Goal: Task Accomplishment & Management: Manage account settings

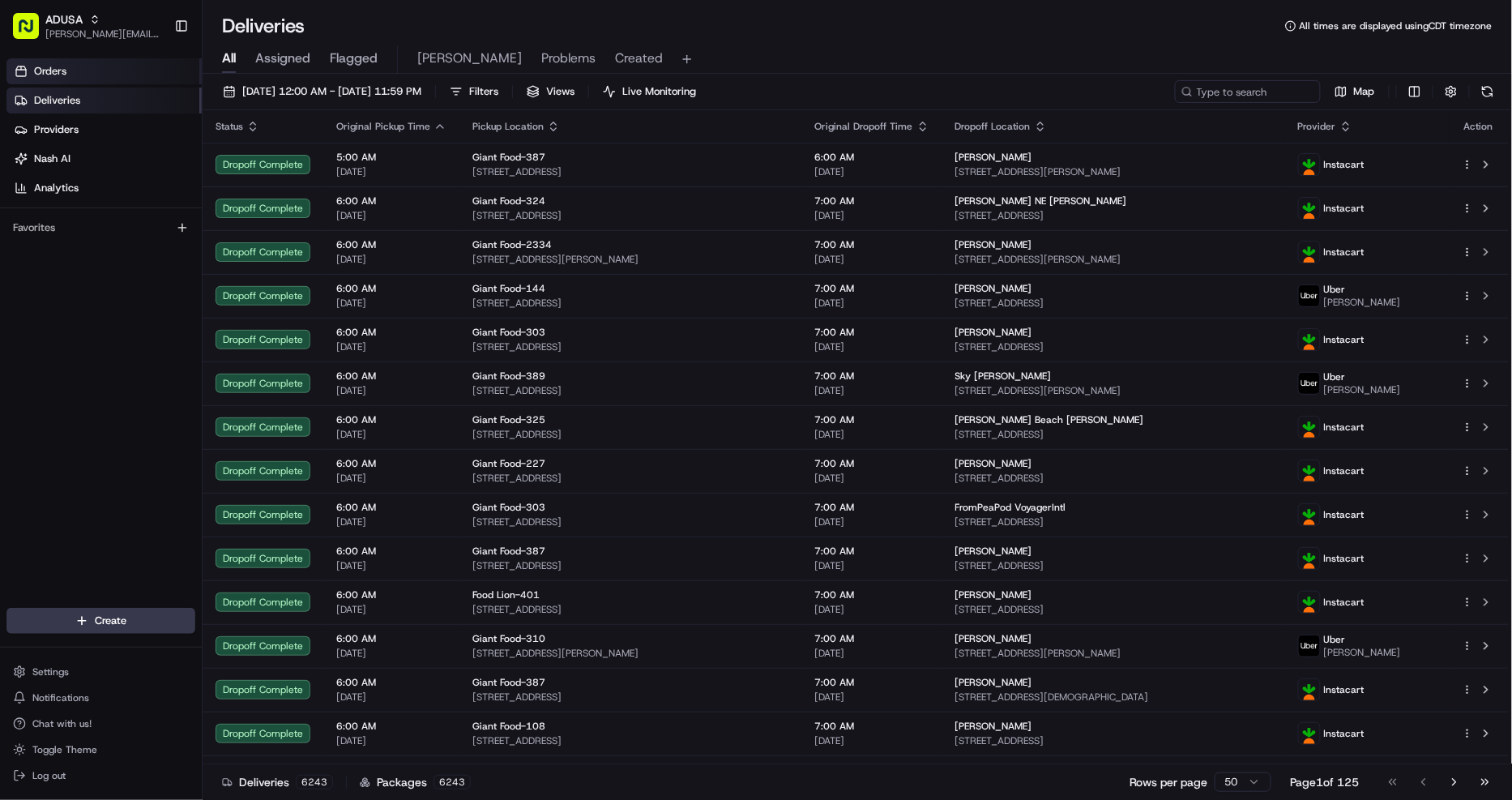
click at [70, 64] on link "Orders" at bounding box center [103, 71] width 195 height 26
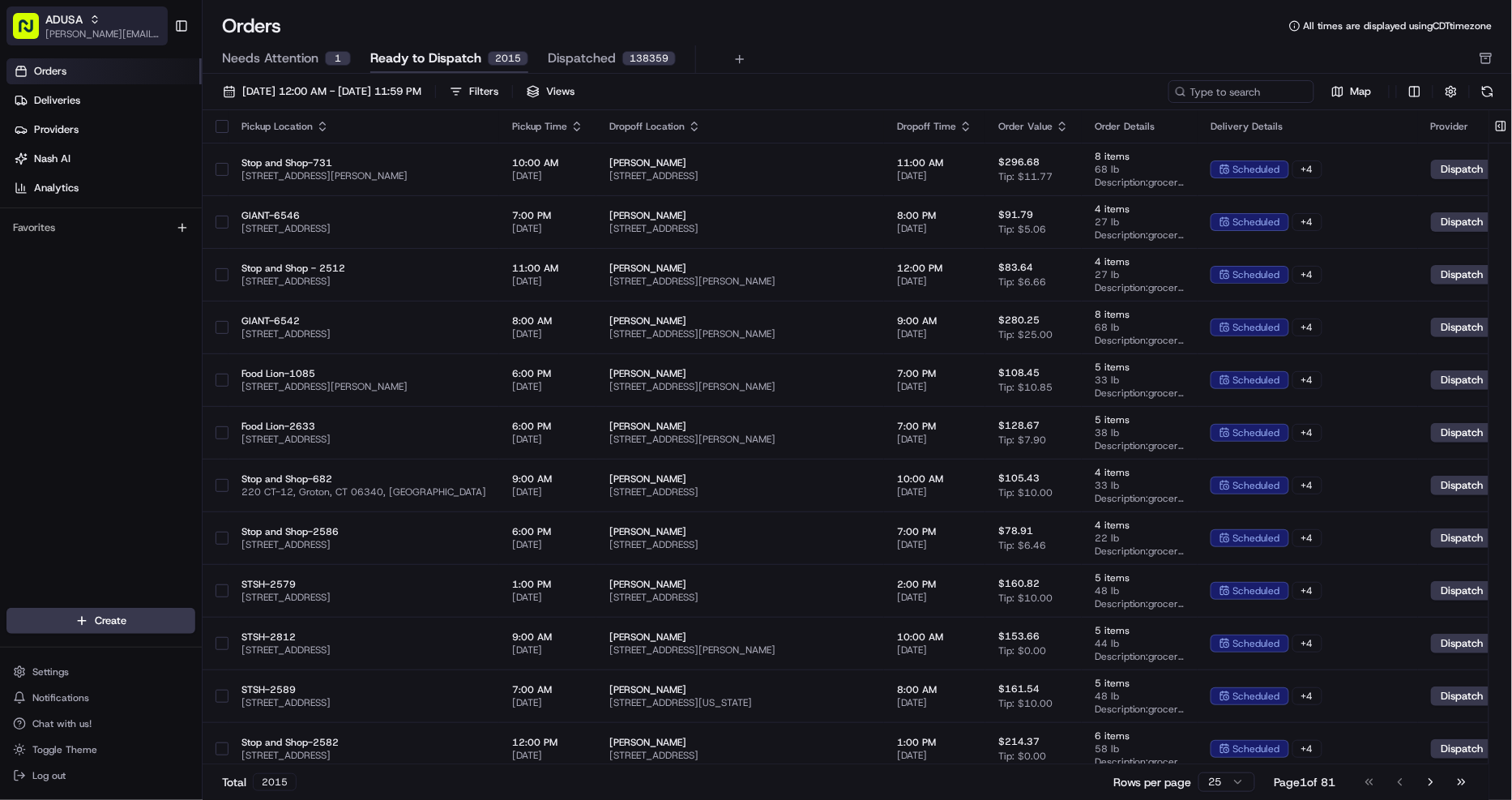
click at [111, 31] on span "[PERSON_NAME][EMAIL_ADDRESS][DOMAIN_NAME]" at bounding box center [102, 34] width 115 height 13
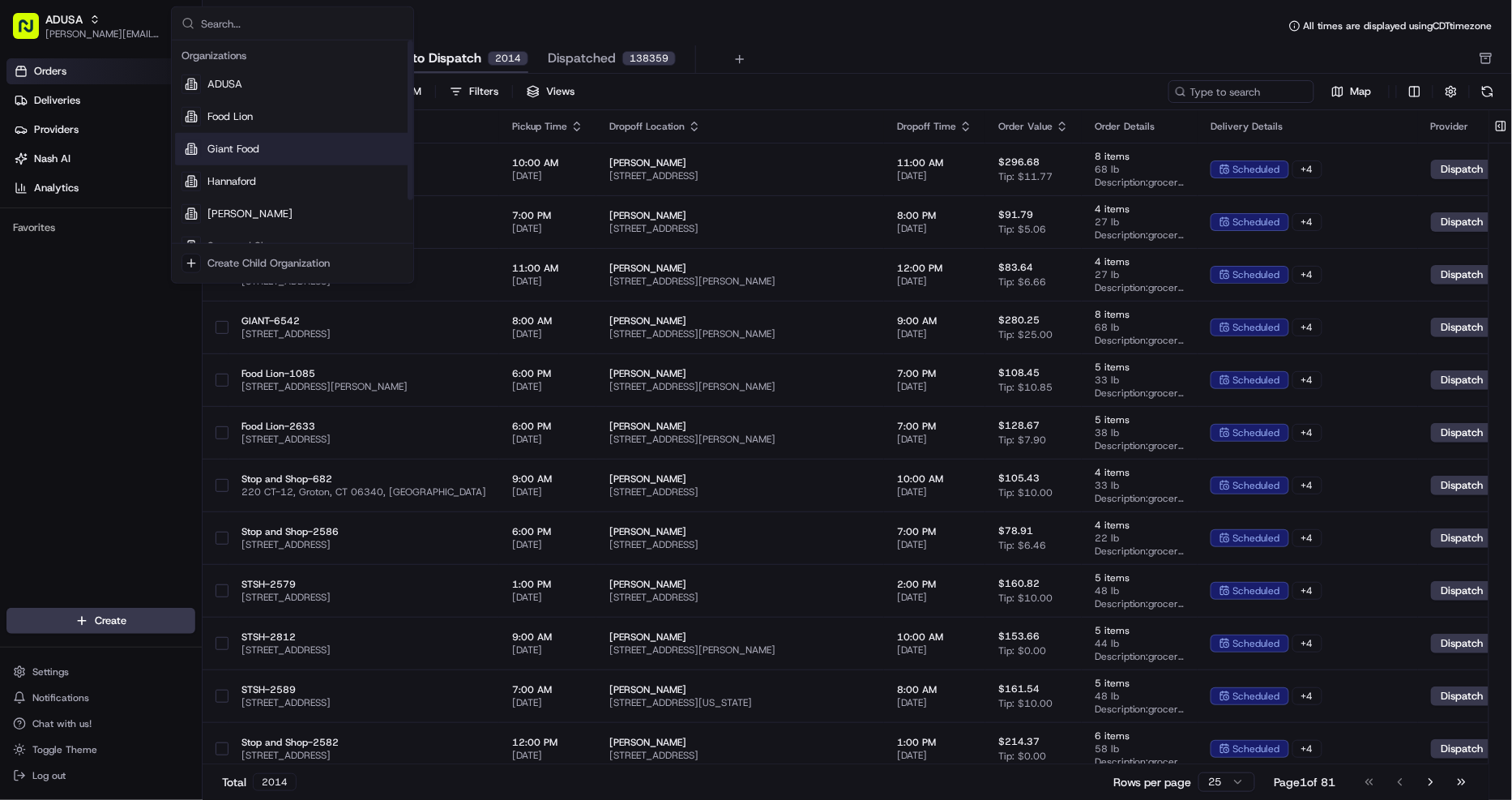
click at [244, 154] on span "Giant Food" at bounding box center [233, 149] width 52 height 15
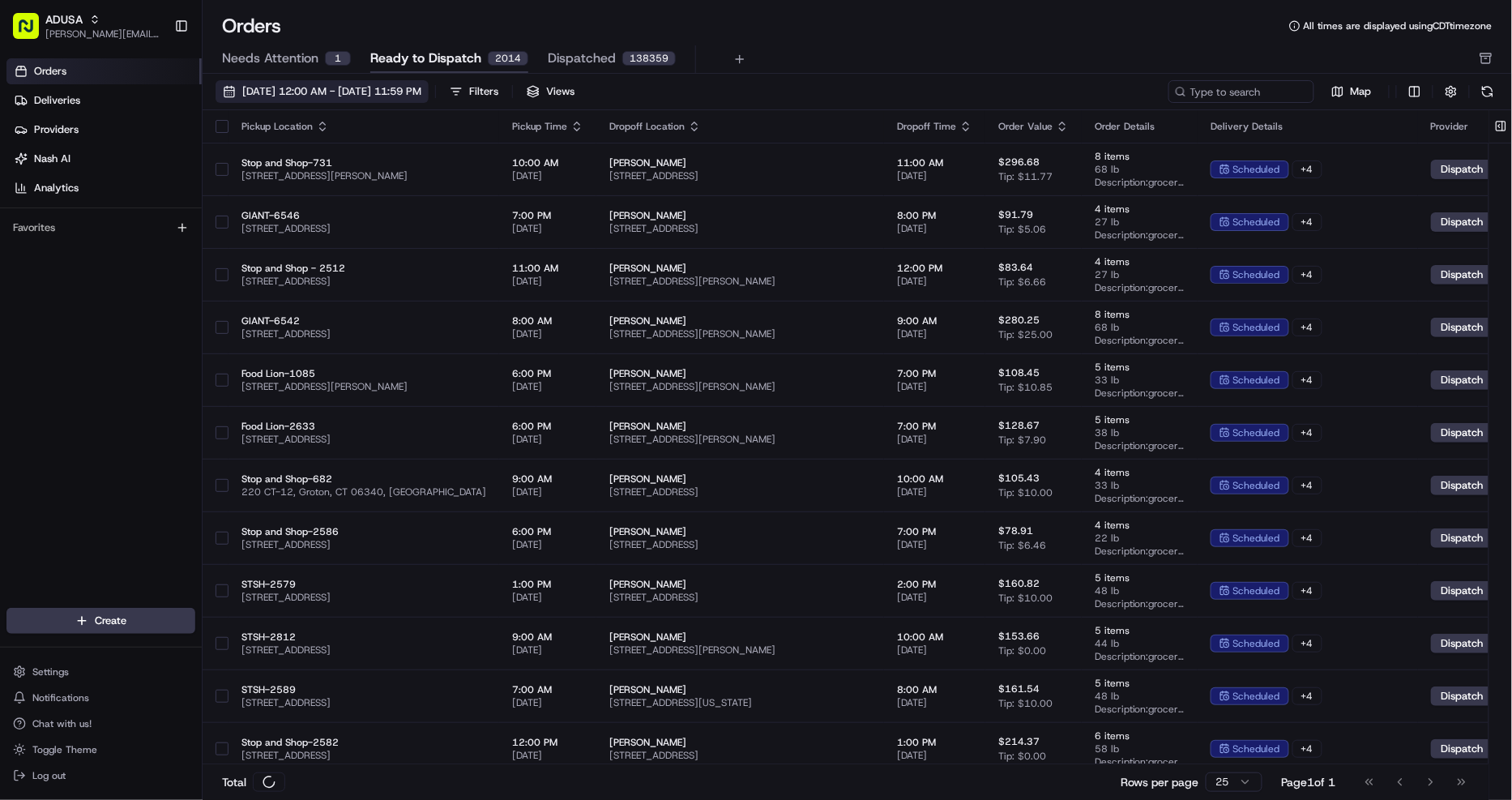
click at [318, 86] on span "08/01/2025 12:00 AM - 08/31/2025 11:59 PM" at bounding box center [331, 92] width 179 height 15
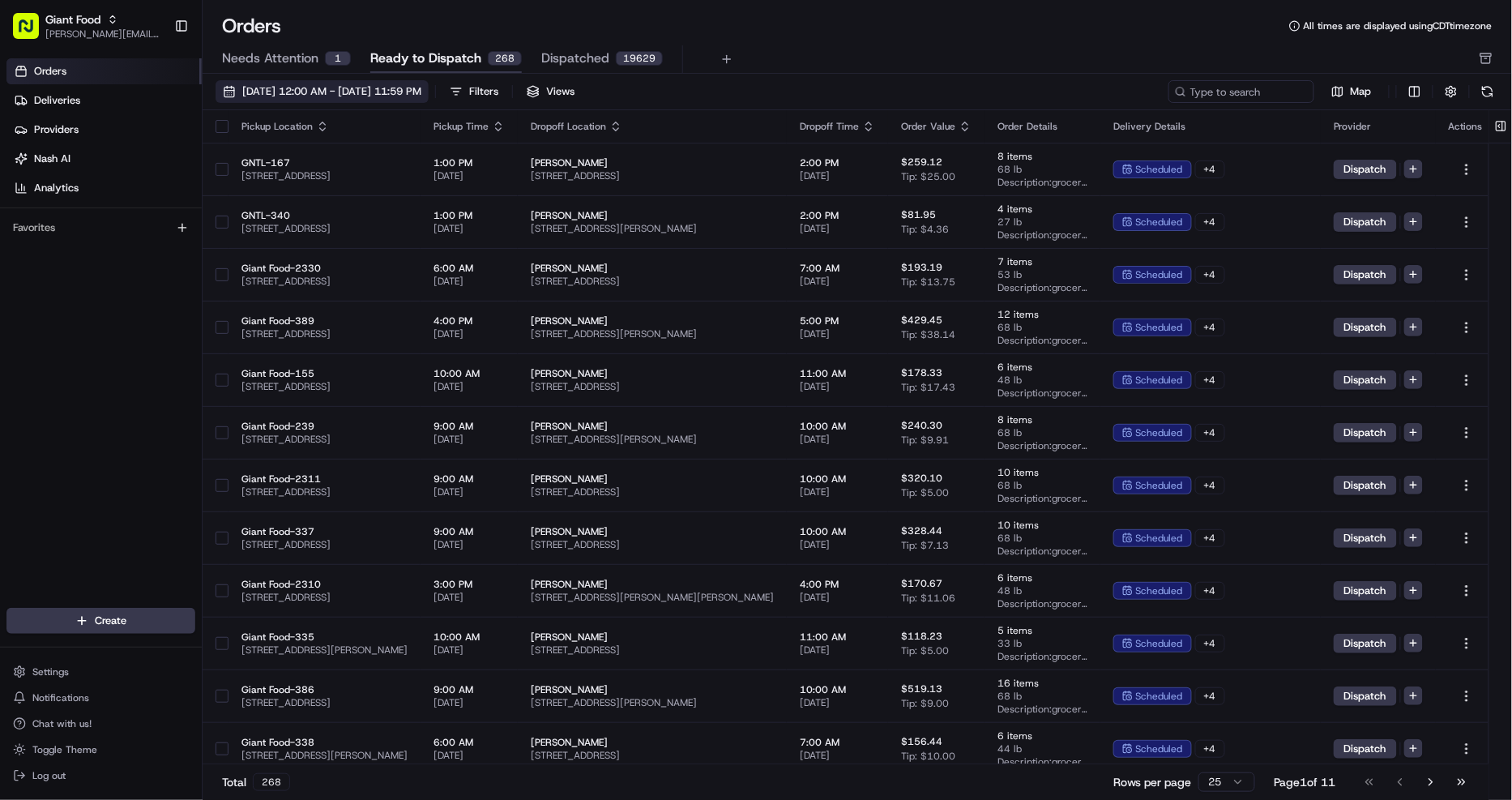
click at [294, 97] on span "08/01/2025 12:00 AM - 08/31/2025 11:59 PM" at bounding box center [331, 92] width 179 height 15
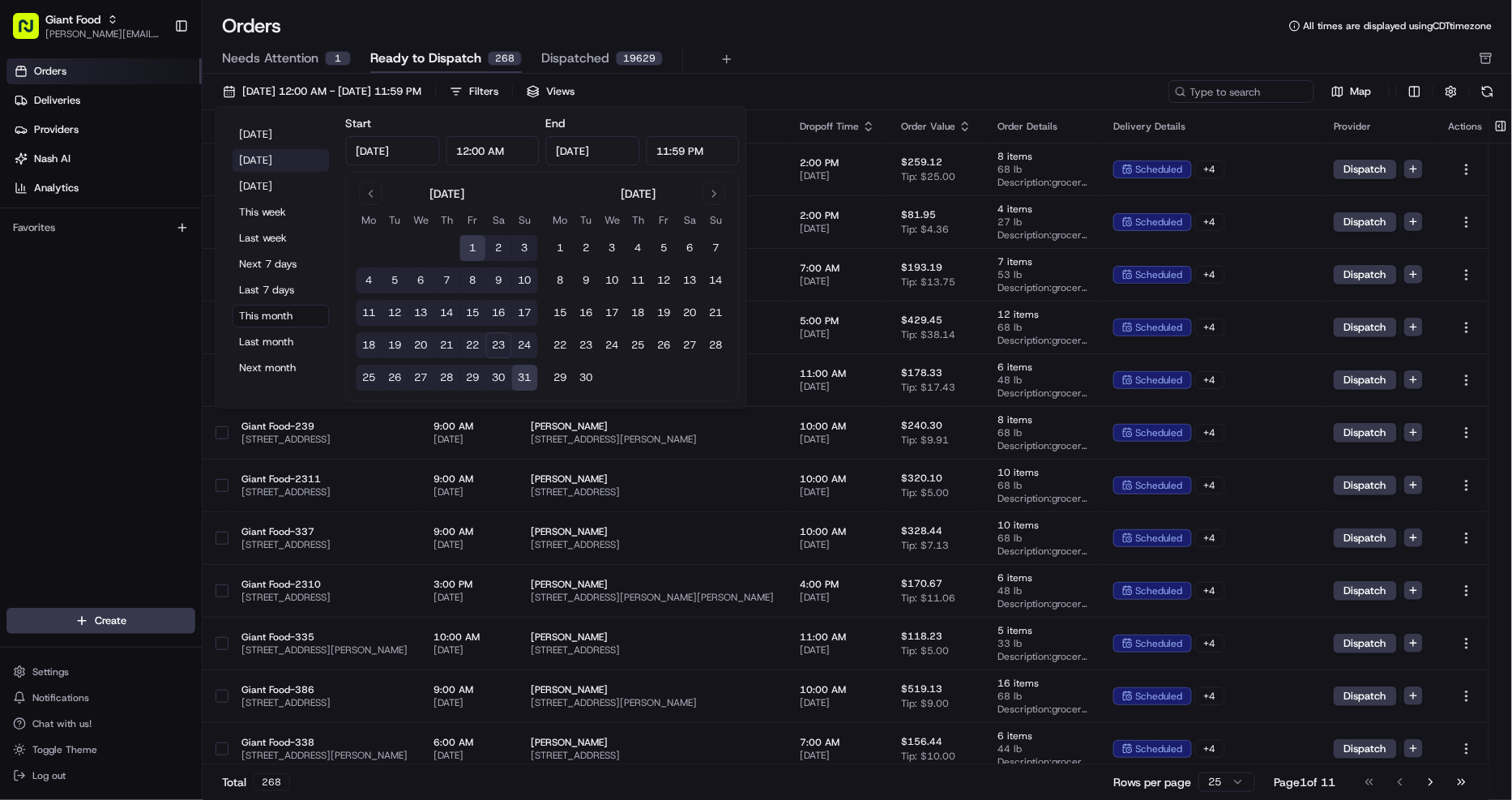
click at [282, 165] on button "Yesterday" at bounding box center [281, 161] width 97 height 23
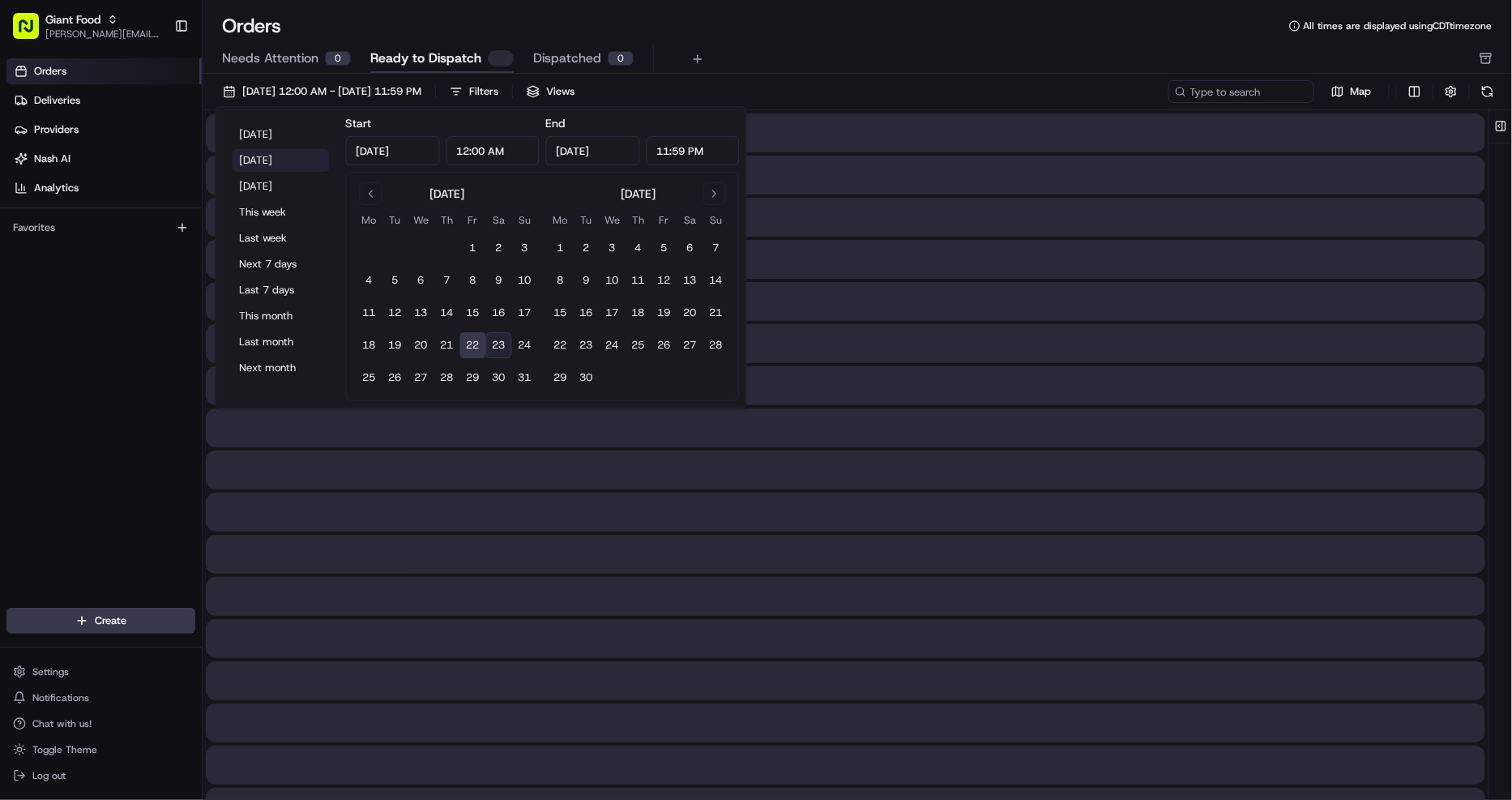
type input "Aug 22, 2025"
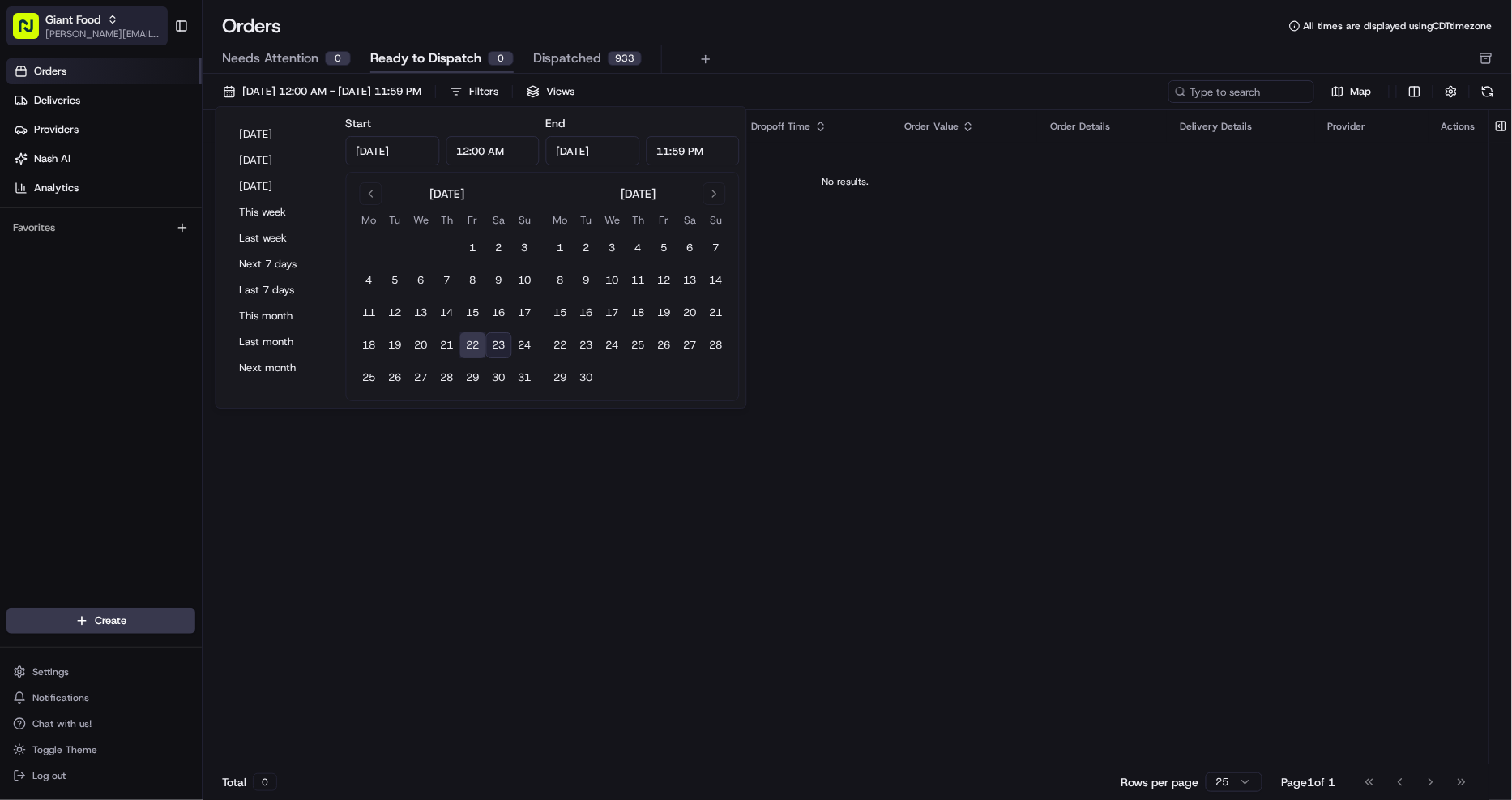
click at [105, 15] on div "Giant Food" at bounding box center [102, 19] width 115 height 16
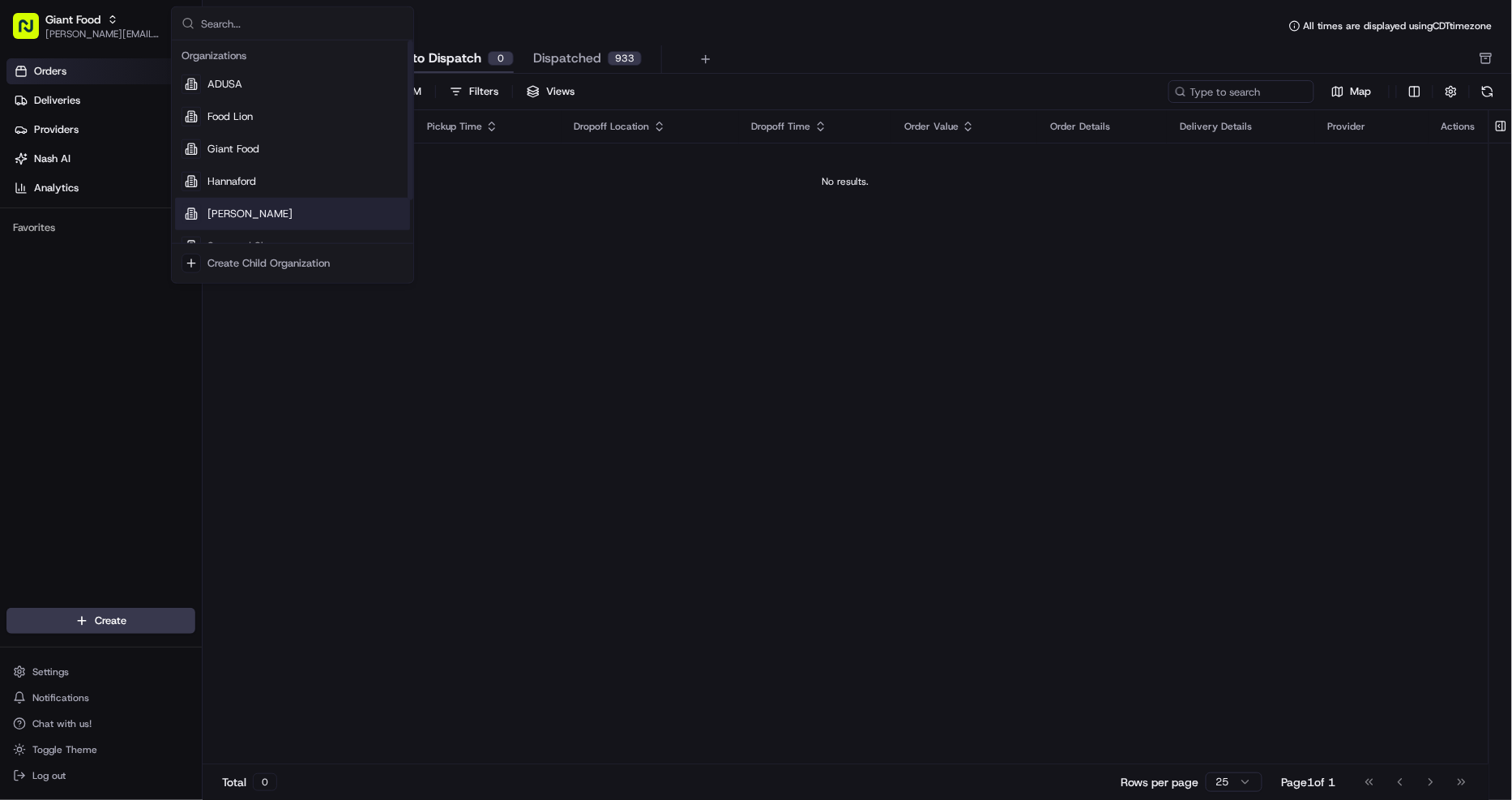
click at [264, 217] on div "Martin's" at bounding box center [292, 213] width 235 height 33
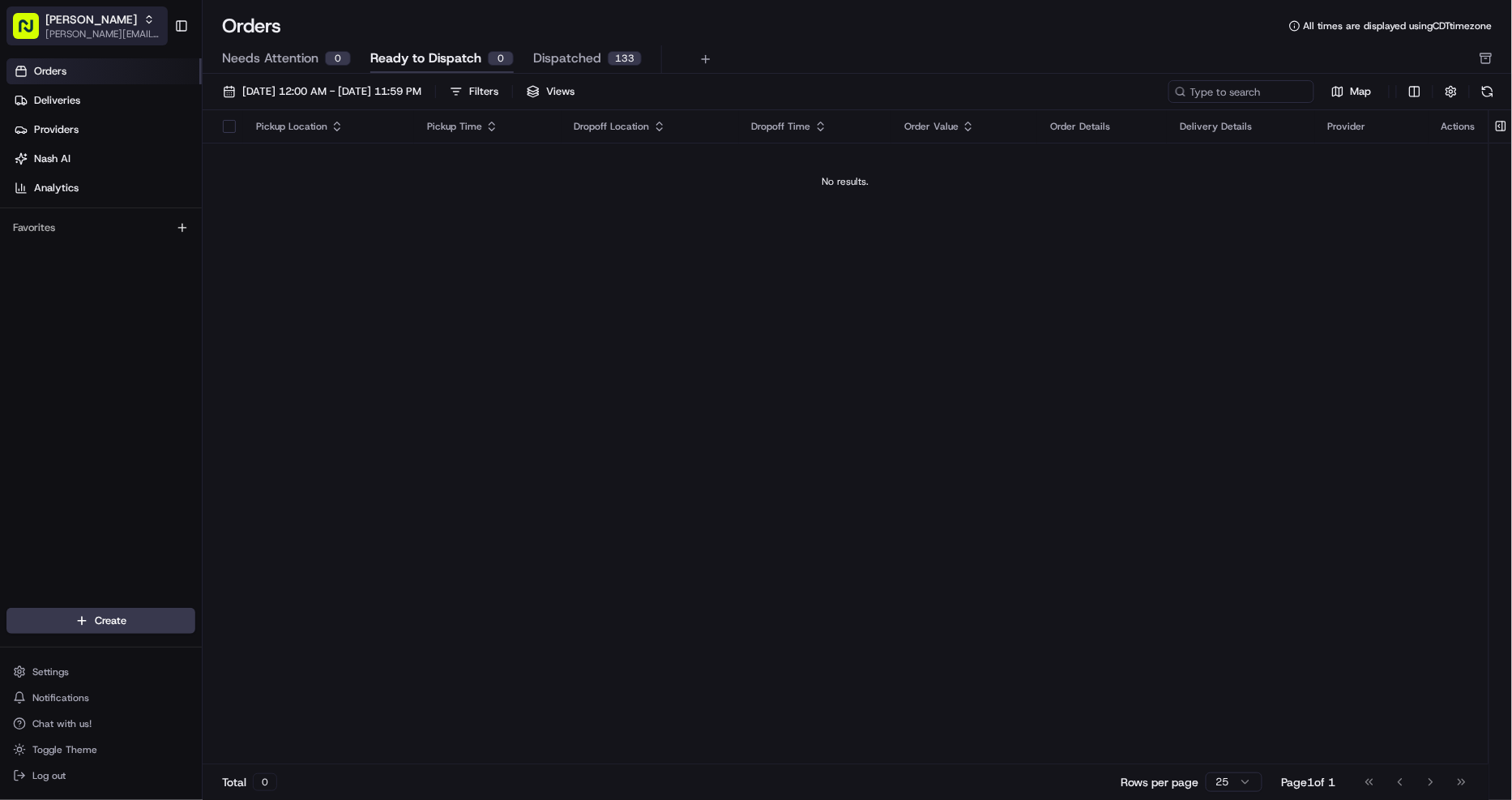
click at [126, 19] on div "Martin's" at bounding box center [102, 19] width 115 height 16
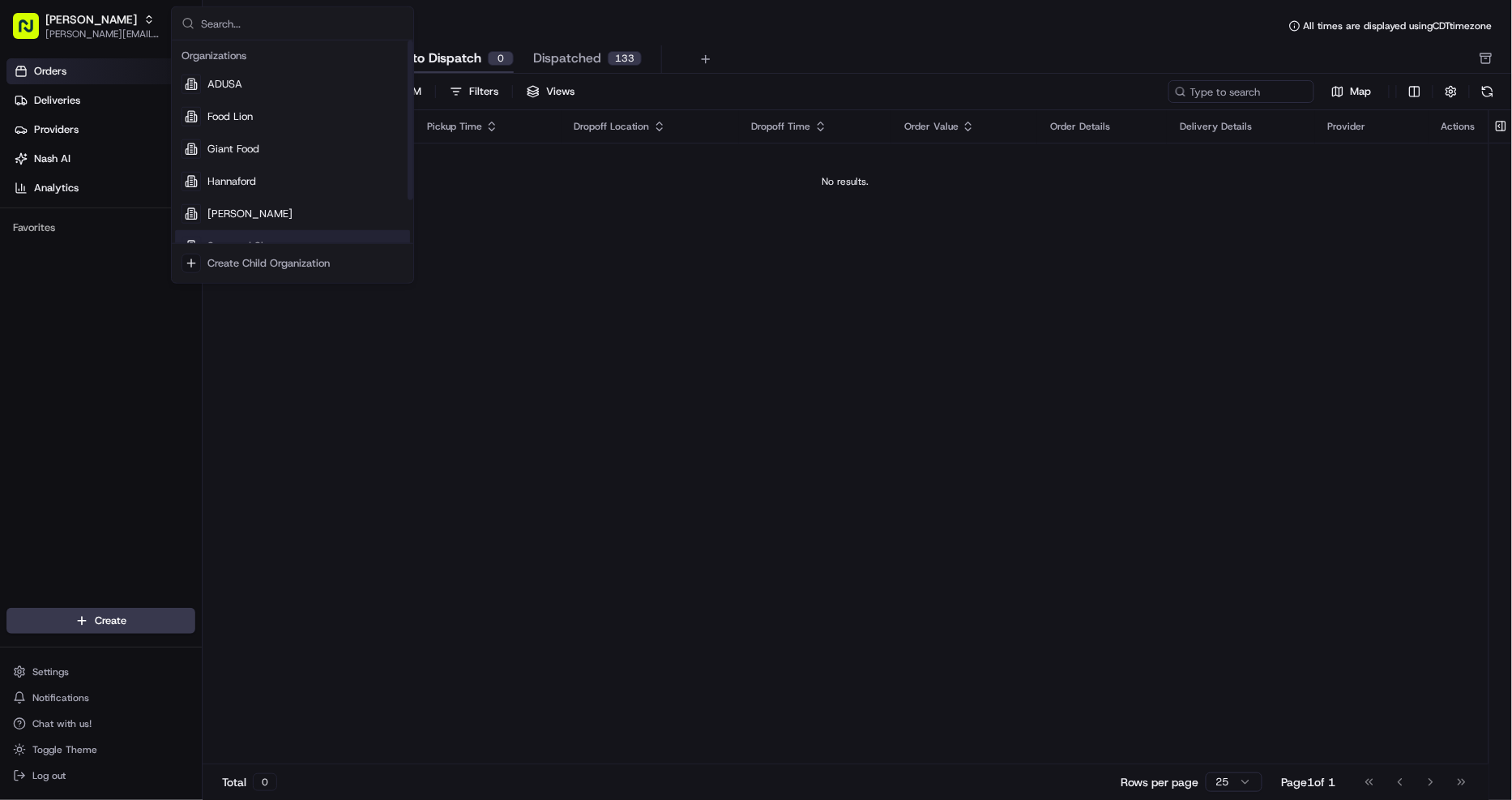
click at [280, 244] on div "Create Child Organization" at bounding box center [293, 264] width 242 height 39
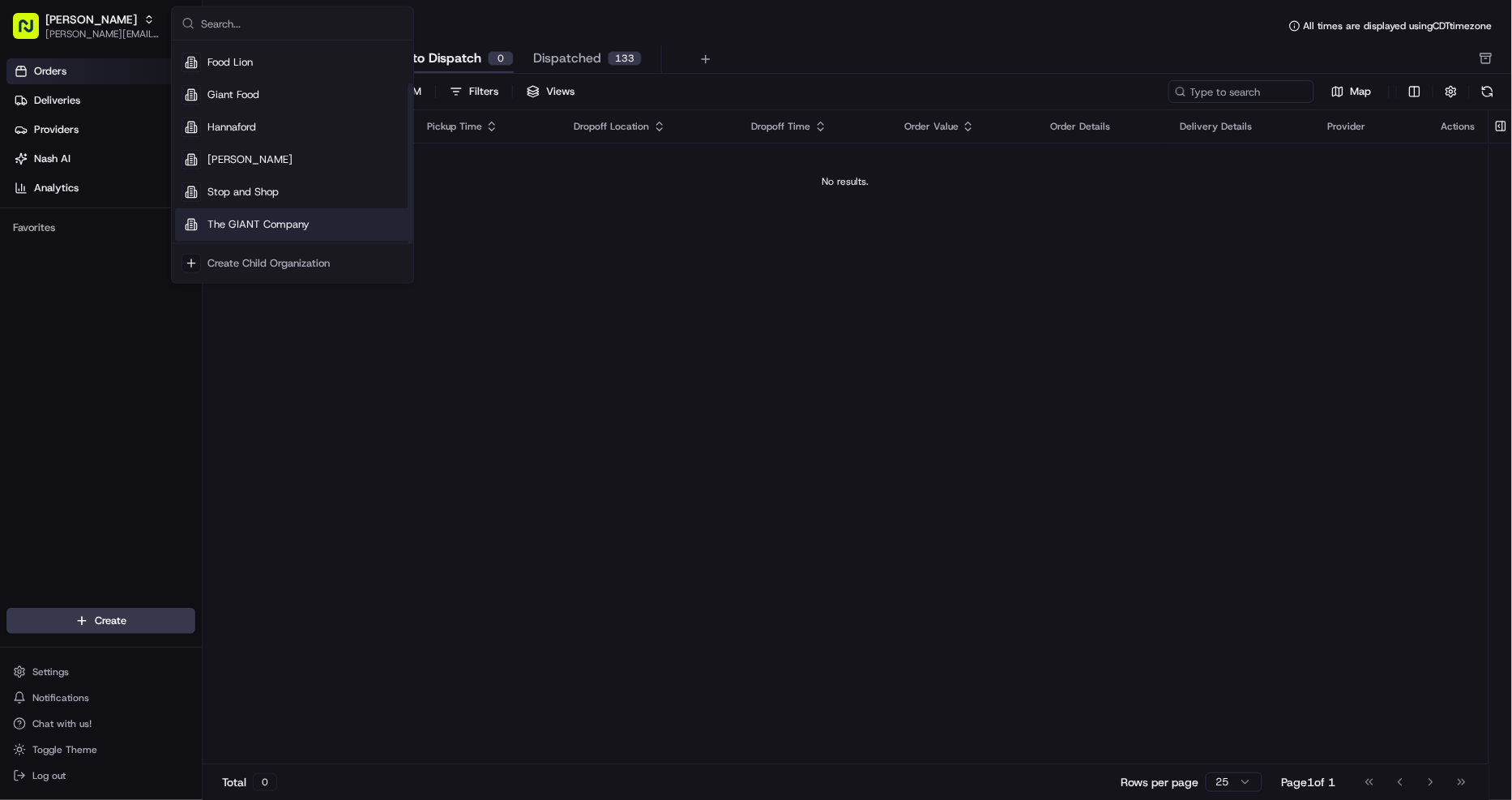
click at [285, 221] on span "The GIANT Company" at bounding box center [258, 224] width 102 height 15
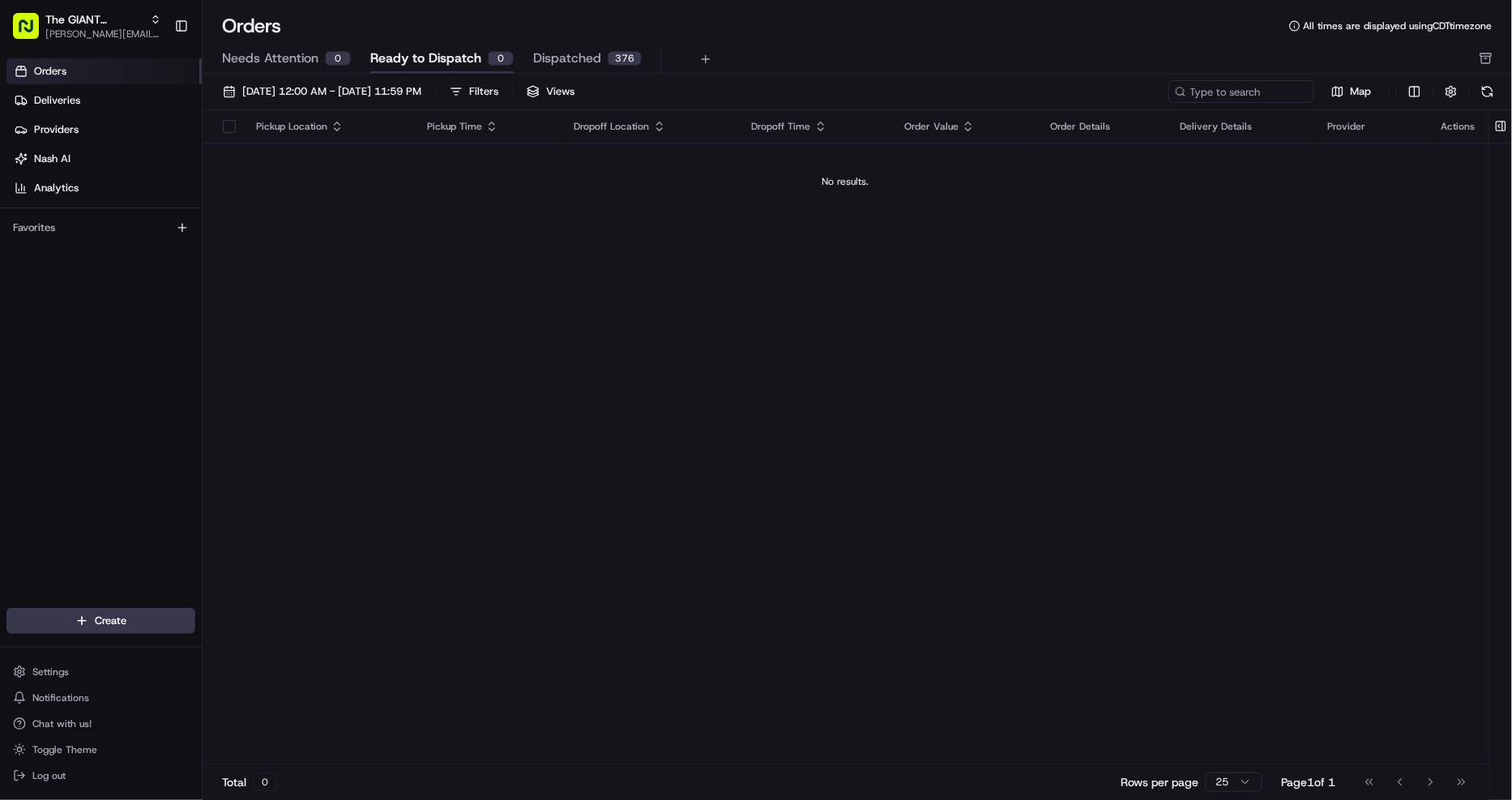
click at [87, 4] on div "The GIANT Company christine.gibsonebbeson@adusa.com Toggle Sidebar" at bounding box center [101, 26] width 202 height 52
click at [87, 20] on span "The GIANT Company" at bounding box center [93, 19] width 98 height 16
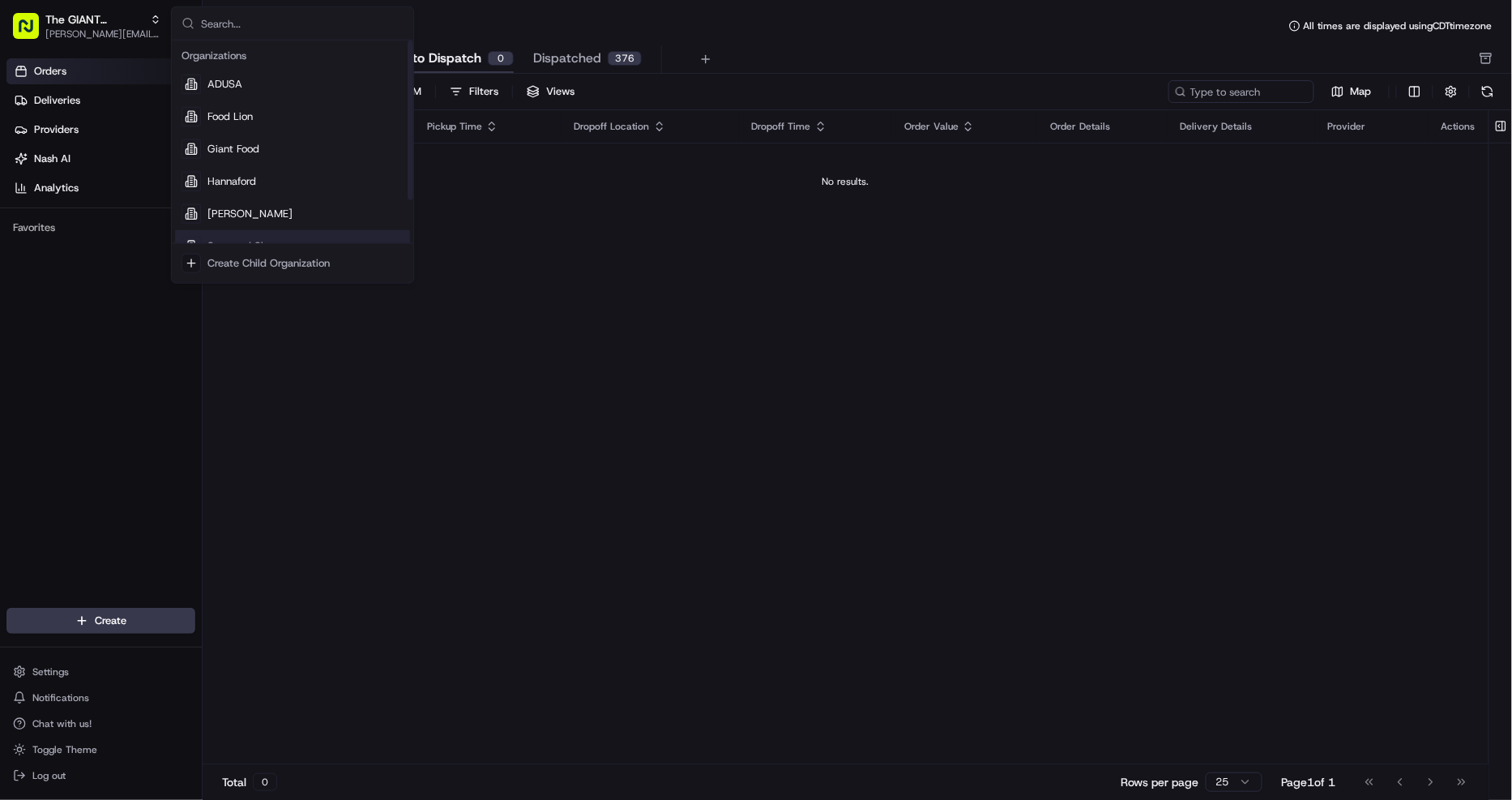
click at [265, 237] on div "Stop and Shop" at bounding box center [292, 246] width 235 height 33
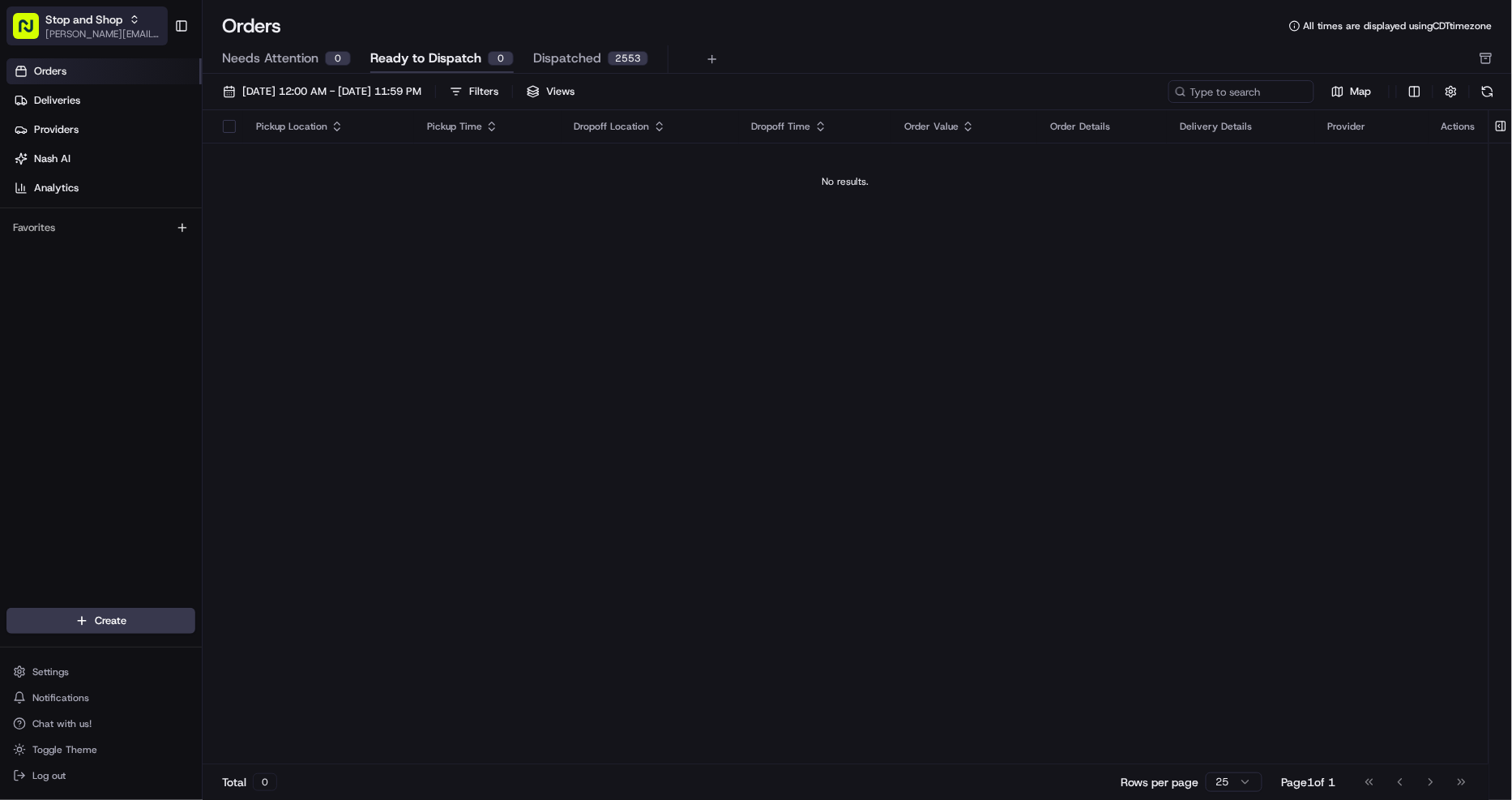
click at [103, 22] on span "Stop and Shop" at bounding box center [83, 19] width 77 height 16
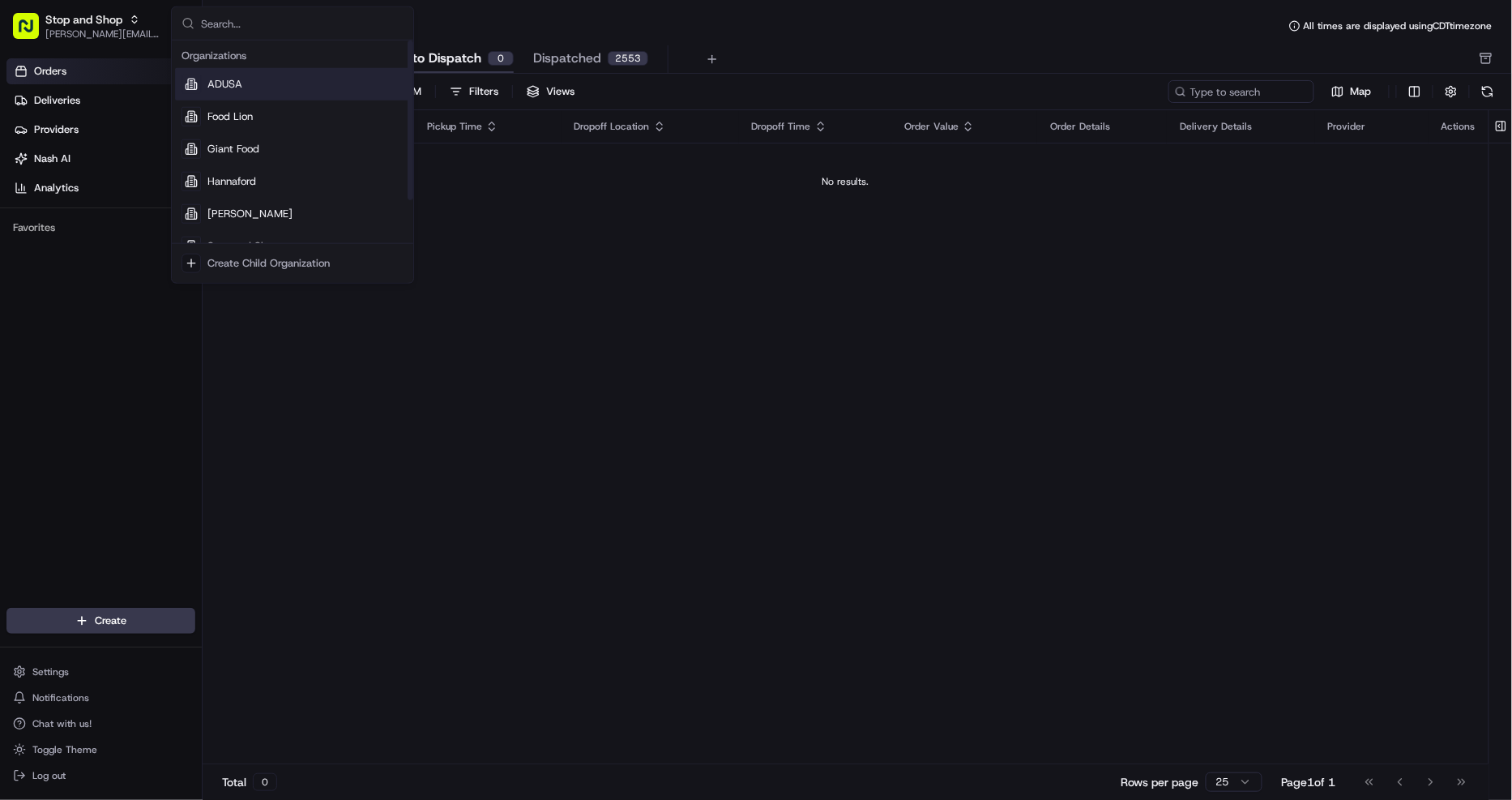
click at [230, 85] on span "ADUSA" at bounding box center [225, 84] width 35 height 15
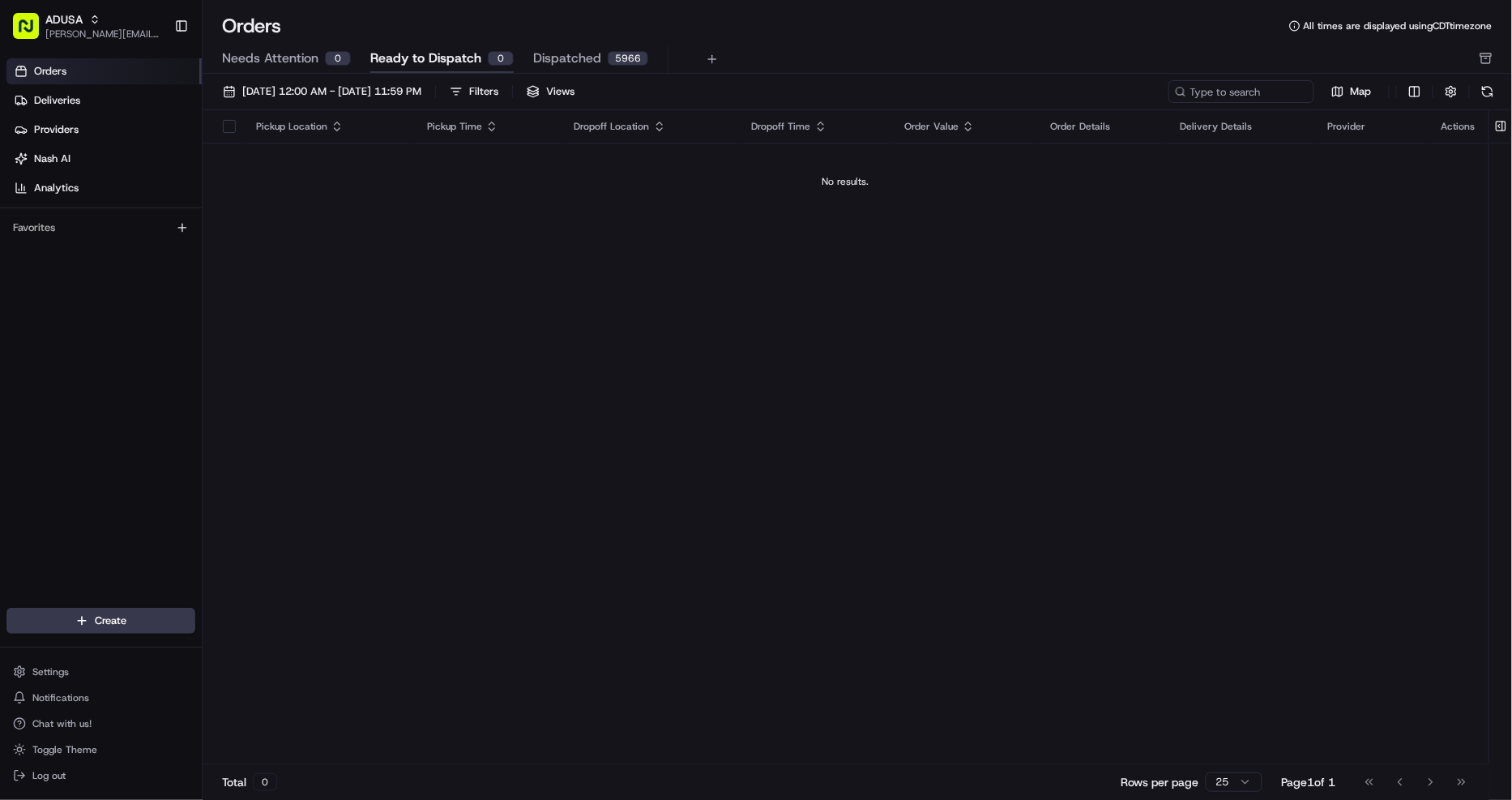
click at [230, 82] on button "08/22/2025 12:00 AM - 08/22/2025 11:59 PM" at bounding box center [322, 92] width 213 height 23
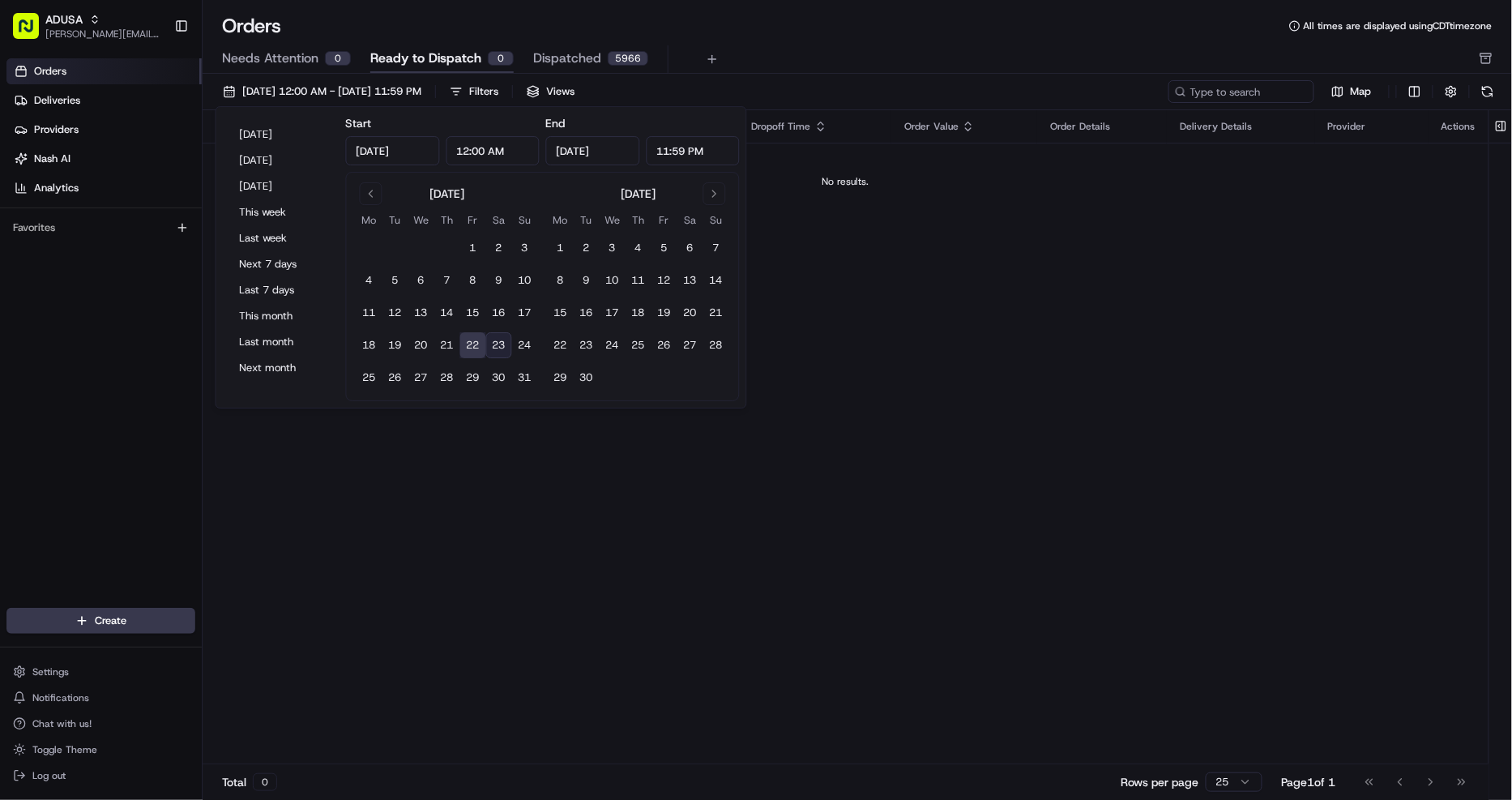
click at [242, 118] on div "Today Yesterday Tomorrow This week Last week Next 7 days Last 7 days This month…" at bounding box center [281, 258] width 116 height 288
click at [249, 144] on button "Today" at bounding box center [281, 135] width 97 height 23
type input "Aug 23, 2025"
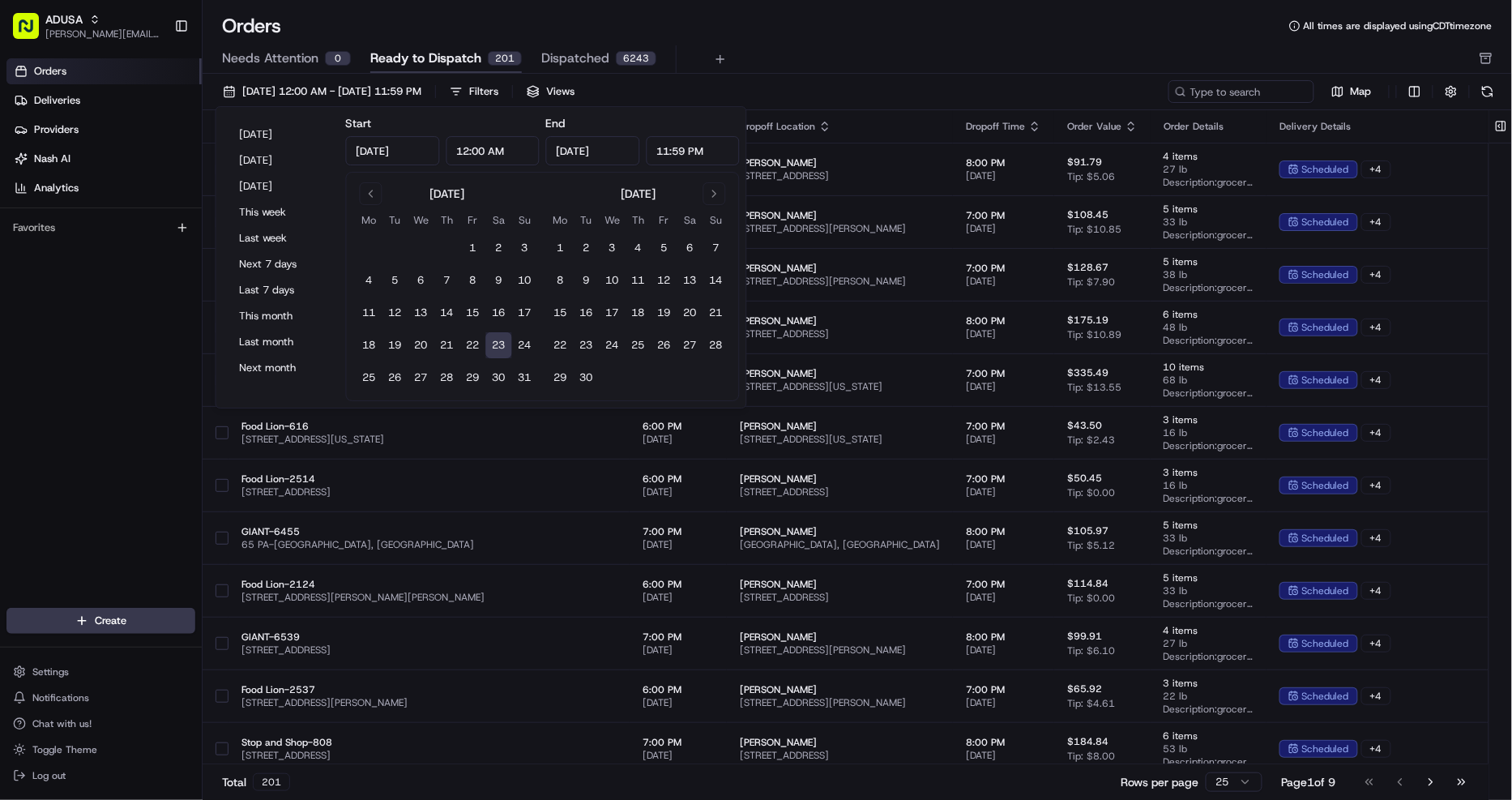
click at [904, 47] on div "Needs Attention 0 Ready to Dispatch 201 Dispatched 6243" at bounding box center [845, 58] width 1248 height 27
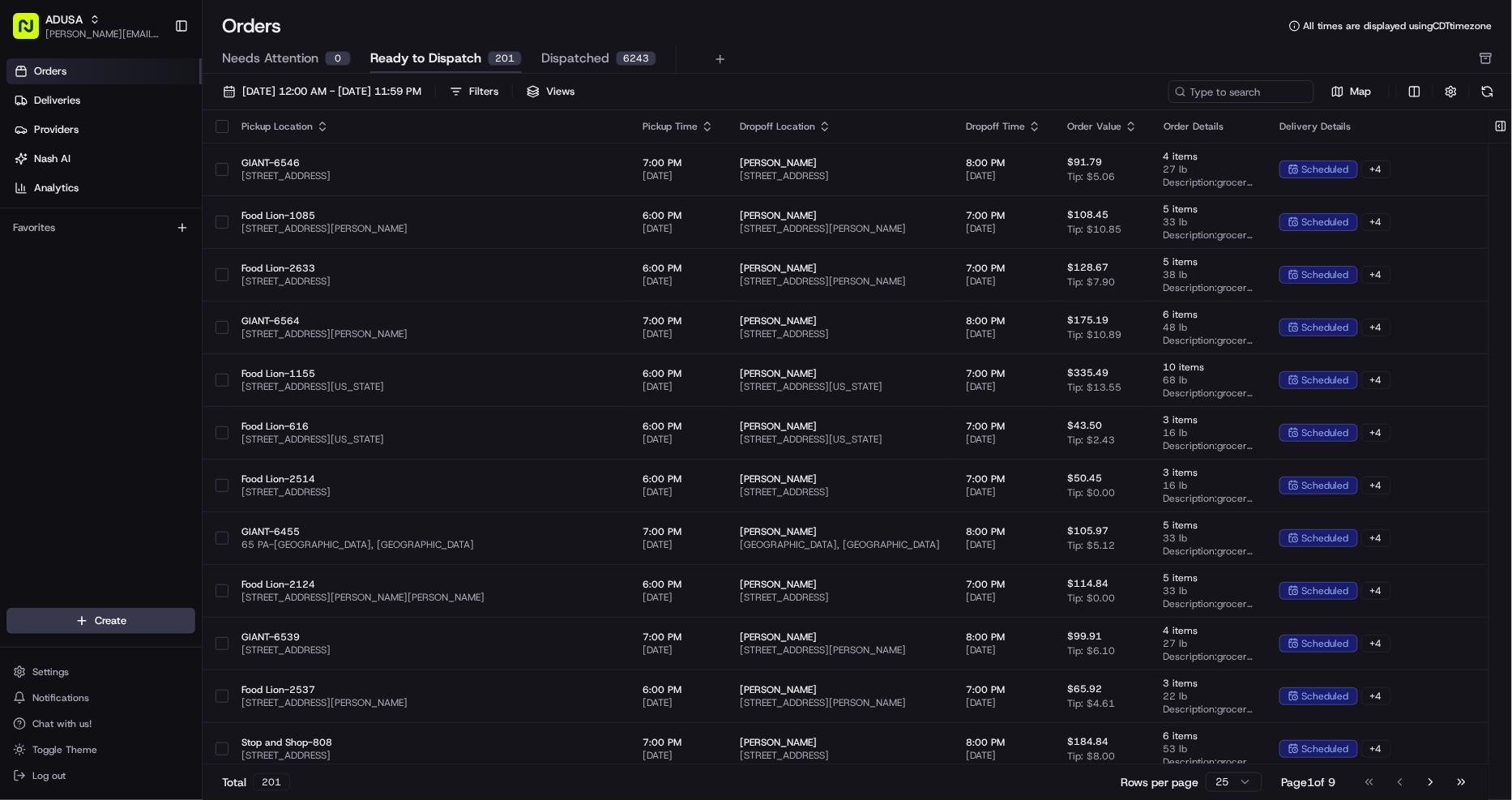
click at [701, 123] on icon "button" at bounding box center [707, 126] width 13 height 13
click at [564, 146] on button "Pickup Start Time (Earliest)" at bounding box center [577, 146] width 148 height 19
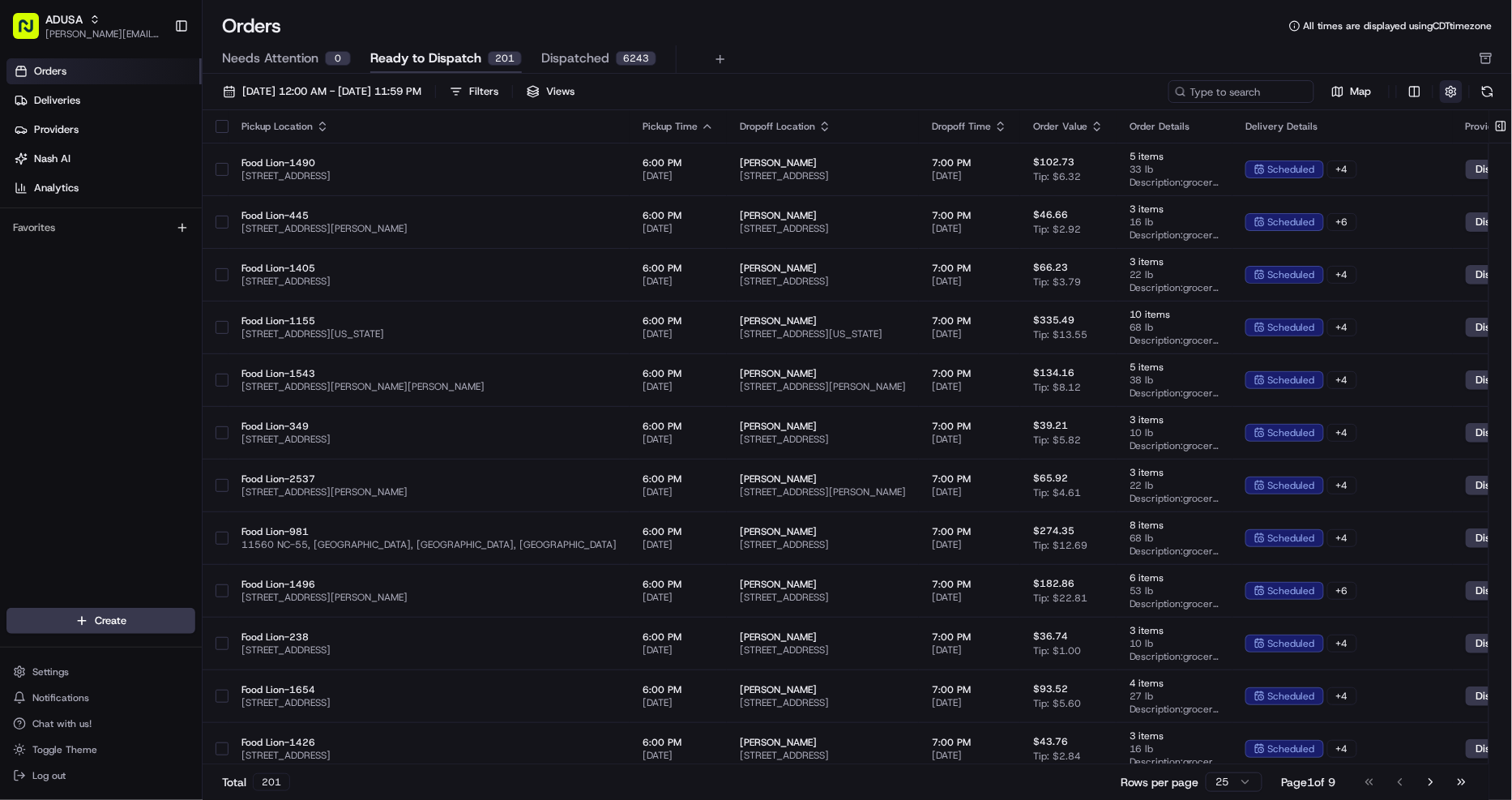
click at [1450, 93] on button "button" at bounding box center [1451, 92] width 23 height 23
click at [1449, 135] on html "ADUSA christine.gibsonebbeson@adusa.com Toggle Sidebar Orders Deliveries Provid…" at bounding box center [756, 400] width 1512 height 800
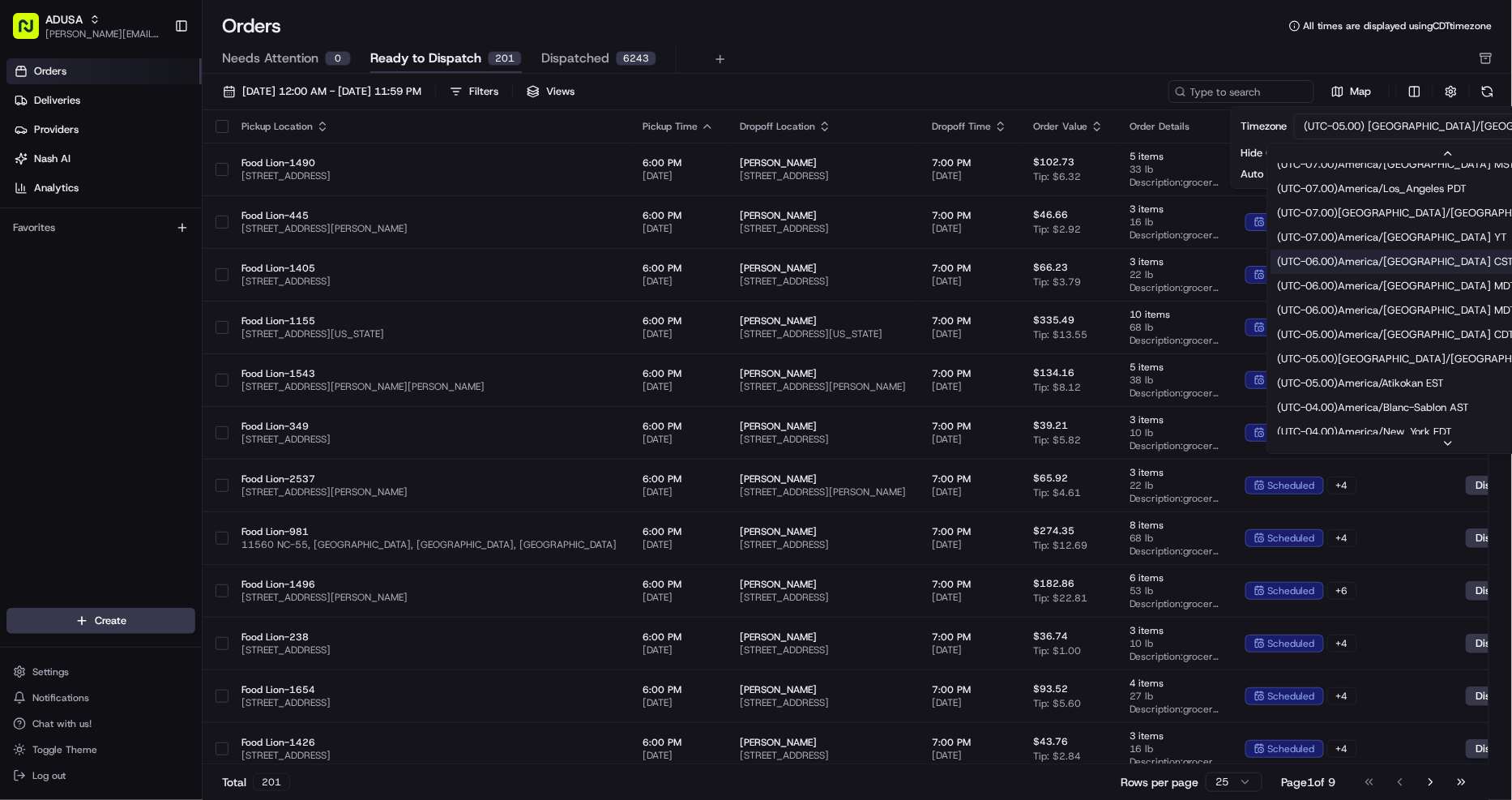
scroll to position [180, 0]
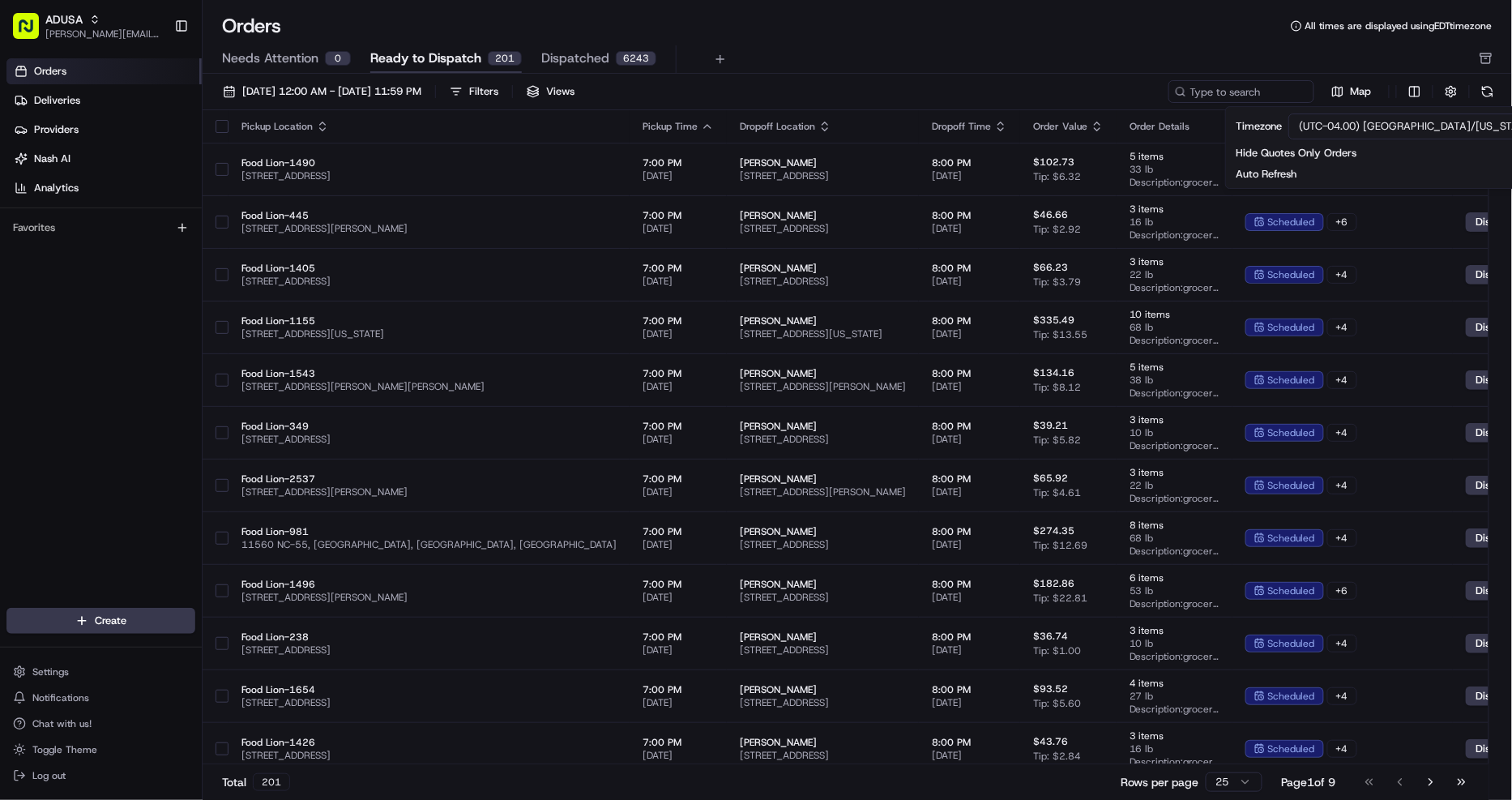
click at [895, 30] on div "Orders All times are displayed using EDT timezone" at bounding box center [857, 26] width 1309 height 26
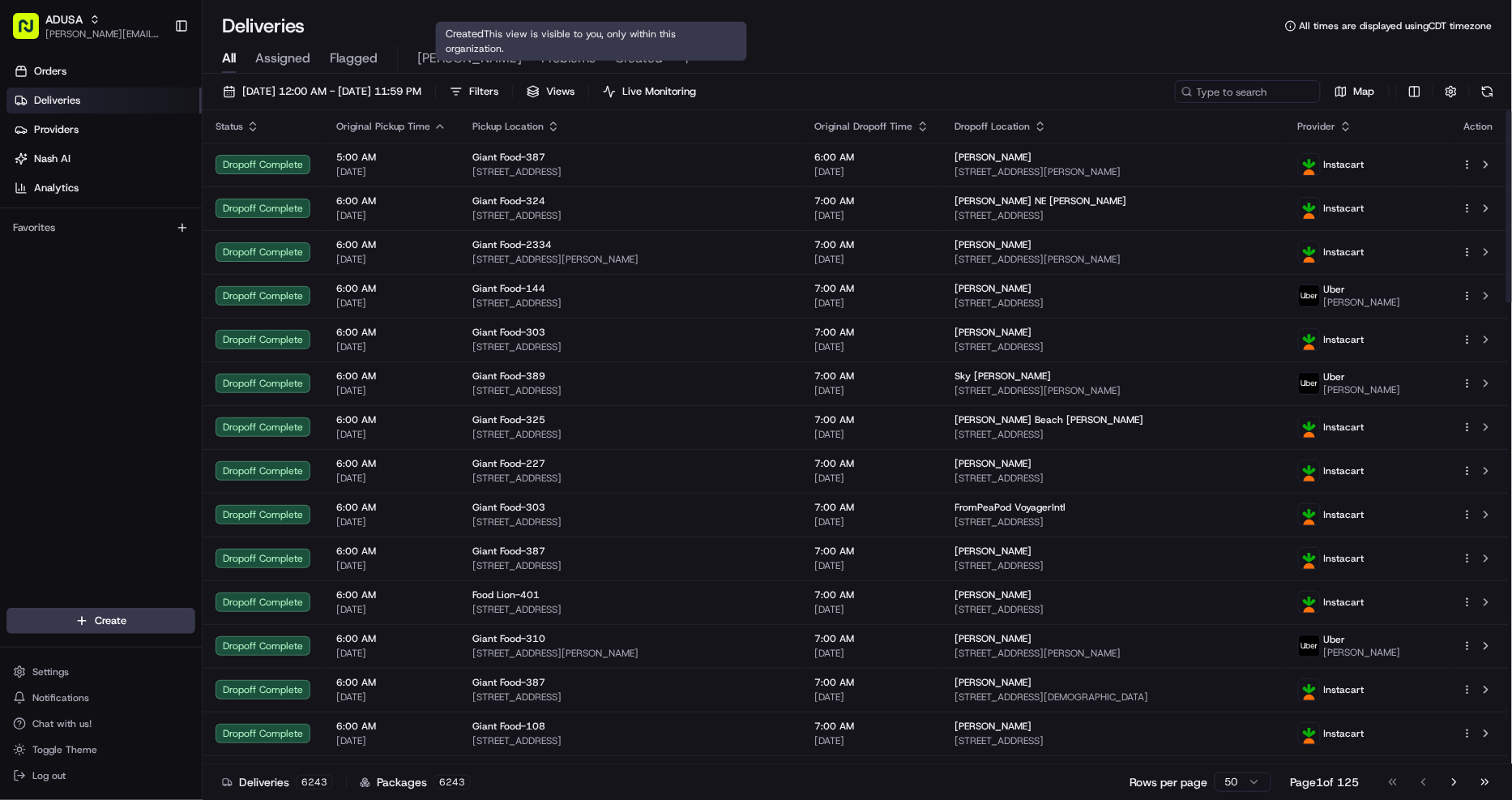
click at [614, 55] on span "Created" at bounding box center [638, 58] width 48 height 19
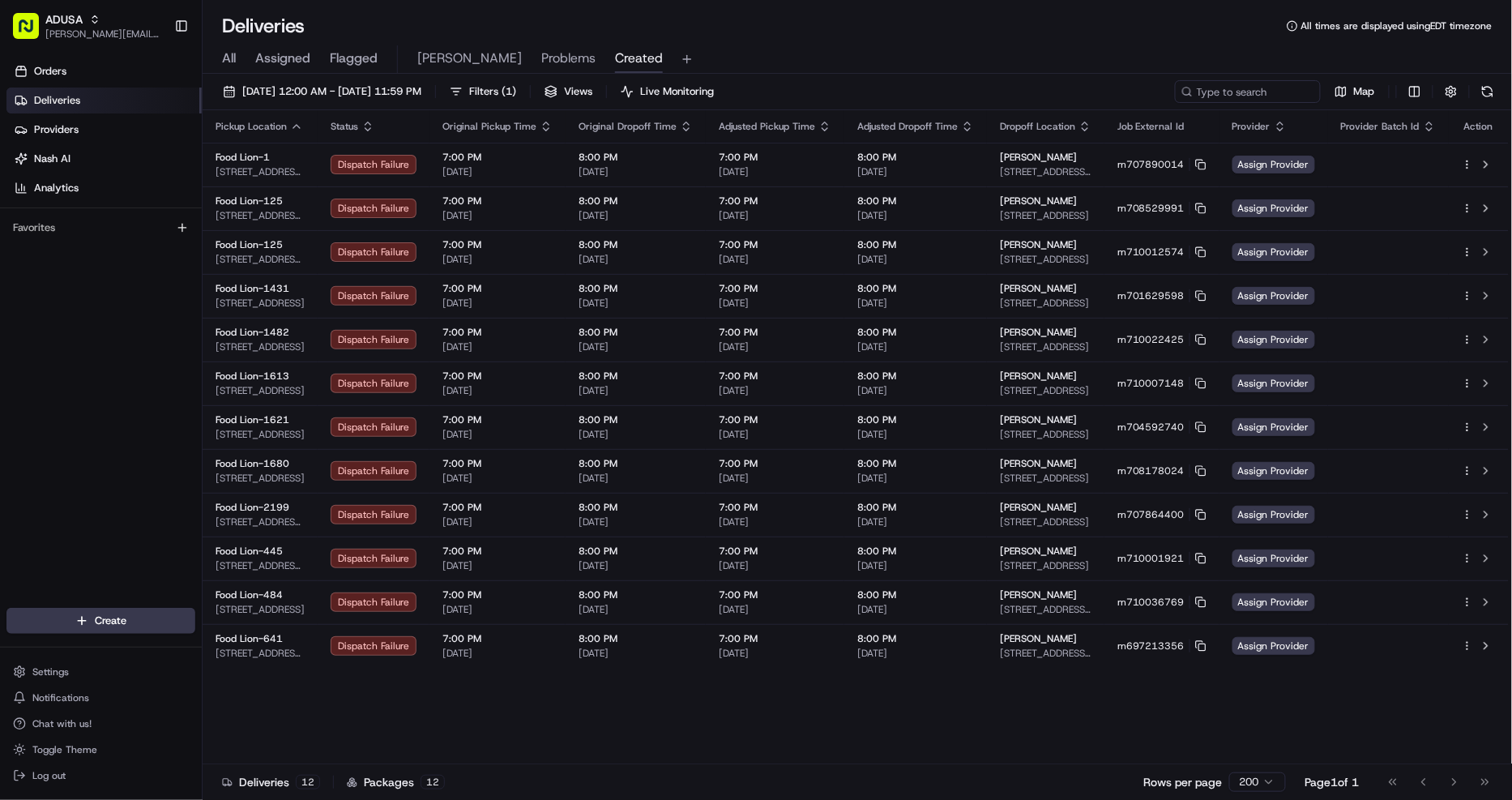
click at [1491, 87] on button at bounding box center [1487, 92] width 23 height 23
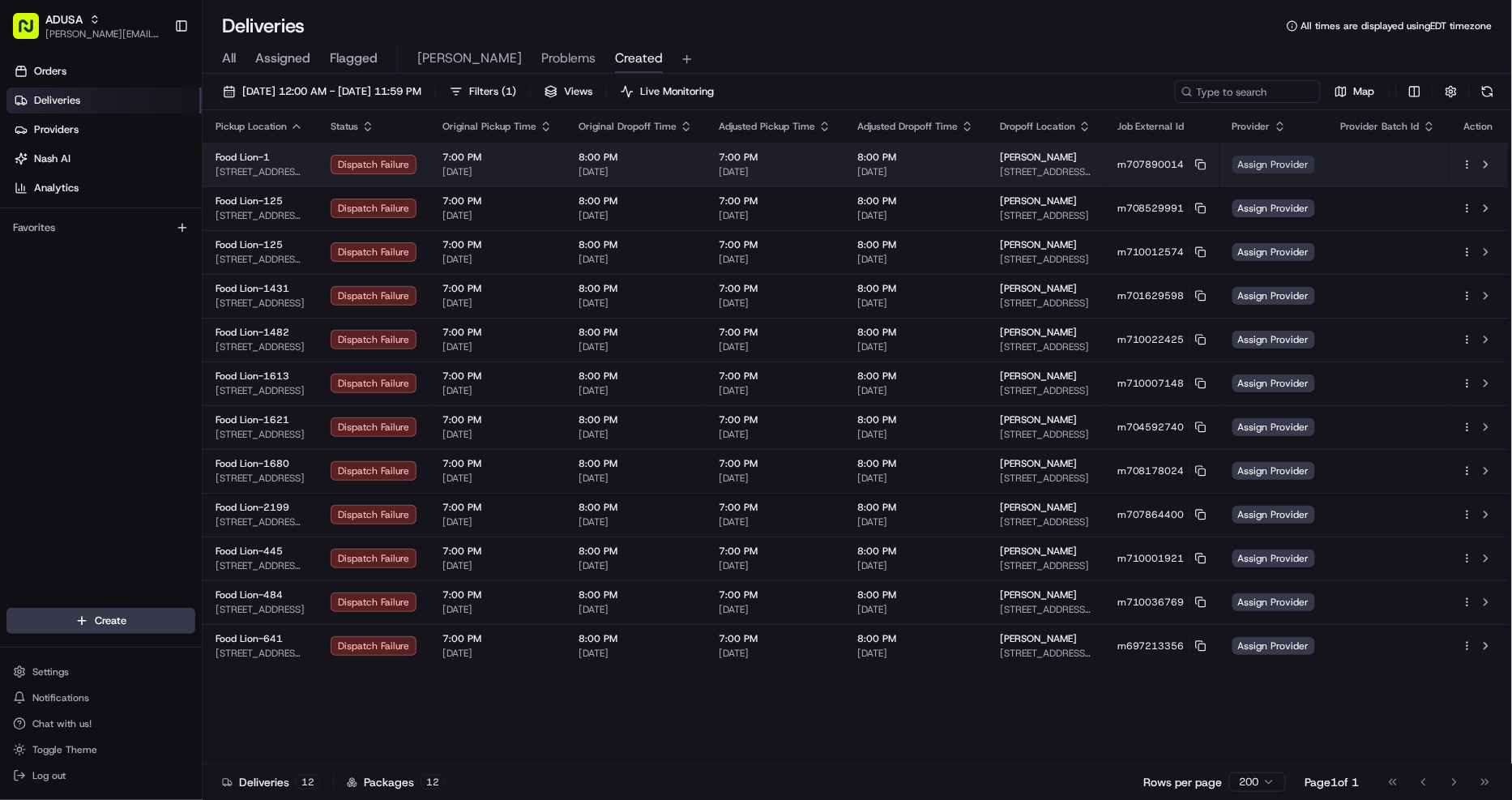
click at [1256, 165] on span "Assign Provider" at bounding box center [1274, 164] width 83 height 18
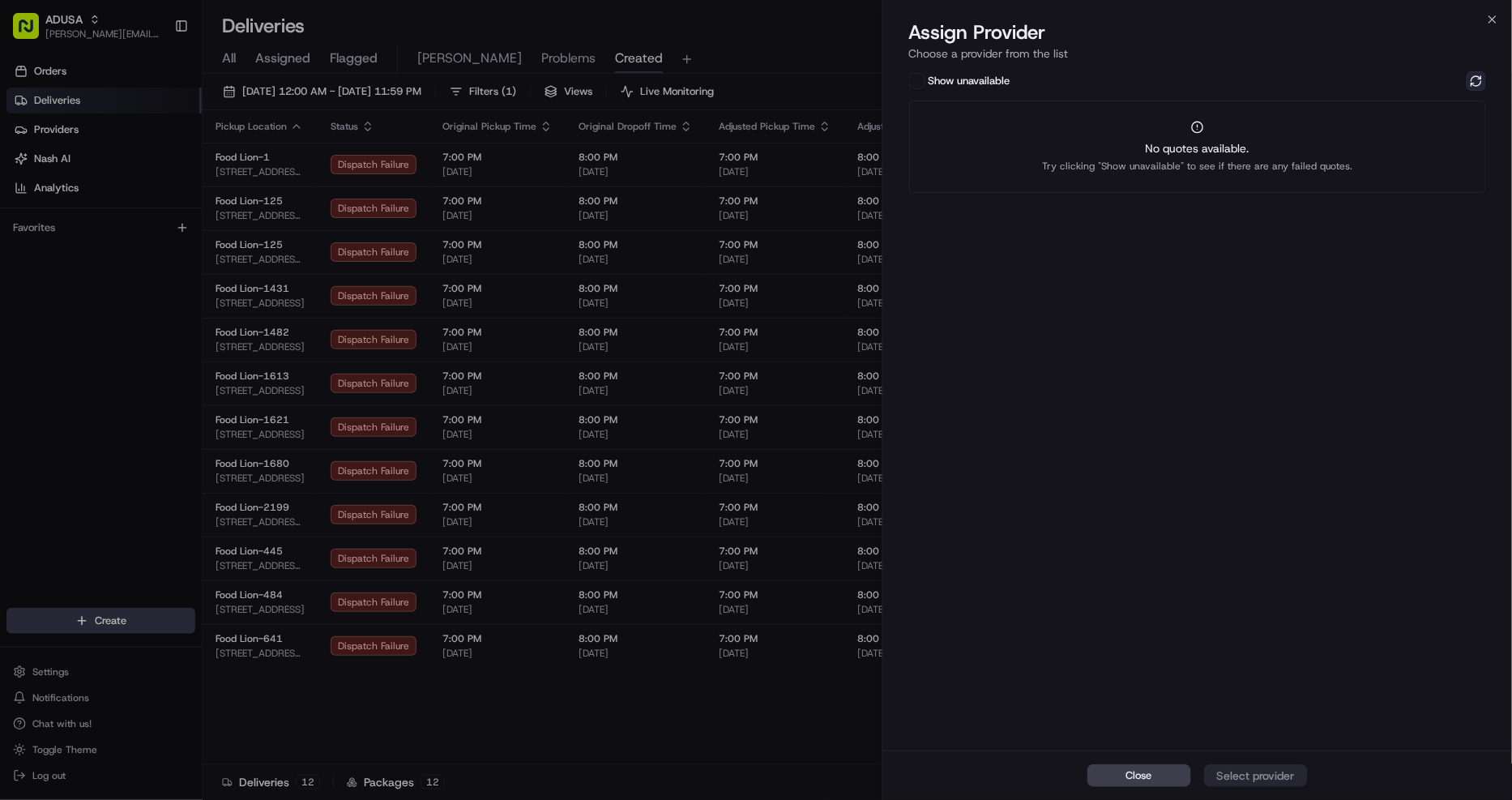
click at [1475, 81] on button at bounding box center [1476, 81] width 19 height 19
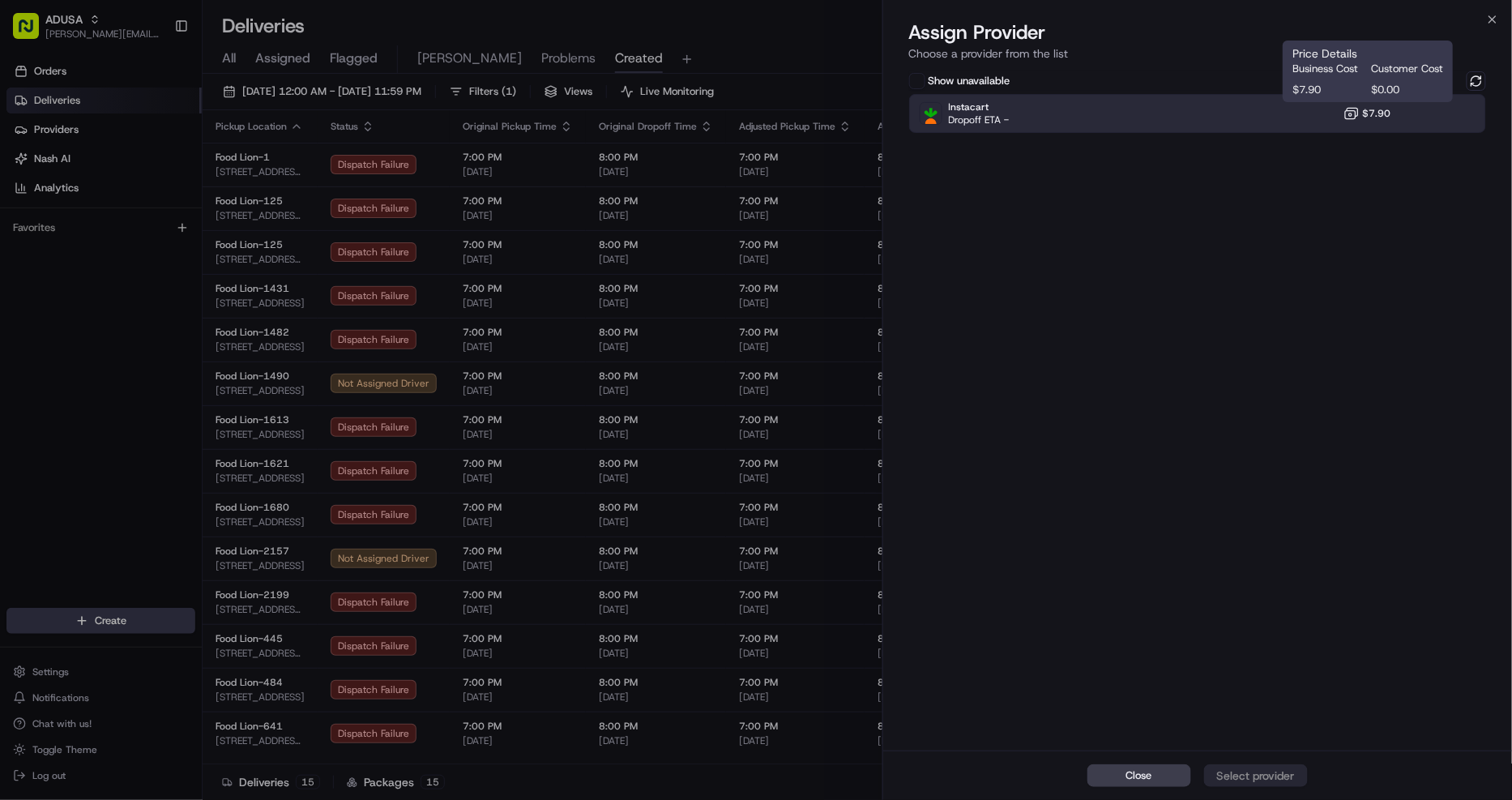
click at [1362, 116] on button "$7.90" at bounding box center [1367, 113] width 48 height 16
click at [1278, 773] on div "Assign Provider" at bounding box center [1255, 775] width 79 height 16
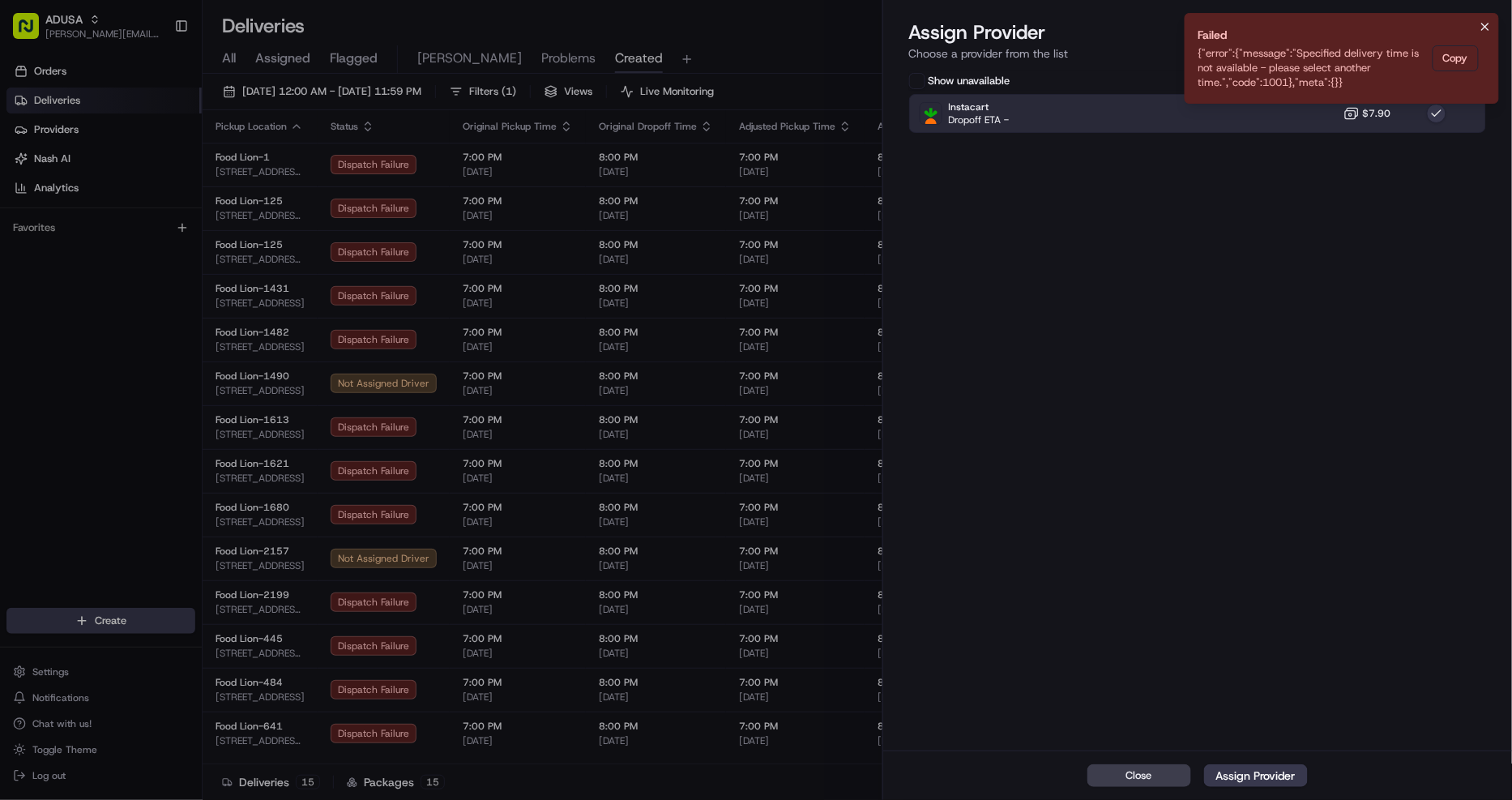
click at [1486, 27] on icon "Notifications (F8)" at bounding box center [1485, 26] width 6 height 6
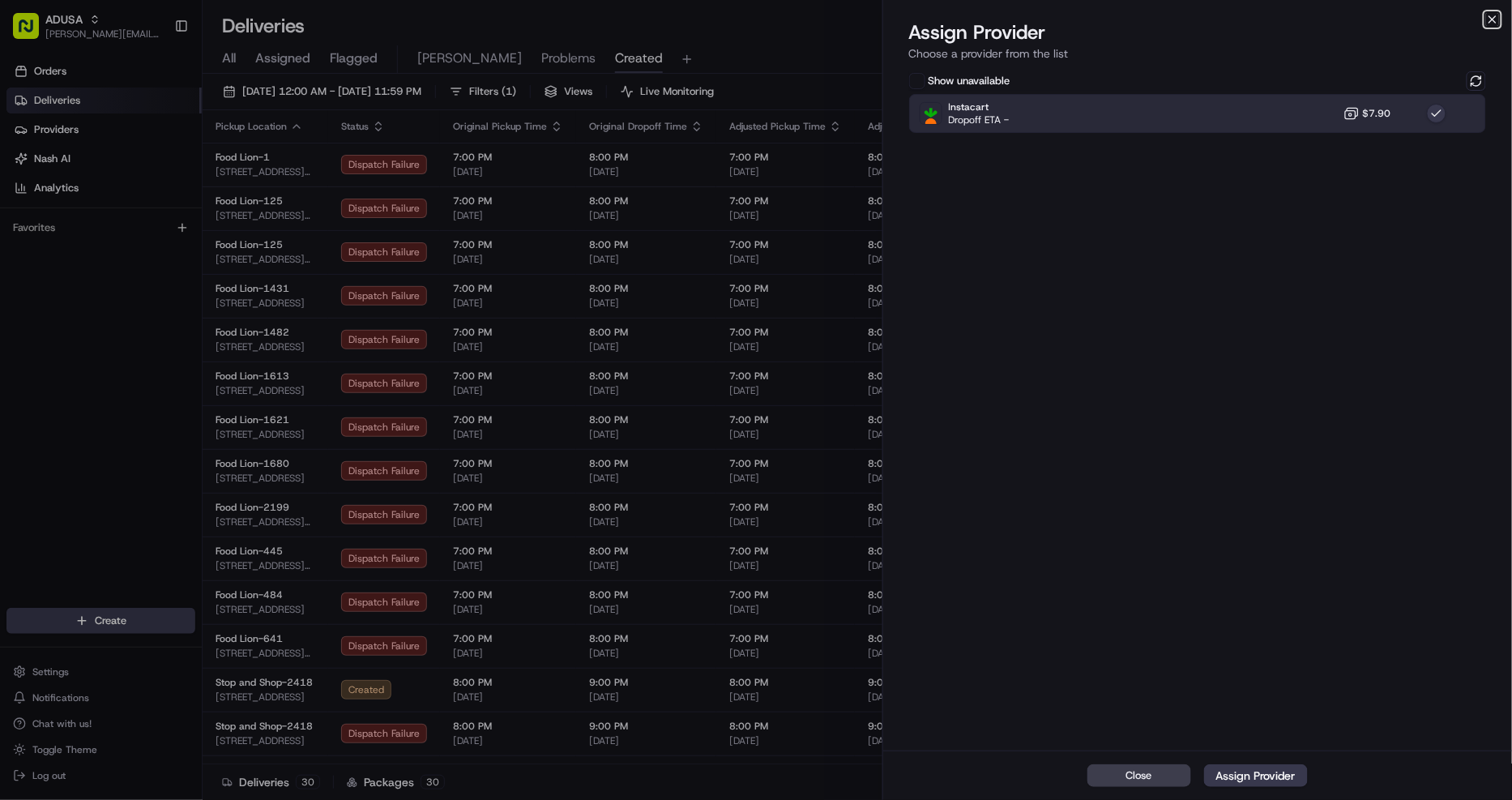
click at [1495, 18] on icon "button" at bounding box center [1492, 19] width 13 height 13
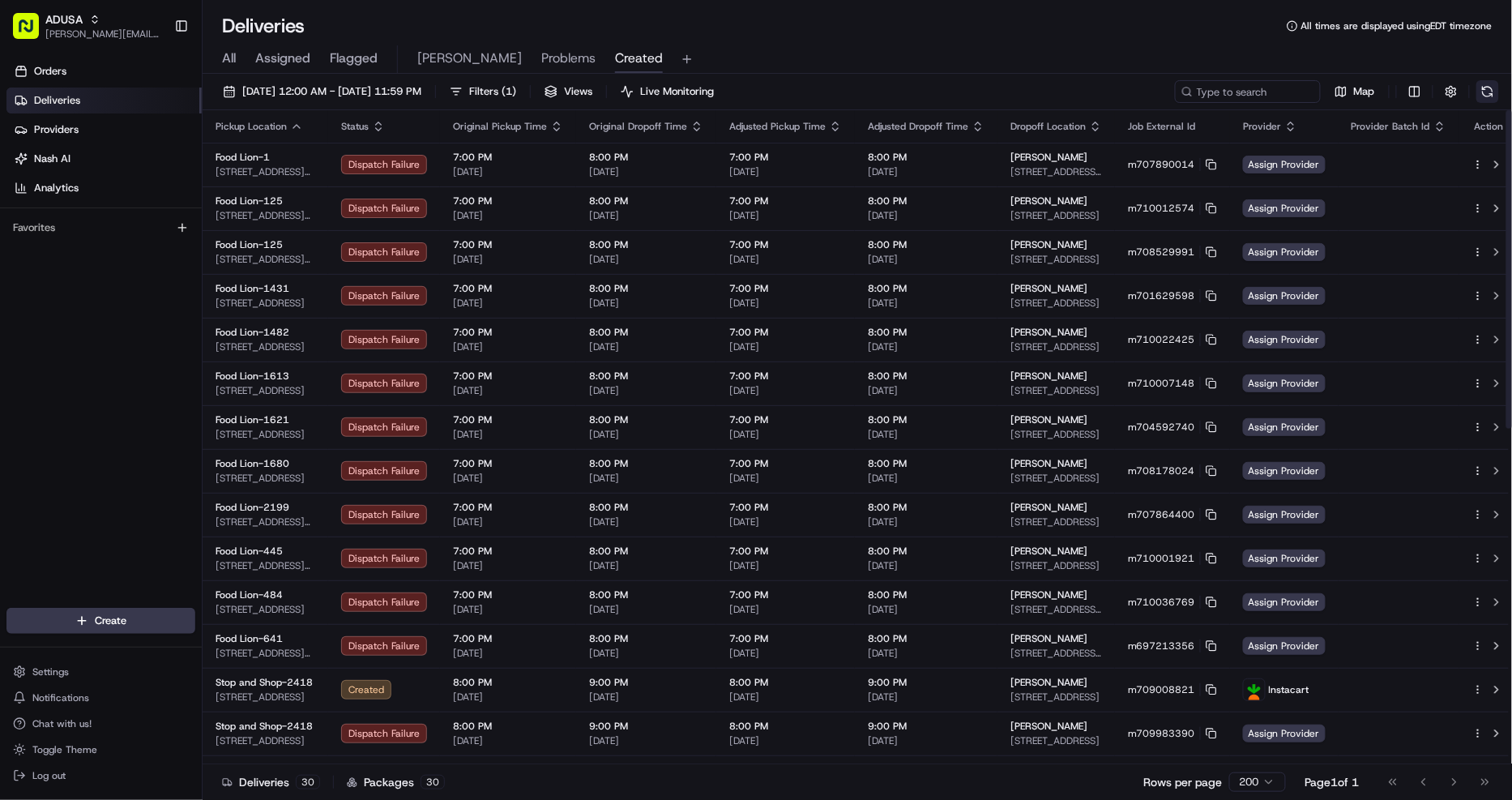
click at [1483, 93] on button at bounding box center [1487, 92] width 23 height 23
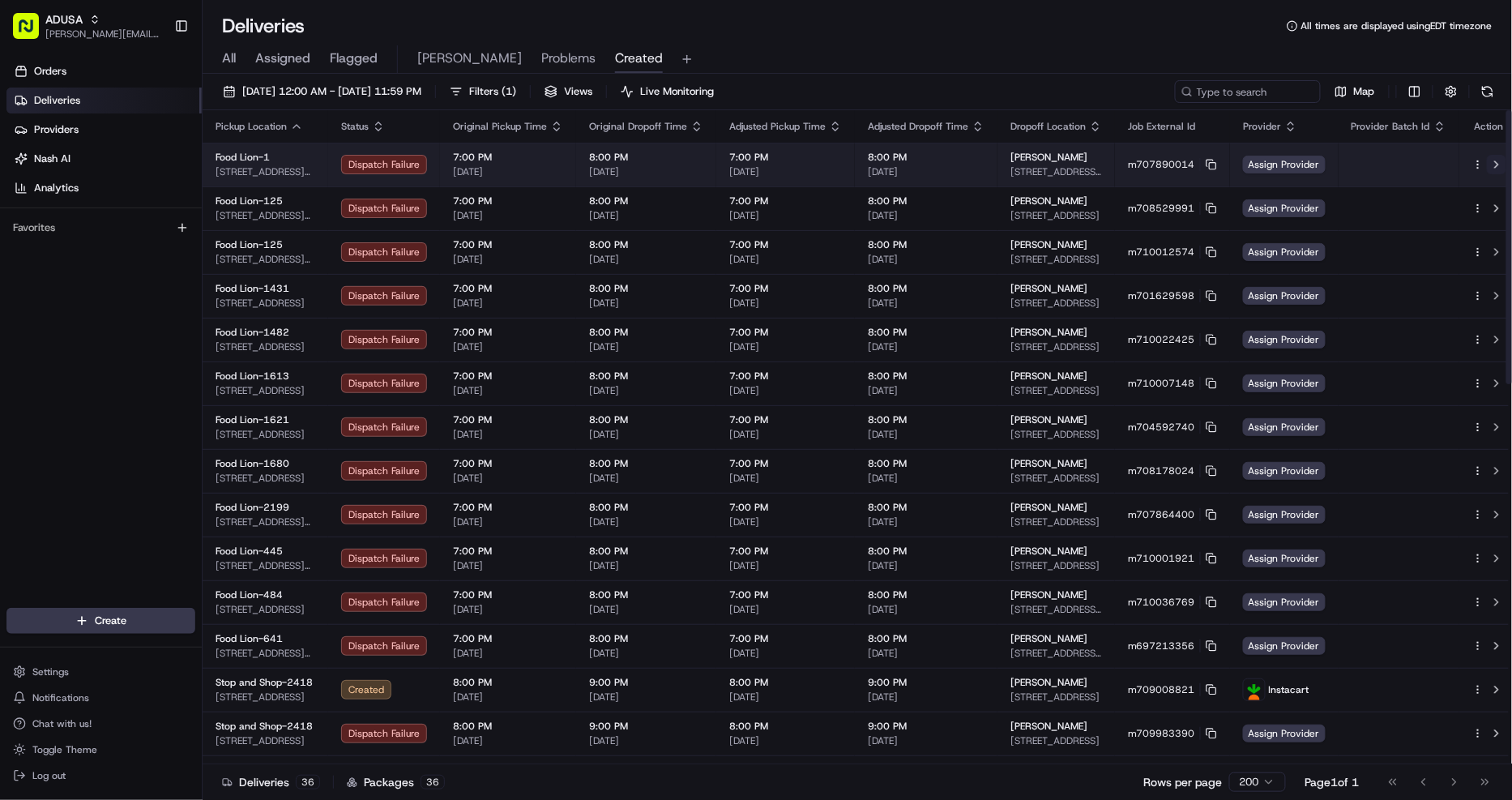
click at [1491, 159] on button at bounding box center [1496, 164] width 19 height 19
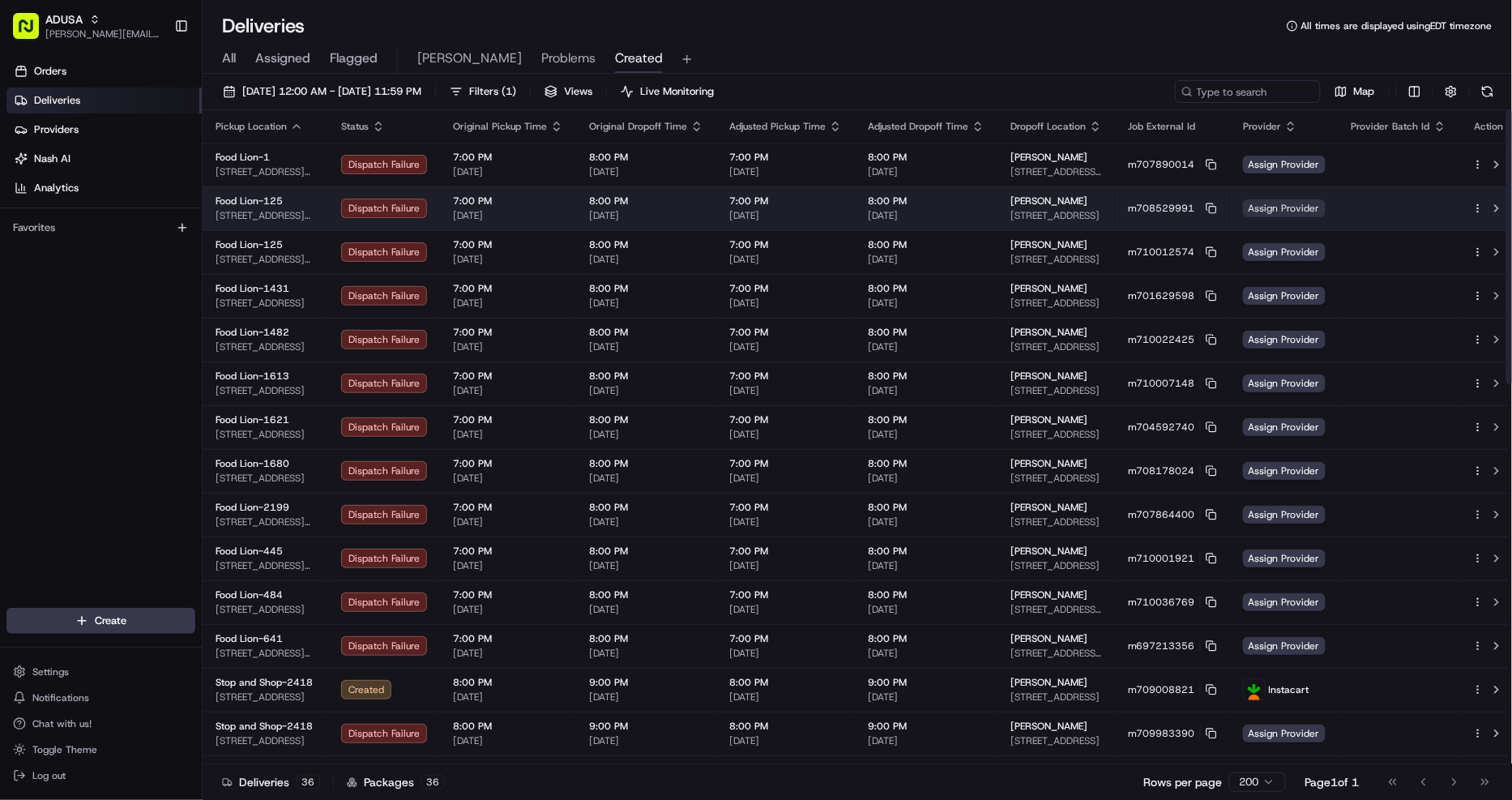
click at [1288, 209] on span "Assign Provider" at bounding box center [1285, 208] width 83 height 18
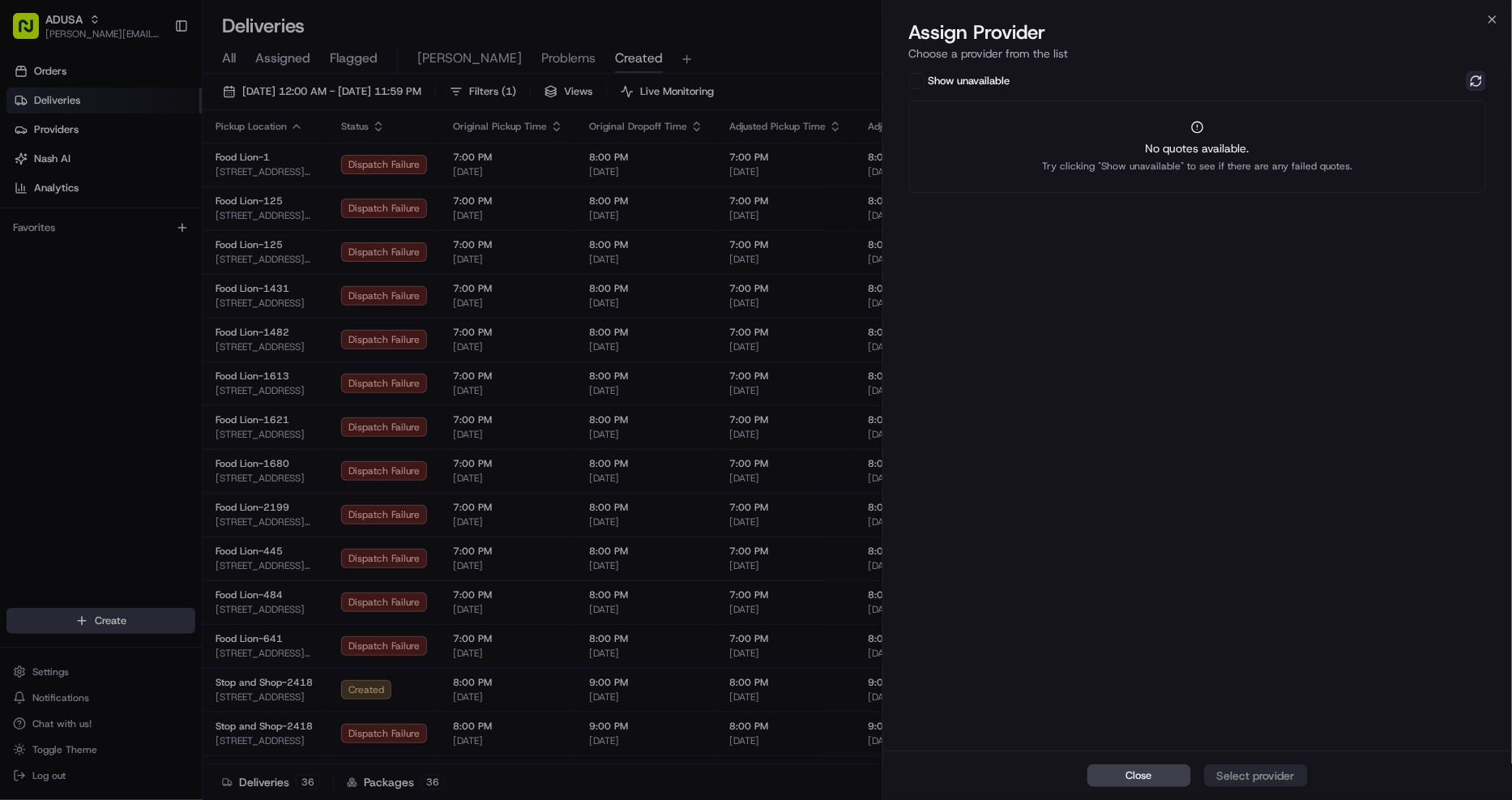
click at [1475, 74] on button at bounding box center [1476, 81] width 19 height 19
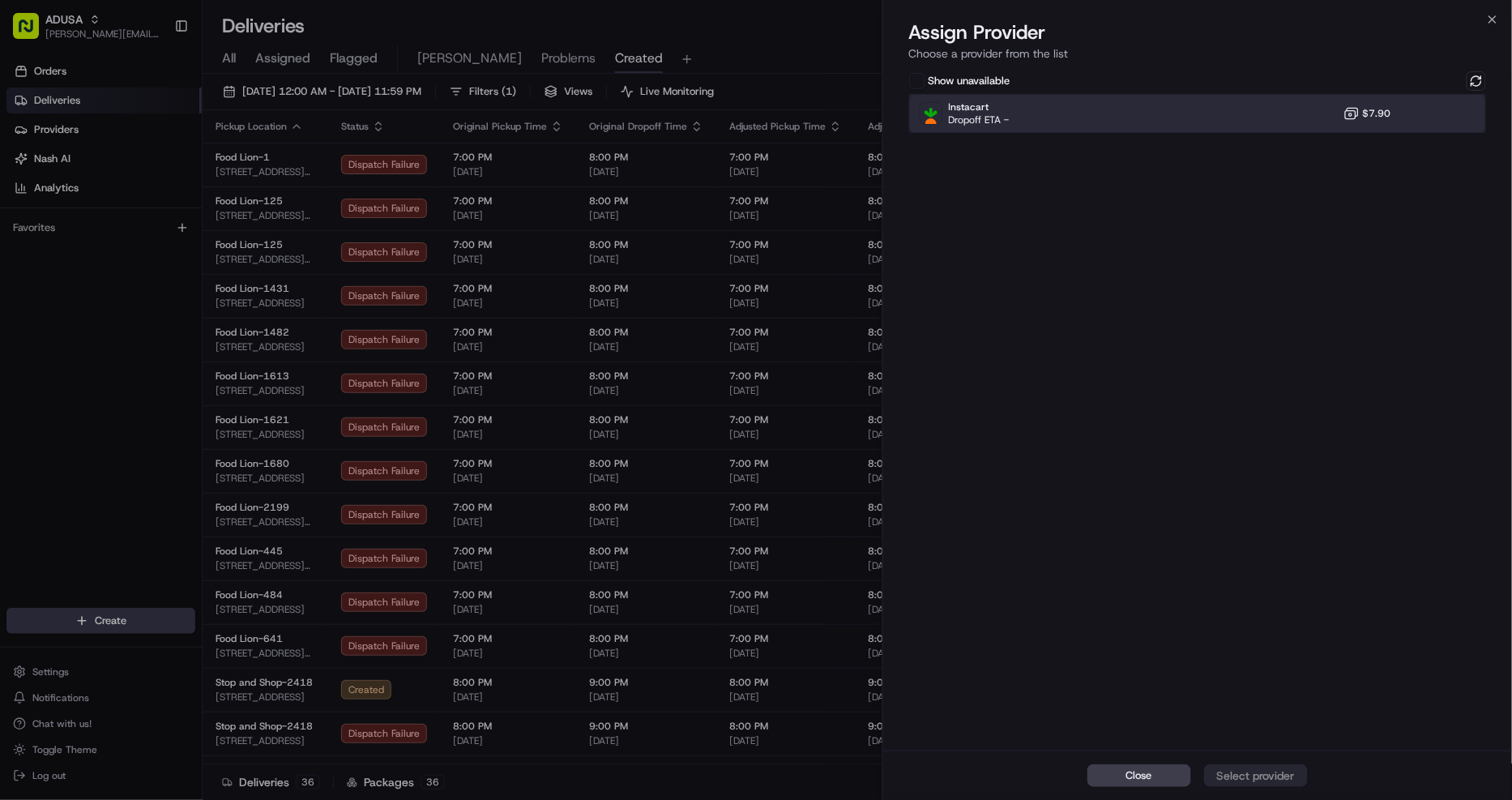
click at [1302, 123] on div "Instacart Dropoff ETA - $7.90" at bounding box center [1197, 114] width 577 height 39
click at [1262, 778] on div "Assign Provider" at bounding box center [1255, 775] width 79 height 16
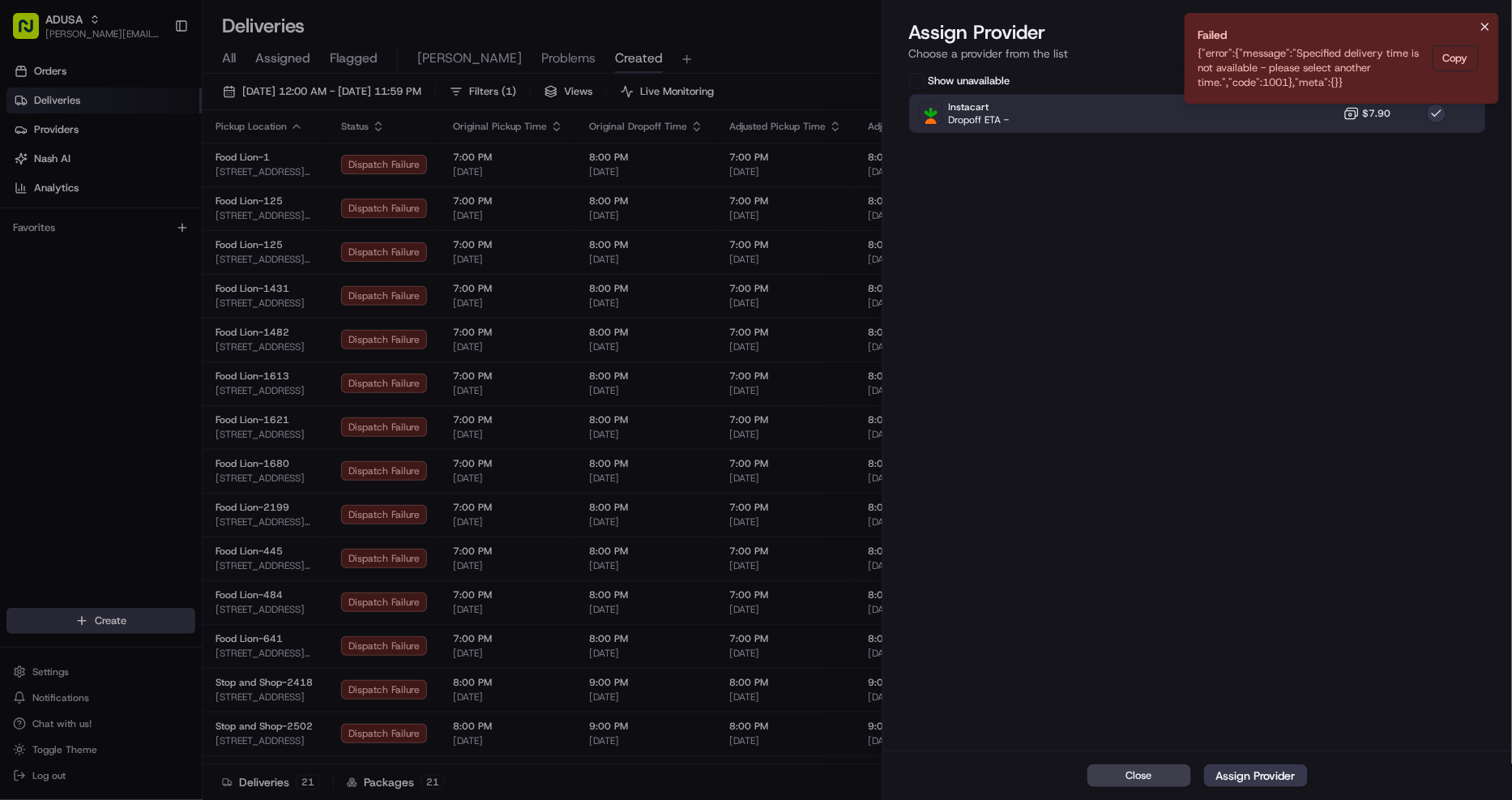
click at [1484, 22] on icon "Notifications (F8)" at bounding box center [1485, 26] width 13 height 13
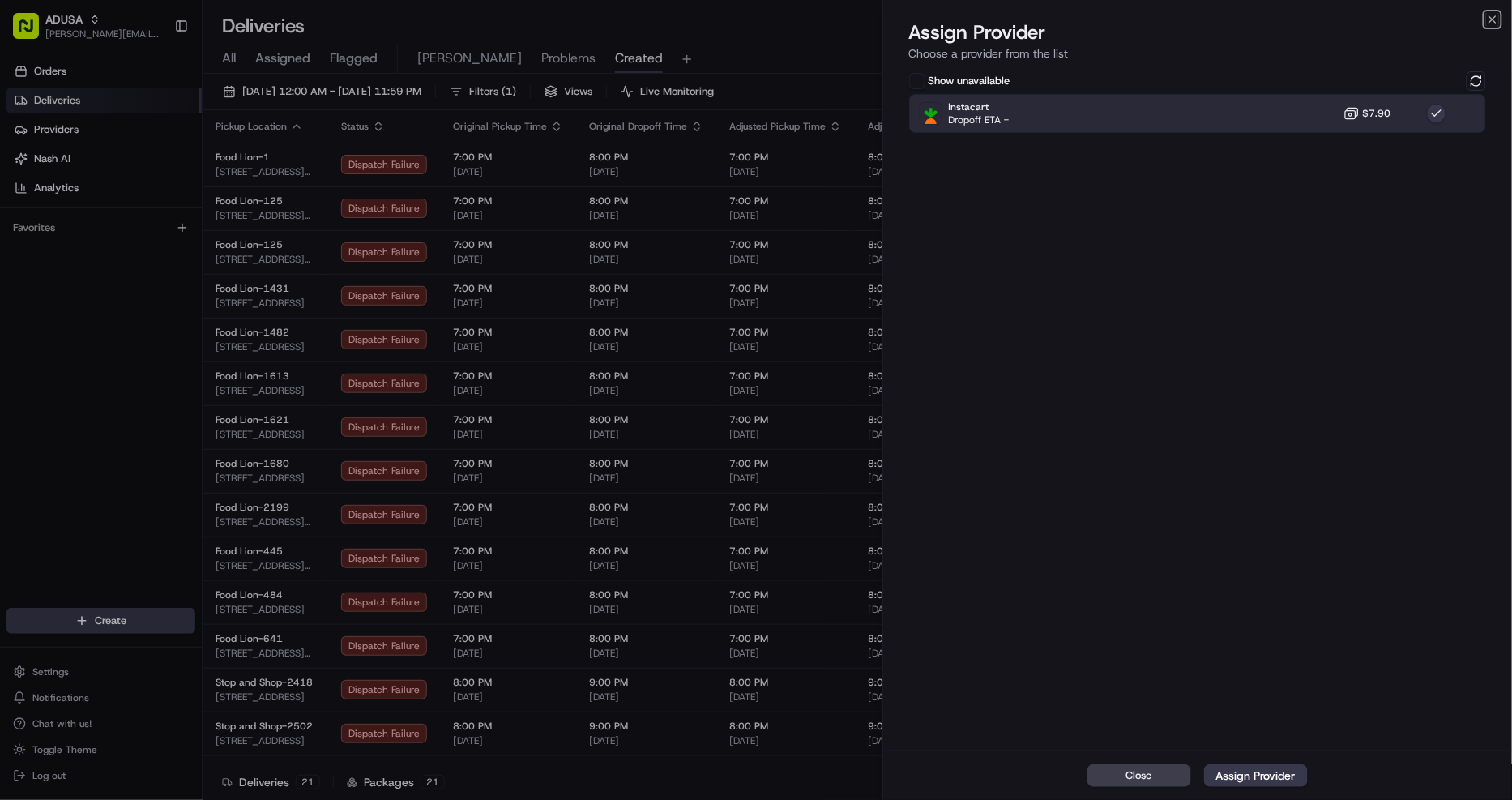
click at [1488, 20] on icon "button" at bounding box center [1492, 19] width 13 height 13
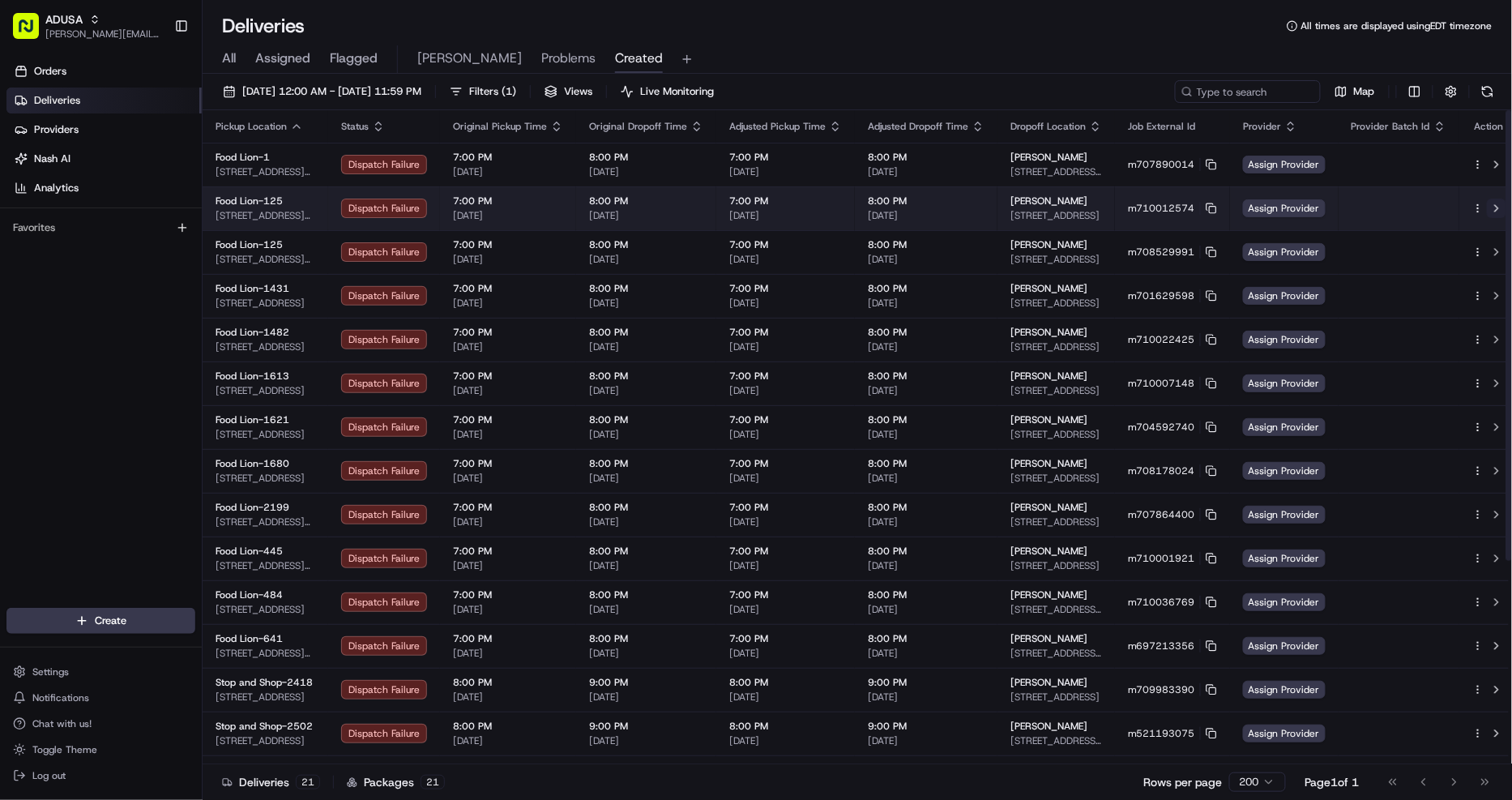
click at [1487, 206] on button at bounding box center [1496, 208] width 19 height 19
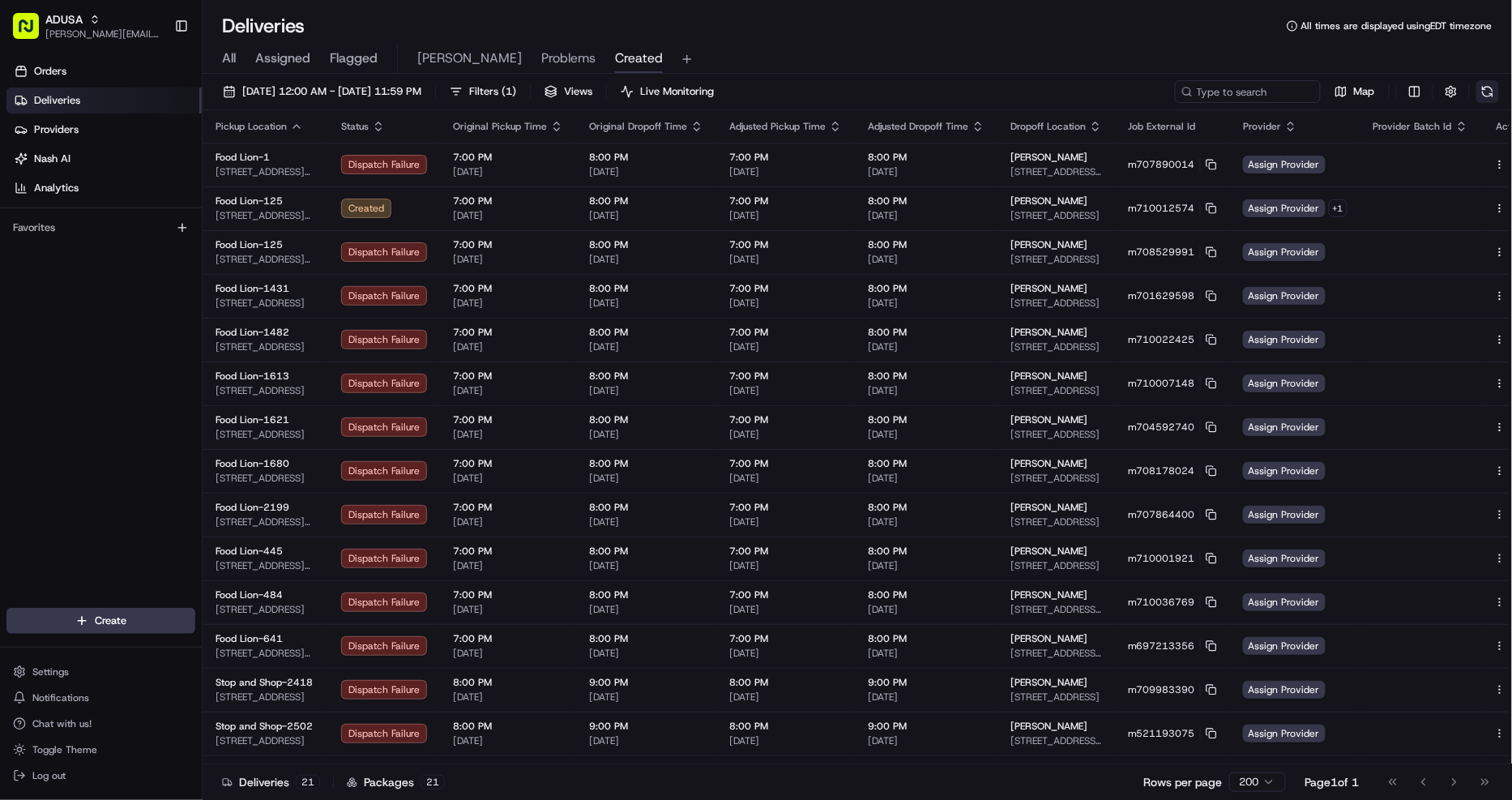
click at [1488, 87] on button at bounding box center [1487, 92] width 23 height 23
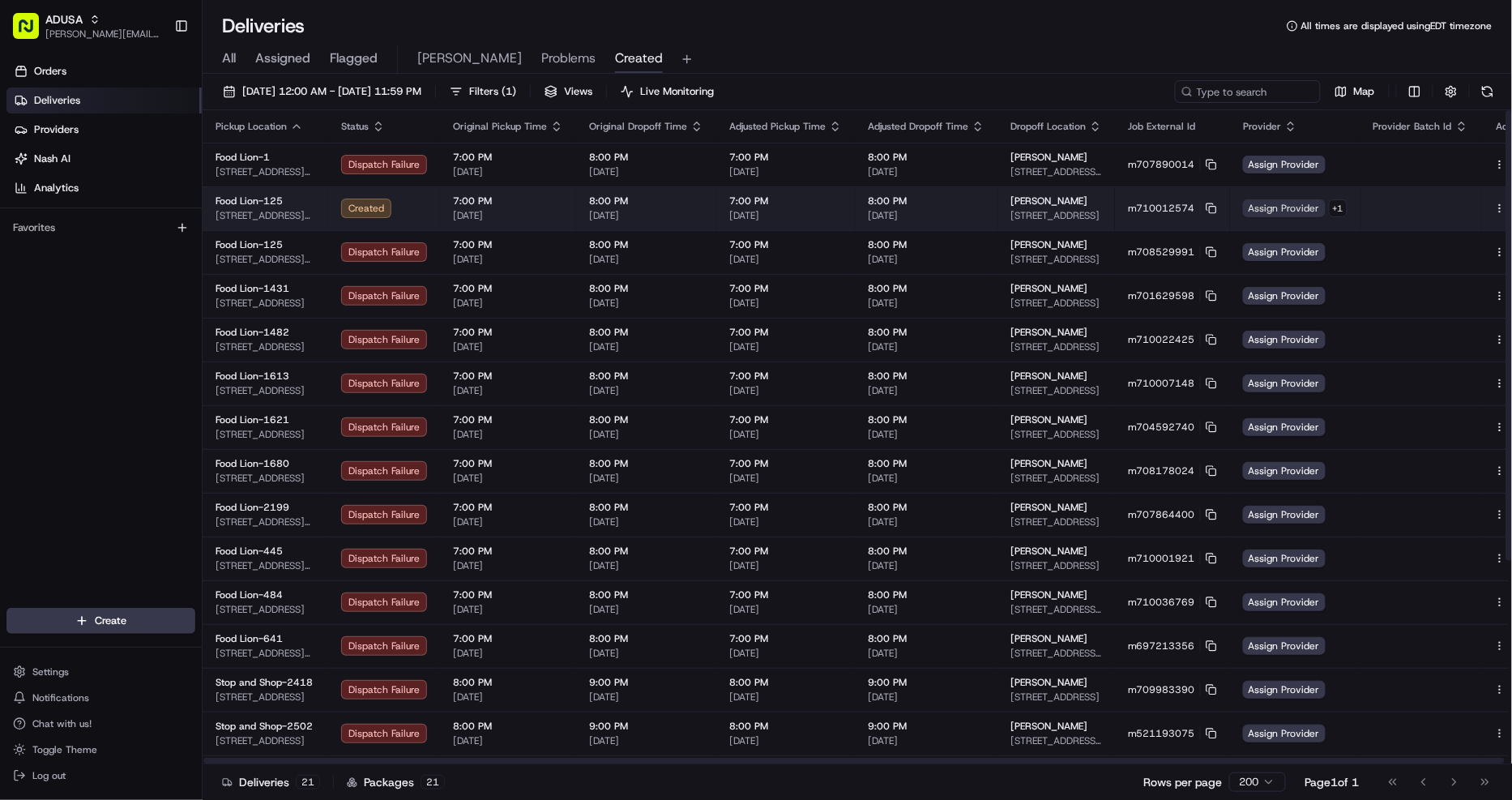
click at [1263, 208] on span "Assign Provider" at bounding box center [1285, 208] width 83 height 18
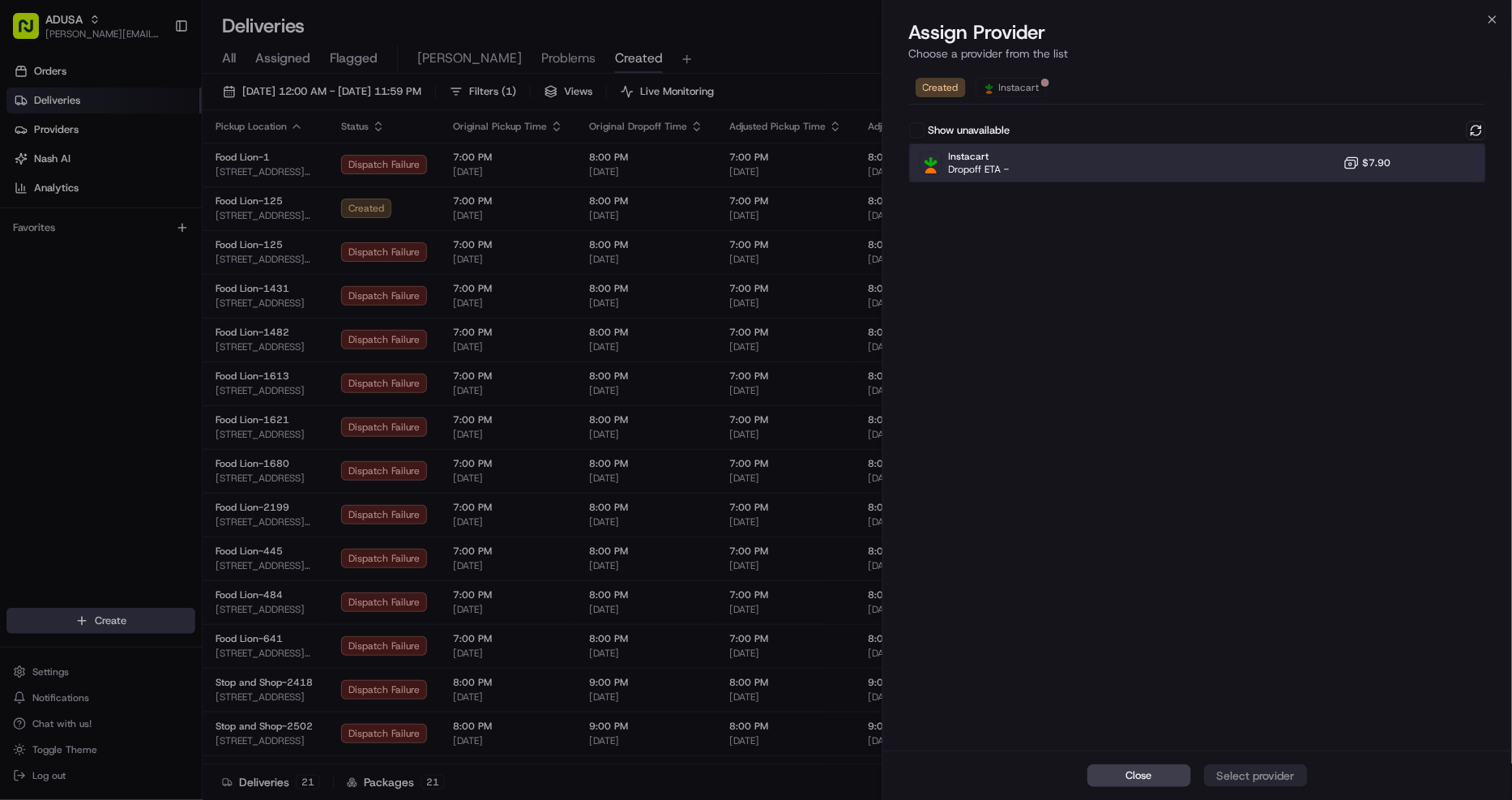
click at [1325, 182] on div "Instacart Dropoff ETA - $7.90" at bounding box center [1197, 163] width 577 height 39
click at [1290, 779] on div "Assign Provider" at bounding box center [1255, 775] width 79 height 16
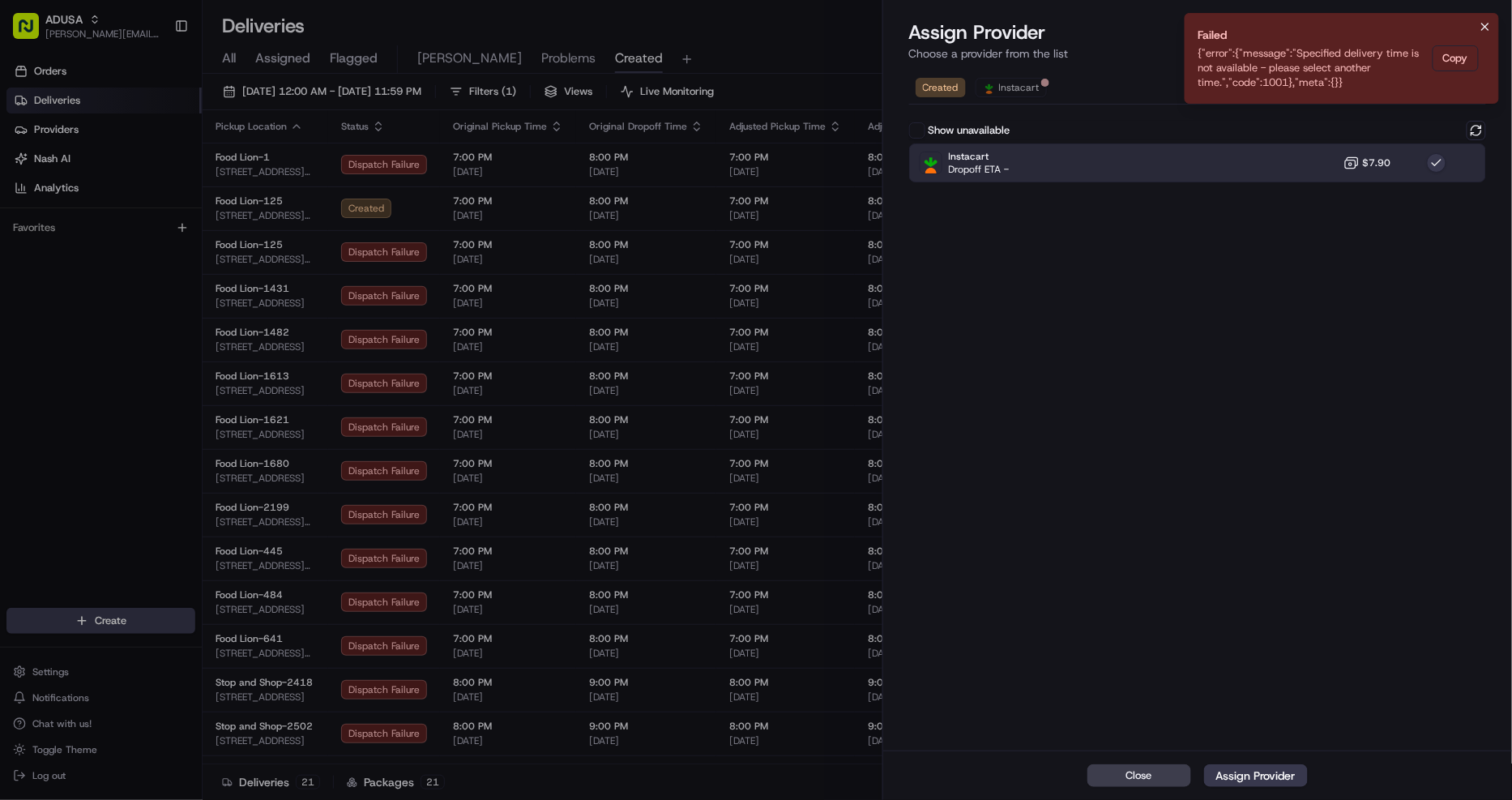
click at [1491, 25] on icon "Notifications (F8)" at bounding box center [1485, 26] width 13 height 13
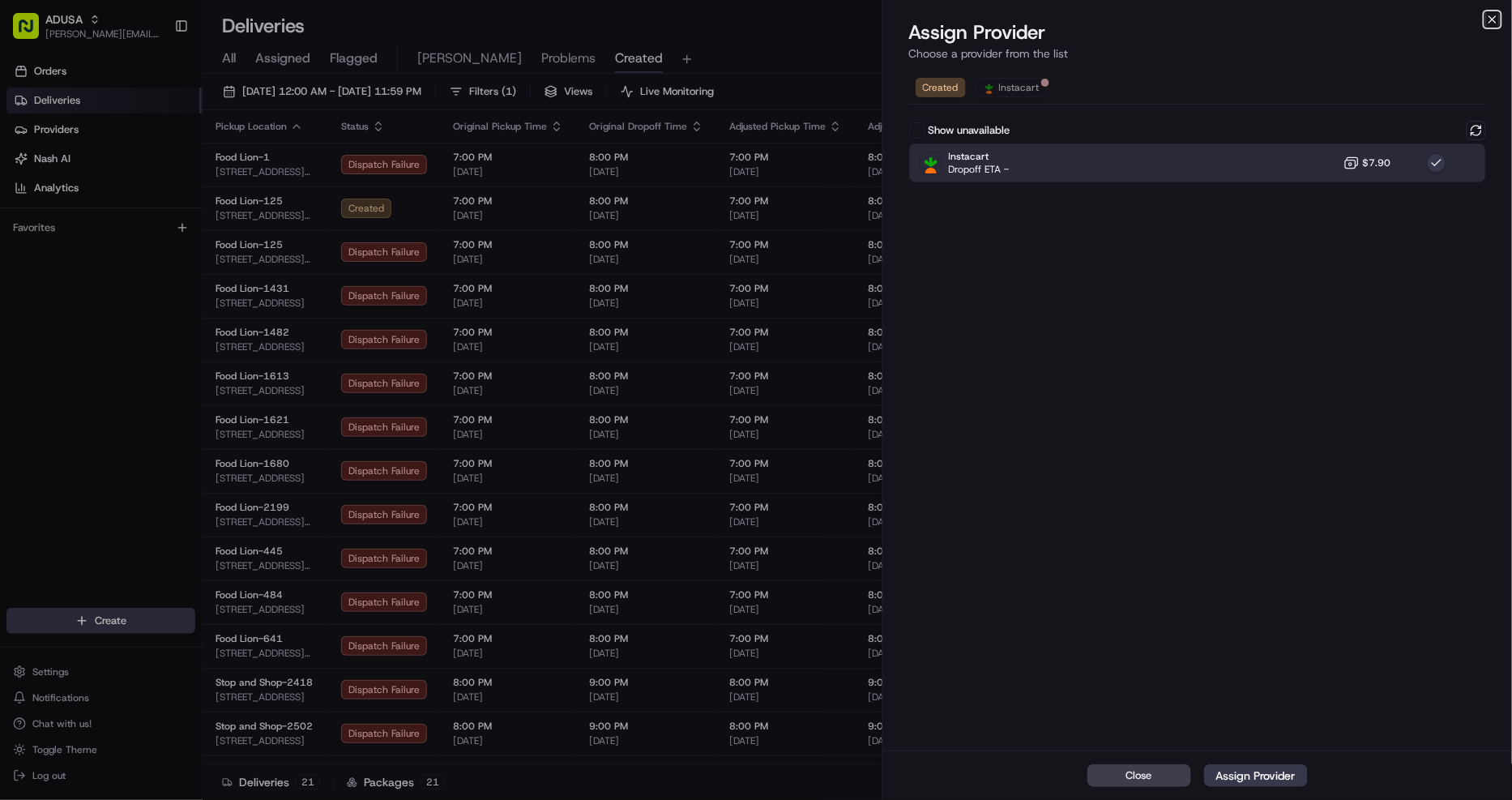
click at [1493, 19] on icon "button" at bounding box center [1492, 19] width 6 height 6
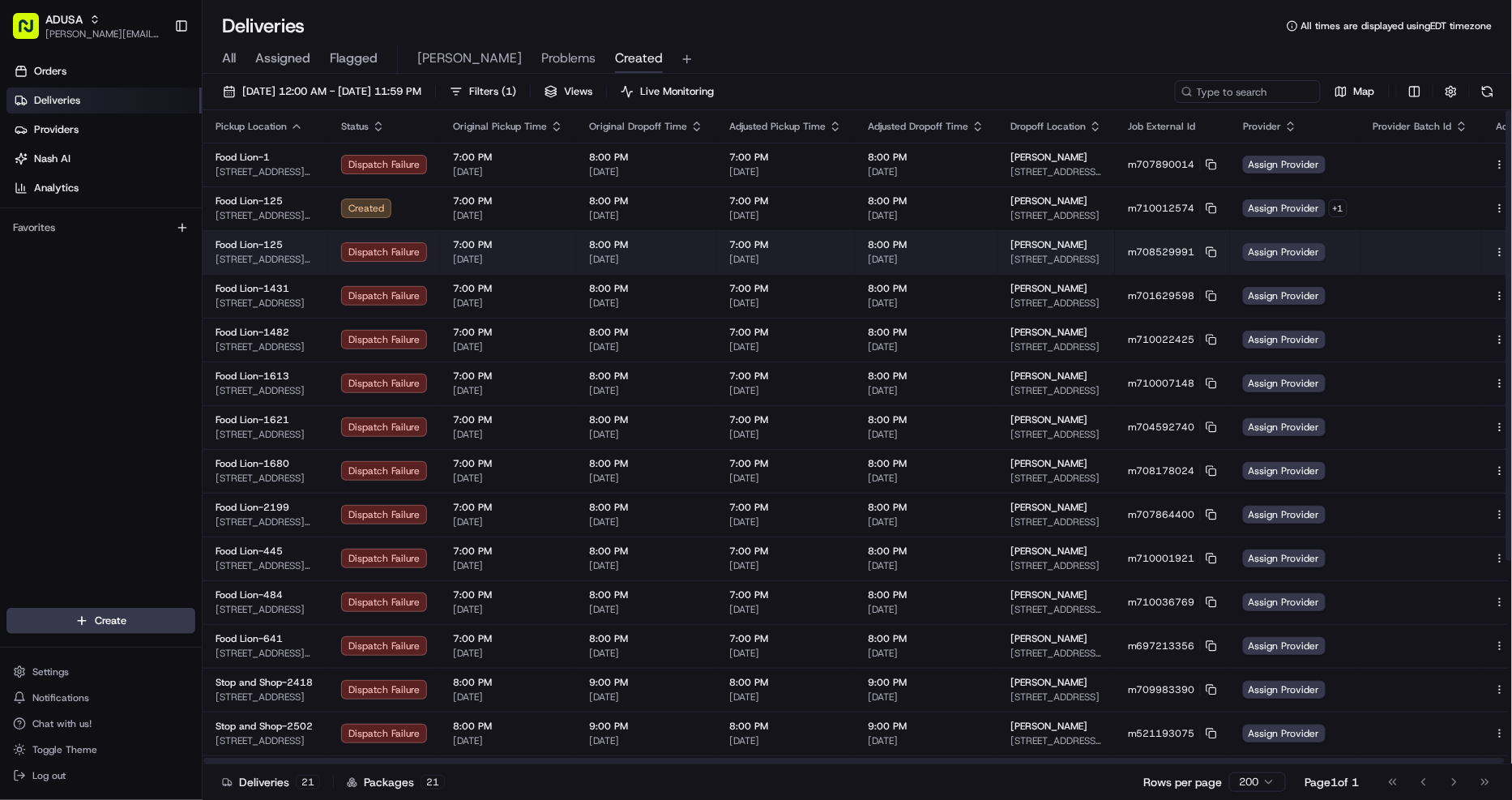
click at [1508, 253] on button at bounding box center [1518, 252] width 19 height 19
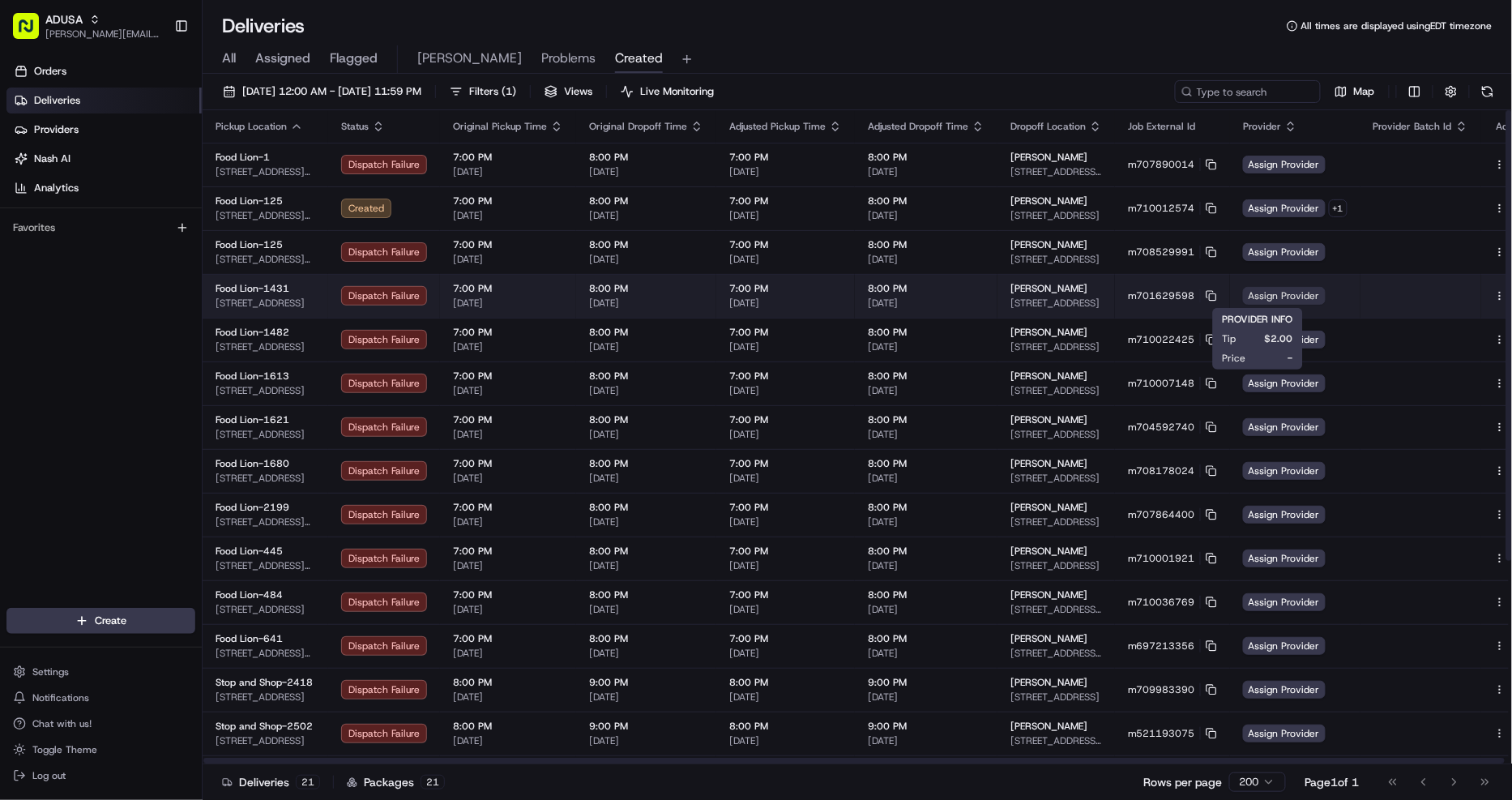
click at [1263, 289] on span "Assign Provider" at bounding box center [1285, 295] width 83 height 18
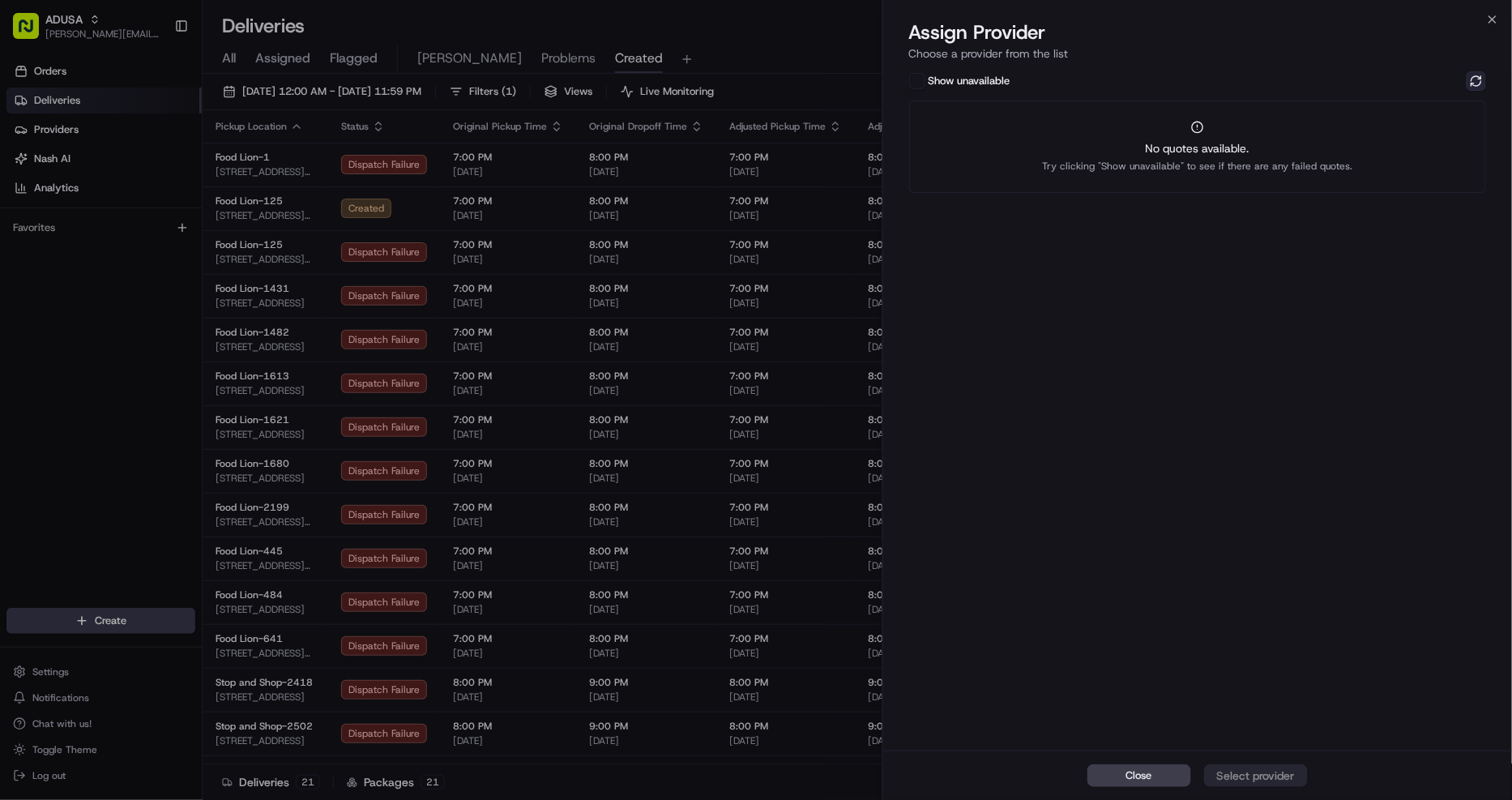
click at [1470, 83] on button at bounding box center [1476, 81] width 19 height 19
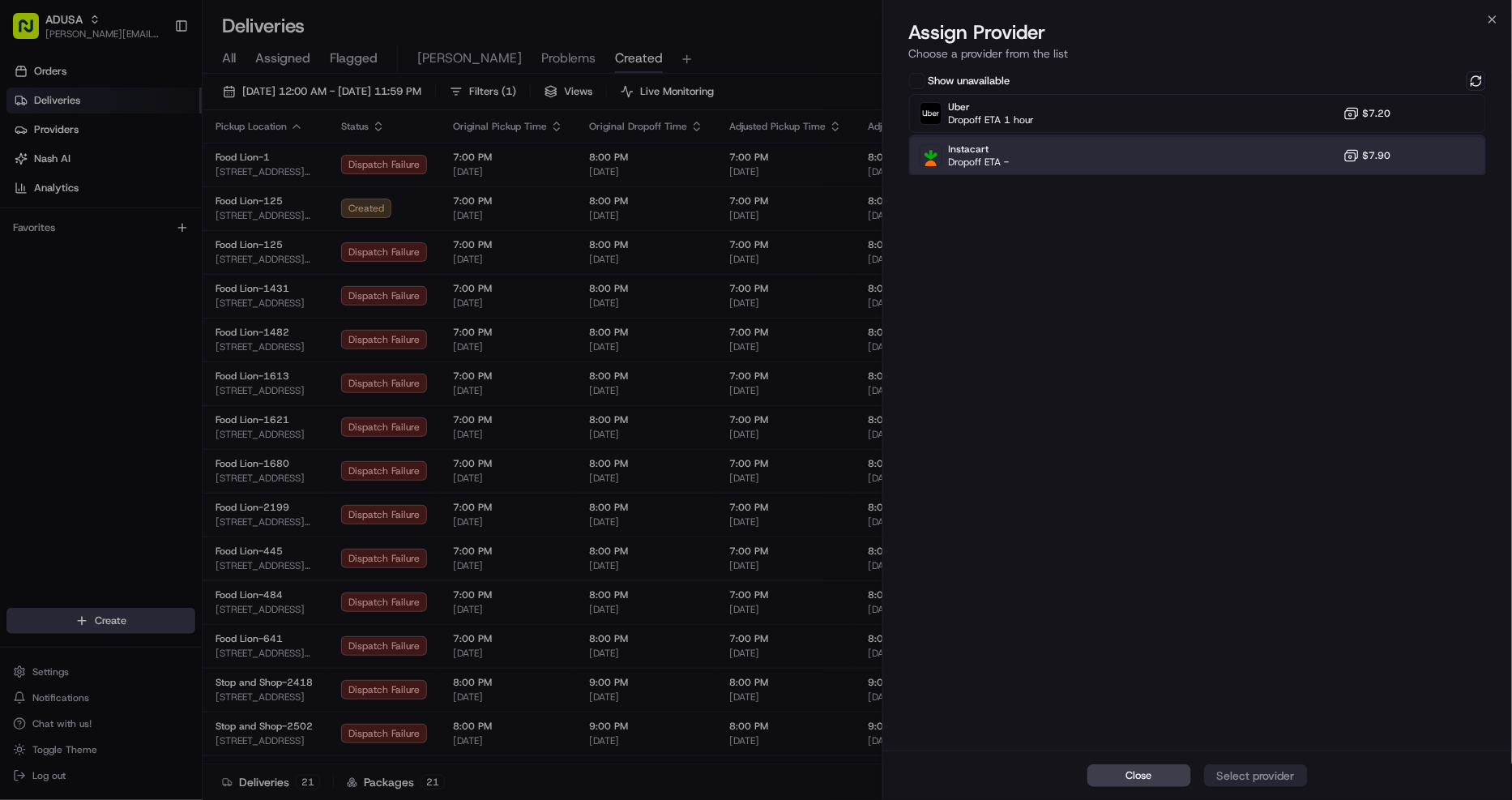
click at [1203, 139] on div "Instacart Dropoff ETA - $7.90" at bounding box center [1197, 155] width 577 height 39
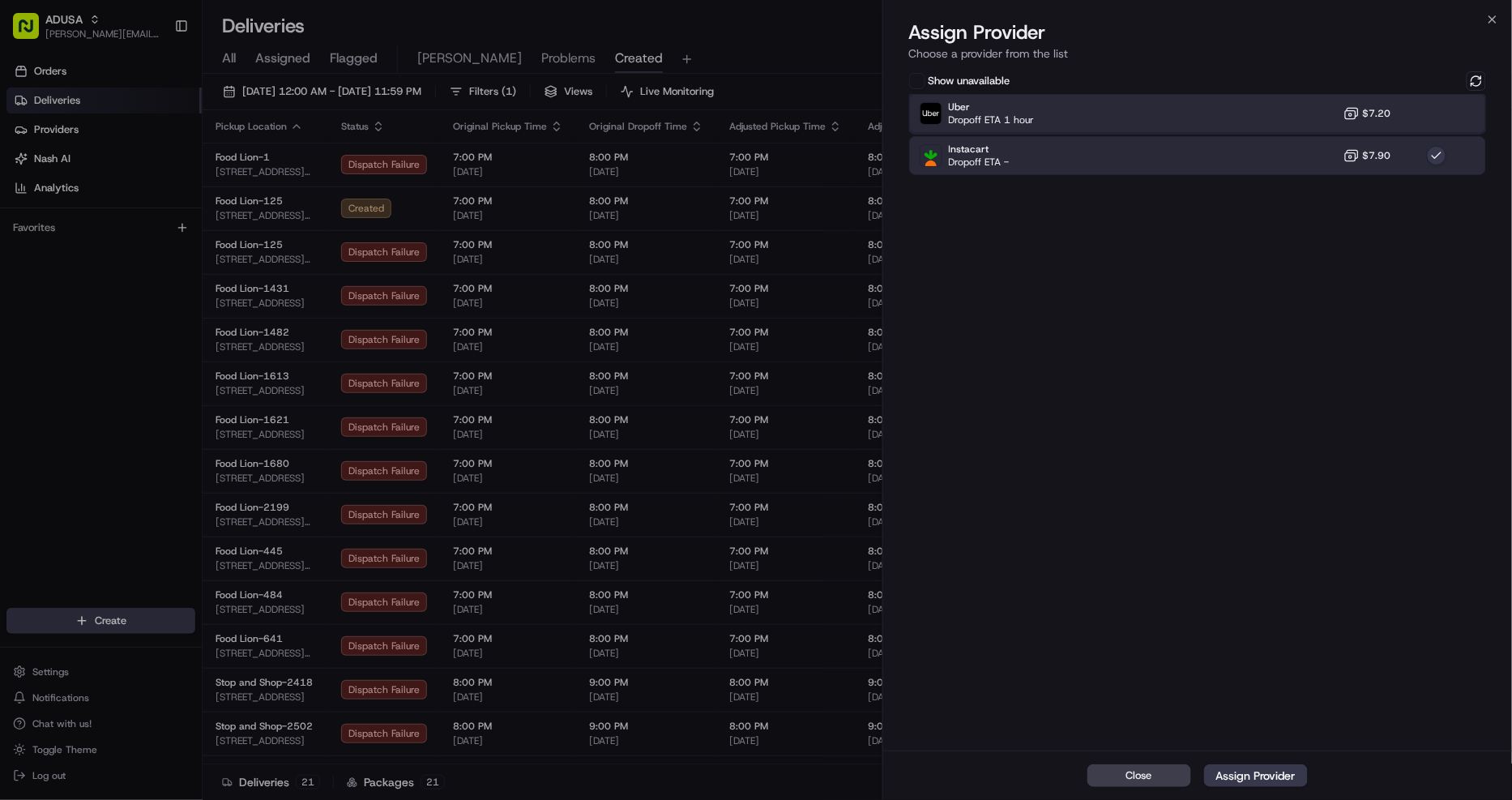
click at [1208, 108] on div "Uber Dropoff ETA 1 hour $7.20" at bounding box center [1197, 114] width 577 height 39
click at [1292, 157] on div "Instacart Dropoff ETA - $7.90" at bounding box center [1197, 155] width 577 height 39
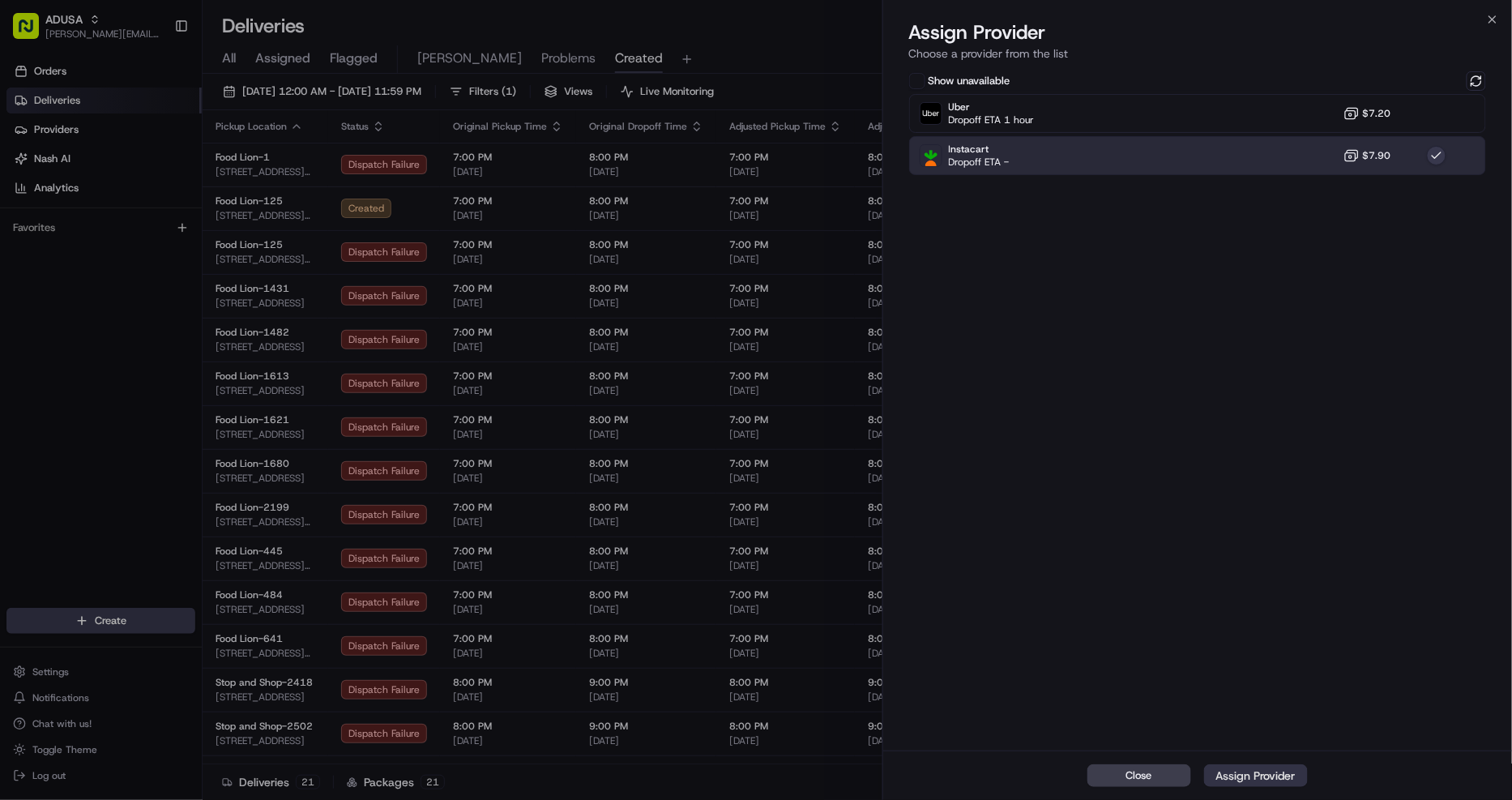
click at [1281, 775] on div "Assign Provider" at bounding box center [1255, 775] width 79 height 16
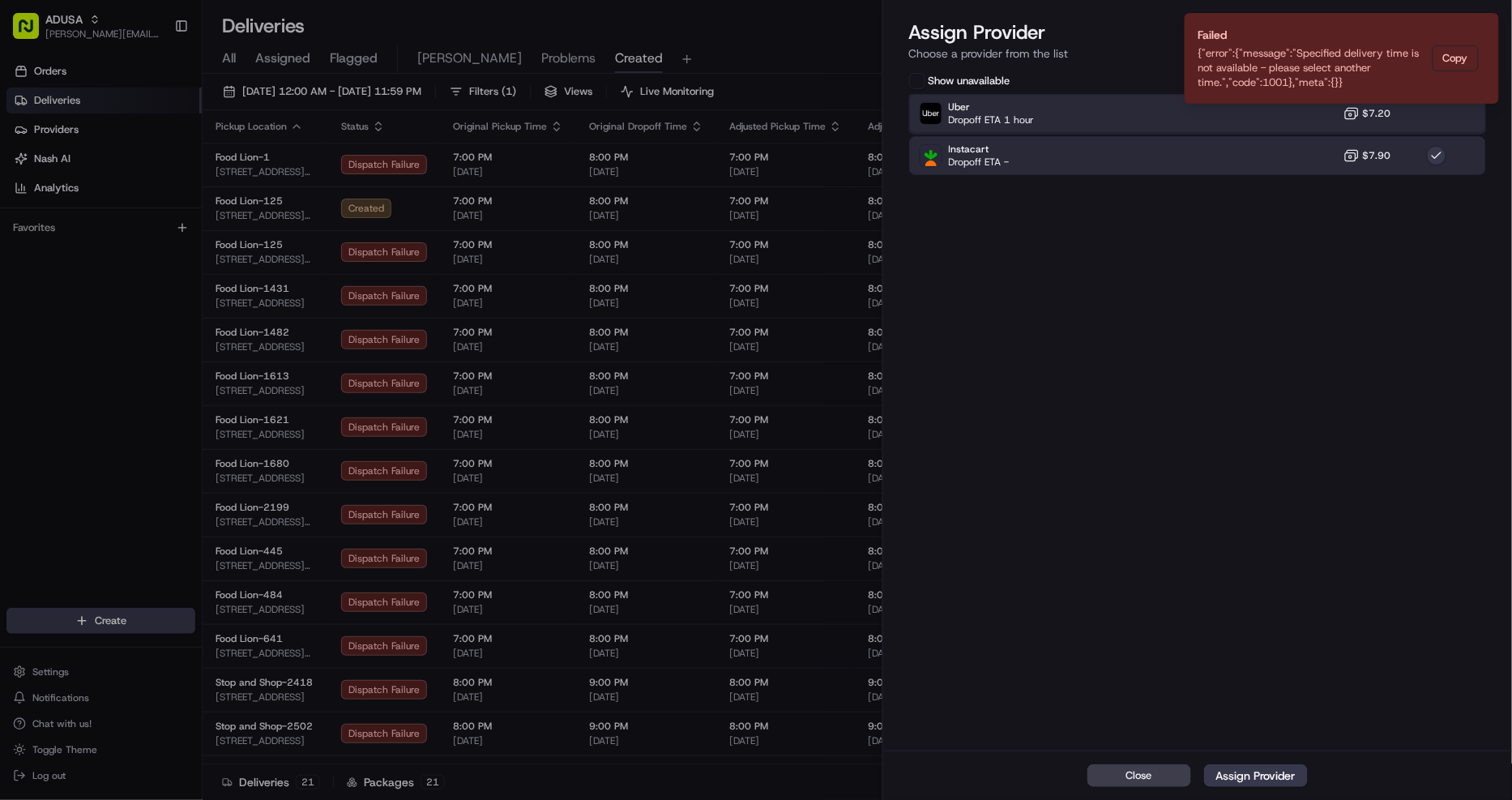
click at [1276, 117] on div "Uber Dropoff ETA 1 hour $7.20" at bounding box center [1197, 114] width 577 height 39
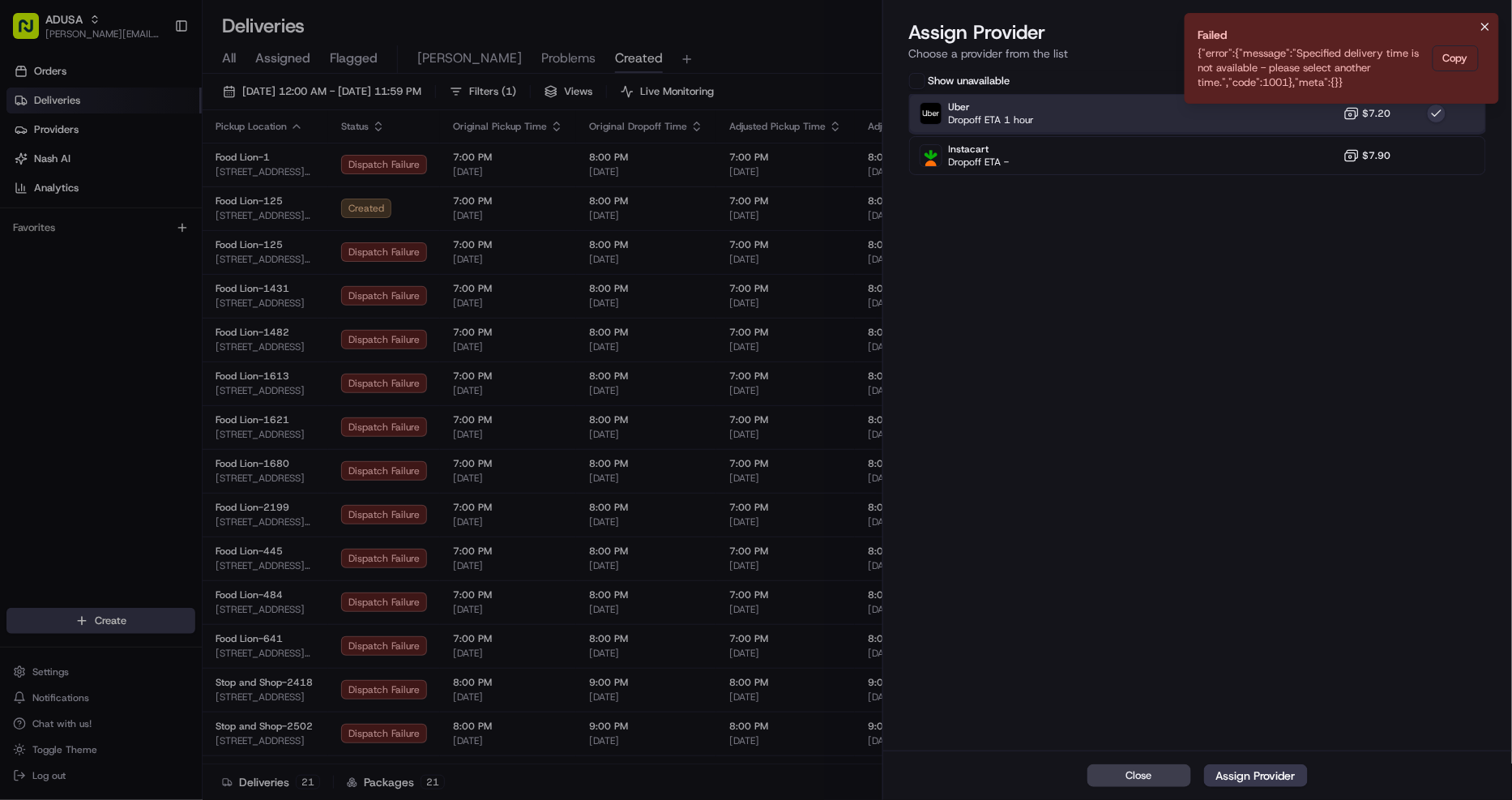
click at [1484, 25] on icon "Notifications (F8)" at bounding box center [1485, 26] width 6 height 6
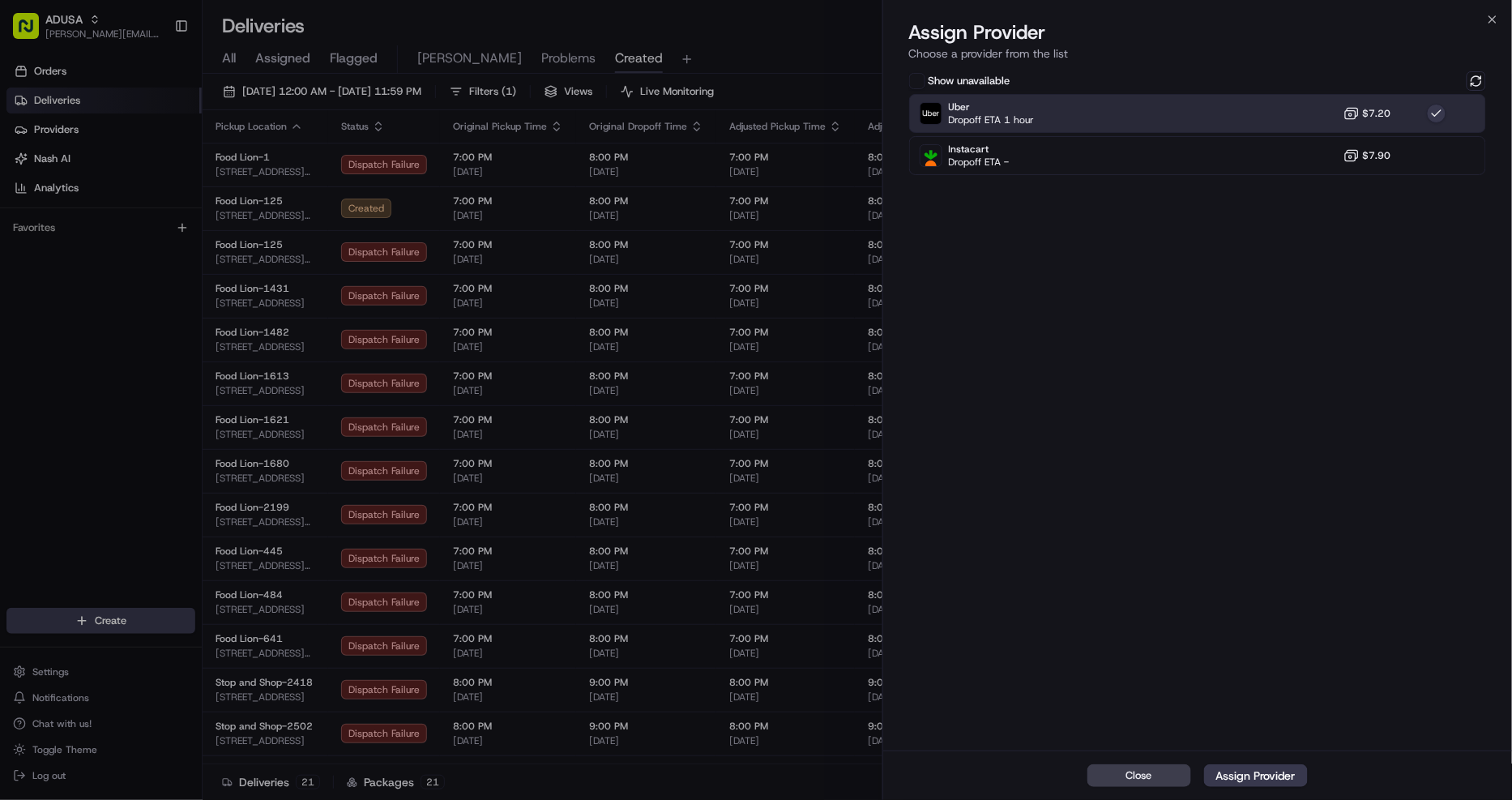
click at [1462, 74] on div "Show unavailable" at bounding box center [1197, 81] width 577 height 19
click at [1471, 75] on button at bounding box center [1476, 81] width 19 height 19
click at [1308, 118] on div "Uber Dropoff ETA 1 hour $7.20" at bounding box center [1197, 114] width 577 height 39
click at [1289, 772] on div "Assign Provider" at bounding box center [1255, 775] width 79 height 16
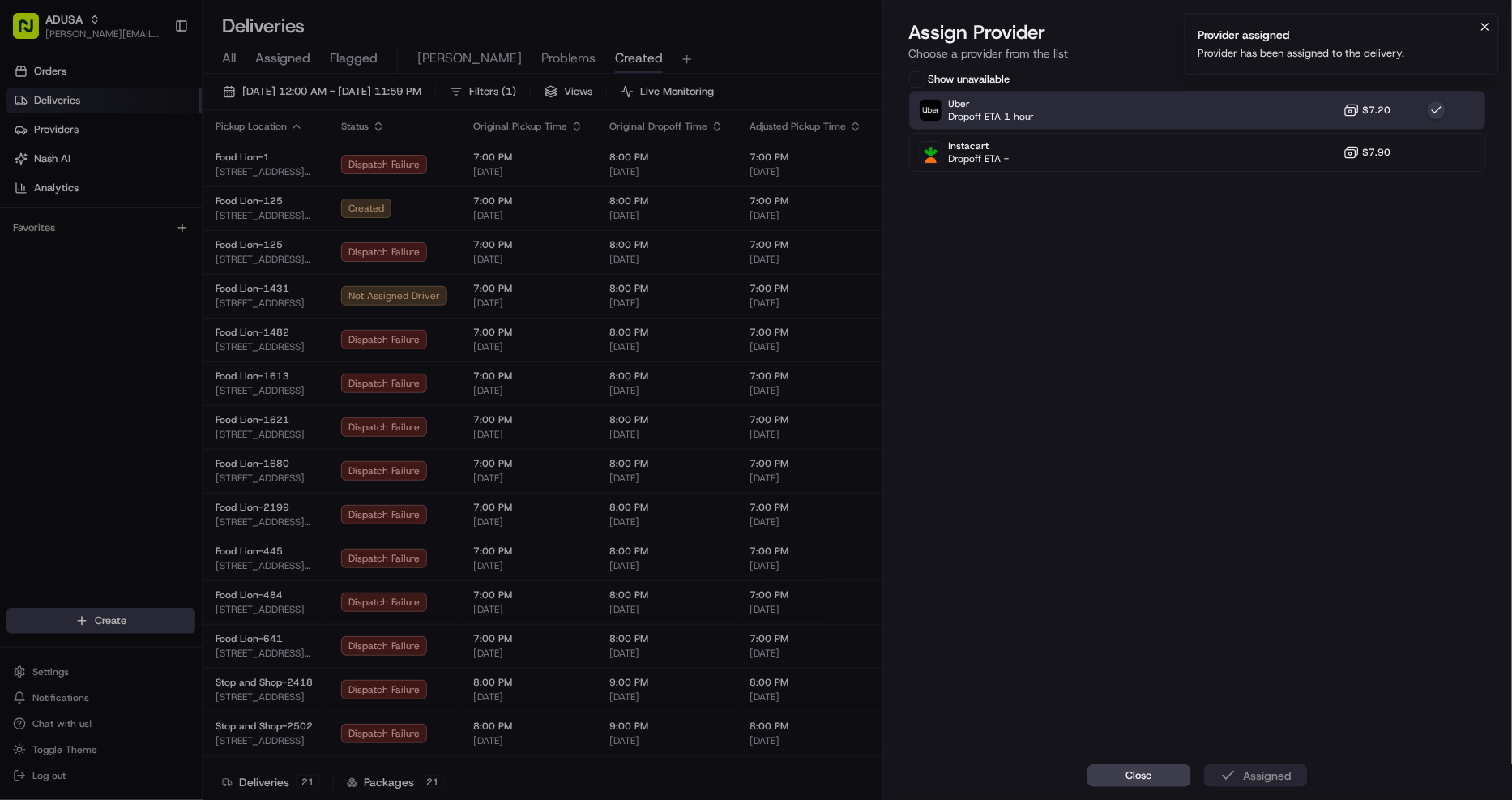
click at [1486, 23] on icon "Notifications (F8)" at bounding box center [1485, 26] width 13 height 13
click at [1499, 16] on icon "button" at bounding box center [1492, 19] width 13 height 13
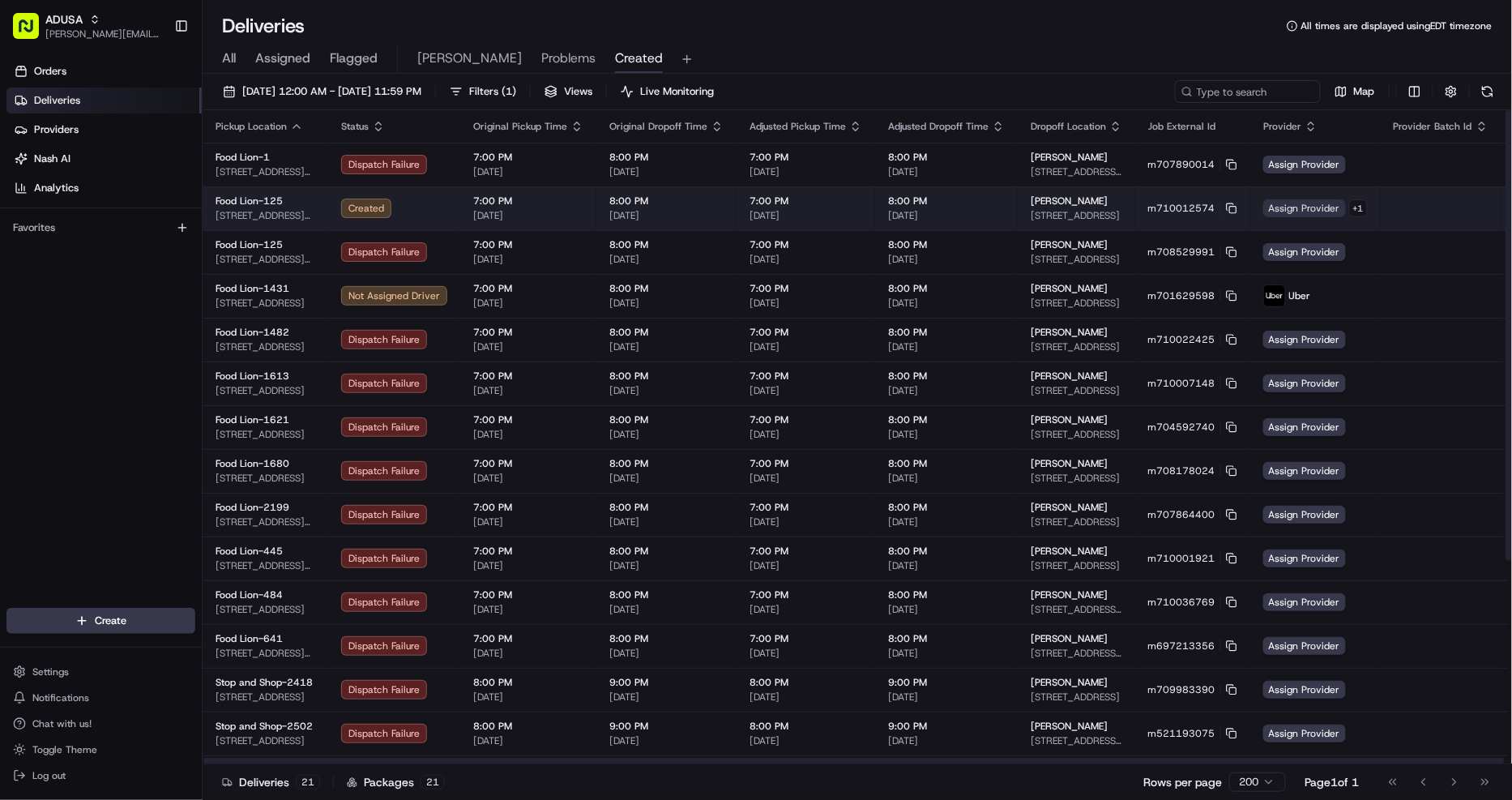
click at [1285, 205] on span "Assign Provider" at bounding box center [1304, 208] width 83 height 18
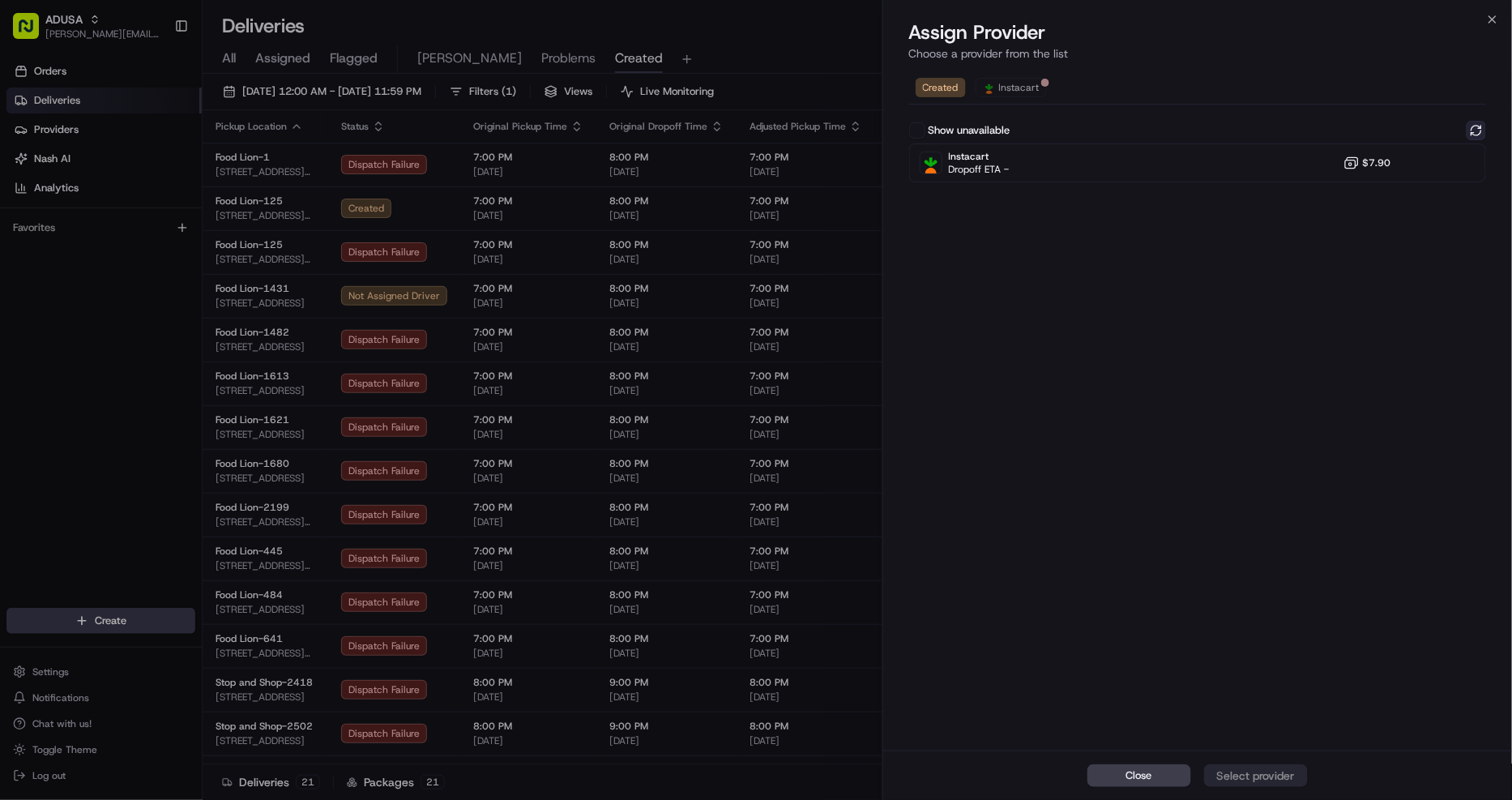
click at [1478, 135] on button at bounding box center [1476, 131] width 19 height 19
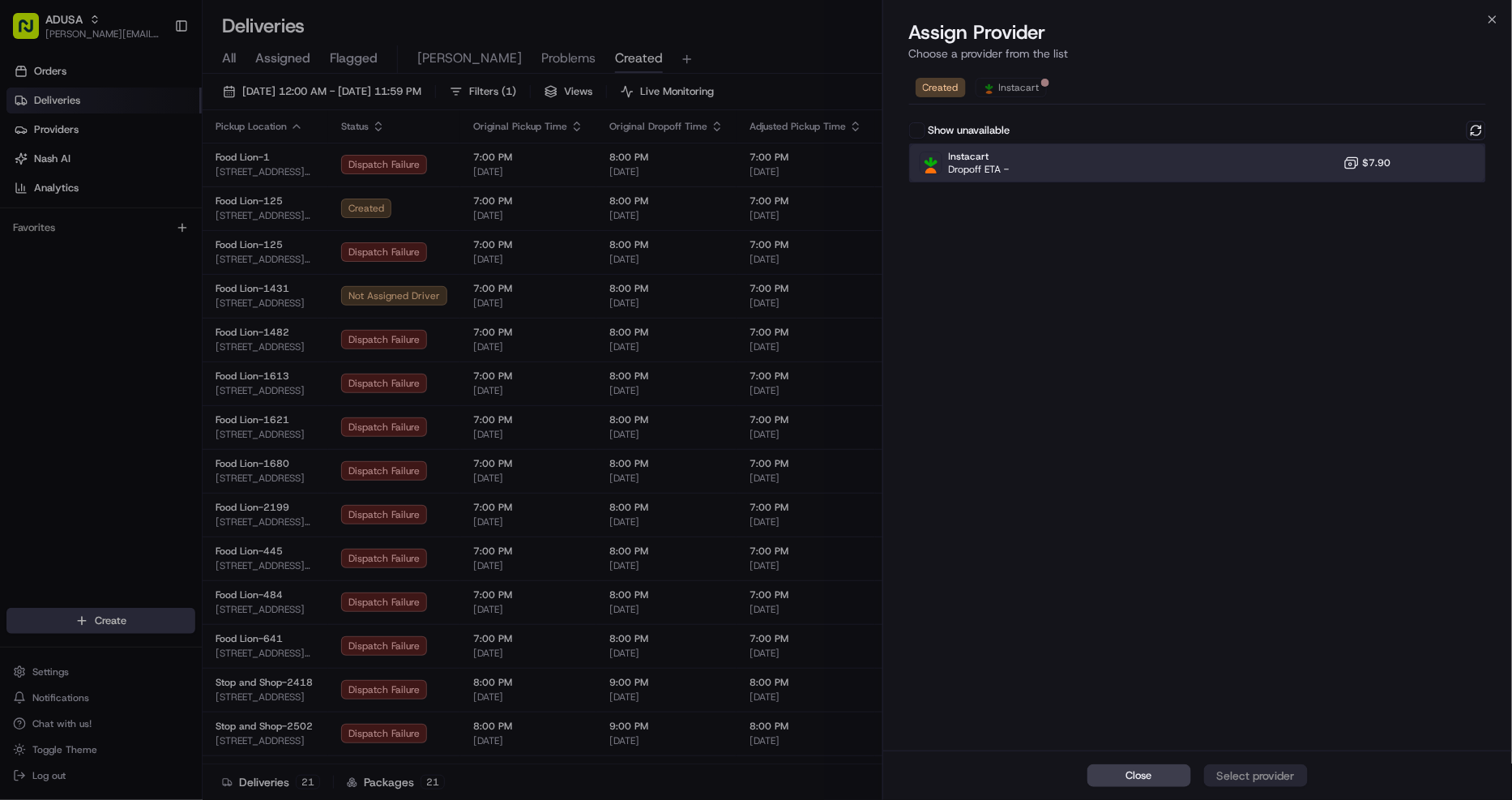
click at [1294, 167] on div "Instacart Dropoff ETA - $7.90" at bounding box center [1197, 163] width 577 height 39
click at [1248, 770] on div "Assign Provider" at bounding box center [1255, 775] width 79 height 16
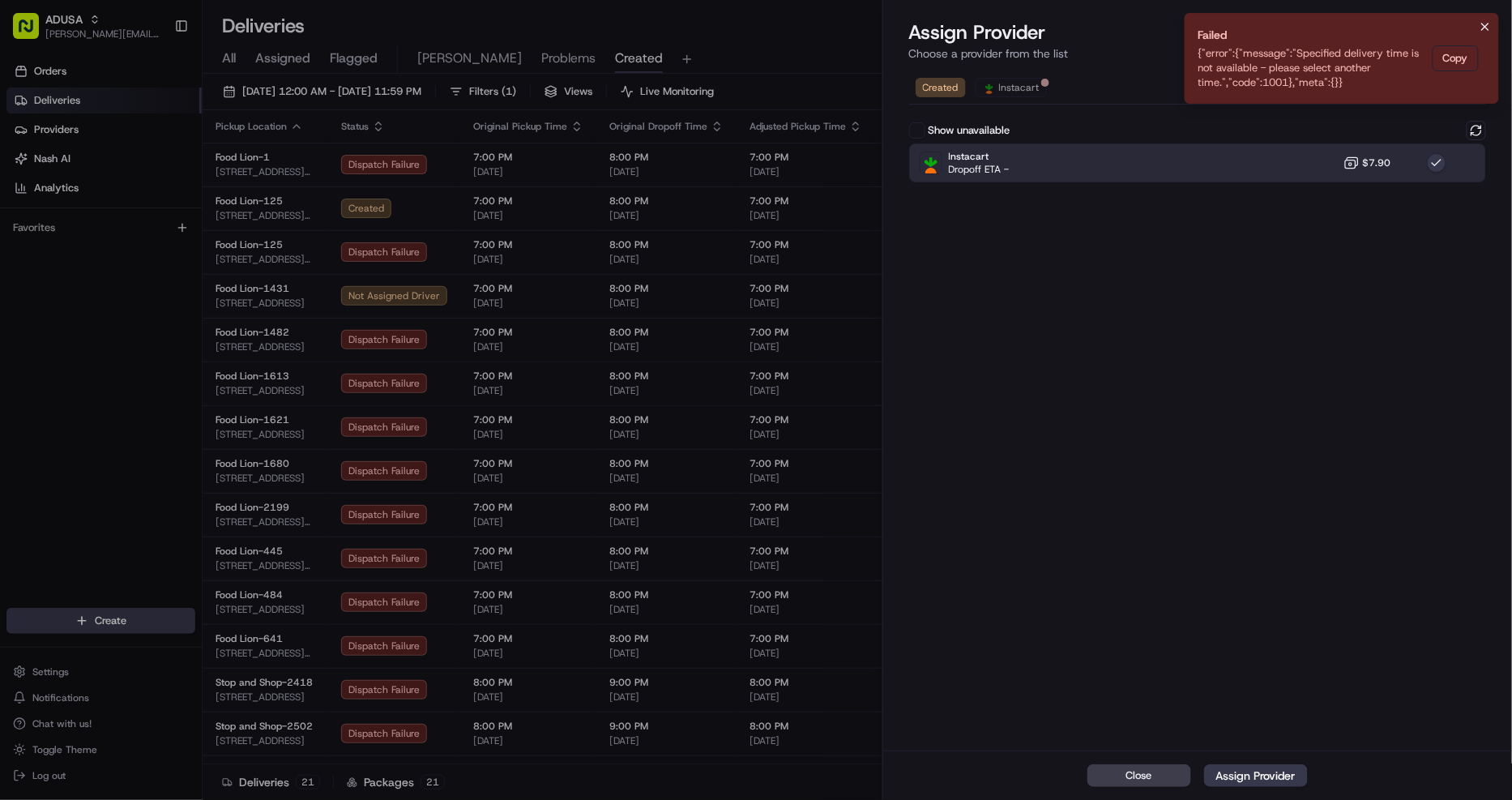
click at [1489, 26] on icon "Notifications (F8)" at bounding box center [1485, 26] width 13 height 13
click at [1489, 18] on icon "button" at bounding box center [1492, 19] width 13 height 13
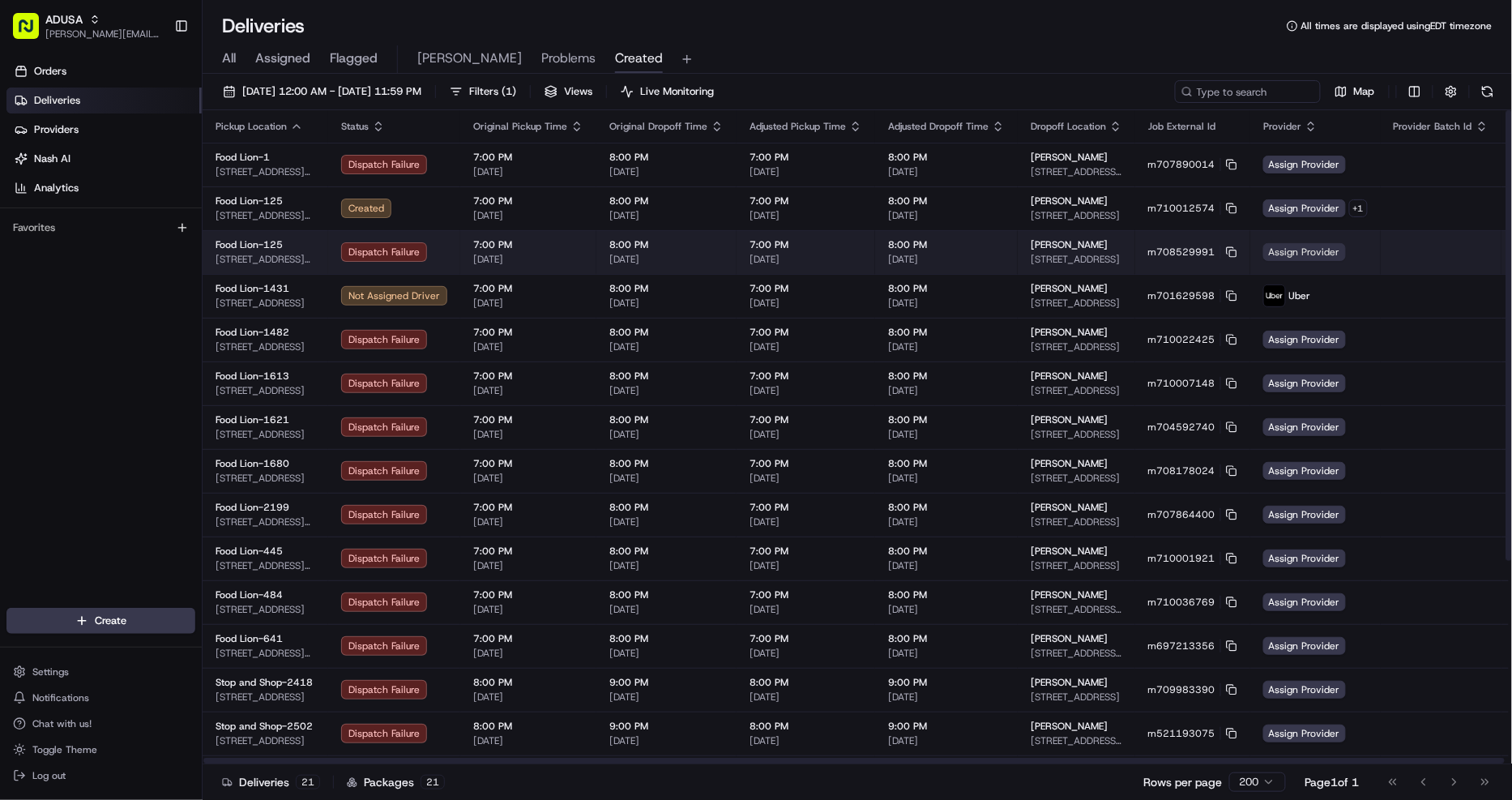
click at [1289, 247] on span "Assign Provider" at bounding box center [1304, 252] width 83 height 18
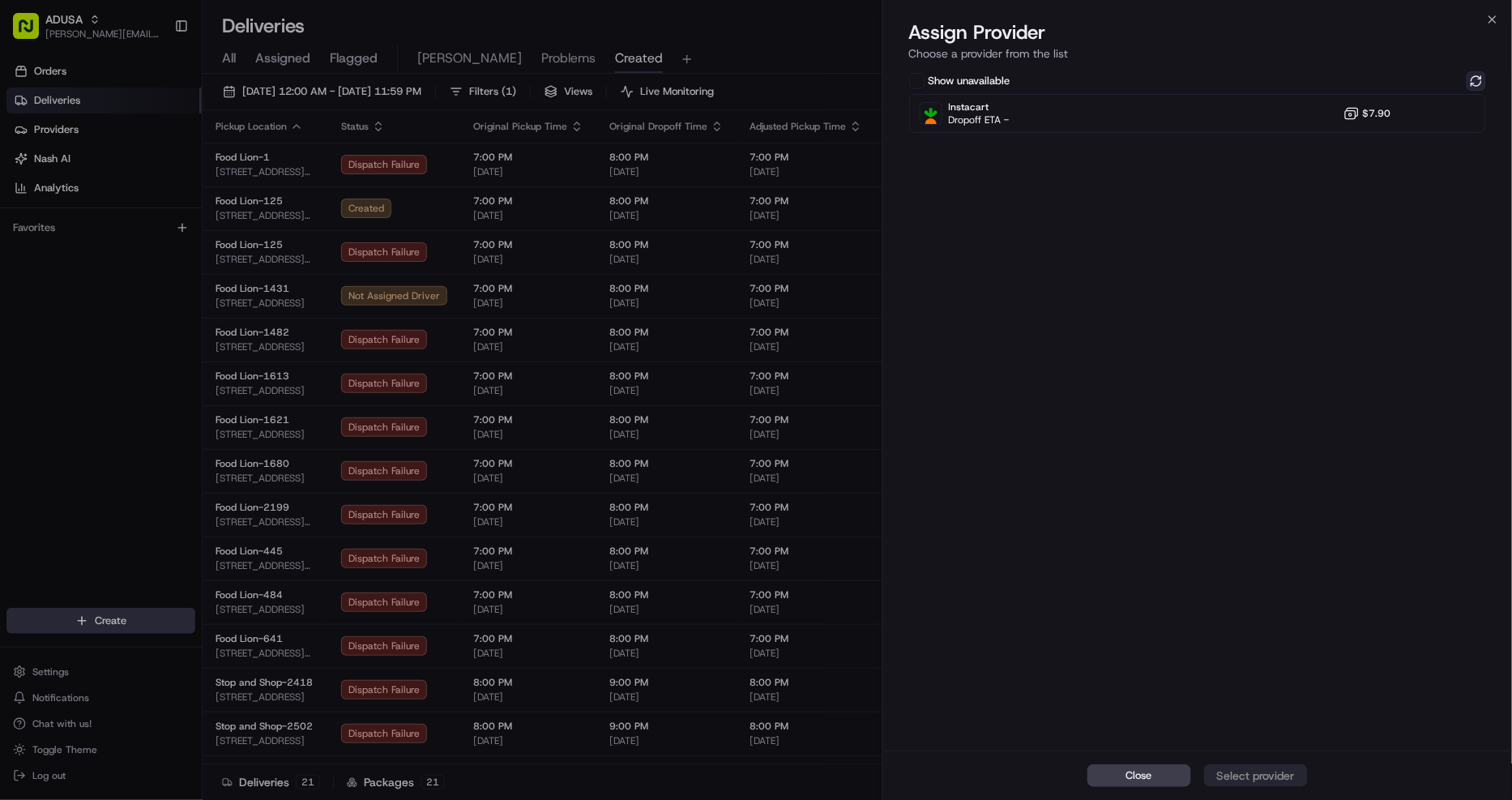
click at [1470, 78] on button at bounding box center [1476, 81] width 19 height 19
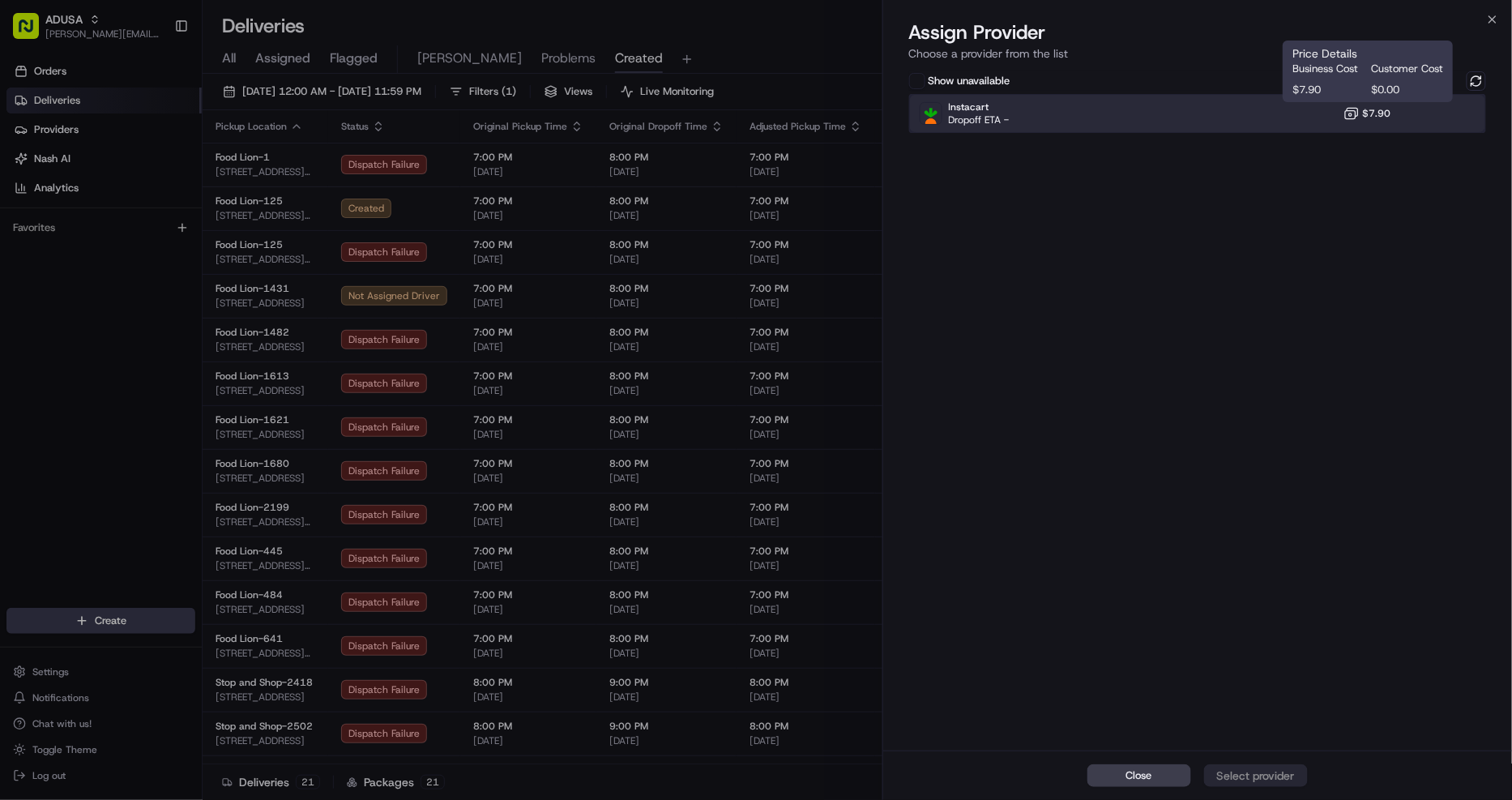
click at [1340, 115] on div "Instacart Dropoff ETA - $7.90" at bounding box center [1197, 114] width 577 height 39
click at [1258, 774] on div "Assign Provider" at bounding box center [1255, 775] width 79 height 16
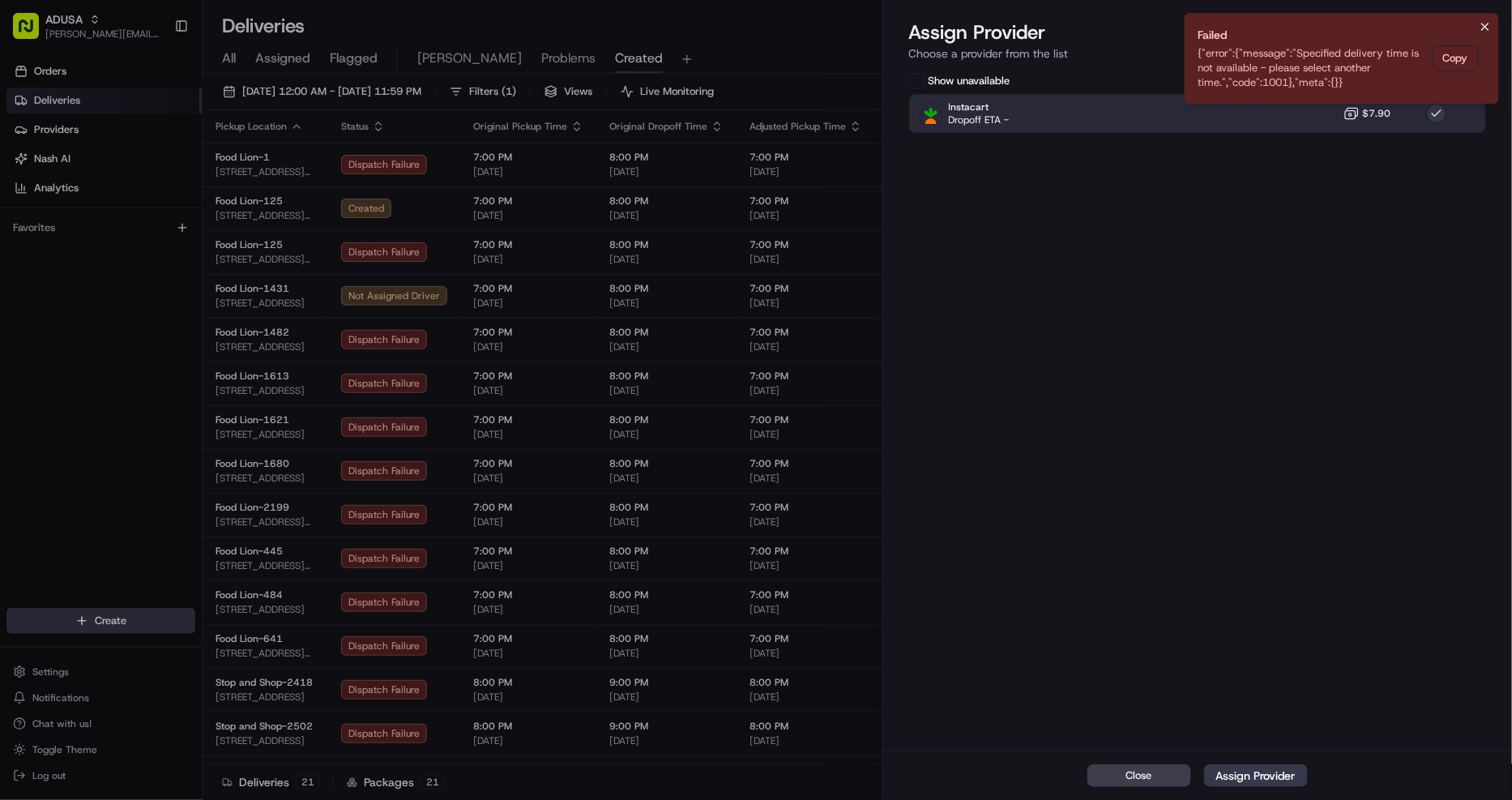
click at [1481, 25] on icon "Notifications (F8)" at bounding box center [1485, 26] width 13 height 13
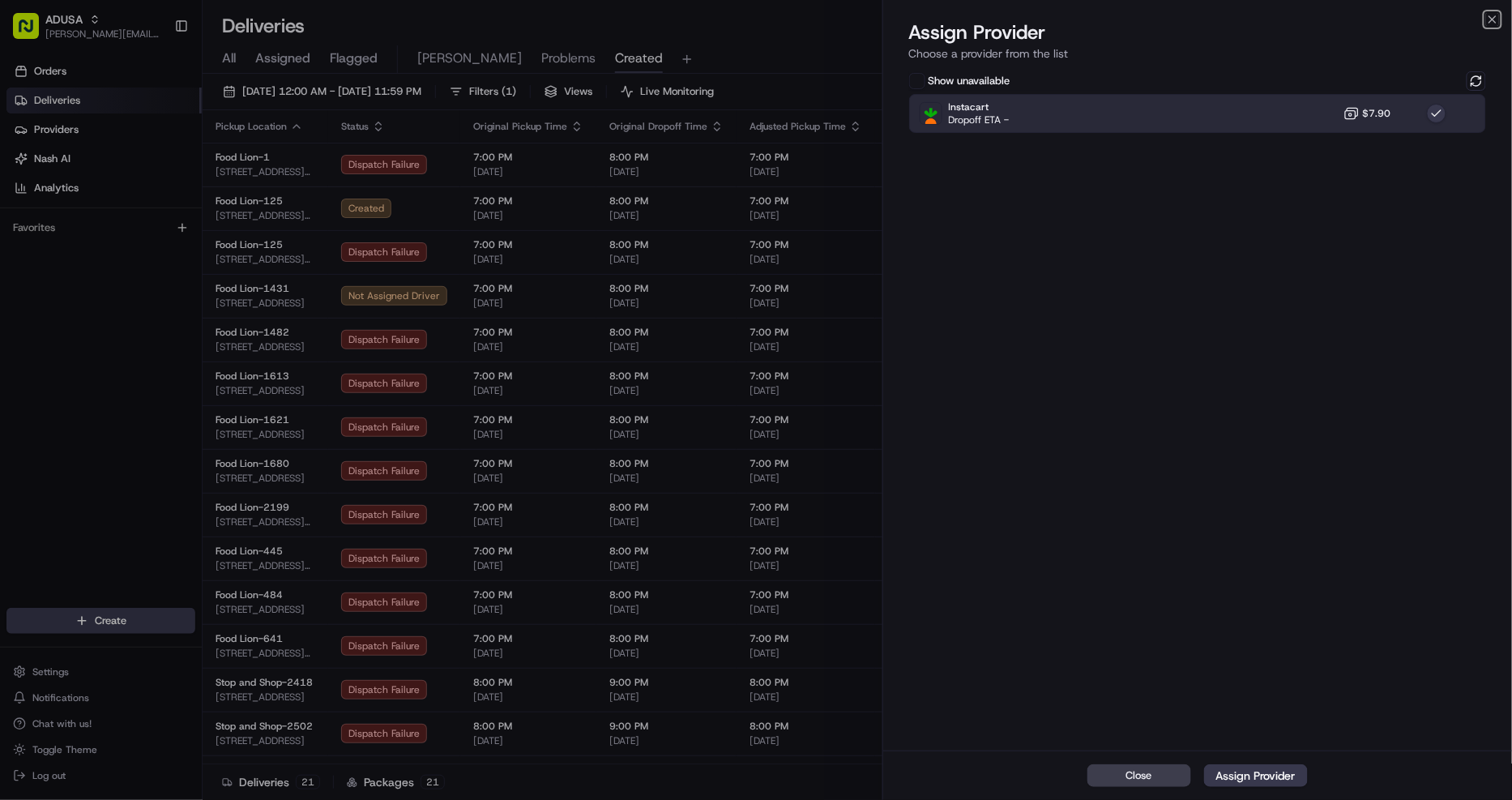
click at [1487, 25] on icon "button" at bounding box center [1492, 19] width 13 height 13
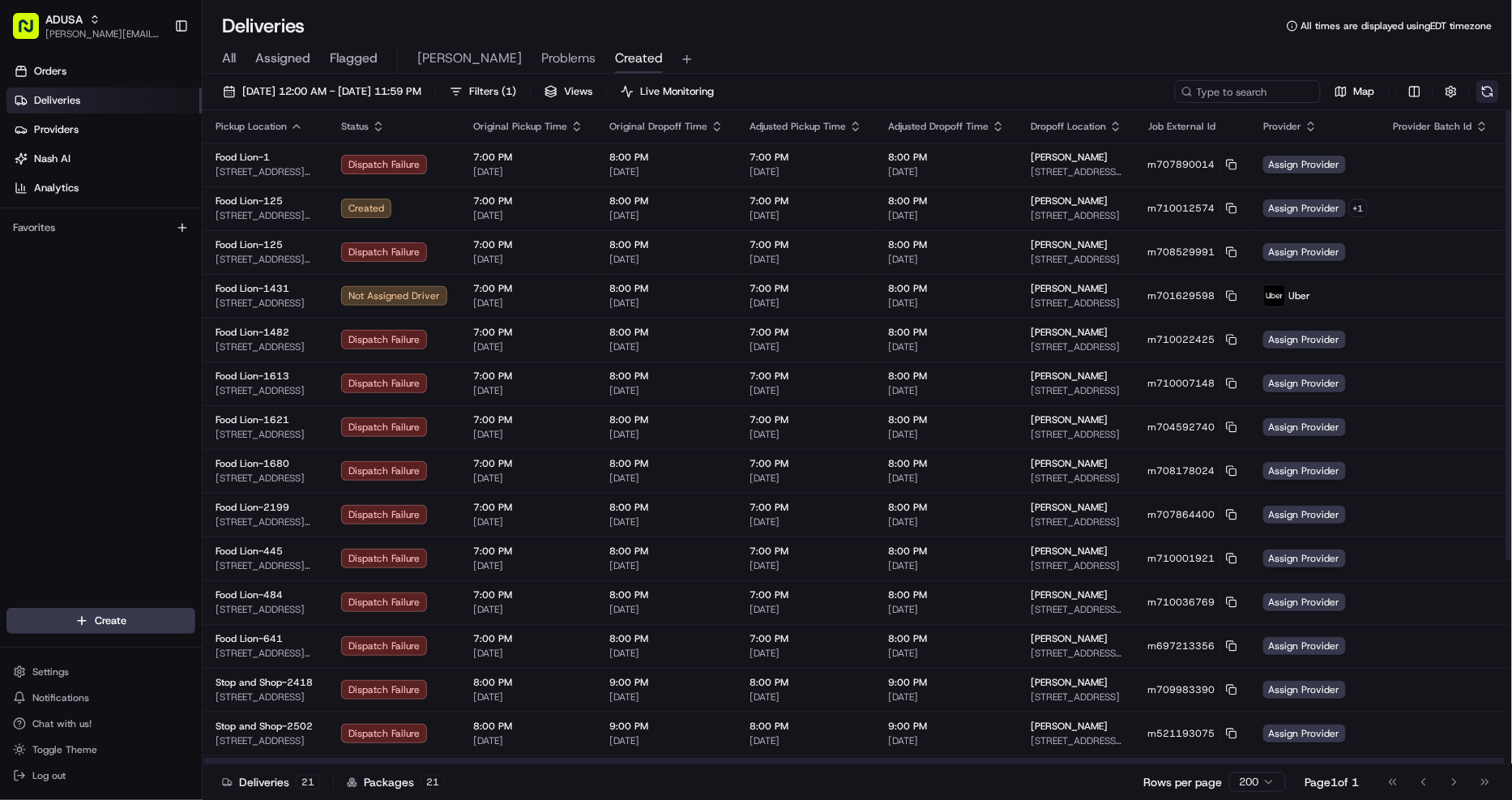
click at [1488, 94] on button at bounding box center [1487, 92] width 23 height 23
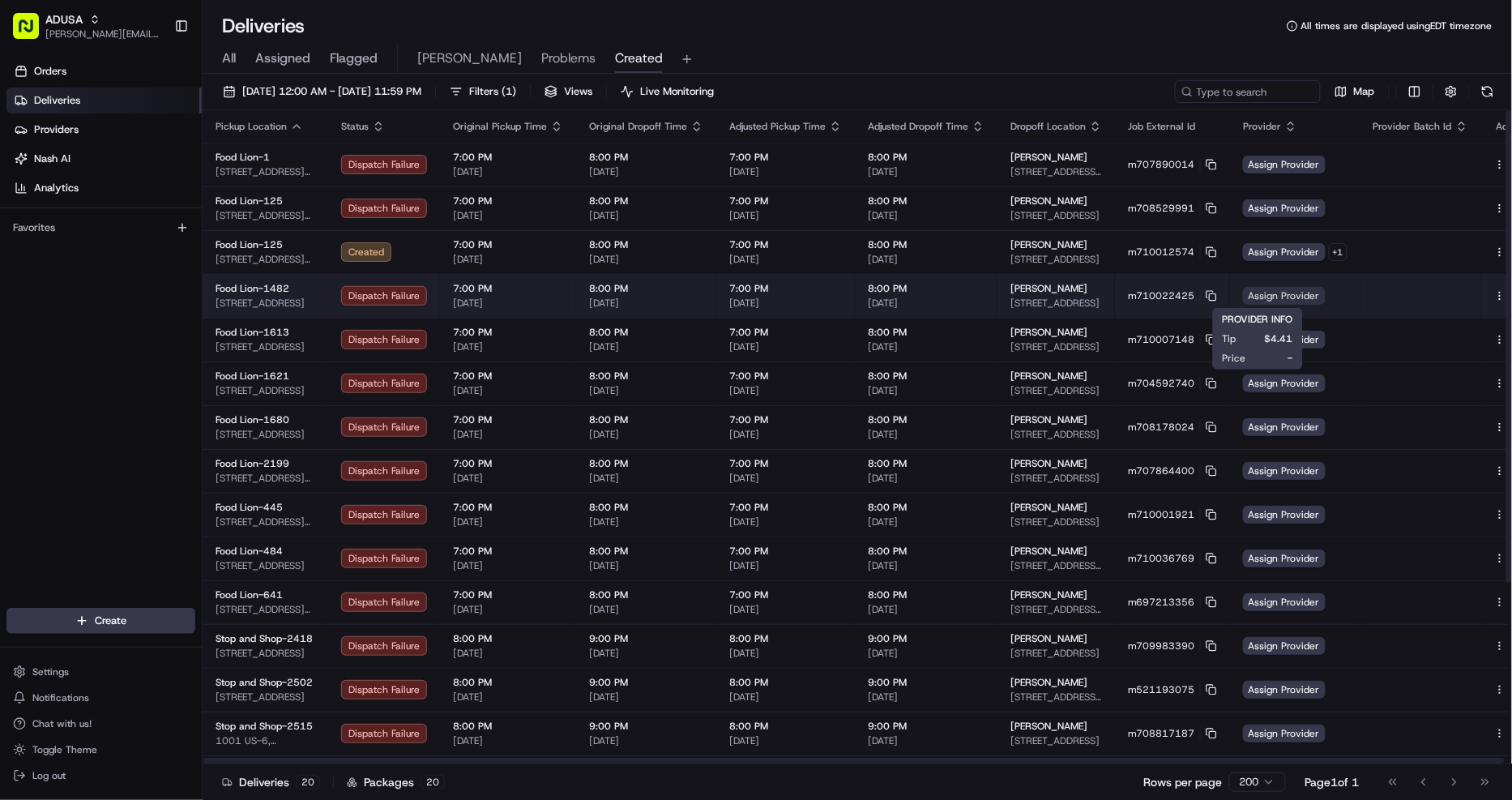
click at [1275, 292] on span "Assign Provider" at bounding box center [1285, 295] width 83 height 18
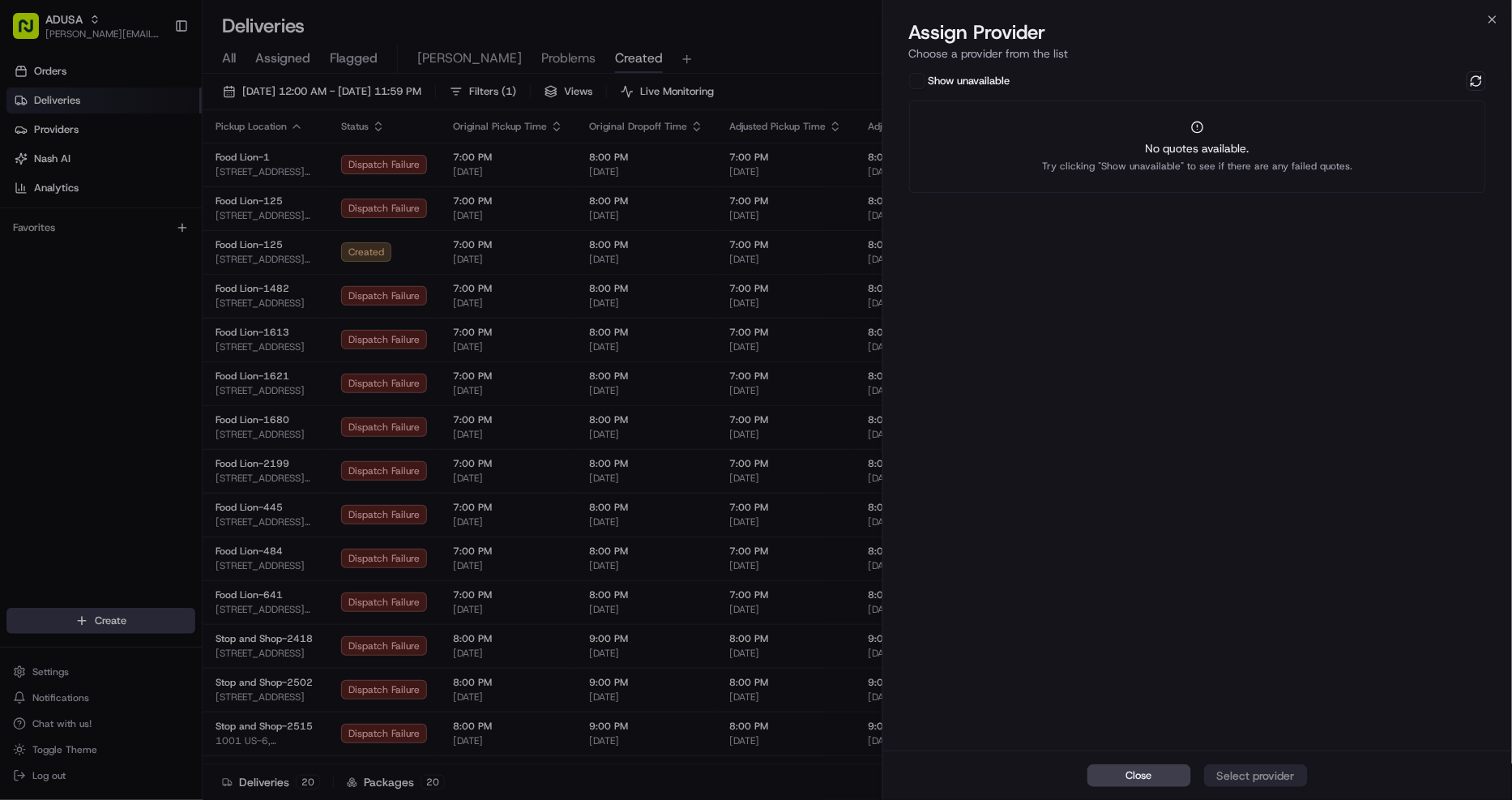
click at [1483, 70] on div "Show unavailable No quotes available. Try clicking "Show unavailable" to see if…" at bounding box center [1198, 409] width 629 height 683
click at [1472, 86] on button at bounding box center [1476, 81] width 19 height 19
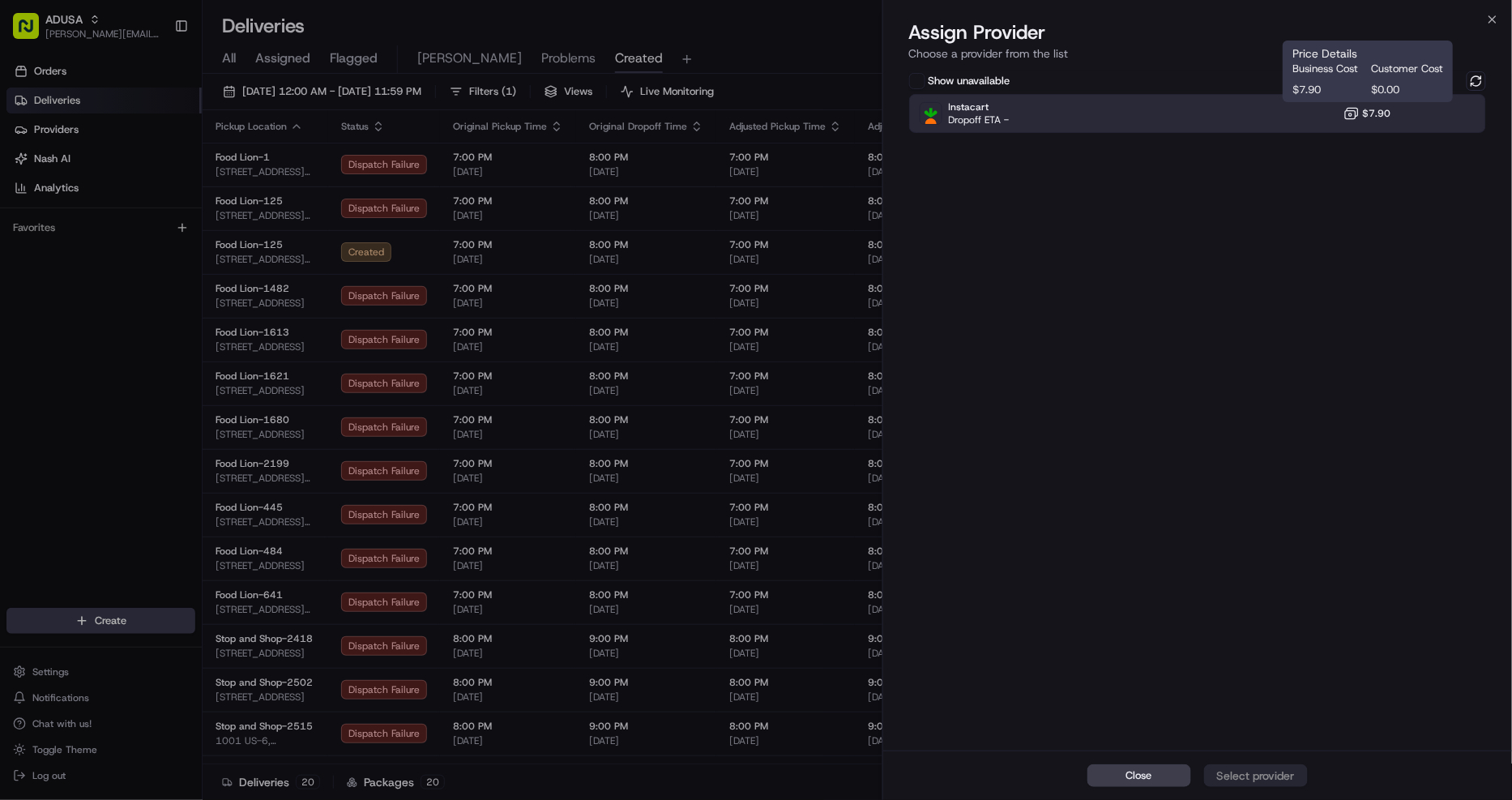
click at [1370, 116] on span "$7.90" at bounding box center [1376, 113] width 28 height 13
click at [1281, 776] on div "Assign Provider" at bounding box center [1255, 775] width 79 height 16
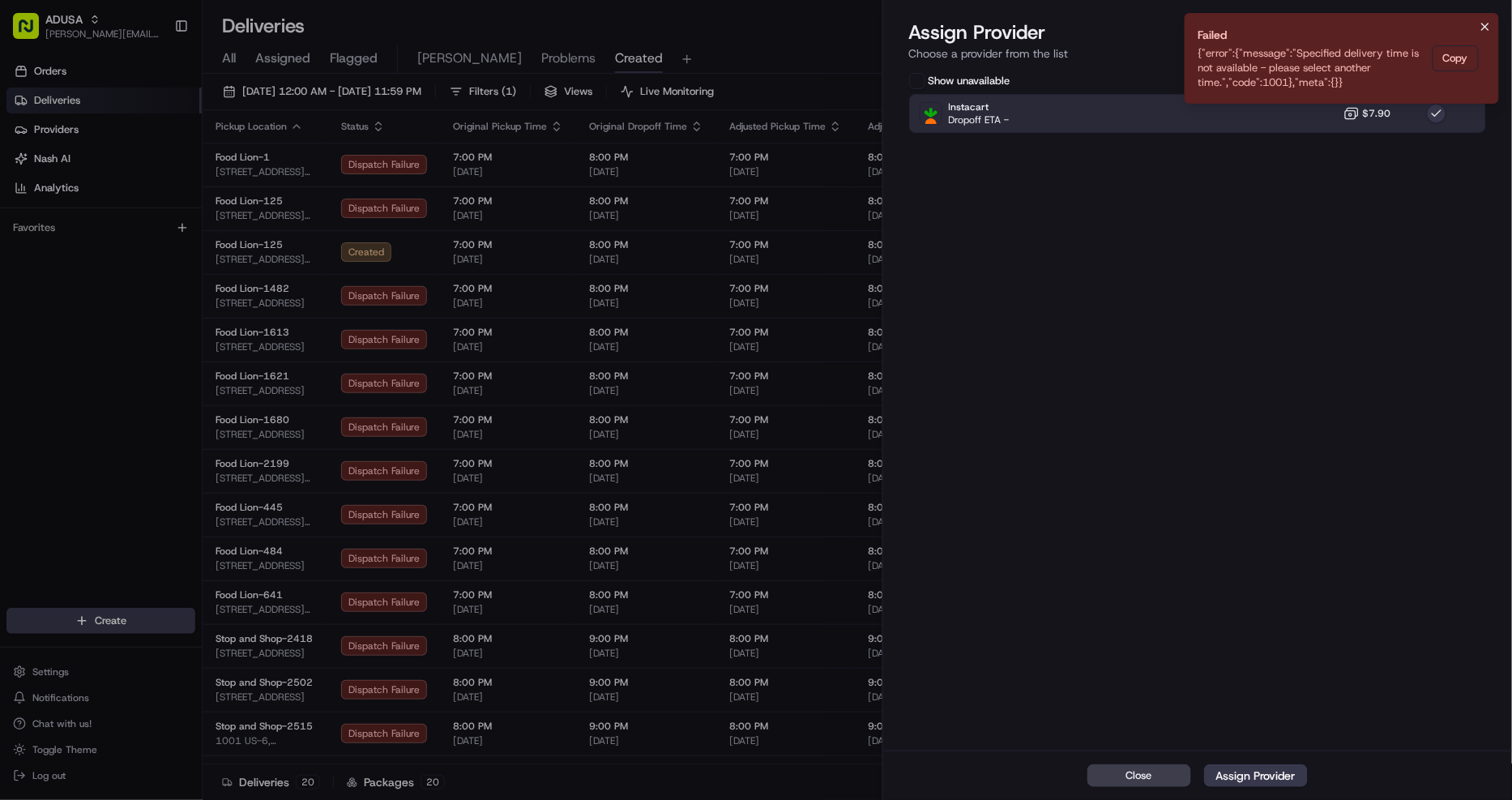
click at [1492, 19] on button "Notifications (F8)" at bounding box center [1485, 26] width 19 height 19
click at [1489, 22] on icon "button" at bounding box center [1492, 19] width 6 height 6
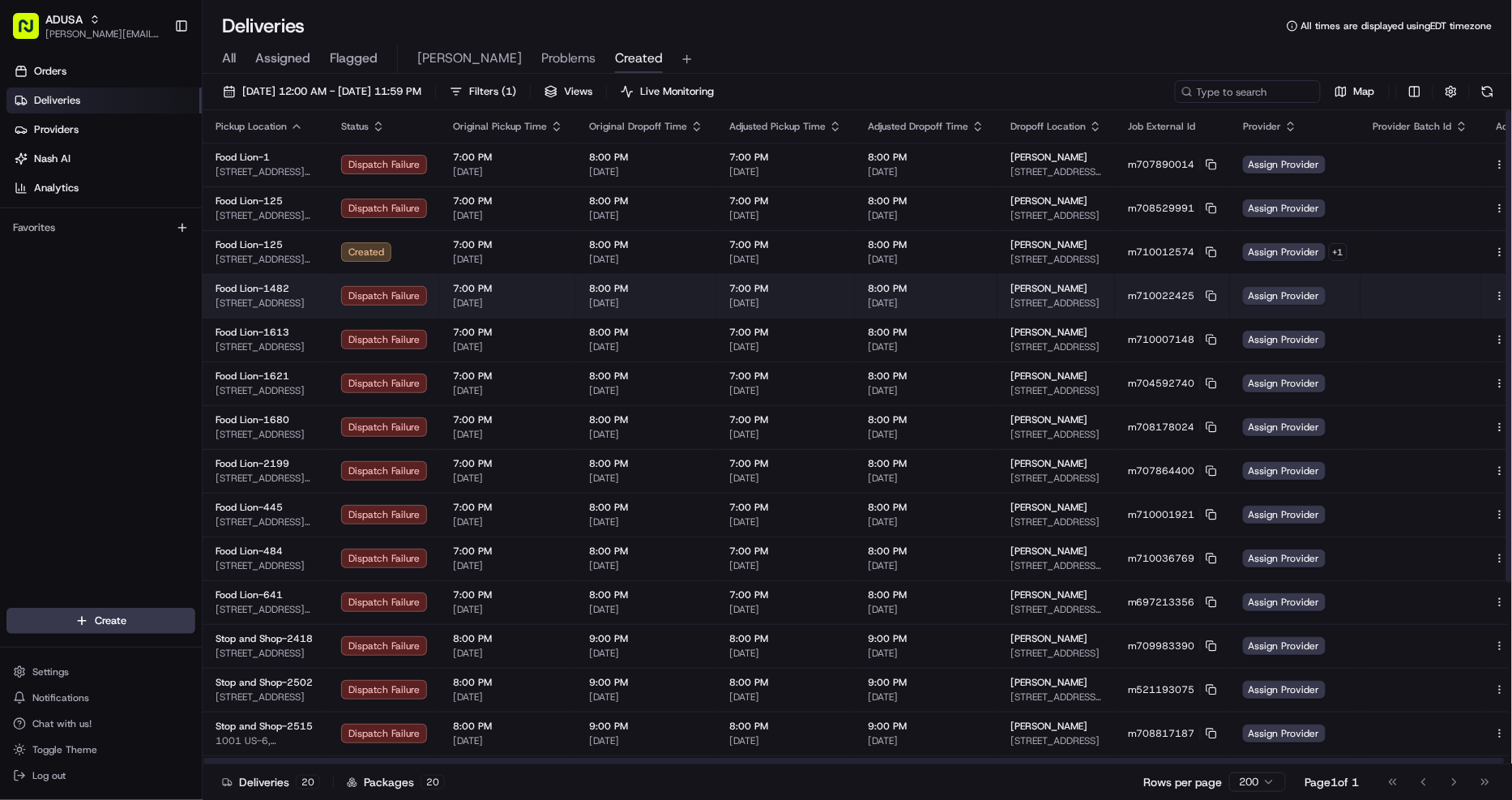
click at [1508, 295] on button at bounding box center [1518, 295] width 19 height 19
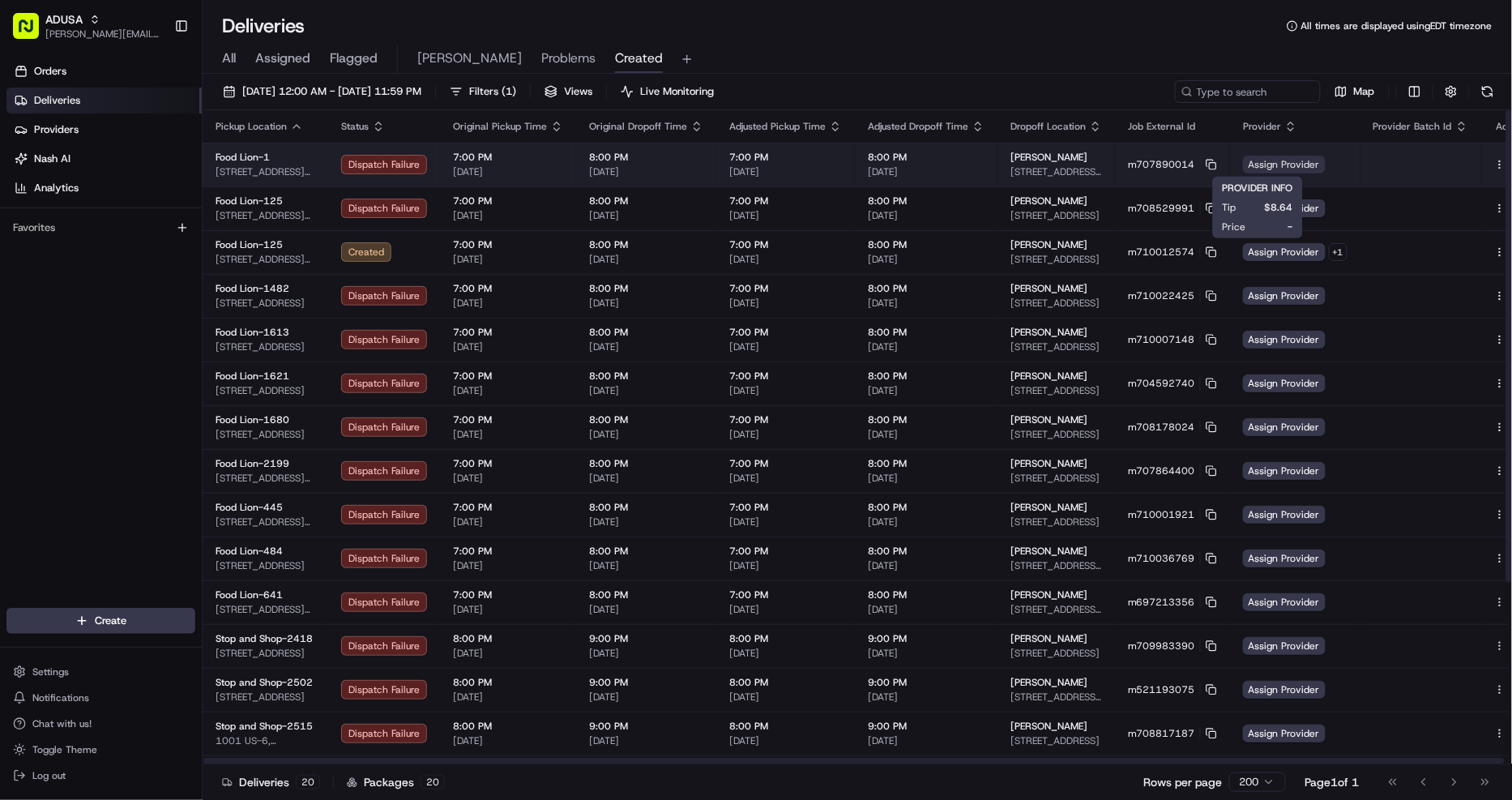
click at [1272, 168] on span "Assign Provider" at bounding box center [1285, 164] width 83 height 18
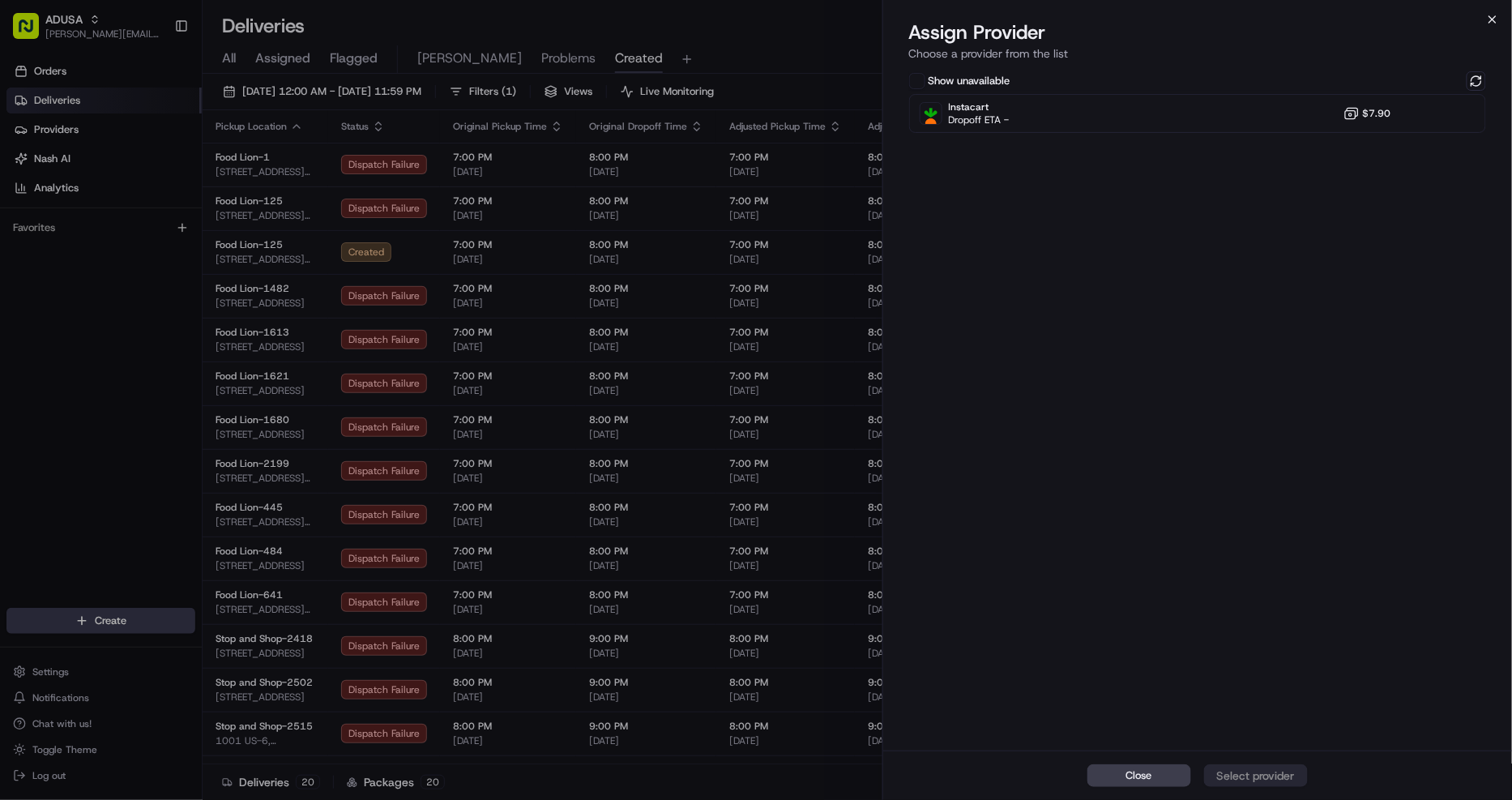
click at [1491, 20] on icon "button" at bounding box center [1492, 19] width 13 height 13
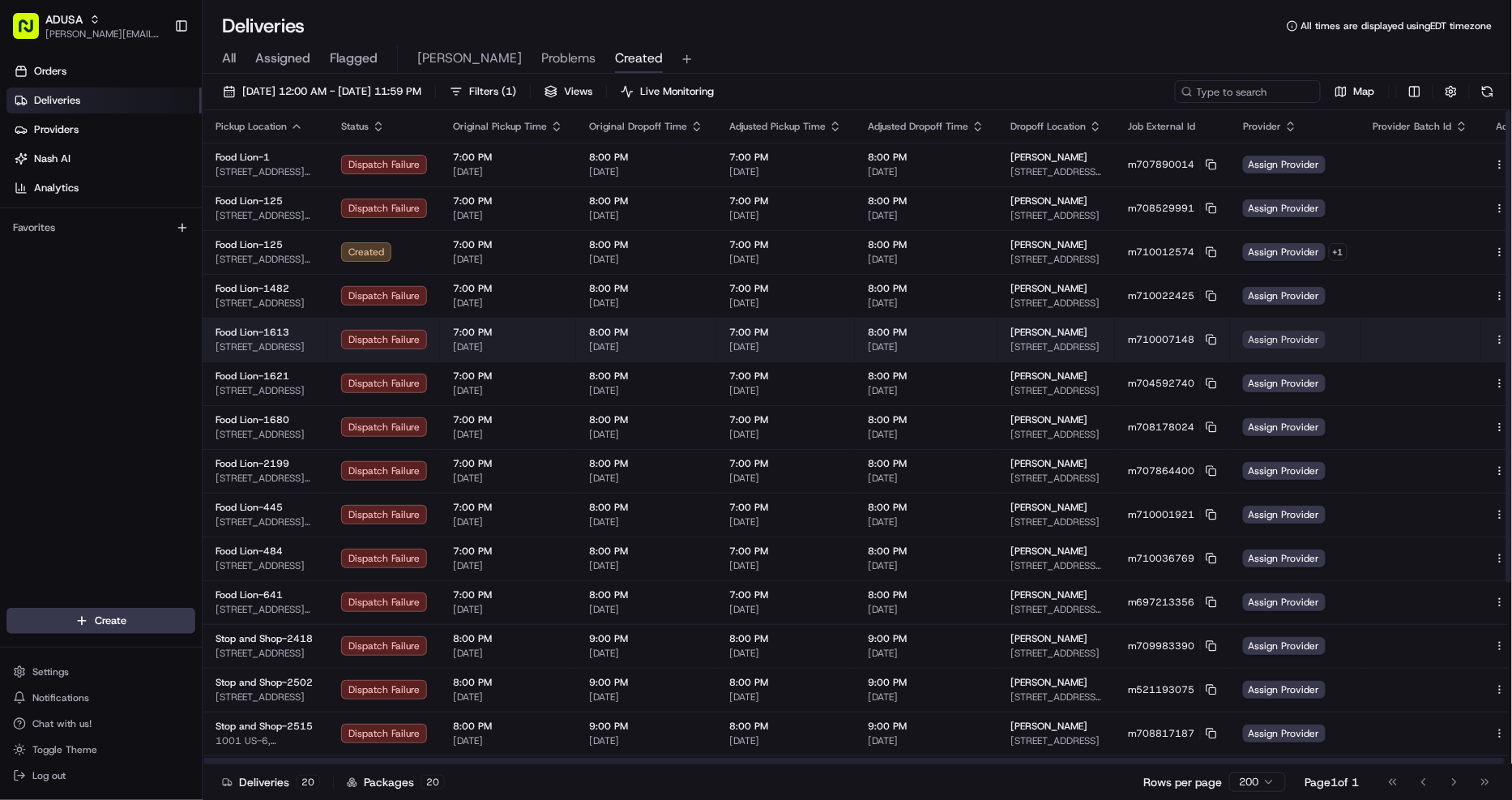
click at [1285, 337] on span "Assign Provider" at bounding box center [1285, 340] width 83 height 18
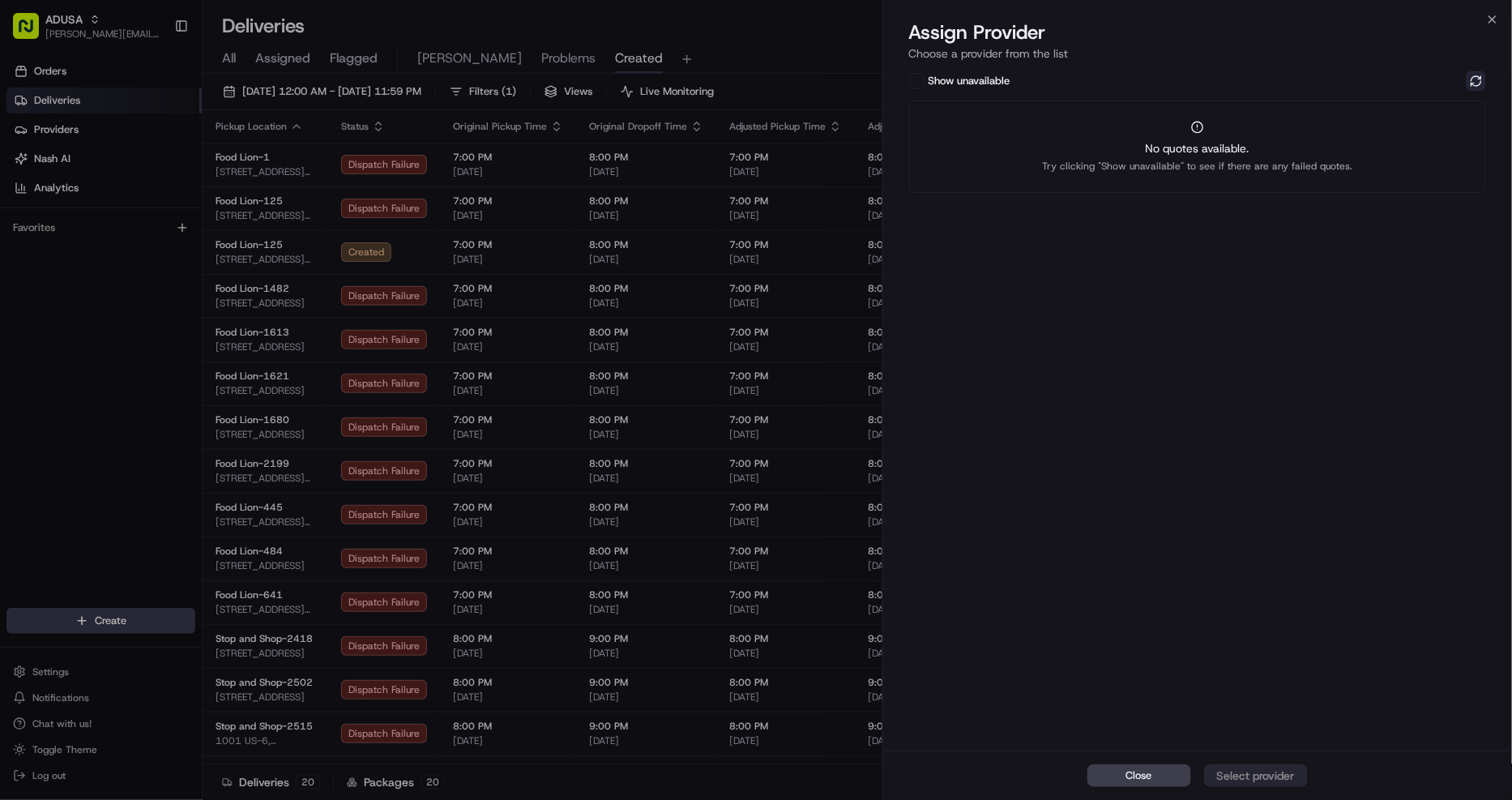
click at [1485, 82] on button at bounding box center [1476, 81] width 19 height 19
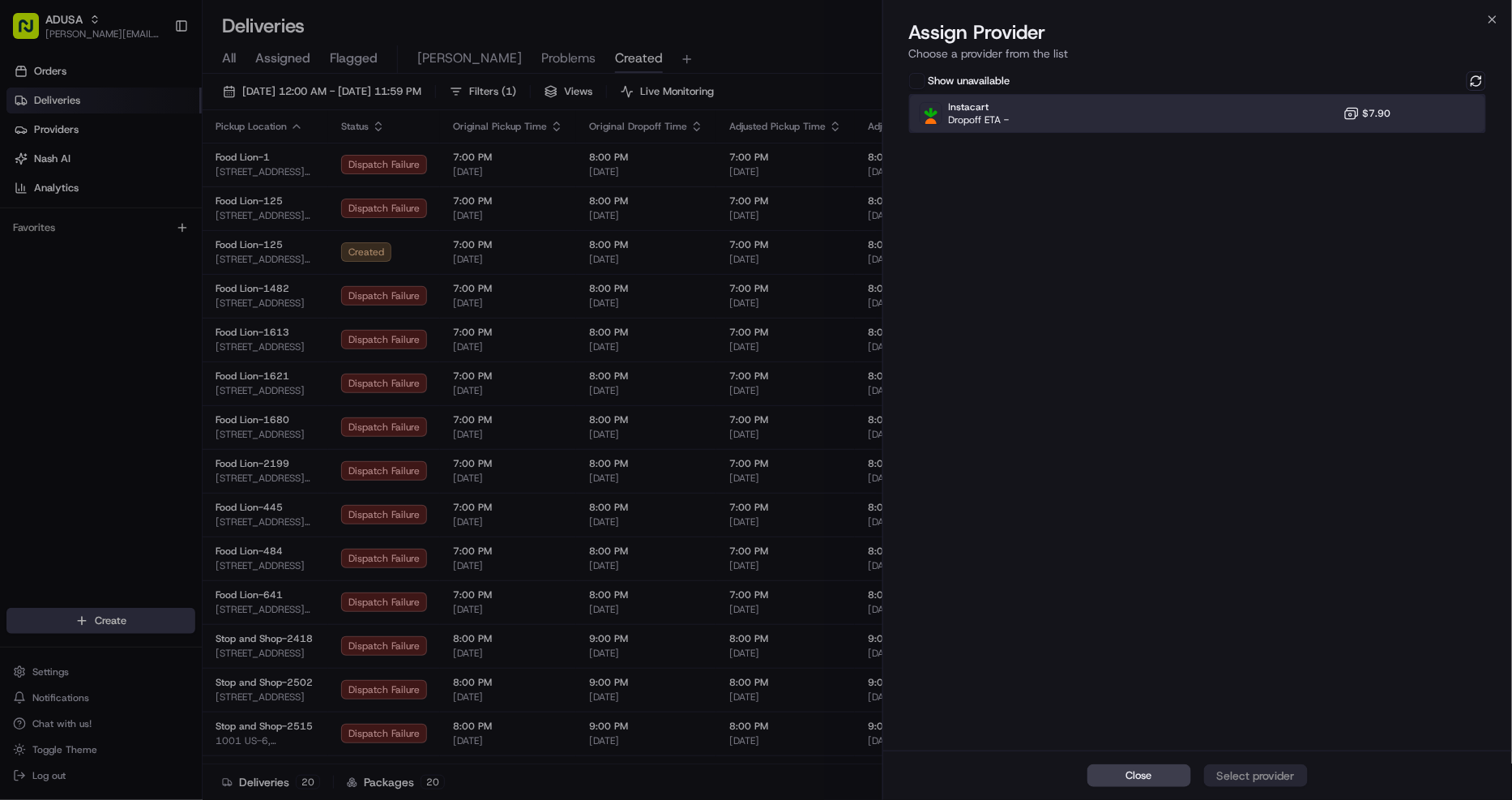
click at [1324, 112] on div "Instacart Dropoff ETA - $7.90" at bounding box center [1197, 114] width 577 height 39
click at [1270, 775] on div "Assign Provider" at bounding box center [1255, 775] width 79 height 16
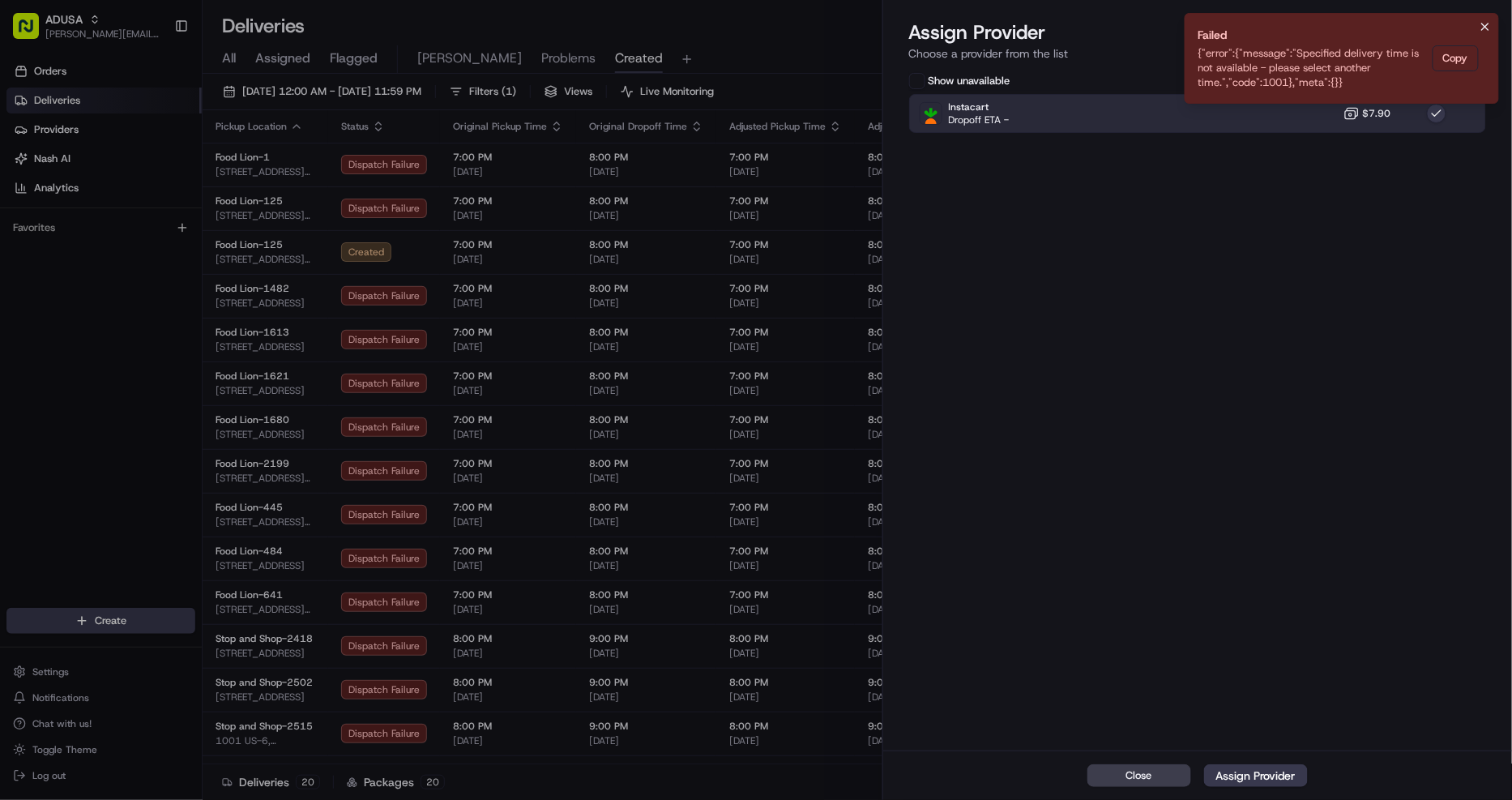
click at [1488, 22] on icon "Notifications (F8)" at bounding box center [1485, 26] width 13 height 13
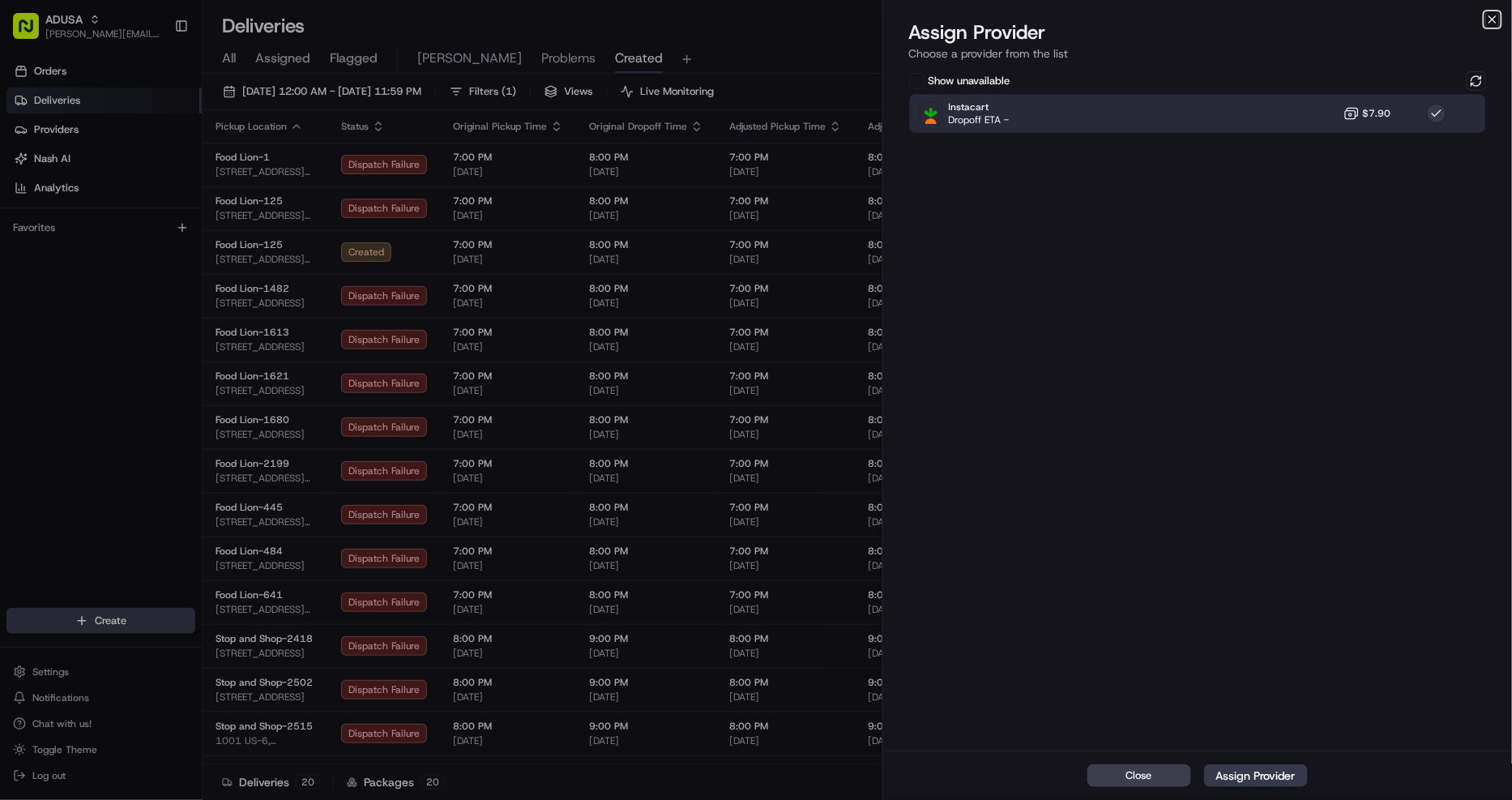
click at [1492, 16] on icon "button" at bounding box center [1492, 19] width 13 height 13
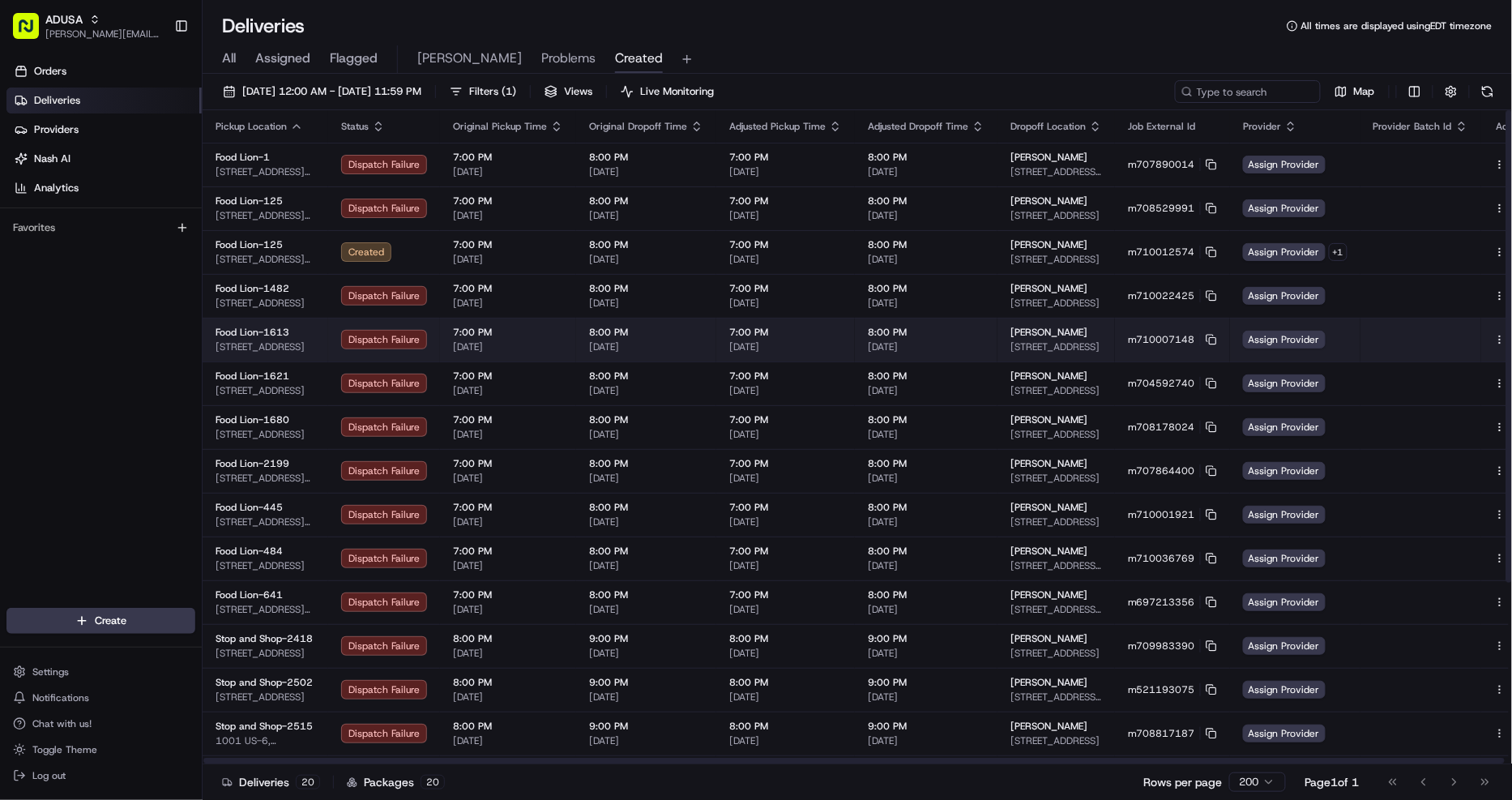
click at [1508, 334] on button at bounding box center [1518, 340] width 19 height 19
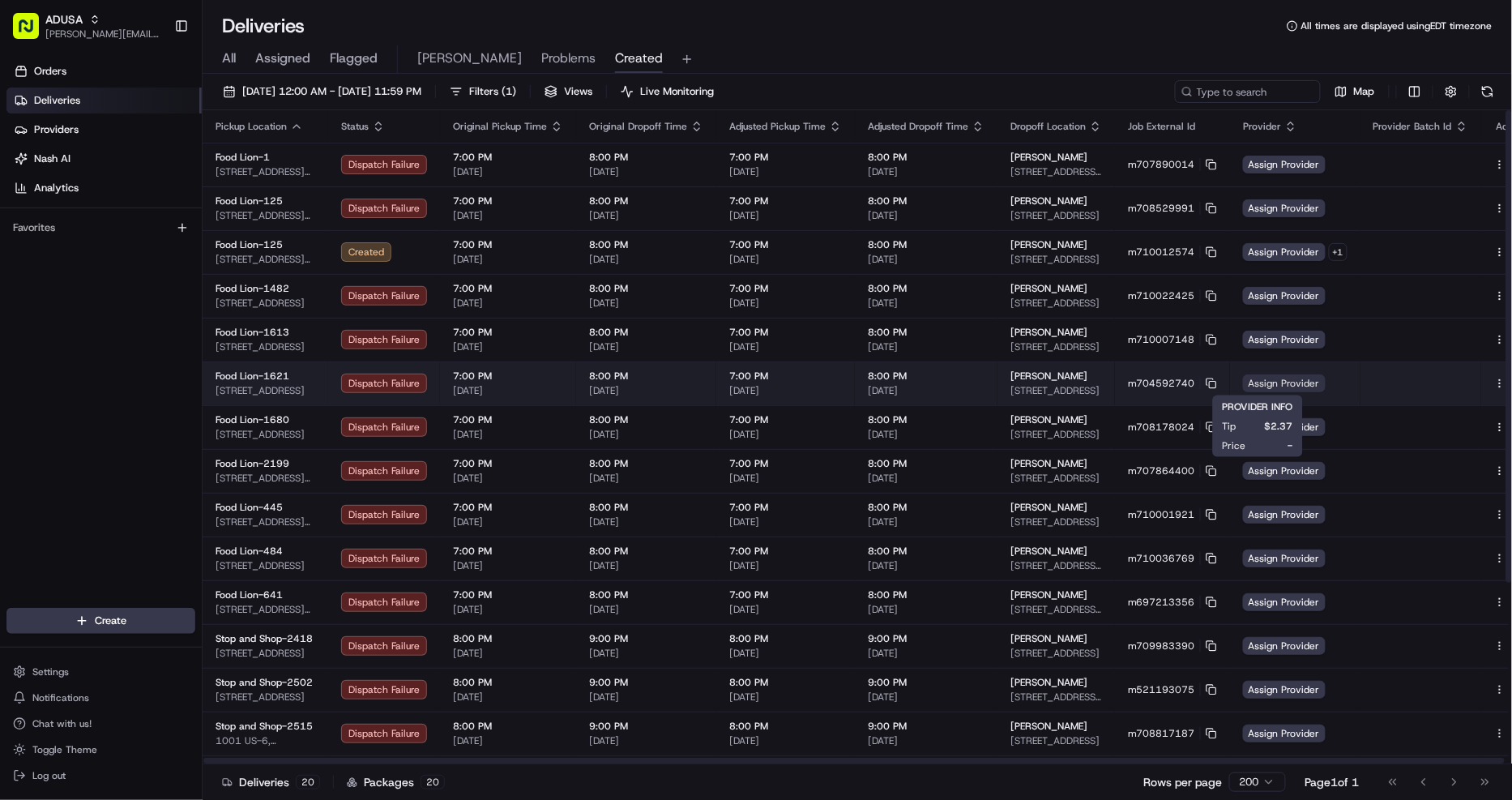
click at [1263, 384] on span "Assign Provider" at bounding box center [1285, 384] width 83 height 18
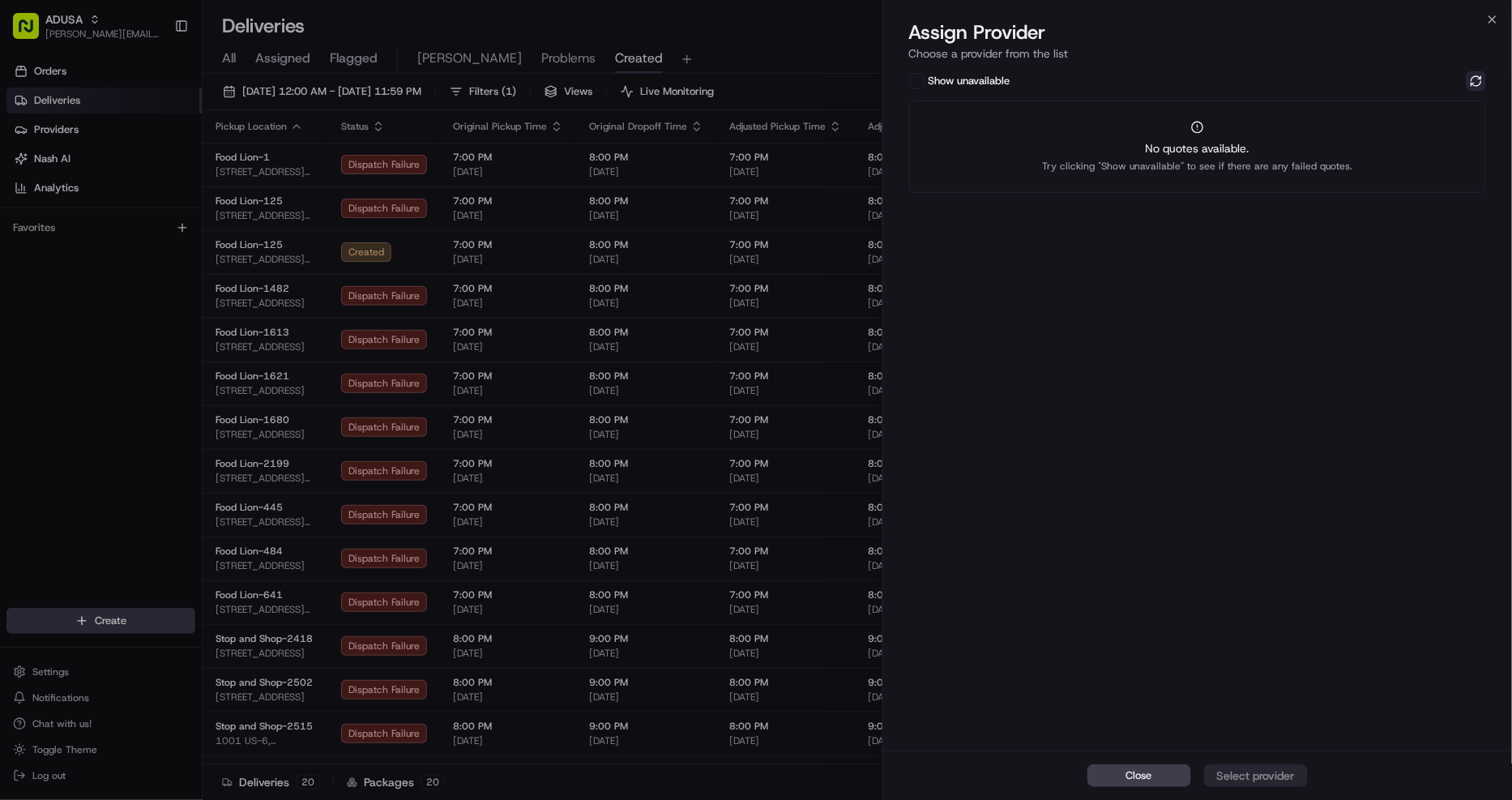
click at [1472, 83] on button at bounding box center [1476, 81] width 19 height 19
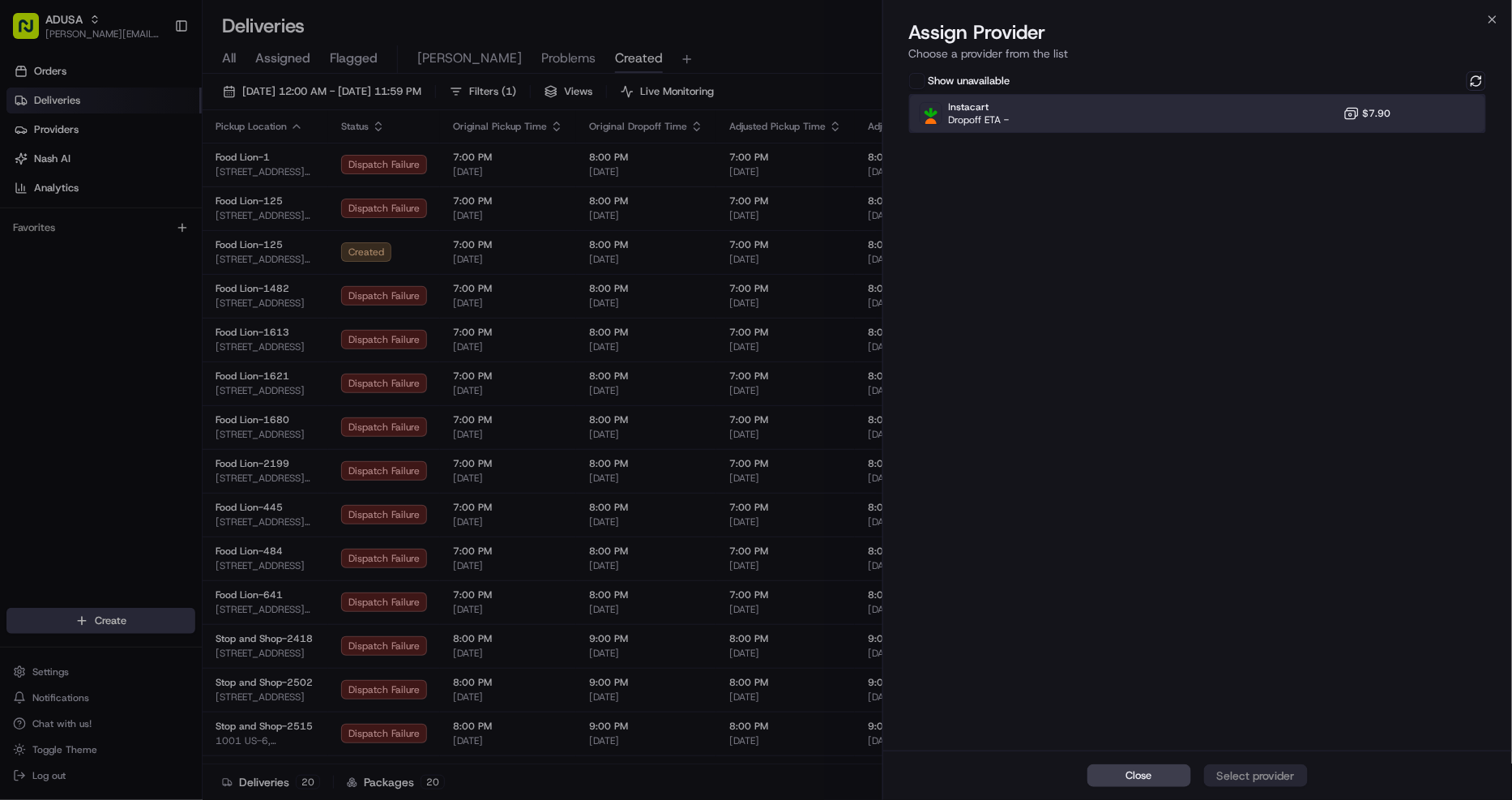
click at [1403, 111] on div "Instacart Dropoff ETA - $7.90" at bounding box center [1197, 114] width 577 height 39
click at [1282, 787] on button "Assign Provider" at bounding box center [1255, 775] width 104 height 23
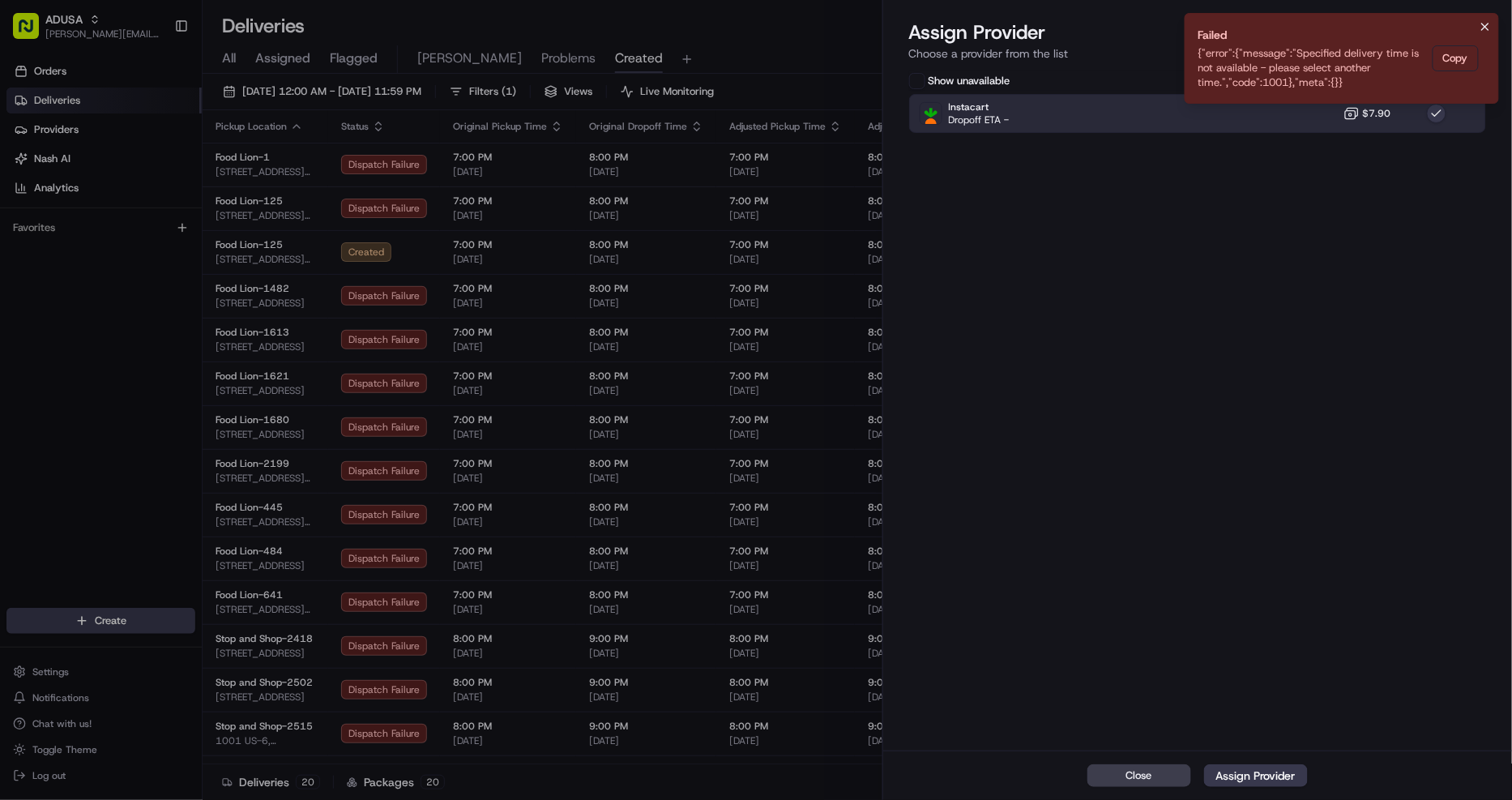
click at [1486, 18] on button "Notifications (F8)" at bounding box center [1485, 26] width 19 height 19
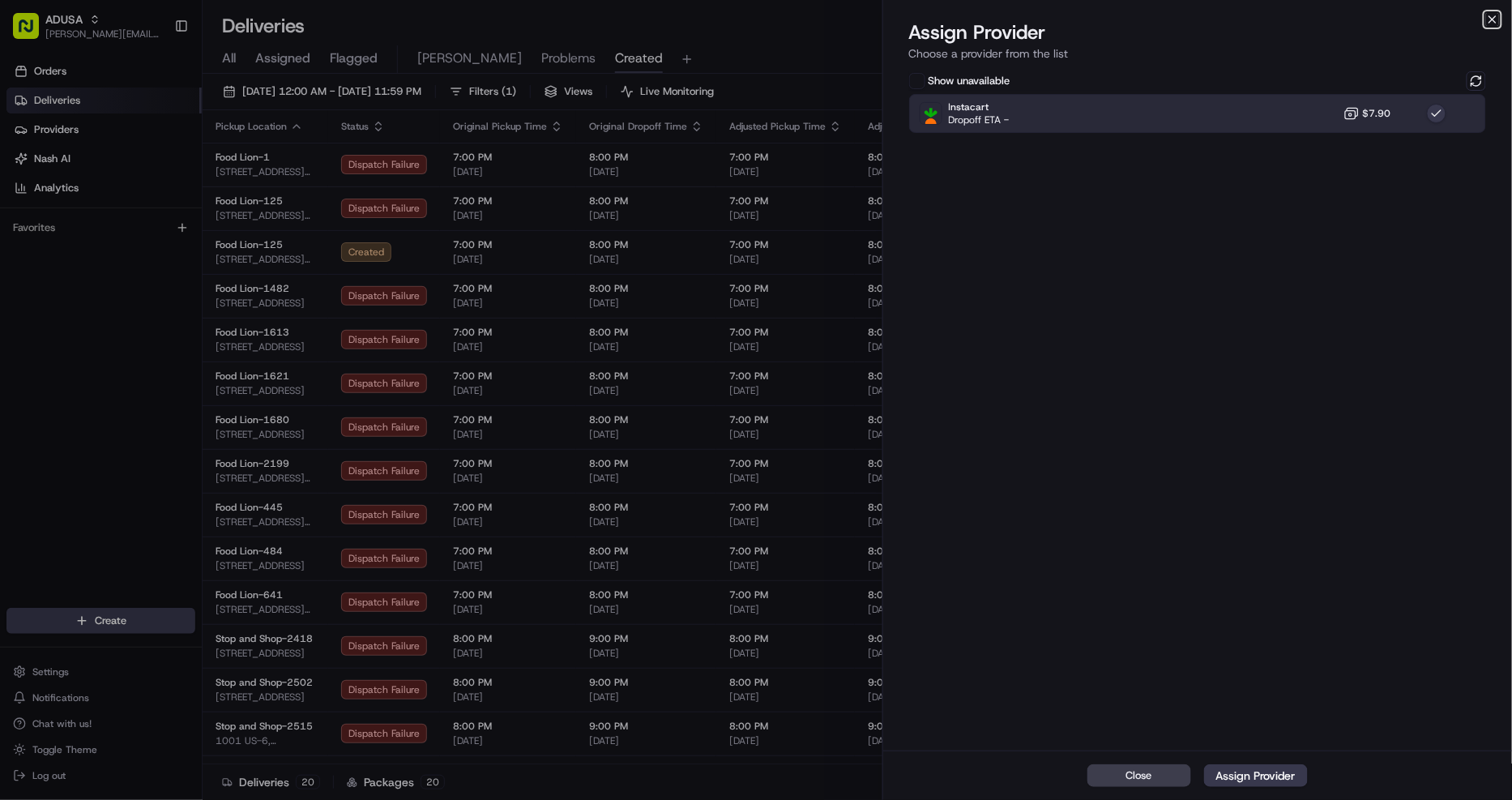
click at [1497, 21] on icon "button" at bounding box center [1492, 19] width 13 height 13
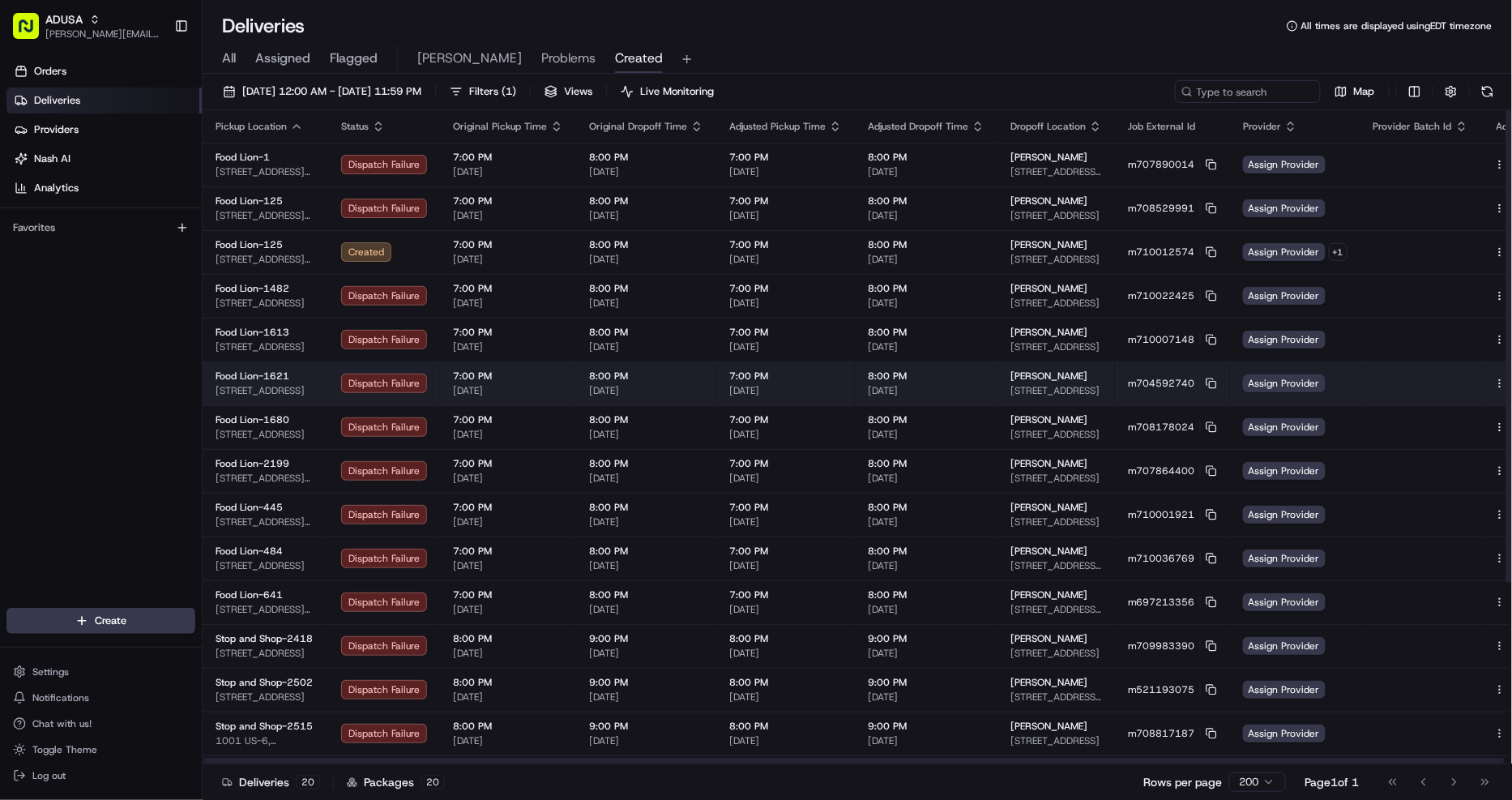
click at [1508, 382] on button at bounding box center [1518, 384] width 19 height 19
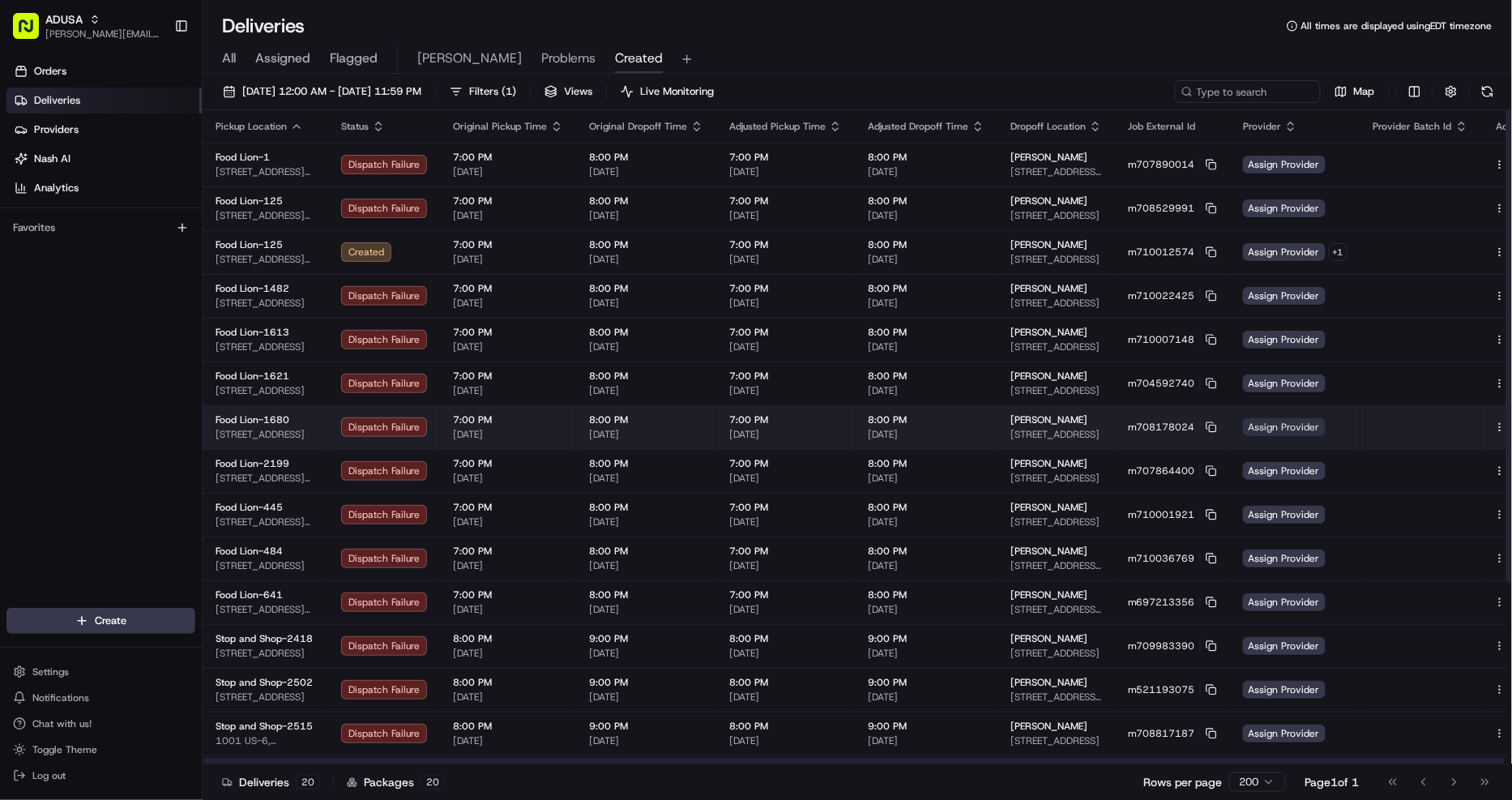
click at [1277, 422] on span "Assign Provider" at bounding box center [1285, 427] width 83 height 18
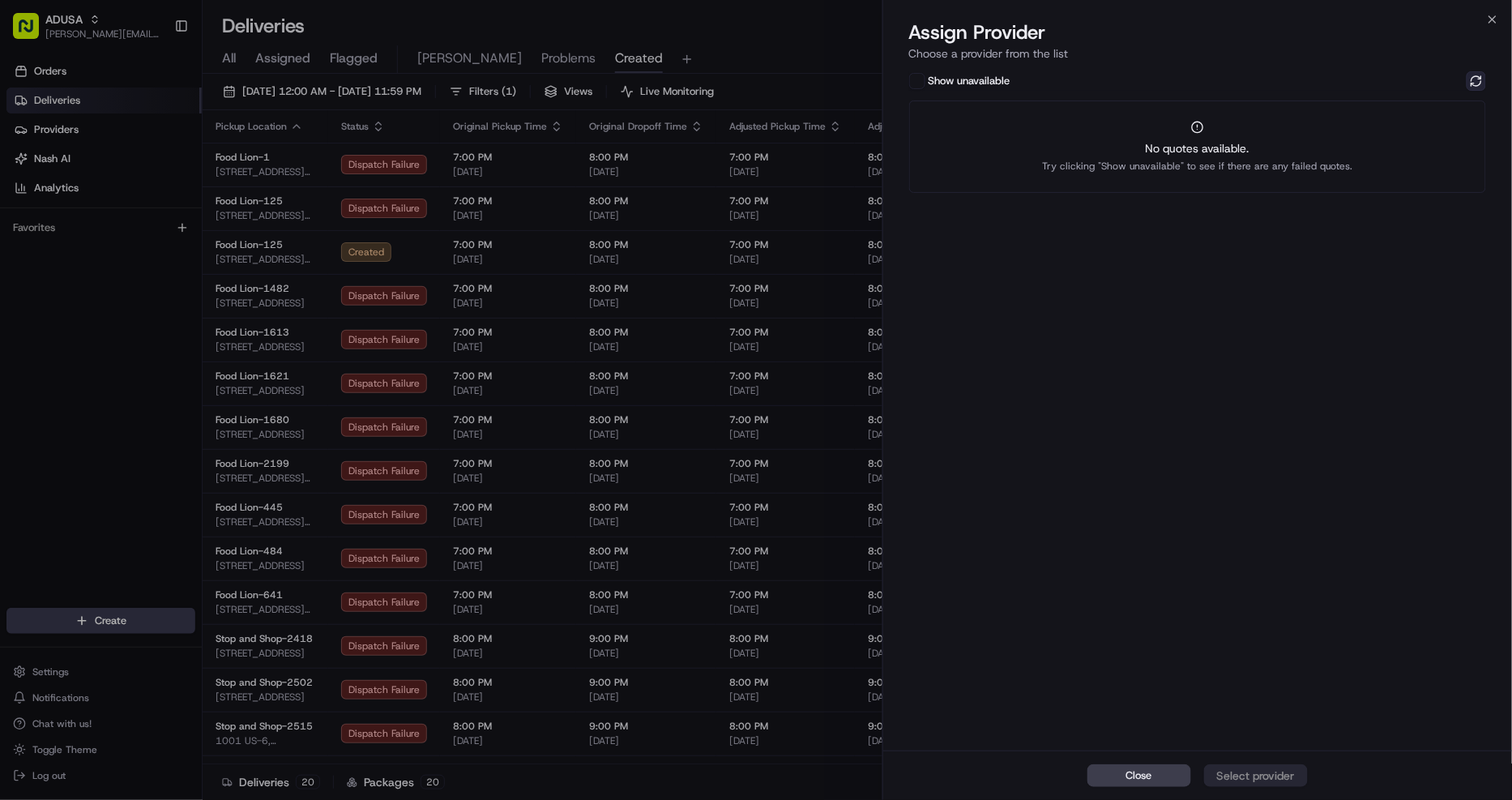
click at [1474, 82] on button at bounding box center [1476, 81] width 19 height 19
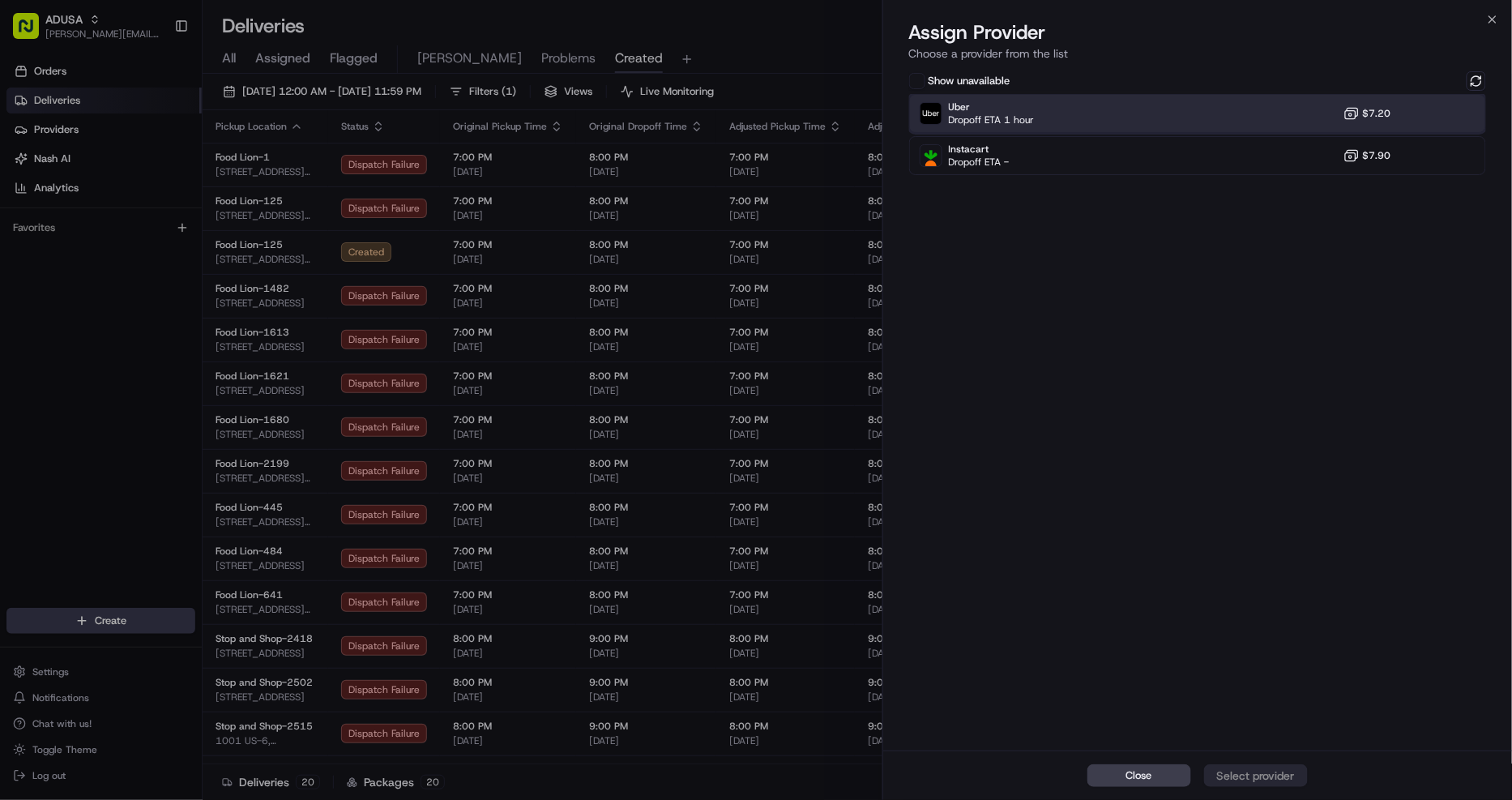
click at [1399, 100] on div "Uber Dropoff ETA 1 hour $7.20" at bounding box center [1197, 114] width 577 height 39
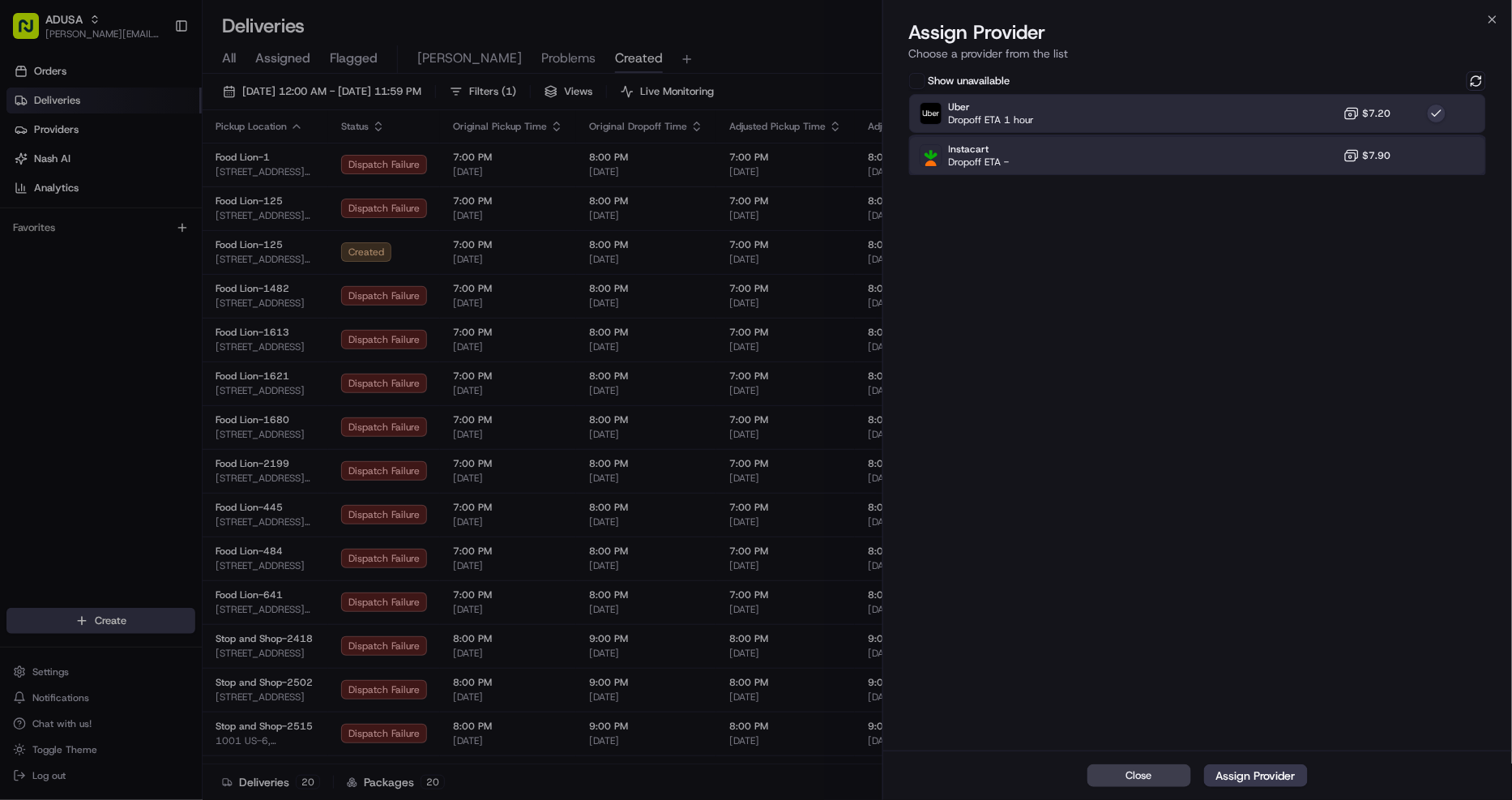
click at [1243, 159] on div "Instacart Dropoff ETA - $7.90" at bounding box center [1197, 155] width 577 height 39
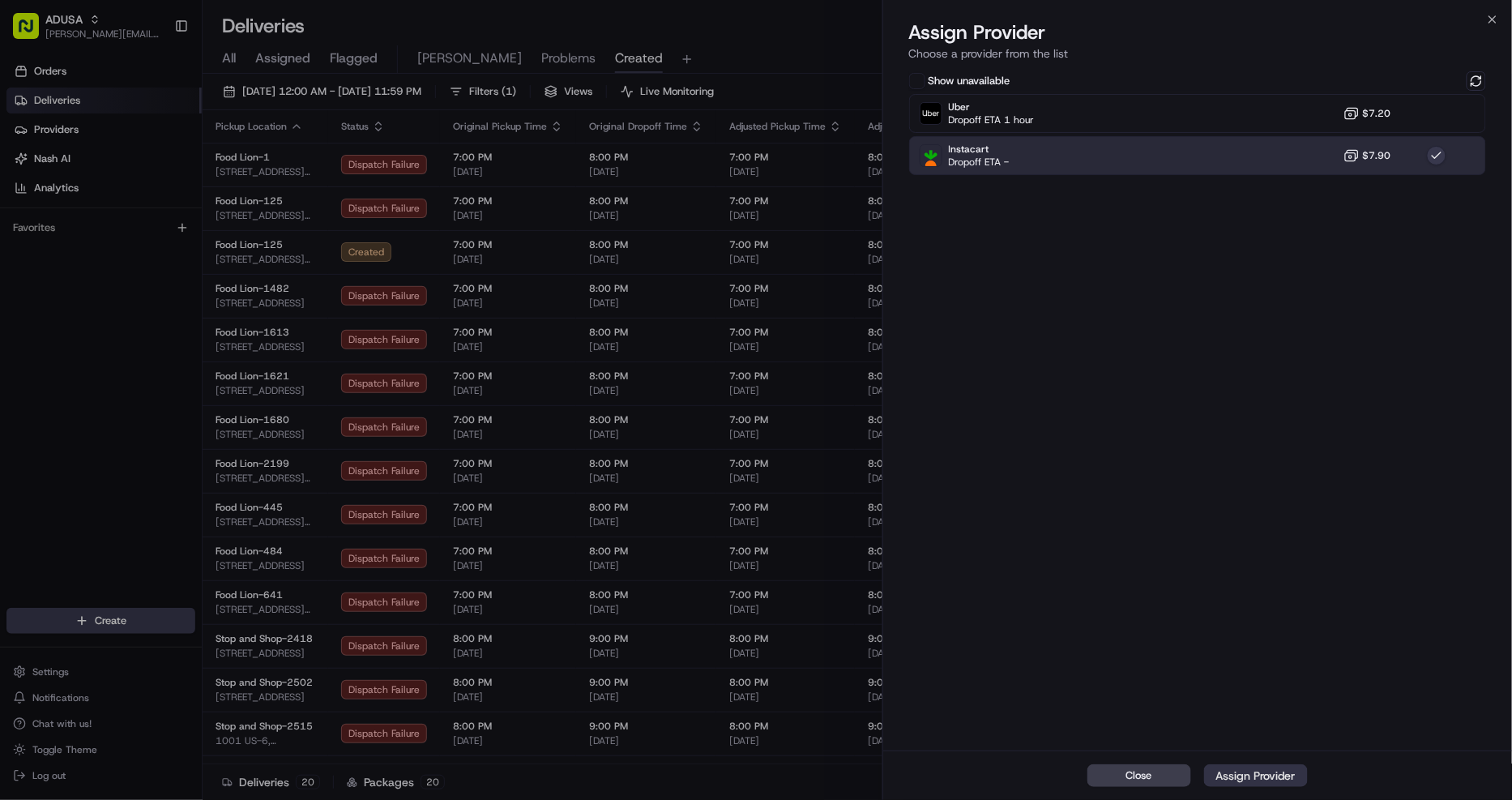
click at [1286, 782] on div "Assign Provider" at bounding box center [1255, 775] width 79 height 16
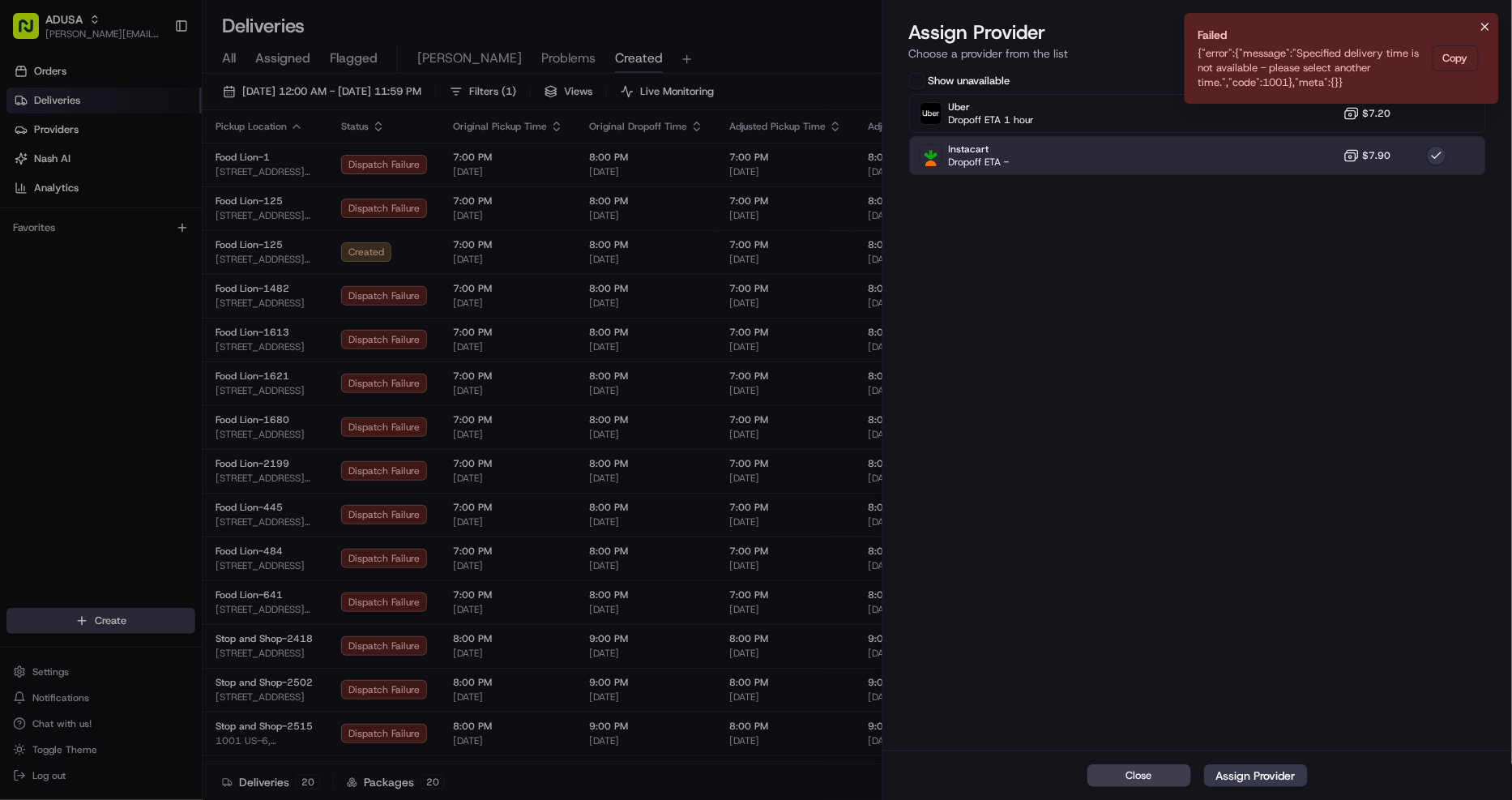
click at [1486, 26] on icon "Notifications (F8)" at bounding box center [1485, 26] width 6 height 6
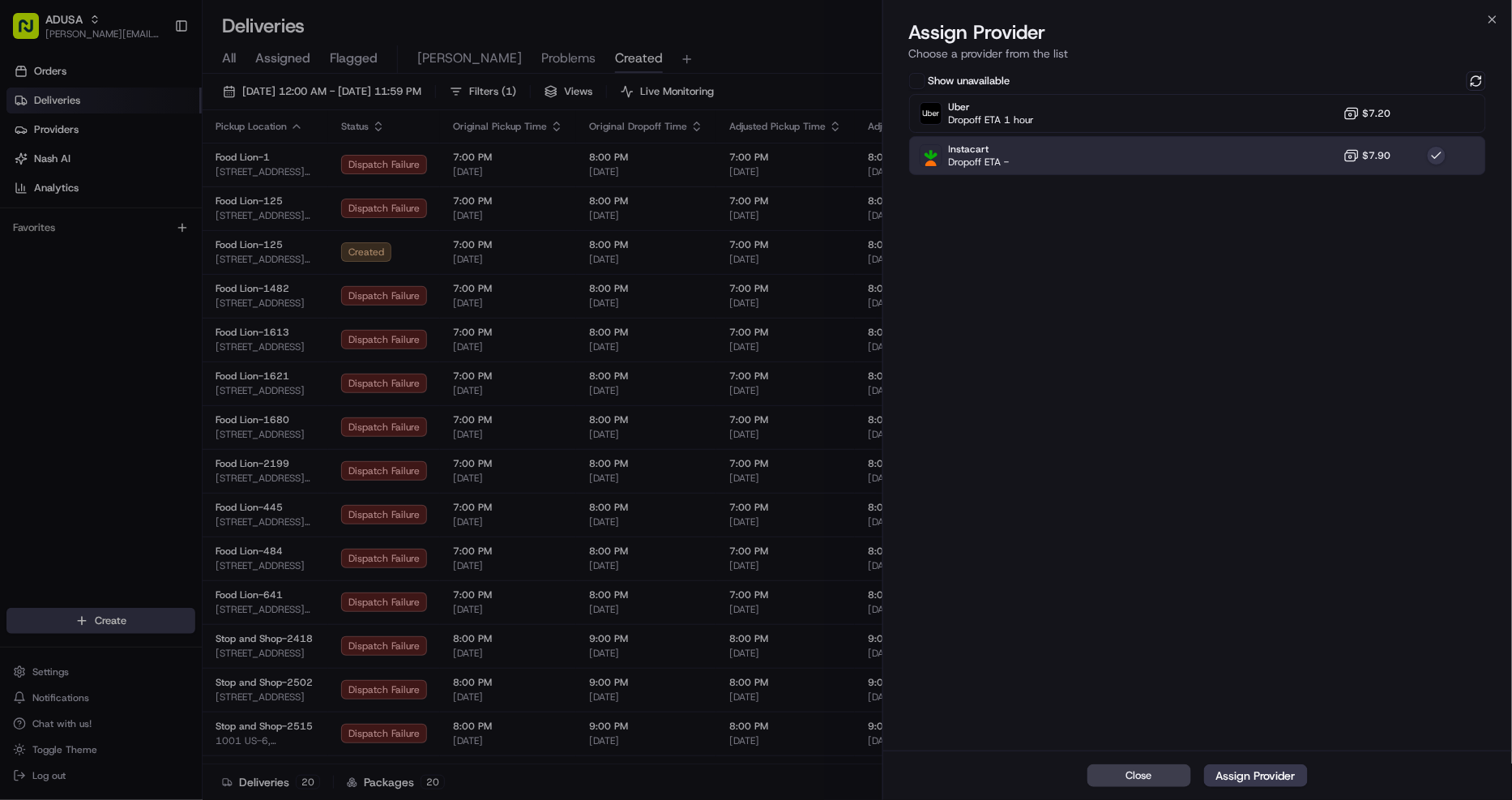
click at [1481, 65] on div "Assign Provider Choose a provider from the list" at bounding box center [1198, 43] width 629 height 49
click at [1479, 81] on button at bounding box center [1476, 81] width 19 height 19
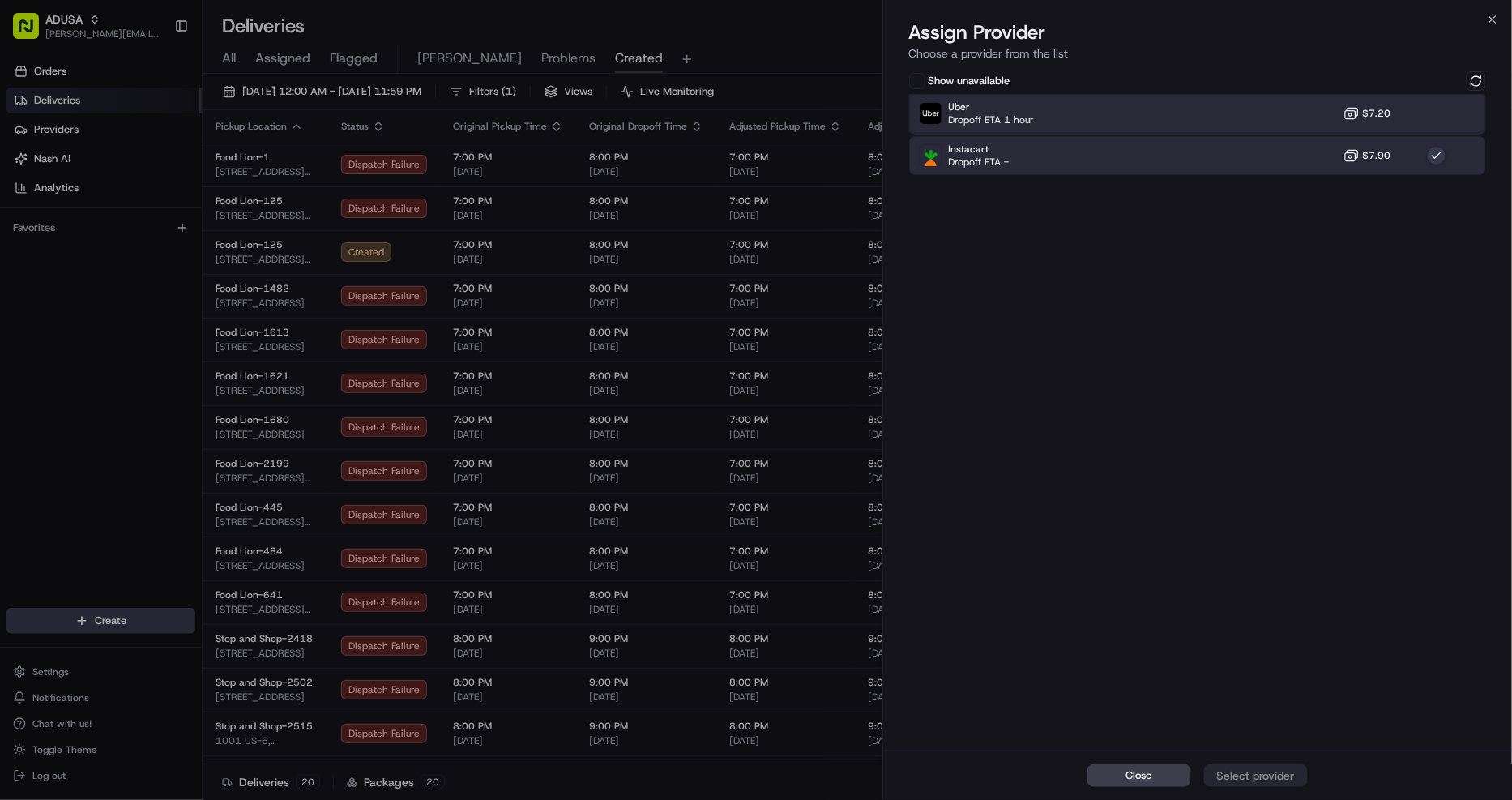
click at [1298, 103] on div "Uber Dropoff ETA 1 hour $7.20" at bounding box center [1197, 114] width 577 height 39
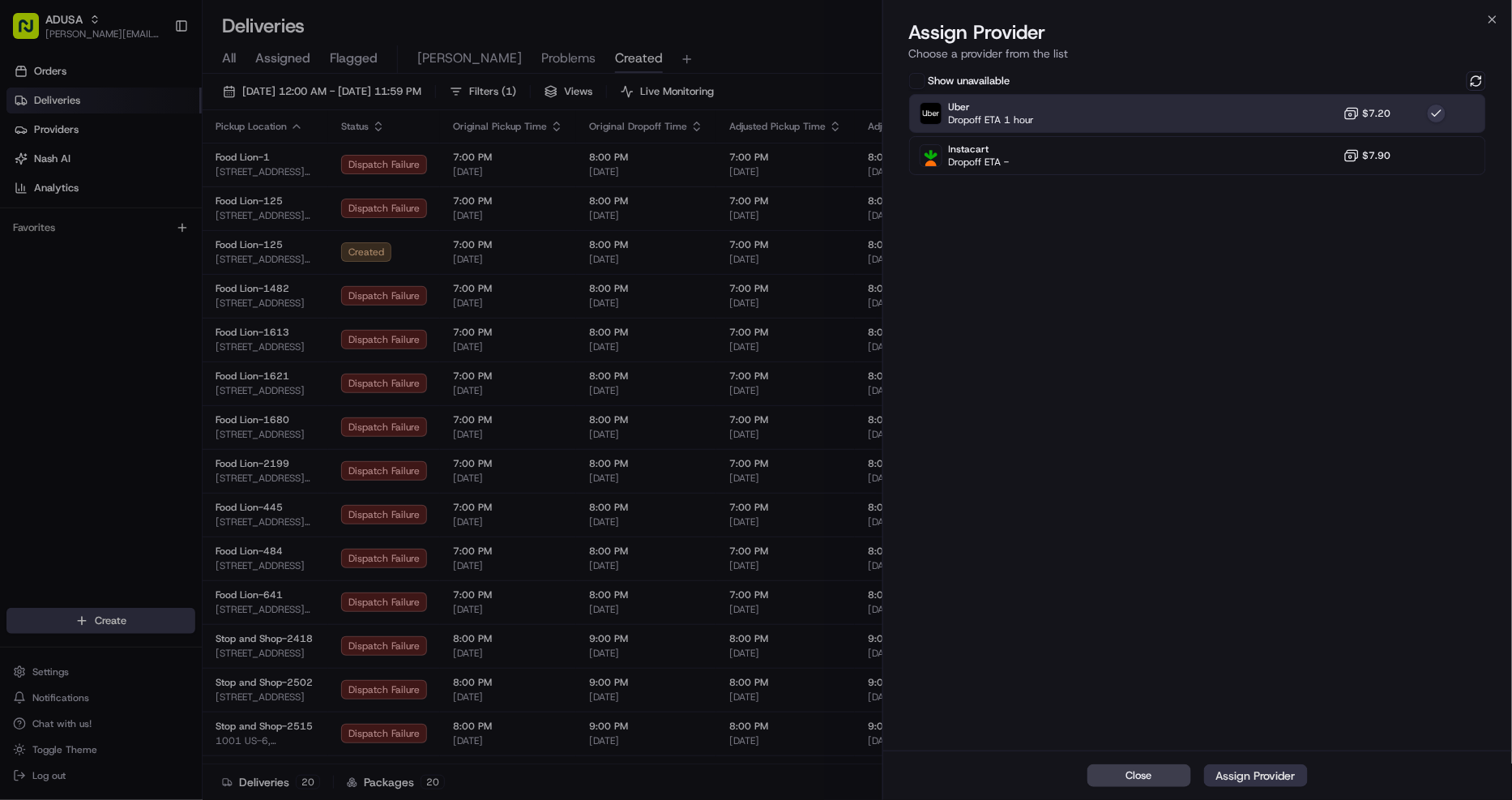
click at [1260, 774] on div "Assign Provider" at bounding box center [1255, 775] width 79 height 16
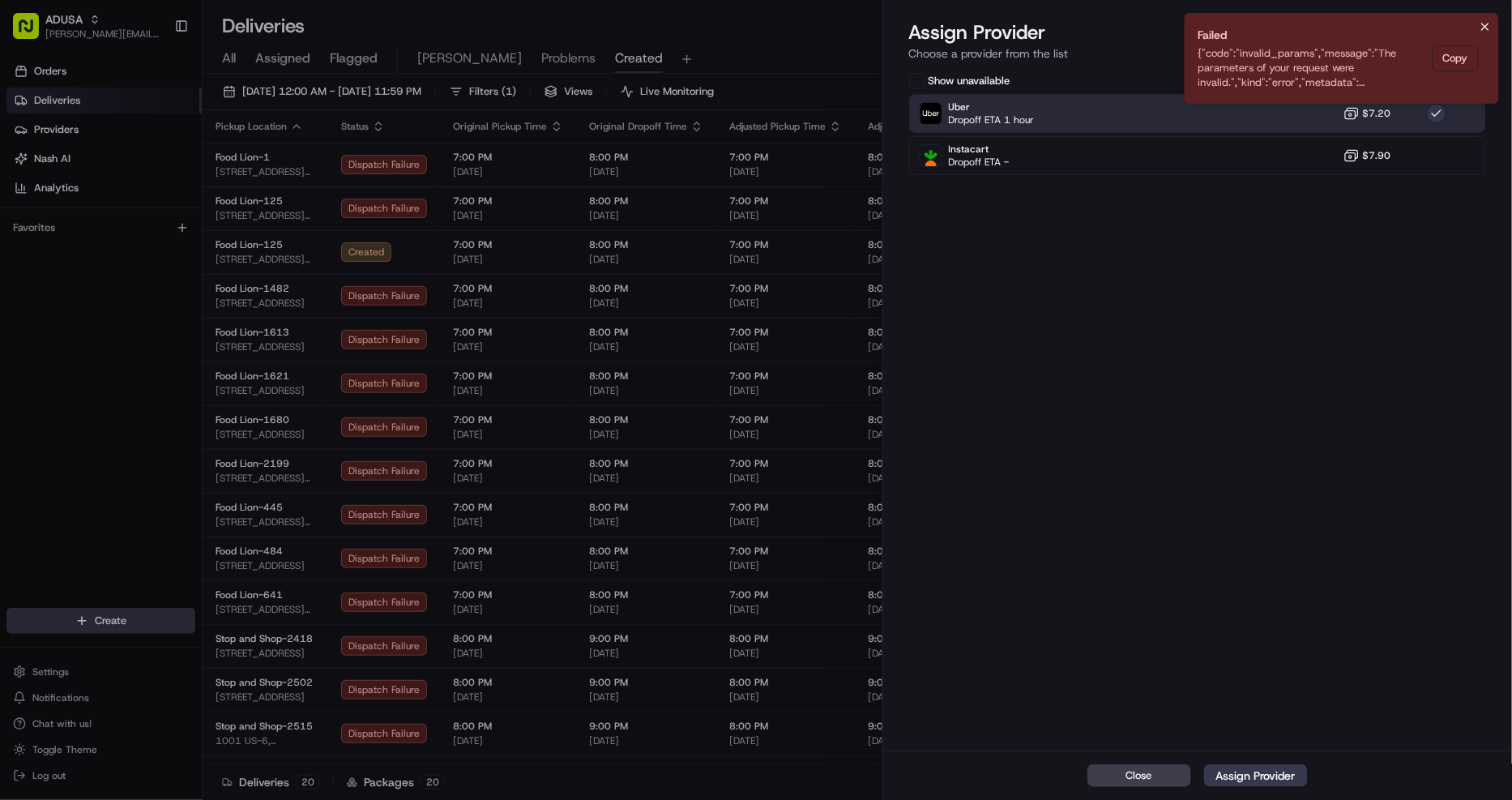
click at [1489, 25] on icon "Notifications (F8)" at bounding box center [1485, 26] width 13 height 13
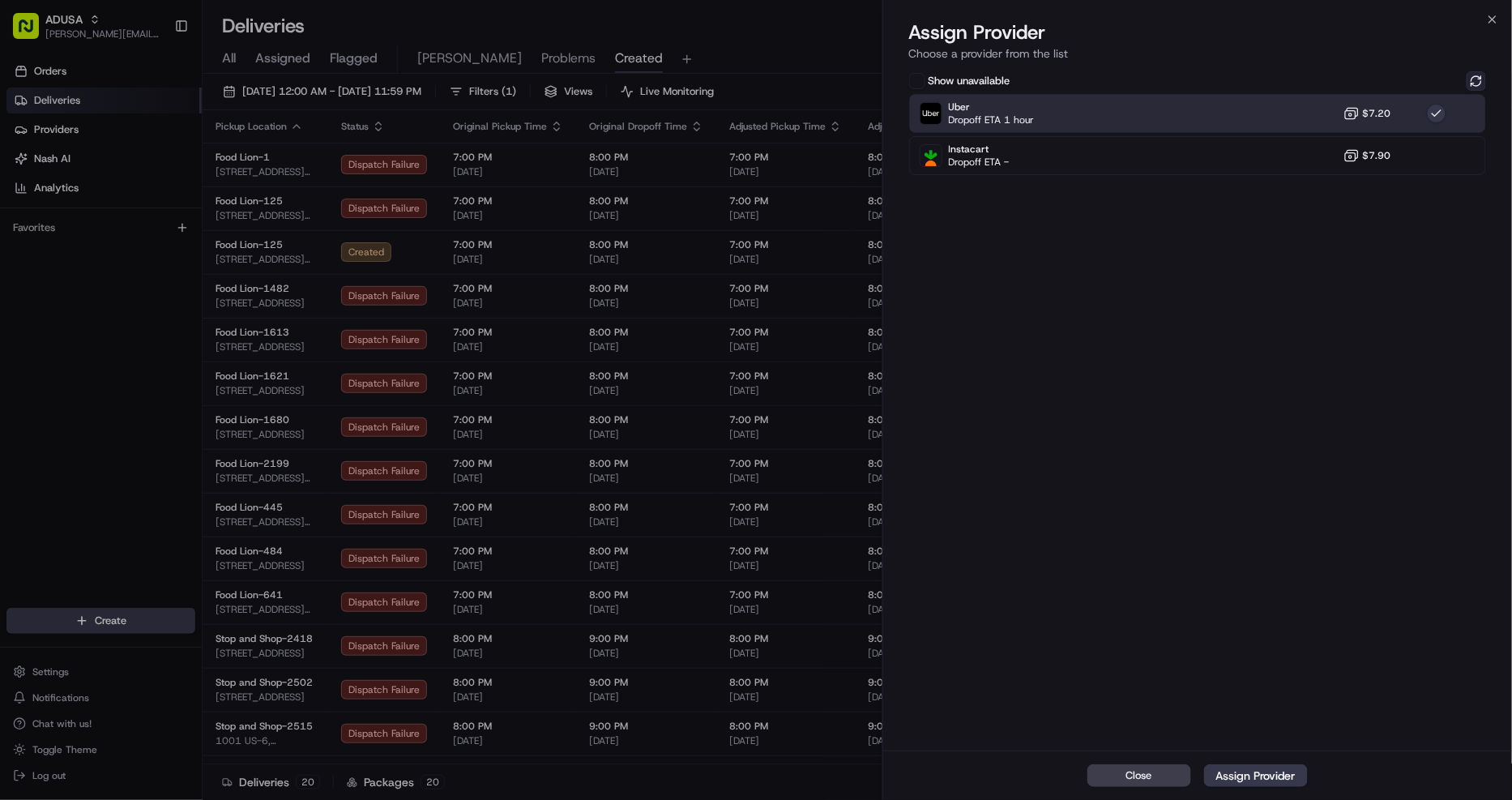
click at [1480, 79] on button at bounding box center [1476, 81] width 19 height 19
click at [1187, 90] on div "Show unavailable" at bounding box center [1197, 81] width 577 height 19
click at [1220, 115] on div "Uber Dropoff ETA 1 hour $7.20" at bounding box center [1197, 114] width 577 height 39
click at [1258, 783] on div "Assign Provider" at bounding box center [1255, 775] width 79 height 16
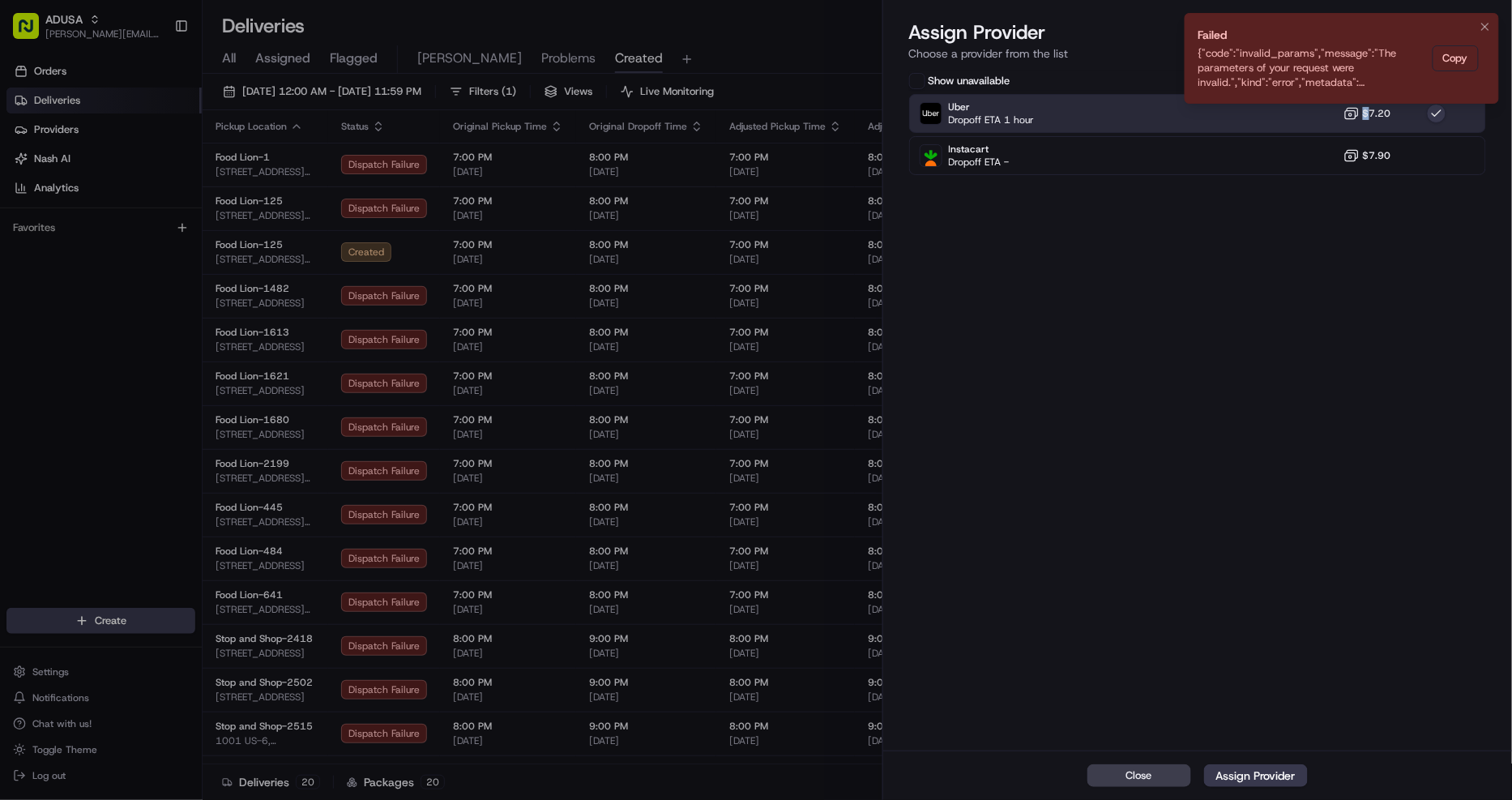
click at [1495, 30] on li "Failed {"code":"invalid_params","message":"The parameters of your request were …" at bounding box center [1341, 58] width 315 height 91
click at [1485, 25] on icon "Notifications (F8)" at bounding box center [1485, 26] width 13 height 13
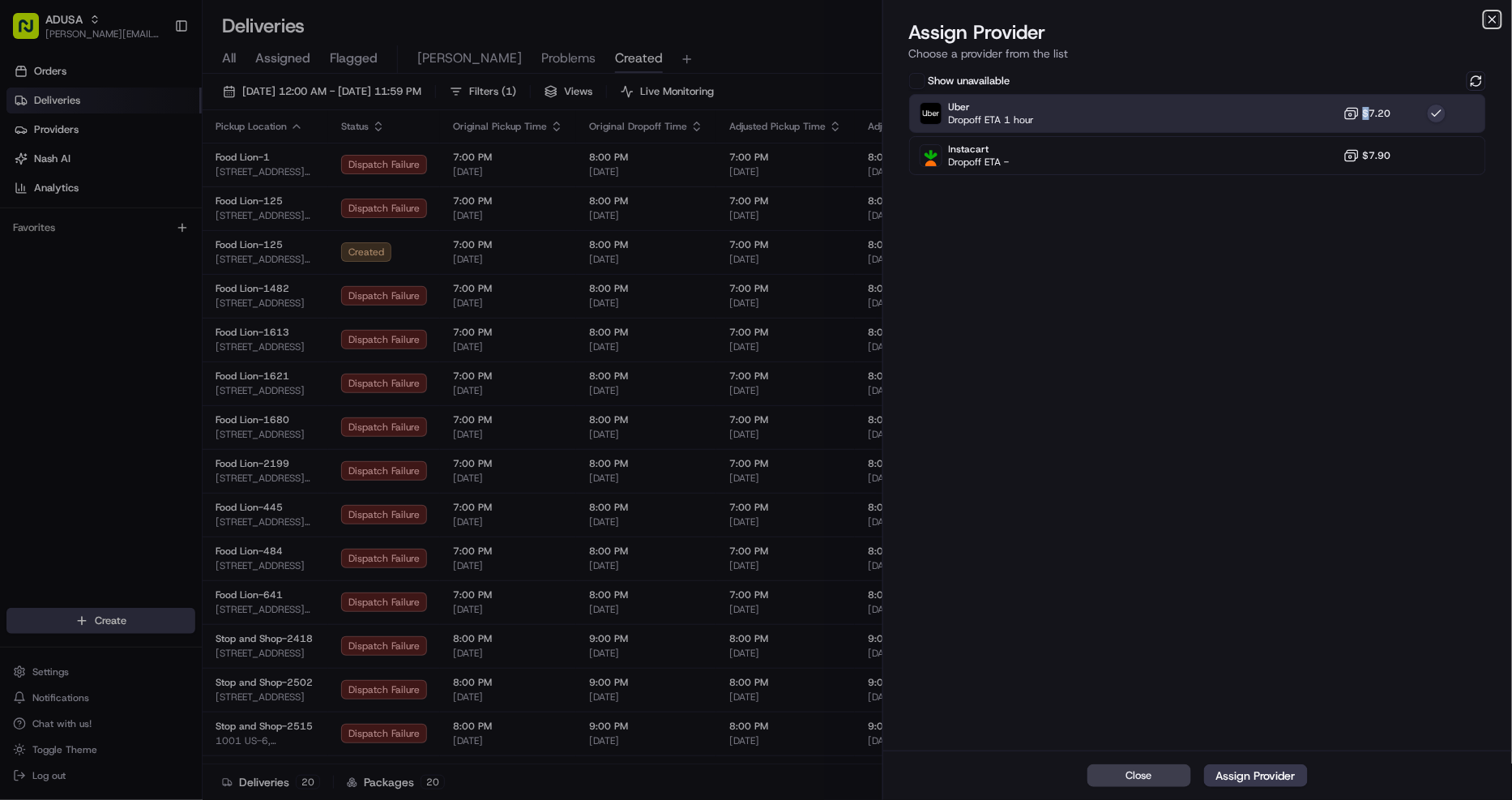
click at [1489, 20] on icon "button" at bounding box center [1492, 19] width 13 height 13
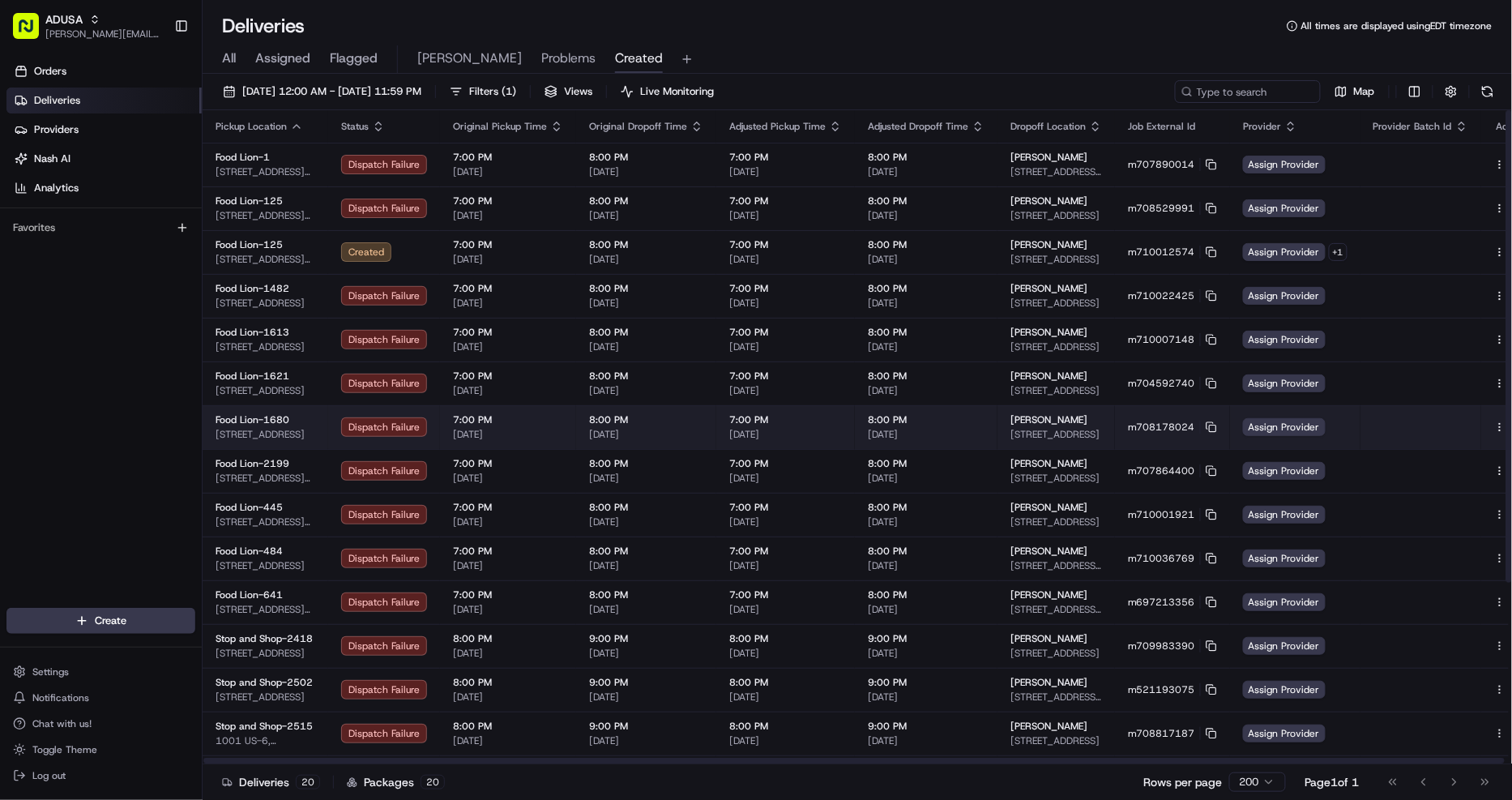
click at [1508, 425] on button at bounding box center [1518, 427] width 19 height 19
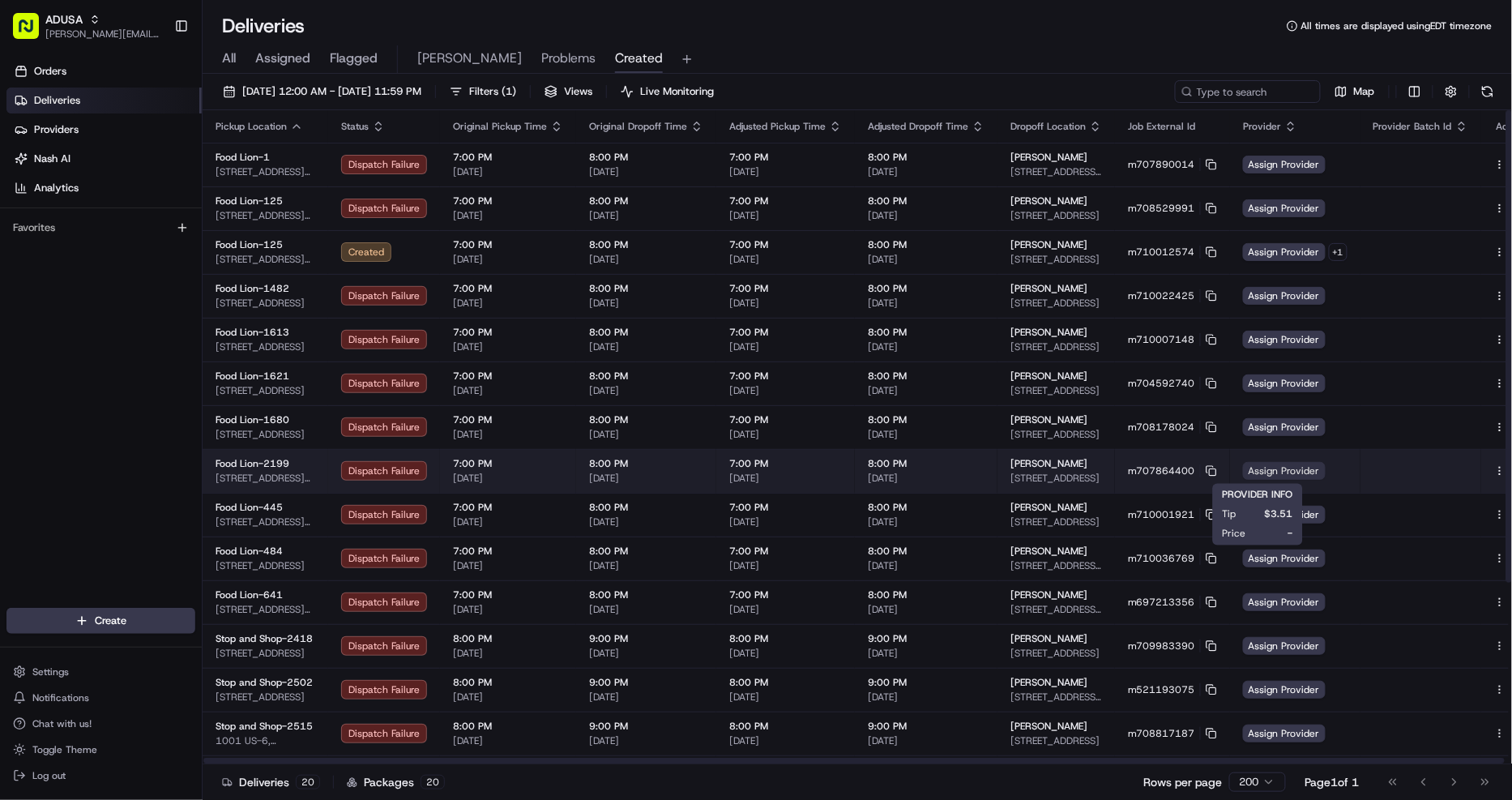
click at [1283, 467] on span "Assign Provider" at bounding box center [1285, 471] width 83 height 18
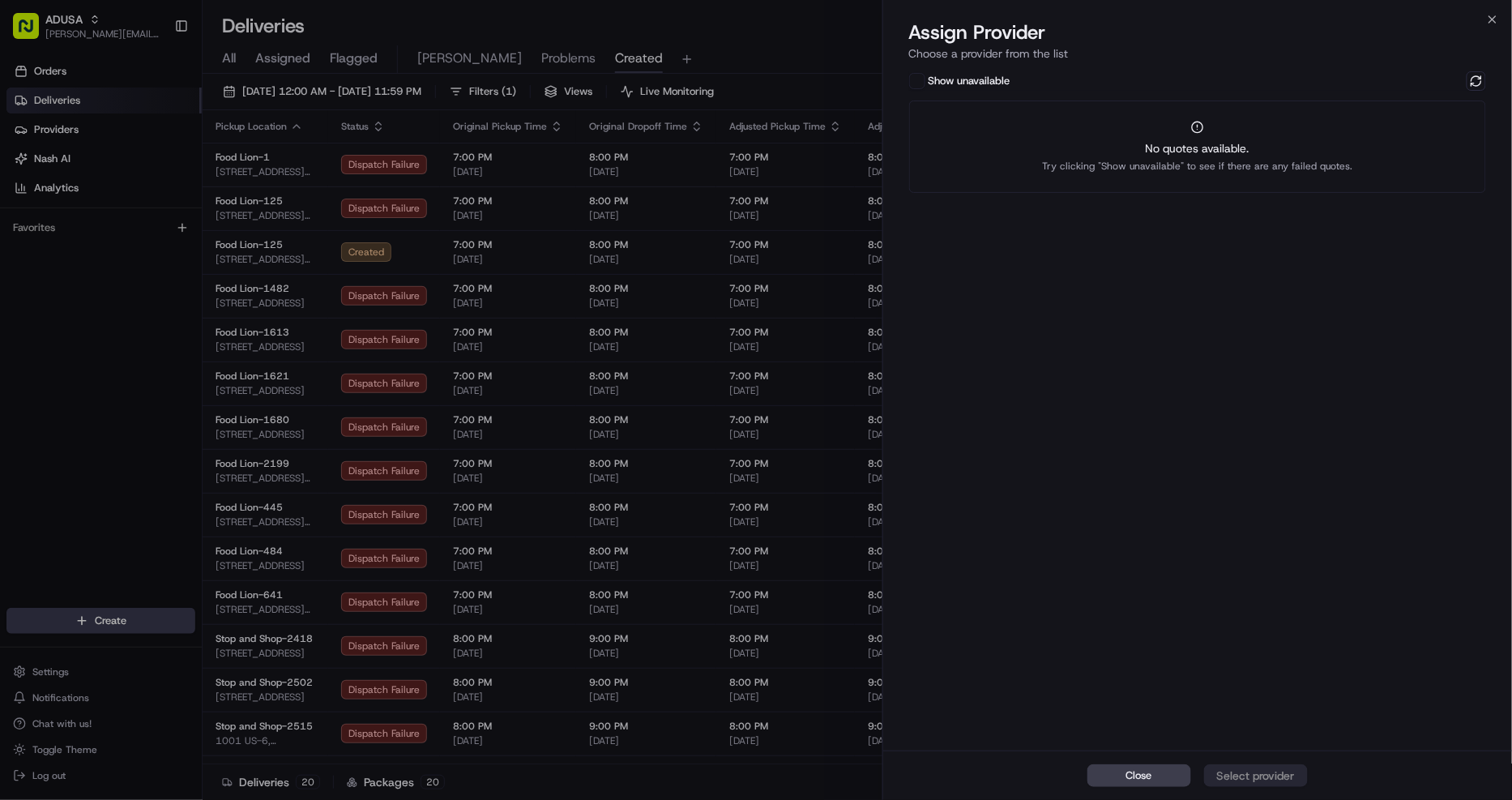
click at [1487, 75] on div "Show unavailable No quotes available. Try clicking "Show unavailable" to see if…" at bounding box center [1198, 409] width 629 height 683
click at [1478, 77] on button at bounding box center [1476, 81] width 19 height 19
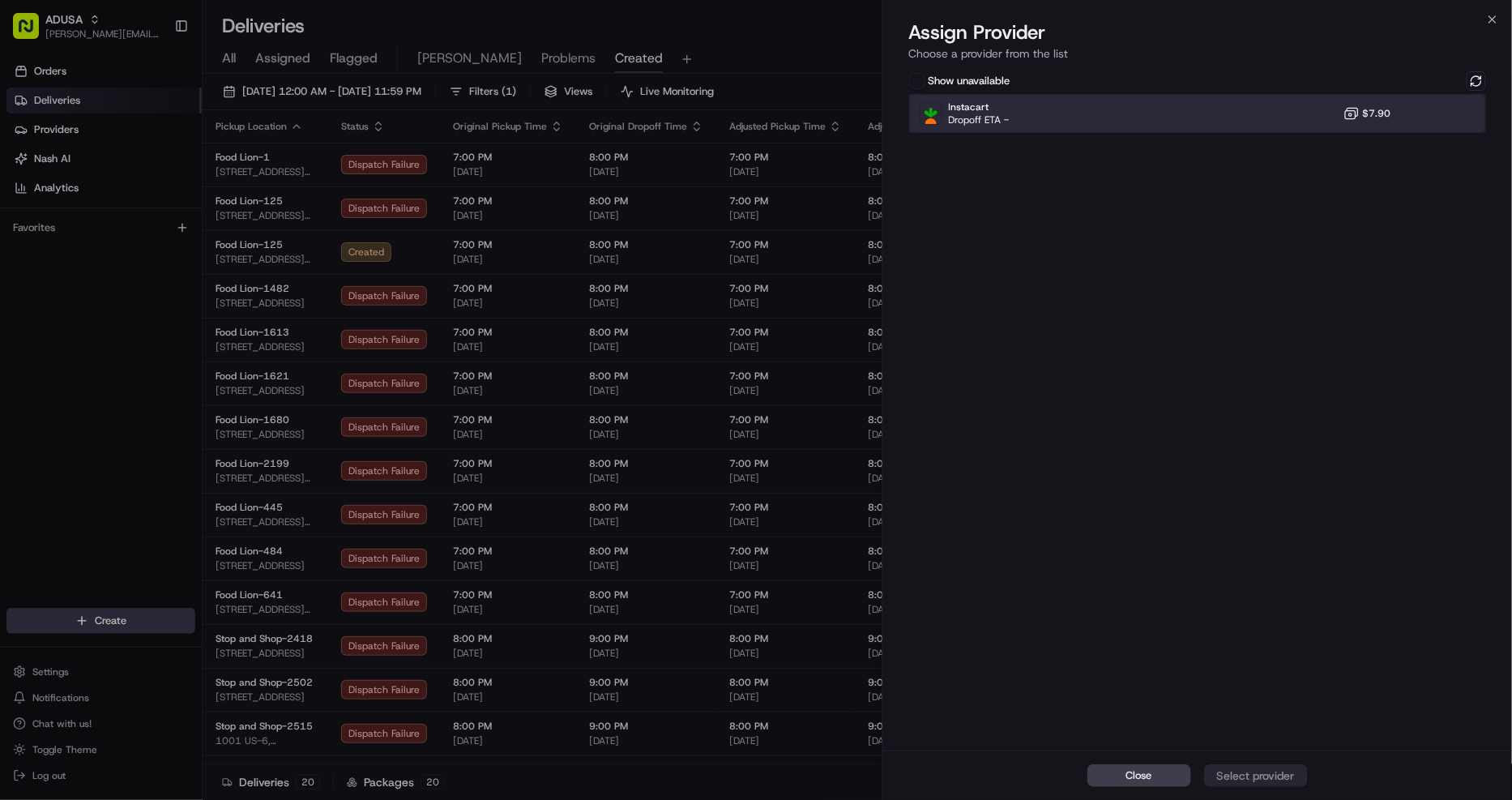
click at [1317, 114] on div "Instacart Dropoff ETA - $7.90" at bounding box center [1197, 114] width 577 height 39
click at [1273, 787] on button "Assign Provider" at bounding box center [1255, 775] width 104 height 23
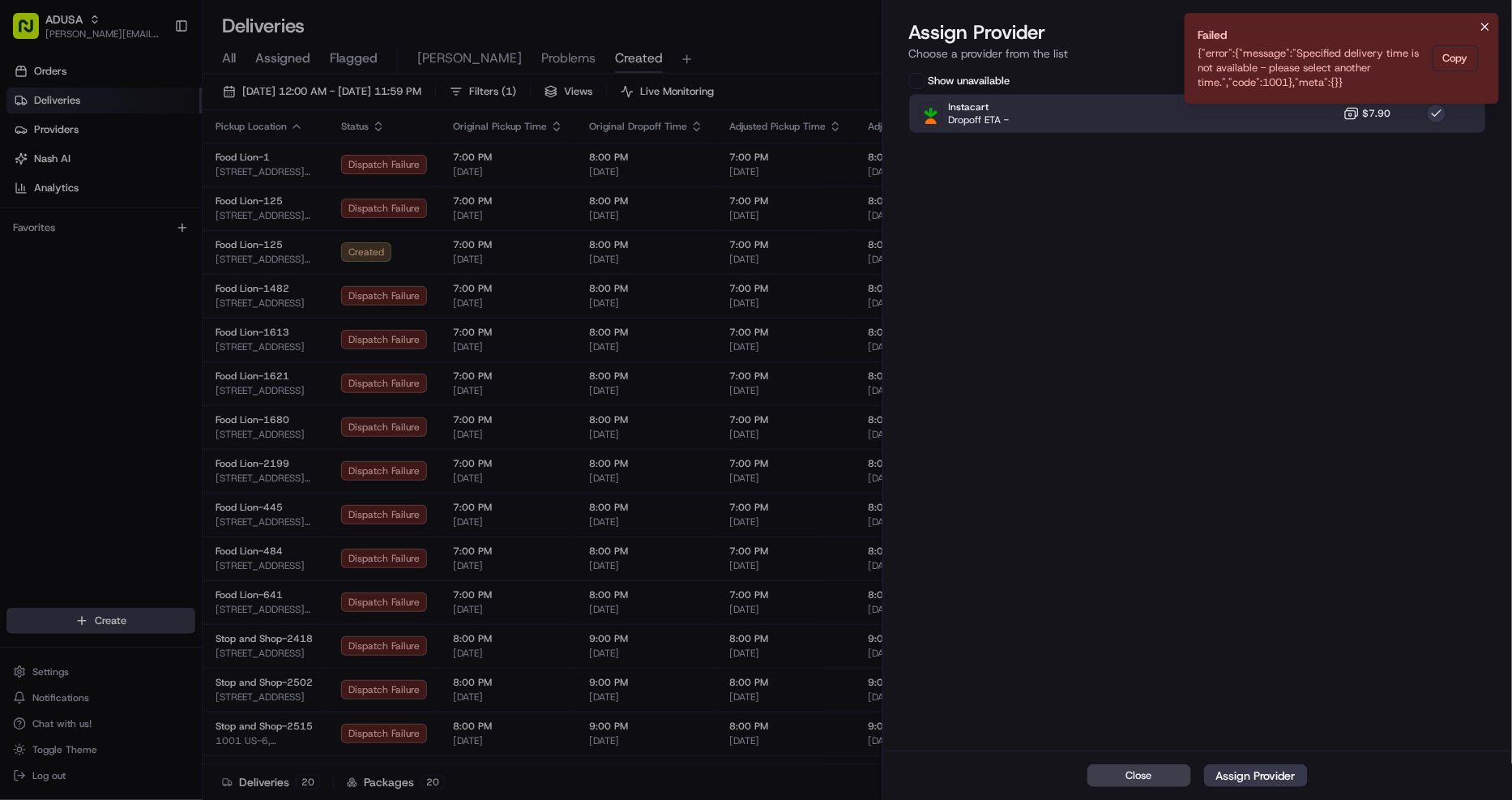
click at [1486, 22] on icon "Notifications (F8)" at bounding box center [1485, 26] width 13 height 13
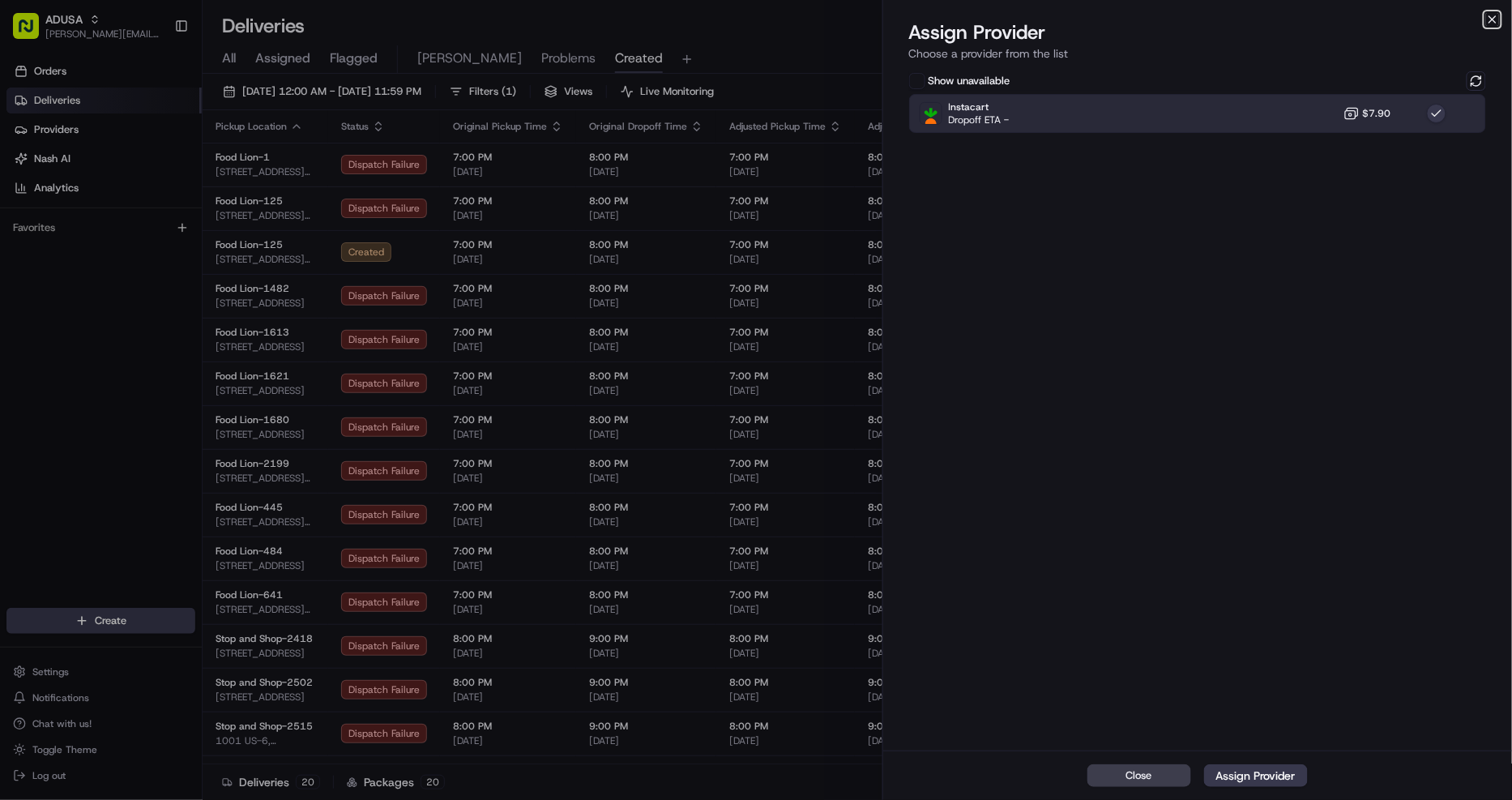
click at [1494, 21] on icon "button" at bounding box center [1492, 19] width 6 height 6
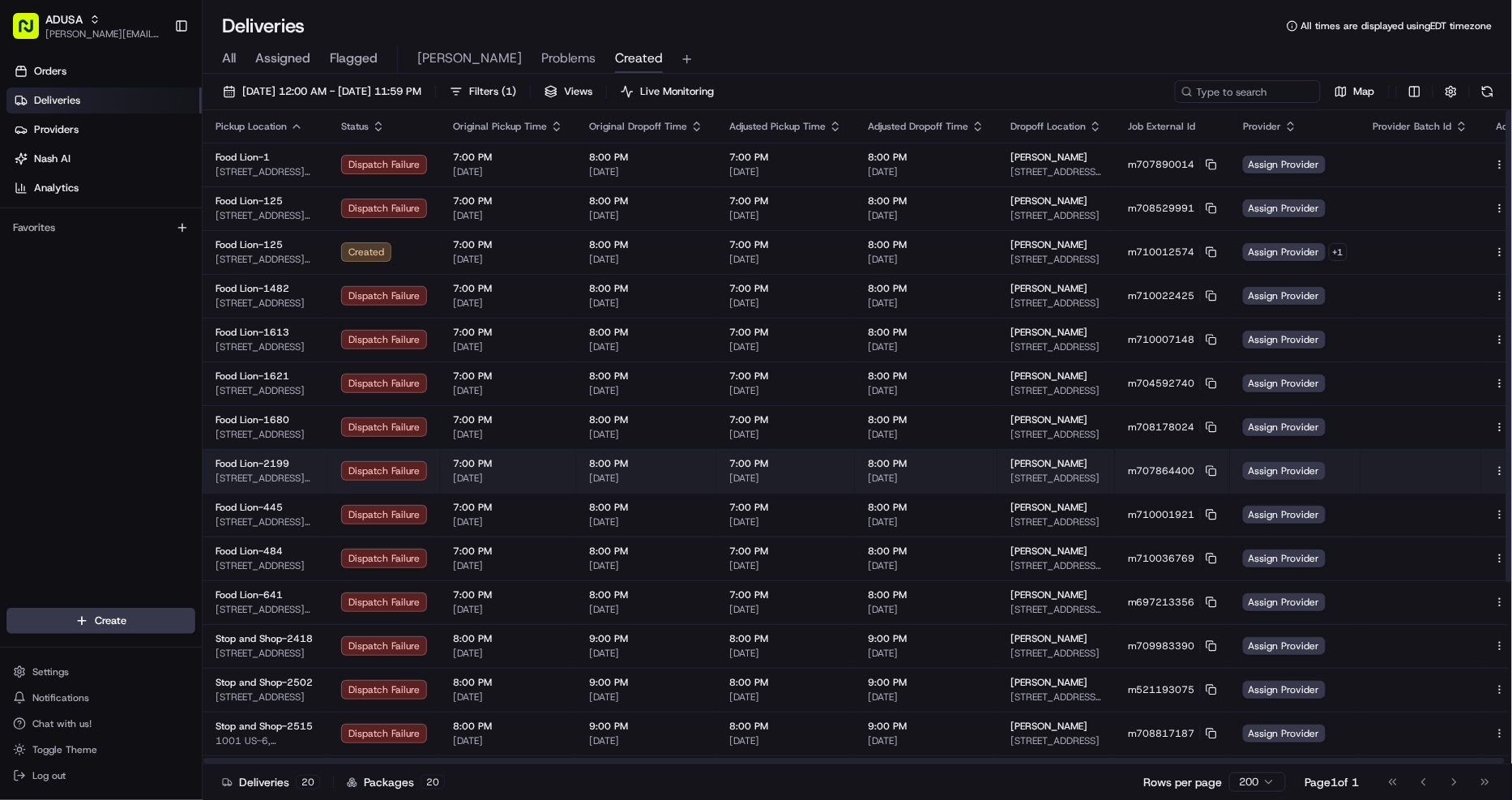
click at [1508, 465] on button at bounding box center [1518, 471] width 19 height 19
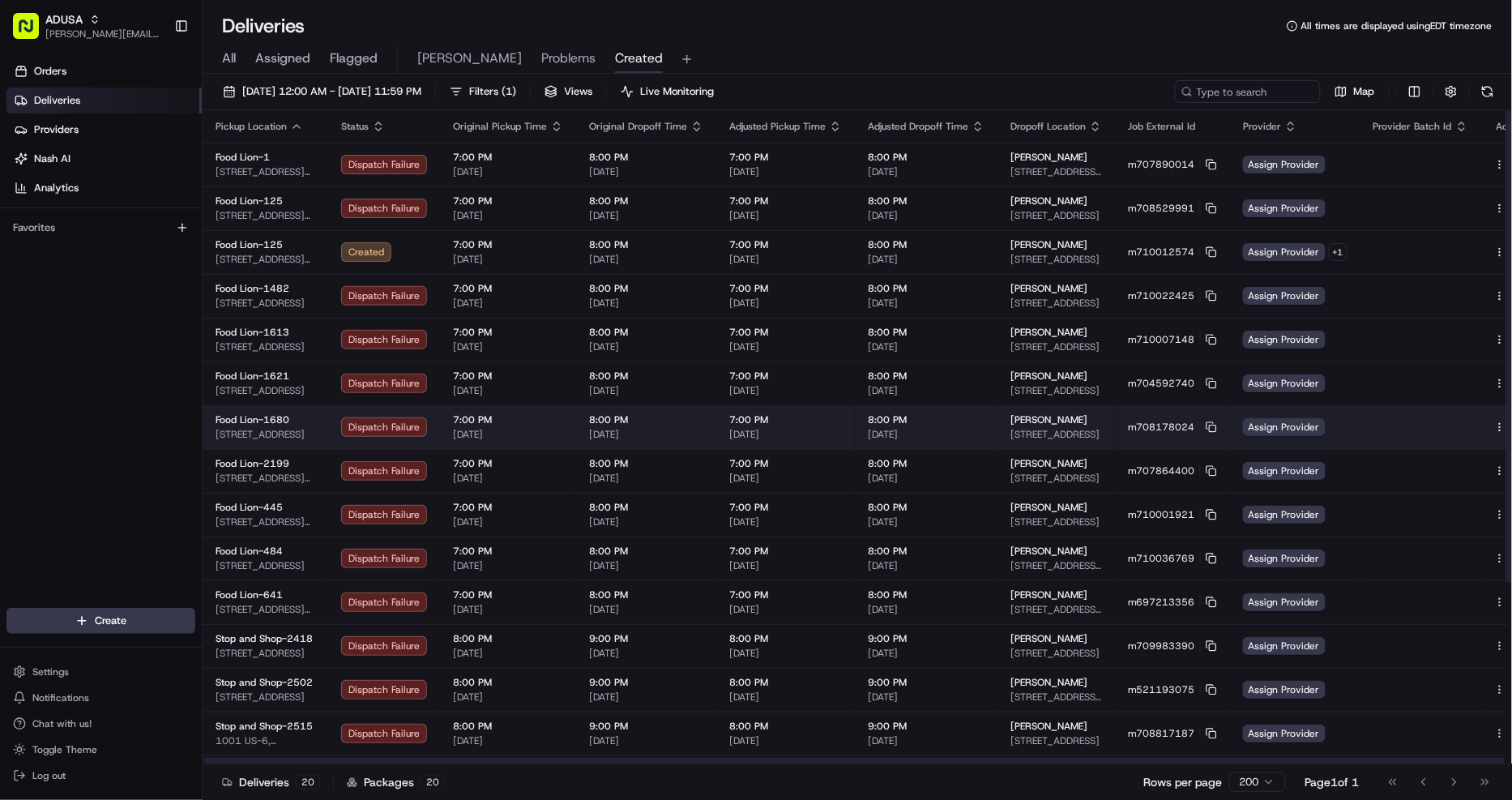
click at [1508, 424] on button at bounding box center [1518, 427] width 19 height 19
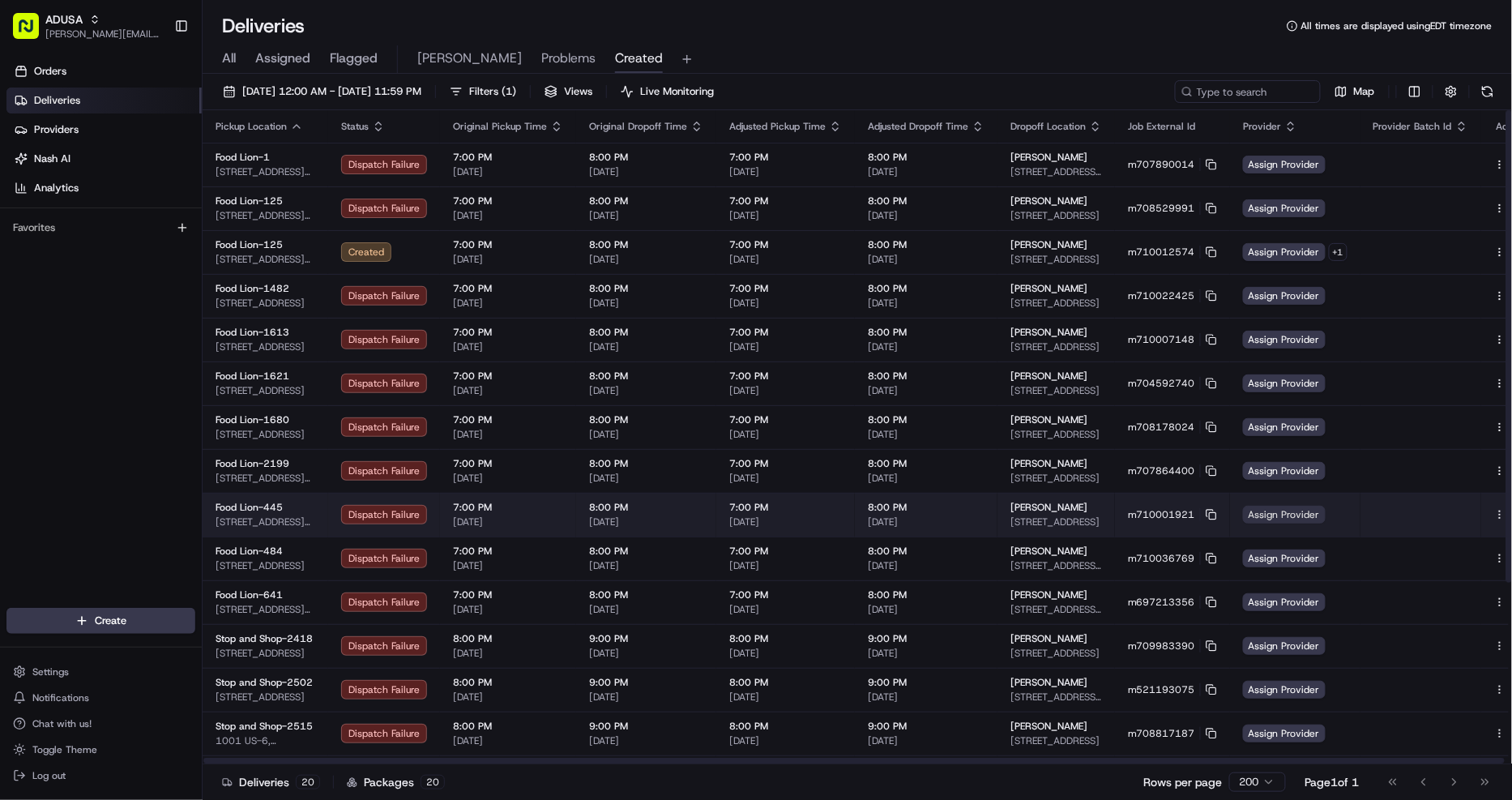
click at [1274, 512] on span "Assign Provider" at bounding box center [1285, 514] width 83 height 18
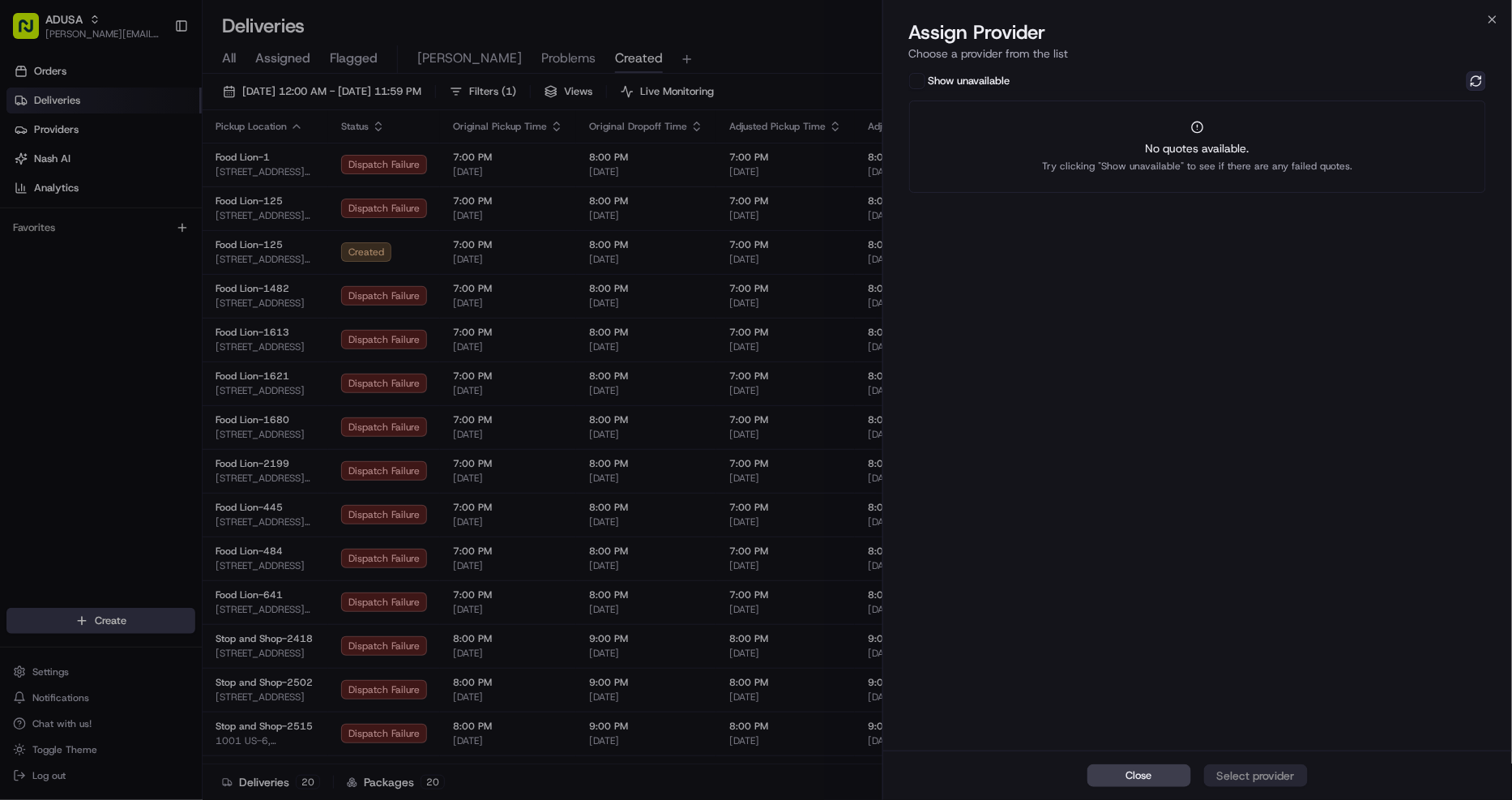
click at [1486, 81] on button at bounding box center [1476, 81] width 19 height 19
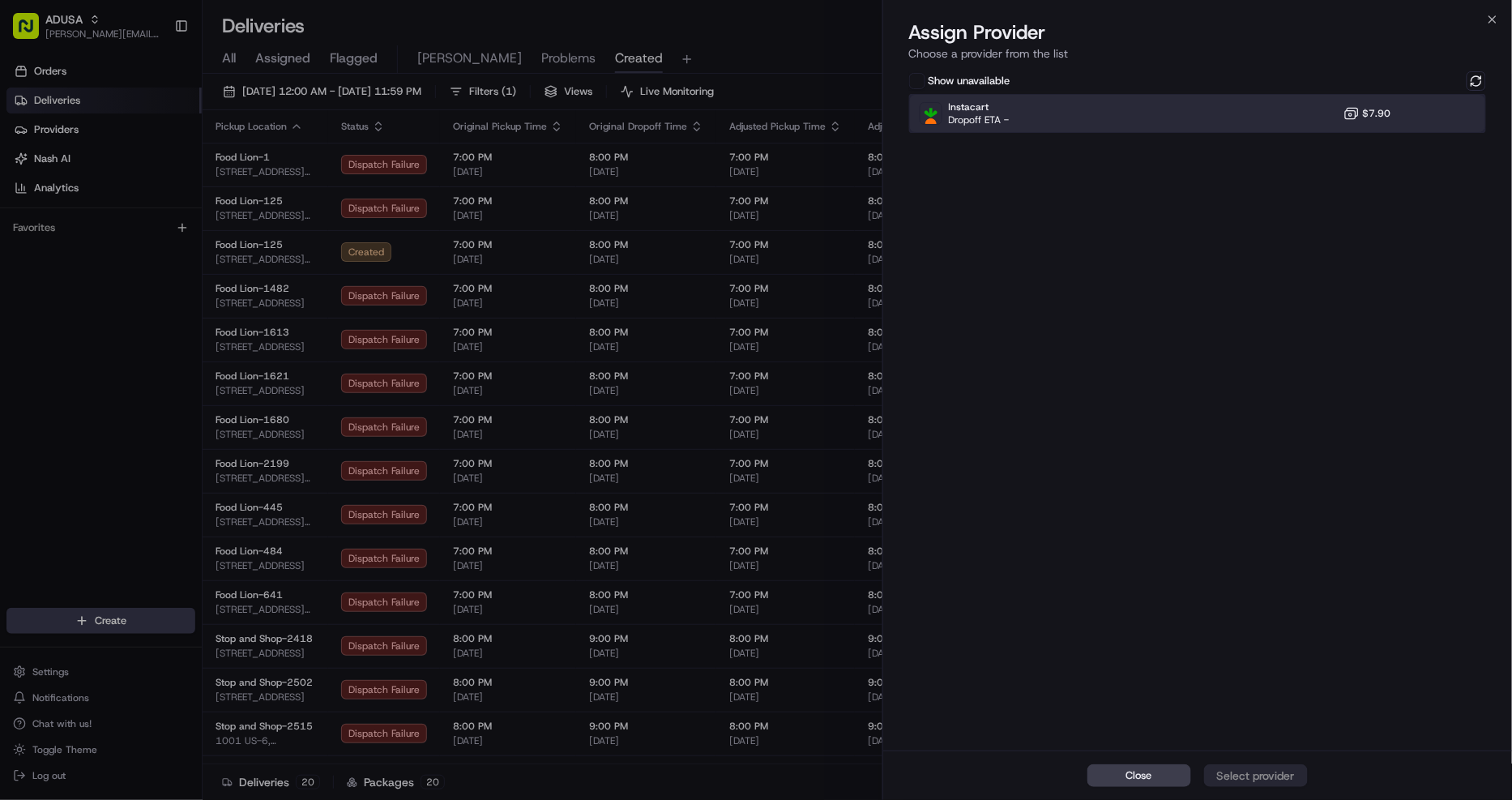
click at [1416, 106] on div "Instacart Dropoff ETA - $7.90" at bounding box center [1197, 114] width 577 height 39
click at [1281, 773] on div "Assign Provider" at bounding box center [1255, 775] width 79 height 16
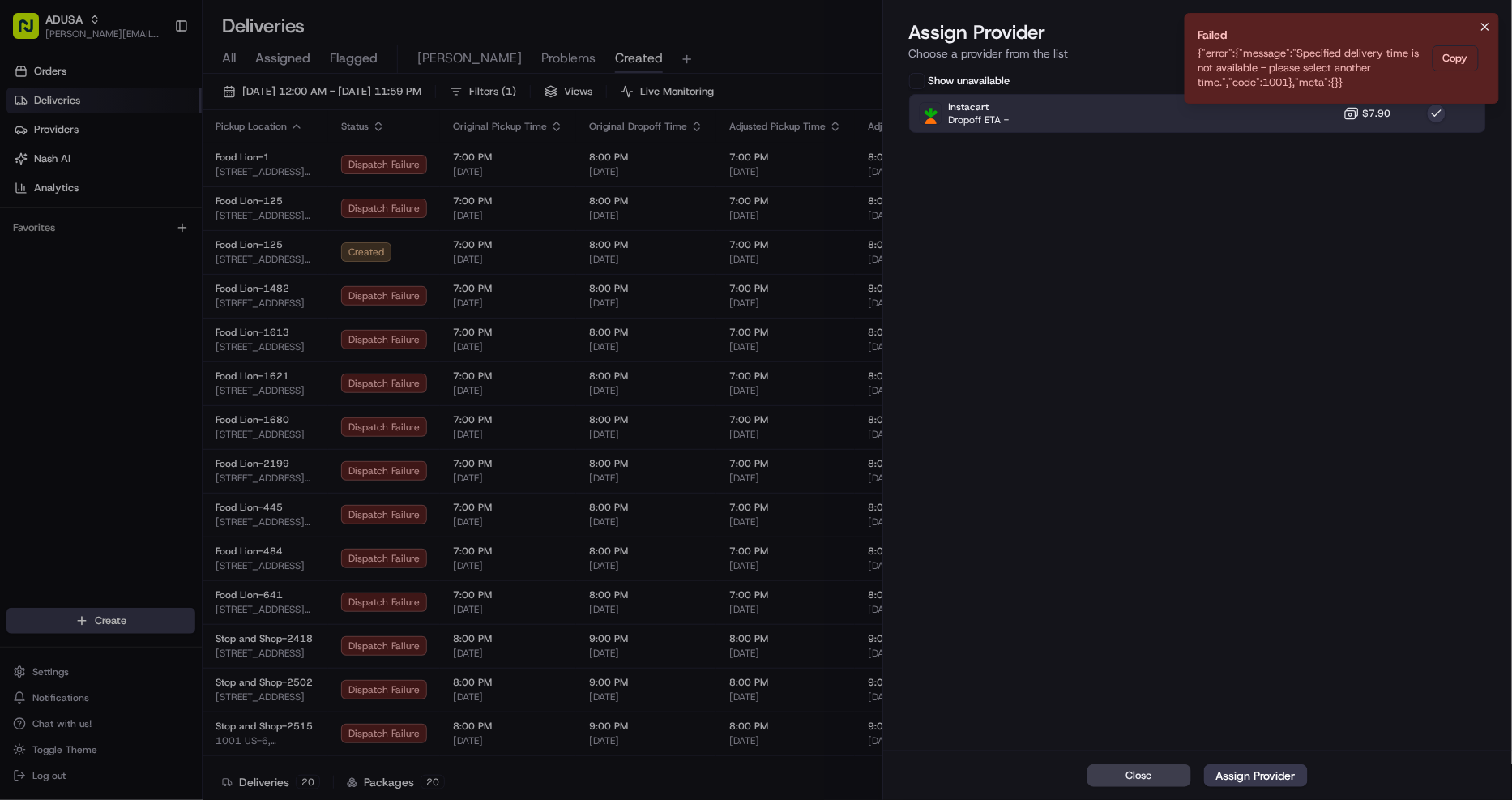
click at [1491, 20] on icon "Notifications (F8)" at bounding box center [1485, 26] width 13 height 13
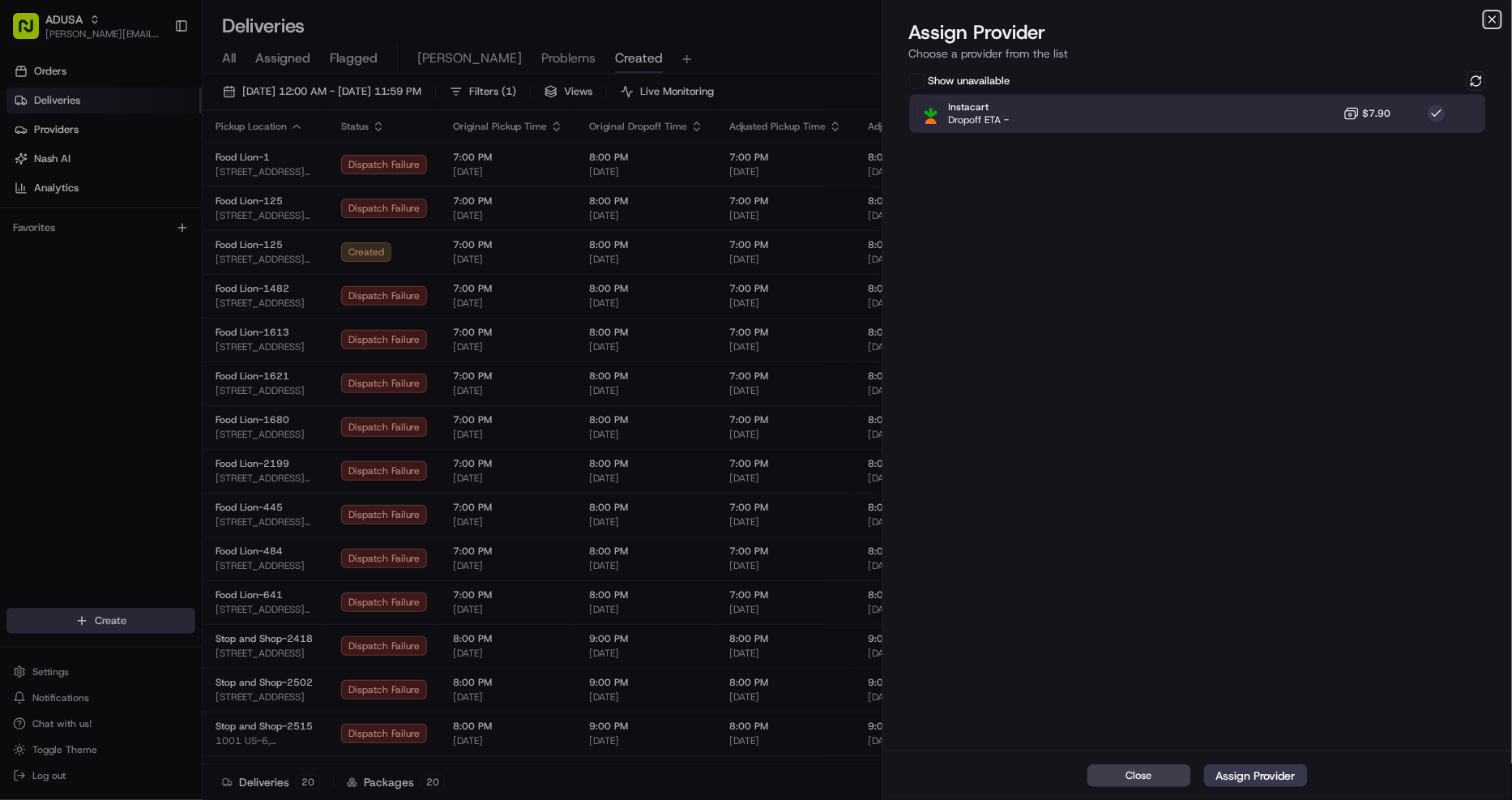
click at [1493, 19] on icon "button" at bounding box center [1492, 19] width 6 height 6
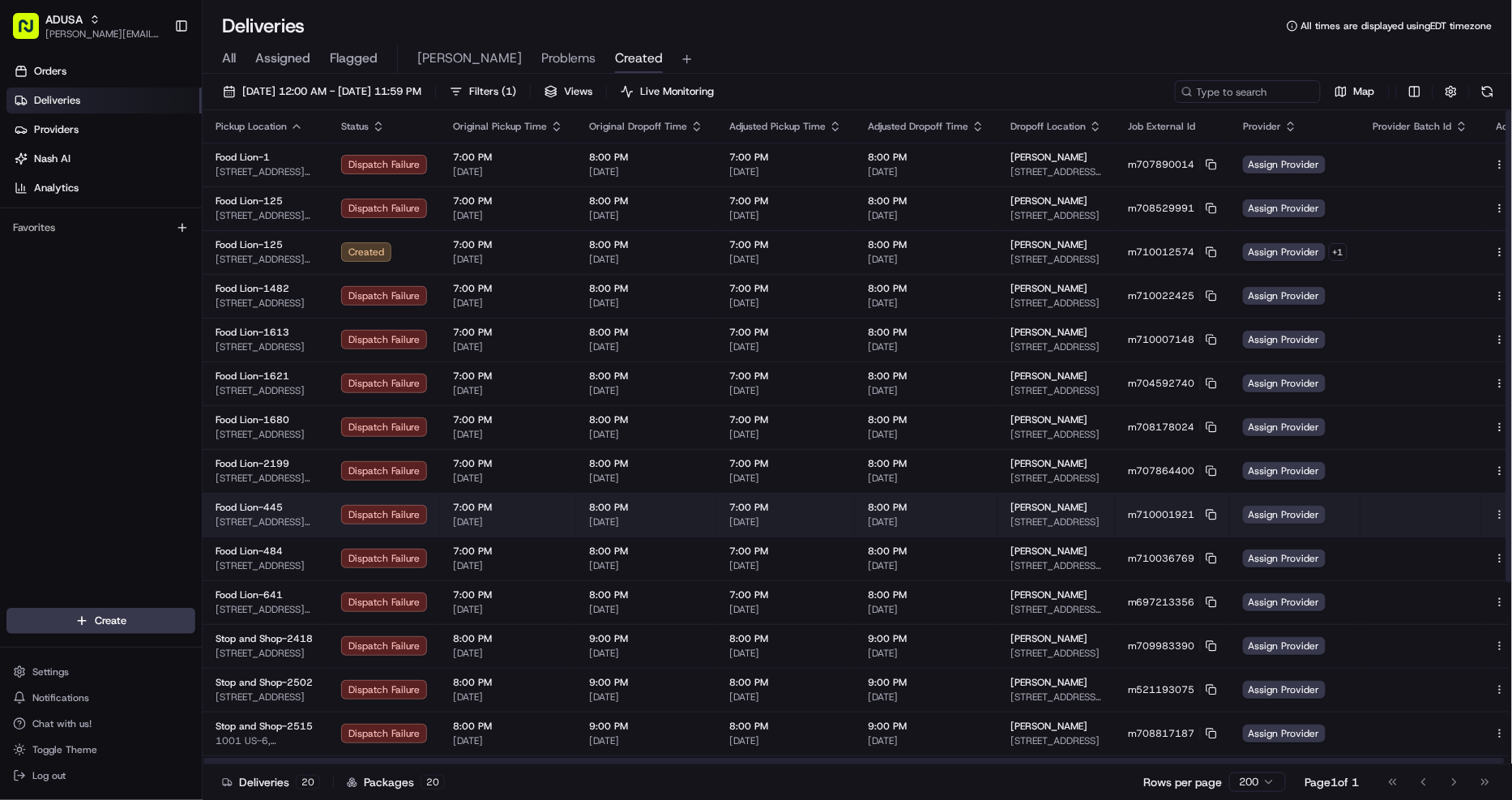
click at [1508, 511] on button at bounding box center [1518, 514] width 19 height 19
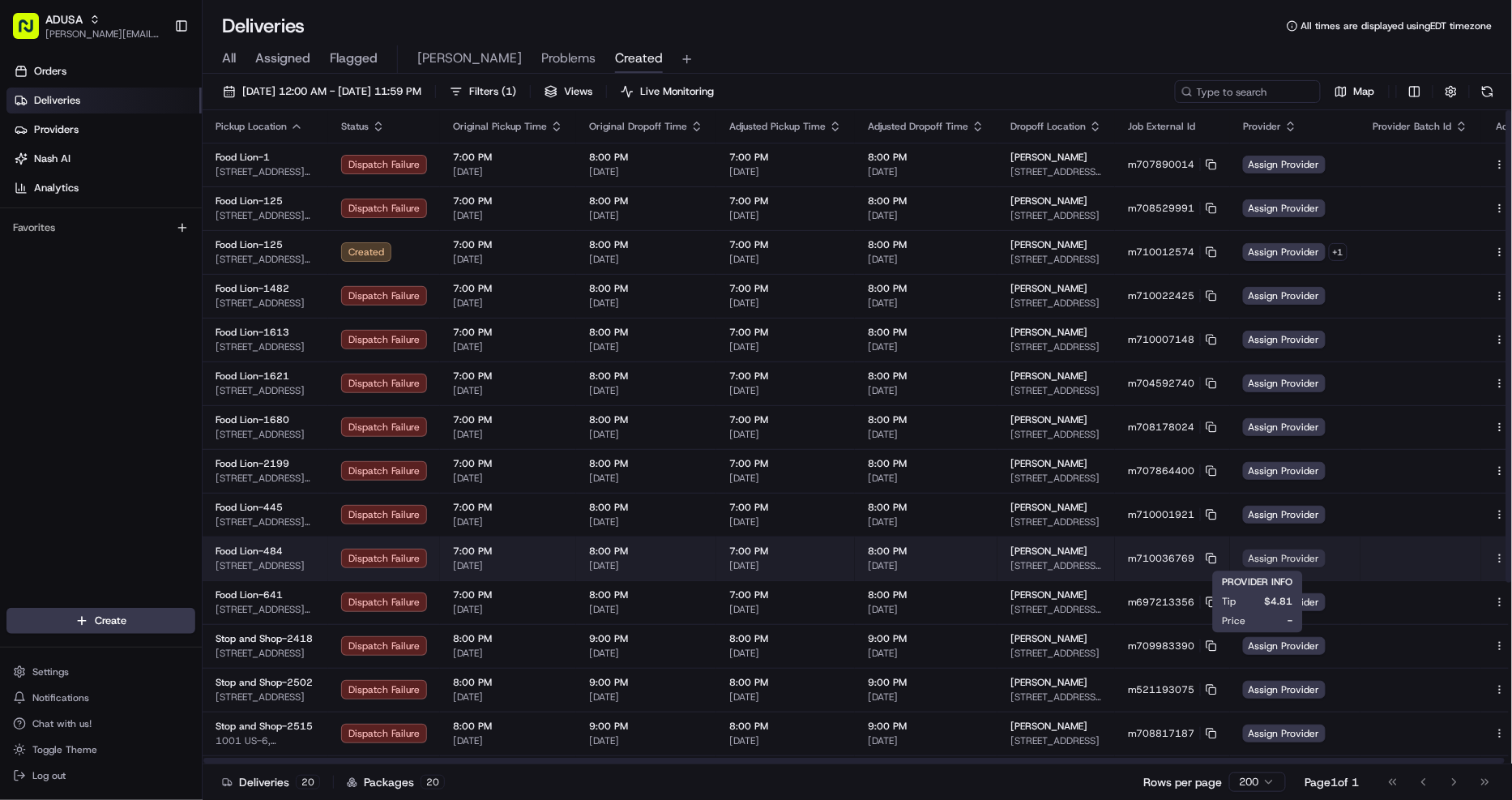
click at [1285, 557] on span "Assign Provider" at bounding box center [1285, 558] width 83 height 18
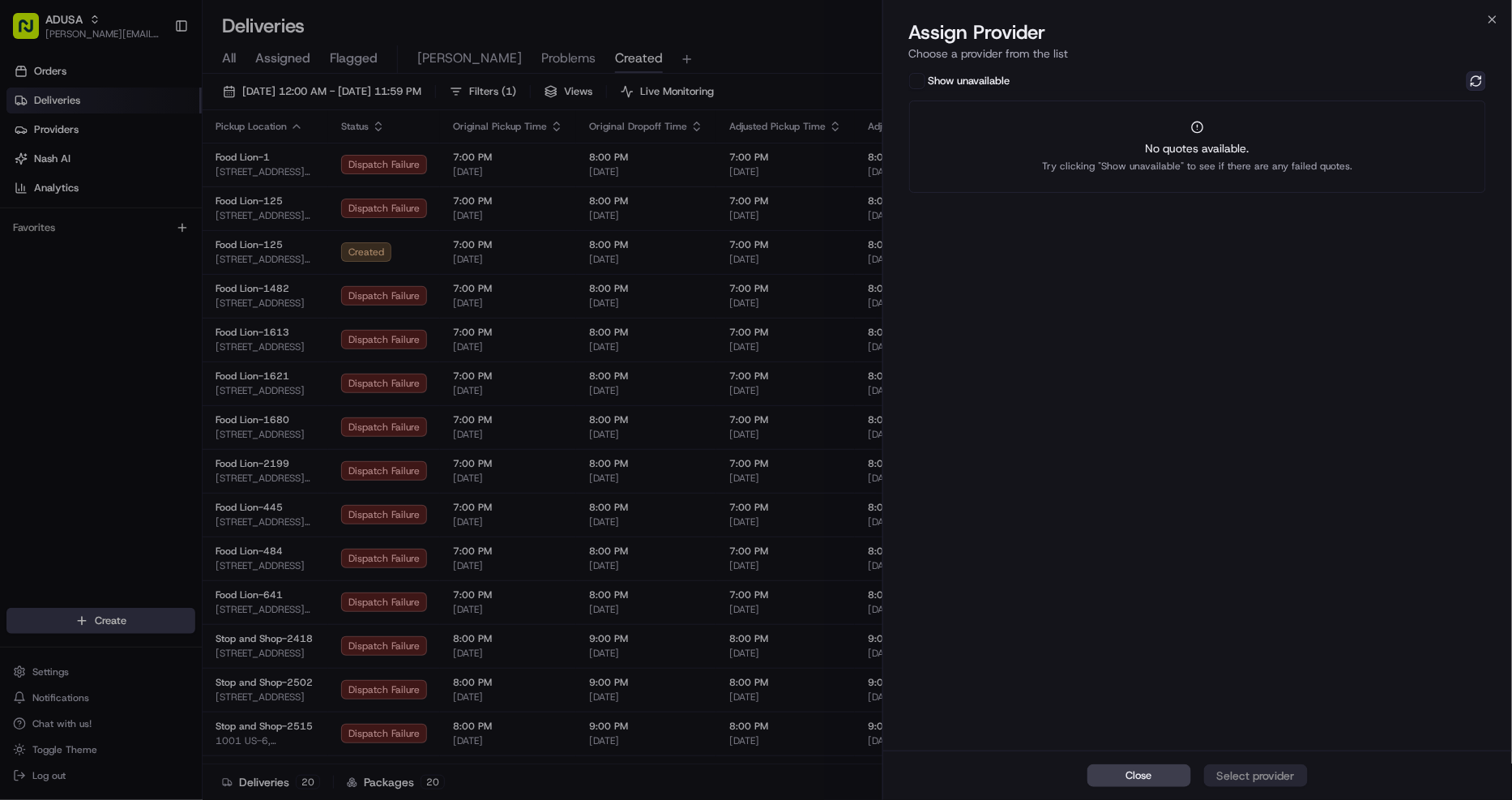
click at [1472, 78] on button at bounding box center [1476, 81] width 19 height 19
click at [1249, 138] on div "Show unavailable Instacart Dropoff ETA - $7.90" at bounding box center [1198, 409] width 629 height 683
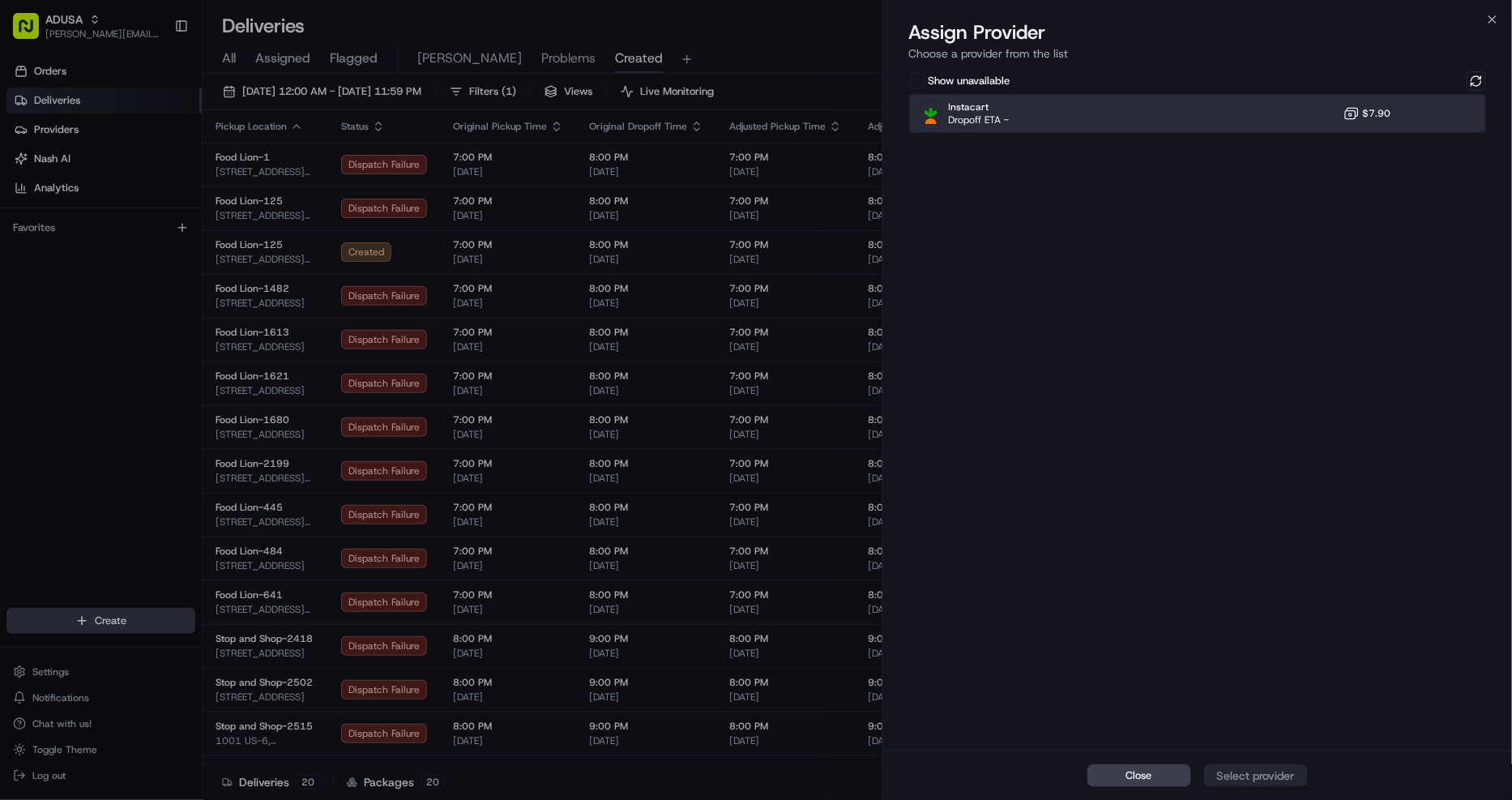
click at [1248, 117] on div "Instacart Dropoff ETA - $7.90" at bounding box center [1197, 114] width 577 height 39
click at [1273, 783] on div "Assign Provider" at bounding box center [1255, 775] width 79 height 16
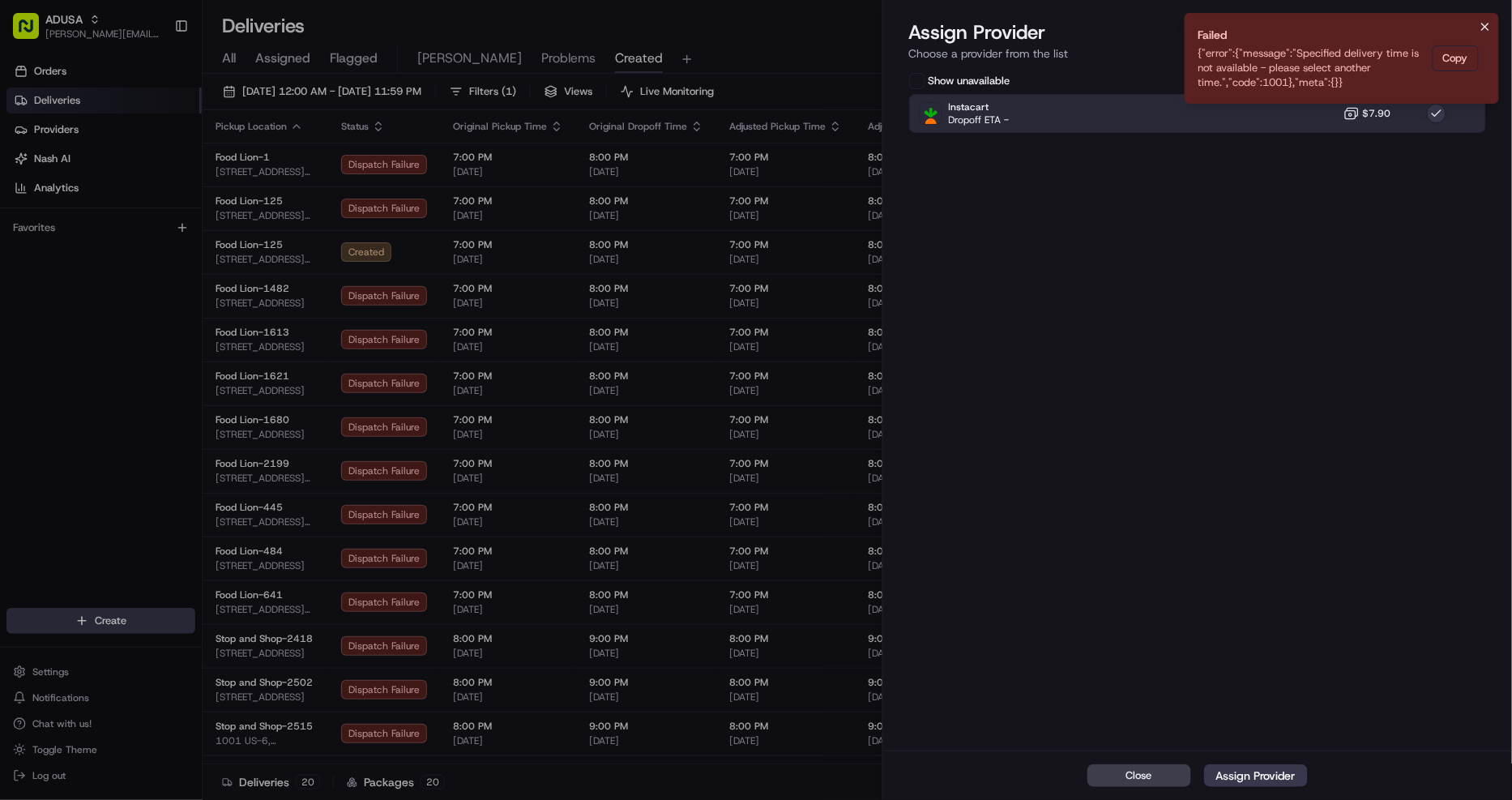
click at [1483, 33] on icon "Notifications (F8)" at bounding box center [1485, 26] width 13 height 13
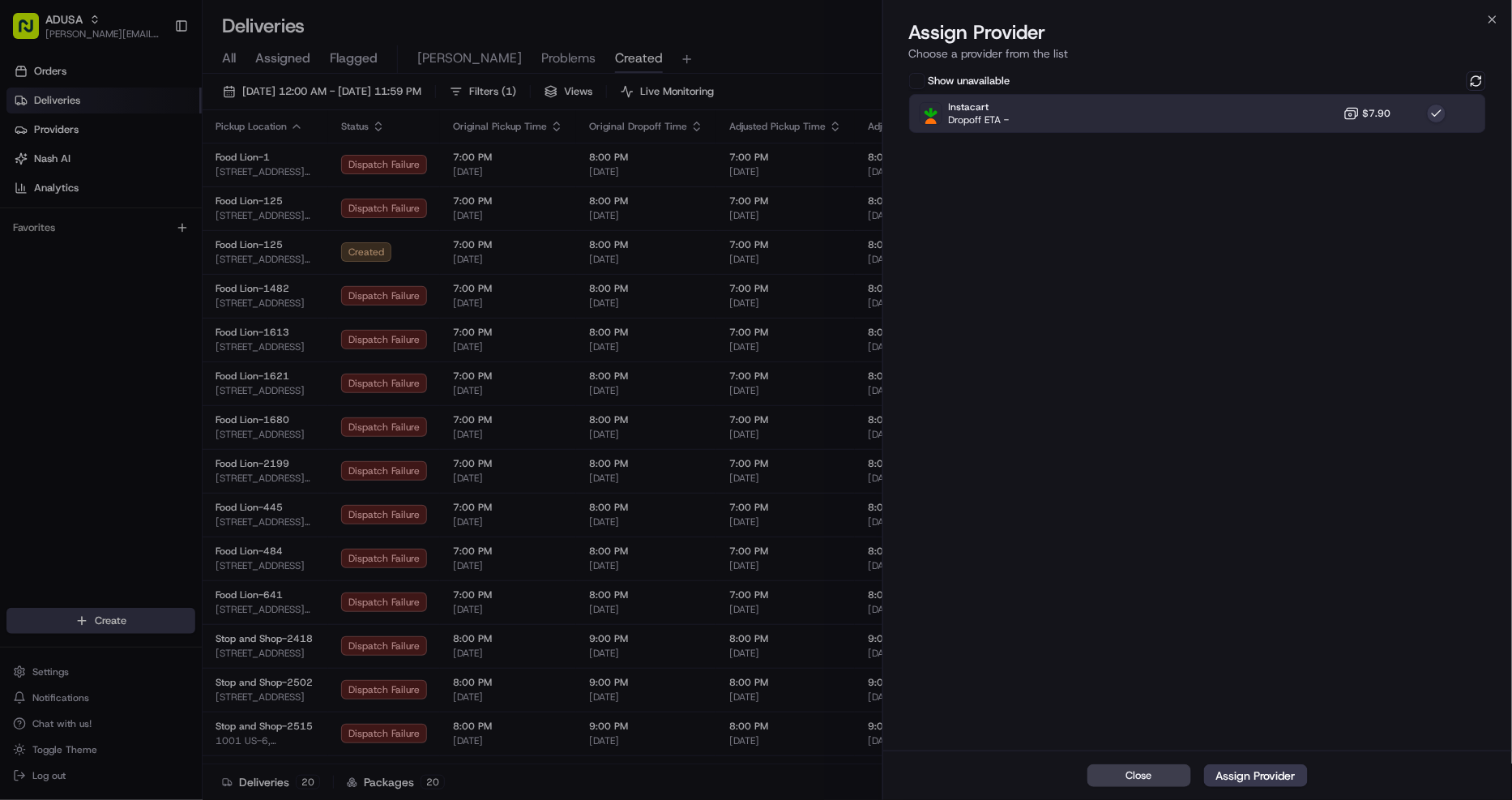
click at [1493, 29] on div "Assign Provider Choose a provider from the list" at bounding box center [1198, 43] width 629 height 49
click at [1493, 23] on icon "button" at bounding box center [1492, 19] width 13 height 13
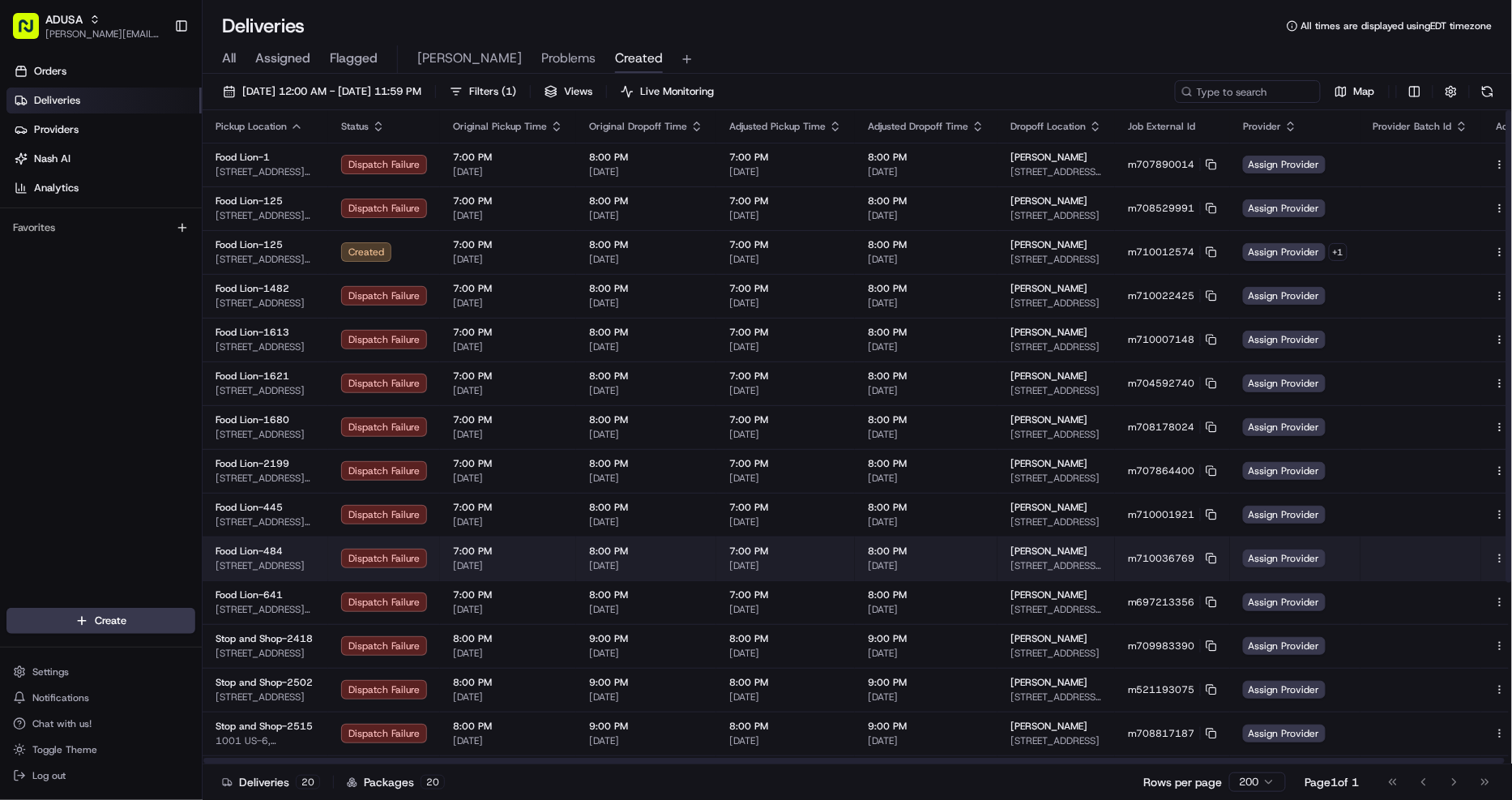
click at [1508, 557] on button at bounding box center [1518, 558] width 19 height 19
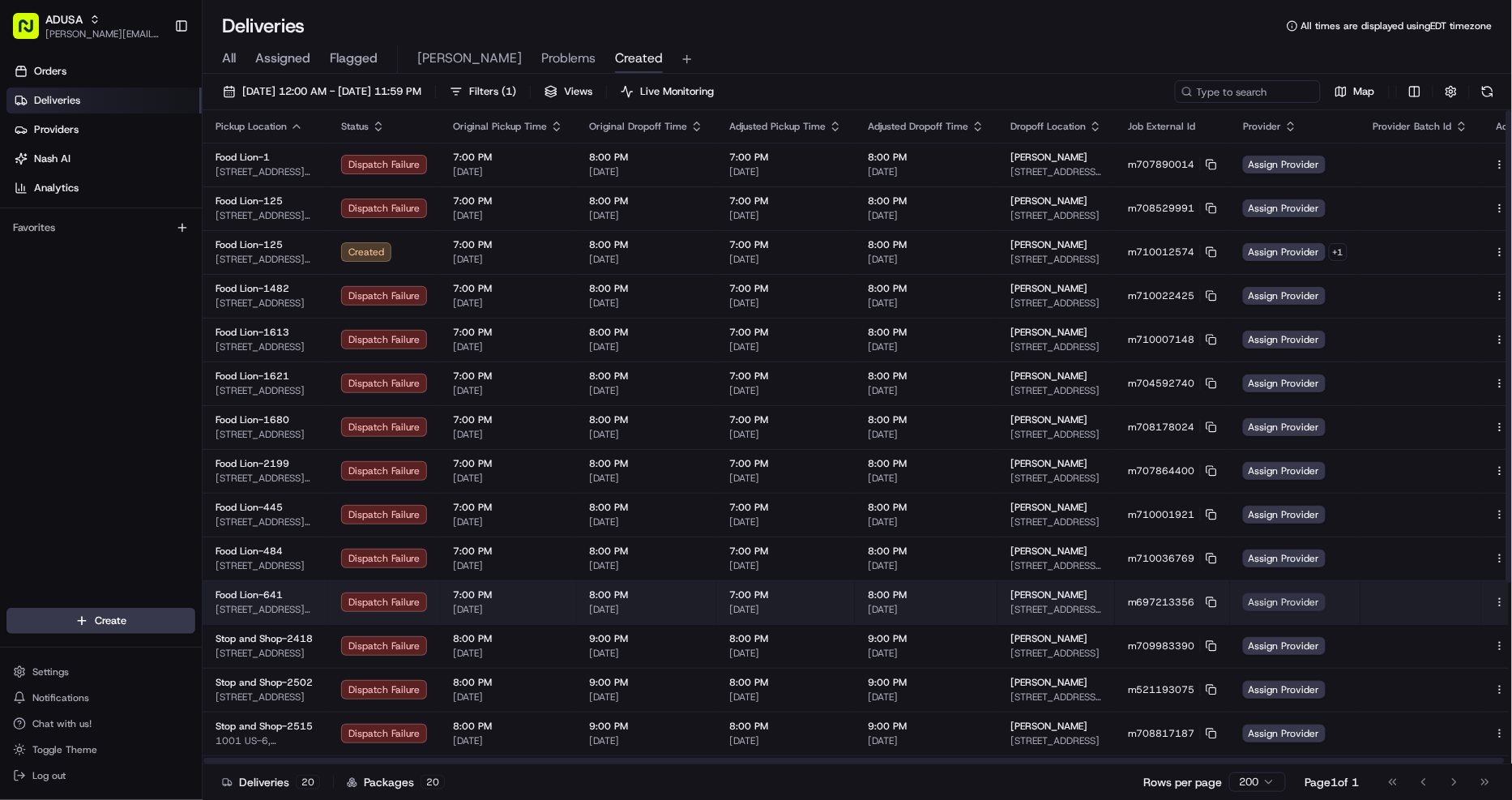
click at [1264, 600] on span "Assign Provider" at bounding box center [1285, 602] width 83 height 18
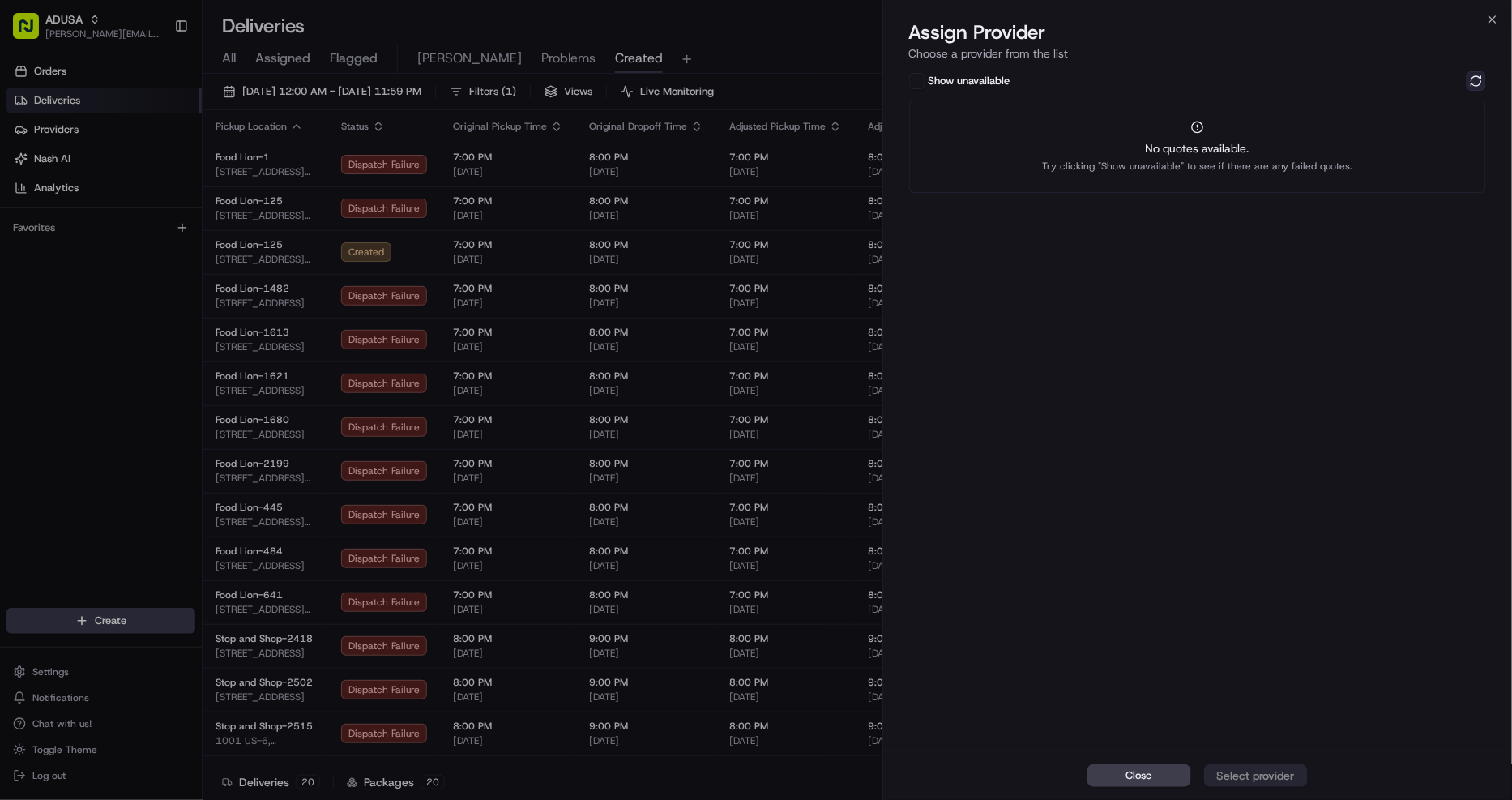
click at [1482, 78] on button at bounding box center [1476, 81] width 19 height 19
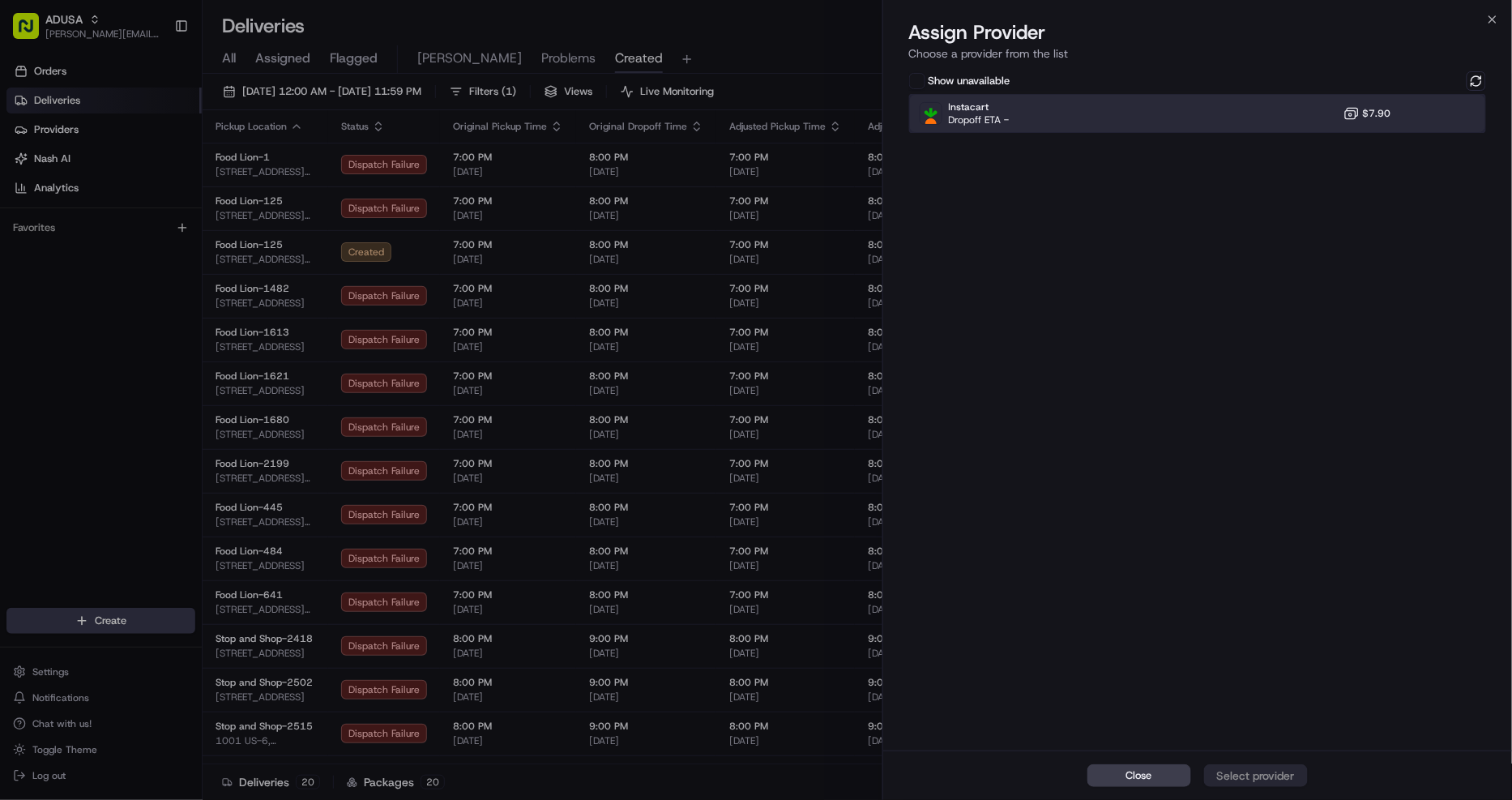
click at [1442, 104] on div at bounding box center [1436, 114] width 19 height 19
click at [1292, 784] on div "Assign Provider" at bounding box center [1255, 775] width 79 height 16
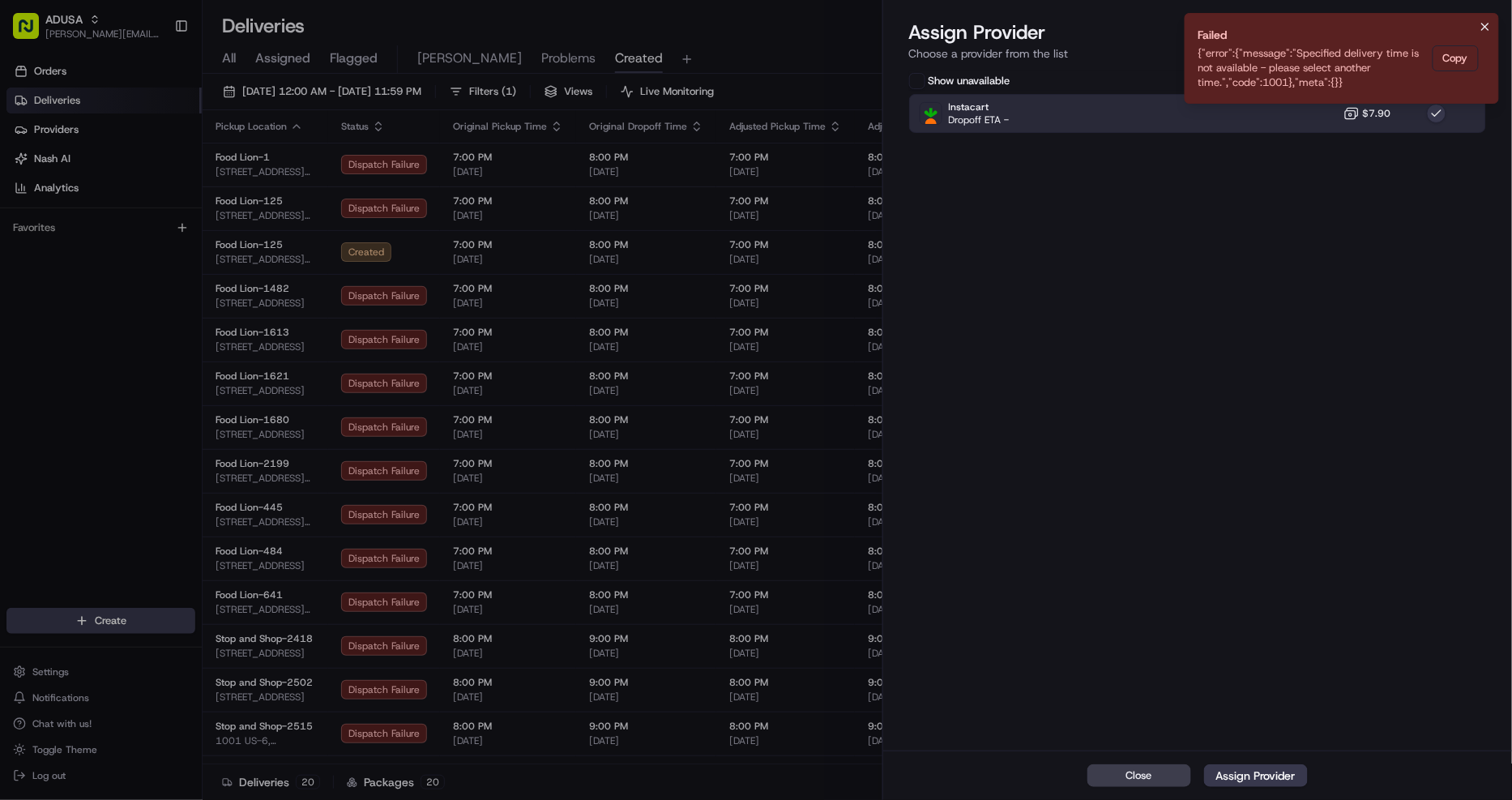
click at [1486, 17] on button "Notifications (F8)" at bounding box center [1485, 26] width 19 height 19
click at [1494, 21] on icon "button" at bounding box center [1492, 19] width 6 height 6
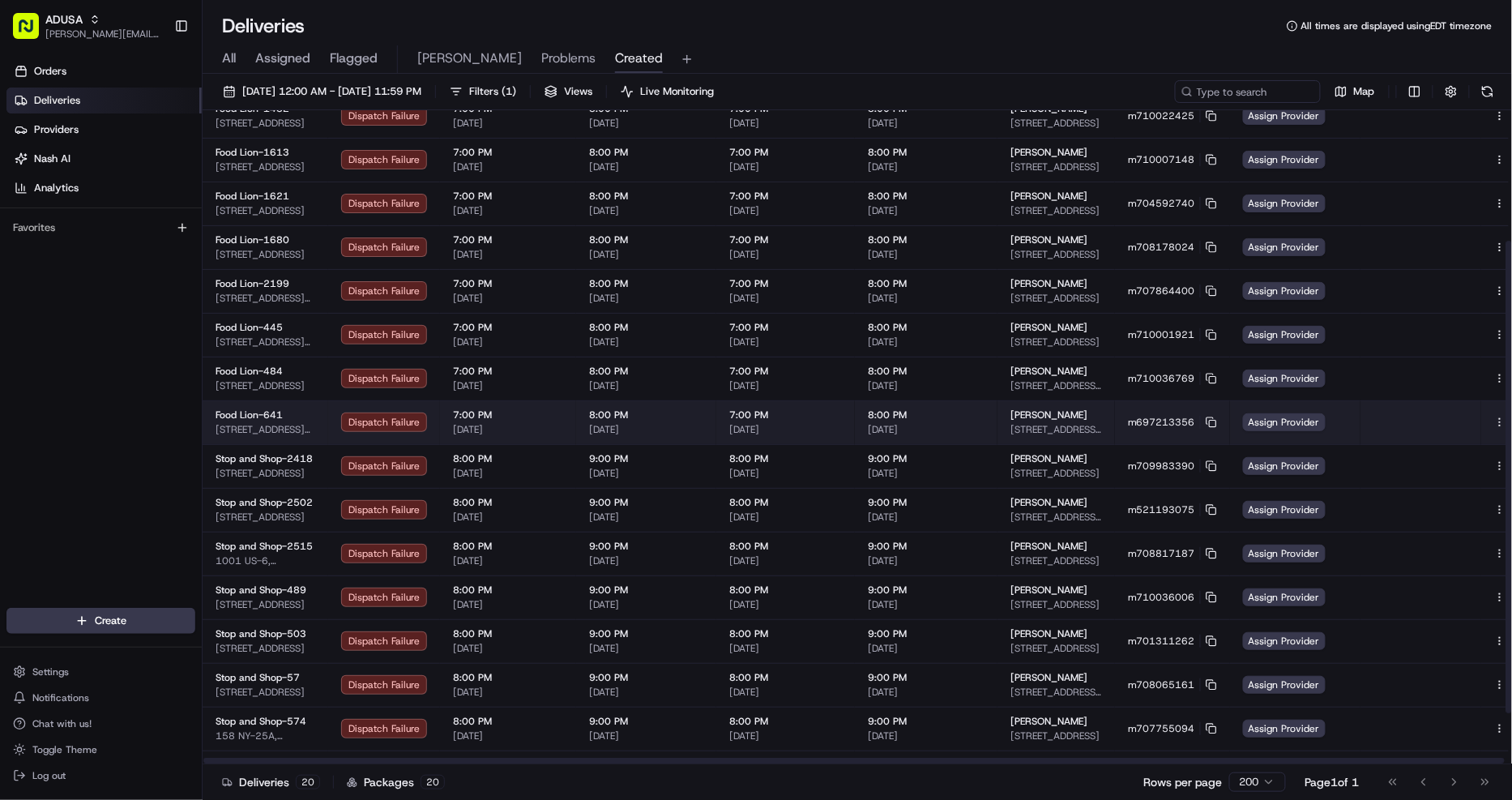
scroll to position [252, 0]
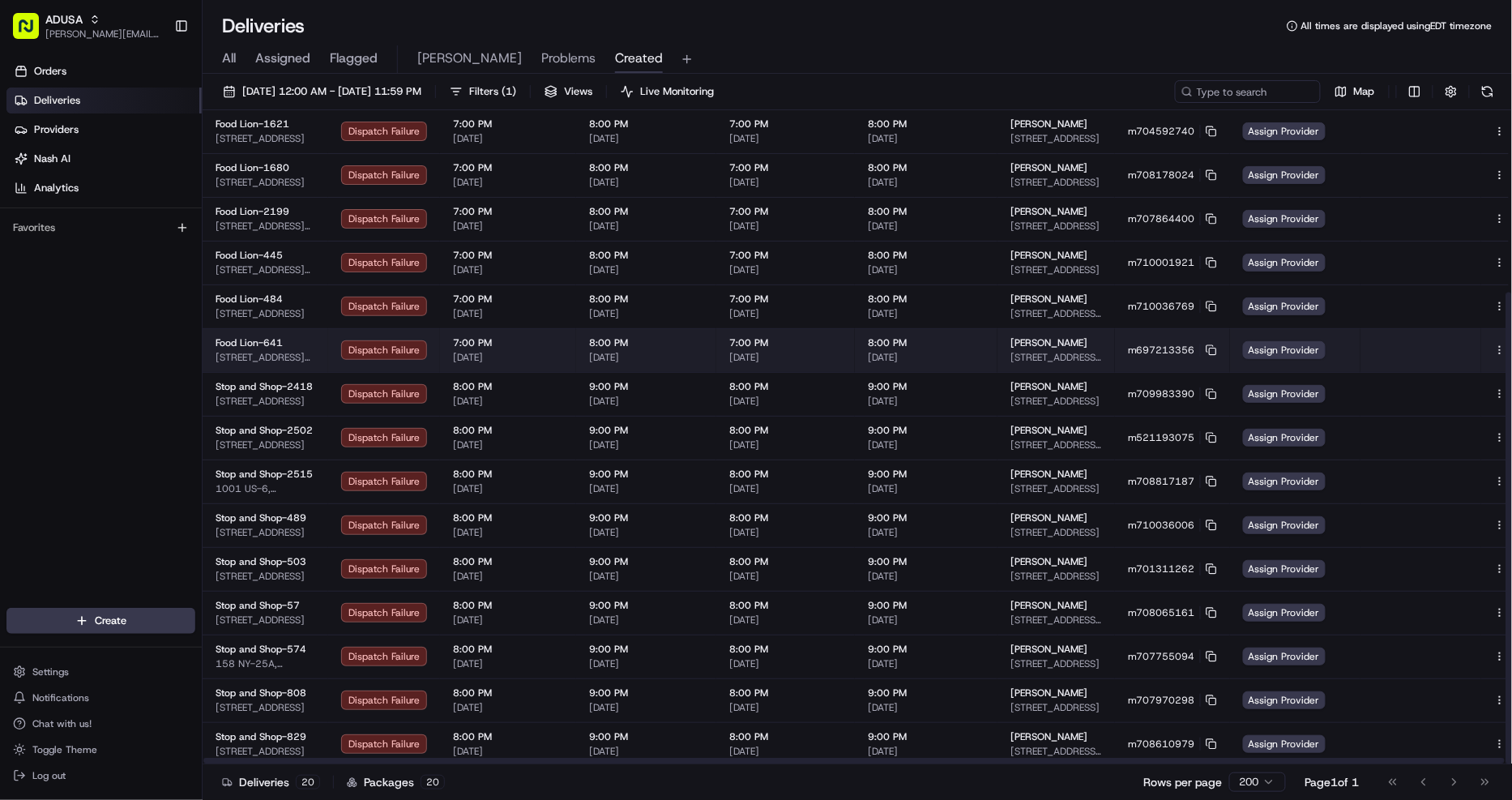
click at [1508, 346] on button at bounding box center [1518, 350] width 19 height 19
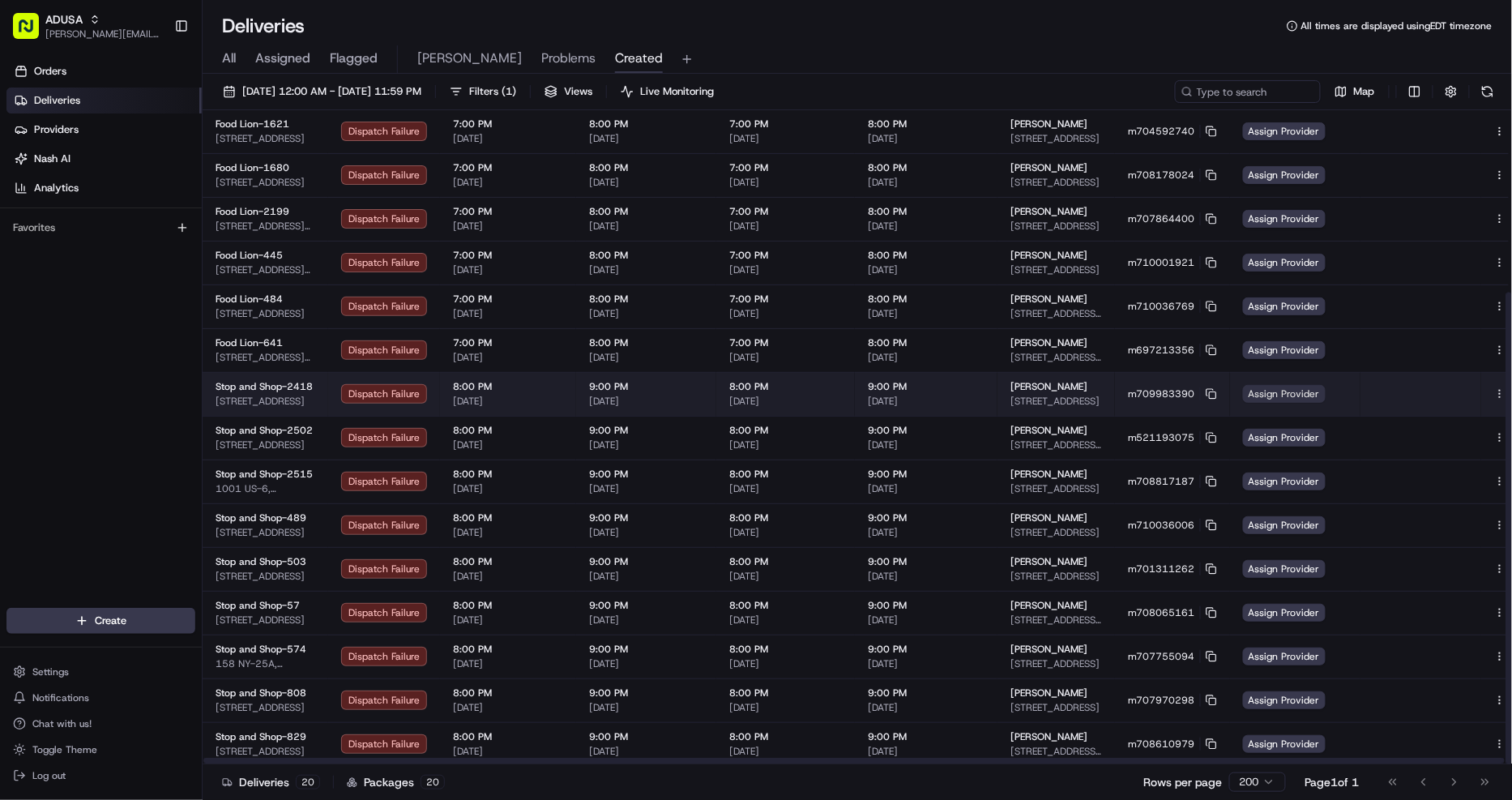
click at [1285, 393] on span "Assign Provider" at bounding box center [1285, 393] width 83 height 18
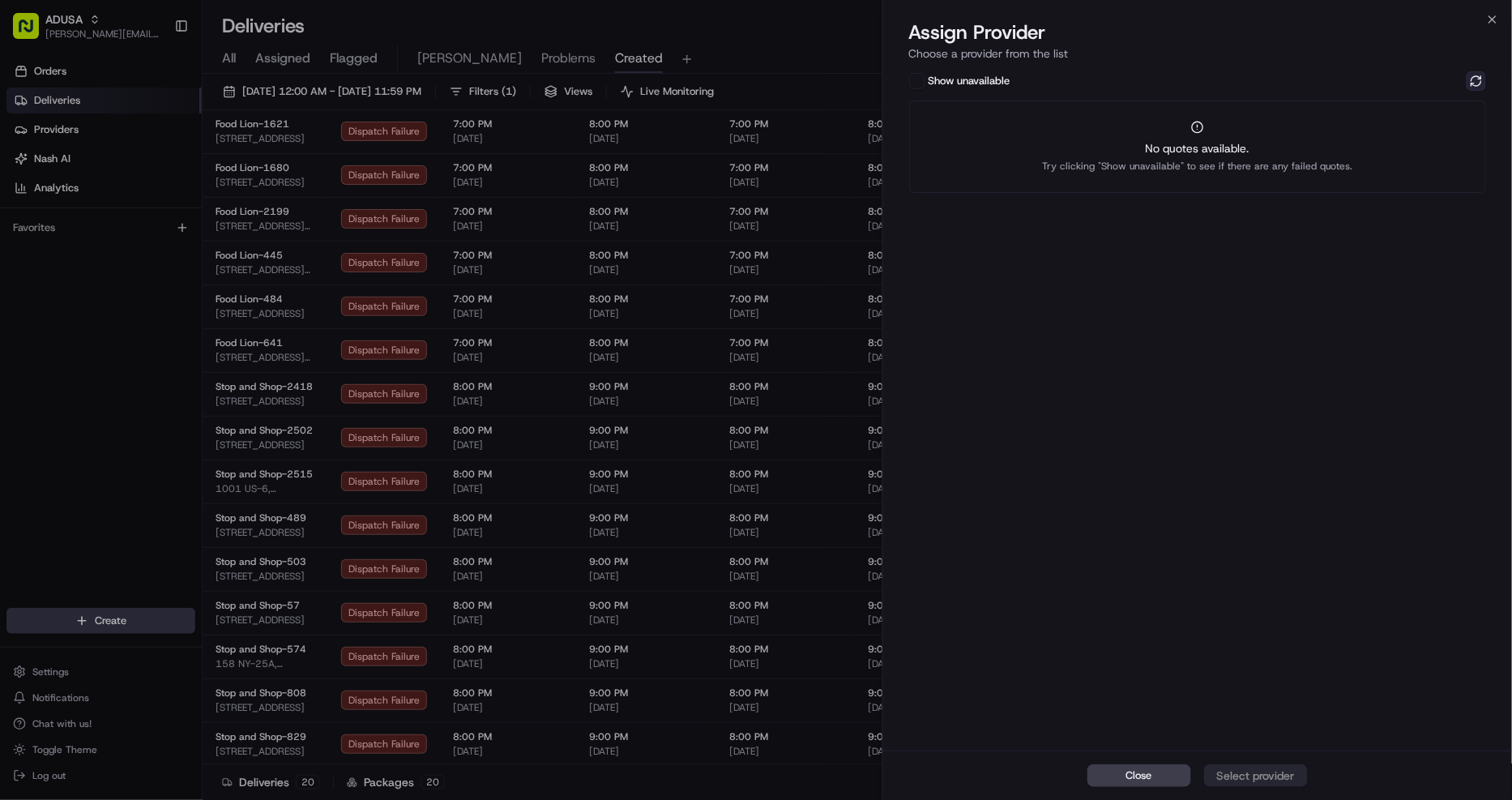
click at [1474, 77] on button at bounding box center [1476, 81] width 19 height 19
click at [1351, 136] on div "Show unavailable Instacart Dropoff ETA - $7.90" at bounding box center [1198, 409] width 629 height 683
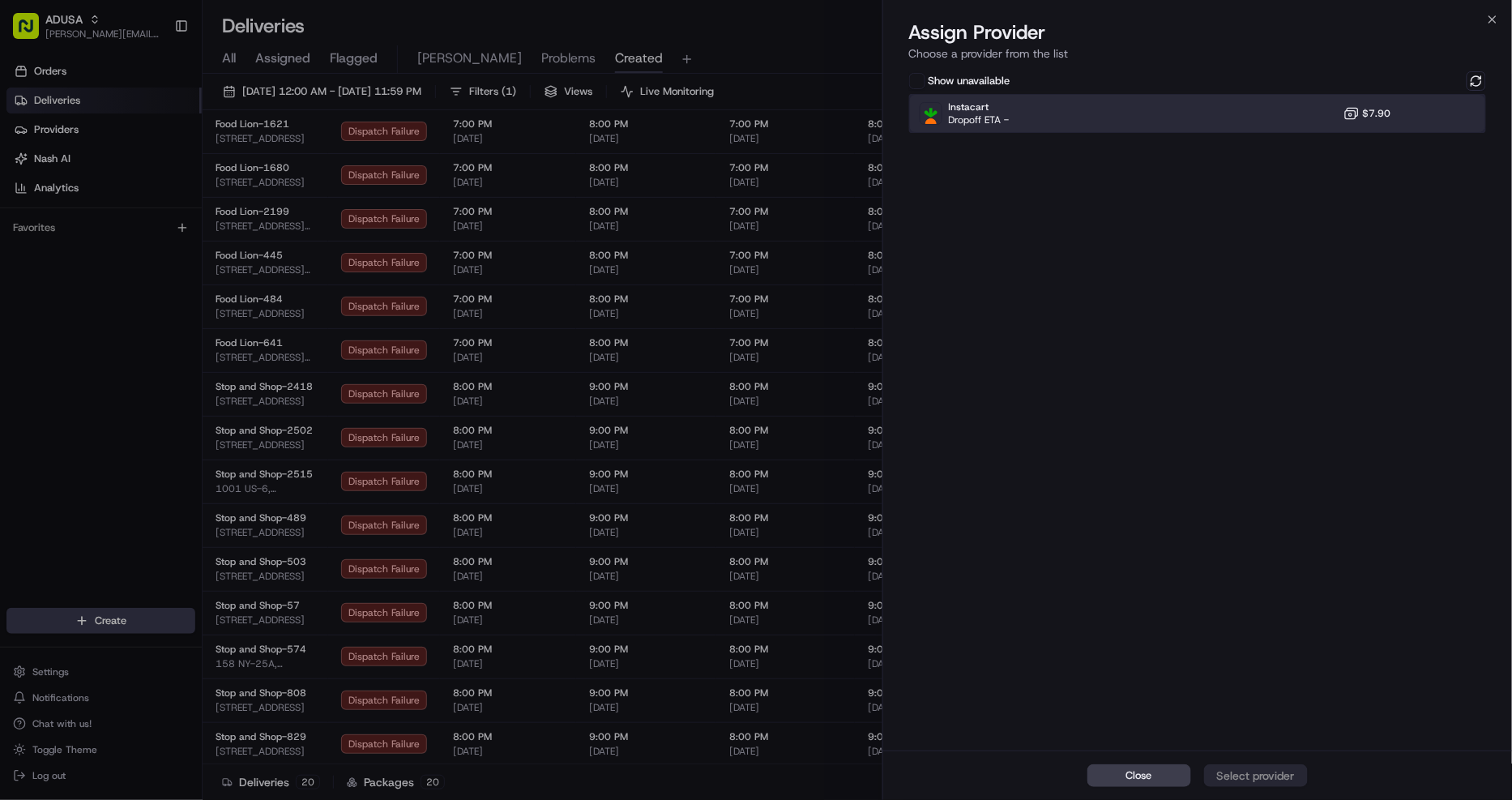
click at [1340, 117] on div "Instacart Dropoff ETA - $7.90" at bounding box center [1197, 114] width 577 height 39
click at [1262, 774] on div "Assign Provider" at bounding box center [1255, 775] width 79 height 16
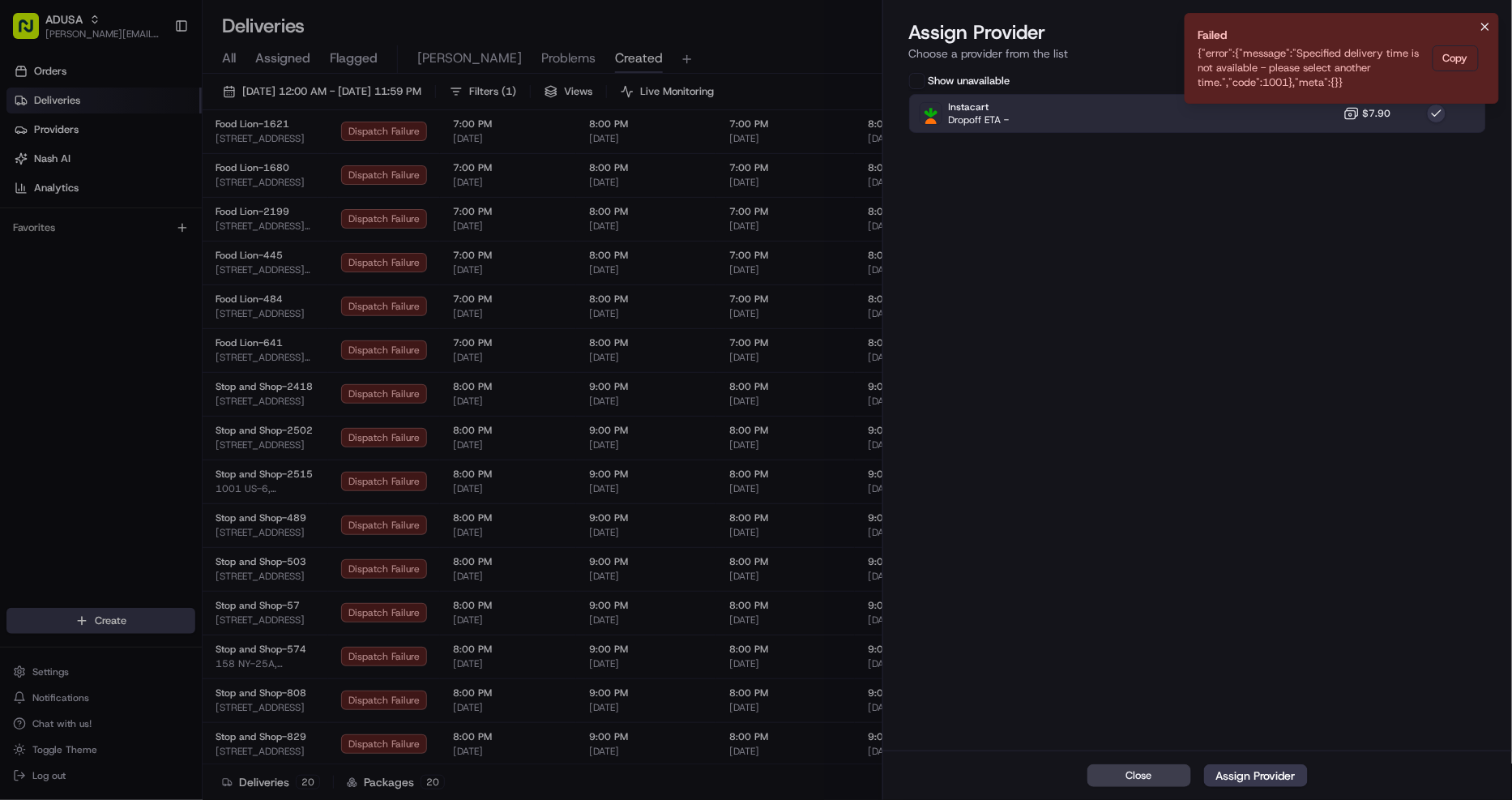
click at [1491, 31] on icon "Notifications (F8)" at bounding box center [1485, 26] width 13 height 13
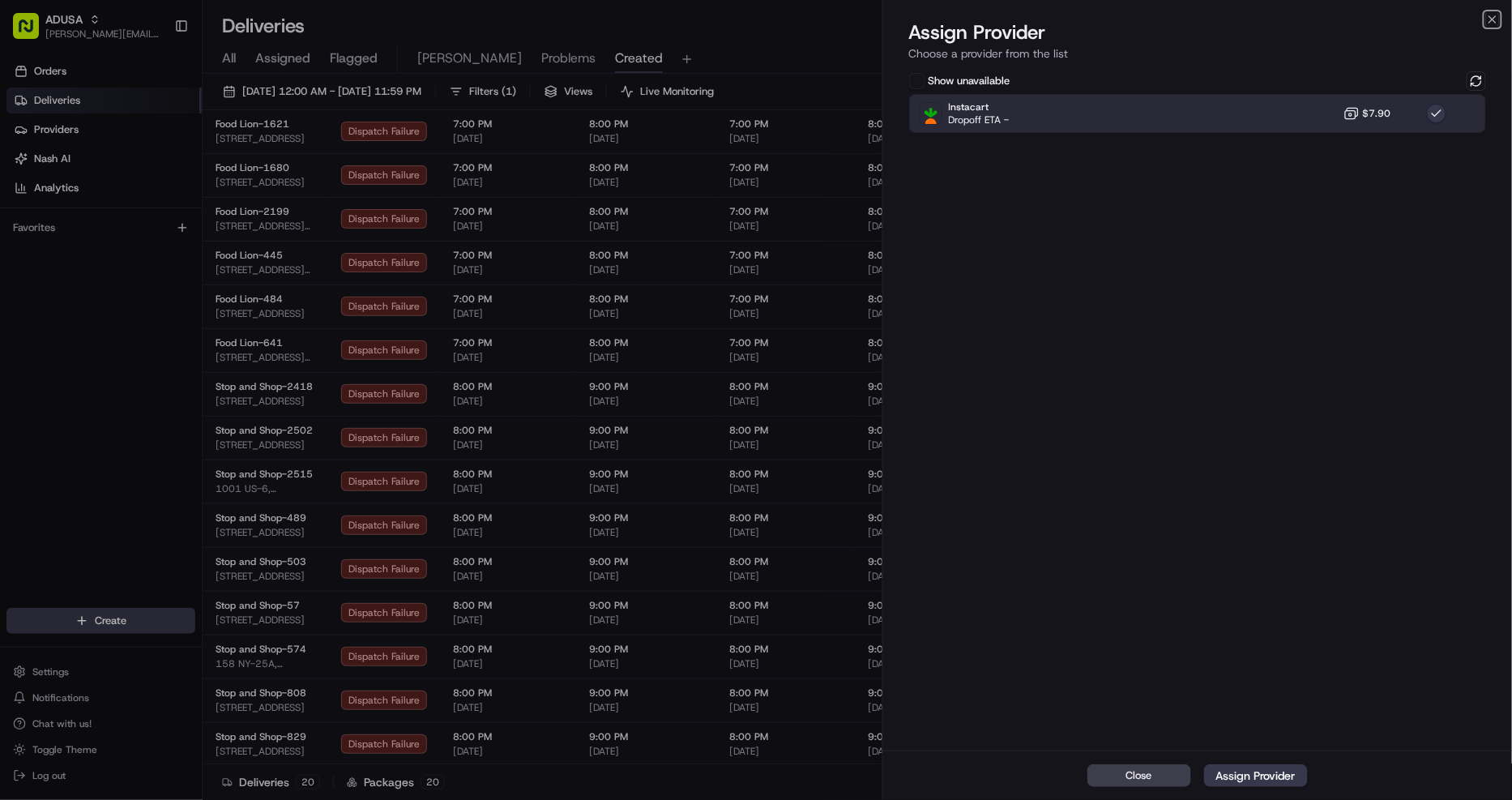
click at [1495, 18] on icon "button" at bounding box center [1492, 19] width 13 height 13
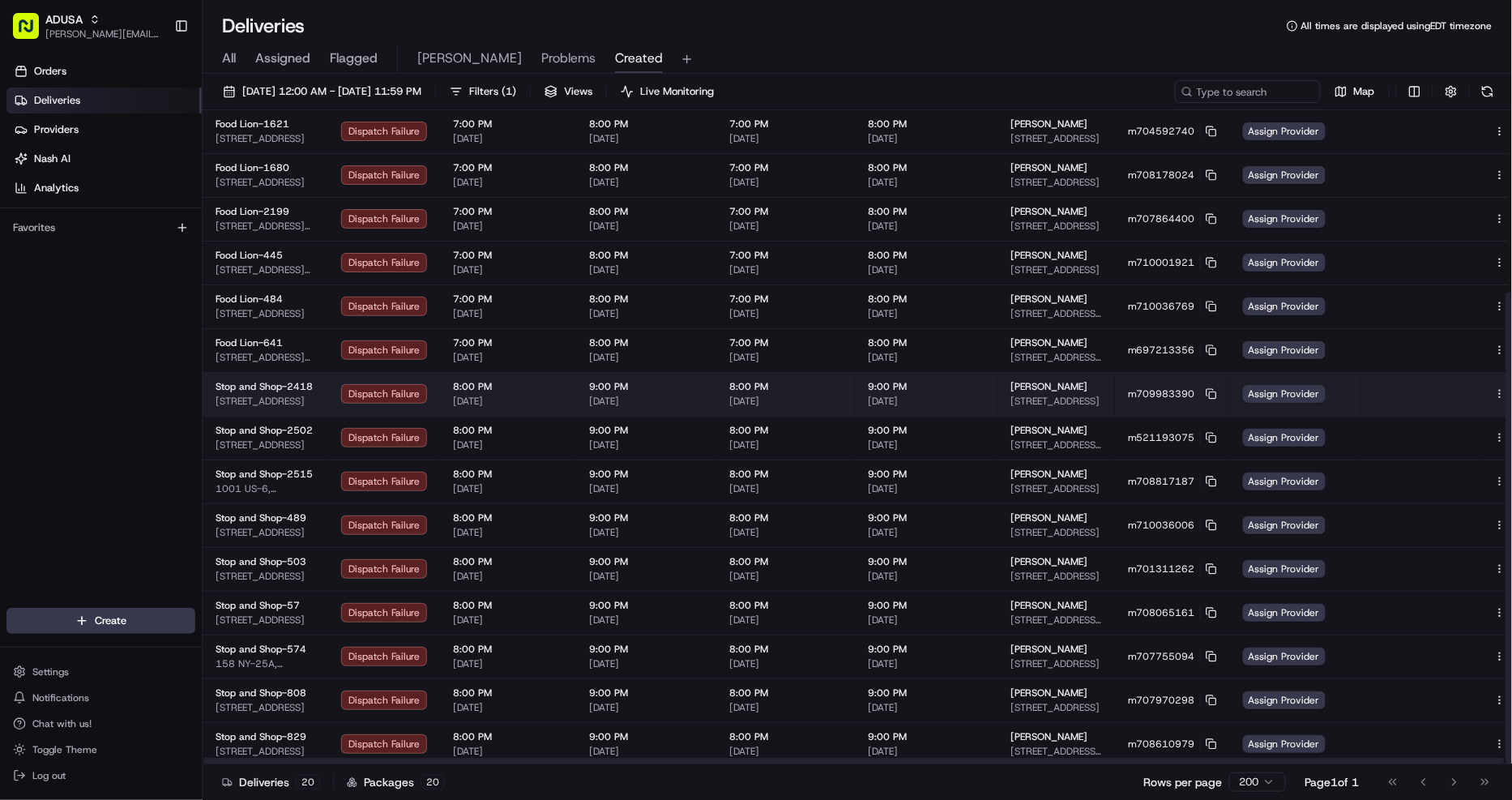
click at [1508, 390] on button at bounding box center [1518, 394] width 19 height 19
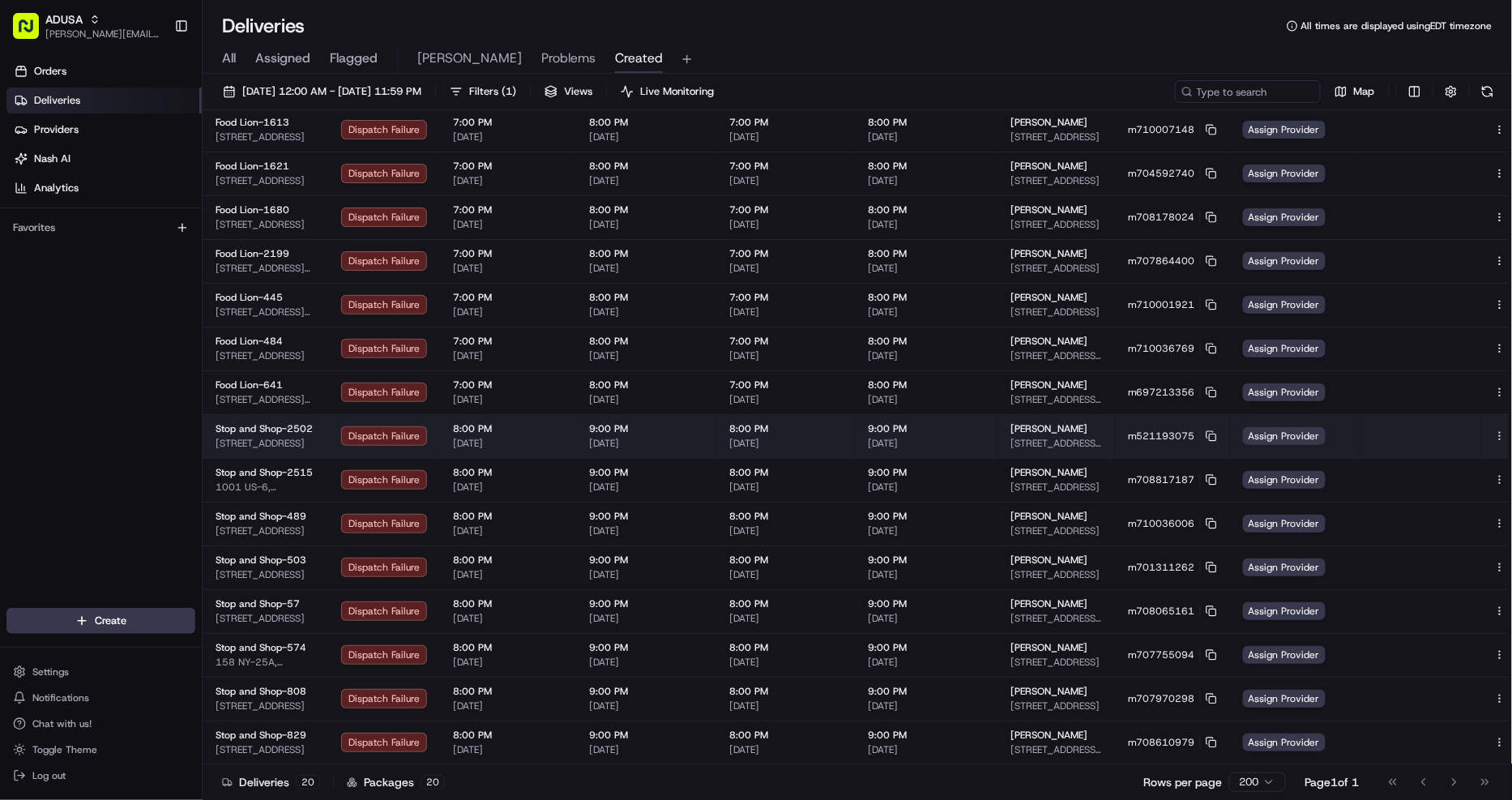
scroll to position [208, 0]
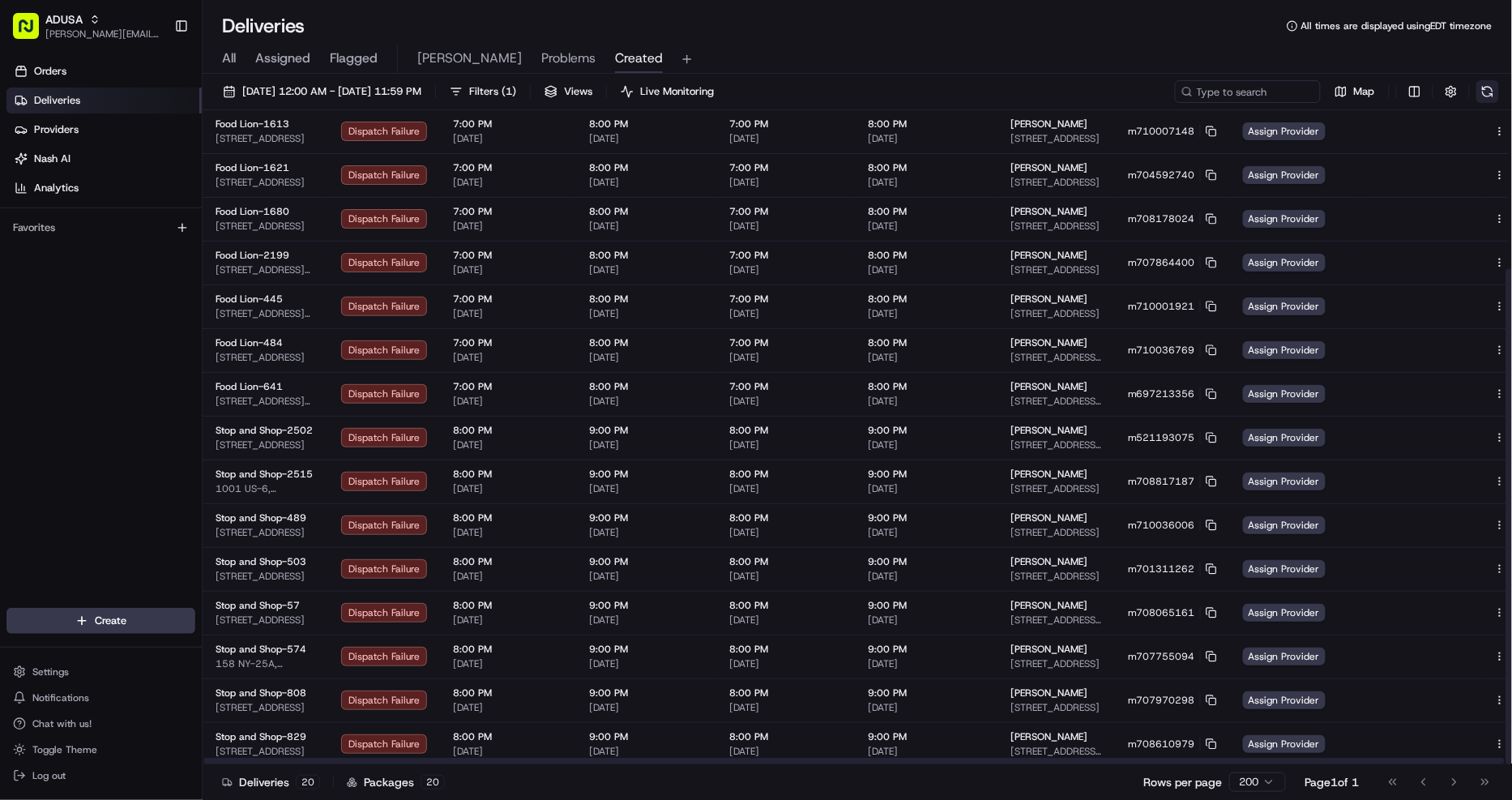
click at [1487, 94] on button at bounding box center [1487, 92] width 23 height 23
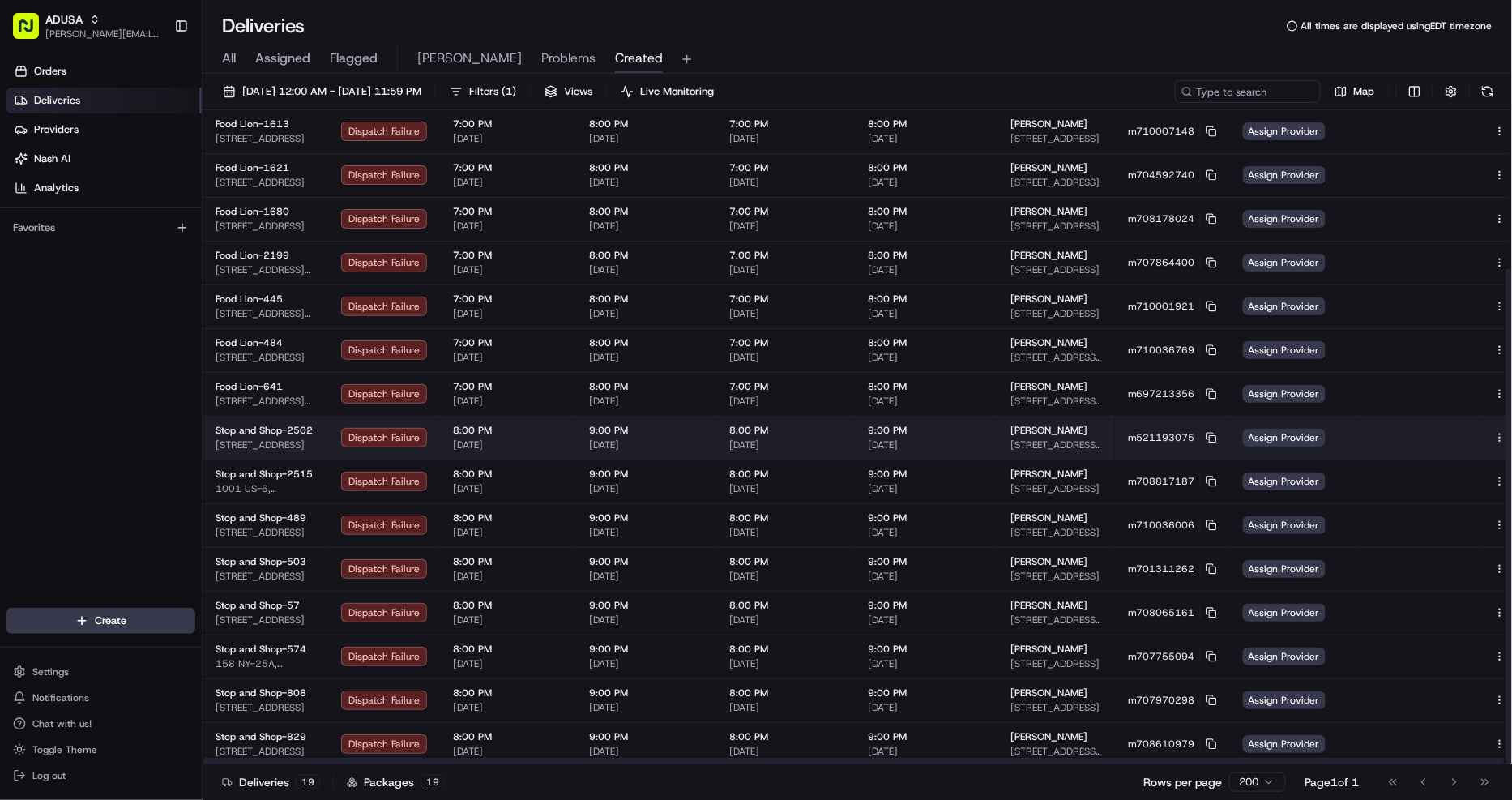
click at [1508, 434] on button at bounding box center [1518, 437] width 19 height 19
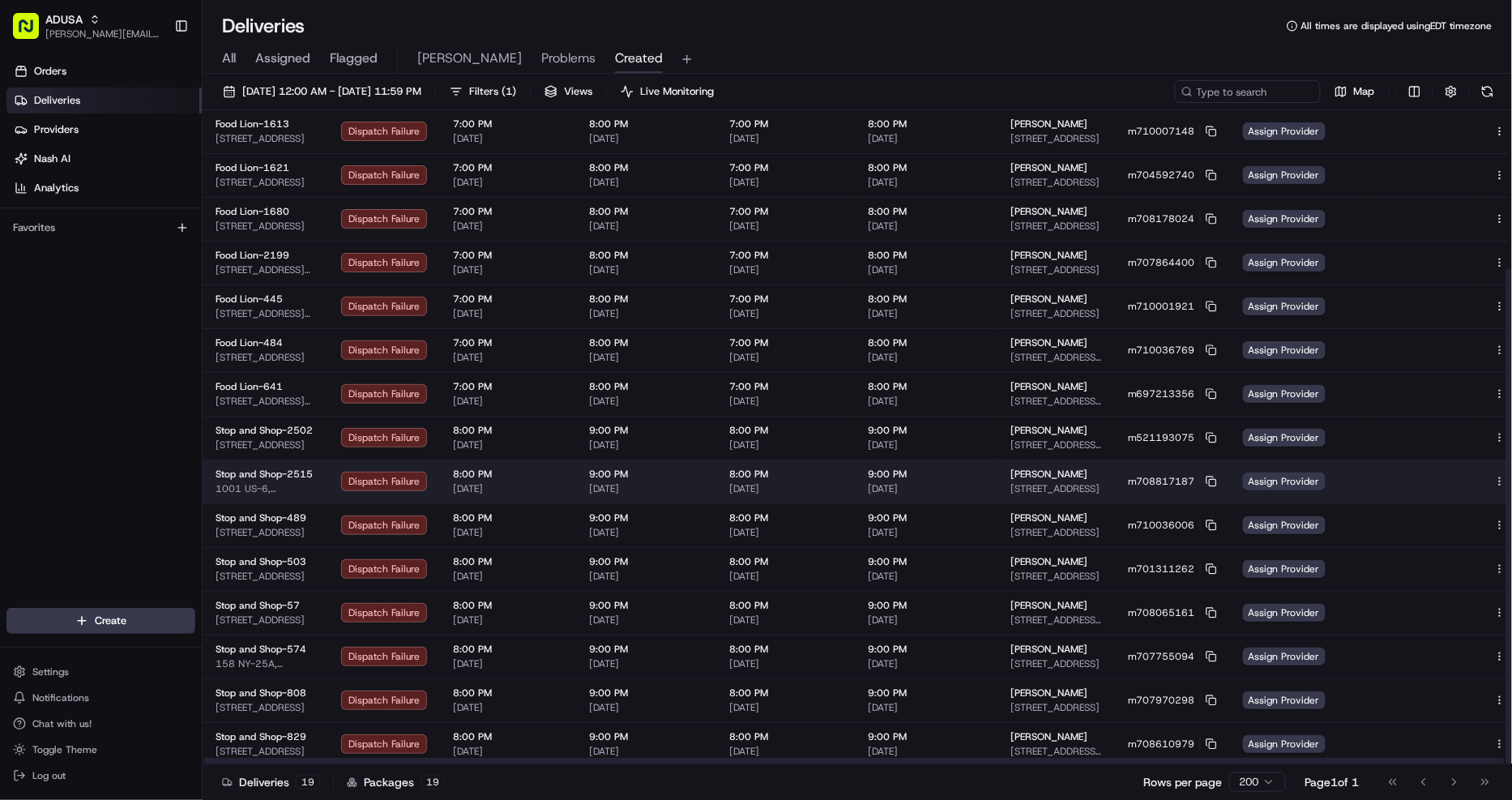
click at [1508, 479] on button at bounding box center [1518, 482] width 19 height 19
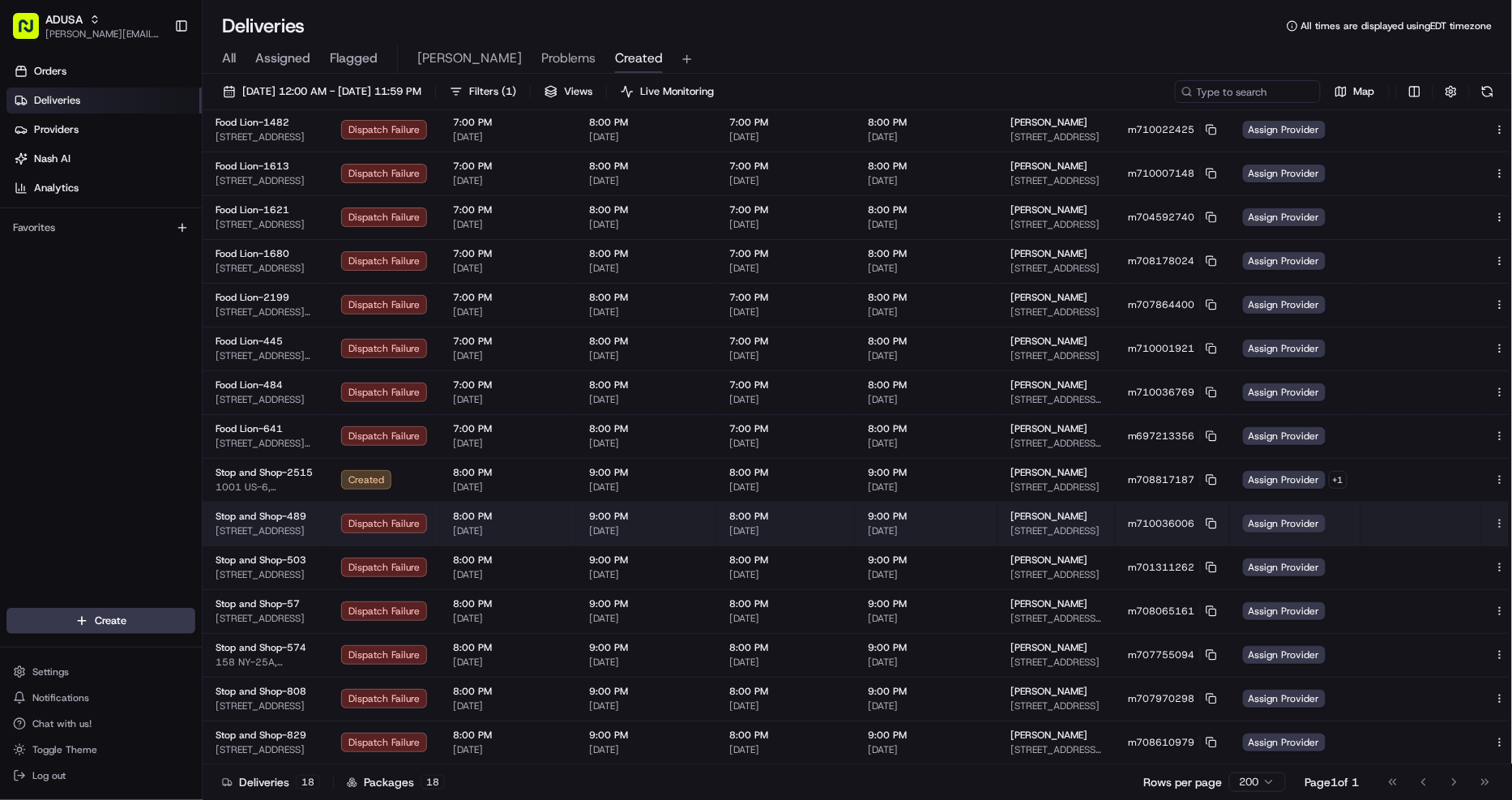
scroll to position [165, 0]
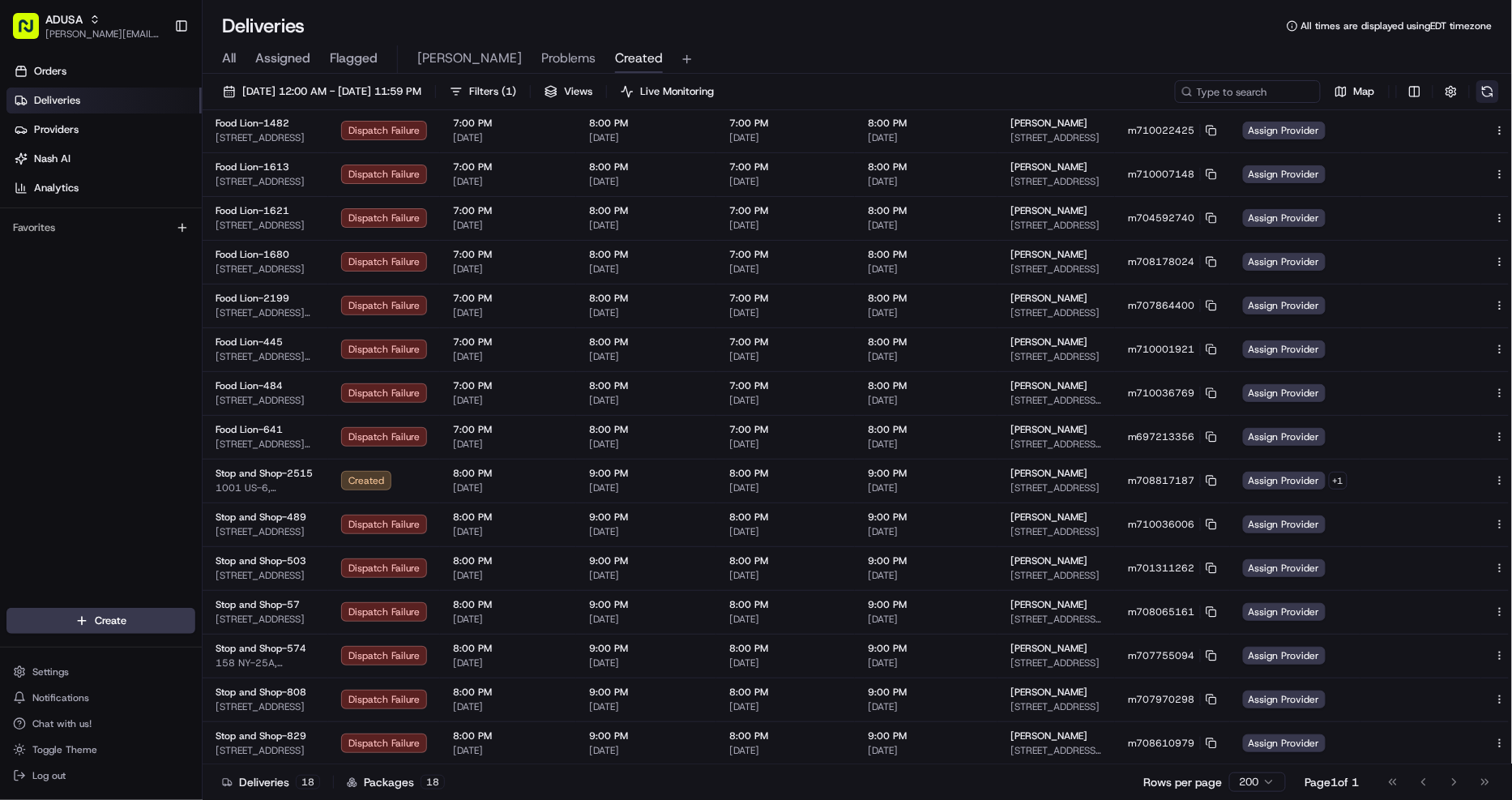
click at [1485, 92] on button at bounding box center [1487, 92] width 23 height 23
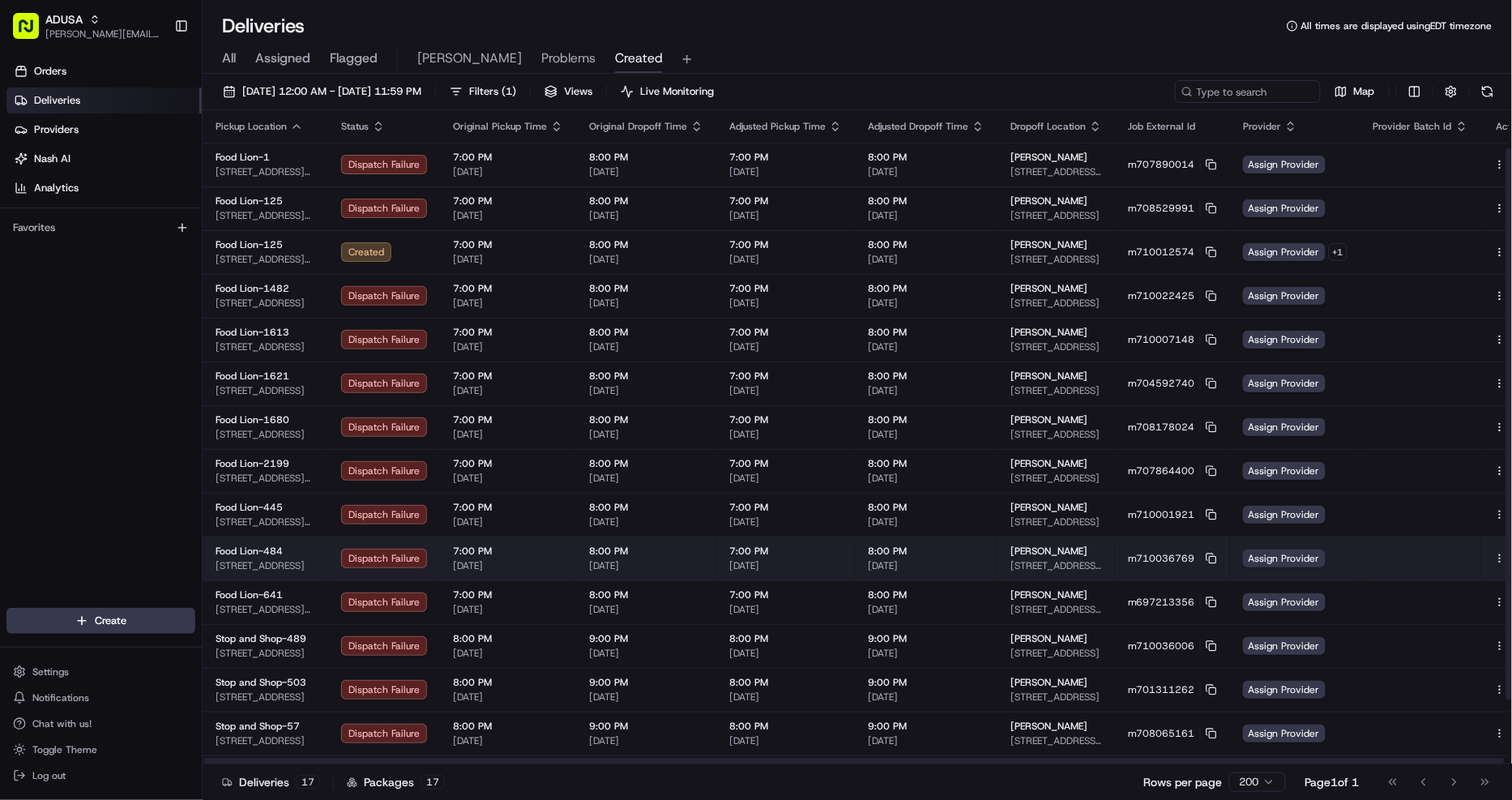
scroll to position [122, 0]
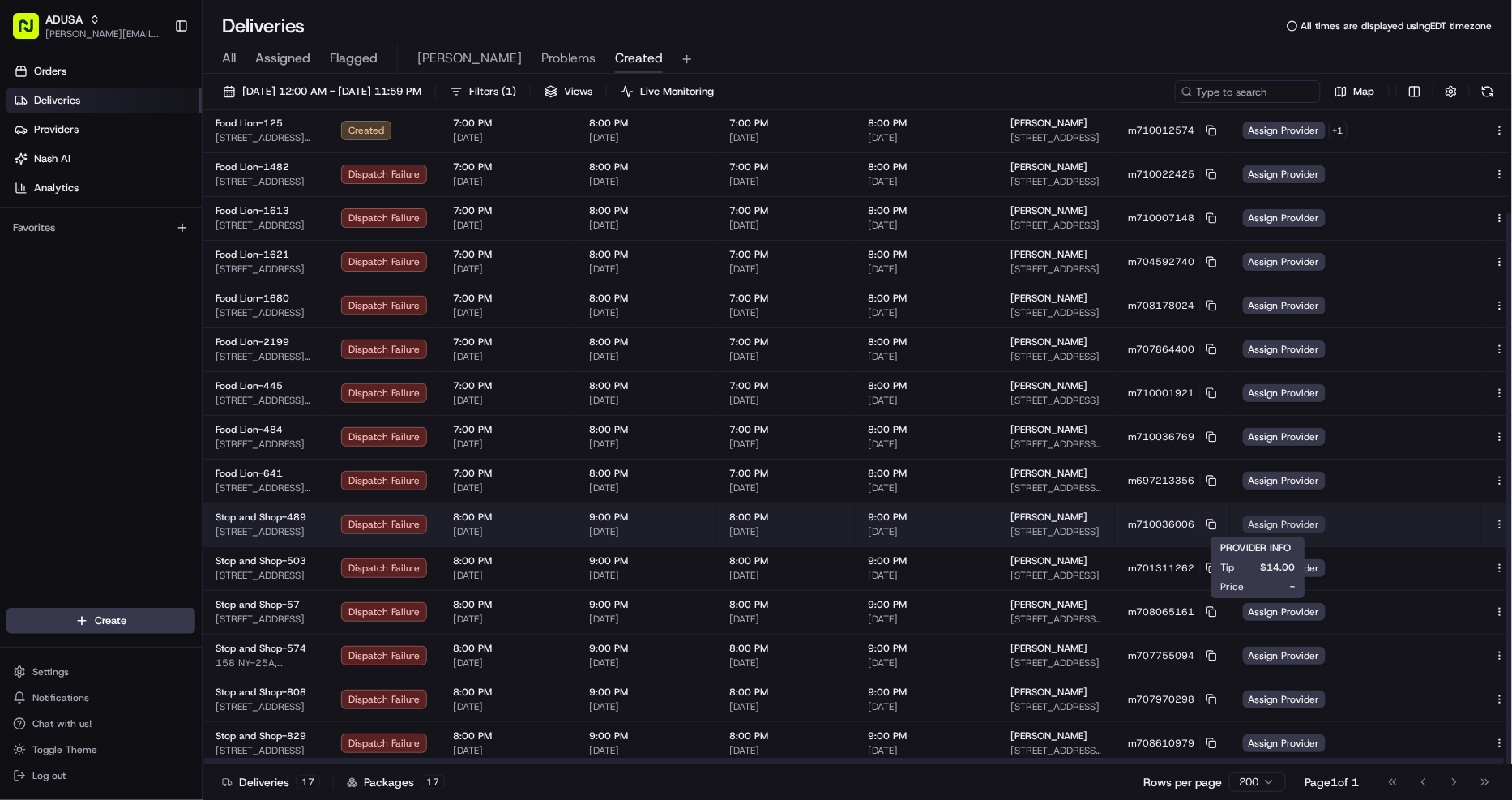
click at [1248, 524] on span "Assign Provider" at bounding box center [1285, 524] width 83 height 18
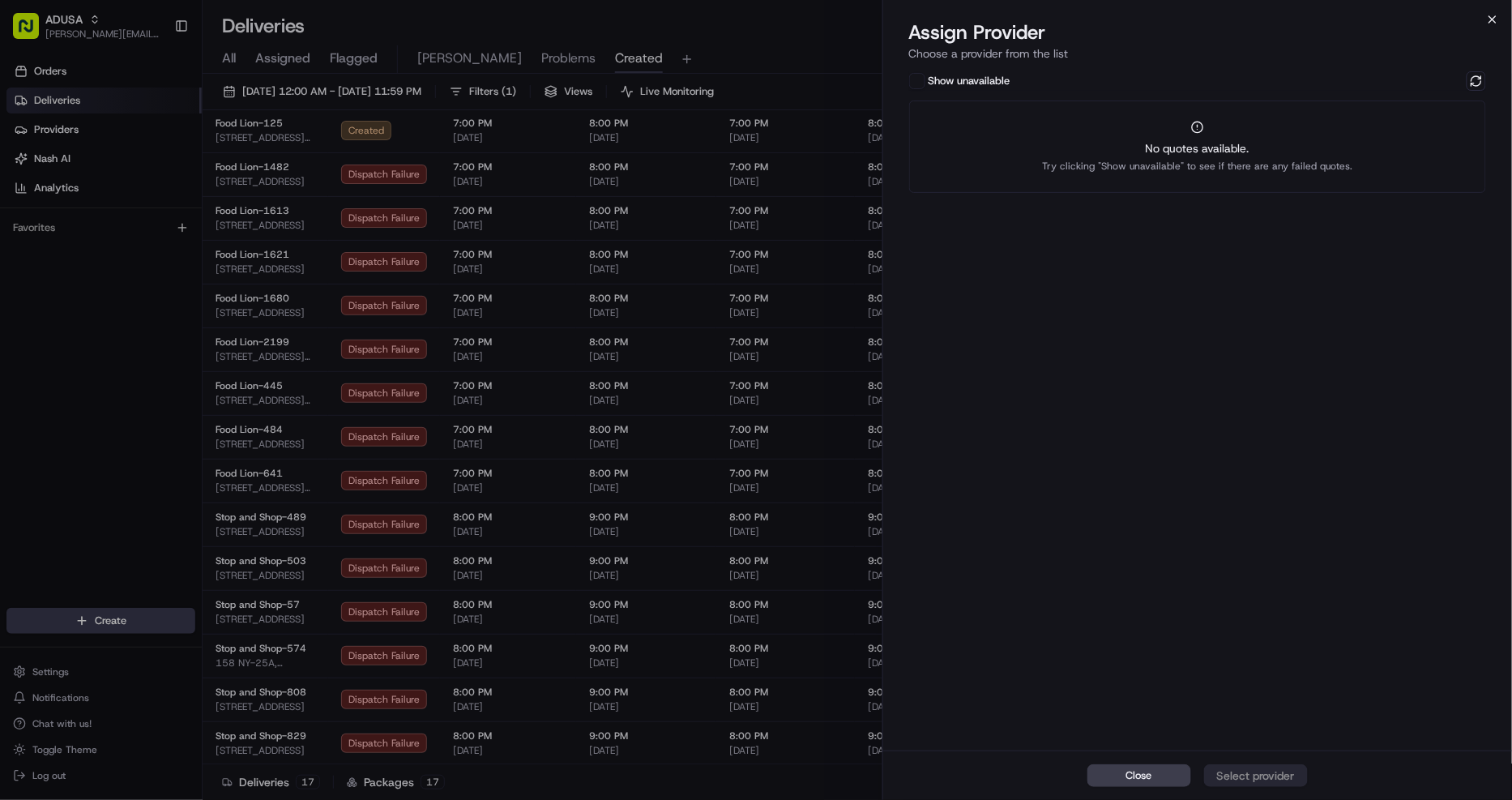
click at [1496, 25] on icon "button" at bounding box center [1492, 19] width 13 height 13
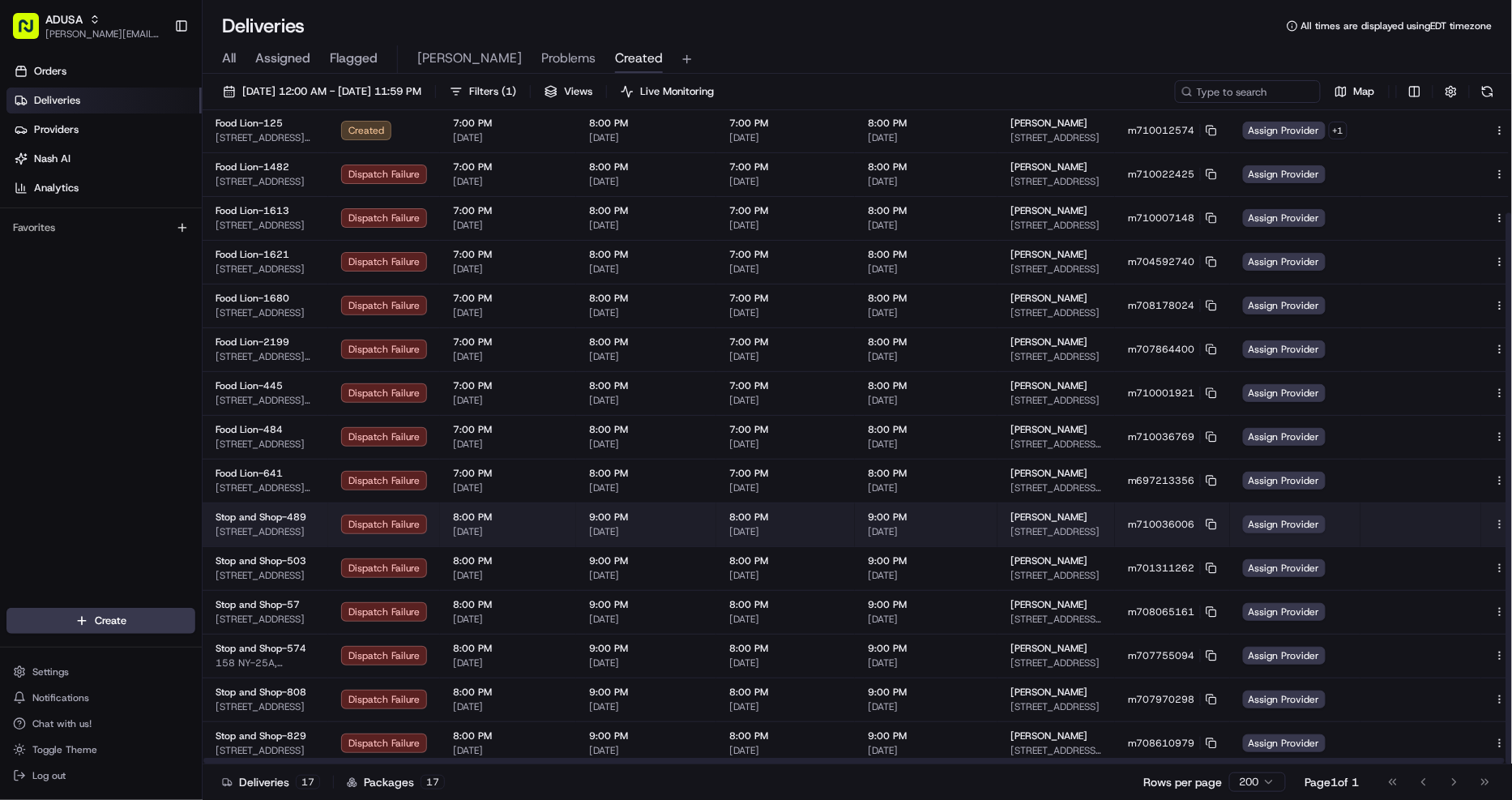
click at [1508, 522] on button at bounding box center [1518, 524] width 19 height 19
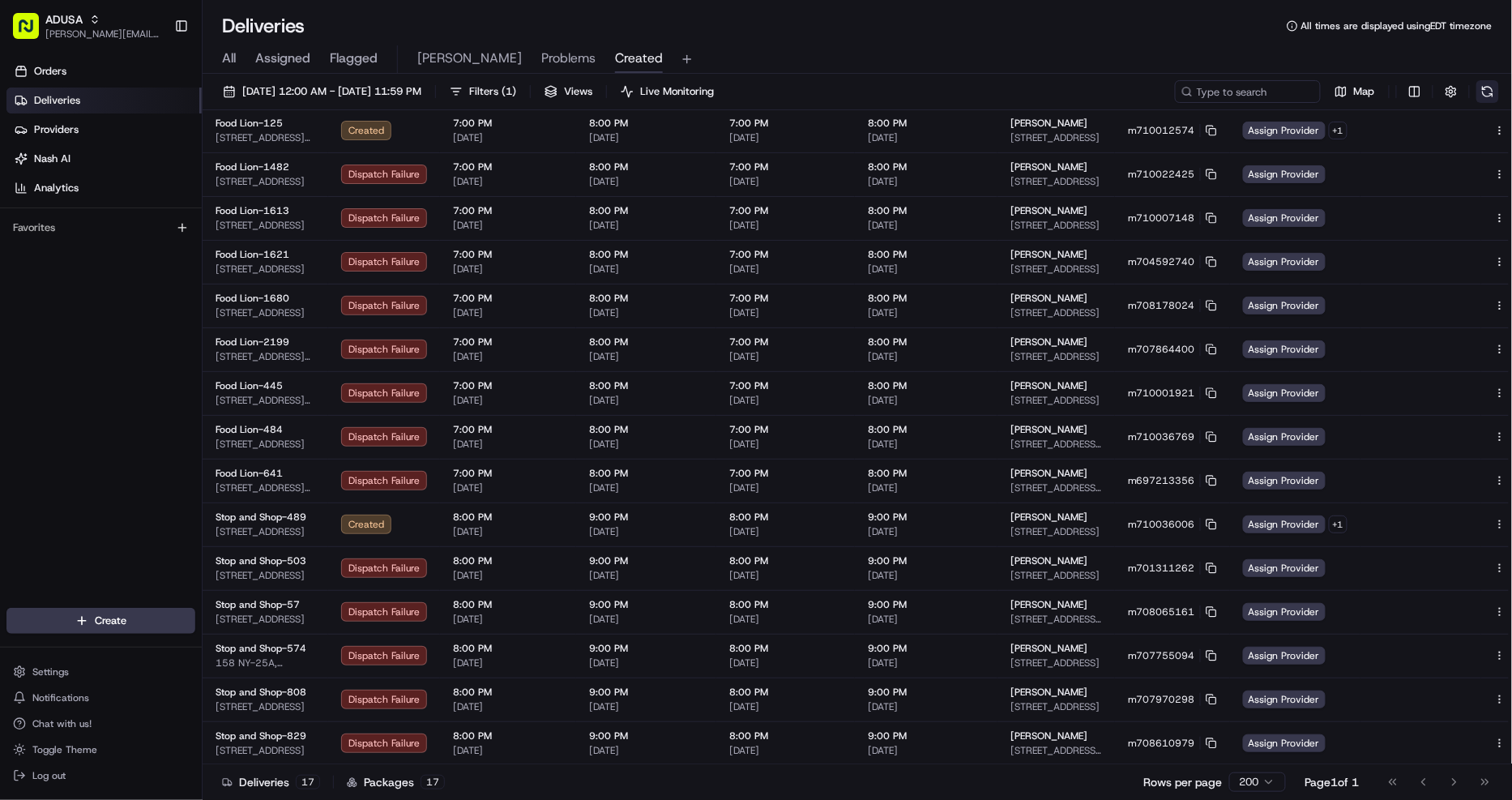
click at [1484, 89] on button at bounding box center [1487, 92] width 23 height 23
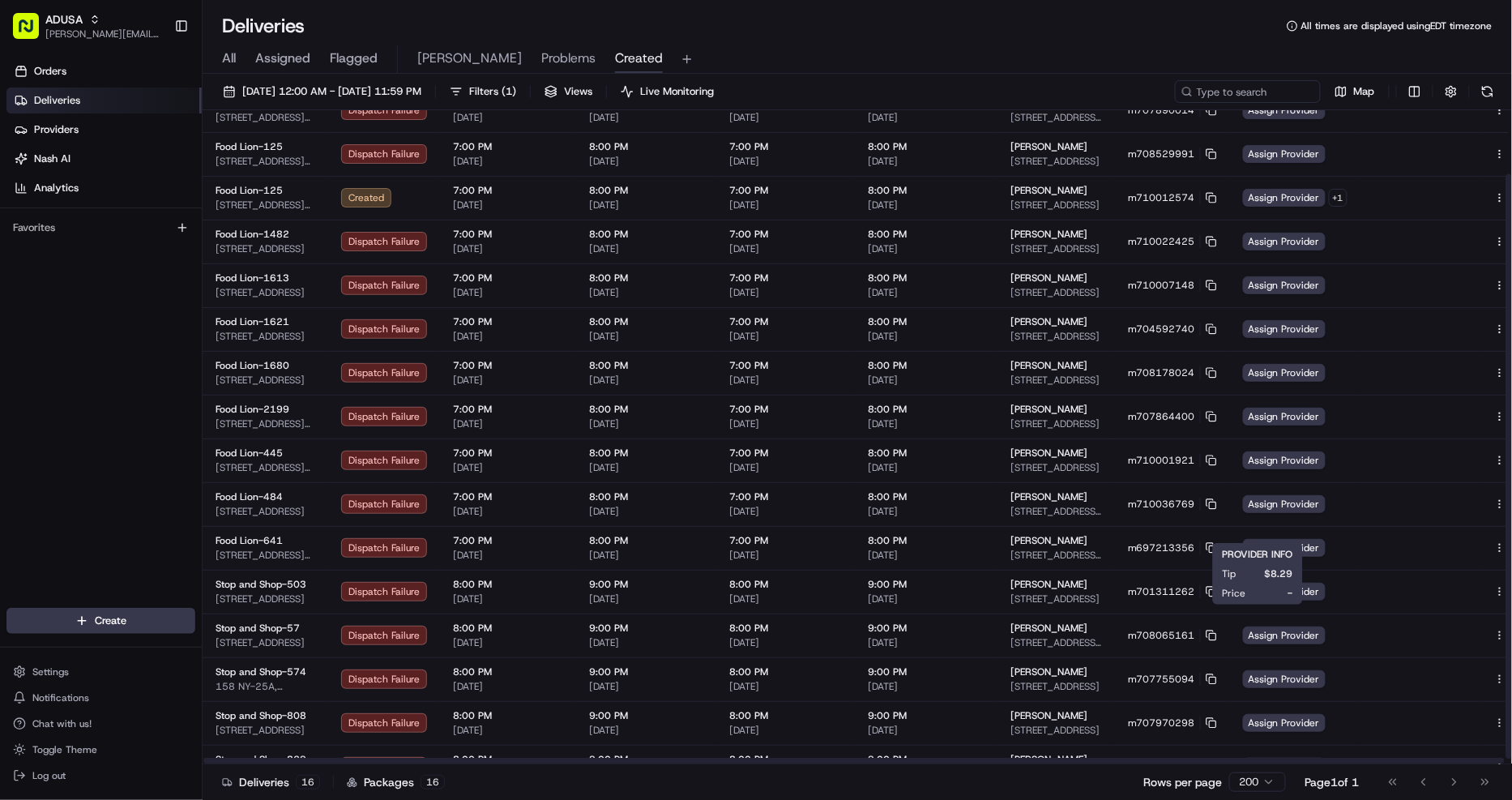
scroll to position [77, 0]
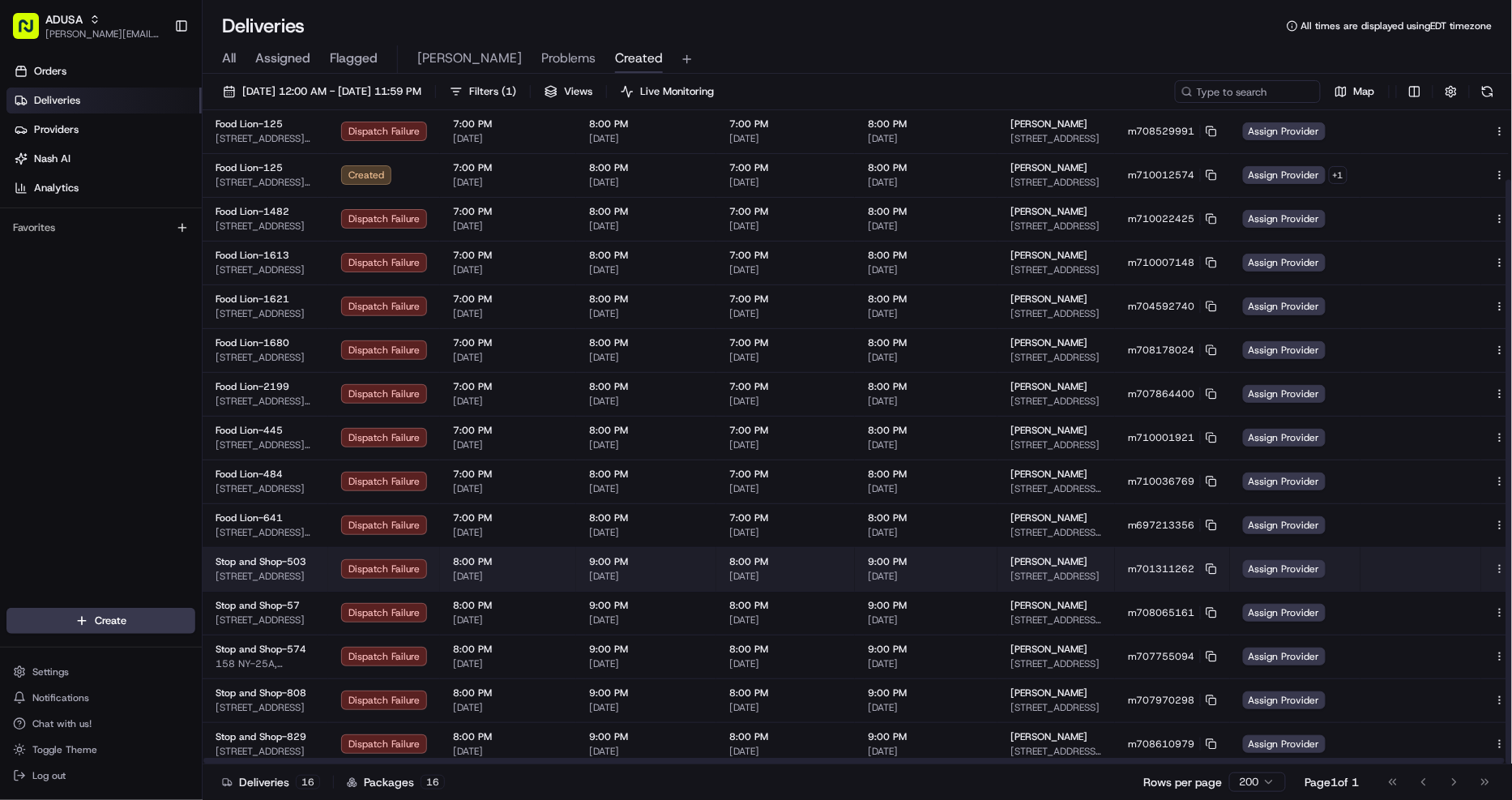
click at [1508, 564] on button at bounding box center [1518, 569] width 19 height 19
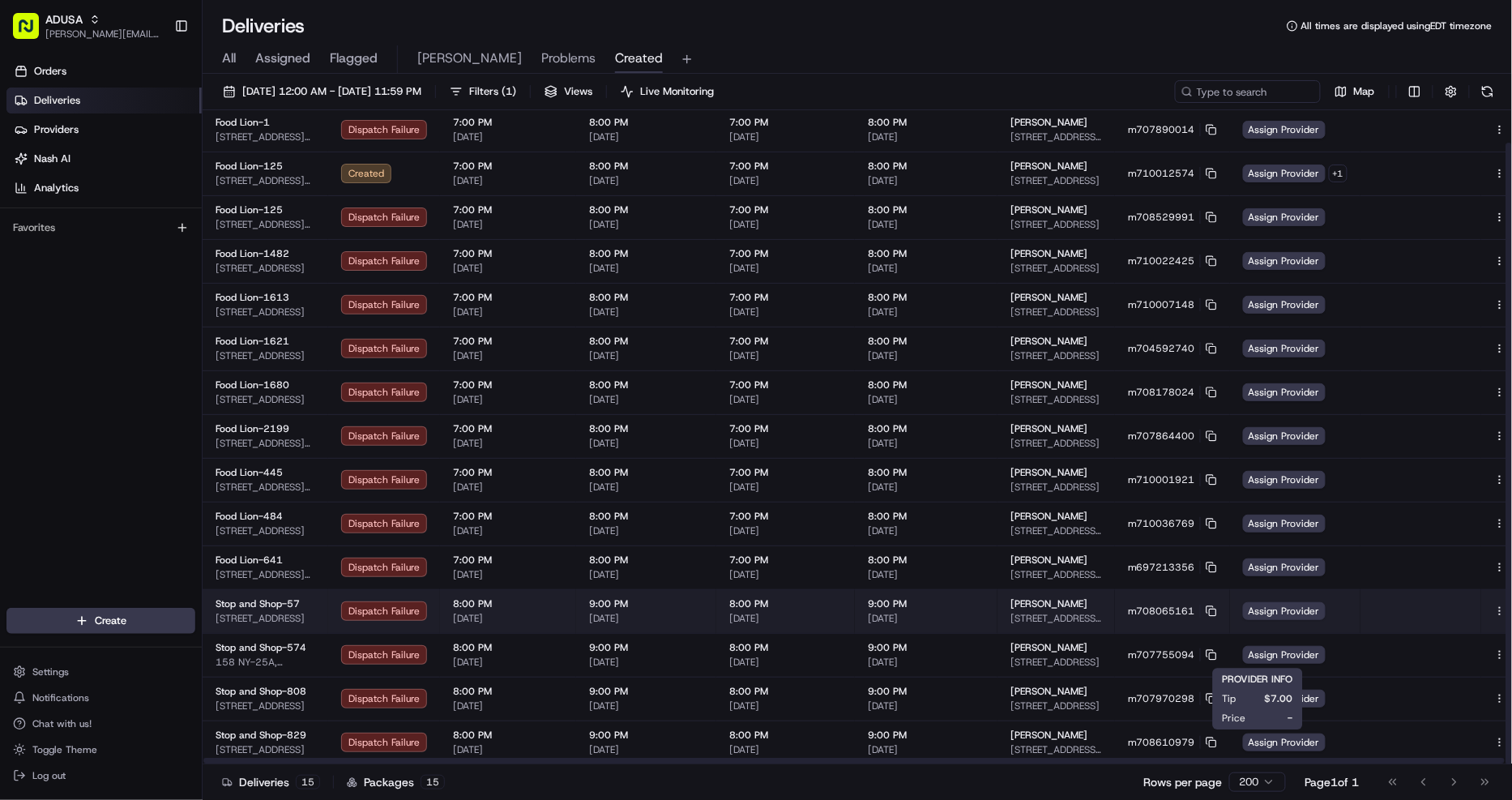
scroll to position [34, 0]
click at [1508, 612] on button at bounding box center [1518, 612] width 19 height 19
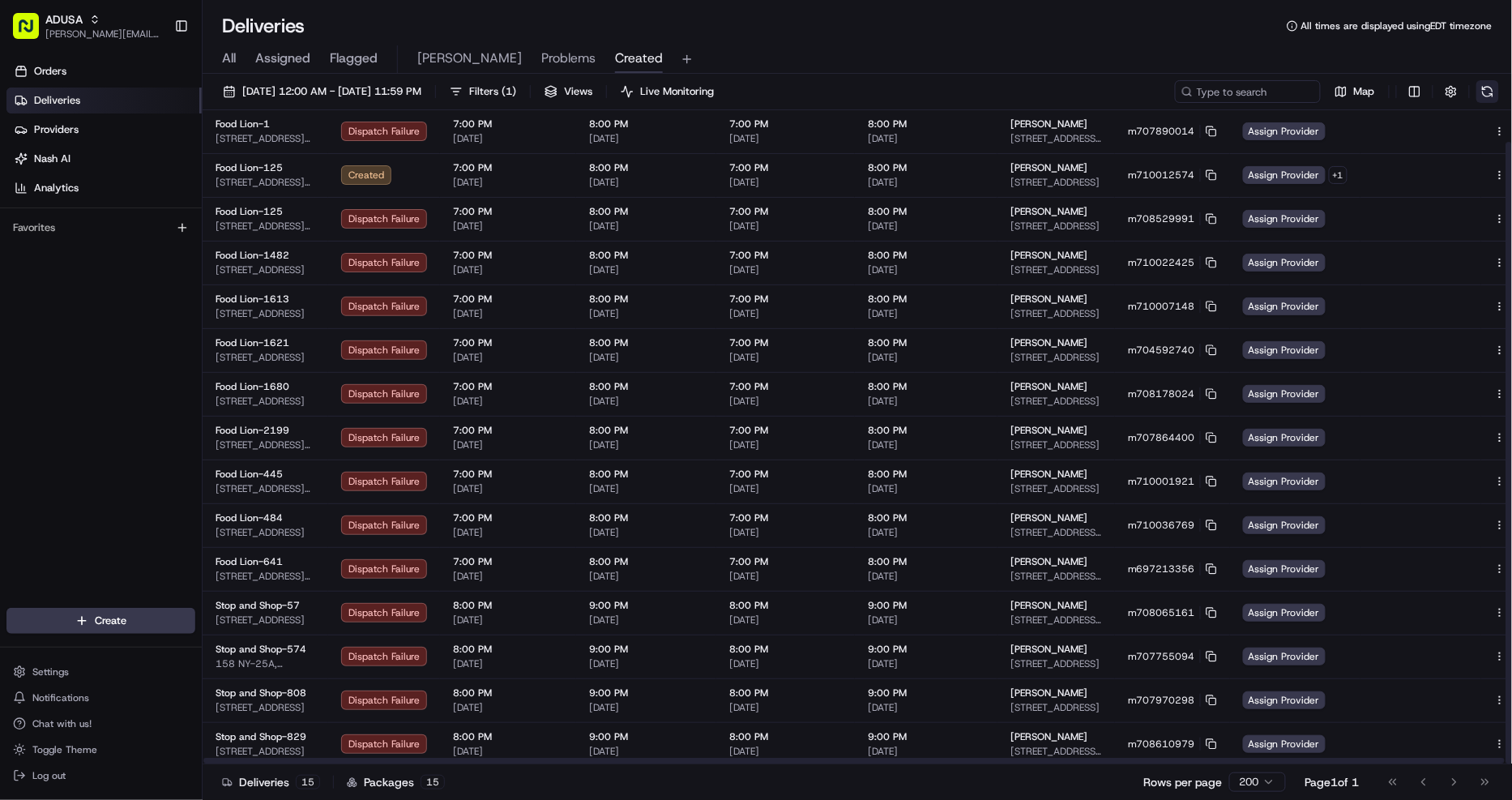
click at [1487, 86] on button at bounding box center [1487, 92] width 23 height 23
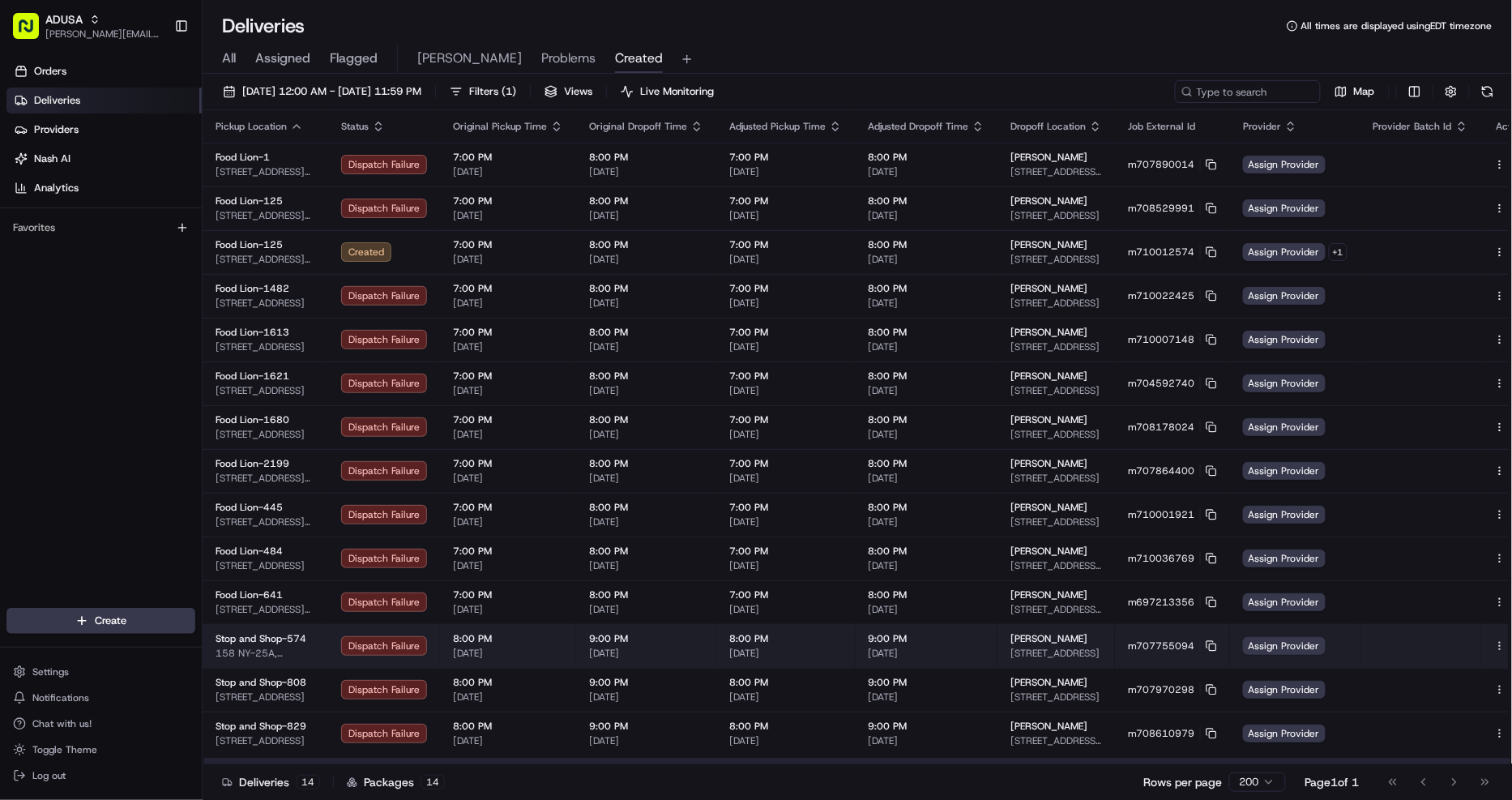
click at [1508, 643] on button at bounding box center [1518, 646] width 19 height 19
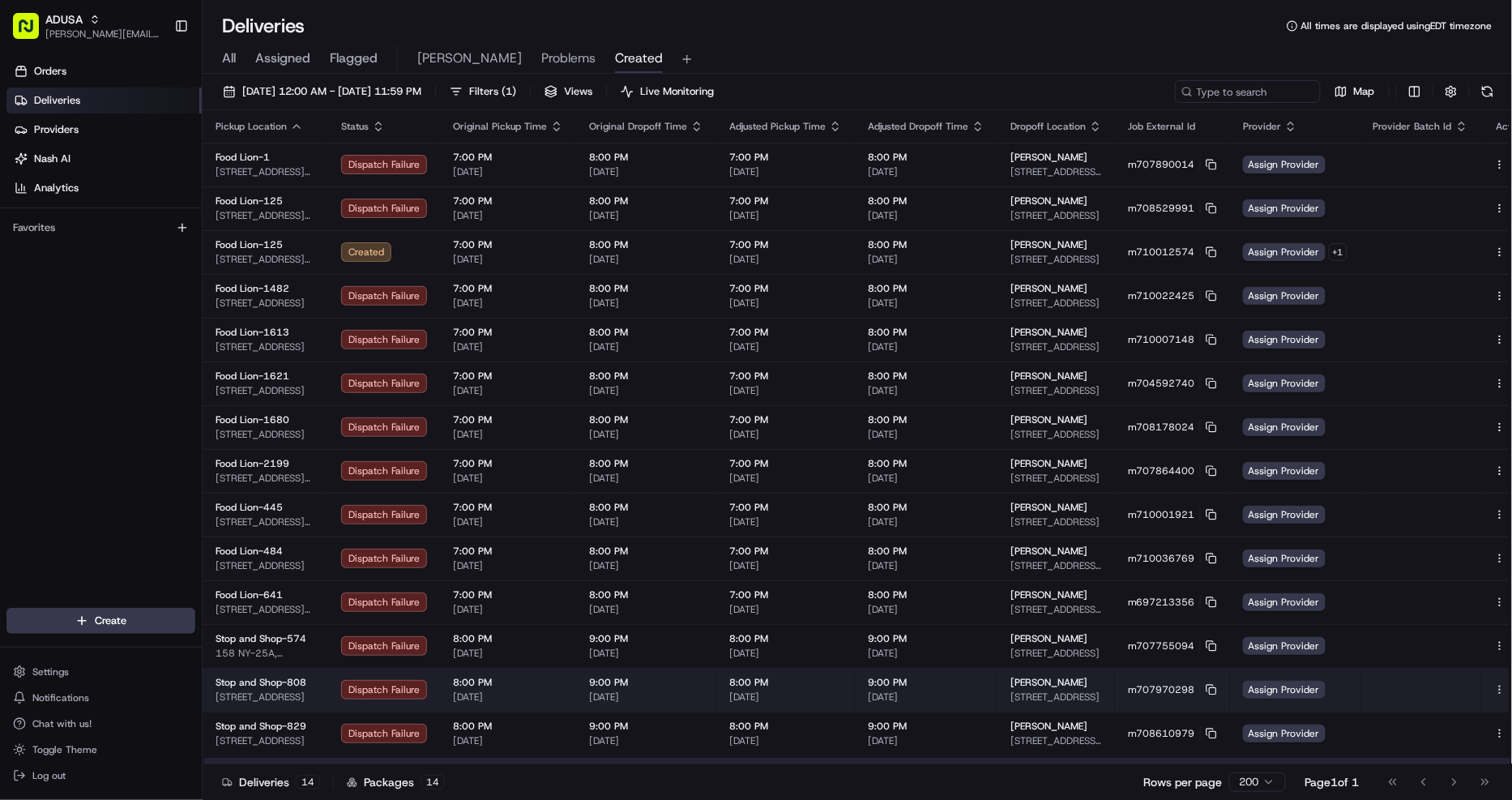
click at [1508, 691] on button at bounding box center [1518, 690] width 19 height 19
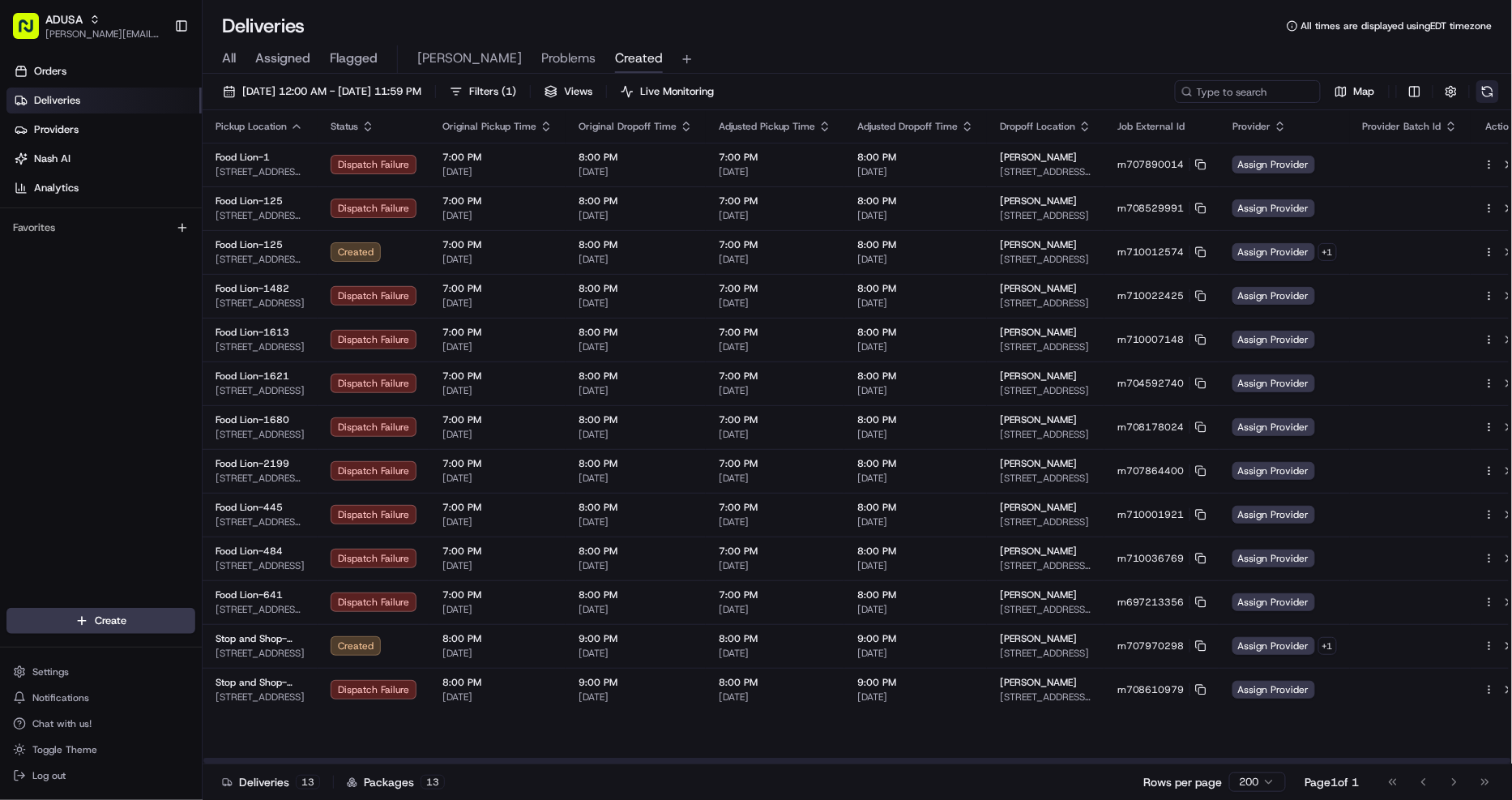
click at [1485, 93] on button at bounding box center [1487, 92] width 23 height 23
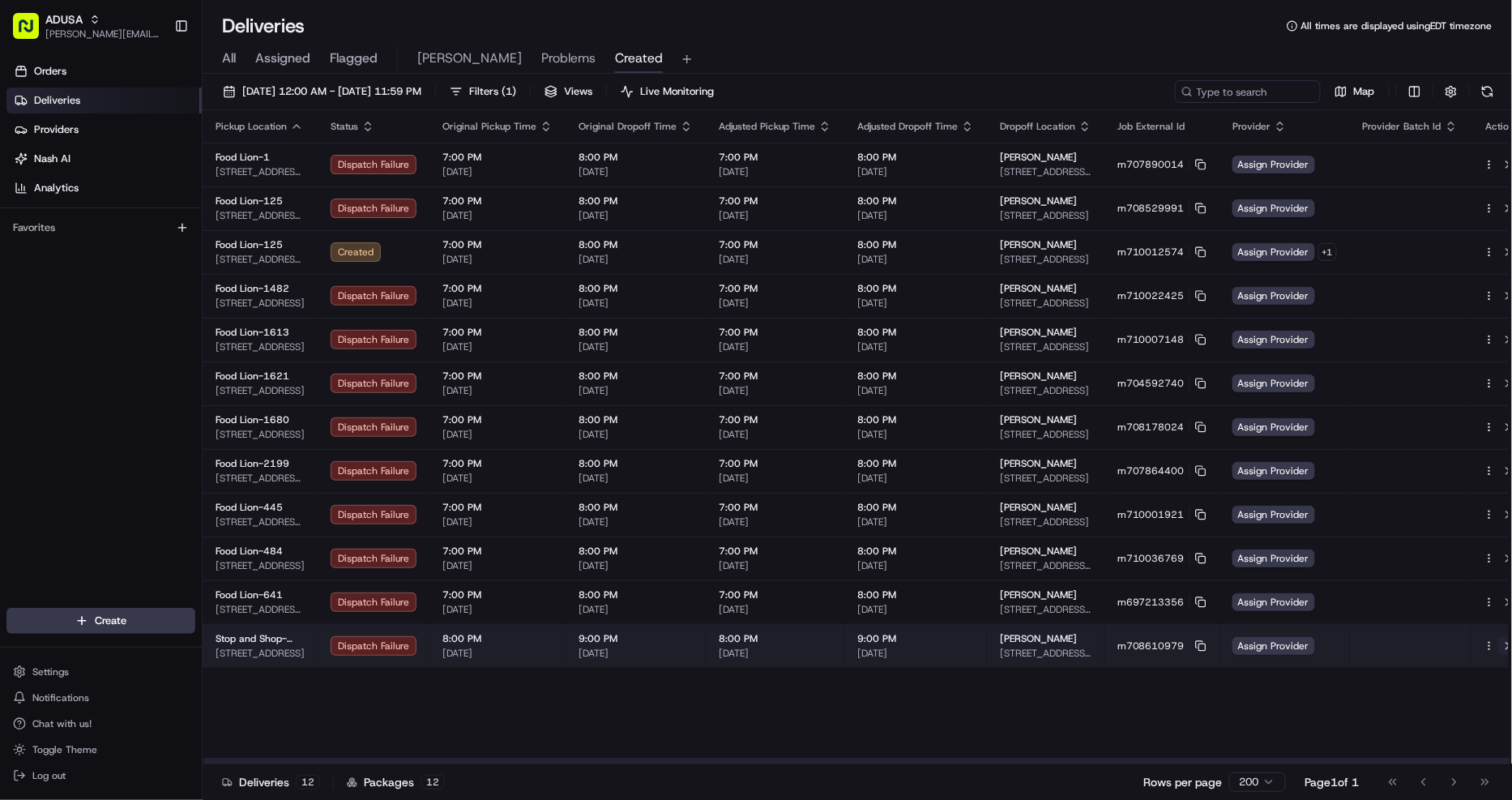
click at [1498, 646] on button at bounding box center [1508, 646] width 19 height 19
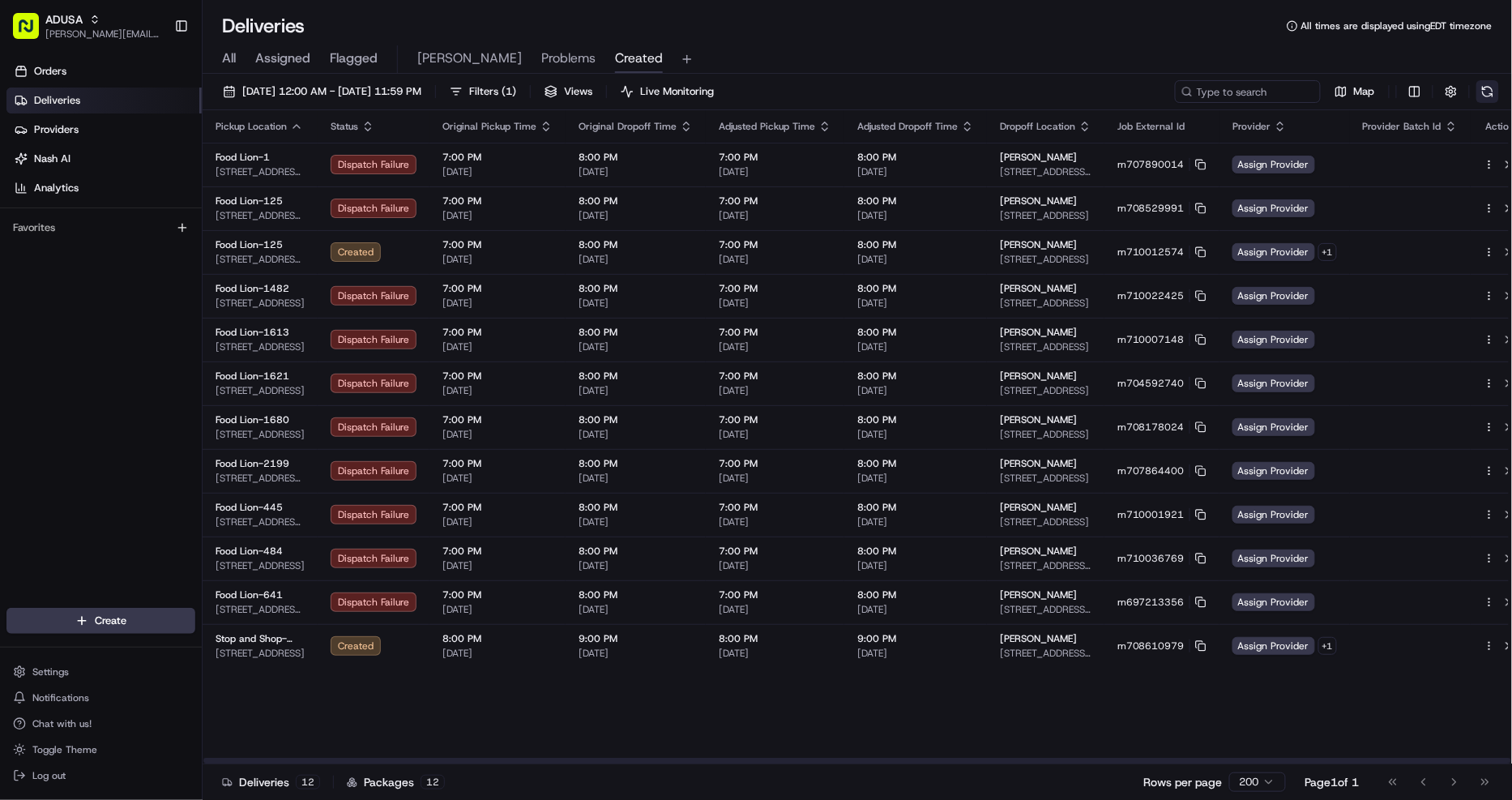
click at [1483, 95] on button at bounding box center [1487, 92] width 23 height 23
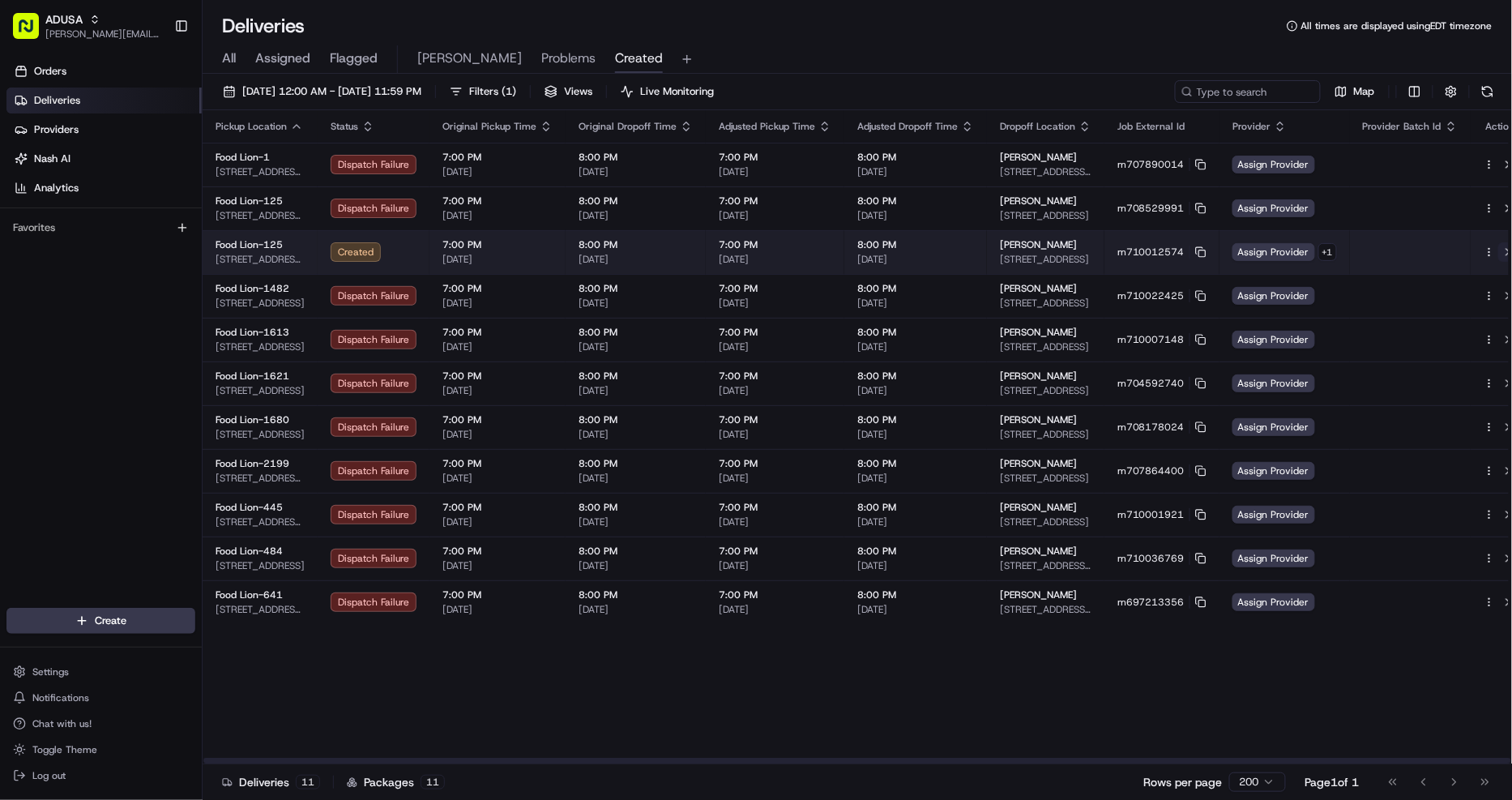
click at [1498, 255] on button at bounding box center [1508, 252] width 19 height 19
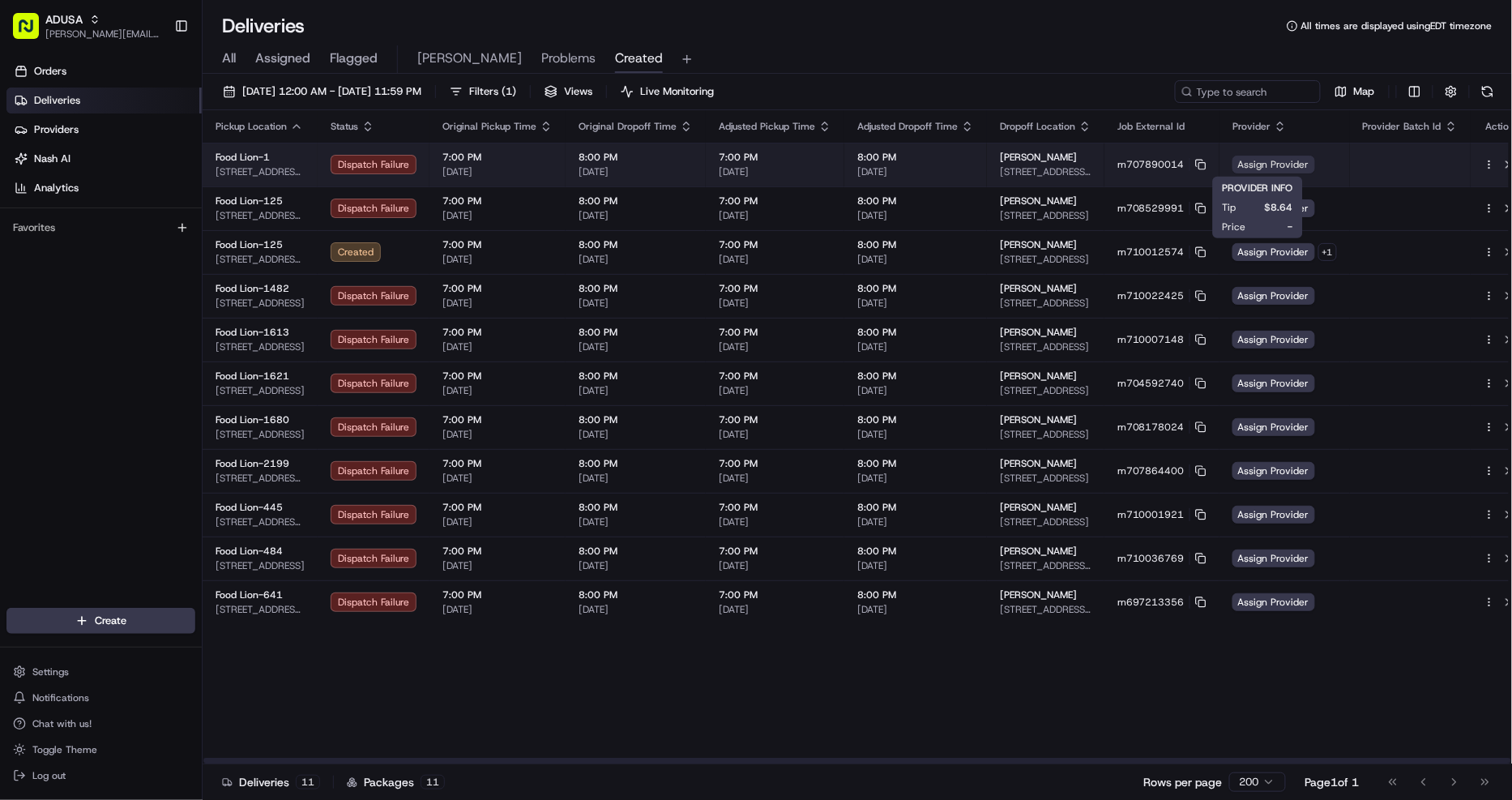
click at [1252, 166] on span "Assign Provider" at bounding box center [1274, 164] width 83 height 18
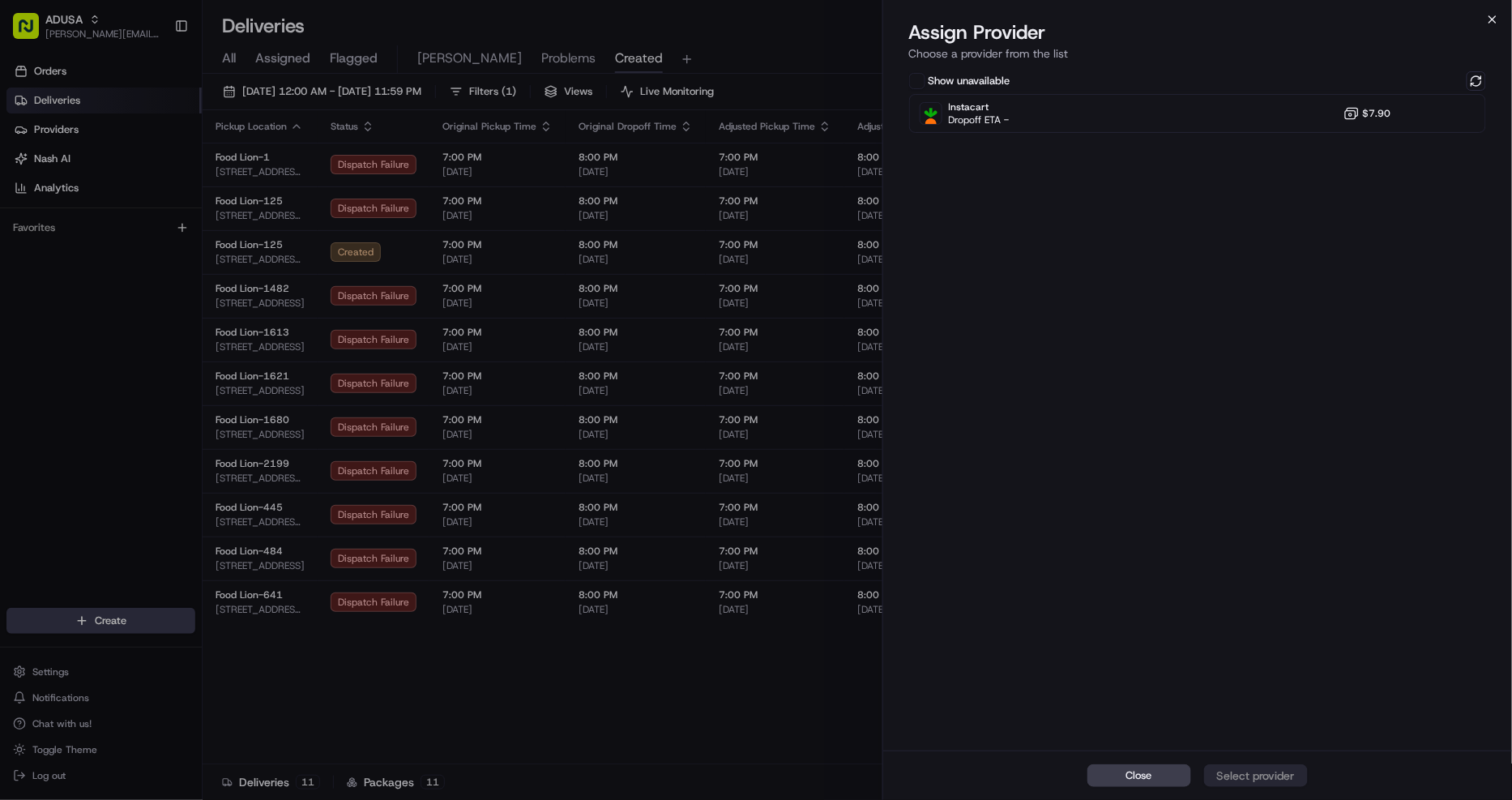
click at [1489, 19] on icon "button" at bounding box center [1492, 19] width 13 height 13
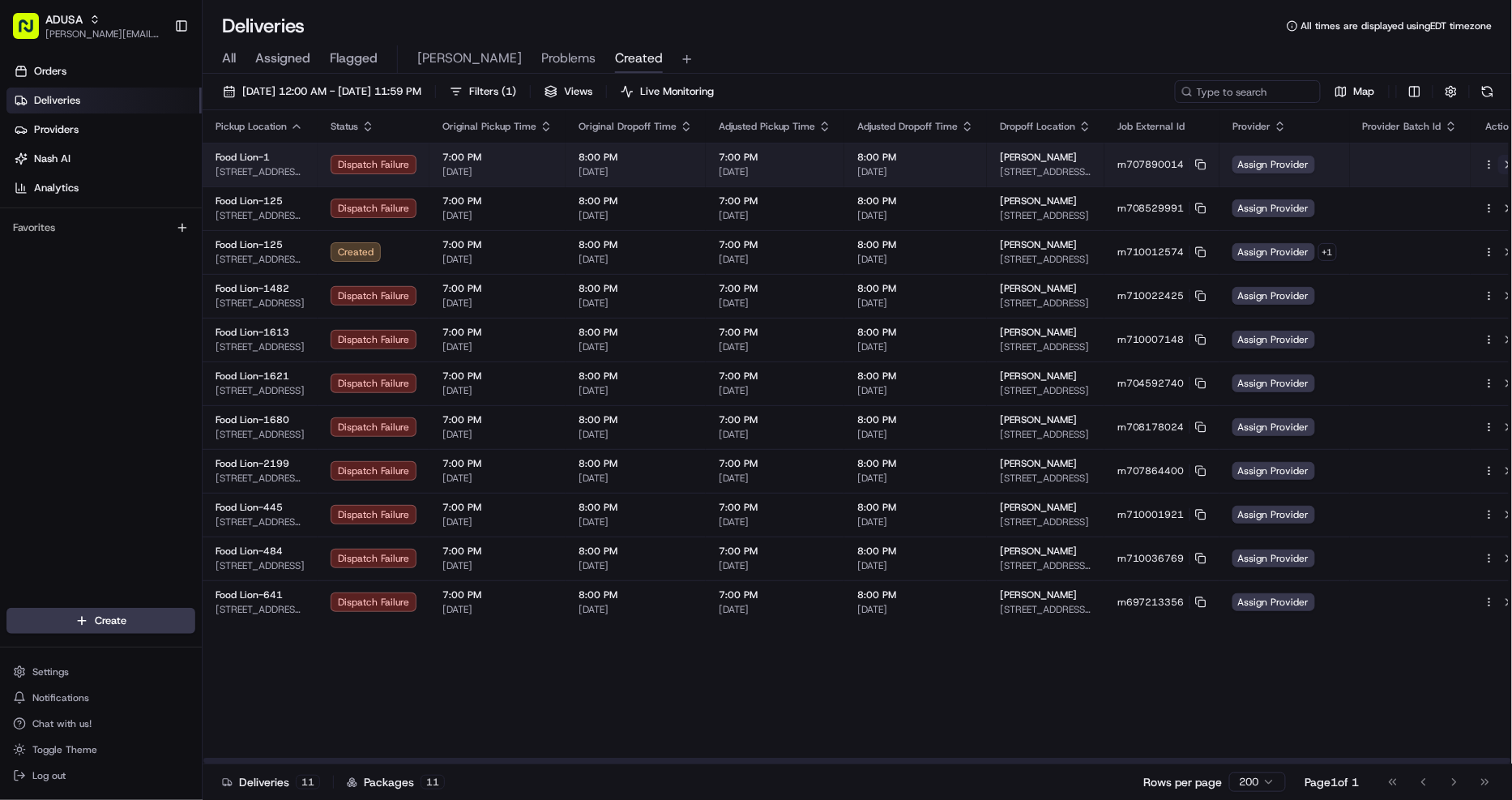
click at [1498, 163] on button at bounding box center [1508, 164] width 19 height 19
click at [1195, 162] on icon at bounding box center [1200, 164] width 11 height 11
click at [1498, 166] on button at bounding box center [1508, 164] width 19 height 19
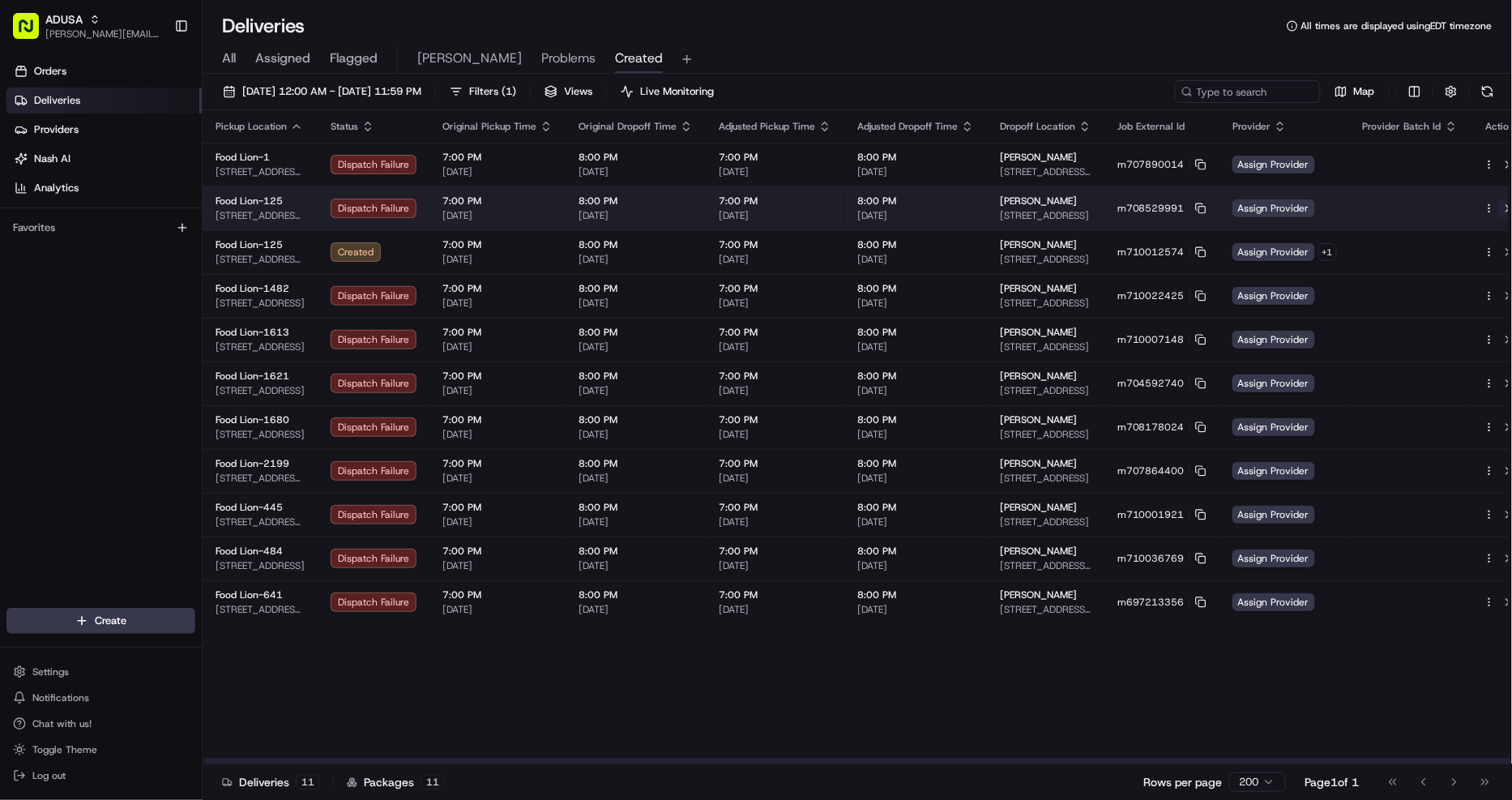
click at [1498, 207] on button at bounding box center [1508, 208] width 19 height 19
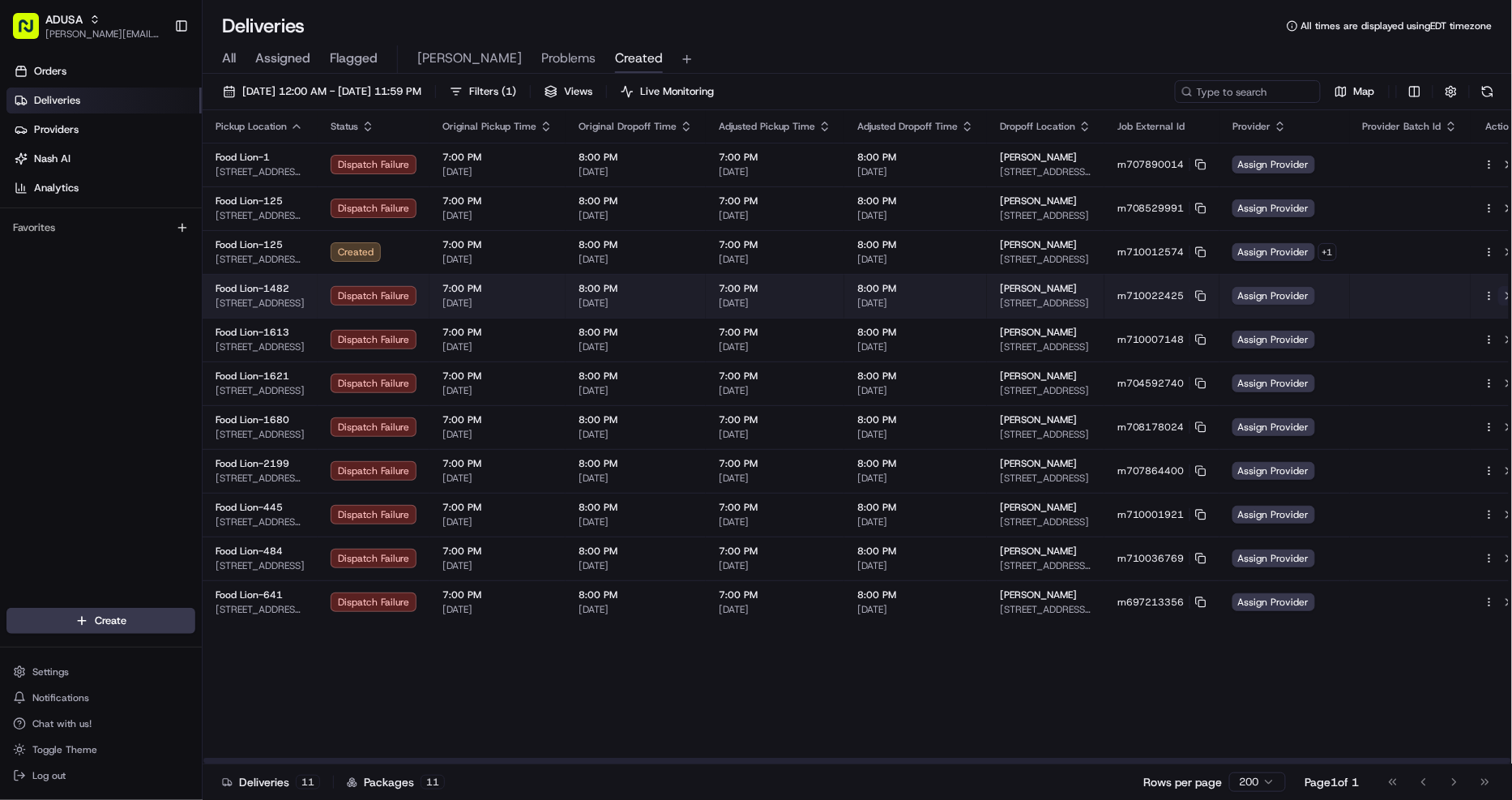
click at [1498, 295] on button at bounding box center [1508, 295] width 19 height 19
drag, startPoint x: 1186, startPoint y: 295, endPoint x: 1143, endPoint y: 285, distance: 44.1
click at [1195, 294] on icon at bounding box center [1200, 295] width 11 height 11
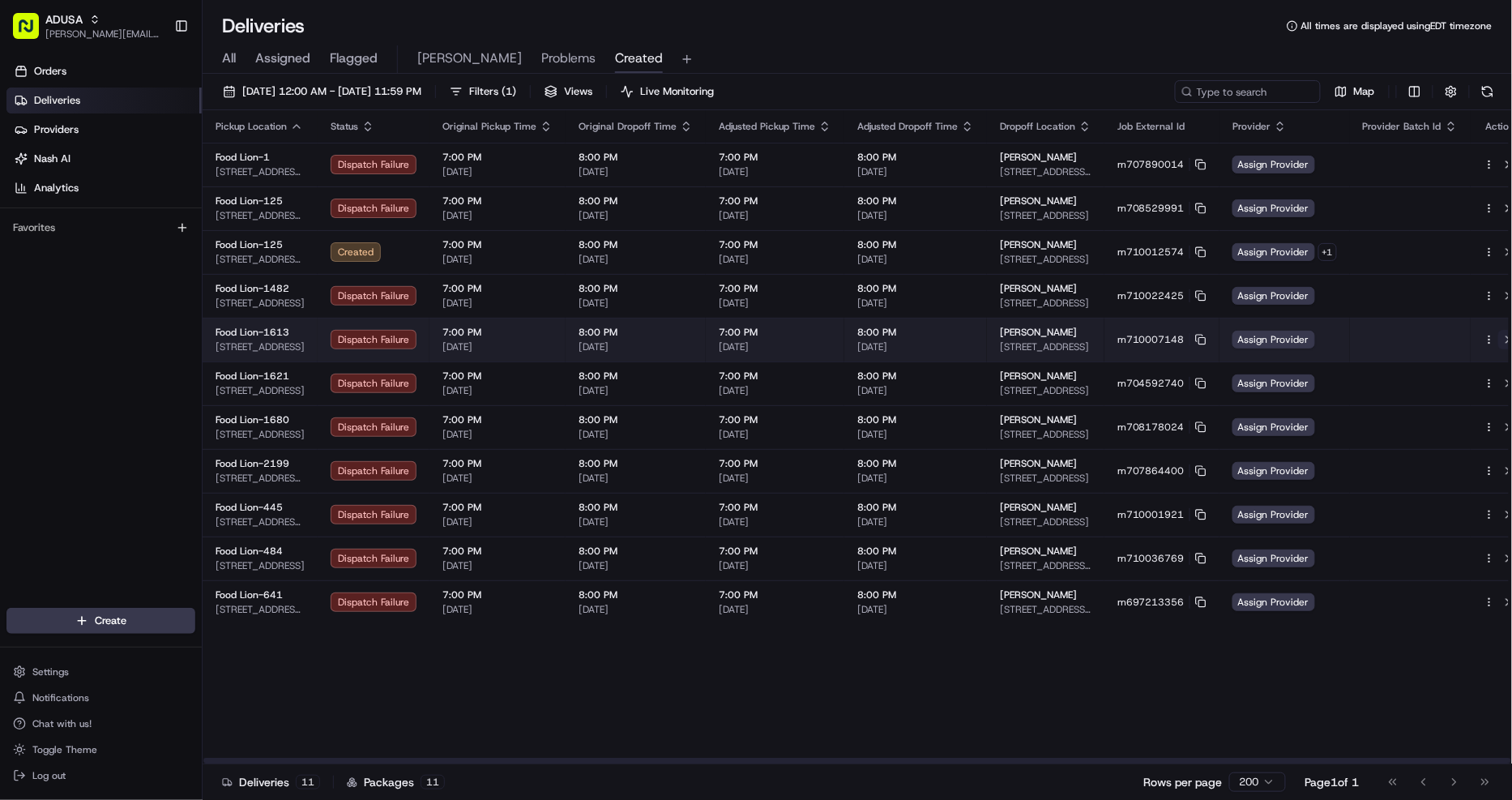
click at [1498, 334] on button at bounding box center [1508, 340] width 19 height 19
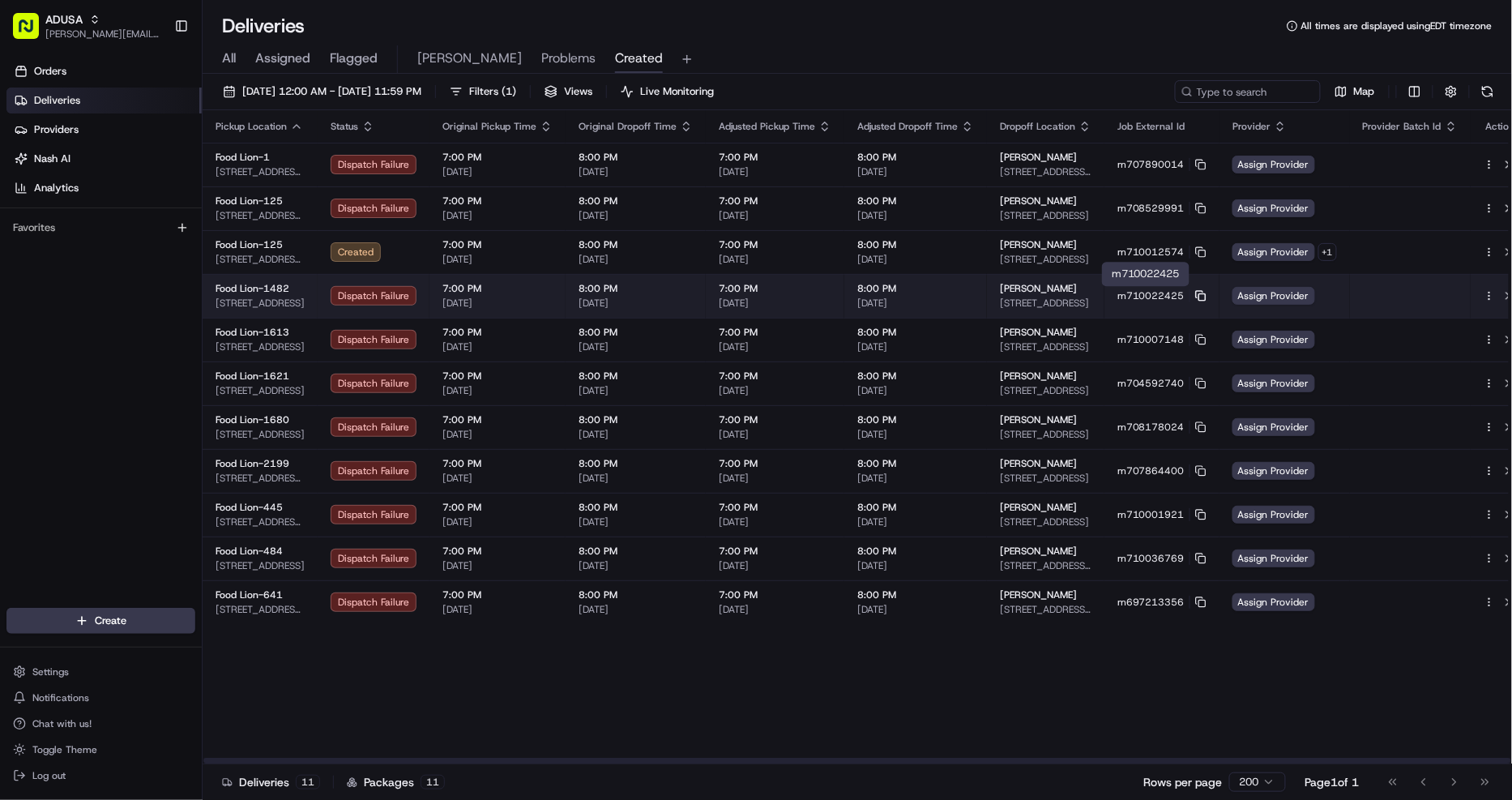
click at [1199, 295] on rect at bounding box center [1202, 297] width 6 height 6
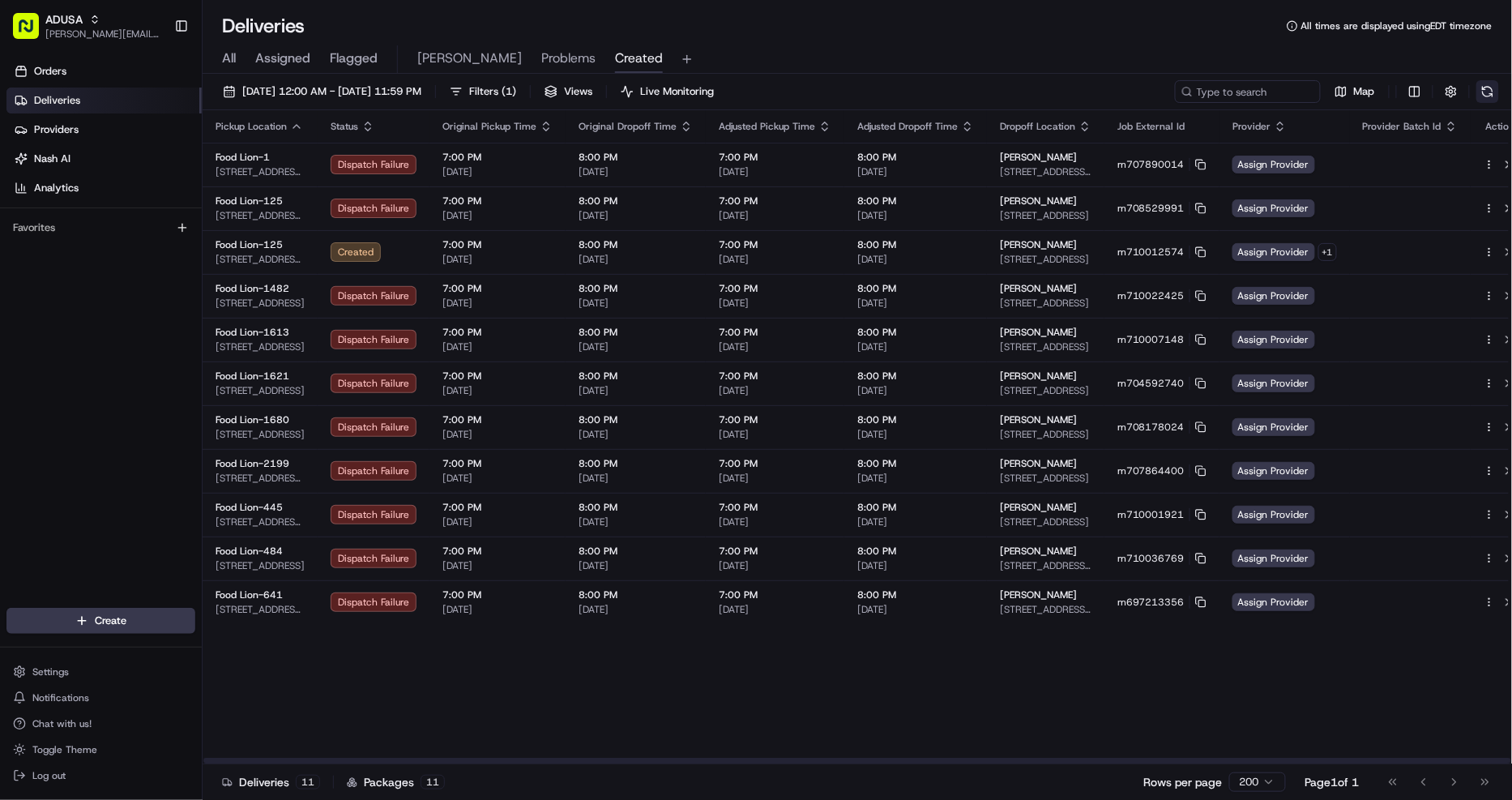
click at [1487, 90] on button at bounding box center [1487, 92] width 23 height 23
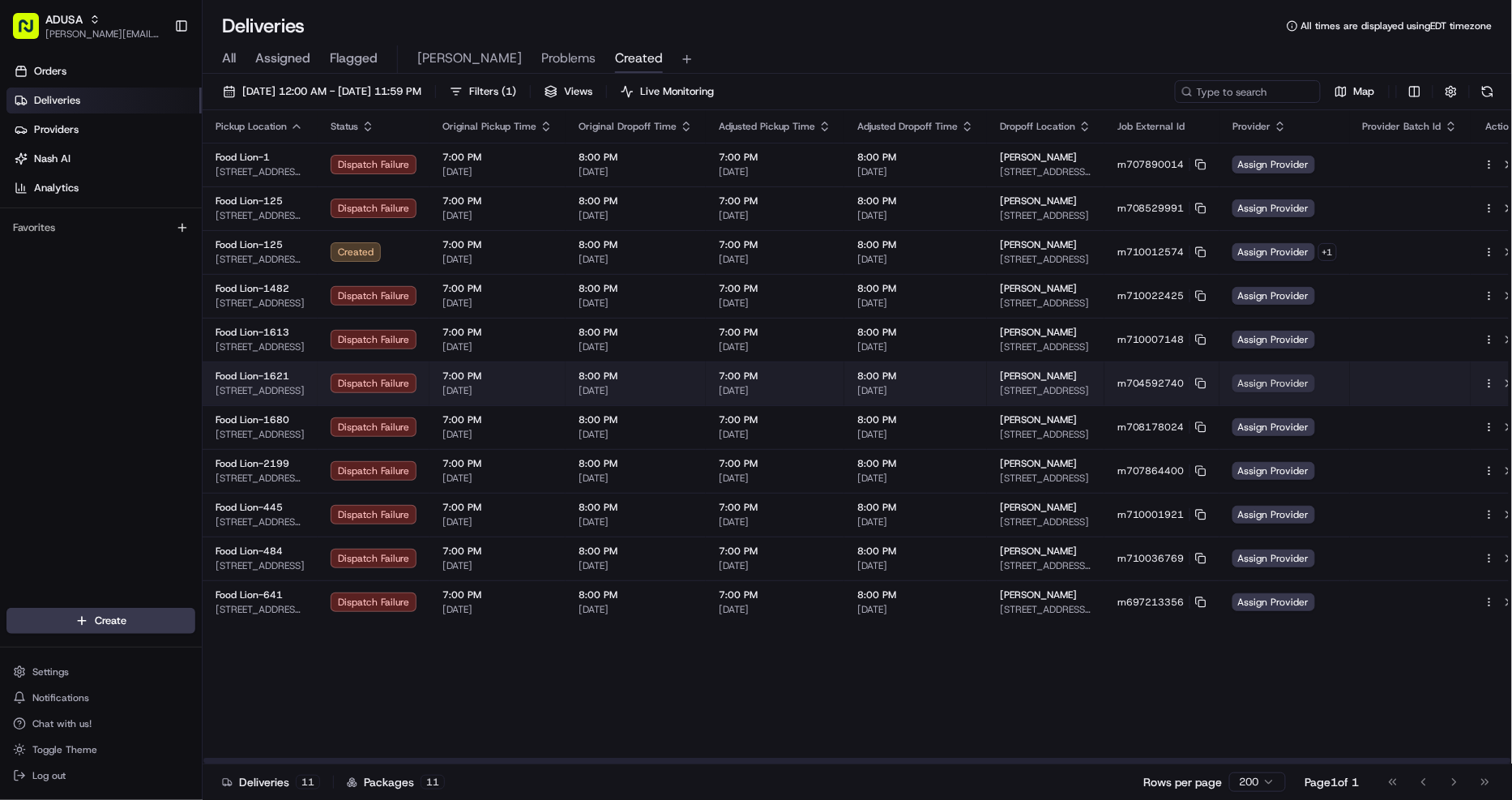
click at [1283, 386] on span "Assign Provider" at bounding box center [1274, 384] width 83 height 18
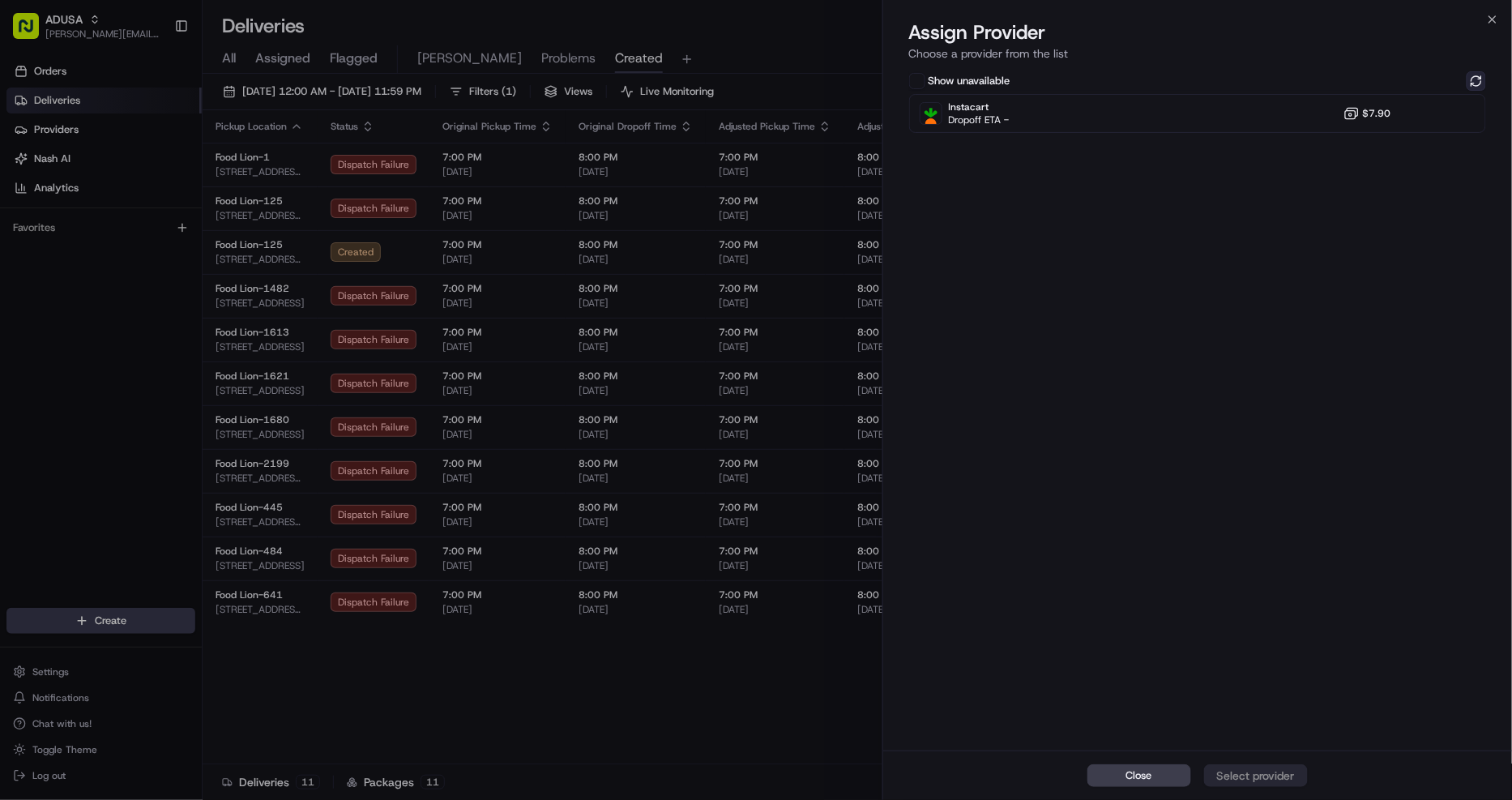
click at [1479, 77] on button at bounding box center [1476, 81] width 19 height 19
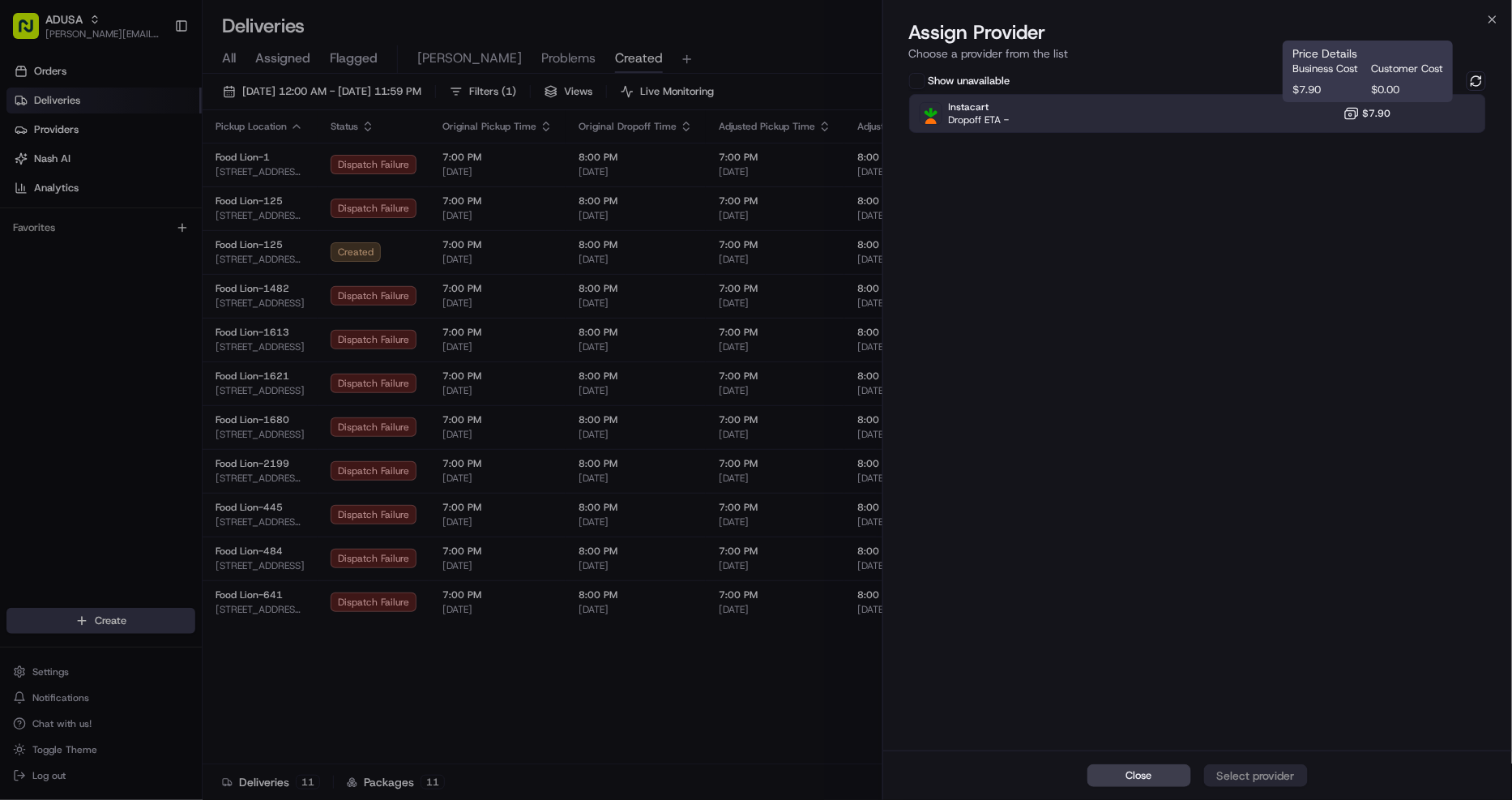
click at [1389, 108] on span "$7.90" at bounding box center [1376, 113] width 28 height 13
click at [1258, 781] on div "Assign Provider" at bounding box center [1255, 775] width 79 height 16
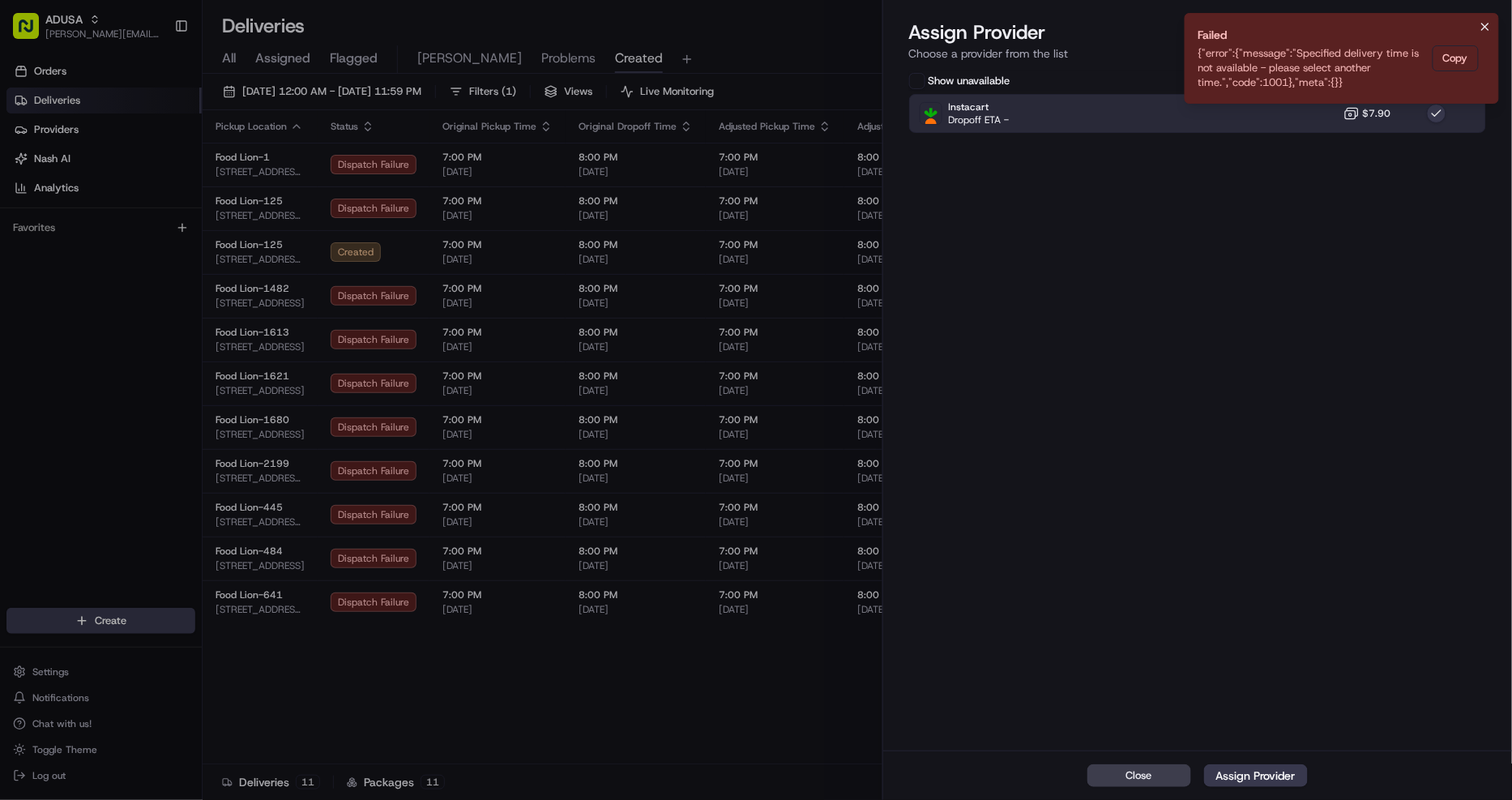
click at [1482, 20] on icon "Notifications (F8)" at bounding box center [1485, 26] width 13 height 13
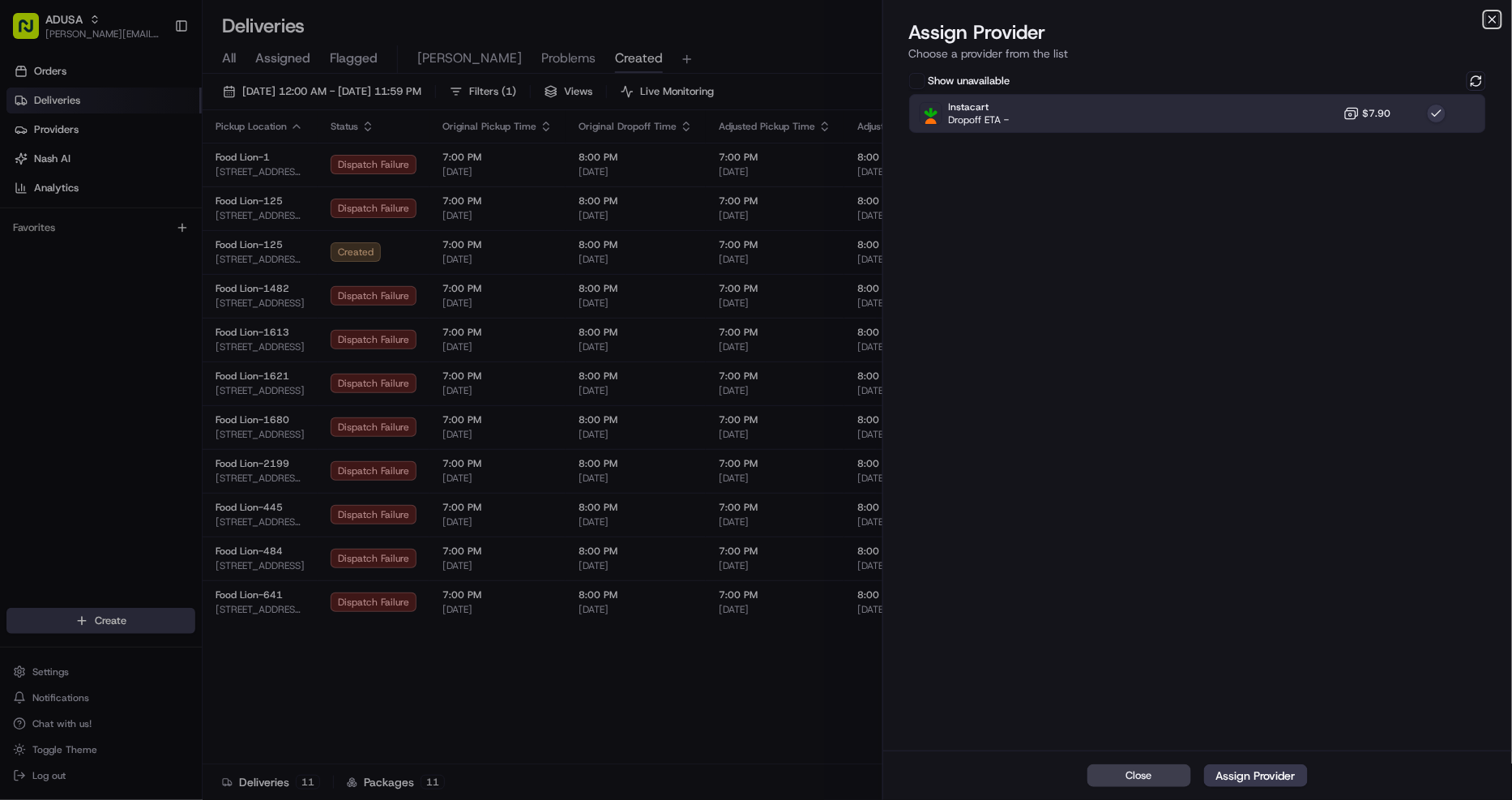
click at [1497, 18] on icon "button" at bounding box center [1492, 19] width 13 height 13
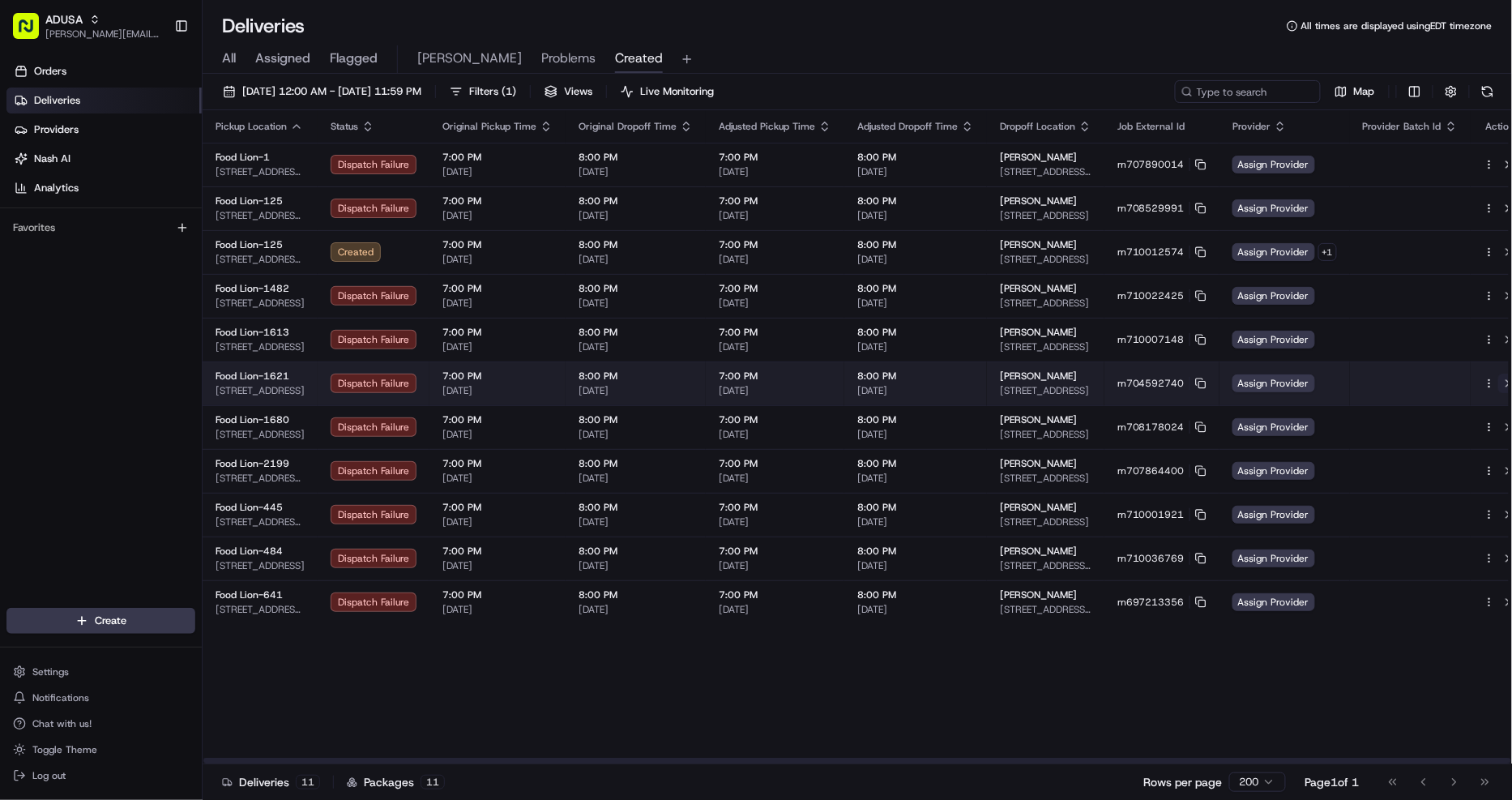
click at [1498, 385] on button at bounding box center [1508, 384] width 19 height 19
click at [1195, 383] on icon at bounding box center [1200, 383] width 11 height 11
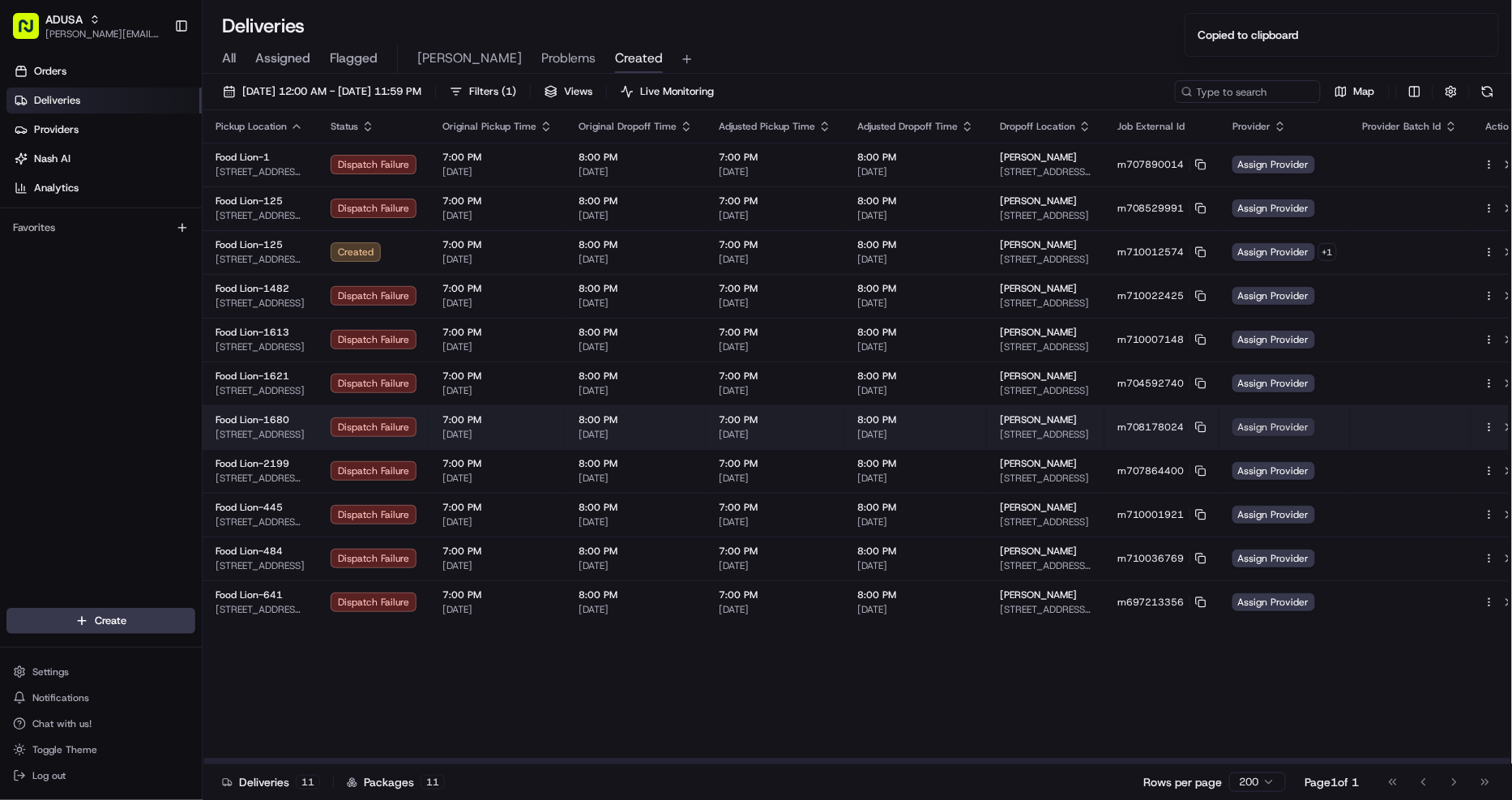
click at [1261, 423] on span "Assign Provider" at bounding box center [1274, 427] width 83 height 18
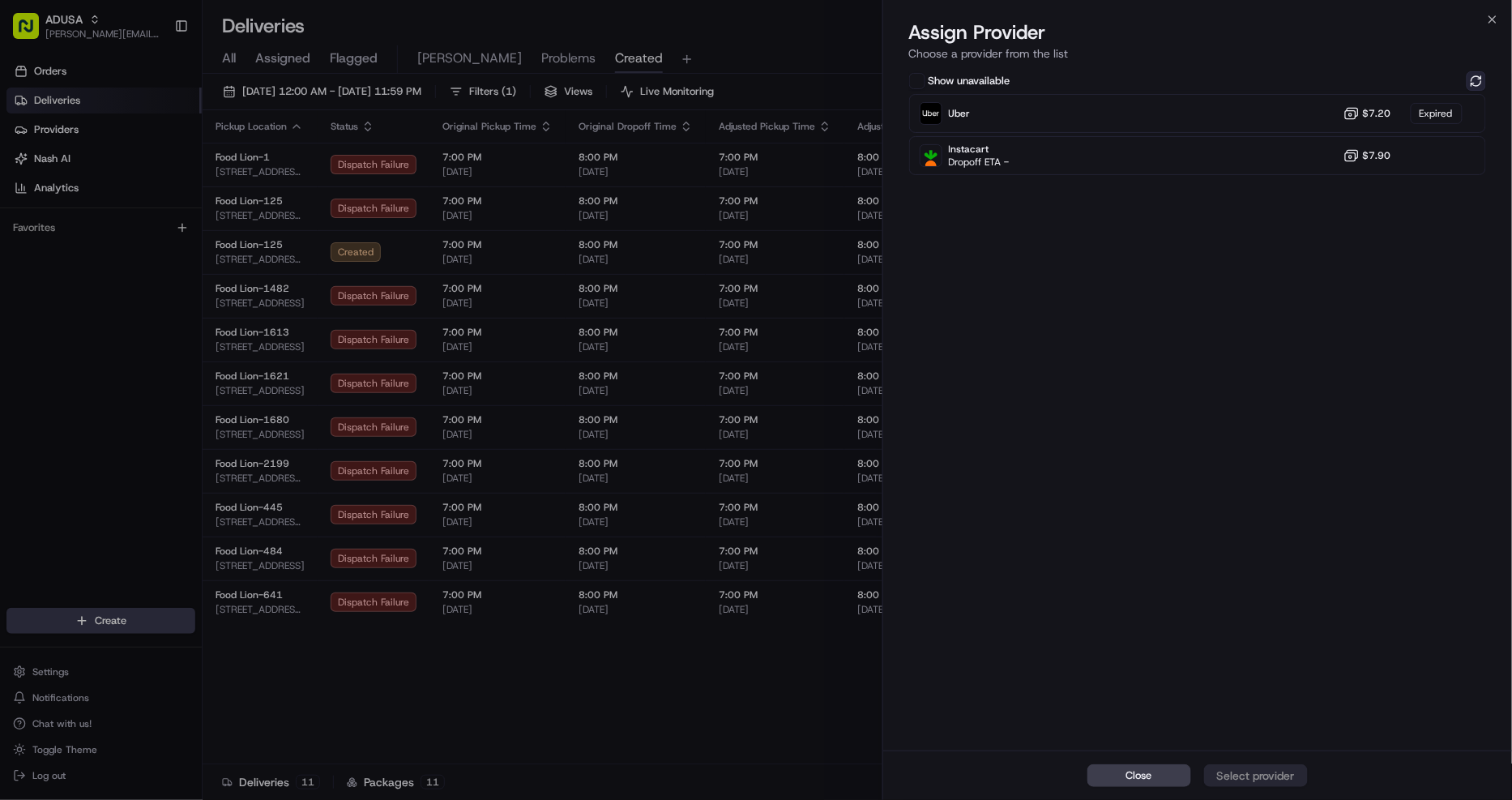
click at [1479, 79] on button at bounding box center [1476, 81] width 19 height 19
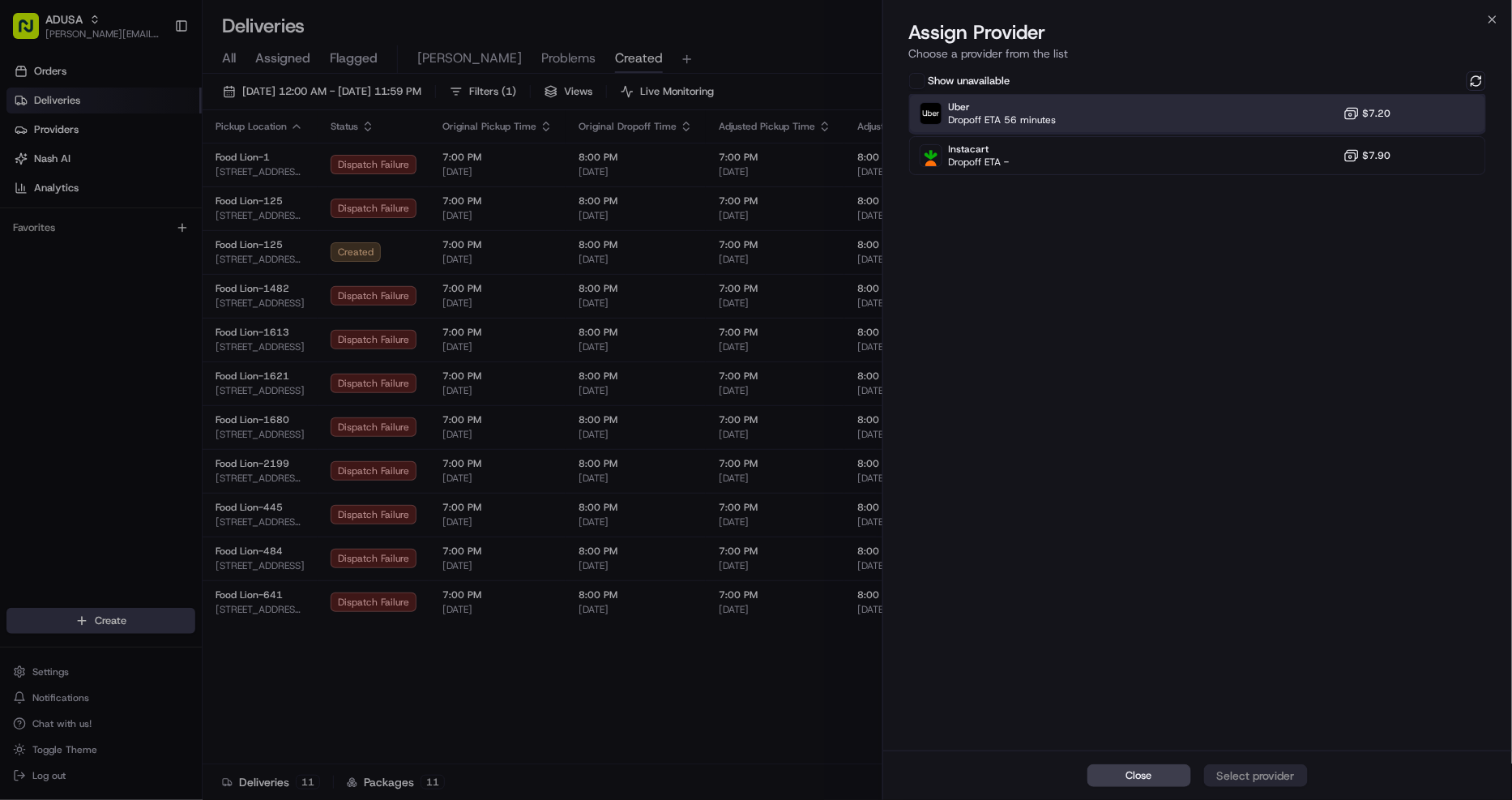
click at [1224, 114] on div "Uber Dropoff ETA 56 minutes $7.20" at bounding box center [1197, 114] width 577 height 39
click at [1264, 771] on div "Assign Provider" at bounding box center [1255, 775] width 79 height 16
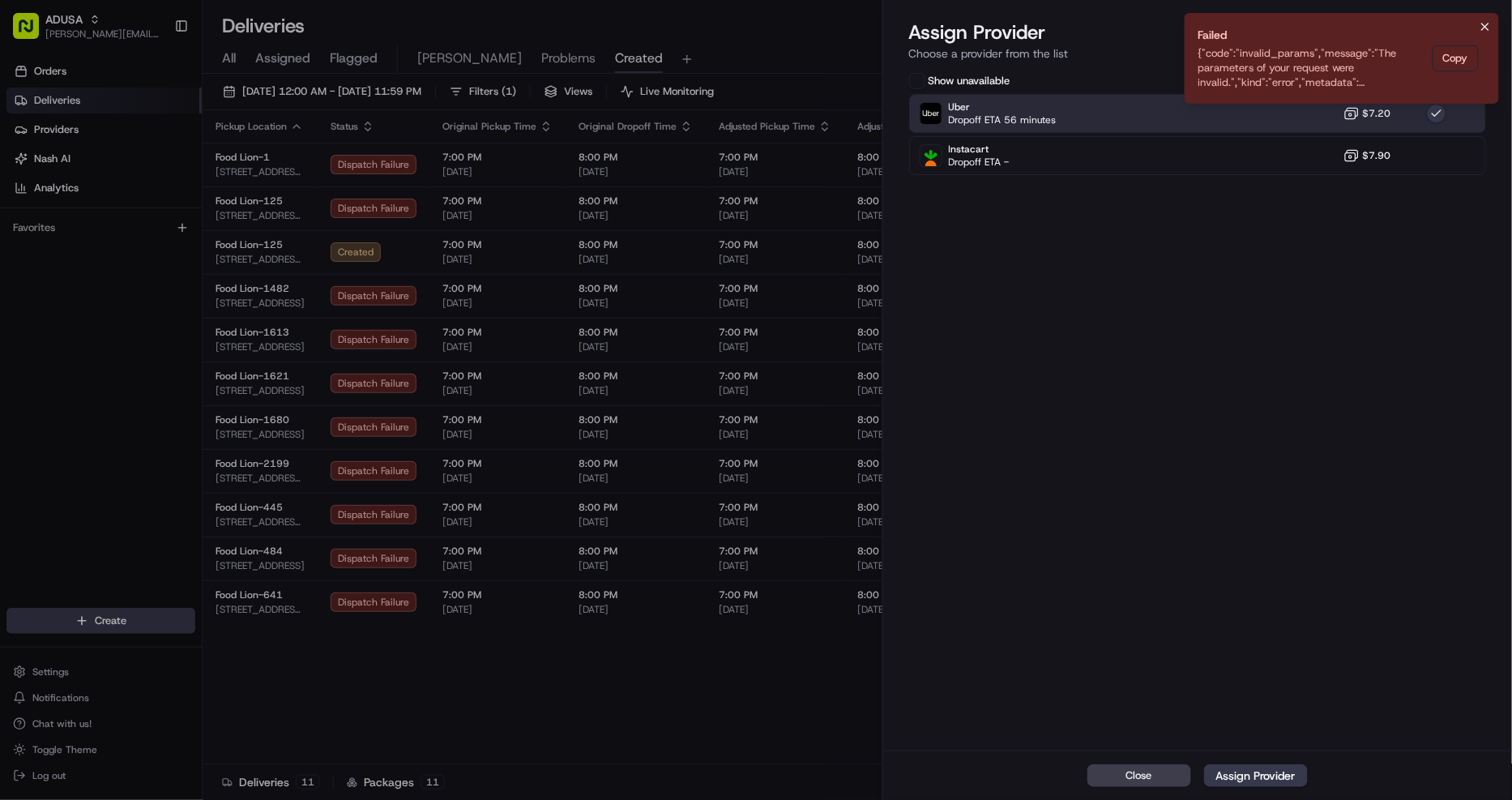
click at [1486, 23] on icon "Notifications (F8)" at bounding box center [1485, 26] width 13 height 13
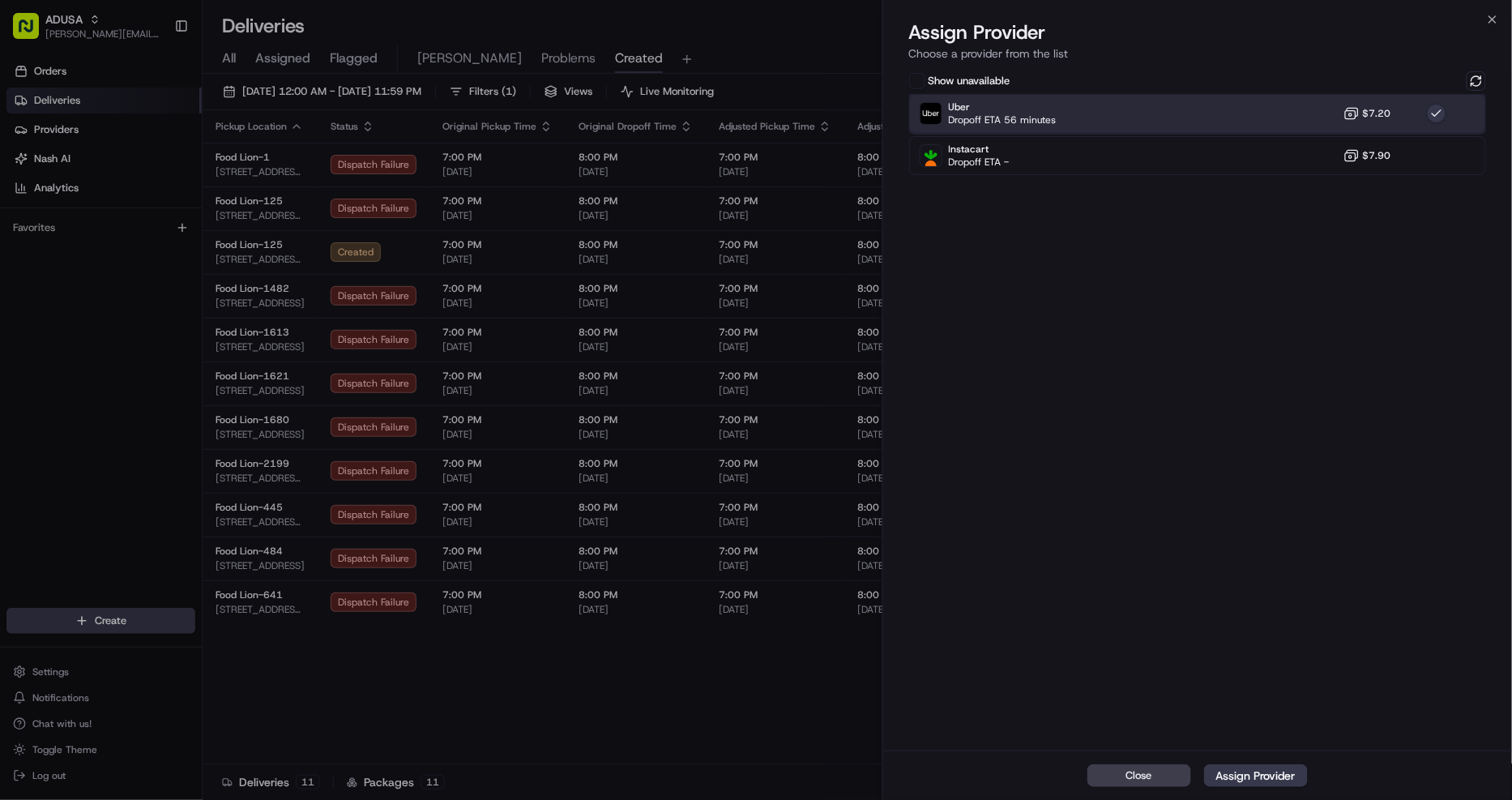
click at [1406, 114] on div "Uber Dropoff ETA 56 minutes $7.20" at bounding box center [1197, 114] width 577 height 39
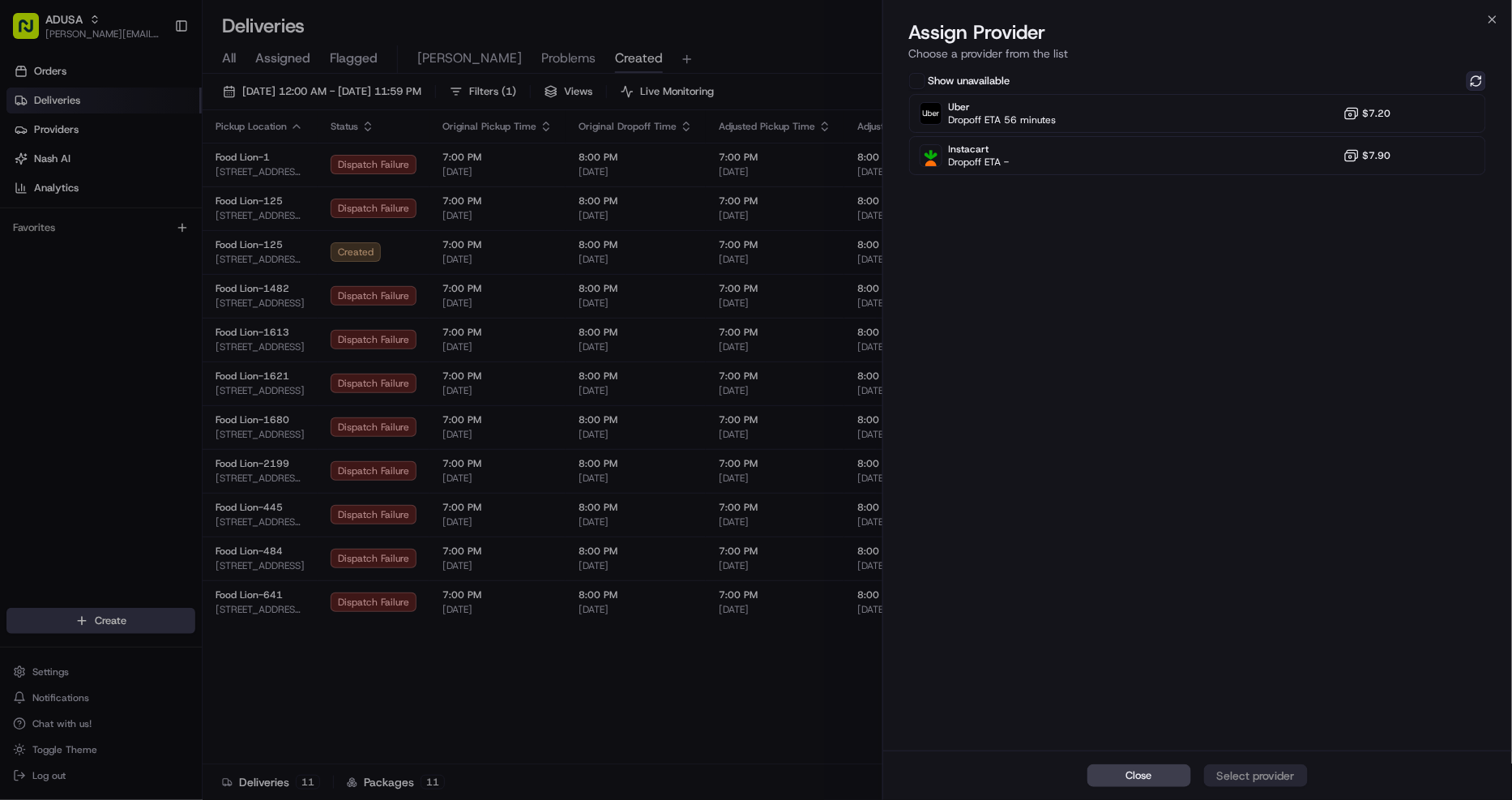
click at [1472, 77] on button at bounding box center [1476, 81] width 19 height 19
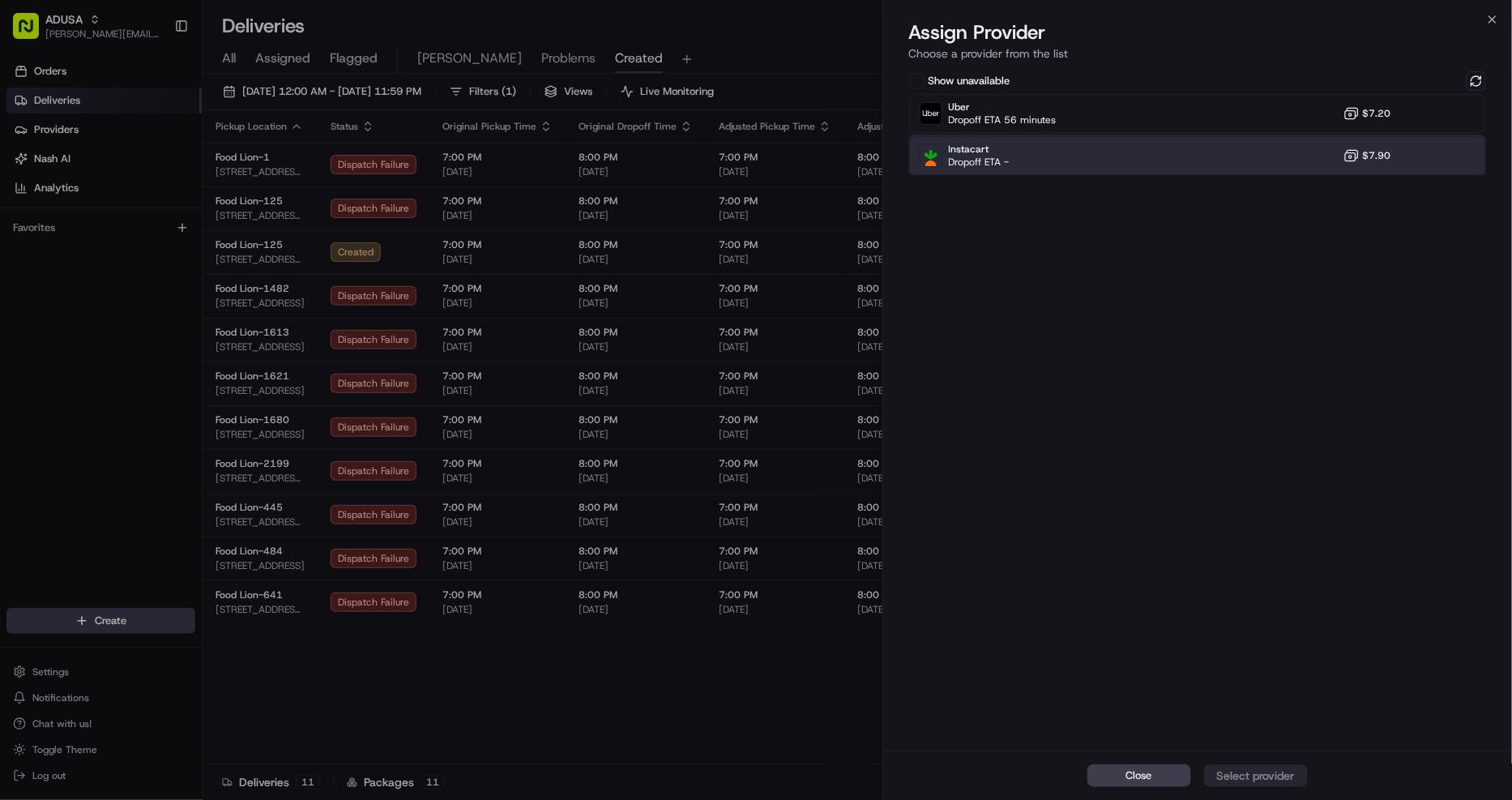
click at [1431, 157] on div at bounding box center [1436, 155] width 19 height 19
click at [1282, 767] on div "Assign Provider" at bounding box center [1255, 775] width 79 height 16
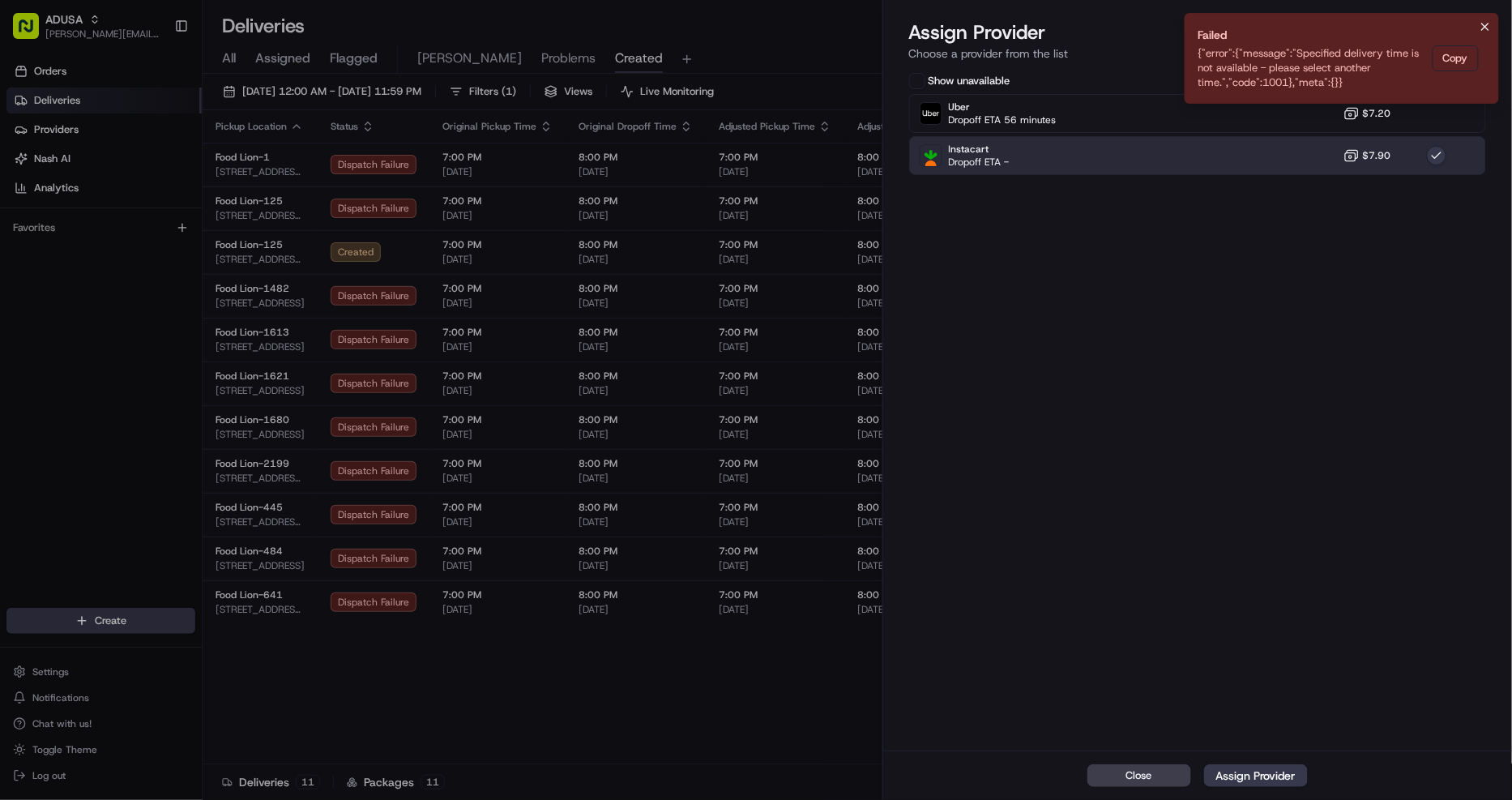
click at [1491, 23] on icon "Notifications (F8)" at bounding box center [1485, 26] width 13 height 13
click at [1491, 23] on icon "button" at bounding box center [1492, 19] width 13 height 13
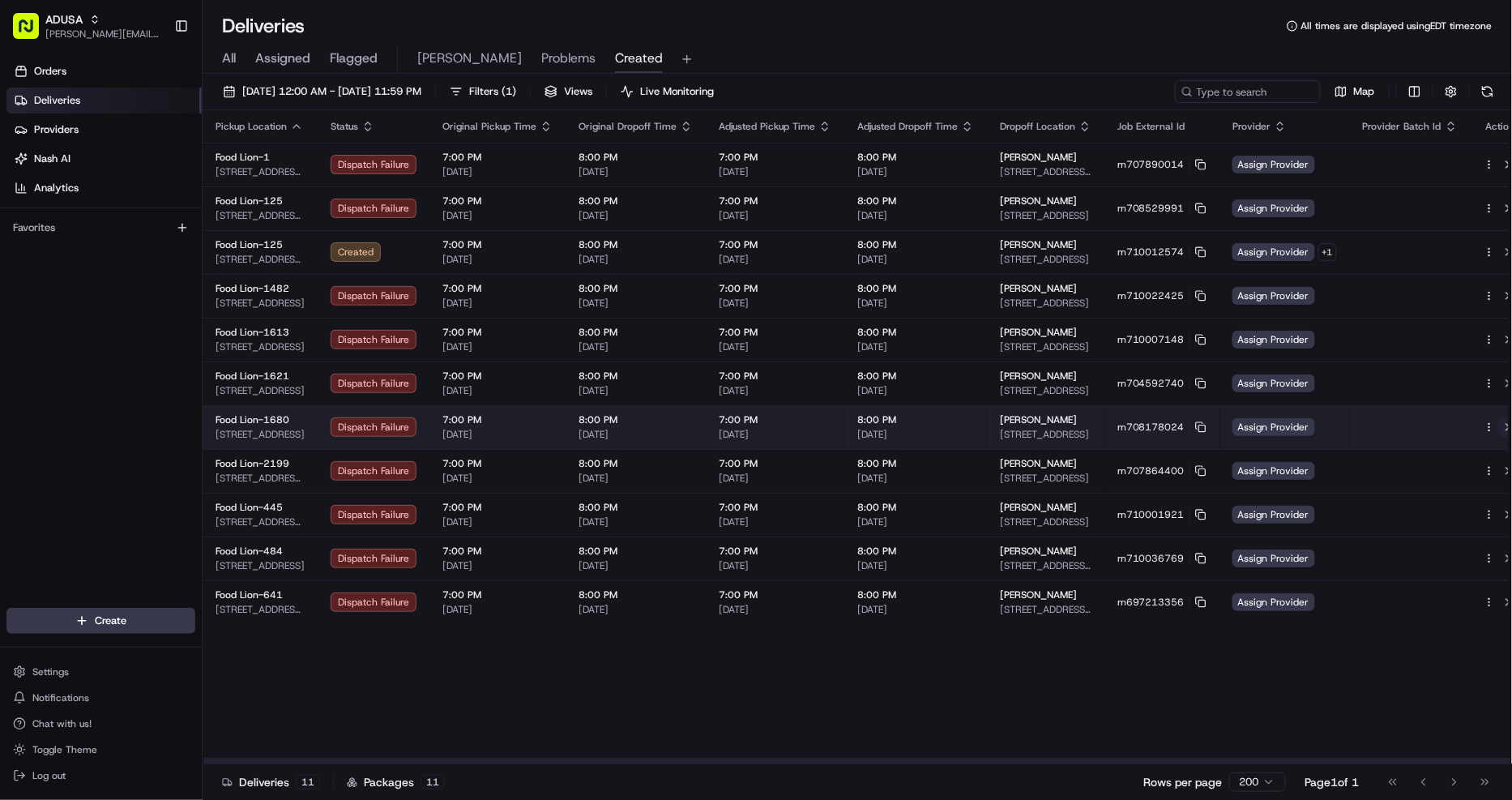
click at [1498, 424] on button at bounding box center [1508, 427] width 19 height 19
click at [1195, 430] on icon at bounding box center [1200, 427] width 11 height 11
click at [1195, 423] on icon at bounding box center [1200, 427] width 11 height 11
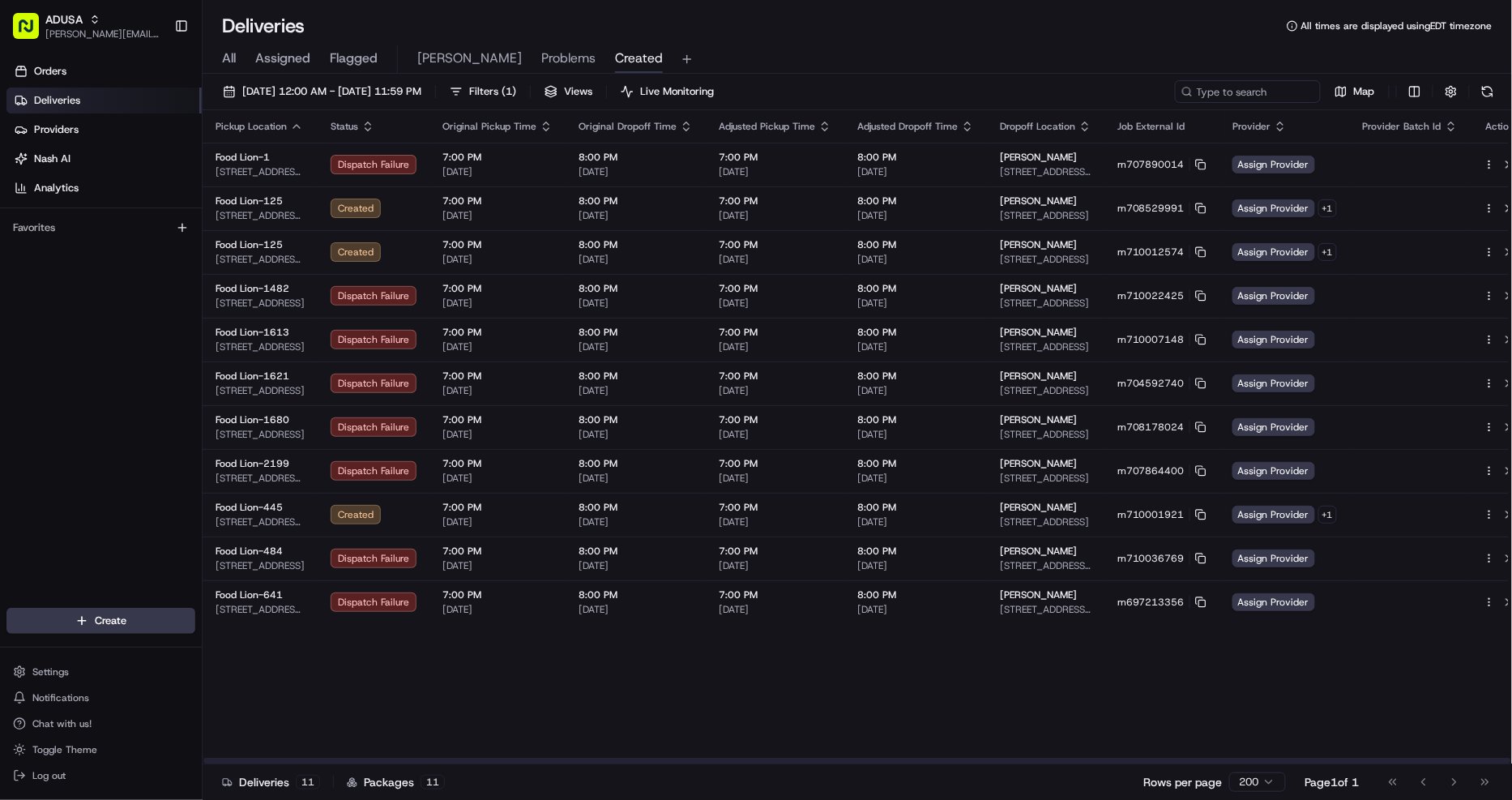
click at [1487, 90] on button at bounding box center [1487, 92] width 23 height 23
click at [1485, 92] on button at bounding box center [1487, 92] width 23 height 23
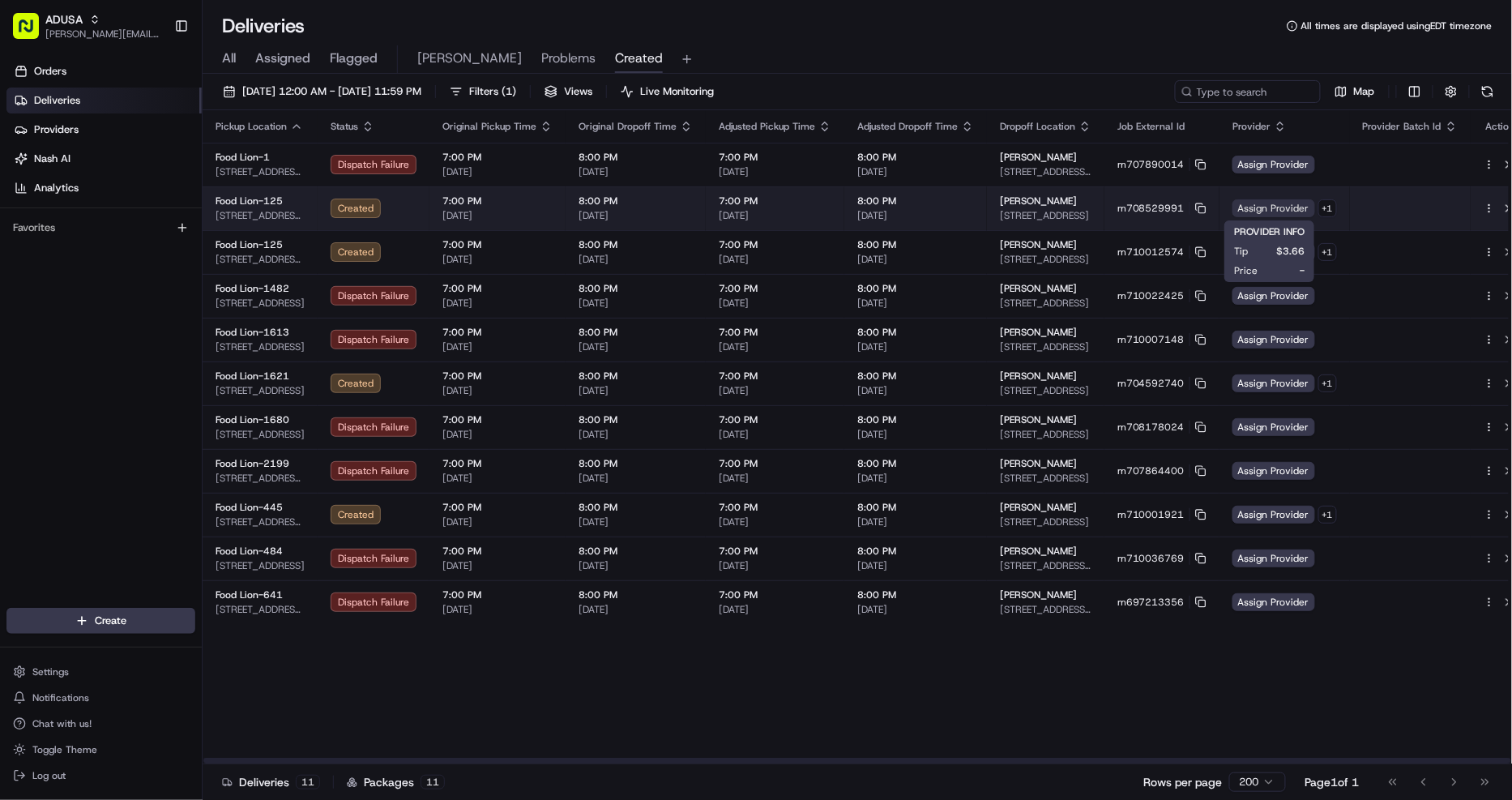
click at [1257, 206] on span "Assign Provider" at bounding box center [1274, 208] width 83 height 18
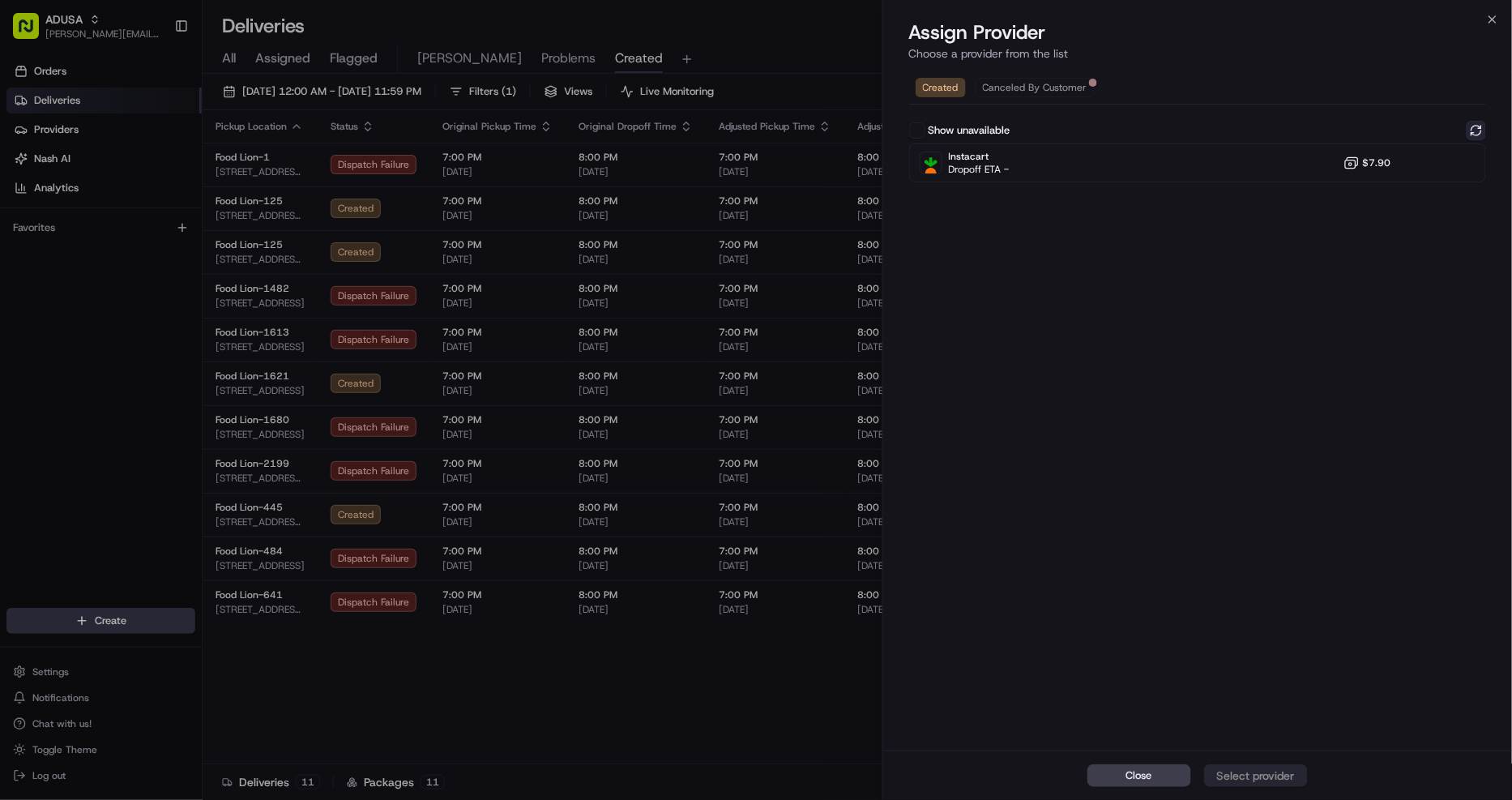
click at [1478, 127] on button at bounding box center [1476, 131] width 19 height 19
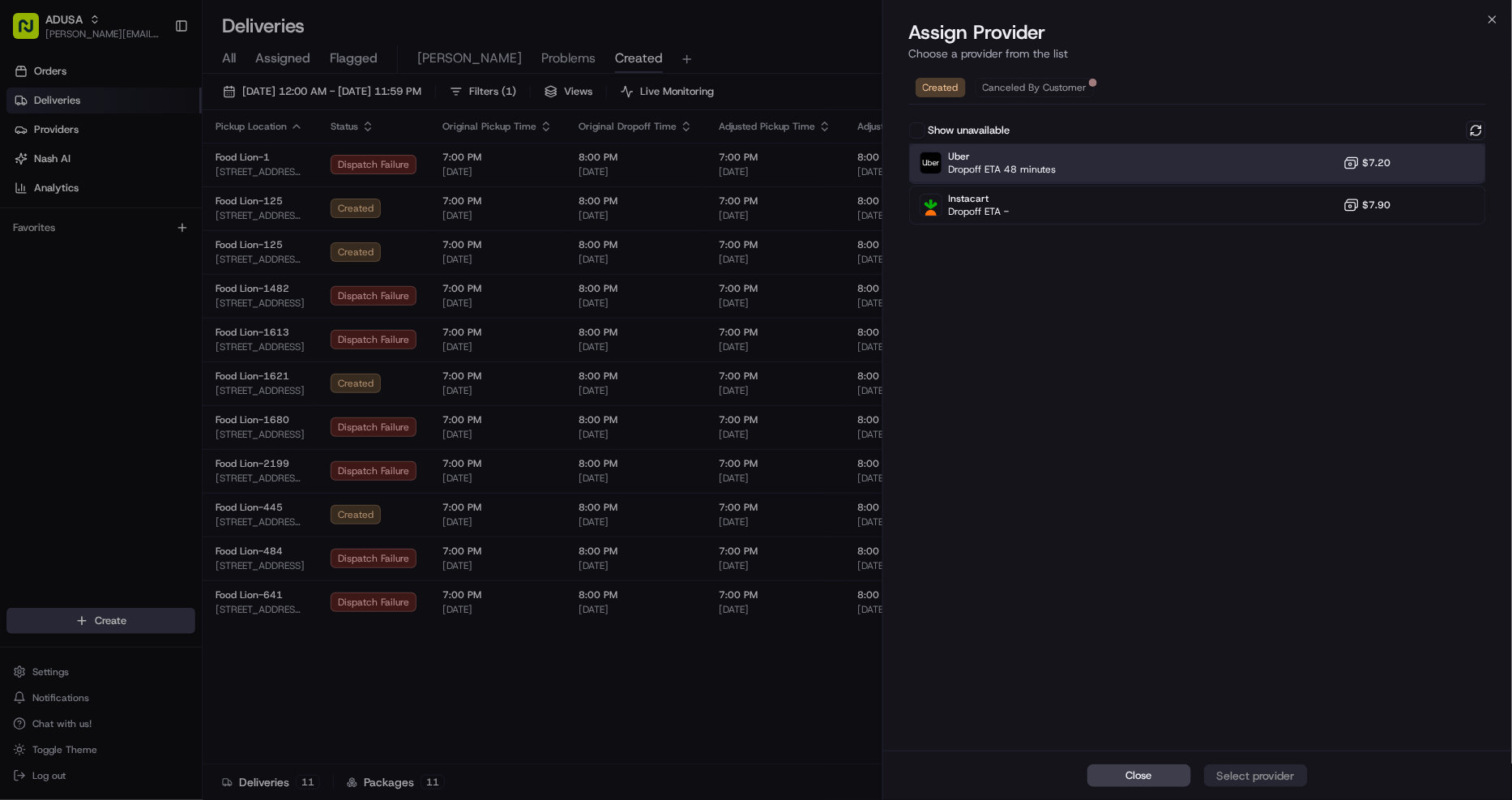
click at [1289, 172] on div "Uber Dropoff ETA 48 minutes $7.20" at bounding box center [1197, 163] width 577 height 39
click at [1305, 784] on button "Assign Provider" at bounding box center [1255, 775] width 104 height 23
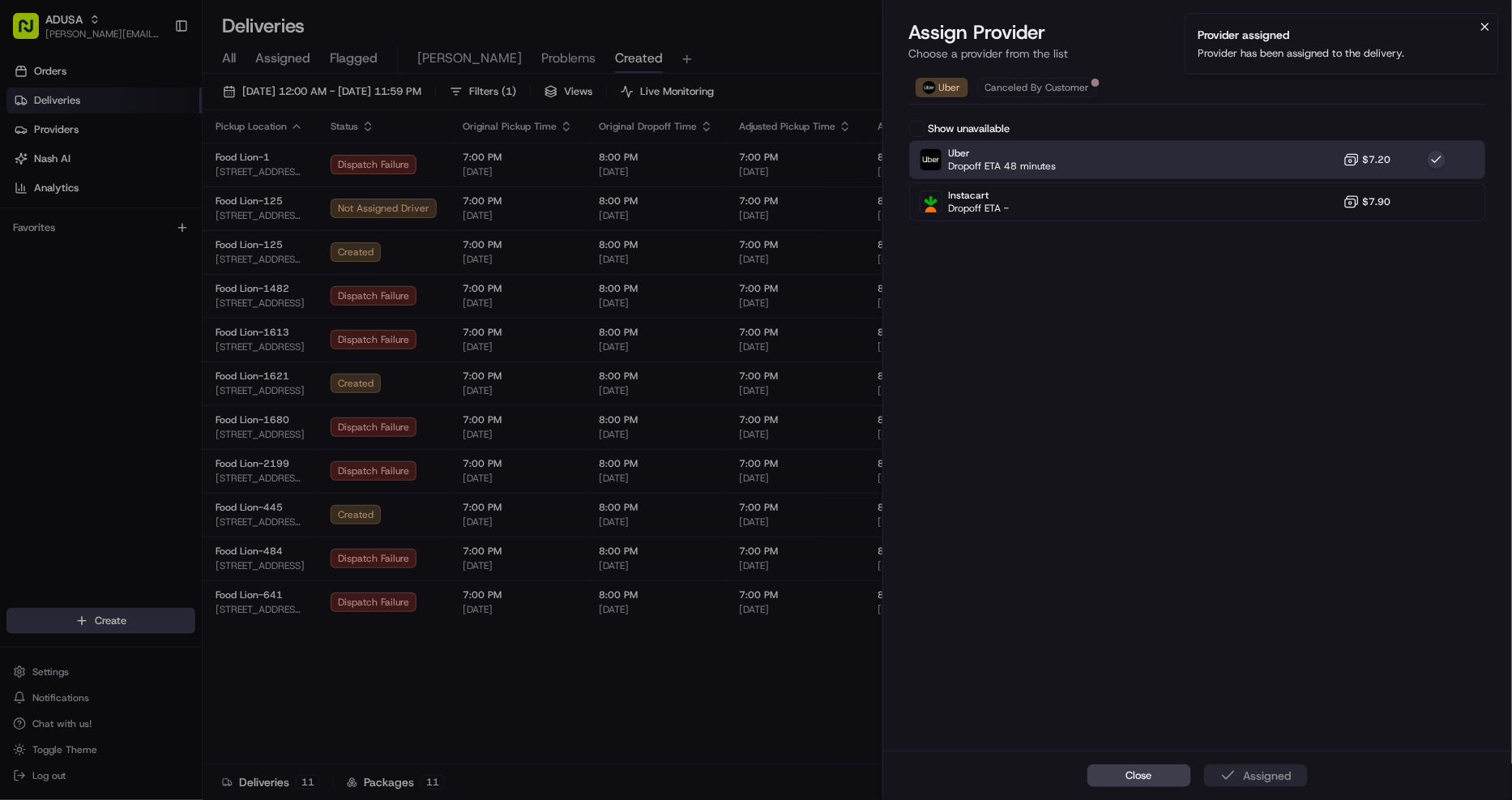
click at [1493, 27] on button "Notifications (F8)" at bounding box center [1485, 26] width 19 height 19
click at [1493, 22] on icon "button" at bounding box center [1492, 19] width 13 height 13
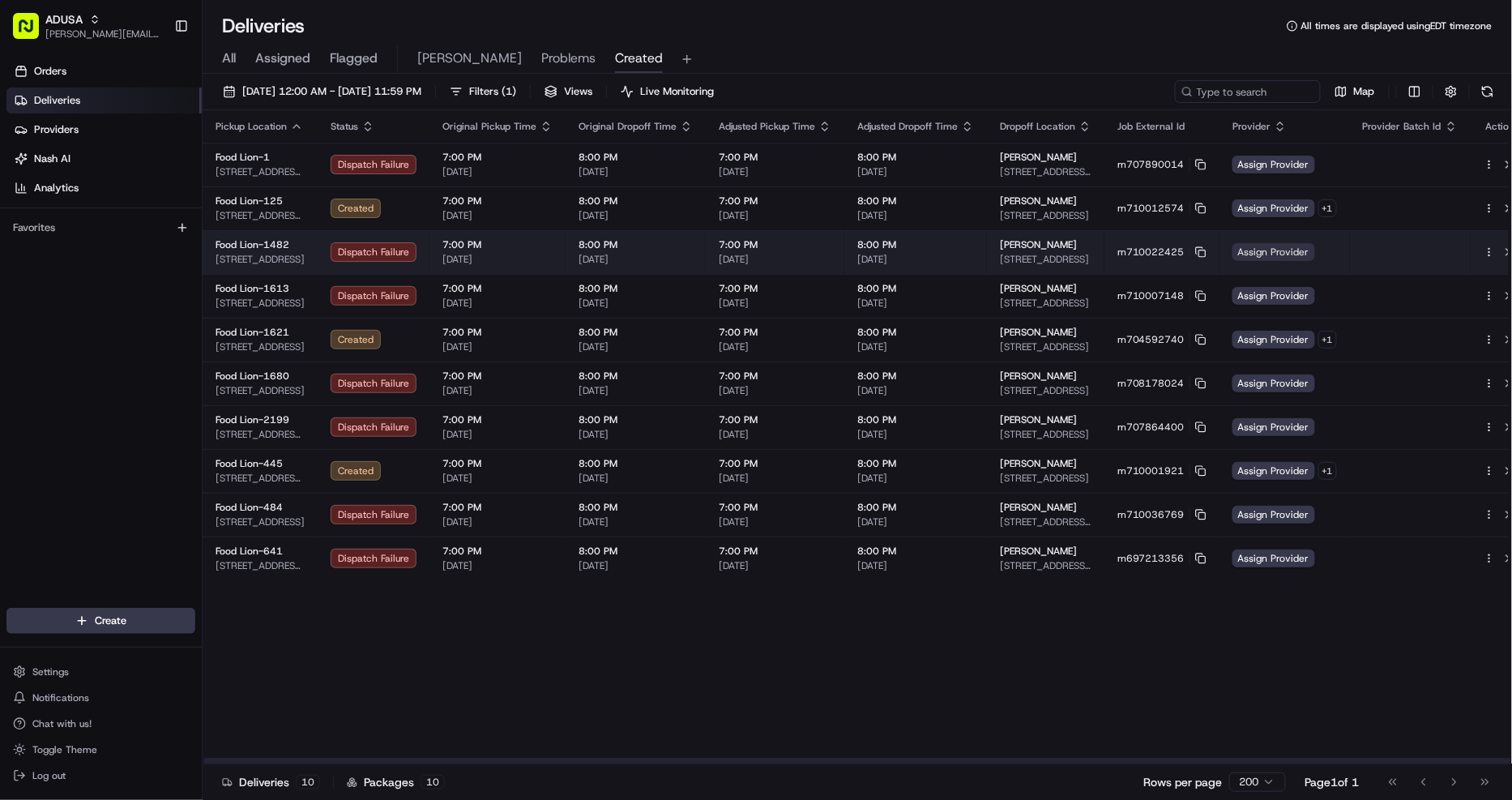
click at [1260, 253] on span "Assign Provider" at bounding box center [1274, 252] width 83 height 18
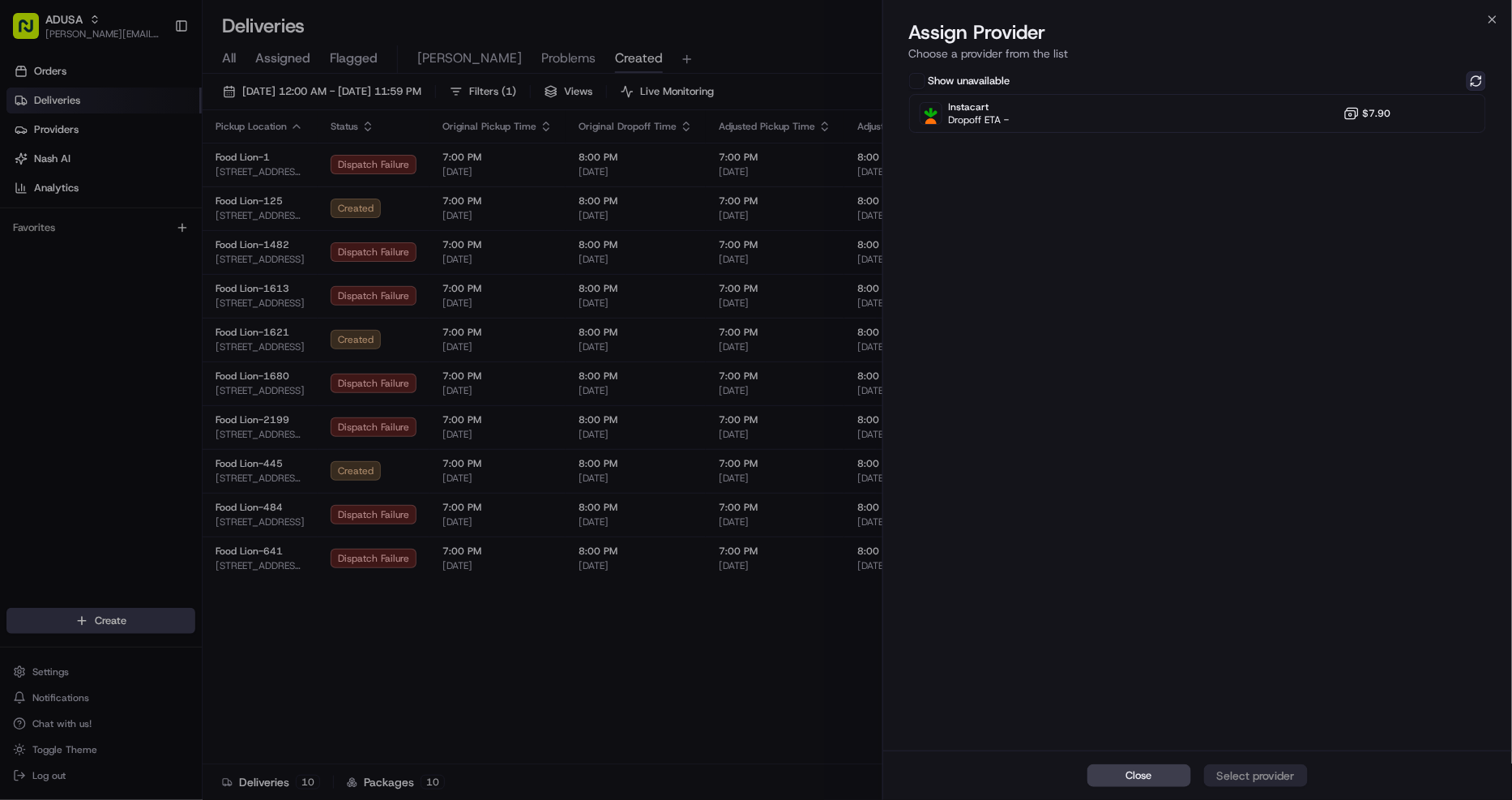
click at [1477, 82] on button at bounding box center [1476, 81] width 19 height 19
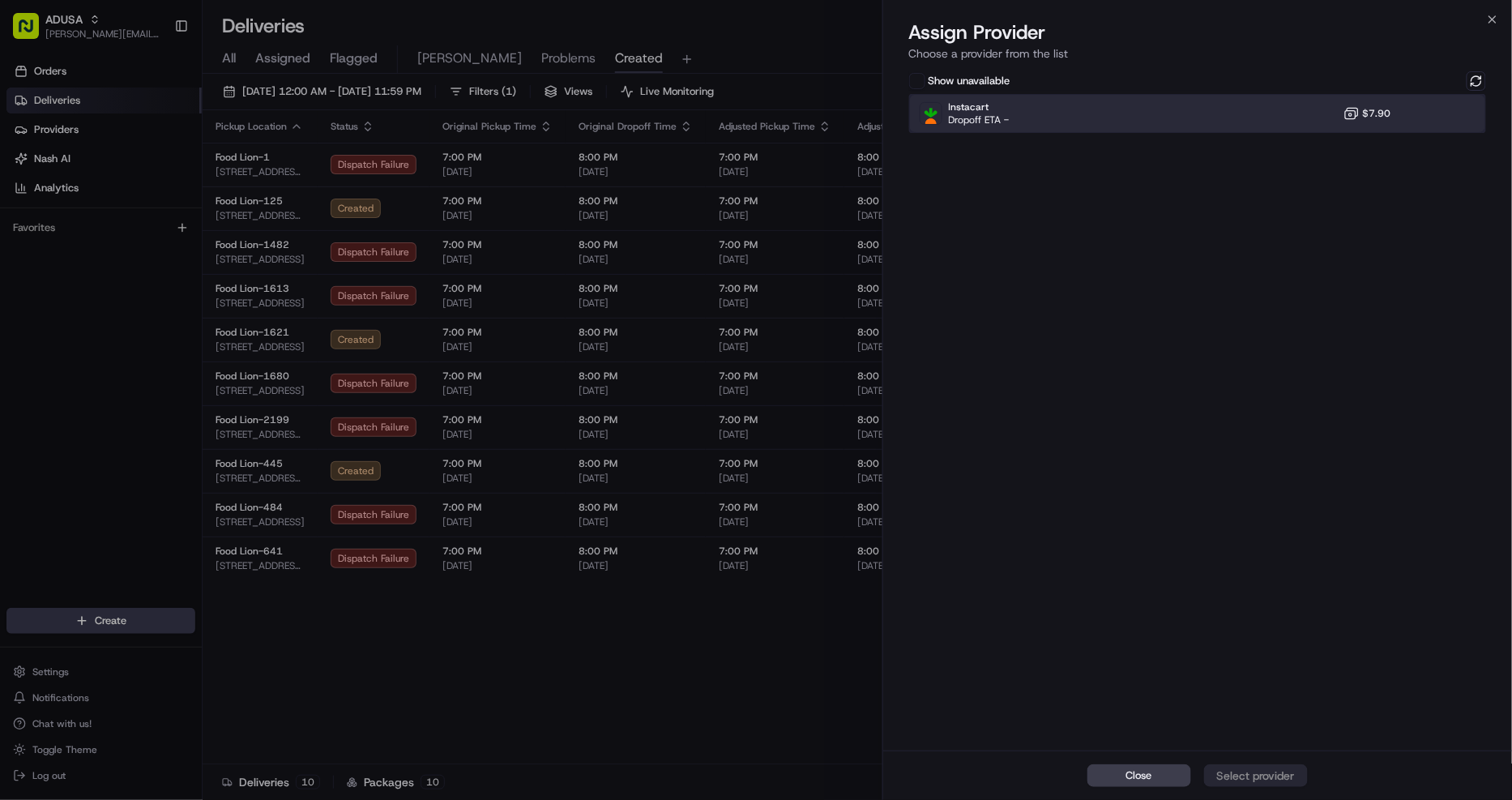
click at [1278, 122] on div "Instacart Dropoff ETA - $7.90" at bounding box center [1197, 114] width 577 height 39
click at [1283, 771] on div "Assign Provider" at bounding box center [1255, 775] width 79 height 16
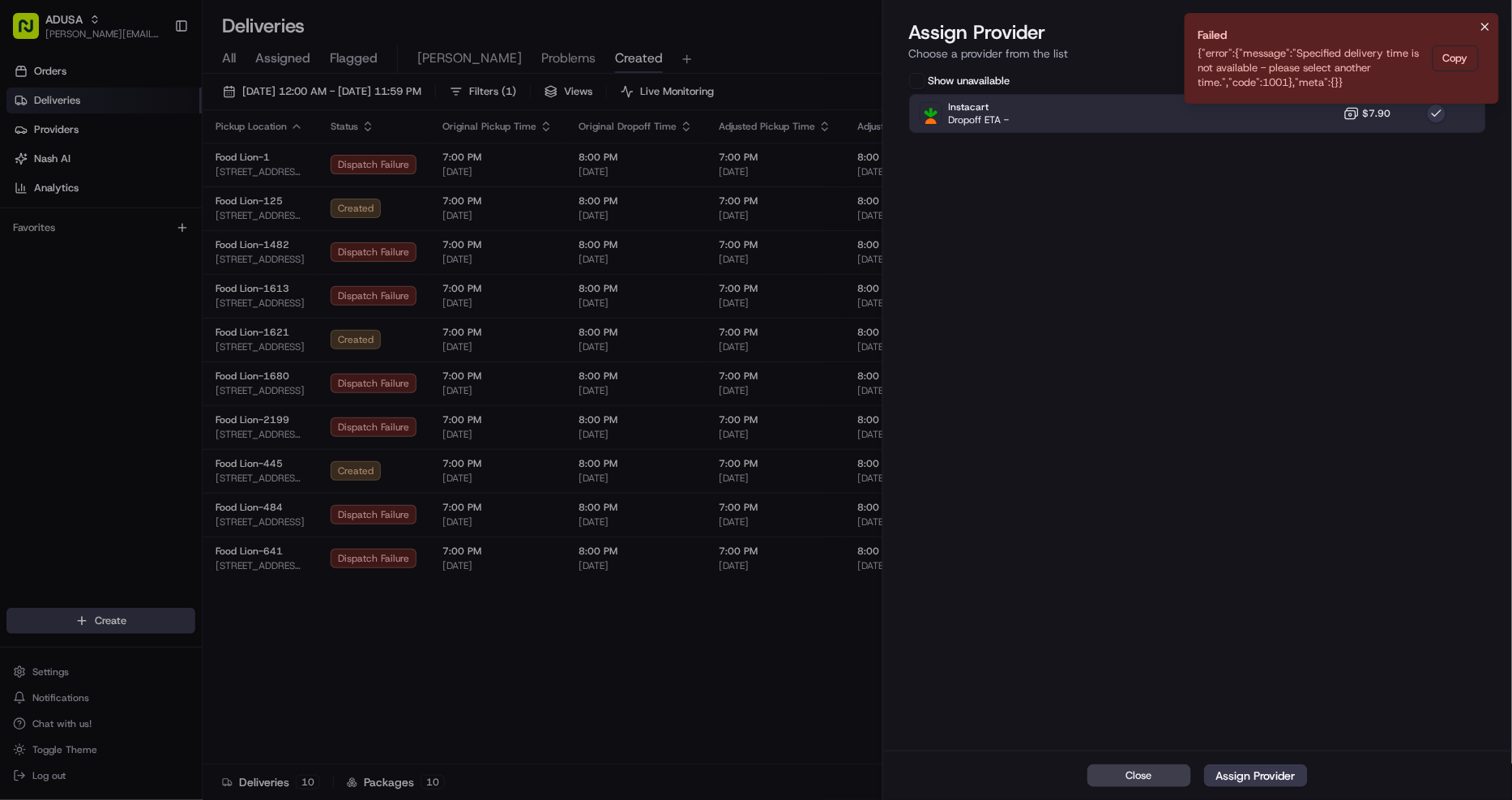
click at [1488, 27] on icon "Notifications (F8)" at bounding box center [1485, 26] width 13 height 13
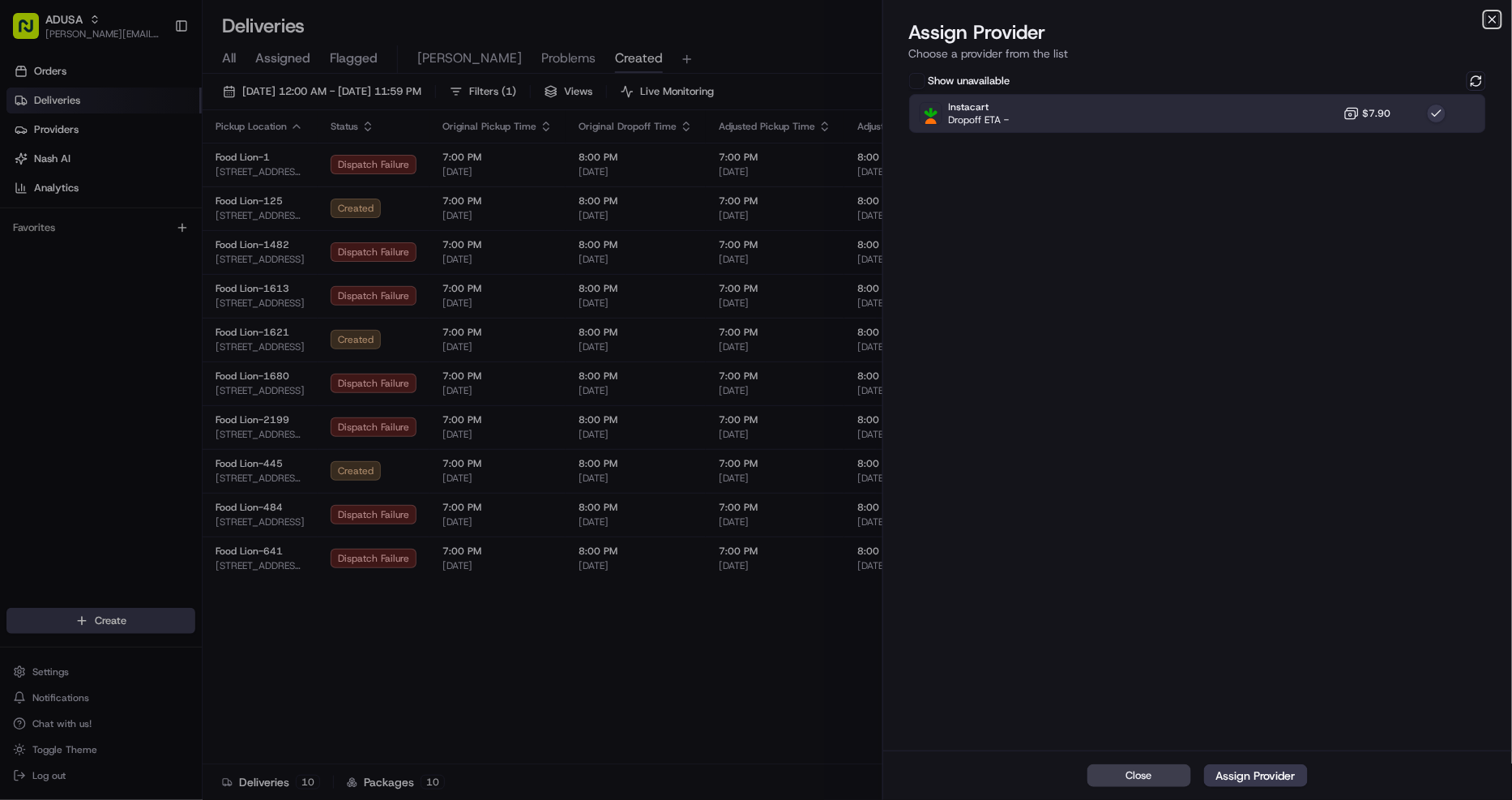
click at [1489, 22] on icon "button" at bounding box center [1492, 19] width 6 height 6
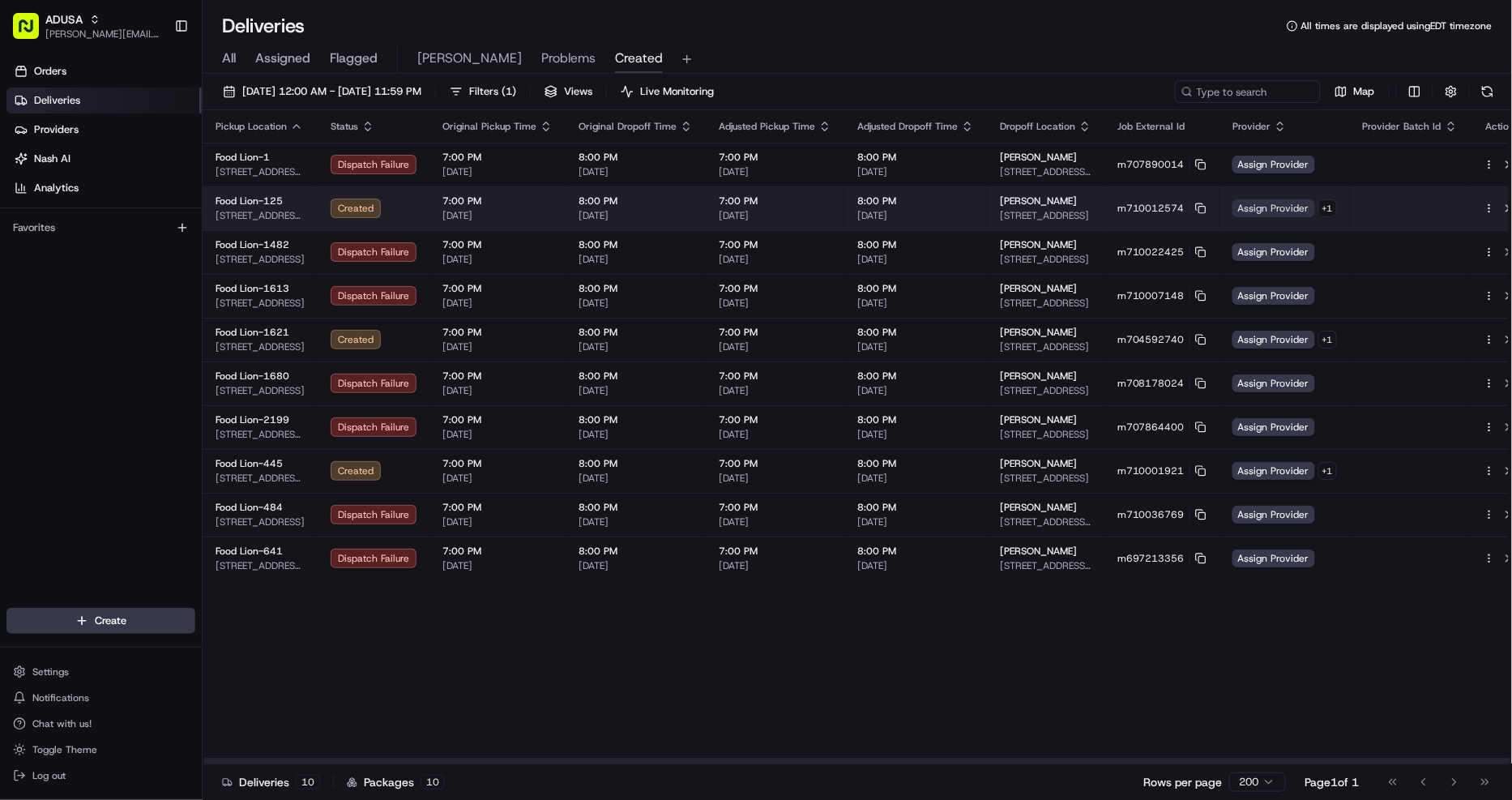
click at [1243, 207] on span "Assign Provider" at bounding box center [1274, 208] width 83 height 18
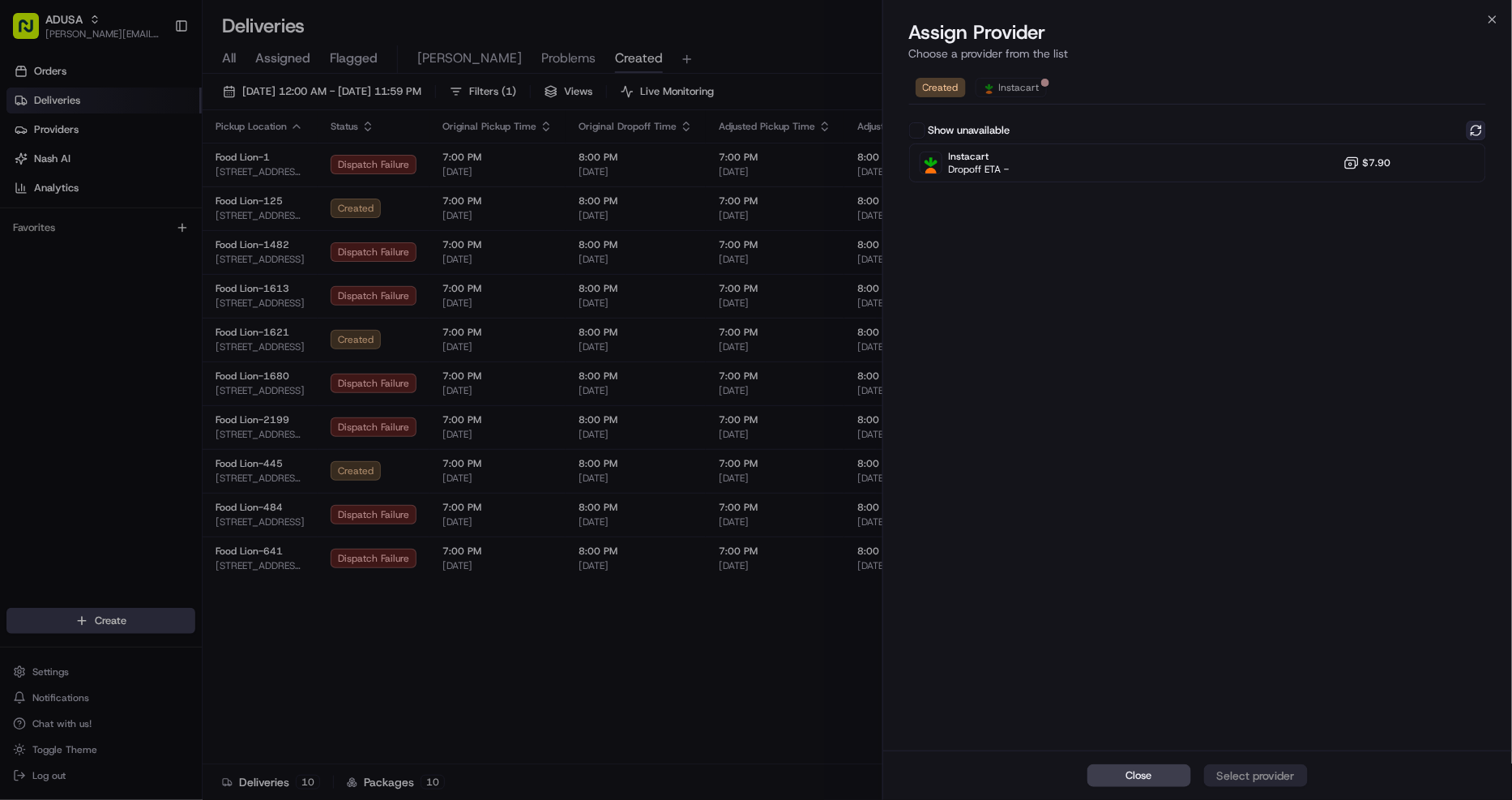
click at [1479, 136] on button at bounding box center [1476, 131] width 19 height 19
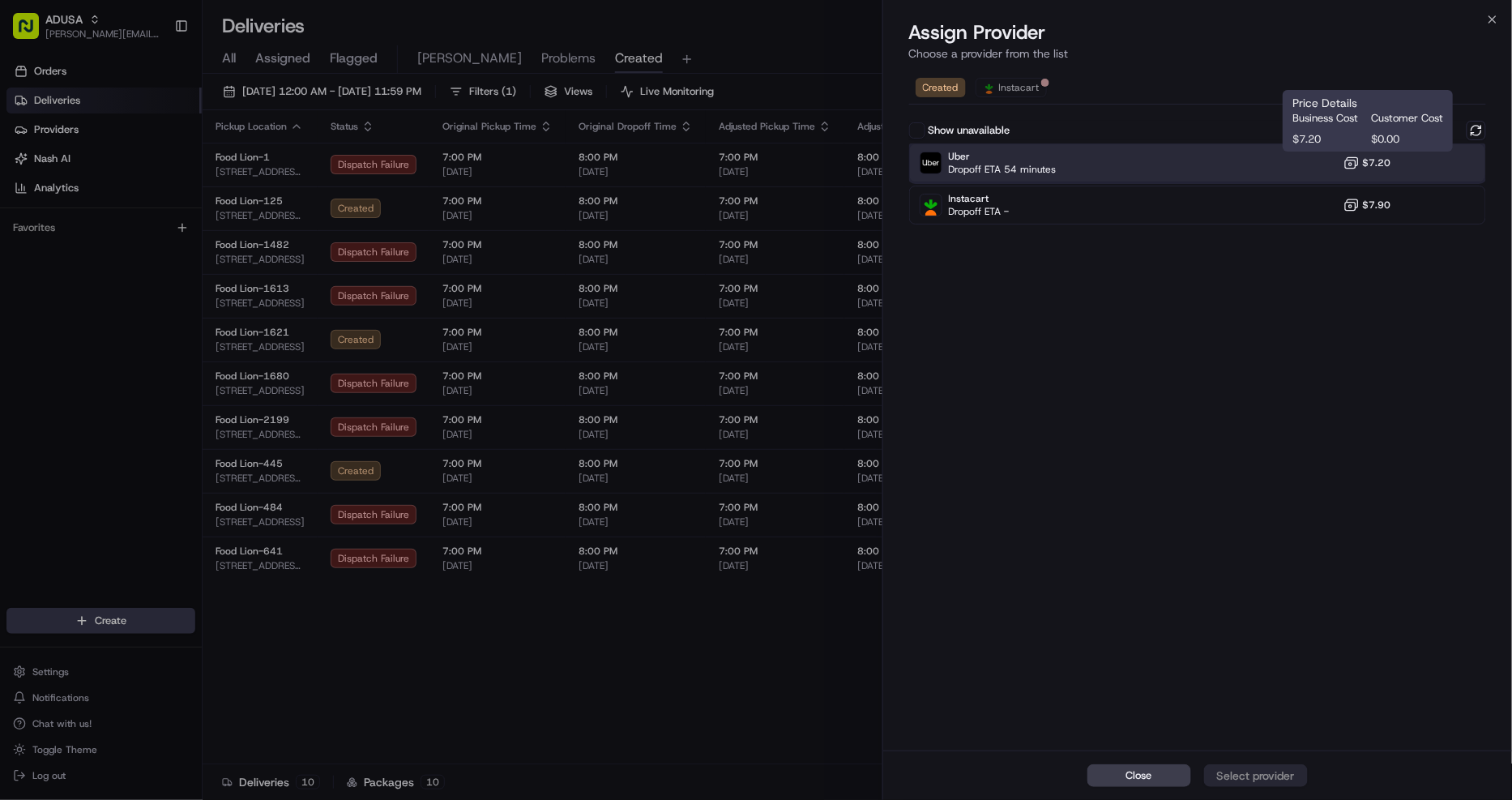
click at [1335, 162] on div "Uber Dropoff ETA 54 minutes $7.20" at bounding box center [1197, 163] width 577 height 39
click at [1300, 781] on button "Assign Provider" at bounding box center [1255, 775] width 104 height 23
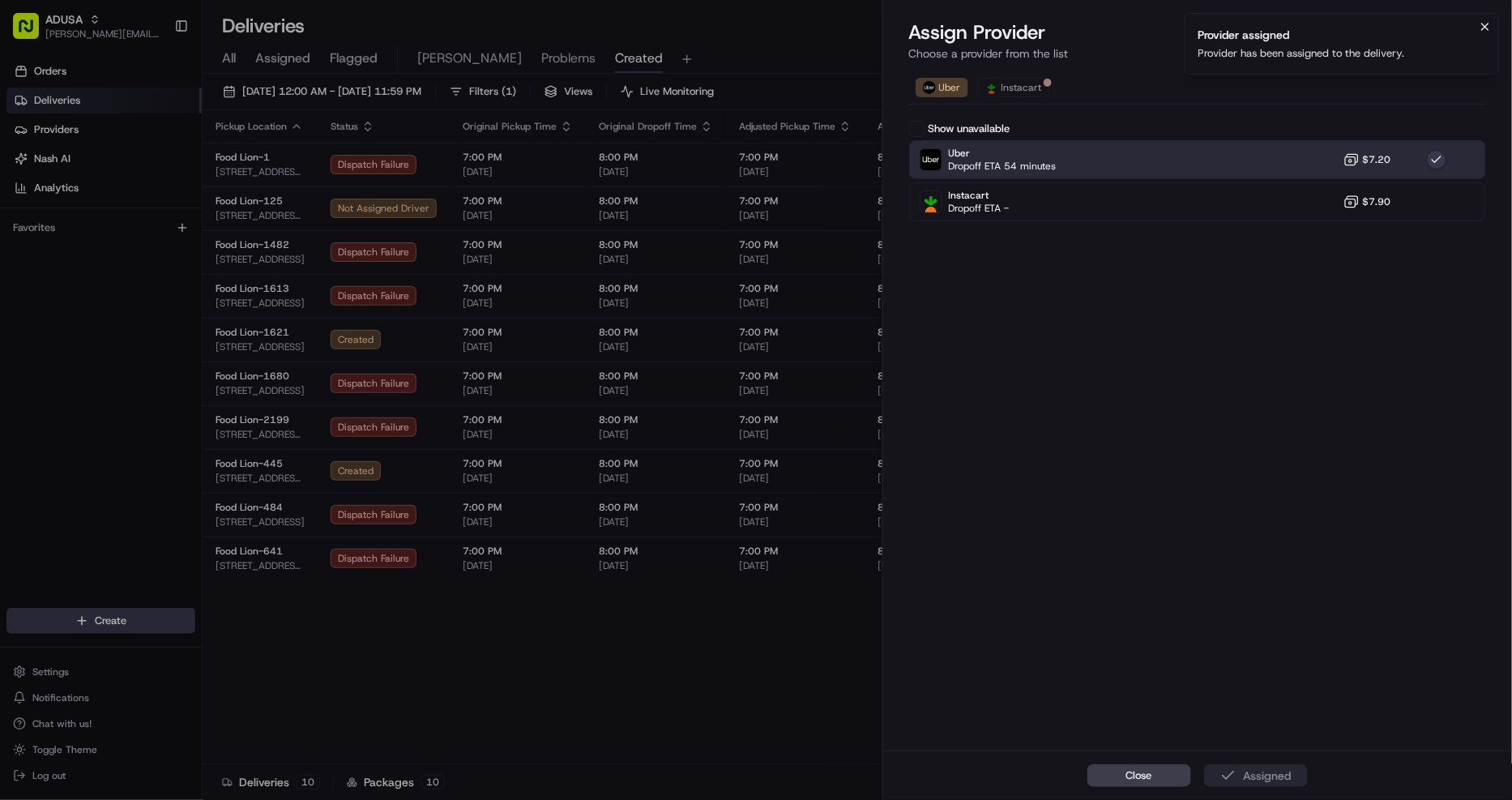
click at [1491, 25] on icon "Notifications (F8)" at bounding box center [1485, 26] width 13 height 13
click at [1493, 20] on icon "button" at bounding box center [1492, 19] width 6 height 6
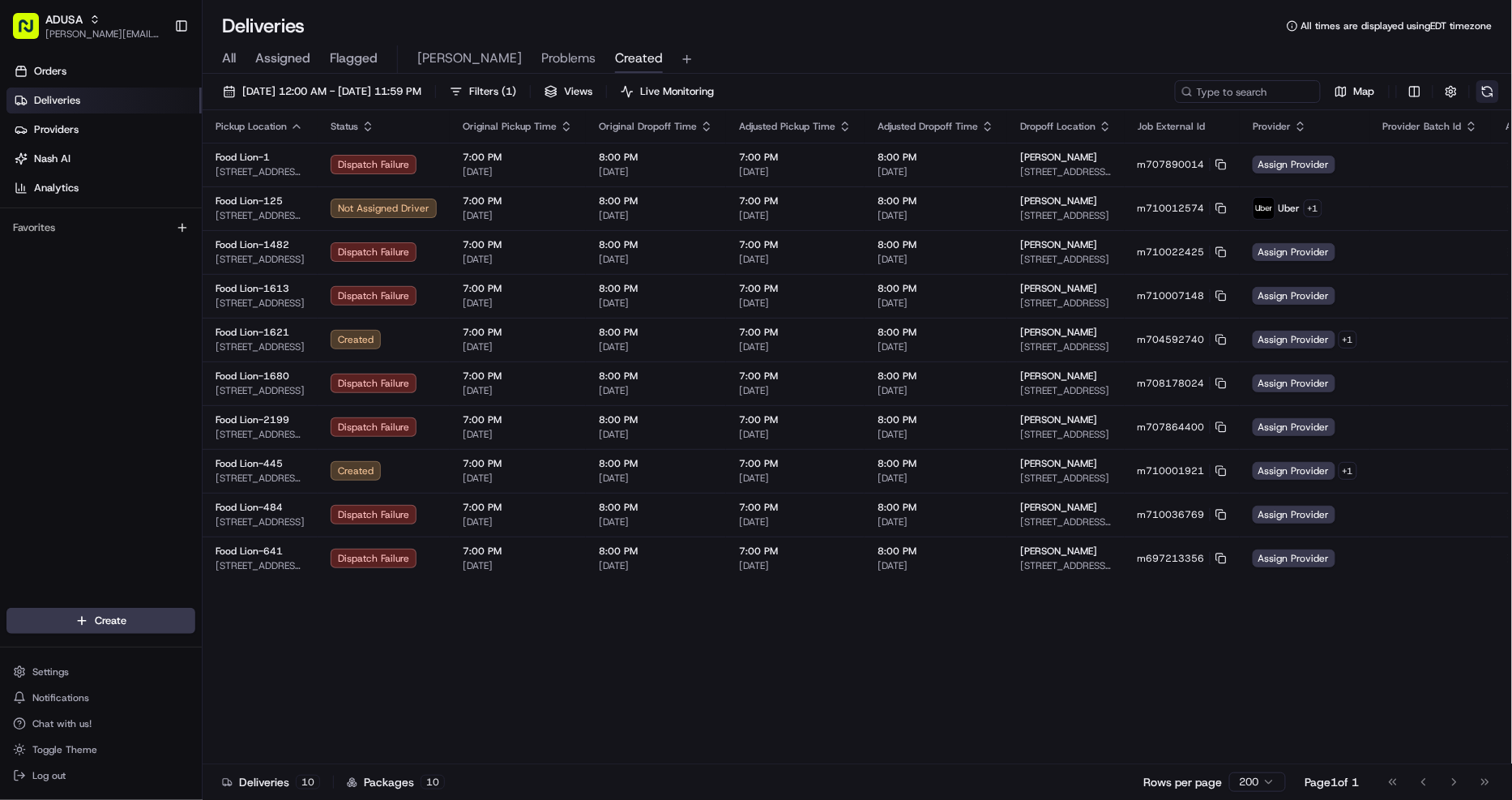
click at [1484, 89] on button at bounding box center [1487, 92] width 23 height 23
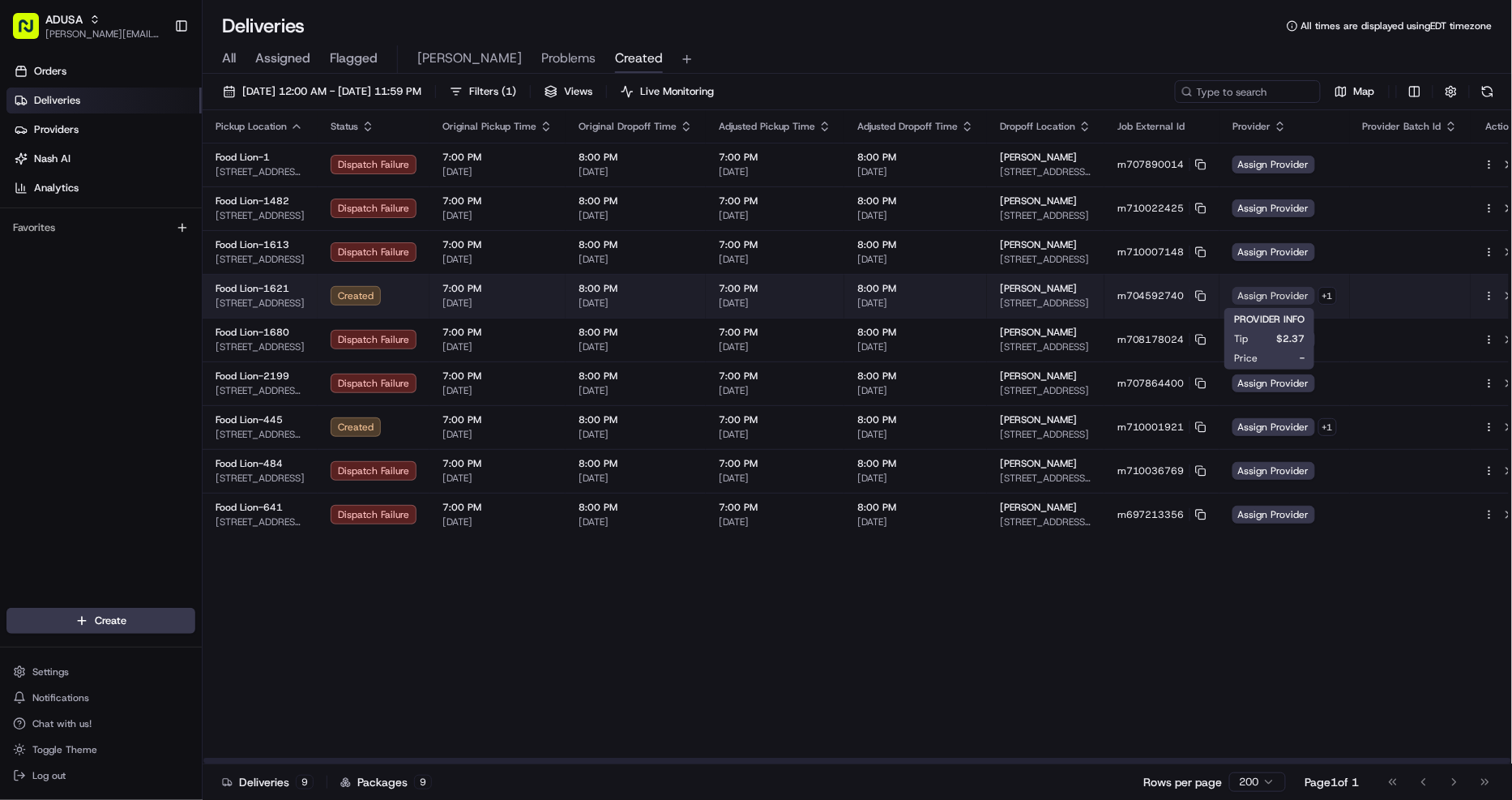
click at [1262, 293] on span "Assign Provider" at bounding box center [1274, 295] width 83 height 18
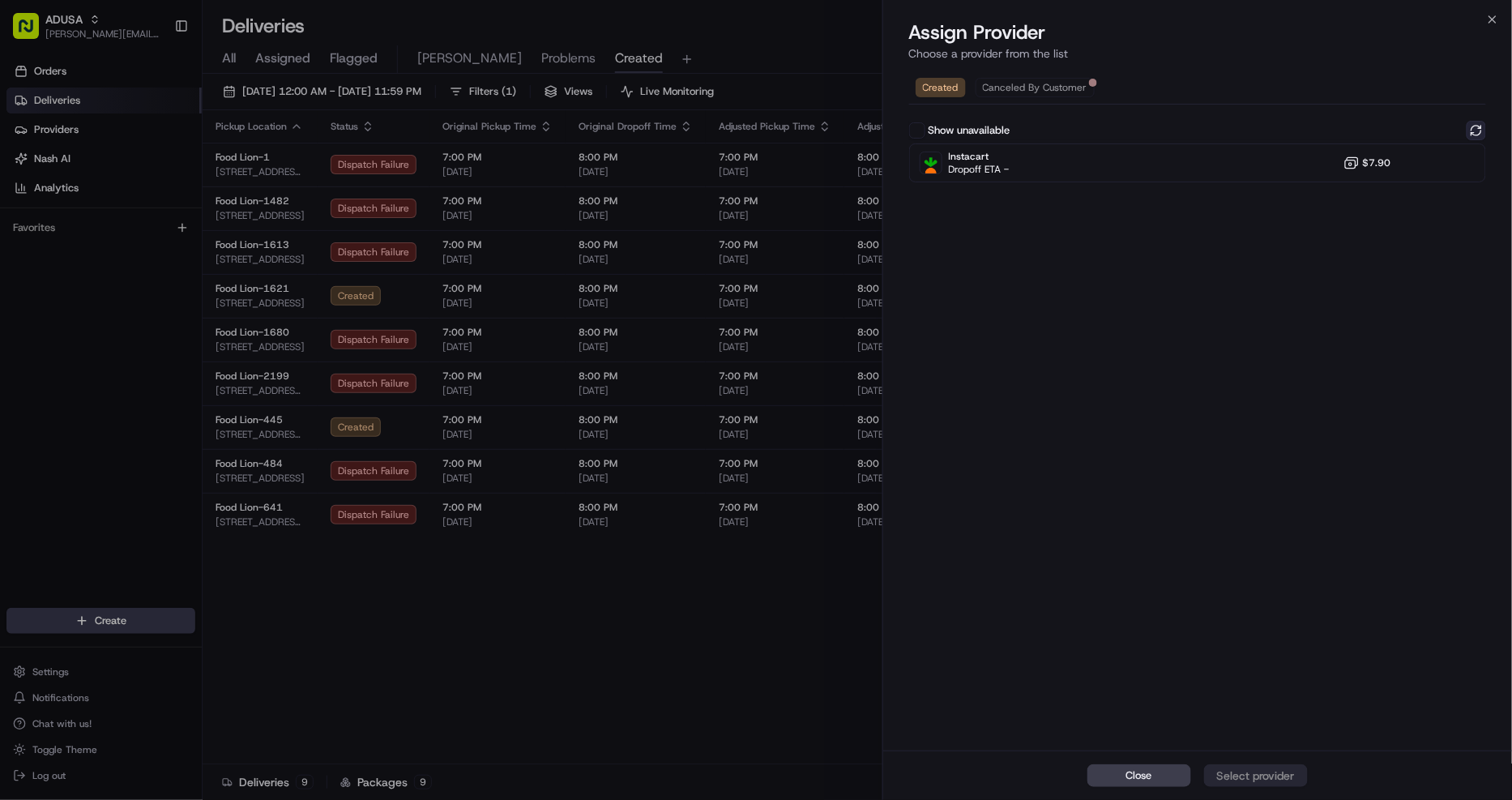
click at [1476, 131] on button at bounding box center [1476, 131] width 19 height 19
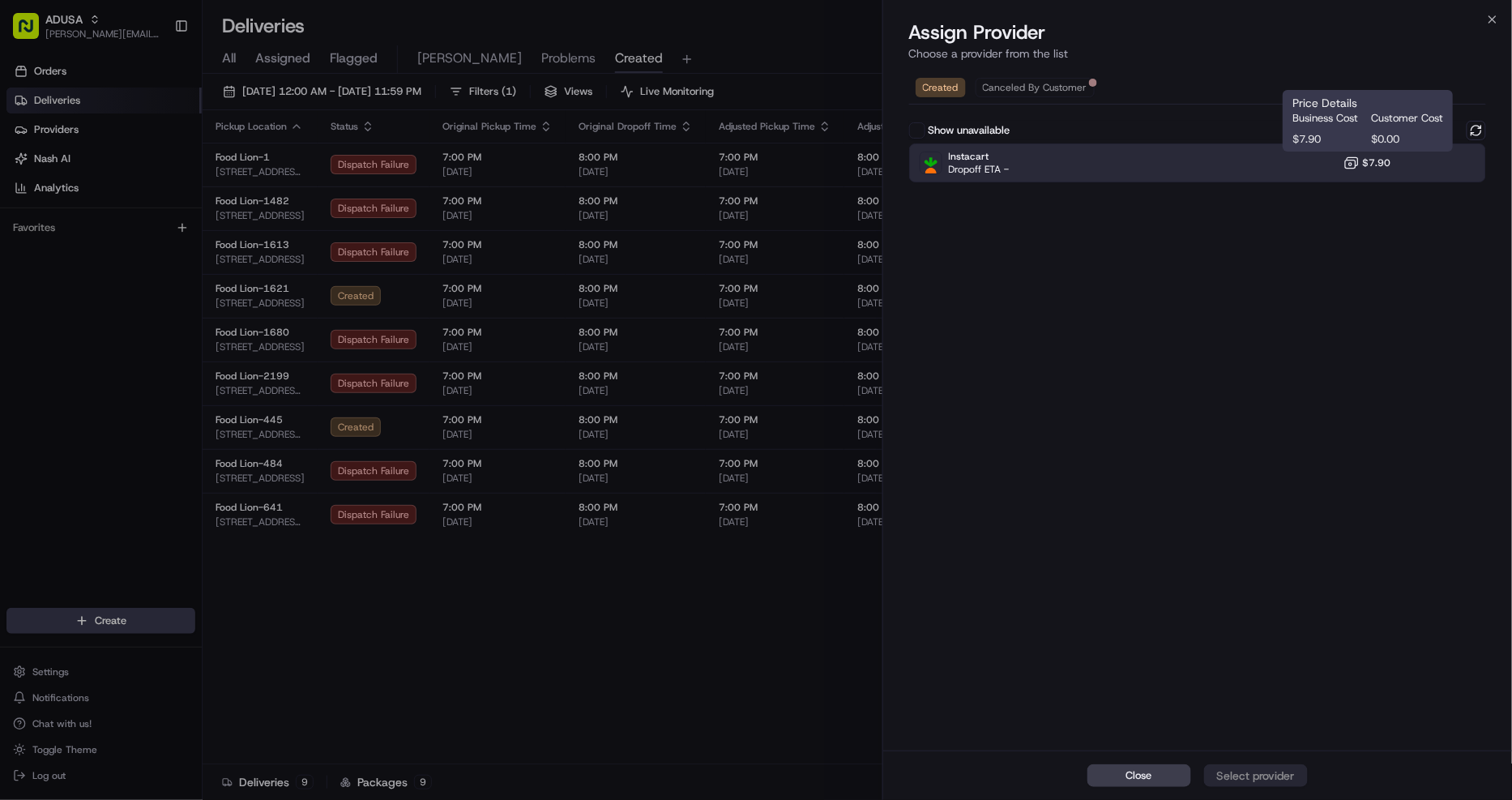
click at [1387, 165] on span "$7.90" at bounding box center [1376, 162] width 28 height 13
click at [1270, 778] on div "Assign Provider" at bounding box center [1255, 775] width 79 height 16
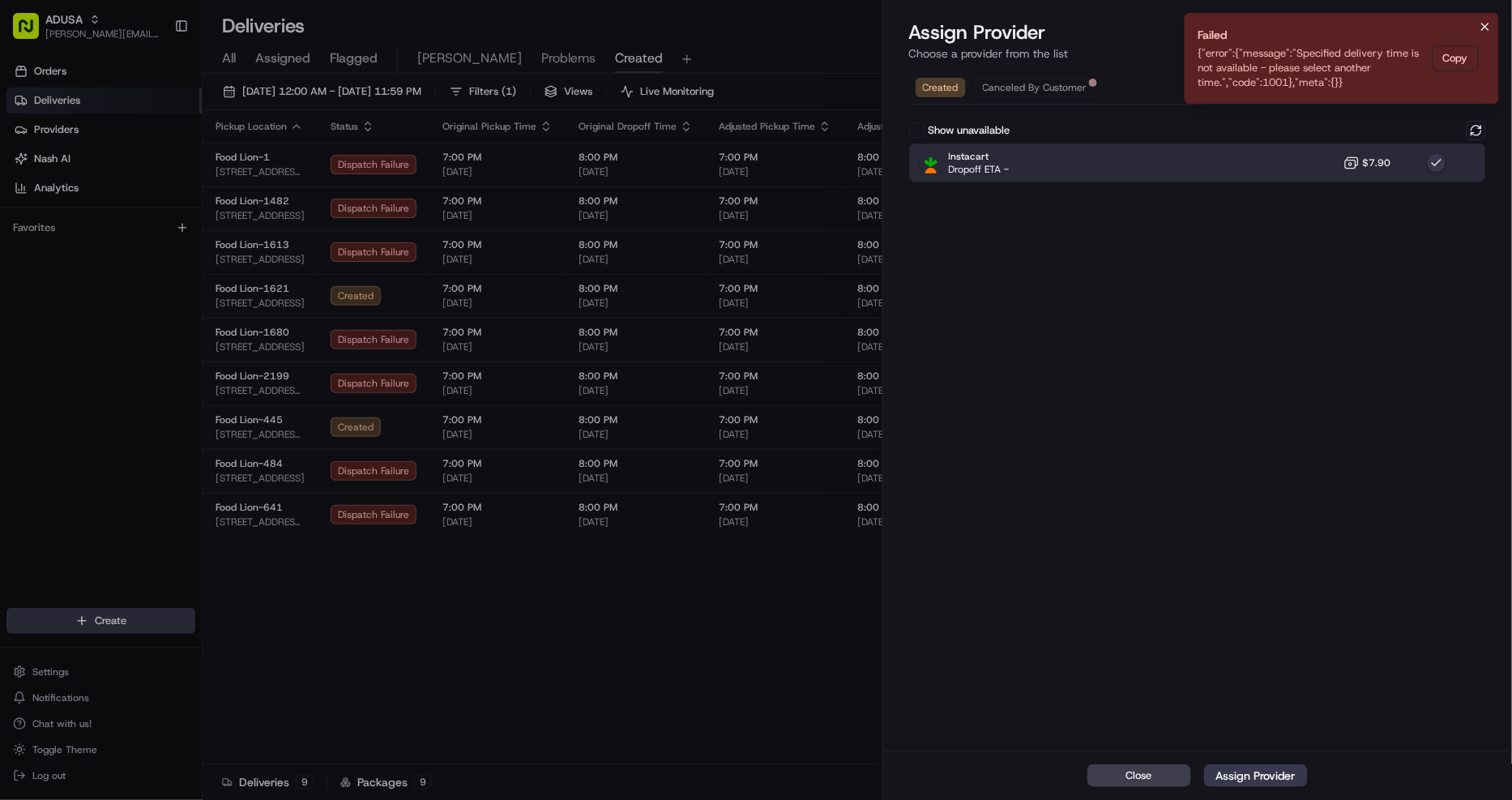
click at [1480, 30] on icon "Notifications (F8)" at bounding box center [1485, 26] width 13 height 13
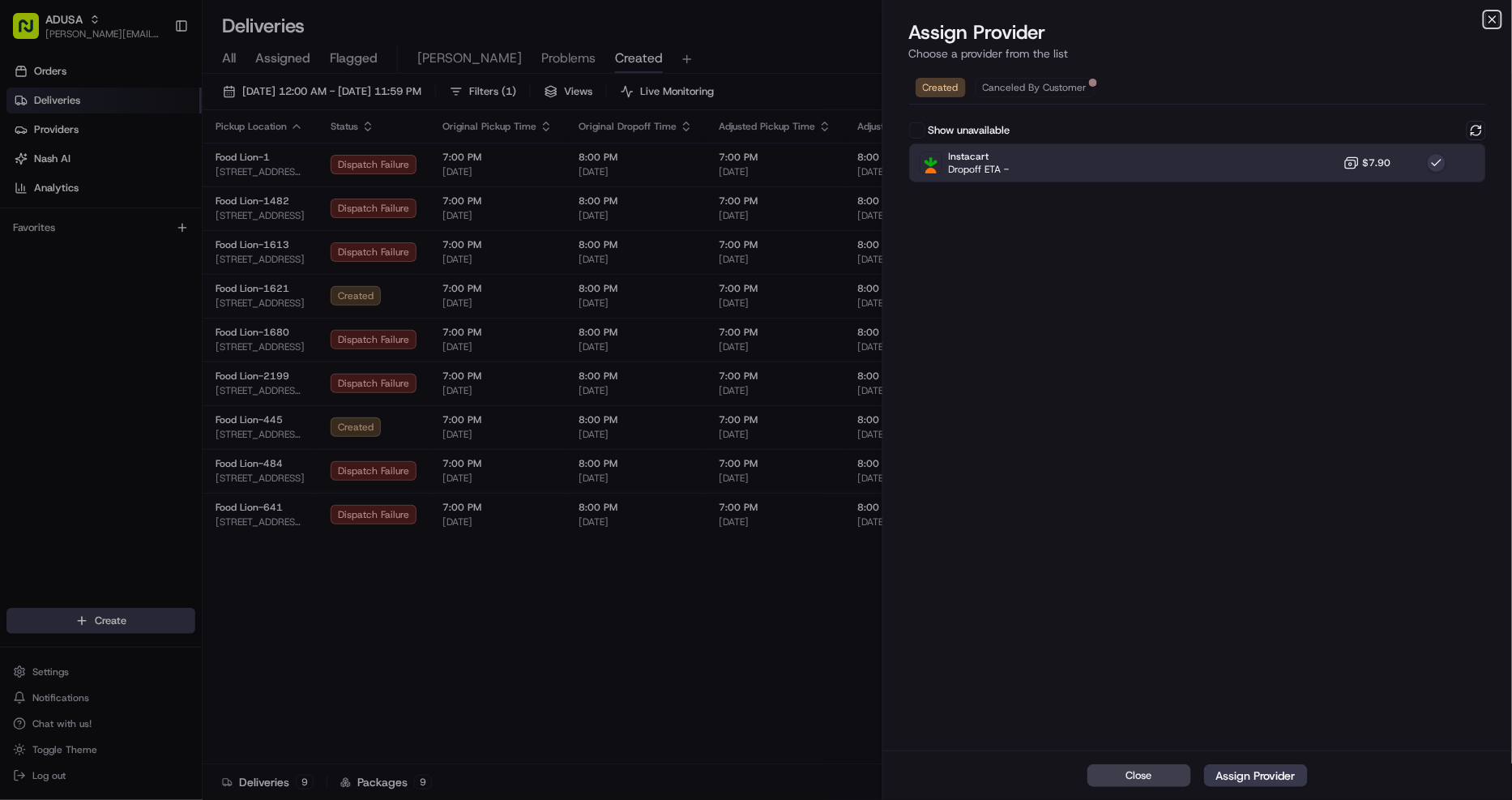
click at [1493, 25] on icon "button" at bounding box center [1492, 19] width 13 height 13
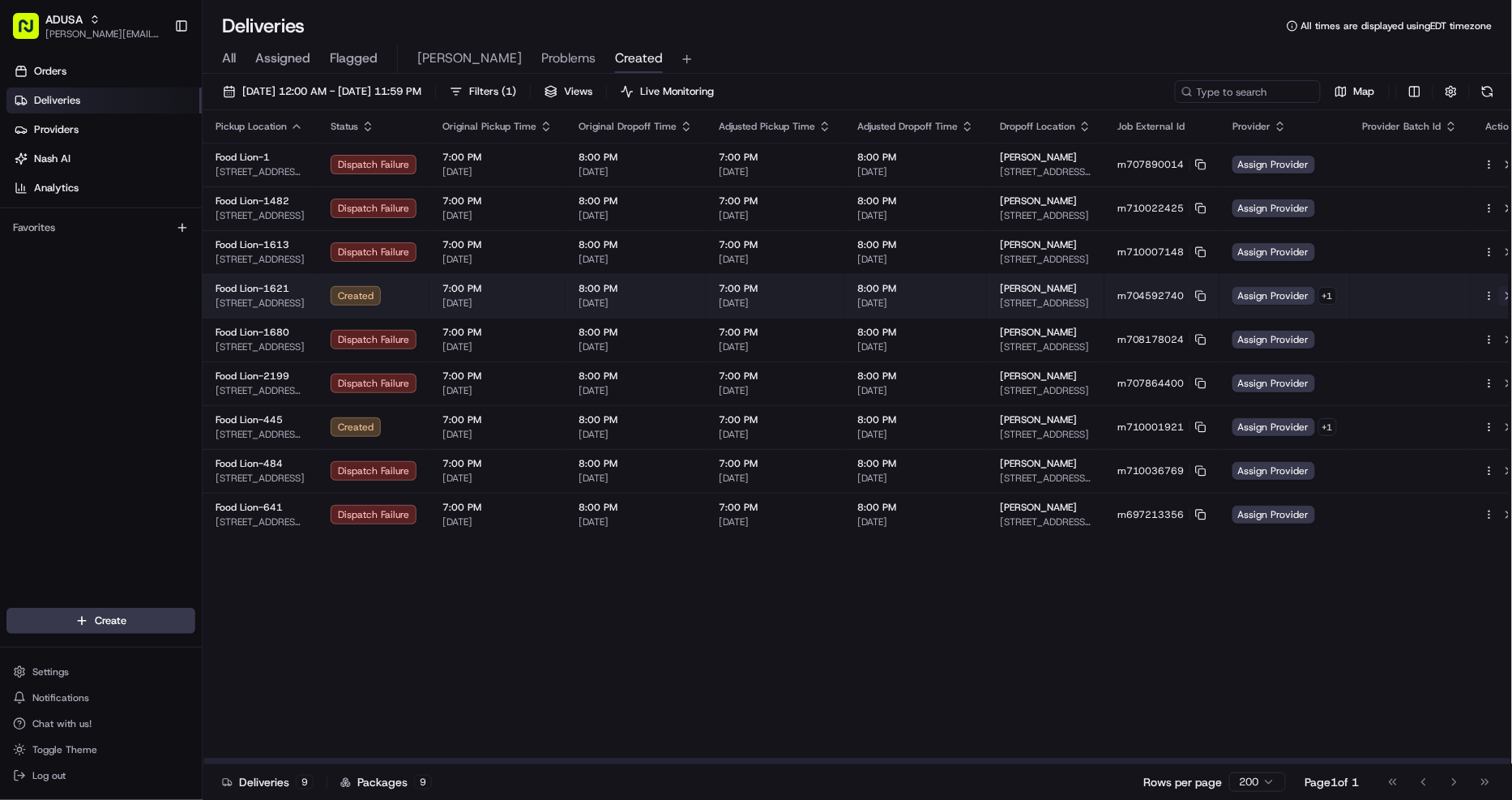
click at [1498, 289] on button at bounding box center [1508, 295] width 19 height 19
click at [1195, 298] on icon at bounding box center [1200, 295] width 11 height 11
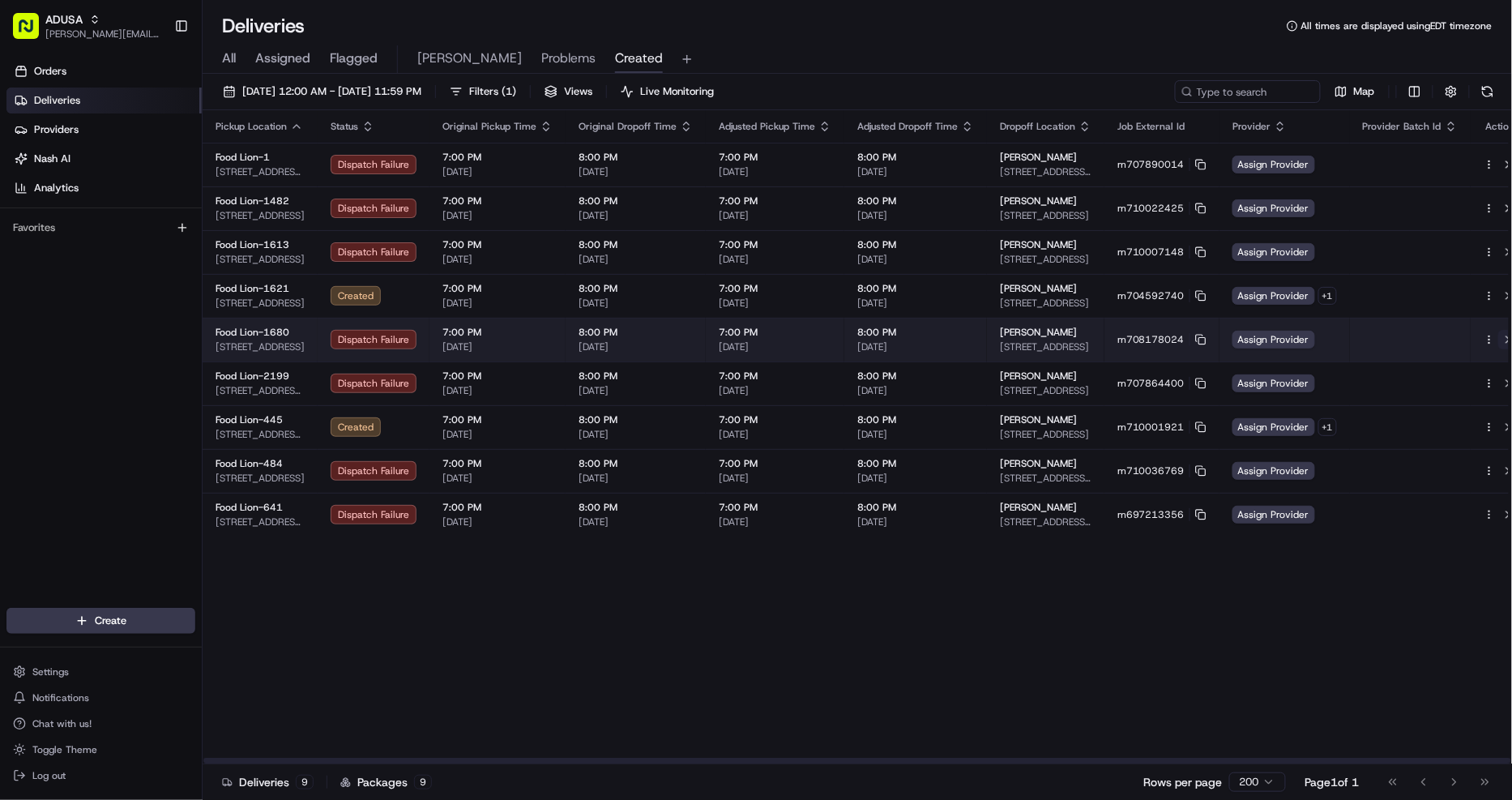
click at [1498, 342] on button at bounding box center [1508, 340] width 19 height 19
click at [1464, 337] on html "ADUSA christine.gibsonebbeson@adusa.com Toggle Sidebar Orders Deliveries Provid…" at bounding box center [756, 400] width 1512 height 800
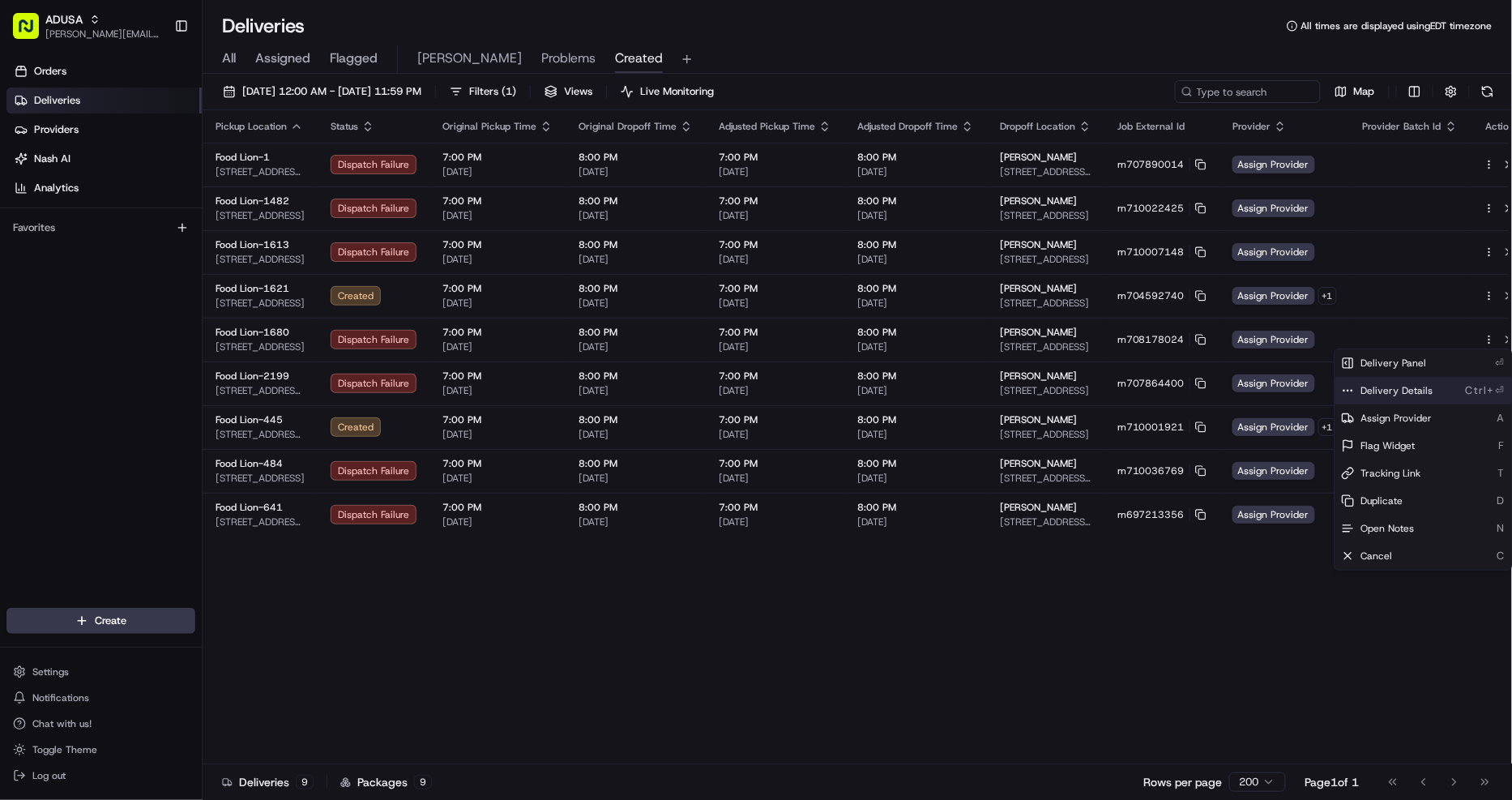
click at [1416, 393] on span "Delivery Details" at bounding box center [1397, 391] width 72 height 13
click at [1488, 90] on html "ADUSA christine.gibsonebbeson@adusa.com Toggle Sidebar Orders Deliveries Provid…" at bounding box center [756, 400] width 1512 height 800
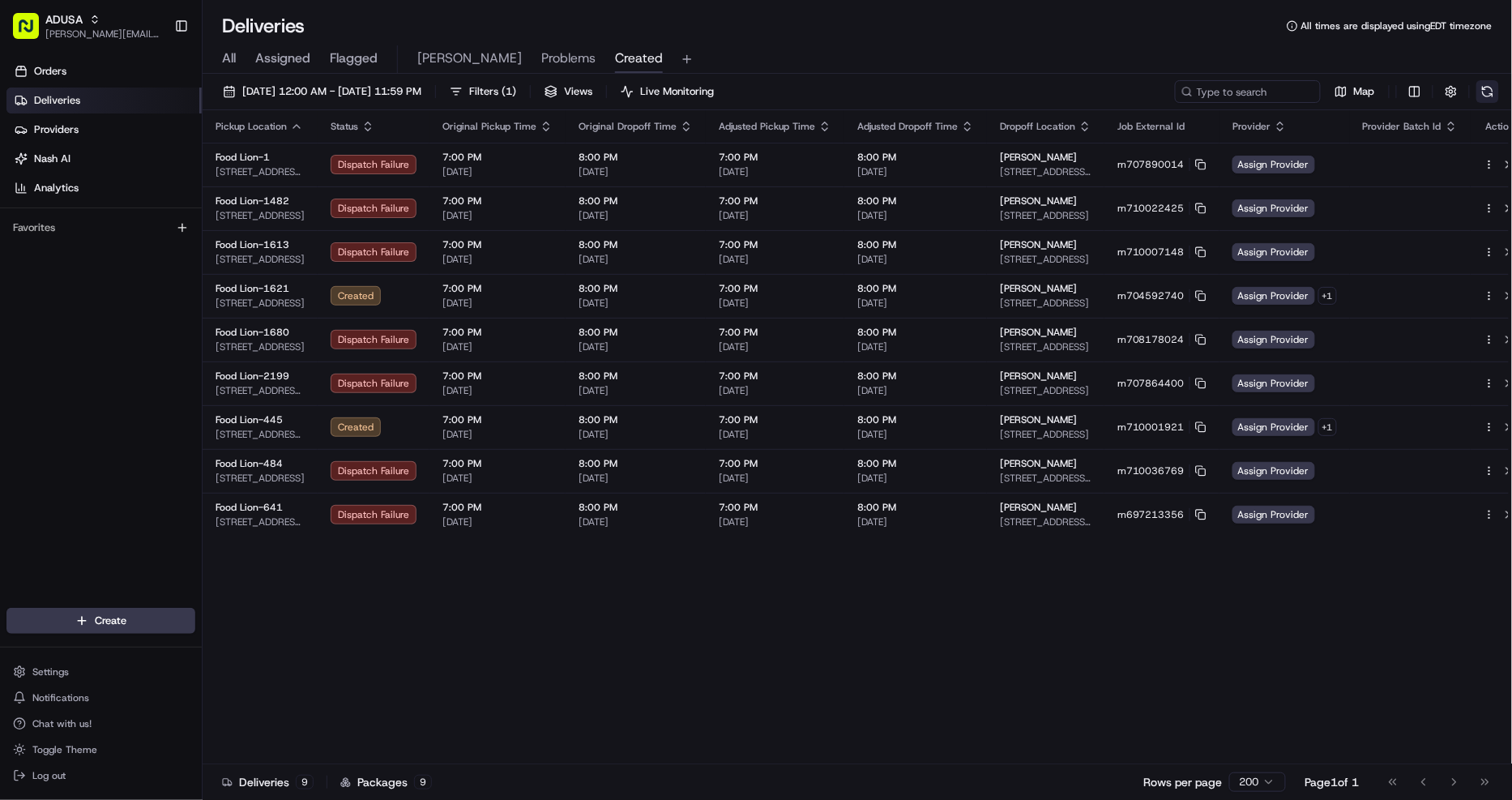
click at [1488, 90] on button at bounding box center [1487, 92] width 23 height 23
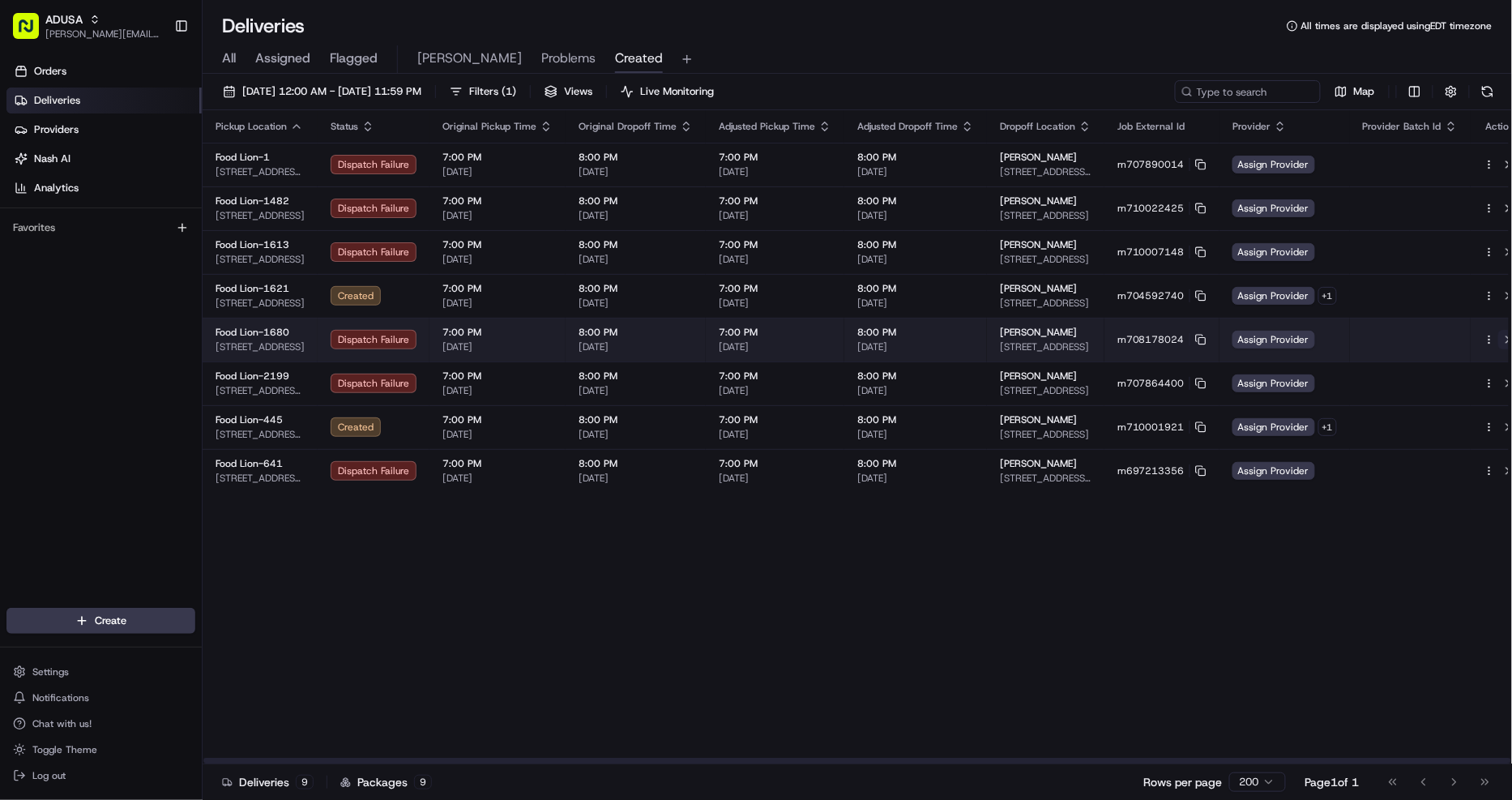
click at [1498, 337] on button at bounding box center [1508, 340] width 19 height 19
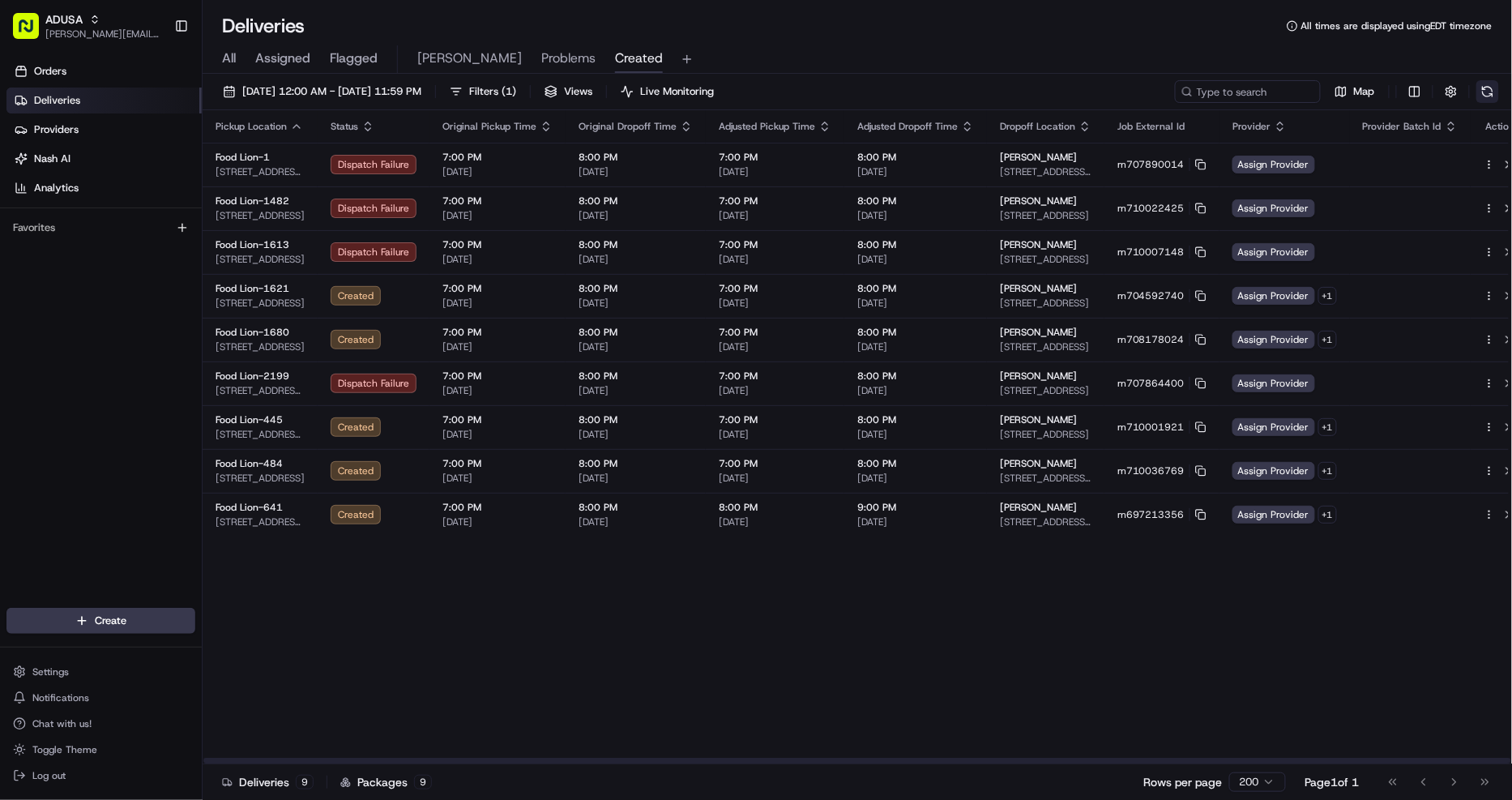
click at [1491, 87] on button at bounding box center [1487, 92] width 23 height 23
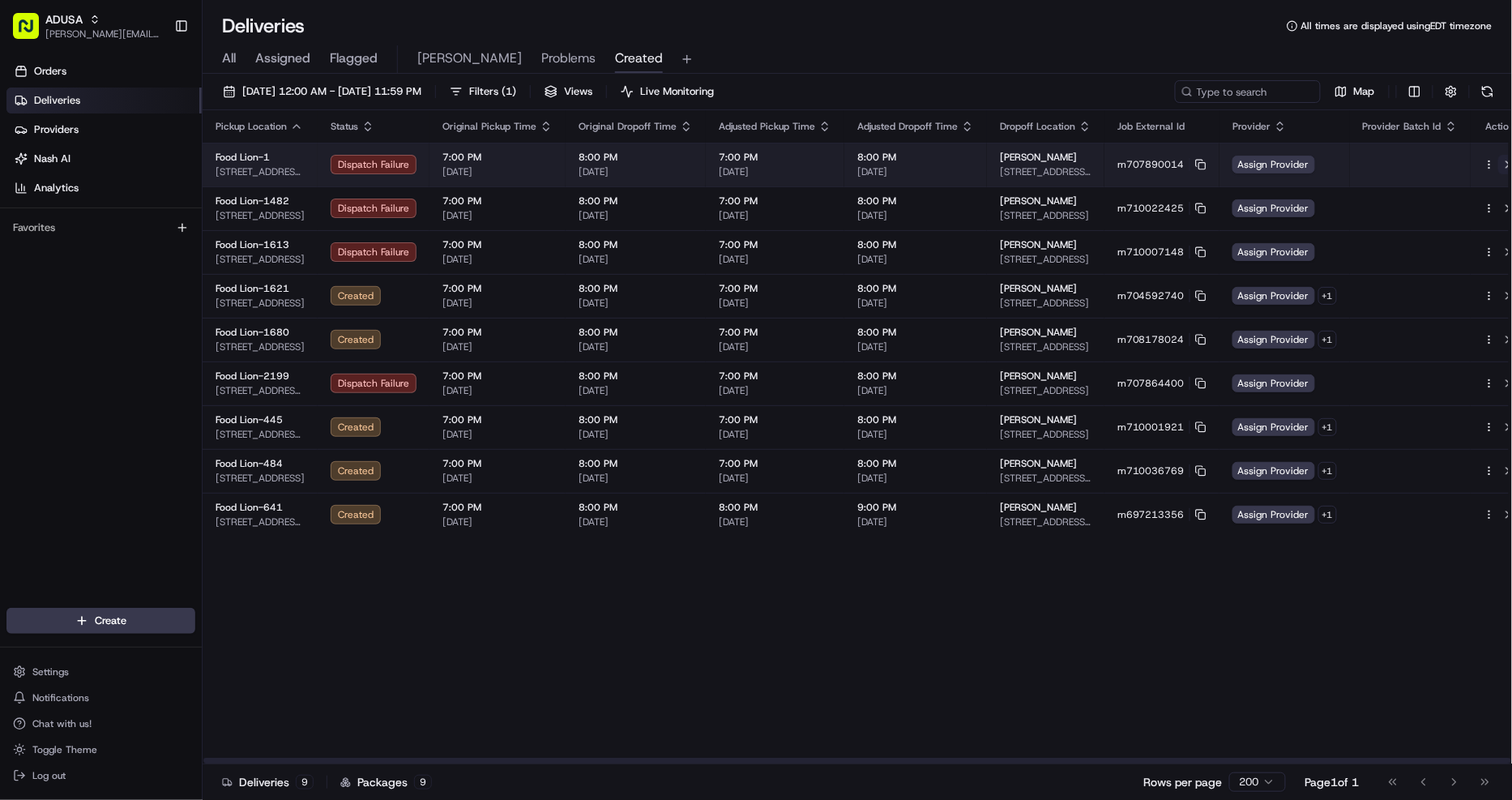
click at [1498, 161] on button at bounding box center [1508, 164] width 19 height 19
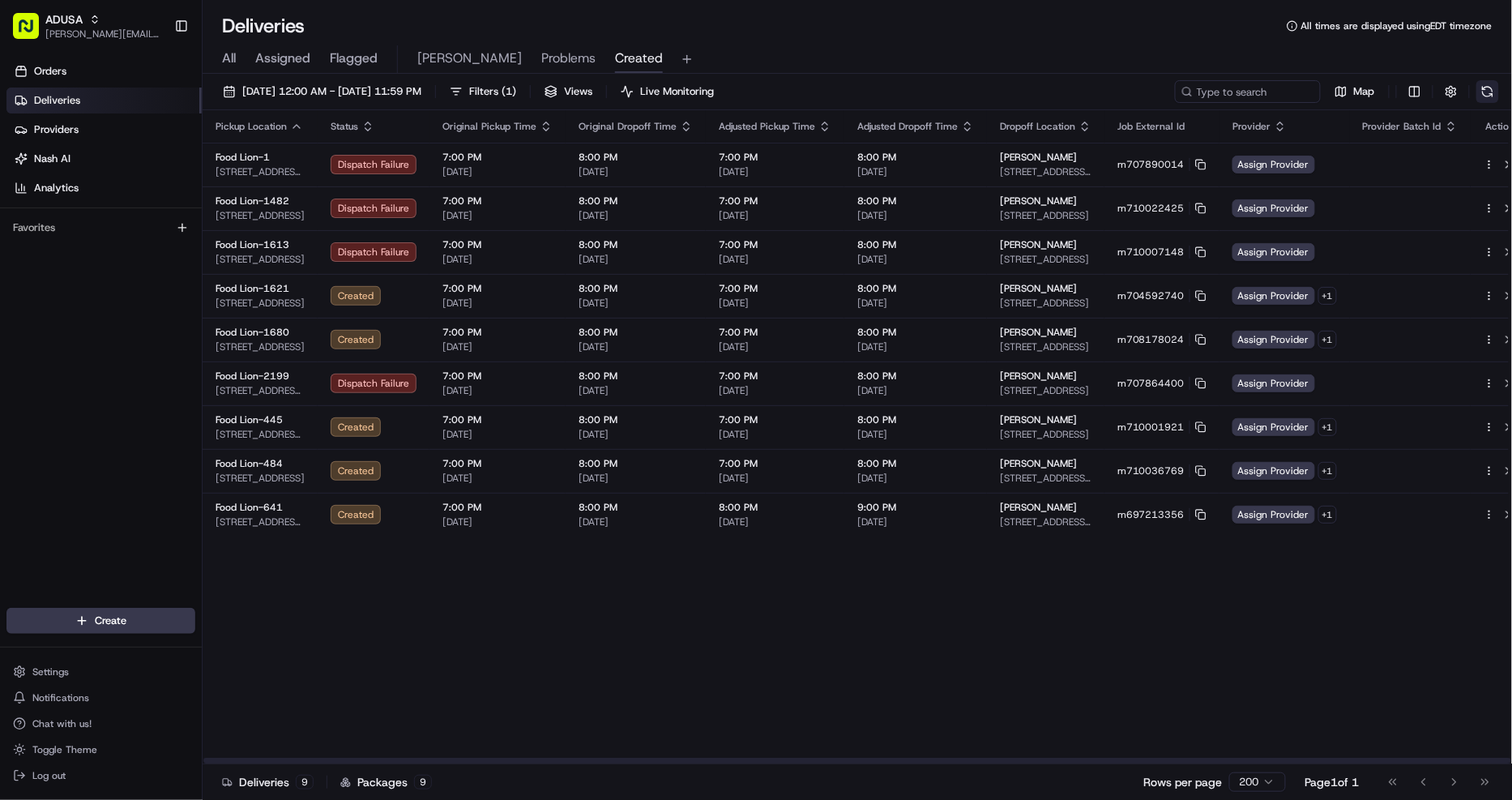
click at [1491, 95] on button at bounding box center [1487, 92] width 23 height 23
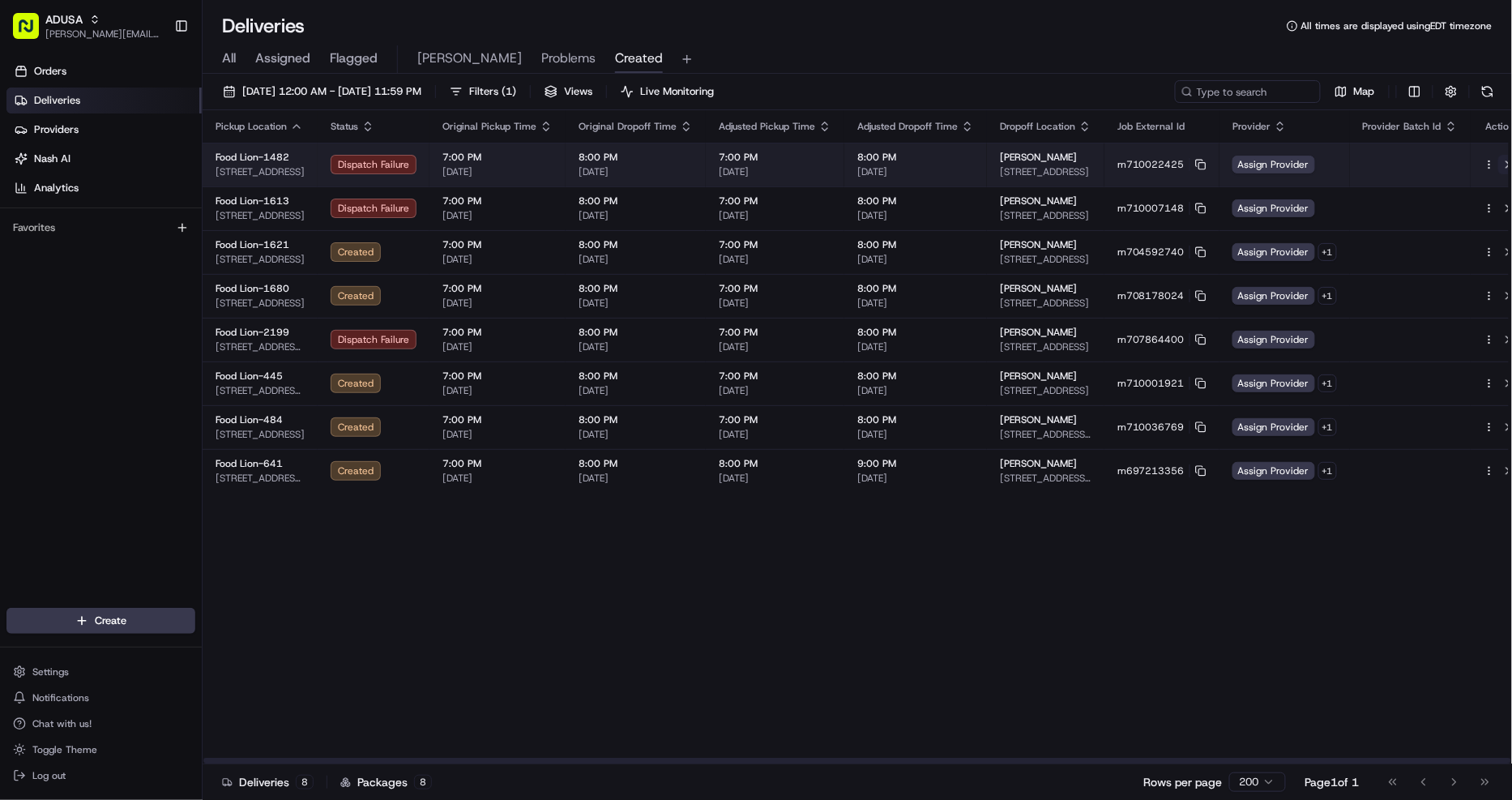
click at [1498, 163] on button at bounding box center [1508, 164] width 19 height 19
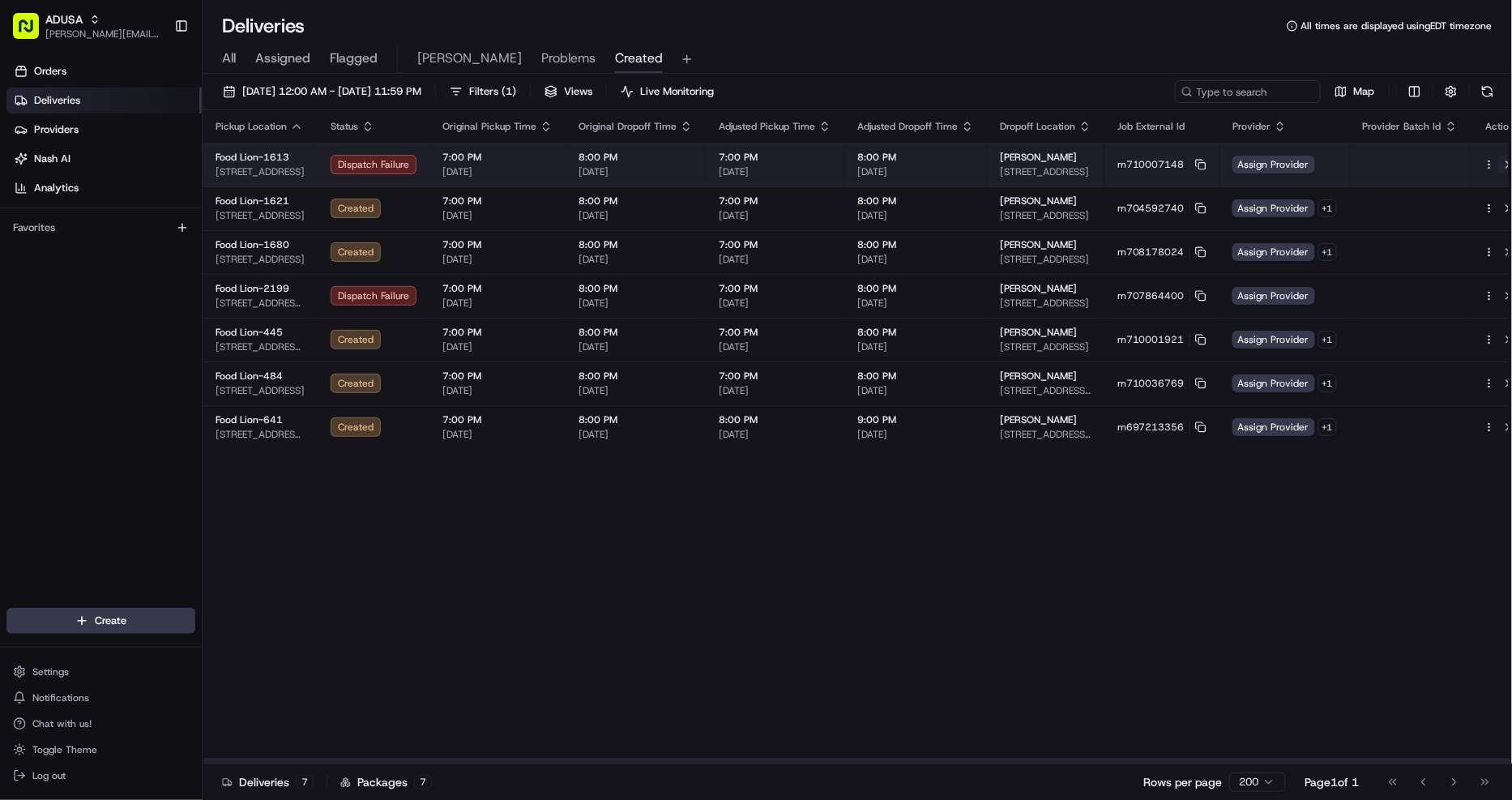
click at [1498, 167] on button at bounding box center [1508, 164] width 19 height 19
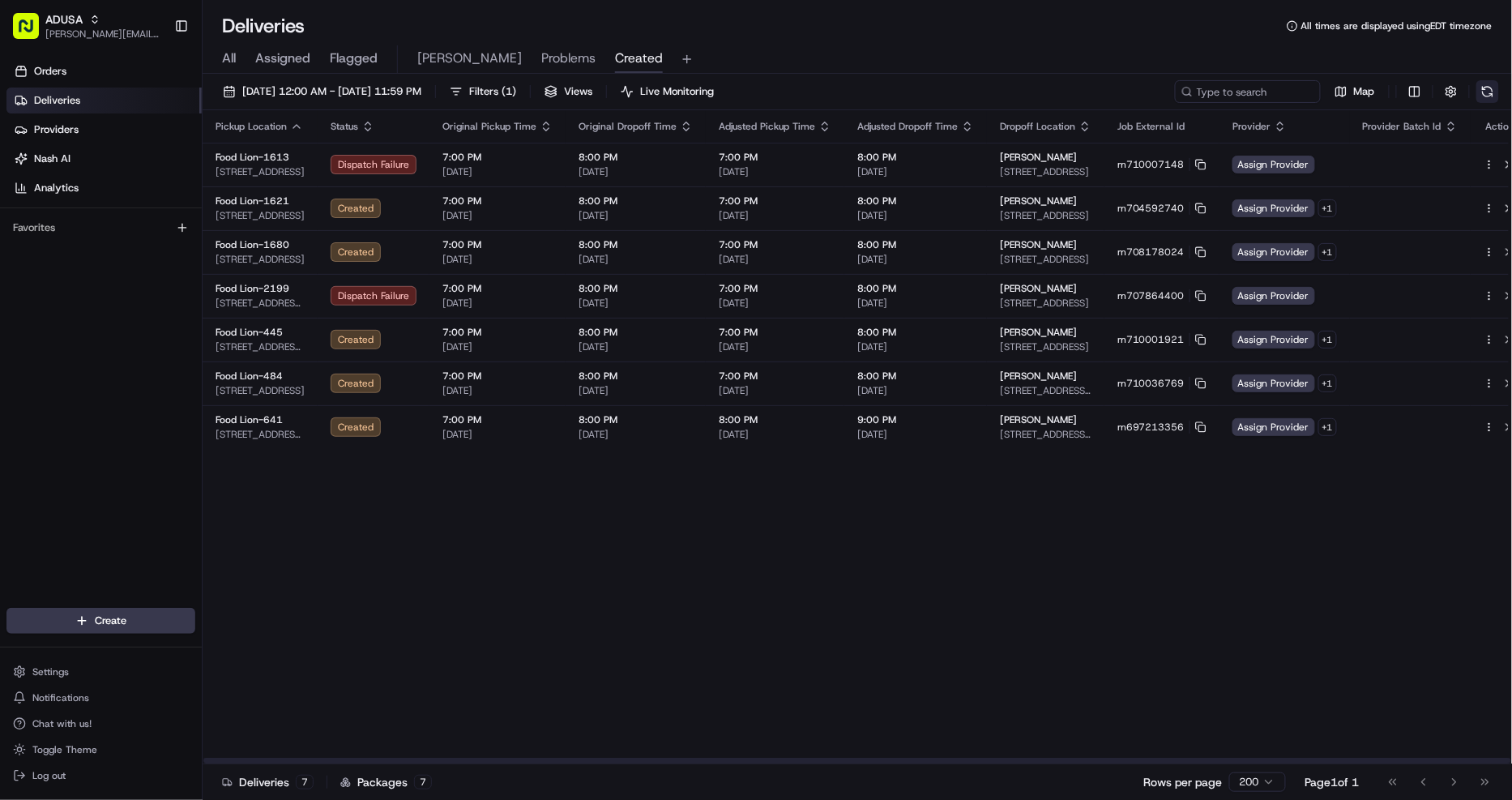
click at [1487, 90] on button at bounding box center [1487, 92] width 23 height 23
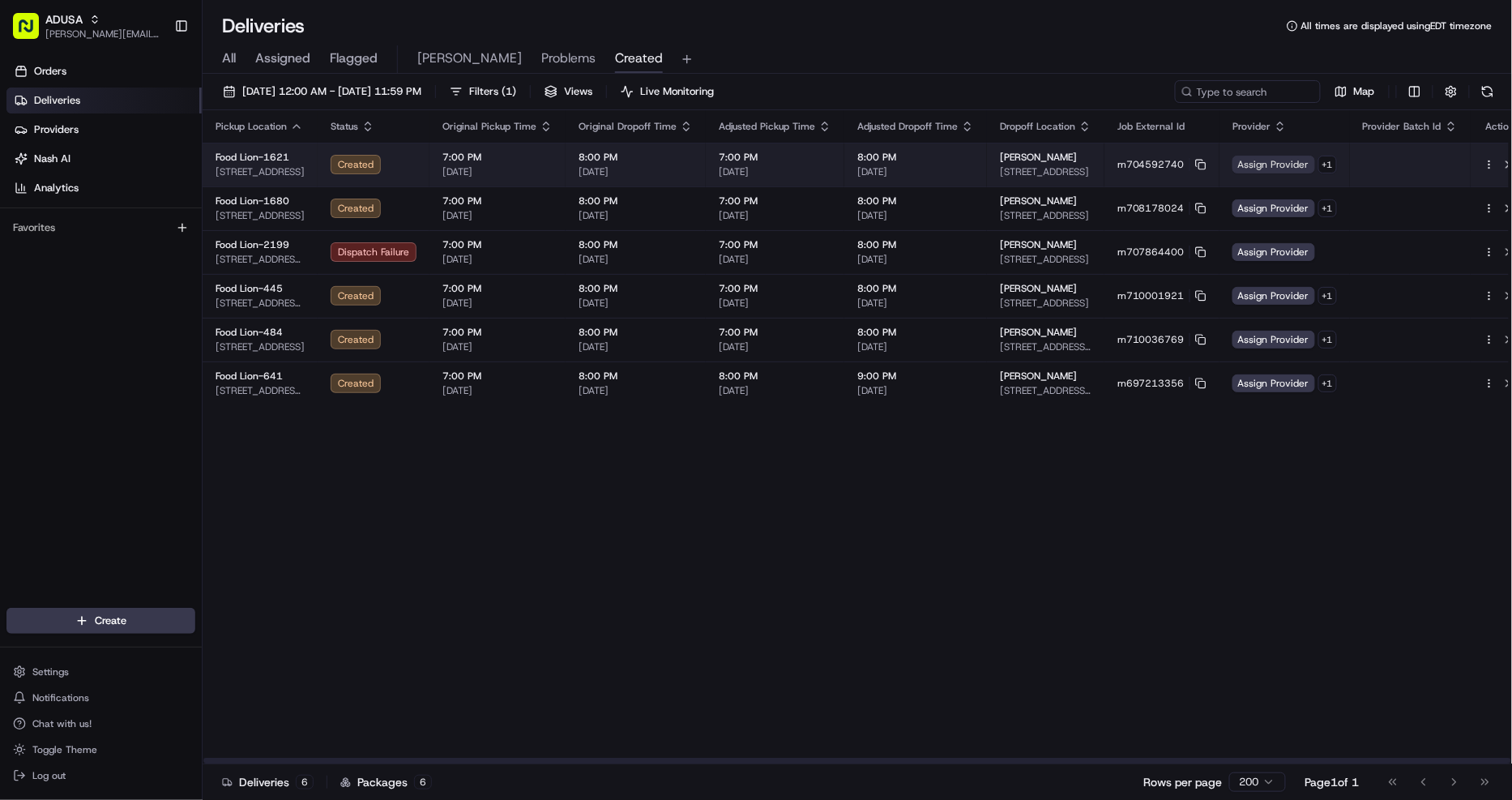
click at [1267, 172] on span "Assign Provider" at bounding box center [1274, 164] width 83 height 18
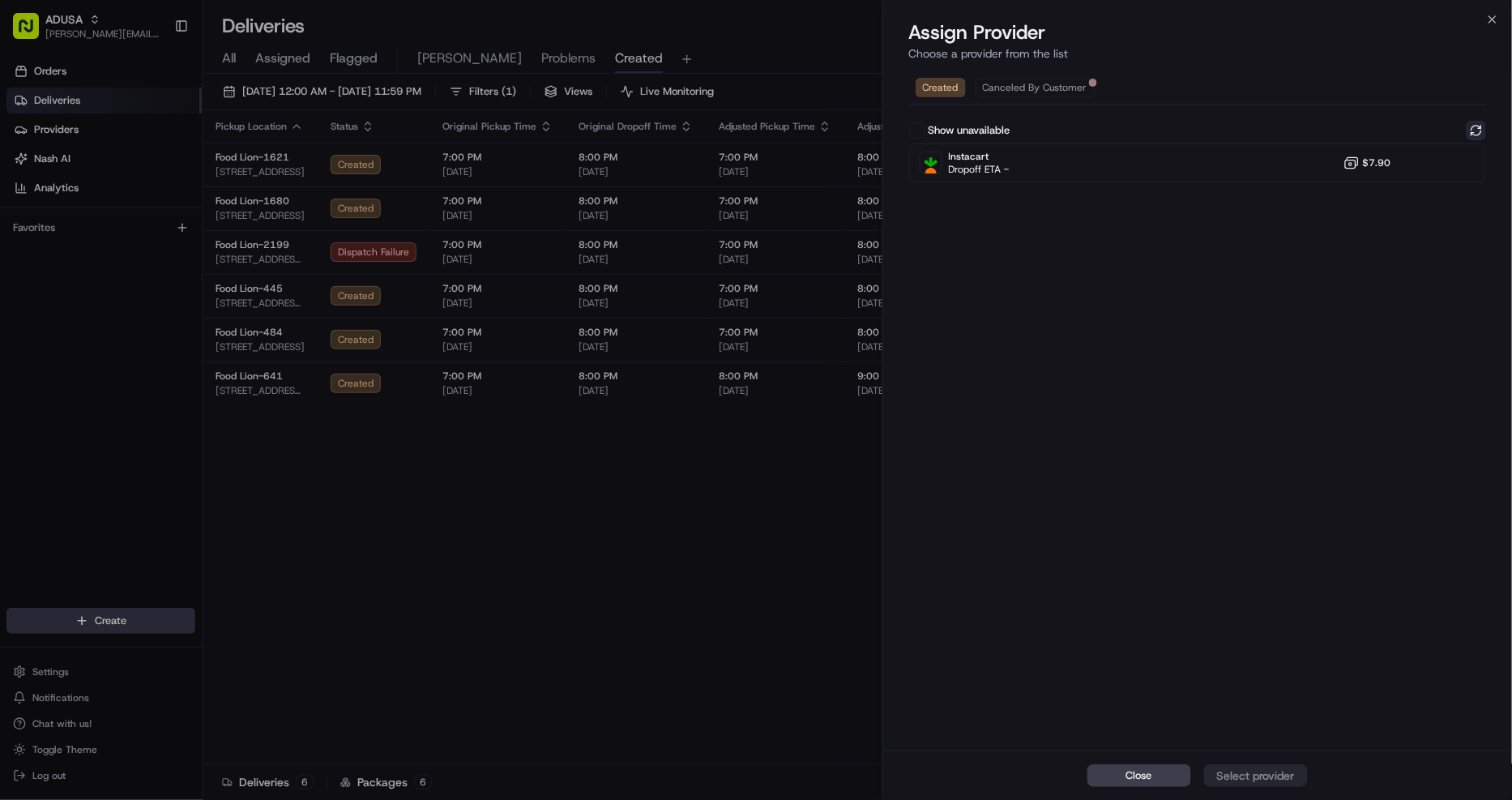
click at [1478, 131] on button at bounding box center [1476, 131] width 19 height 19
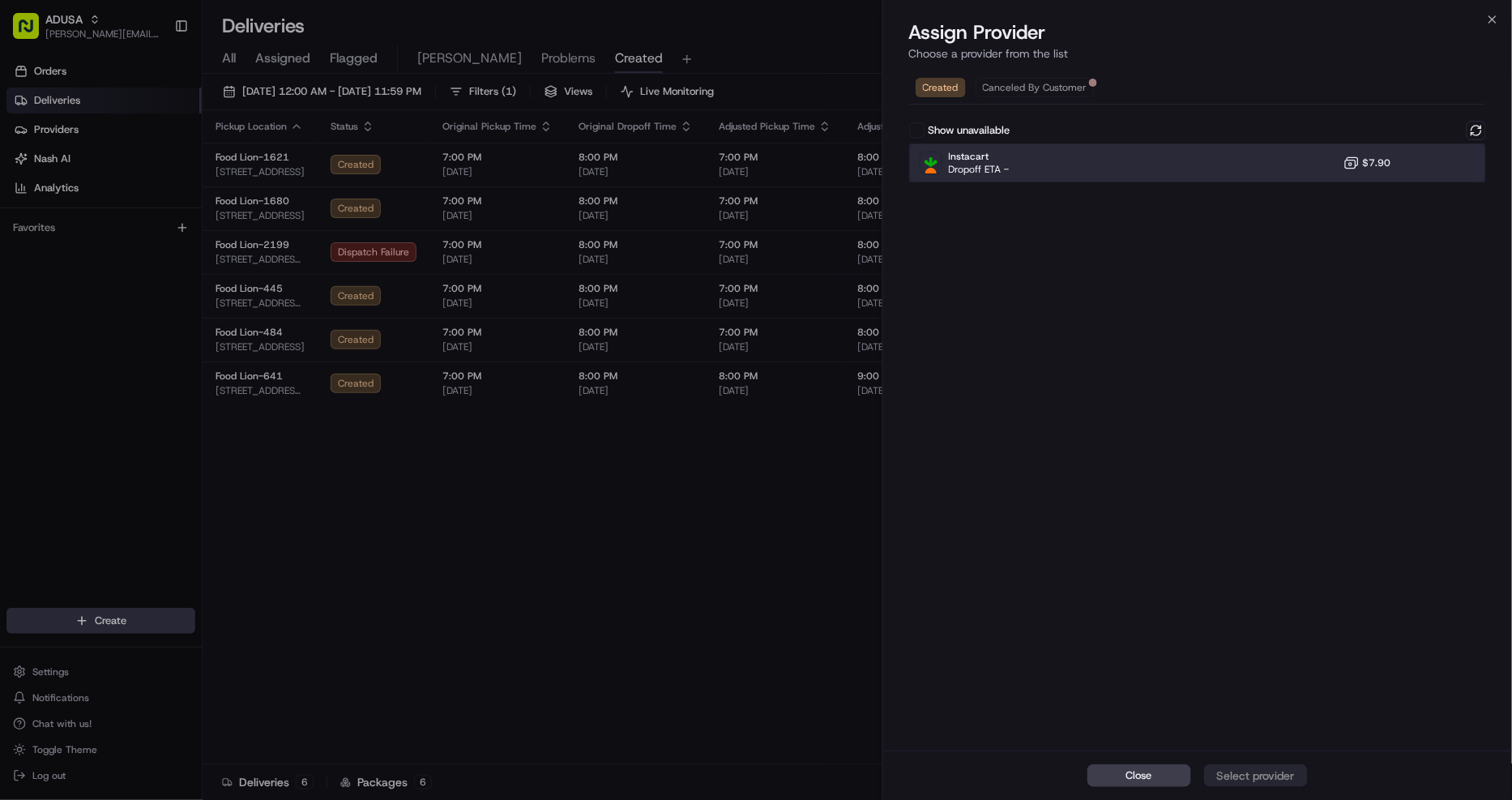
click at [1285, 158] on div "Instacart Dropoff ETA - $7.90" at bounding box center [1197, 163] width 577 height 39
click at [1272, 774] on div "Assign Provider" at bounding box center [1255, 775] width 79 height 16
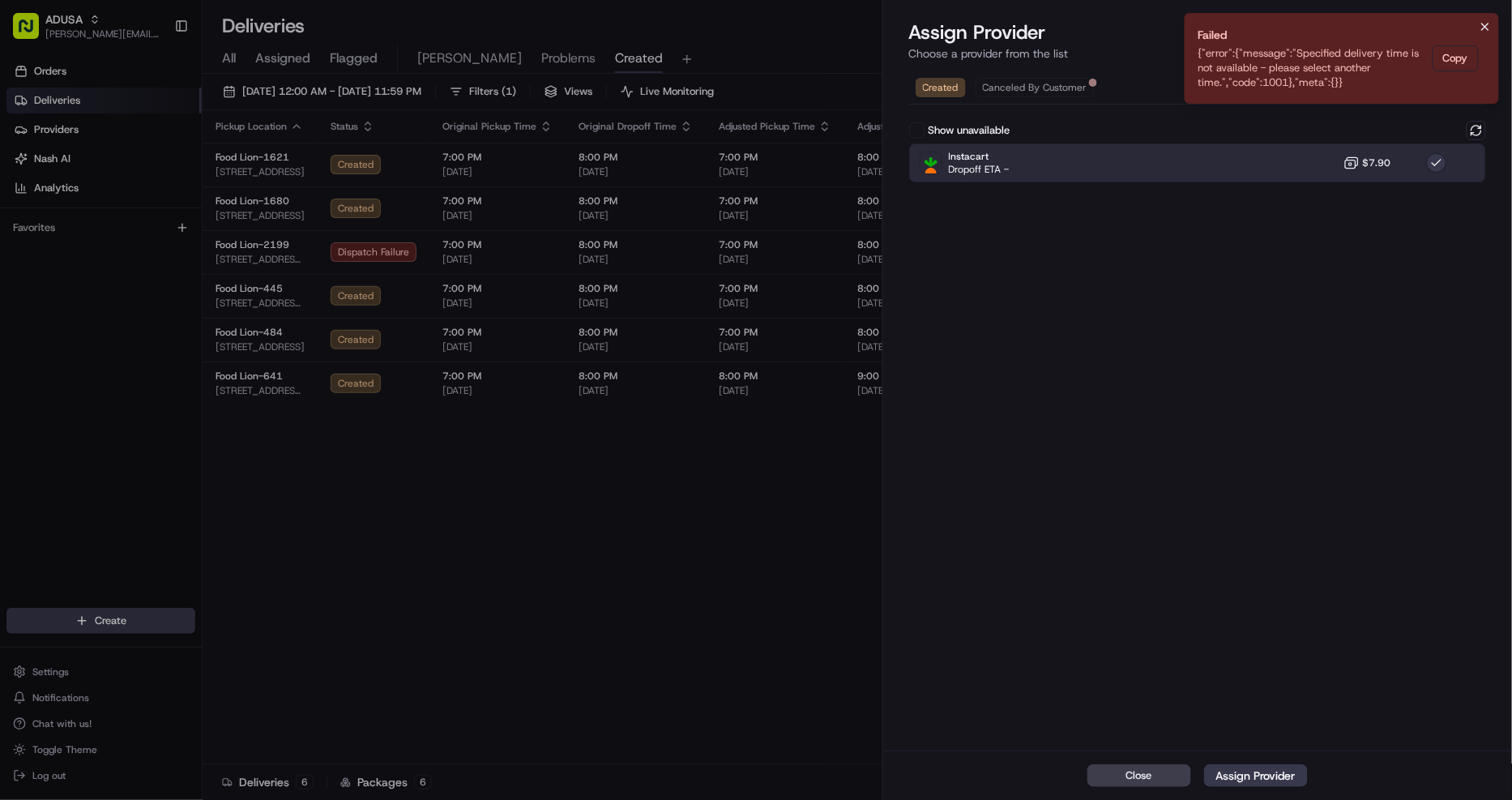
click at [1486, 27] on icon "Notifications (F8)" at bounding box center [1485, 26] width 6 height 6
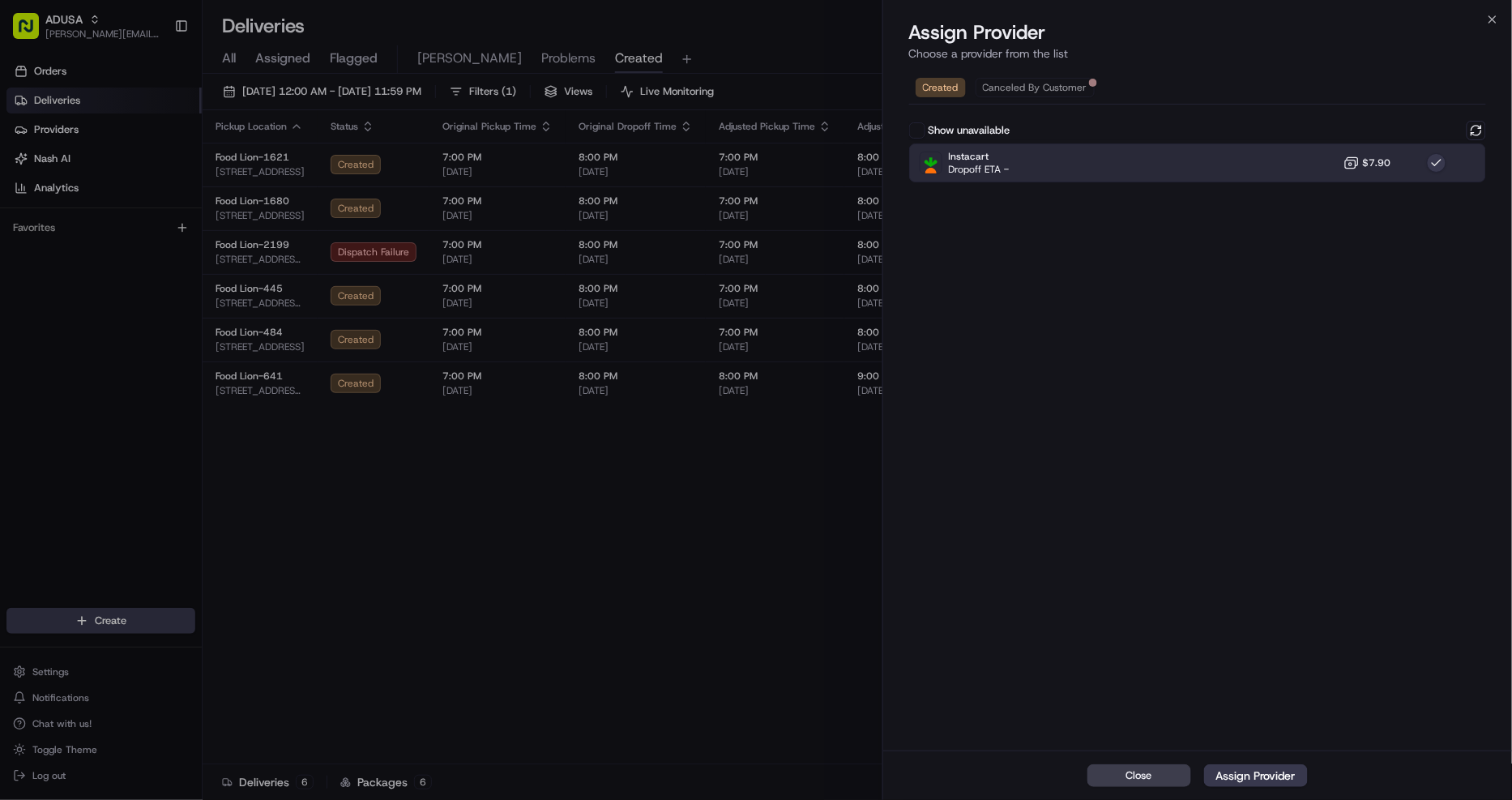
click at [1487, 26] on div "Assign Provider Choose a provider from the list" at bounding box center [1198, 43] width 629 height 49
click at [1491, 19] on icon "button" at bounding box center [1492, 19] width 13 height 13
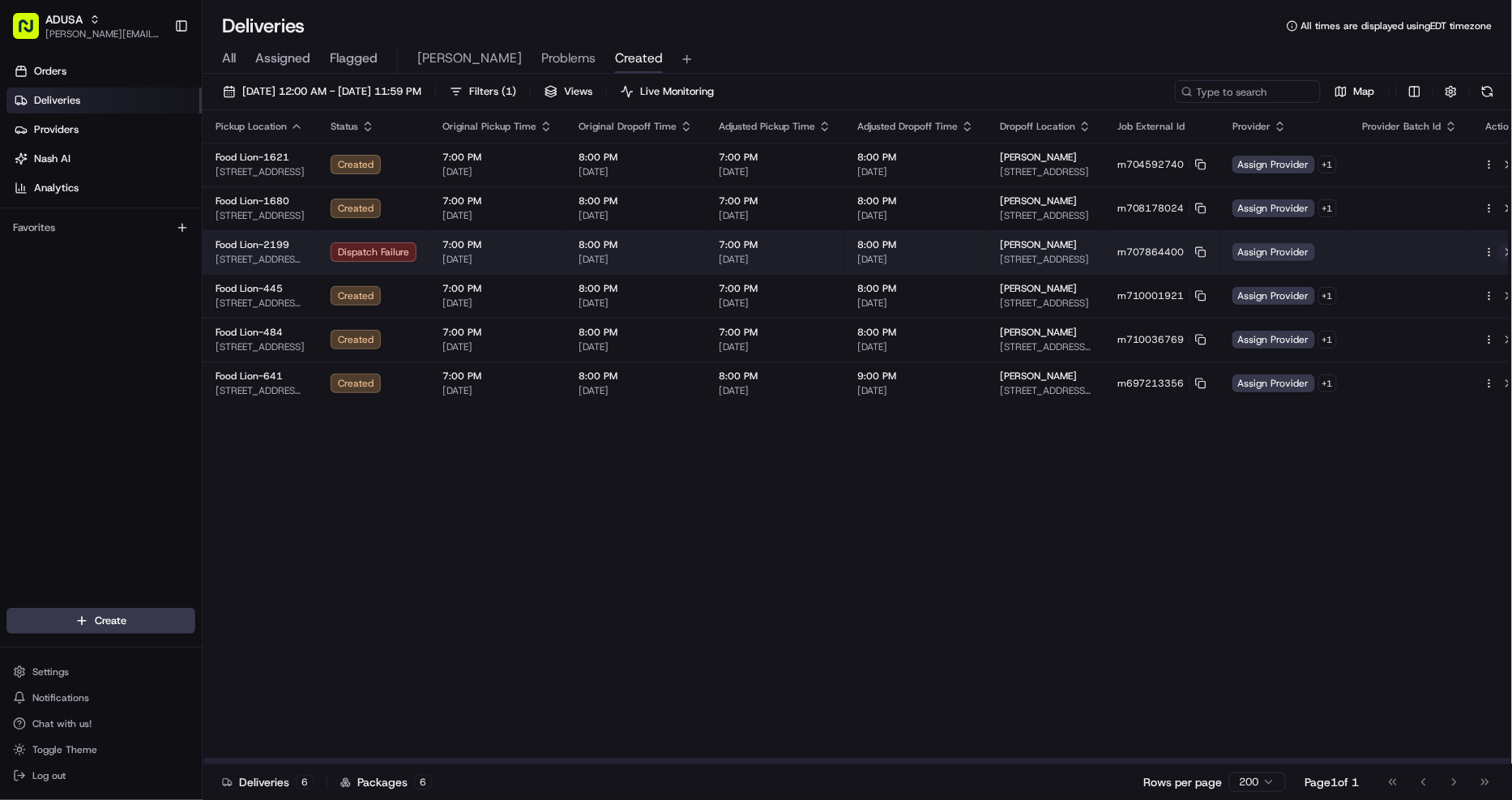
click at [1498, 251] on button at bounding box center [1508, 252] width 19 height 19
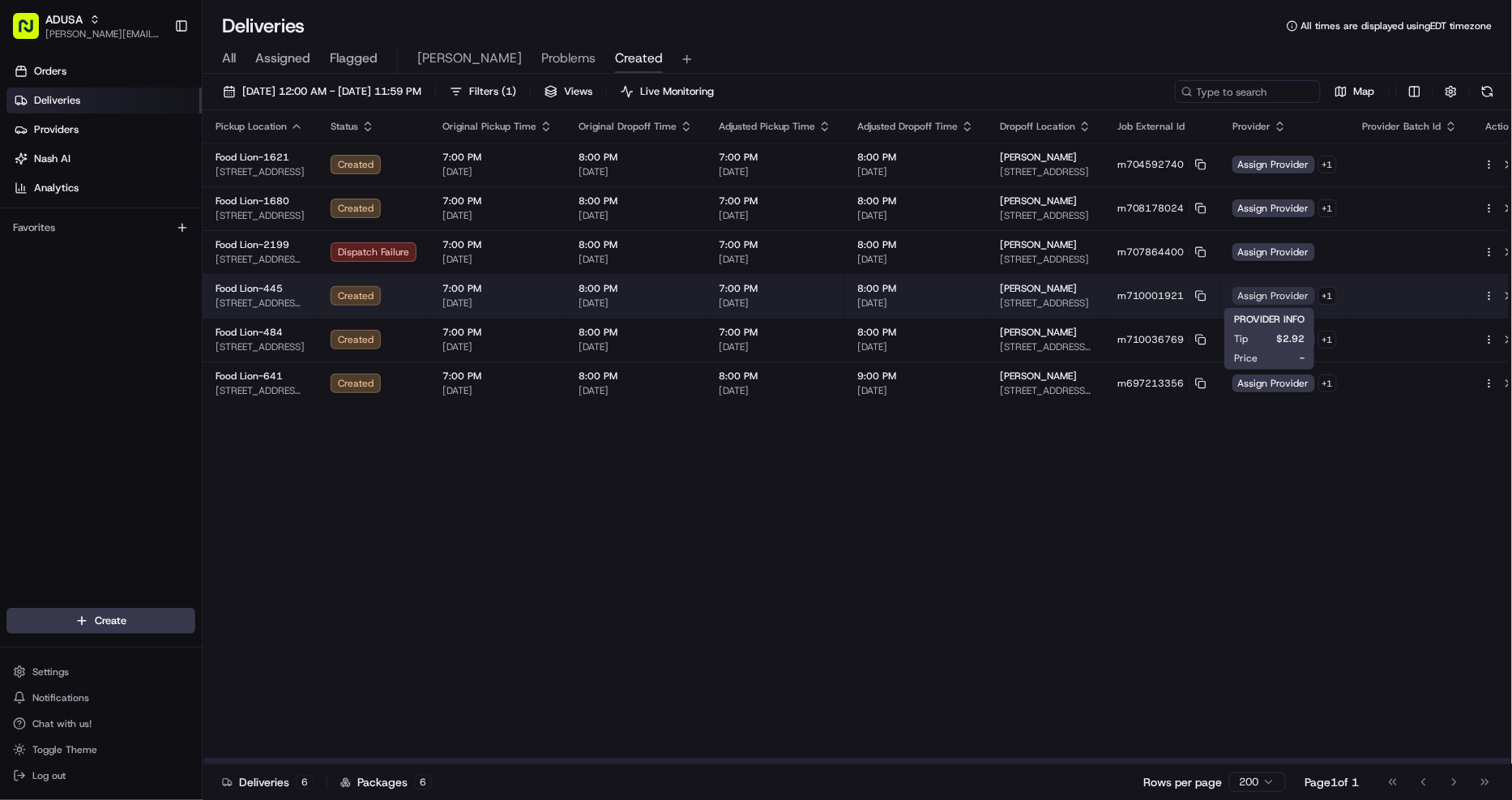
click at [1262, 294] on span "Assign Provider" at bounding box center [1274, 295] width 83 height 18
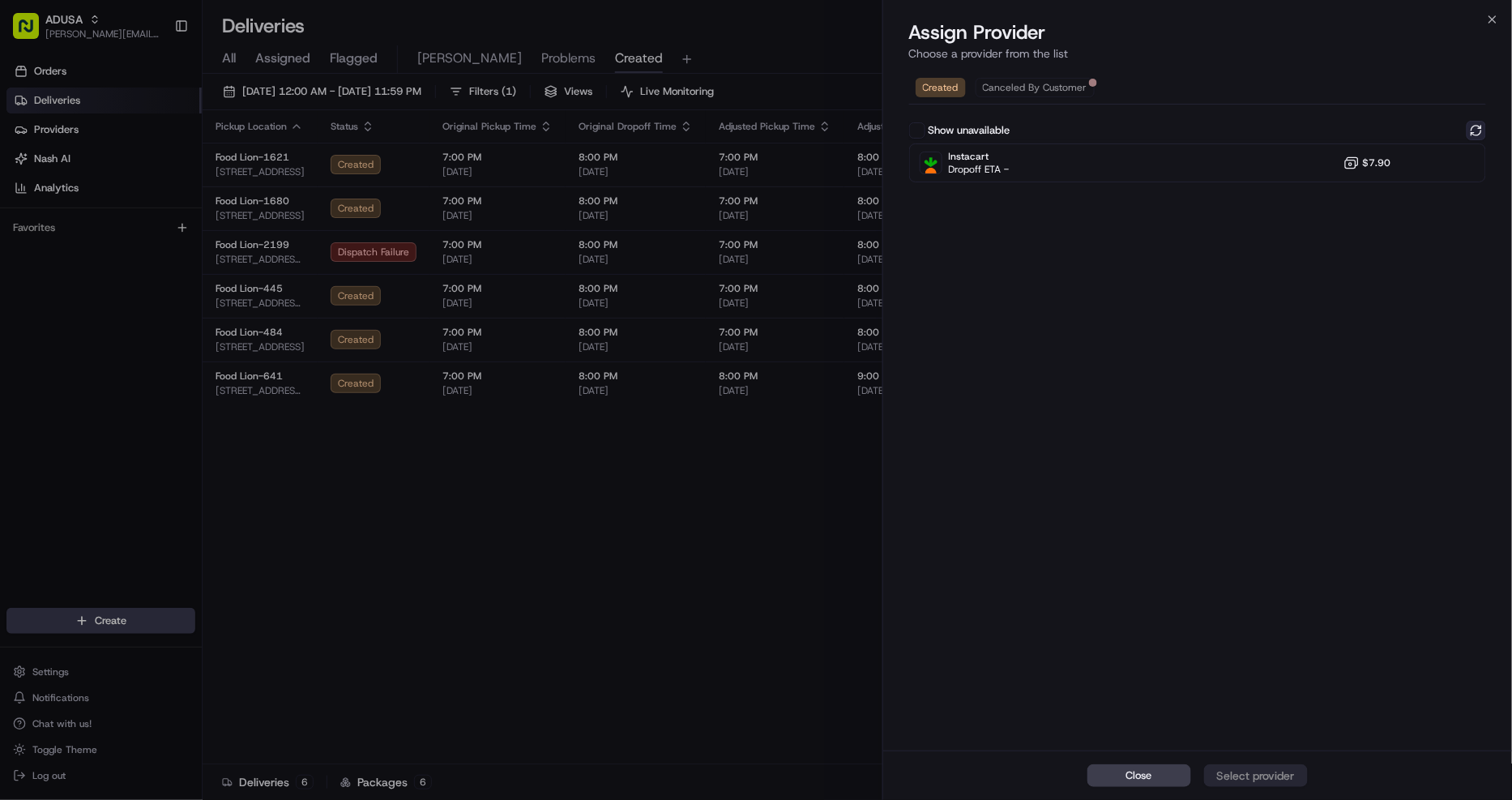
click at [1478, 132] on button at bounding box center [1476, 131] width 19 height 19
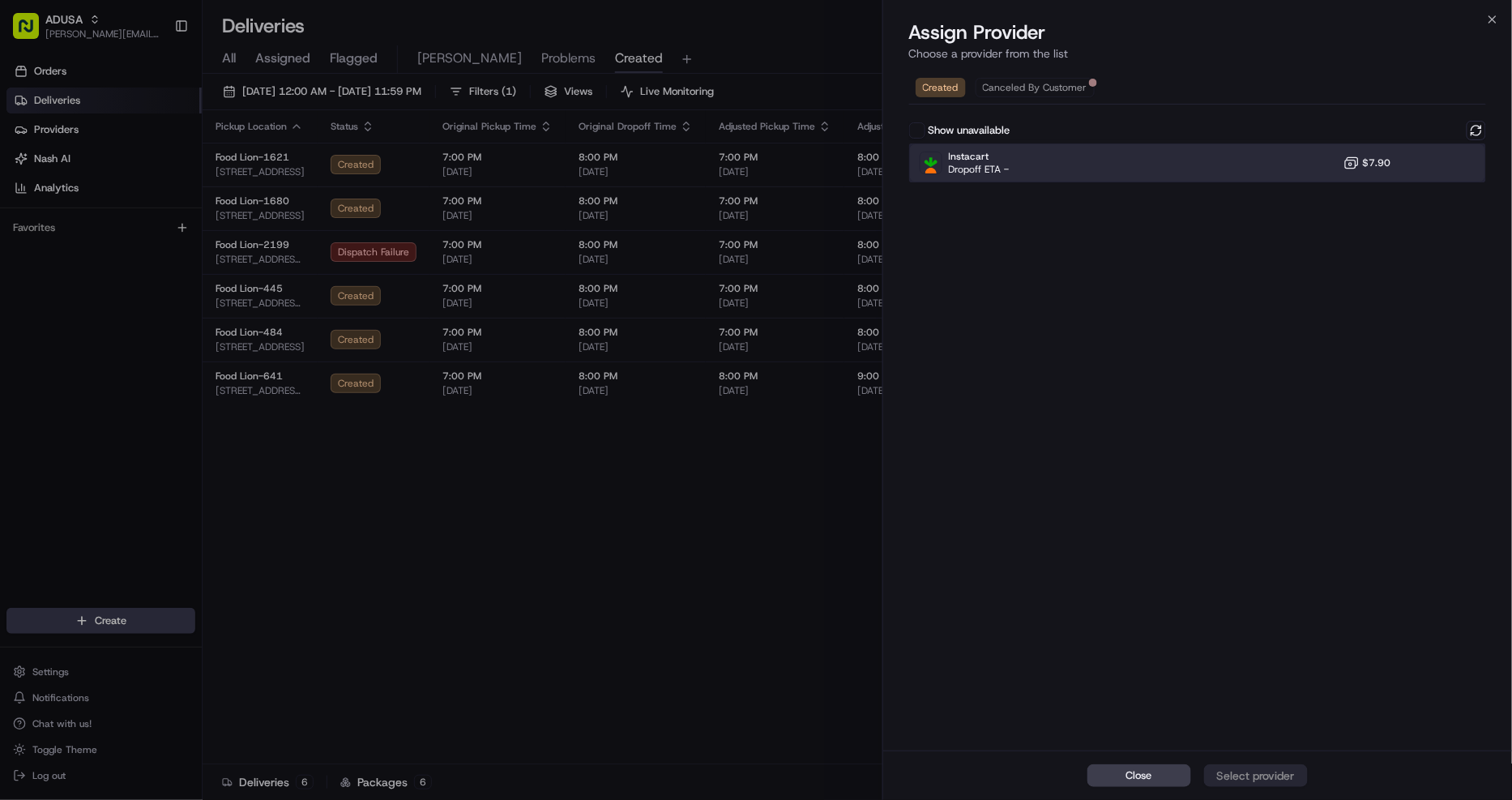
click at [1421, 159] on div "Instacart Dropoff ETA - $7.90" at bounding box center [1197, 163] width 577 height 39
click at [1300, 764] on button "Assign Provider" at bounding box center [1255, 775] width 104 height 23
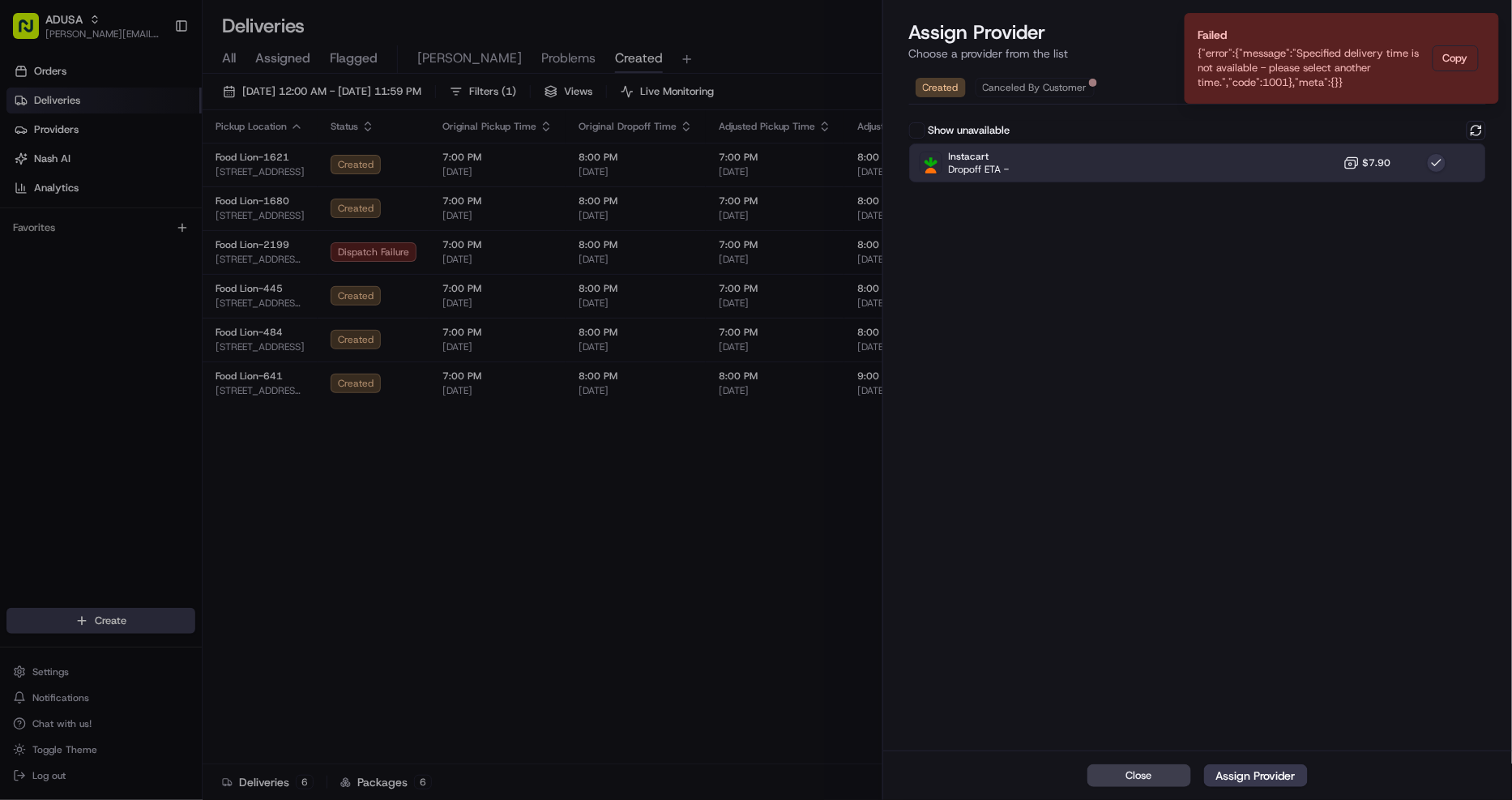
click at [1493, 15] on li "Failed {"error":{"message":"Specified delivery time is not available - please s…" at bounding box center [1341, 58] width 315 height 91
click at [1491, 22] on icon "Notifications (F8)" at bounding box center [1485, 26] width 13 height 13
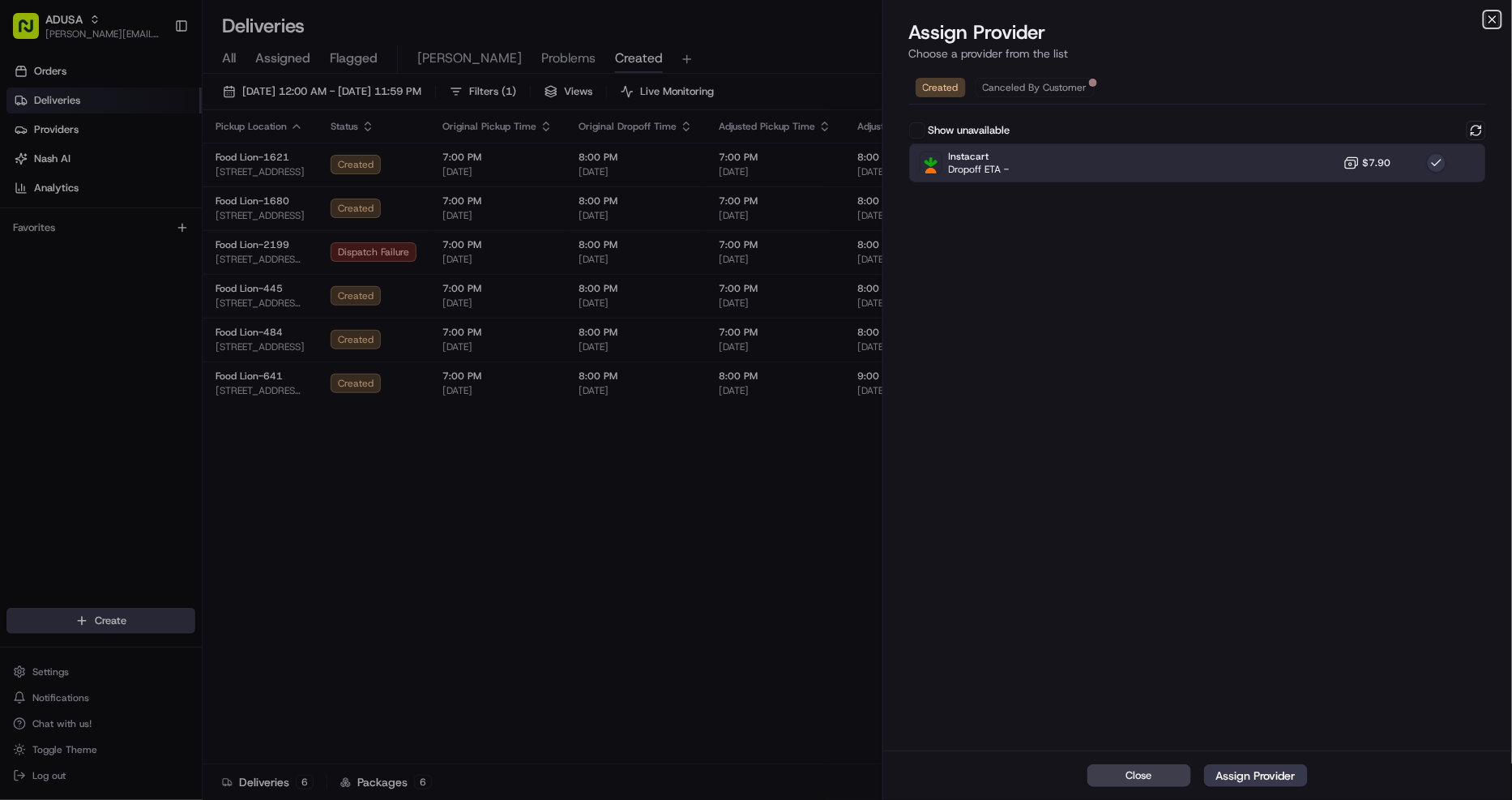
click at [1492, 22] on icon "button" at bounding box center [1492, 19] width 13 height 13
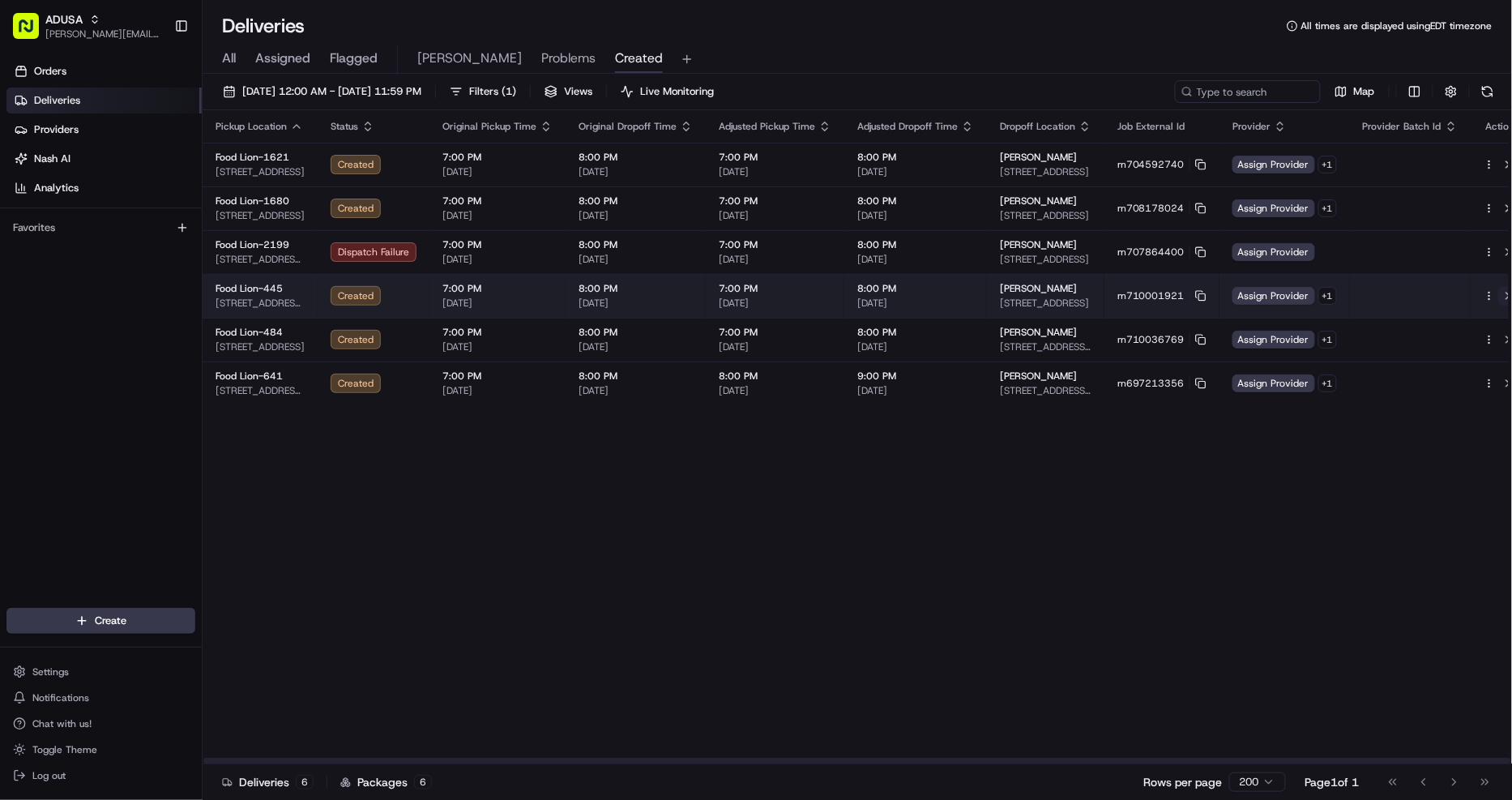
click at [1498, 295] on button at bounding box center [1508, 295] width 19 height 19
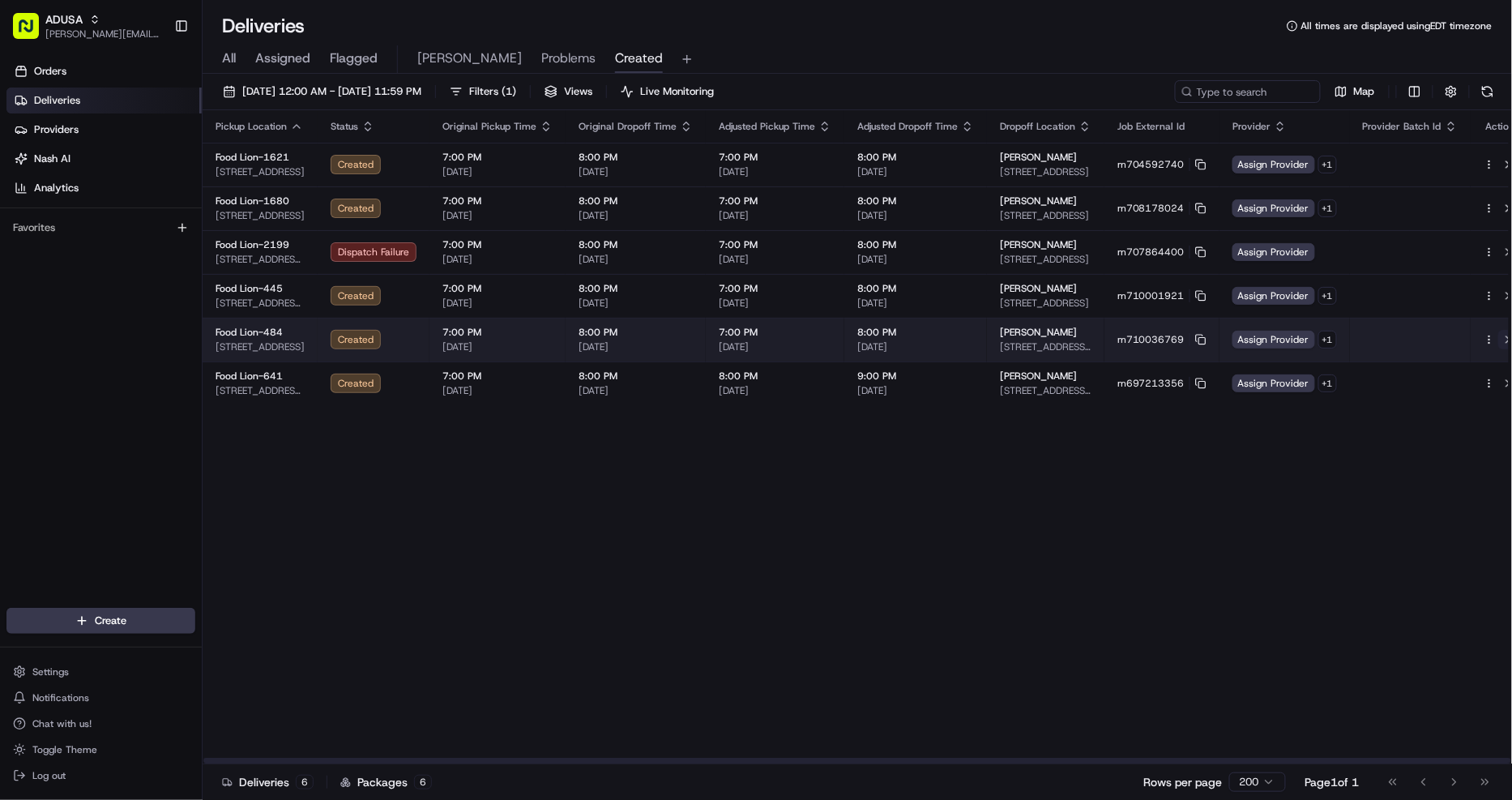
click at [1498, 338] on button at bounding box center [1508, 340] width 19 height 19
click at [1498, 334] on button at bounding box center [1508, 340] width 19 height 19
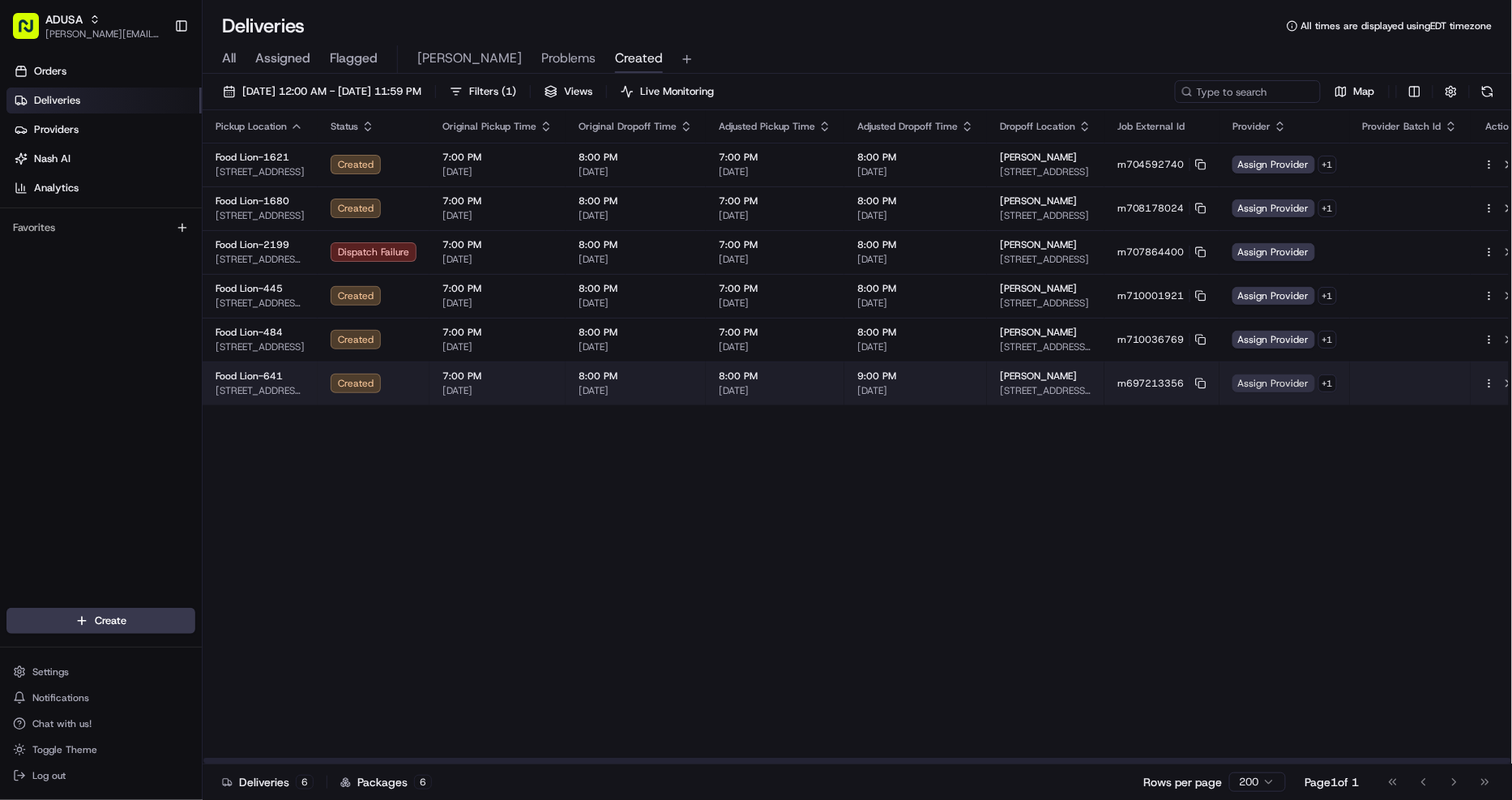
click at [1281, 382] on span "Assign Provider" at bounding box center [1274, 384] width 83 height 18
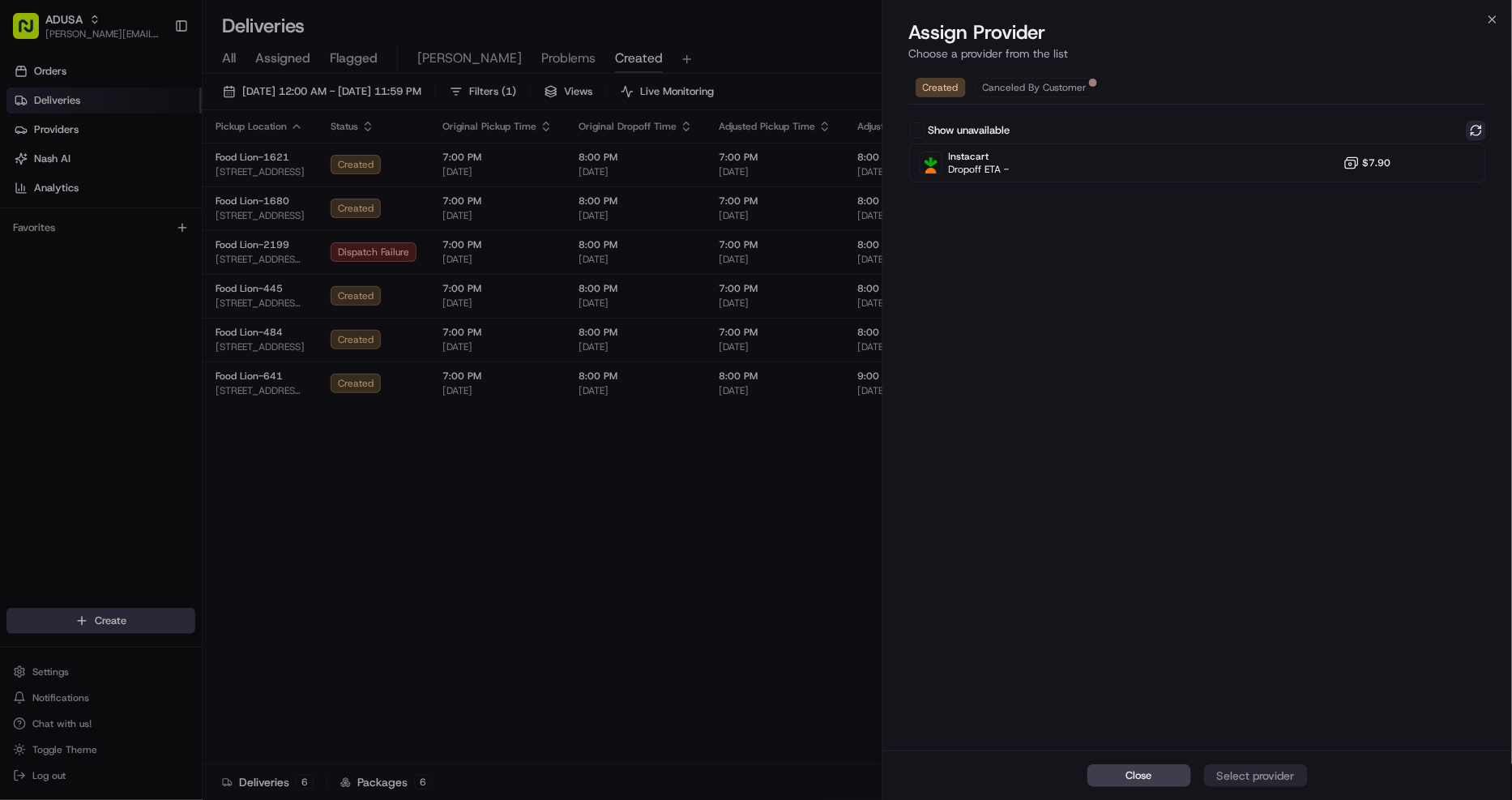
click at [1480, 123] on button at bounding box center [1476, 131] width 19 height 19
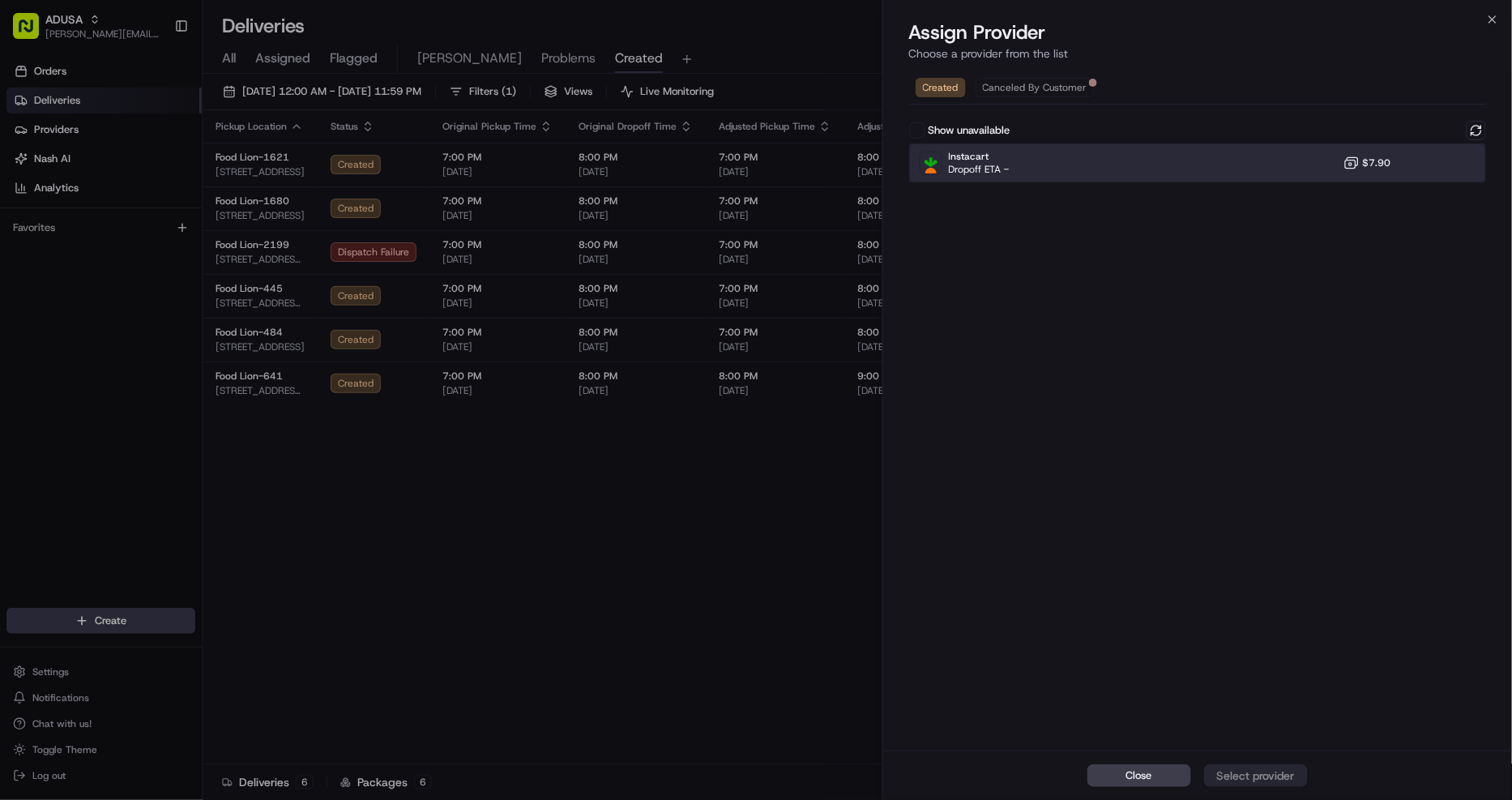
drag, startPoint x: 1298, startPoint y: 156, endPoint x: 1305, endPoint y: 312, distance: 156.2
click at [1297, 155] on div "Instacart Dropoff ETA - $7.90" at bounding box center [1197, 163] width 577 height 39
click at [1249, 774] on div "Assign Provider" at bounding box center [1255, 775] width 79 height 16
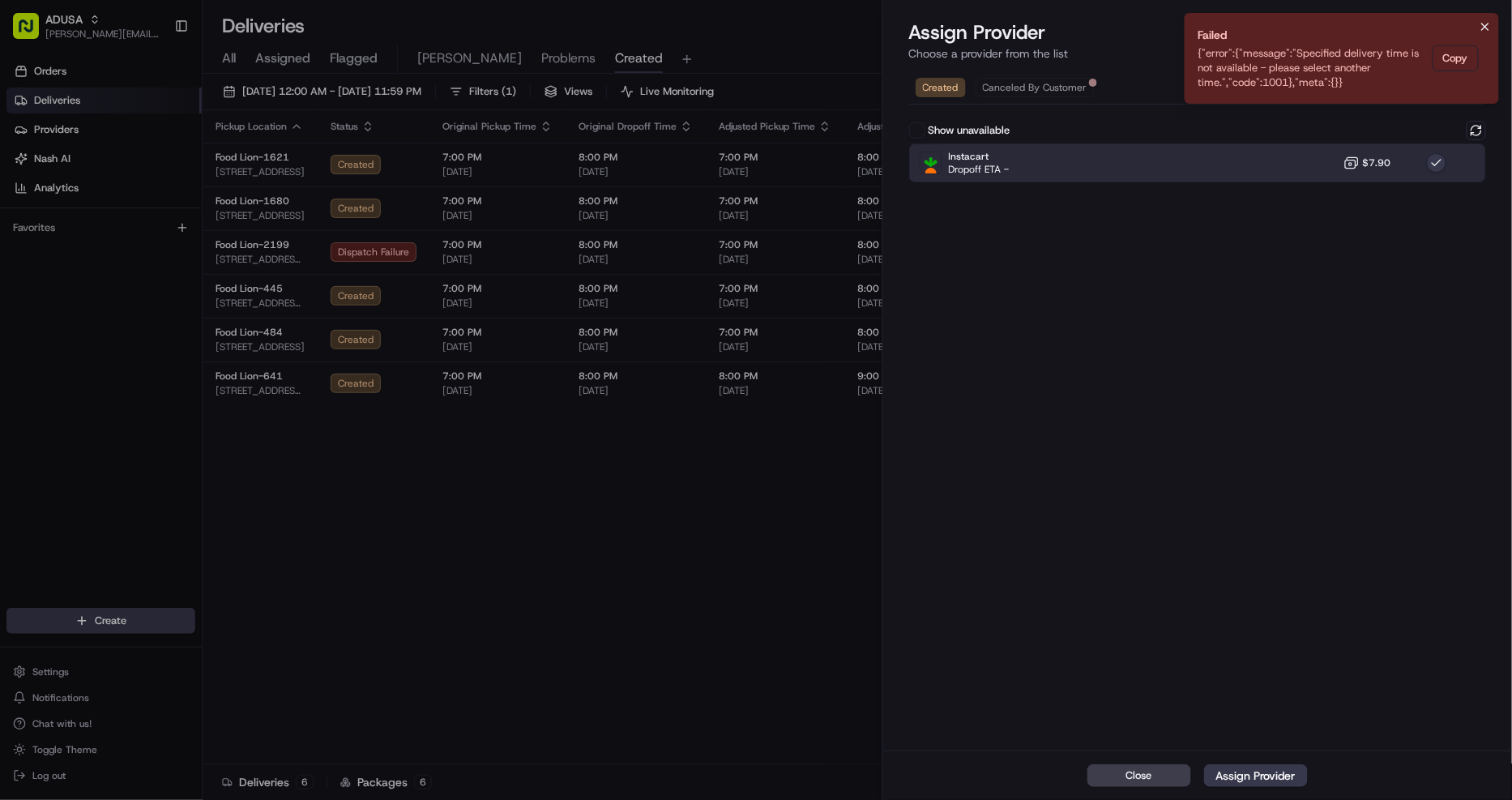
click at [1484, 26] on icon "Notifications (F8)" at bounding box center [1485, 26] width 6 height 6
click at [1489, 22] on icon "button" at bounding box center [1492, 19] width 6 height 6
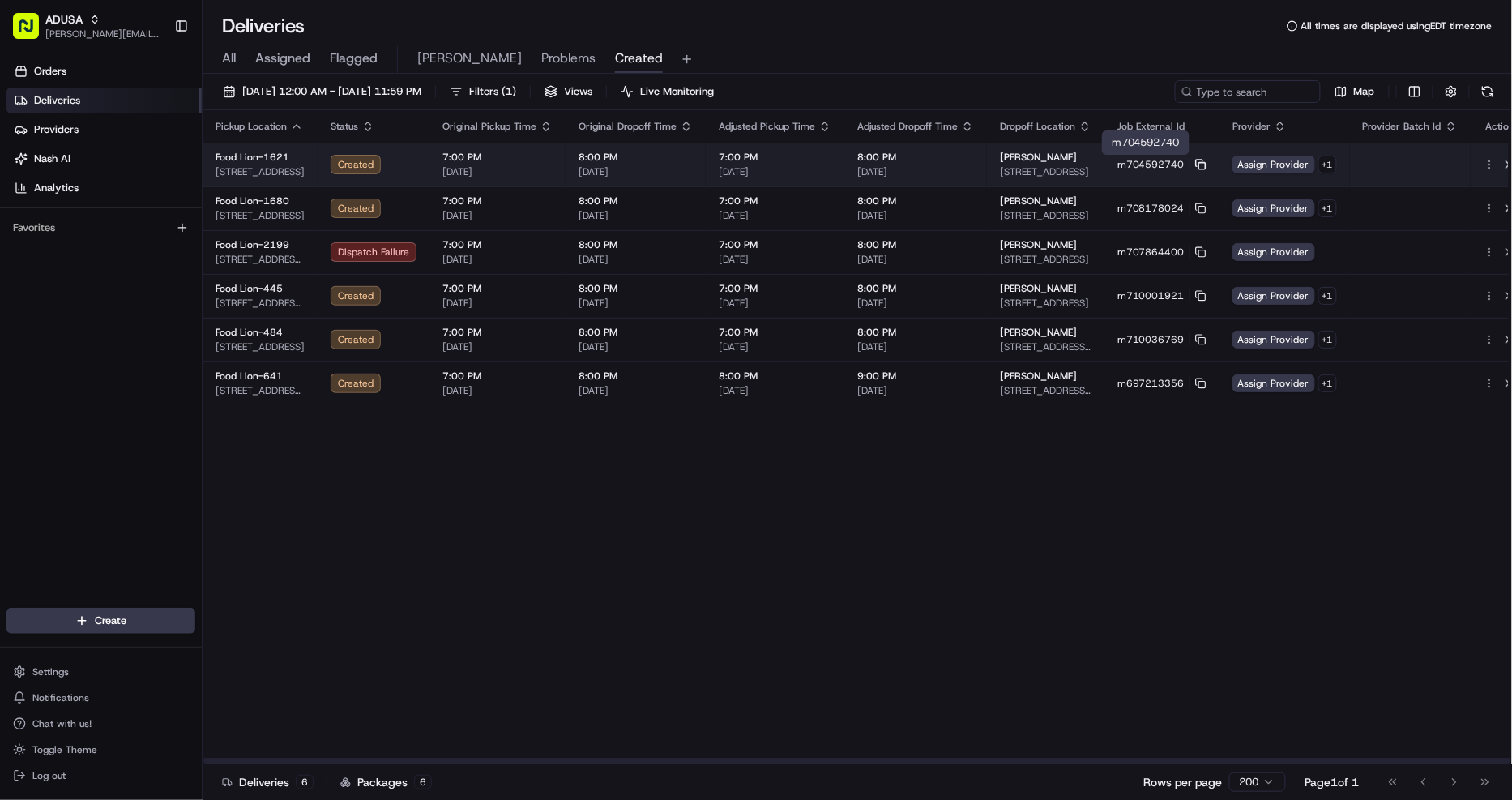
click at [1195, 164] on icon at bounding box center [1200, 164] width 11 height 11
click at [1248, 165] on span "Assign Provider" at bounding box center [1274, 164] width 83 height 18
click at [1498, 160] on button at bounding box center [1508, 164] width 19 height 19
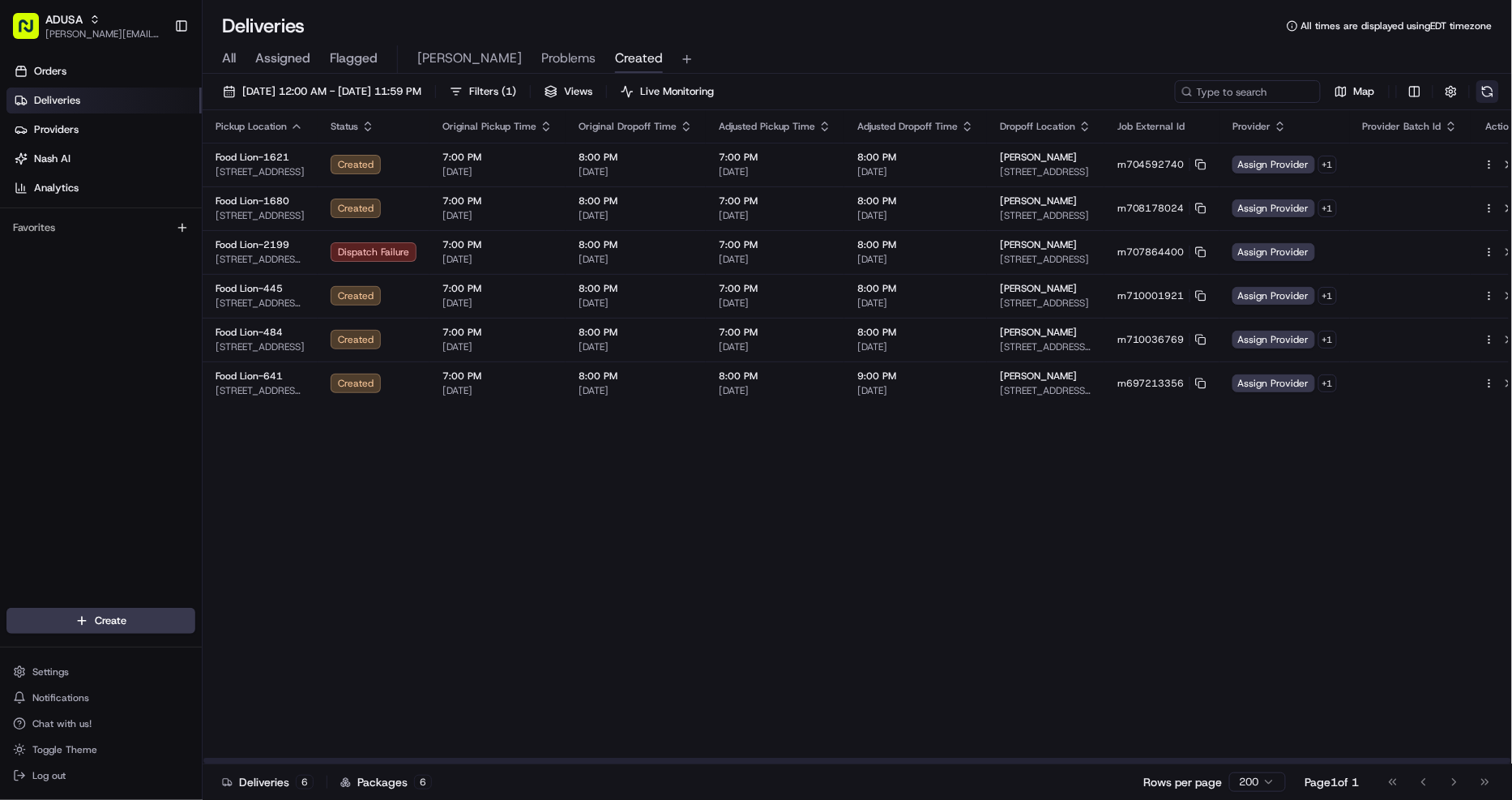
click at [1485, 91] on button at bounding box center [1487, 92] width 23 height 23
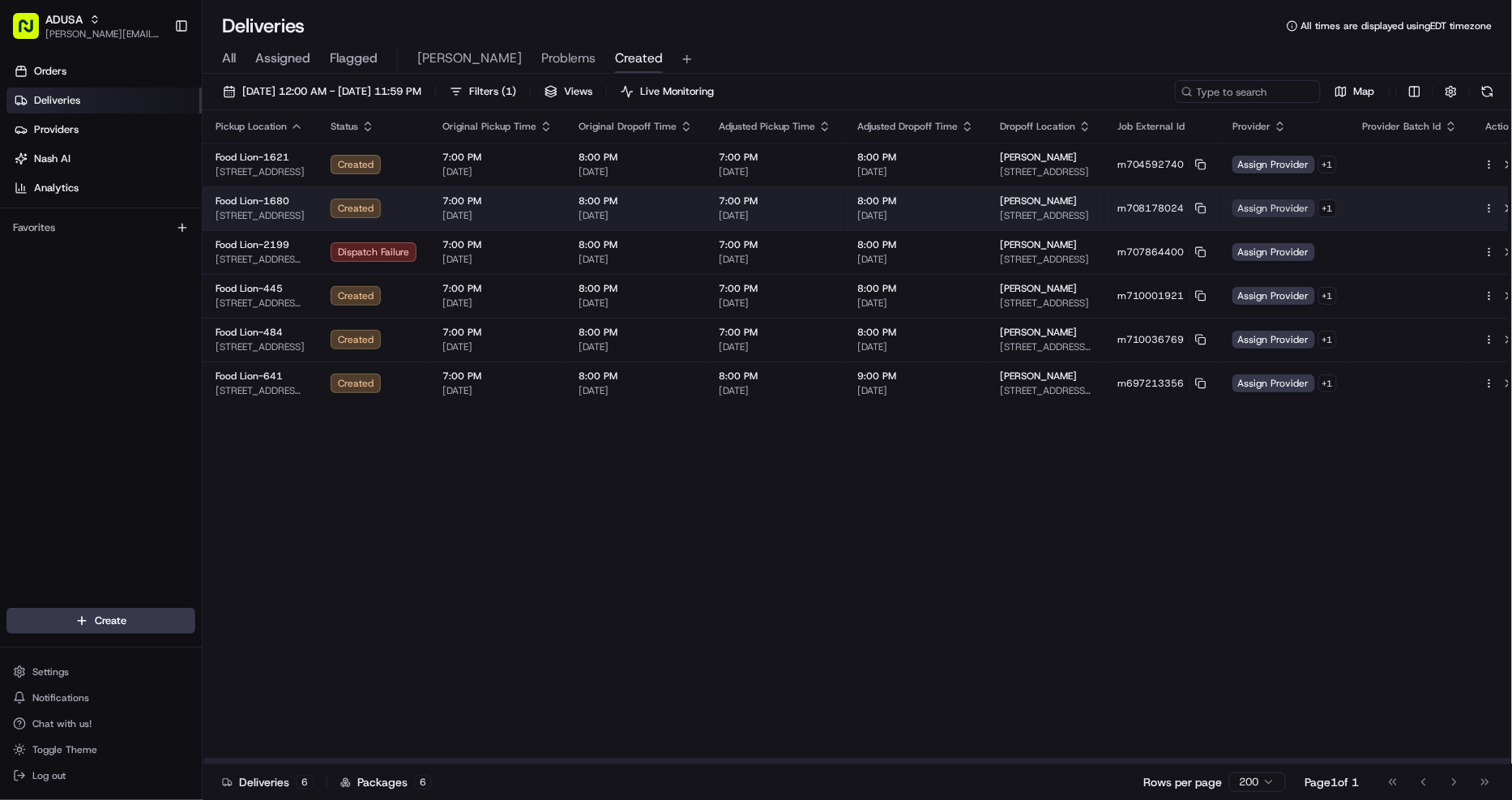
click at [1265, 214] on span "Assign Provider" at bounding box center [1274, 208] width 83 height 18
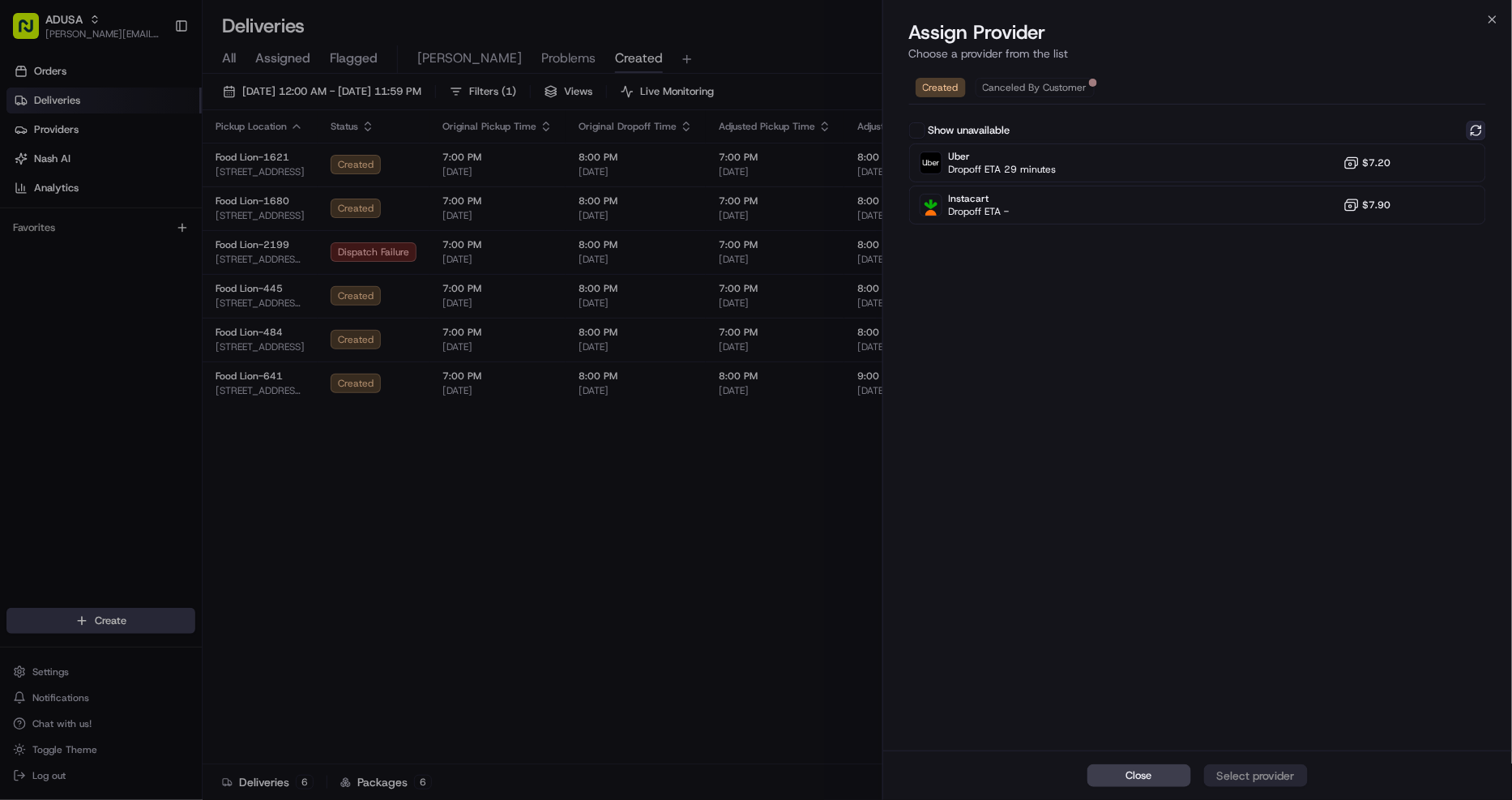
click at [1477, 127] on button at bounding box center [1476, 131] width 19 height 19
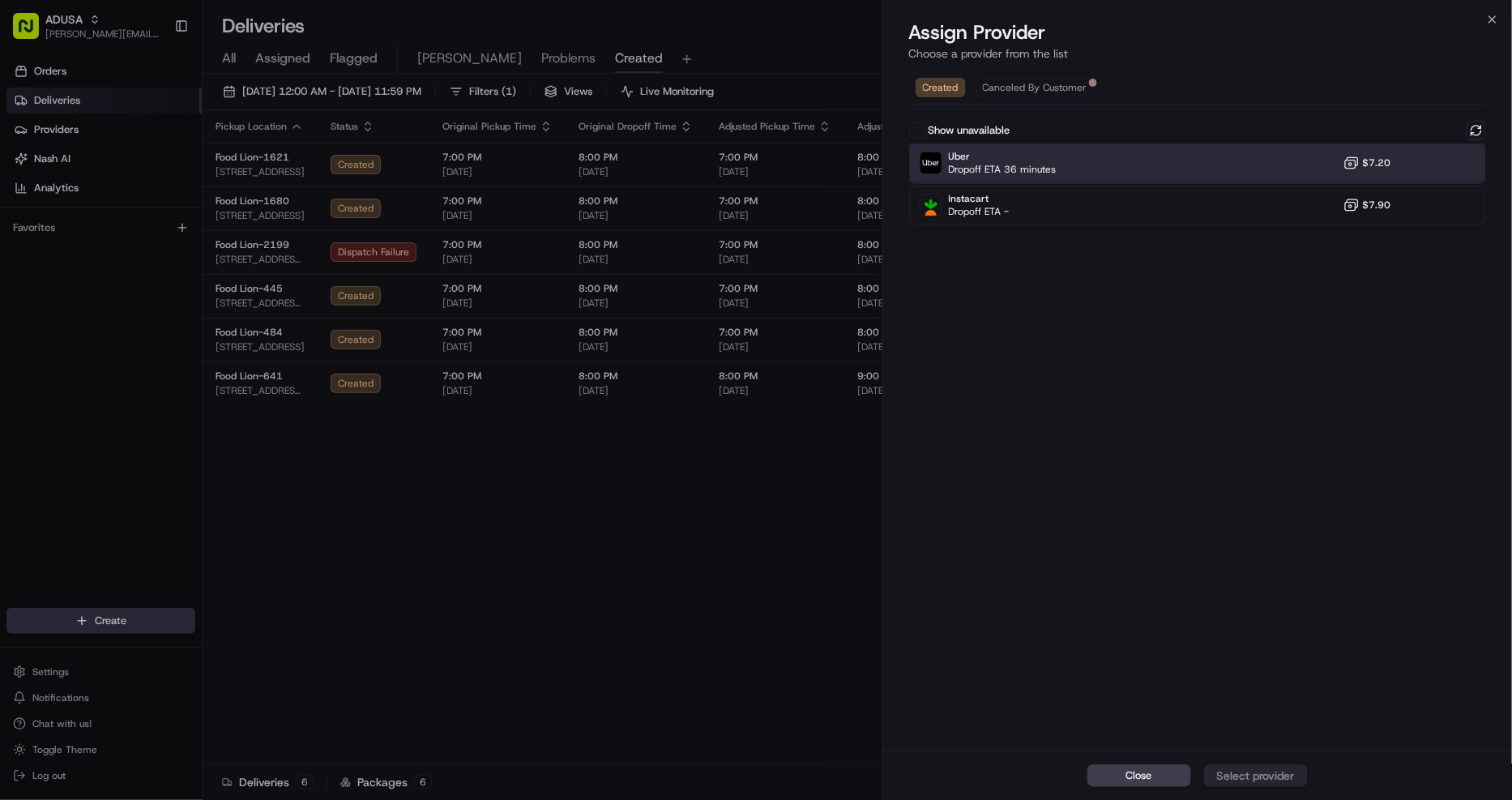
click at [1310, 154] on div "Uber Dropoff ETA 36 minutes $7.20" at bounding box center [1197, 163] width 577 height 39
click at [1260, 773] on div "Assign Provider" at bounding box center [1255, 775] width 79 height 16
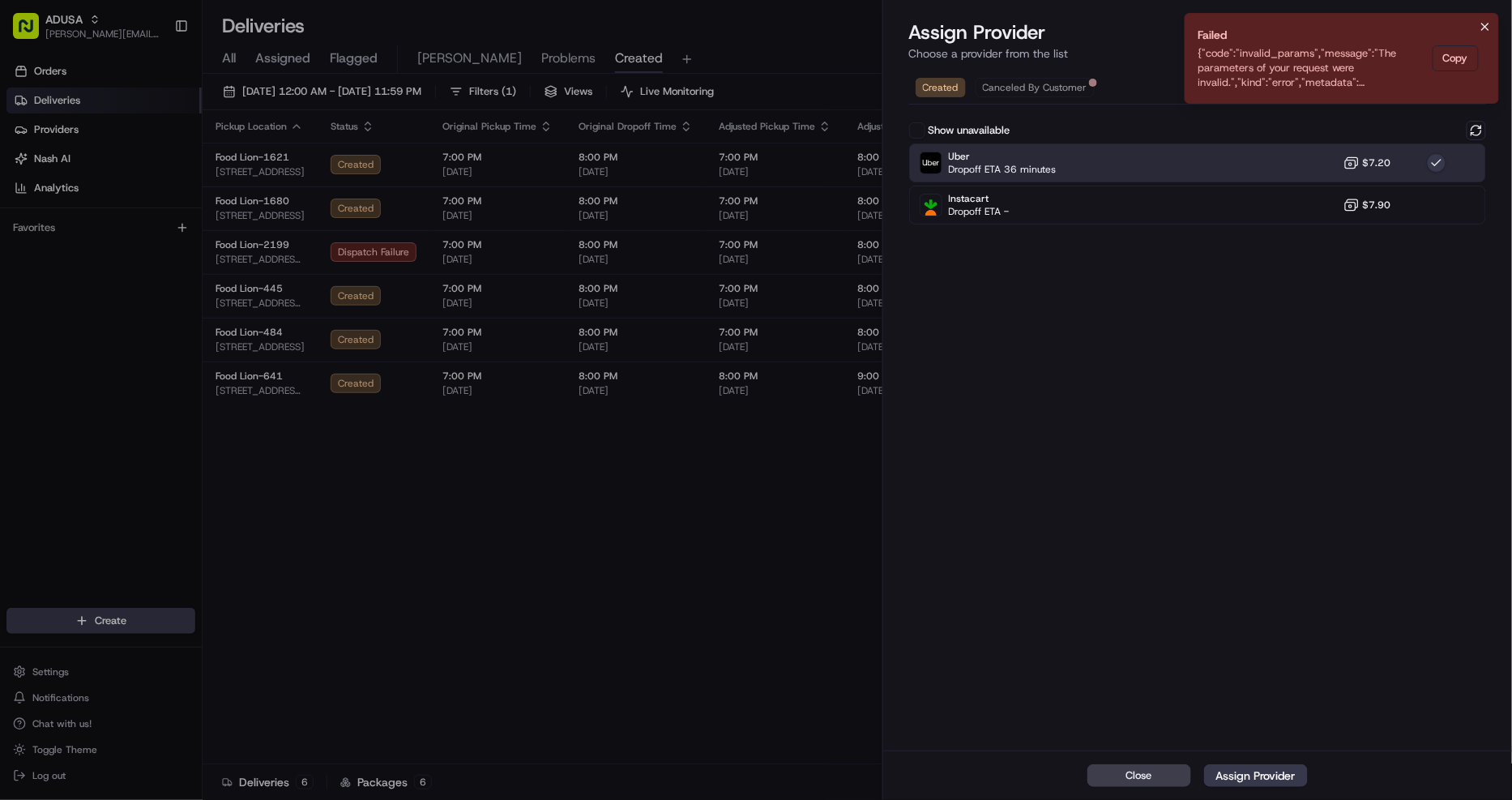
click at [1484, 25] on icon "Notifications (F8)" at bounding box center [1485, 26] width 13 height 13
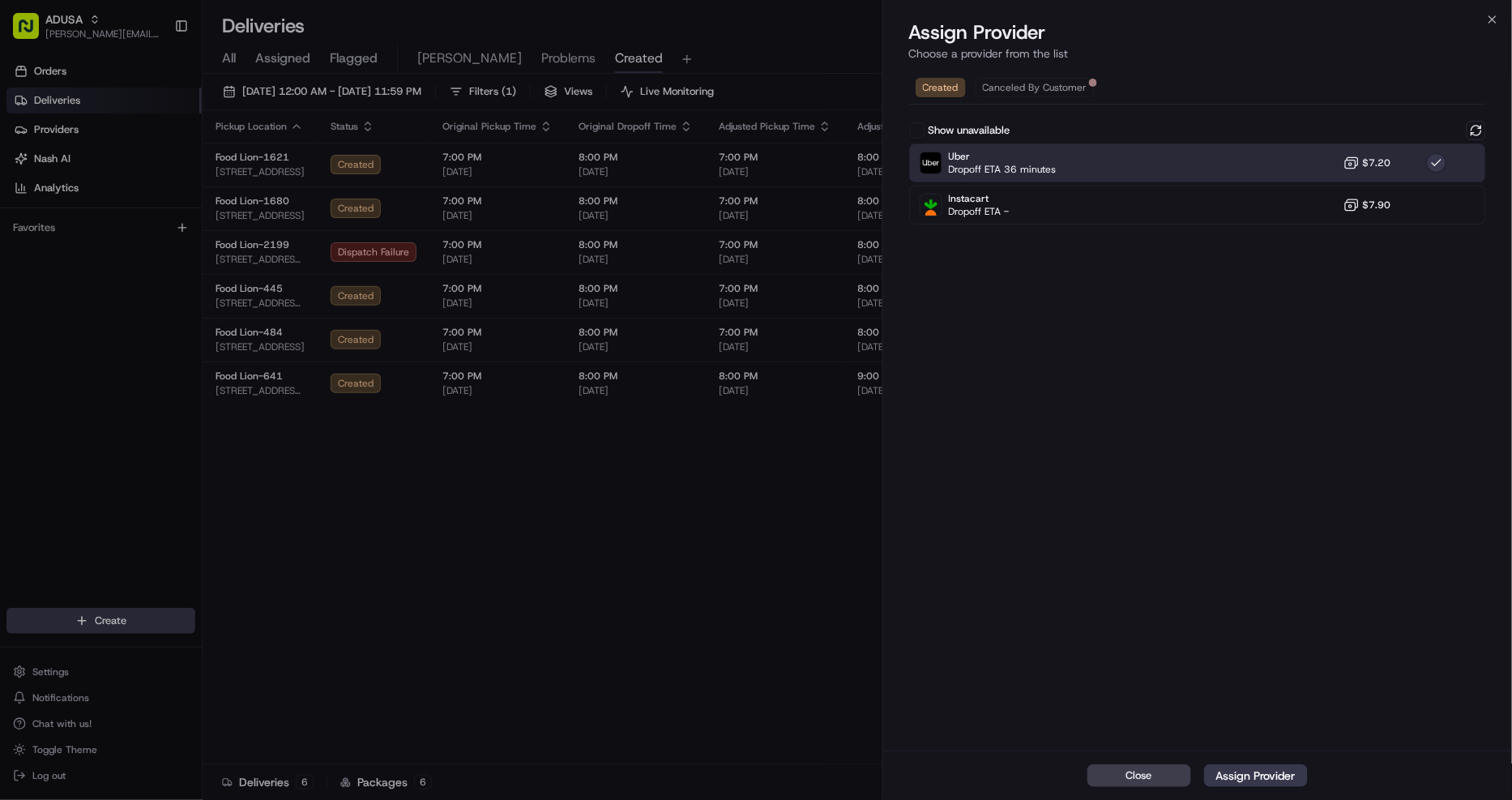
drag, startPoint x: 1435, startPoint y: 162, endPoint x: 1456, endPoint y: 148, distance: 25.2
click at [1436, 162] on button "button" at bounding box center [1436, 163] width 19 height 19
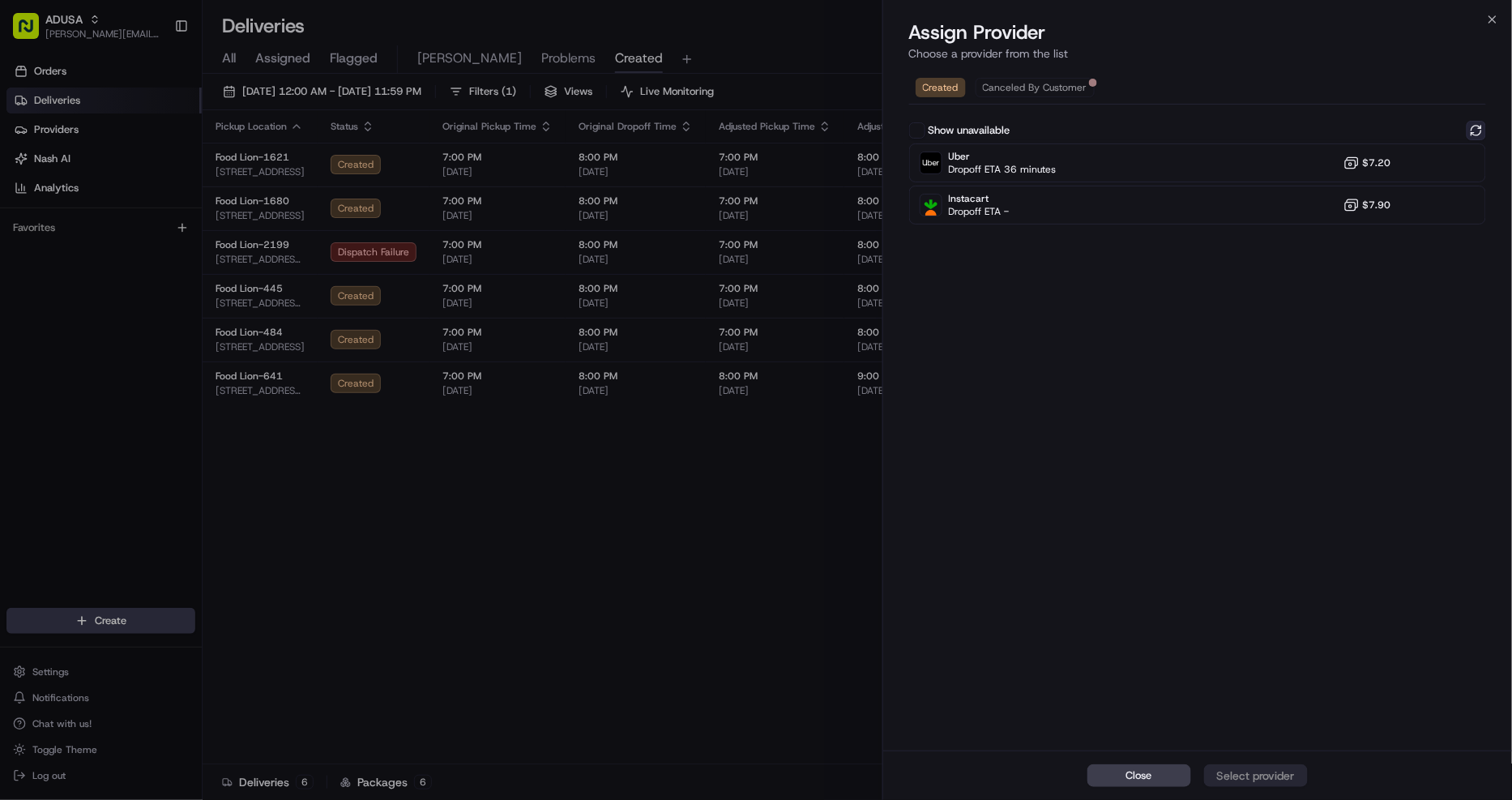
click at [1477, 131] on button at bounding box center [1476, 131] width 19 height 19
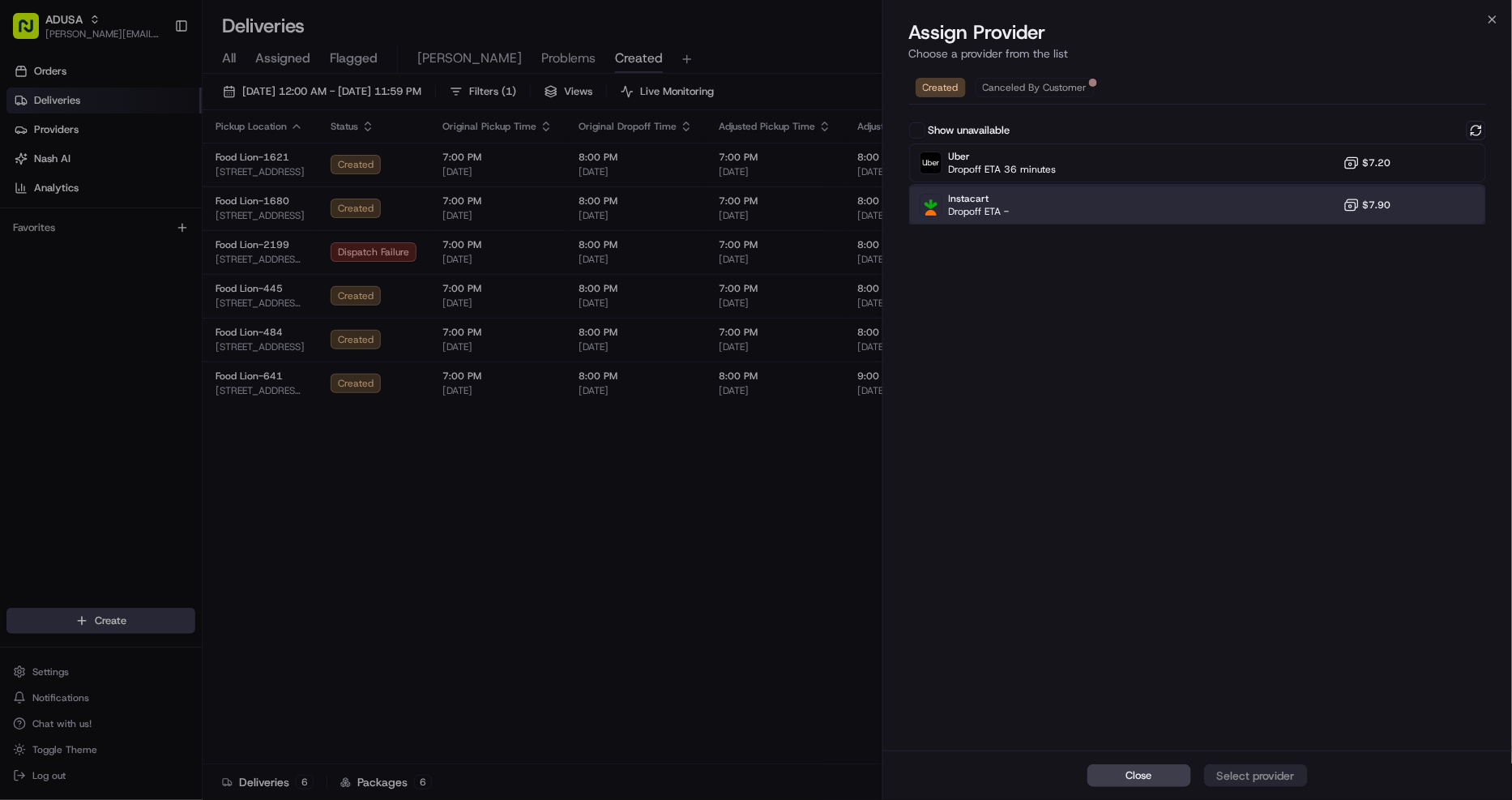
click at [1456, 207] on div "Instacart Dropoff ETA - $7.90" at bounding box center [1197, 205] width 577 height 39
click at [1268, 795] on div "Close Assign Provider" at bounding box center [1198, 775] width 629 height 49
click at [1270, 784] on button "Assign Provider" at bounding box center [1255, 775] width 104 height 23
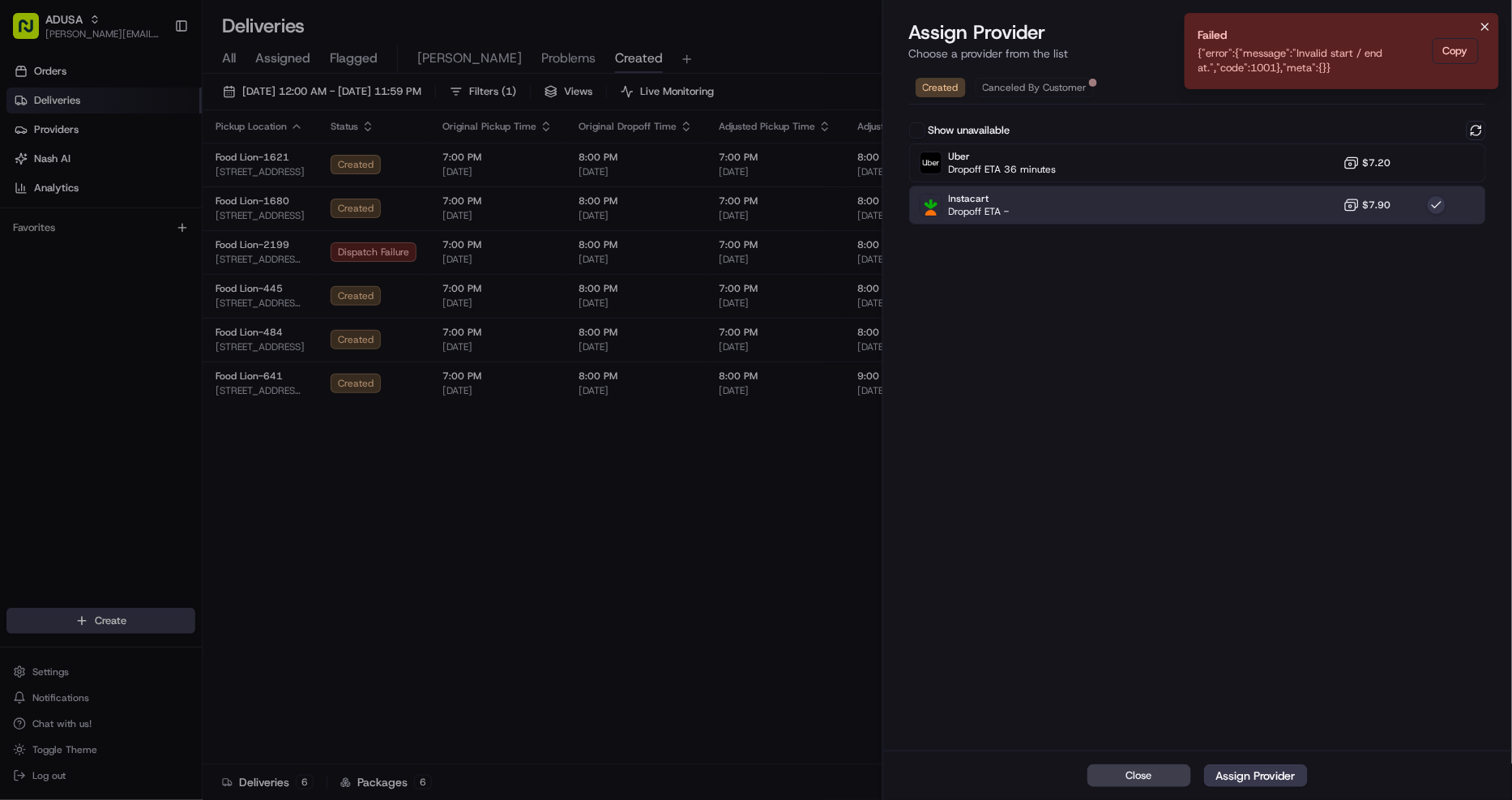
click at [1486, 28] on icon "Notifications (F8)" at bounding box center [1485, 26] width 13 height 13
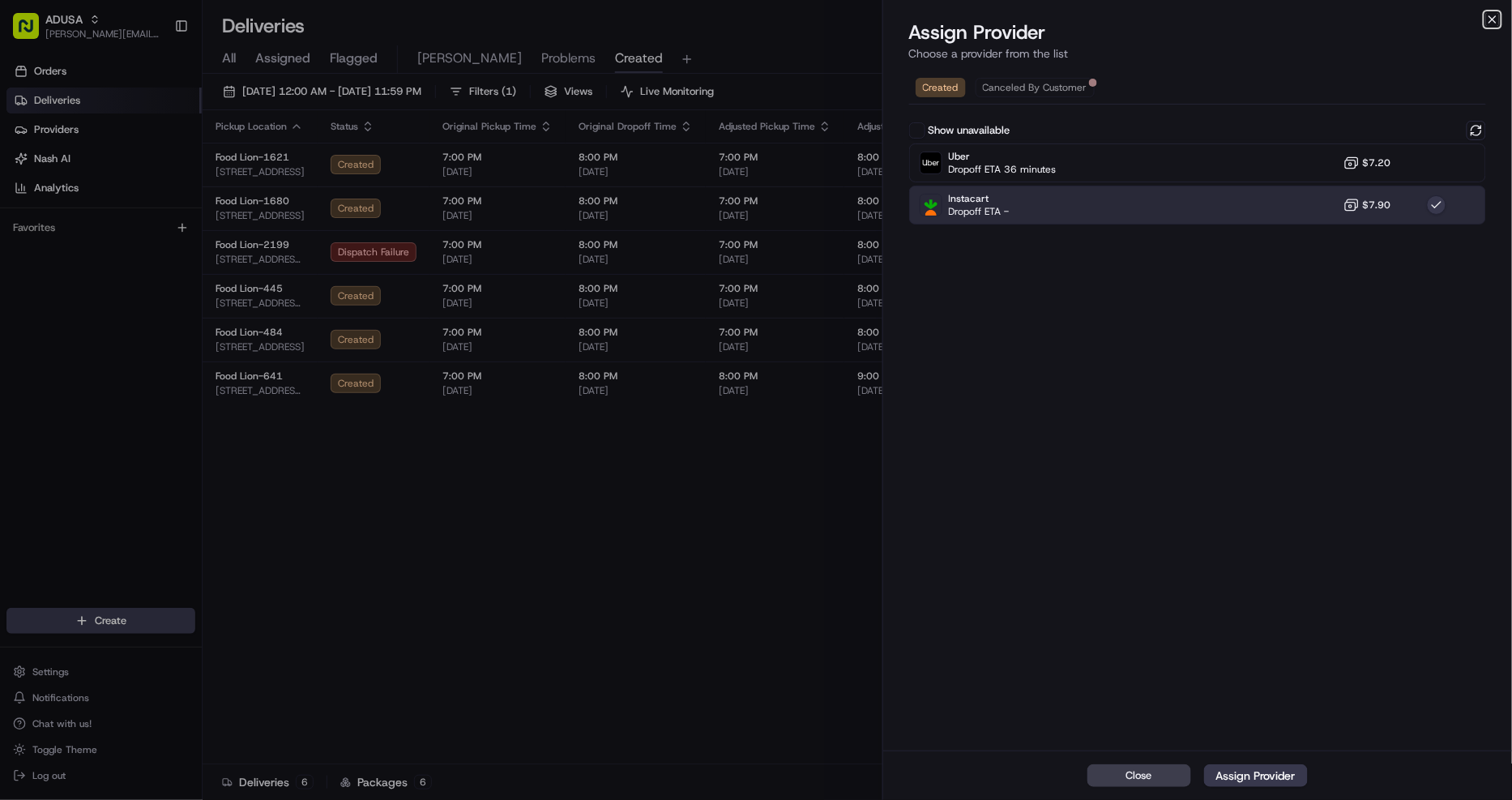
click at [1487, 22] on icon "button" at bounding box center [1492, 19] width 13 height 13
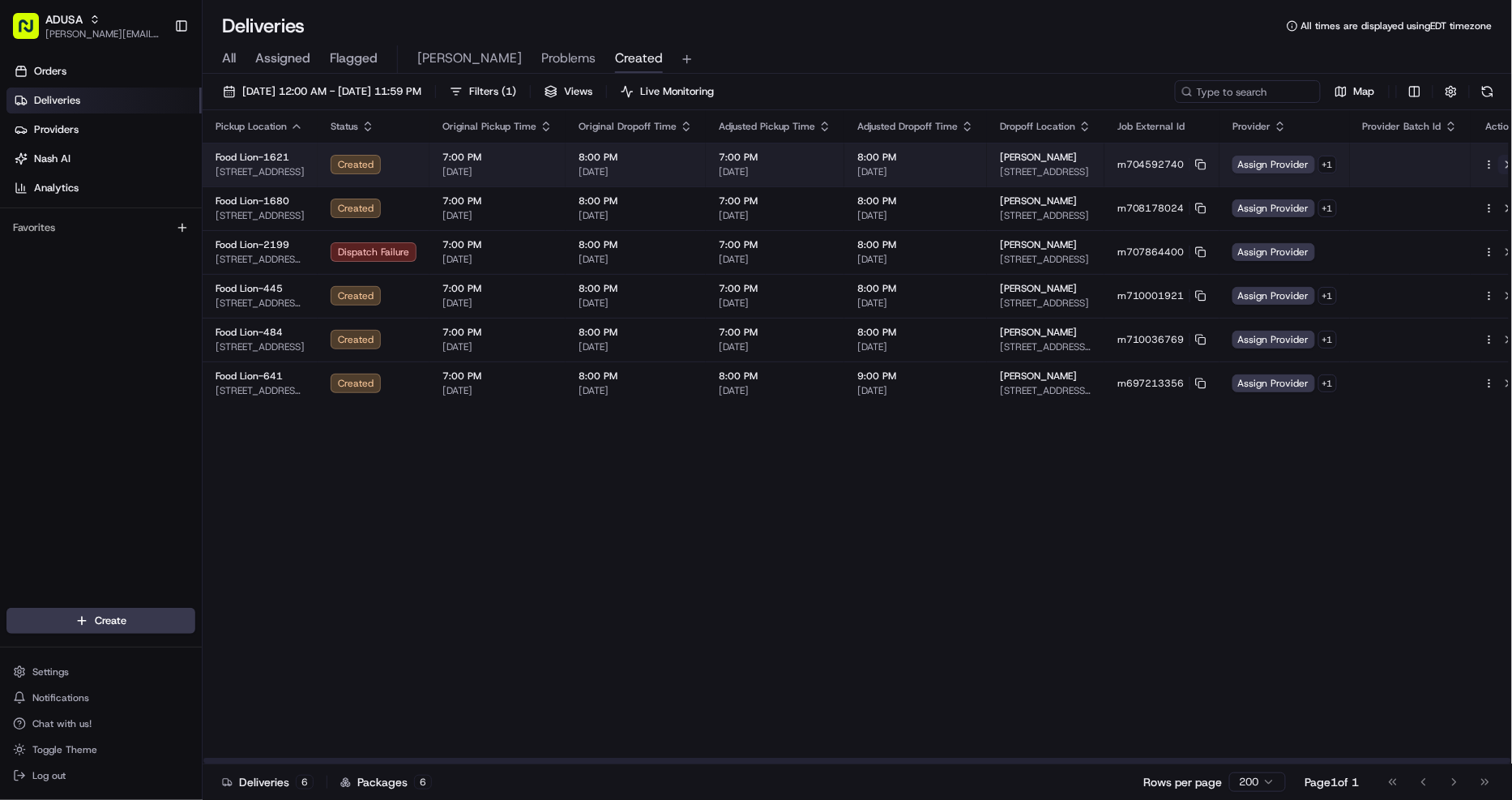
click at [1498, 165] on button at bounding box center [1508, 164] width 19 height 19
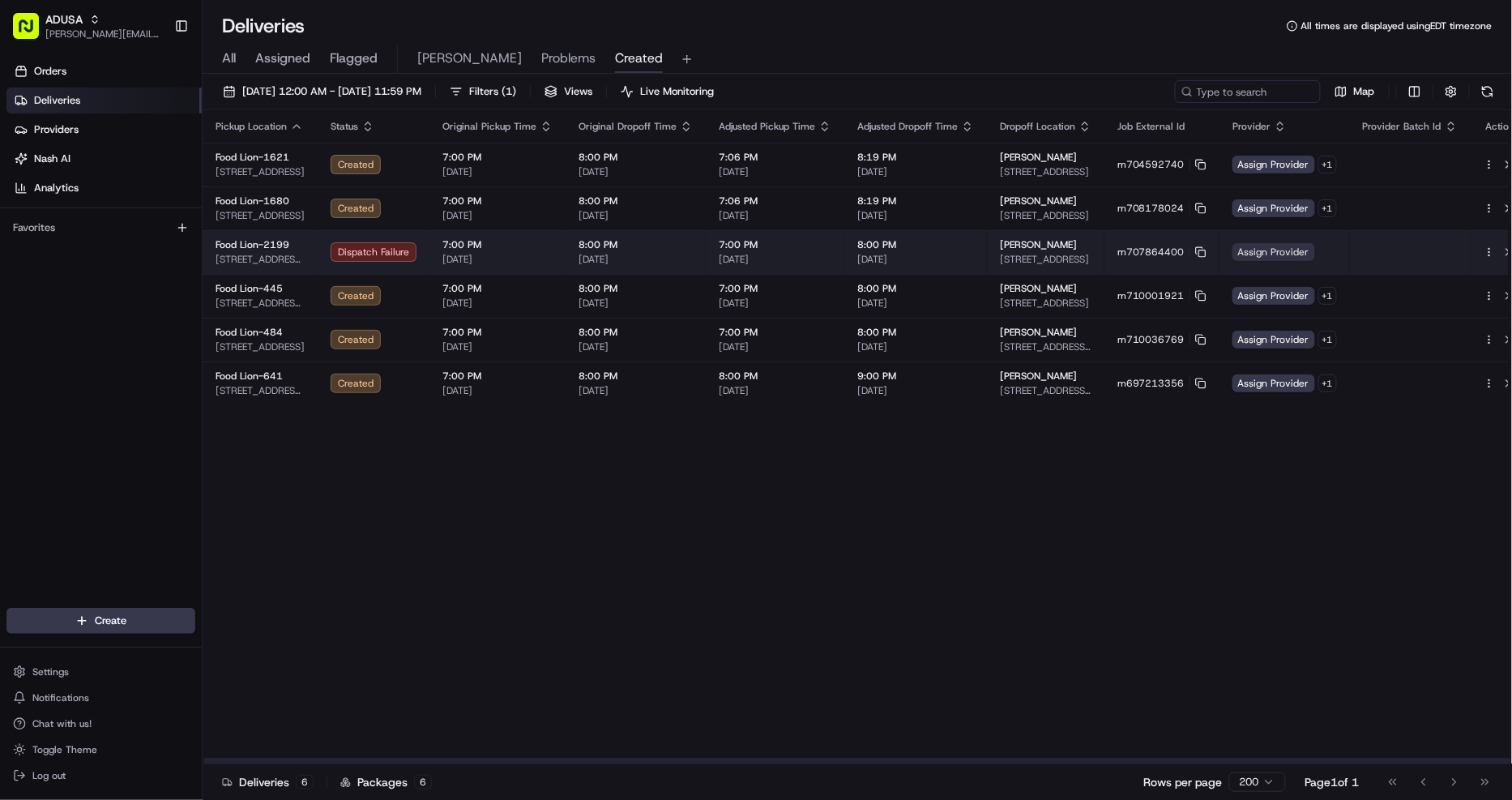
click at [1264, 251] on span "Assign Provider" at bounding box center [1274, 252] width 83 height 18
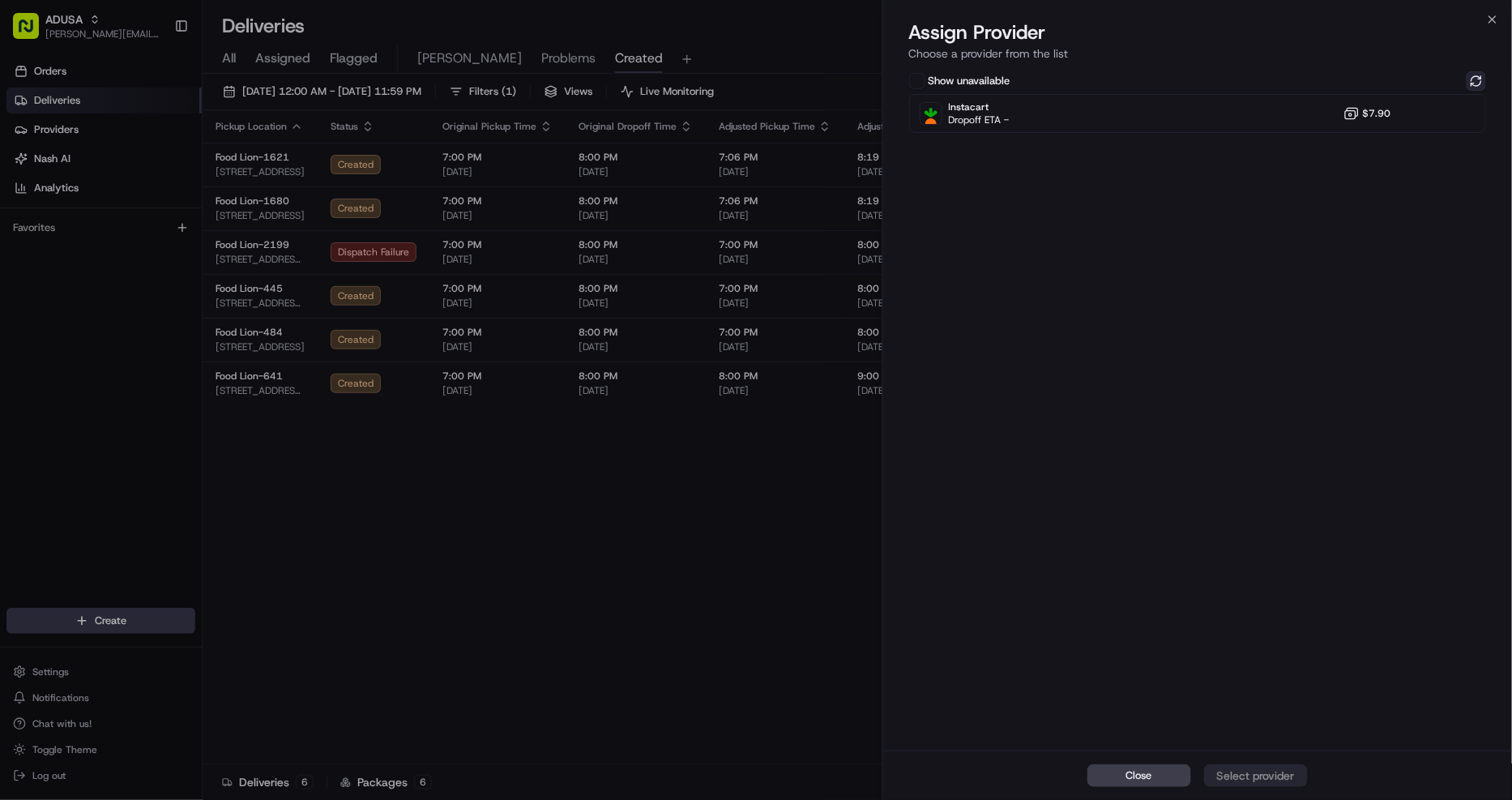
click at [1471, 82] on button at bounding box center [1476, 81] width 19 height 19
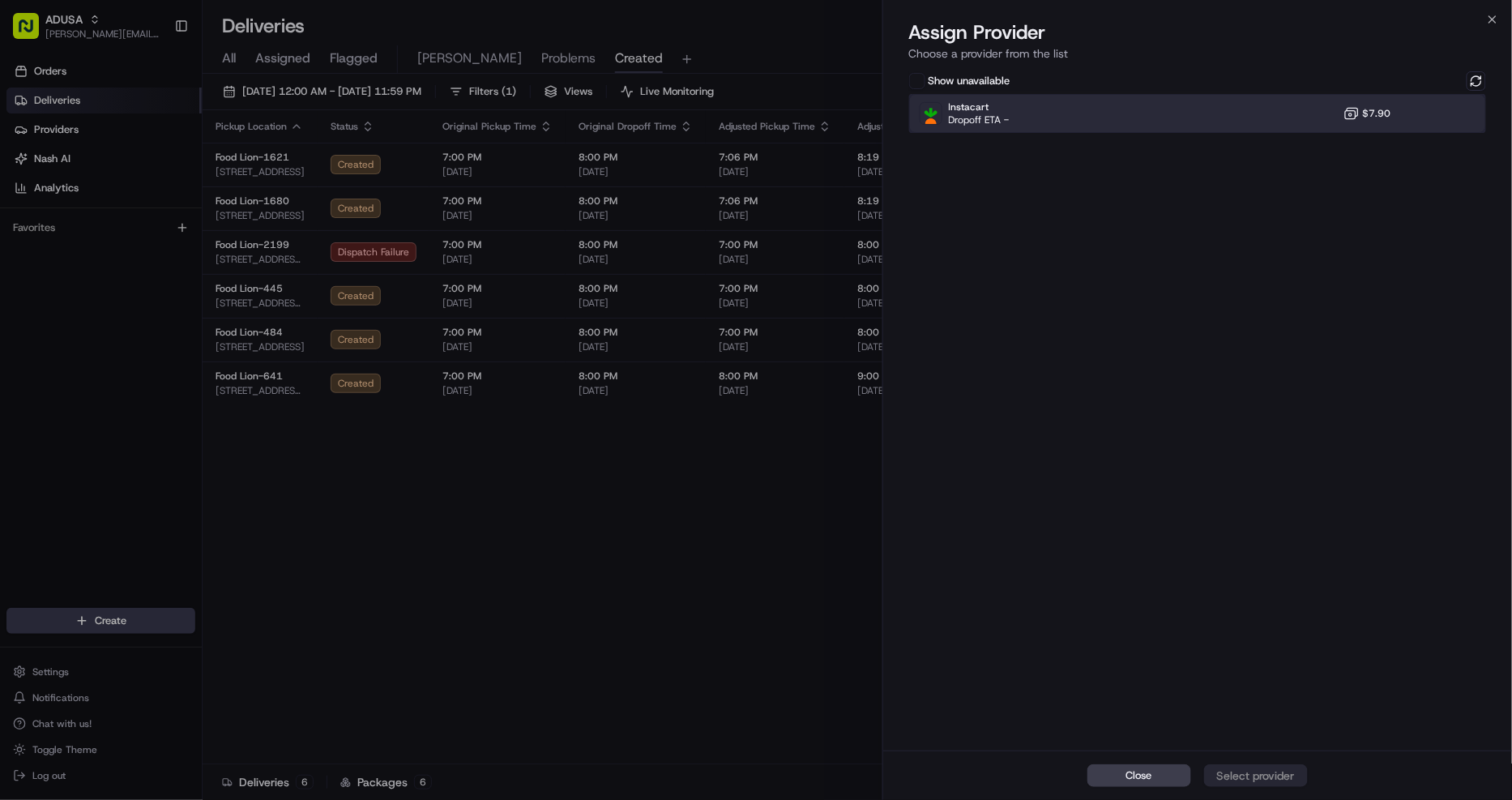
click at [1449, 105] on div "Instacart Dropoff ETA - $7.90" at bounding box center [1197, 114] width 577 height 39
click at [1263, 781] on div "Assign Provider" at bounding box center [1255, 775] width 79 height 16
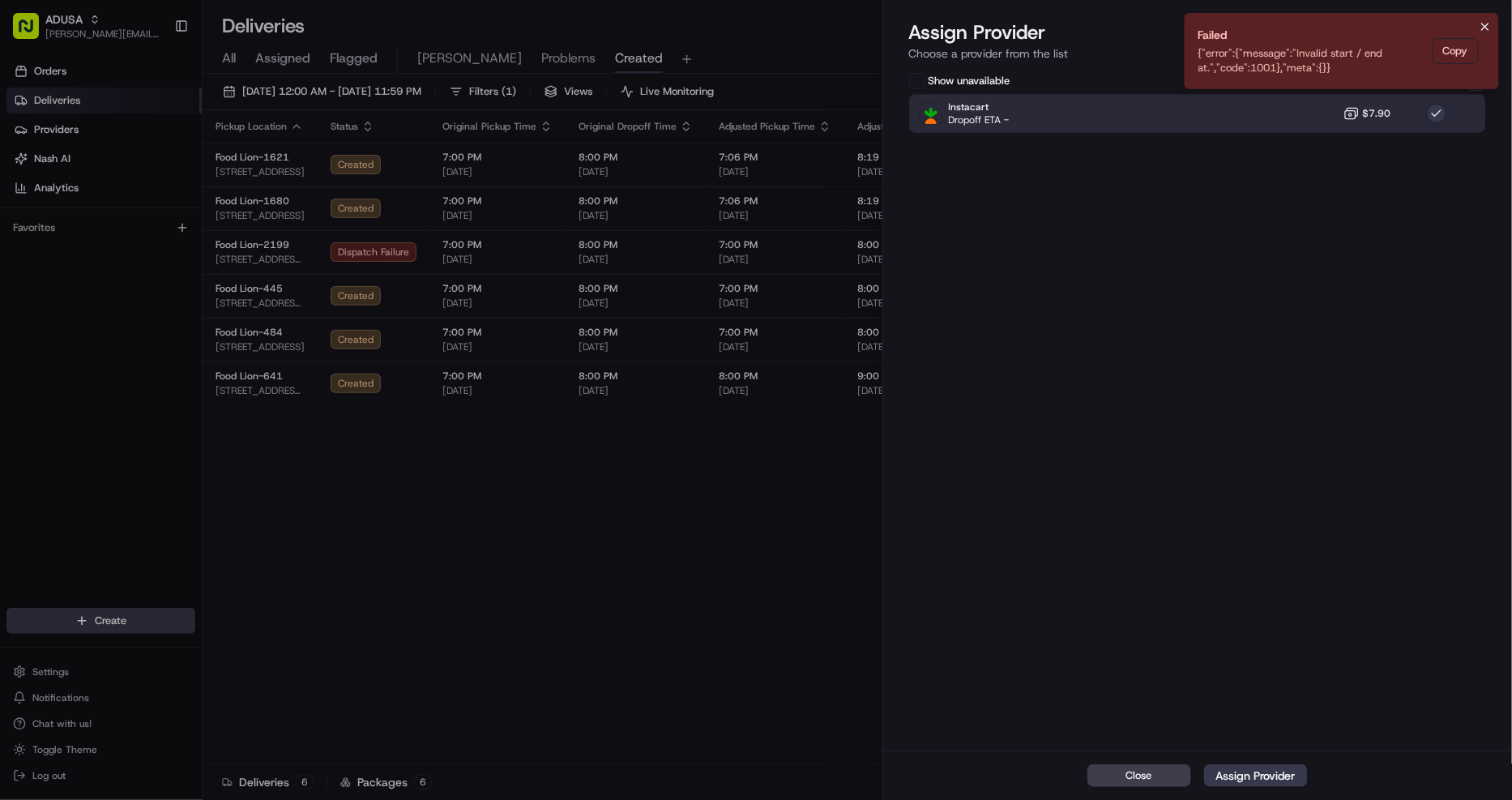
click at [1489, 22] on icon "Notifications (F8)" at bounding box center [1485, 26] width 13 height 13
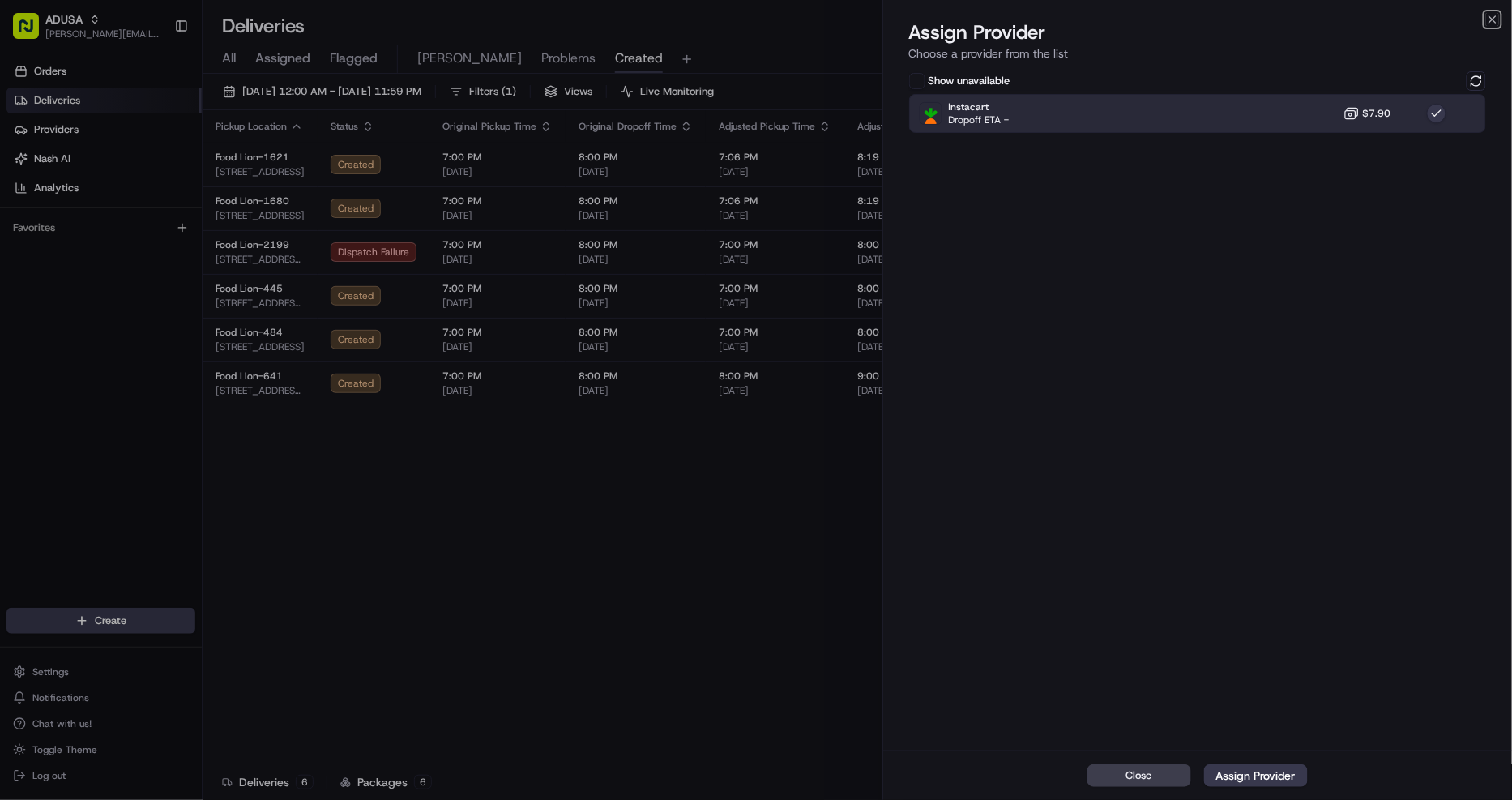
click at [1489, 22] on icon "button" at bounding box center [1492, 19] width 6 height 6
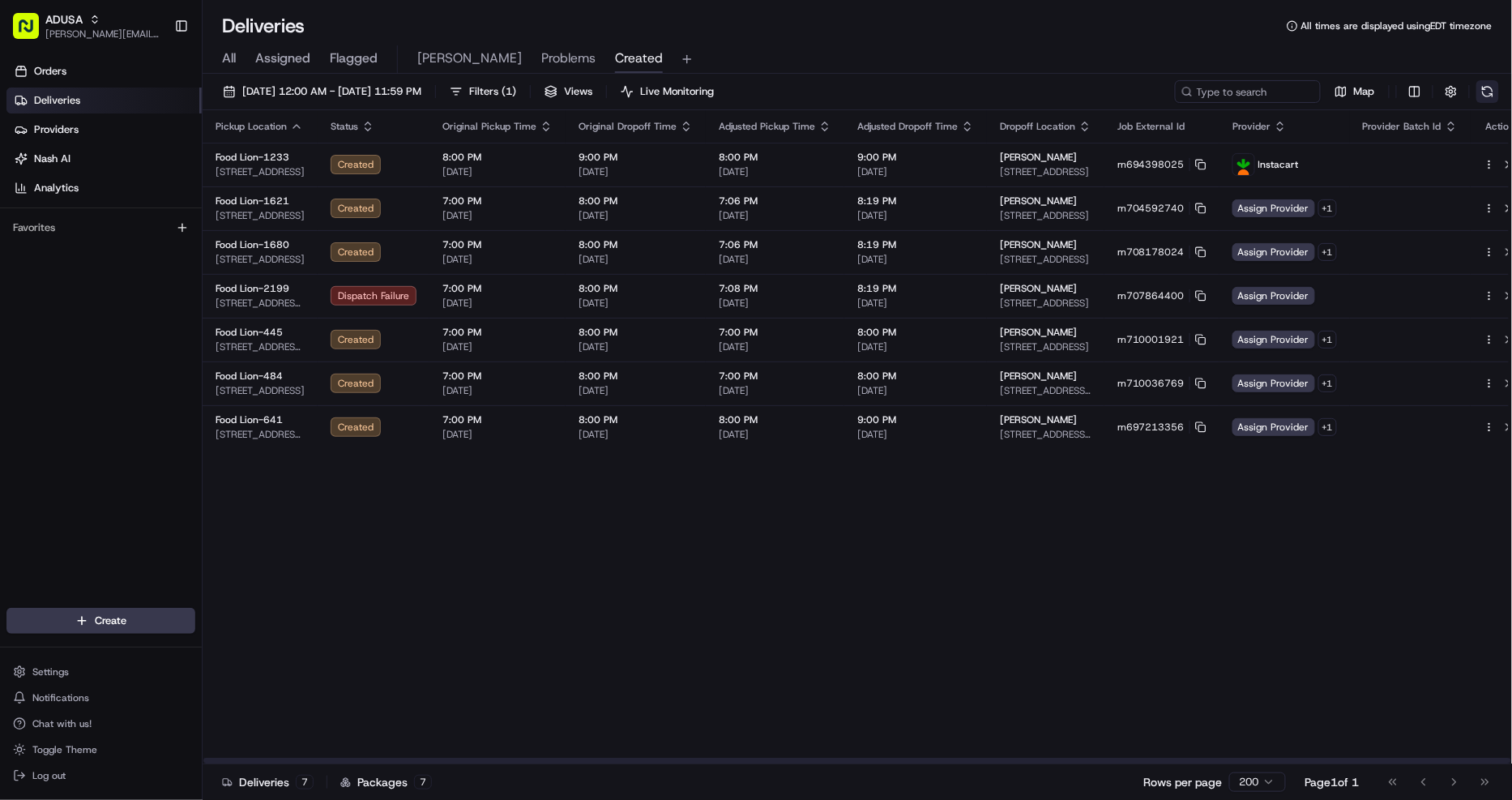
click at [1491, 89] on button at bounding box center [1487, 92] width 23 height 23
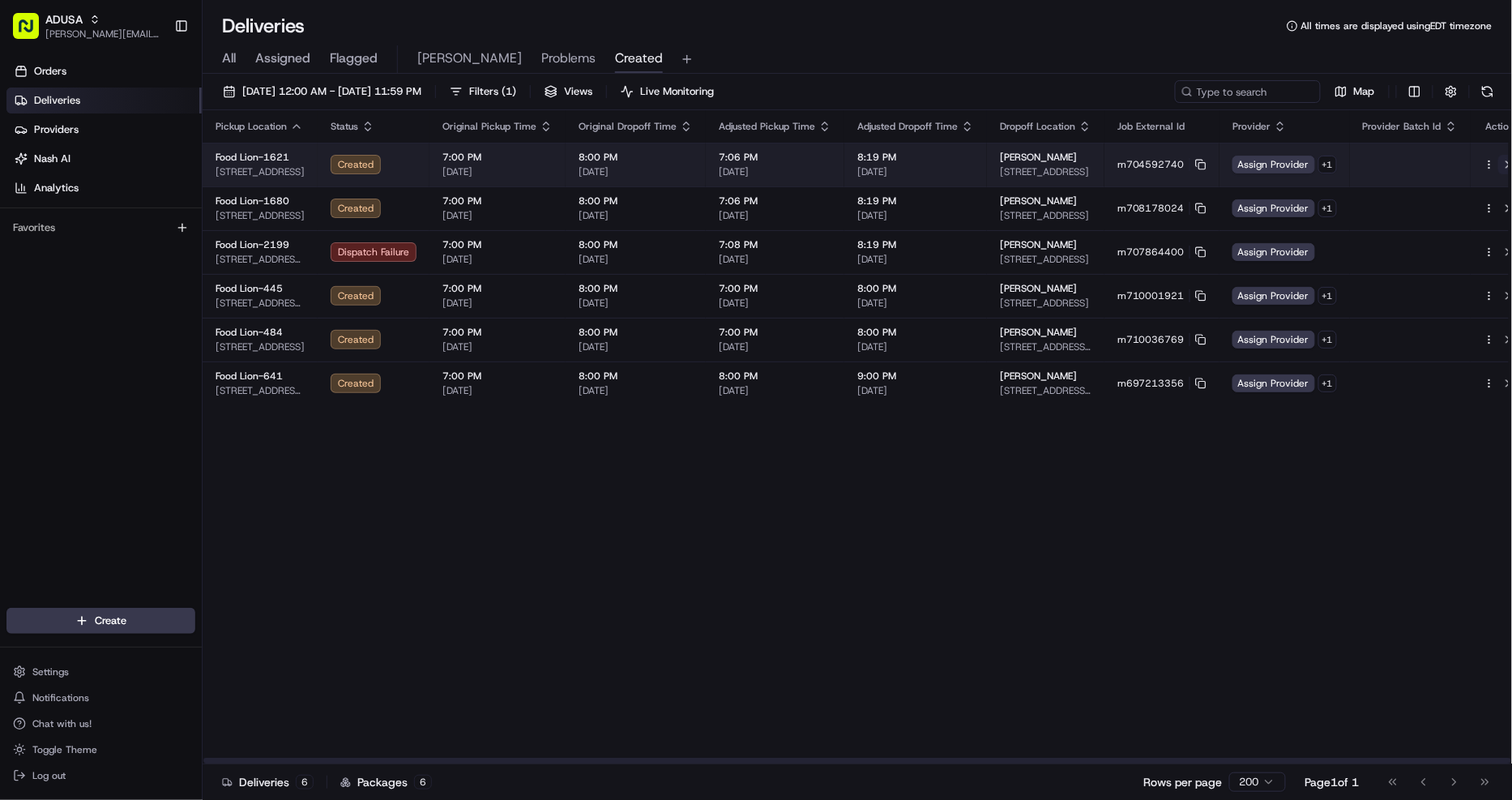
click at [1498, 161] on button at bounding box center [1508, 164] width 19 height 19
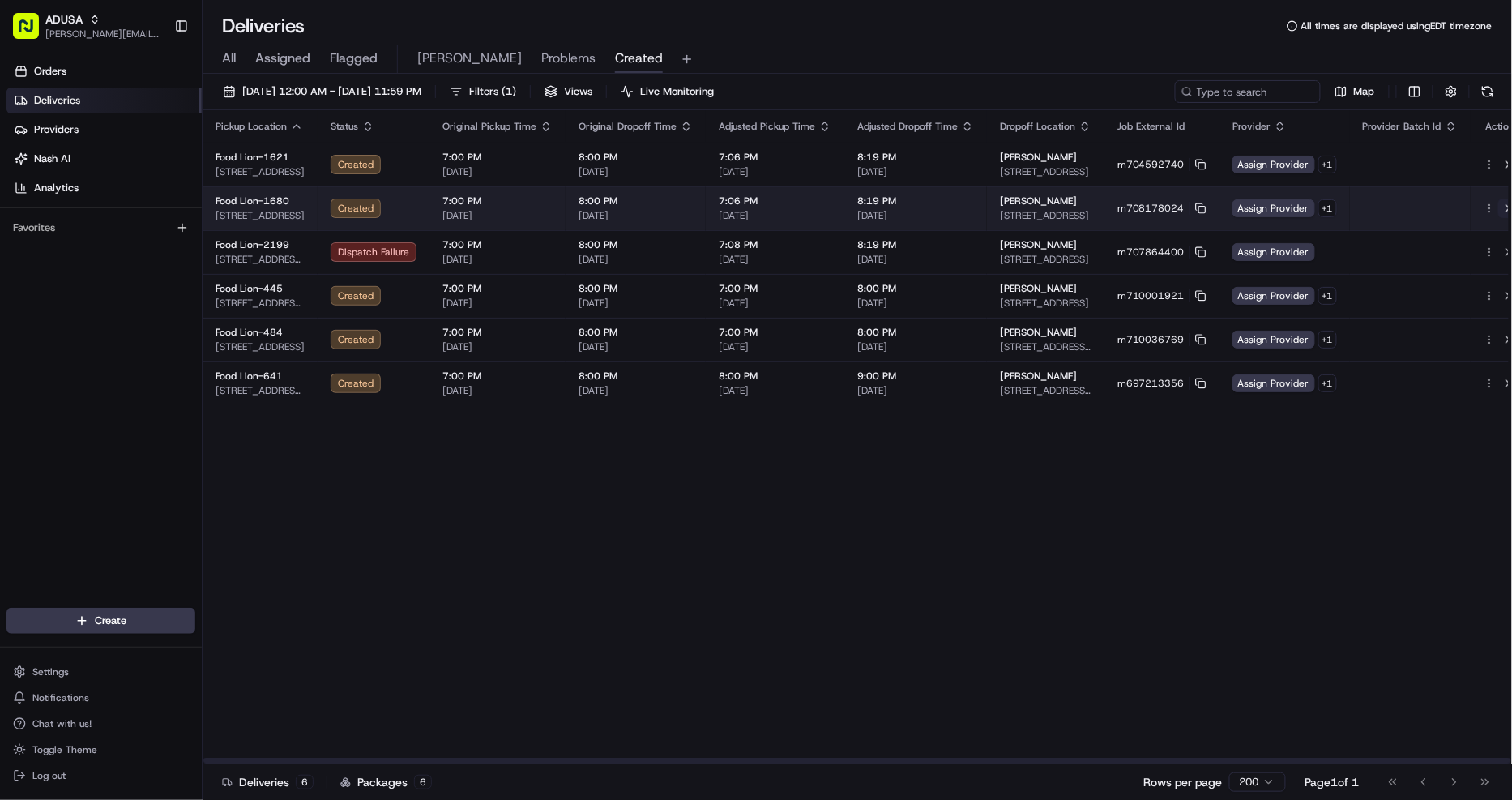
click at [1498, 204] on button at bounding box center [1508, 208] width 19 height 19
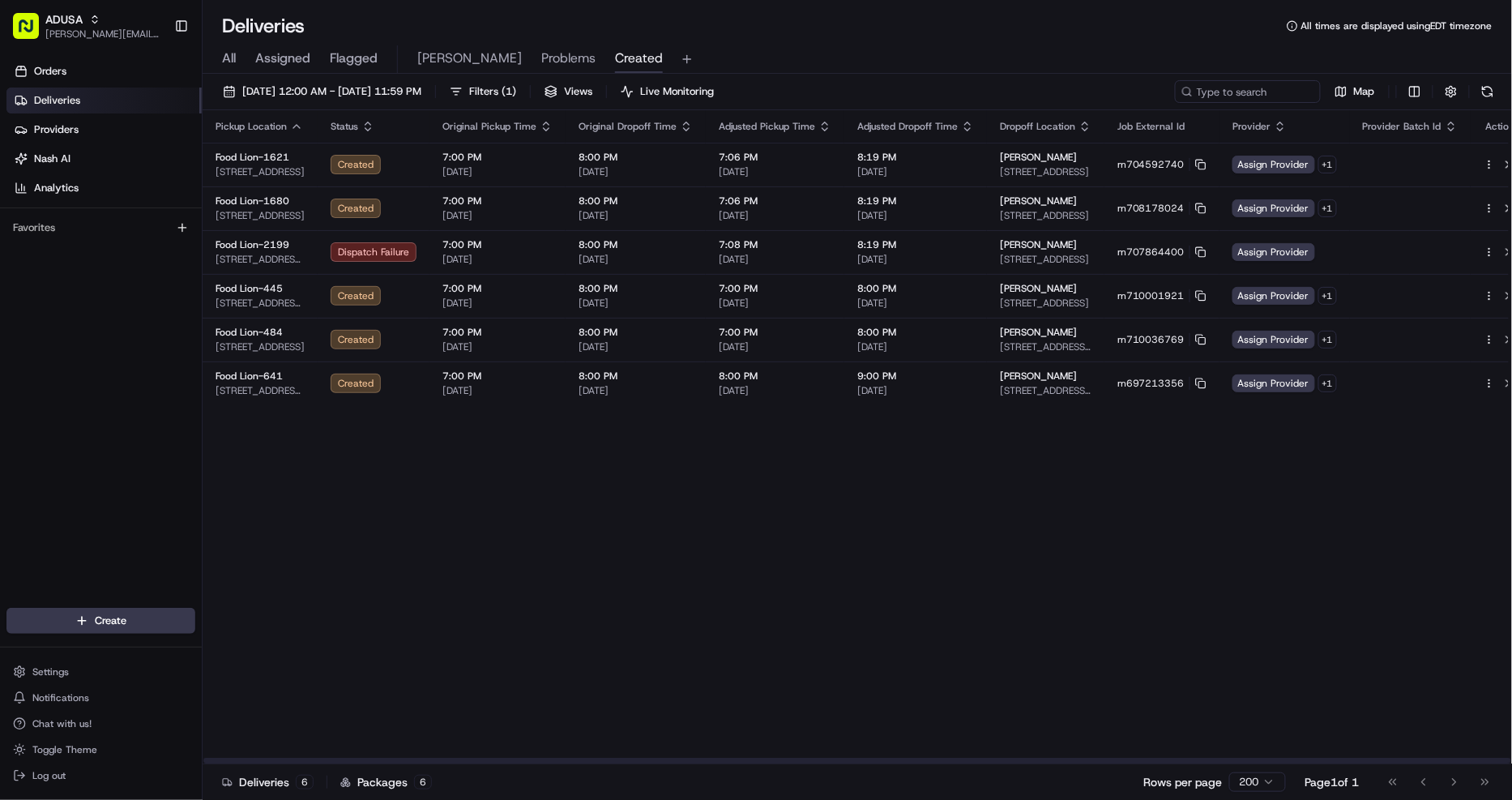
click at [899, 684] on div "Pickup Location Status Original Pickup Time Original Dropoff Time Adjusted Pick…" at bounding box center [867, 437] width 1328 height 654
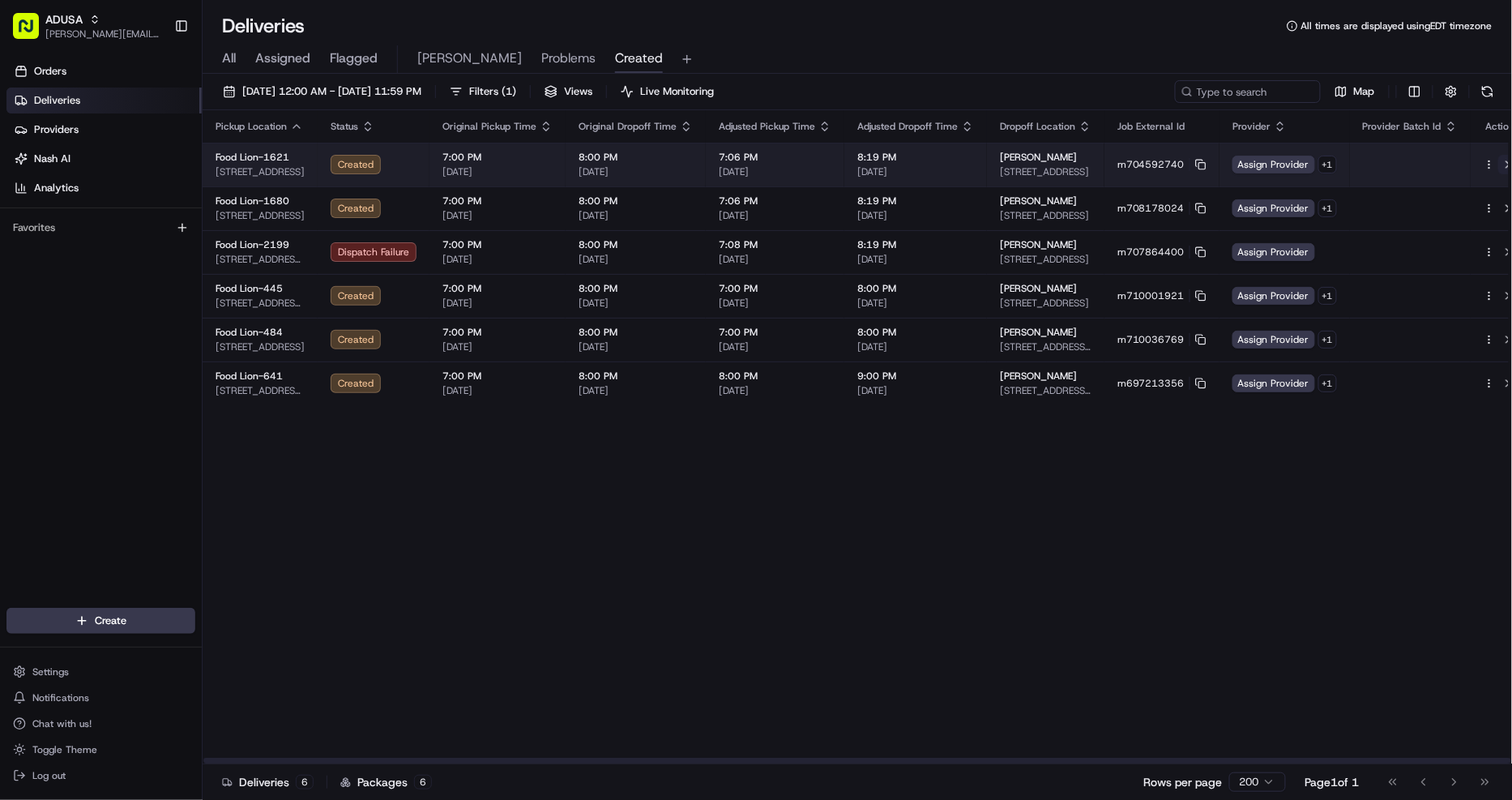
click at [1498, 163] on button at bounding box center [1508, 164] width 19 height 19
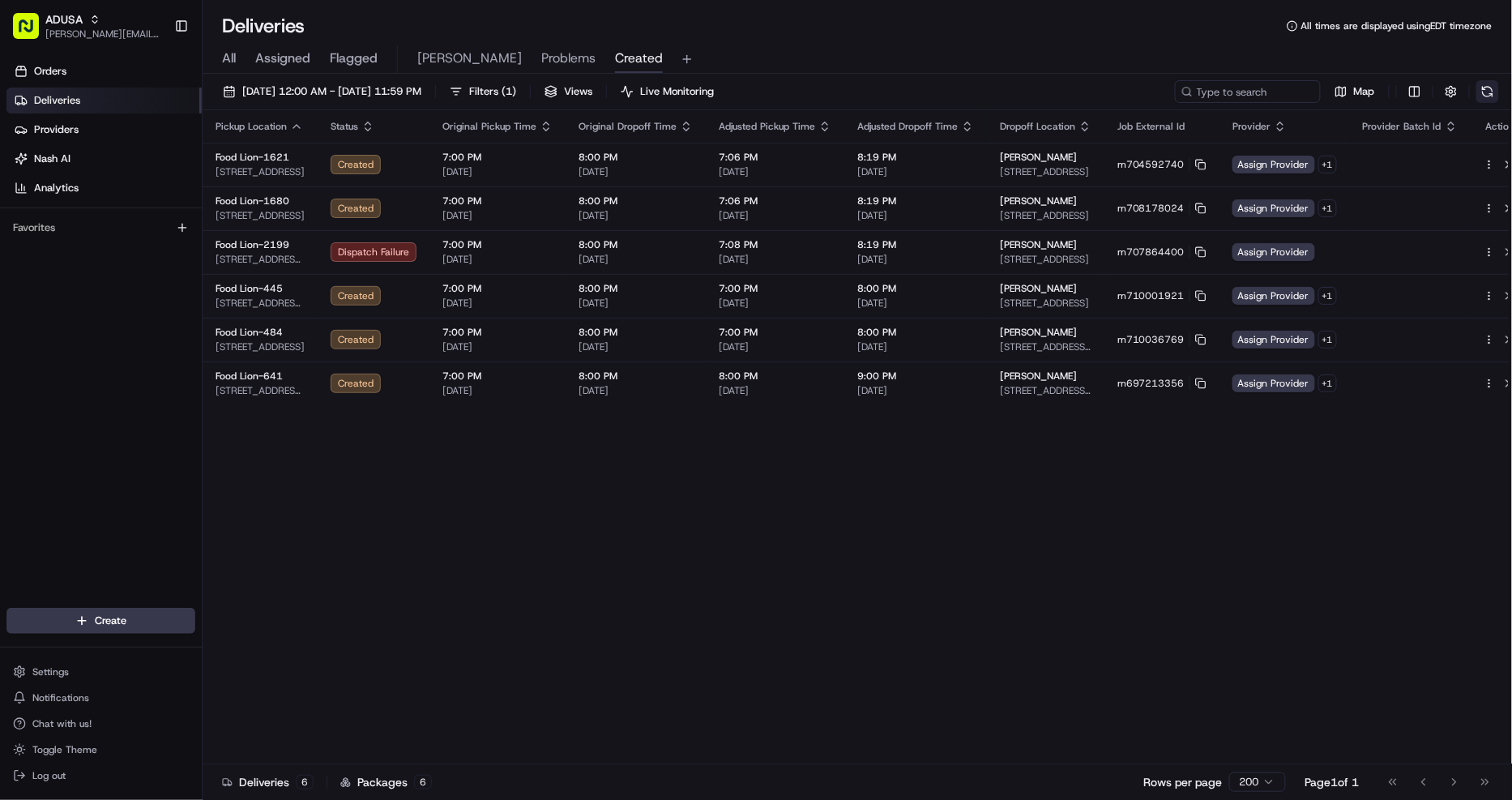
click at [1495, 89] on button at bounding box center [1487, 92] width 23 height 23
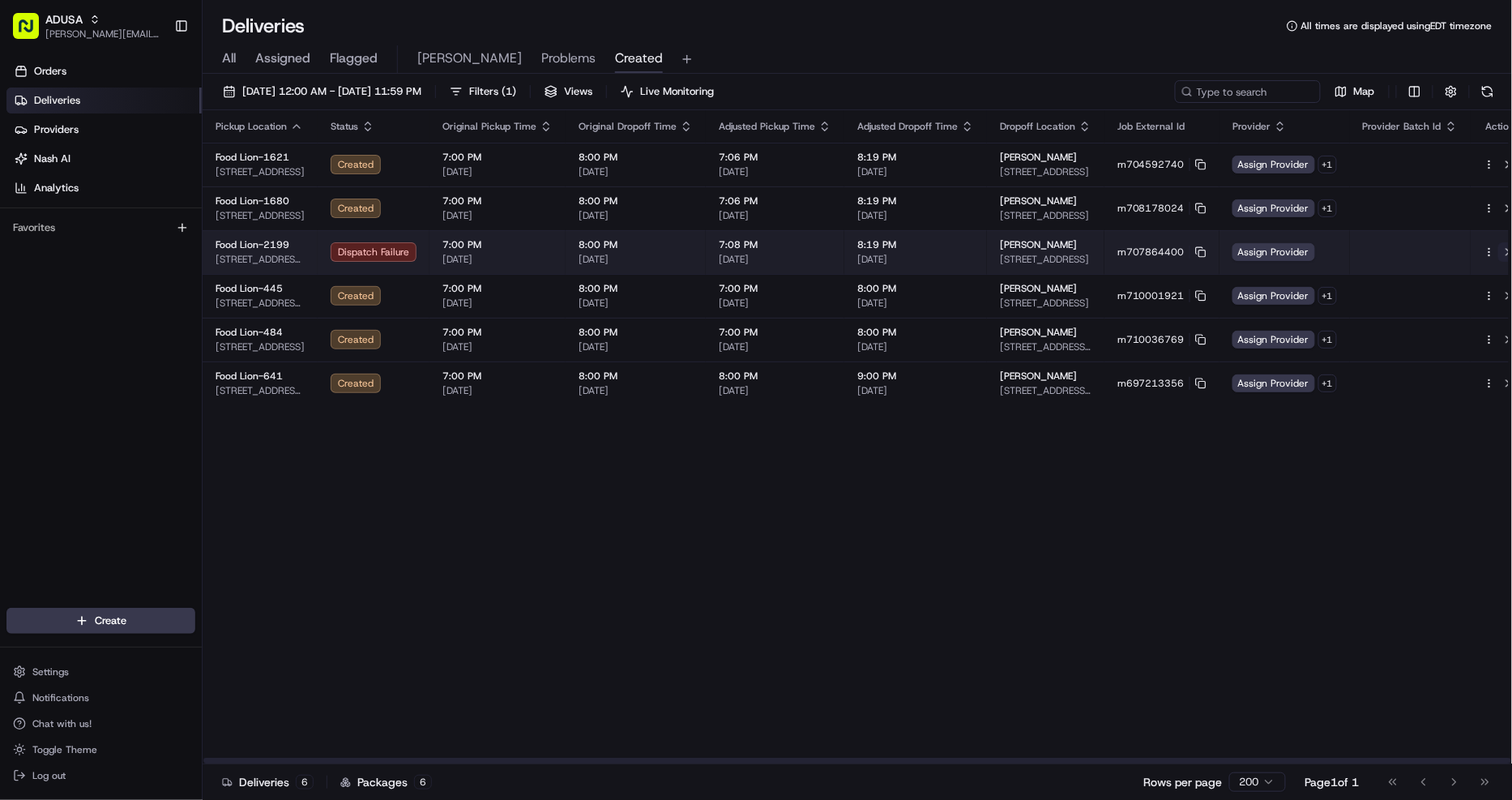
click at [1498, 246] on button at bounding box center [1508, 252] width 19 height 19
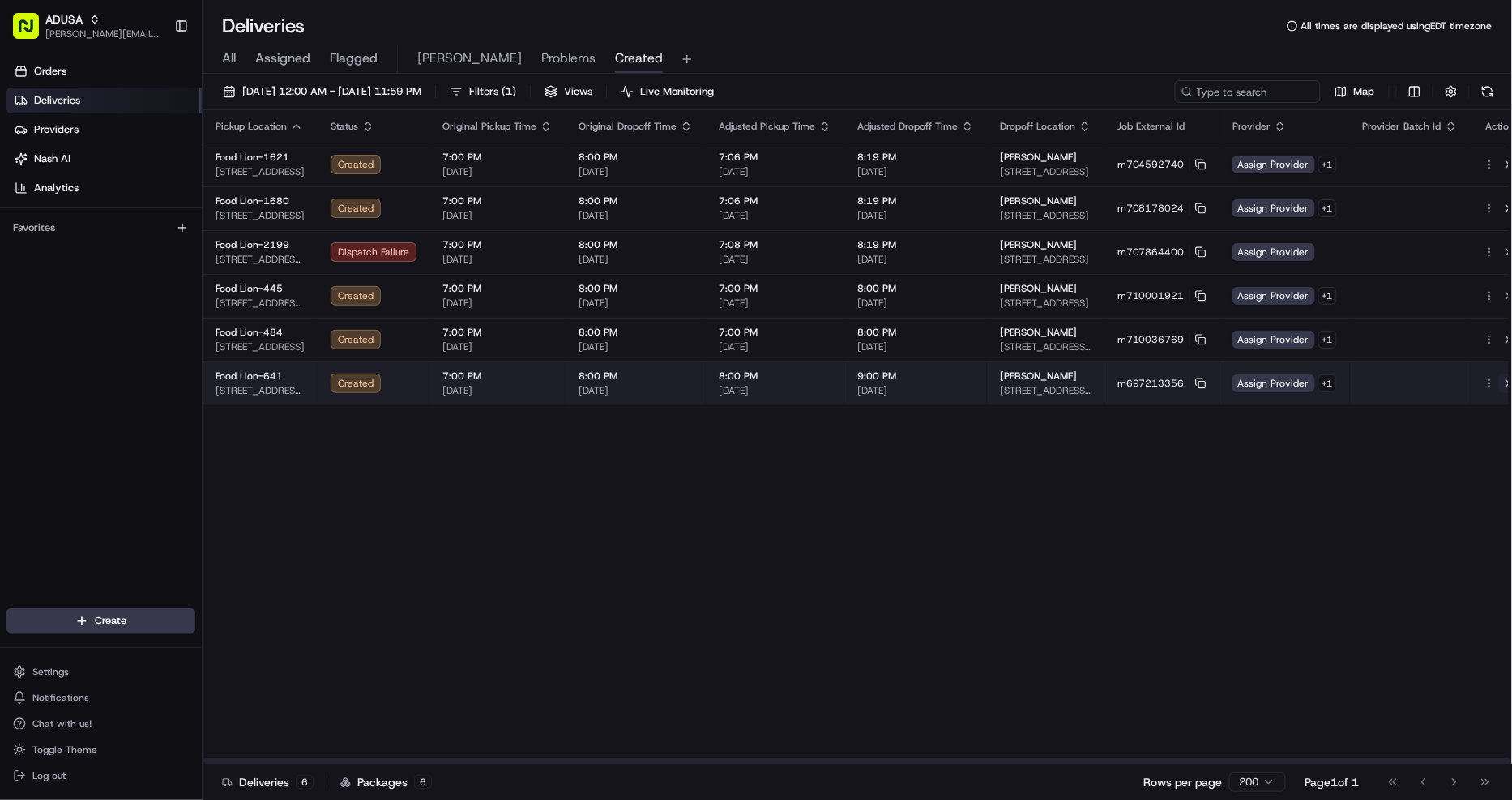
click at [1498, 383] on button at bounding box center [1508, 384] width 19 height 19
click at [1199, 385] on rect at bounding box center [1202, 385] width 6 height 6
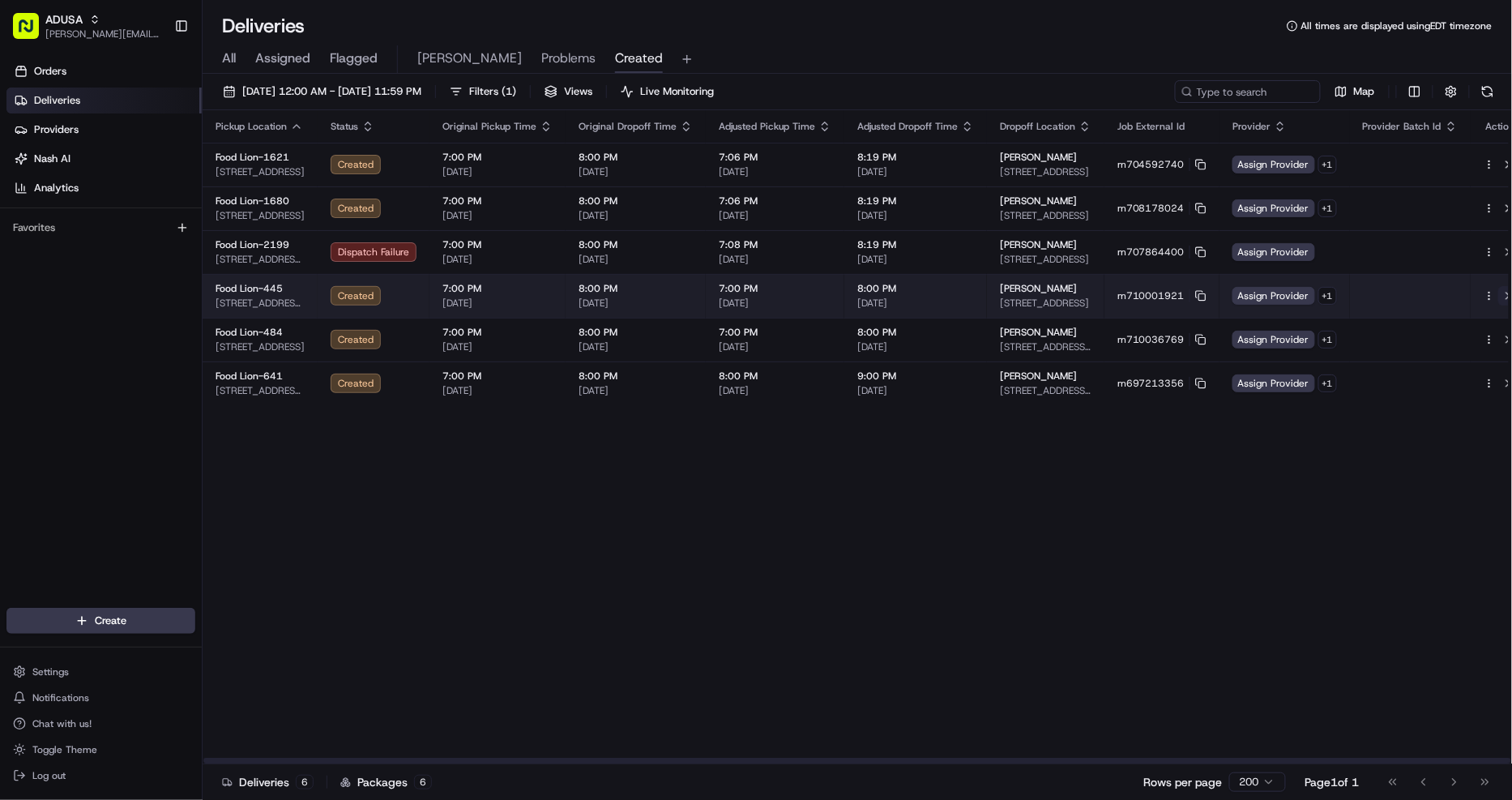
click at [1498, 288] on button at bounding box center [1508, 295] width 19 height 19
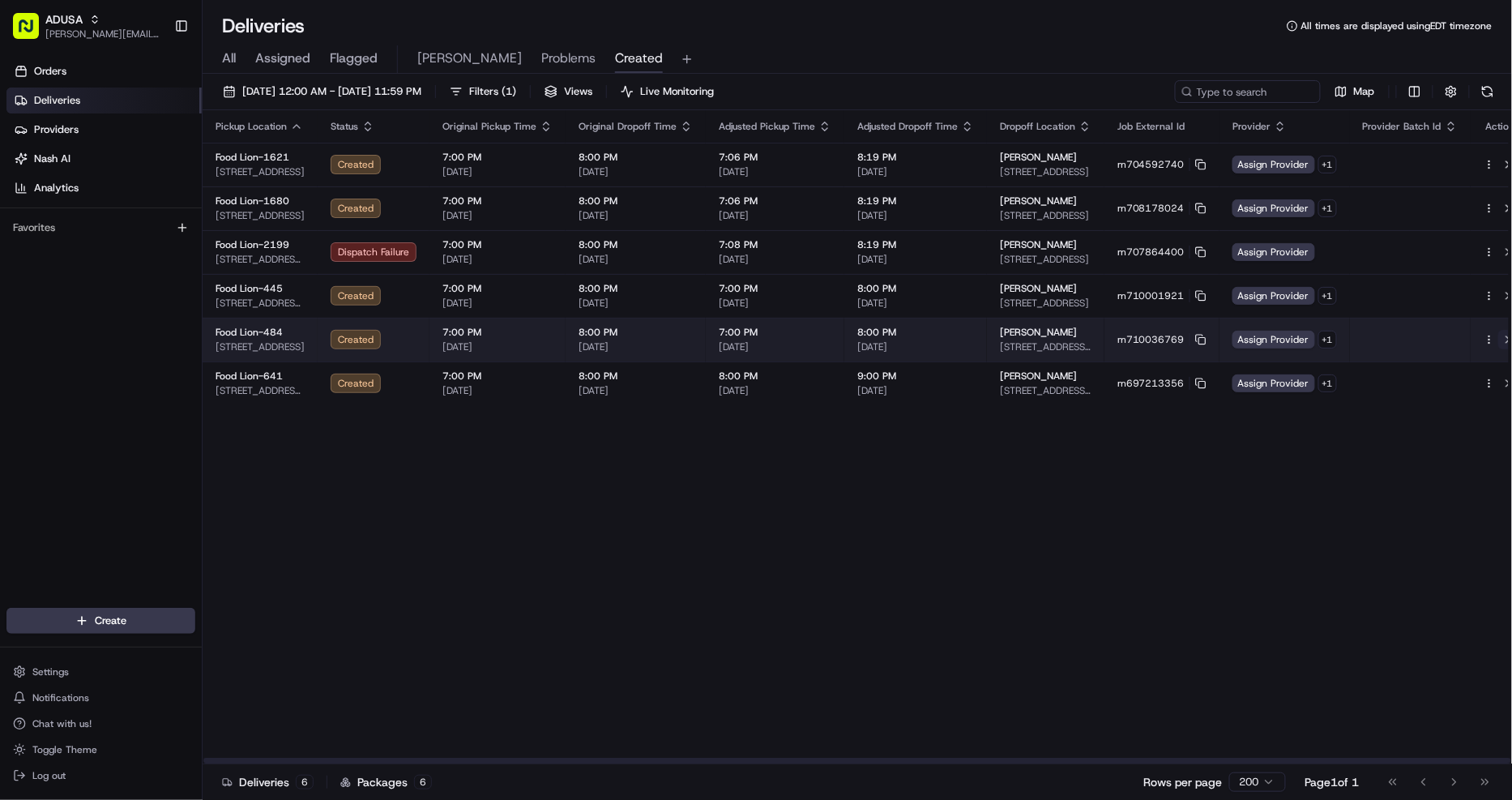
click at [1498, 340] on button at bounding box center [1508, 340] width 19 height 19
click at [1498, 339] on button at bounding box center [1508, 340] width 19 height 19
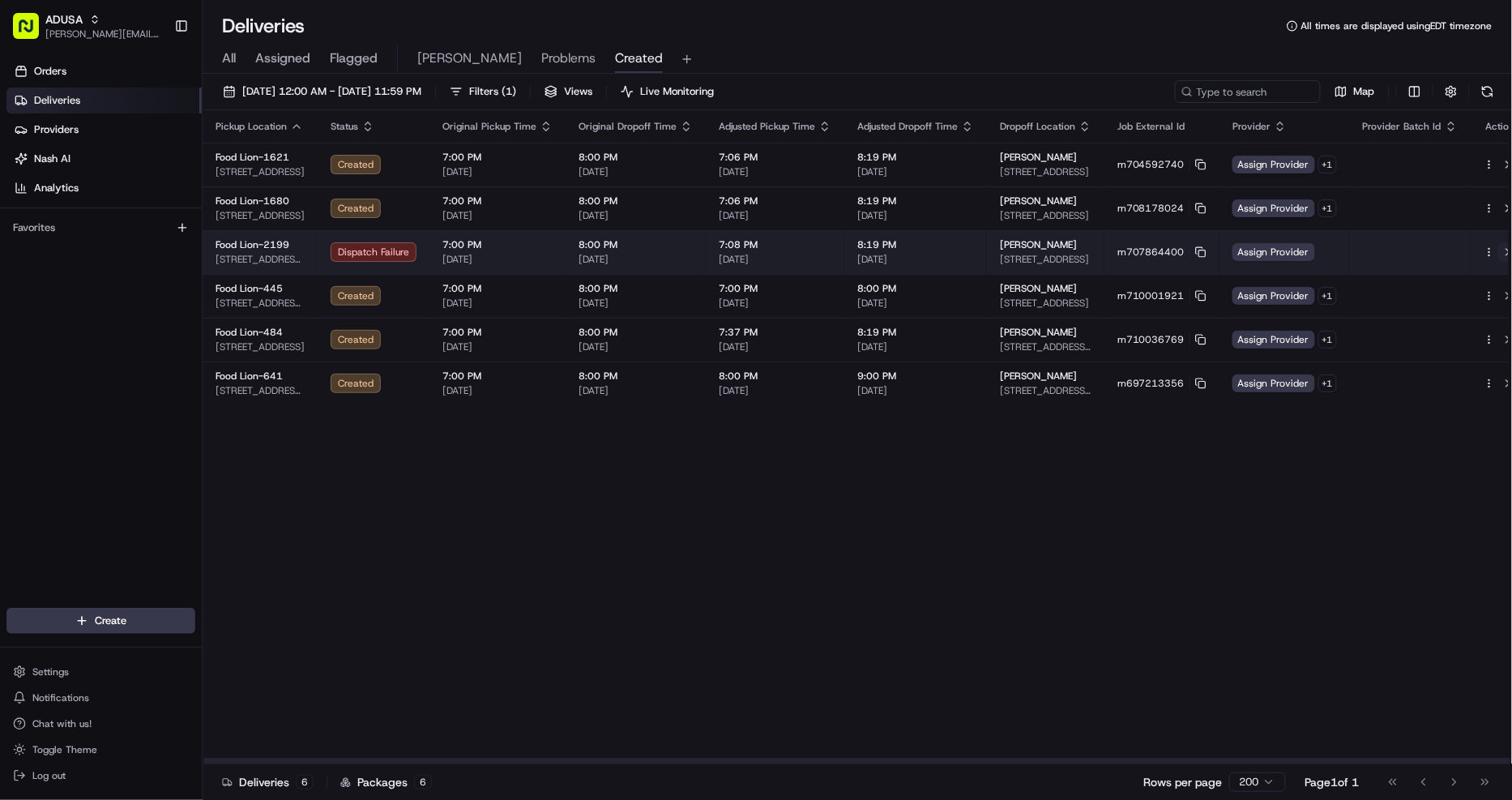
click at [1498, 253] on button at bounding box center [1508, 252] width 19 height 19
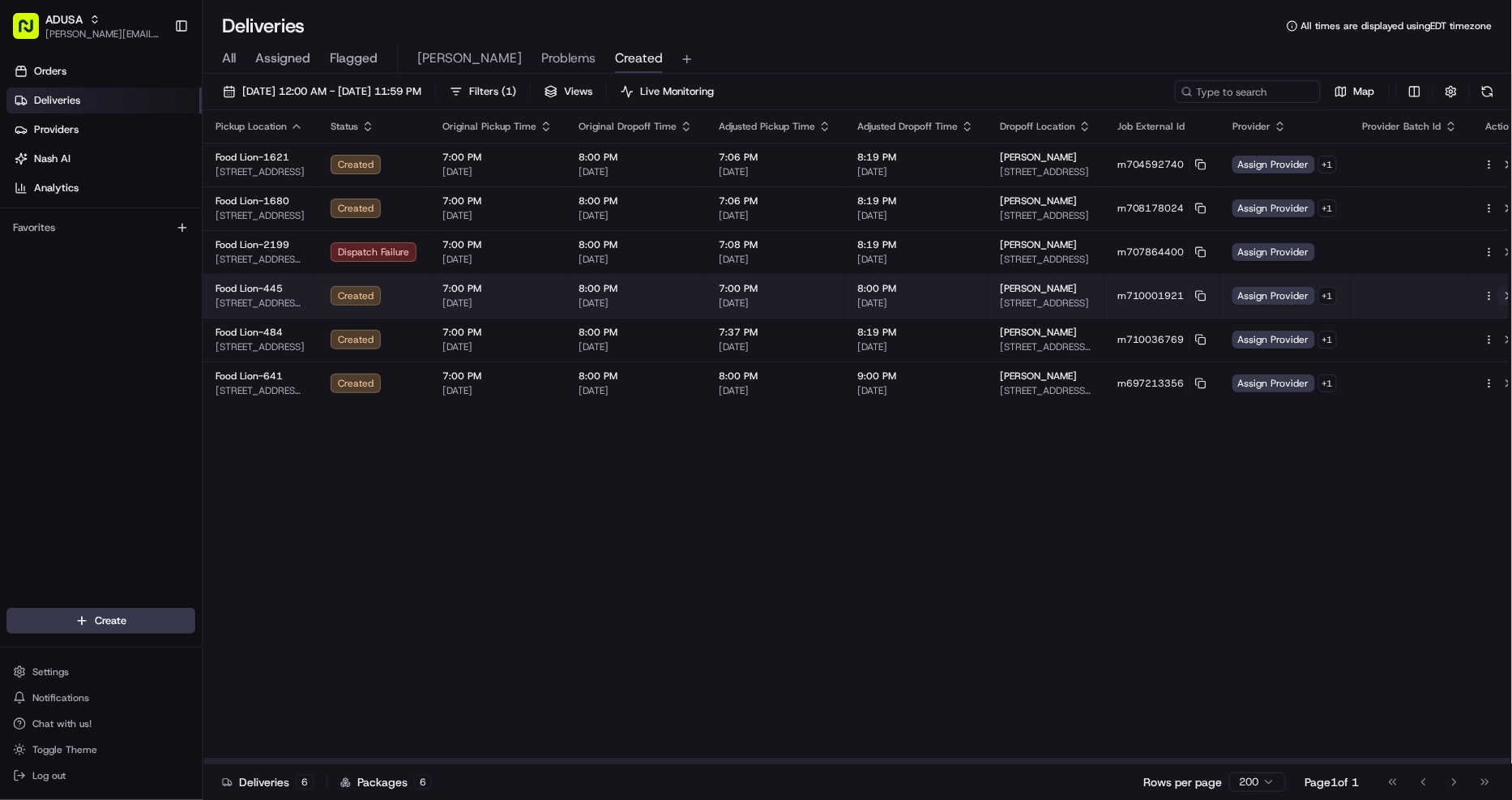
click at [1498, 296] on button at bounding box center [1508, 295] width 19 height 19
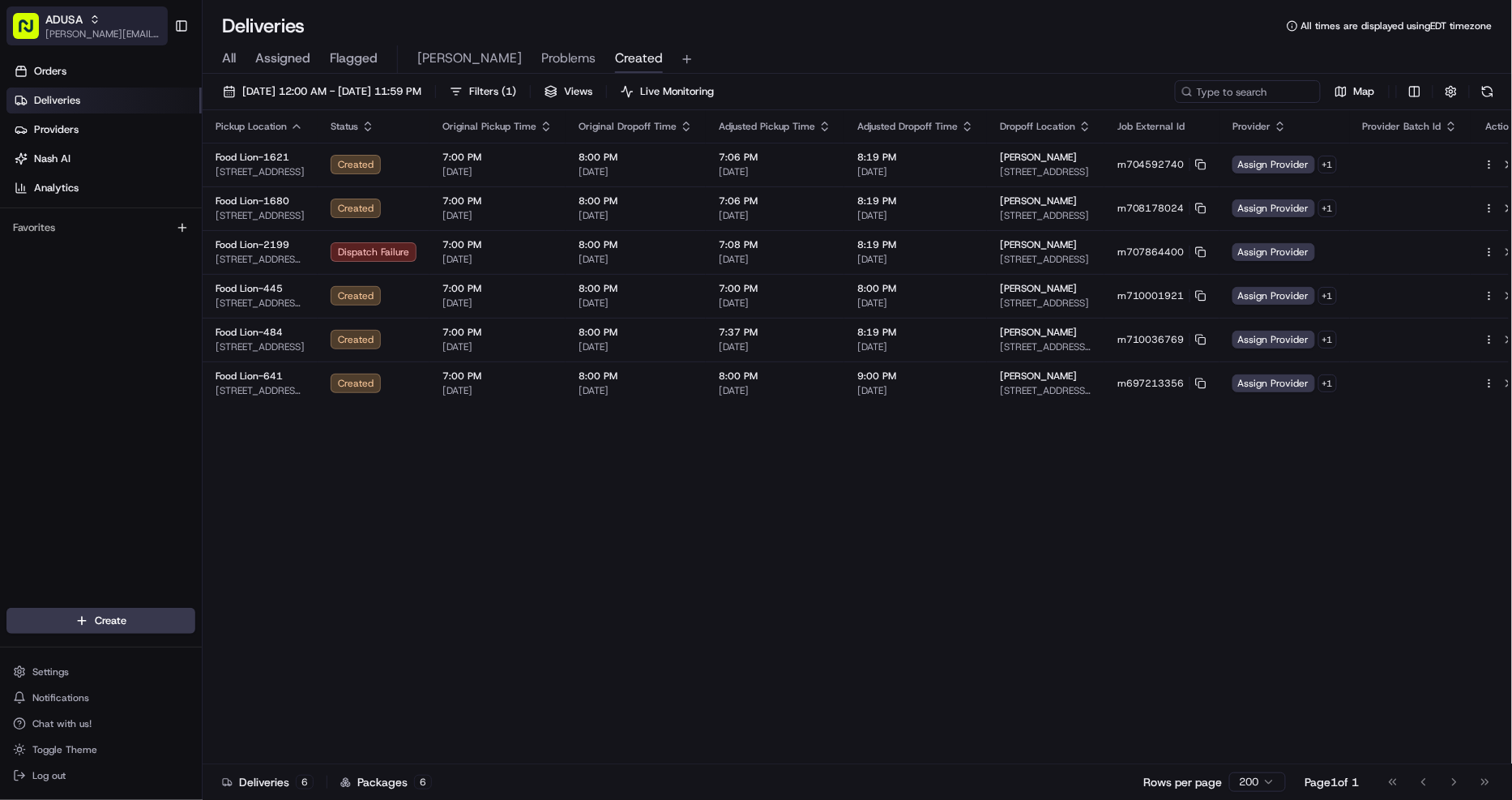
click at [95, 22] on icon "button" at bounding box center [94, 19] width 11 height 11
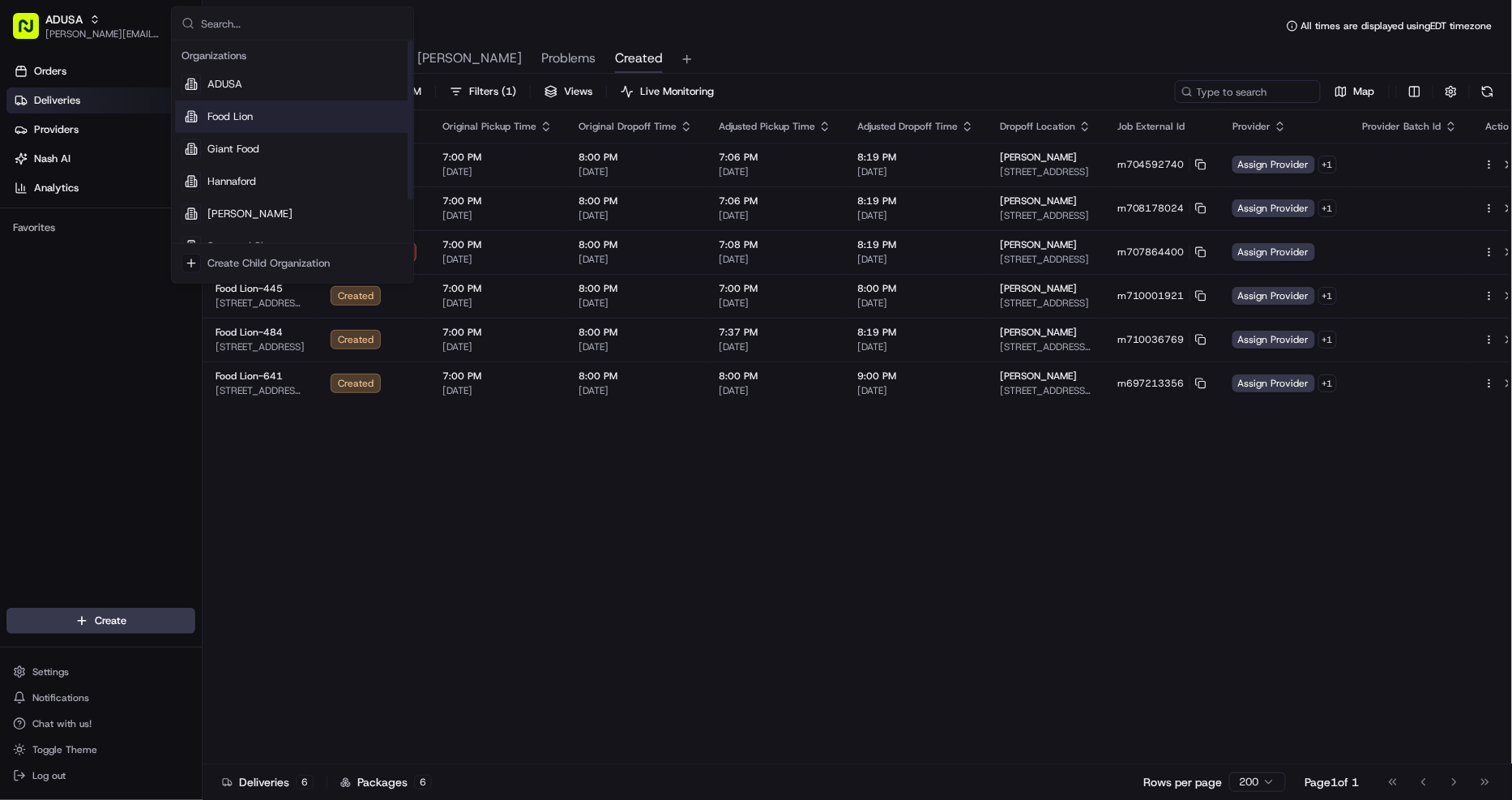
click at [229, 123] on span "Food Lion" at bounding box center [229, 116] width 45 height 15
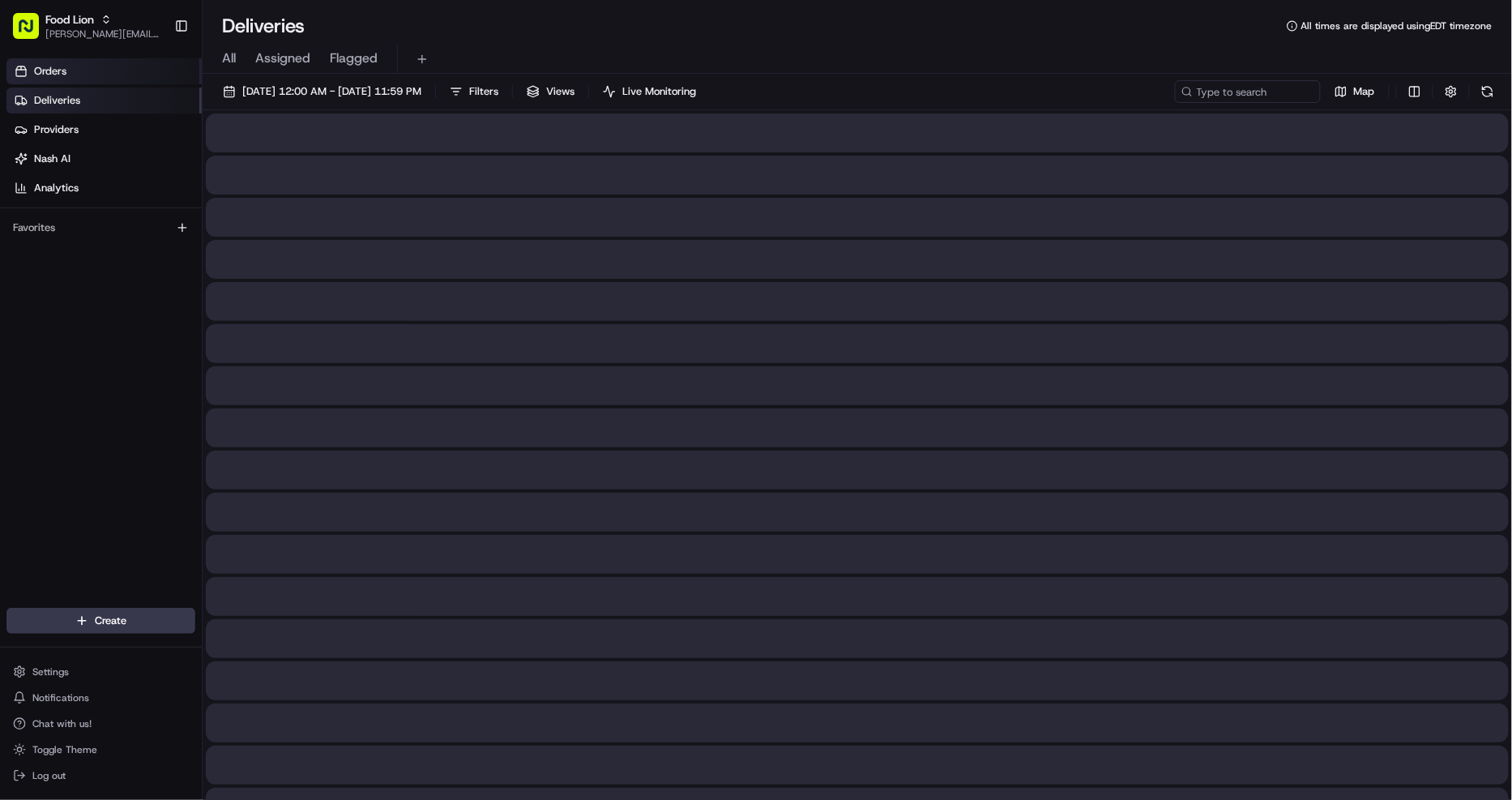
click at [56, 74] on span "Orders" at bounding box center [50, 71] width 33 height 15
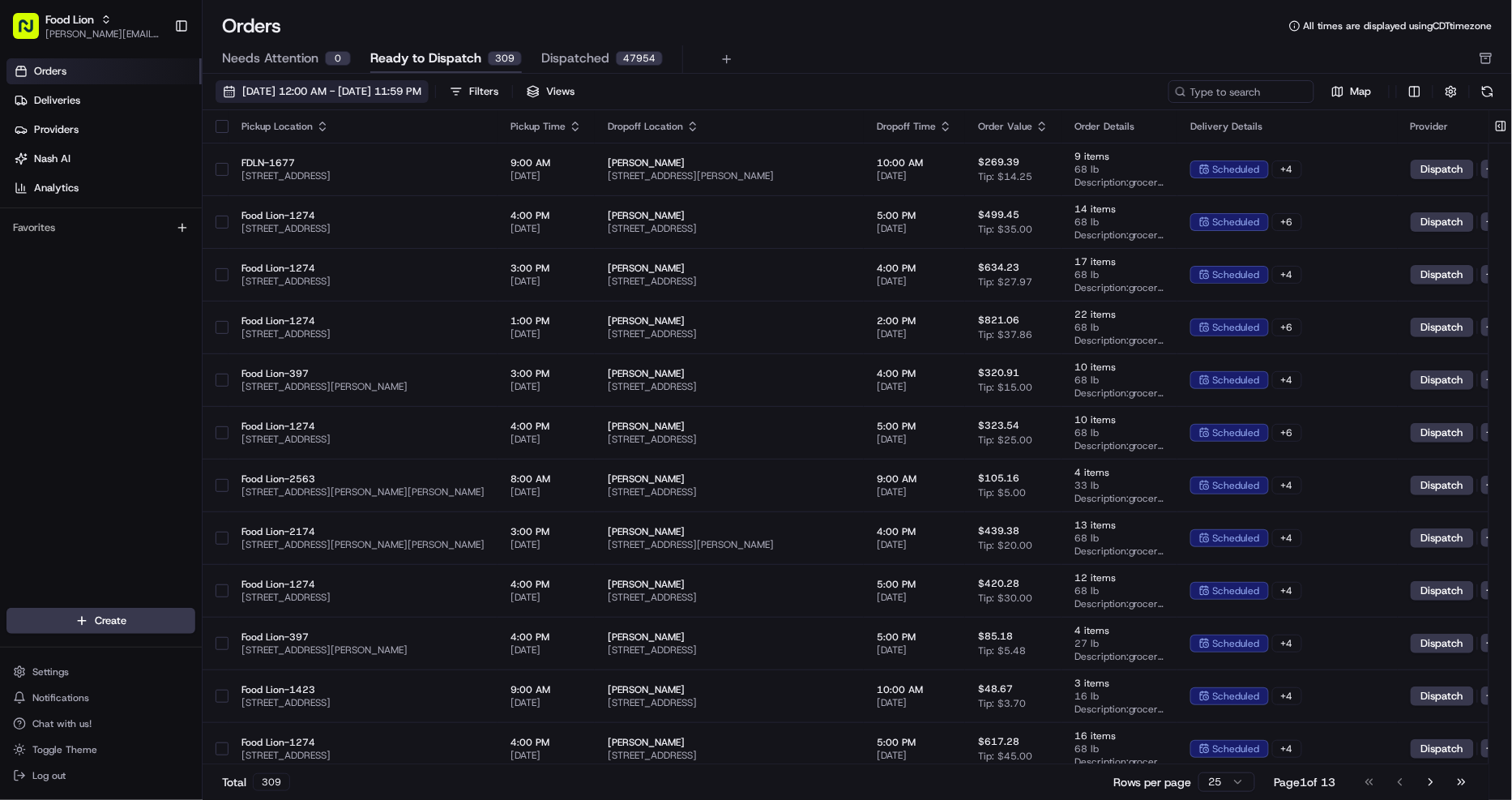
click at [361, 91] on span "08/01/2025 12:00 AM - 08/31/2025 11:59 PM" at bounding box center [331, 92] width 179 height 15
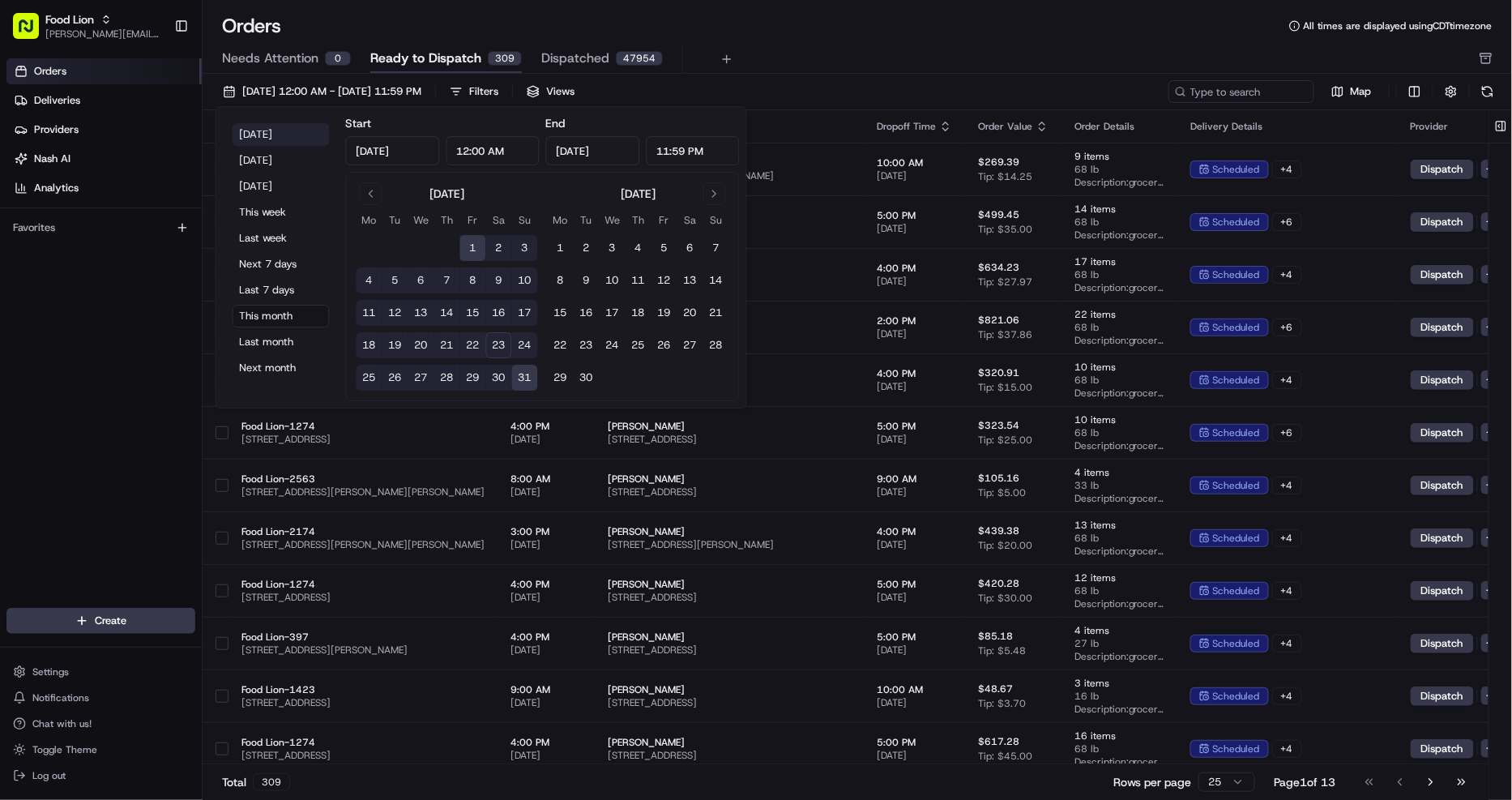
click at [257, 135] on button "Today" at bounding box center [281, 135] width 97 height 23
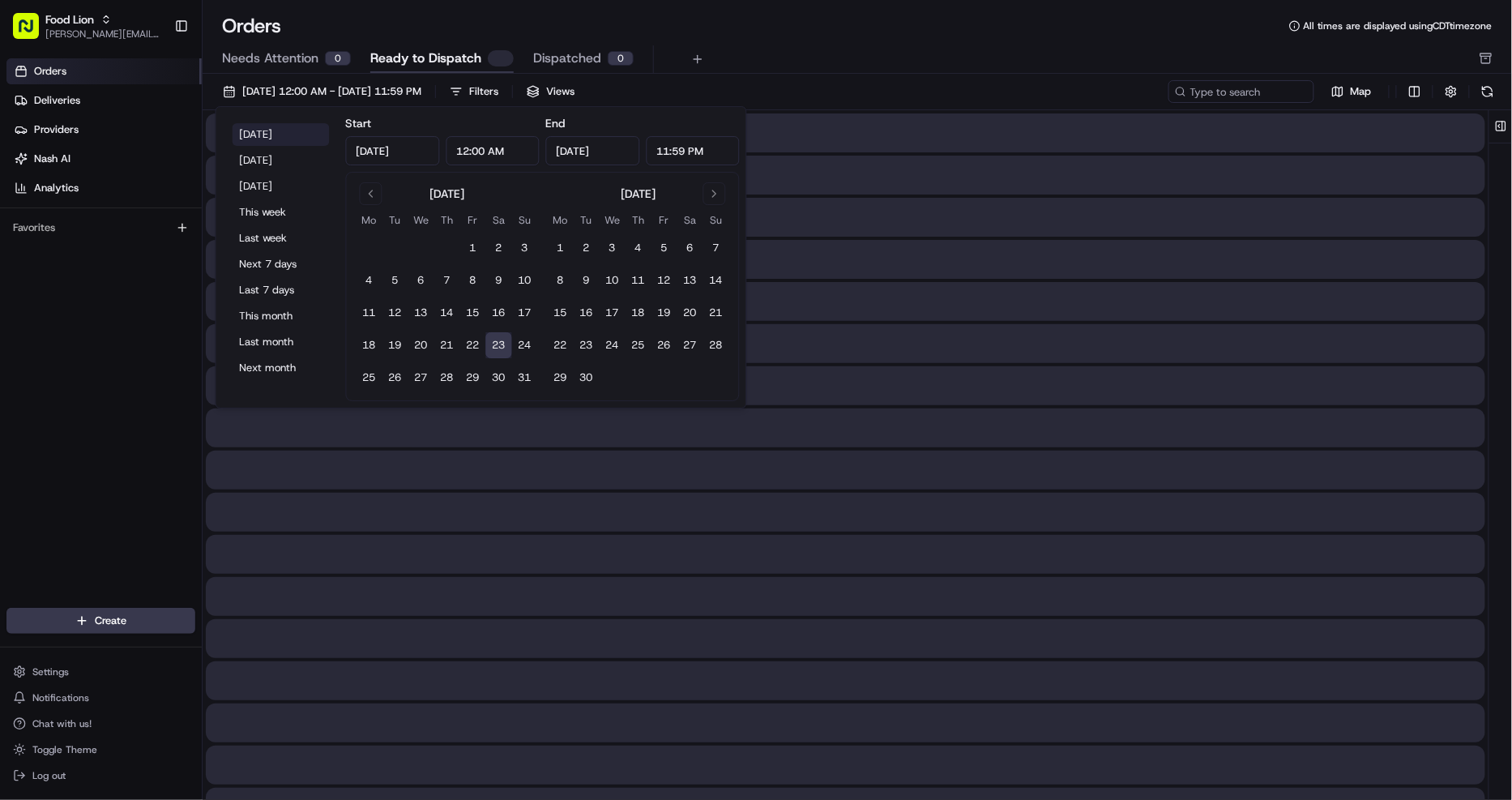
type input "Aug 23, 2025"
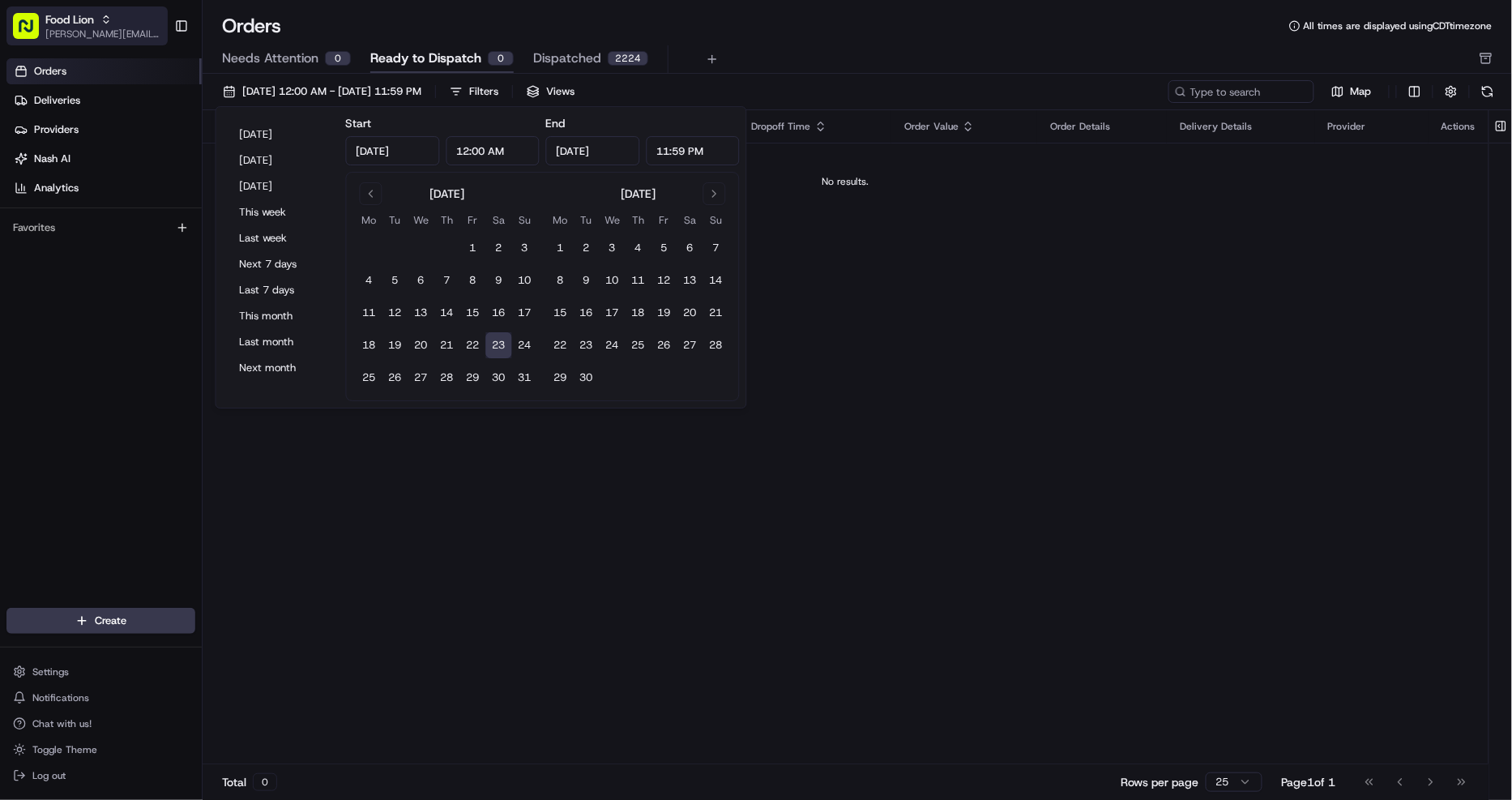
click at [139, 28] on span "[PERSON_NAME][EMAIL_ADDRESS][DOMAIN_NAME]" at bounding box center [102, 34] width 115 height 13
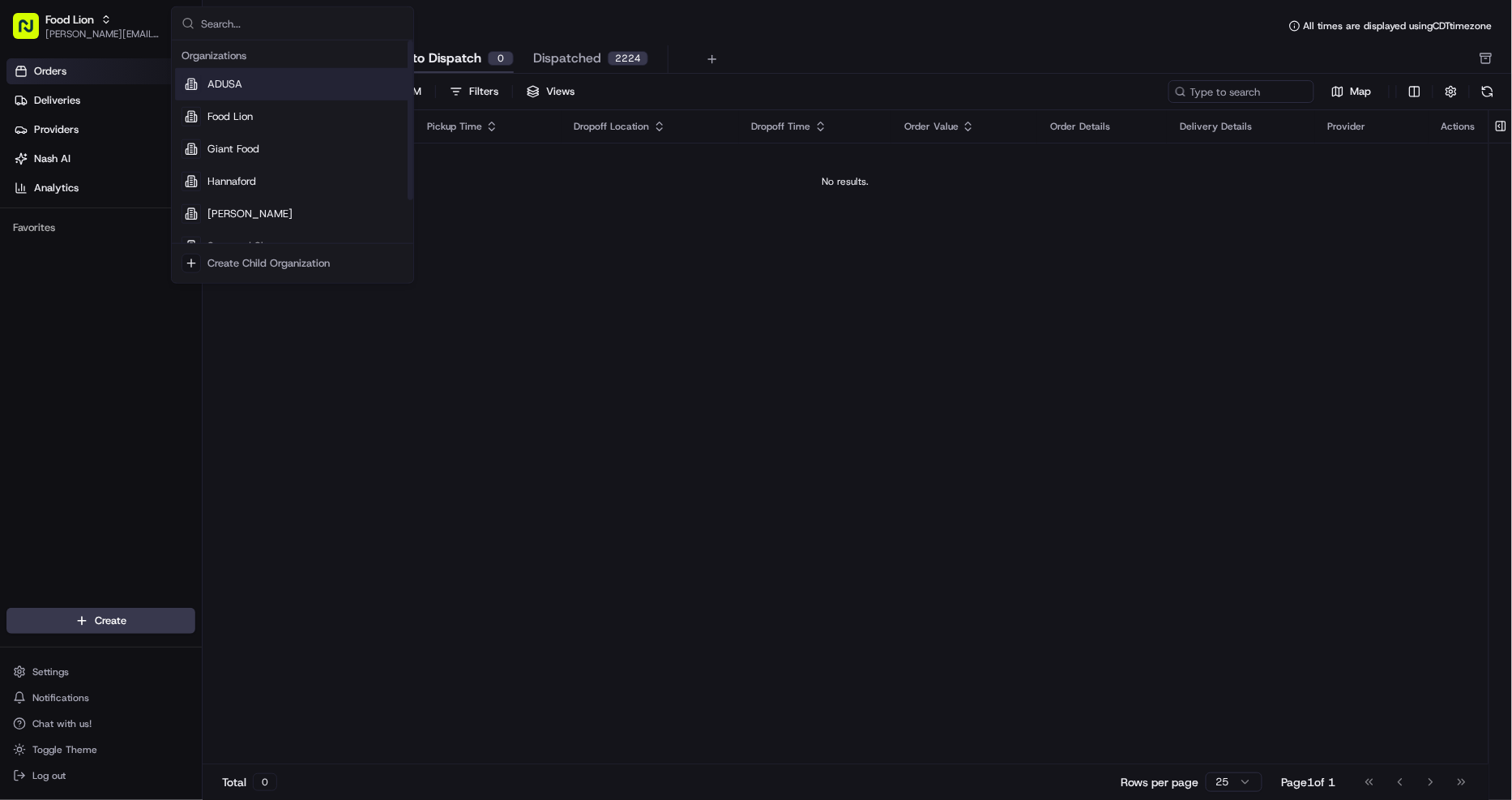
click at [209, 81] on span "ADUSA" at bounding box center [225, 84] width 35 height 15
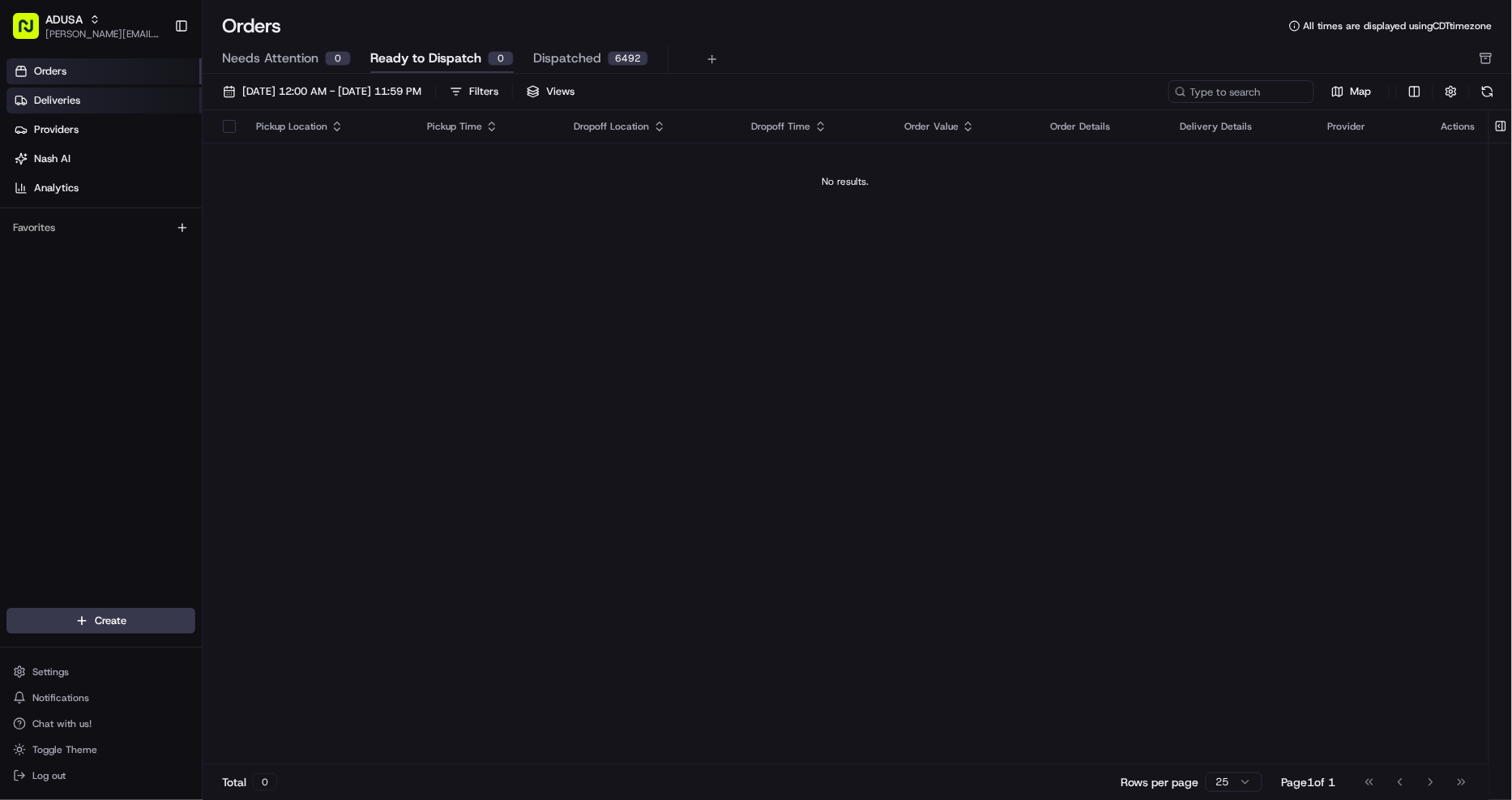
click at [66, 95] on span "Deliveries" at bounding box center [57, 101] width 46 height 15
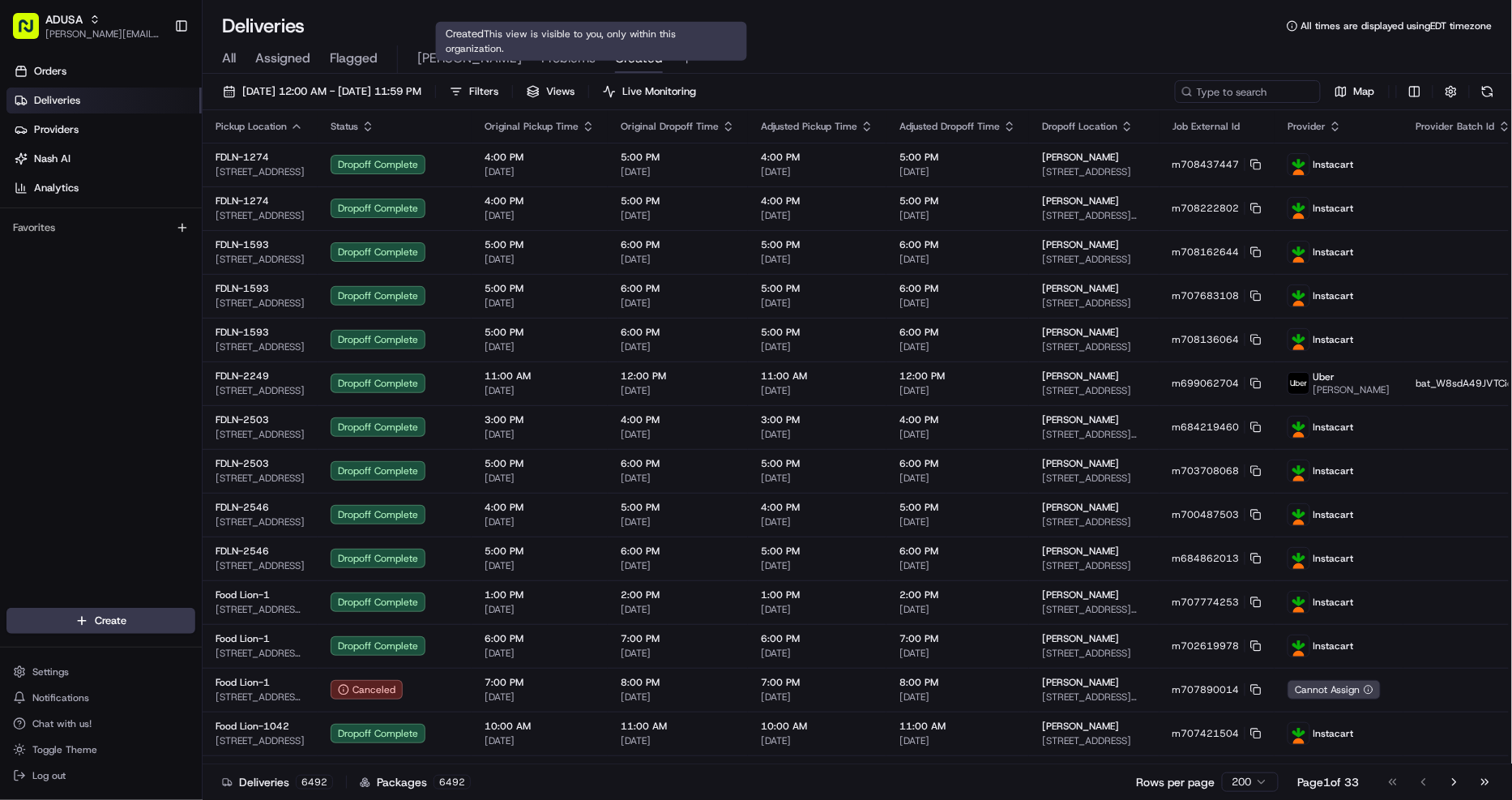
click at [614, 55] on span "Created" at bounding box center [638, 58] width 48 height 19
click at [541, 60] on span "Problems" at bounding box center [569, 58] width 55 height 19
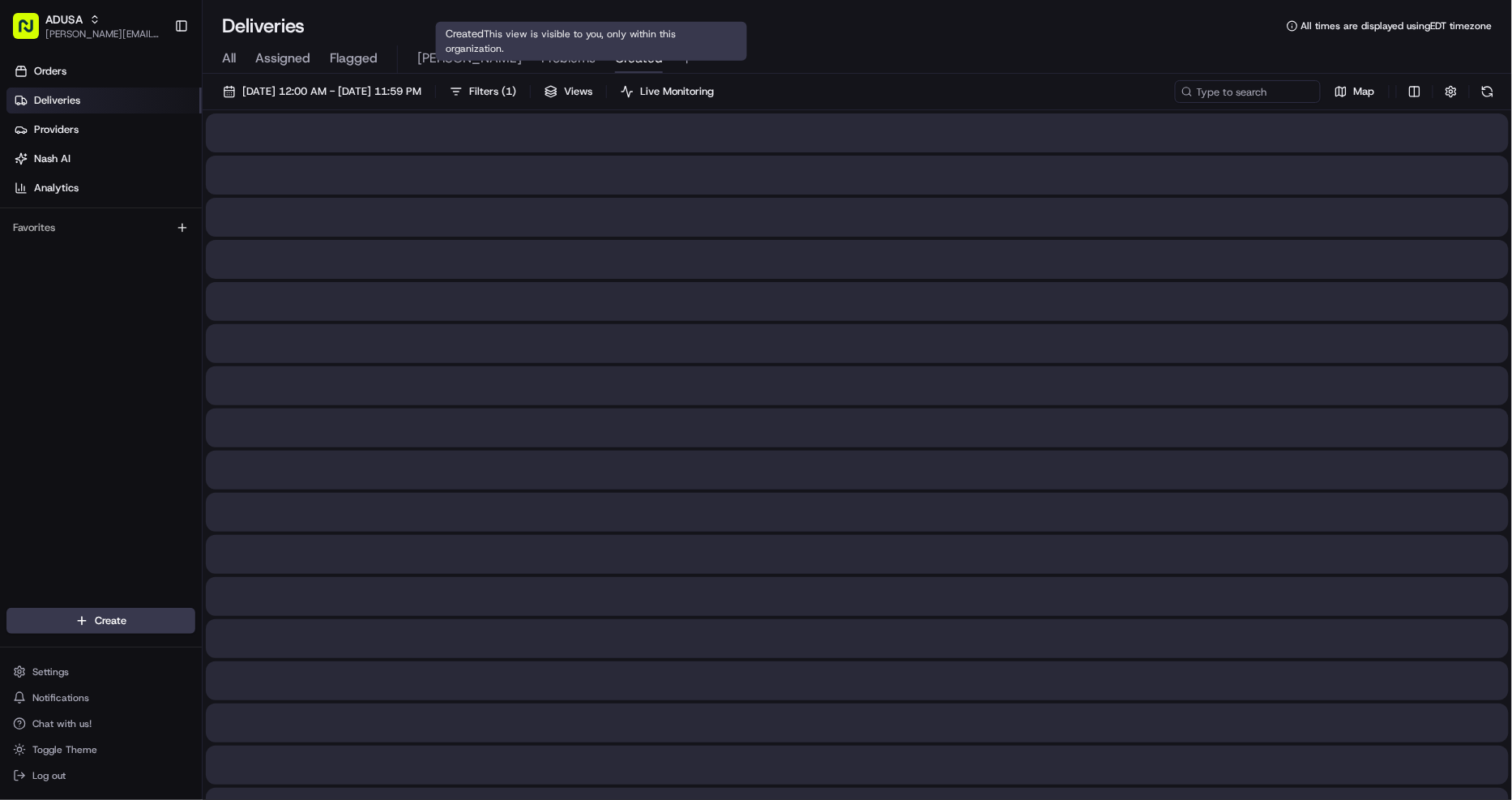
click at [614, 64] on span "Created" at bounding box center [638, 58] width 48 height 19
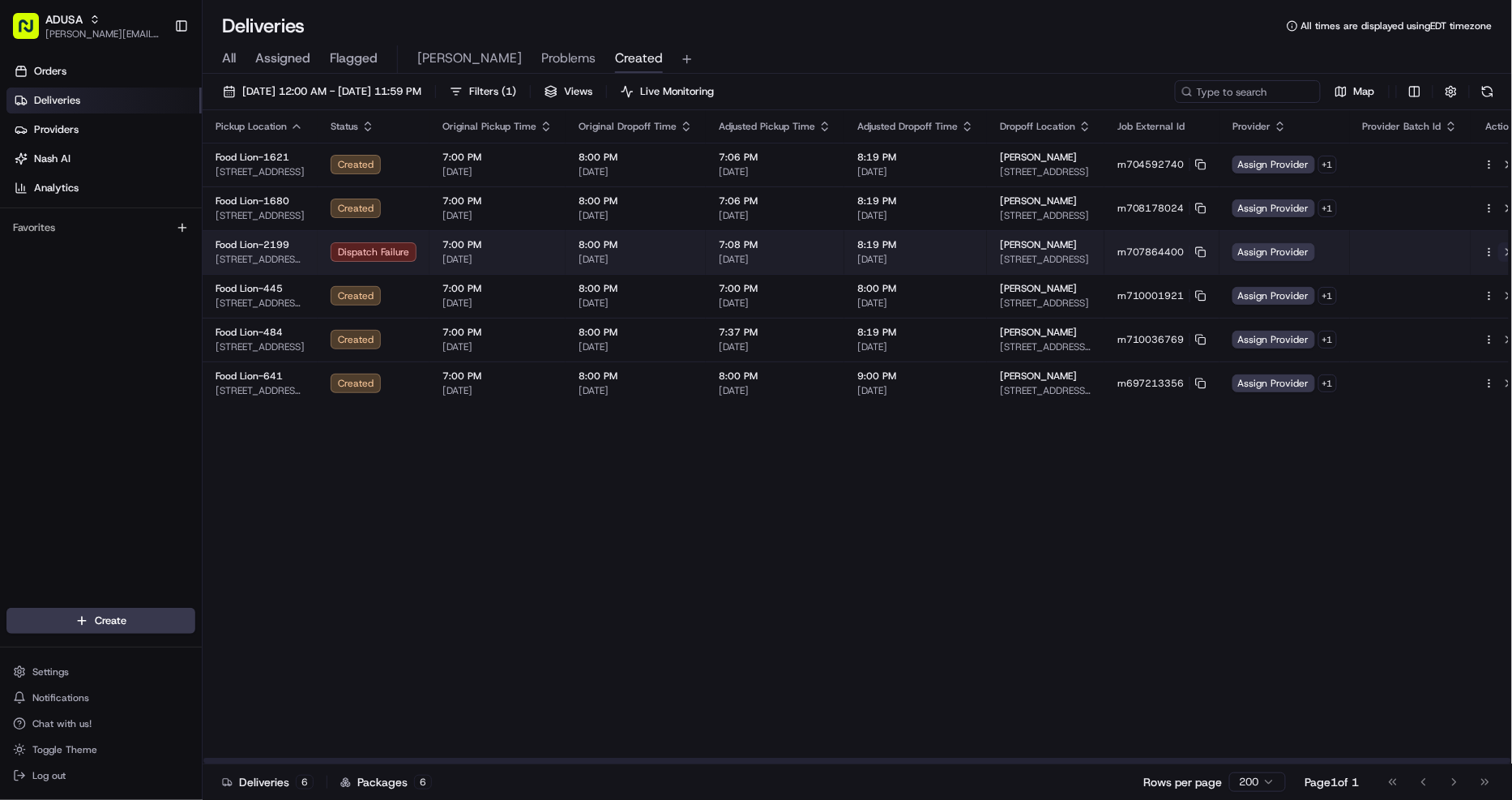
click at [1498, 252] on button at bounding box center [1508, 252] width 19 height 19
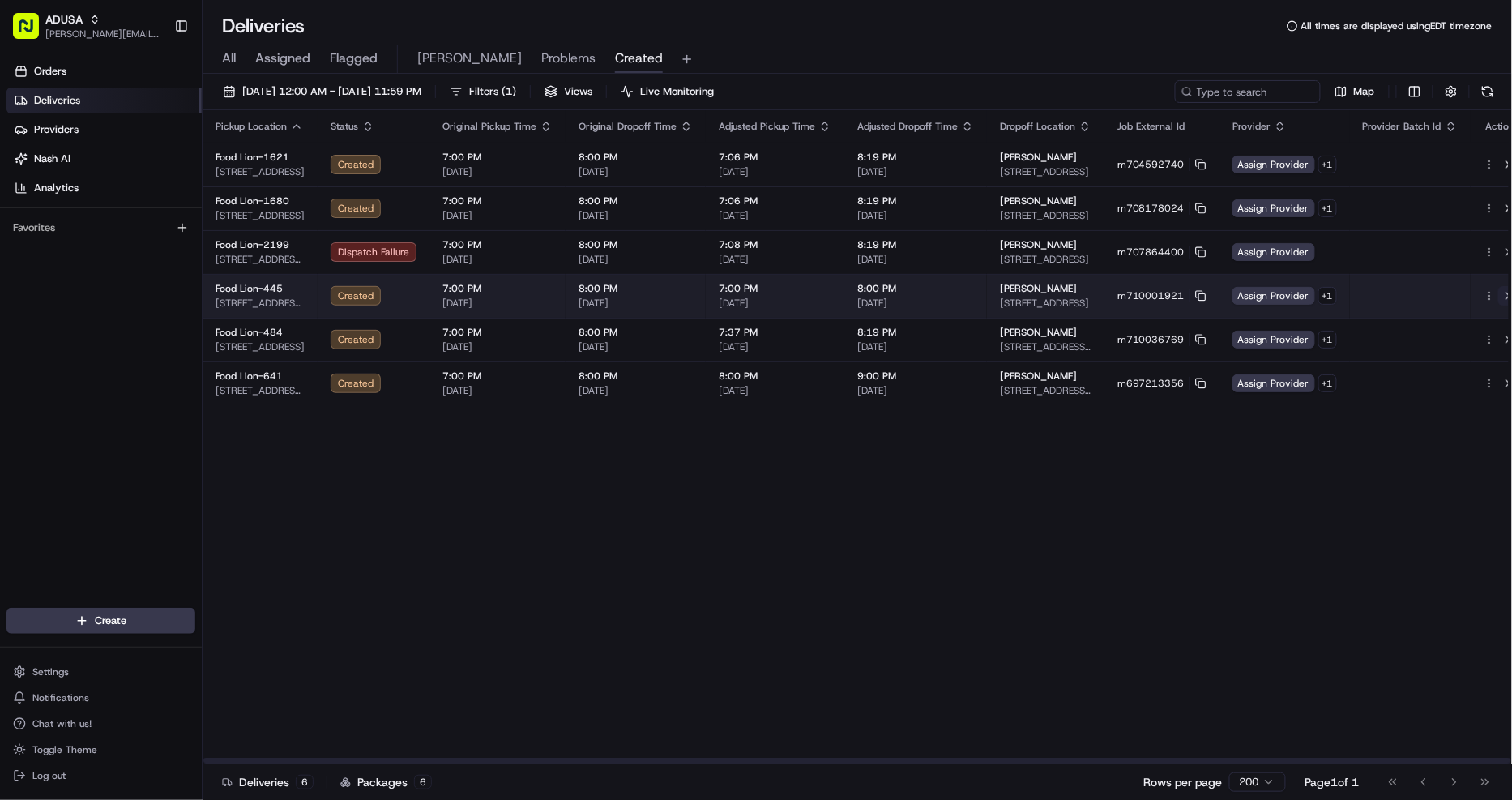
click at [1498, 292] on button at bounding box center [1508, 295] width 19 height 19
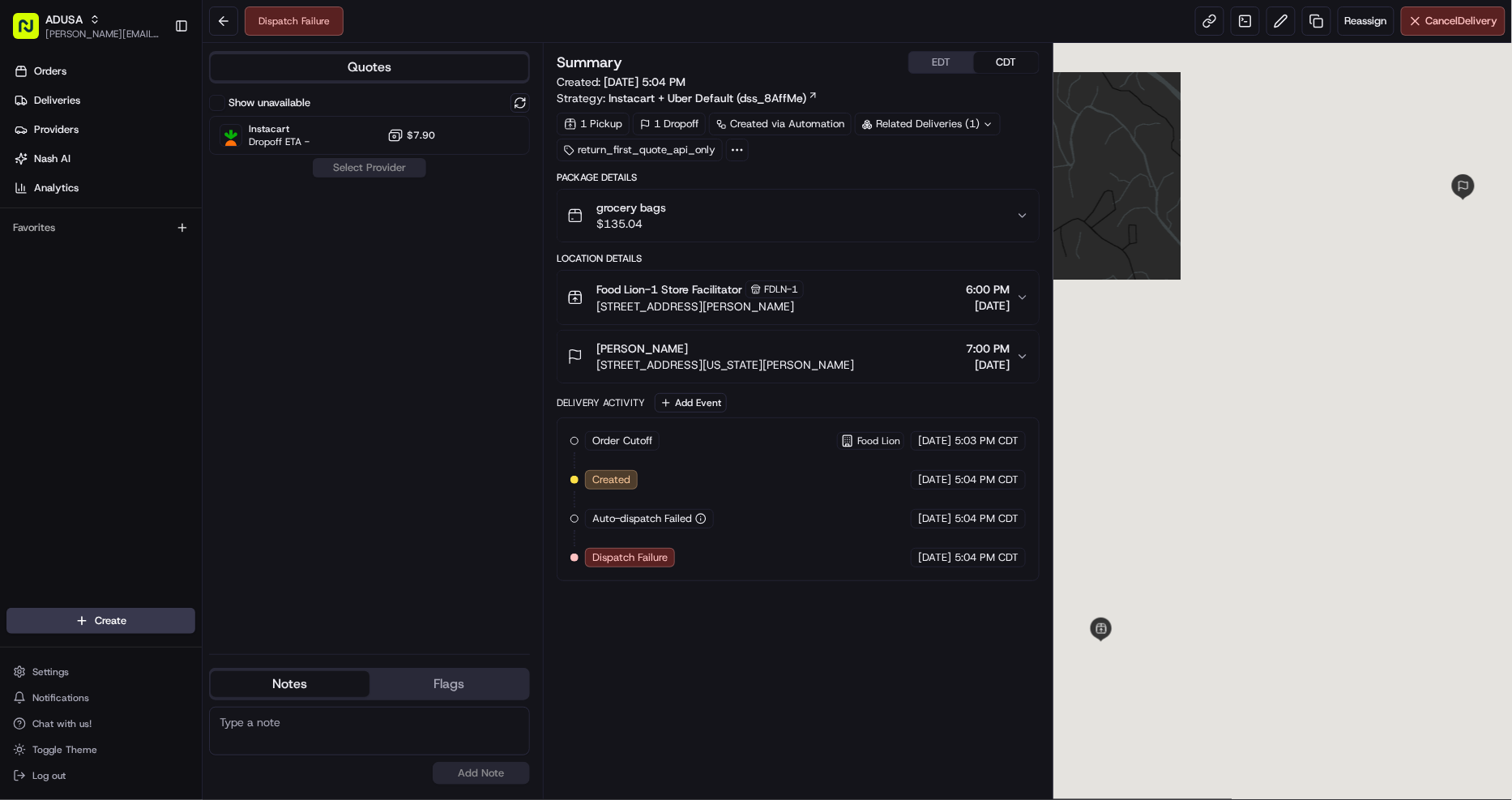
click at [853, 208] on div "grocery bags $135.04" at bounding box center [791, 215] width 449 height 33
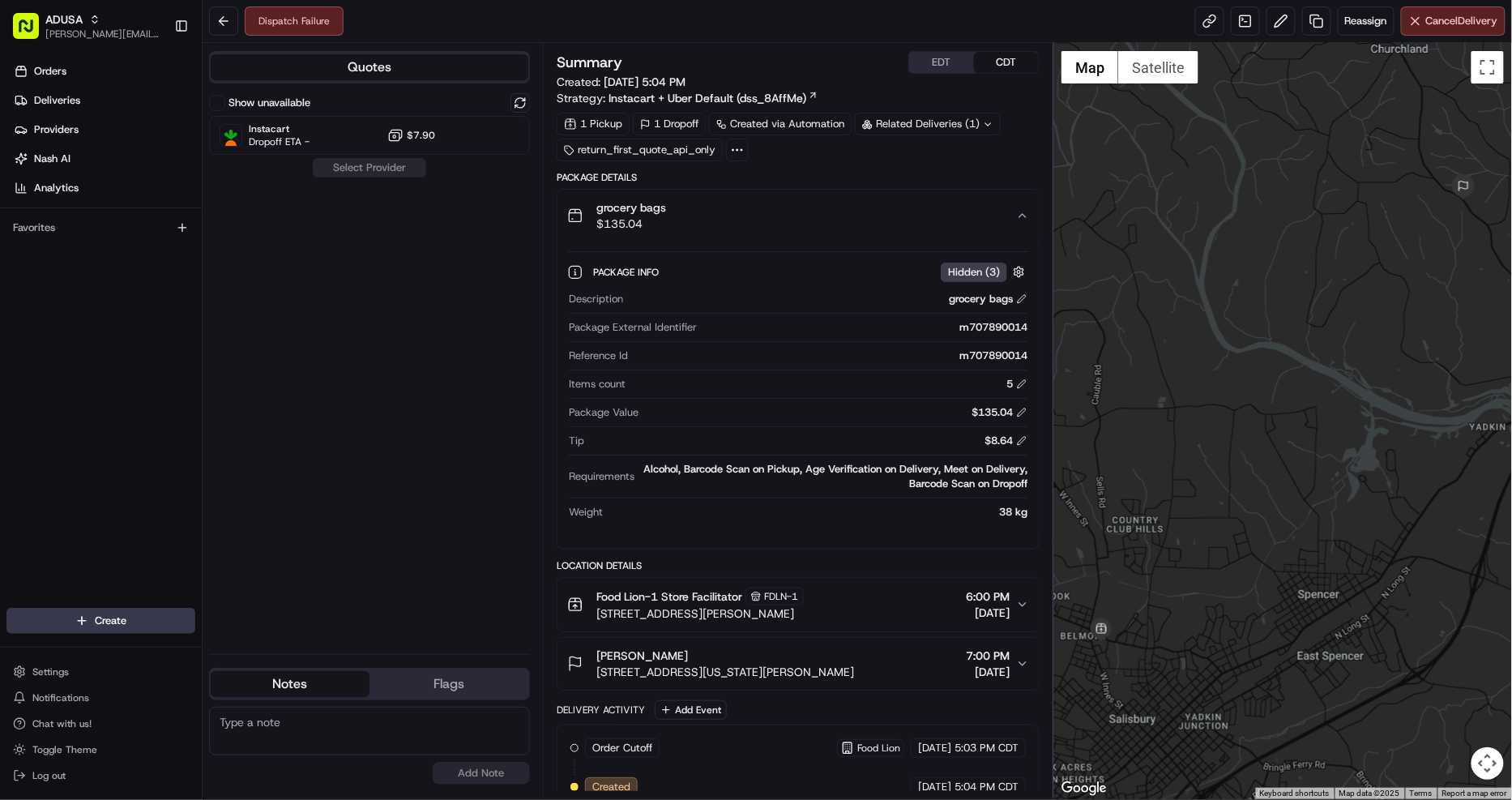
click at [853, 208] on div "grocery bags $135.04" at bounding box center [791, 215] width 449 height 33
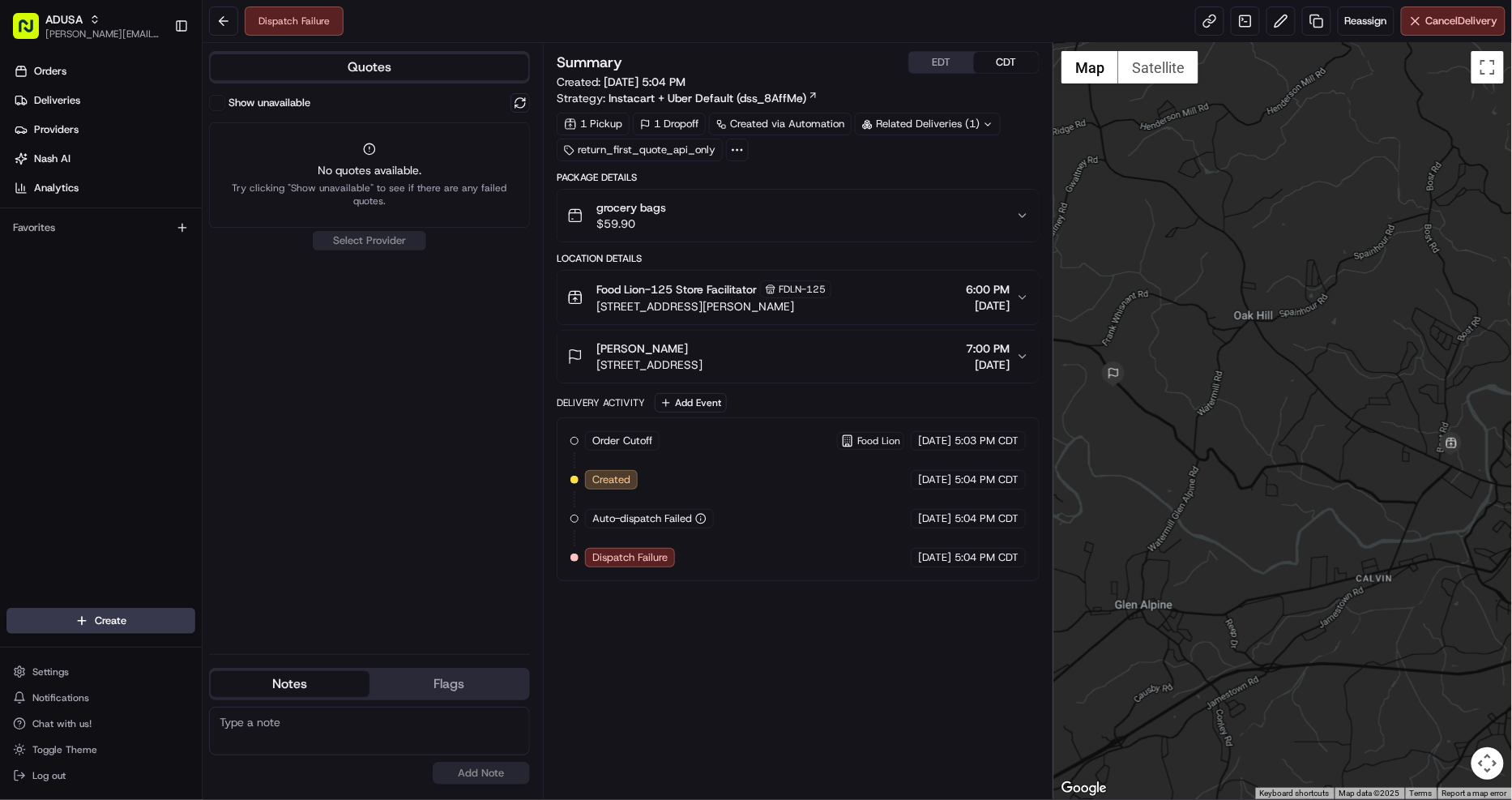
click at [841, 215] on div "grocery bags $59.90" at bounding box center [791, 215] width 449 height 33
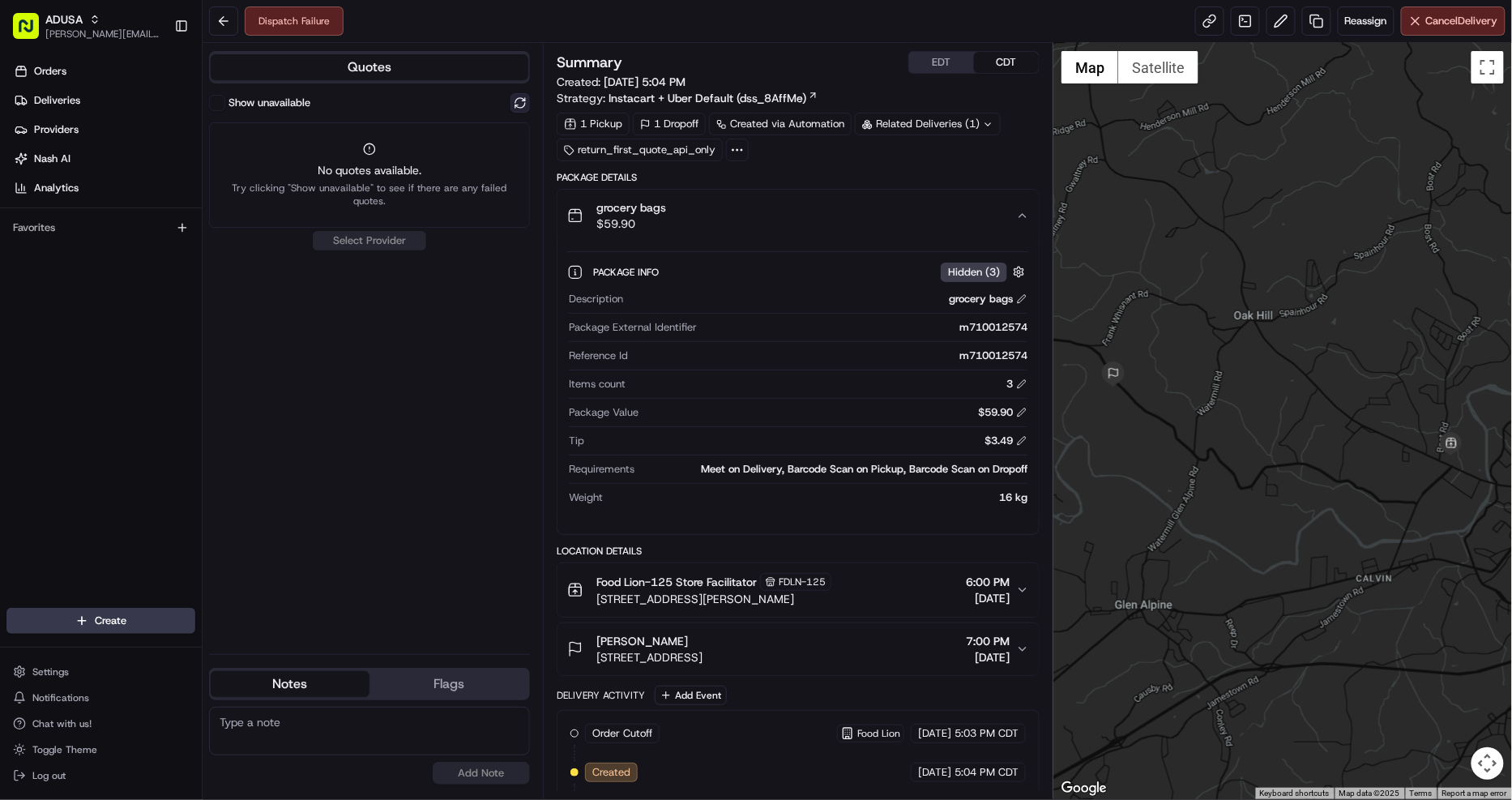
click at [523, 101] on button at bounding box center [520, 103] width 19 height 19
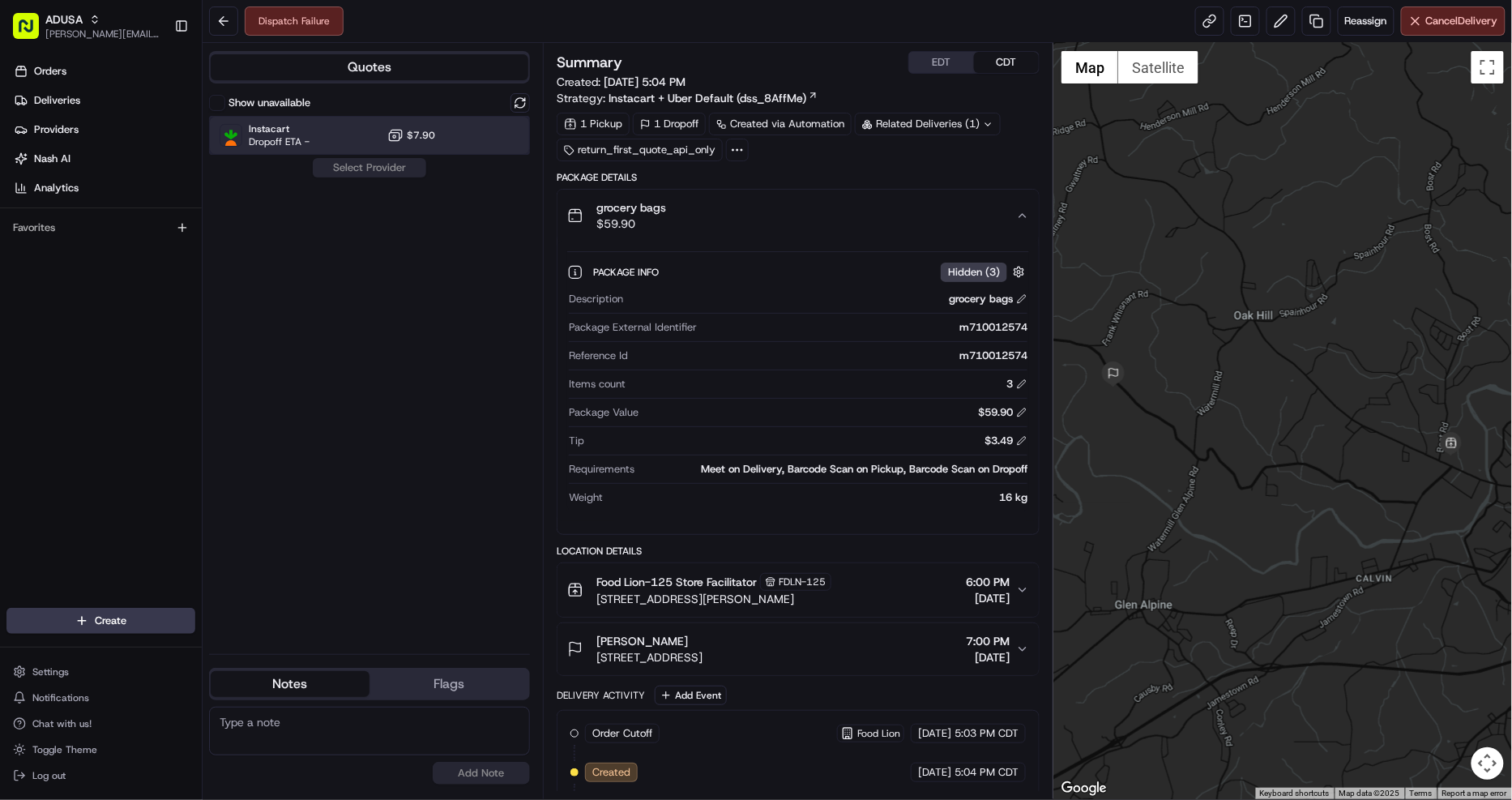
click at [442, 131] on div "Instacart Dropoff ETA - $7.90" at bounding box center [369, 135] width 321 height 39
click at [405, 172] on button "Assign Provider" at bounding box center [369, 168] width 115 height 19
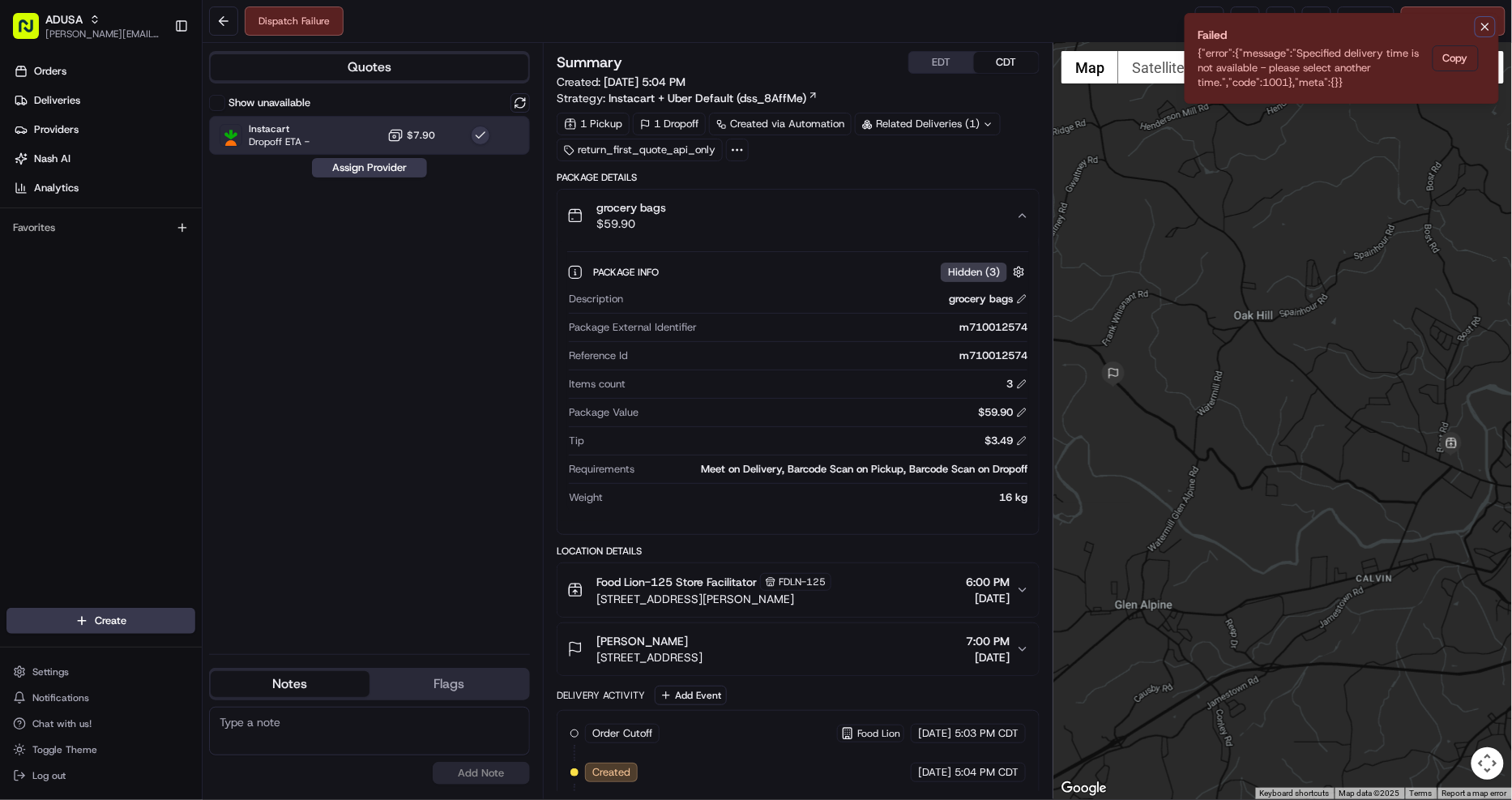
click at [1483, 25] on icon "Notifications (F8)" at bounding box center [1485, 26] width 6 height 6
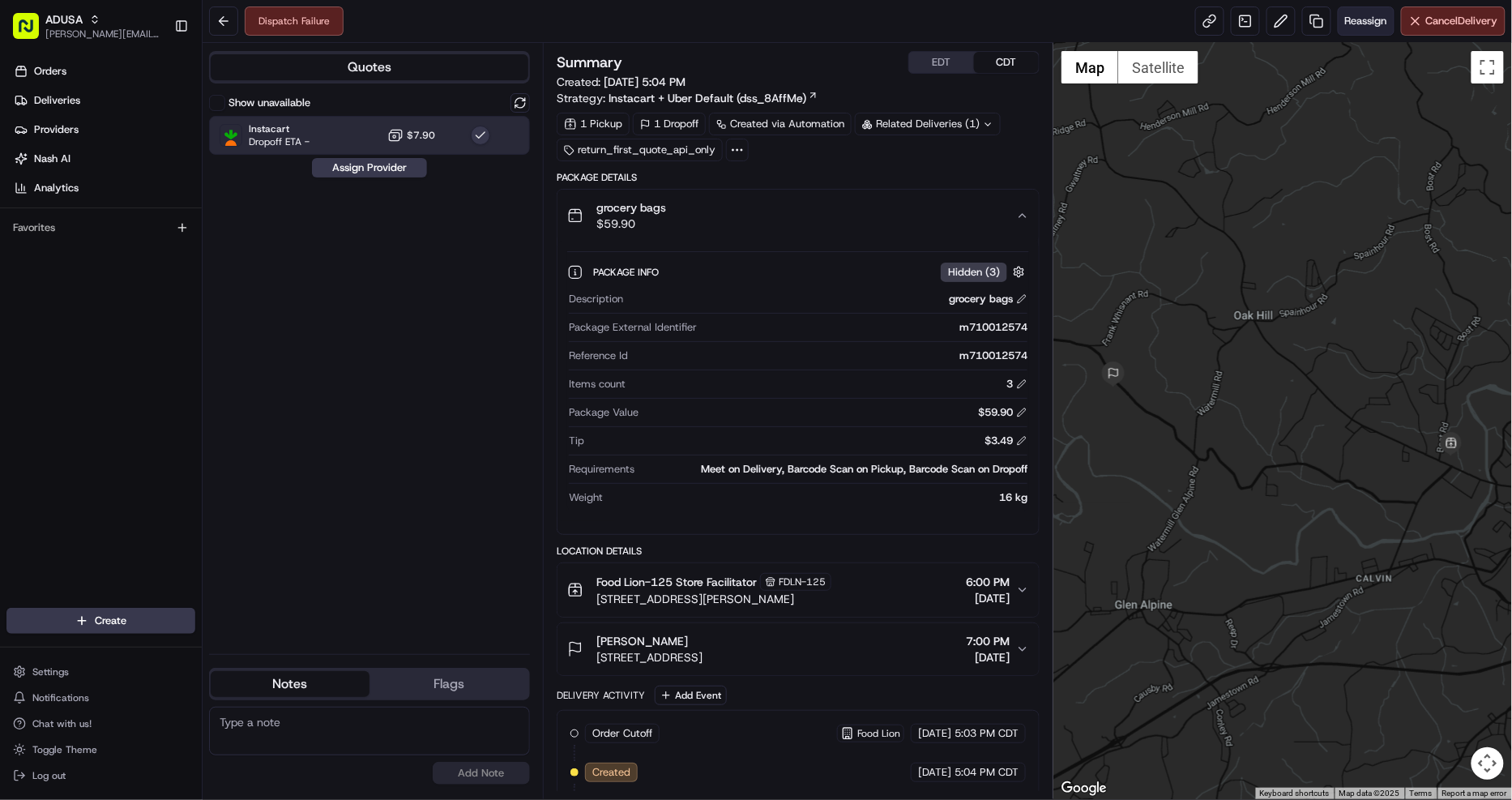
click at [1344, 16] on span "Reassign" at bounding box center [1366, 21] width 42 height 15
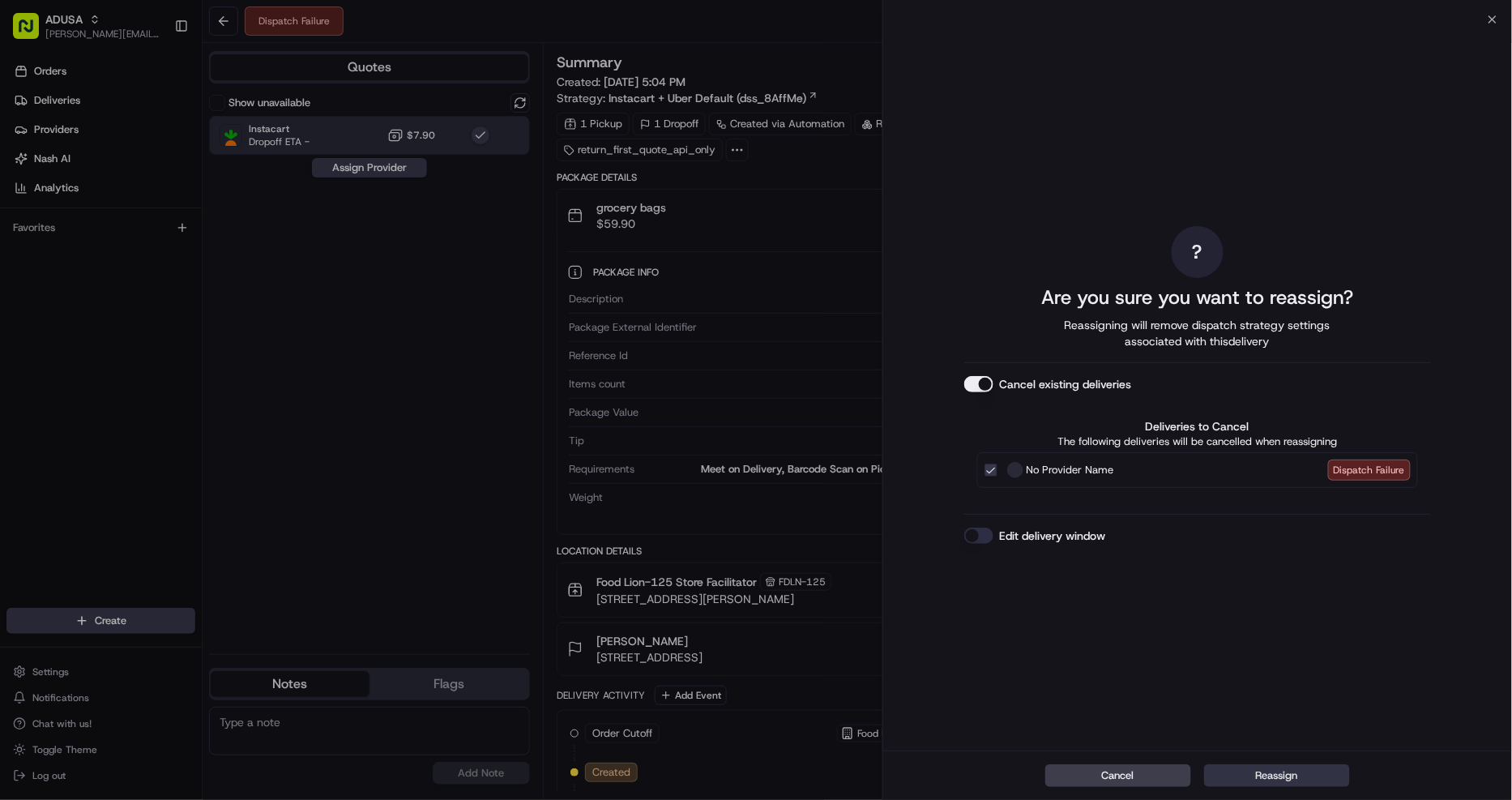
click at [1309, 768] on button "Reassign" at bounding box center [1276, 775] width 145 height 23
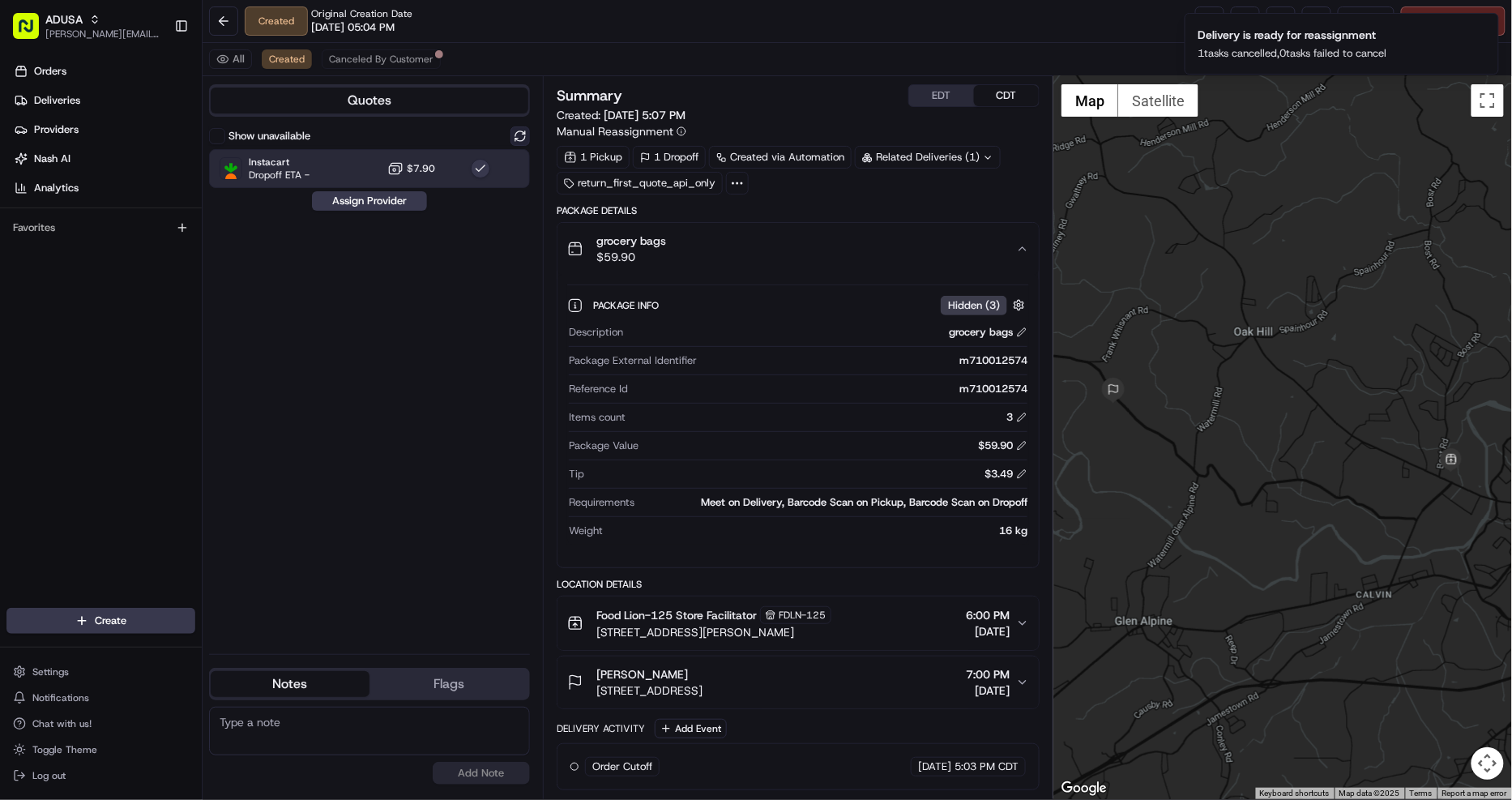
click at [514, 134] on button at bounding box center [520, 136] width 19 height 19
click at [215, 136] on button "Show unavailable" at bounding box center [217, 136] width 16 height 16
click at [405, 244] on button "Assign Provider" at bounding box center [369, 243] width 115 height 19
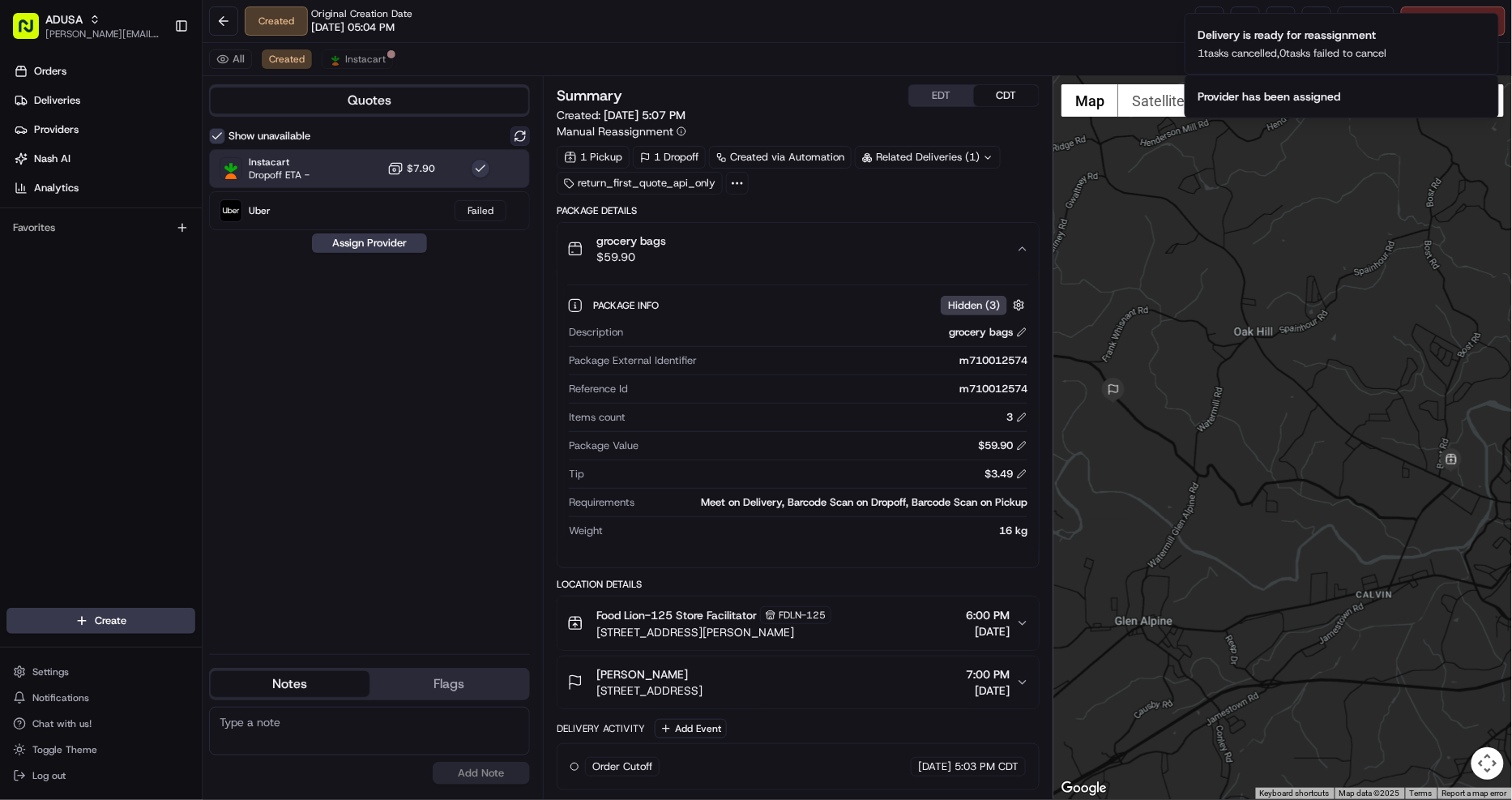
click at [520, 134] on button at bounding box center [520, 136] width 19 height 19
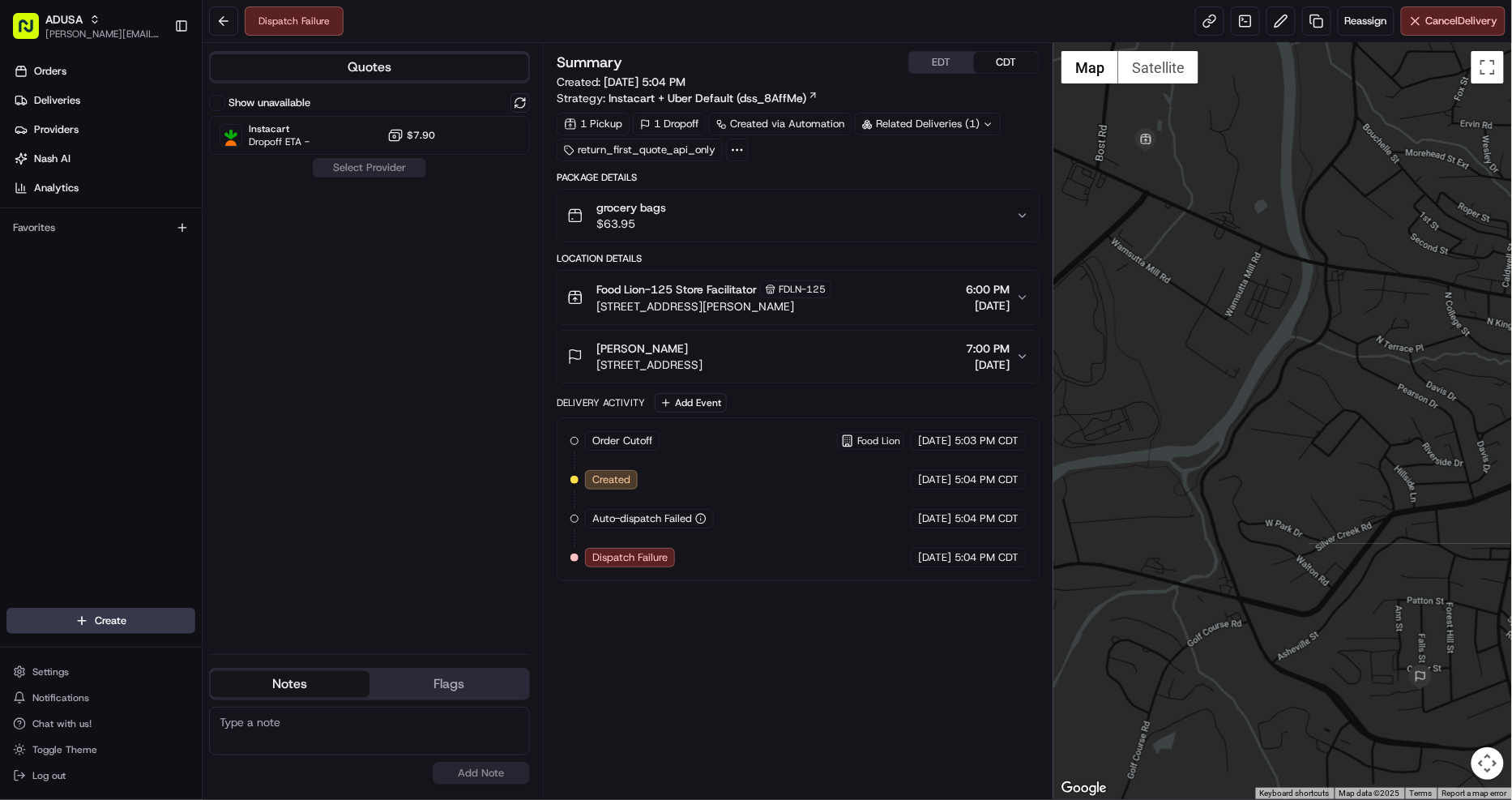
click at [872, 212] on div "grocery bags $63.95" at bounding box center [791, 215] width 449 height 33
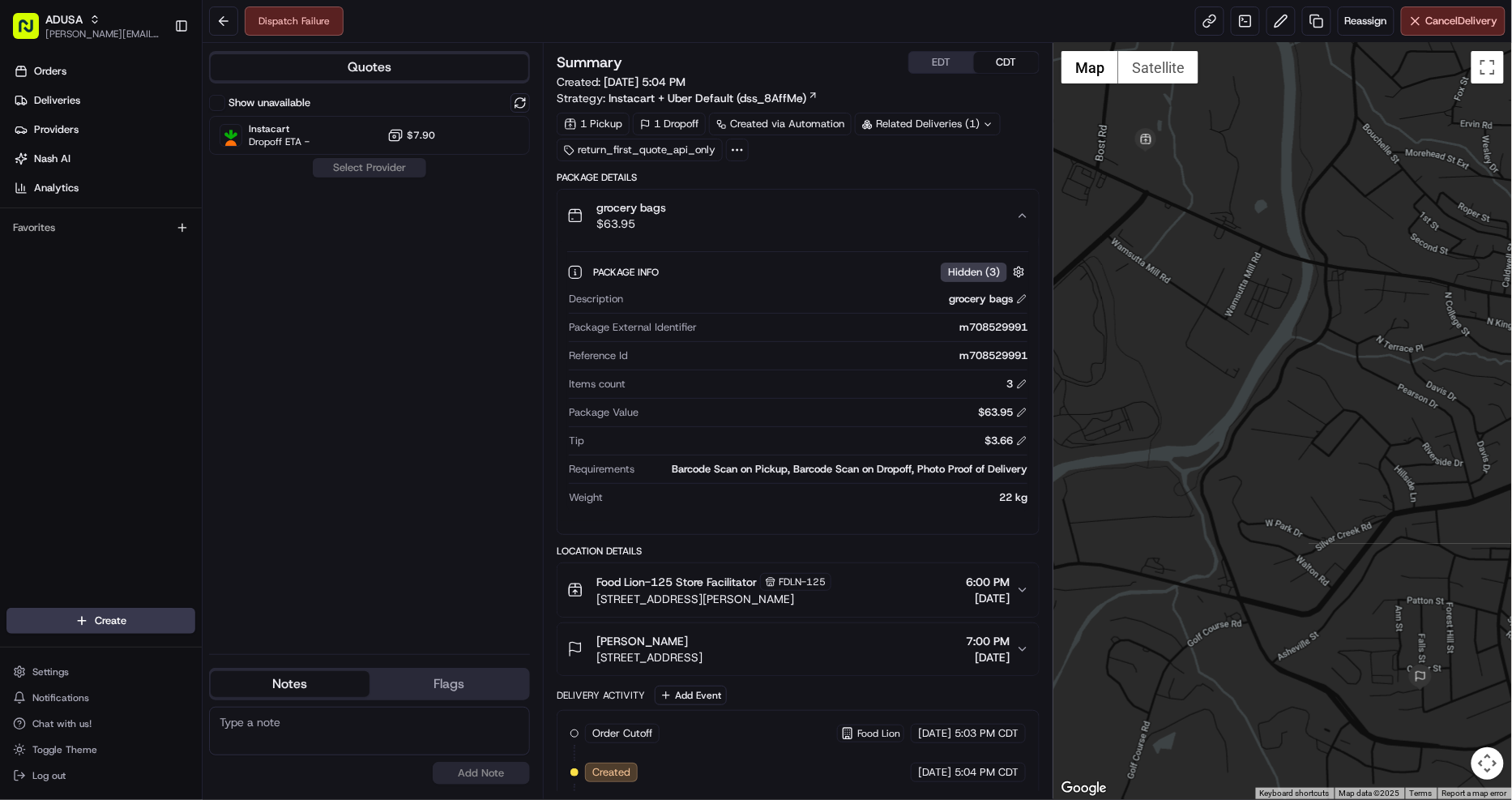
click at [901, 205] on div "grocery bags $63.95" at bounding box center [791, 215] width 449 height 33
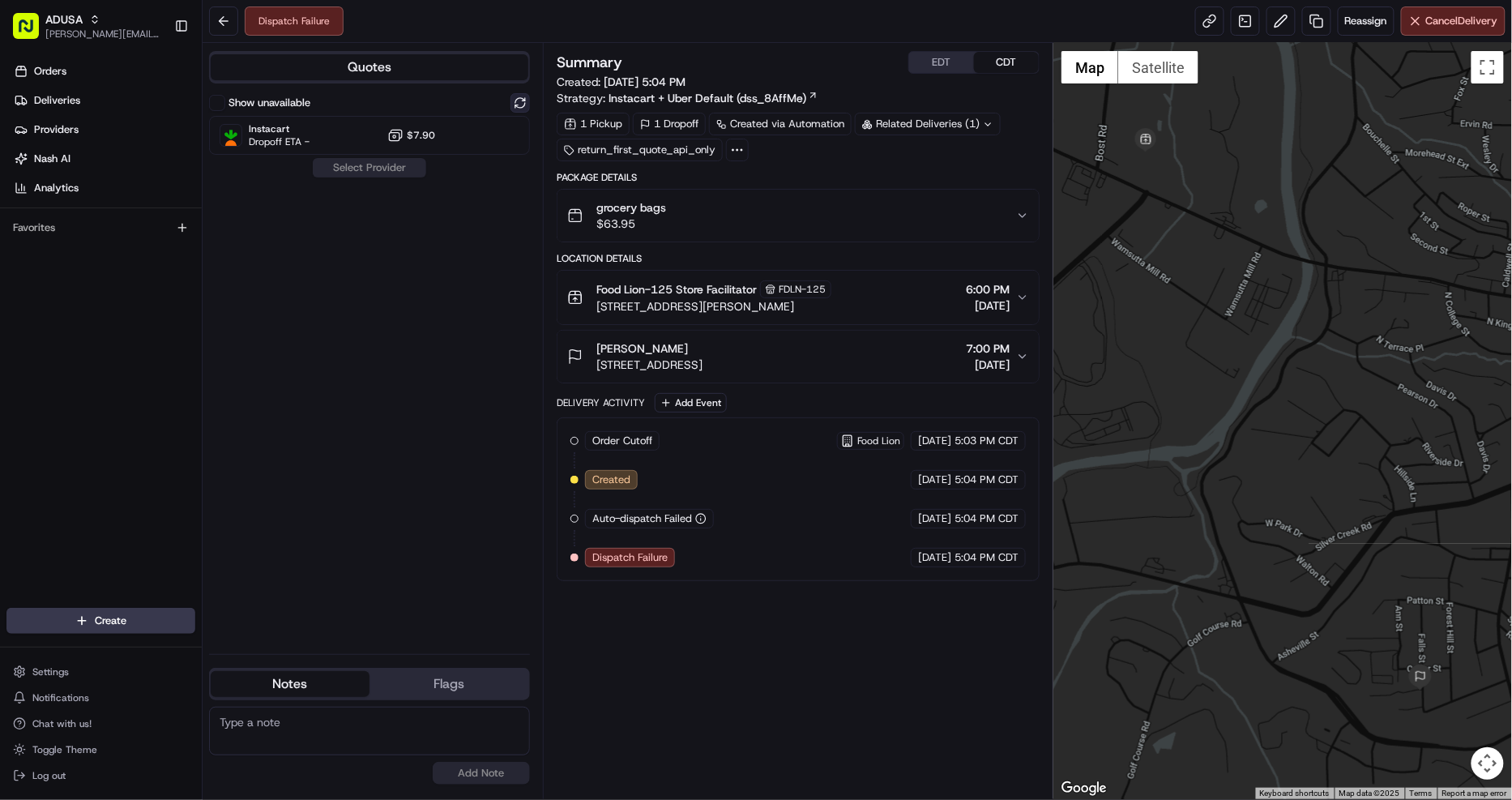
click at [518, 104] on button at bounding box center [520, 103] width 19 height 19
click at [480, 125] on div at bounding box center [480, 135] width 19 height 19
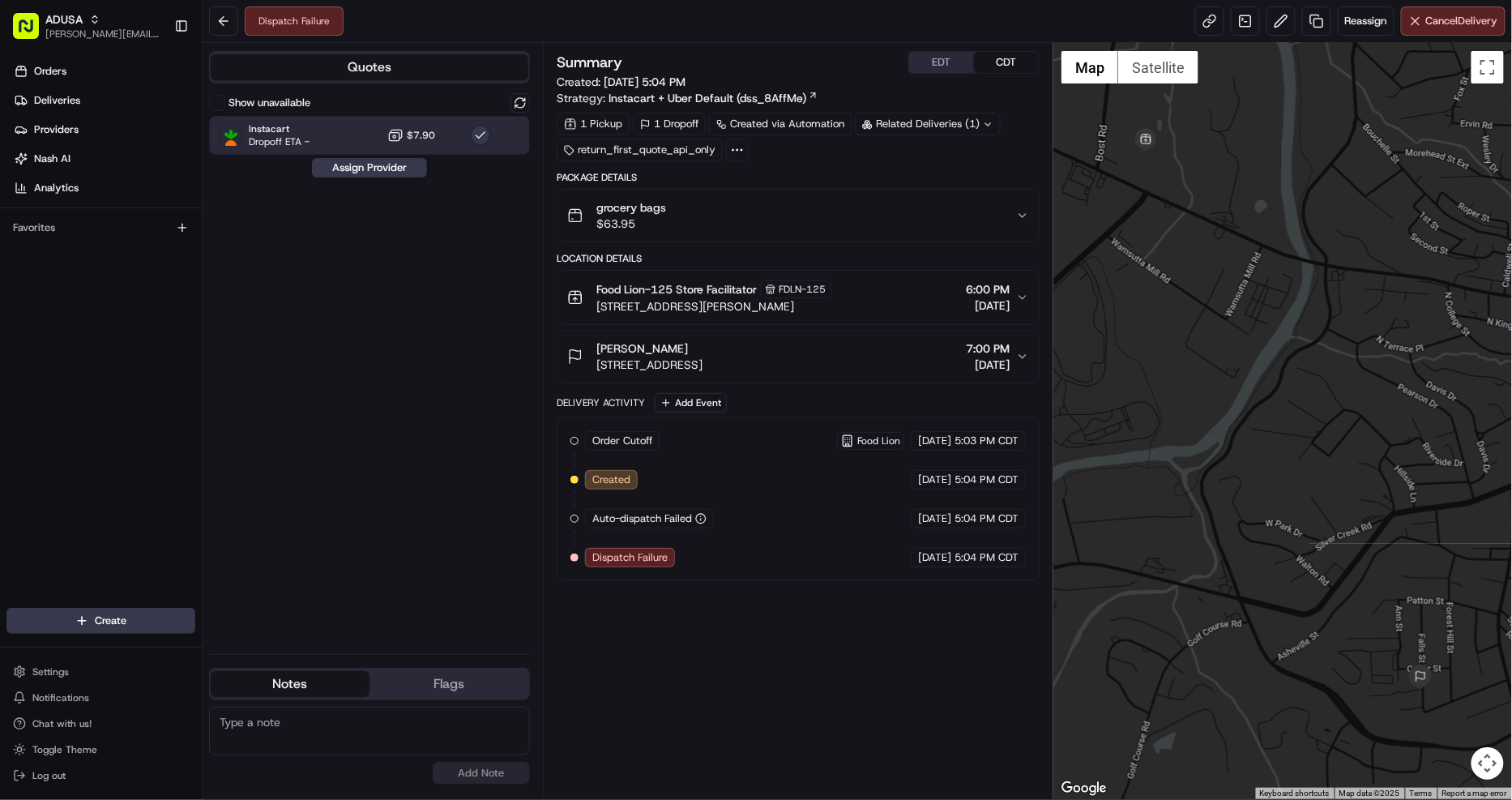
click at [360, 179] on div "Show unavailable Instacart Dropoff ETA - $7.90 Assign Provider" at bounding box center [369, 367] width 321 height 548
click at [357, 173] on button "Assign Provider" at bounding box center [369, 168] width 115 height 19
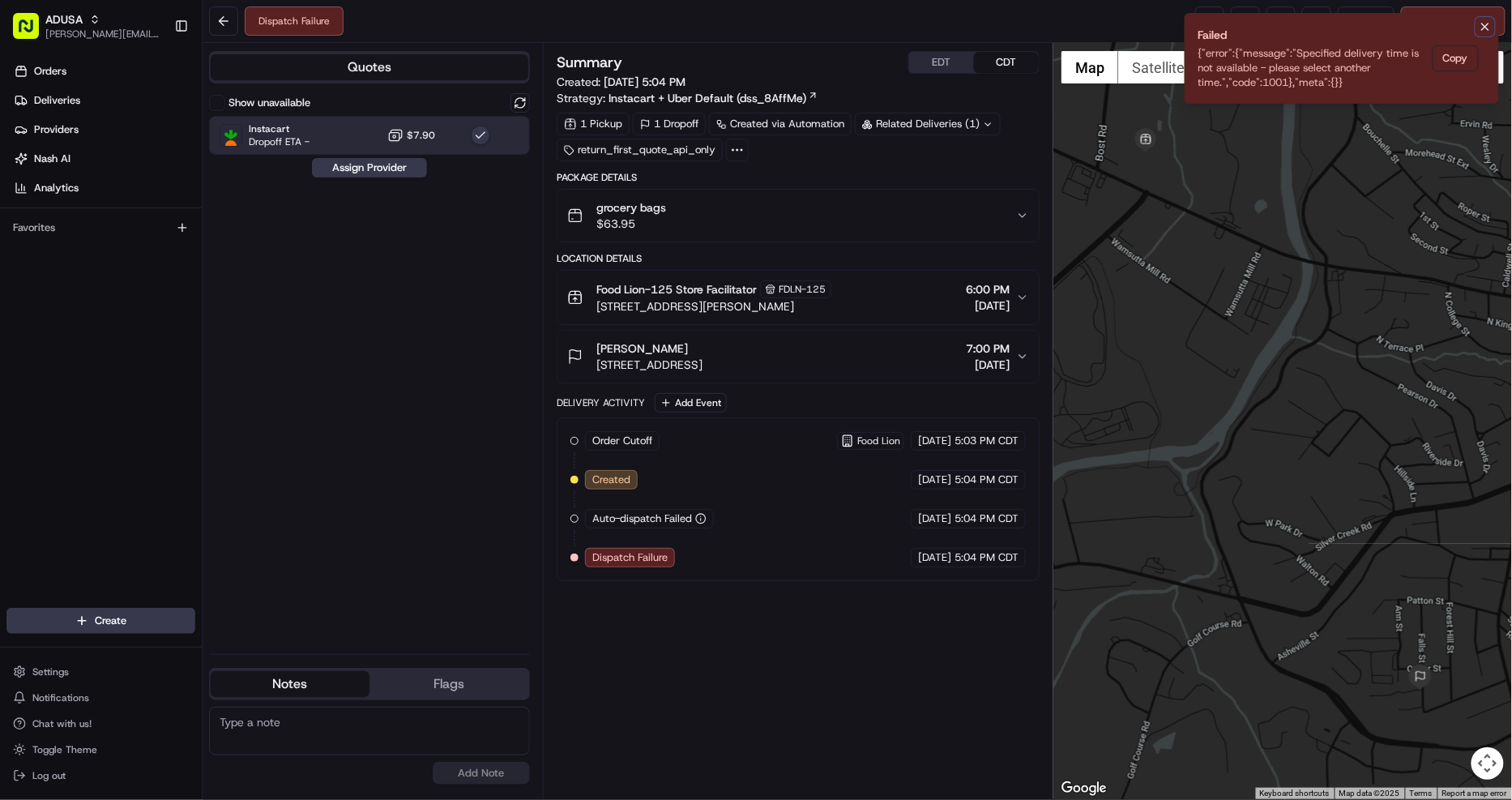
click at [1483, 25] on icon "Notifications (F8)" at bounding box center [1485, 26] width 6 height 6
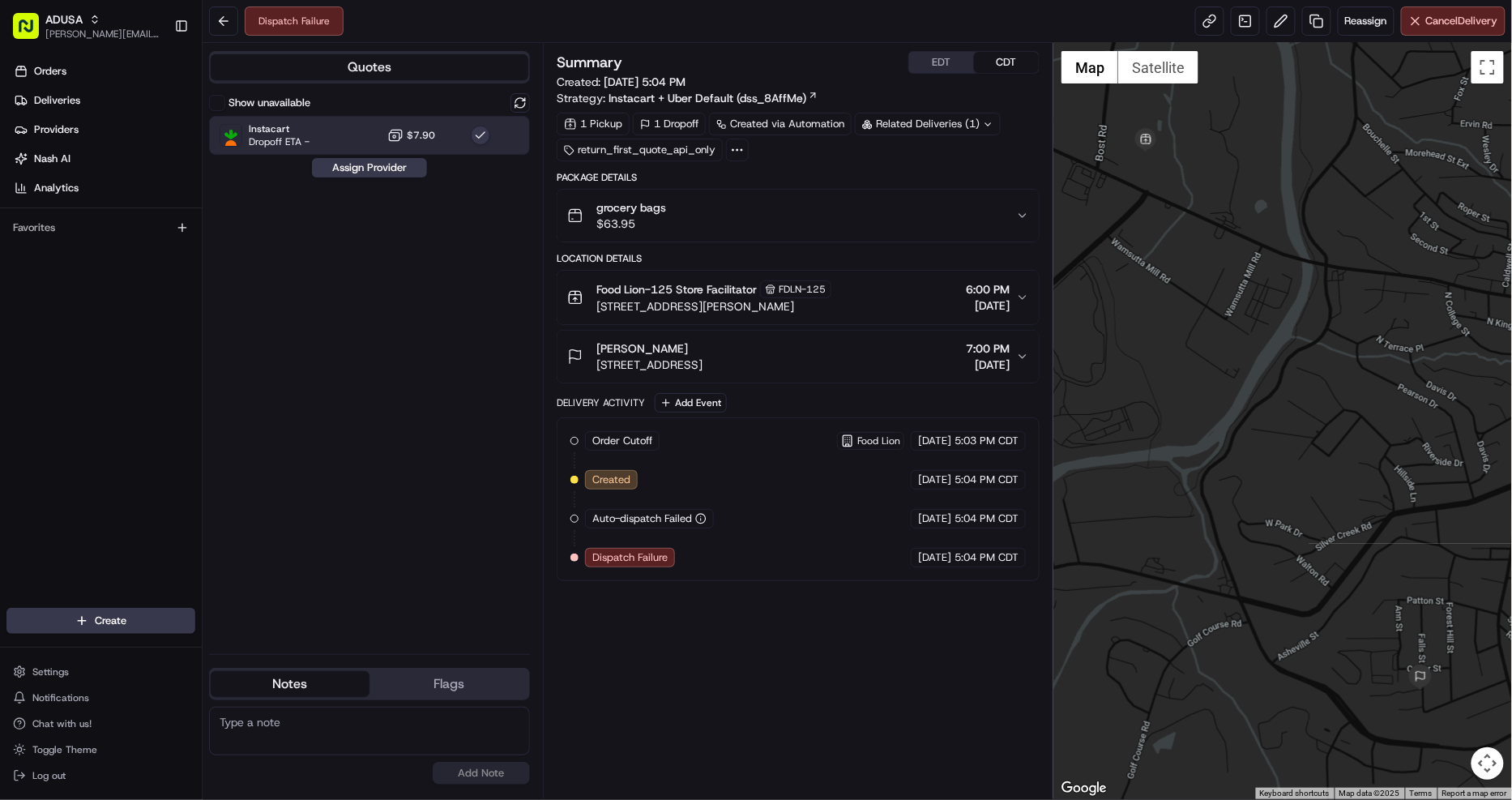
click at [262, 104] on label "Show unavailable" at bounding box center [269, 102] width 82 height 15
click at [225, 104] on button "Show unavailable" at bounding box center [217, 103] width 16 height 16
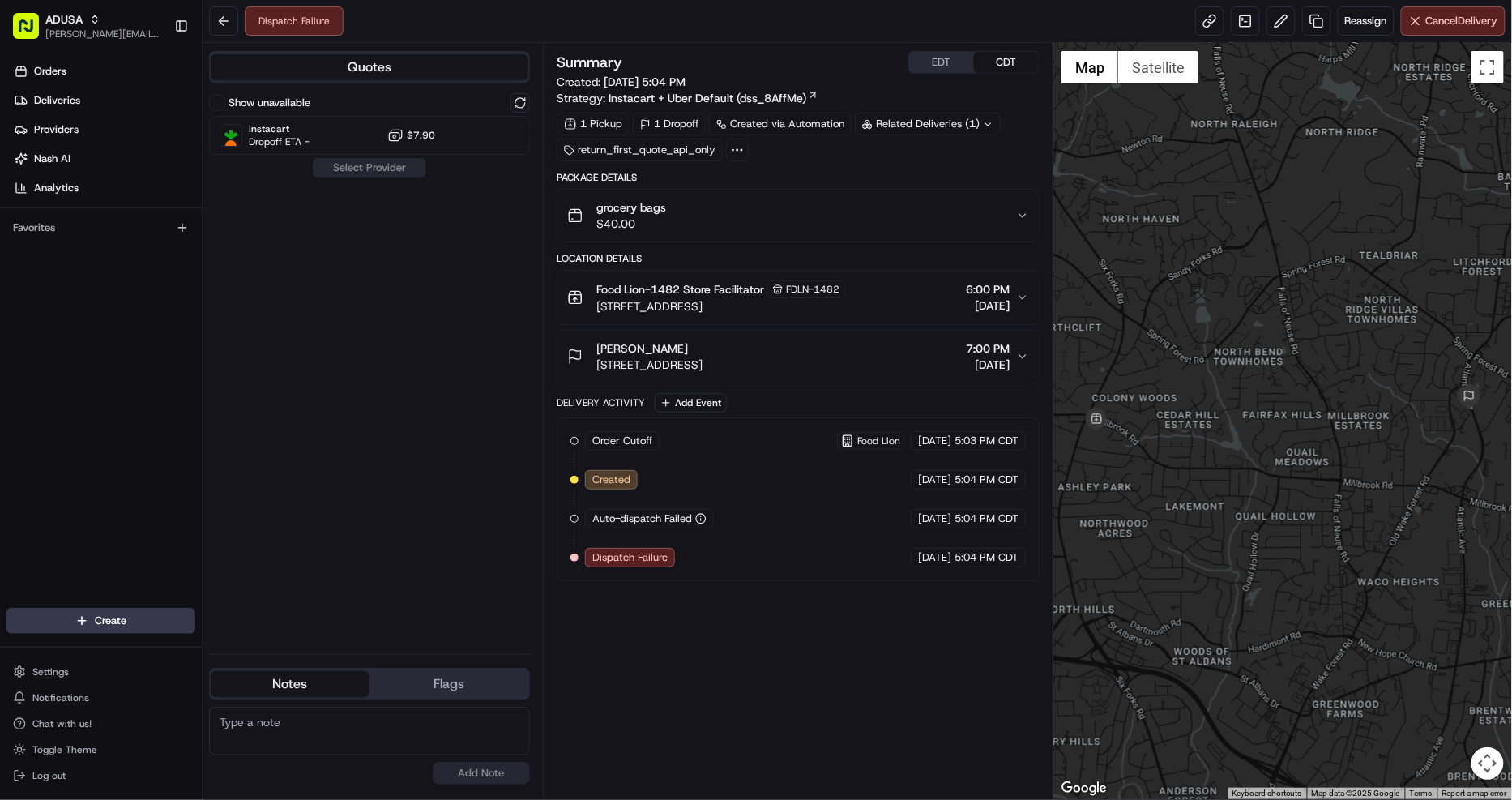
click at [838, 201] on div "grocery bags $40.00" at bounding box center [791, 215] width 449 height 33
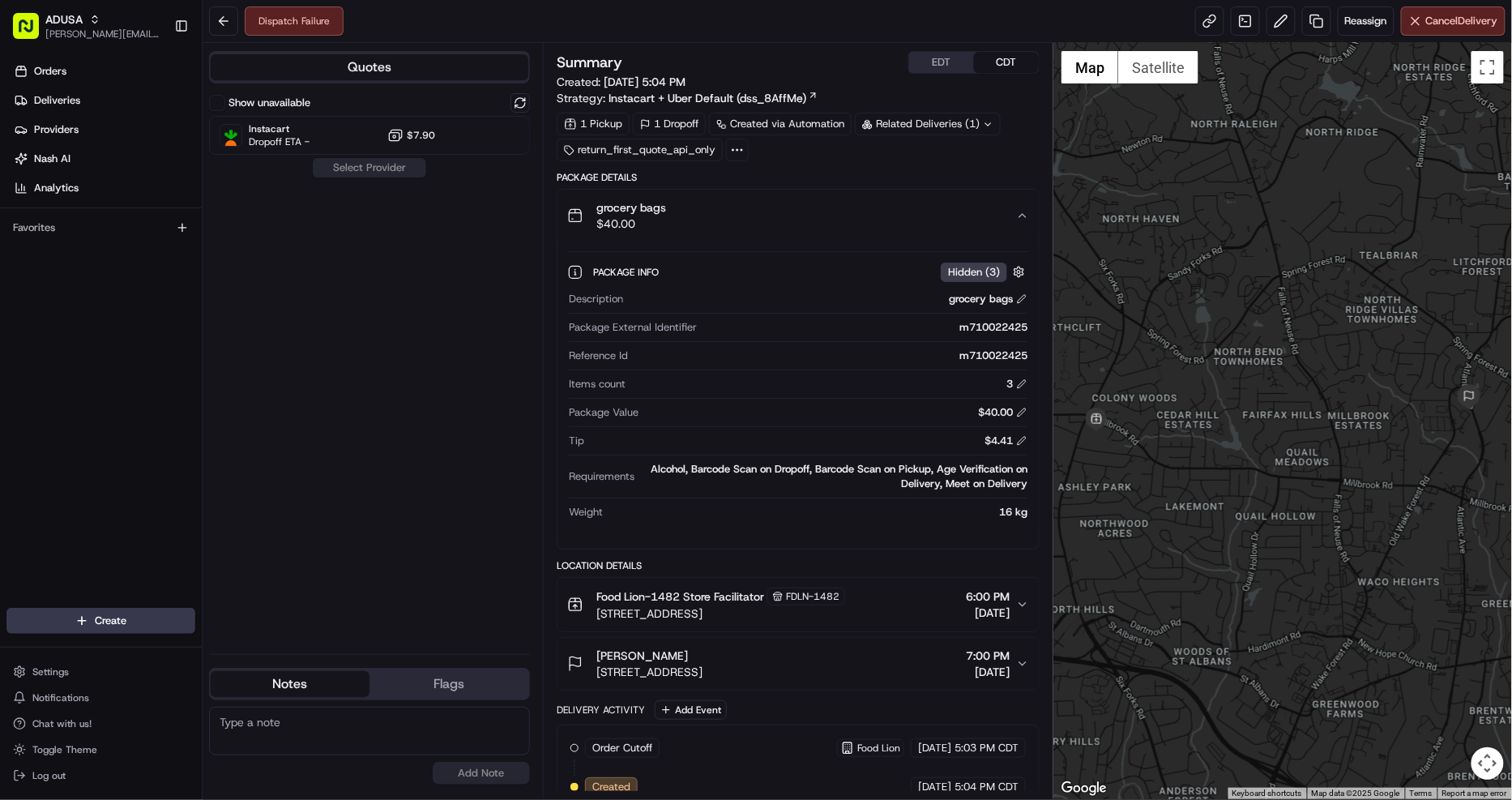
click at [838, 201] on div "grocery bags $40.00" at bounding box center [791, 215] width 449 height 33
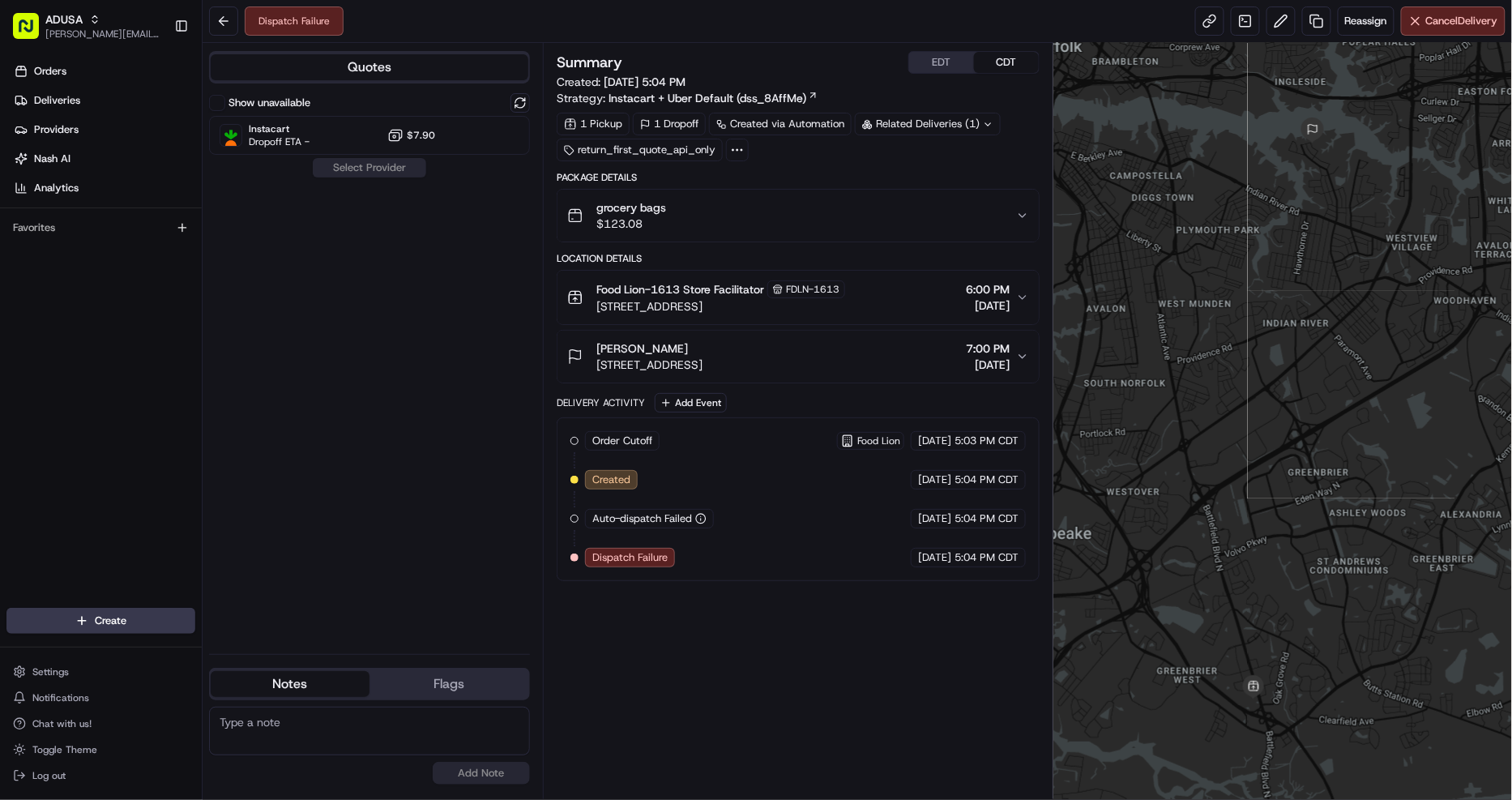
click at [838, 213] on div "grocery bags $123.08" at bounding box center [791, 215] width 449 height 33
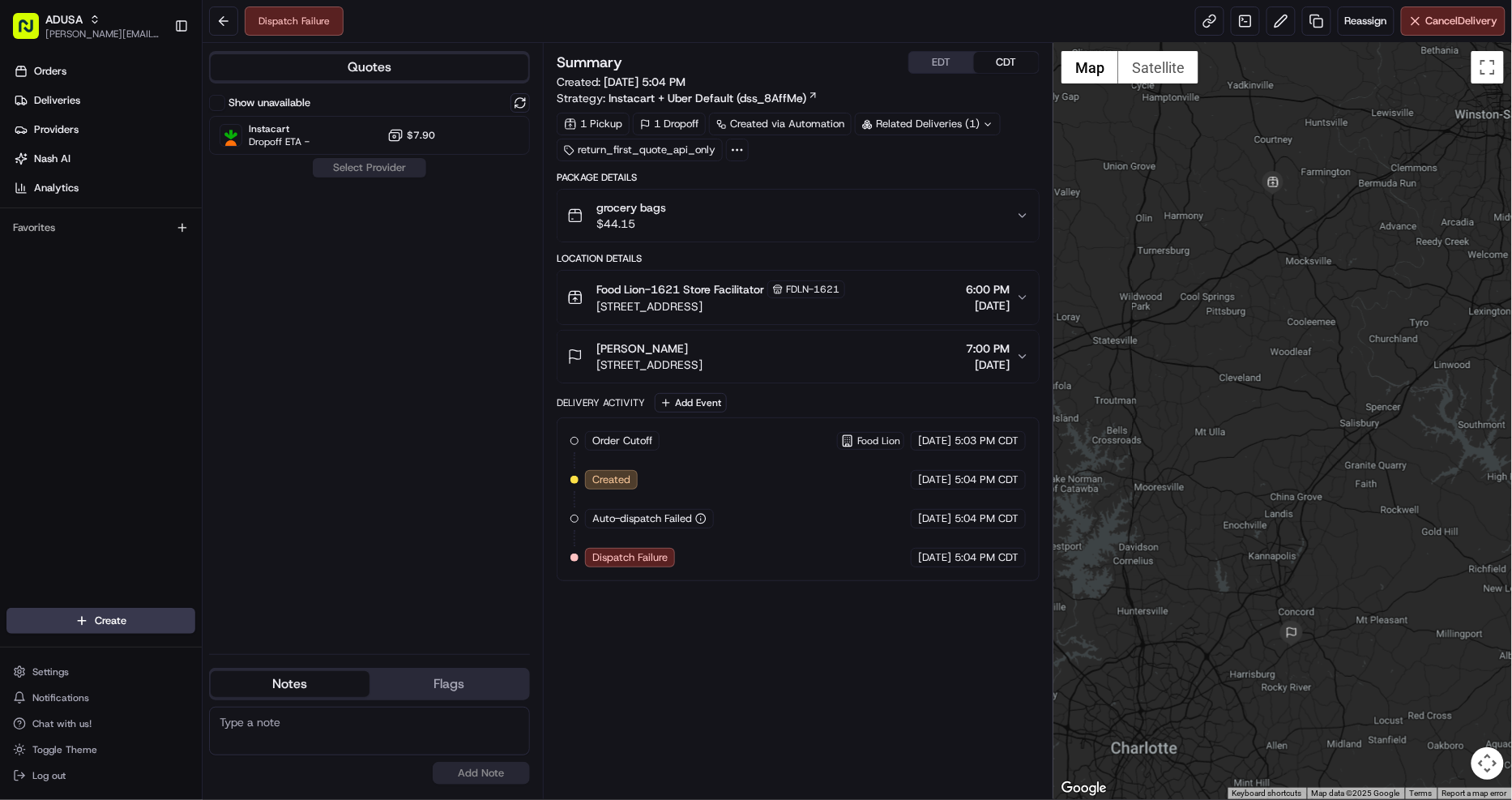
click at [789, 224] on div "grocery bags $44.15" at bounding box center [791, 215] width 449 height 33
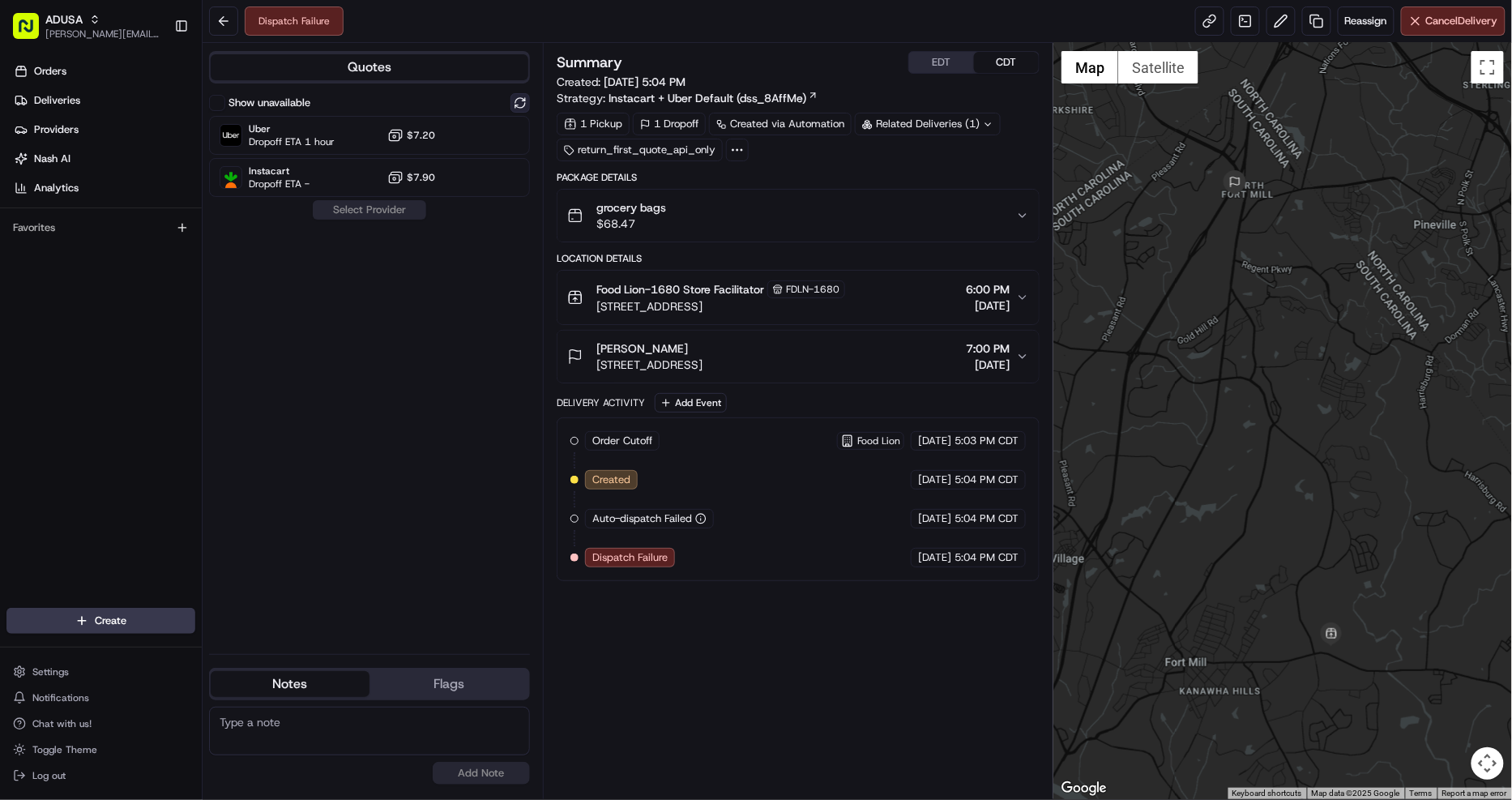
click at [520, 101] on button at bounding box center [520, 103] width 19 height 19
click at [904, 209] on div "grocery bags $68.47" at bounding box center [791, 215] width 449 height 33
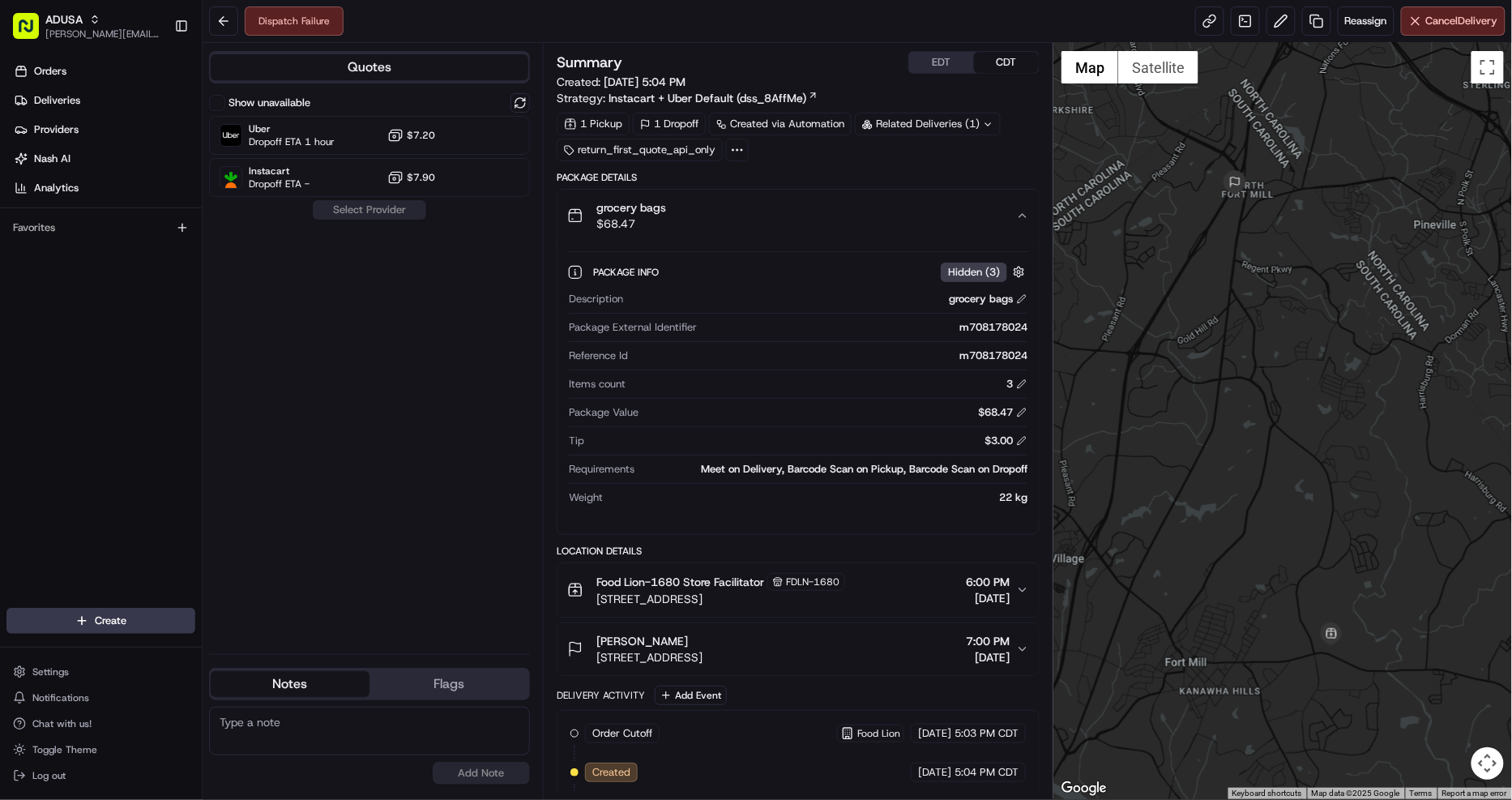
click at [904, 209] on div "grocery bags $68.47" at bounding box center [791, 215] width 449 height 33
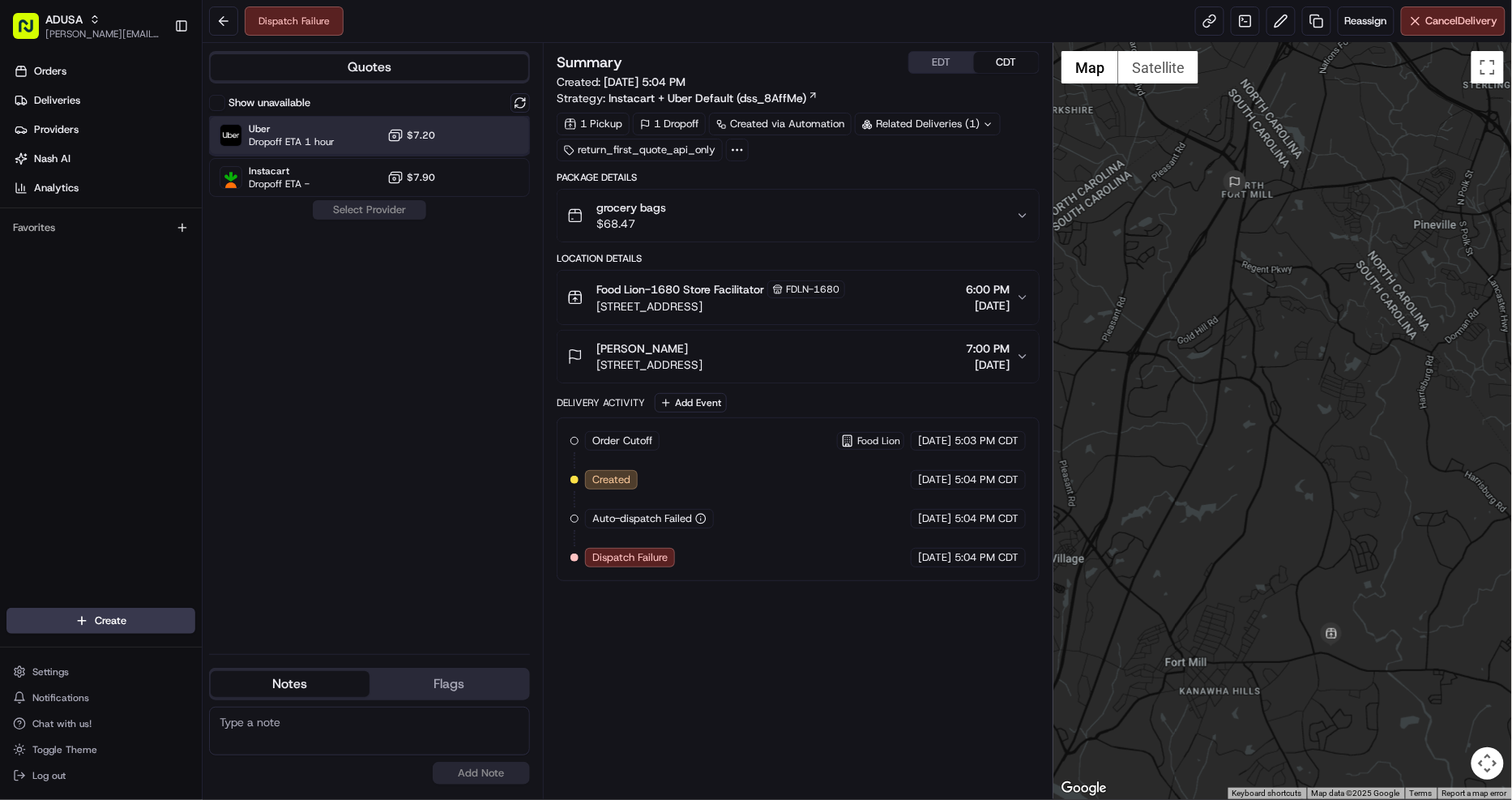
click at [452, 131] on div "Uber Dropoff ETA 1 hour $7.20" at bounding box center [369, 135] width 321 height 39
click at [387, 219] on button "Assign Provider" at bounding box center [369, 210] width 115 height 19
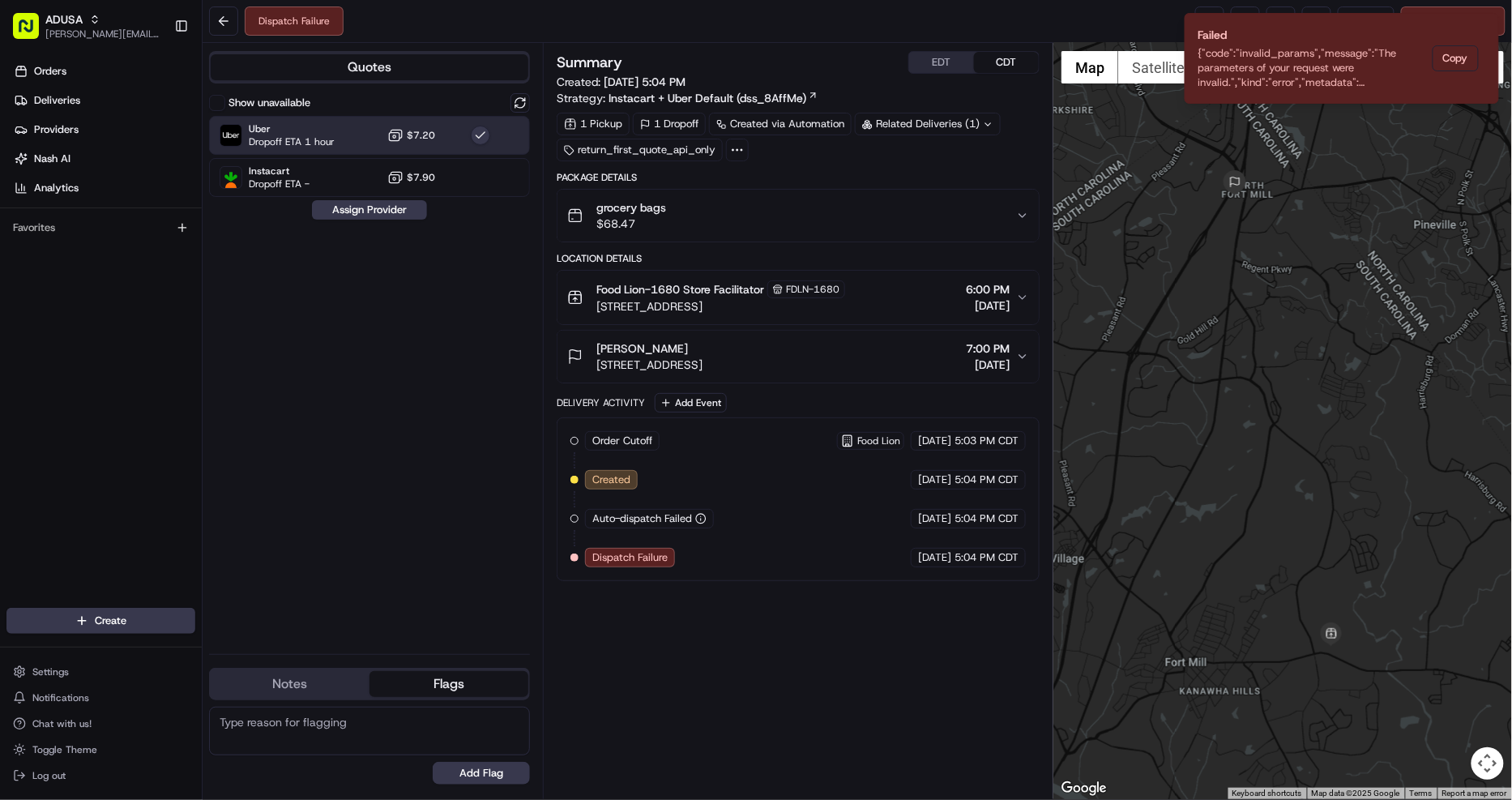
click at [506, 684] on button "Flags" at bounding box center [449, 684] width 159 height 26
click at [333, 676] on button "Notes" at bounding box center [290, 684] width 159 height 26
click at [522, 106] on button at bounding box center [520, 103] width 19 height 19
click at [490, 138] on div "Uber Dropoff ETA 1 hour $7.20" at bounding box center [369, 135] width 321 height 39
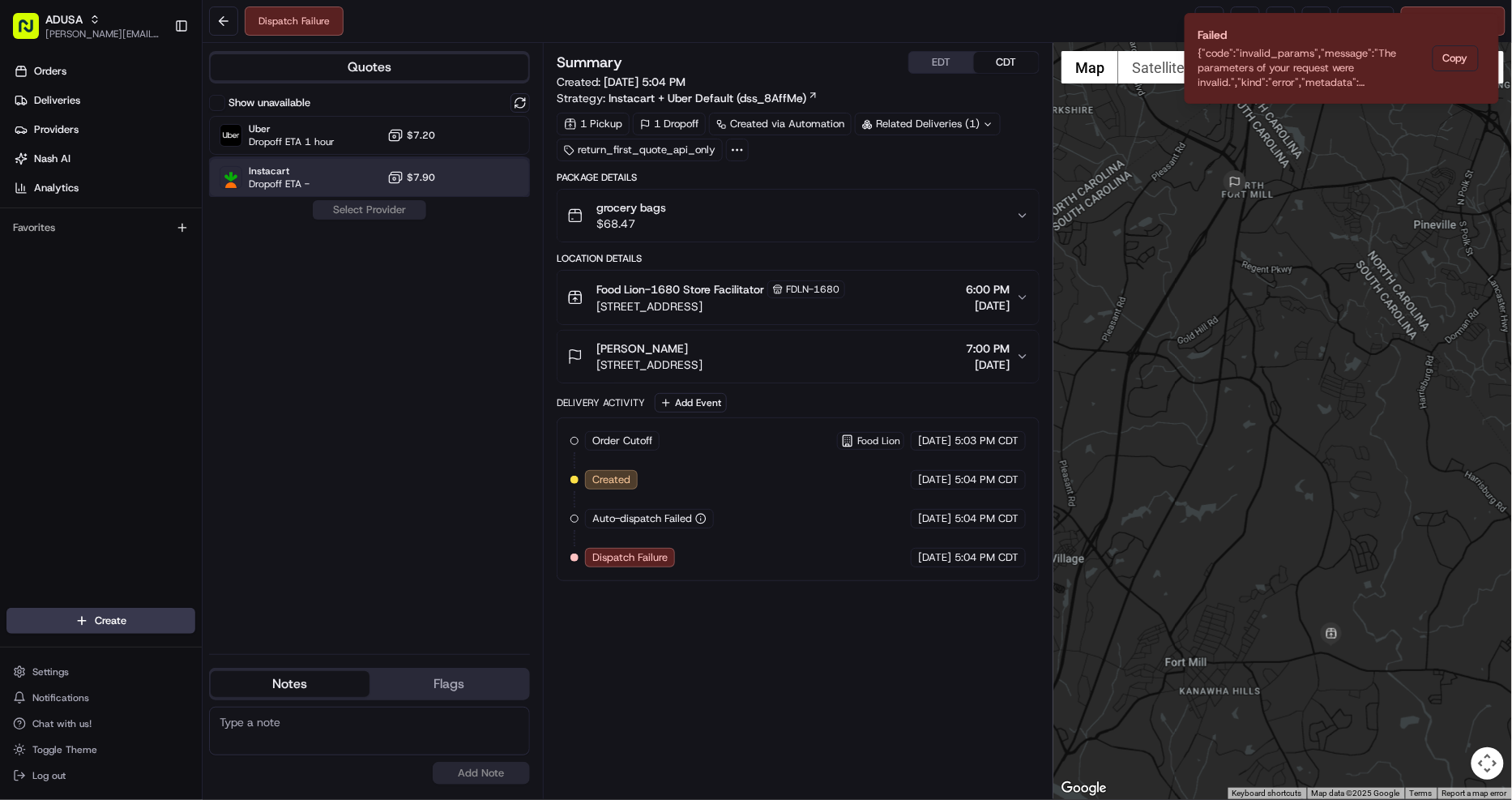
click at [468, 175] on div "Instacart Dropoff ETA - $7.90" at bounding box center [369, 177] width 321 height 39
click at [411, 214] on button "Assign Provider" at bounding box center [369, 210] width 115 height 19
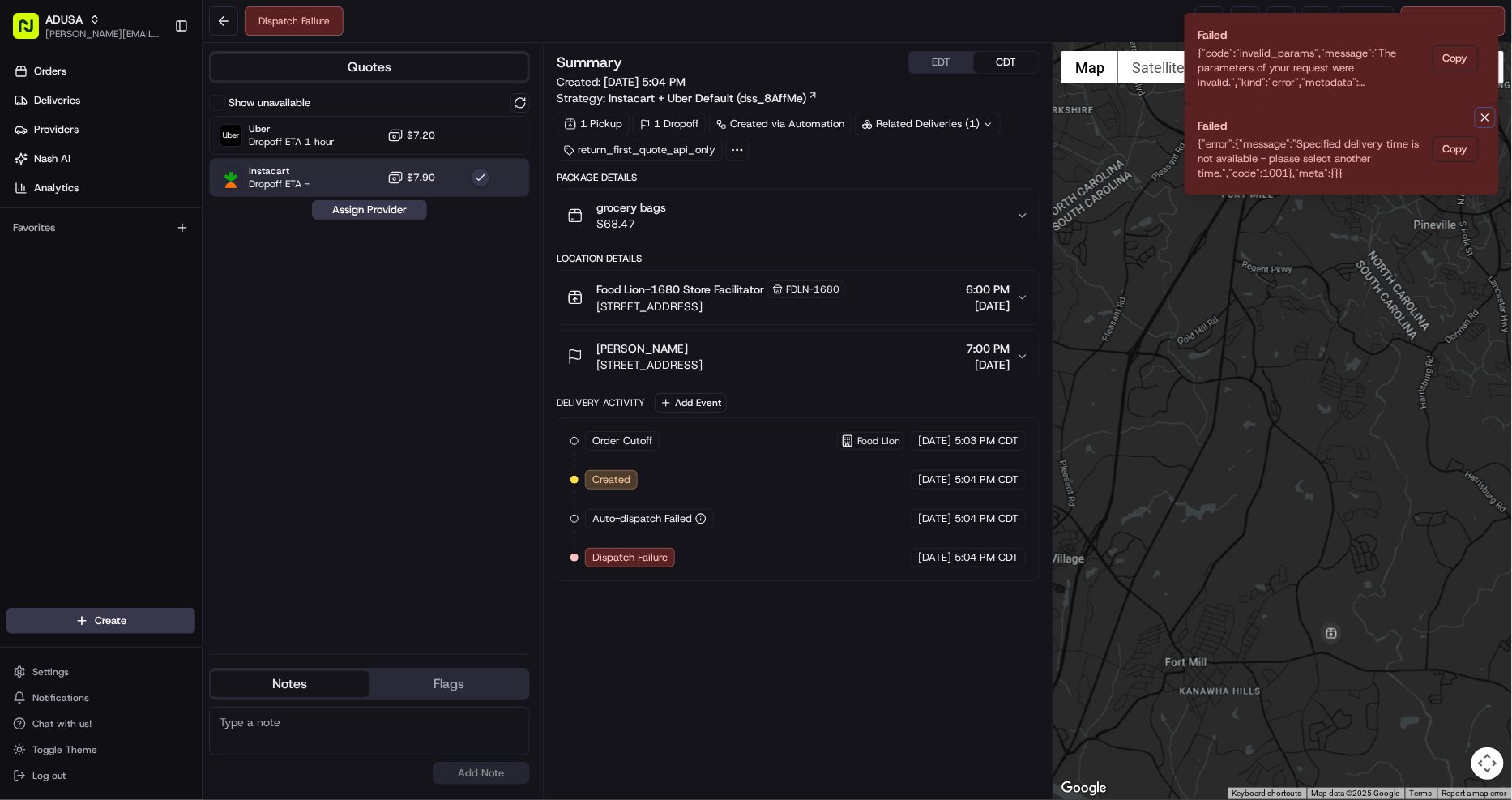
click at [1488, 114] on icon "Notifications (F8)" at bounding box center [1485, 117] width 13 height 13
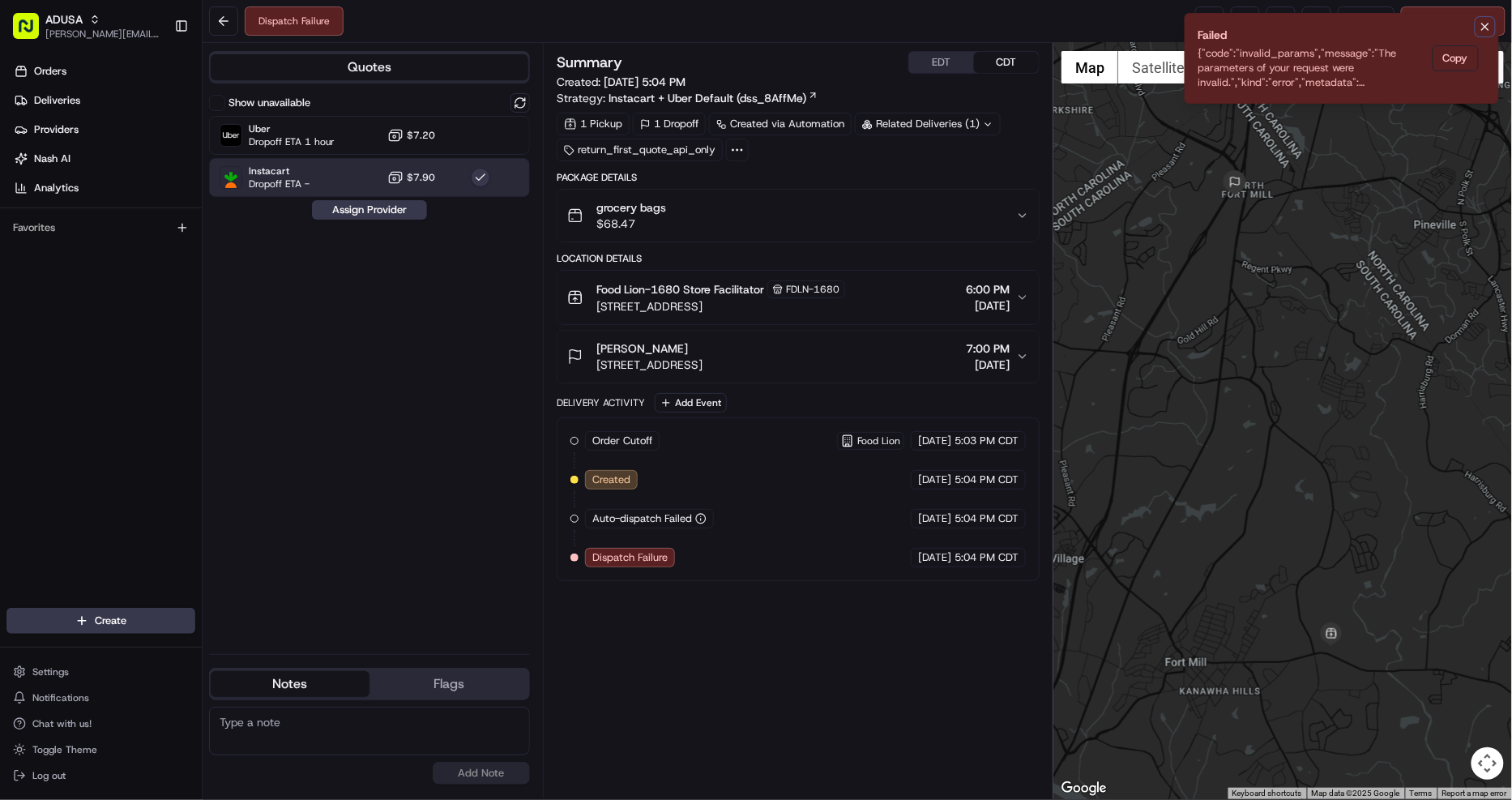
click at [1482, 26] on icon "Notifications (F8)" at bounding box center [1485, 26] width 13 height 13
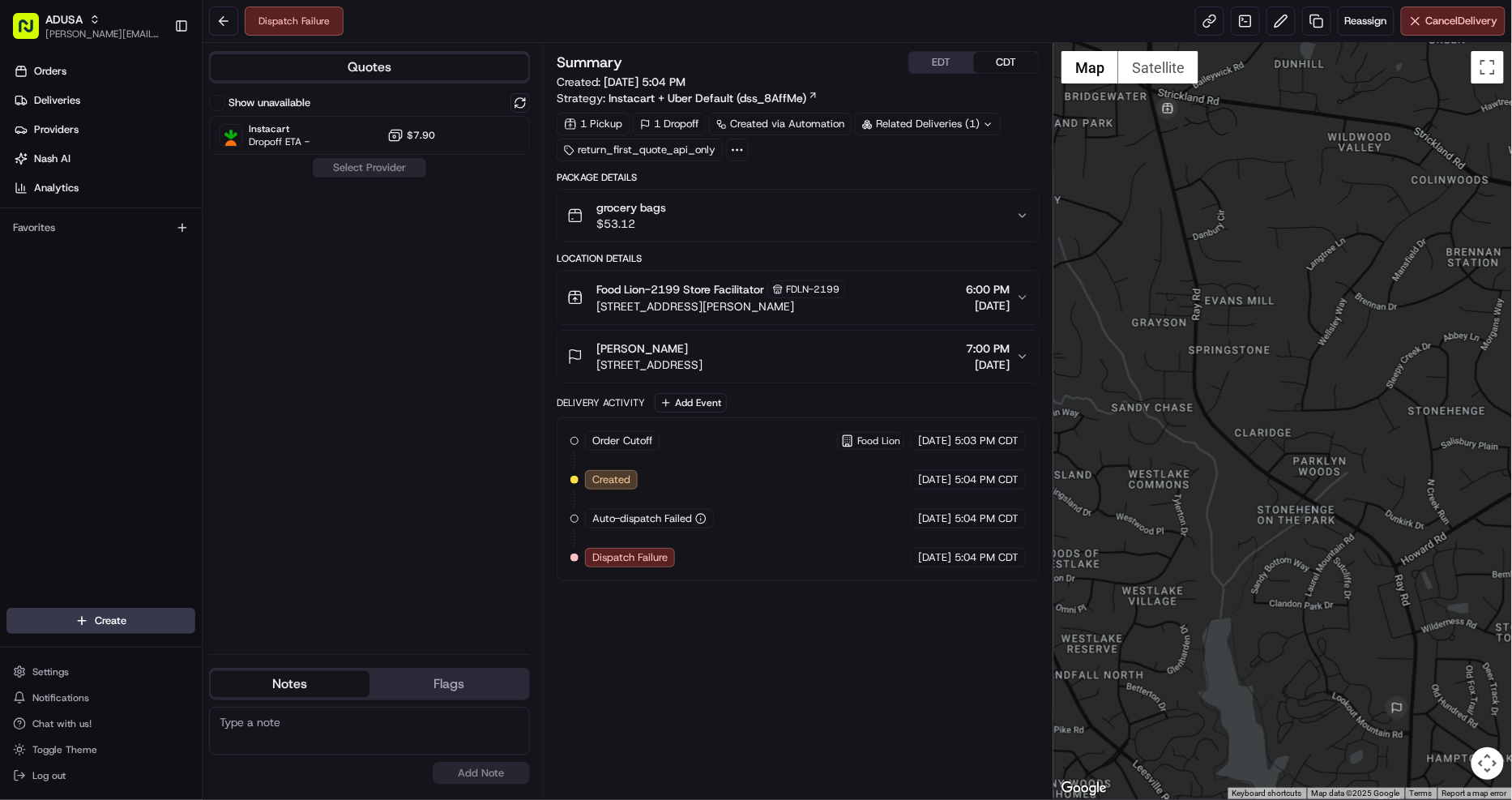
click at [791, 203] on div "grocery bags $53.12" at bounding box center [791, 215] width 449 height 33
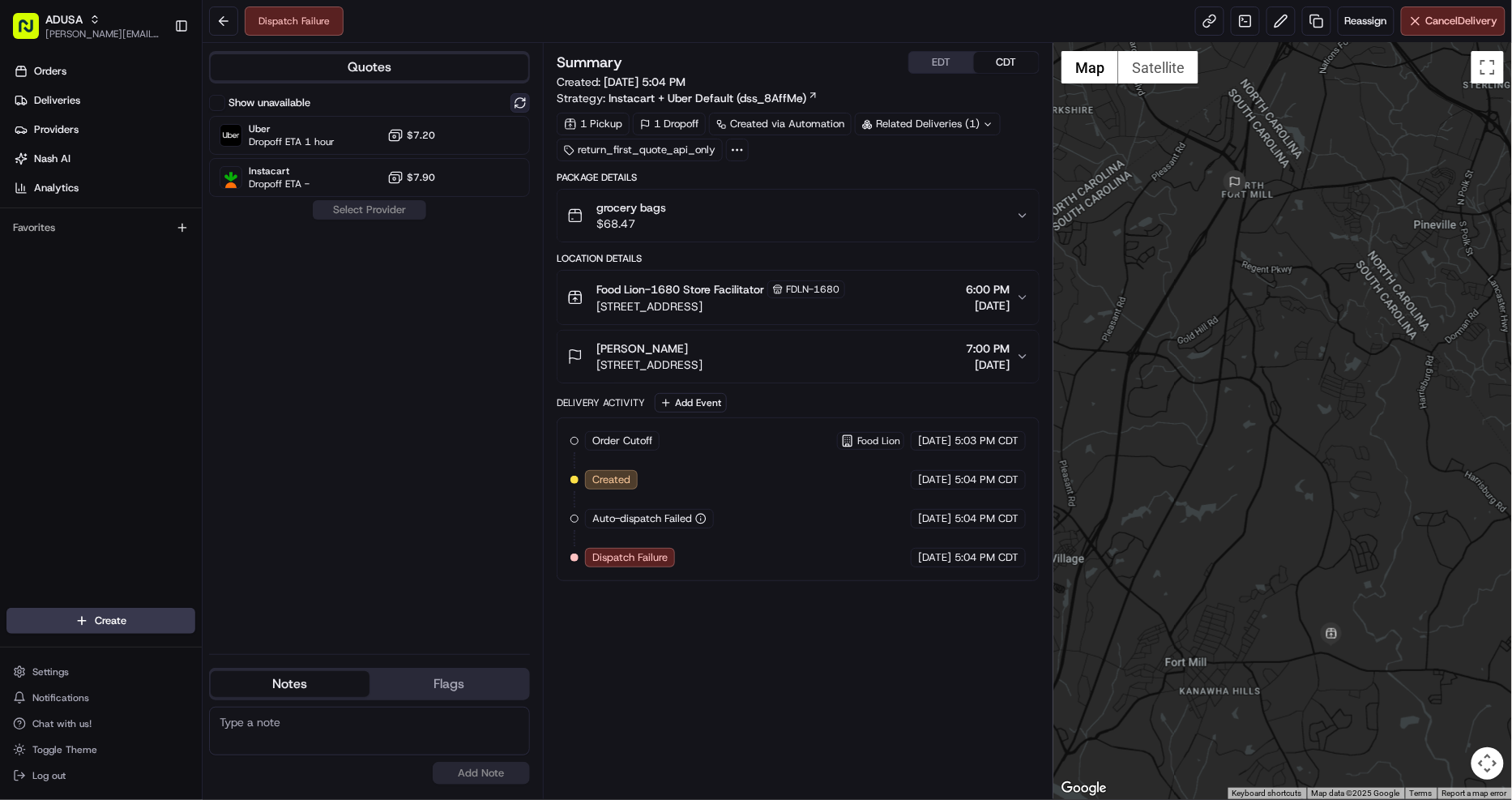
click at [522, 99] on button at bounding box center [520, 103] width 19 height 19
click at [463, 140] on div "Uber Dropoff ETA 1 hour $7.20" at bounding box center [369, 135] width 321 height 39
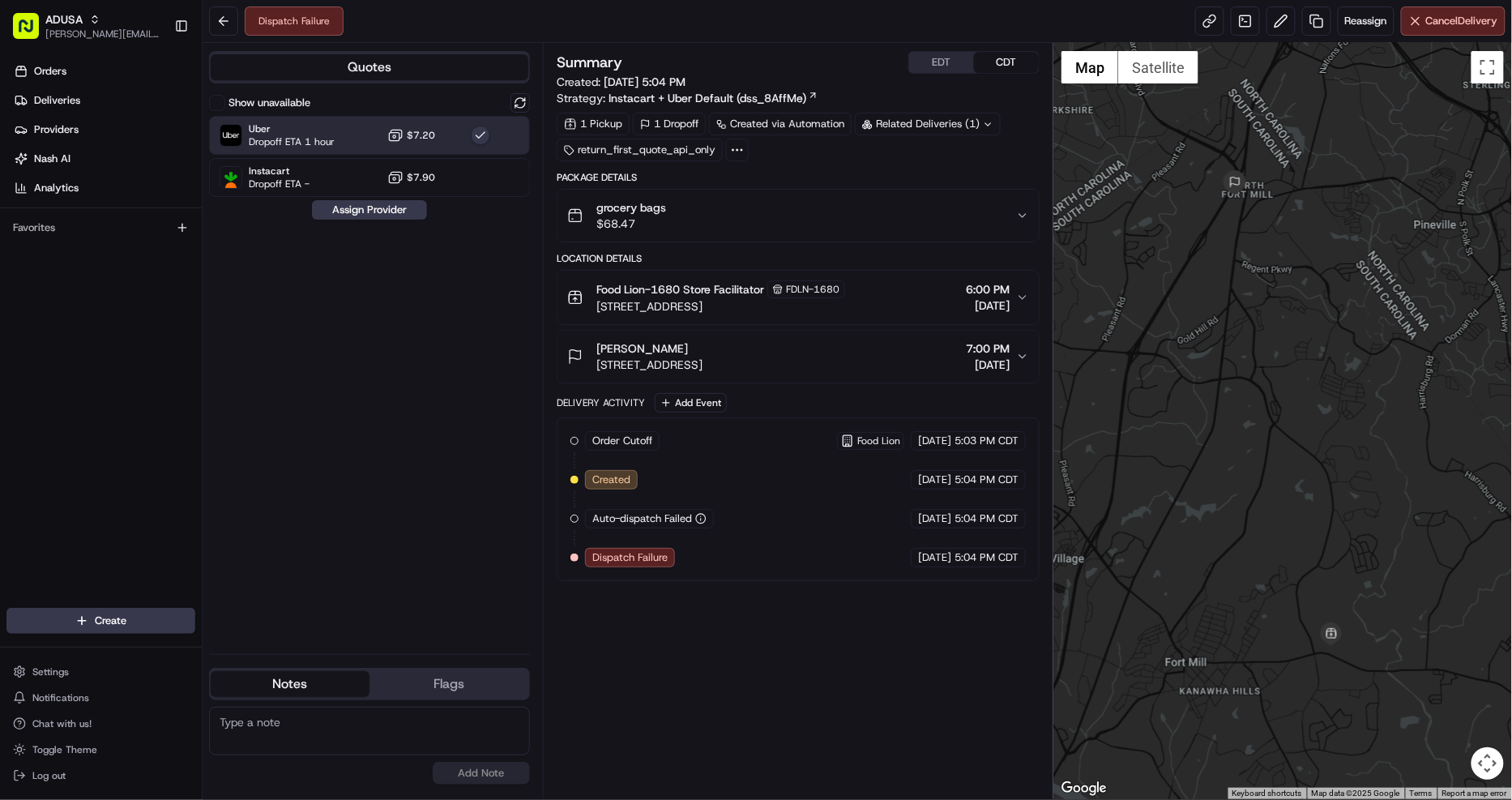
click at [374, 221] on div "Show unavailable Uber Dropoff ETA 1 hour $7.20 Instacart Dropoff ETA - $7.90 As…" at bounding box center [369, 367] width 321 height 548
click at [376, 215] on button "Assign Provider" at bounding box center [369, 210] width 115 height 19
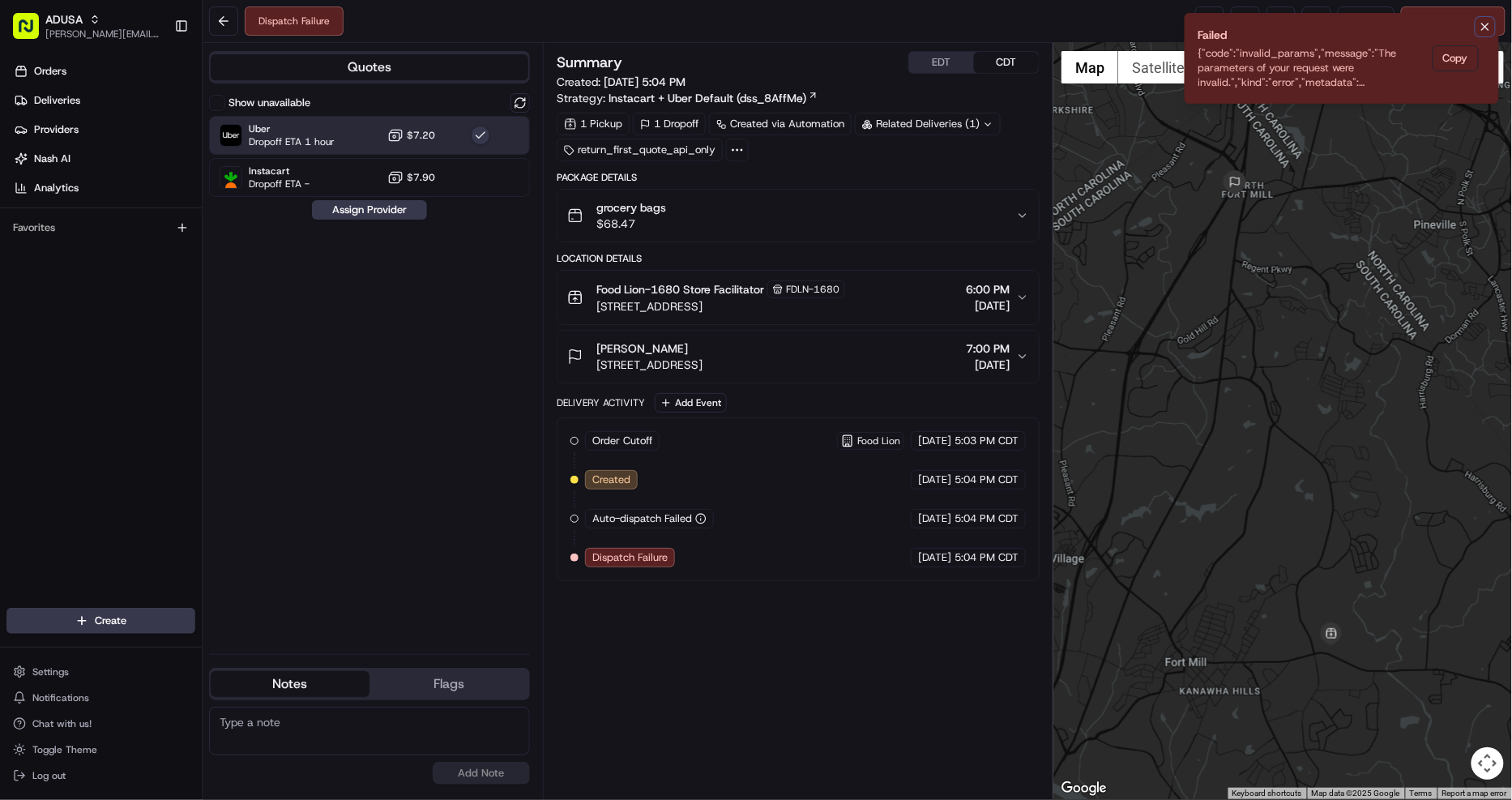
click at [1486, 23] on icon "Notifications (F8)" at bounding box center [1485, 26] width 13 height 13
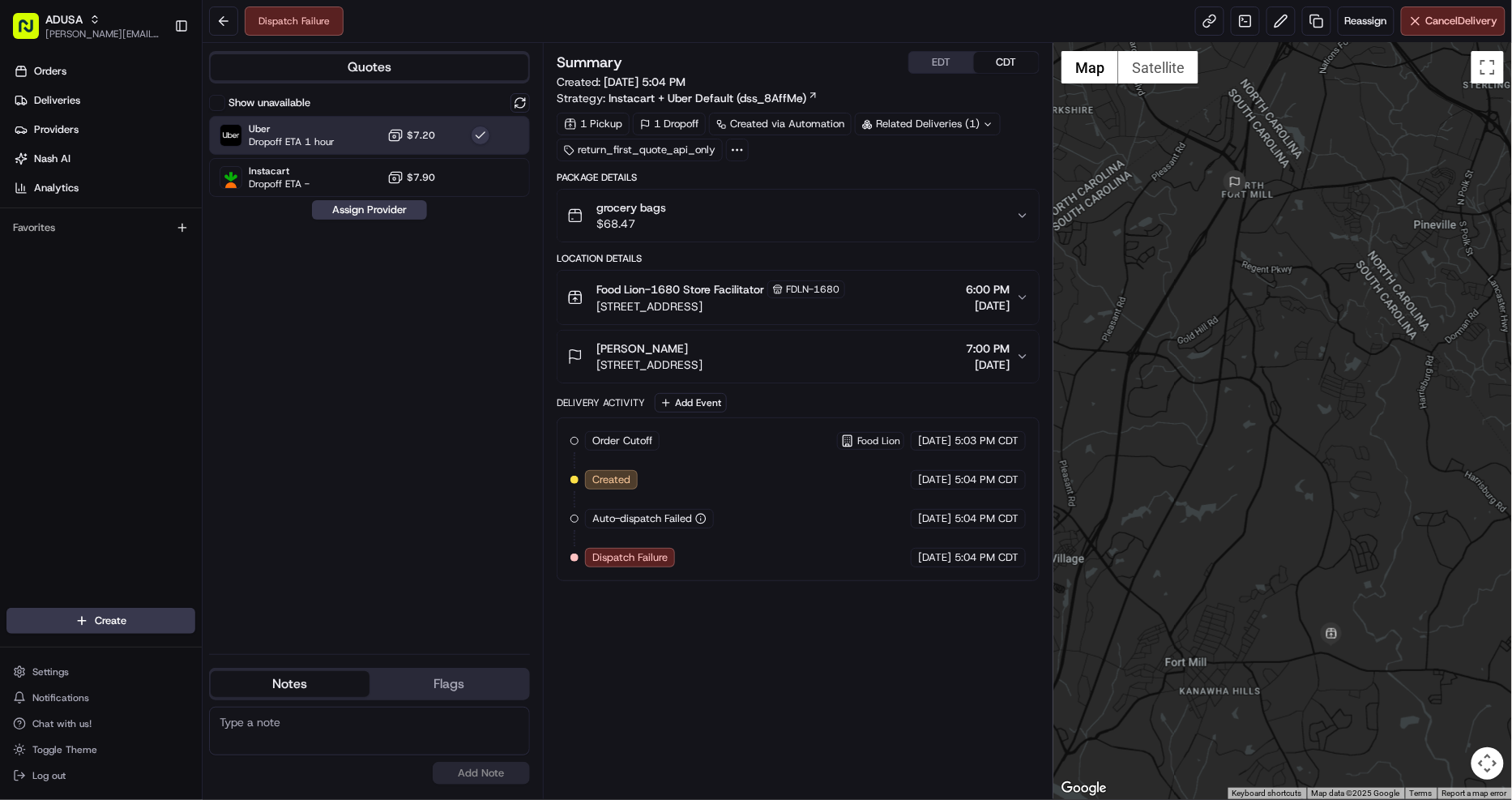
click at [877, 303] on div "Food Lion-1680 Store Facilitator FDLN-1680 1360 SC-160, Fort Mill, SC 29715, US…" at bounding box center [791, 297] width 449 height 34
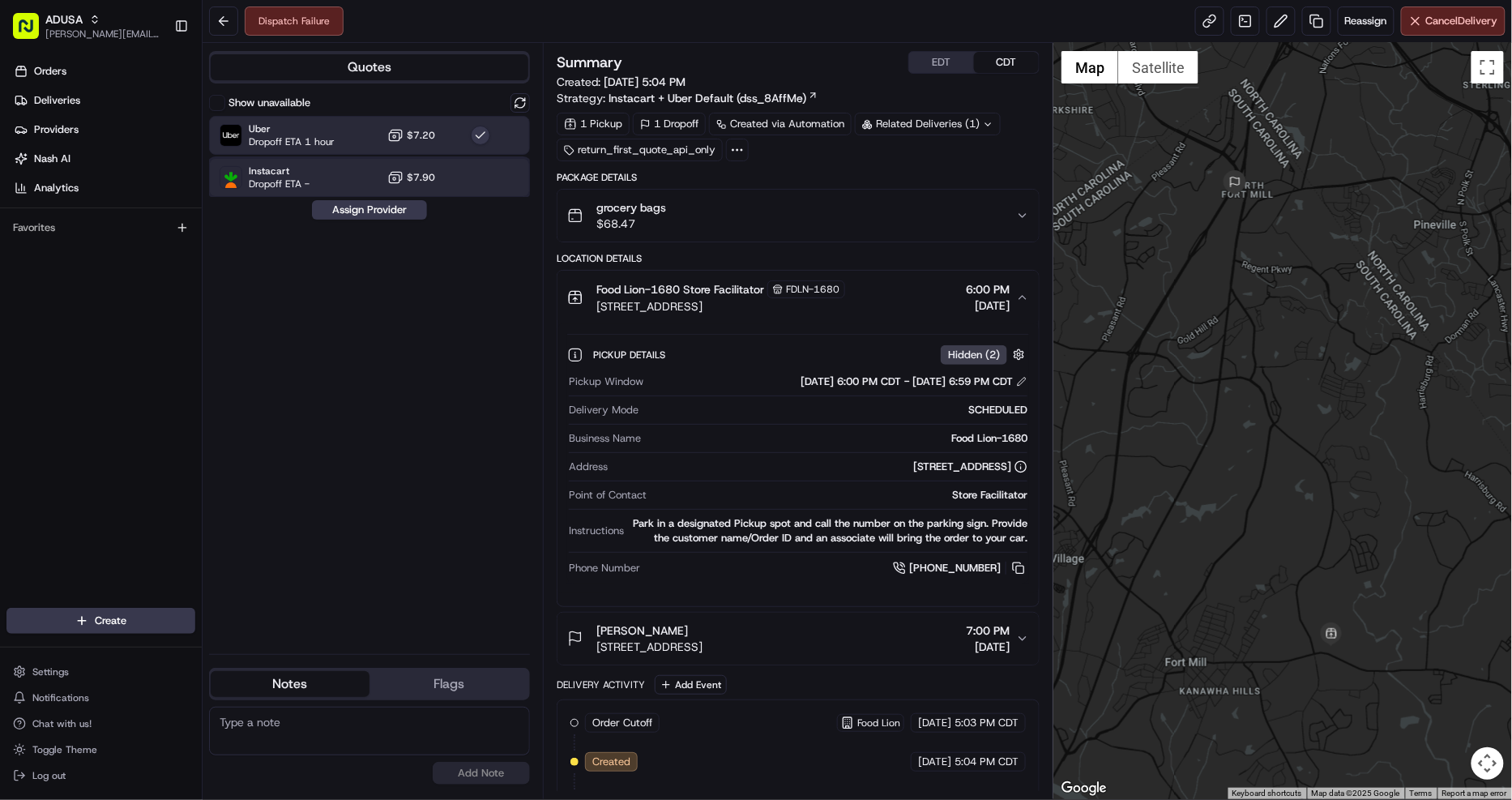
click at [476, 175] on div at bounding box center [480, 177] width 19 height 19
click at [521, 101] on button at bounding box center [520, 103] width 19 height 19
click at [401, 211] on button "Assign Provider" at bounding box center [369, 210] width 115 height 19
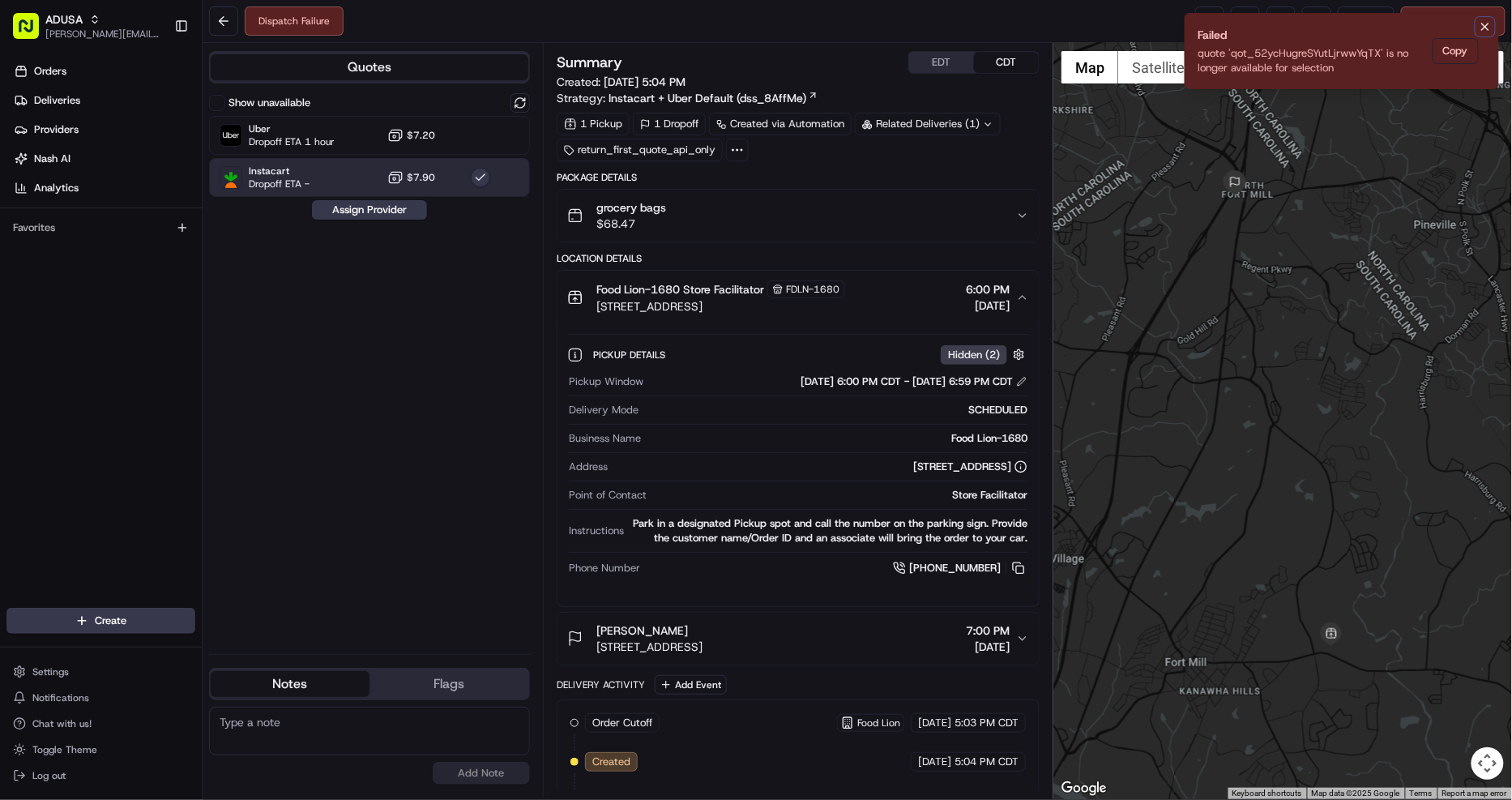
click at [1481, 19] on button "Notifications (F8)" at bounding box center [1485, 26] width 19 height 19
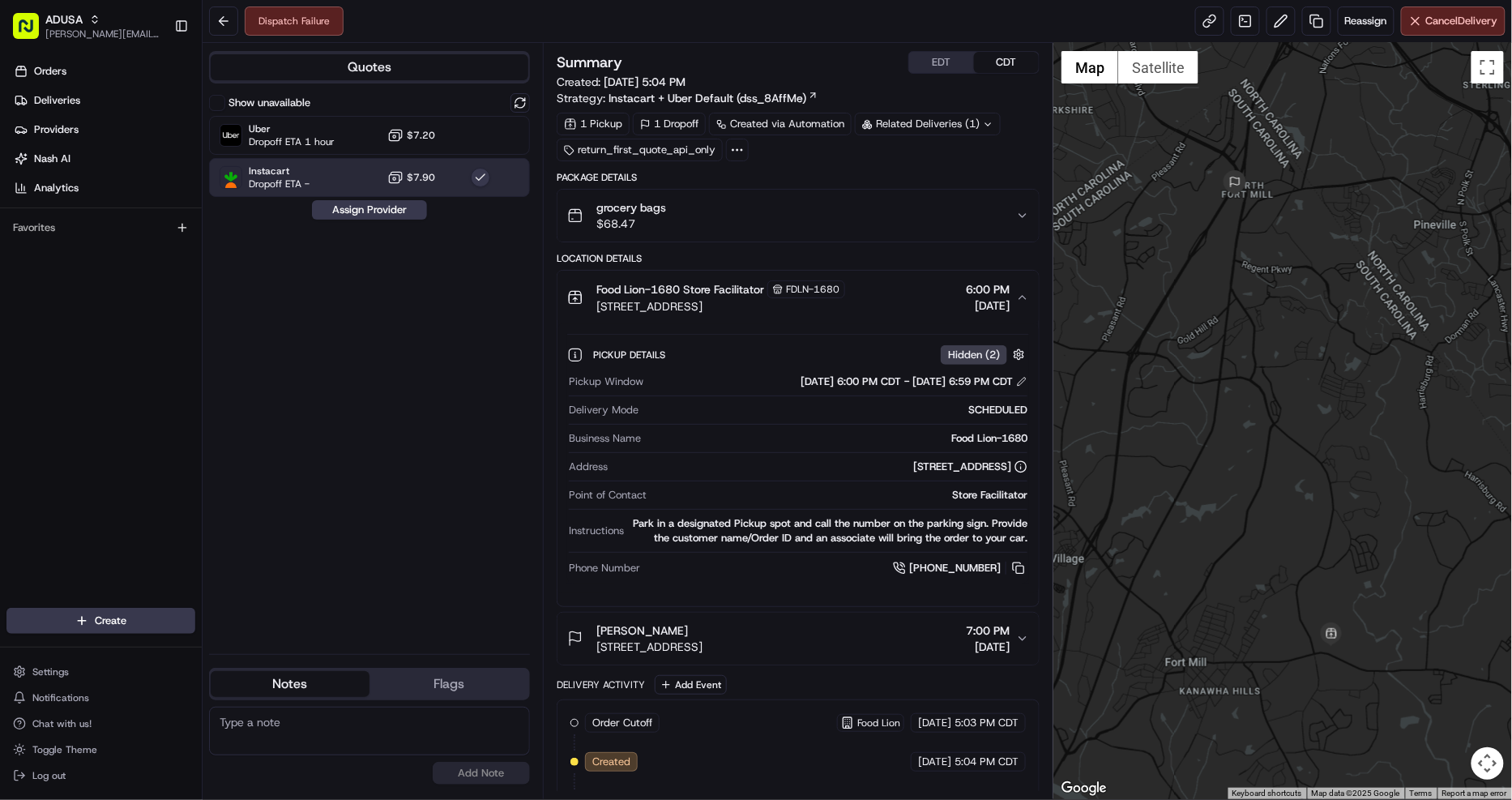
click at [480, 172] on button "button" at bounding box center [480, 177] width 19 height 19
click at [518, 97] on button at bounding box center [520, 103] width 19 height 19
click at [498, 183] on div "Instacart Dropoff ETA - $7.90" at bounding box center [369, 177] width 321 height 39
click at [385, 208] on button "Assign Provider" at bounding box center [369, 210] width 115 height 19
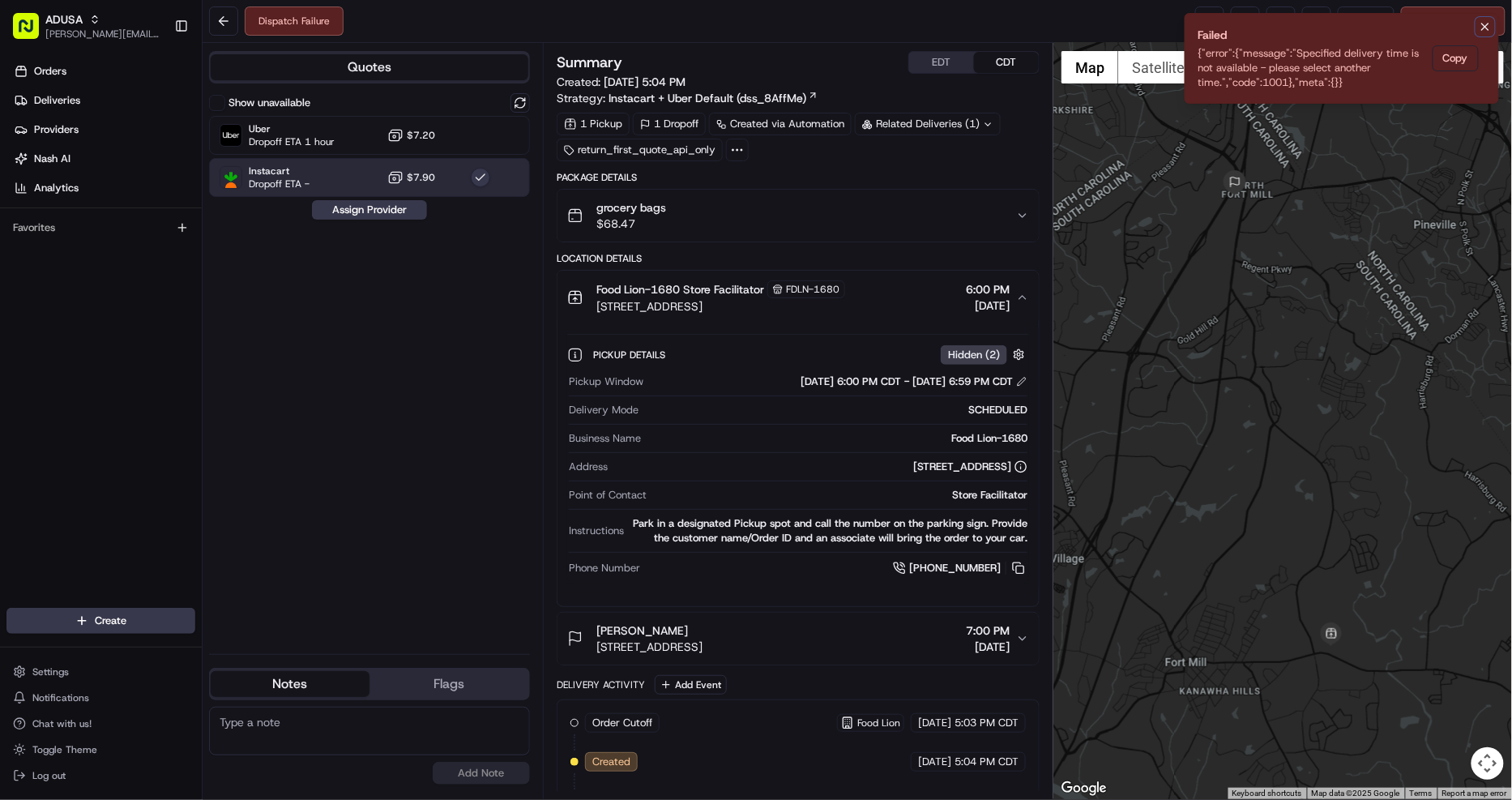
click at [1484, 23] on icon "Notifications (F8)" at bounding box center [1485, 26] width 13 height 13
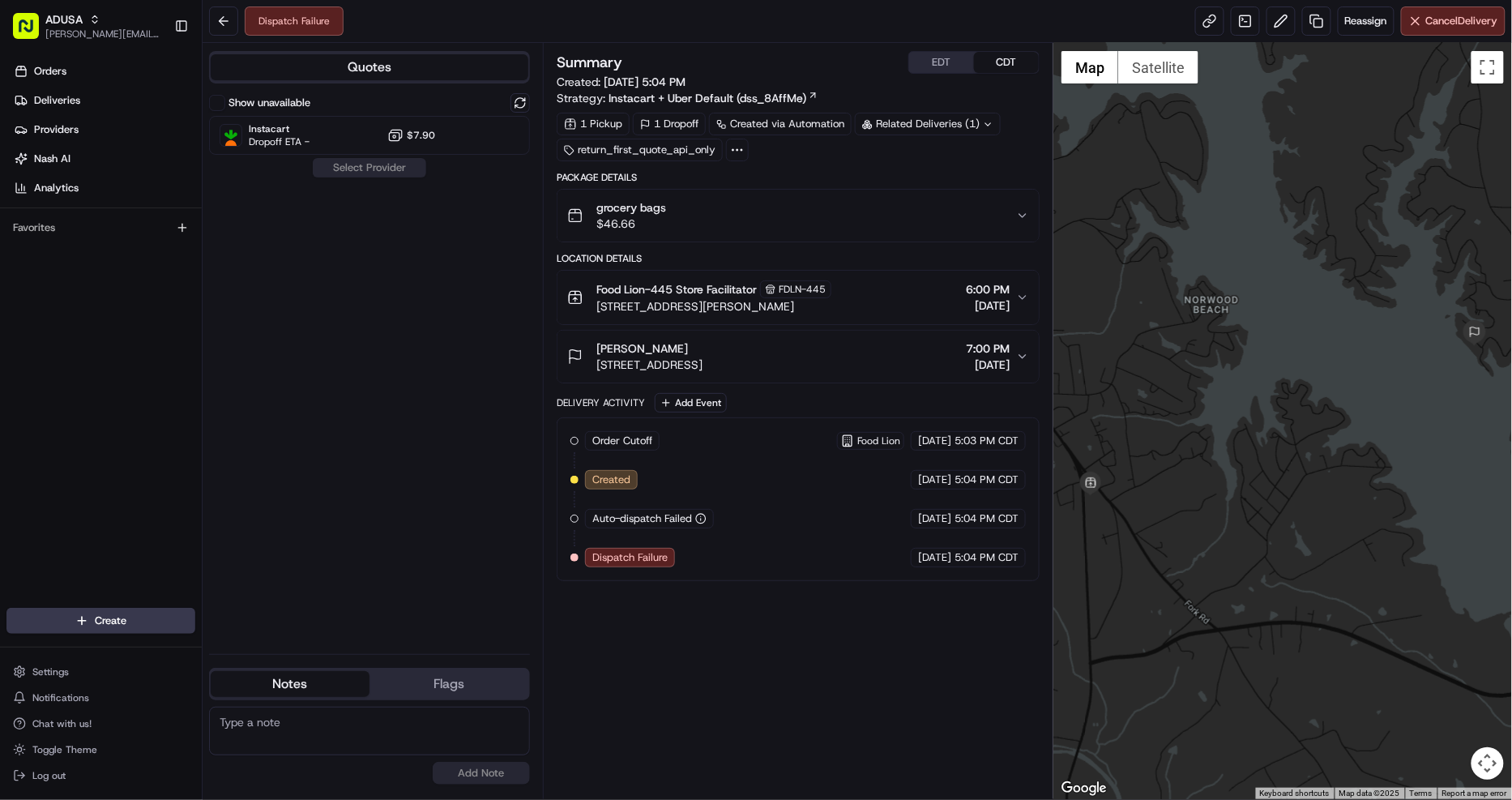
click at [270, 103] on label "Show unavailable" at bounding box center [269, 102] width 82 height 15
click at [225, 103] on button "Show unavailable" at bounding box center [217, 103] width 16 height 16
click at [860, 225] on div "grocery bags $46.66" at bounding box center [791, 215] width 449 height 33
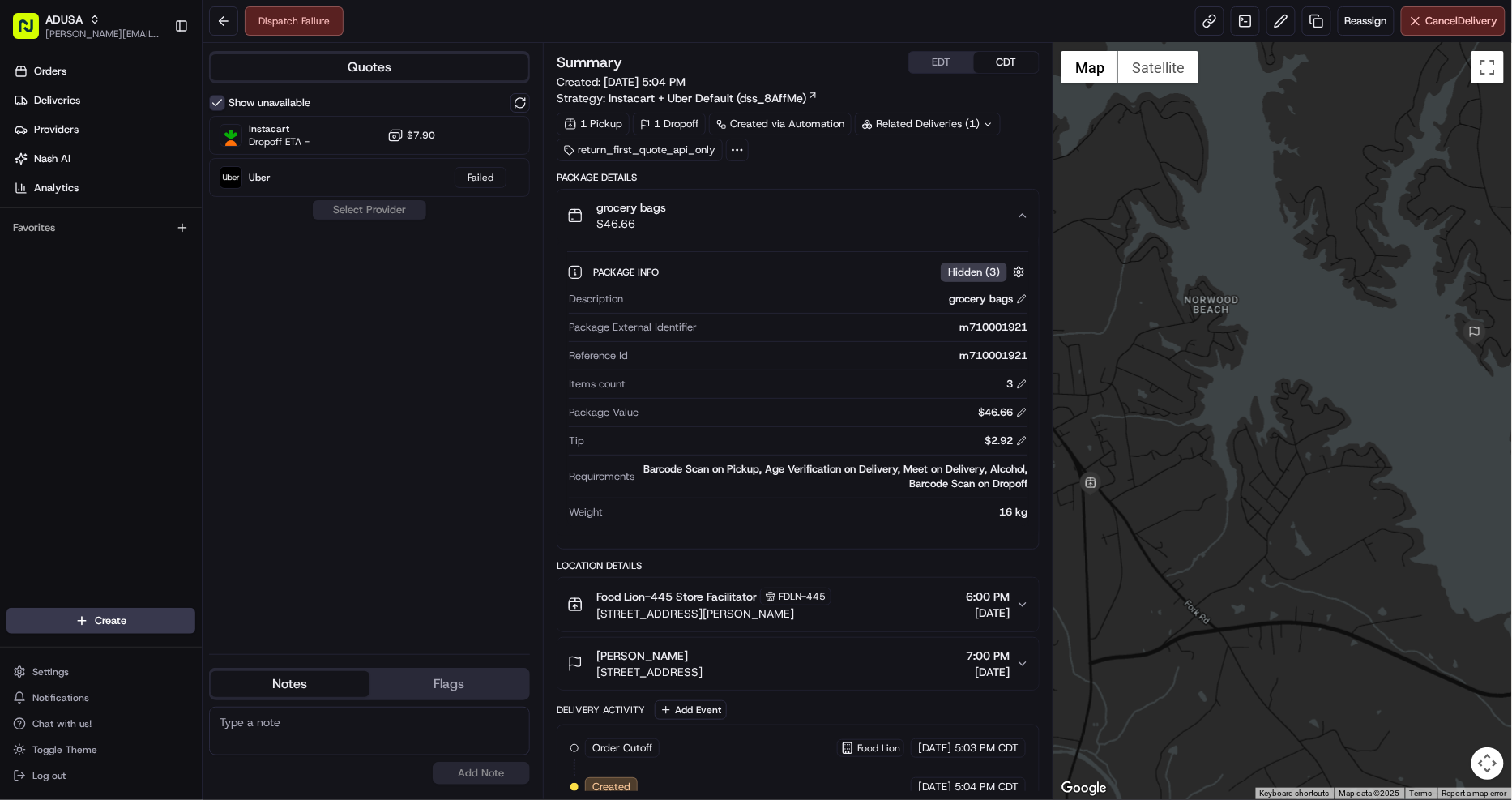
click at [879, 221] on div "grocery bags $46.66" at bounding box center [791, 215] width 449 height 33
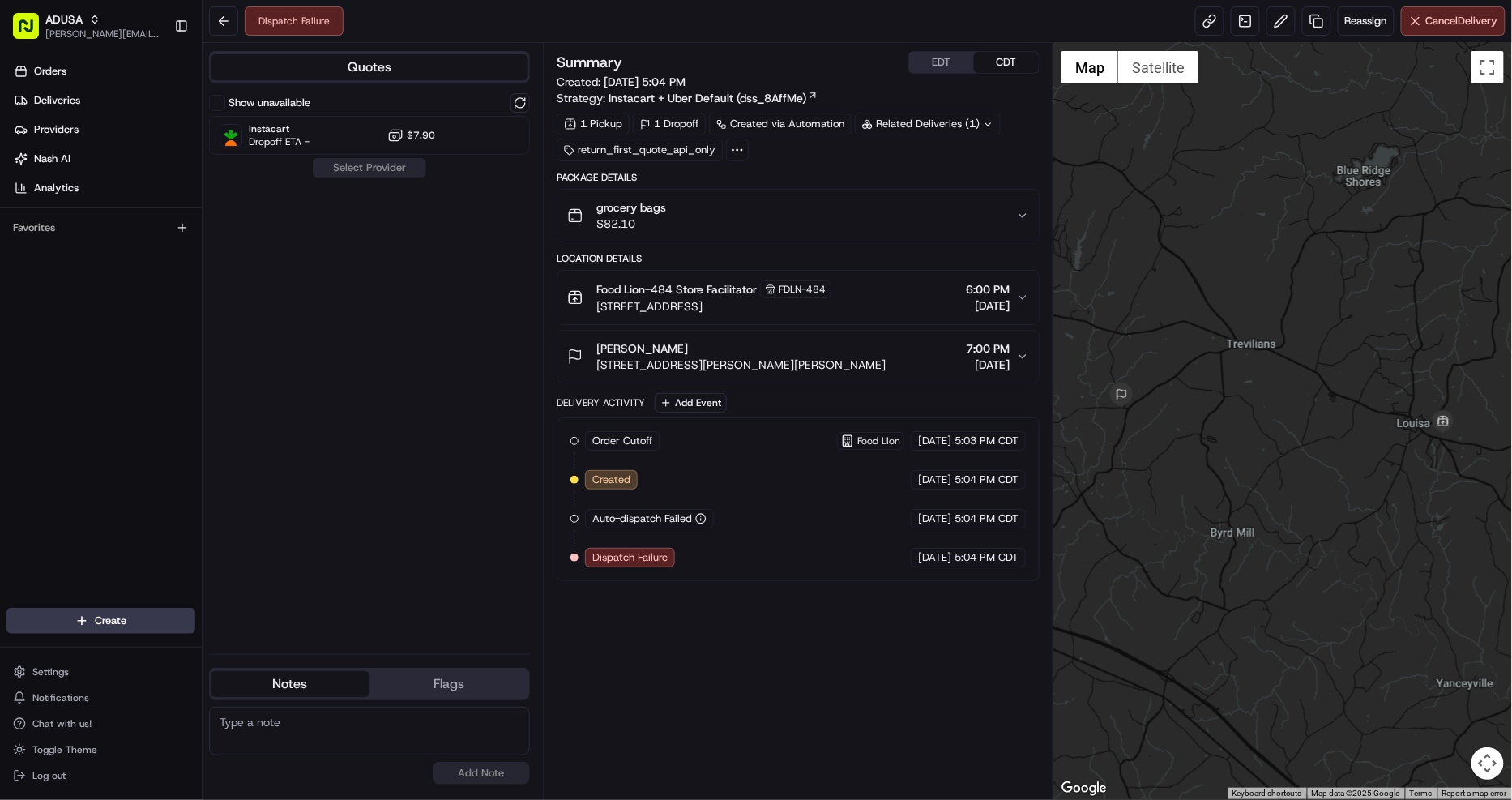
click at [834, 228] on div "grocery bags $82.10" at bounding box center [791, 215] width 449 height 33
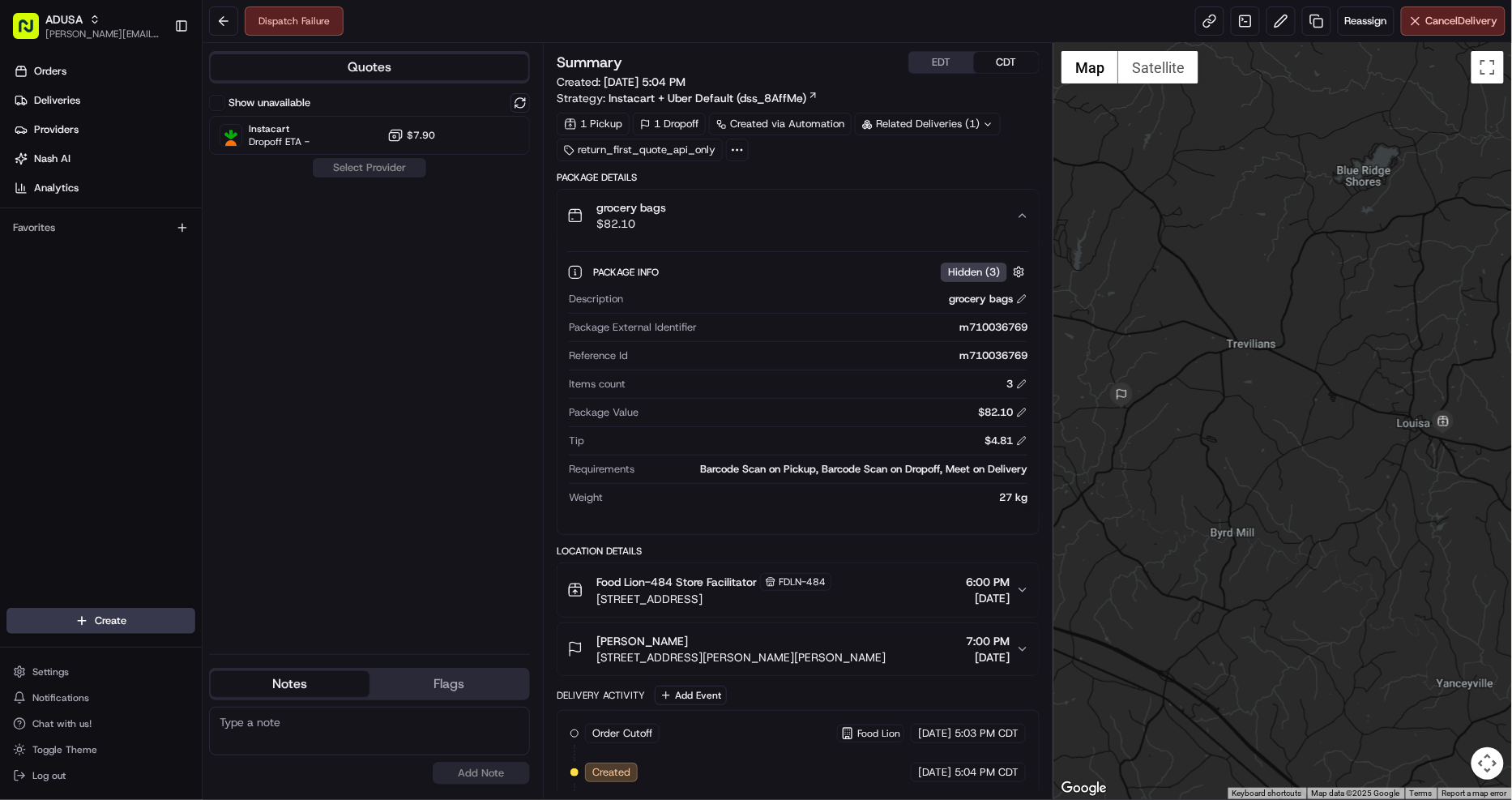
click at [275, 108] on label "Show unavailable" at bounding box center [269, 102] width 82 height 15
click at [225, 108] on button "Show unavailable" at bounding box center [217, 103] width 16 height 16
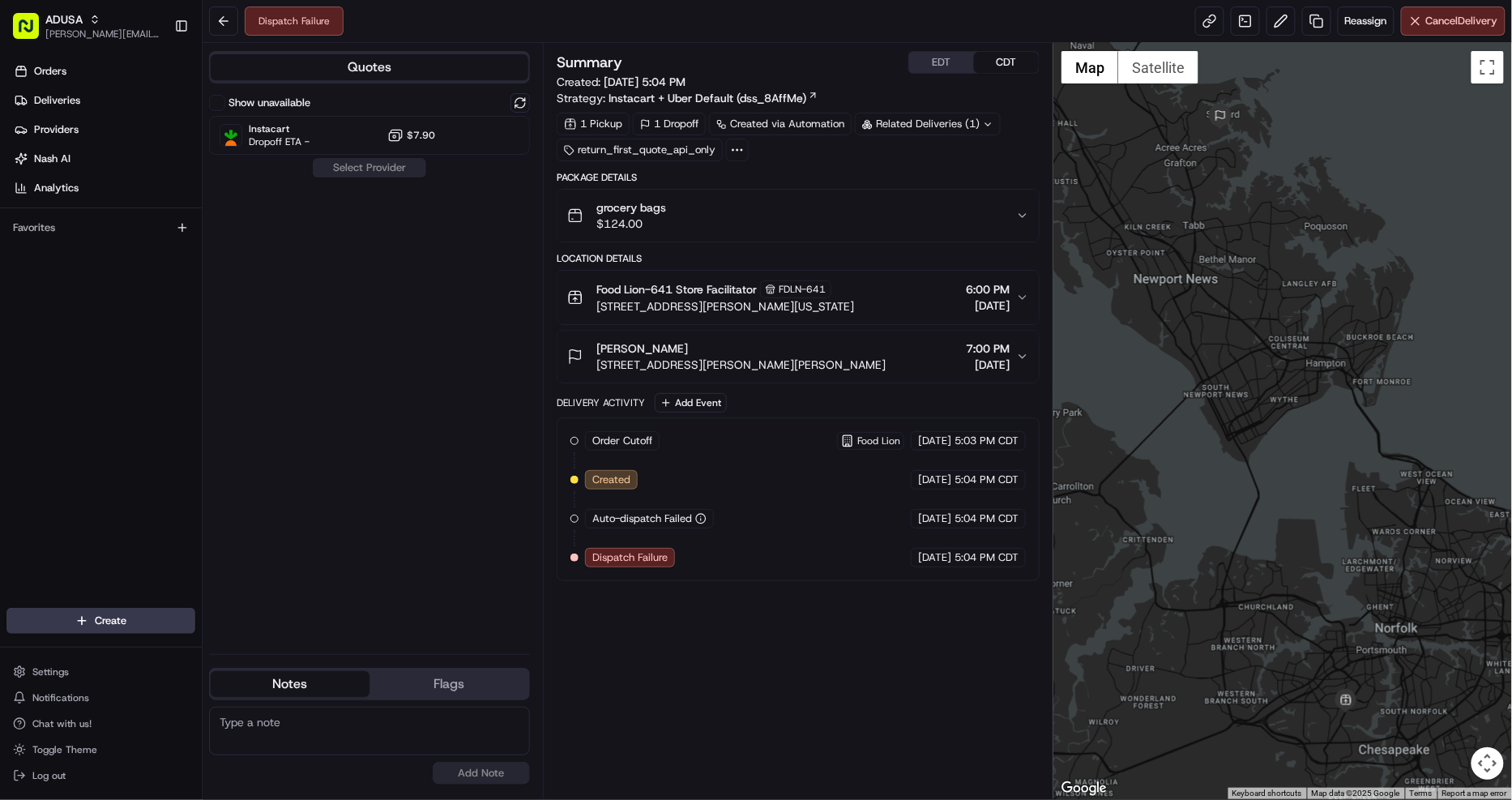
click at [839, 229] on div "grocery bags $124.00" at bounding box center [791, 215] width 449 height 33
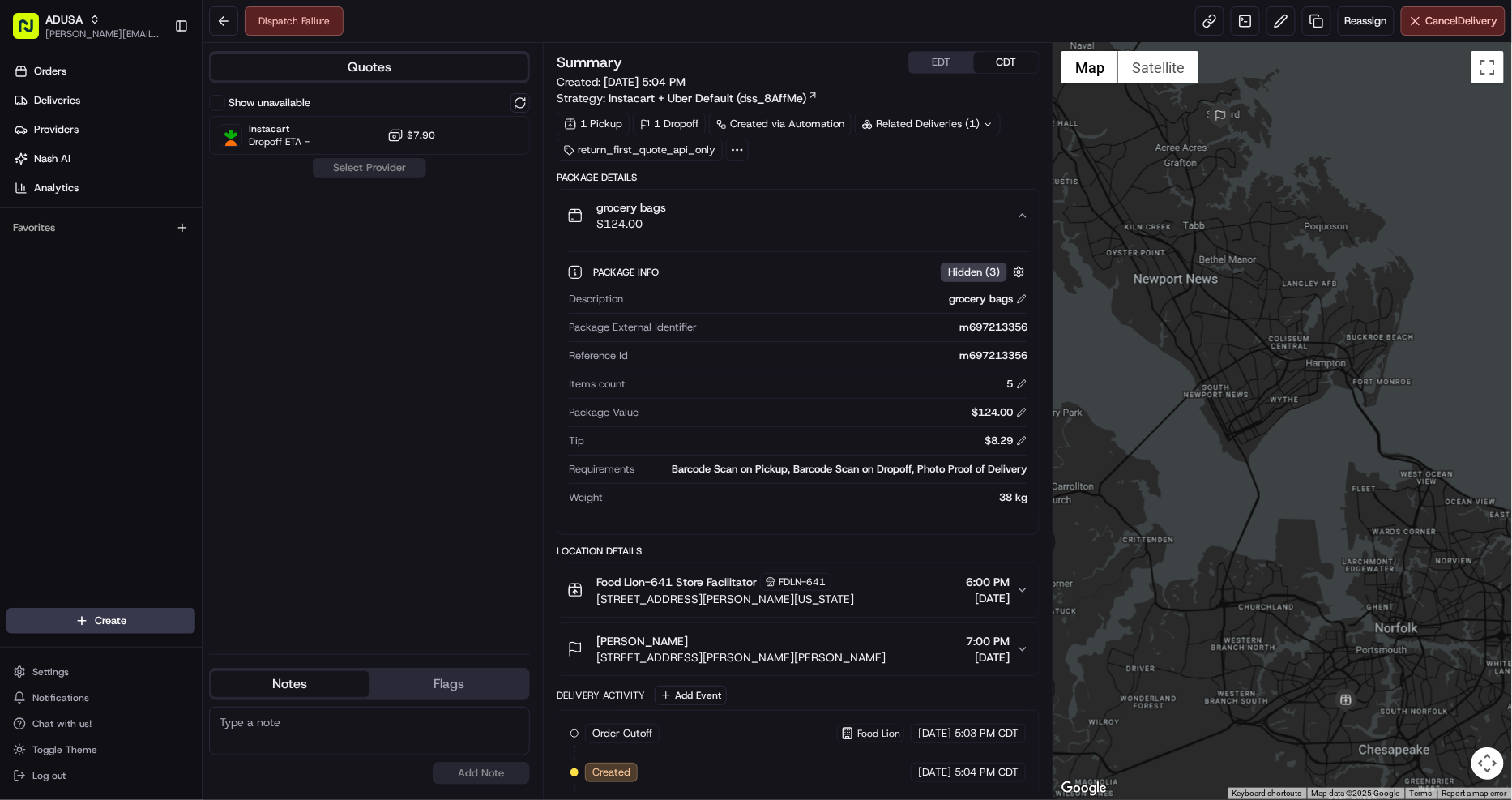
click at [912, 205] on div "grocery bags $124.00" at bounding box center [791, 215] width 449 height 33
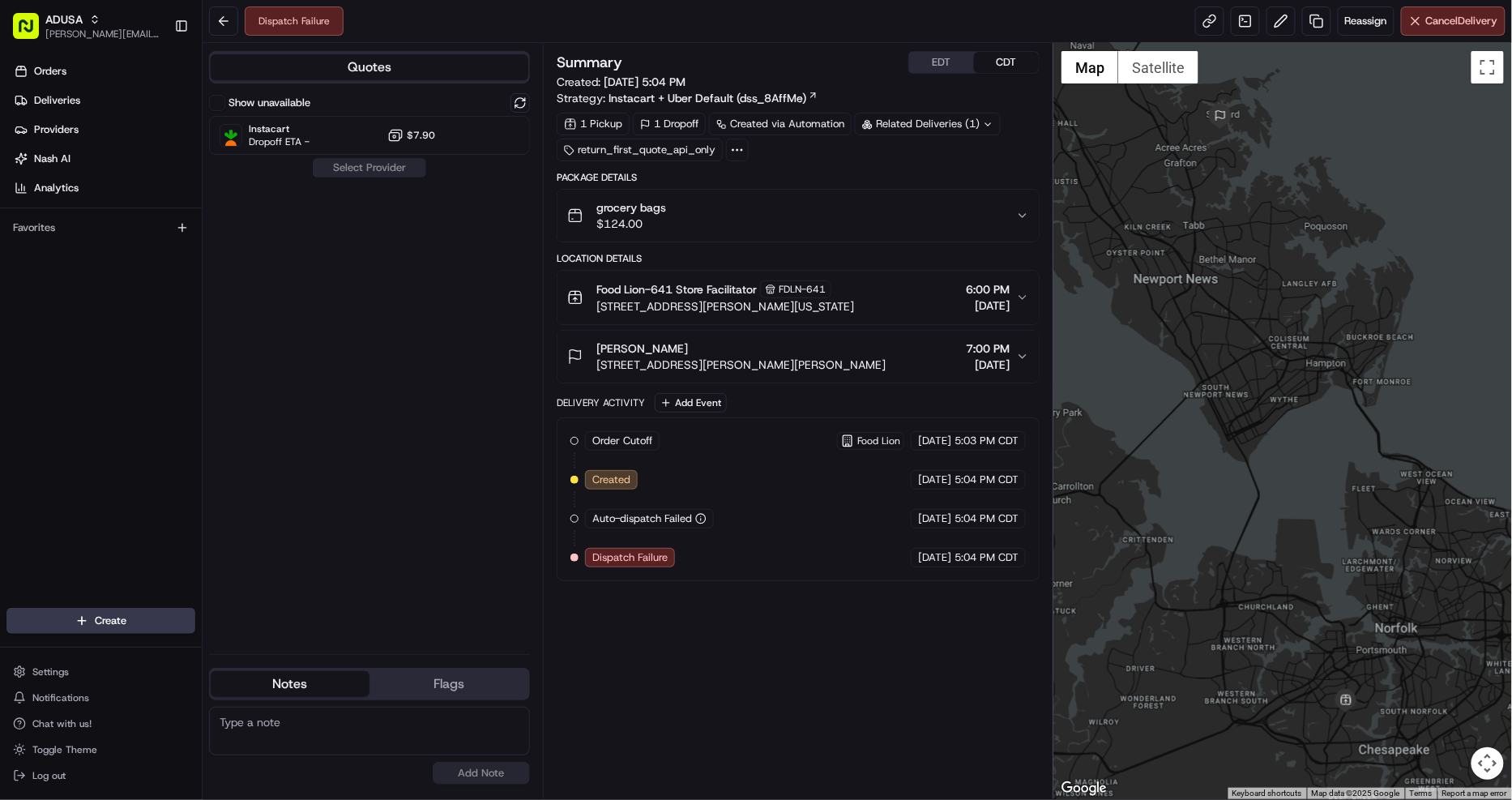
click at [273, 106] on label "Show unavailable" at bounding box center [269, 102] width 82 height 15
click at [225, 106] on button "Show unavailable" at bounding box center [217, 103] width 16 height 16
click at [853, 295] on div "Food Lion-641 Store Facilitator FDLN-641" at bounding box center [725, 289] width 257 height 18
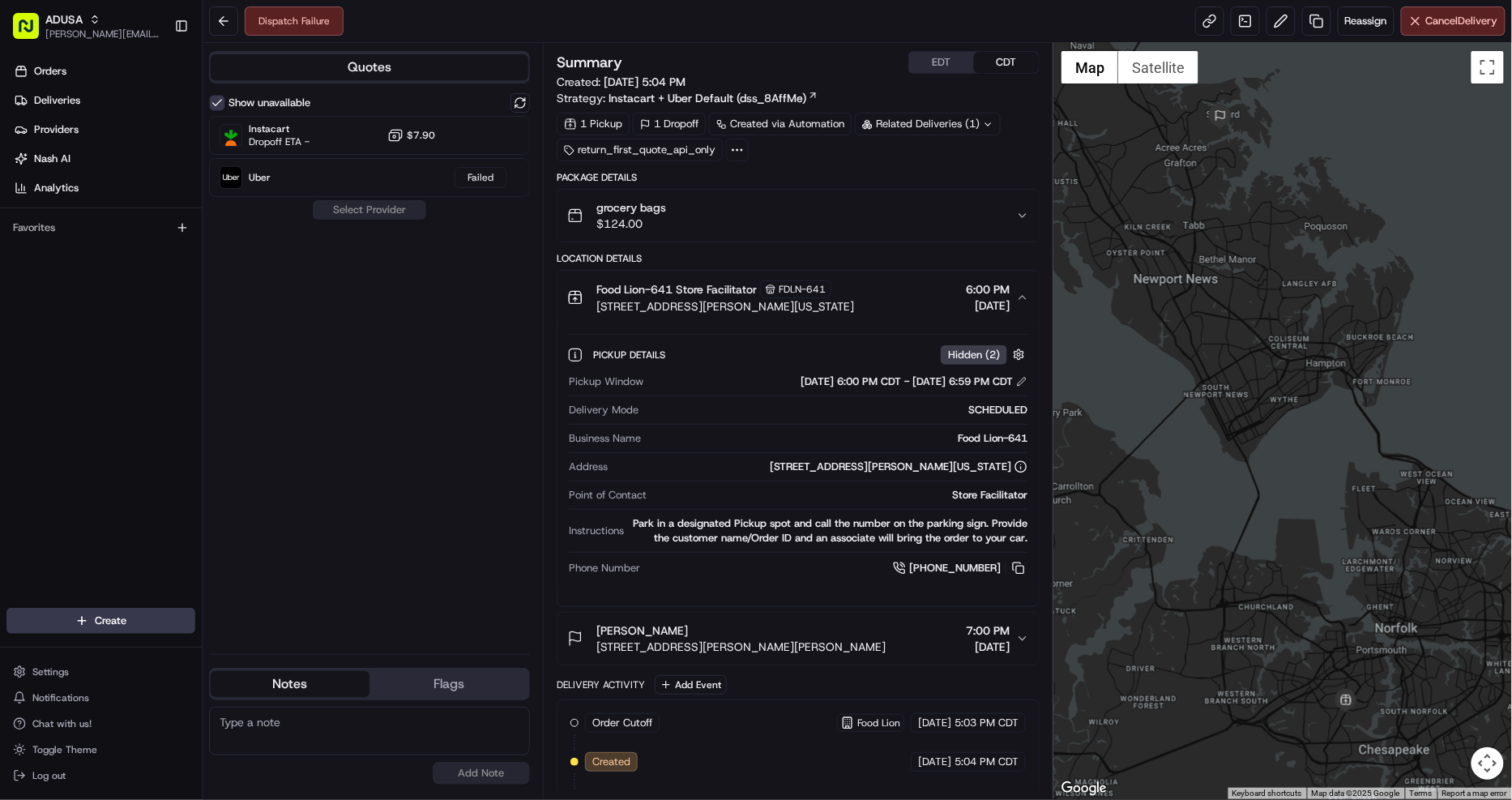
click at [912, 292] on div "Food Lion-641 Store Facilitator FDLN-641 8100 George Washington Hwy, Portsmouth…" at bounding box center [791, 297] width 449 height 34
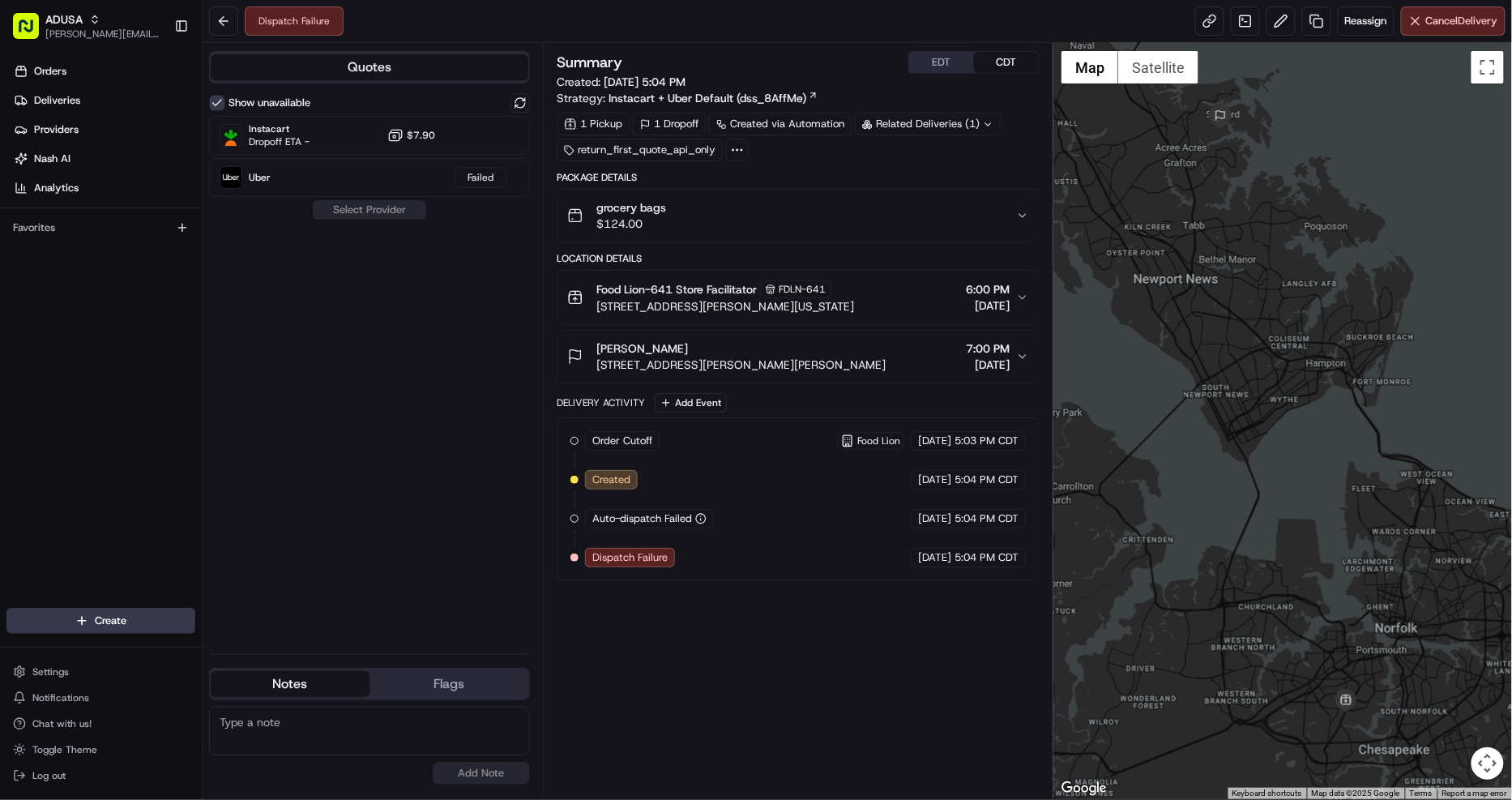
click at [869, 365] on div "Kristin Eittreim 104 Joanne Dr, Seaford, VA 23696, USA 7:00 PM 08/23/2025" at bounding box center [791, 356] width 449 height 33
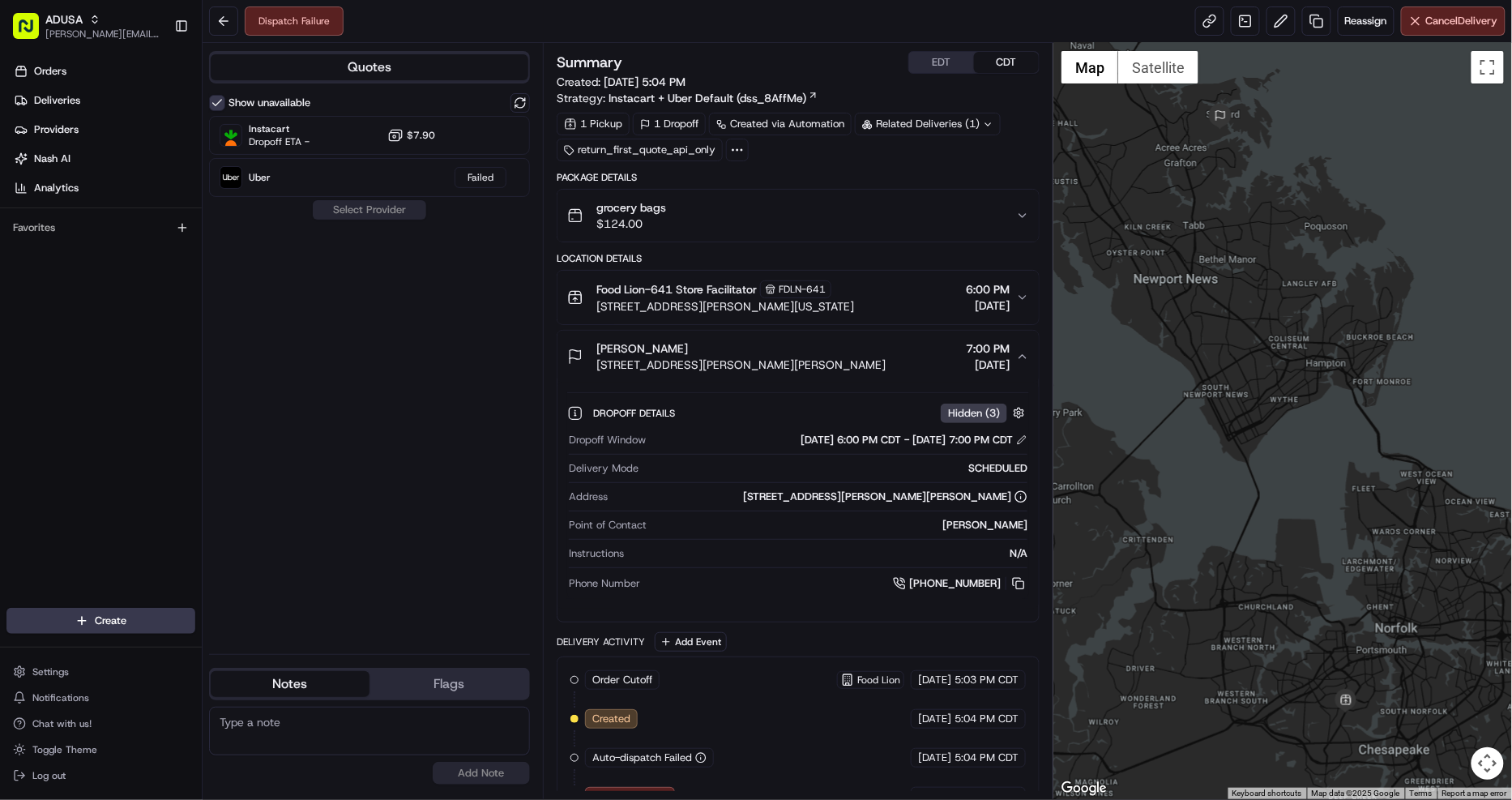
click at [875, 355] on div "Kristin Eittreim 104 Joanne Dr, Seaford, VA 23696, USA 7:00 PM 08/23/2025" at bounding box center [791, 356] width 449 height 33
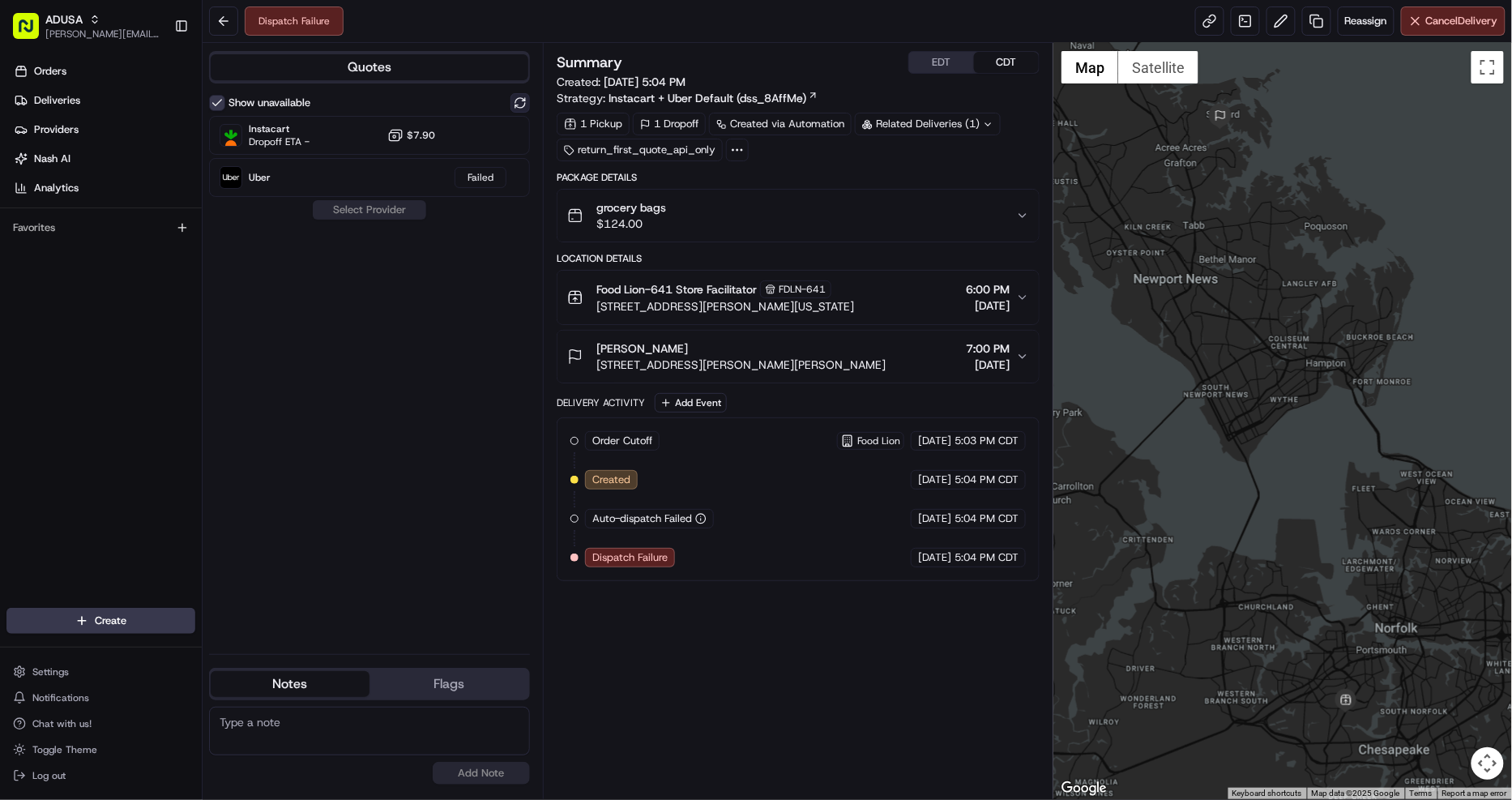
click at [518, 101] on button at bounding box center [520, 103] width 19 height 19
click at [478, 122] on div "Instacart Dropoff ETA - $7.90" at bounding box center [369, 135] width 321 height 39
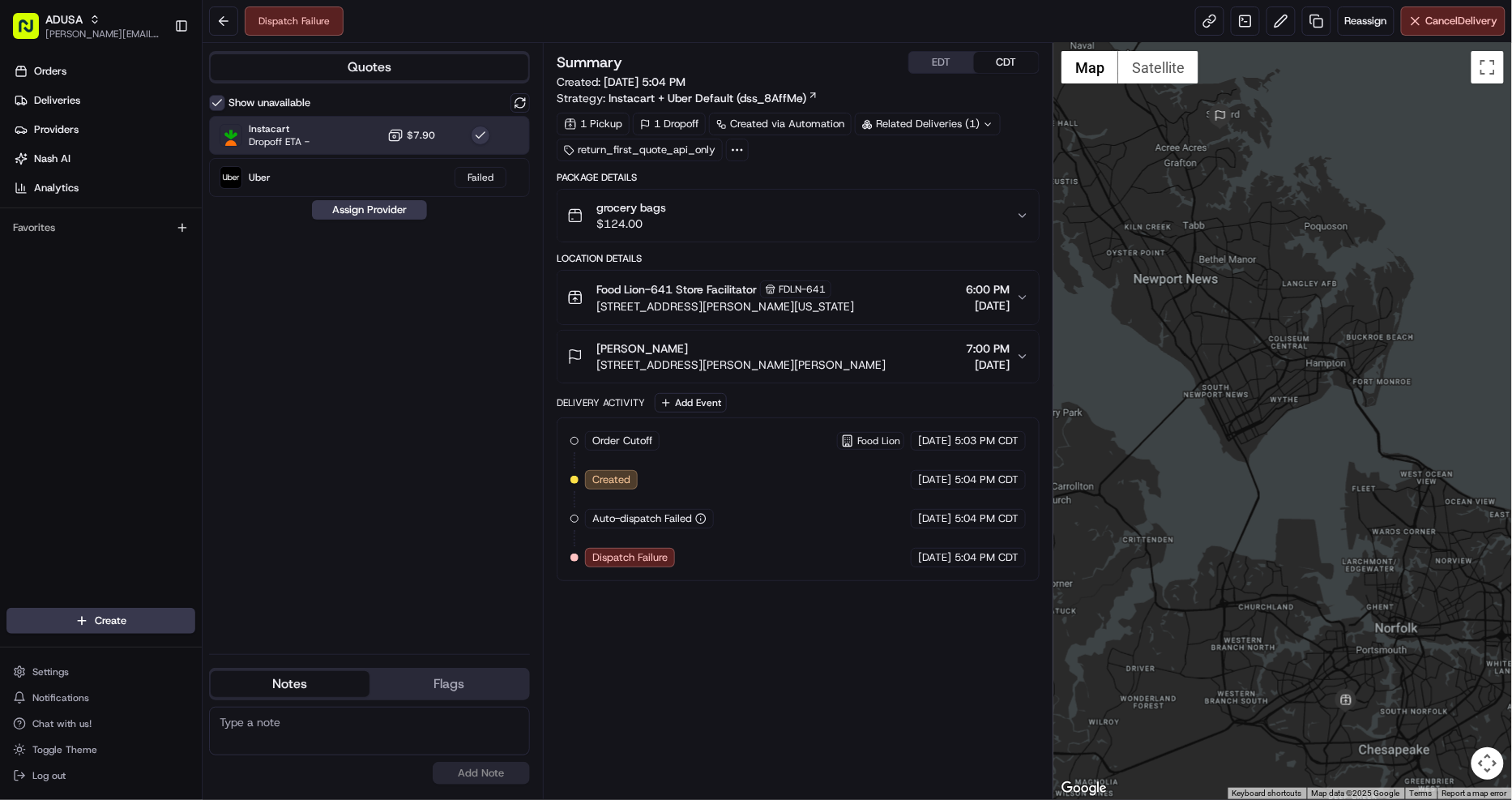
click at [376, 221] on div "Show unavailable Instacart Dropoff ETA - $7.90 Uber Failed Assign Provider" at bounding box center [369, 367] width 321 height 548
click at [376, 215] on button "Assign Provider" at bounding box center [369, 210] width 115 height 19
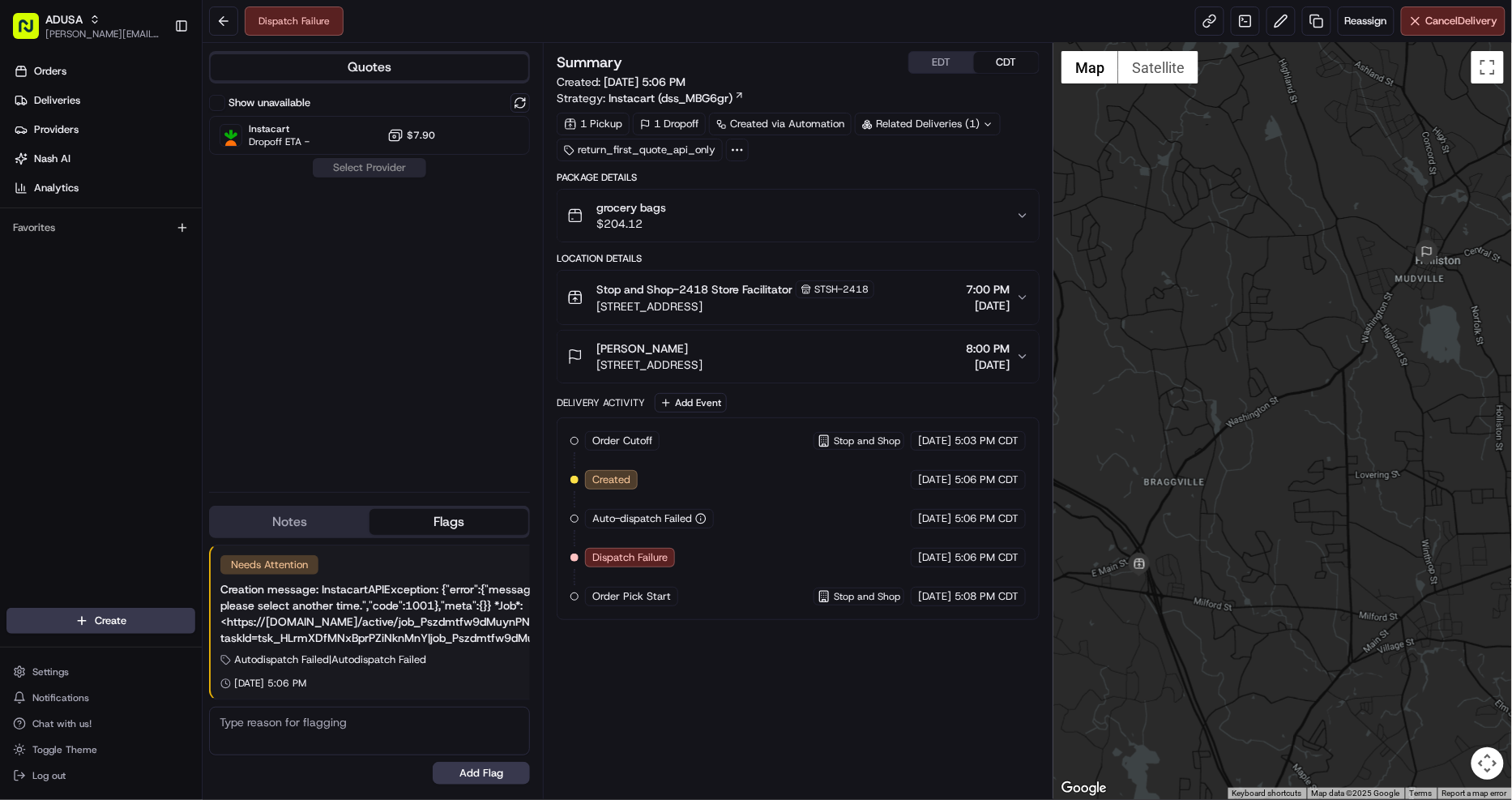
click at [836, 239] on button "grocery bags $204.12" at bounding box center [798, 215] width 481 height 52
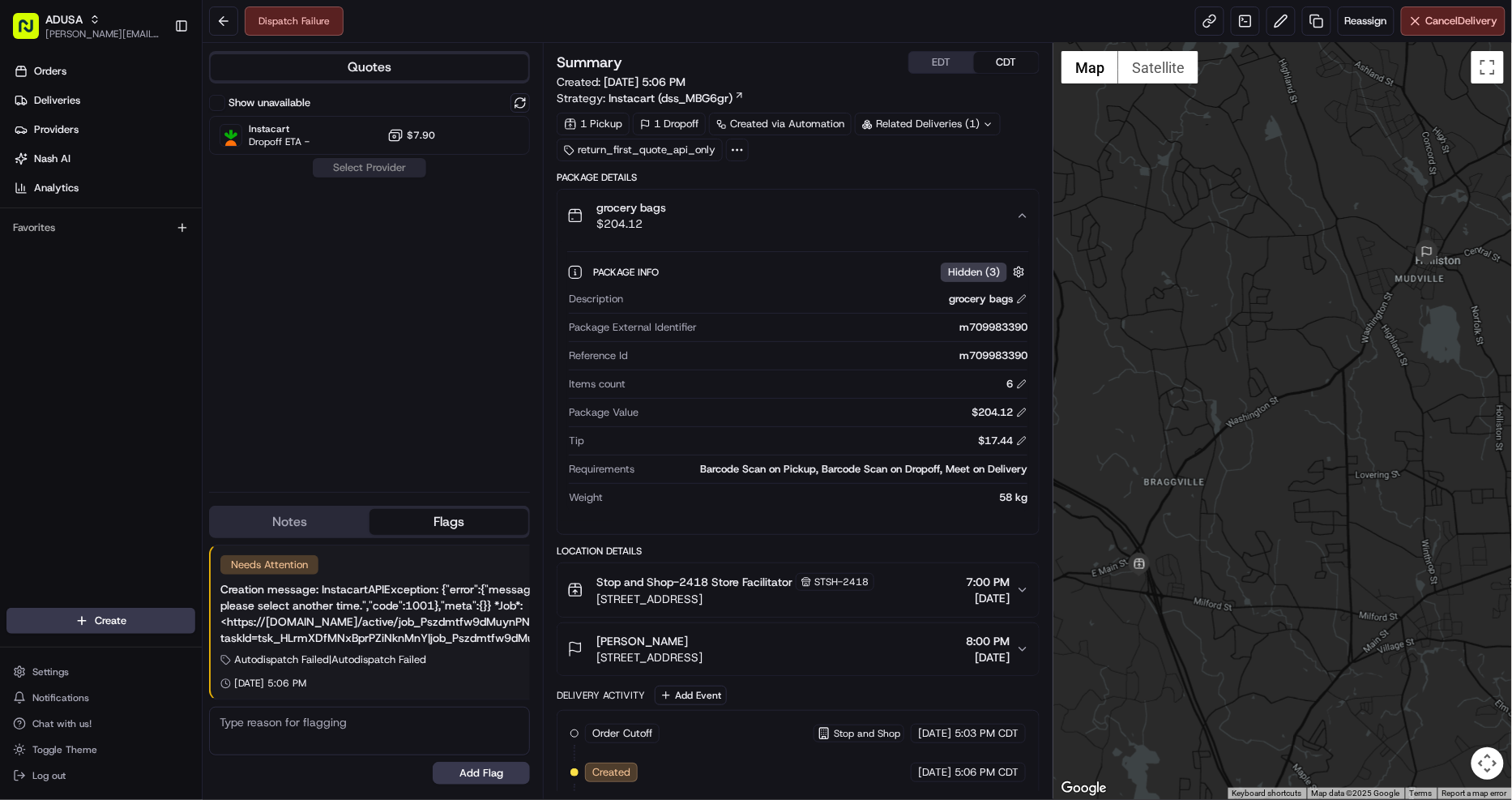
click at [836, 239] on button "grocery bags $204.12" at bounding box center [798, 215] width 481 height 52
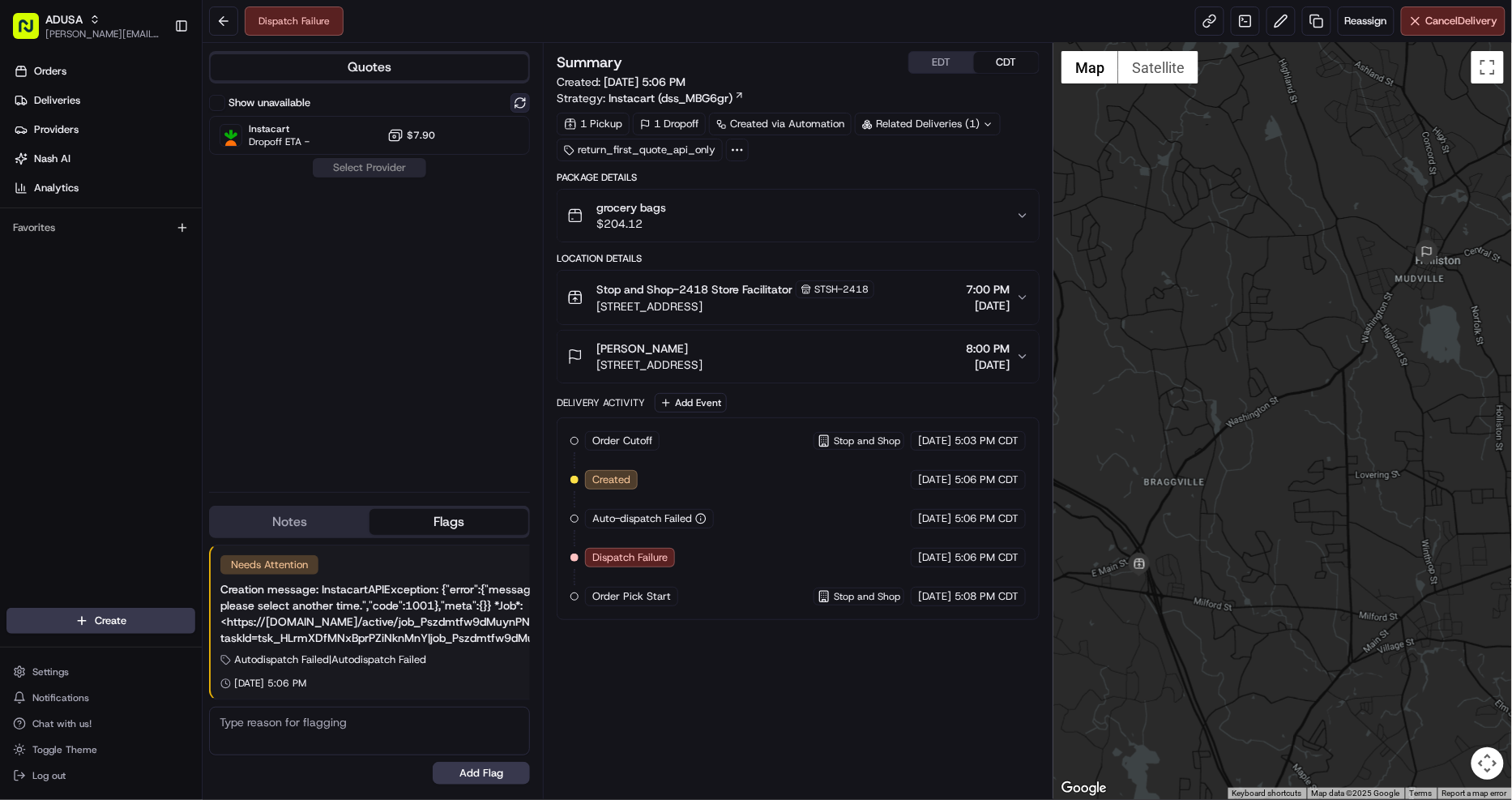
click at [518, 108] on button at bounding box center [520, 103] width 19 height 19
click at [377, 142] on div "Instacart Dropoff ETA - $7.90" at bounding box center [369, 135] width 321 height 39
click at [382, 165] on button "Assign Provider" at bounding box center [369, 168] width 115 height 19
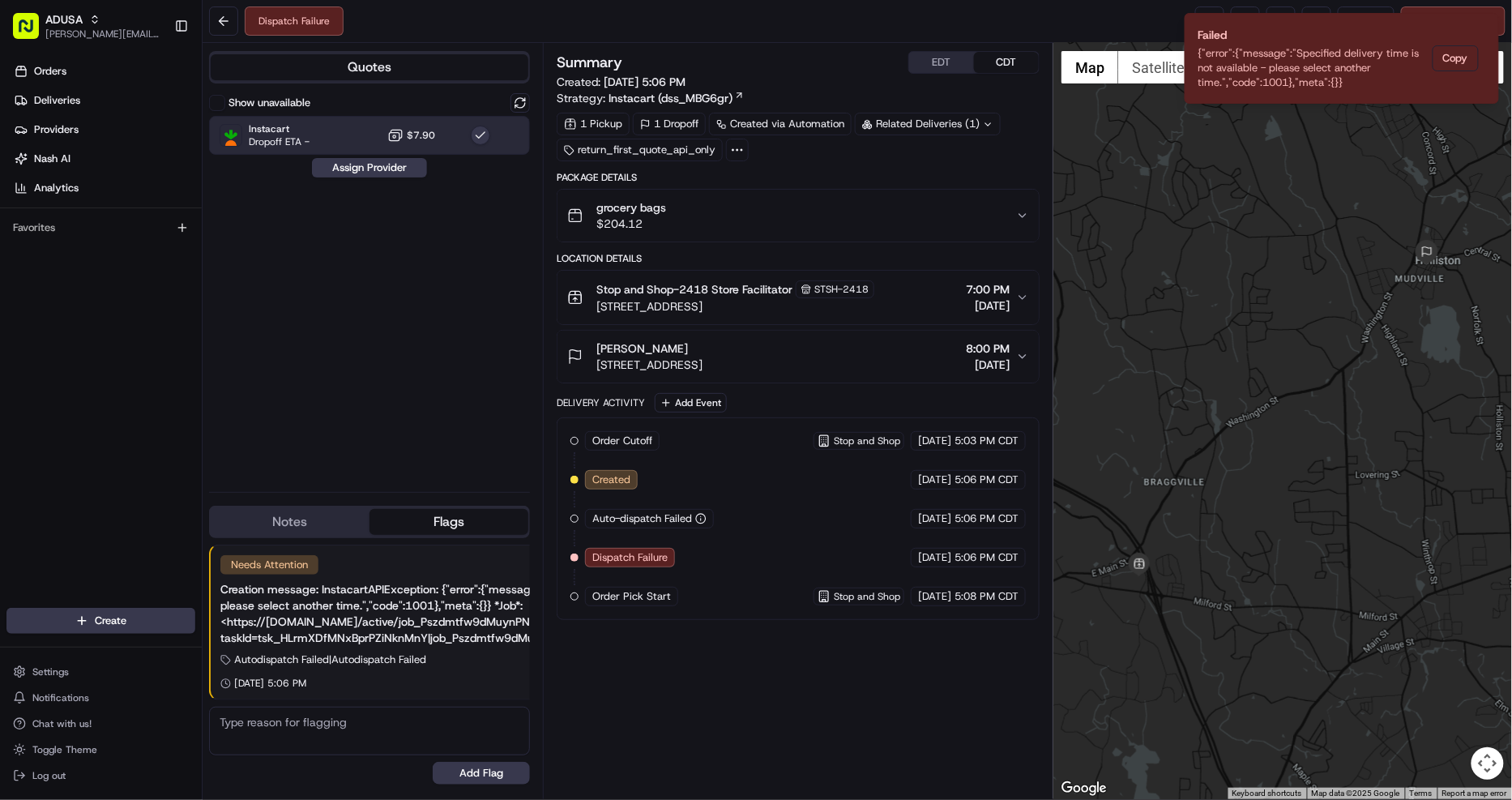
click at [216, 105] on button "Show unavailable" at bounding box center [217, 103] width 16 height 16
click at [1486, 23] on icon "Notifications (F8)" at bounding box center [1485, 26] width 13 height 13
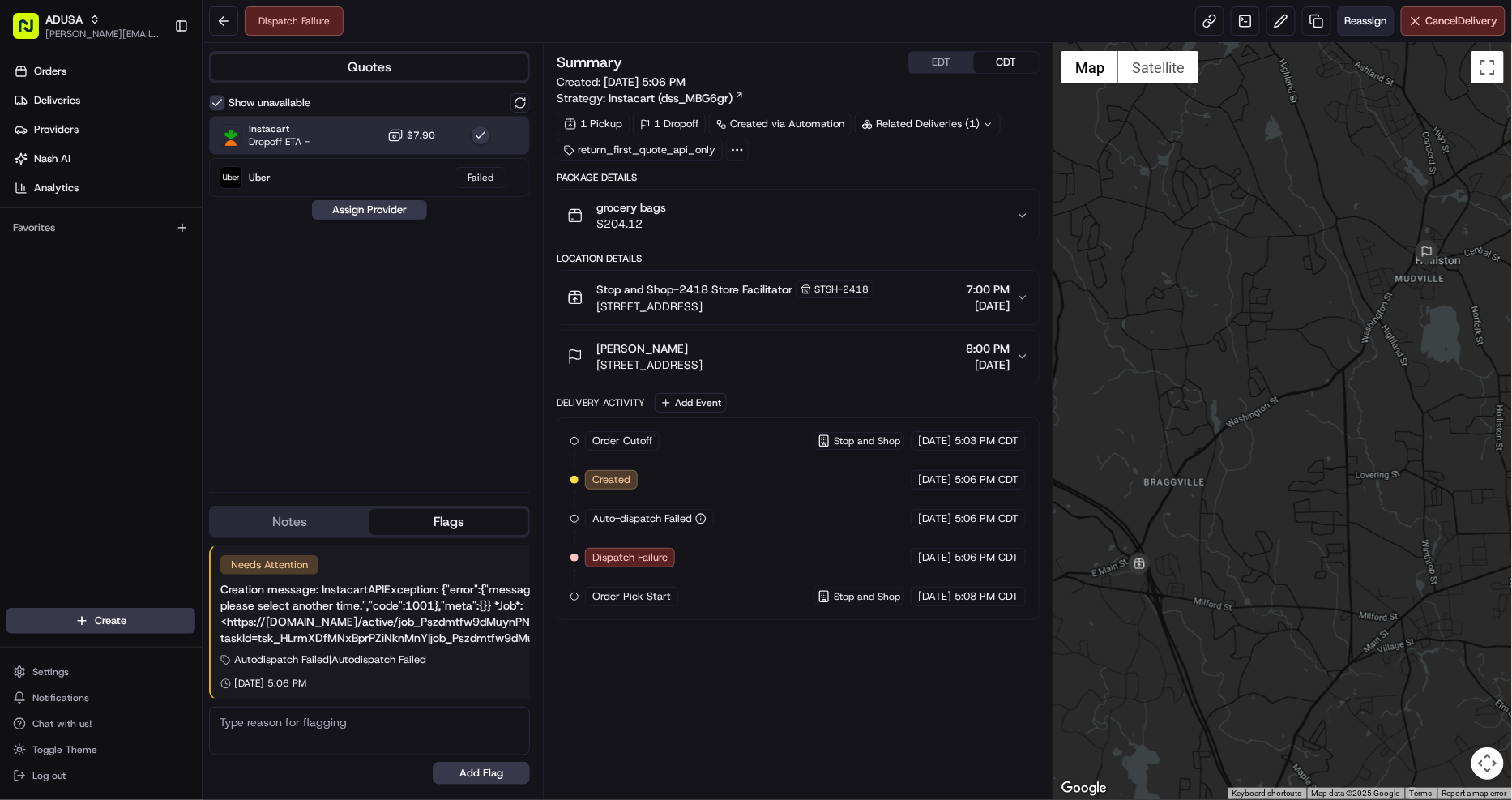
click at [1357, 19] on span "Reassign" at bounding box center [1366, 21] width 42 height 15
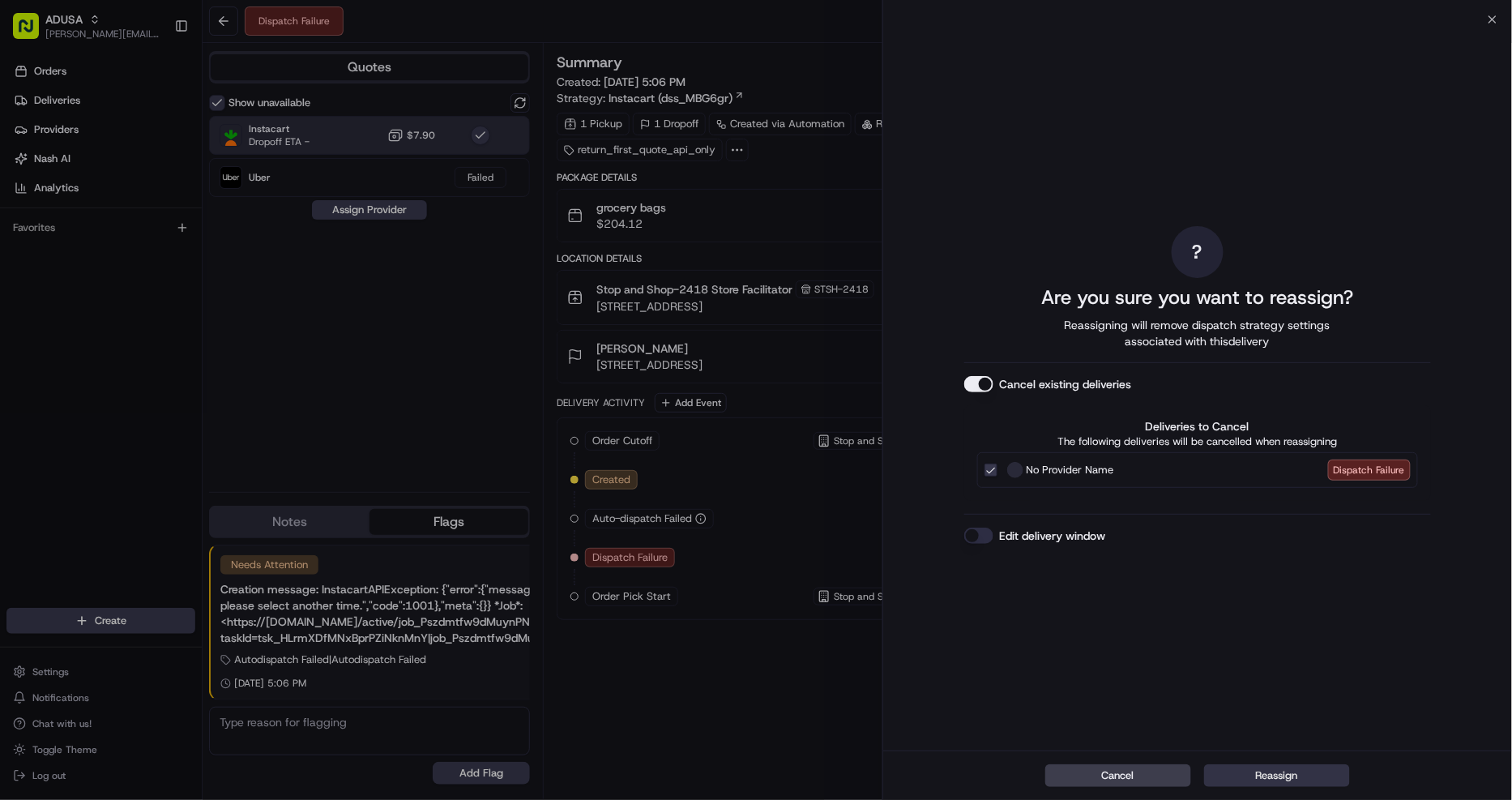
click at [1306, 774] on button "Reassign" at bounding box center [1276, 775] width 145 height 23
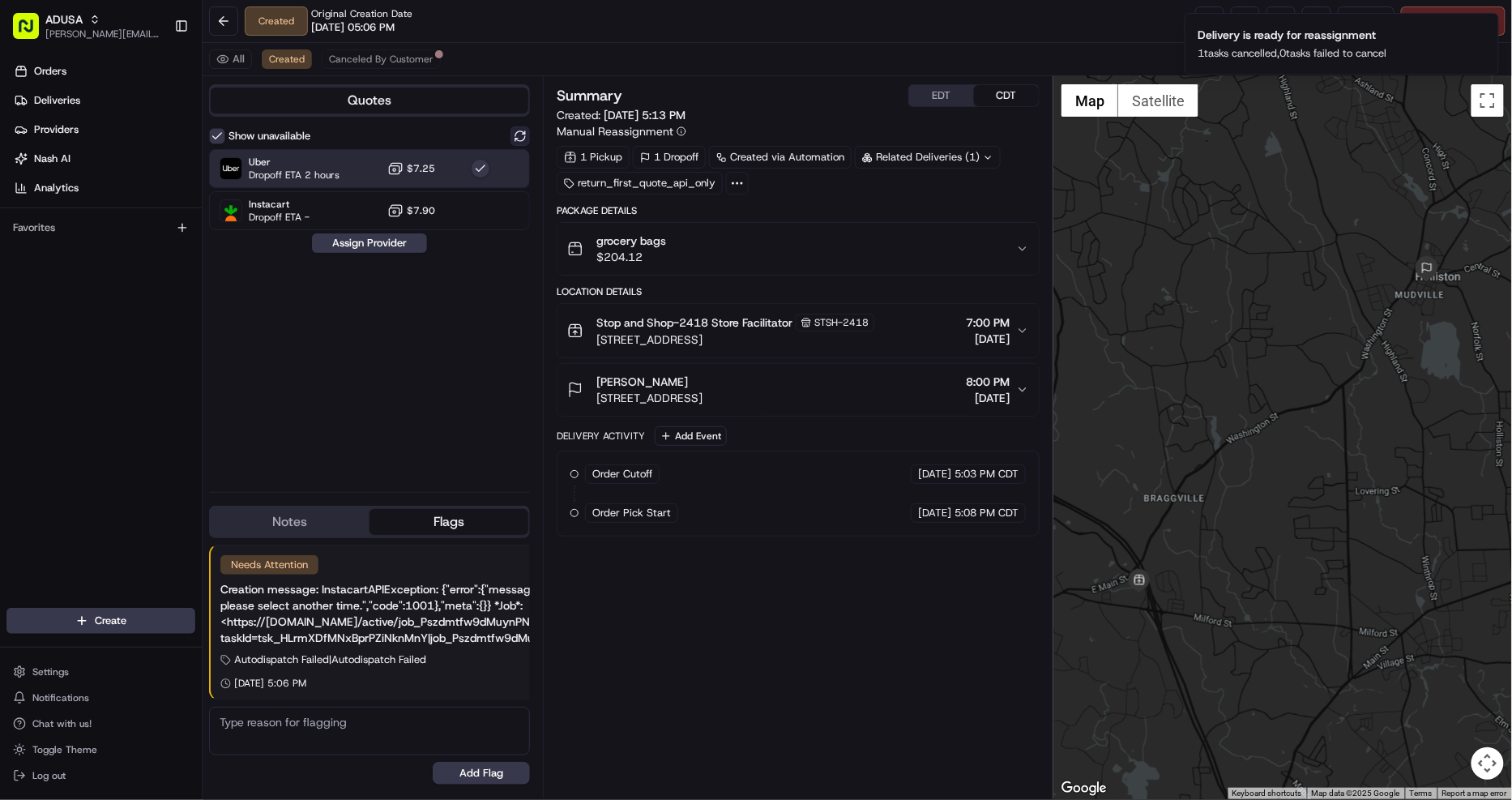
click at [517, 136] on button at bounding box center [520, 136] width 19 height 19
click at [462, 160] on div "Uber Dropoff ETA 2 hours $7.25" at bounding box center [369, 168] width 321 height 39
click at [394, 238] on button "Assign Provider" at bounding box center [369, 243] width 115 height 19
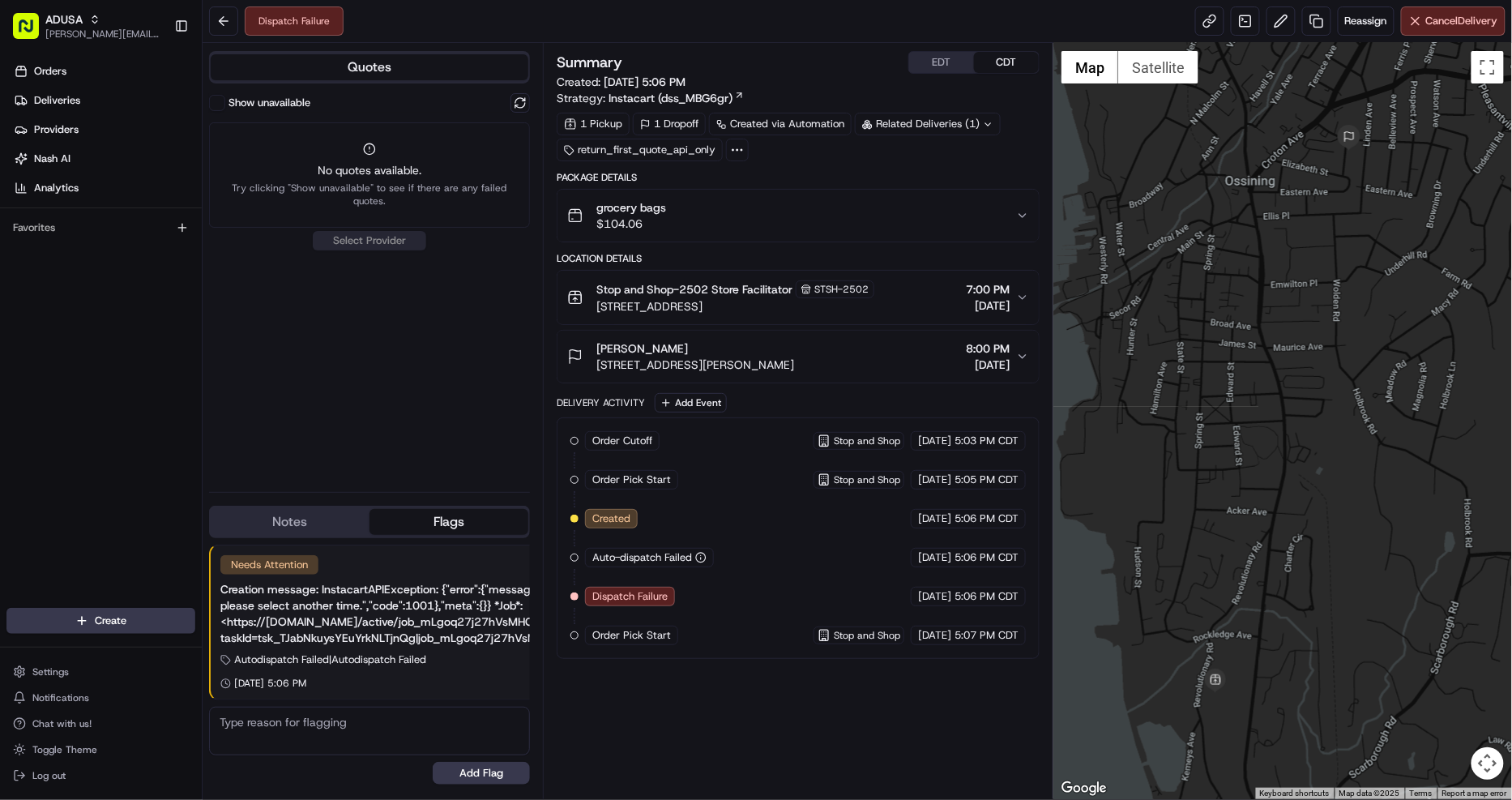
click at [981, 217] on div "grocery bags $104.06" at bounding box center [791, 215] width 449 height 33
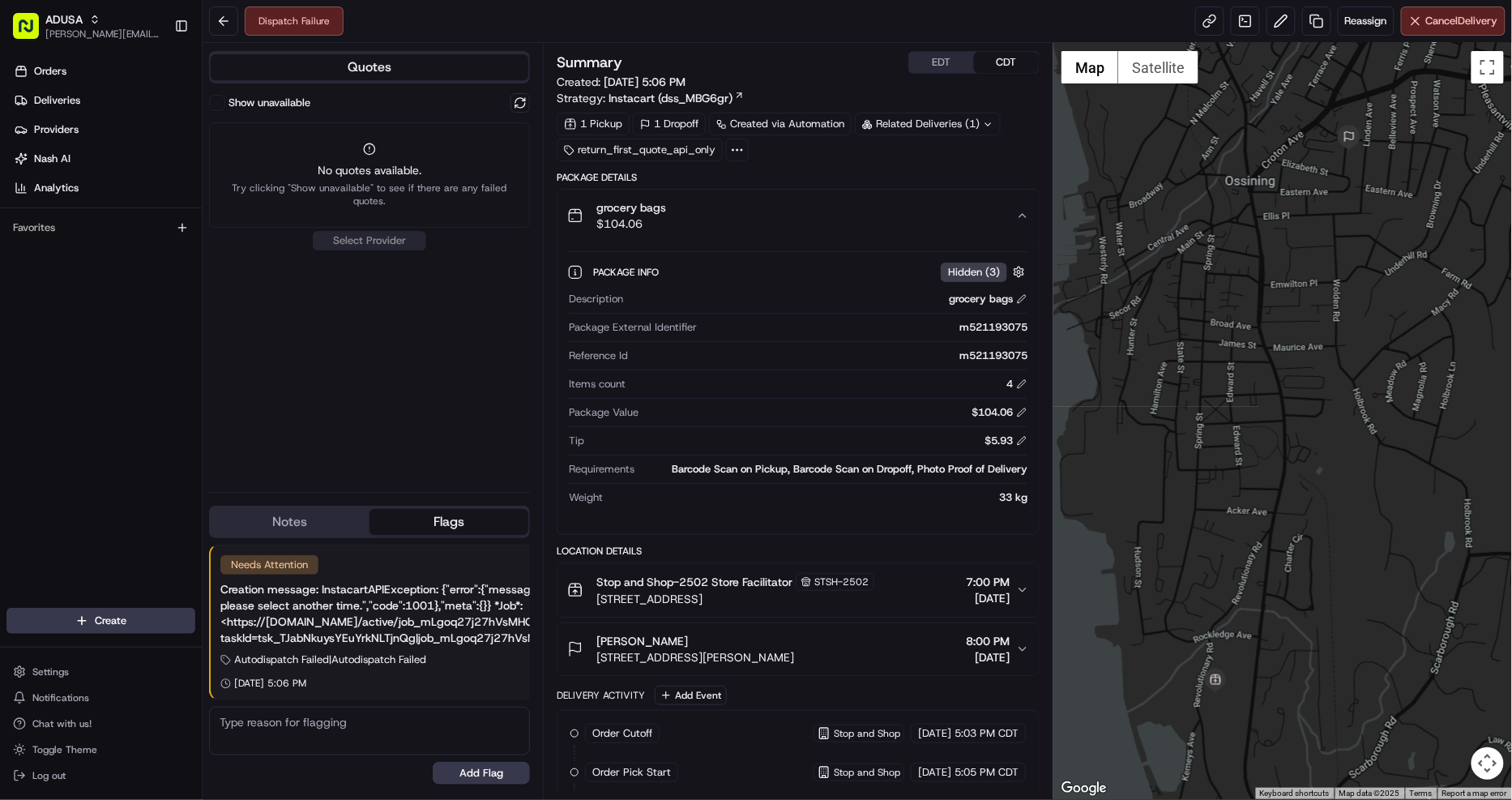
click at [905, 211] on div "grocery bags $104.06" at bounding box center [791, 215] width 449 height 33
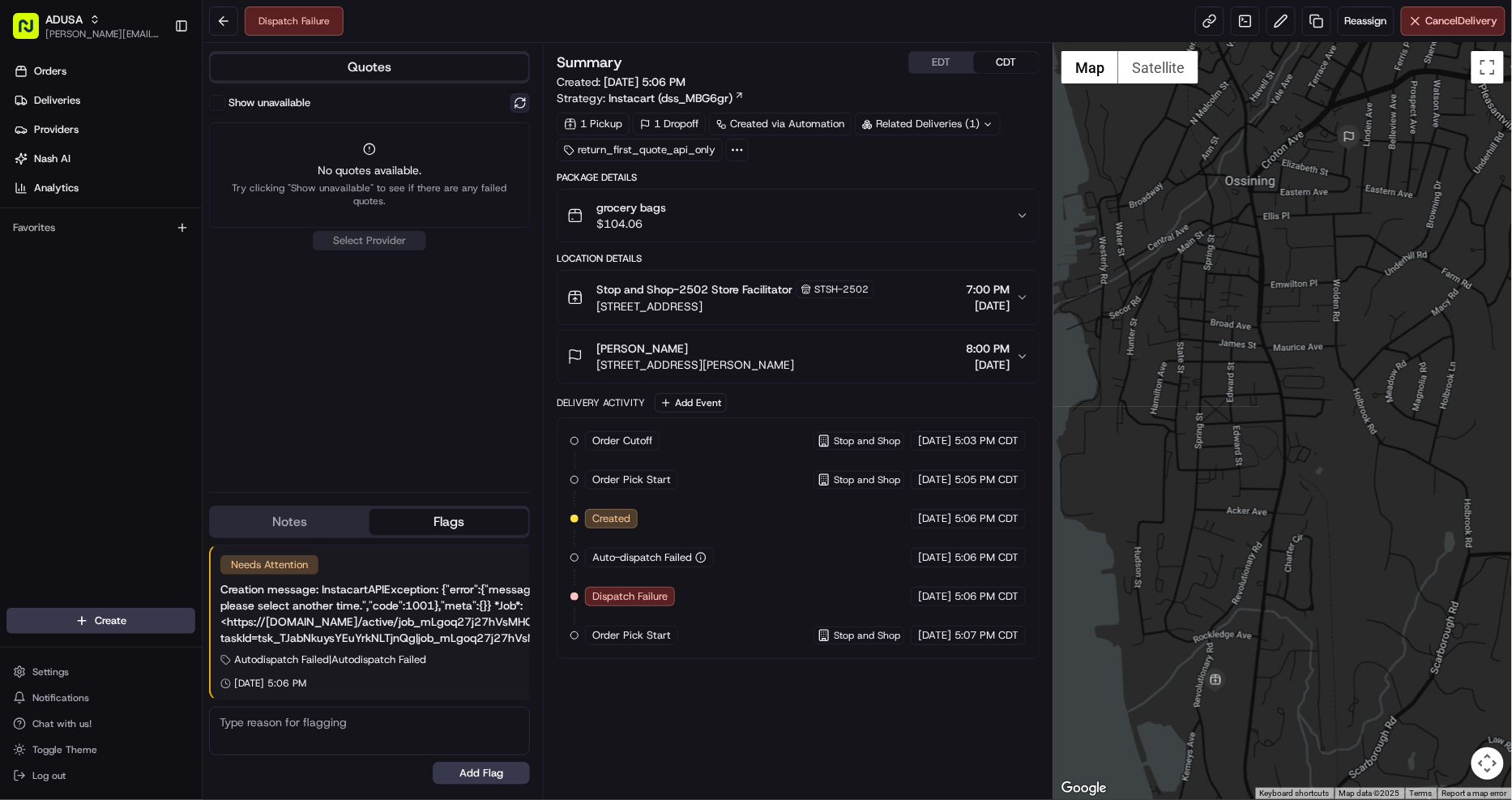
click at [524, 95] on button at bounding box center [520, 103] width 19 height 19
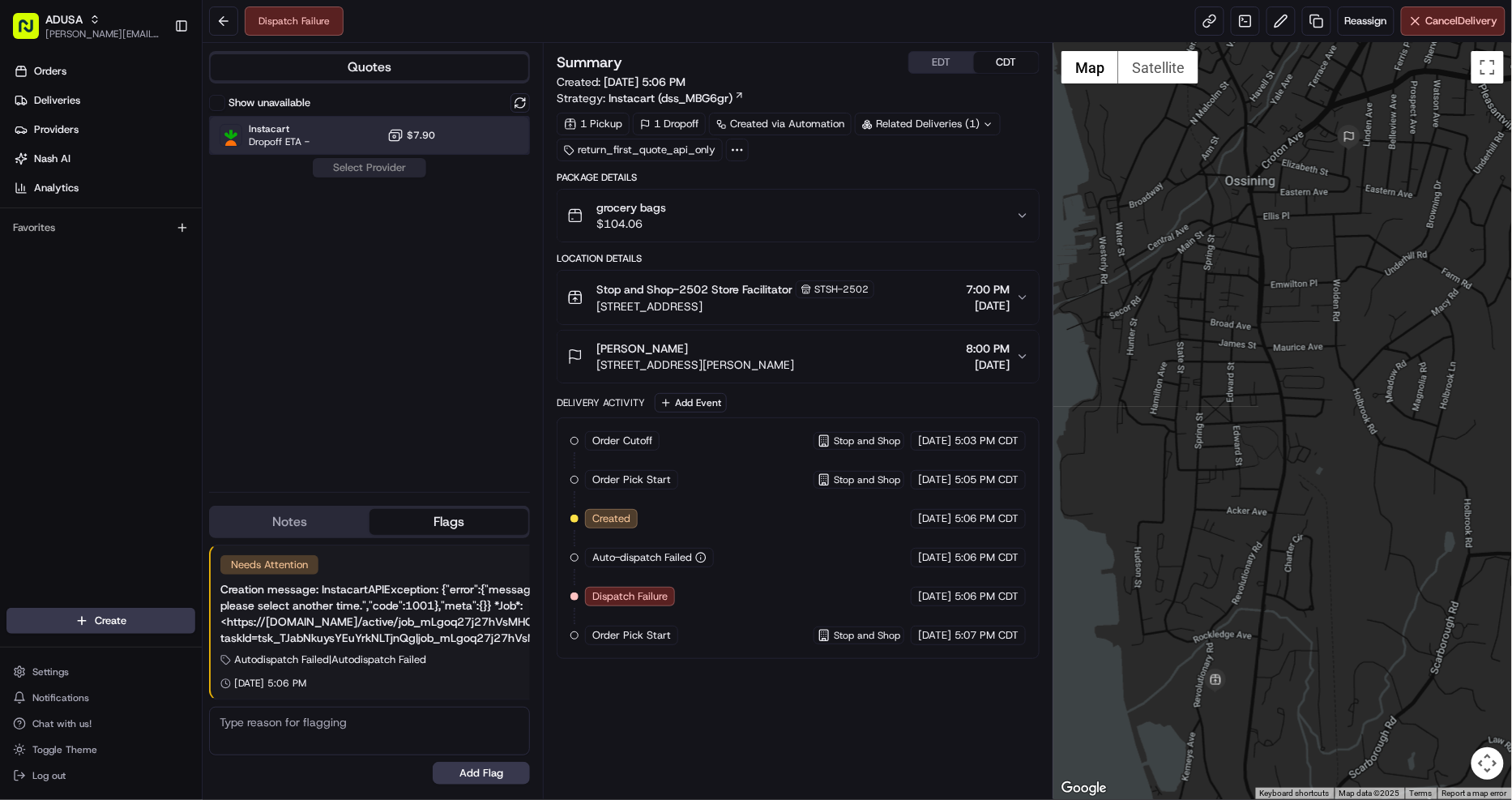
click at [480, 136] on div at bounding box center [480, 135] width 19 height 19
click at [376, 167] on button "Assign Provider" at bounding box center [369, 168] width 115 height 19
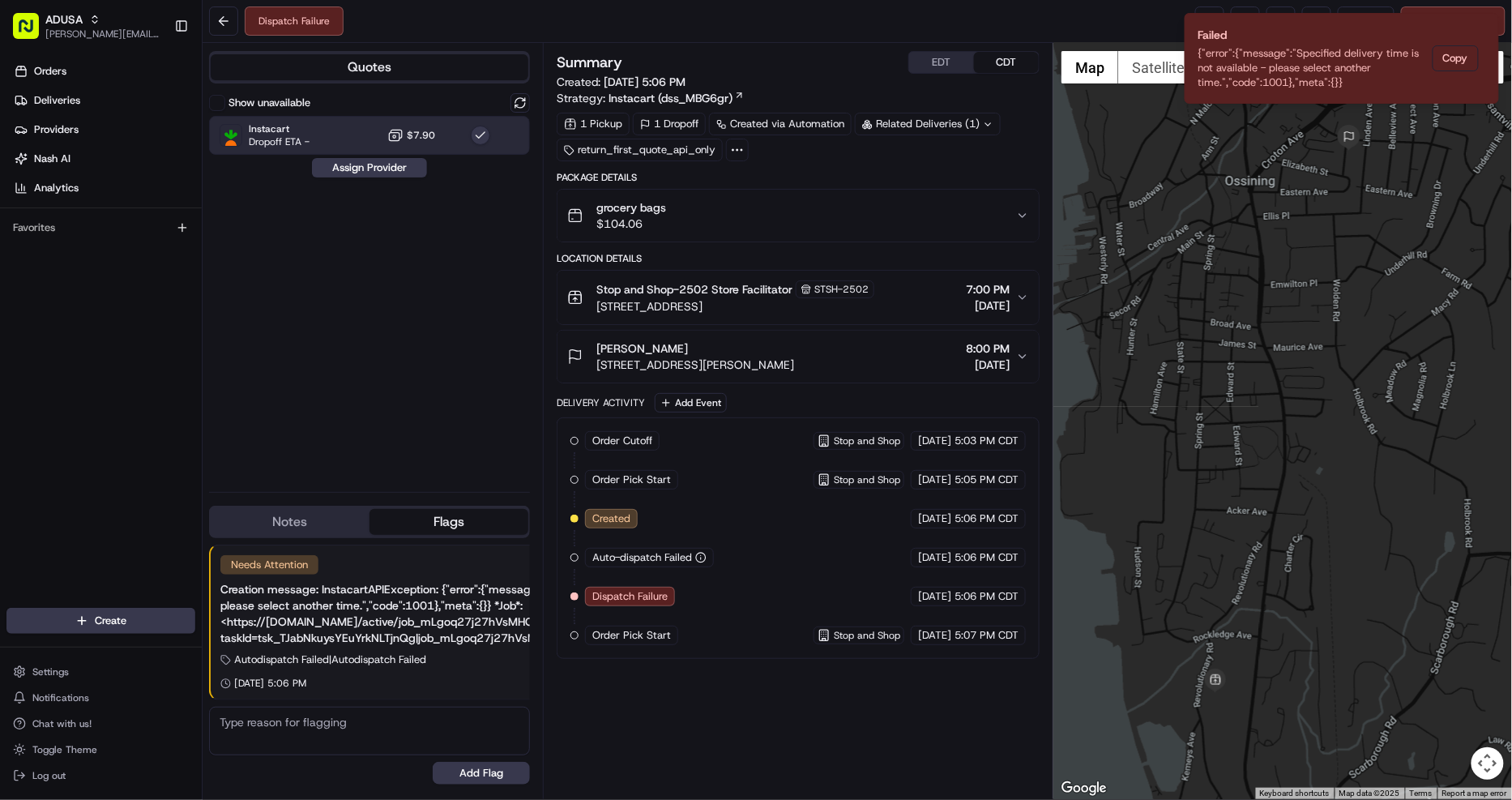
click at [225, 99] on div "Show unavailable" at bounding box center [259, 103] width 101 height 16
click at [214, 109] on button "Show unavailable" at bounding box center [217, 103] width 16 height 16
click at [1486, 23] on icon "Notifications (F8)" at bounding box center [1485, 26] width 13 height 13
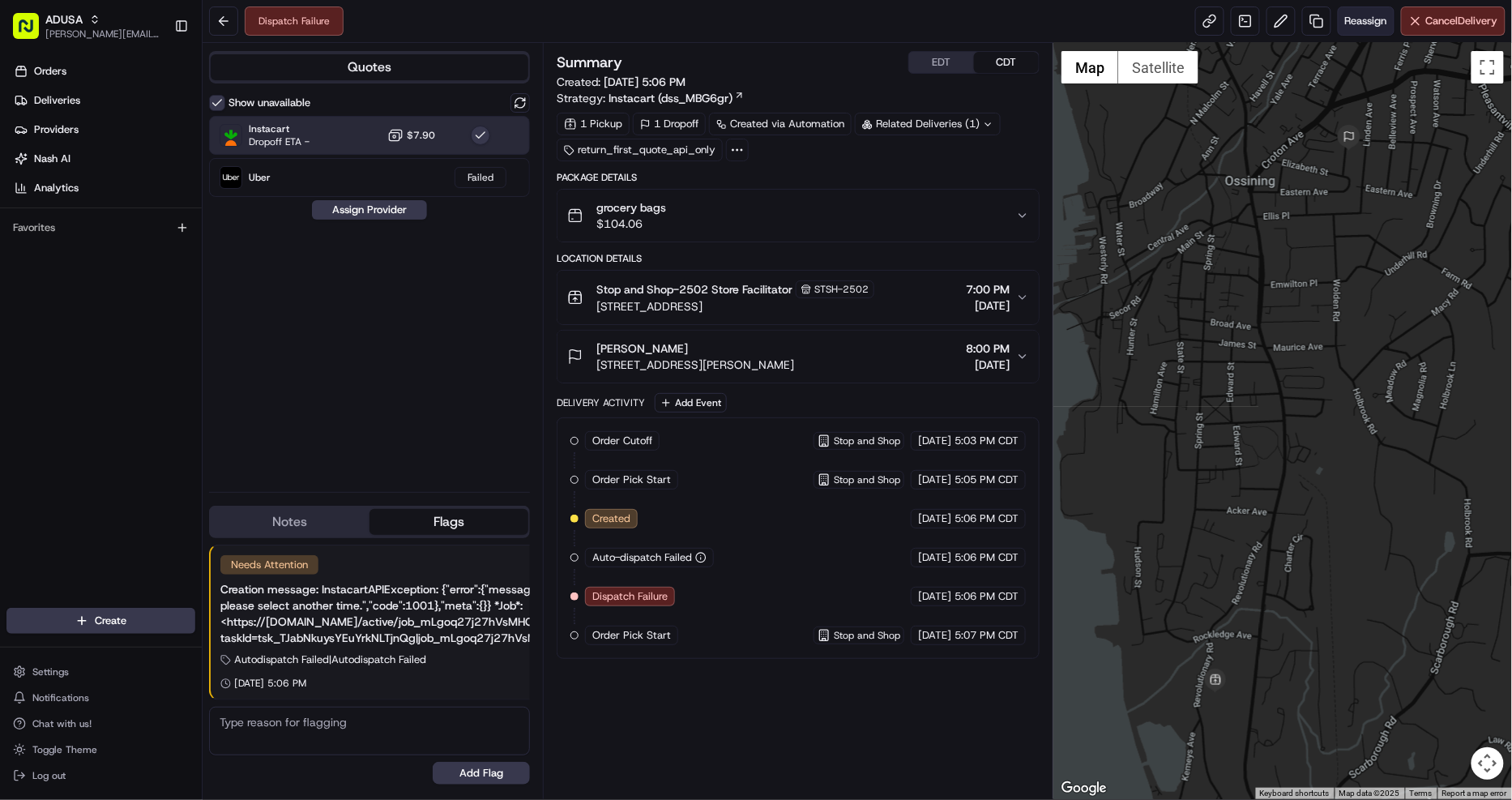
click at [1355, 25] on span "Reassign" at bounding box center [1366, 21] width 42 height 15
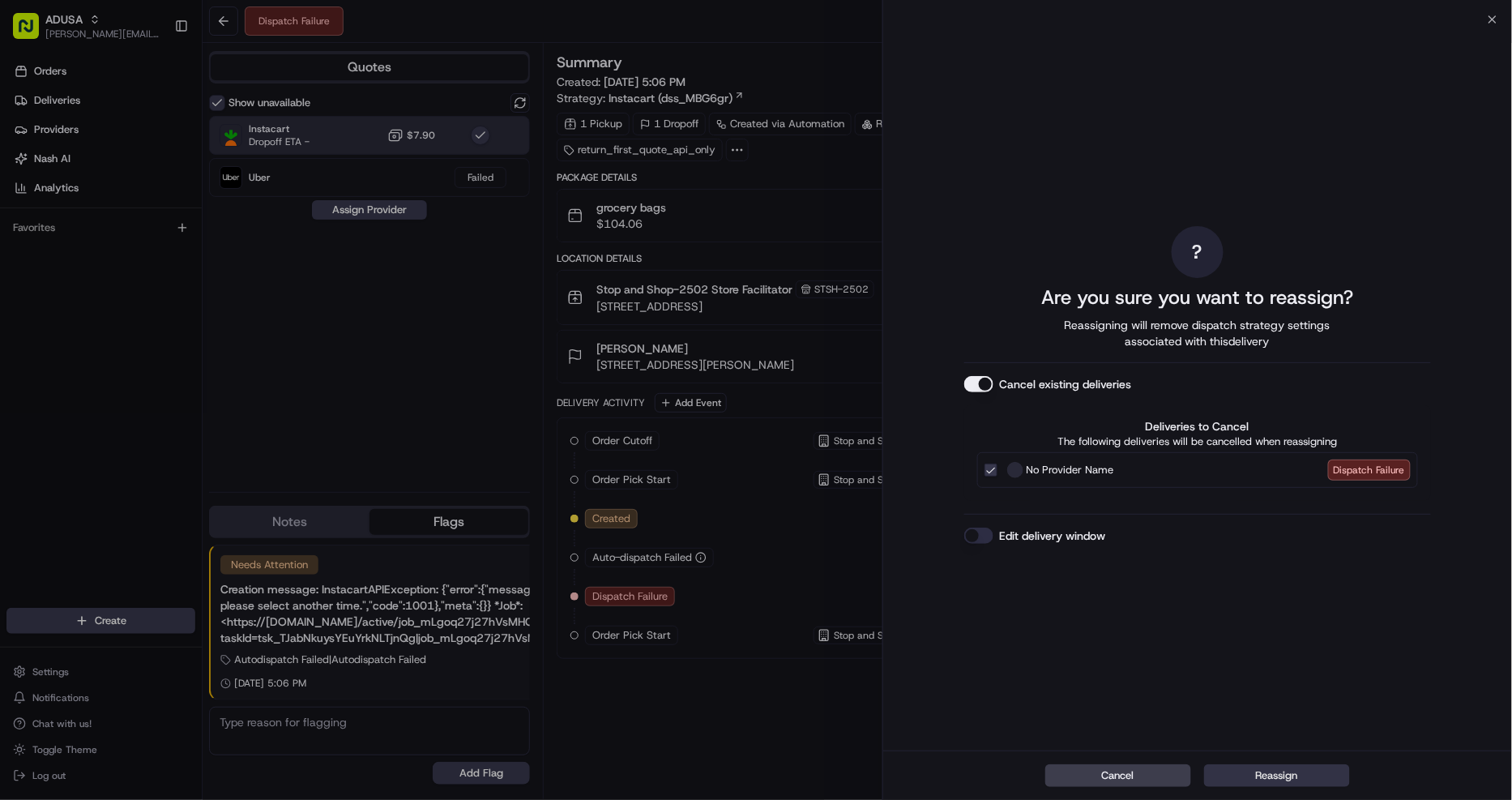
click at [1259, 780] on button "Reassign" at bounding box center [1276, 775] width 145 height 23
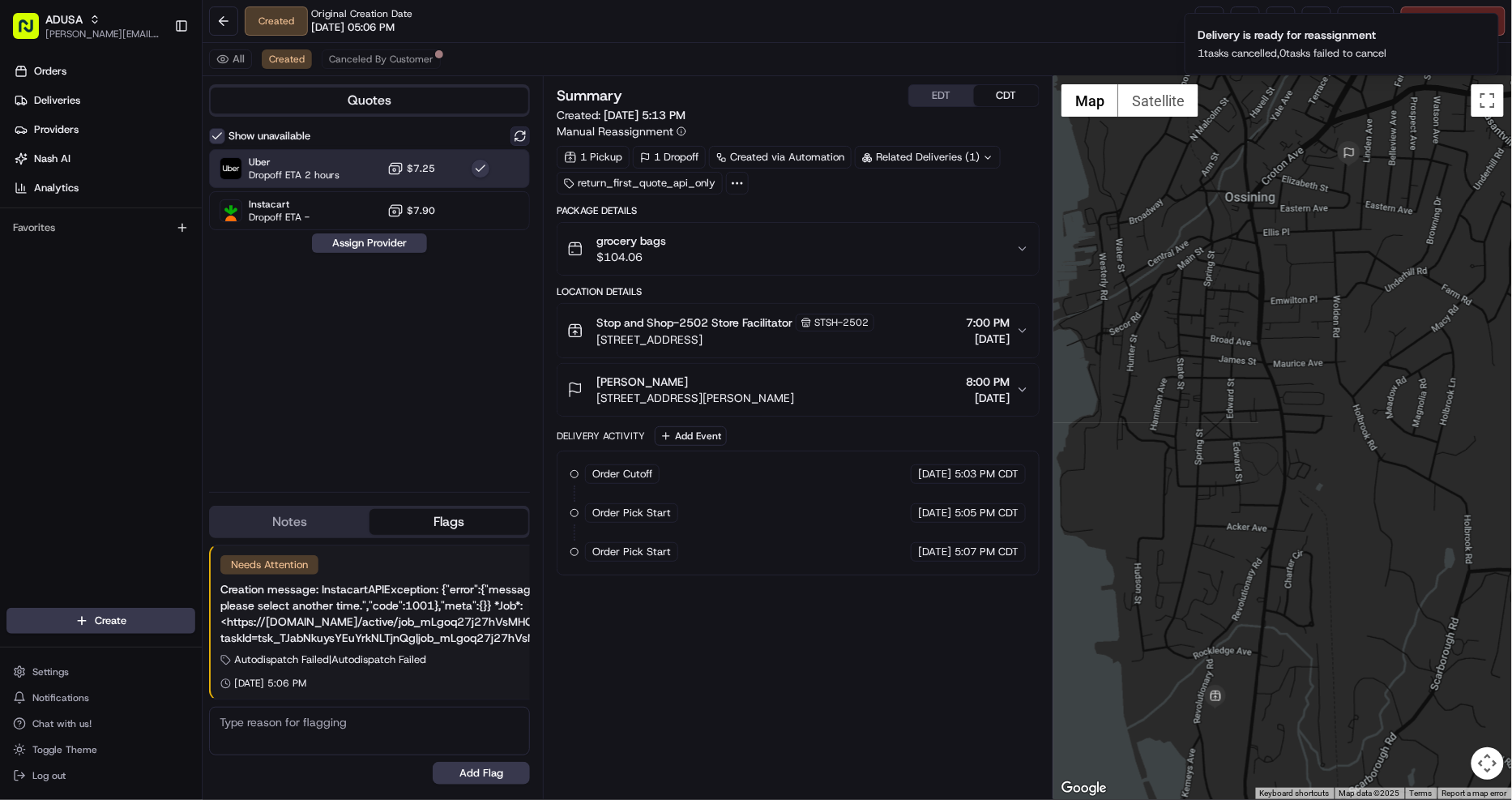
click at [519, 140] on button at bounding box center [520, 136] width 19 height 19
click at [488, 161] on div at bounding box center [480, 168] width 19 height 19
click at [383, 244] on button "Assign Provider" at bounding box center [369, 243] width 115 height 19
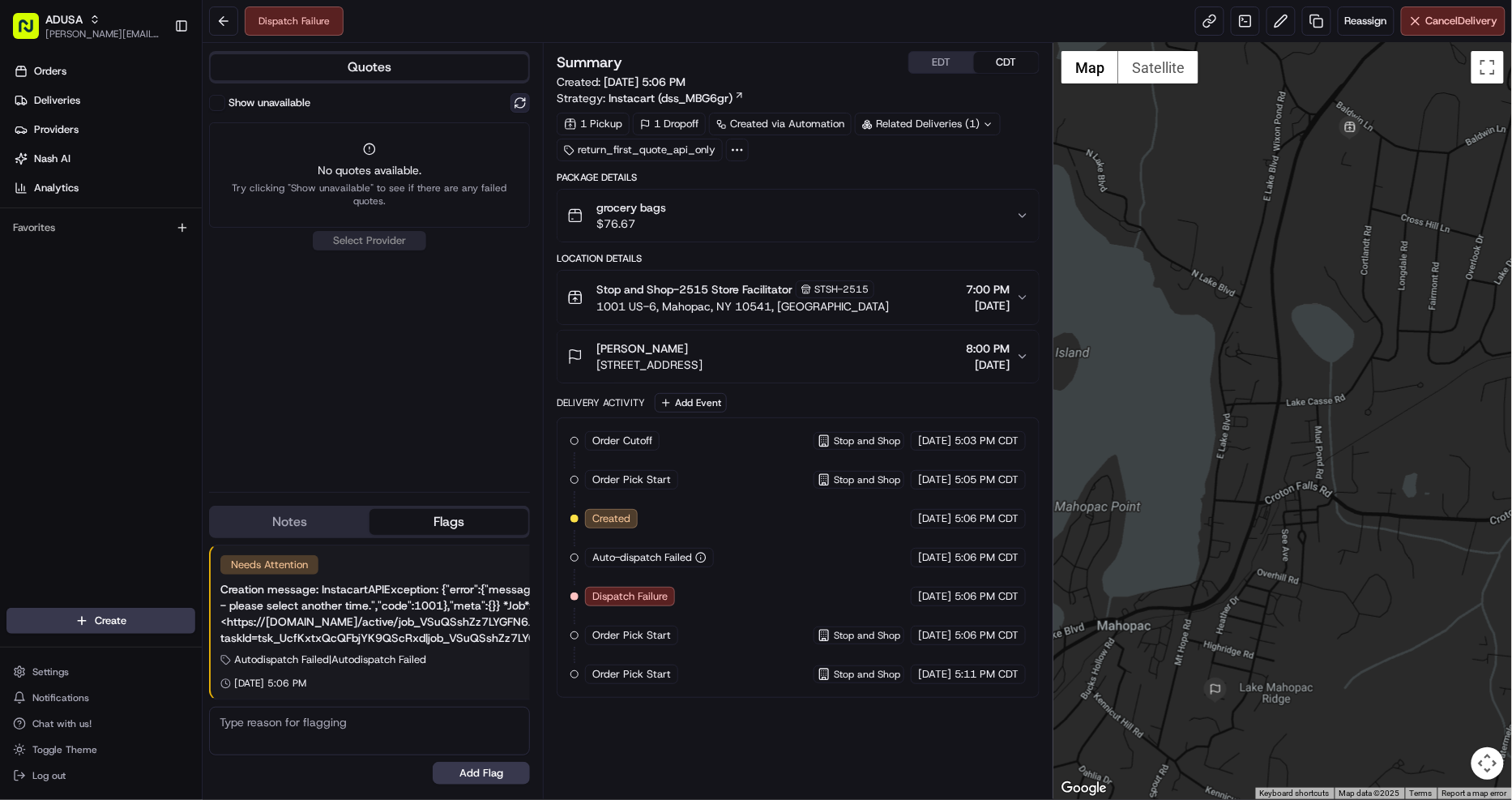
click at [520, 103] on button at bounding box center [520, 103] width 19 height 19
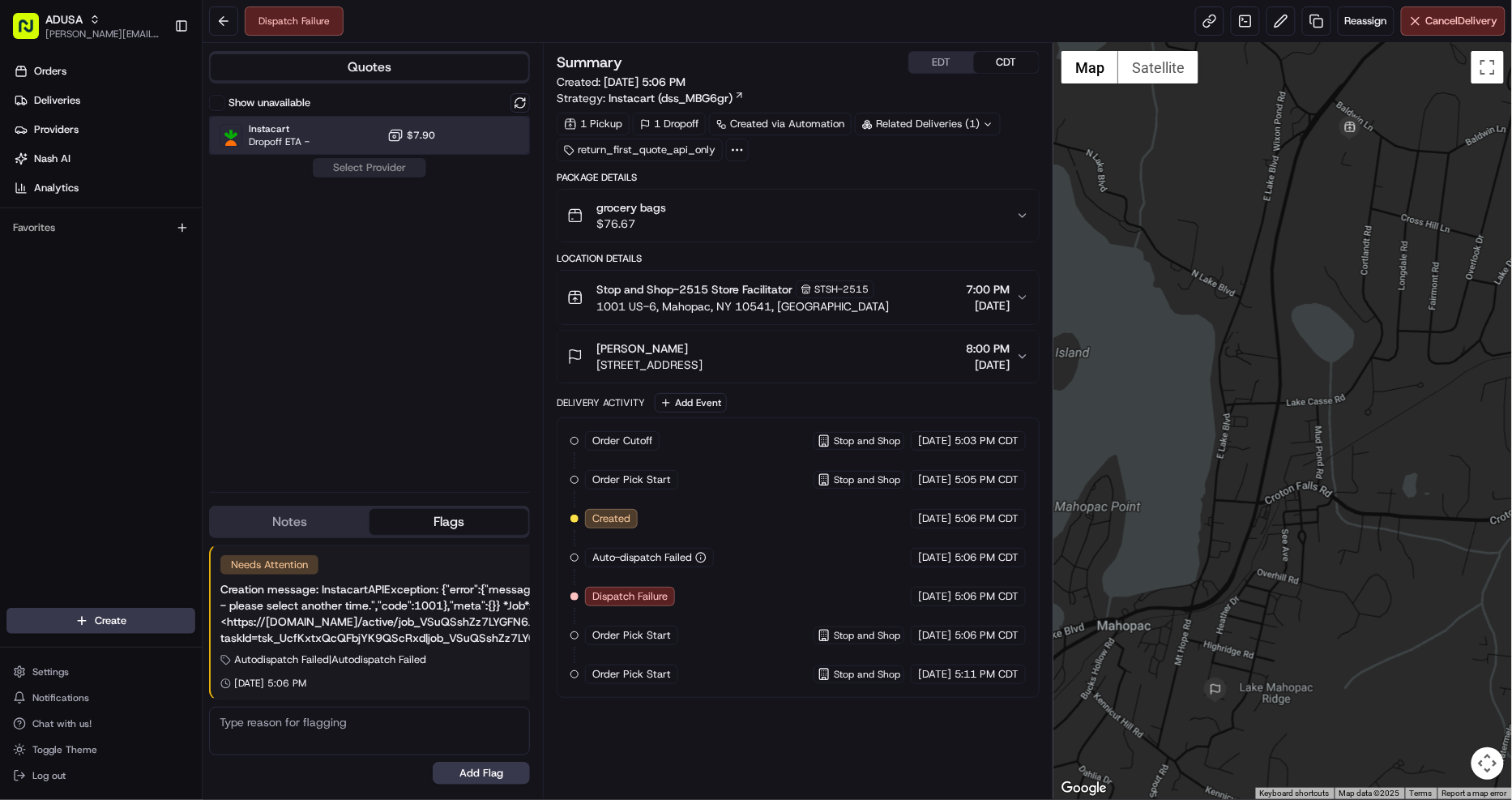
click at [439, 134] on div "Instacart Dropoff ETA - $7.90" at bounding box center [369, 135] width 321 height 39
click at [383, 165] on button "Assign Provider" at bounding box center [369, 168] width 115 height 19
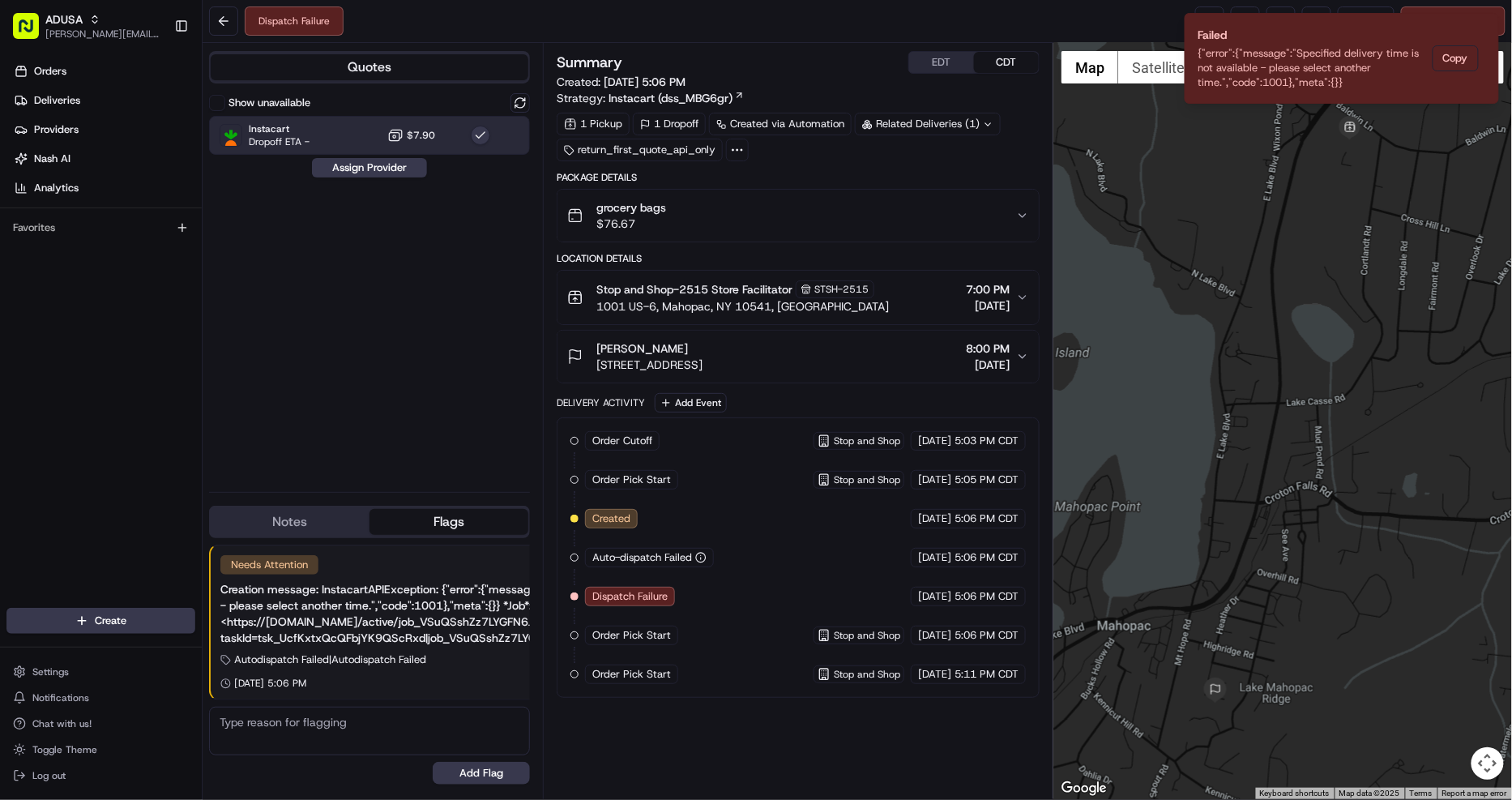
click at [232, 97] on label "Show unavailable" at bounding box center [269, 102] width 82 height 15
click at [225, 97] on button "Show unavailable" at bounding box center [217, 103] width 16 height 16
click at [920, 211] on div "grocery bags $76.67" at bounding box center [791, 215] width 449 height 33
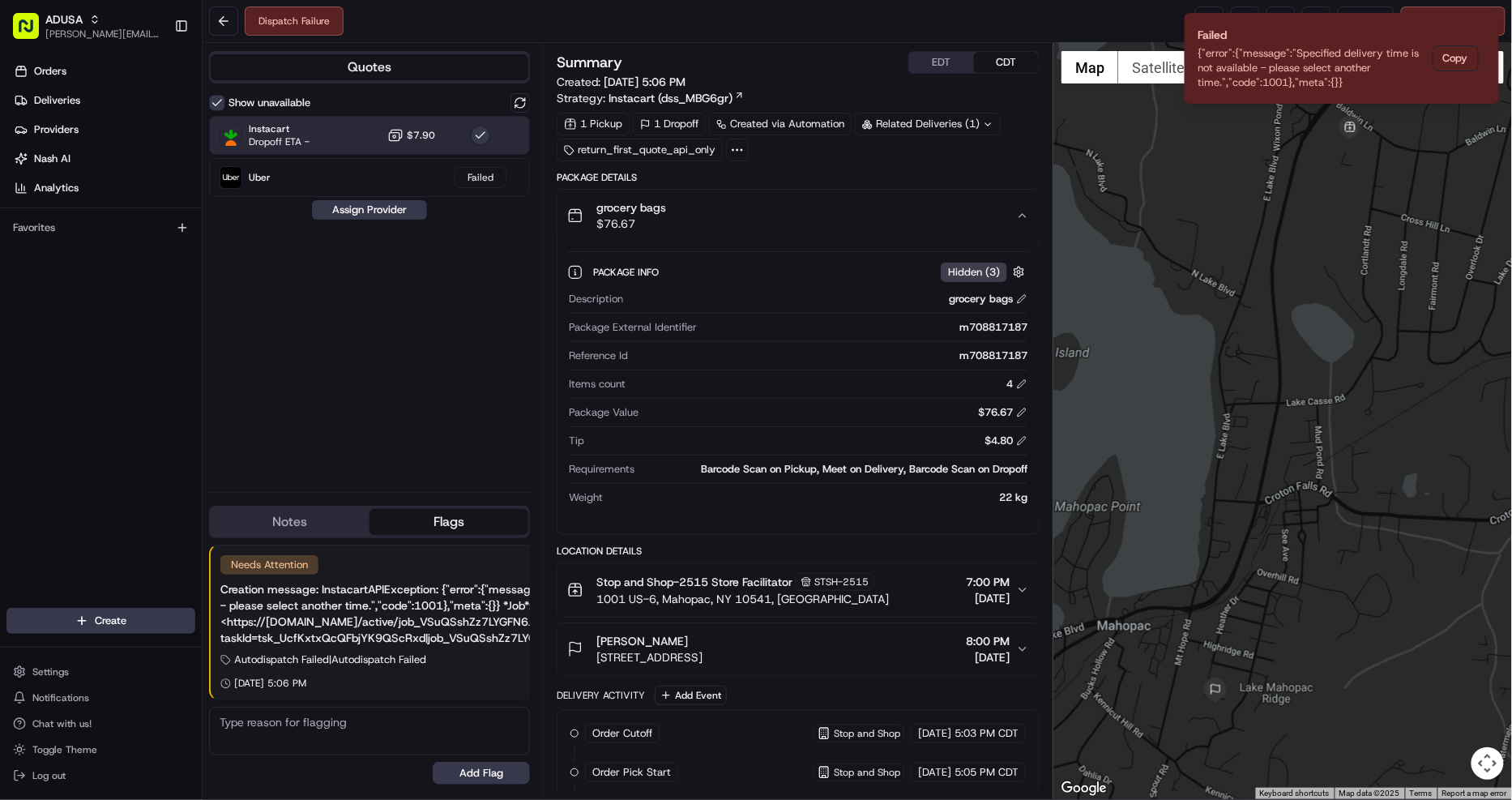
click at [920, 211] on div "grocery bags $76.67" at bounding box center [791, 215] width 449 height 33
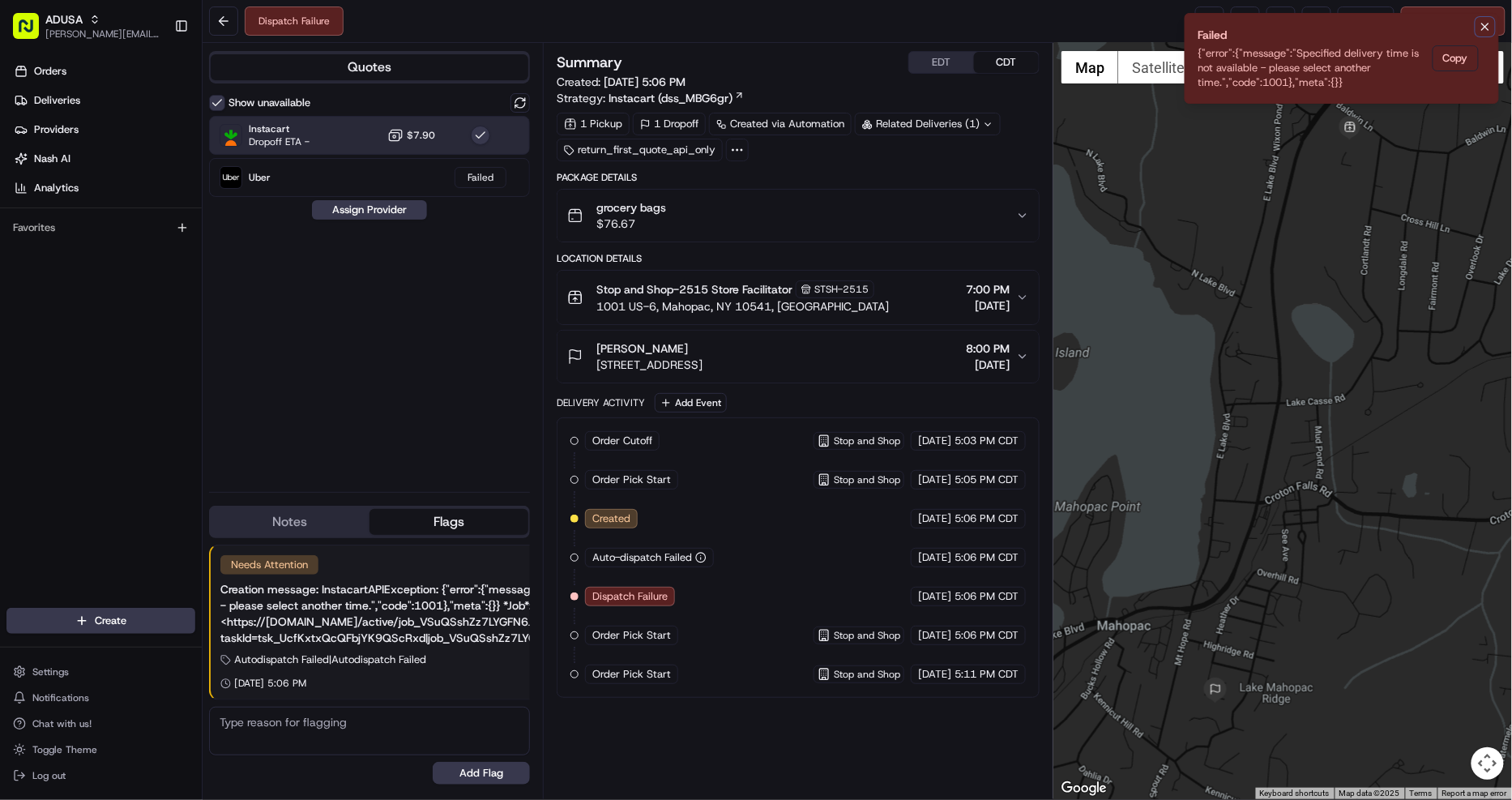
click at [1486, 31] on icon "Notifications (F8)" at bounding box center [1485, 26] width 13 height 13
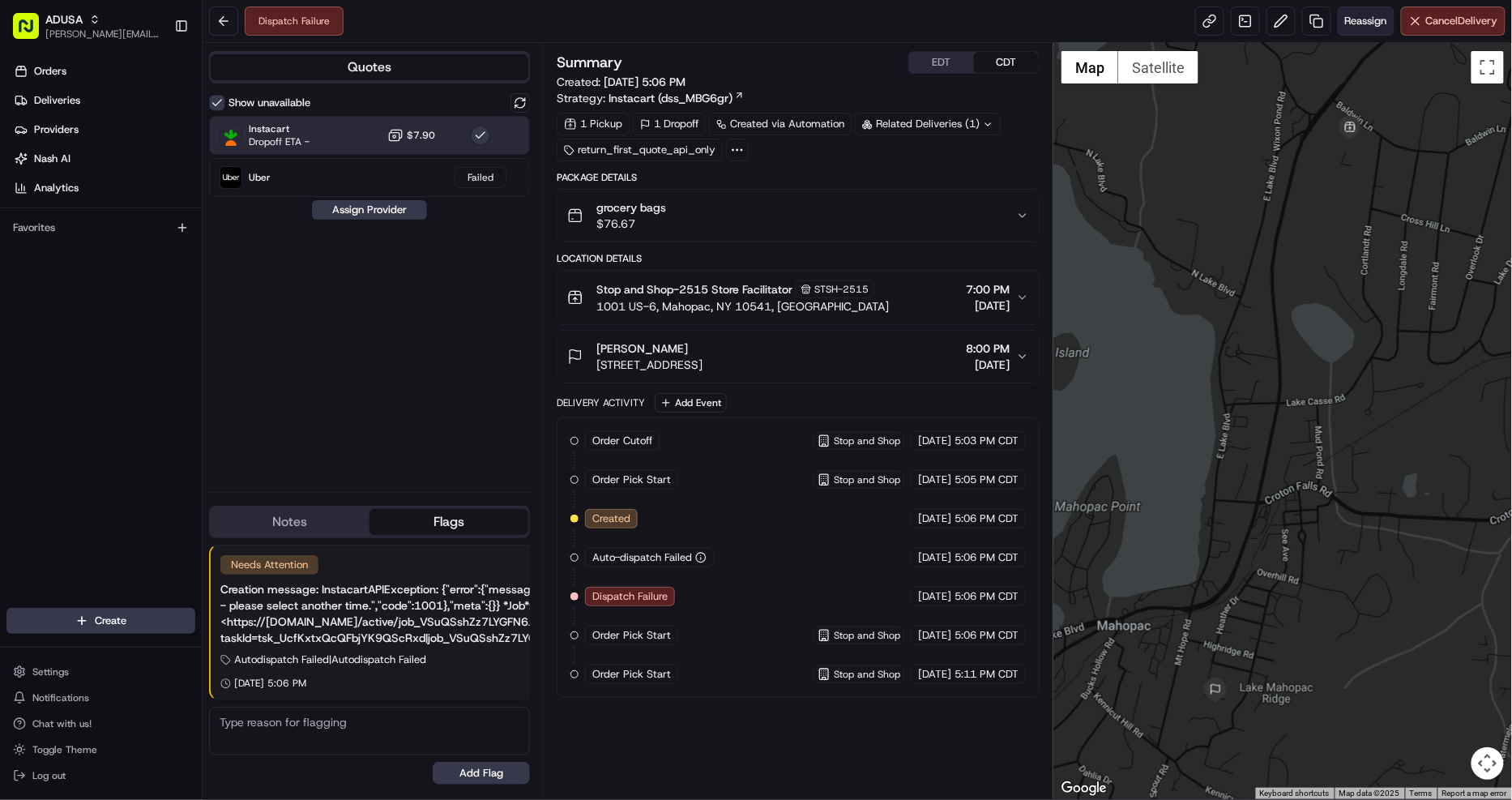
click at [1355, 17] on span "Reassign" at bounding box center [1366, 21] width 42 height 15
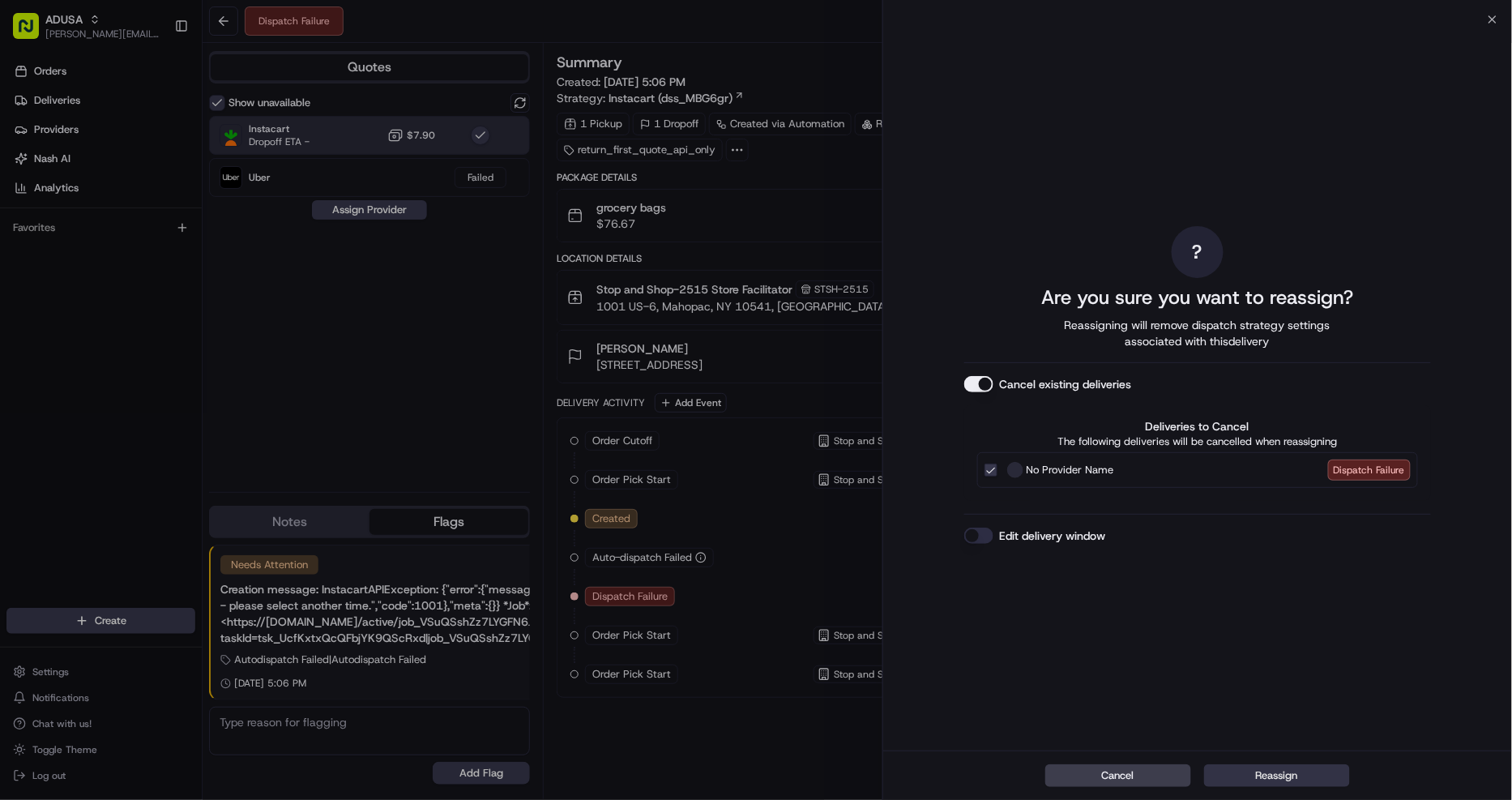
click at [1313, 774] on button "Reassign" at bounding box center [1276, 775] width 145 height 23
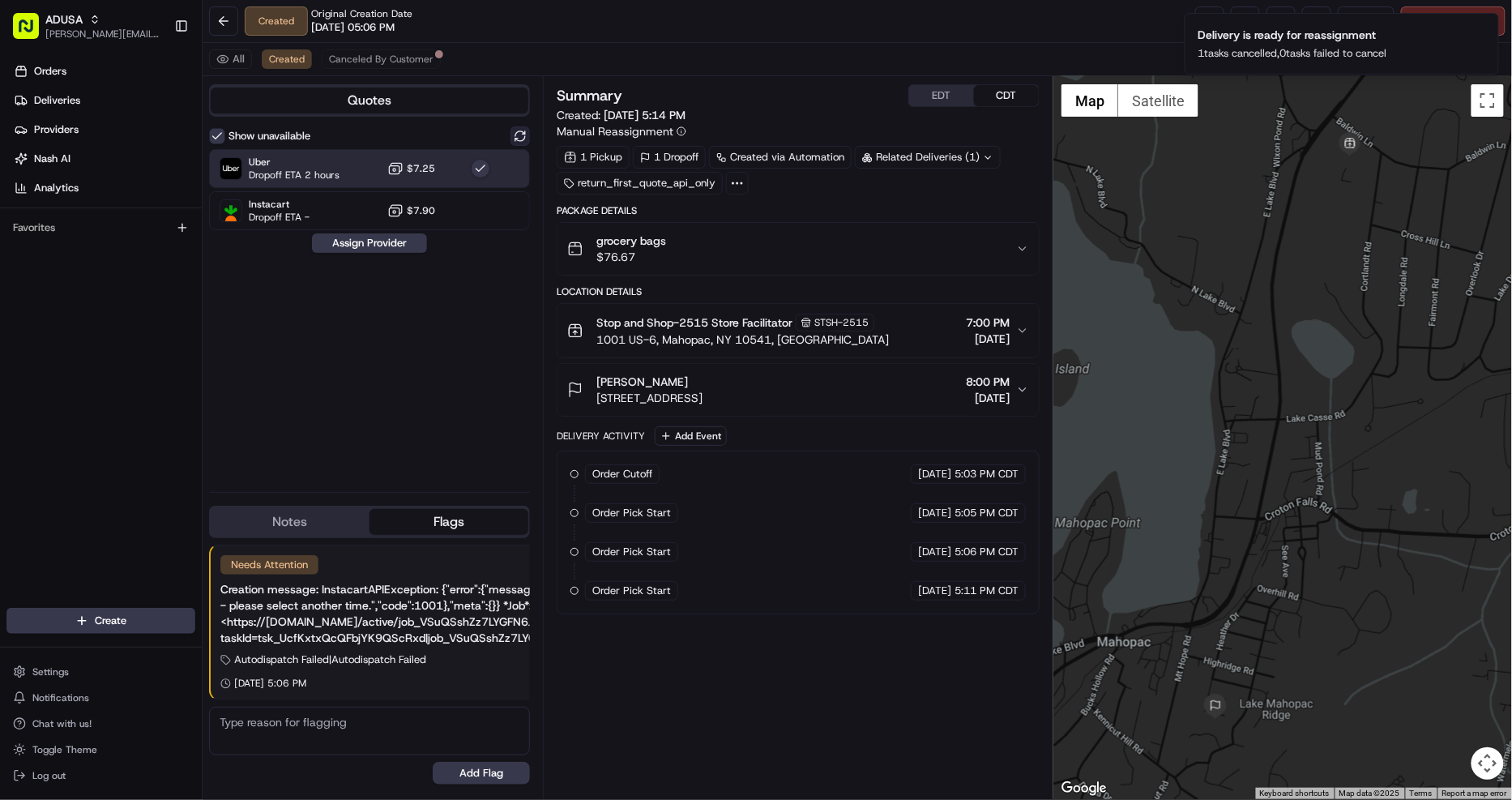
click at [524, 140] on button at bounding box center [520, 136] width 19 height 19
click at [488, 168] on button "button" at bounding box center [480, 168] width 19 height 19
click at [488, 168] on div at bounding box center [480, 168] width 19 height 19
click at [378, 244] on button "Assign Provider" at bounding box center [369, 243] width 115 height 19
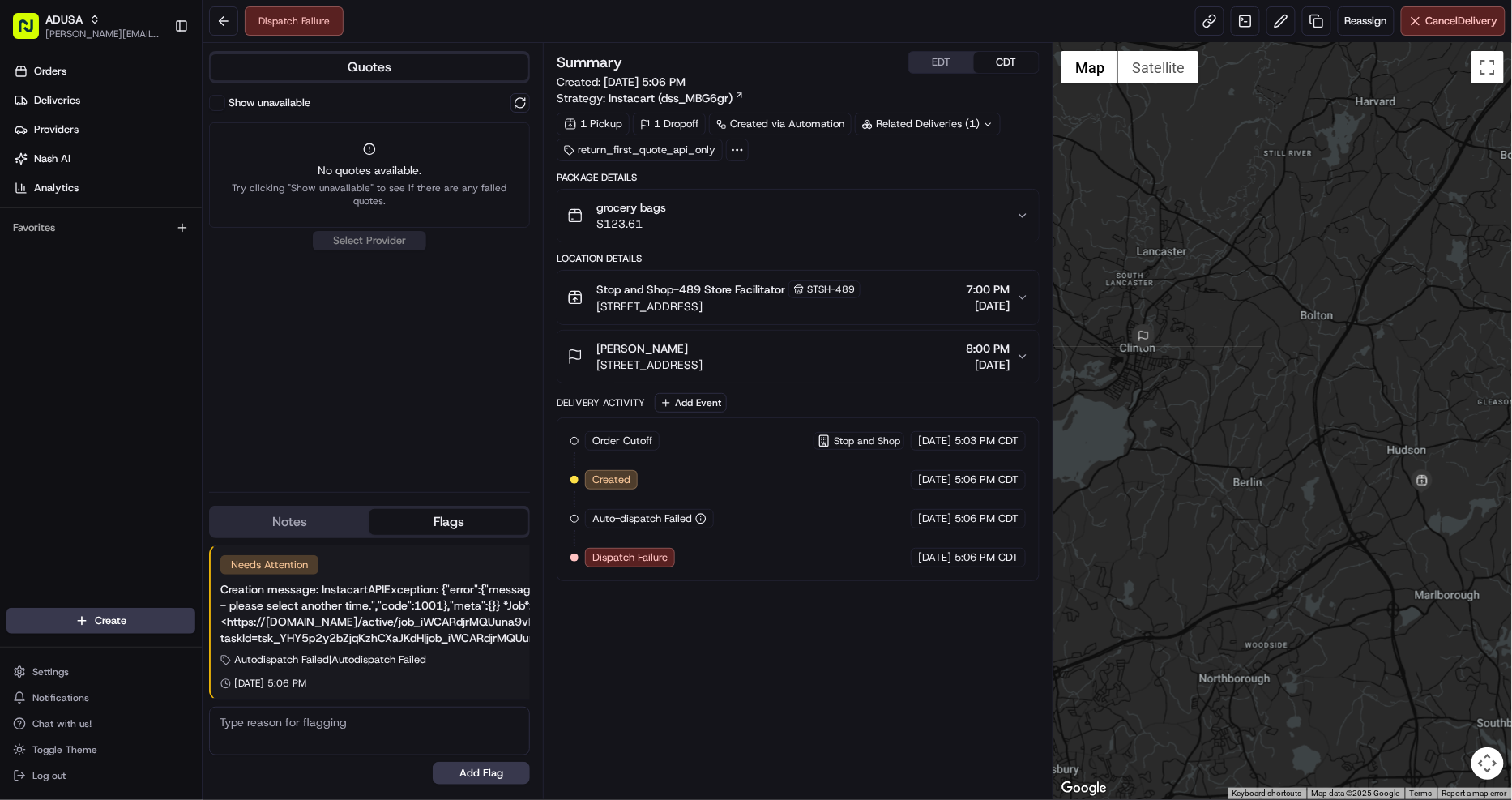
click at [661, 191] on button "grocery bags $123.61" at bounding box center [798, 215] width 481 height 52
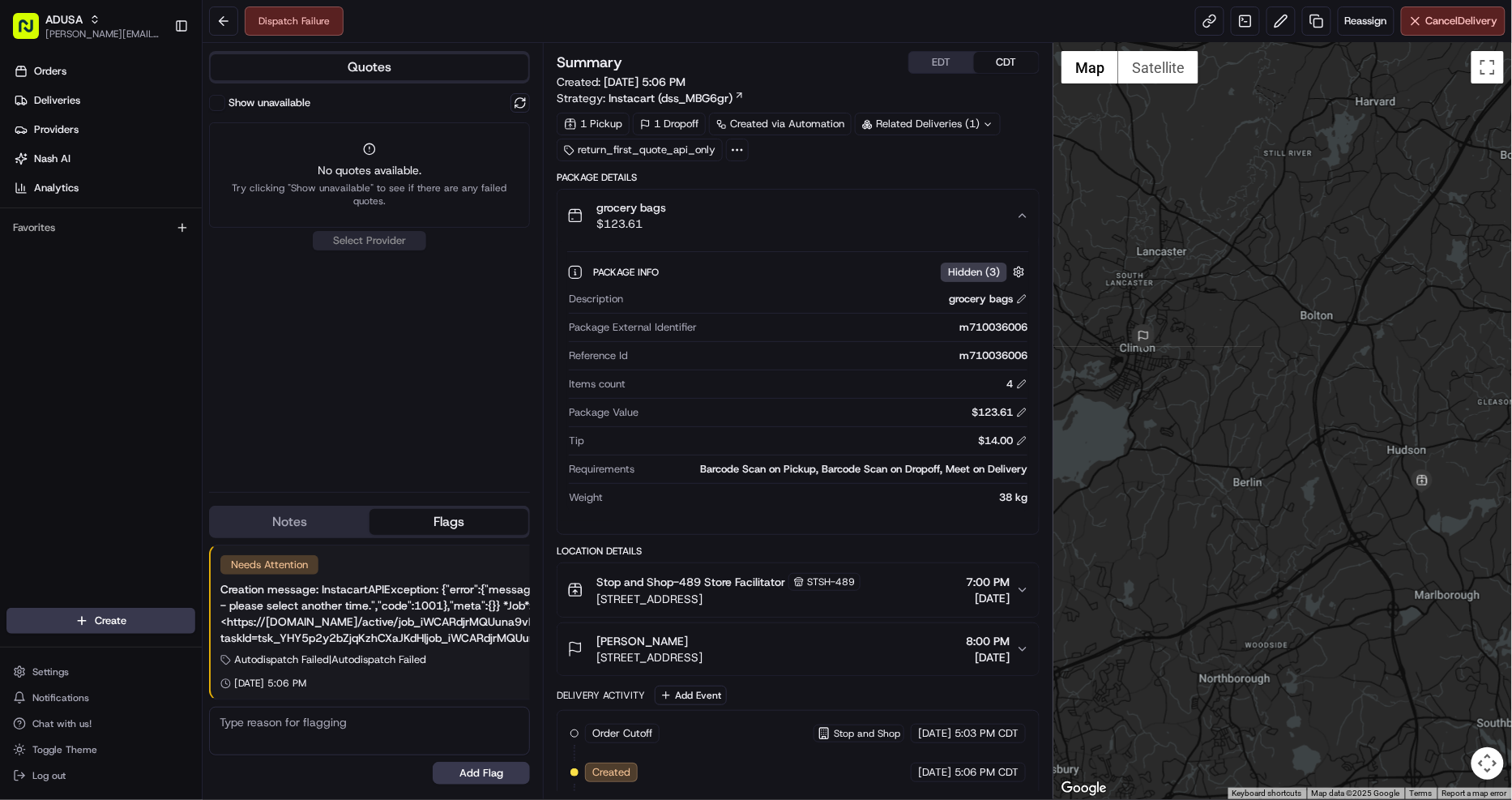
click at [734, 199] on div "grocery bags $123.61" at bounding box center [791, 215] width 449 height 33
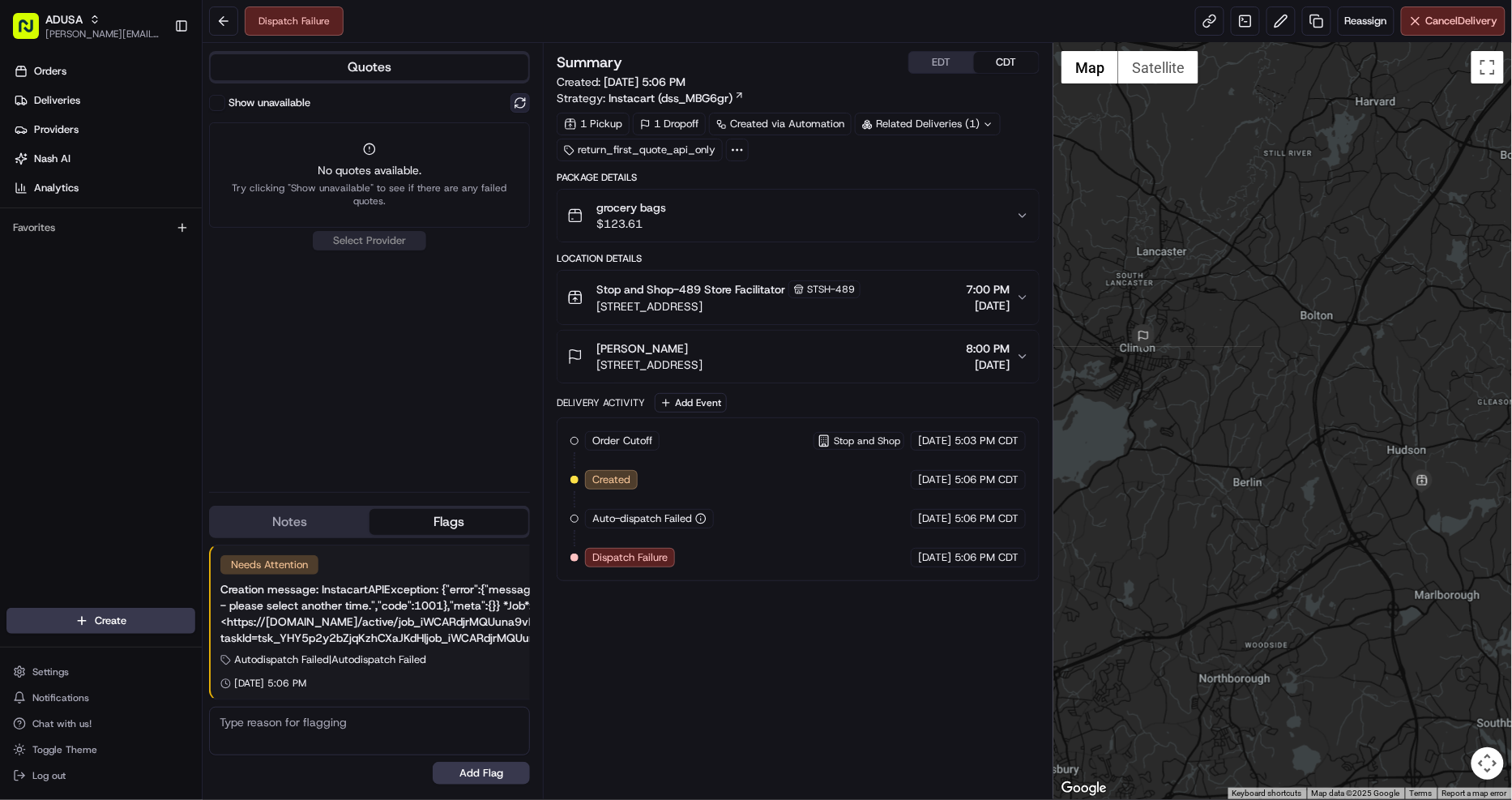
click at [527, 101] on button at bounding box center [520, 103] width 19 height 19
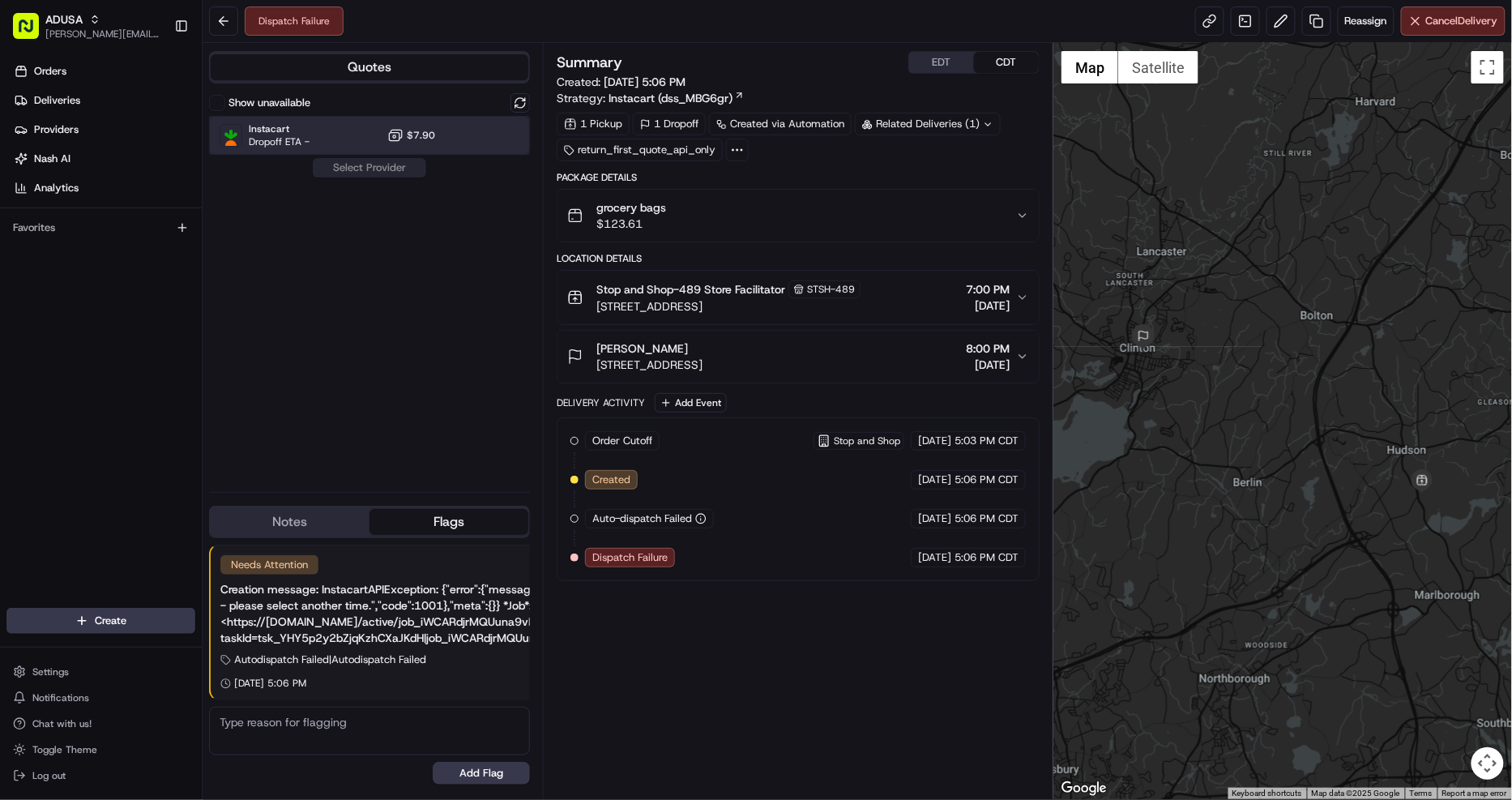
click at [481, 126] on div at bounding box center [480, 135] width 19 height 19
click at [400, 170] on button "Assign Provider" at bounding box center [369, 168] width 115 height 19
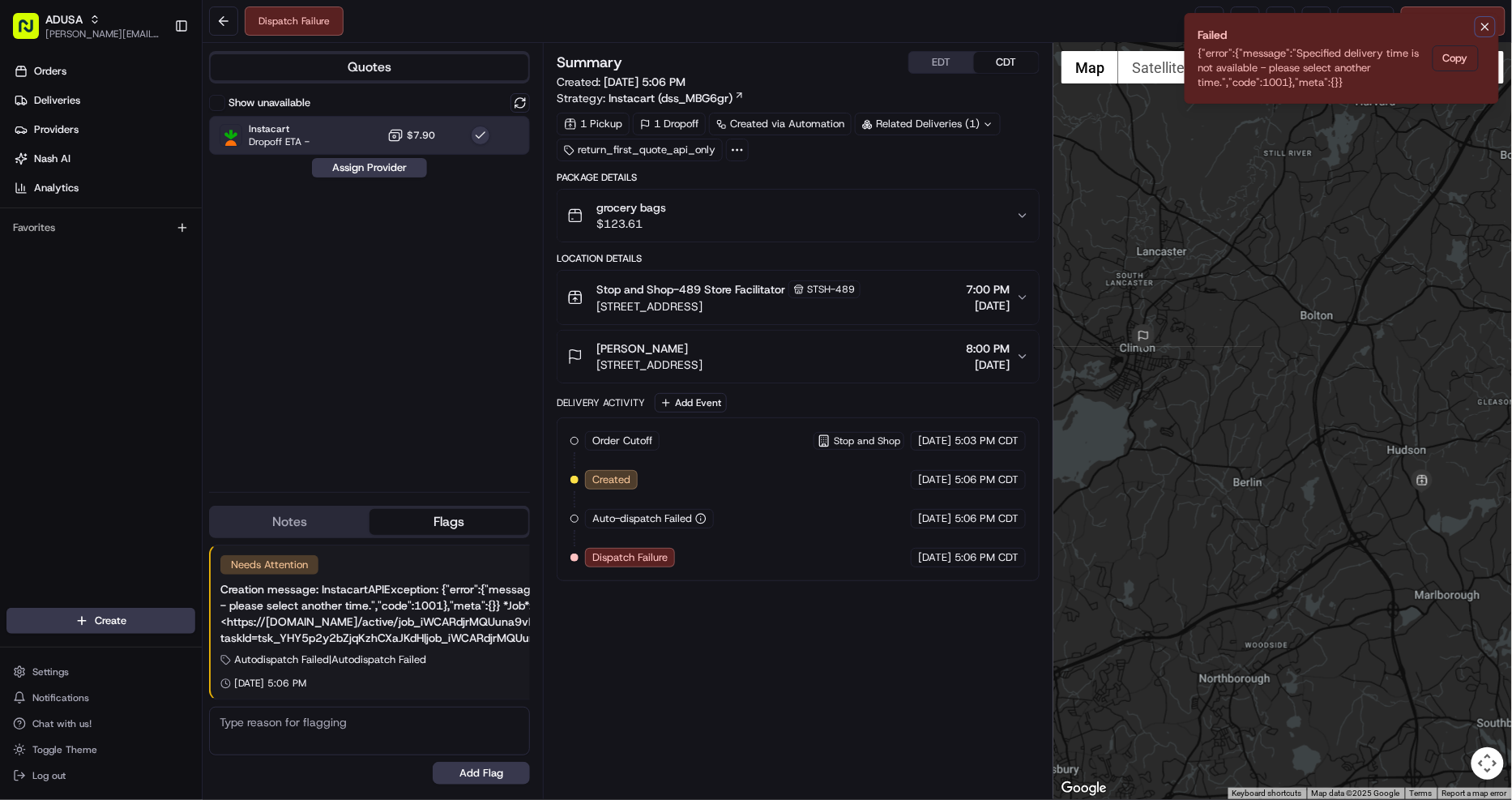
click at [1485, 27] on icon "Notifications (F8)" at bounding box center [1485, 26] width 13 height 13
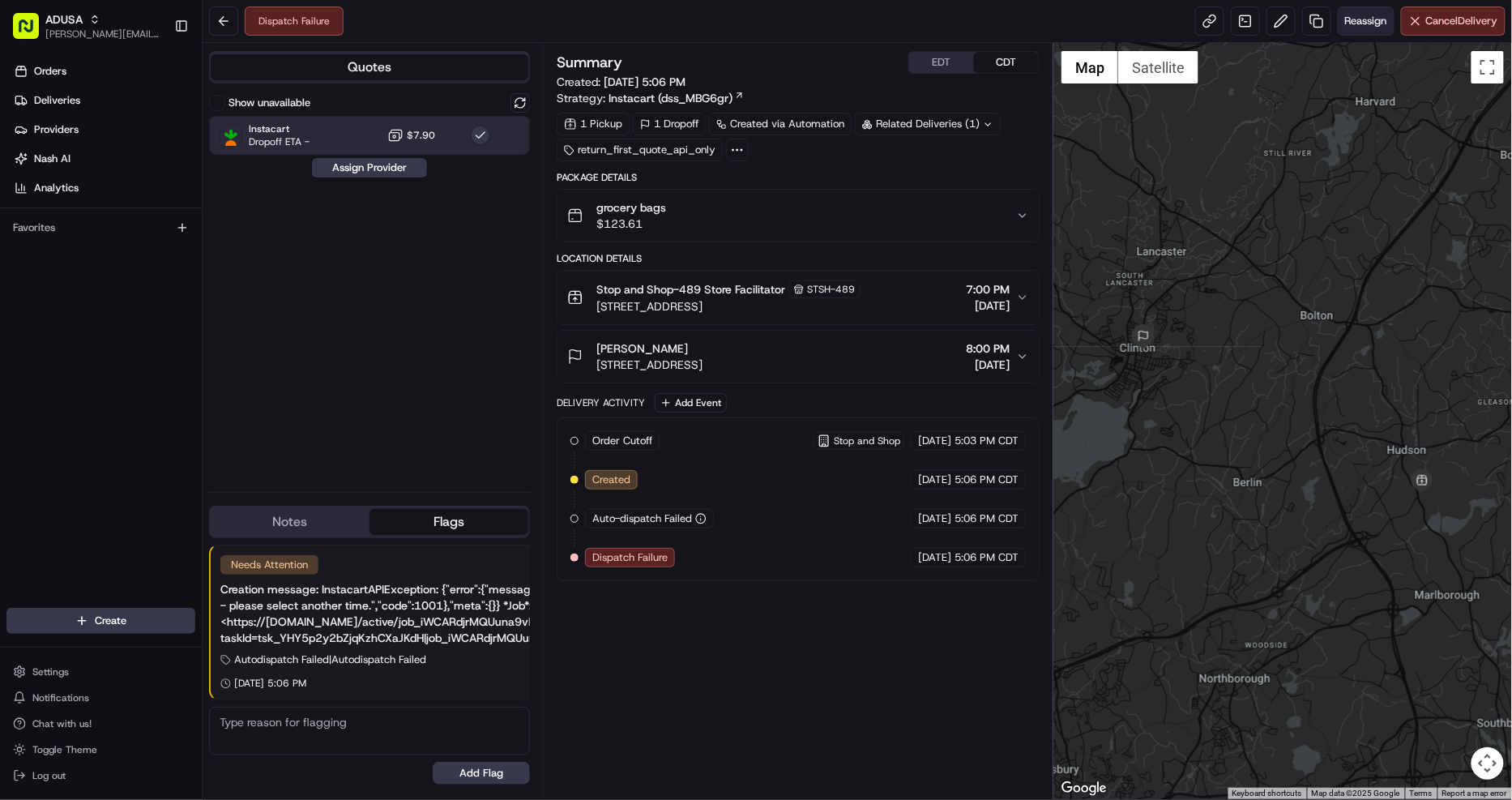
click at [1347, 27] on span "Reassign" at bounding box center [1366, 21] width 42 height 15
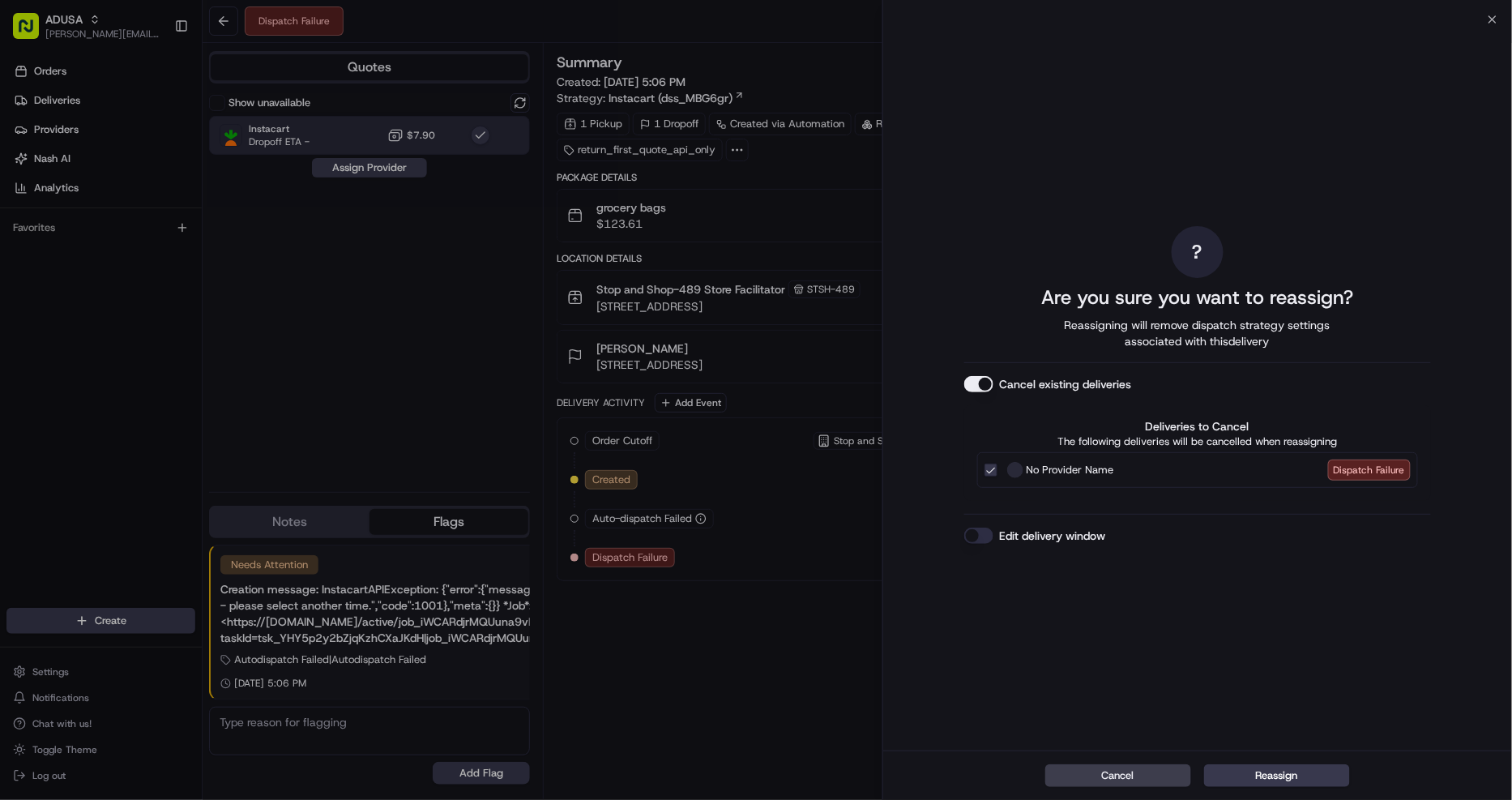
click at [1266, 756] on div "Cancel Reassign" at bounding box center [1198, 775] width 629 height 49
click at [1272, 765] on button "Reassign" at bounding box center [1276, 775] width 145 height 23
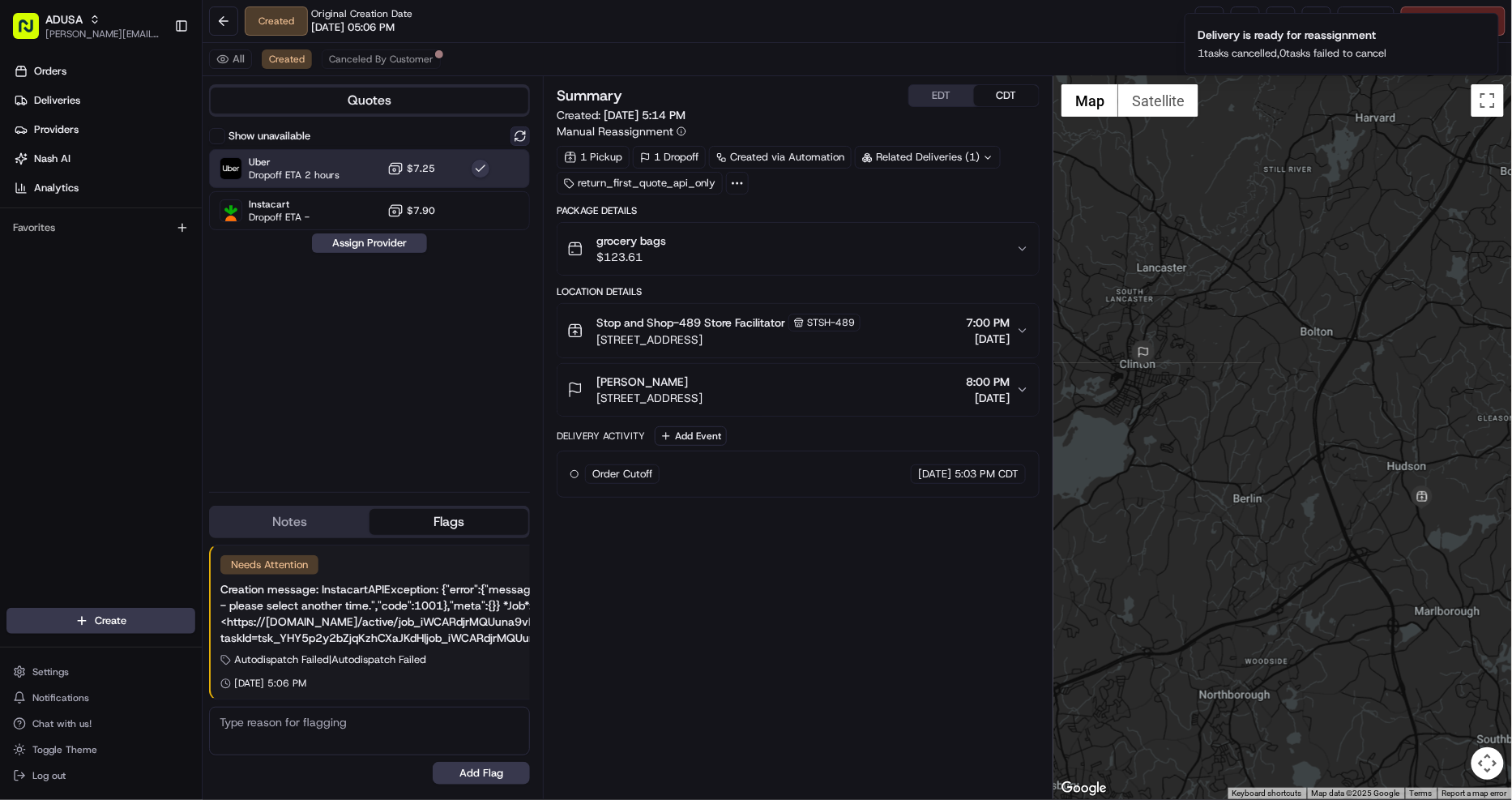
click at [514, 135] on button at bounding box center [520, 136] width 19 height 19
click at [457, 172] on div "Uber Dropoff ETA 2 hours $7.25" at bounding box center [369, 168] width 321 height 39
click at [391, 251] on button "Assign Provider" at bounding box center [369, 243] width 115 height 19
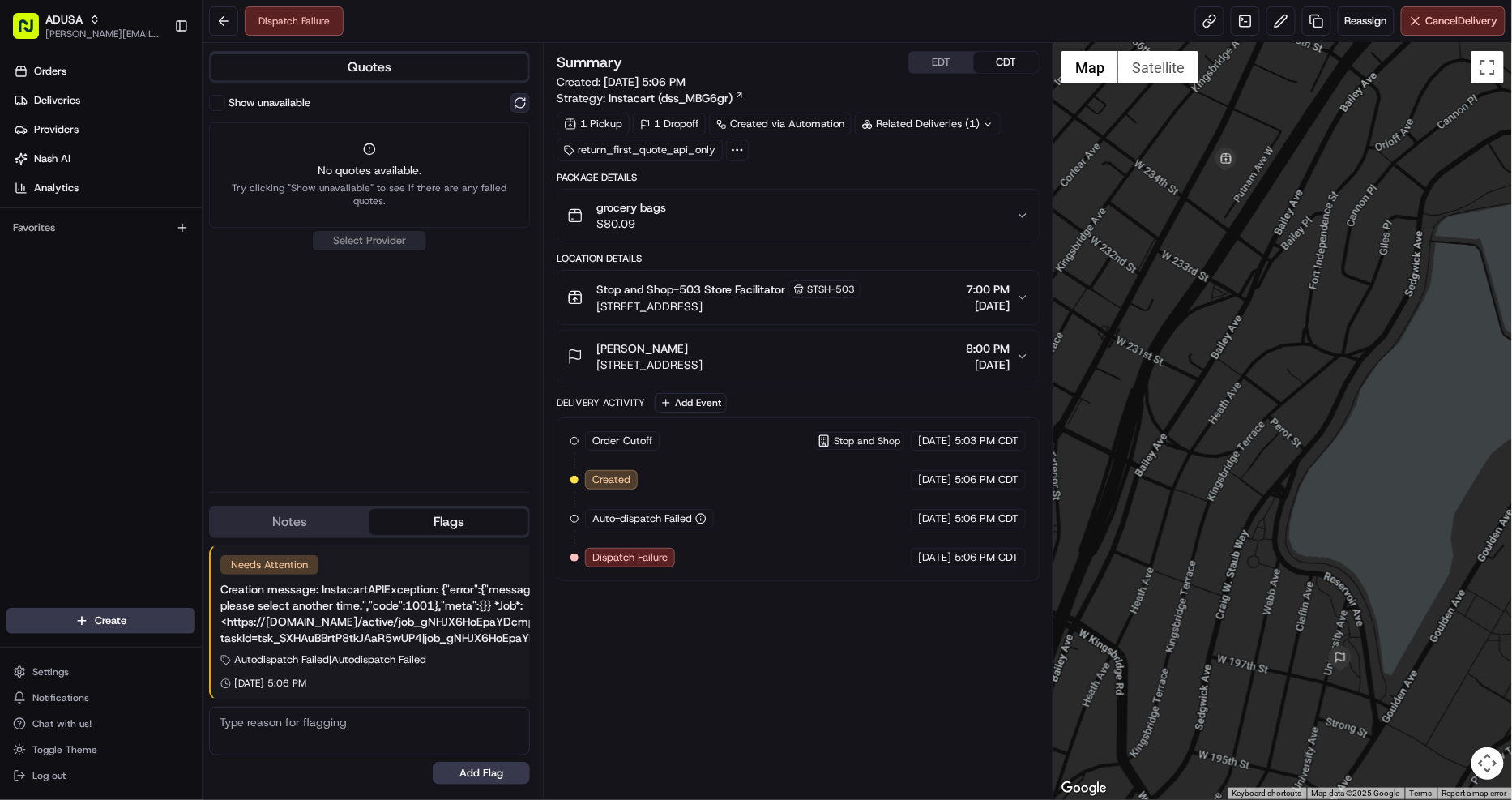
click at [516, 97] on button at bounding box center [520, 103] width 19 height 19
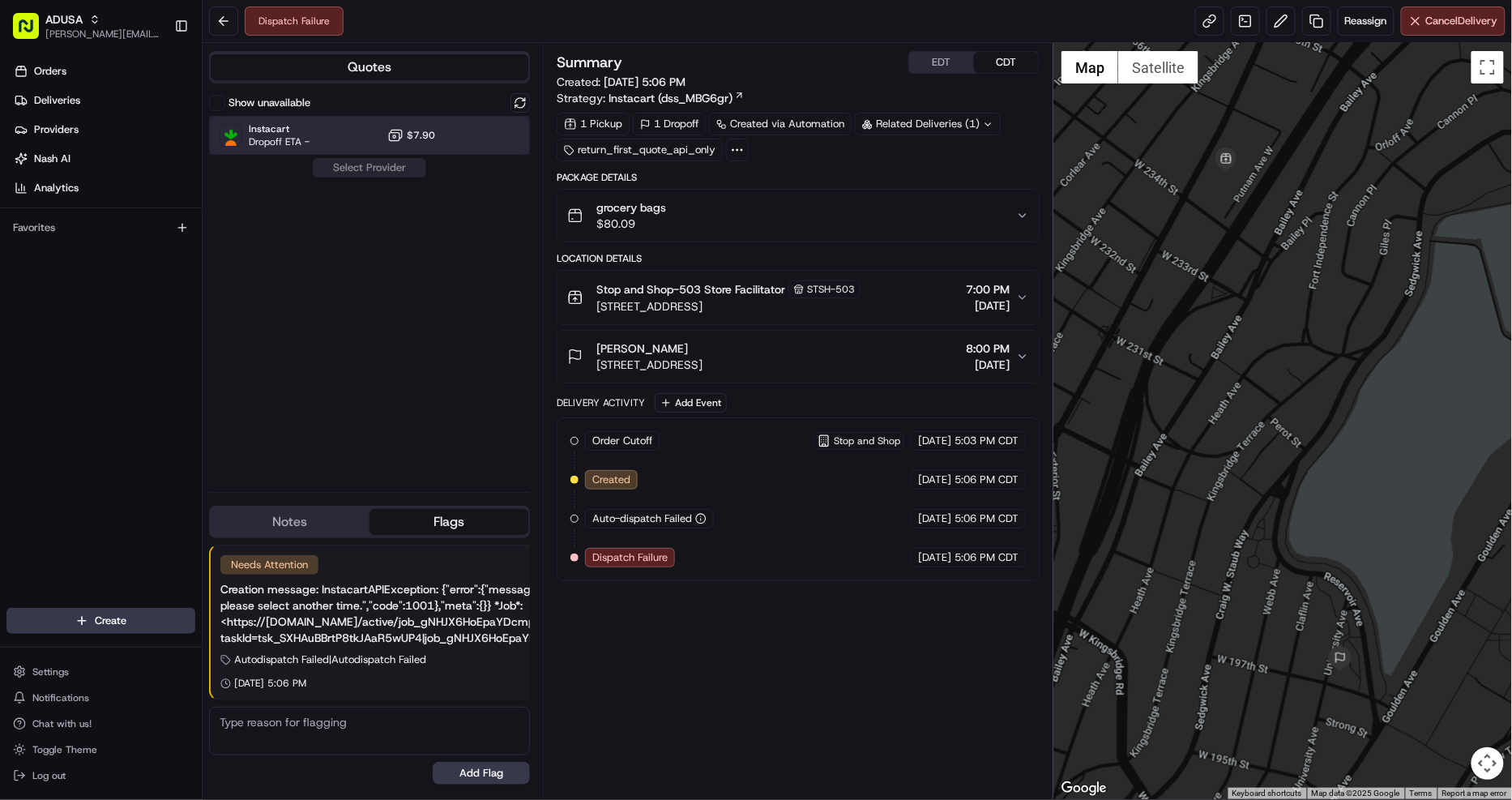
click at [407, 145] on div "Instacart Dropoff ETA - $7.90" at bounding box center [369, 135] width 321 height 39
click at [394, 168] on button "Assign Provider" at bounding box center [369, 168] width 115 height 19
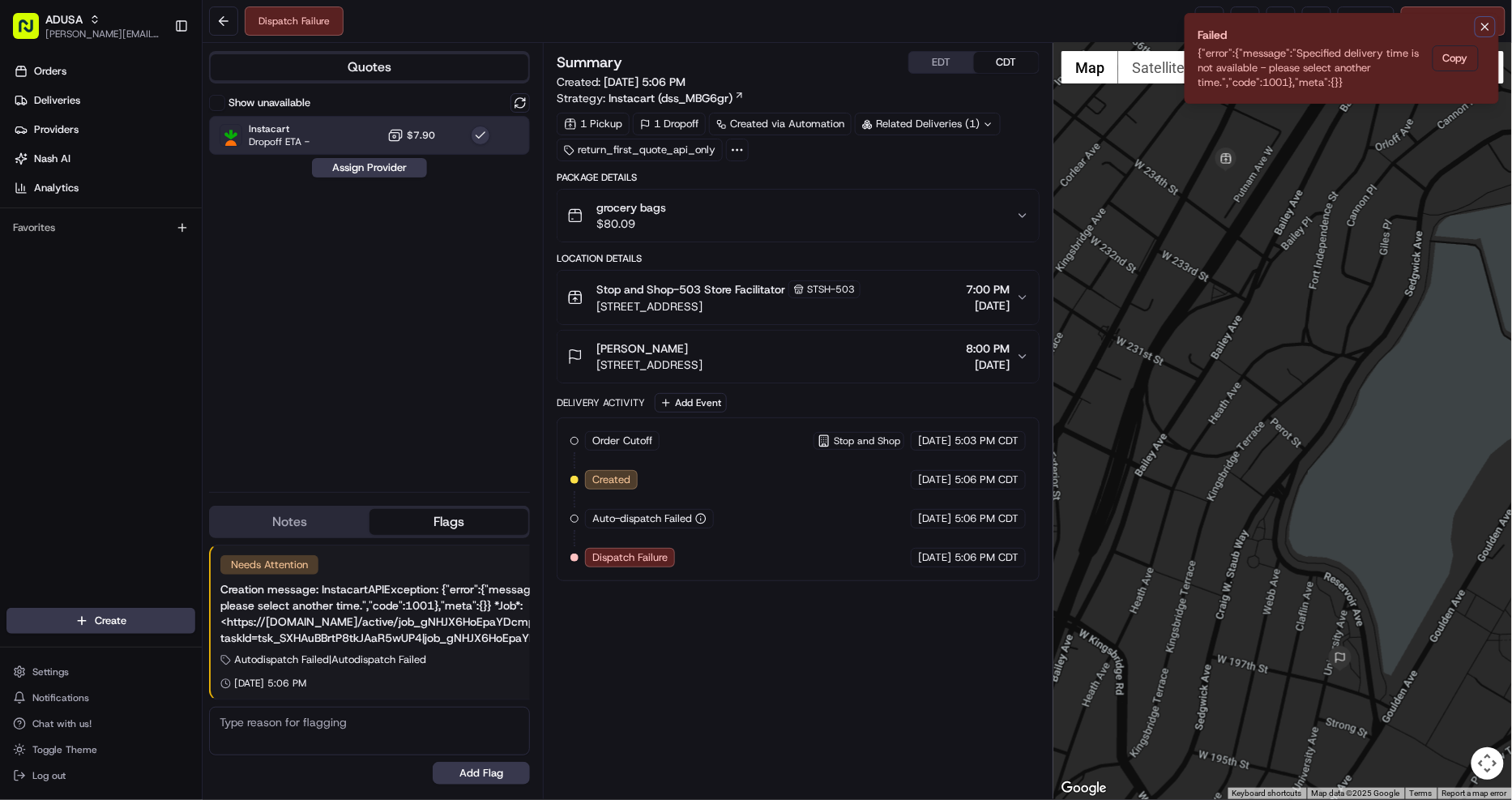
click at [1485, 17] on button "Notifications (F8)" at bounding box center [1485, 26] width 19 height 19
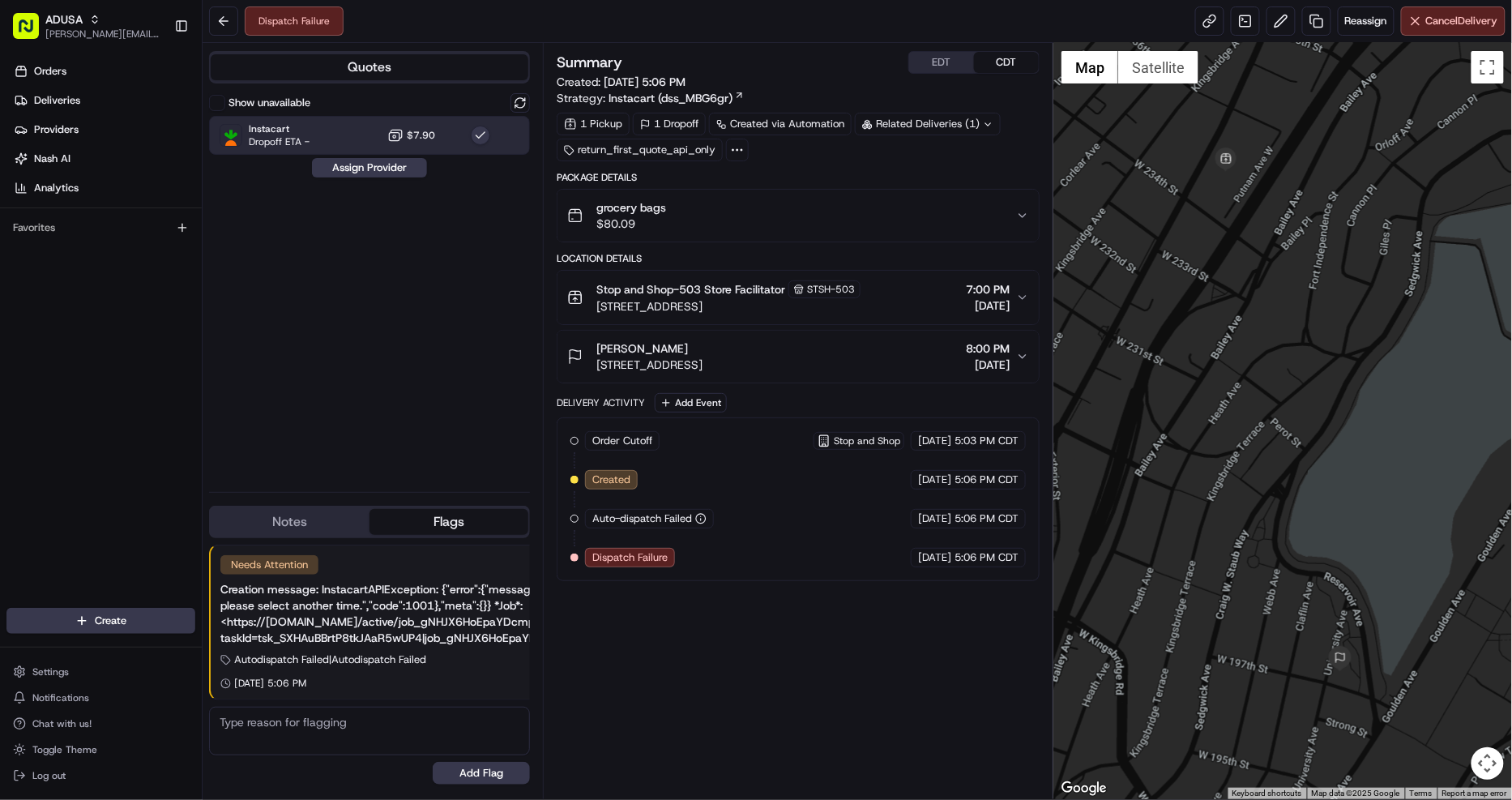
click at [726, 211] on div "grocery bags $80.09" at bounding box center [791, 215] width 449 height 33
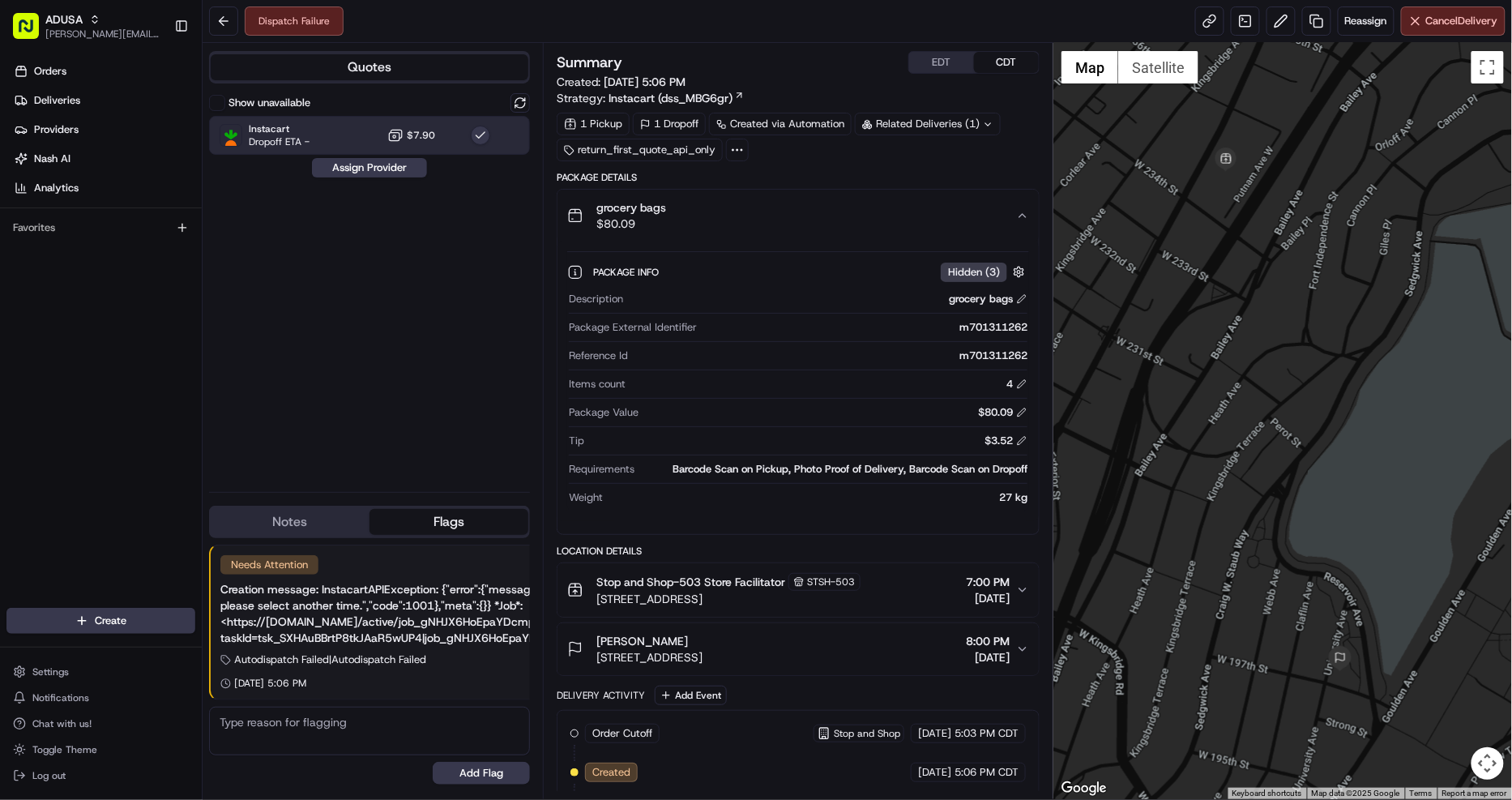
click at [726, 211] on div "grocery bags $80.09" at bounding box center [791, 215] width 449 height 33
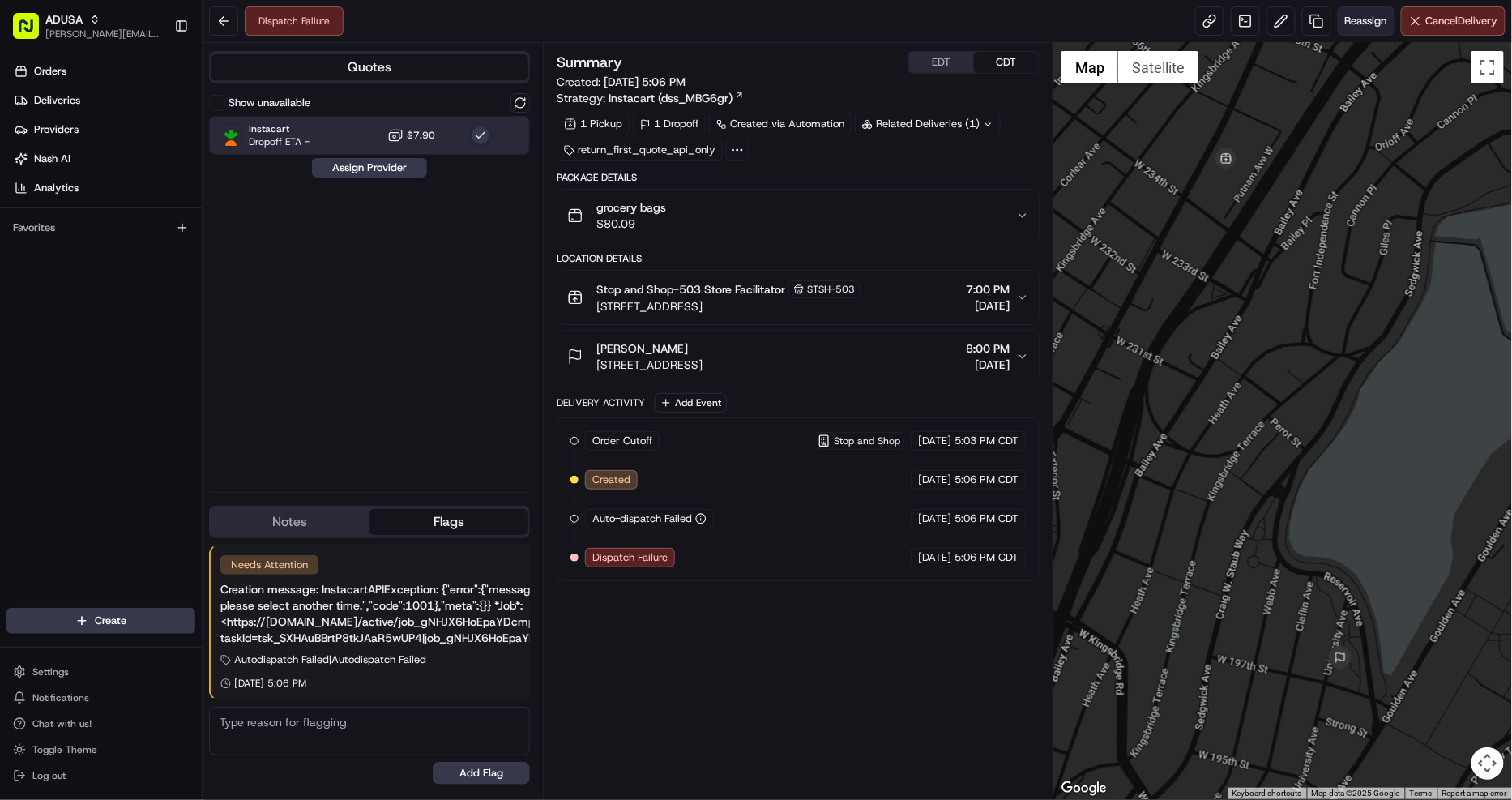
click at [1361, 15] on span "Reassign" at bounding box center [1366, 21] width 42 height 15
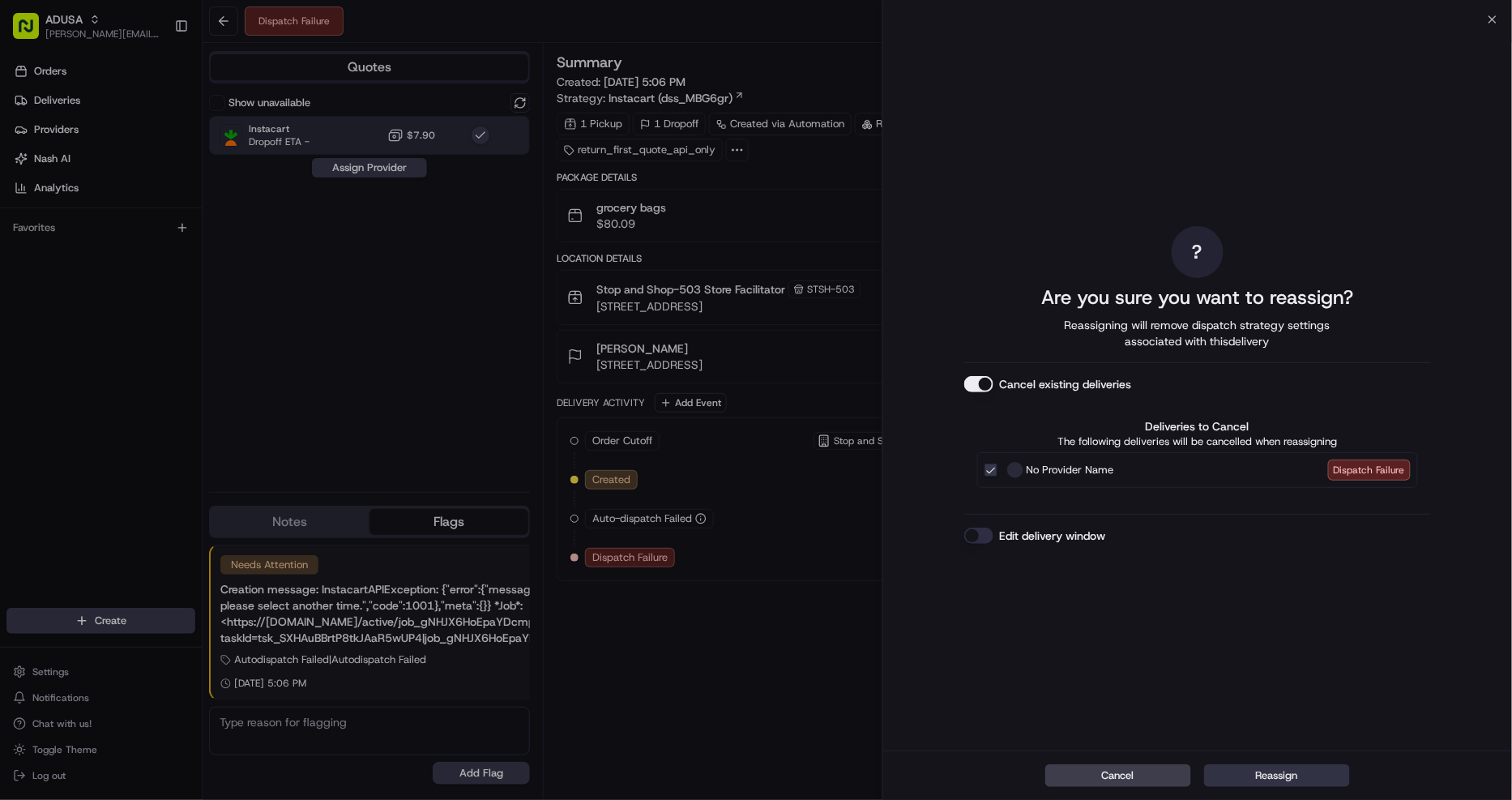
click at [1270, 783] on button "Reassign" at bounding box center [1276, 775] width 145 height 23
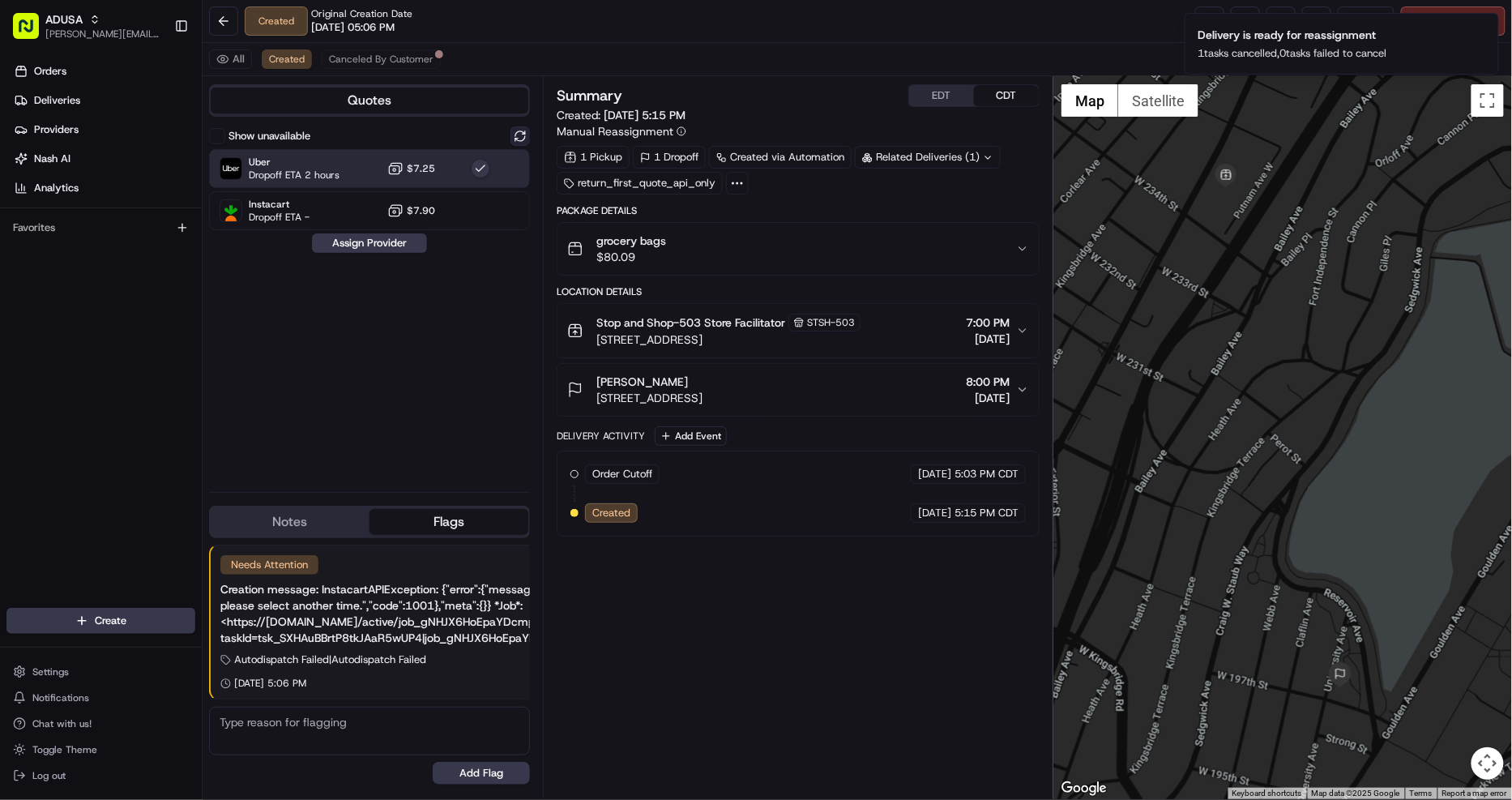
click at [523, 135] on button at bounding box center [520, 136] width 19 height 19
click at [506, 167] on div "Uber Dropoff ETA 2 hours $7.25" at bounding box center [369, 168] width 321 height 39
click at [379, 243] on button "Assign Provider" at bounding box center [369, 243] width 115 height 19
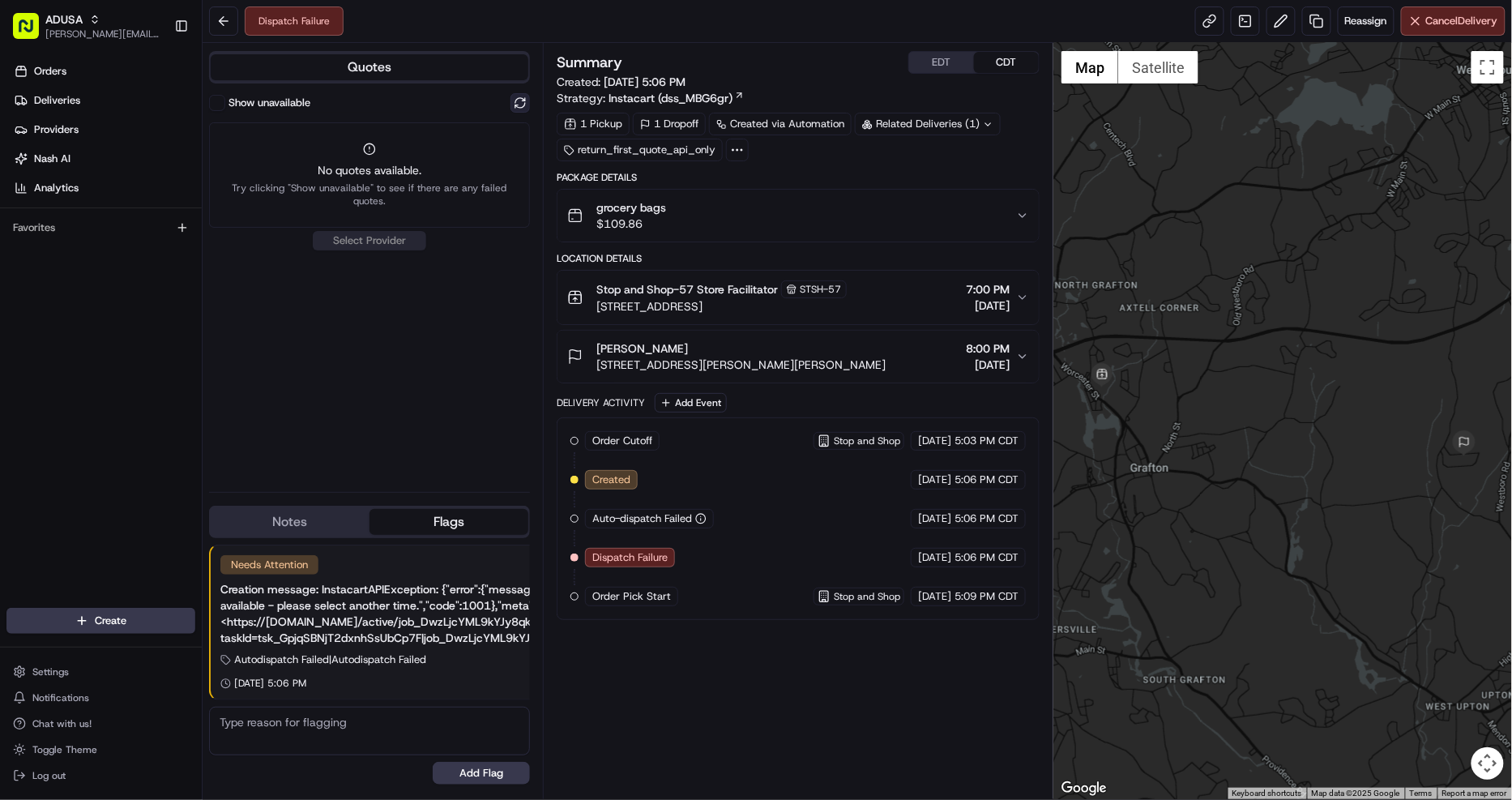
click at [522, 99] on button at bounding box center [520, 103] width 19 height 19
click at [763, 215] on div "grocery bags $109.86" at bounding box center [791, 215] width 449 height 33
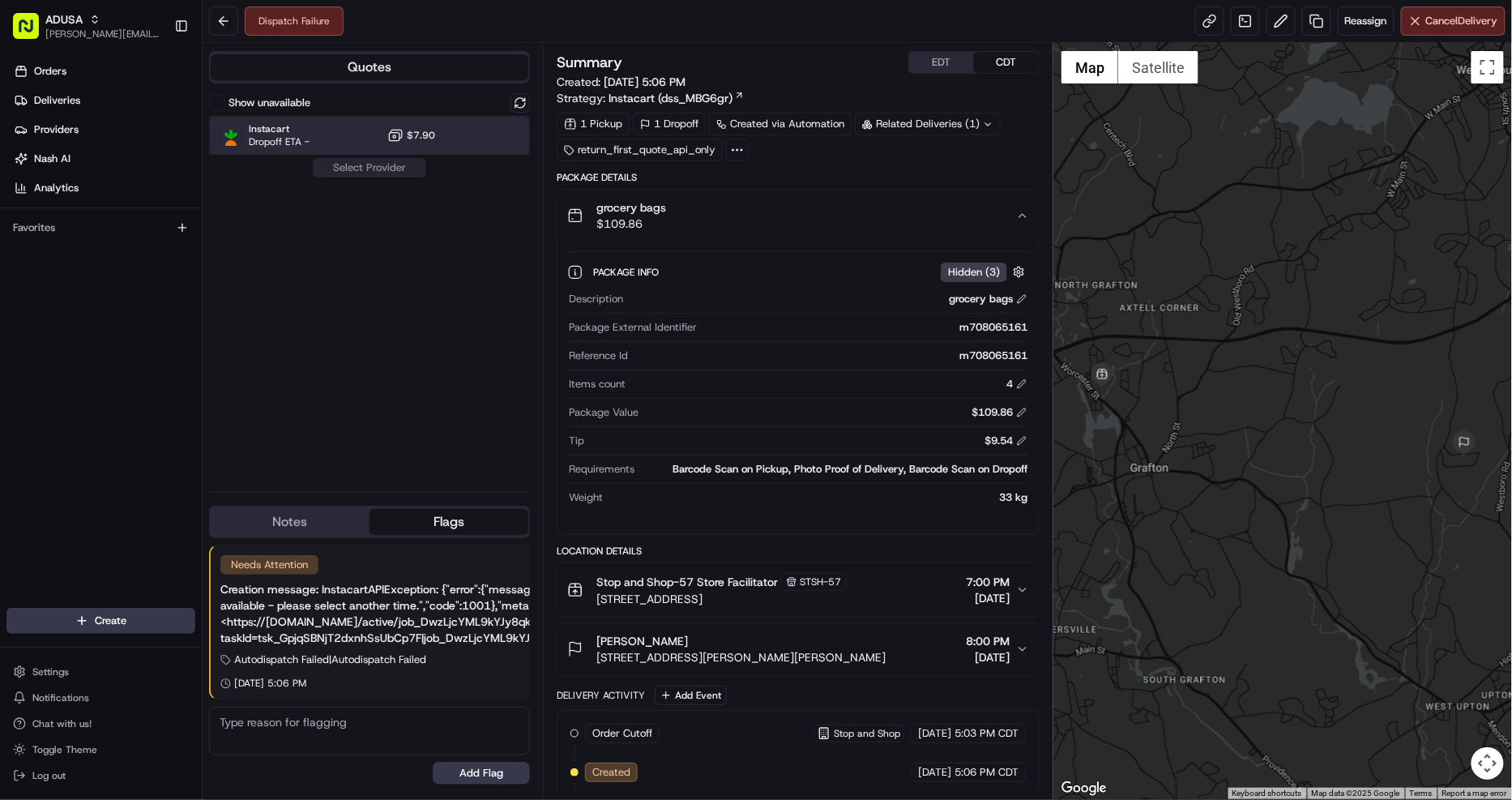
click at [471, 135] on div at bounding box center [480, 135] width 19 height 19
click at [387, 167] on button "Assign Provider" at bounding box center [369, 168] width 115 height 19
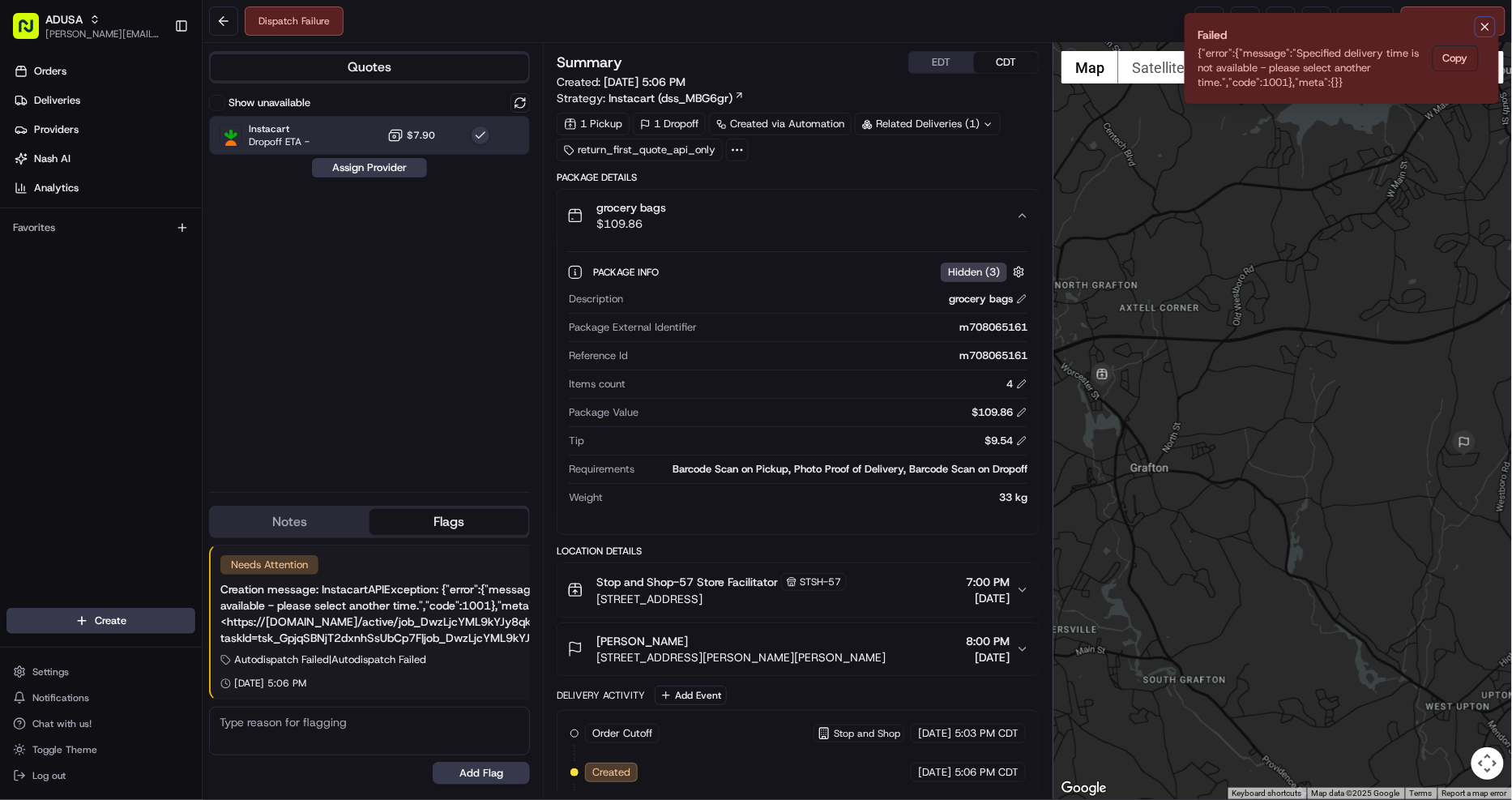
click at [1487, 21] on icon "Notifications (F8)" at bounding box center [1485, 26] width 13 height 13
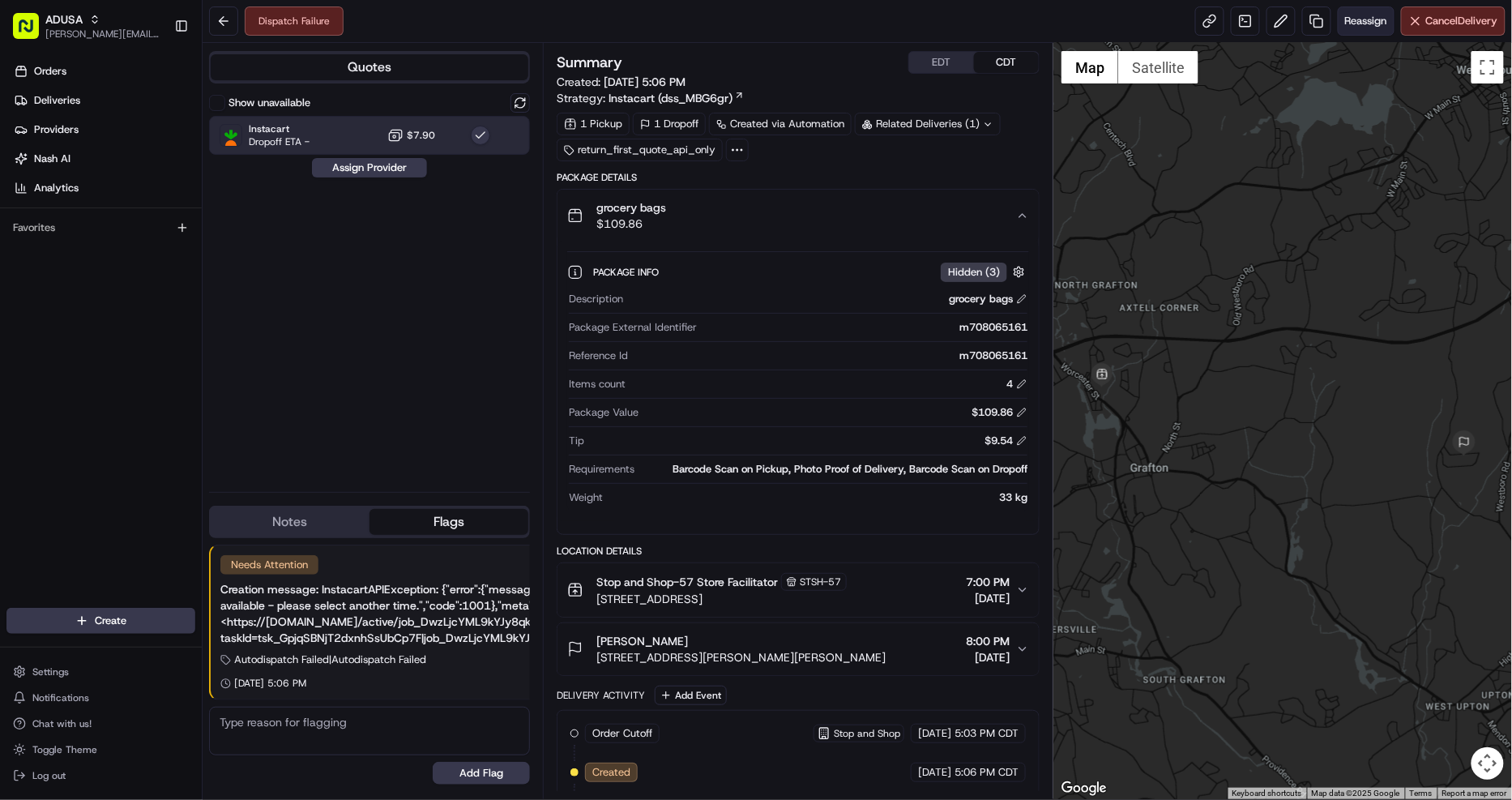
click at [1344, 19] on span "Reassign" at bounding box center [1366, 21] width 42 height 15
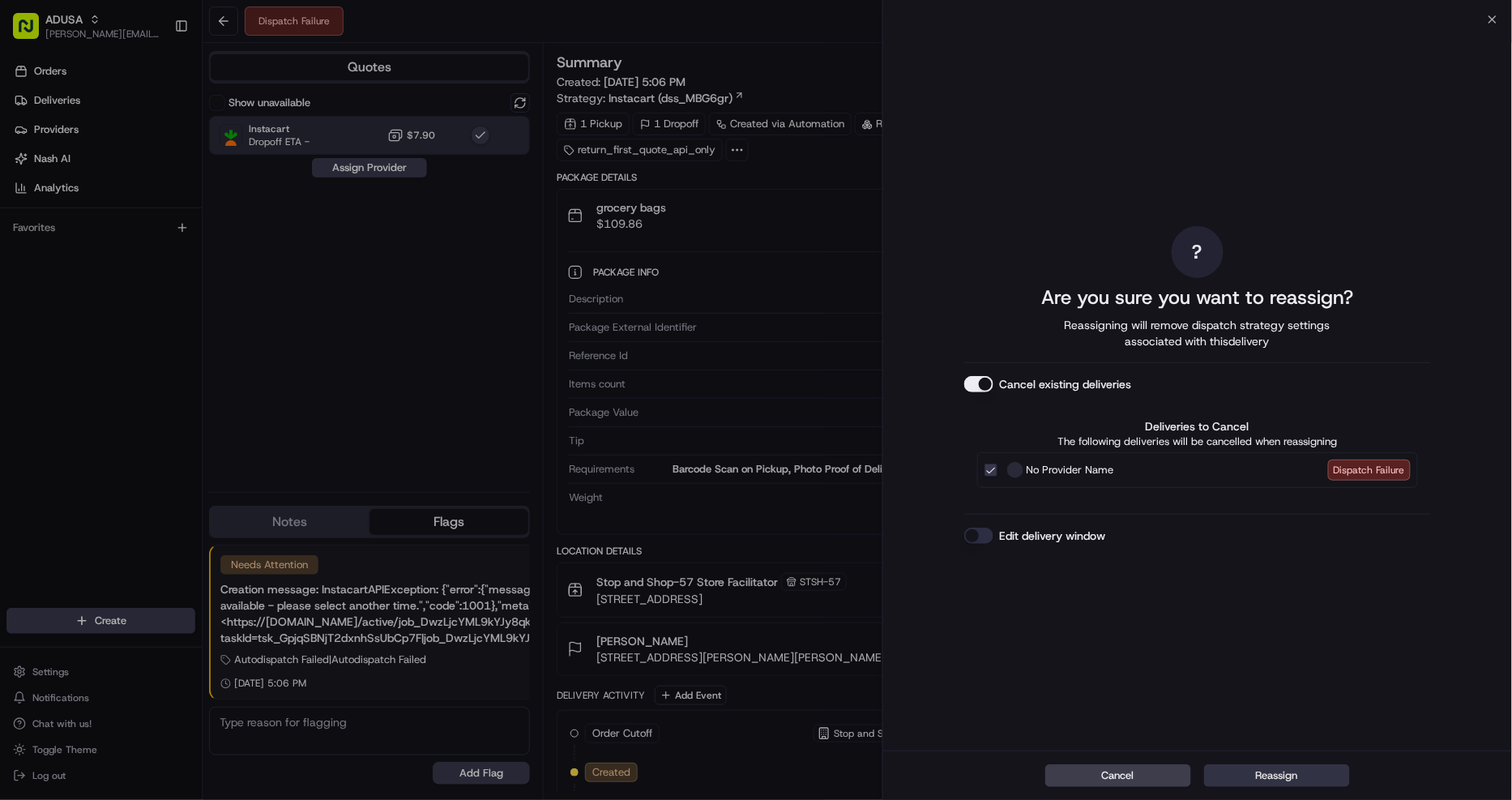
click at [1278, 776] on button "Reassign" at bounding box center [1276, 775] width 145 height 23
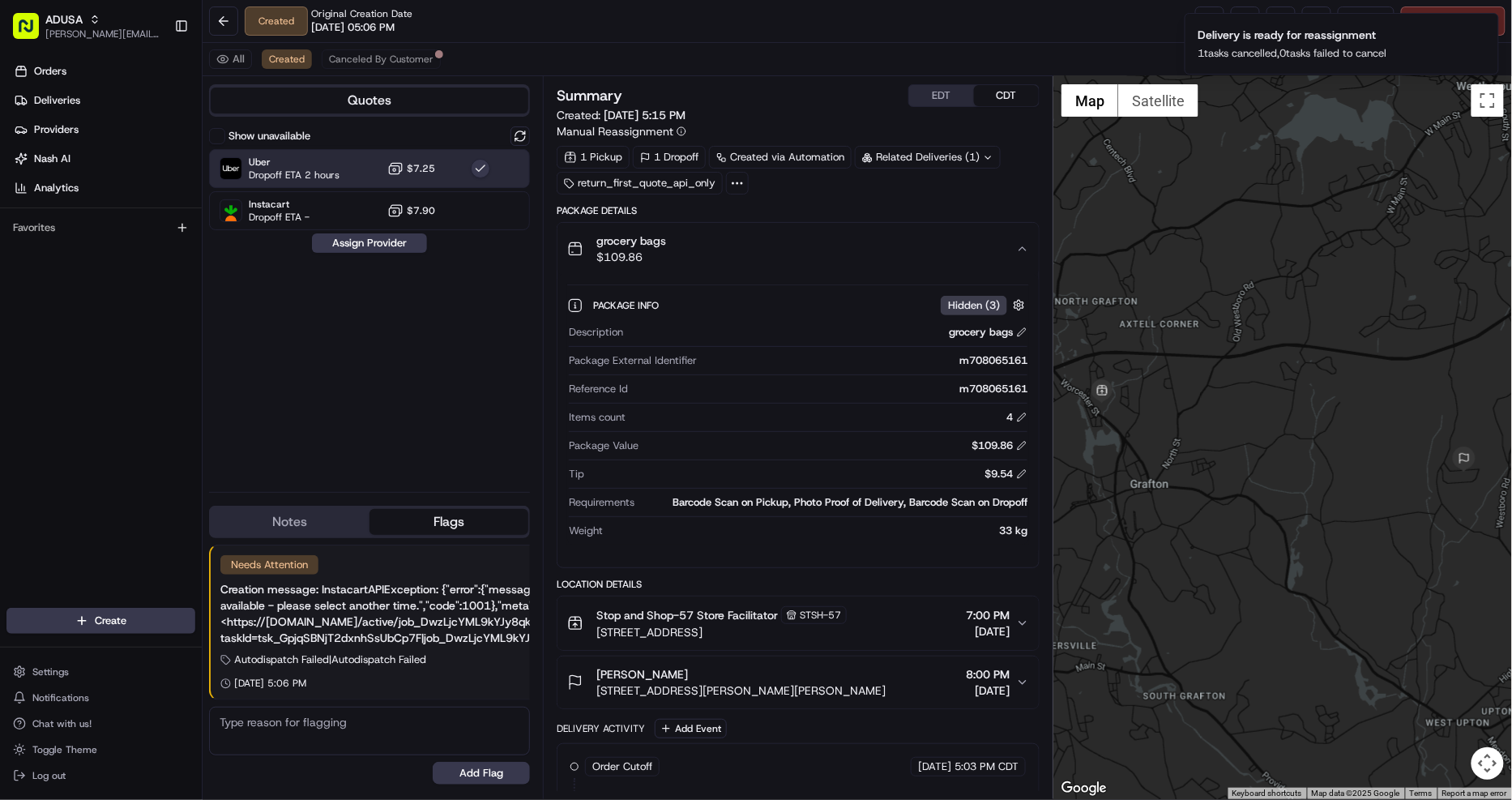
click at [534, 132] on div "Quotes Show unavailable Uber Dropoff ETA 2 hours $7.25 Instacart Dropoff ETA - …" at bounding box center [373, 437] width 340 height 723
click at [524, 131] on button at bounding box center [520, 136] width 19 height 19
click at [487, 171] on button "button" at bounding box center [480, 168] width 19 height 19
click at [486, 167] on div at bounding box center [480, 168] width 19 height 19
click at [395, 243] on button "Assign Provider" at bounding box center [369, 243] width 115 height 19
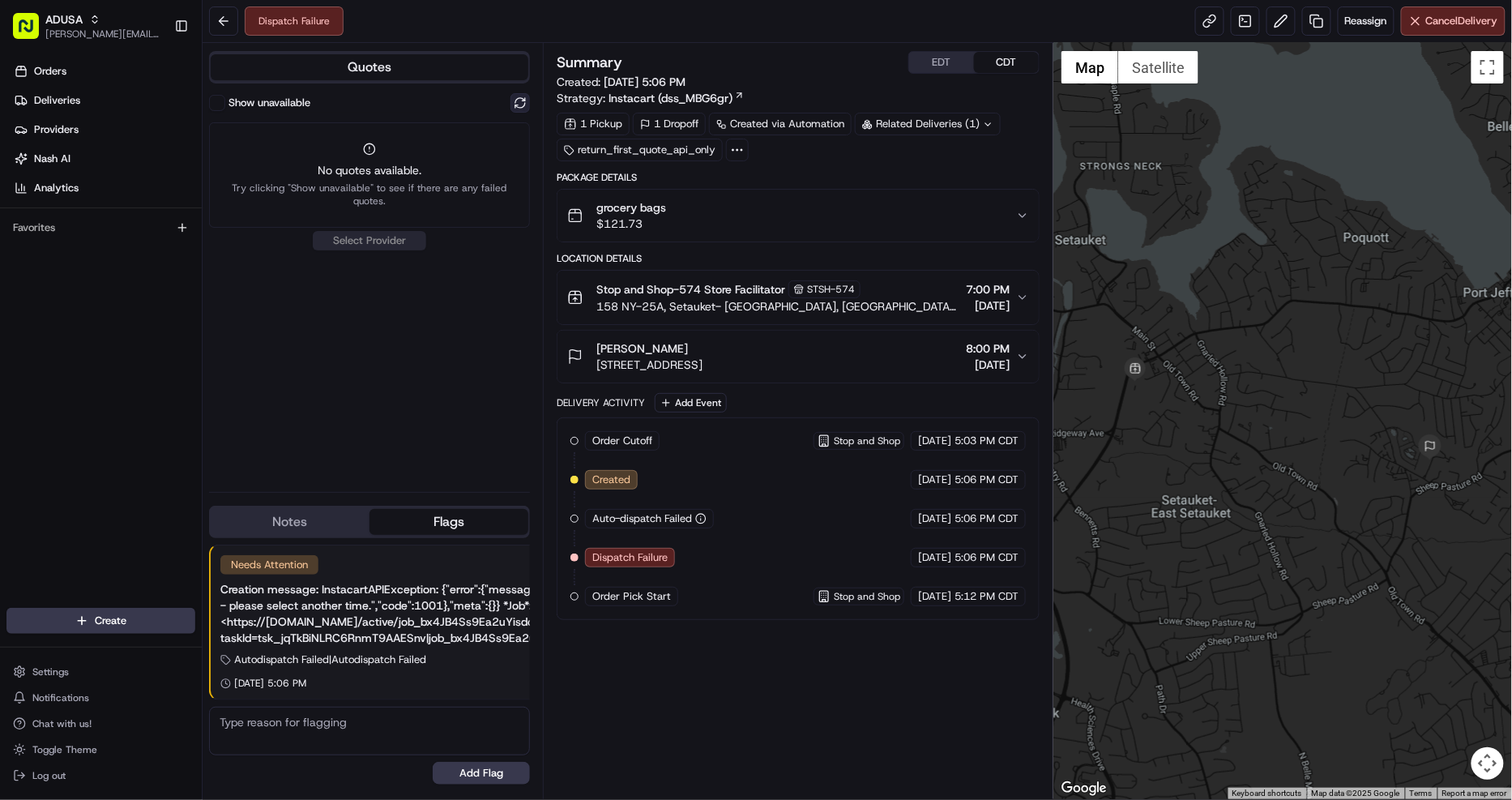
click at [523, 108] on button at bounding box center [520, 103] width 19 height 19
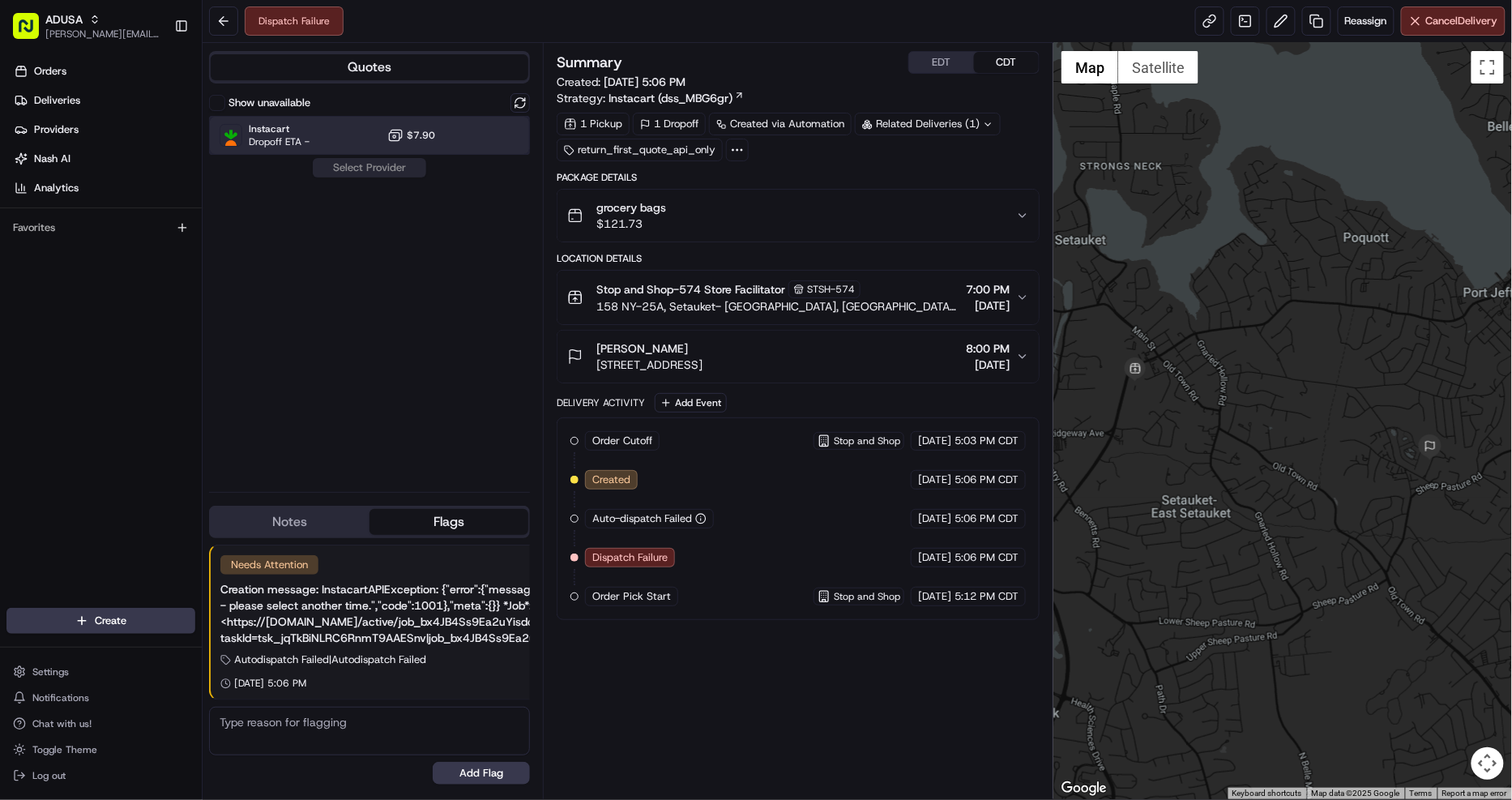
click at [495, 131] on div "Instacart Dropoff ETA - $7.90" at bounding box center [369, 135] width 321 height 39
click at [420, 161] on button "Assign Provider" at bounding box center [369, 168] width 115 height 19
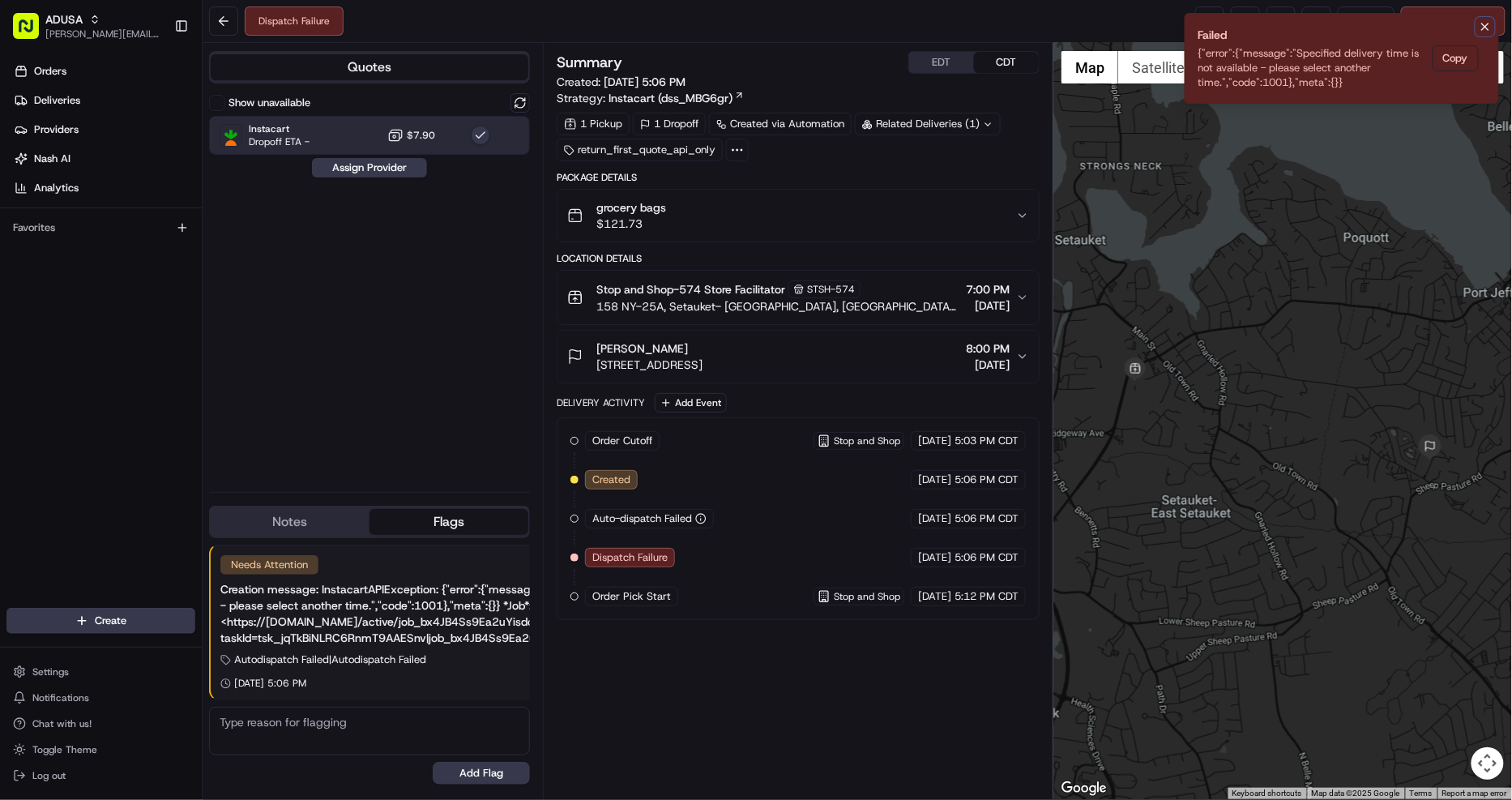
click at [1481, 21] on icon "Notifications (F8)" at bounding box center [1485, 26] width 13 height 13
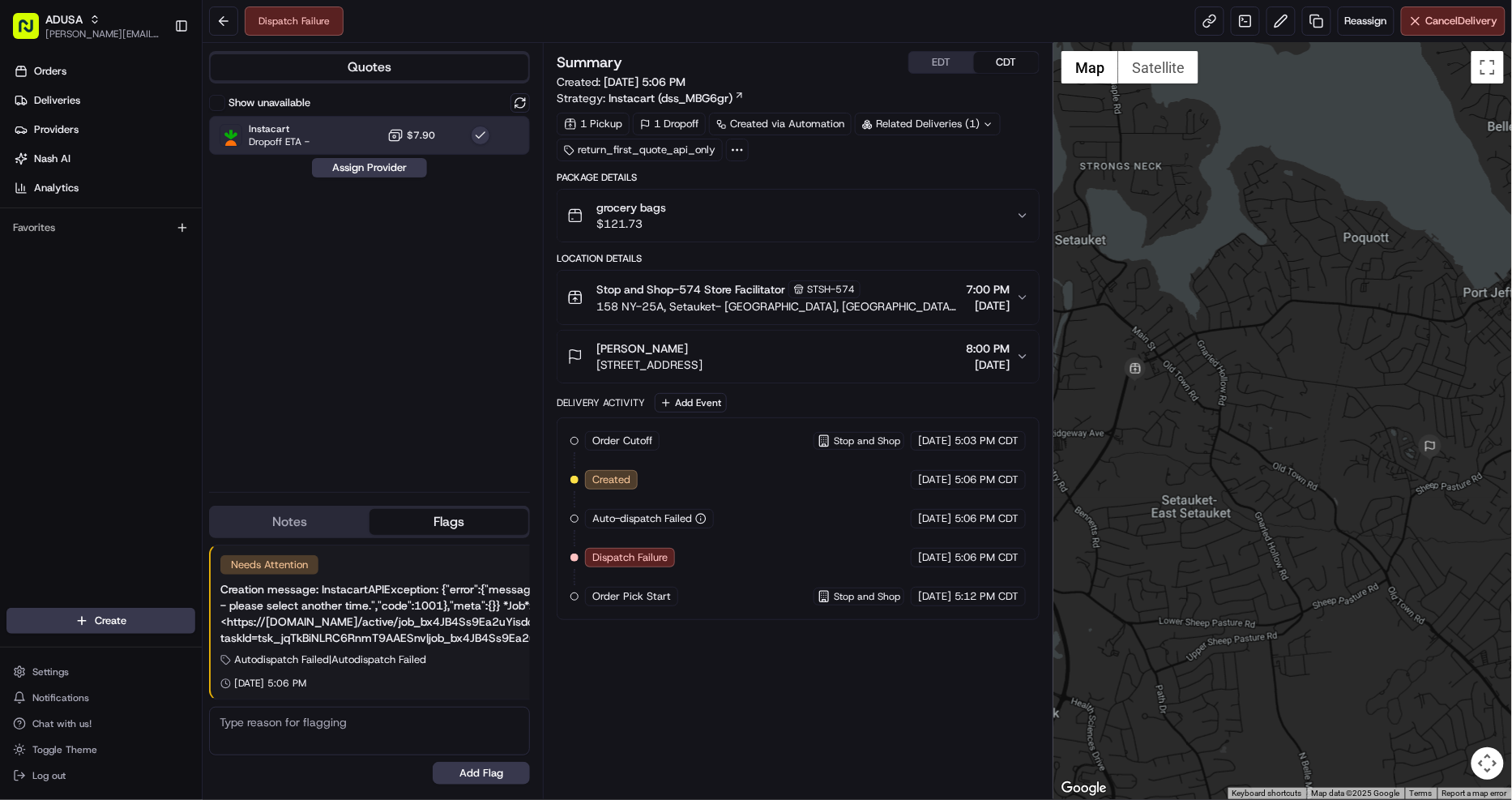
click at [862, 213] on div "grocery bags $121.73" at bounding box center [791, 215] width 449 height 33
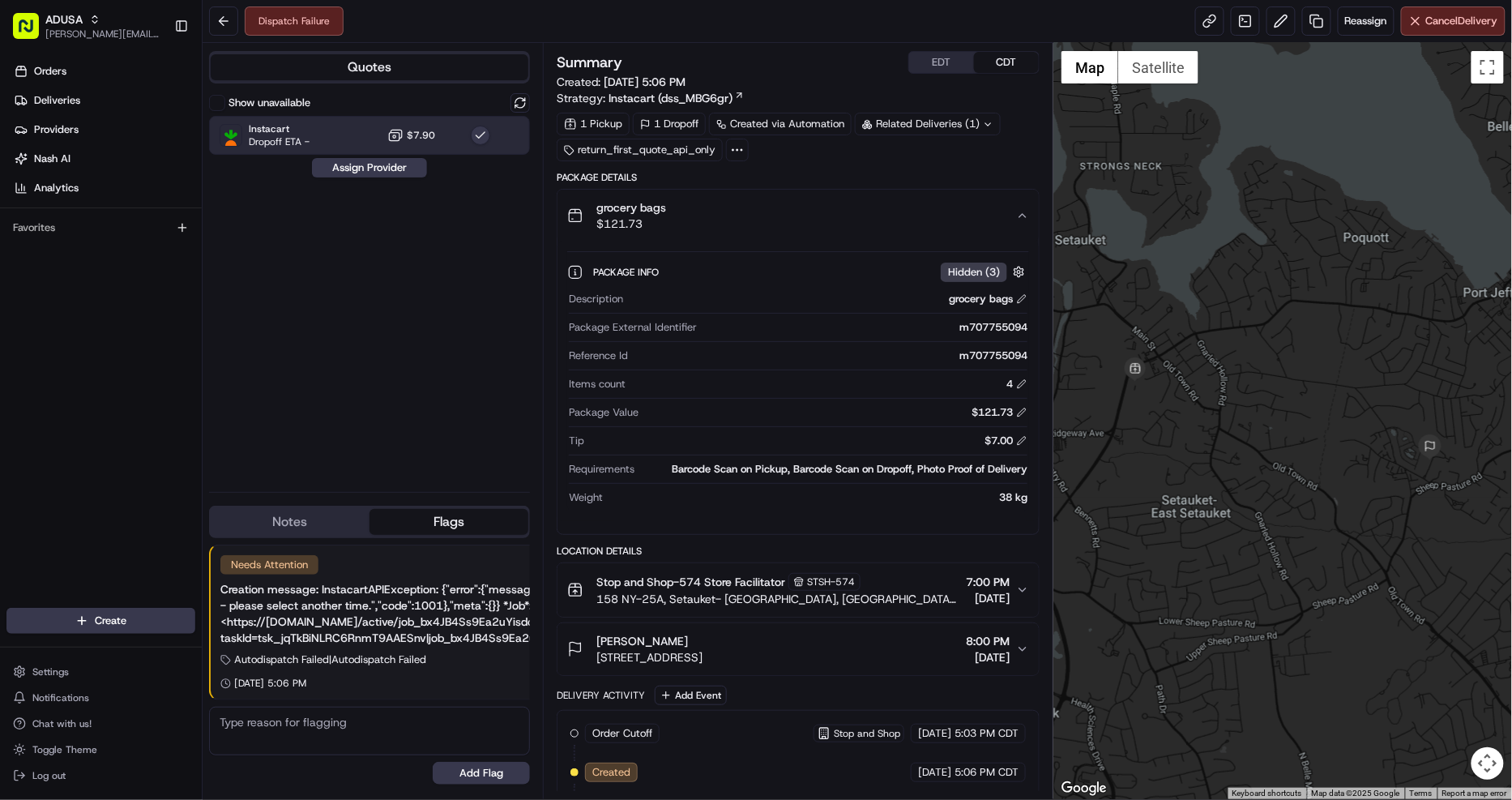
click at [888, 198] on button "grocery bags $121.73" at bounding box center [798, 215] width 481 height 52
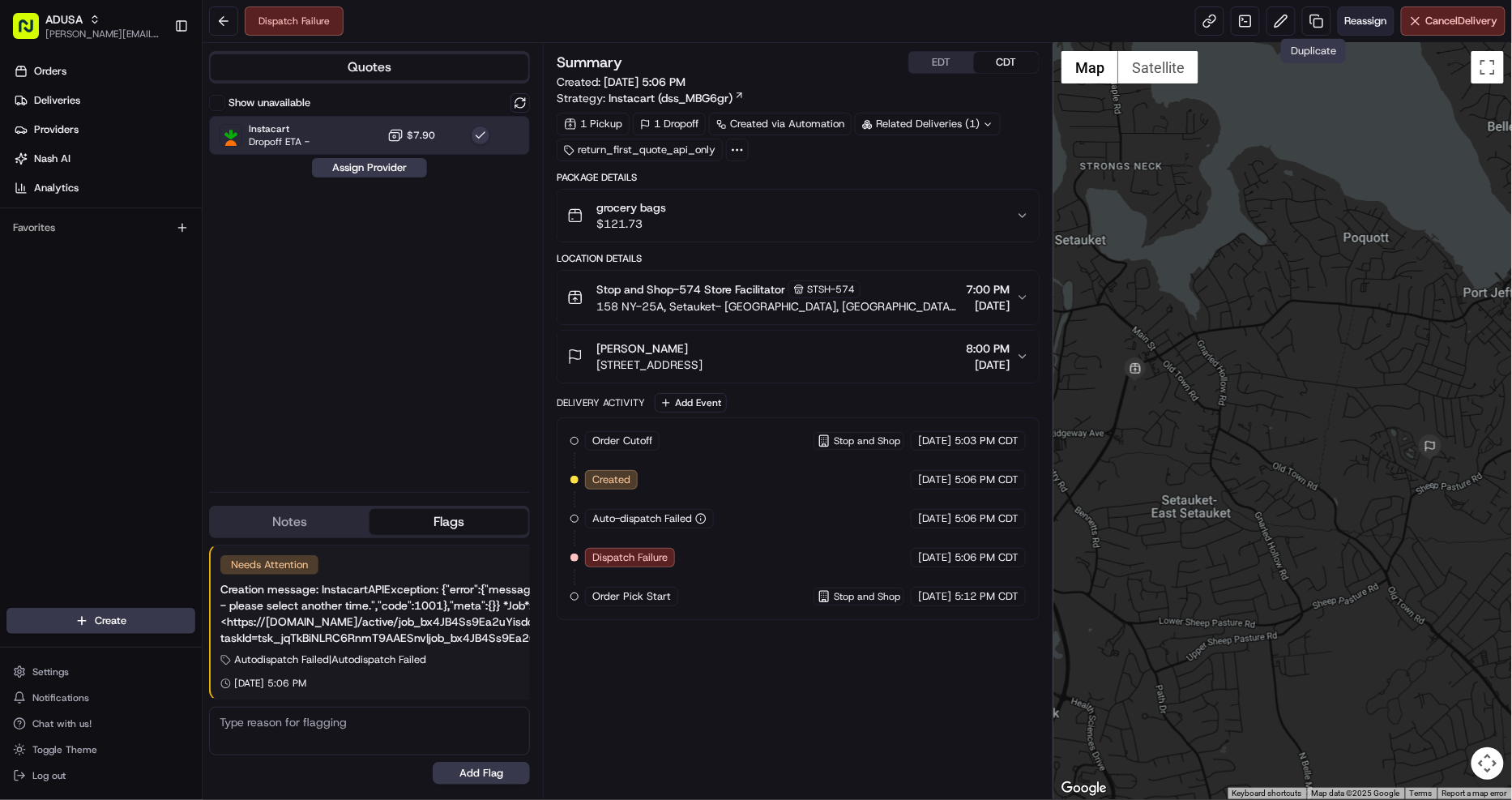
click at [1357, 21] on span "Reassign" at bounding box center [1366, 21] width 42 height 15
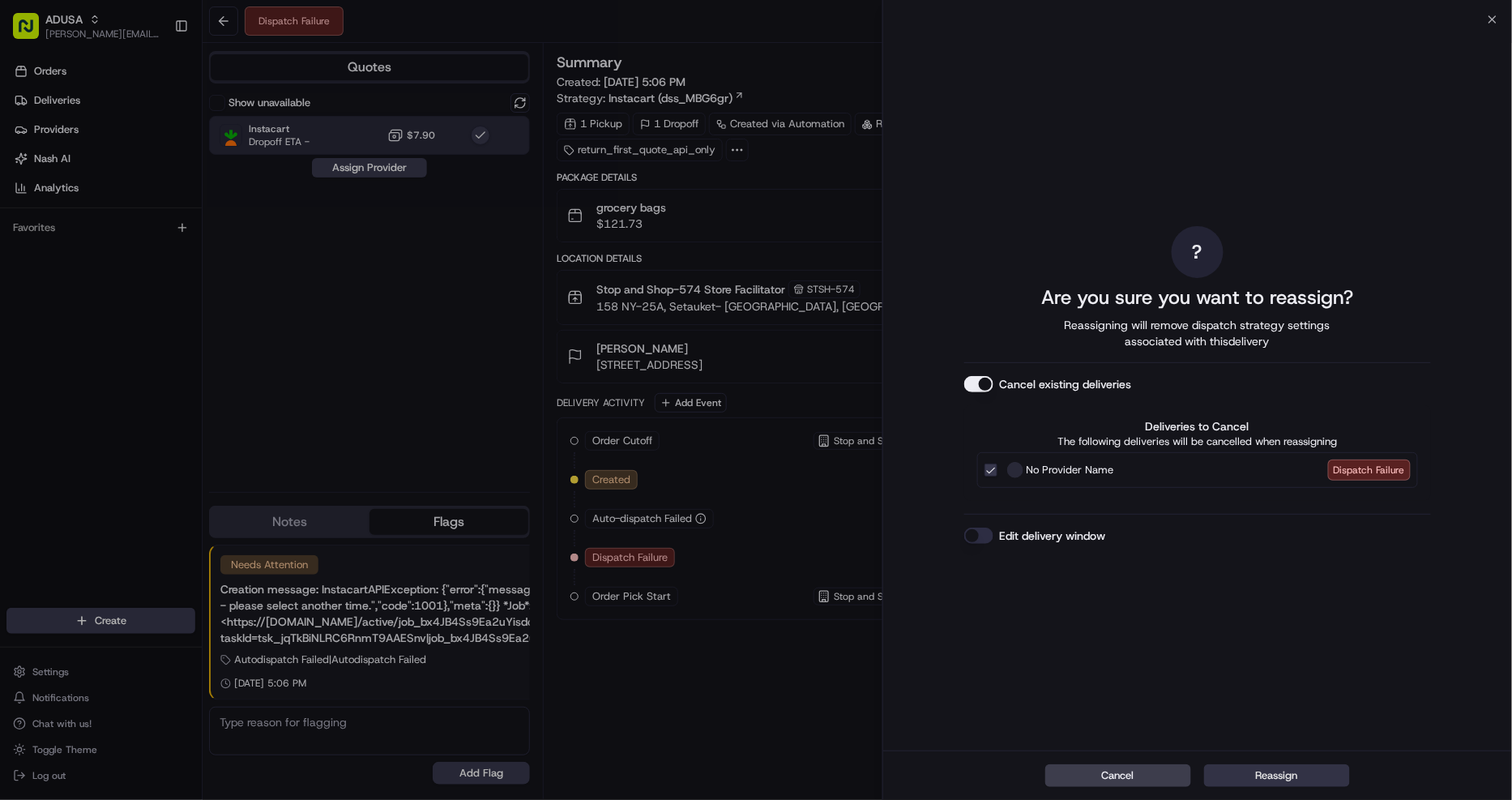
click at [1304, 781] on button "Reassign" at bounding box center [1276, 775] width 145 height 23
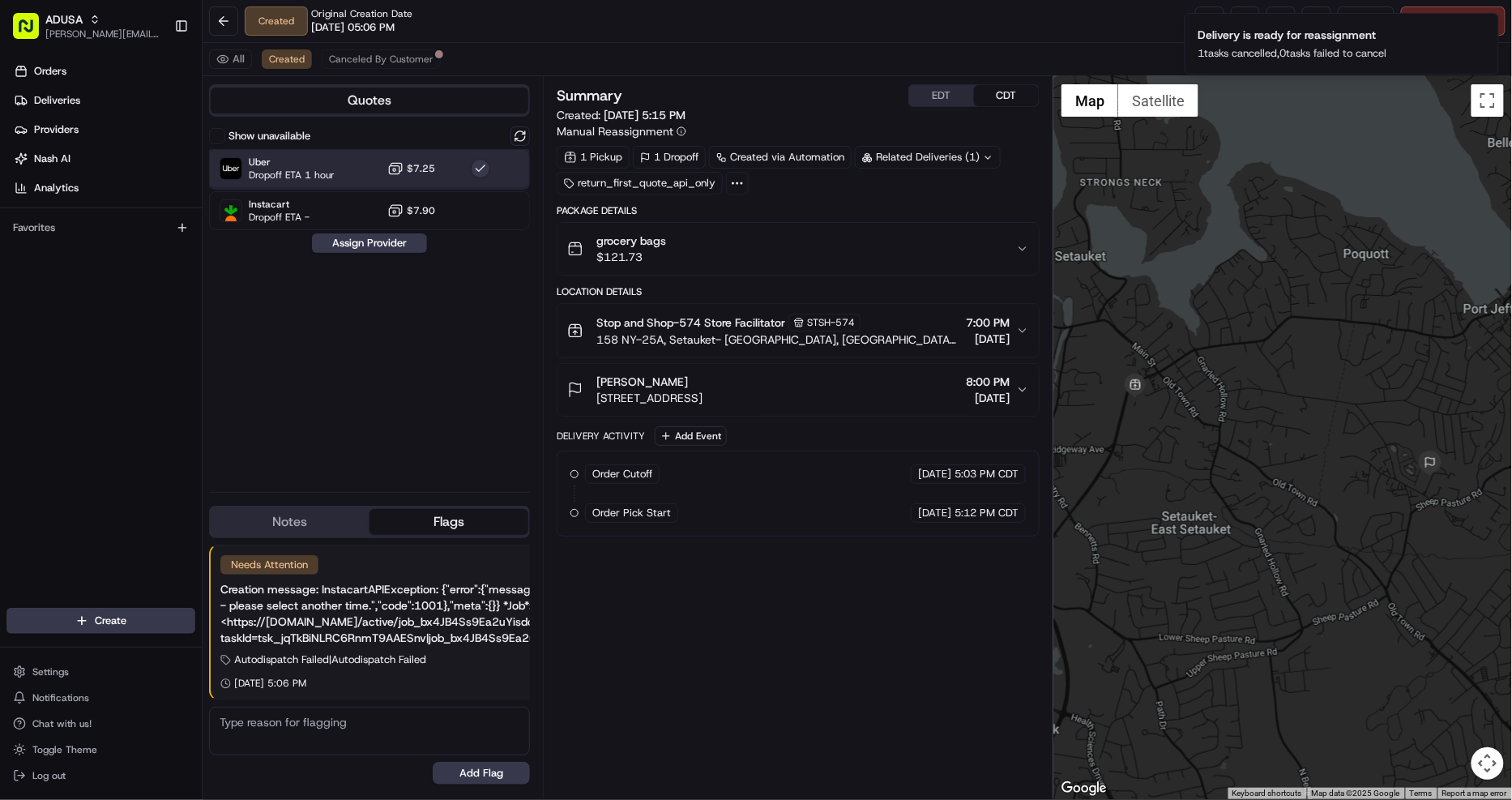
click at [497, 168] on div "Uber Dropoff ETA 1 hour $7.25" at bounding box center [369, 168] width 321 height 39
click at [515, 145] on button at bounding box center [520, 136] width 19 height 19
click at [484, 166] on div at bounding box center [480, 168] width 19 height 19
click at [402, 247] on button "Assign Provider" at bounding box center [369, 243] width 115 height 19
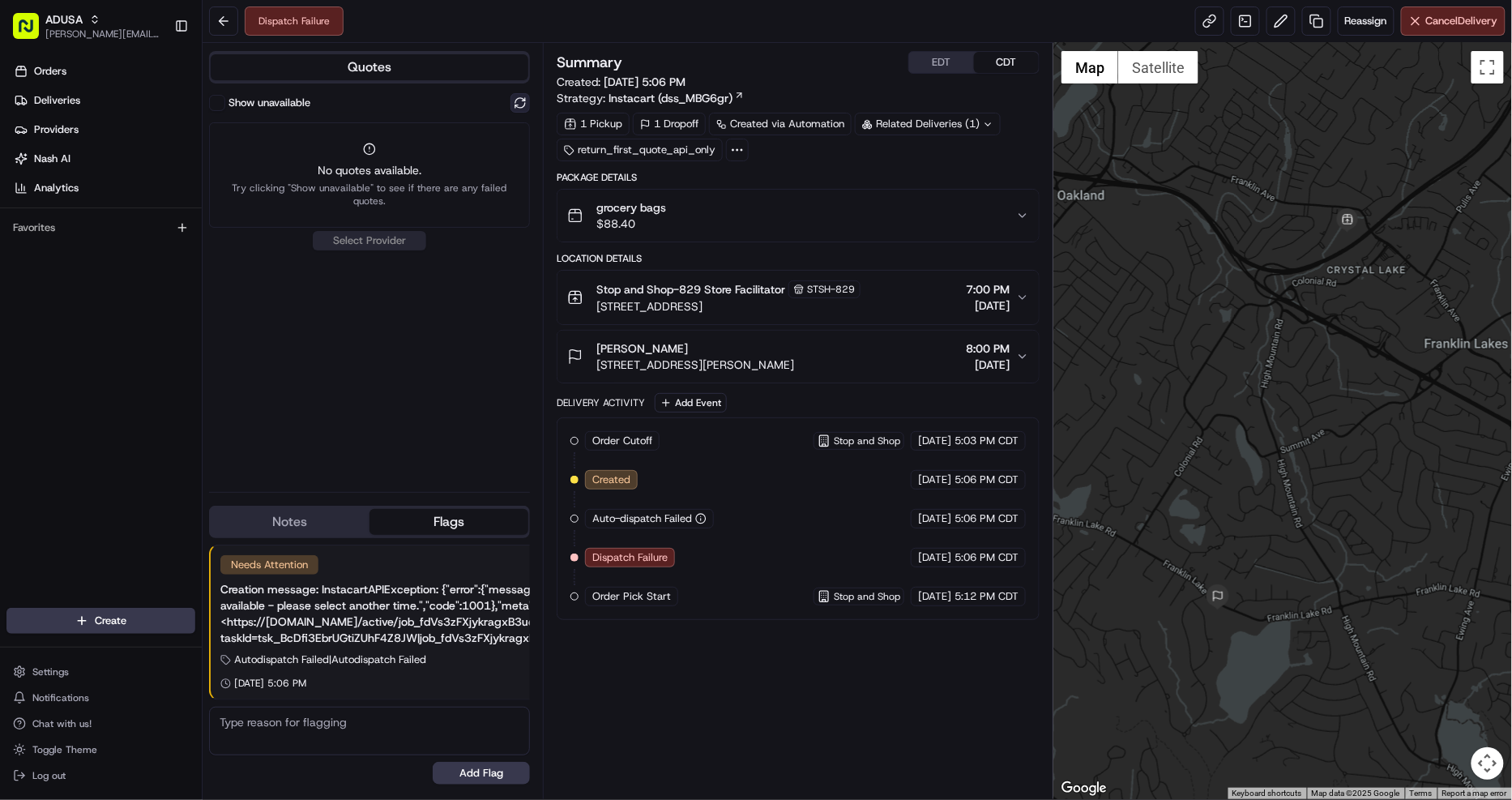
click at [518, 95] on button at bounding box center [520, 103] width 19 height 19
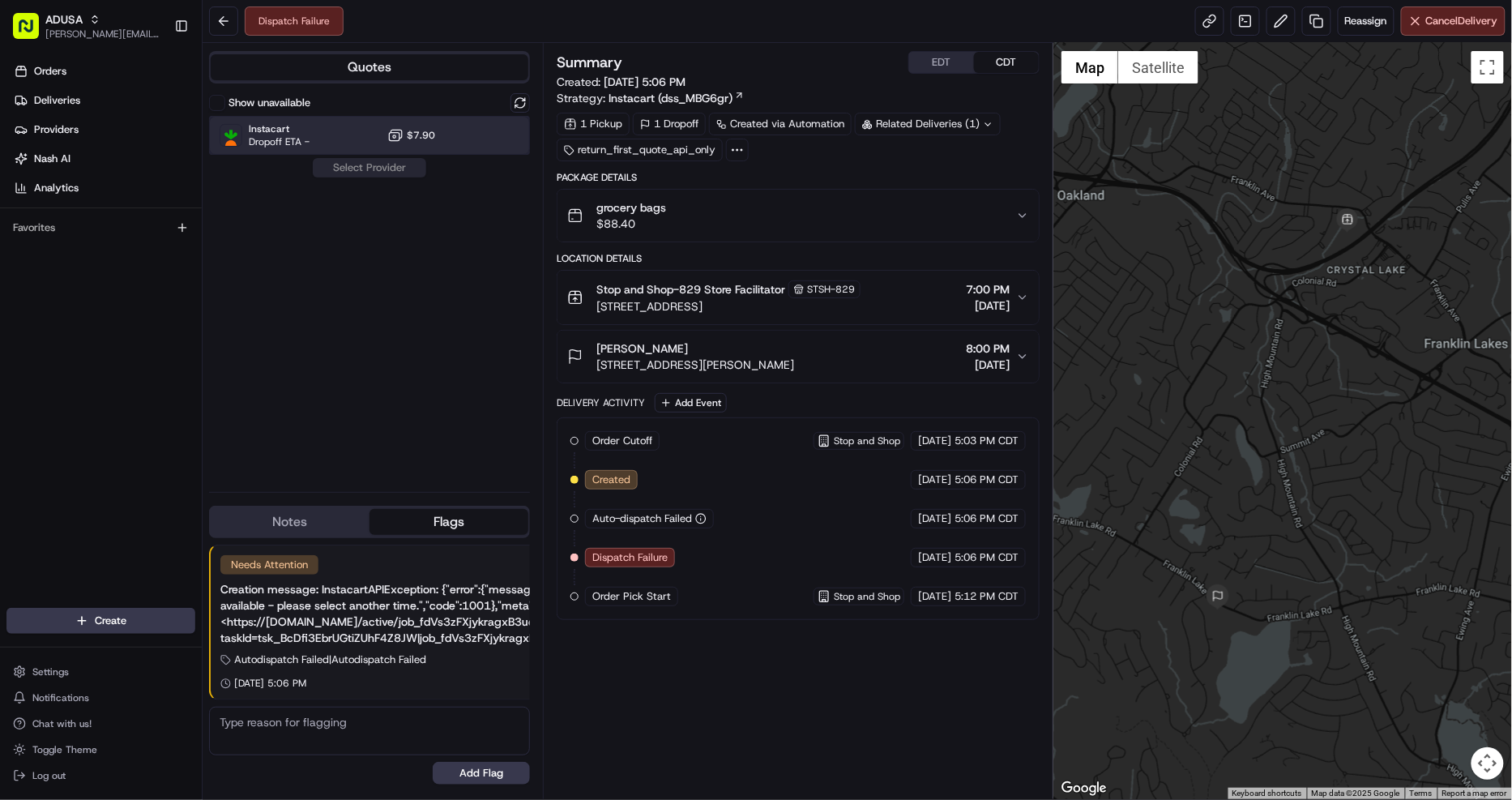
click at [483, 141] on div at bounding box center [480, 135] width 19 height 19
click at [425, 162] on button "Assign Provider" at bounding box center [369, 168] width 115 height 19
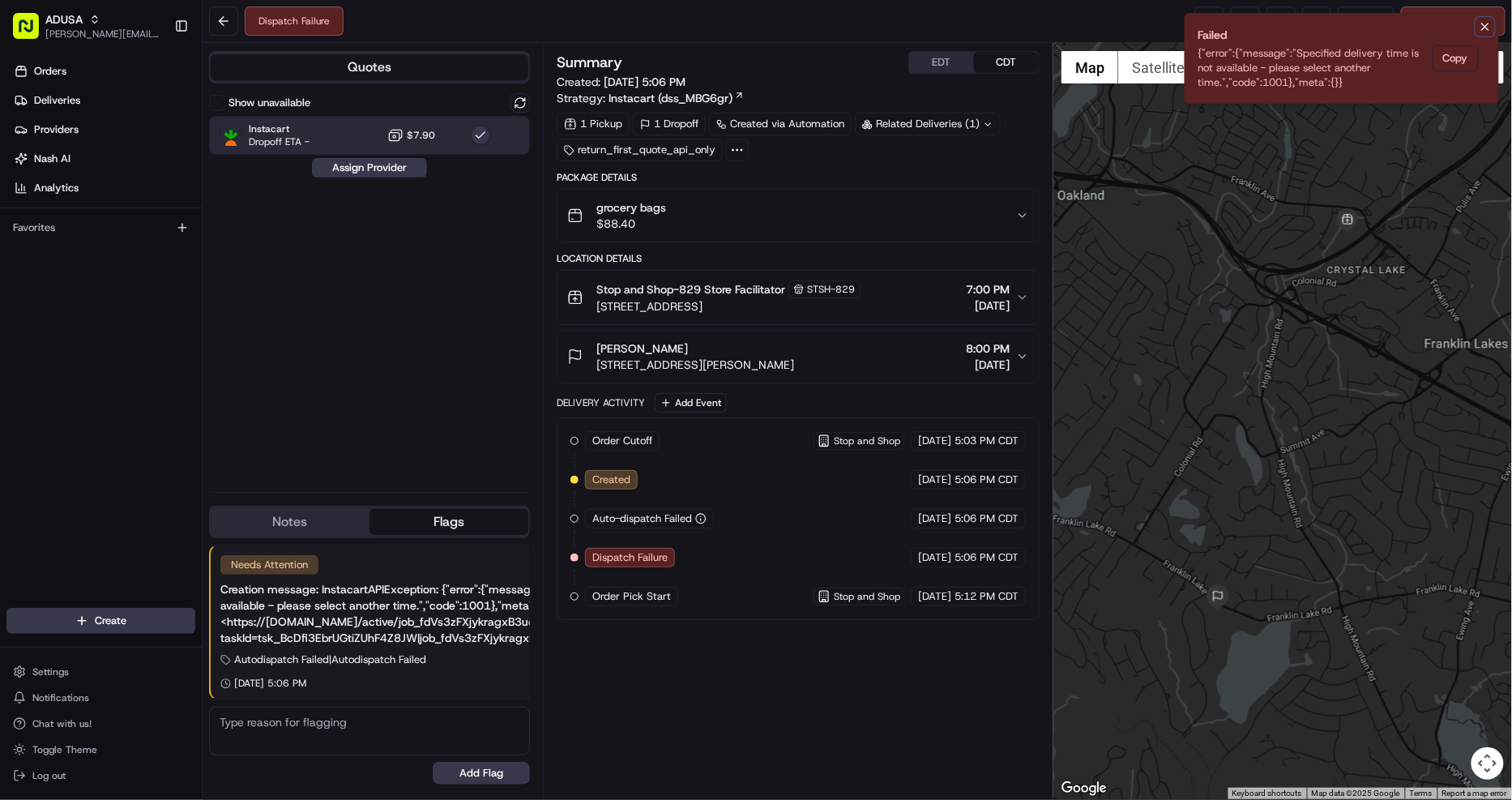
click at [1479, 34] on button "Notifications (F8)" at bounding box center [1485, 26] width 19 height 19
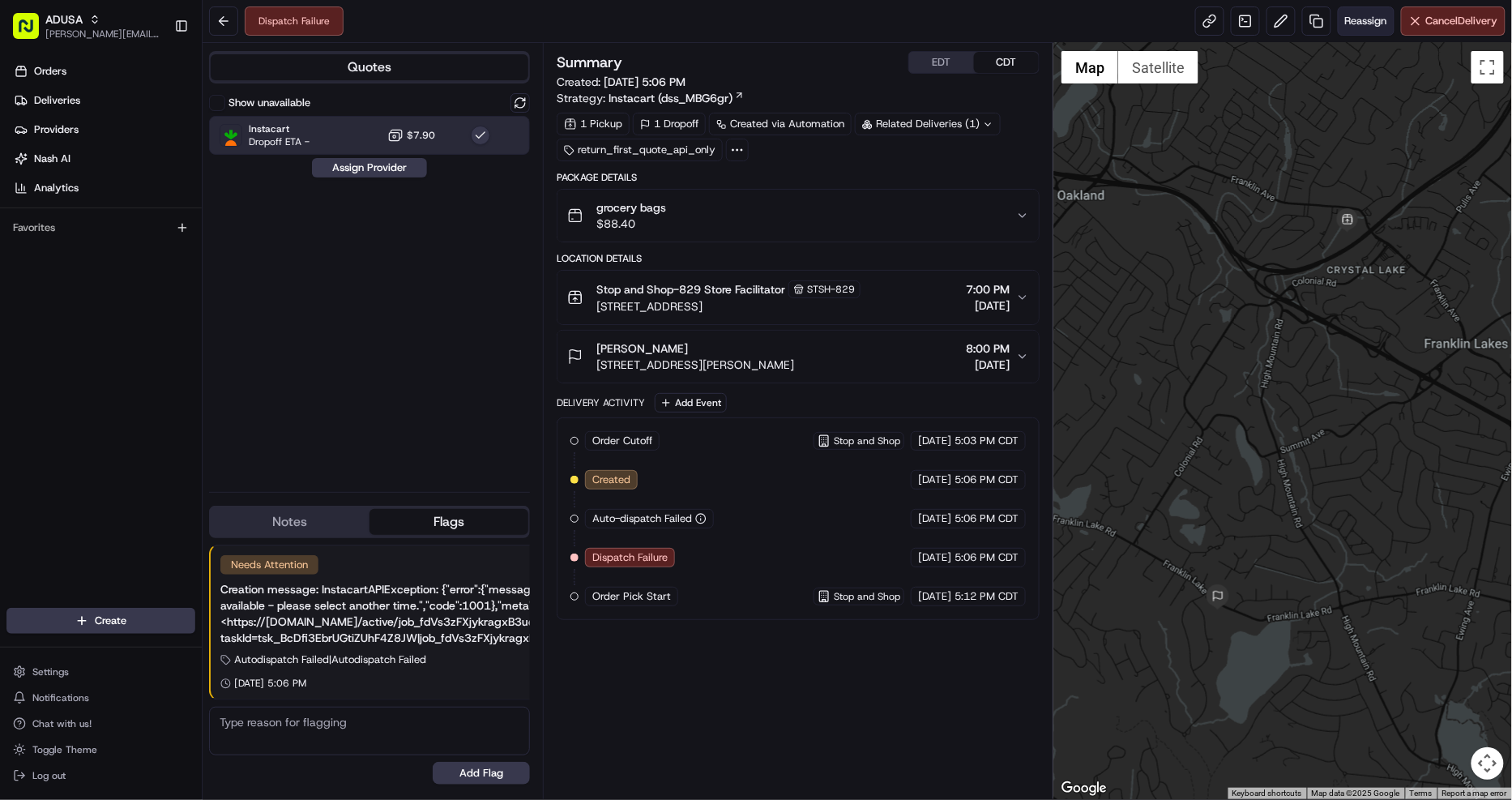
click at [1359, 22] on span "Reassign" at bounding box center [1366, 21] width 42 height 15
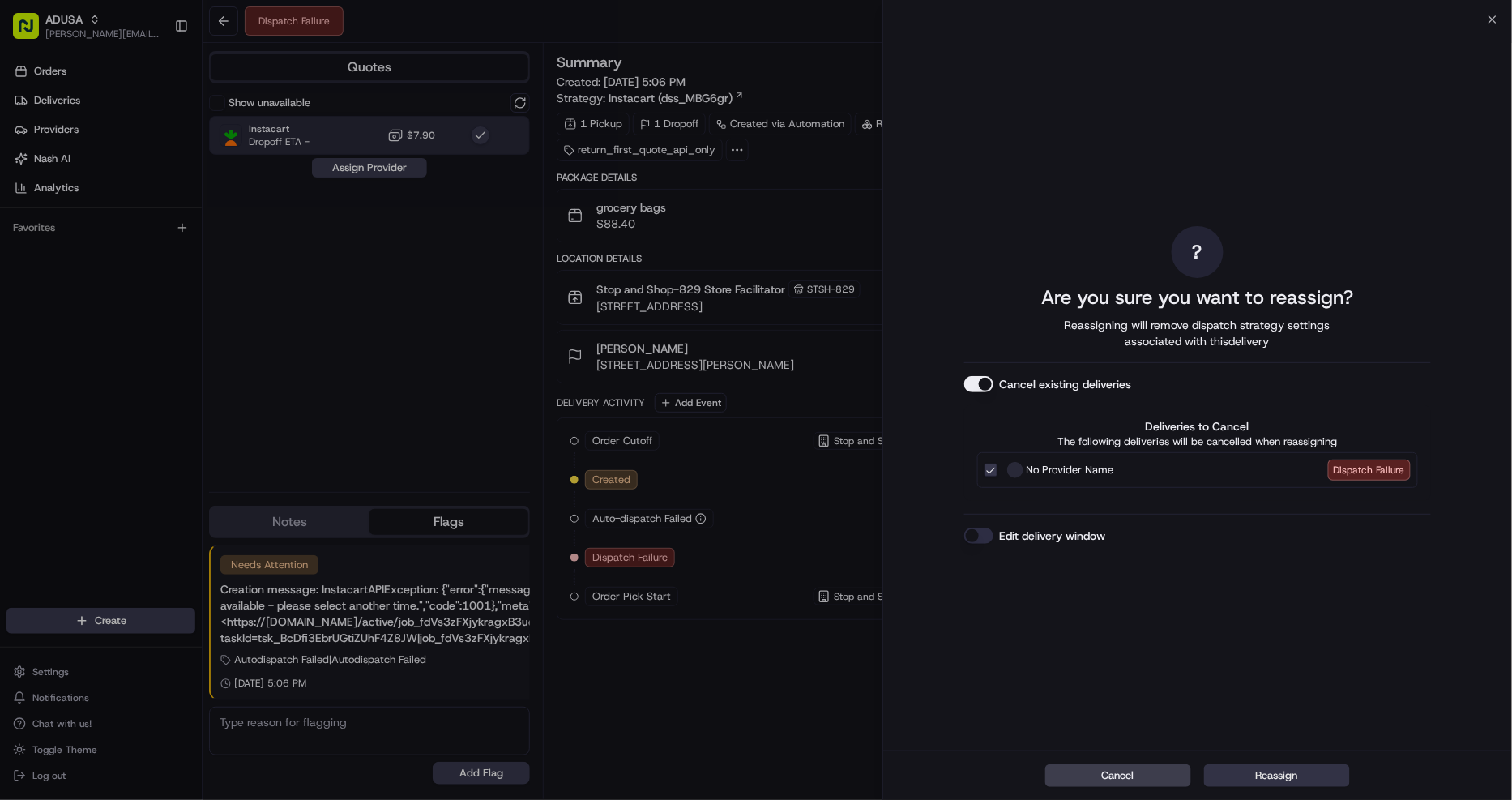
click at [1315, 770] on button "Reassign" at bounding box center [1276, 775] width 145 height 23
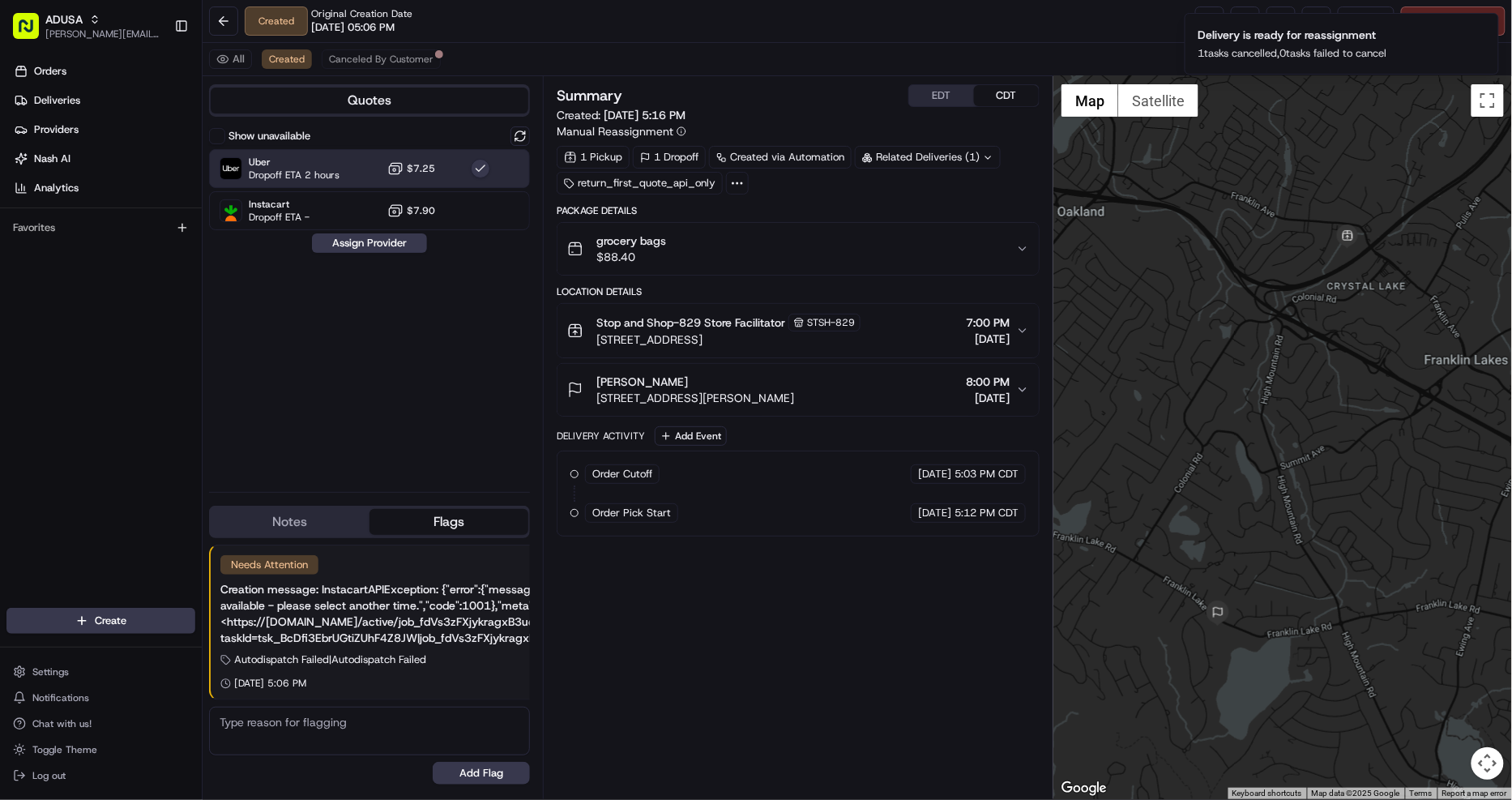
click at [484, 173] on button "button" at bounding box center [480, 168] width 19 height 19
click at [514, 131] on button at bounding box center [520, 136] width 19 height 19
click at [496, 157] on div "Uber Dropoff ETA 2 hours $7.25" at bounding box center [369, 168] width 321 height 39
click at [377, 240] on button "Assign Provider" at bounding box center [369, 243] width 115 height 19
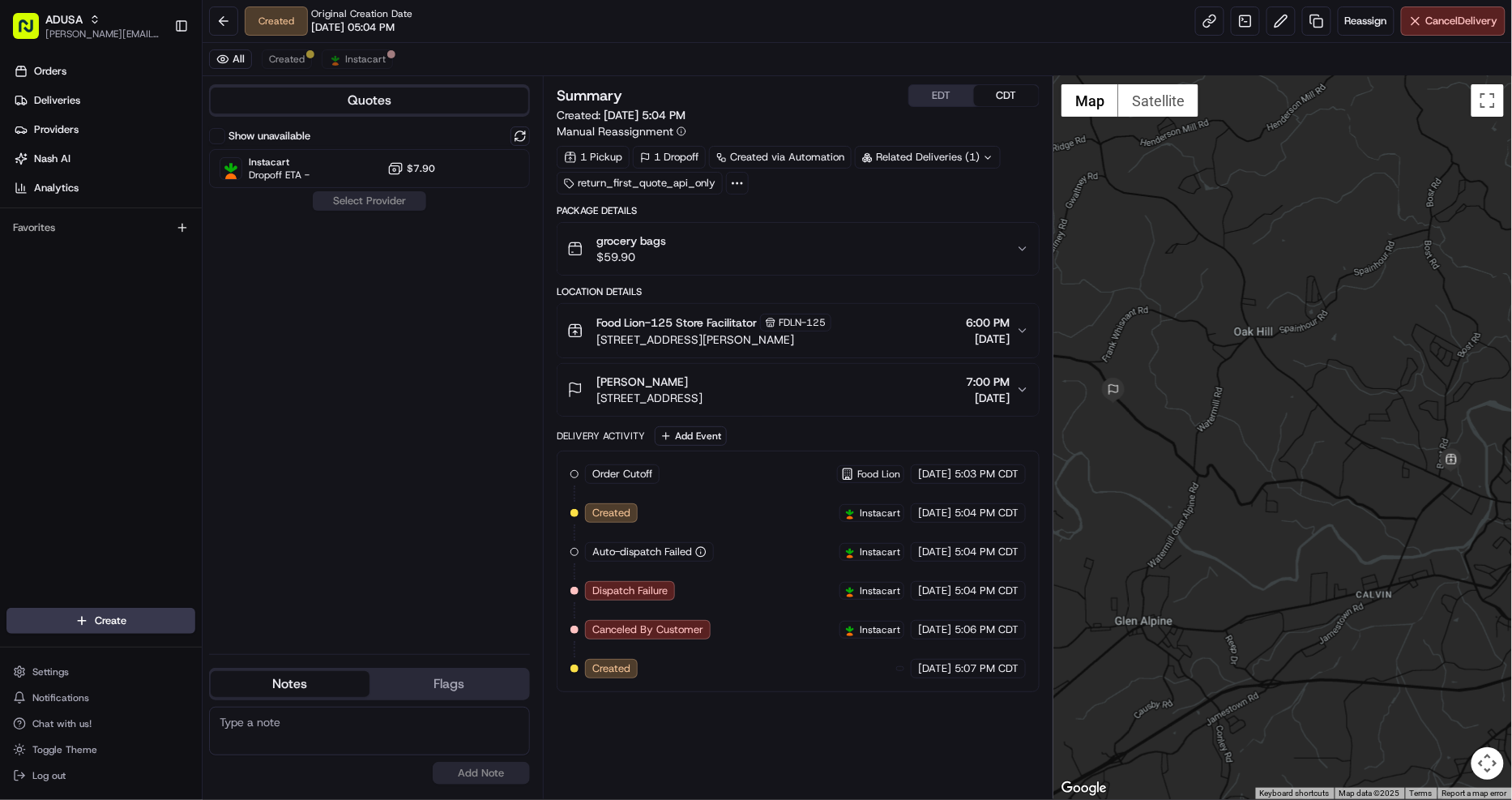
click at [868, 328] on div "Food Lion-125 Store Facilitator FDLN-125 [STREET_ADDRESS][PERSON_NAME] 6:00 PM …" at bounding box center [791, 331] width 449 height 34
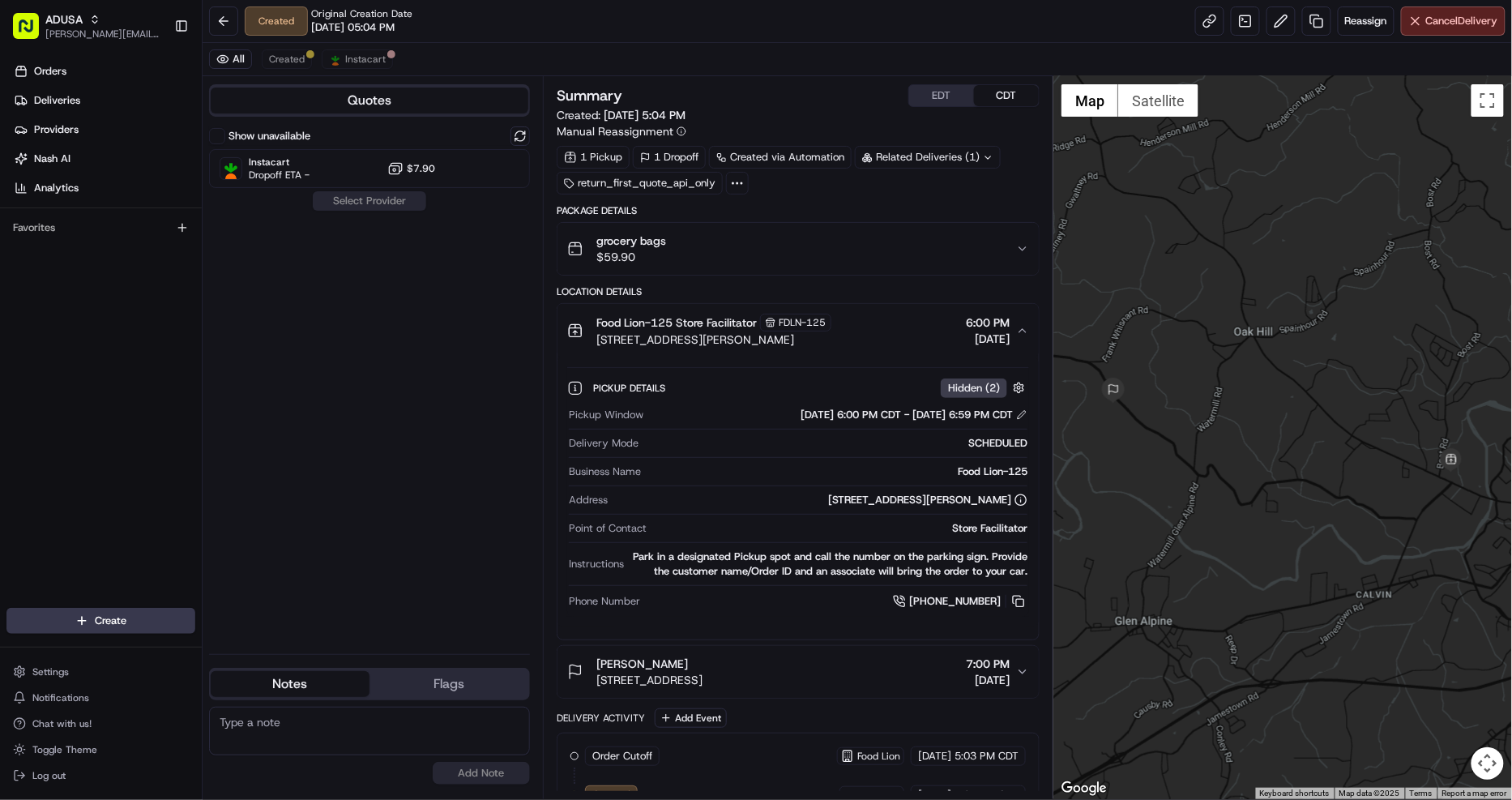
click at [890, 316] on div "Food Lion-125 Store Facilitator FDLN-125 120 Bost Rd, Morganton, NC 28655, US 6…" at bounding box center [791, 331] width 449 height 34
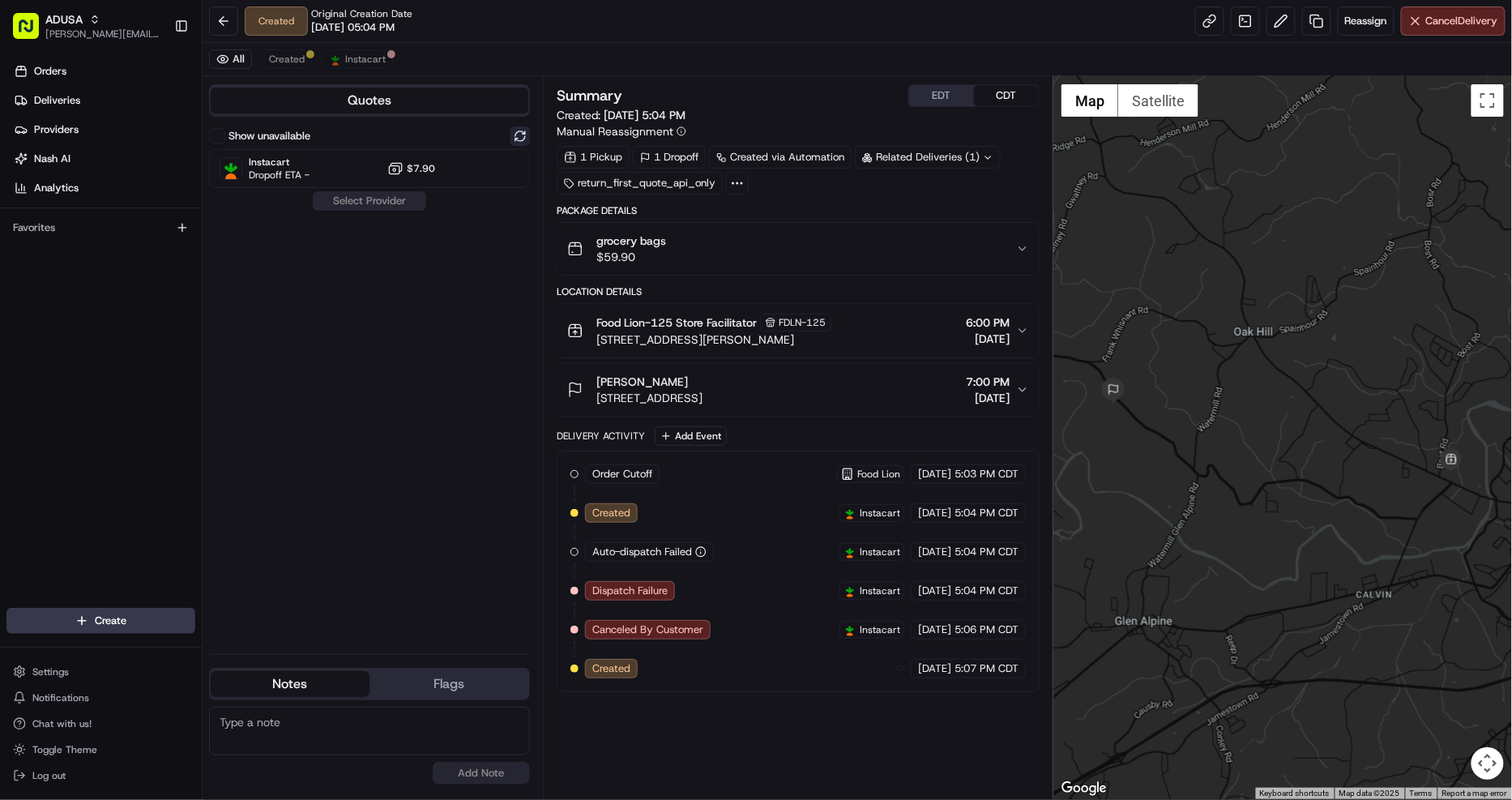
click at [519, 135] on button at bounding box center [520, 136] width 19 height 19
click at [455, 162] on div "Instacart Dropoff ETA - $7.90" at bounding box center [369, 168] width 321 height 39
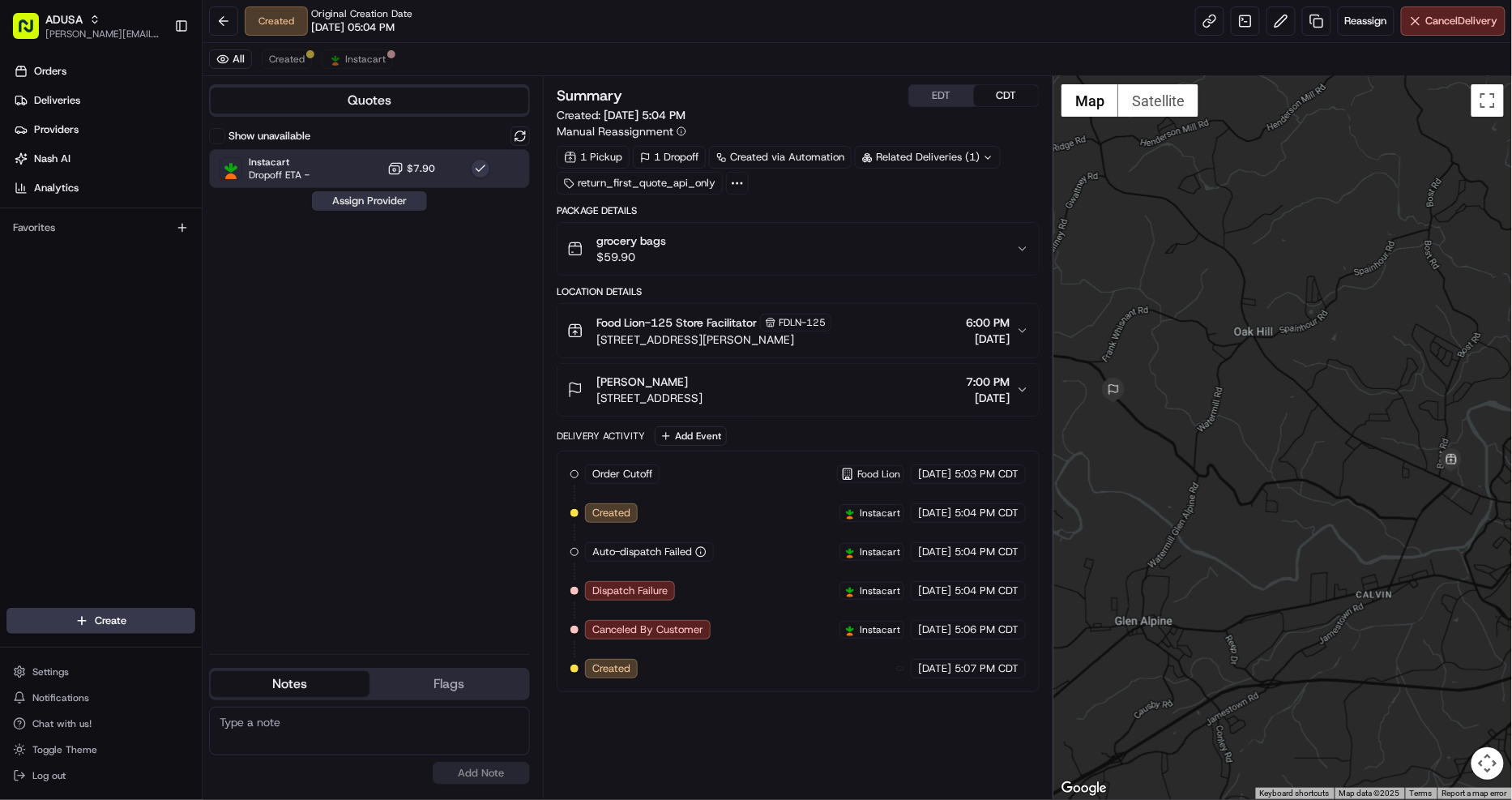
click at [389, 197] on button "Assign Provider" at bounding box center [369, 201] width 115 height 19
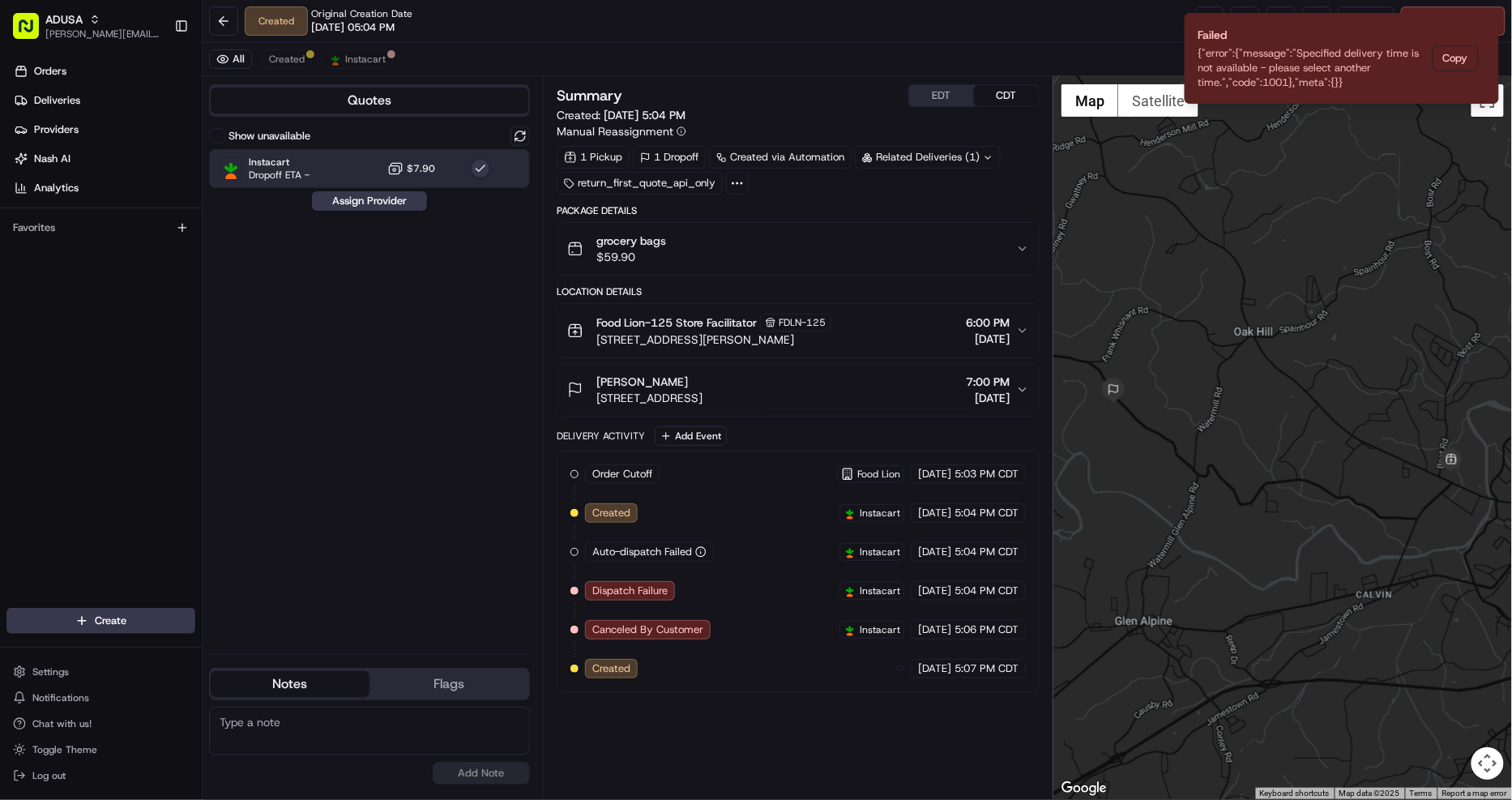
click at [255, 131] on label "Show unavailable" at bounding box center [269, 136] width 82 height 15
click at [225, 131] on button "Show unavailable" at bounding box center [217, 136] width 16 height 16
click at [1481, 30] on icon "Notifications (F8)" at bounding box center [1485, 26] width 13 height 13
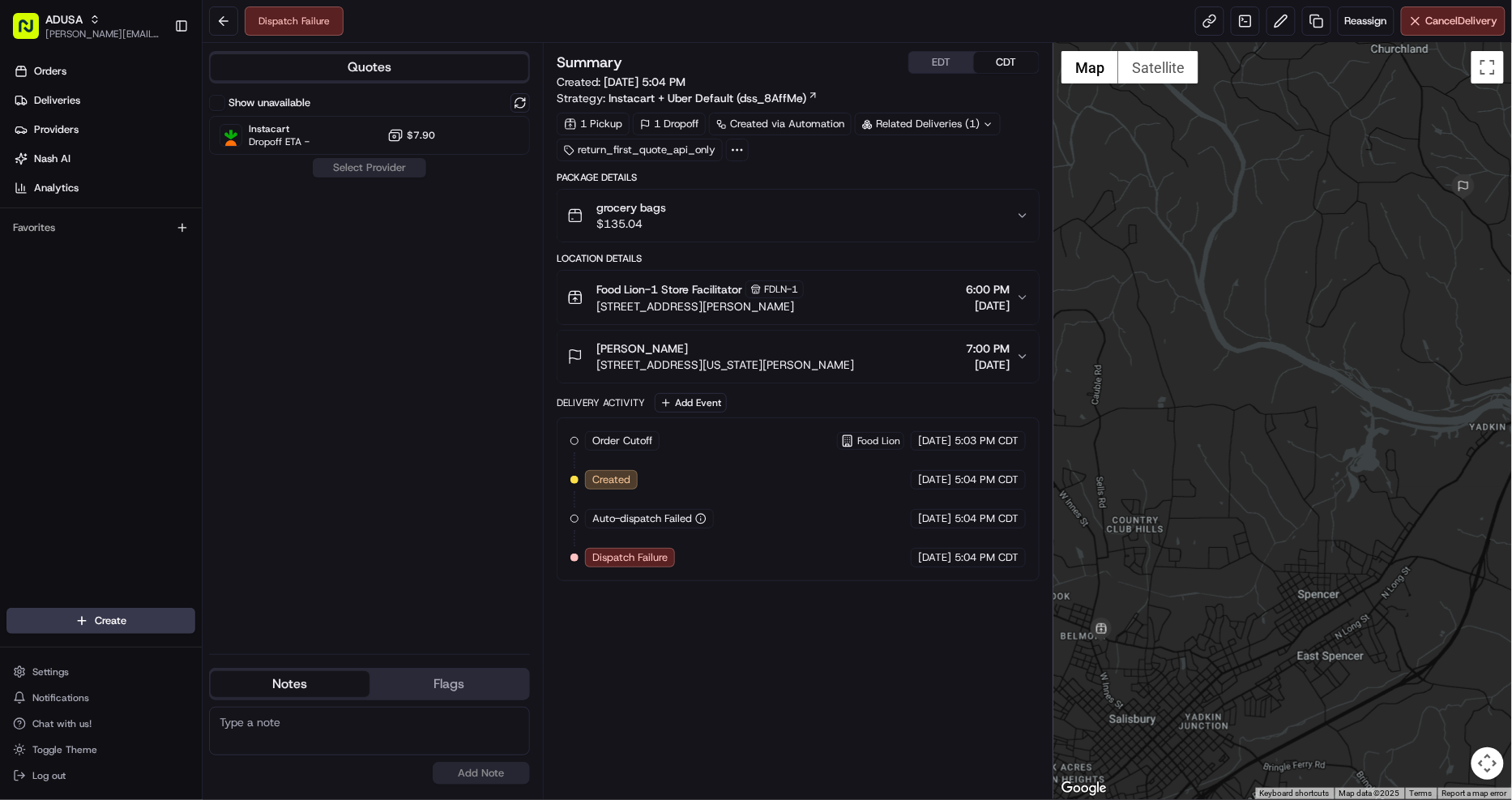
click at [807, 195] on button "grocery bags $135.04" at bounding box center [798, 215] width 481 height 52
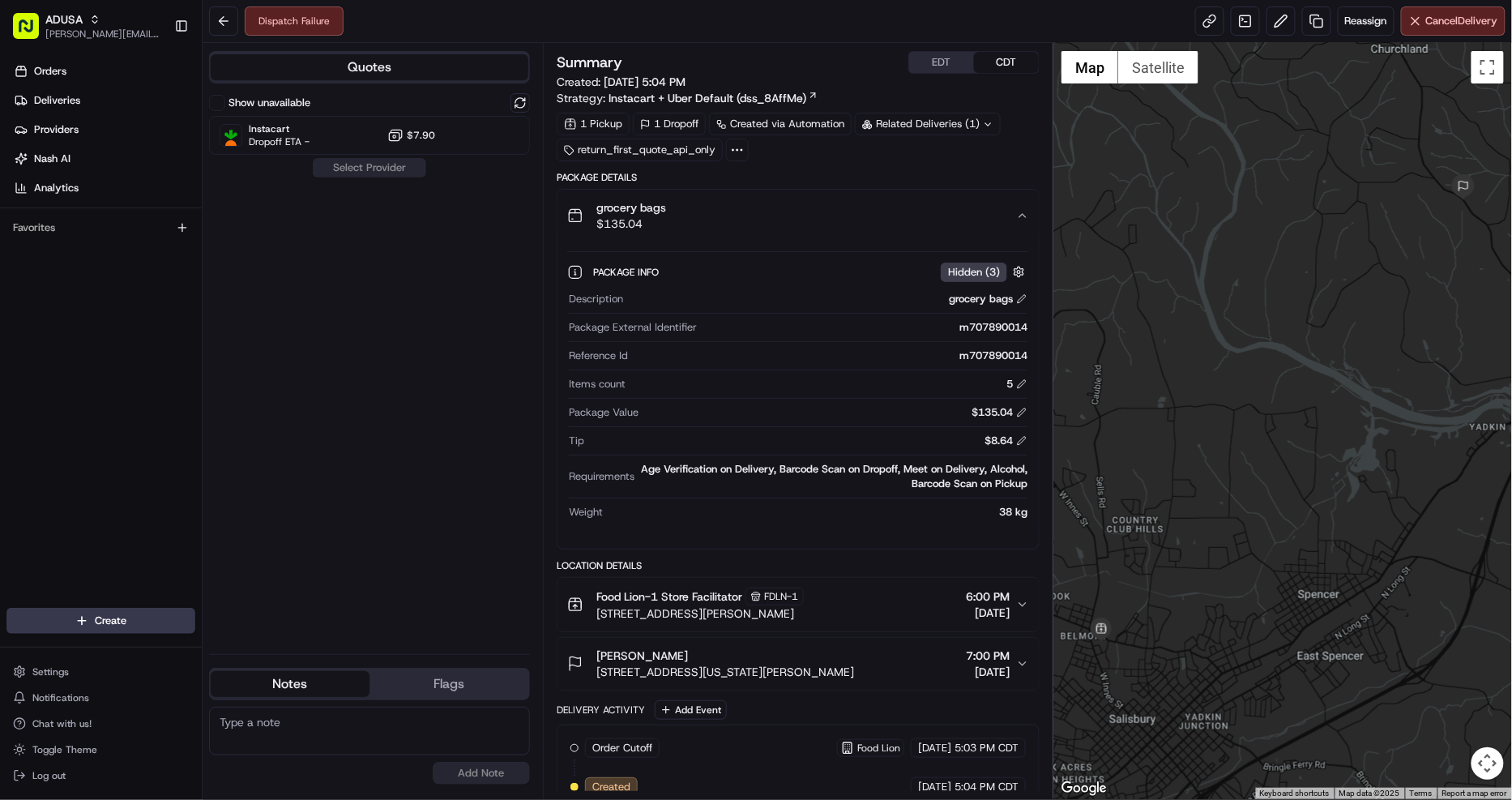
click at [805, 195] on button "grocery bags $135.04" at bounding box center [798, 215] width 481 height 52
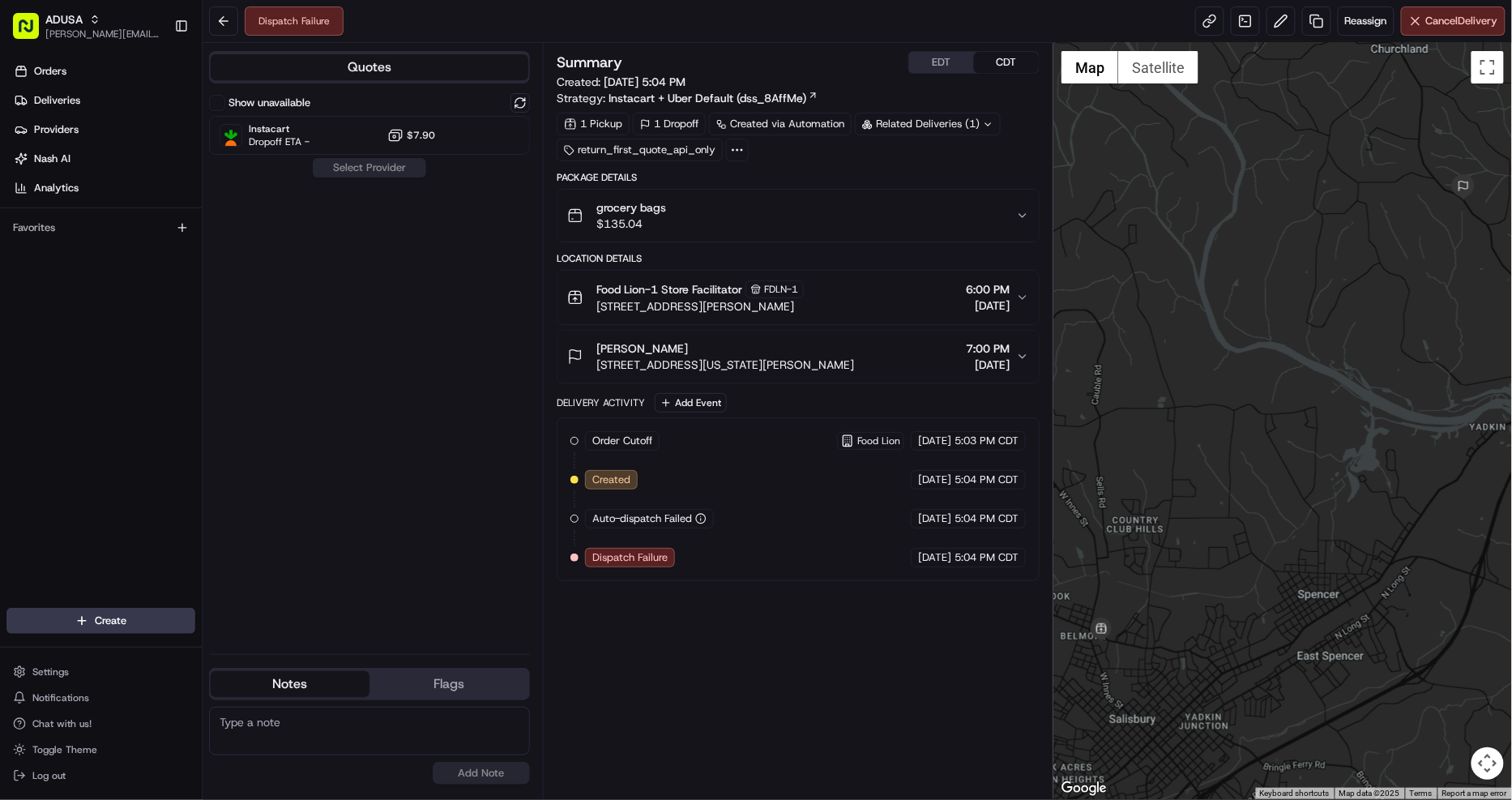
click at [354, 738] on textarea at bounding box center [369, 730] width 321 height 49
type textarea "restricted item caused DF. sent RFA to CC"
click at [480, 783] on button "Add Note" at bounding box center [481, 774] width 97 height 23
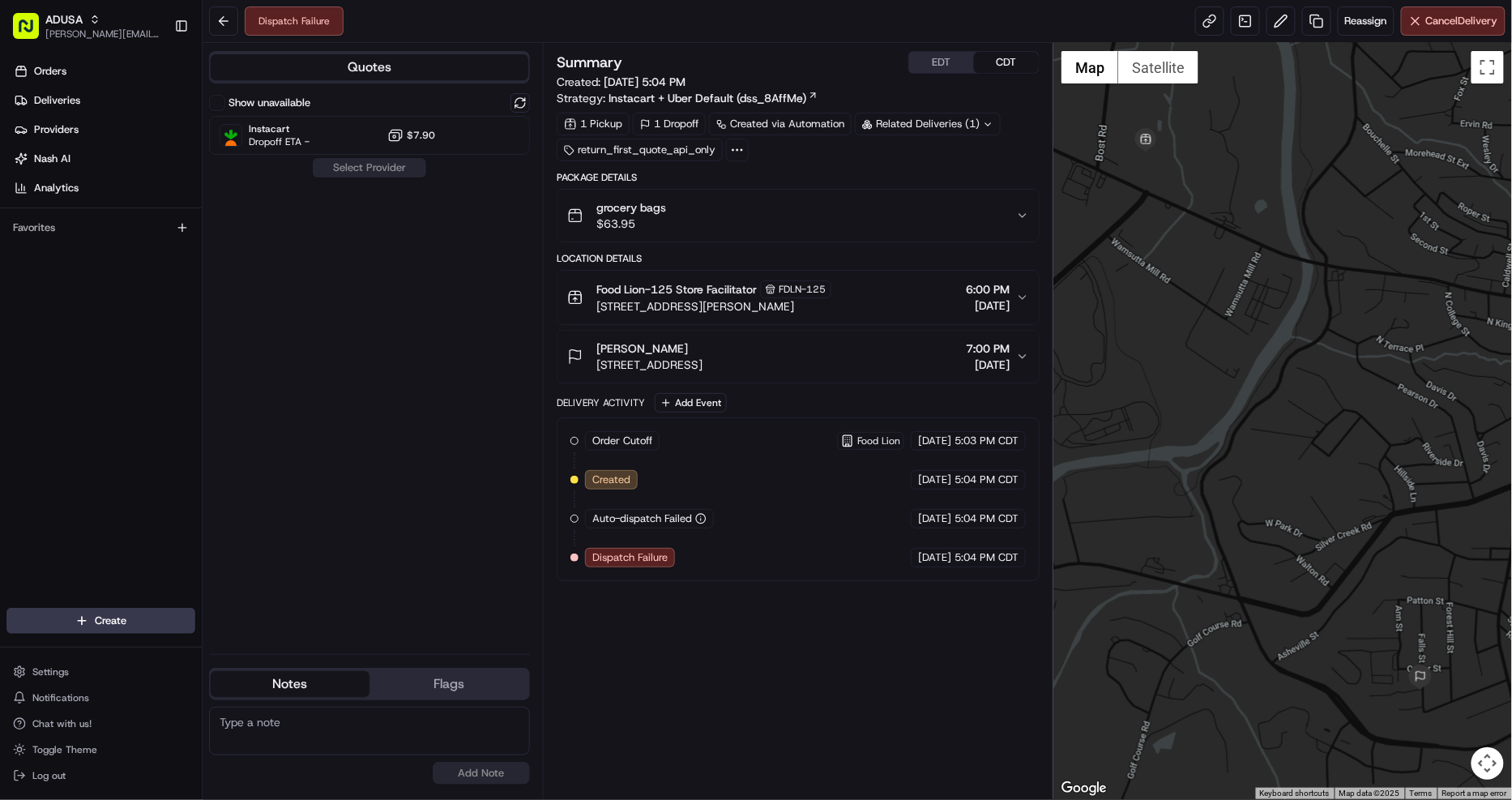
click at [859, 199] on div "grocery bags $63.95" at bounding box center [791, 215] width 449 height 33
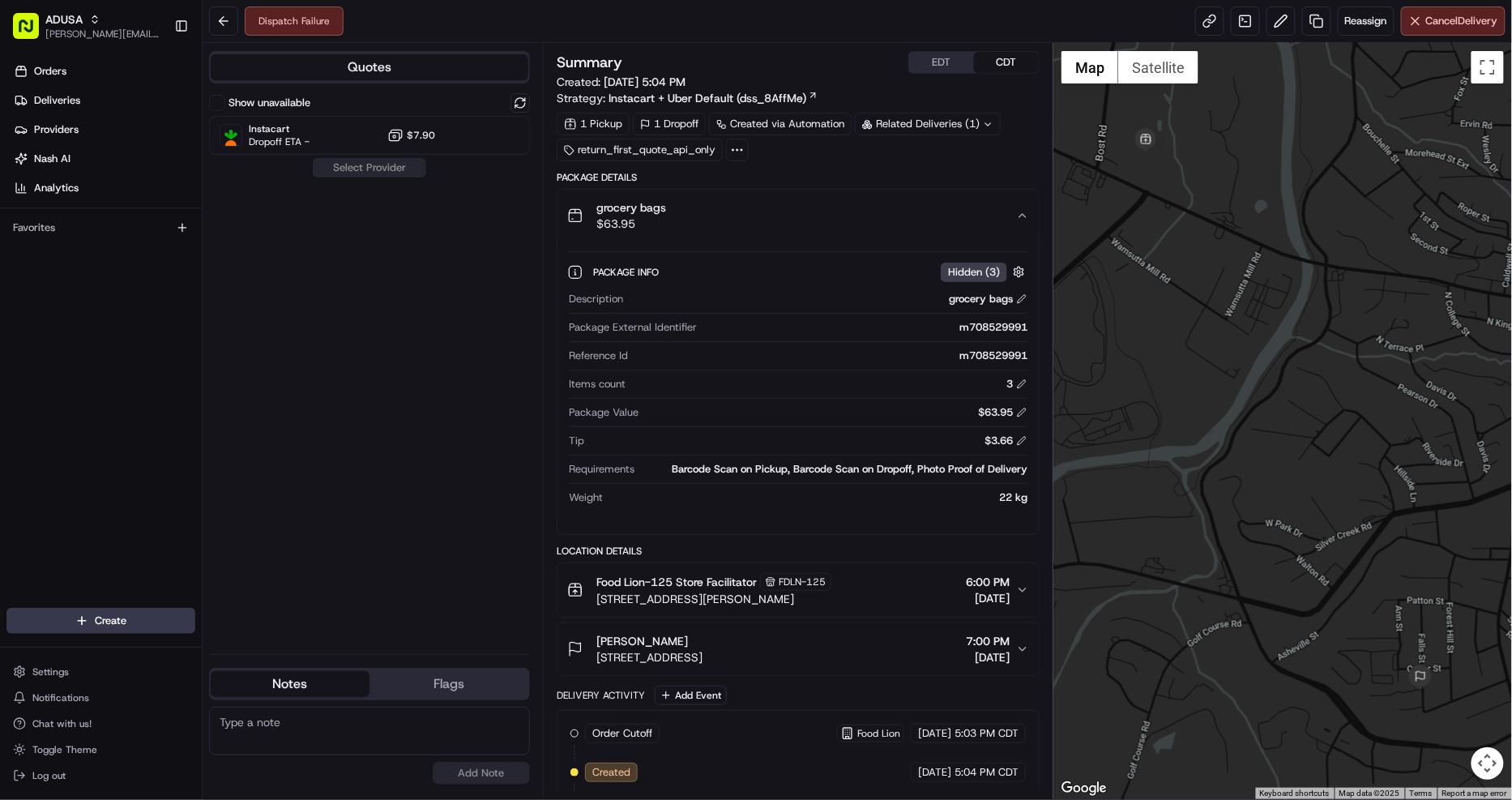
click at [859, 199] on div "grocery bags $63.95" at bounding box center [791, 215] width 449 height 33
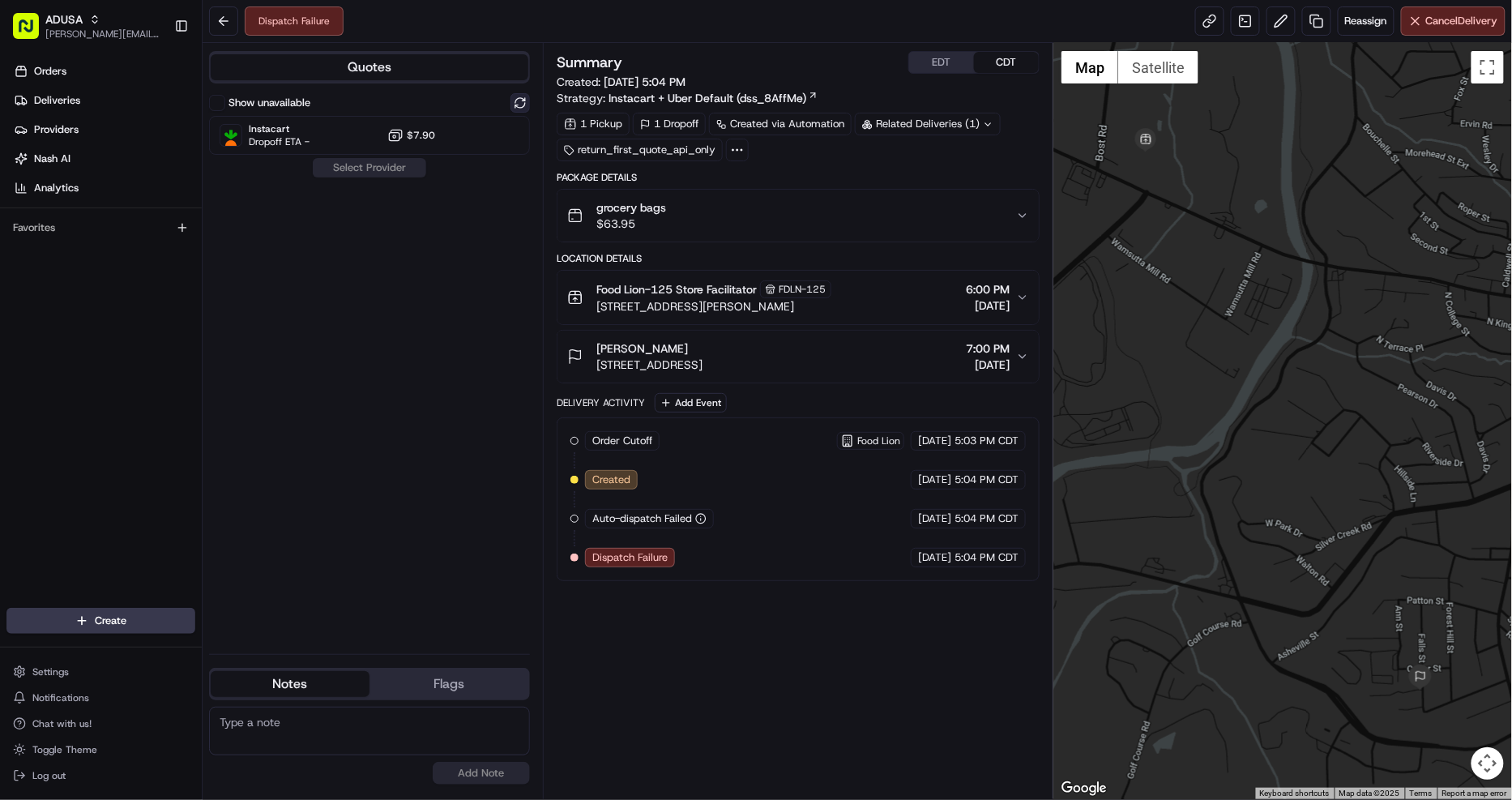
click at [527, 101] on button at bounding box center [520, 103] width 19 height 19
click at [492, 114] on div "Show unavailable Instacart Dropoff ETA - $7.90" at bounding box center [369, 124] width 321 height 62
drag, startPoint x: 484, startPoint y: 123, endPoint x: 431, endPoint y: 153, distance: 60.9
click at [484, 123] on div "Instacart Dropoff ETA - $7.90" at bounding box center [369, 135] width 321 height 39
click at [407, 163] on button "Assign Provider" at bounding box center [369, 168] width 115 height 19
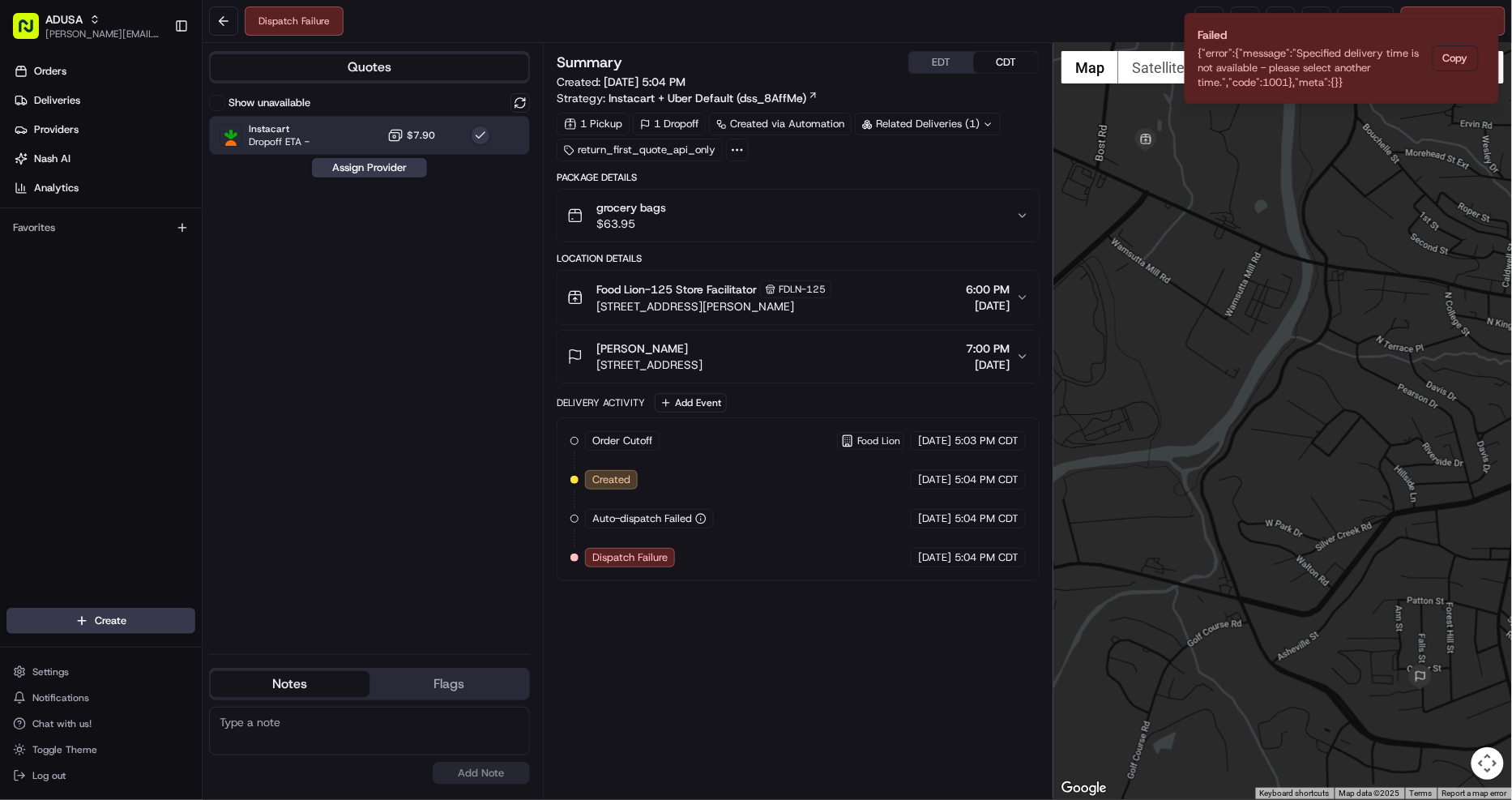
click at [281, 98] on label "Show unavailable" at bounding box center [269, 102] width 82 height 15
click at [225, 98] on button "Show unavailable" at bounding box center [217, 103] width 16 height 16
click at [1487, 25] on icon "Notifications (F8)" at bounding box center [1485, 26] width 6 height 6
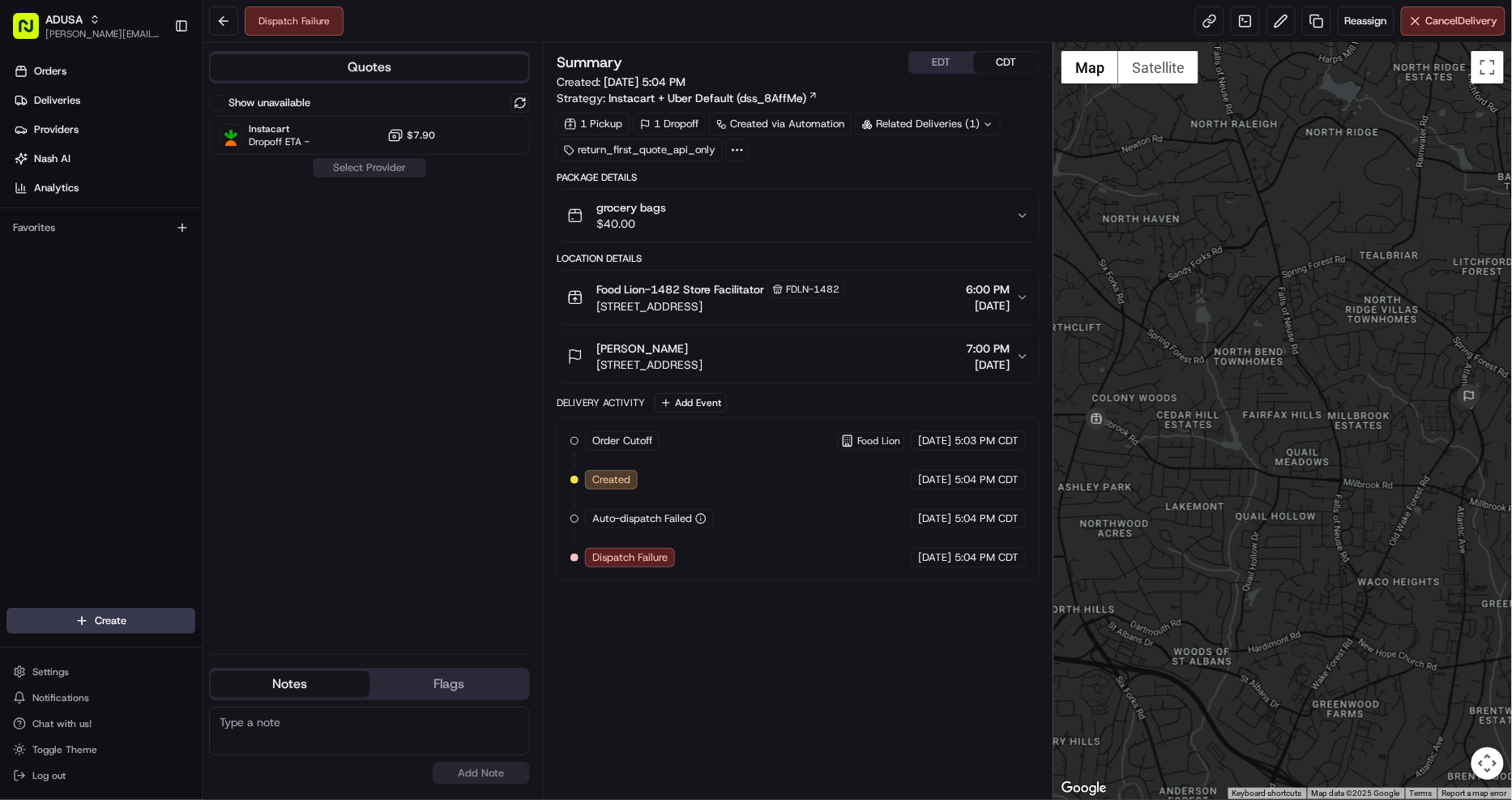
click at [864, 214] on div "grocery bags $40.00" at bounding box center [791, 215] width 449 height 33
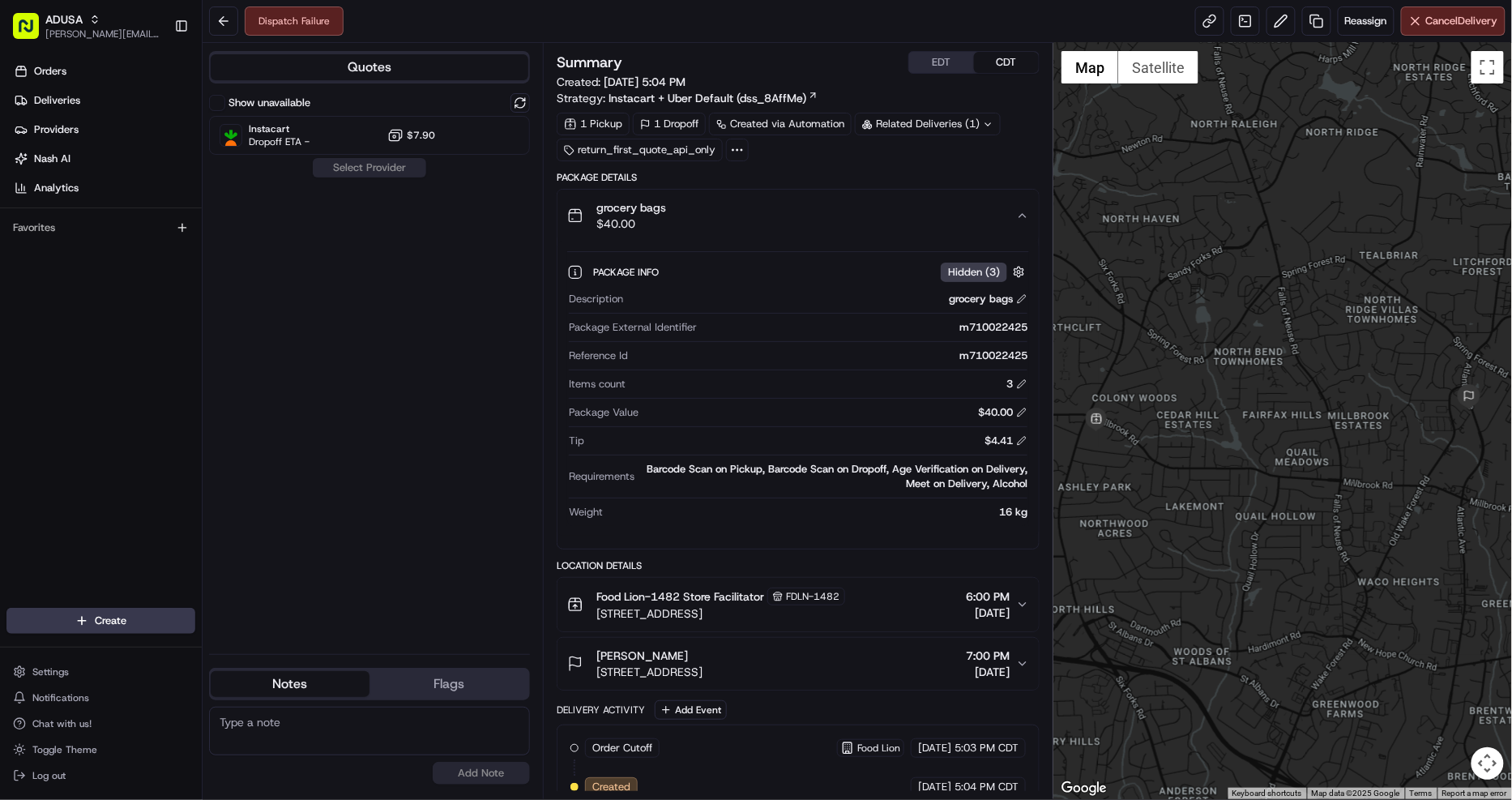
click at [864, 214] on div "grocery bags $40.00" at bounding box center [791, 215] width 449 height 33
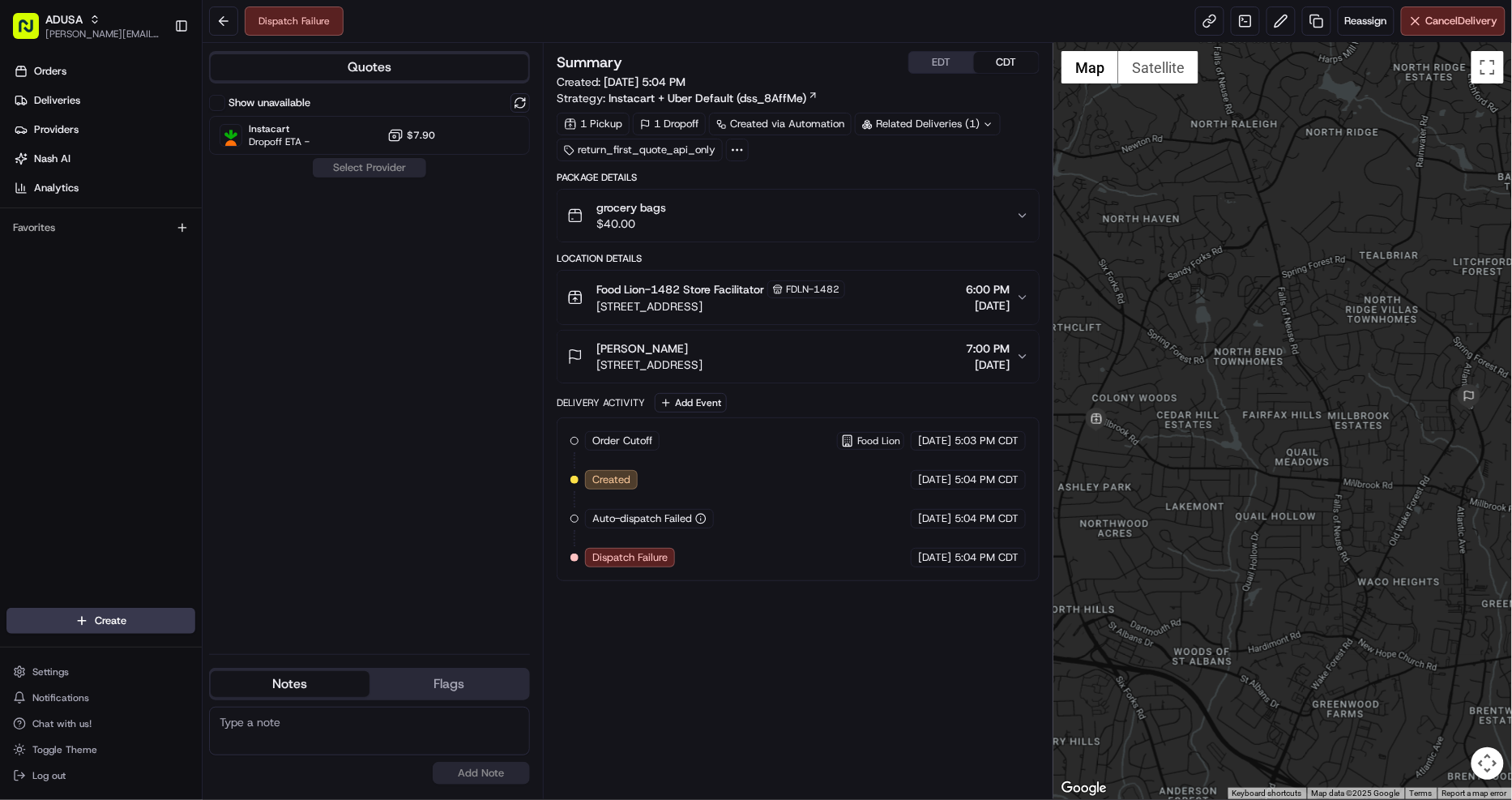
click at [868, 301] on div "Food Lion-1482 Store Facilitator FDLN-1482 [STREET_ADDRESS] 6:00 PM [DATE]" at bounding box center [791, 297] width 449 height 34
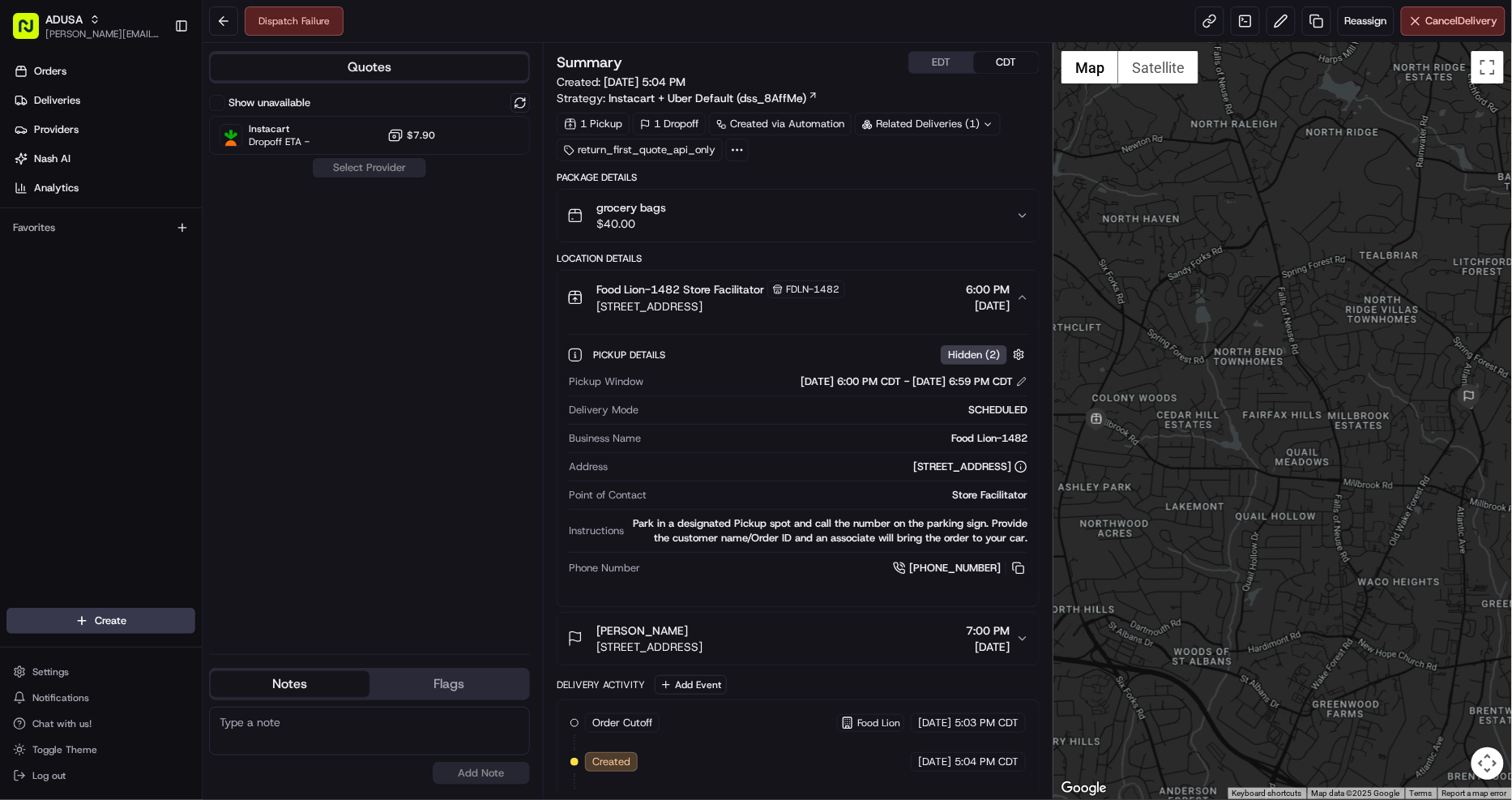
click at [892, 296] on div "Food Lion-1482 Store Facilitator FDLN-1482 [STREET_ADDRESS] 6:00 PM [DATE]" at bounding box center [791, 297] width 449 height 34
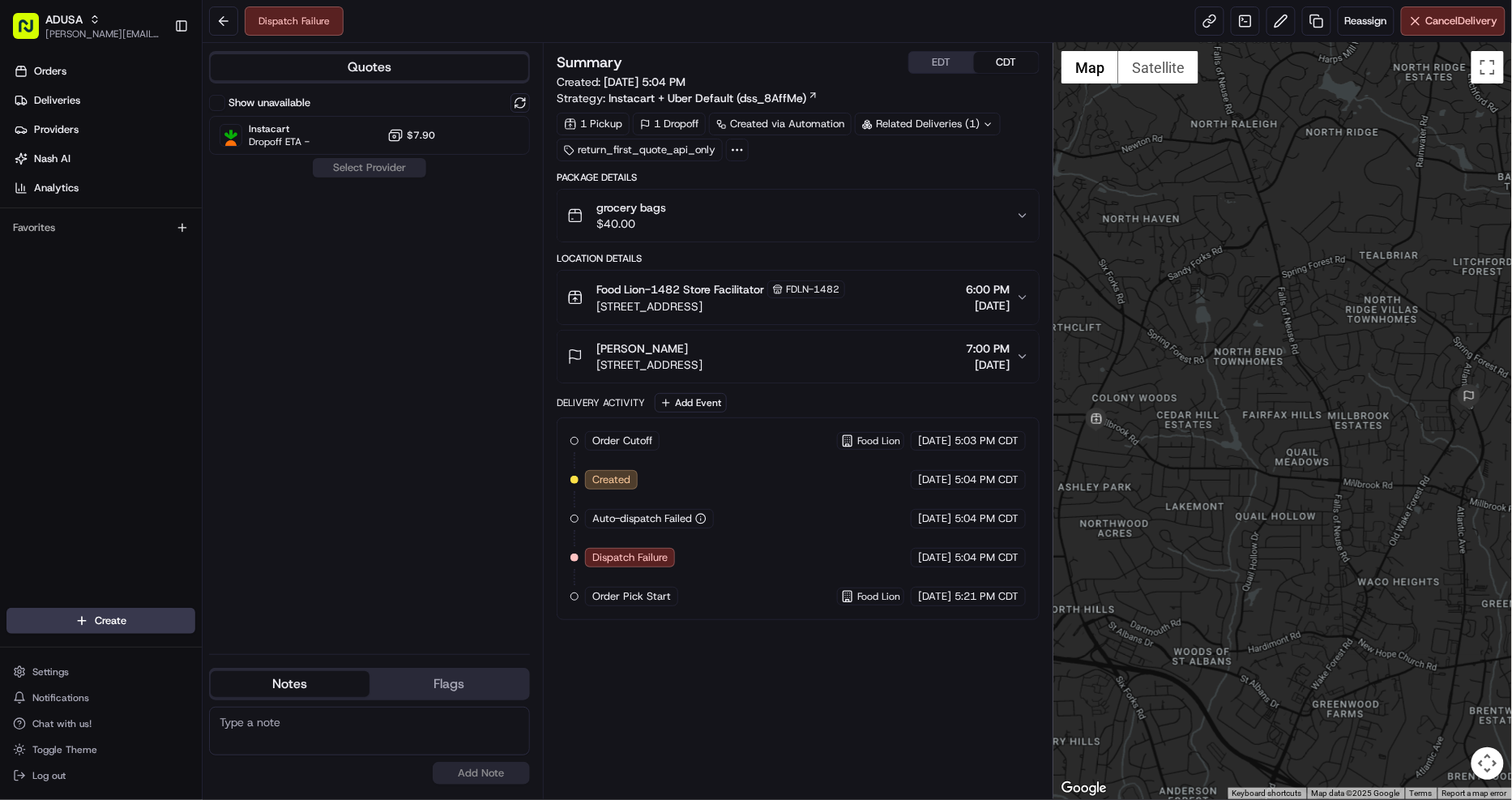
click at [337, 718] on textarea at bounding box center [369, 730] width 321 height 49
type textarea "restricted item caused DF. RFA sent to CC"
click at [489, 766] on button "Add Note" at bounding box center [481, 774] width 97 height 23
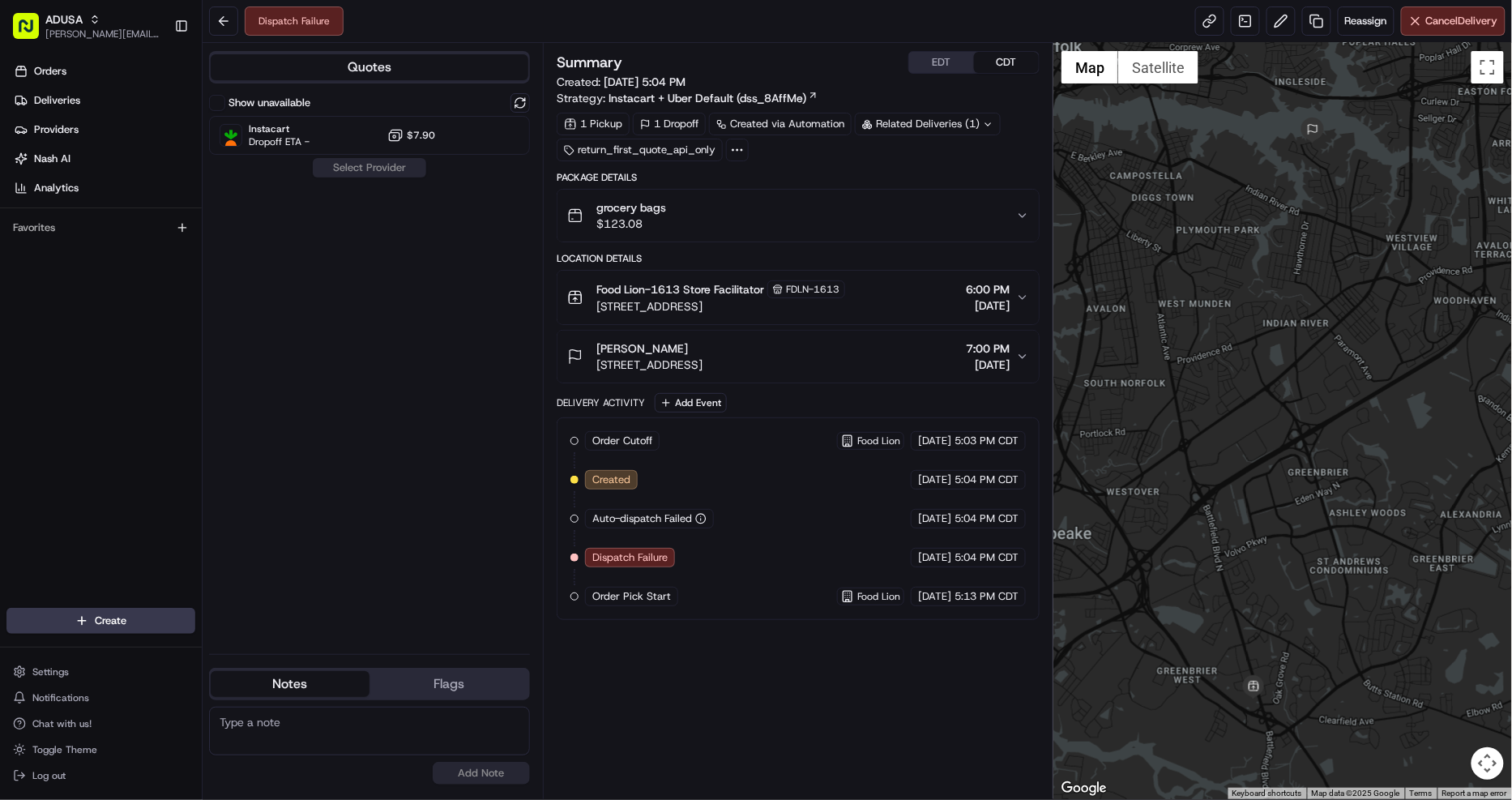
click at [790, 184] on div "Package Details grocery bags $123.08" at bounding box center [798, 206] width 483 height 71
click at [799, 216] on div "grocery bags $123.08" at bounding box center [791, 215] width 449 height 33
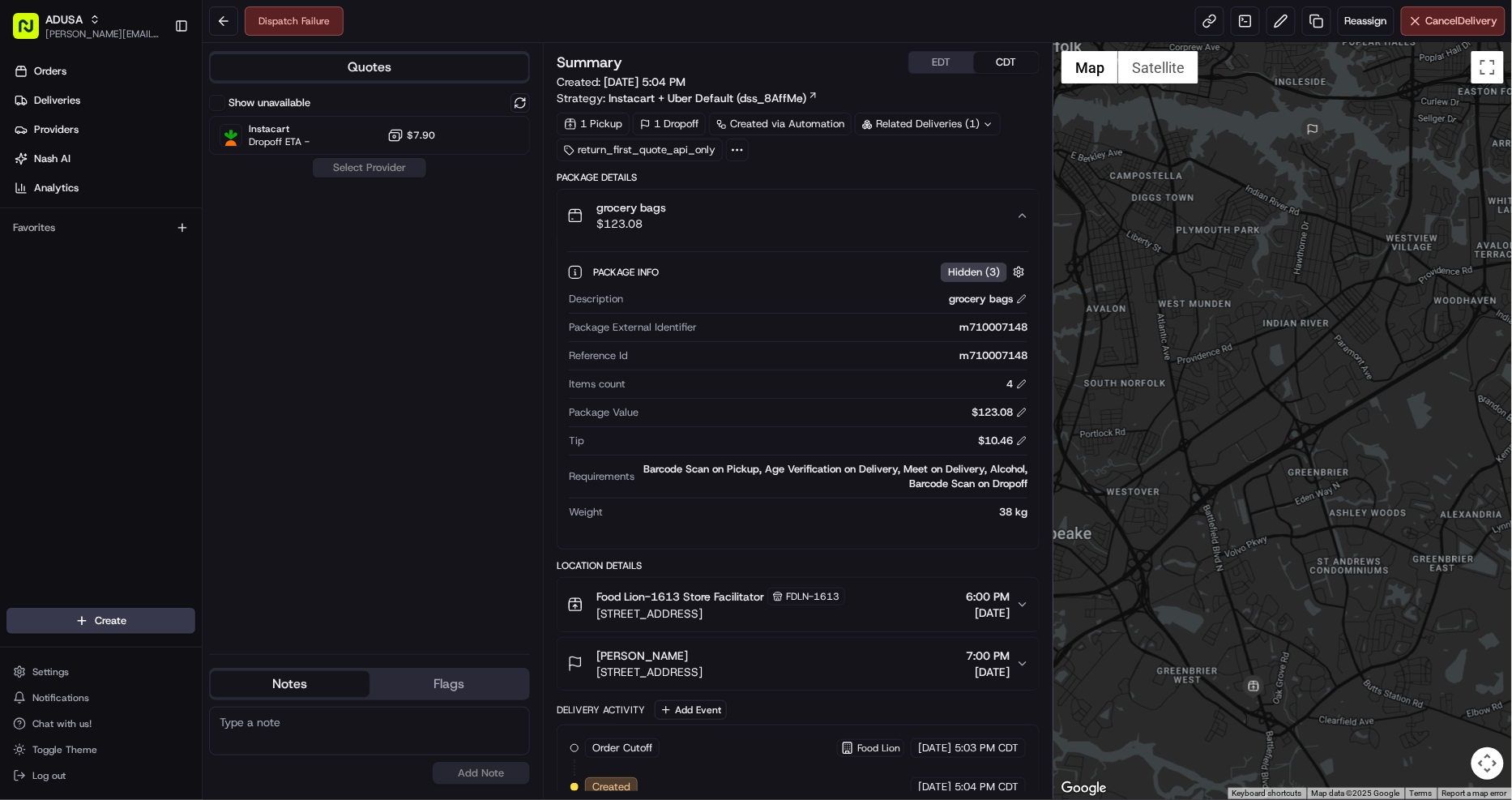
click at [799, 216] on div "grocery bags $123.08" at bounding box center [791, 215] width 449 height 33
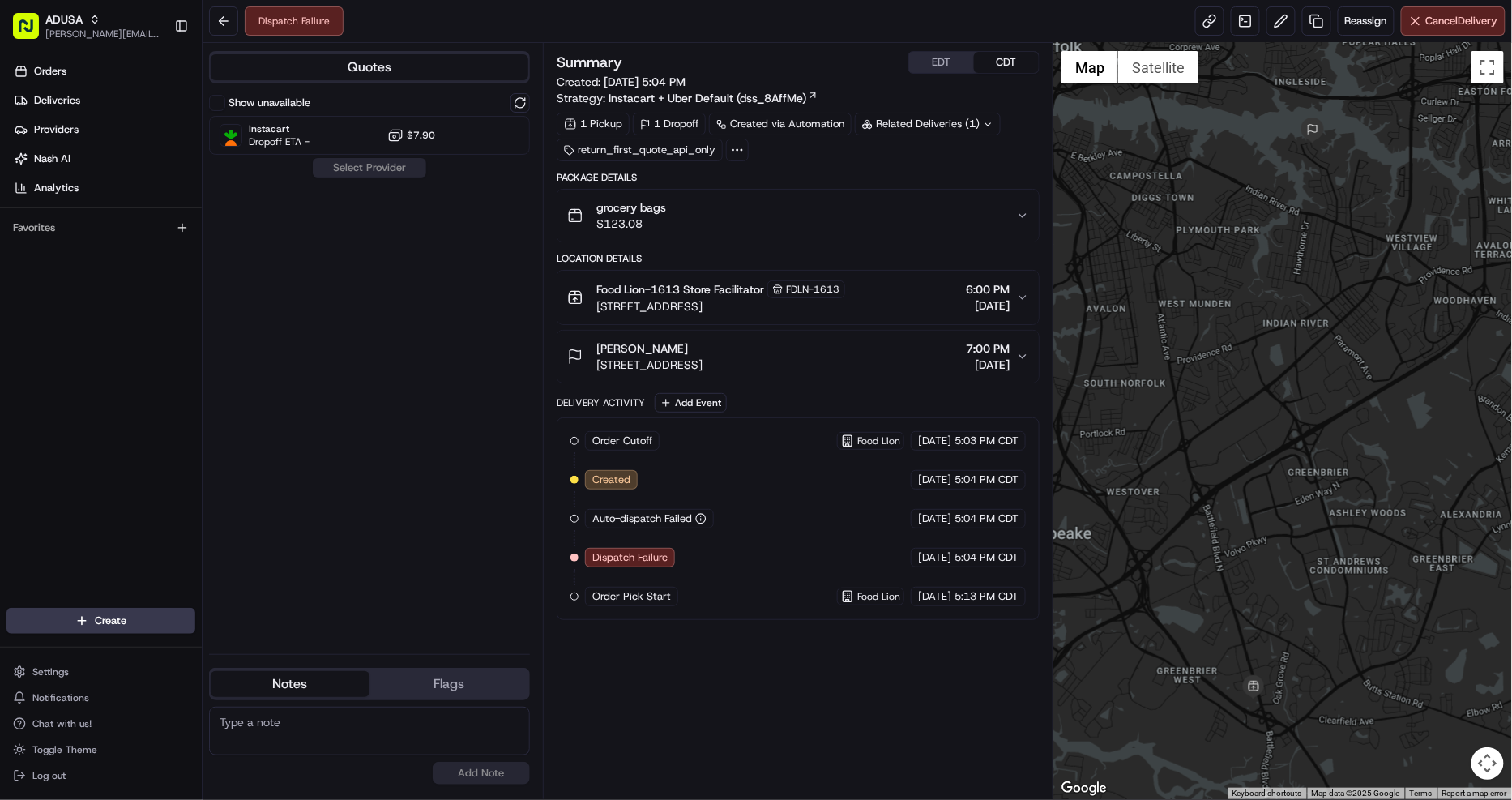
click at [346, 737] on textarea at bounding box center [369, 730] width 321 height 49
type textarea "restricted item caused DF. RFA sent to CC"
click at [499, 774] on button "Add Note" at bounding box center [481, 774] width 97 height 23
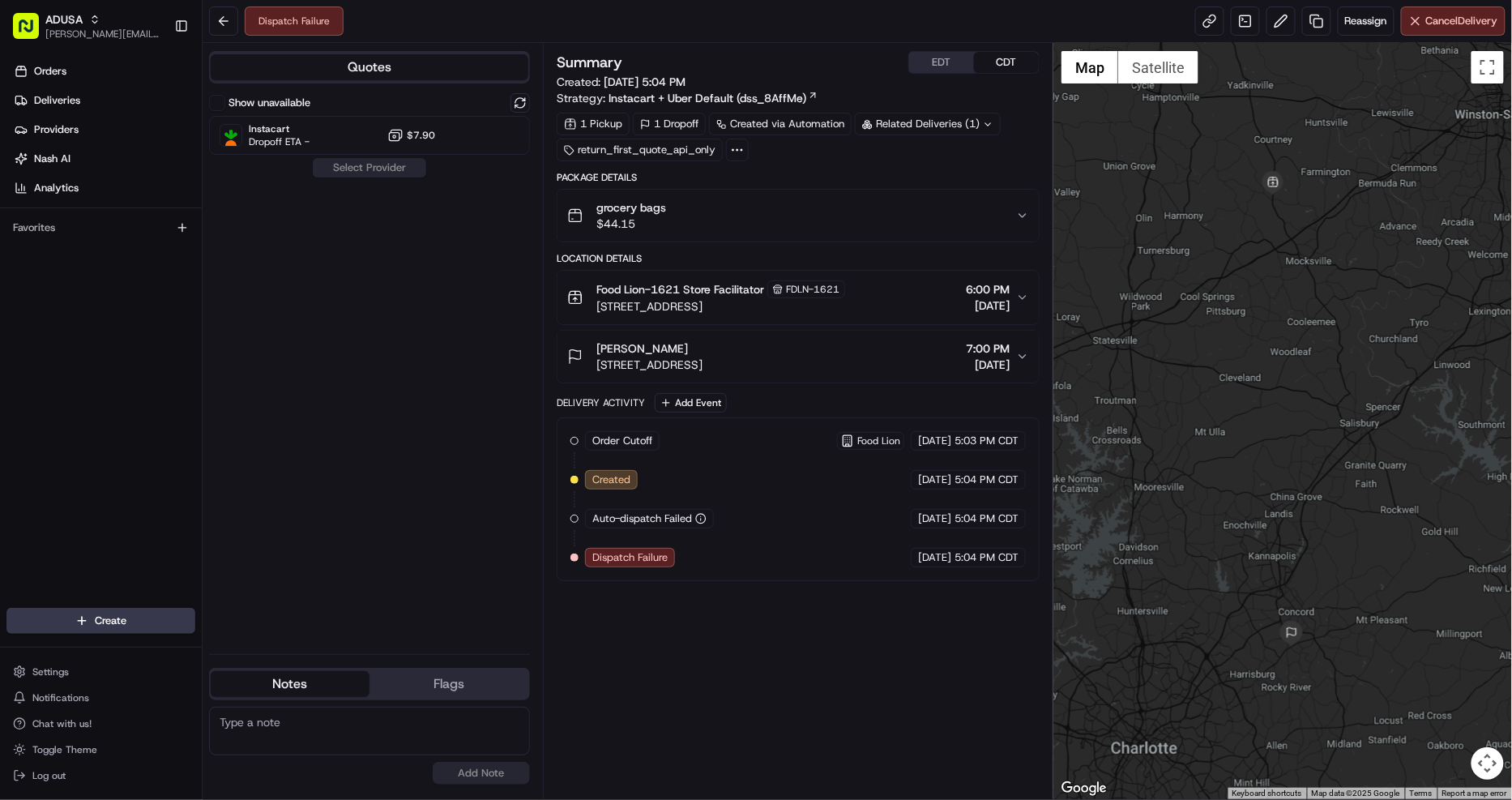
click at [714, 221] on div "grocery bags $44.15" at bounding box center [791, 215] width 449 height 33
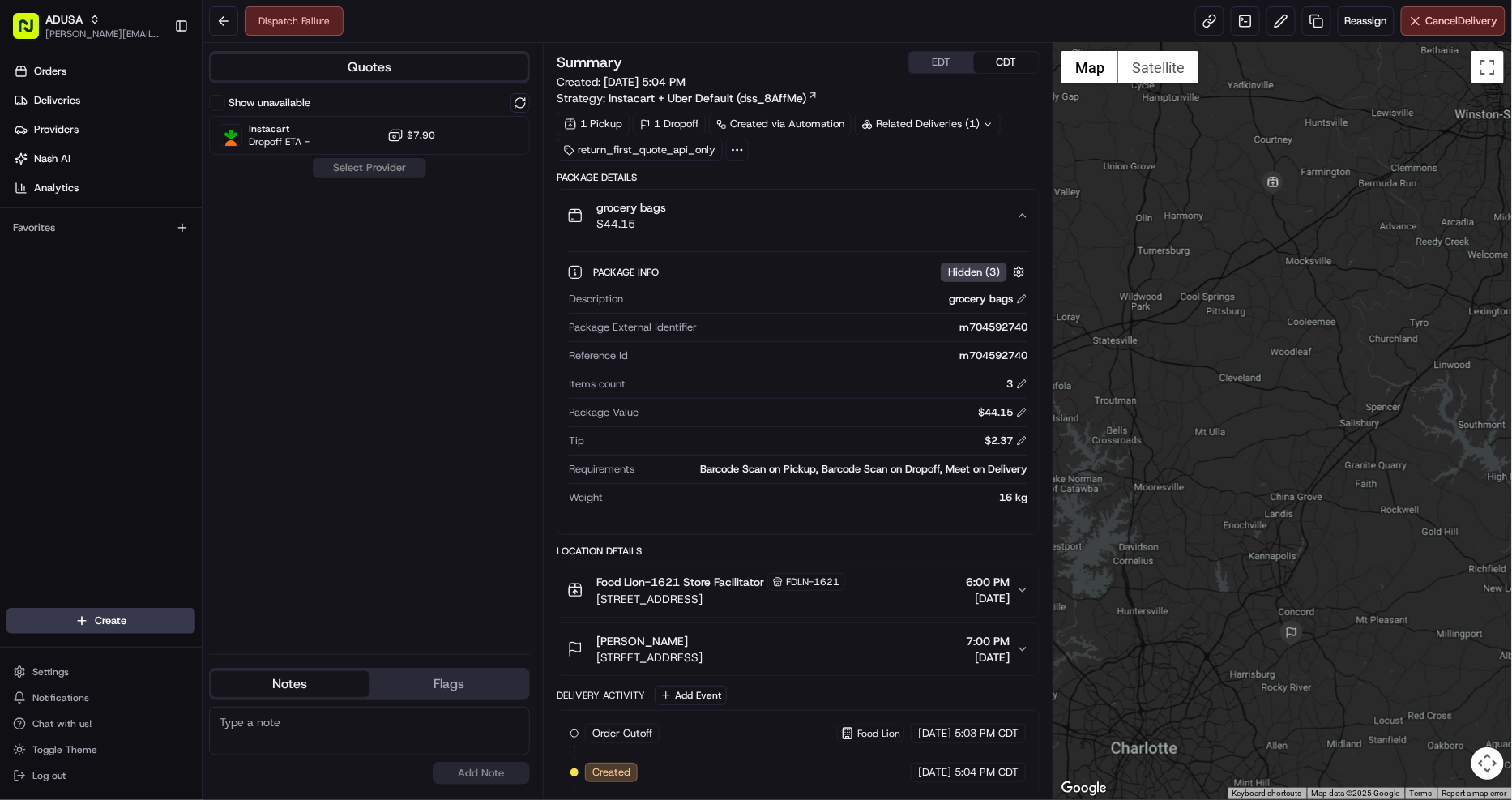
click at [799, 207] on div "grocery bags $44.15" at bounding box center [791, 215] width 449 height 33
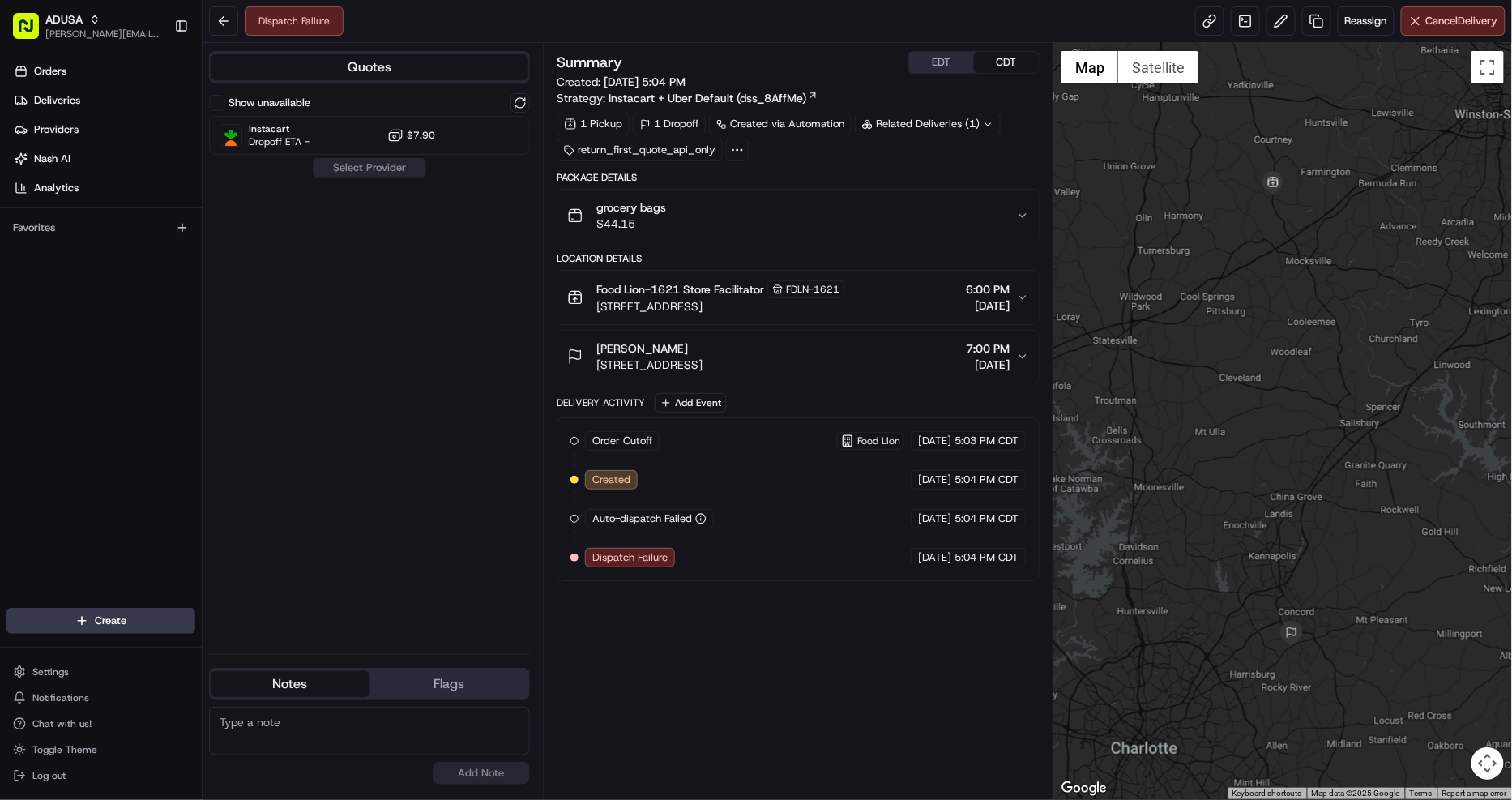
click at [276, 107] on label "Show unavailable" at bounding box center [269, 102] width 82 height 15
click at [225, 107] on button "Show unavailable" at bounding box center [217, 103] width 16 height 16
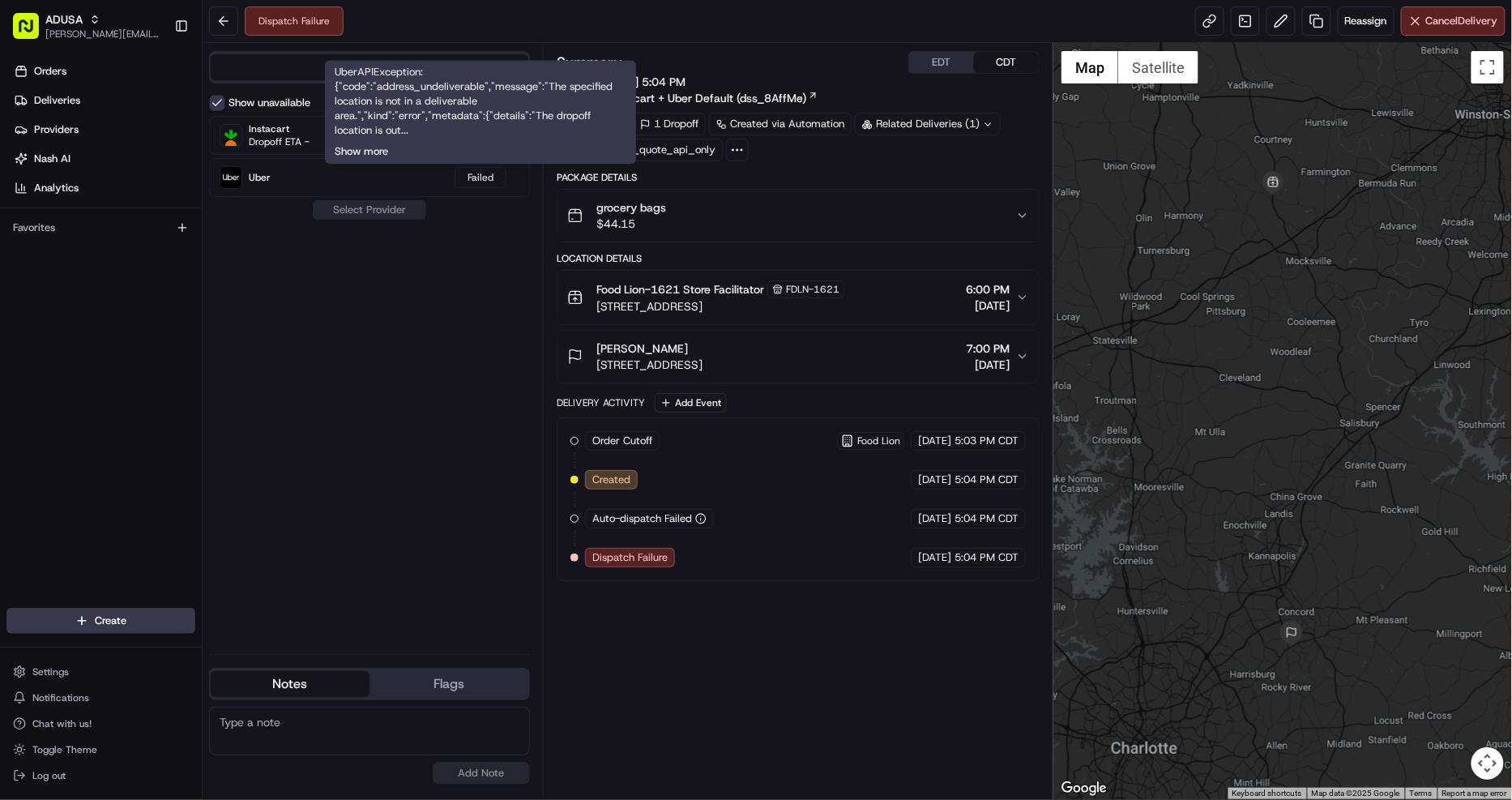
click at [377, 149] on button "Show more" at bounding box center [361, 152] width 54 height 15
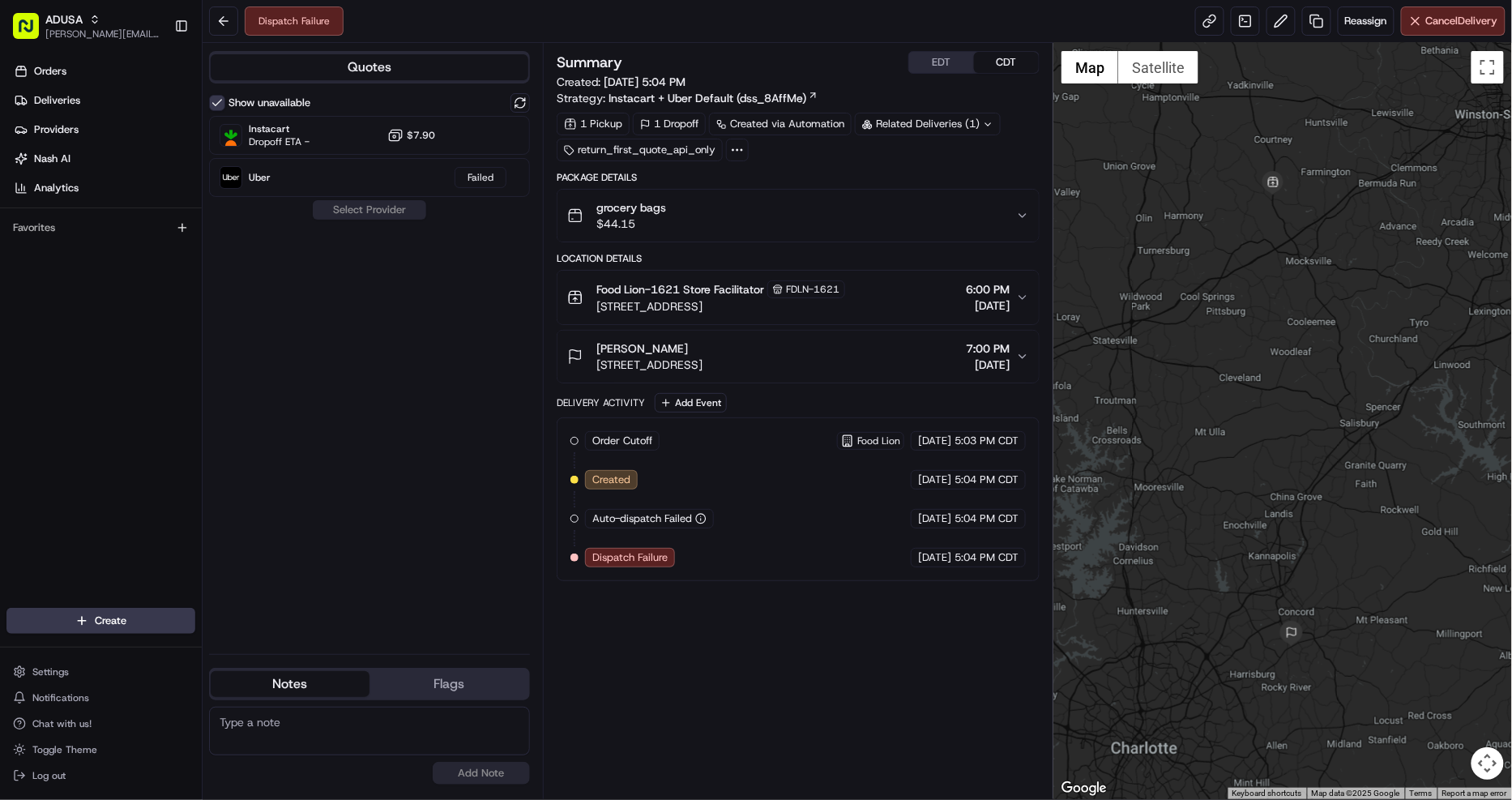
drag, startPoint x: 593, startPoint y: 308, endPoint x: 832, endPoint y: 314, distance: 239.1
click at [832, 314] on div "Food Lion-1621 Store Facilitator FDLN-1621 3501 U.S. Hwy 601 N, Mocksville, NC …" at bounding box center [705, 297] width 278 height 34
copy span "3501 U.S. Hwy 601 N, Mocksville, NC 27028"
drag, startPoint x: 600, startPoint y: 364, endPoint x: 823, endPoint y: 364, distance: 223.0
click at [703, 364] on span "700 State Hwy 49 #7, Concord, NC 28025, USA" at bounding box center [649, 364] width 106 height 16
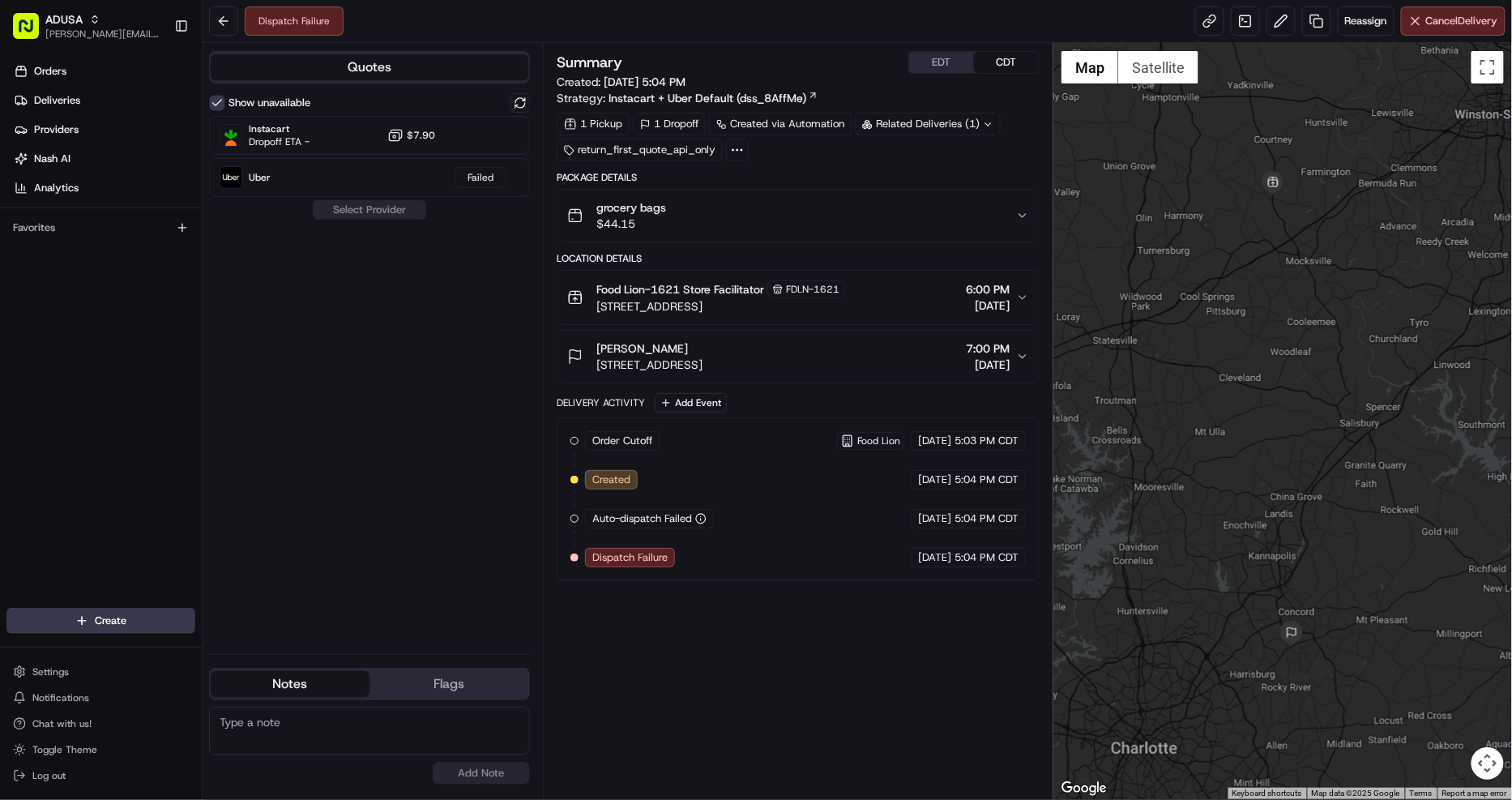
copy span "700 State Hwy 49 #7, Concord, NC 28025"
click at [521, 101] on button at bounding box center [520, 103] width 19 height 19
click at [465, 135] on div "Instacart Dropoff ETA - $7.90" at bounding box center [369, 135] width 321 height 39
click at [411, 212] on button "Assign Provider" at bounding box center [369, 210] width 115 height 19
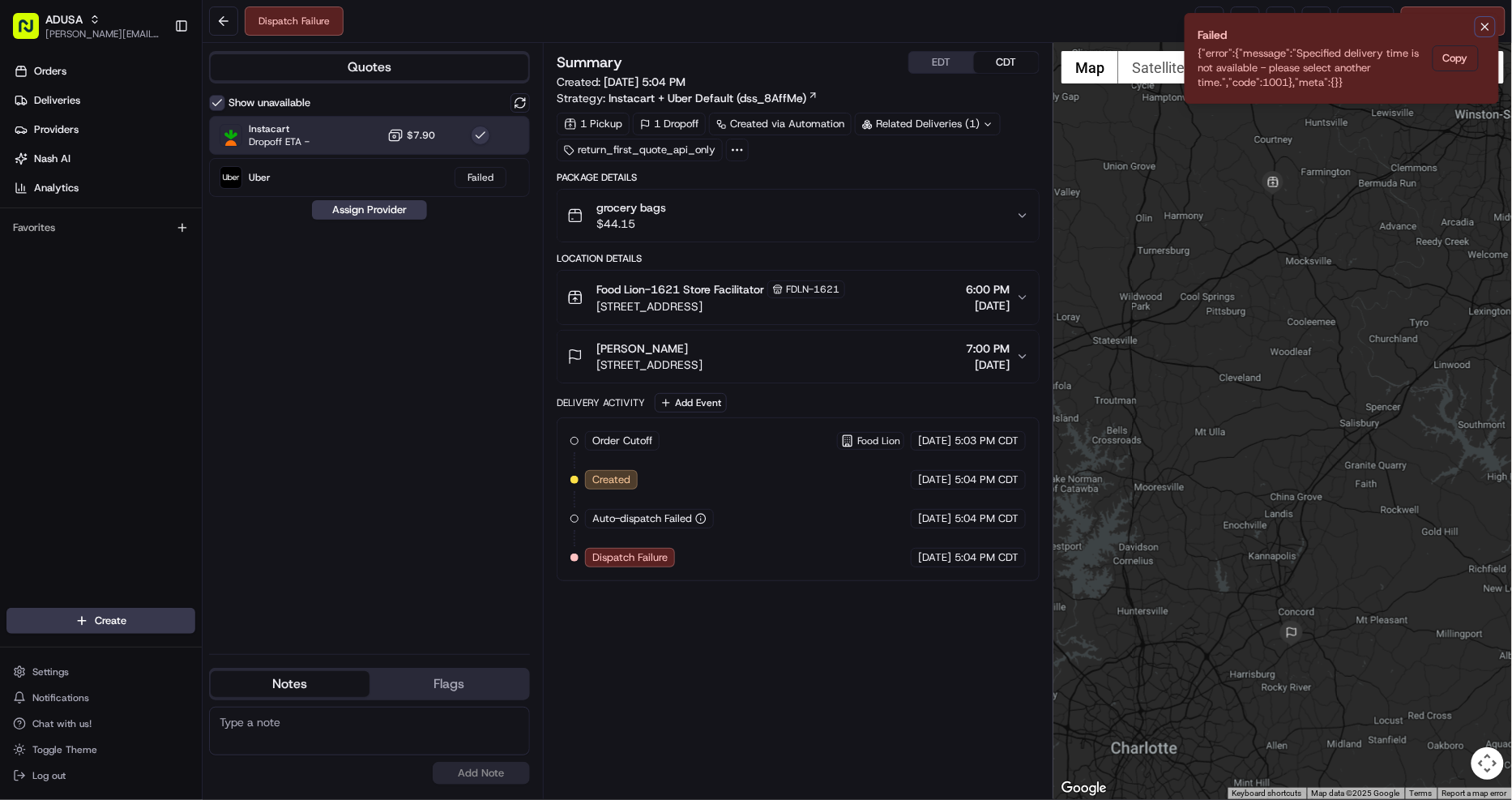
click at [1488, 26] on icon "Notifications (F8)" at bounding box center [1485, 26] width 13 height 13
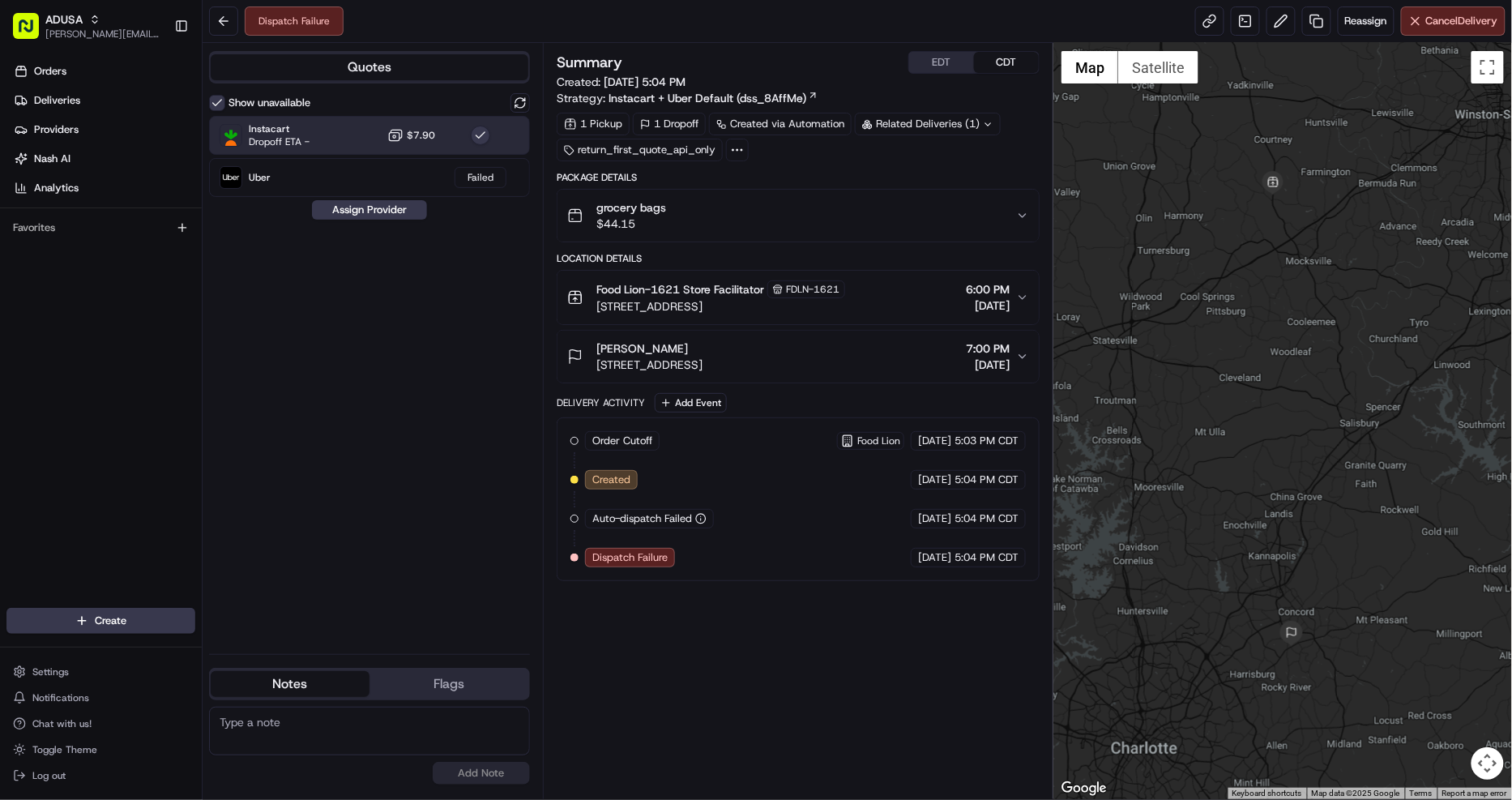
click at [215, 103] on button "Show unavailable" at bounding box center [217, 103] width 16 height 16
click at [514, 105] on button at bounding box center [520, 103] width 19 height 19
click at [488, 144] on div at bounding box center [480, 135] width 19 height 19
click at [394, 165] on button "Assign Provider" at bounding box center [369, 168] width 115 height 19
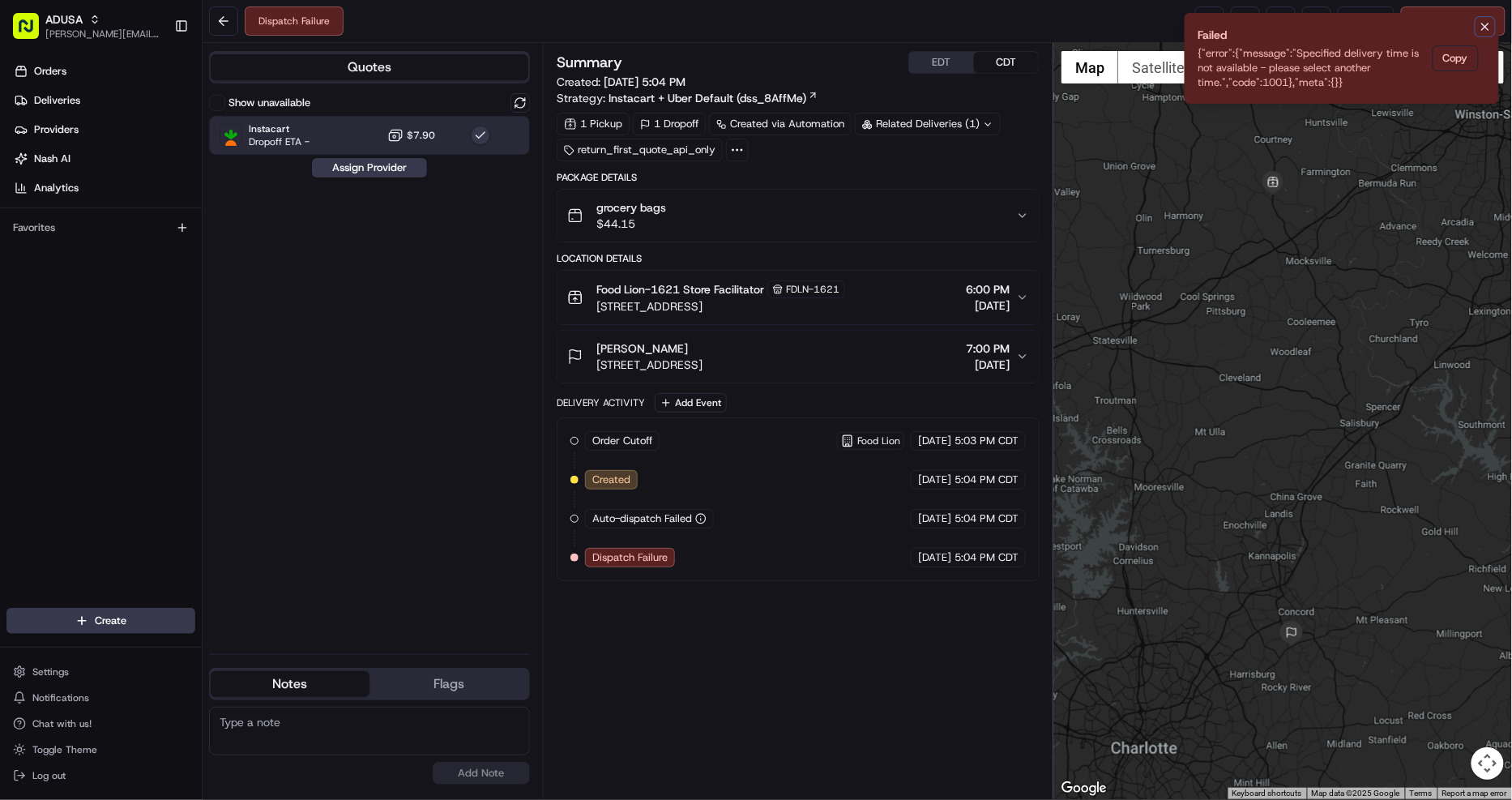
click at [1491, 29] on icon "Notifications (F8)" at bounding box center [1485, 26] width 13 height 13
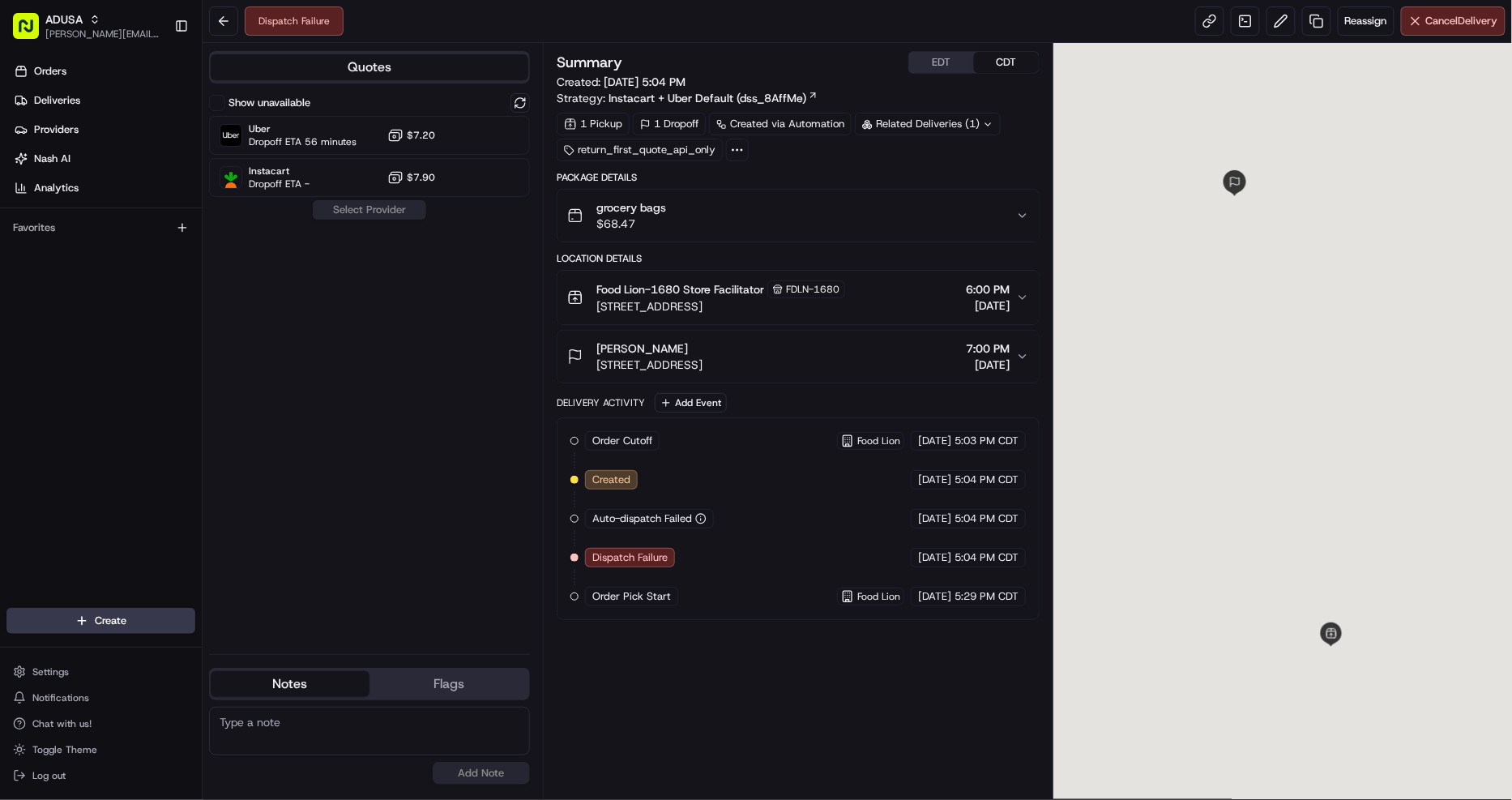
click at [870, 288] on div "Food Lion-1680 Store Facilitator FDLN-1680 [STREET_ADDRESS] 6:00 PM [DATE]" at bounding box center [791, 297] width 449 height 34
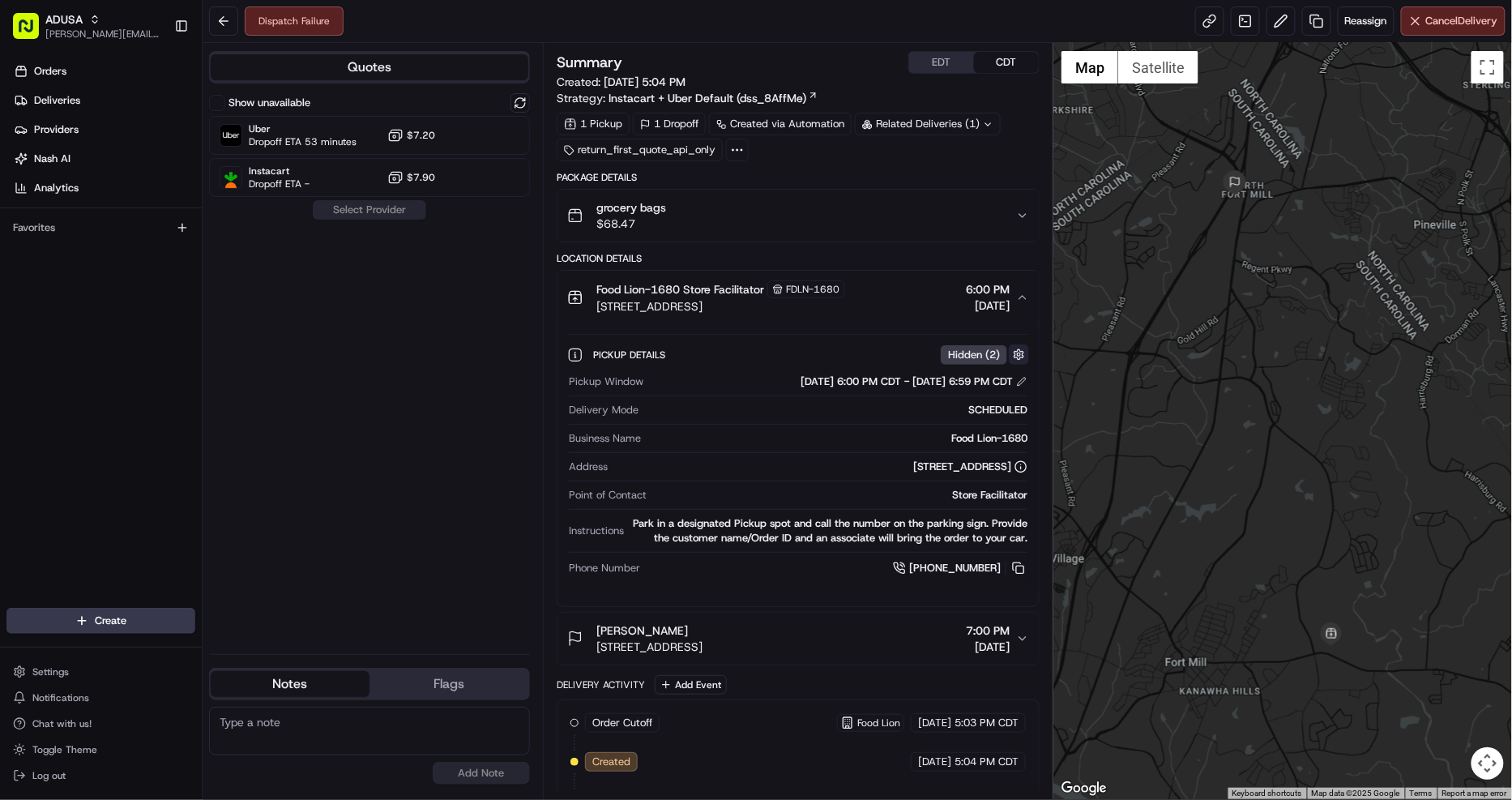
click at [1024, 352] on button "button" at bounding box center [1018, 355] width 20 height 20
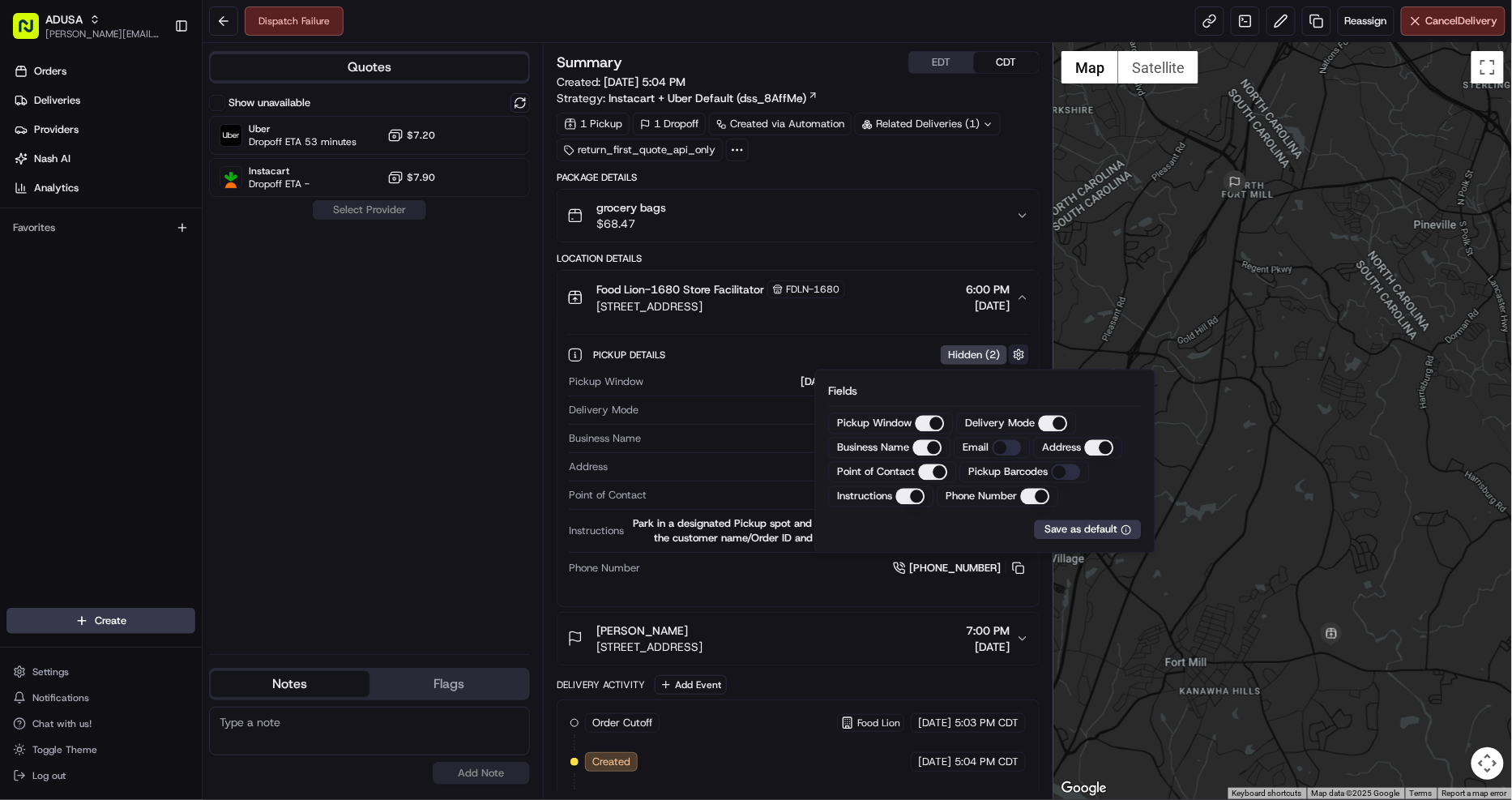
click at [1024, 352] on button "button" at bounding box center [1018, 355] width 20 height 20
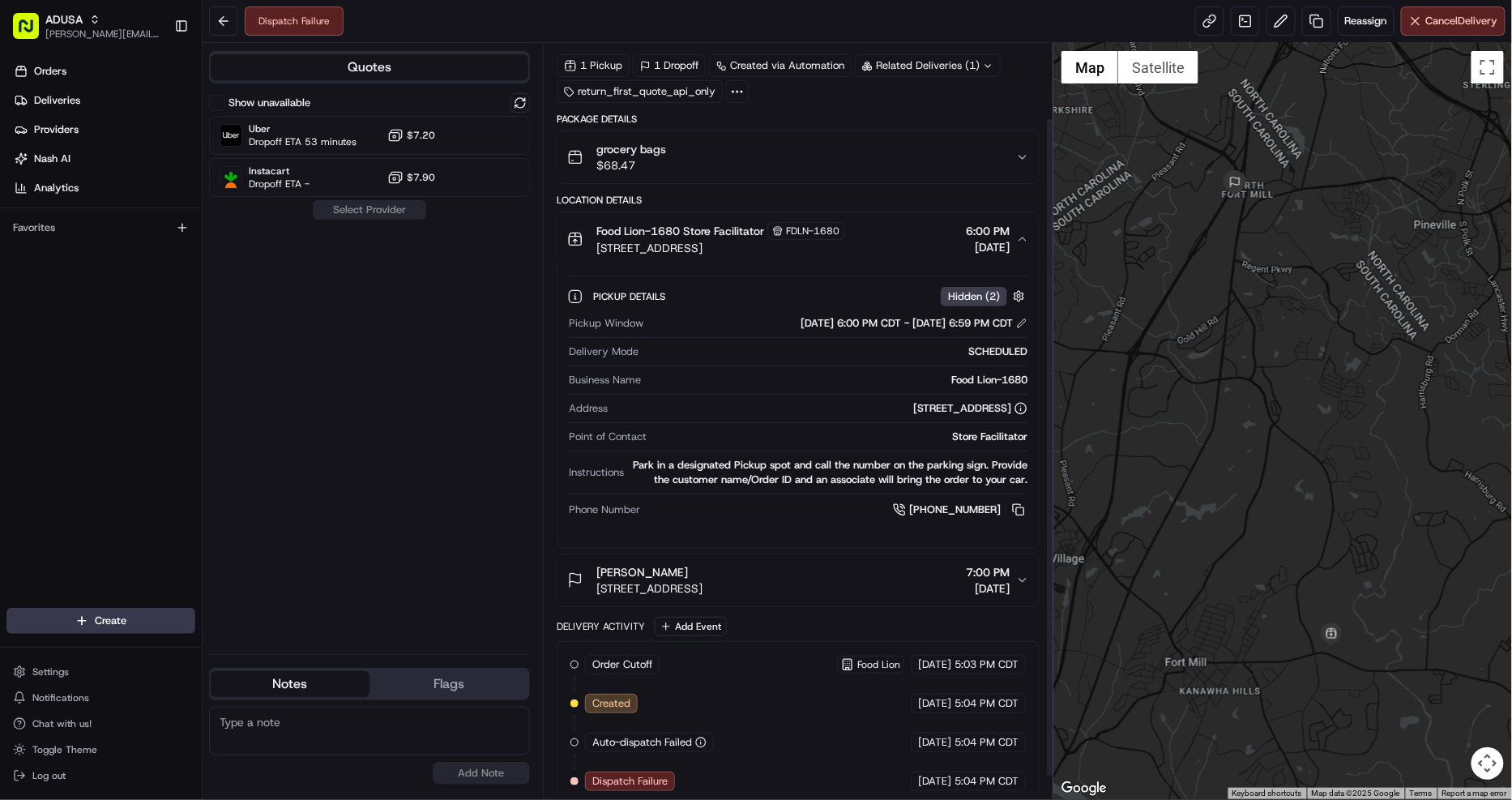
scroll to position [90, 0]
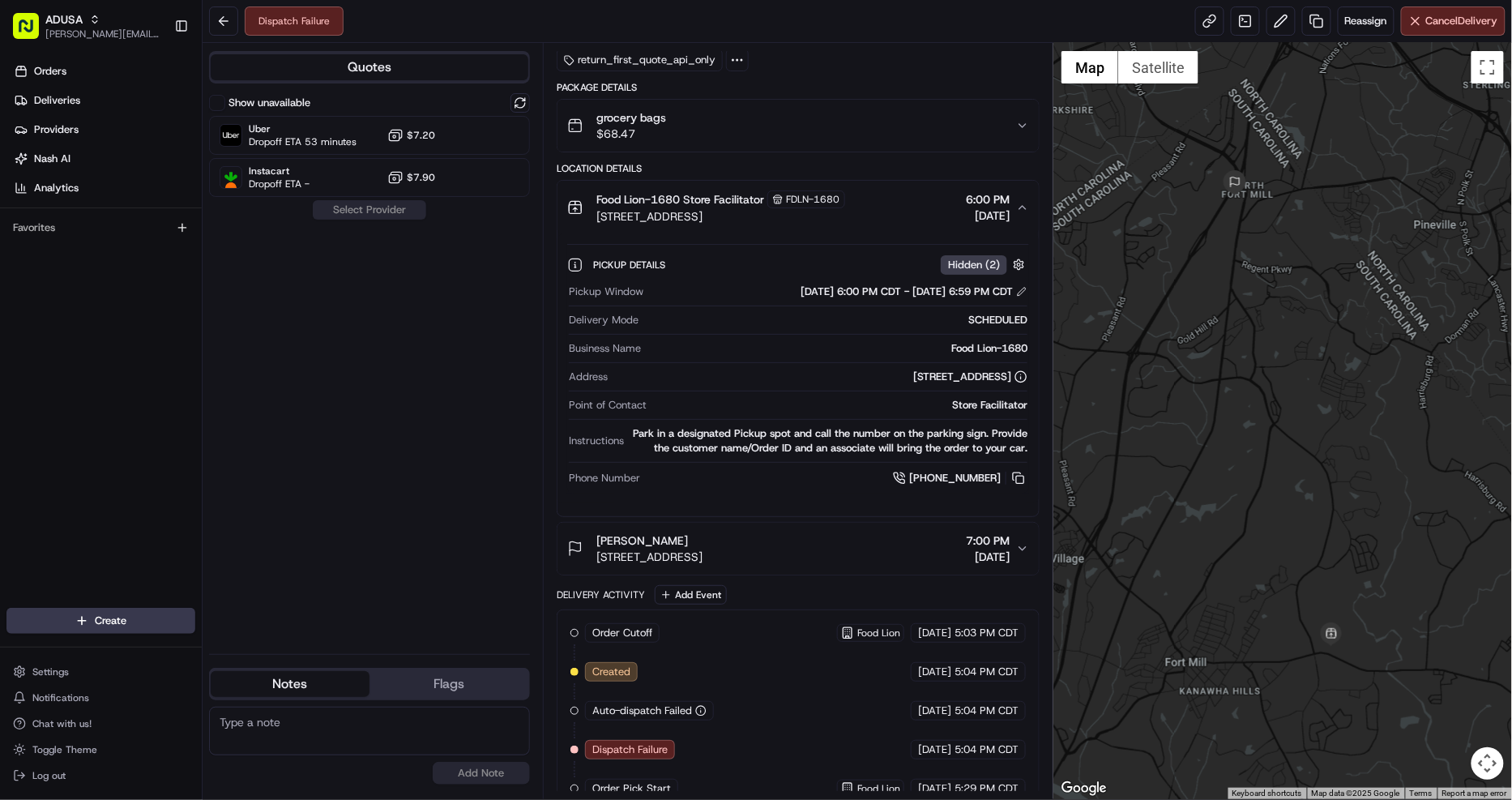
click at [908, 556] on div "[PERSON_NAME] [STREET_ADDRESS] 7:00 PM [DATE]" at bounding box center [791, 549] width 449 height 33
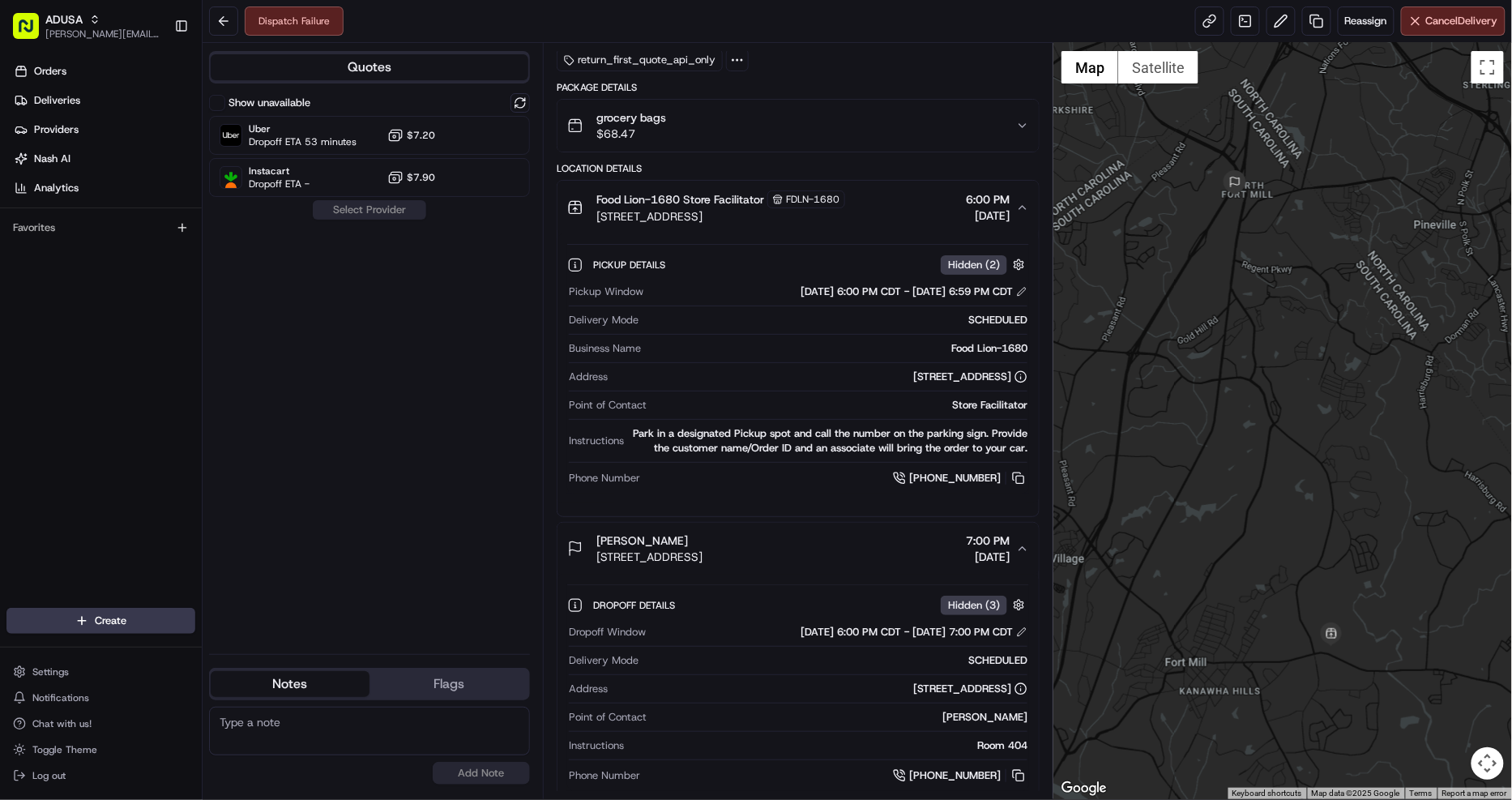
click at [927, 544] on div "[PERSON_NAME] [STREET_ADDRESS] 7:00 PM [DATE]" at bounding box center [791, 549] width 449 height 33
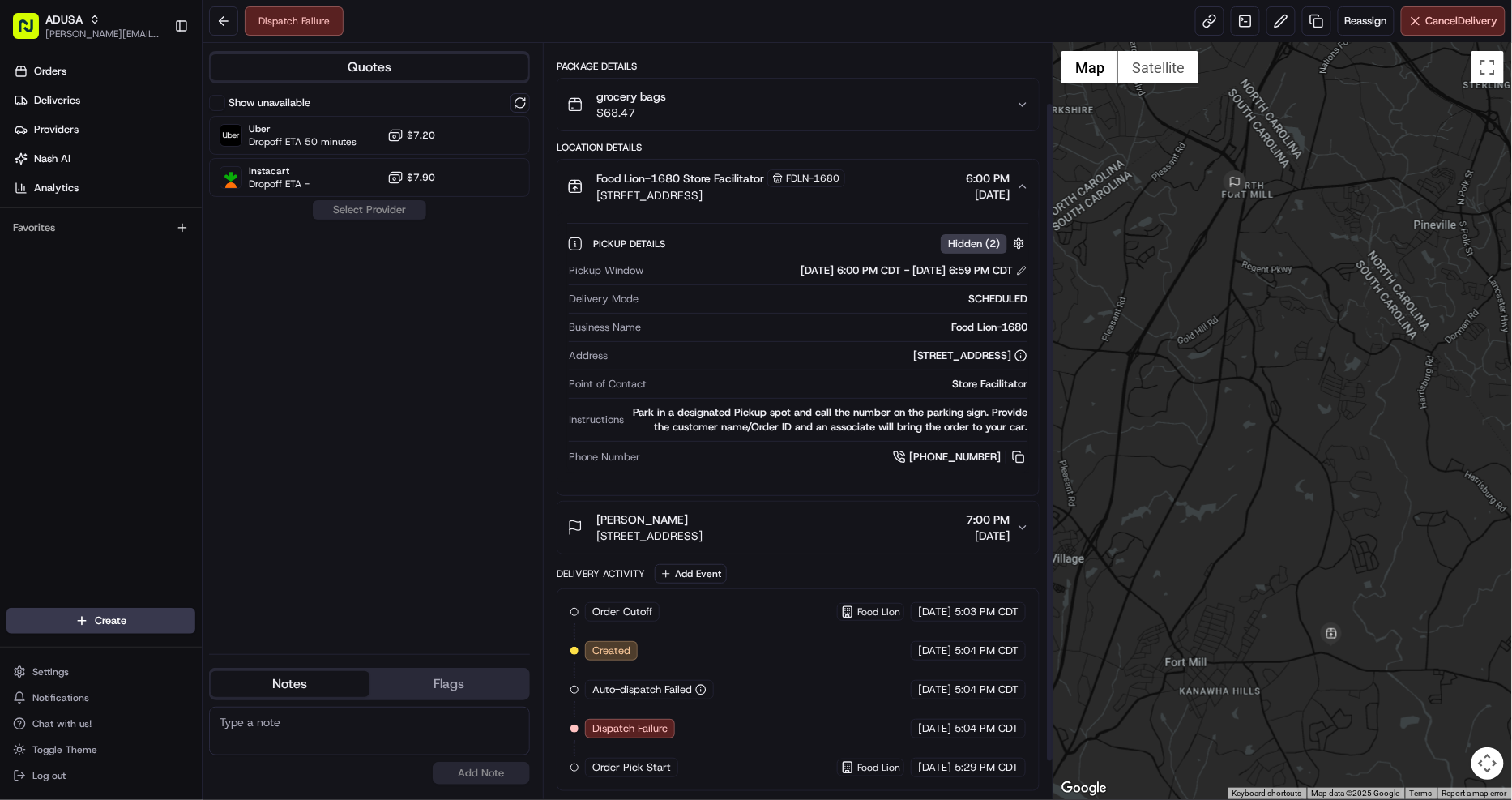
scroll to position [0, 0]
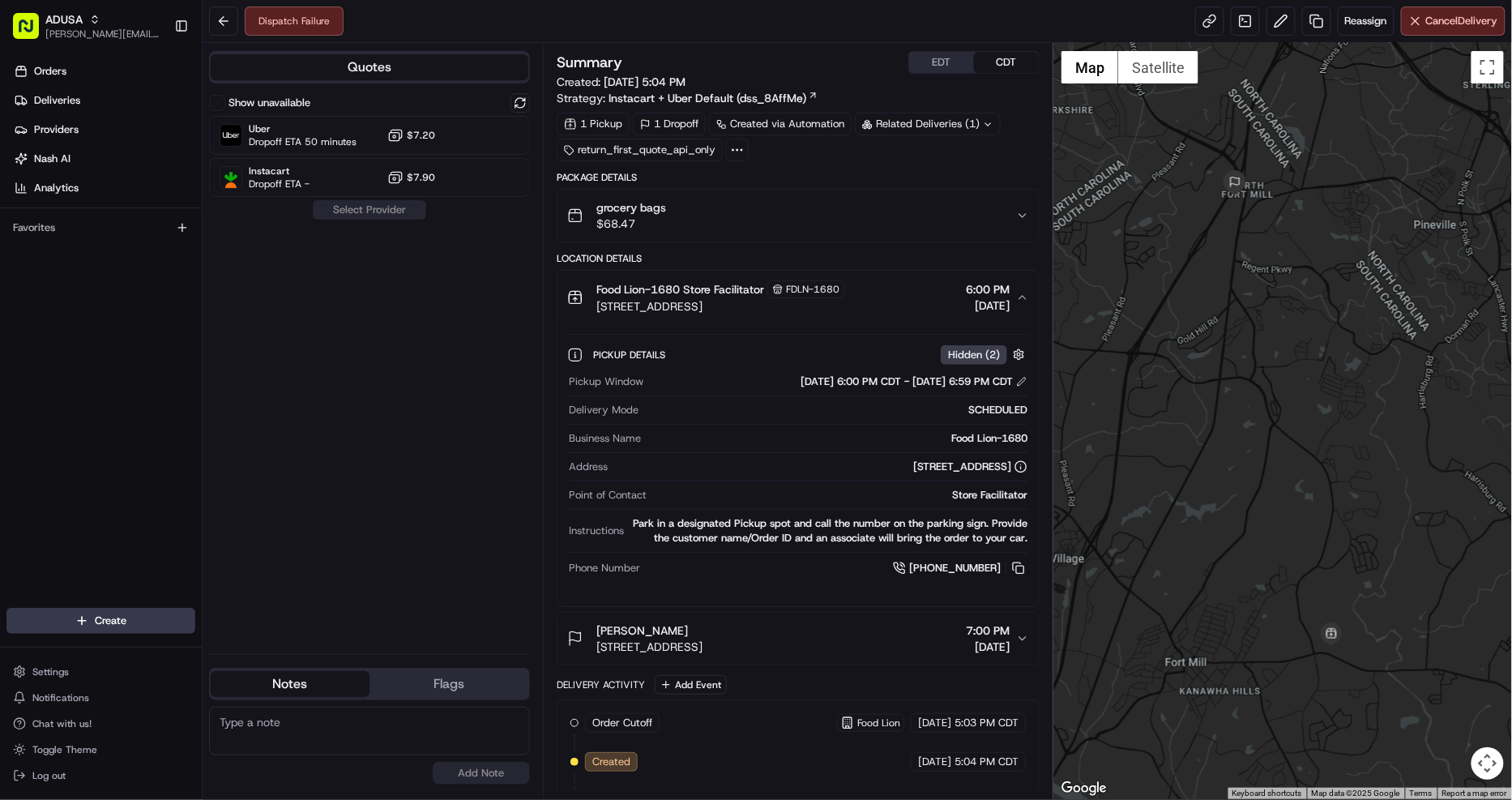
click at [790, 231] on div "grocery bags $68.47" at bounding box center [791, 215] width 449 height 33
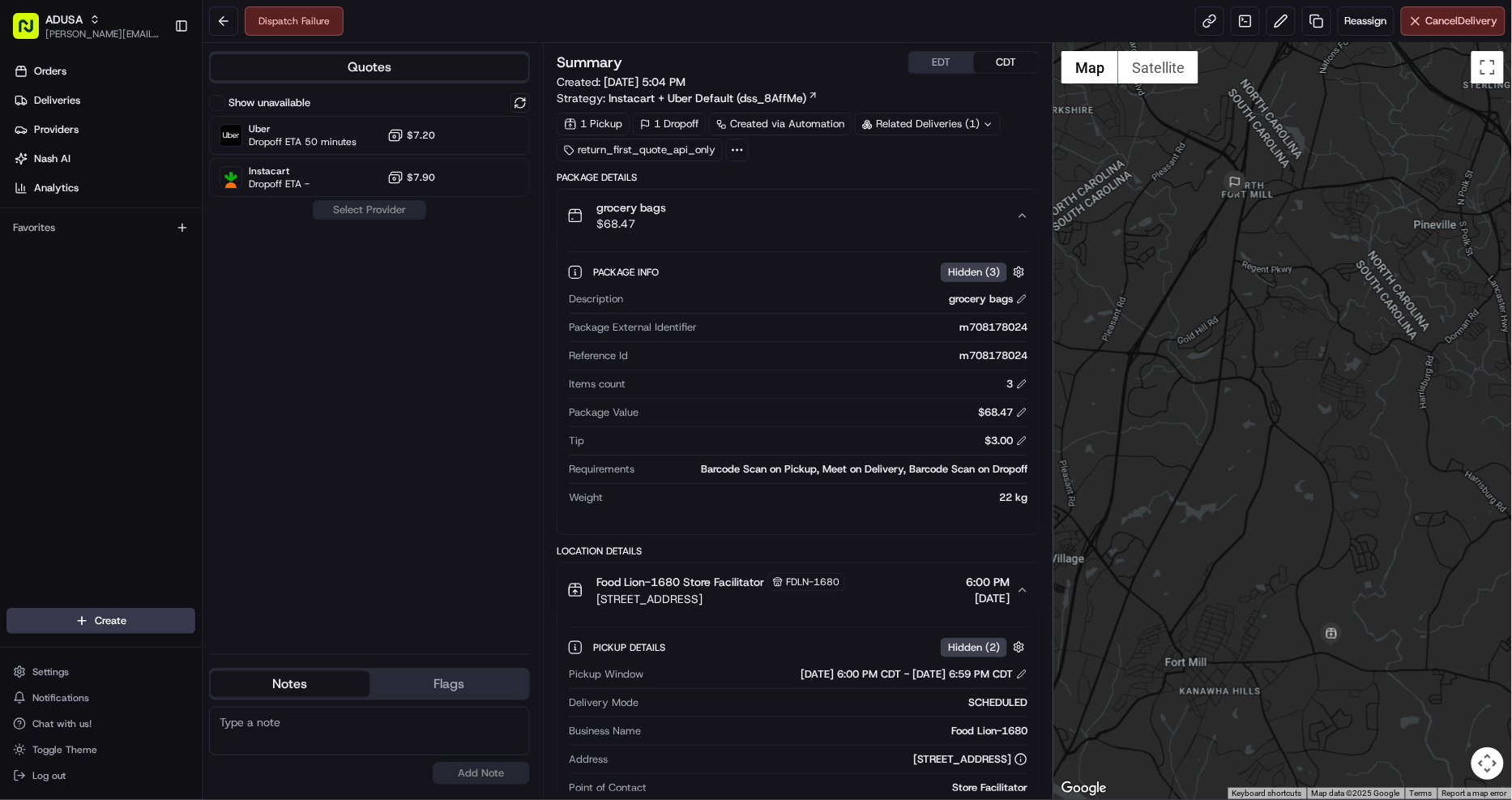
click at [841, 214] on div "grocery bags $68.47" at bounding box center [791, 215] width 449 height 33
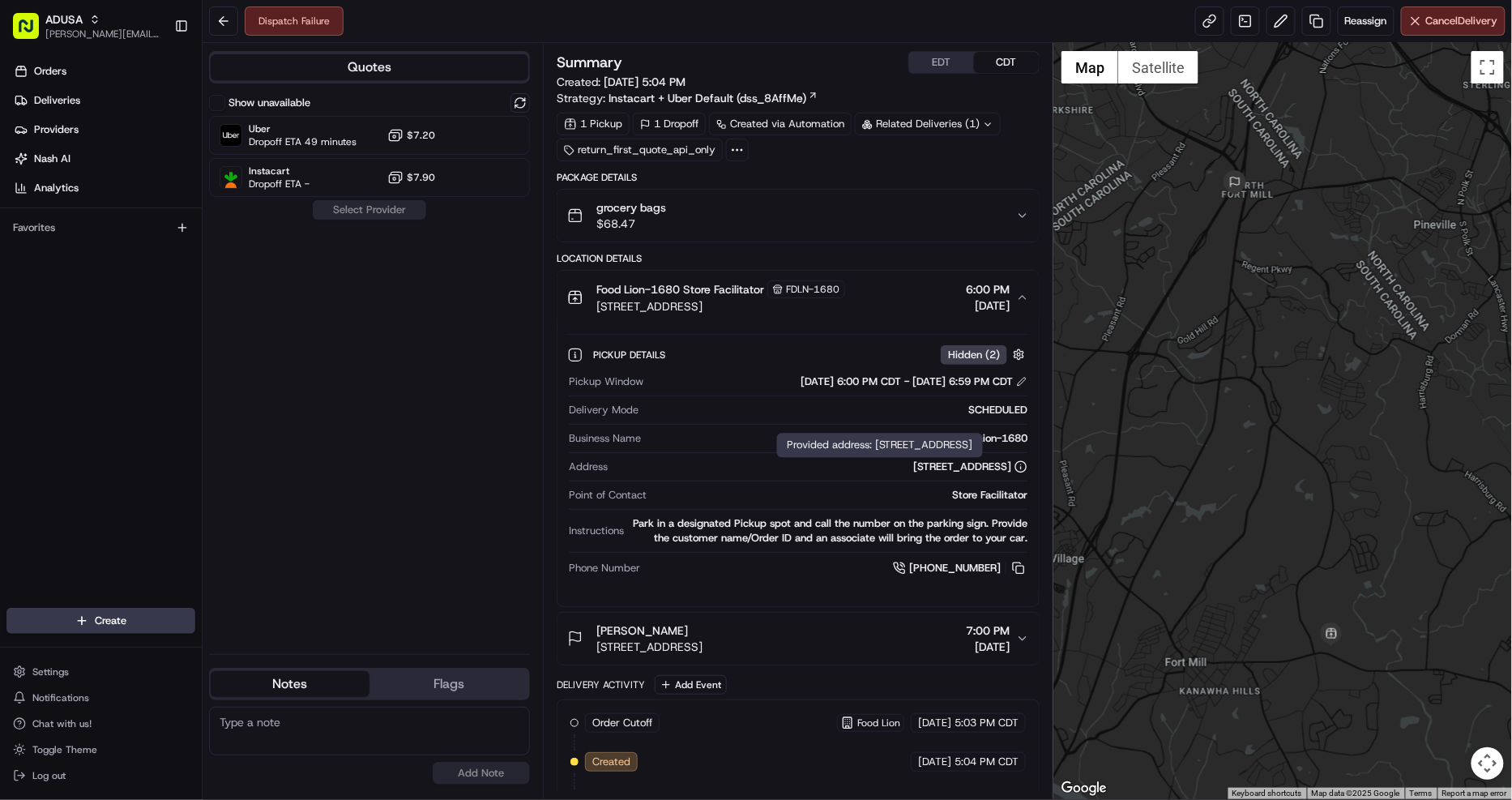
click at [1023, 464] on icon at bounding box center [1020, 467] width 13 height 13
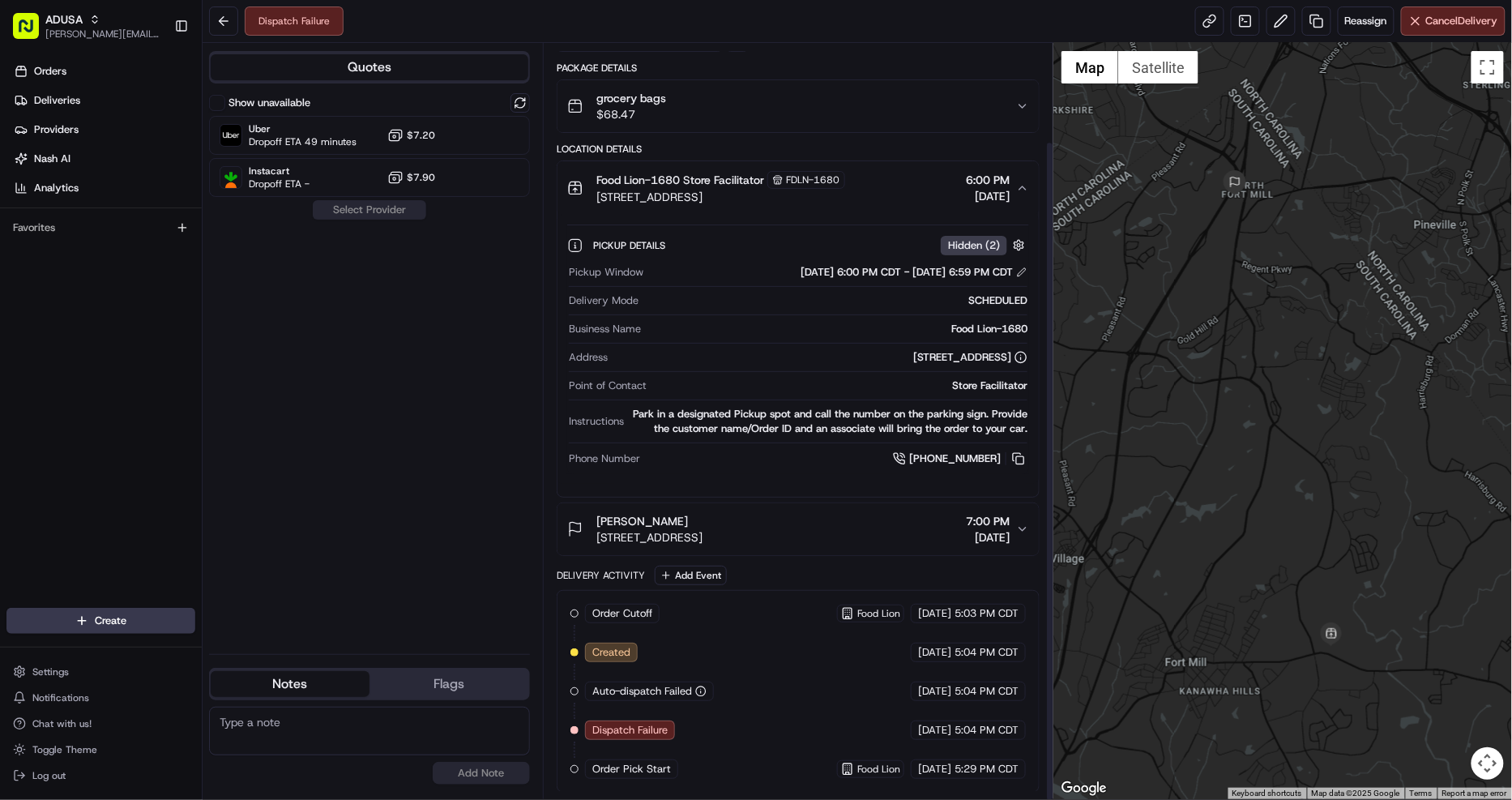
scroll to position [112, 0]
click at [915, 525] on div "[PERSON_NAME] [STREET_ADDRESS] 7:00 PM [DATE]" at bounding box center [791, 527] width 449 height 33
click at [873, 533] on div "[PERSON_NAME] [STREET_ADDRESS] 7:00 PM [DATE]" at bounding box center [791, 527] width 449 height 33
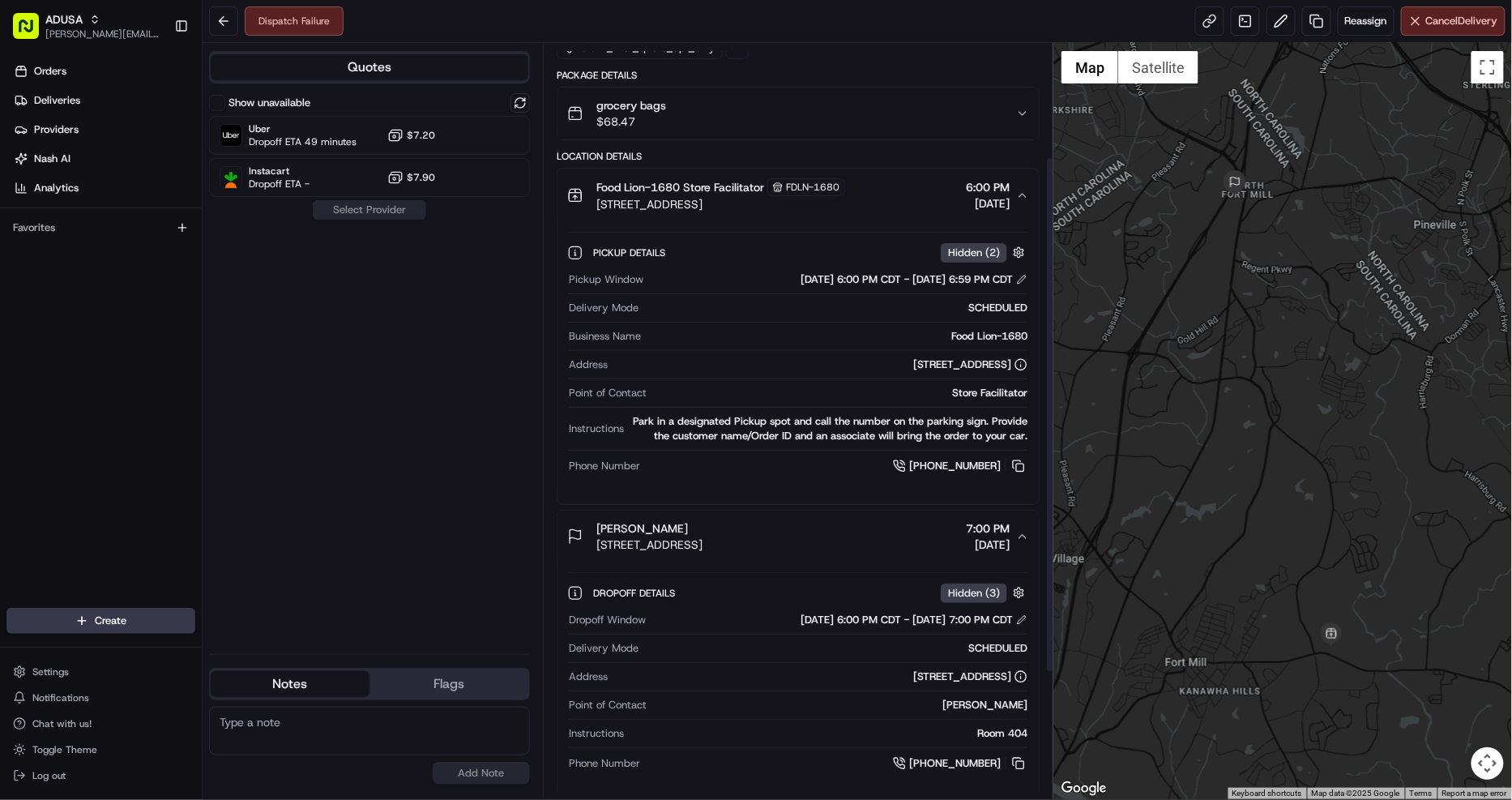
scroll to position [82, 0]
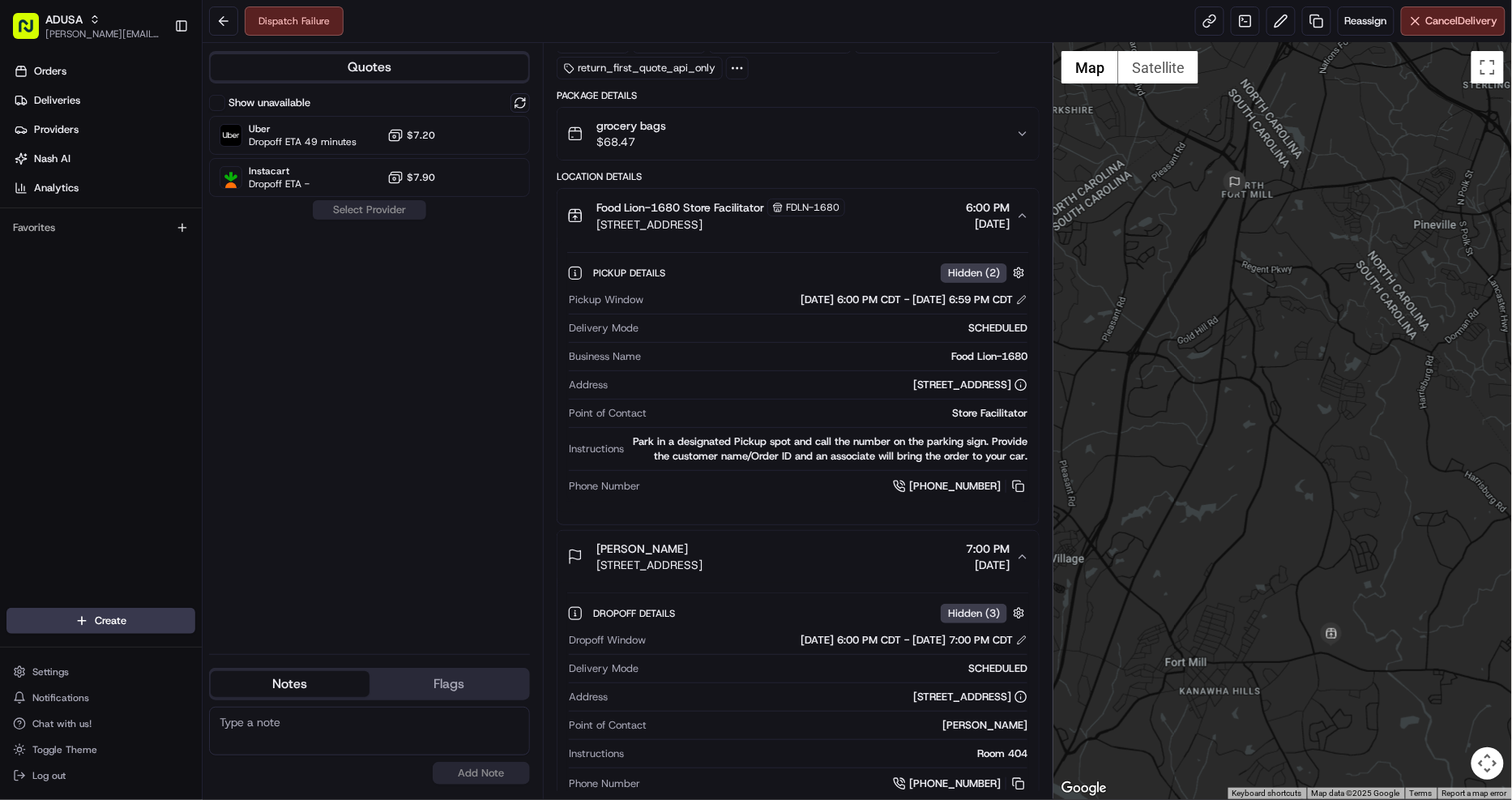
click at [572, 271] on icon at bounding box center [575, 273] width 16 height 16
click at [577, 274] on icon at bounding box center [575, 273] width 16 height 16
click at [622, 205] on span "Food Lion-1680 Store Facilitator" at bounding box center [680, 207] width 168 height 16
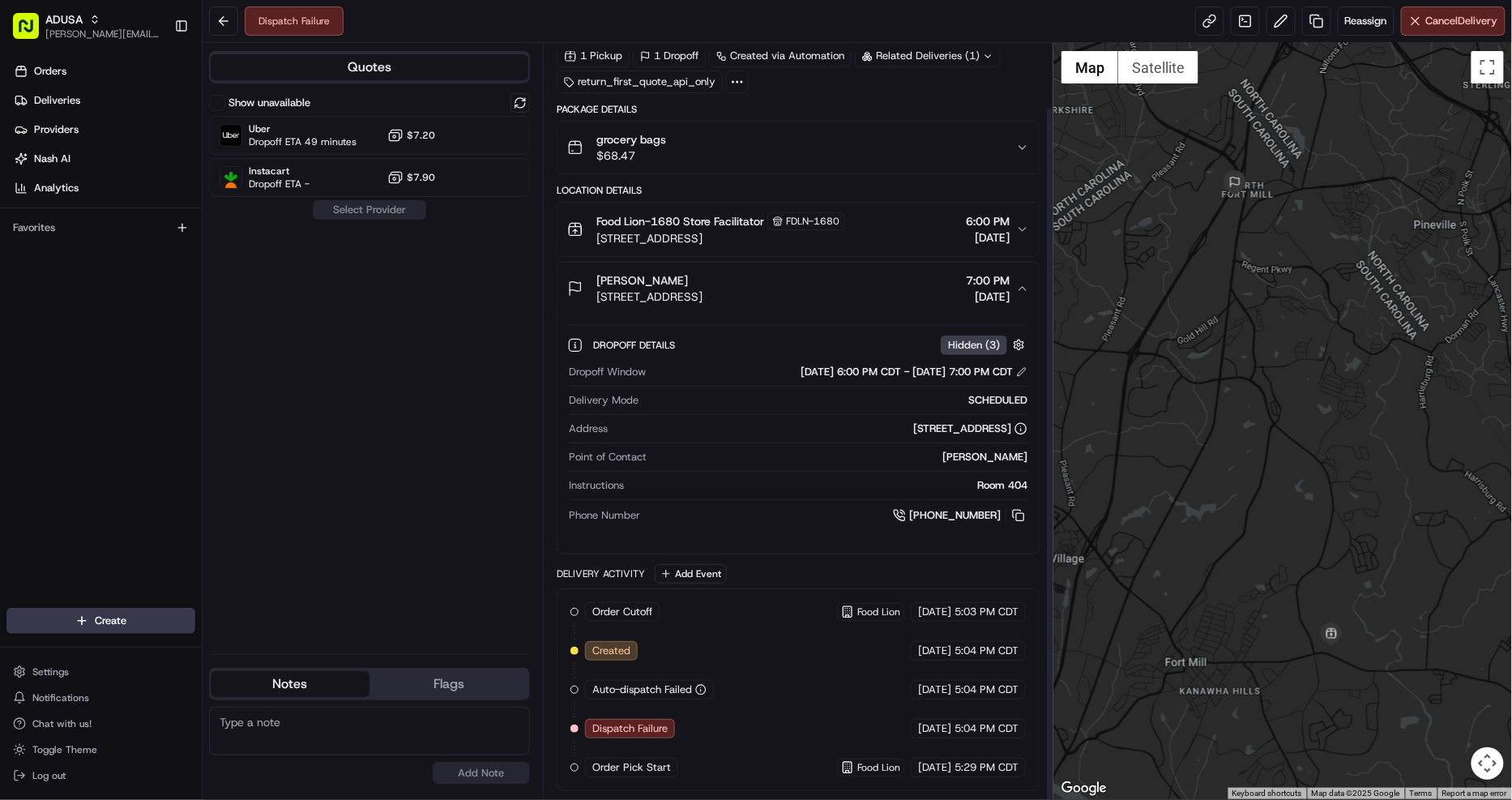
click at [696, 205] on button "Food Lion-1680 Store Facilitator FDLN-1680 [STREET_ADDRESS] 6:00 PM [DATE]" at bounding box center [798, 229] width 481 height 54
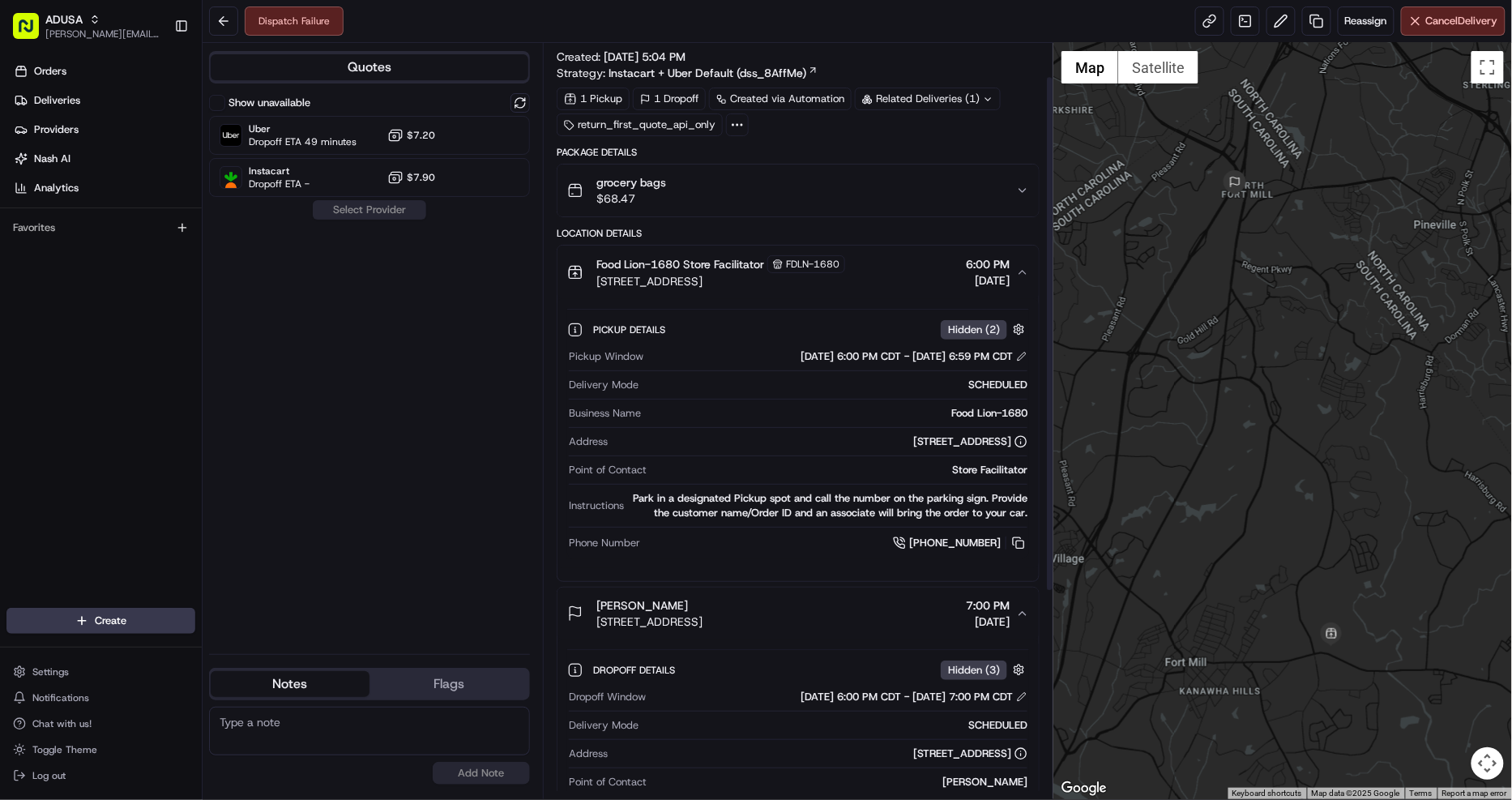
scroll to position [0, 0]
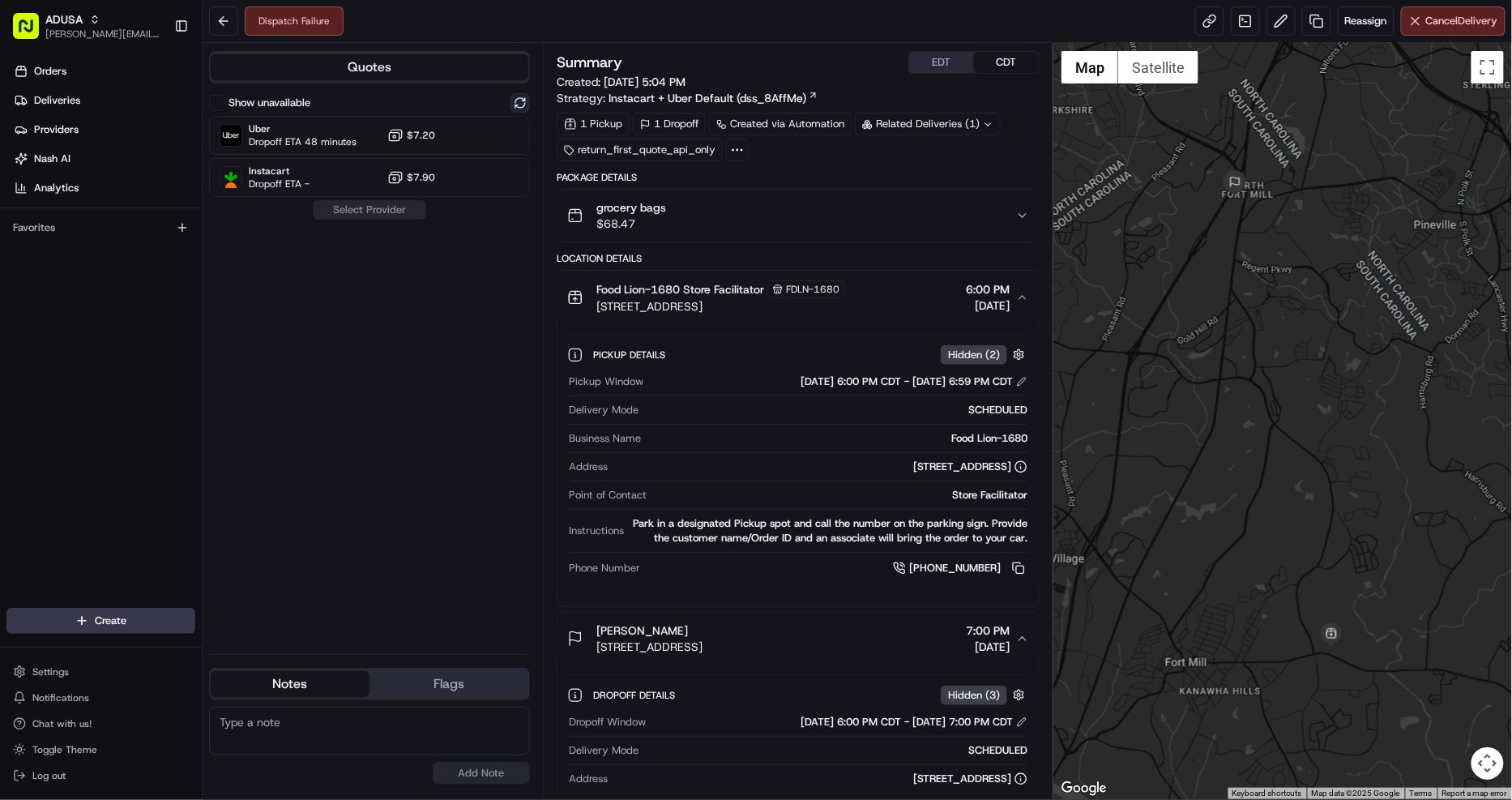
click at [517, 107] on button at bounding box center [520, 103] width 19 height 19
click at [481, 147] on div "Uber Dropoff ETA 51 minutes $7.20" at bounding box center [369, 135] width 321 height 39
click at [382, 206] on button "Assign Provider" at bounding box center [369, 210] width 115 height 19
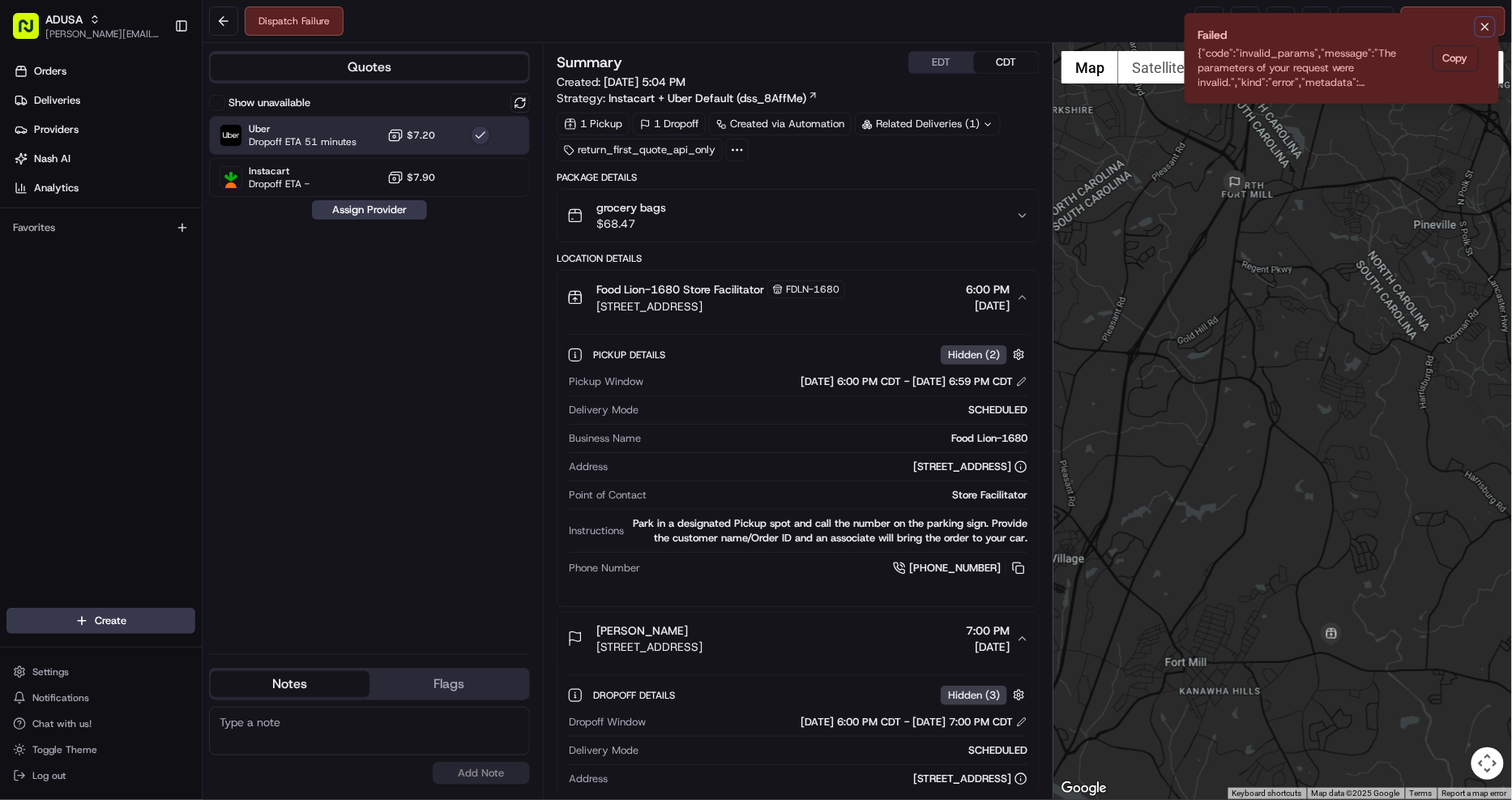
click at [1485, 25] on icon "Notifications (F8)" at bounding box center [1485, 26] width 13 height 13
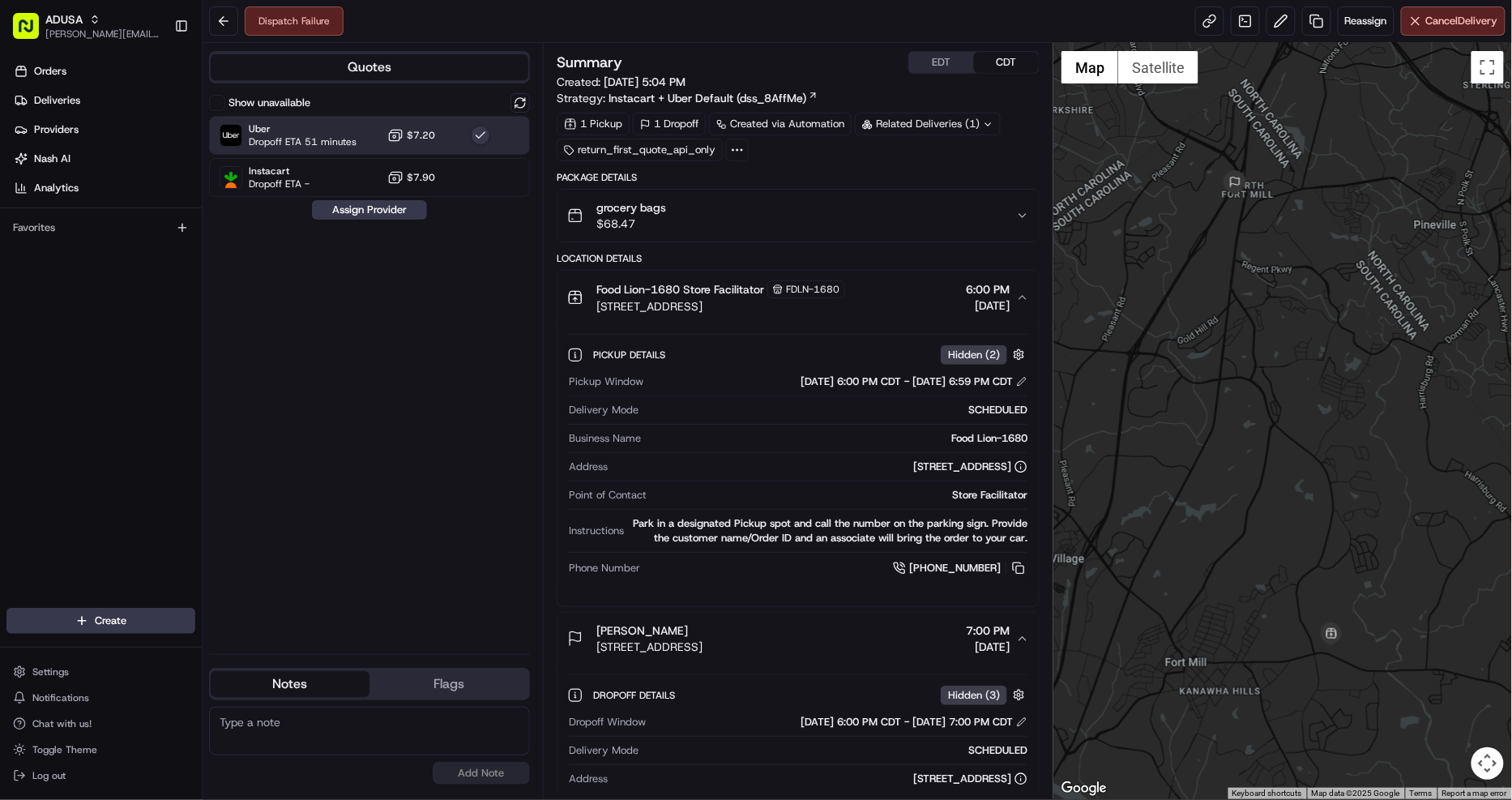
click at [481, 126] on button "button" at bounding box center [480, 135] width 19 height 19
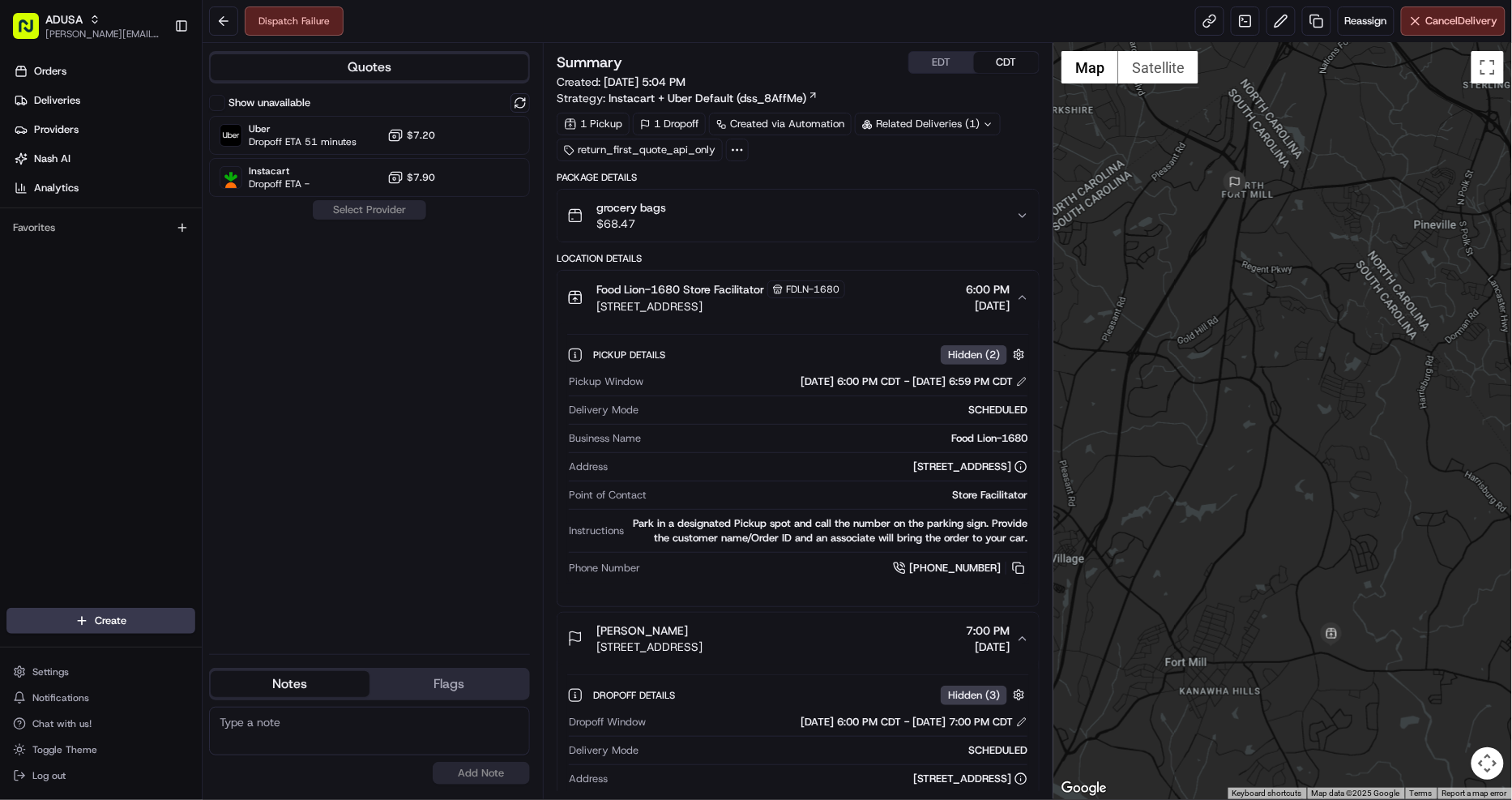
click at [530, 94] on div "Quotes Show unavailable Uber Dropoff ETA 51 minutes $7.20 Instacart Dropoff ETA…" at bounding box center [373, 421] width 340 height 756
click at [521, 101] on button at bounding box center [520, 103] width 19 height 19
click at [491, 173] on div "Instacart Dropoff ETA - $7.90" at bounding box center [369, 177] width 321 height 39
click at [384, 208] on button "Assign Provider" at bounding box center [369, 210] width 115 height 19
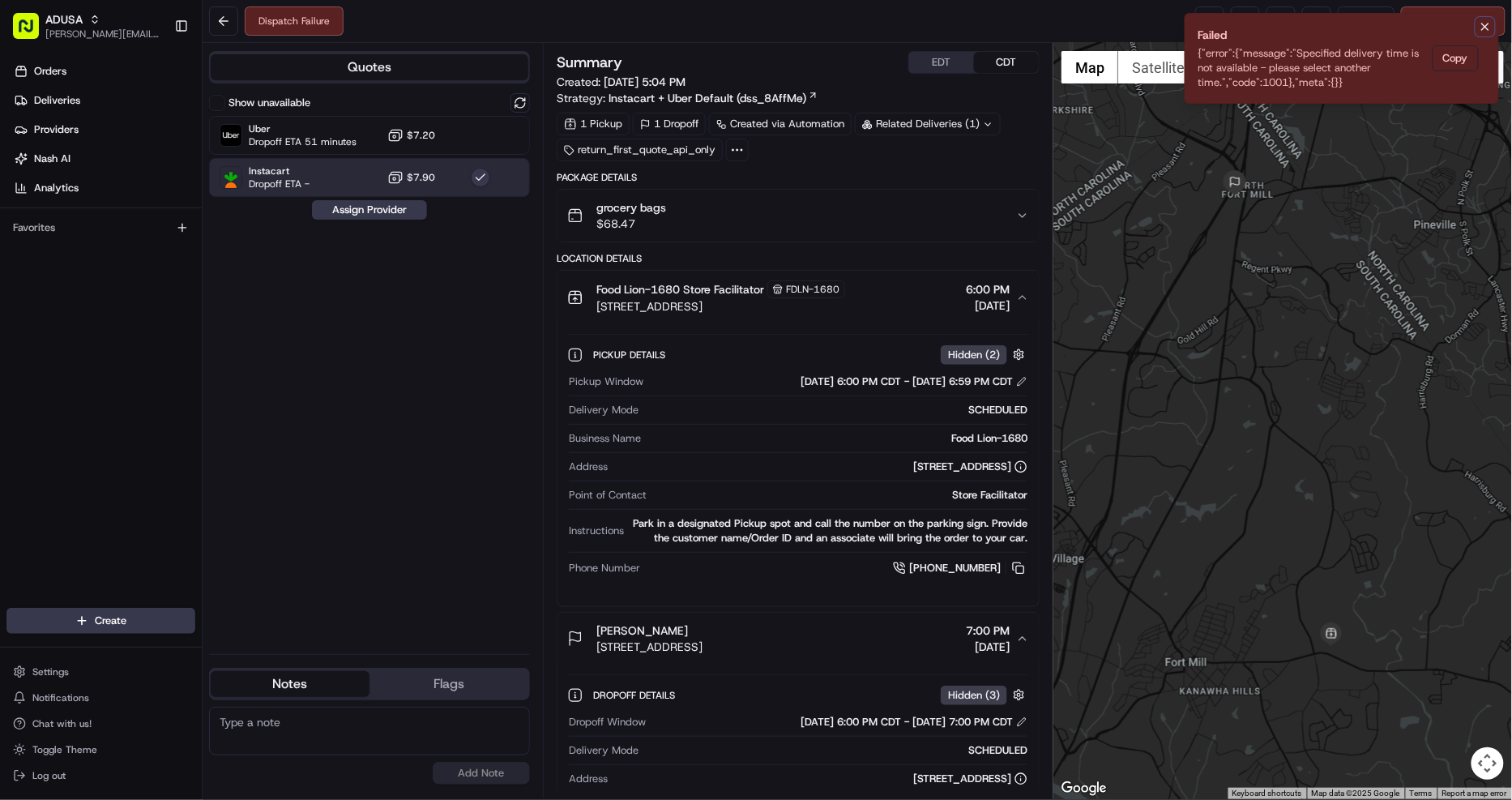
click at [1489, 26] on icon "Notifications (F8)" at bounding box center [1485, 26] width 13 height 13
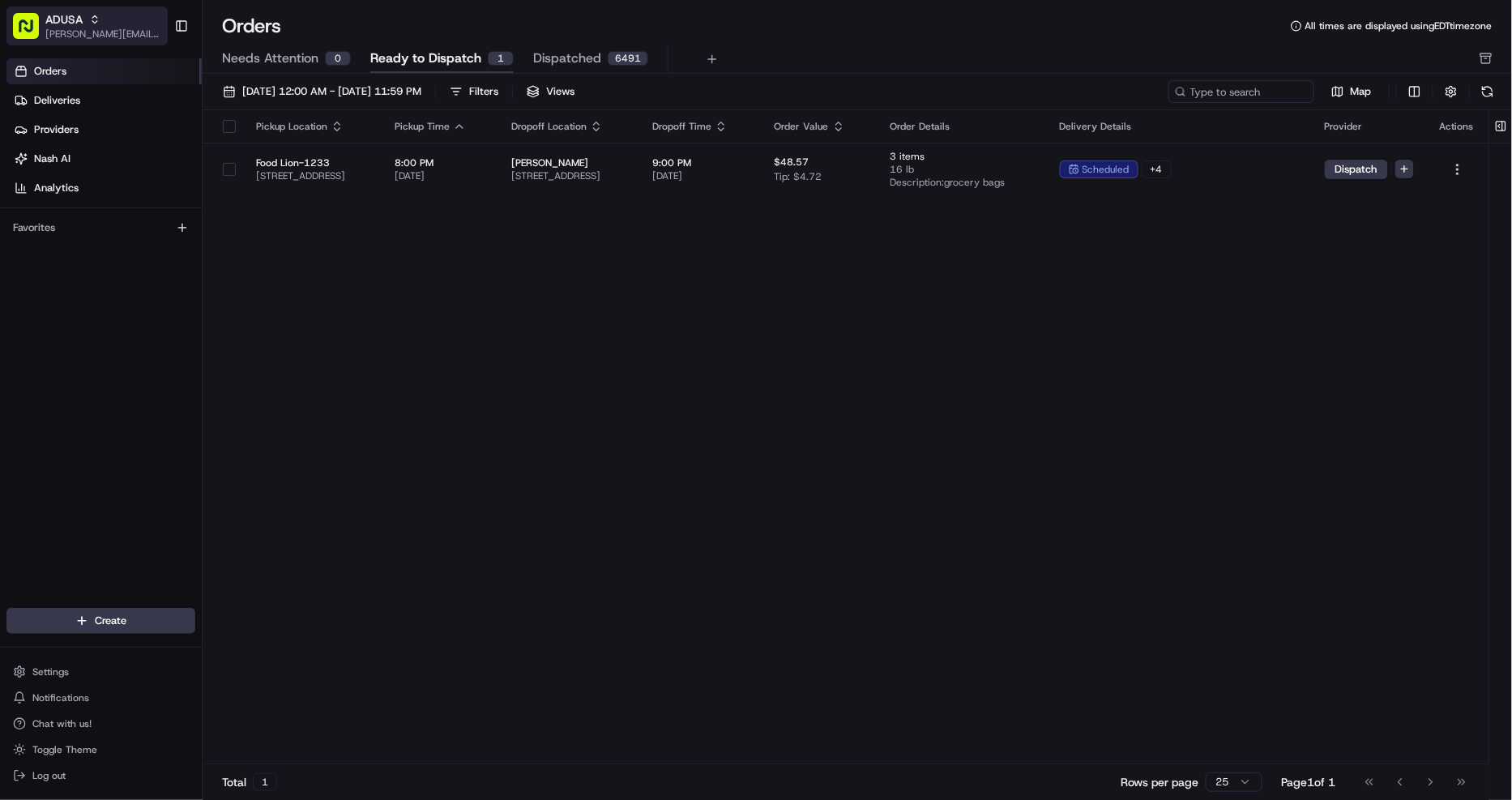
click at [103, 22] on div "ADUSA" at bounding box center [102, 19] width 115 height 16
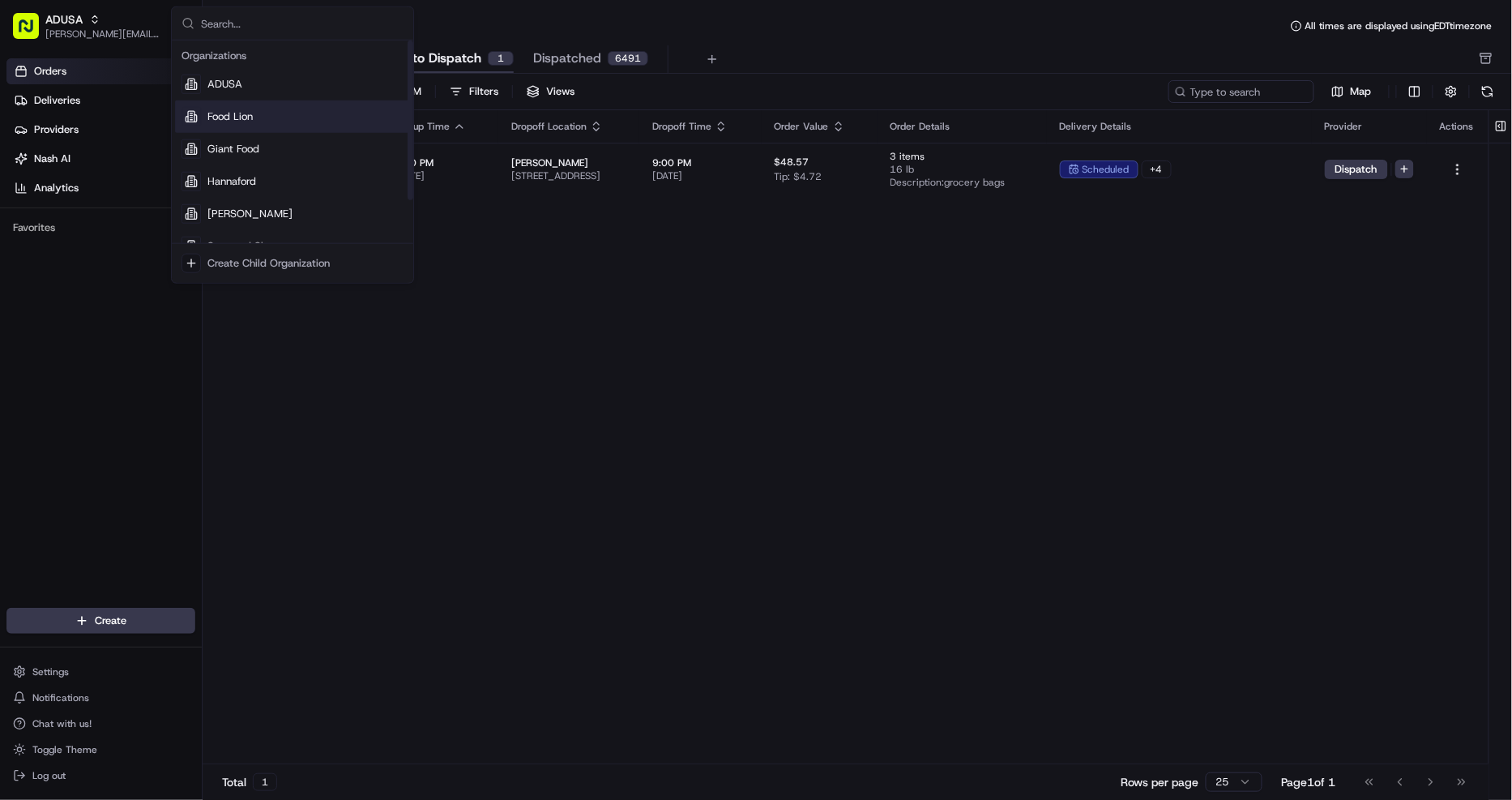
click at [983, 635] on div "Pickup Location Pickup Time Dropoff Location Dropoff Time Order Value Order Det…" at bounding box center [845, 437] width 1285 height 654
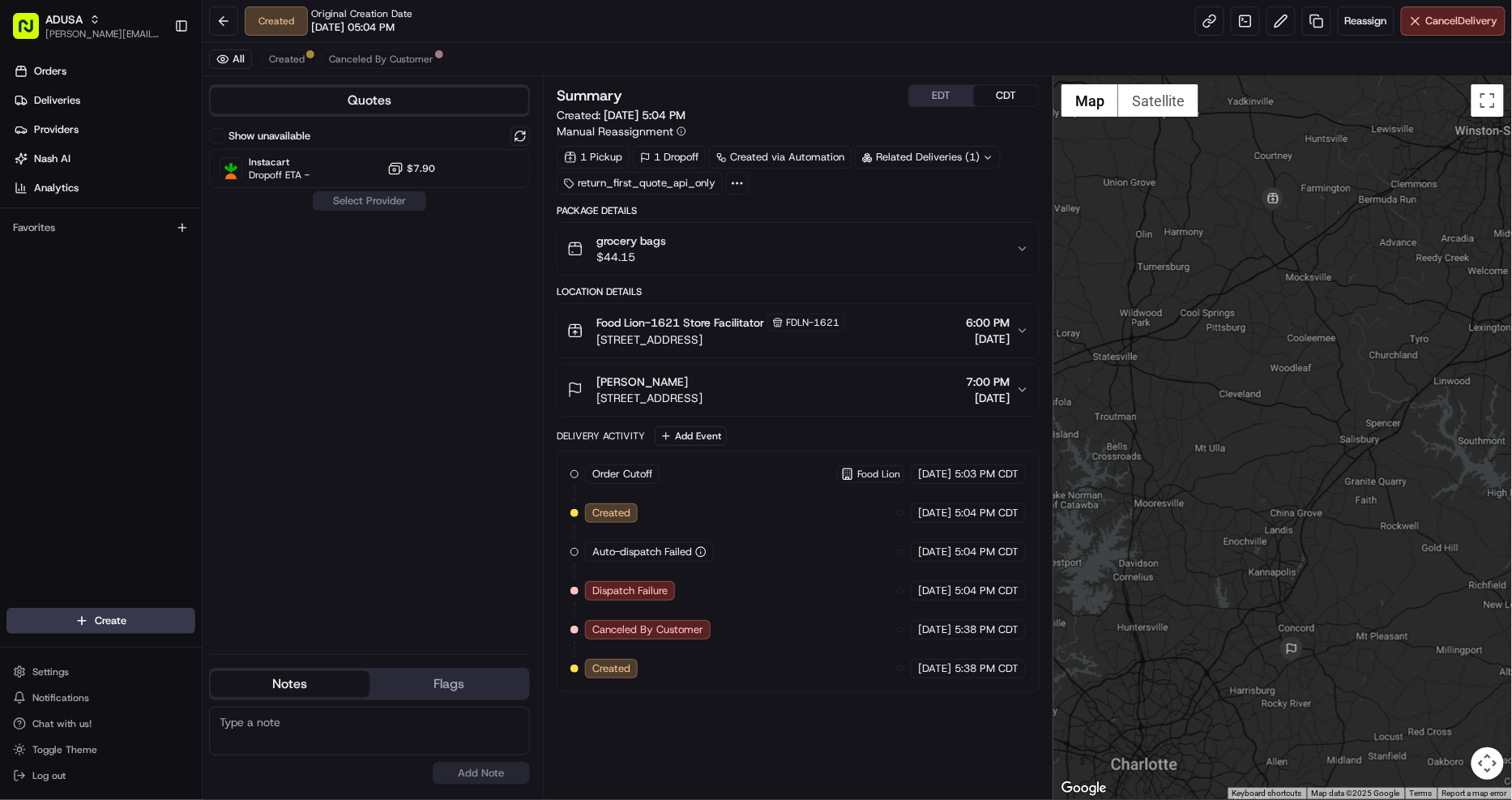
click at [804, 260] on div "grocery bags $44.15" at bounding box center [791, 249] width 449 height 33
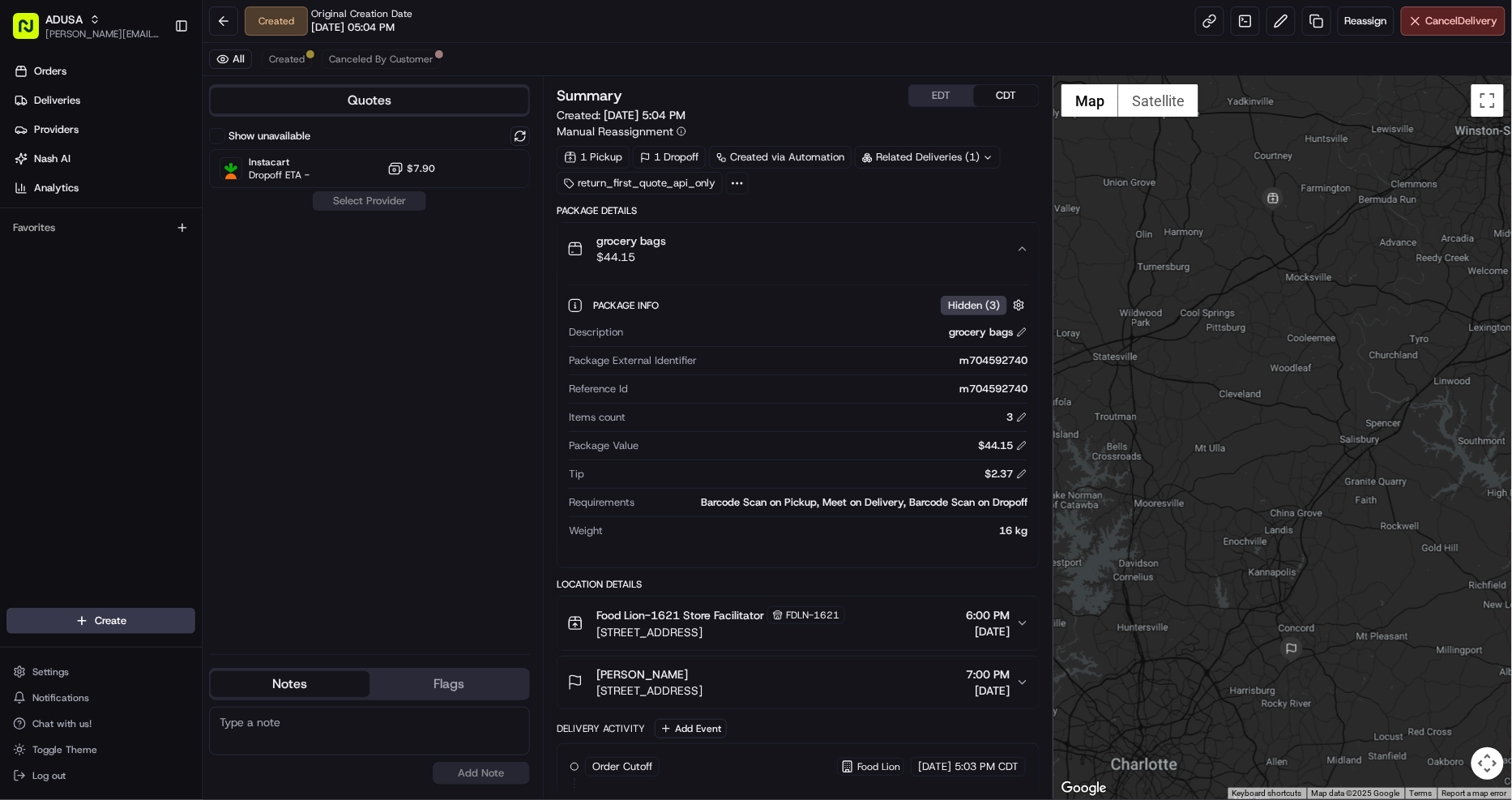
click at [823, 248] on div "grocery bags $44.15" at bounding box center [791, 249] width 449 height 33
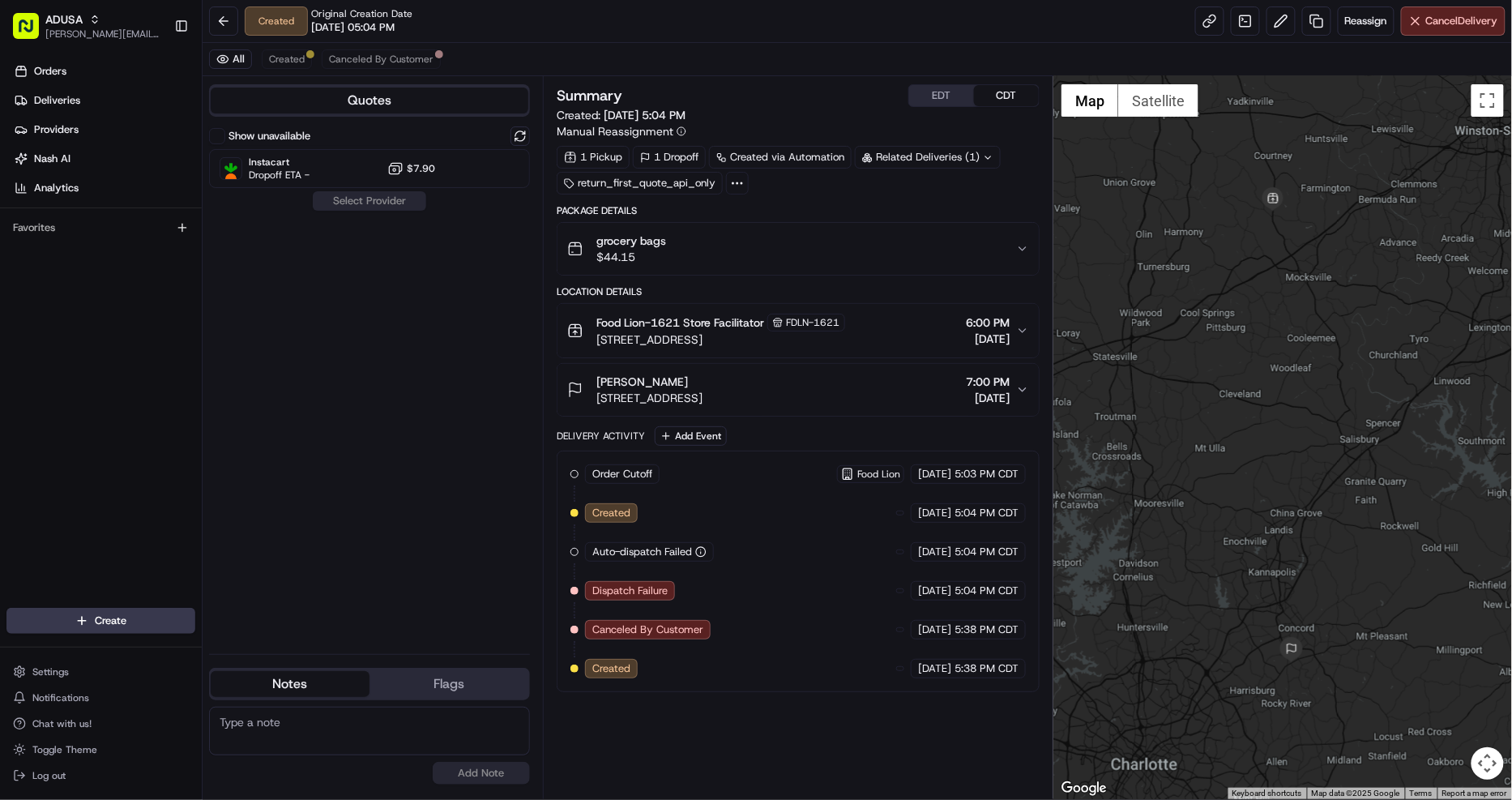
click at [288, 138] on label "Show unavailable" at bounding box center [269, 136] width 82 height 15
click at [225, 138] on button "Show unavailable" at bounding box center [217, 136] width 16 height 16
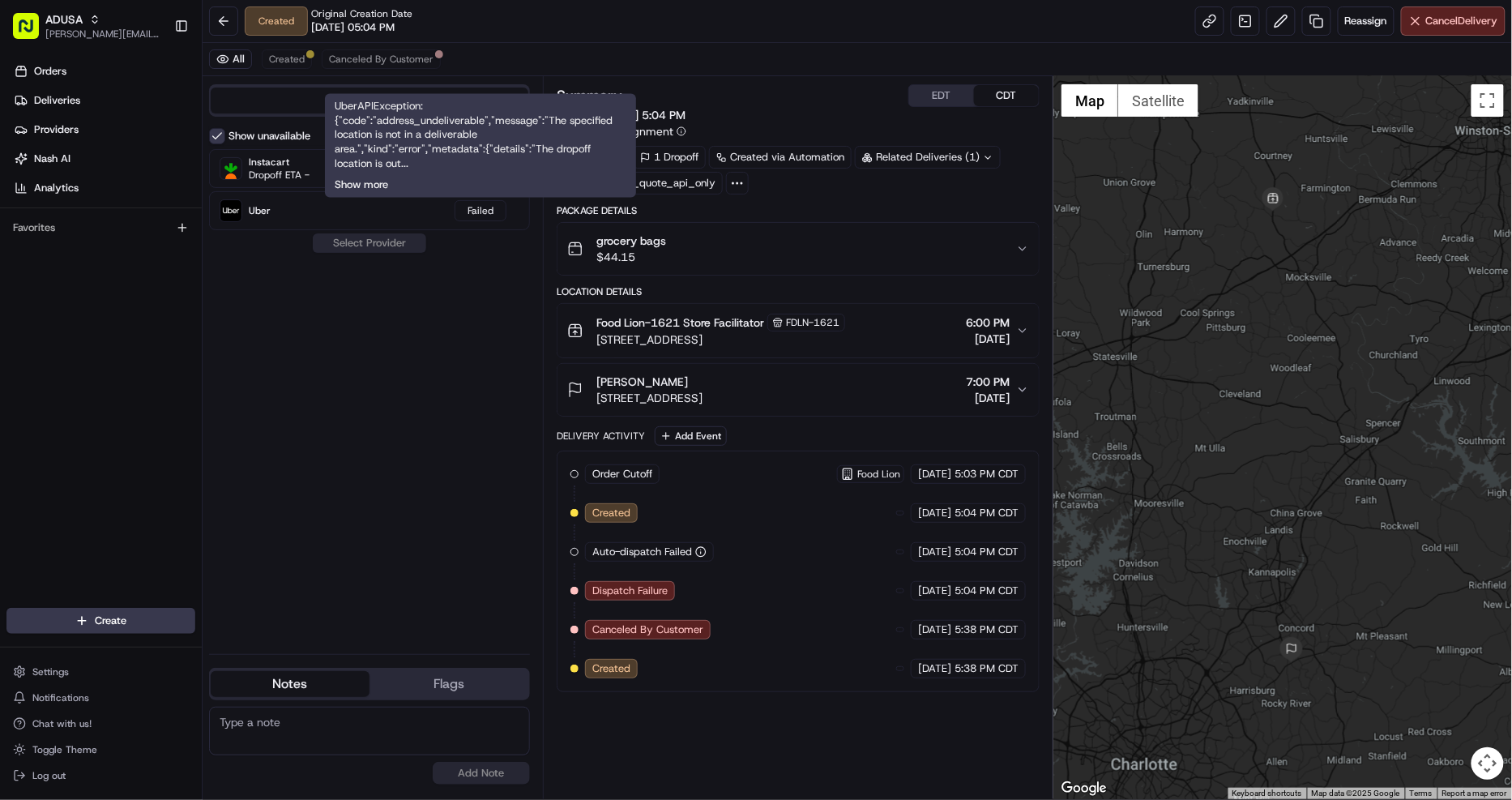
click at [378, 191] on button "Show more" at bounding box center [361, 185] width 54 height 15
click at [378, 188] on button "Show less" at bounding box center [357, 184] width 47 height 15
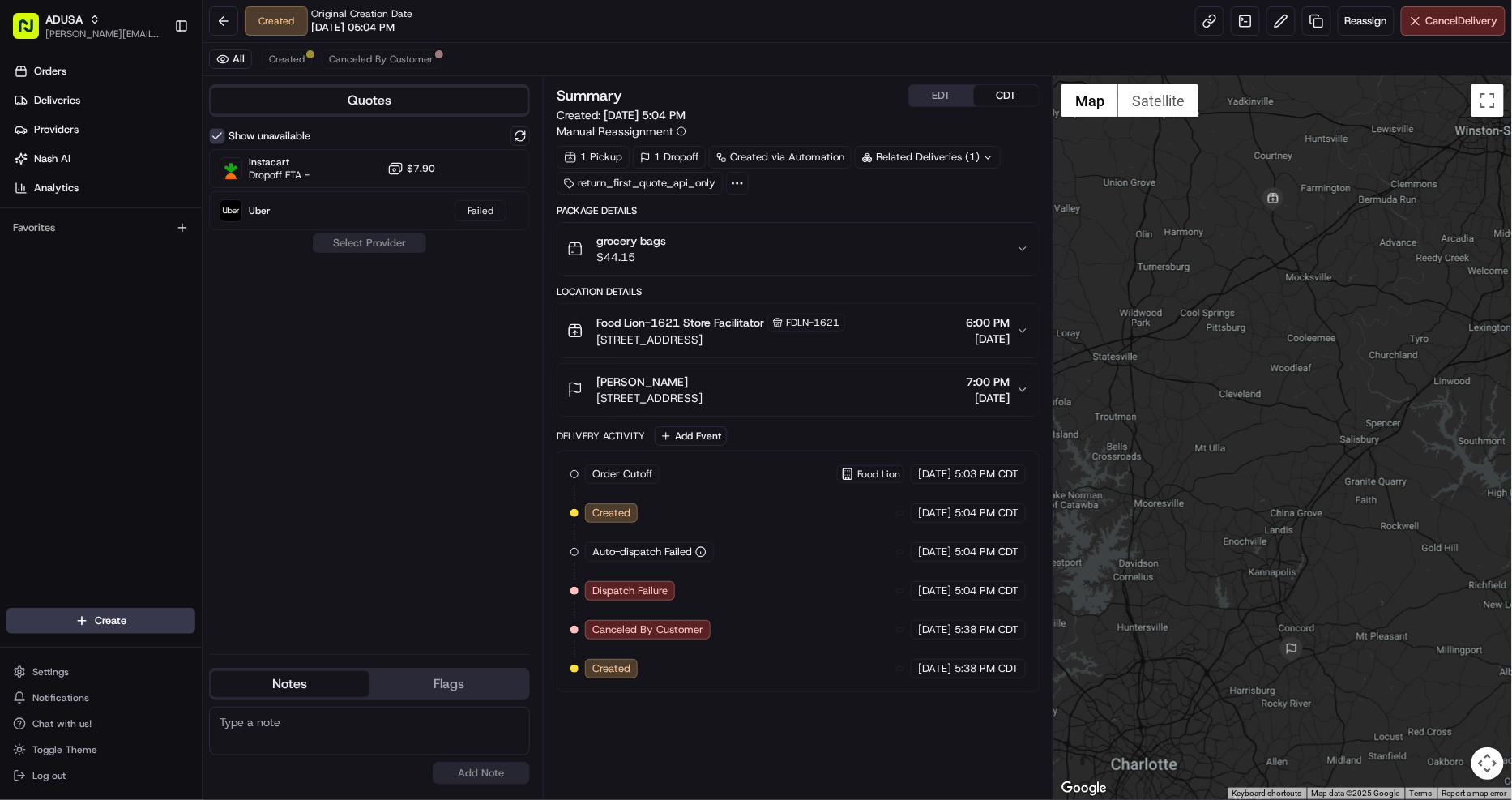
click at [856, 373] on button "Kelley Cook 700 State Hwy 49 #7, Concord, NC 28025, USA 7:00 PM 08/23/2025" at bounding box center [798, 390] width 481 height 52
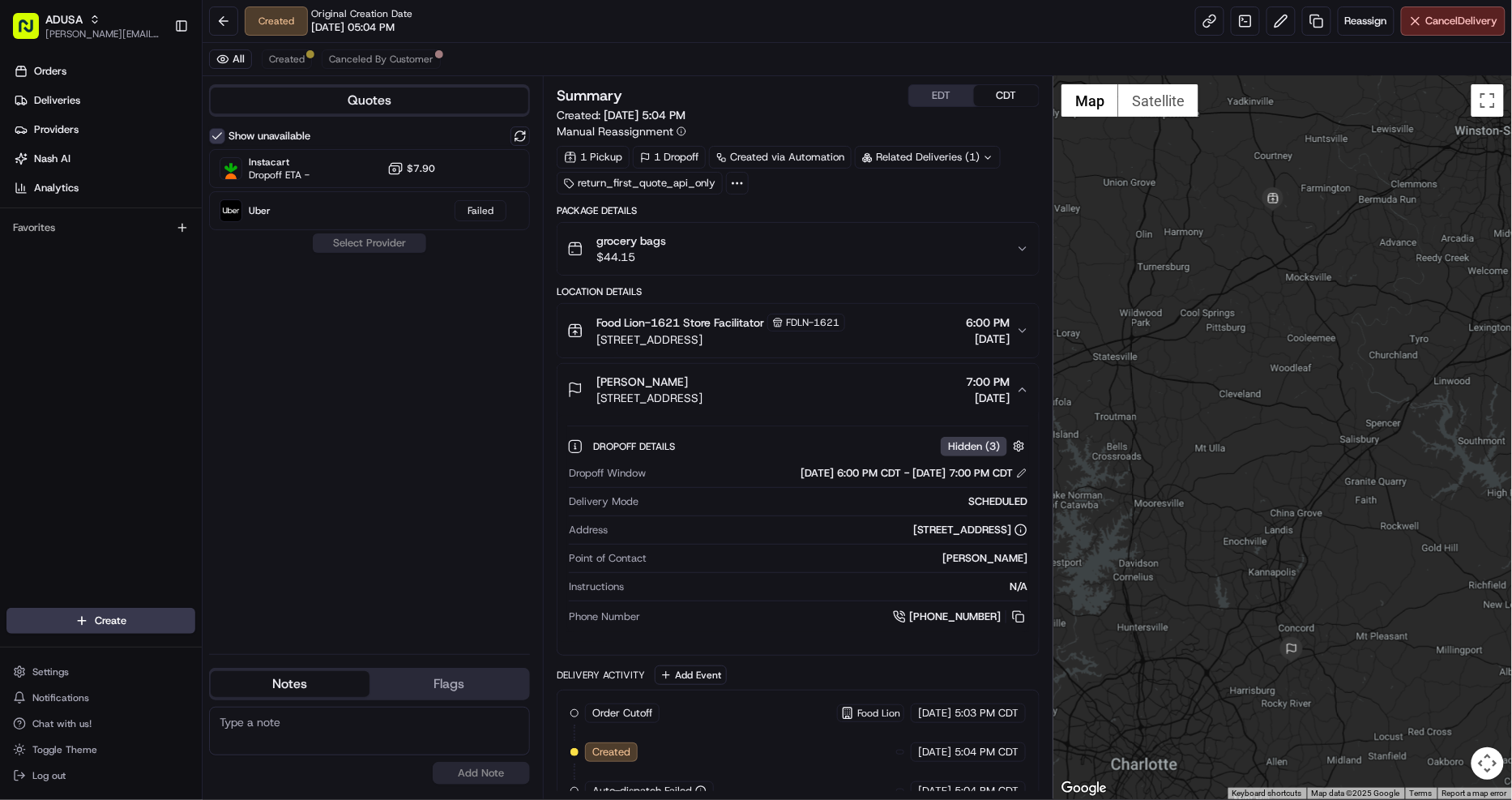
click at [856, 373] on button "Kelley Cook 700 State Hwy 49 #7, Concord, NC 28025, USA 7:00 PM 08/23/2025" at bounding box center [798, 390] width 481 height 52
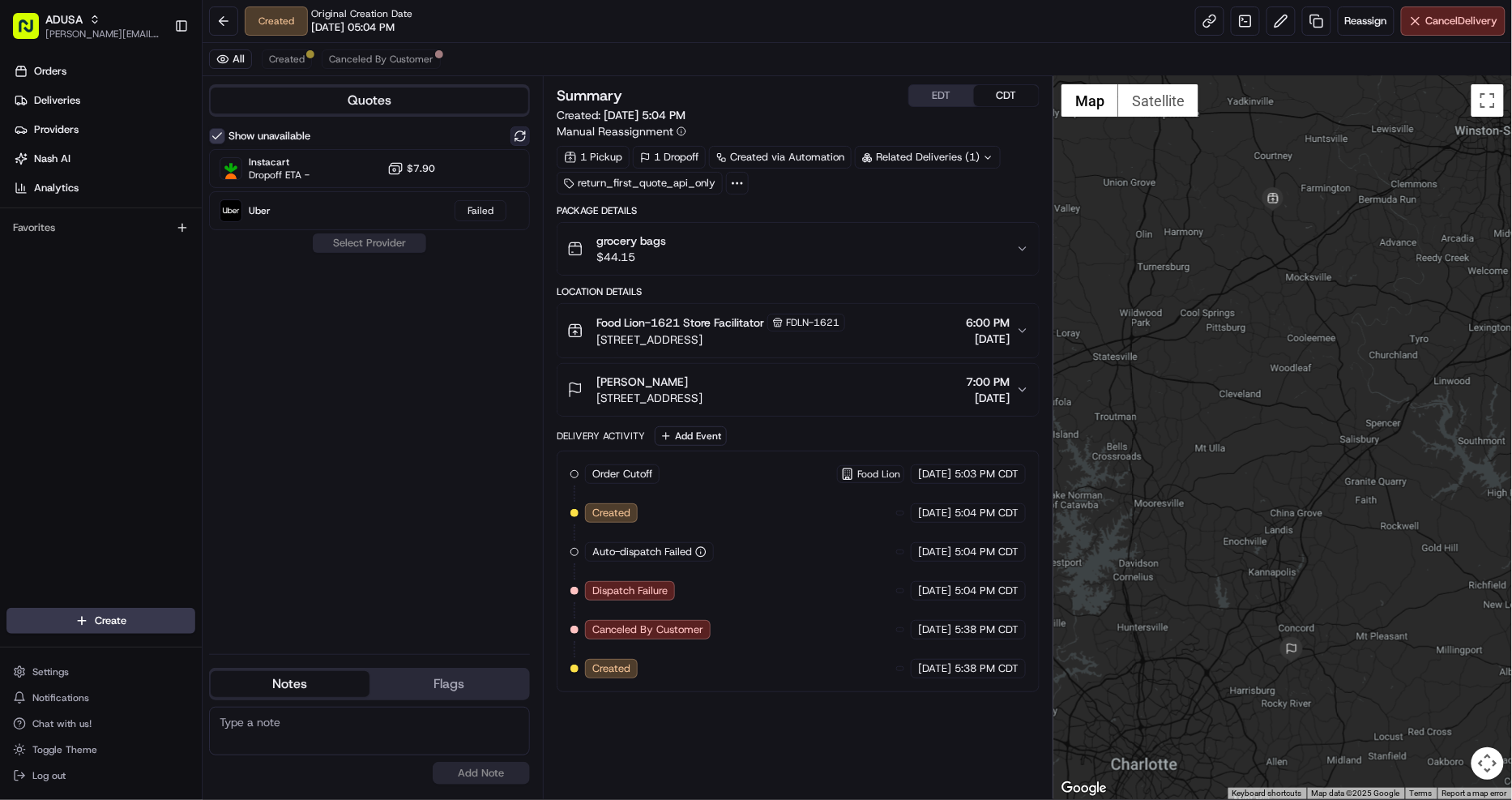
click at [522, 133] on button at bounding box center [520, 136] width 19 height 19
click at [472, 175] on div at bounding box center [480, 168] width 19 height 19
click at [376, 246] on button "Assign Provider" at bounding box center [369, 243] width 115 height 19
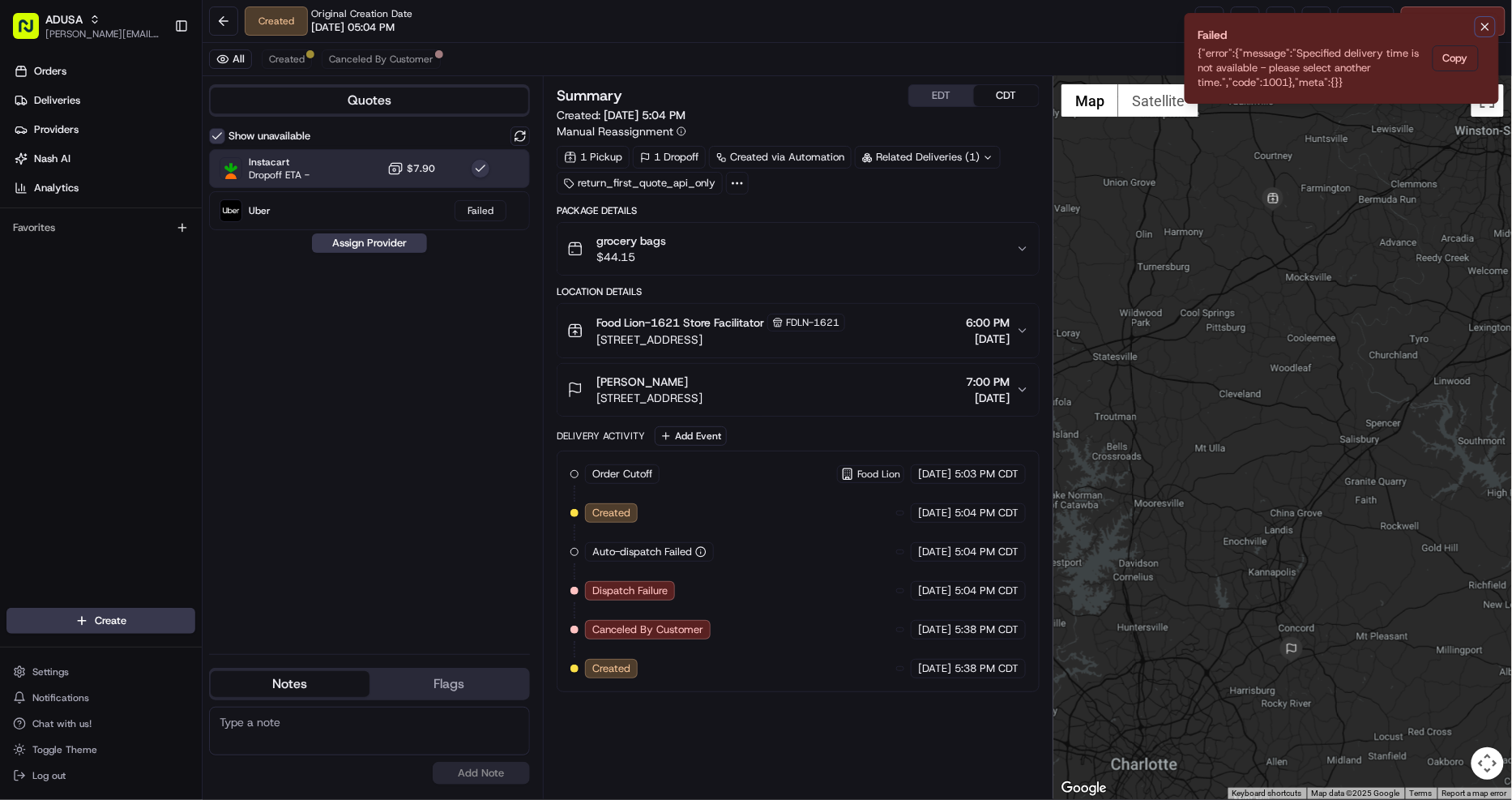
click at [1486, 26] on icon "Notifications (F8)" at bounding box center [1485, 26] width 6 height 6
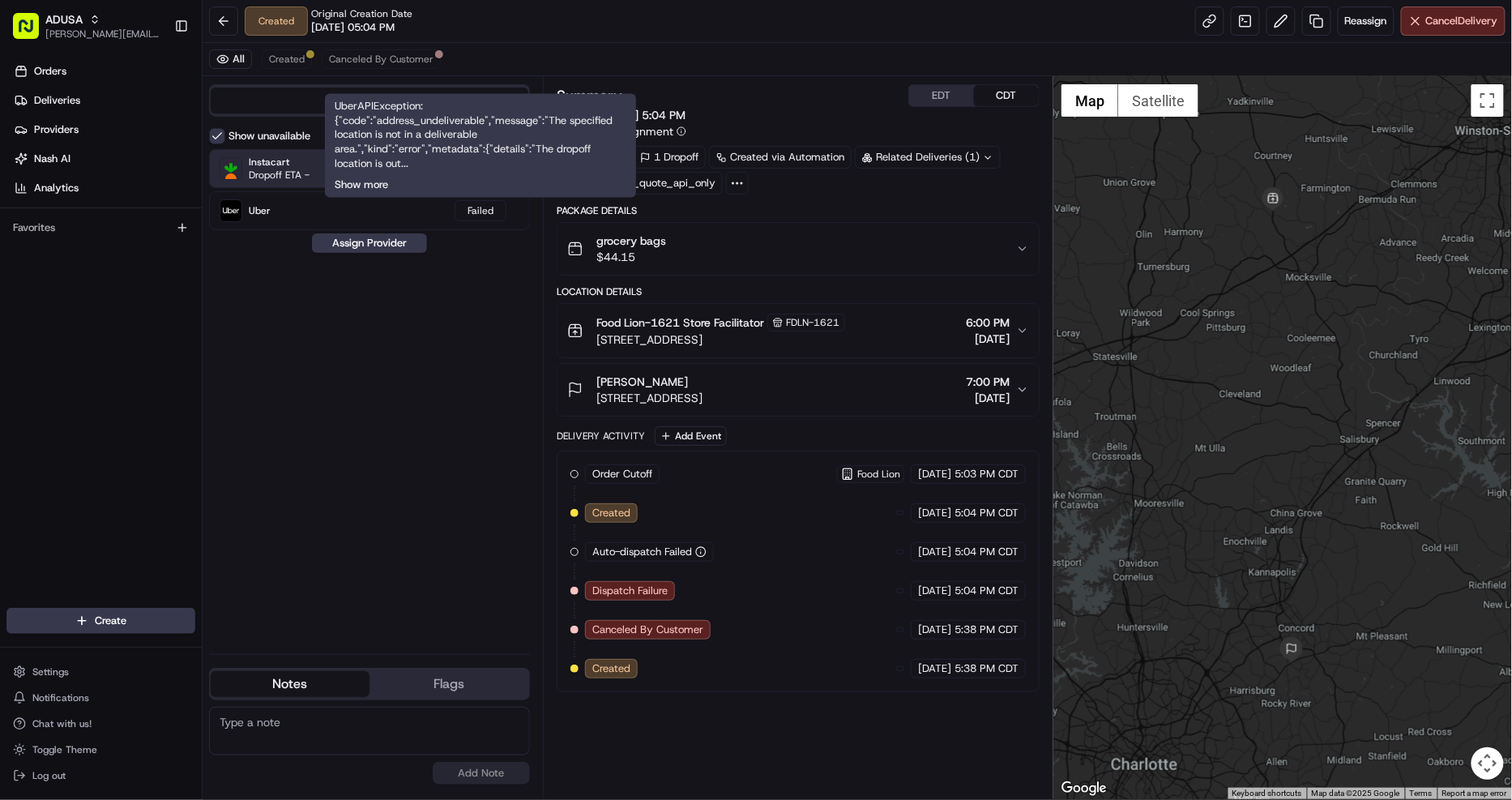
click at [373, 184] on button "Show more" at bounding box center [361, 185] width 54 height 15
click at [371, 184] on button "Show less" at bounding box center [357, 184] width 47 height 15
click at [374, 188] on button "Show more" at bounding box center [361, 185] width 54 height 15
click at [340, 94] on div "UberAPIException: {"code":"address_undeliverable","message":"The specified loca…" at bounding box center [480, 127] width 292 height 87
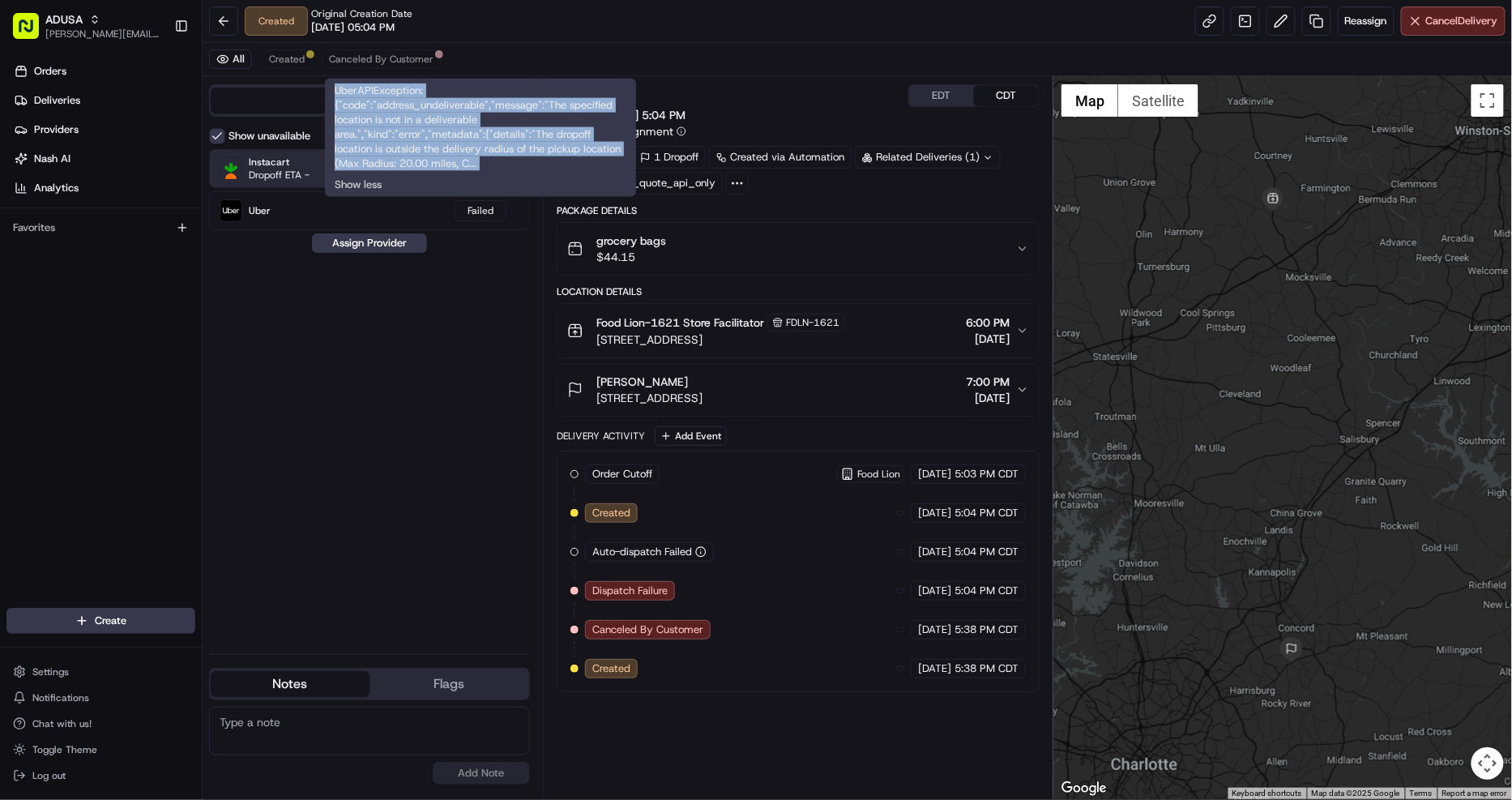
click at [340, 94] on div "UberAPIException: {"code":"address_undeliverable","message":"The specified loca…" at bounding box center [480, 127] width 292 height 87
copy div "UberAPIException: {"code":"address_undeliverable","message":"The specified loca…"
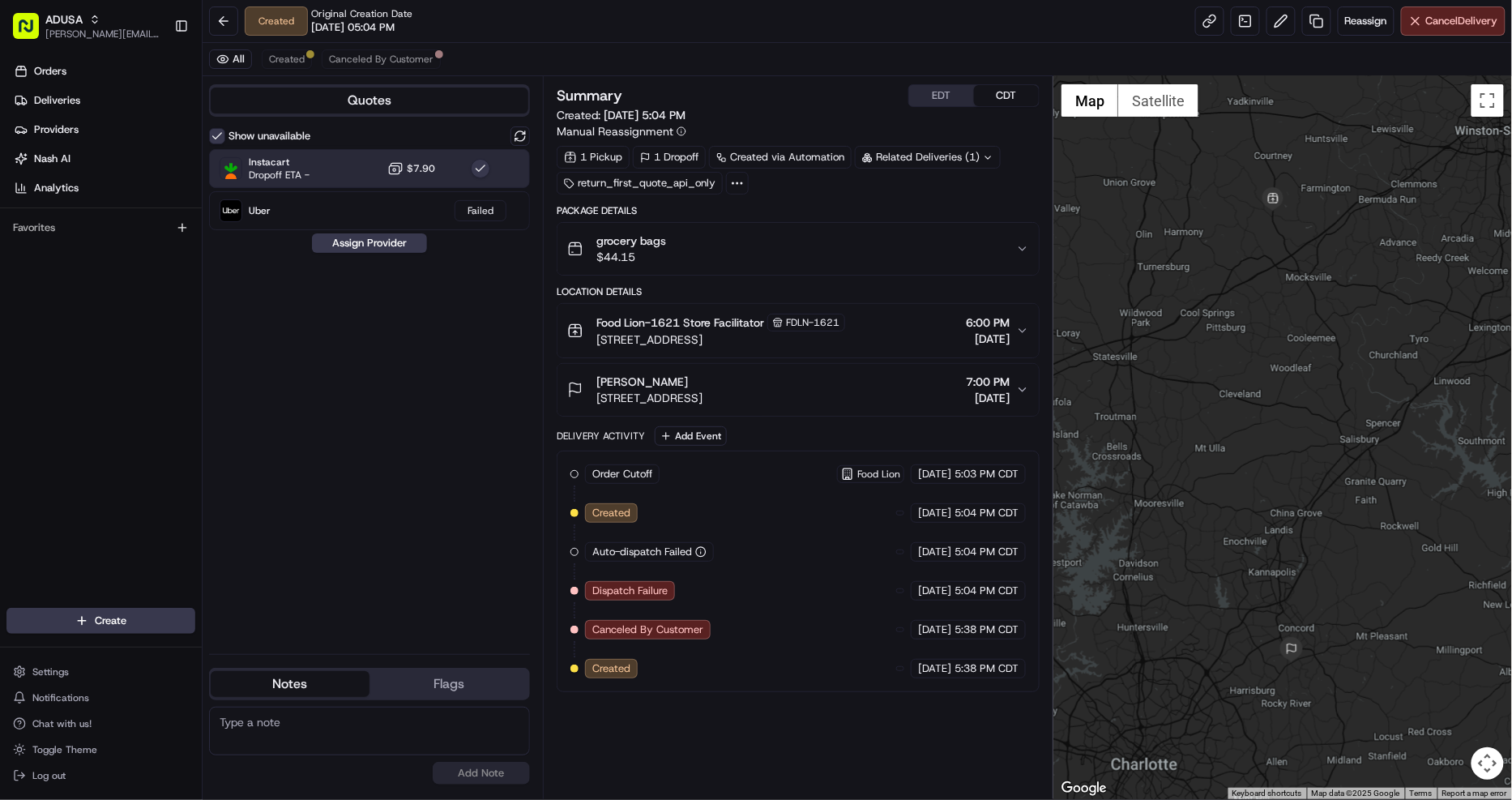
click at [455, 685] on button "Flags" at bounding box center [449, 684] width 159 height 26
click at [297, 678] on button "Notes" at bounding box center [290, 684] width 159 height 26
click at [703, 385] on div "Kelley Cook" at bounding box center [649, 382] width 106 height 16
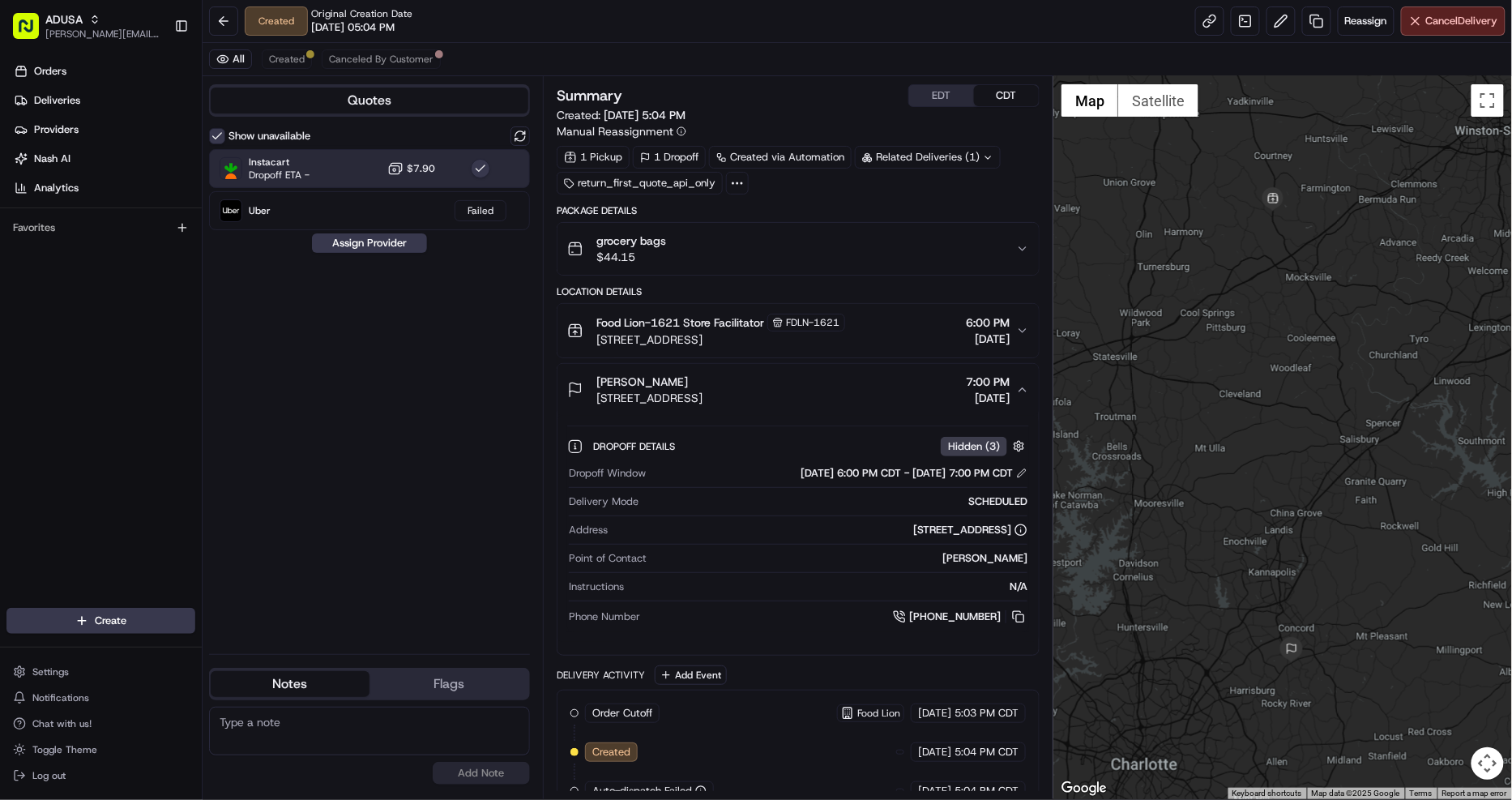
click at [870, 334] on div "Food Lion-1621 Store Facilitator FDLN-1621 3501 U.S. Hwy 601 N, Mocksville, NC …" at bounding box center [791, 331] width 449 height 34
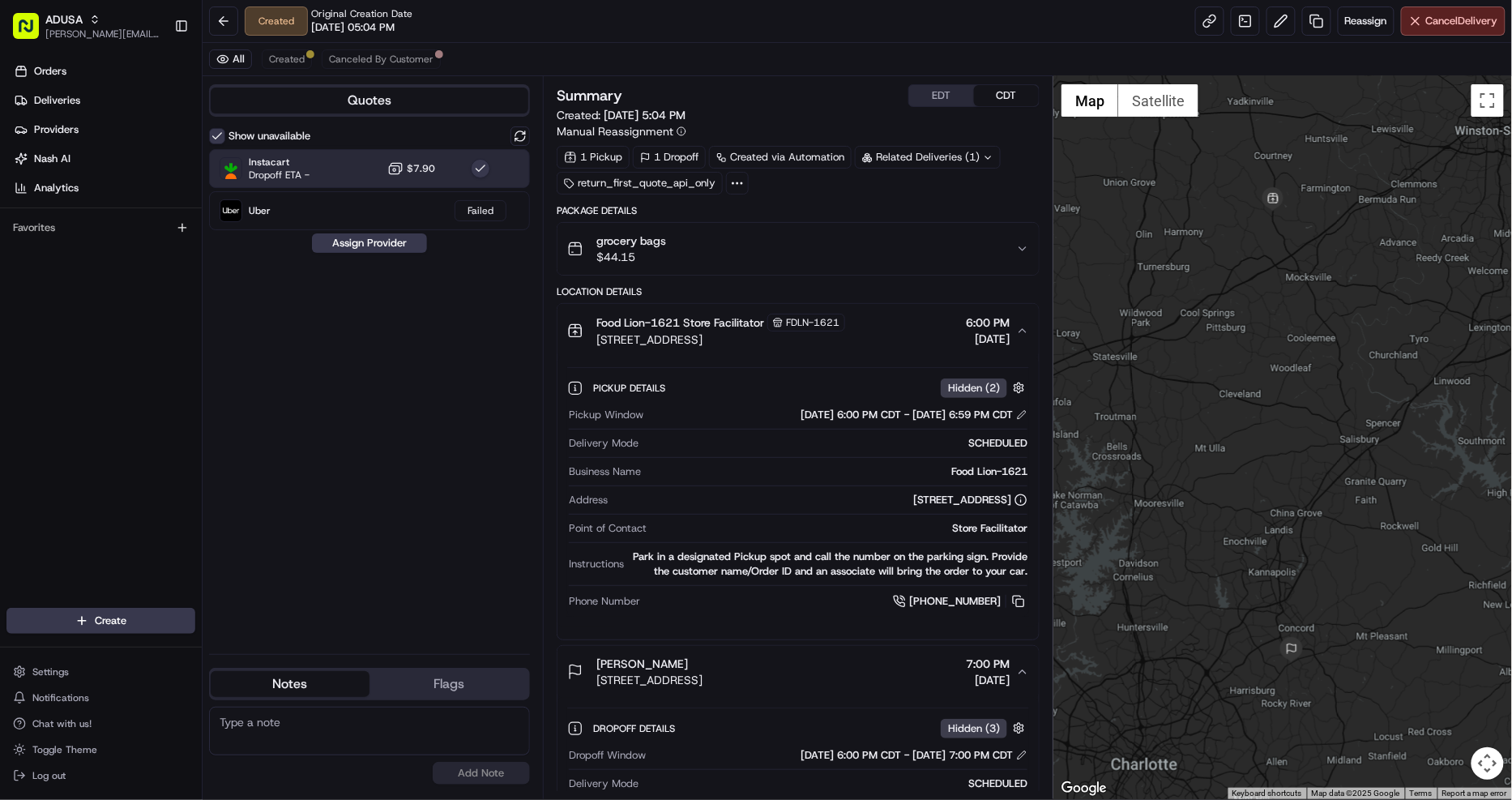
click at [870, 334] on div "Food Lion-1621 Store Facilitator FDLN-1621 [STREET_ADDRESS] 6:00 PM [DATE]" at bounding box center [791, 331] width 449 height 34
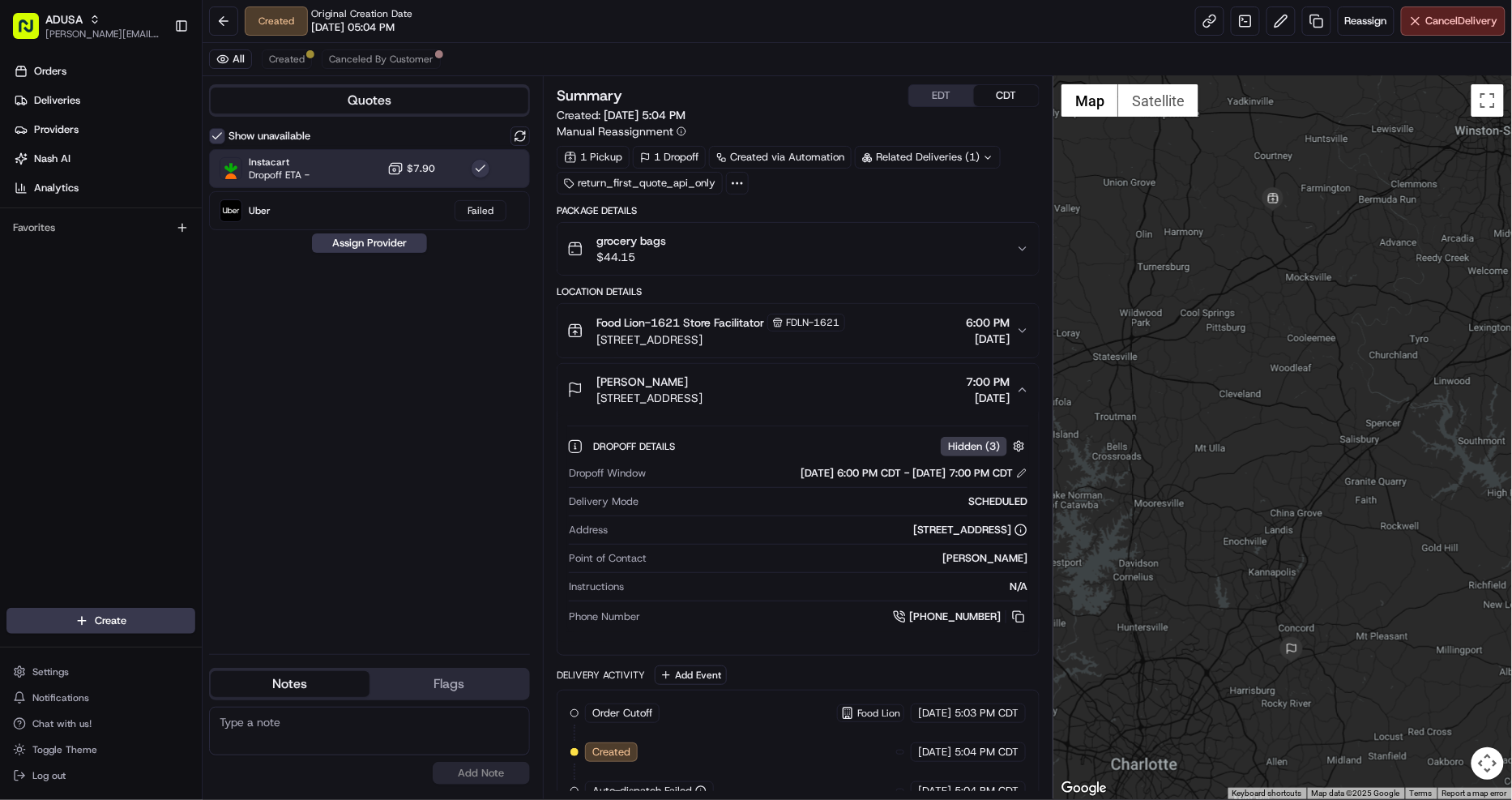
click at [820, 243] on div "grocery bags $44.15" at bounding box center [791, 249] width 449 height 33
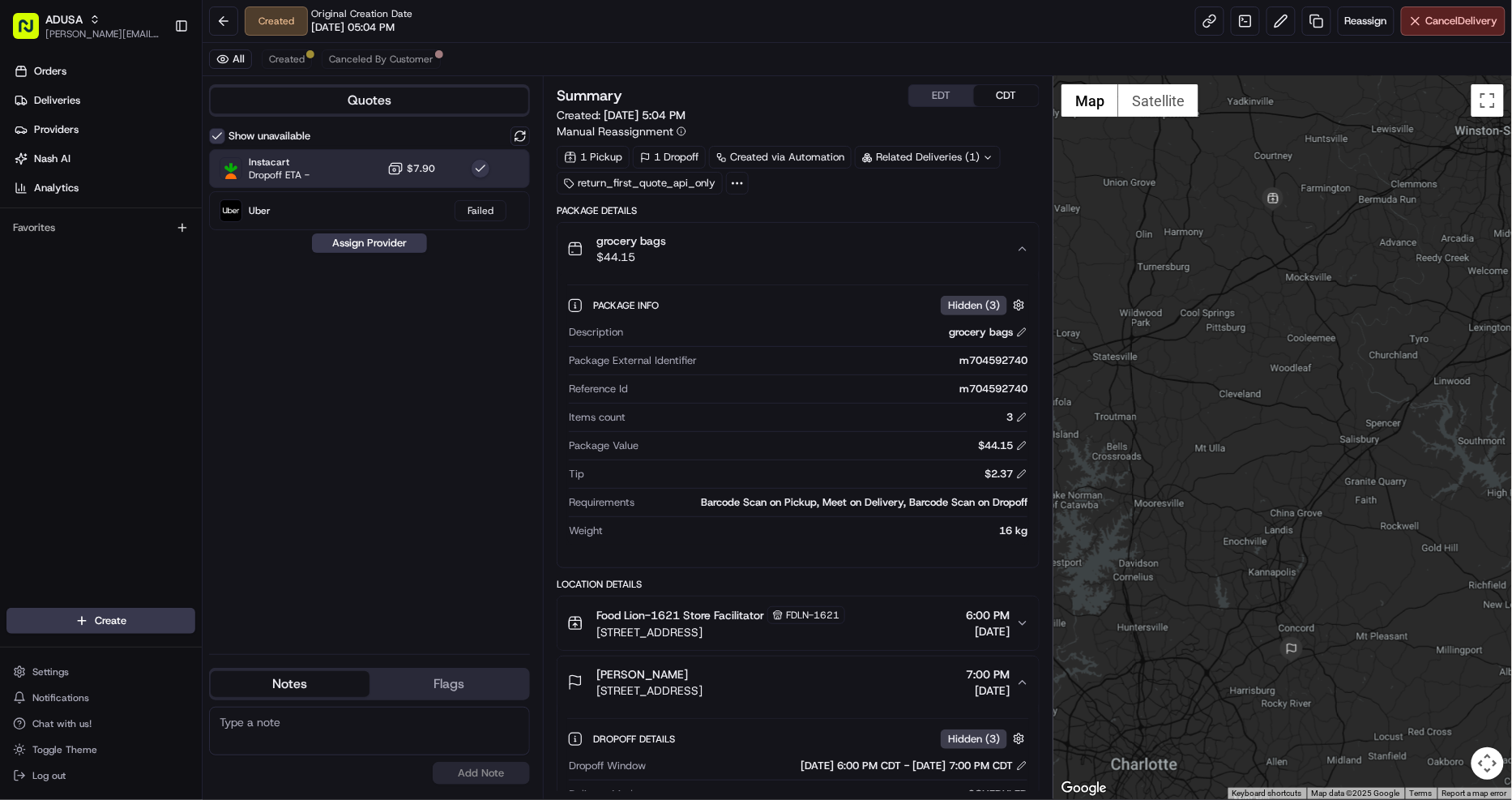
click at [826, 242] on div "grocery bags $44.15" at bounding box center [791, 249] width 449 height 33
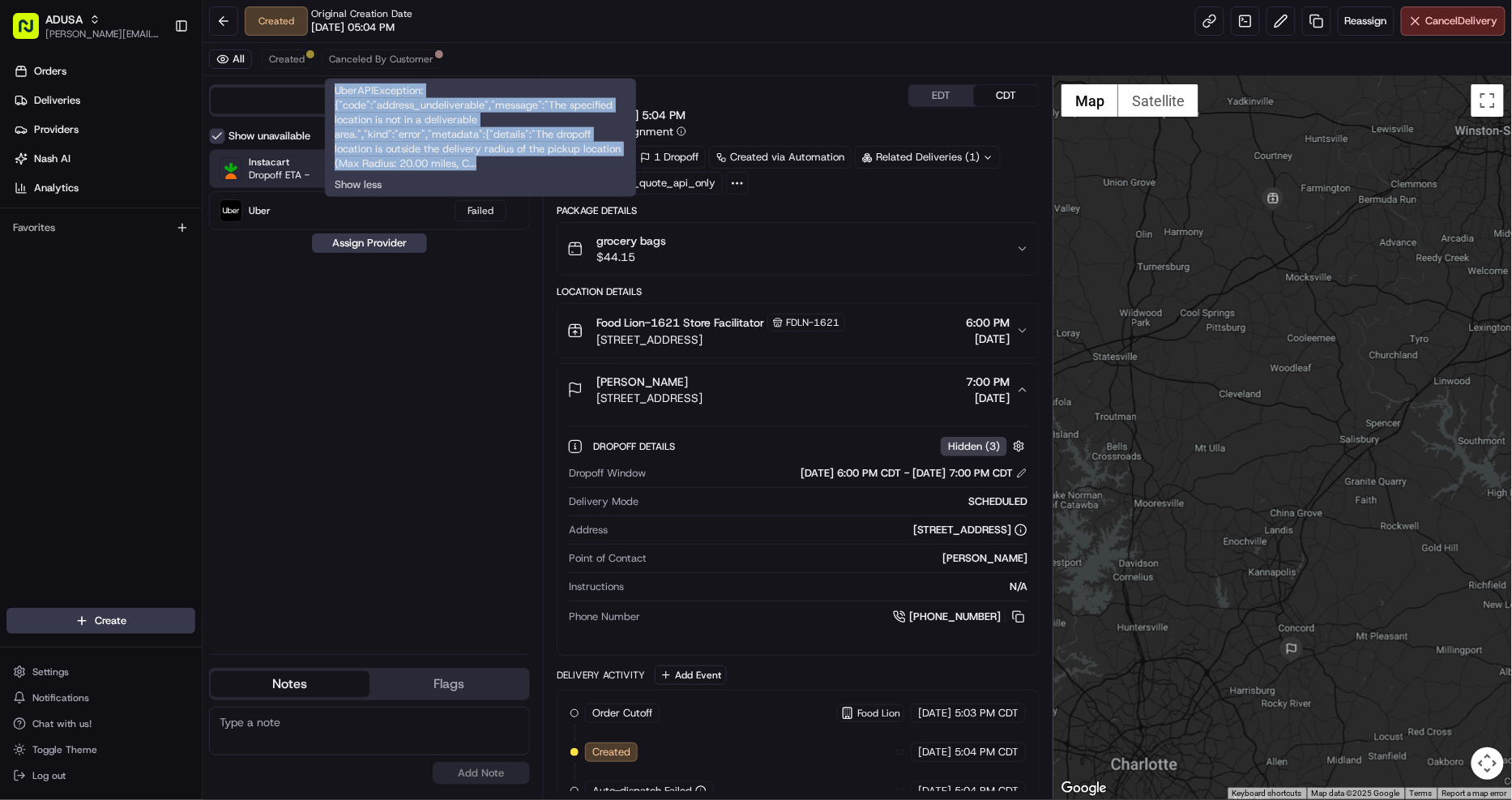
drag, startPoint x: 331, startPoint y: 86, endPoint x: 526, endPoint y: 168, distance: 211.5
click at [526, 168] on div "UberAPIException: {"code":"address_undeliverable","message":"The specified loca…" at bounding box center [480, 138] width 311 height 118
copy div "UberAPIException: {"code":"address_undeliverable","message":"The specified loca…"
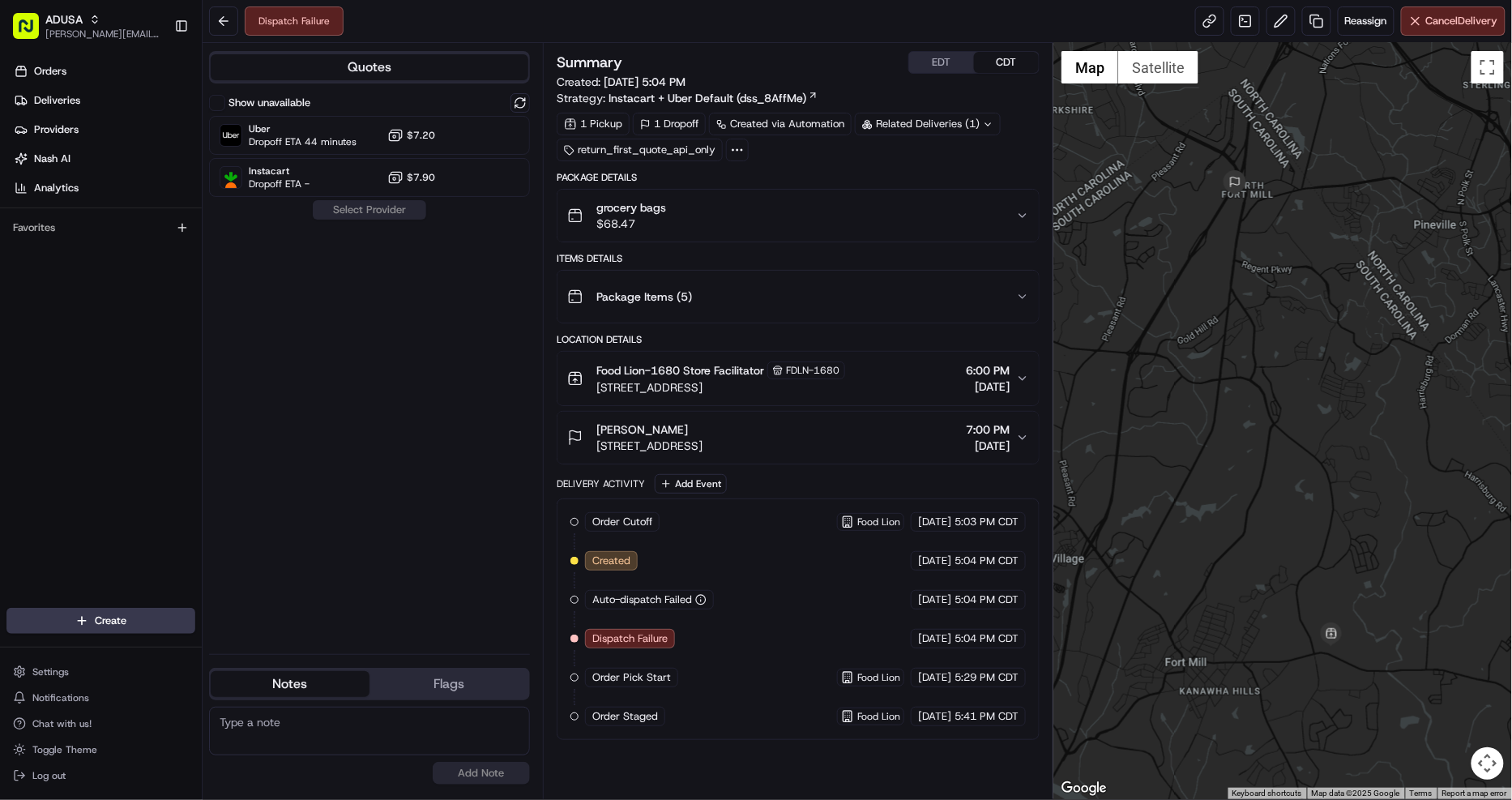
click at [838, 384] on span "[STREET_ADDRESS]" at bounding box center [720, 387] width 249 height 16
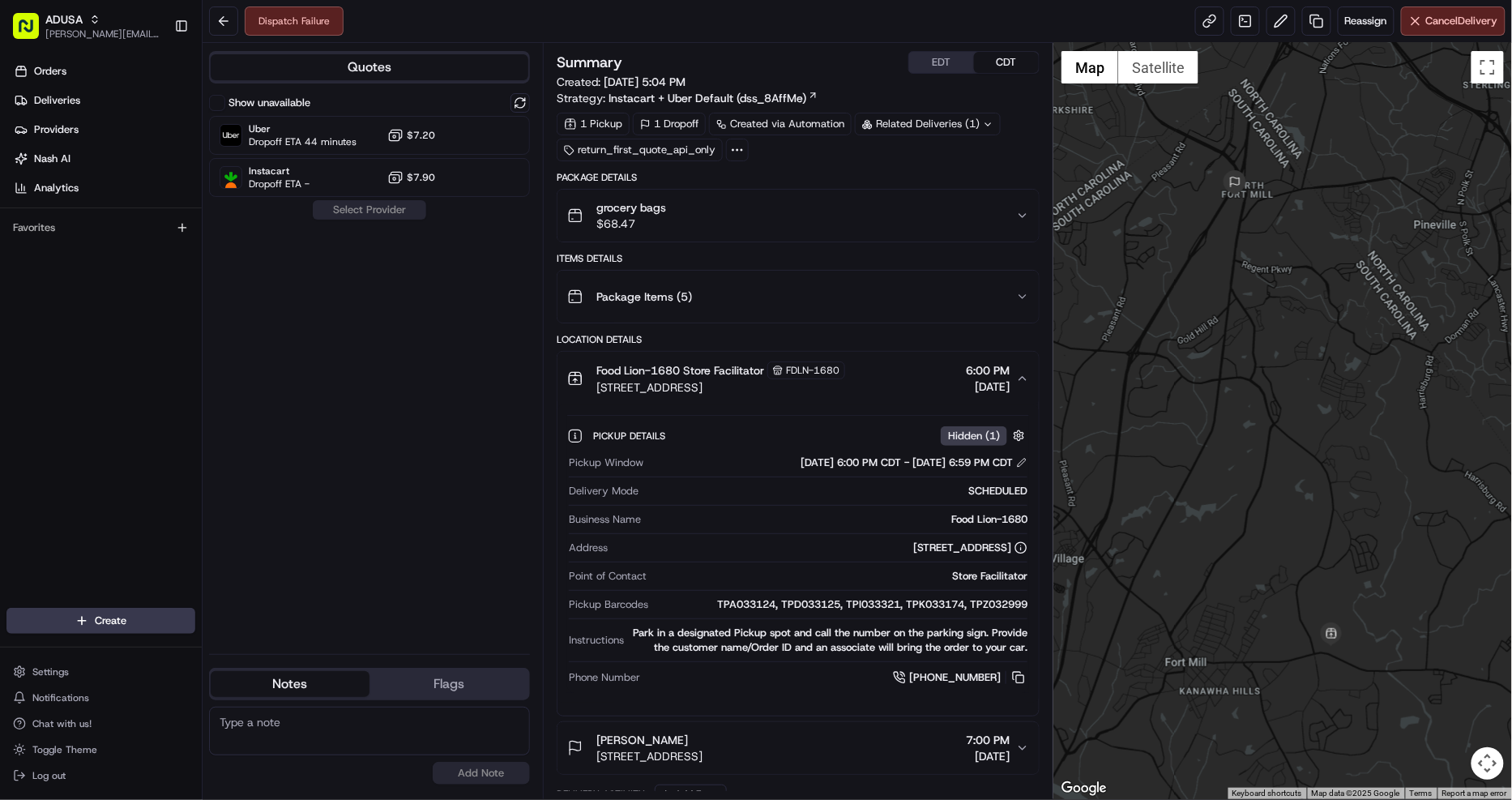
click at [879, 376] on div "Food Lion-1680 Store Facilitator FDLN-1680 [STREET_ADDRESS] 6:00 PM [DATE]" at bounding box center [791, 378] width 449 height 34
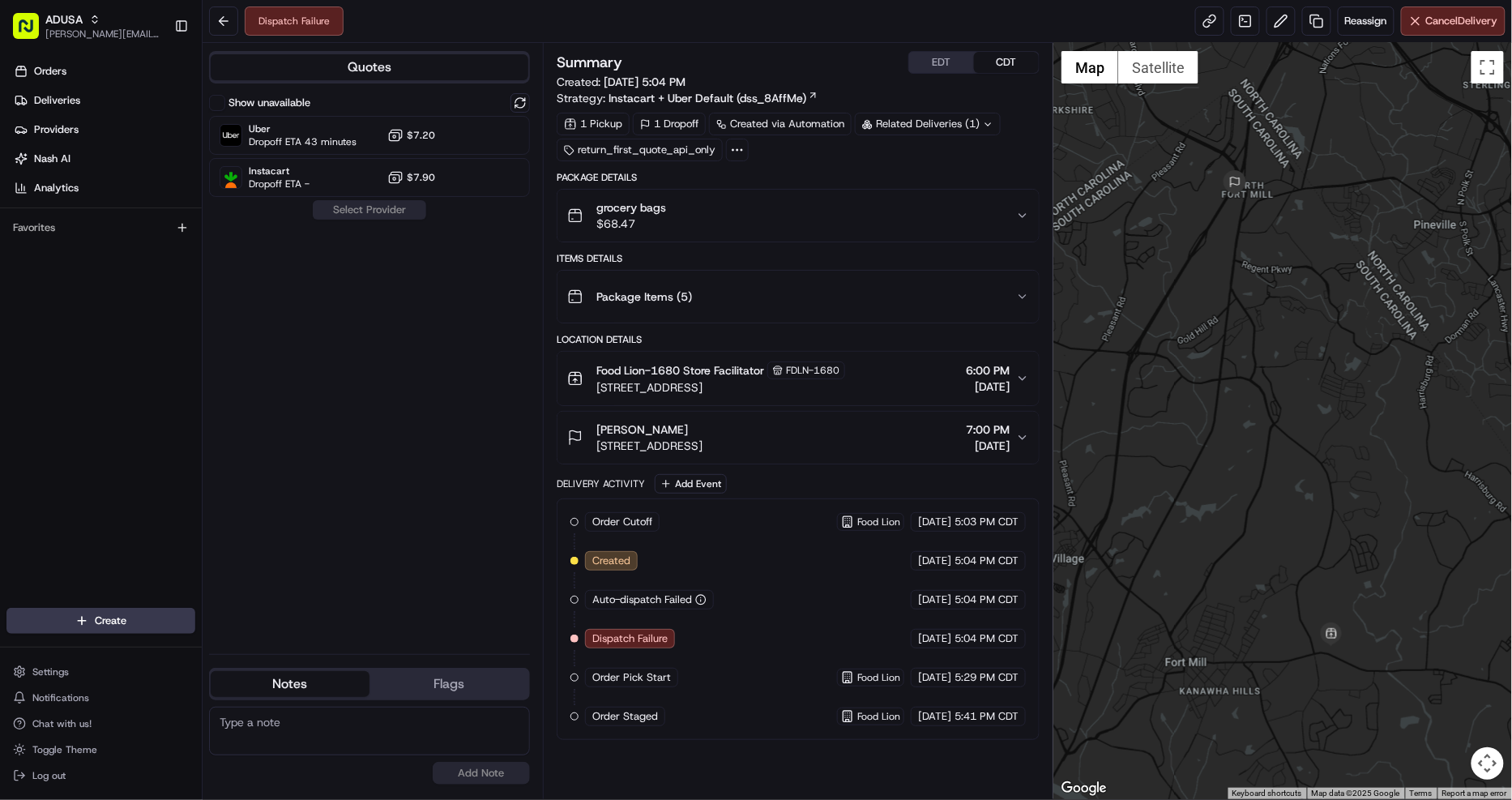
click at [871, 376] on div "Food Lion-1680 Store Facilitator FDLN-1680 [STREET_ADDRESS] 6:00 PM [DATE]" at bounding box center [791, 378] width 449 height 34
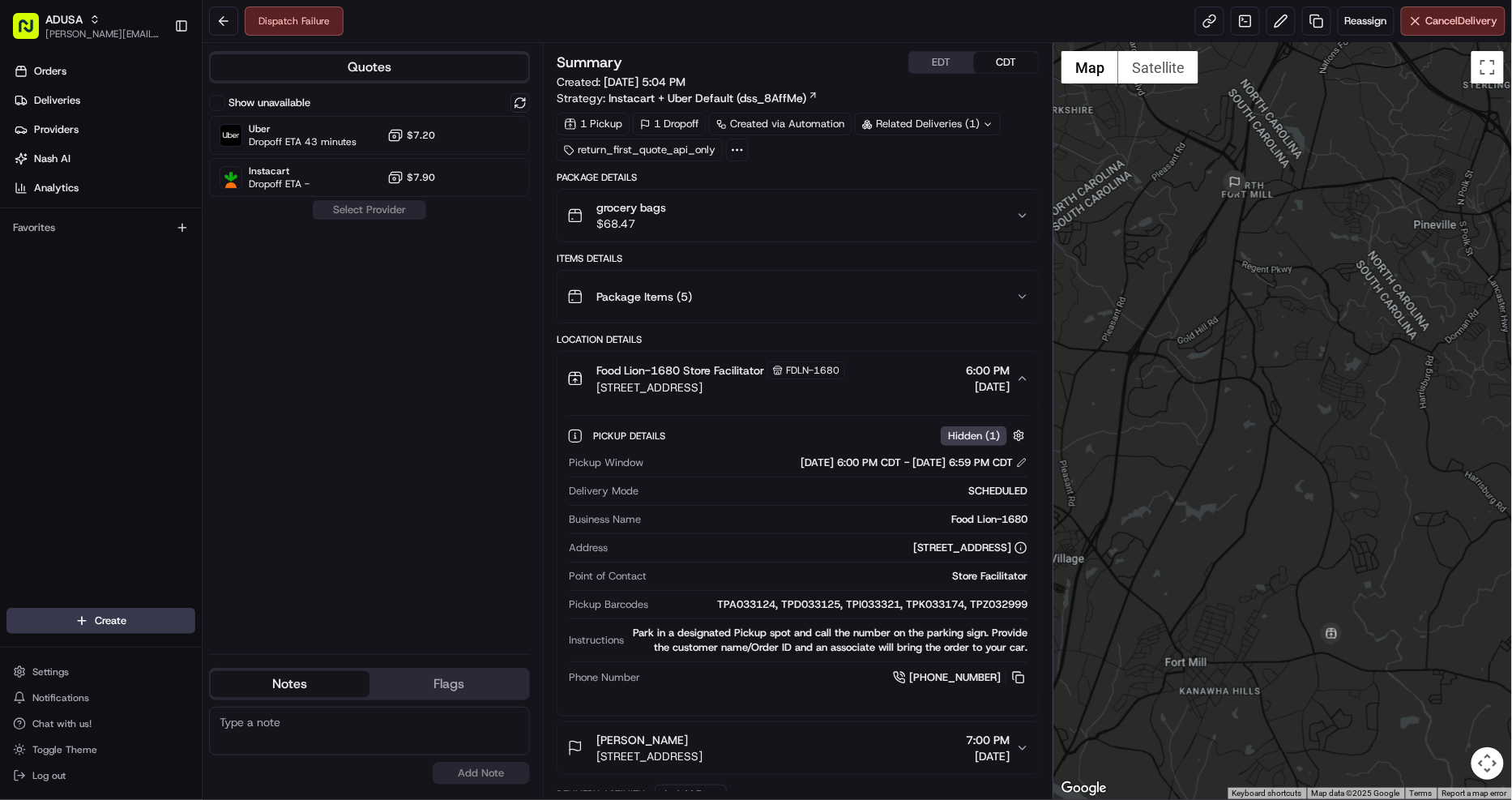
click at [871, 376] on div "Food Lion-1680 Store Facilitator FDLN-1680 [STREET_ADDRESS] 6:00 PM [DATE]" at bounding box center [791, 378] width 449 height 34
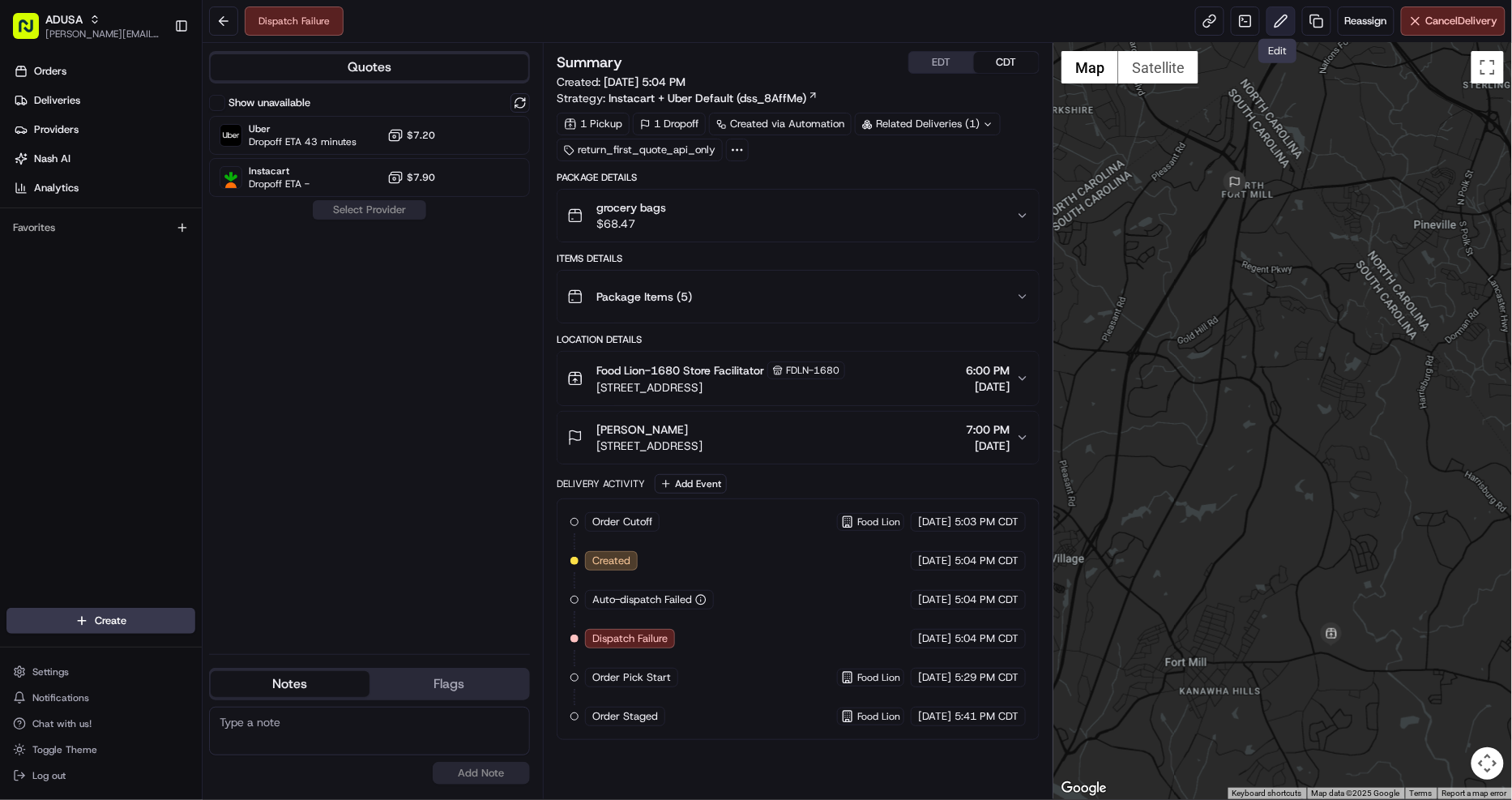
click at [1278, 22] on button at bounding box center [1280, 20] width 29 height 29
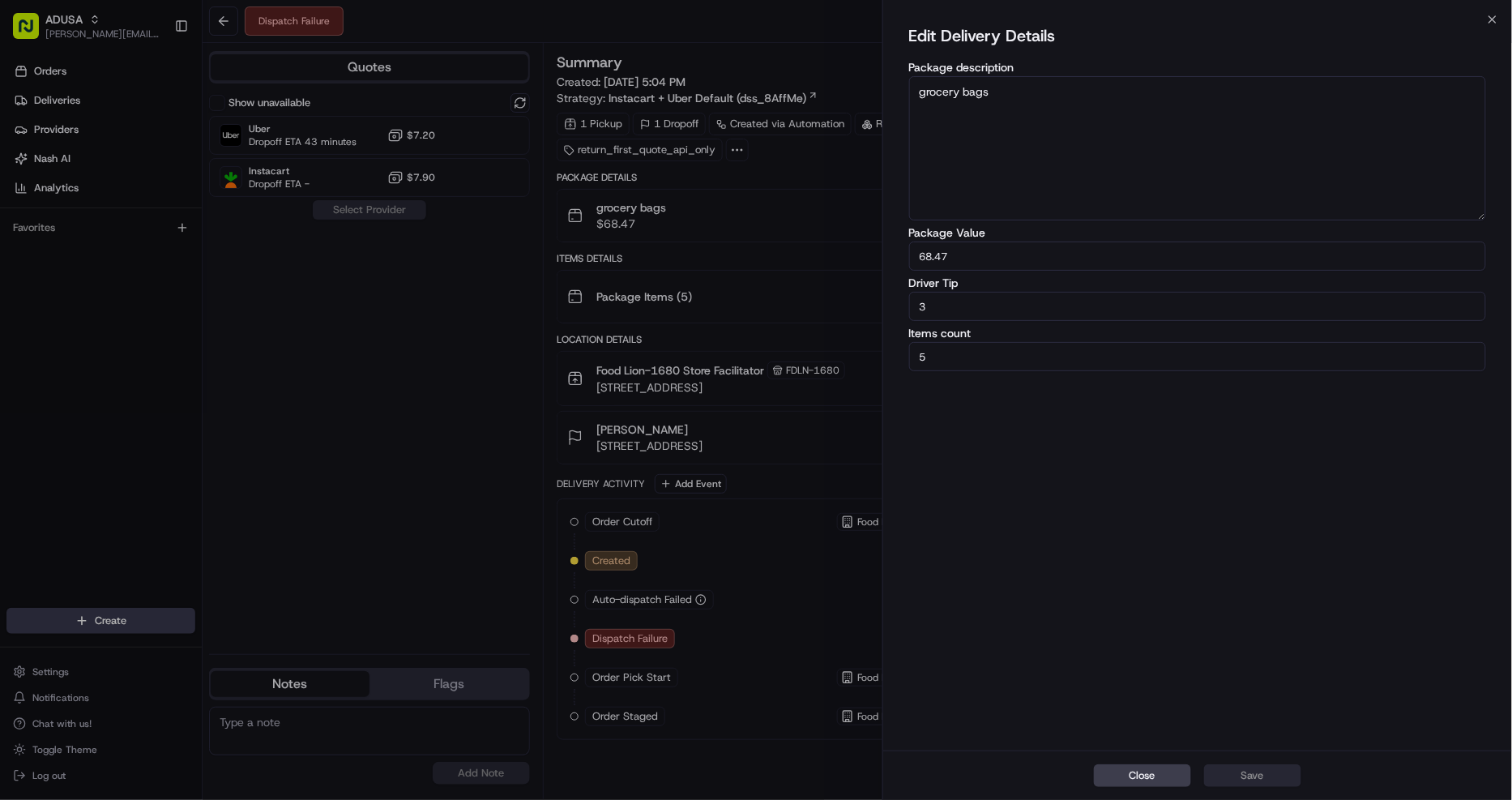
click at [1493, 19] on div "Edit Delivery Details Package description grocery bags Package Value 68.47 Driv…" at bounding box center [1198, 385] width 629 height 731
click at [1148, 780] on button "Close" at bounding box center [1142, 775] width 97 height 23
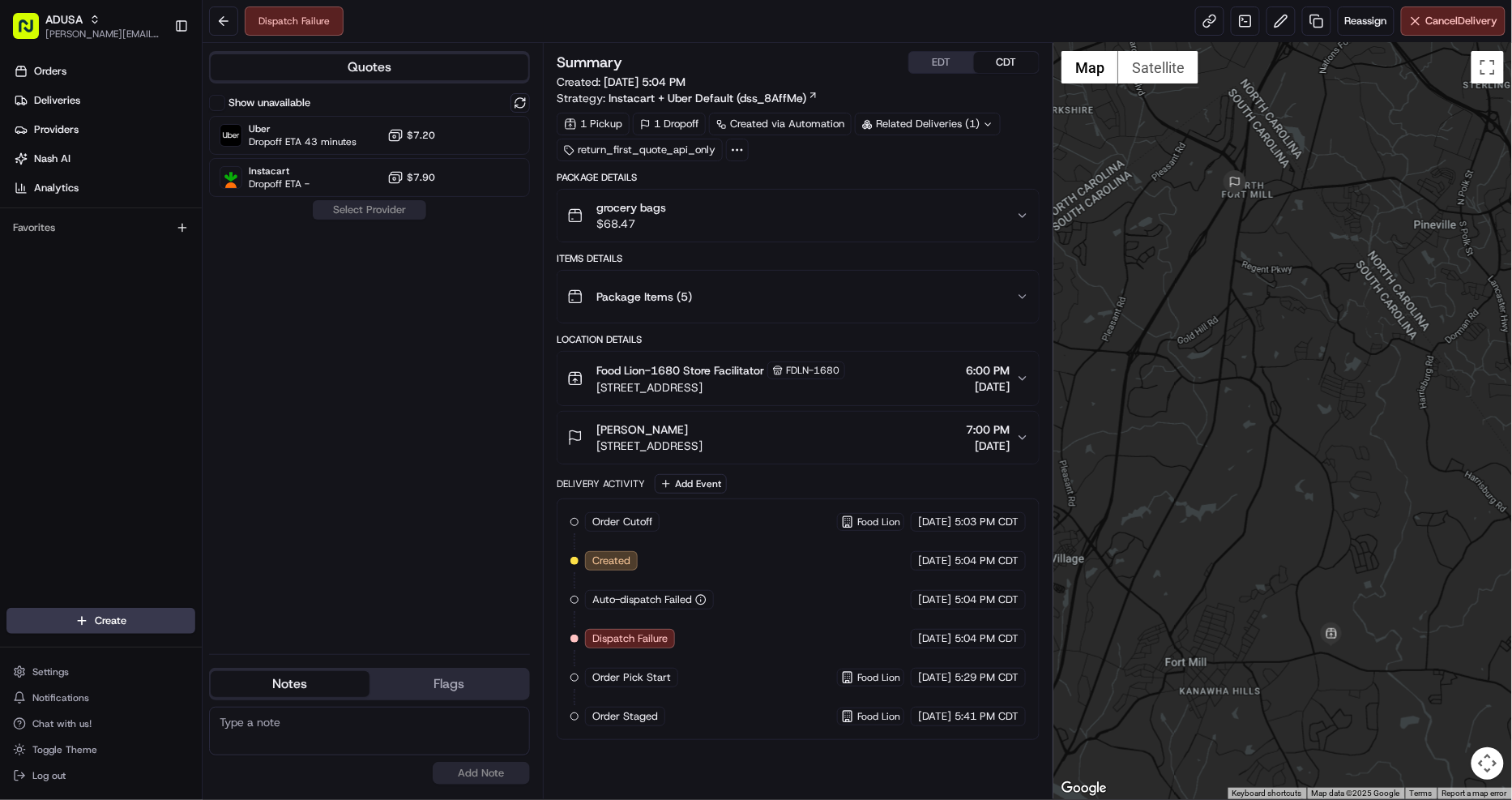
click at [844, 378] on div "FDLN-1680" at bounding box center [806, 370] width 78 height 18
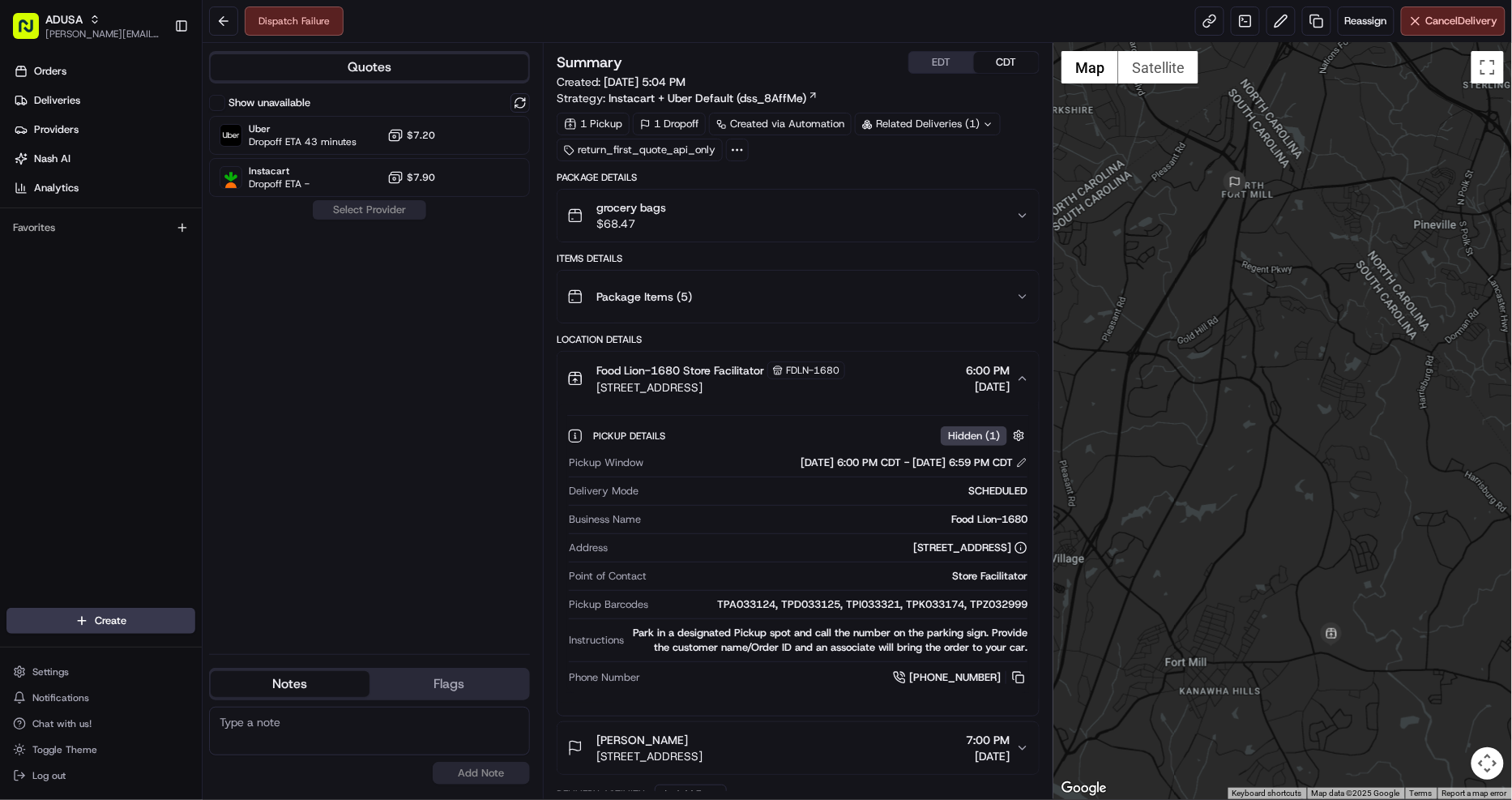
click at [915, 377] on div "Food Lion-1680 Store Facilitator FDLN-1680 [STREET_ADDRESS] 6:00 PM [DATE]" at bounding box center [791, 378] width 449 height 34
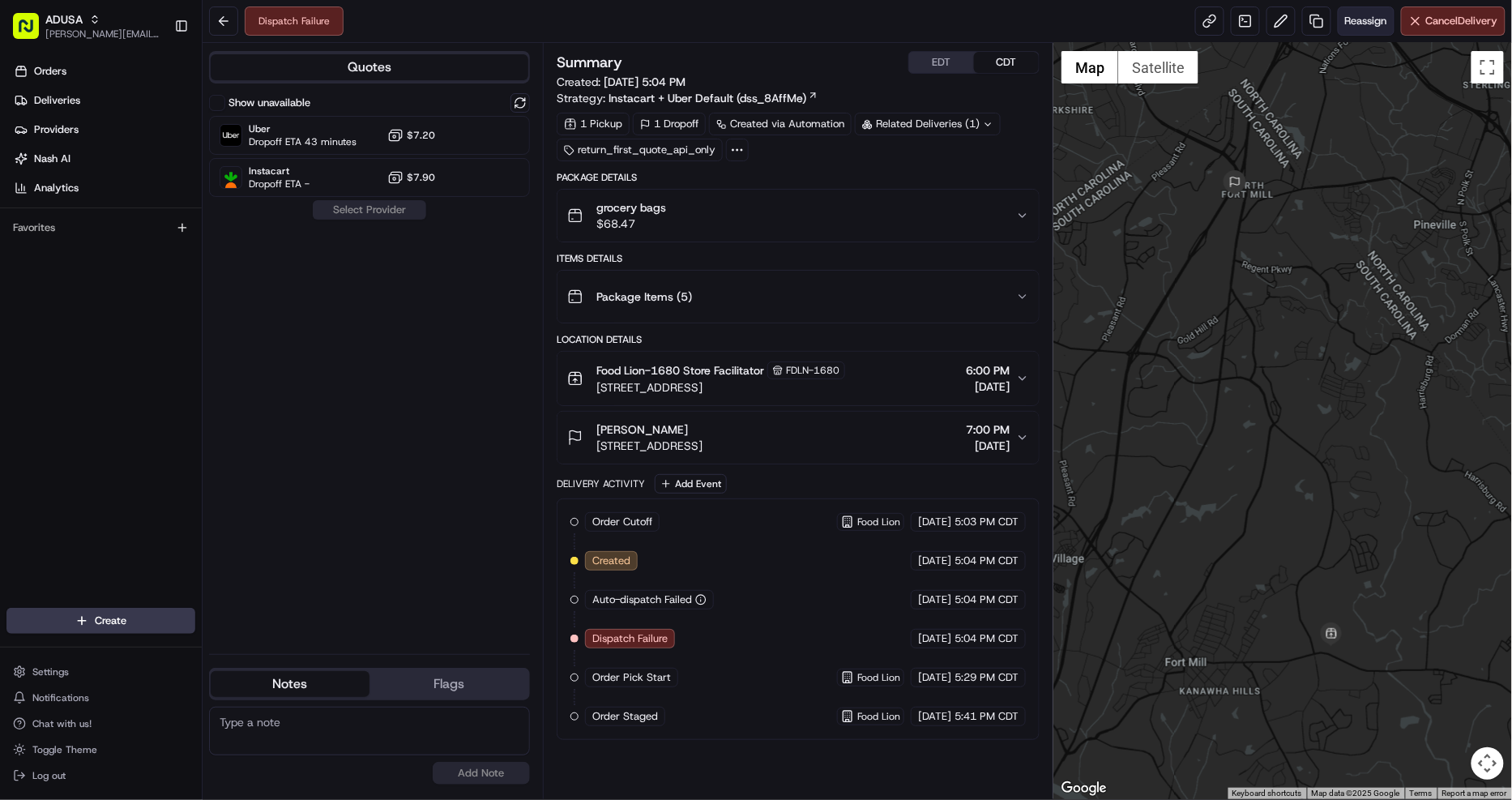
click at [1362, 21] on span "Reassign" at bounding box center [1366, 21] width 42 height 15
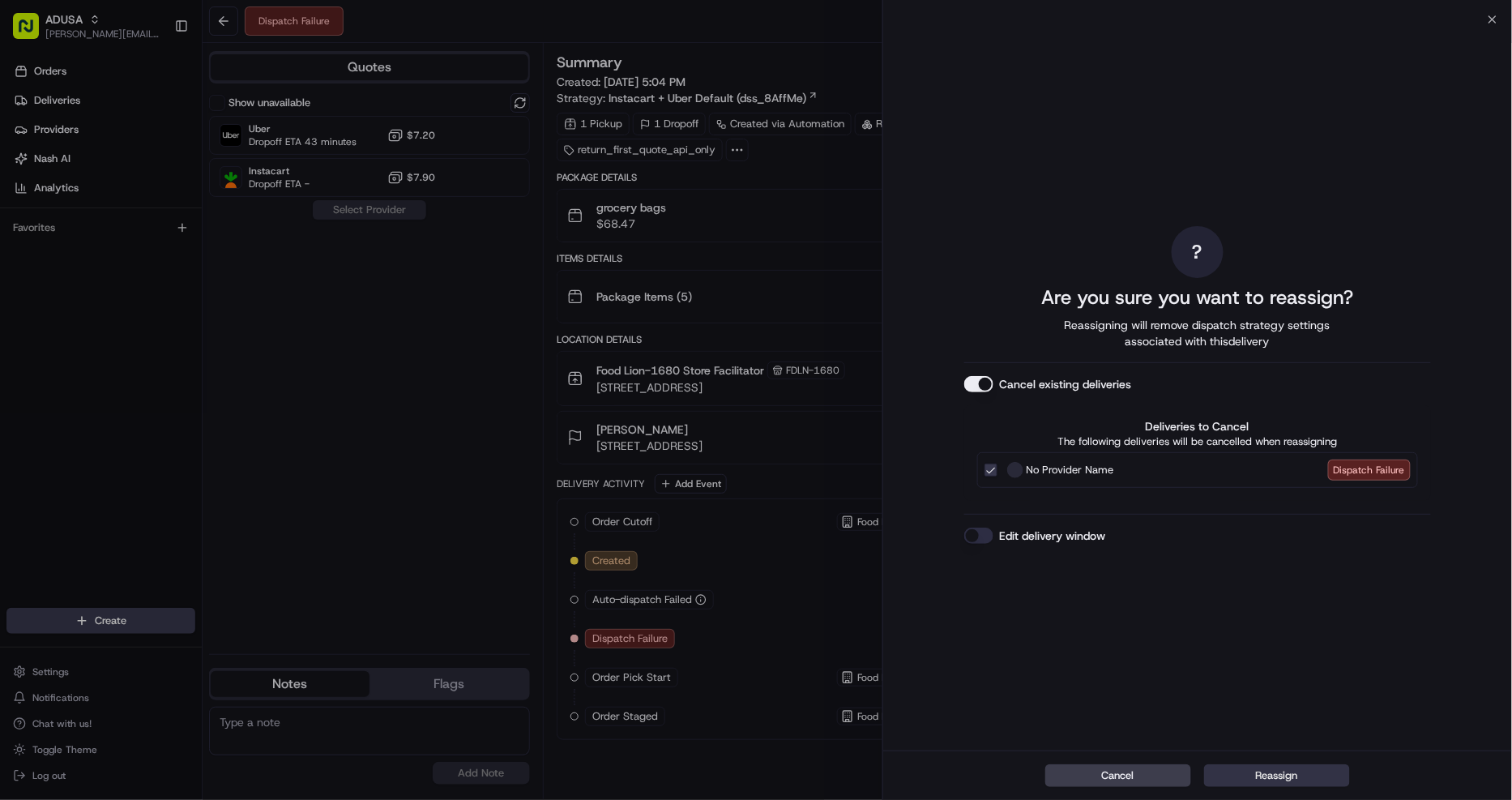
click at [1321, 771] on button "Reassign" at bounding box center [1276, 775] width 145 height 23
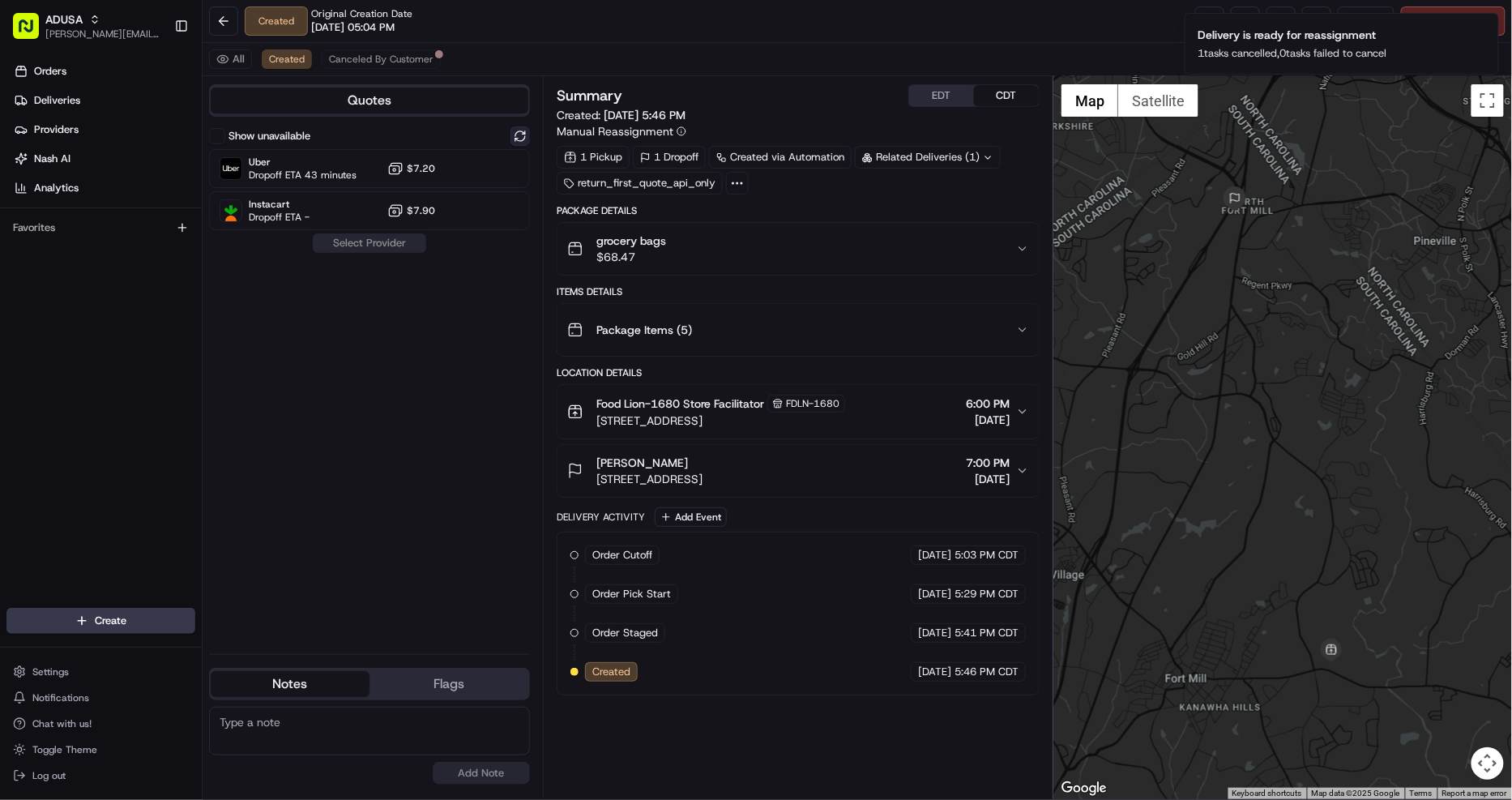
click at [520, 134] on button at bounding box center [520, 136] width 19 height 19
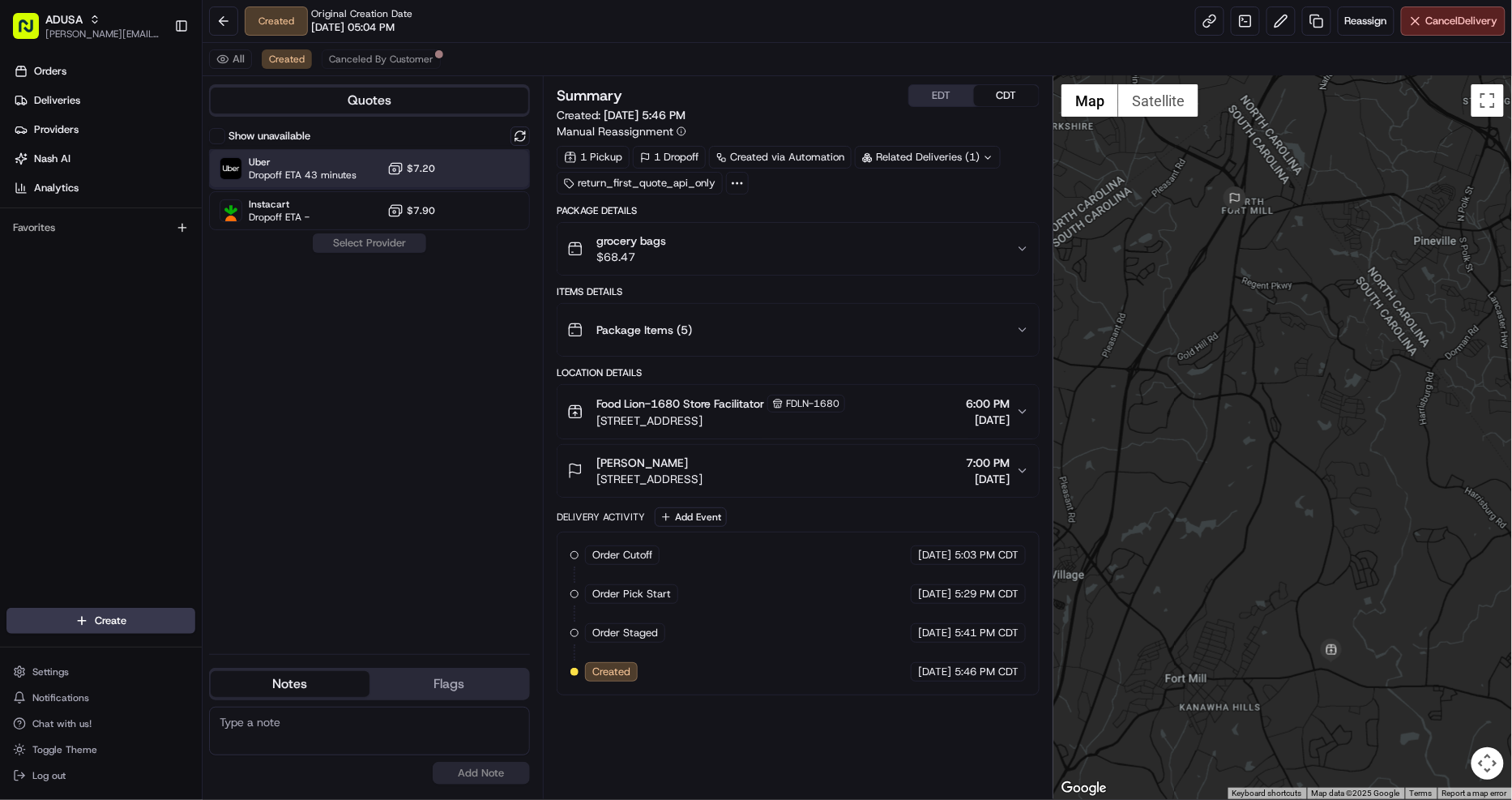
drag, startPoint x: 494, startPoint y: 172, endPoint x: 384, endPoint y: 262, distance: 142.1
click at [493, 173] on div "Uber Dropoff ETA 43 minutes $7.20" at bounding box center [369, 168] width 321 height 39
click at [375, 250] on button "Assign Provider" at bounding box center [369, 243] width 115 height 19
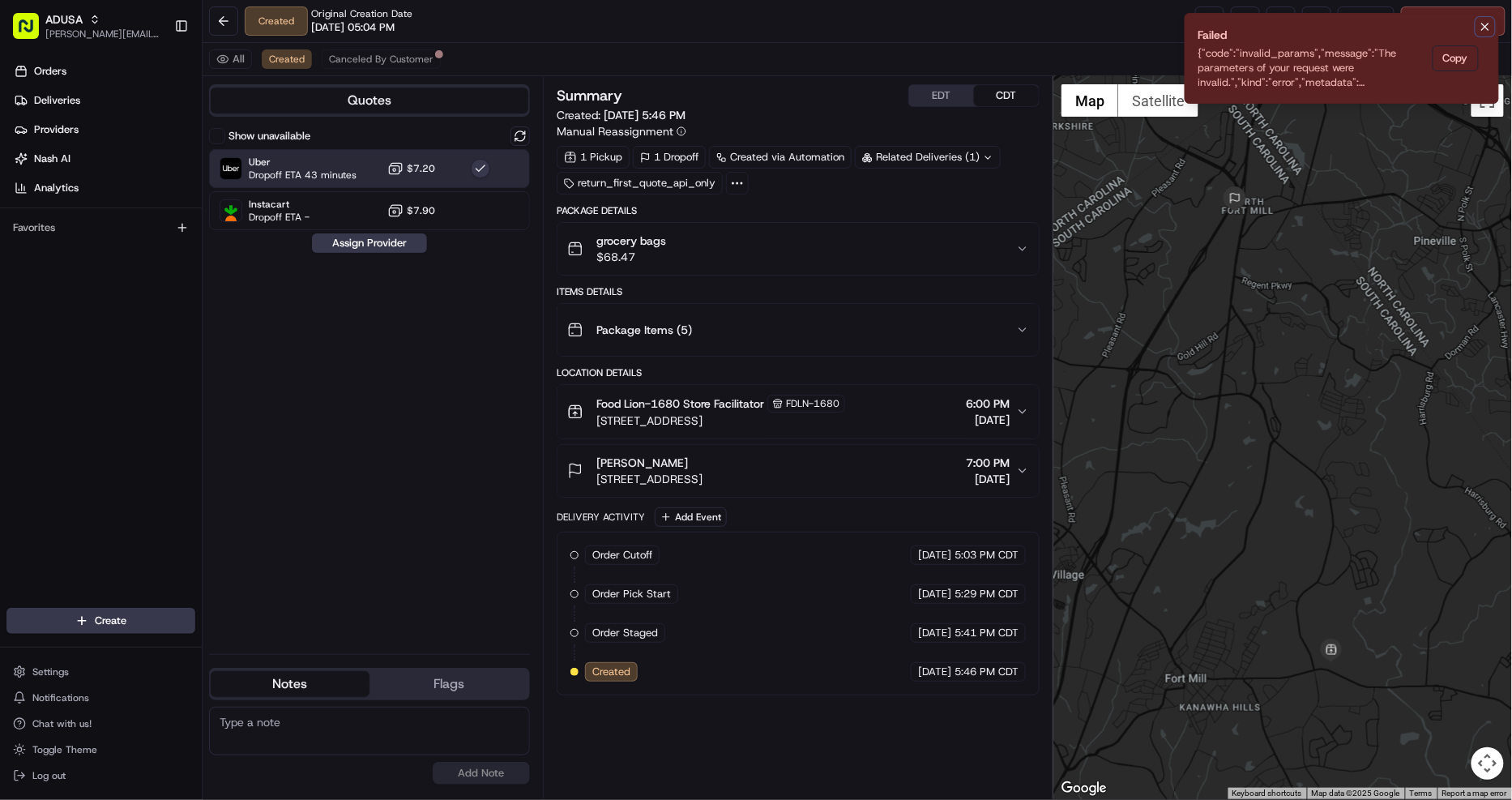
click at [1485, 23] on icon "Notifications (F8)" at bounding box center [1485, 26] width 13 height 13
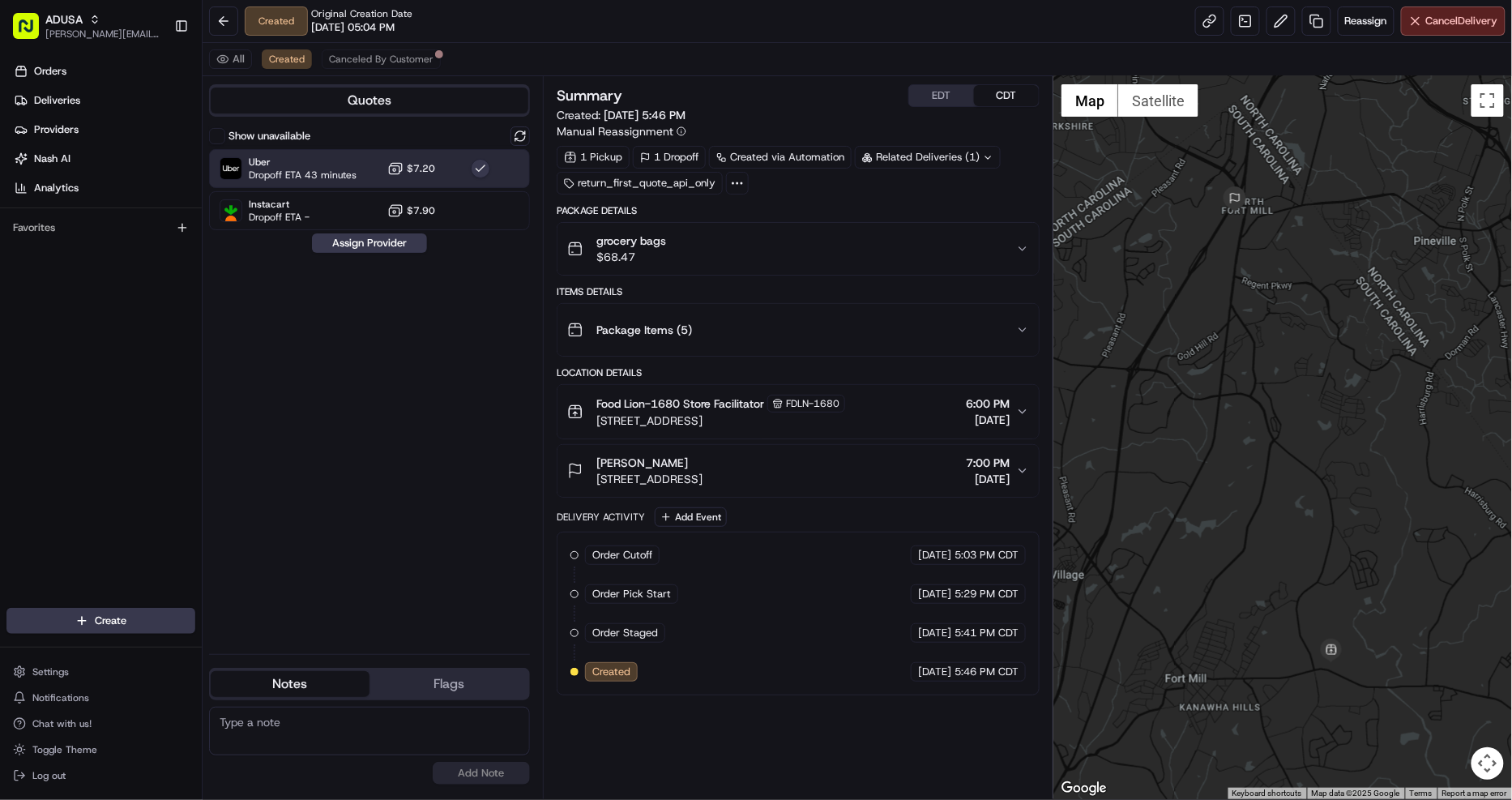
click at [891, 431] on button "Food Lion-1680 Store Facilitator FDLN-1680 [STREET_ADDRESS] 6:00 PM [DATE]" at bounding box center [798, 411] width 481 height 54
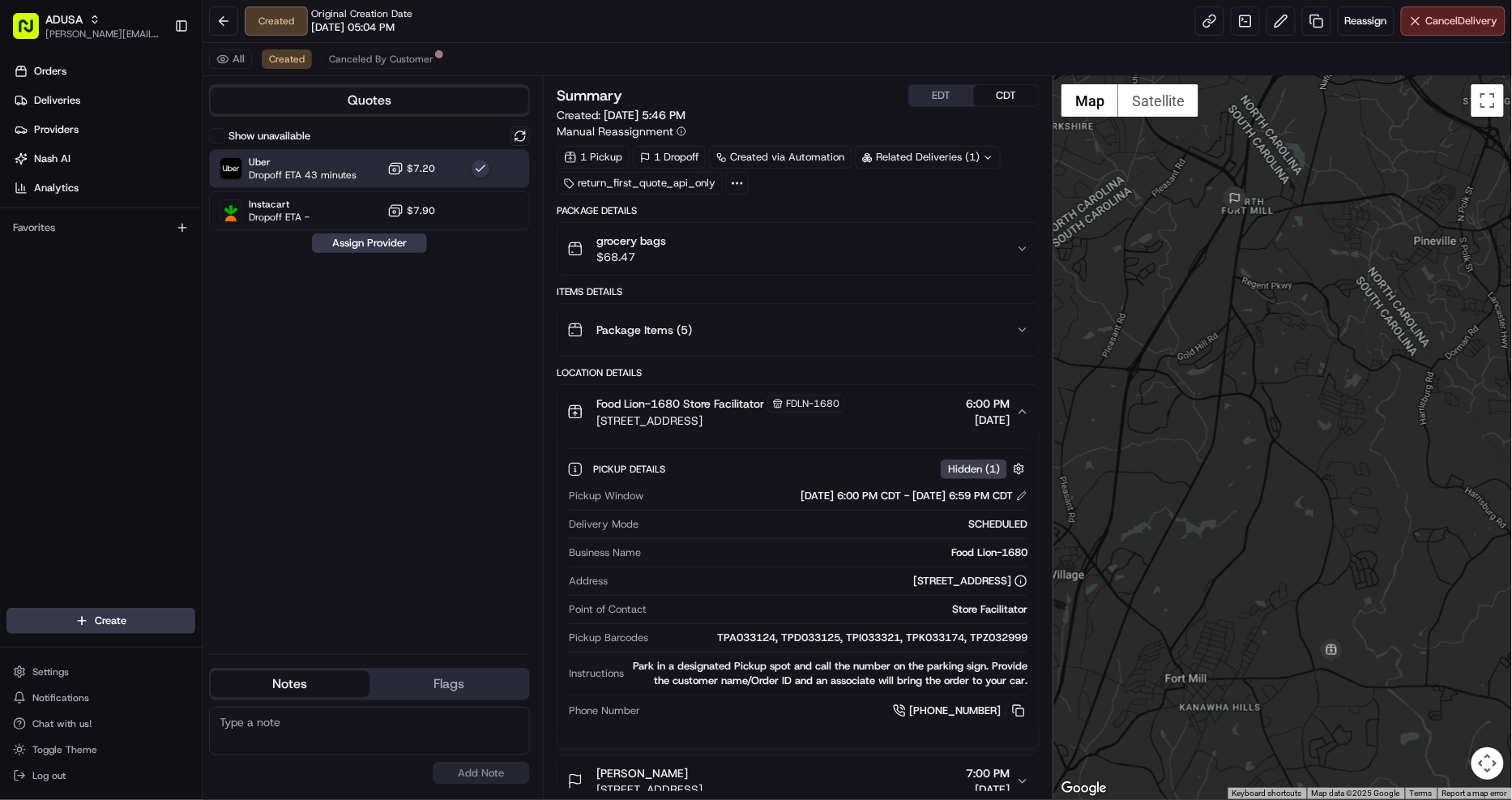
click at [910, 417] on div "Food Lion-1680 Store Facilitator FDLN-1680 [STREET_ADDRESS] 6:00 PM [DATE]" at bounding box center [791, 411] width 449 height 34
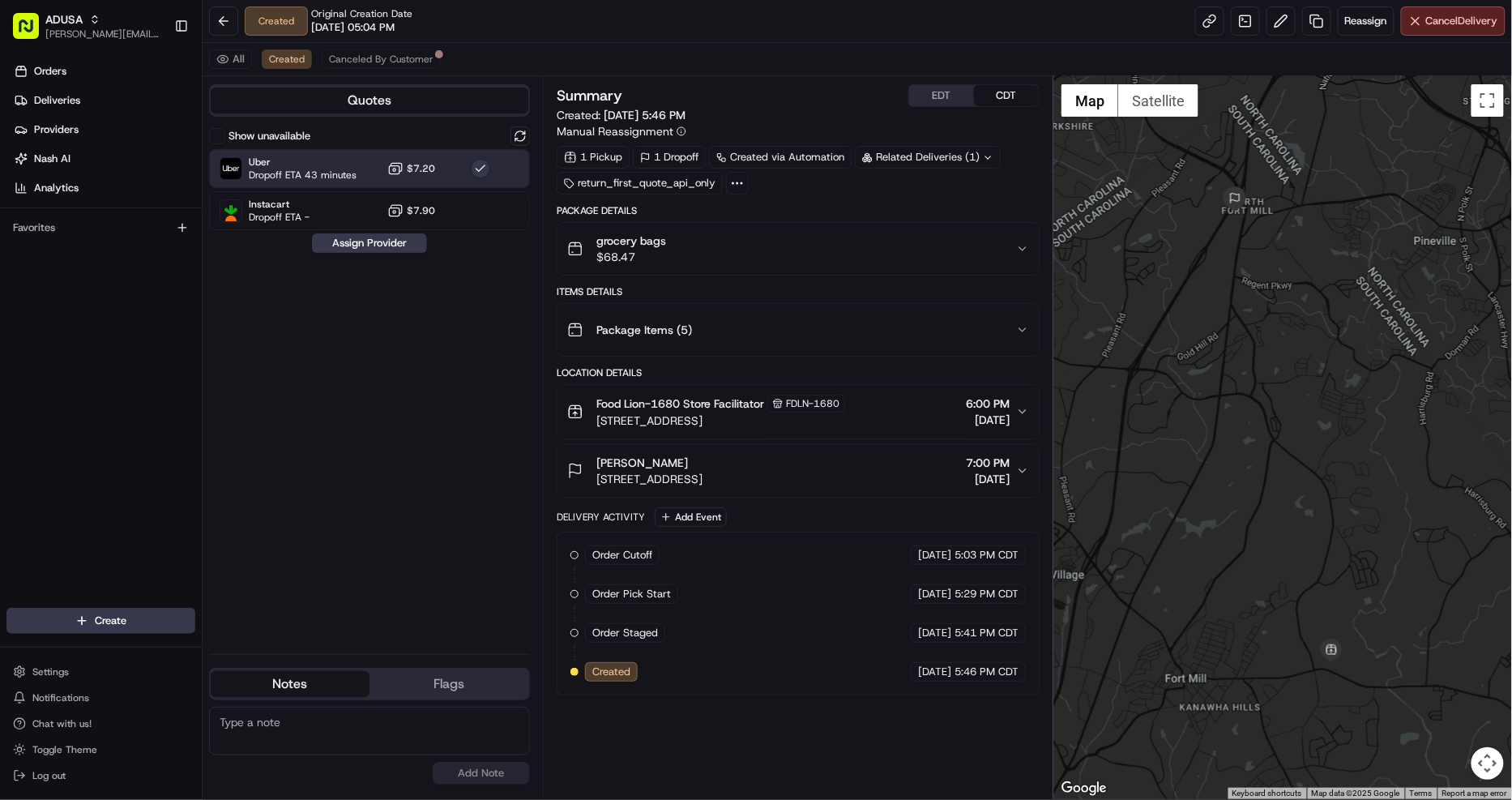
click at [905, 410] on div "Food Lion-1680 Store Facilitator FDLN-1680 [STREET_ADDRESS] 6:00 PM [DATE]" at bounding box center [791, 411] width 449 height 34
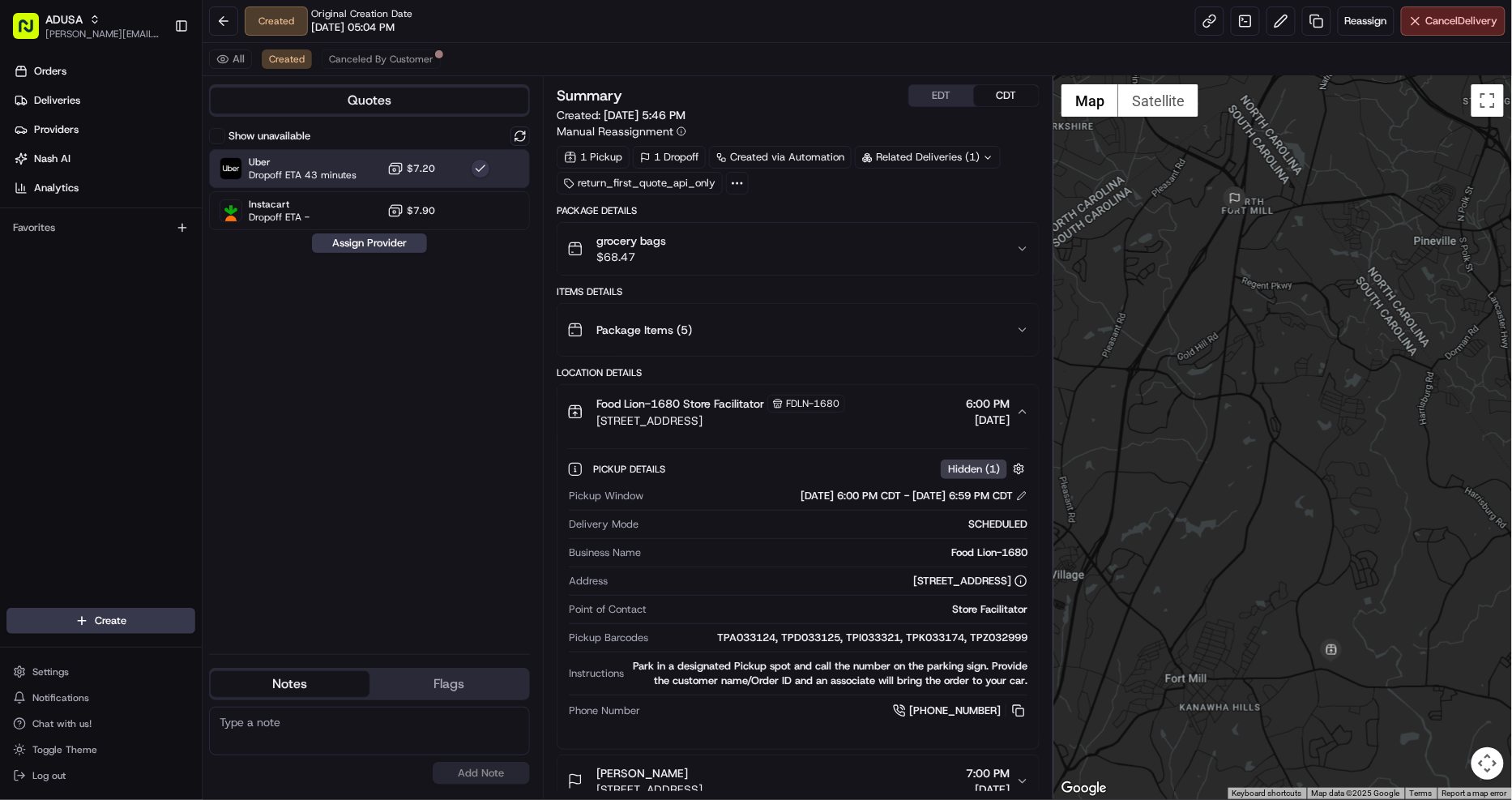
click at [913, 411] on div "Food Lion-1680 Store Facilitator FDLN-1680 [STREET_ADDRESS] 6:00 PM [DATE]" at bounding box center [791, 411] width 449 height 34
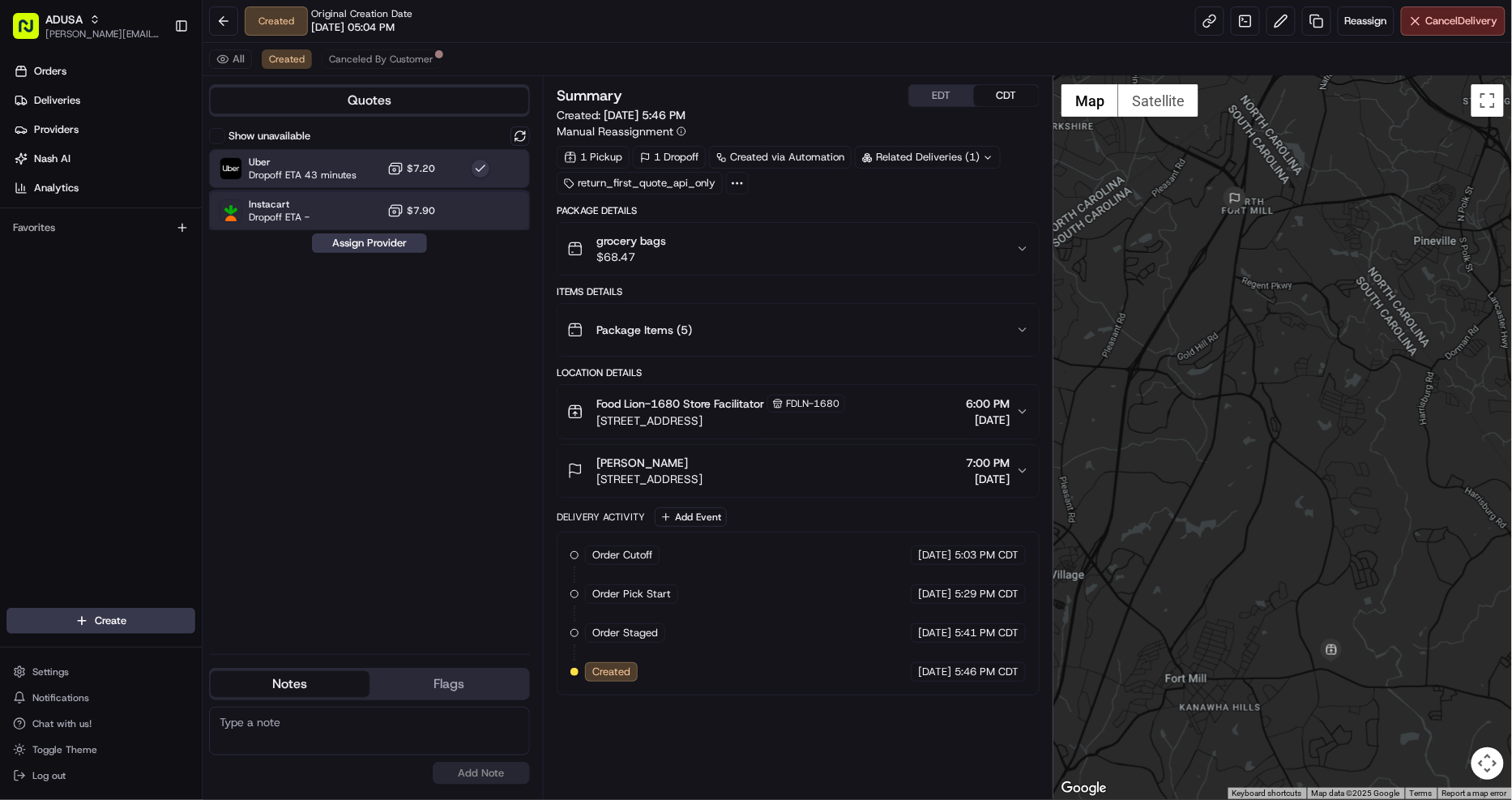
click at [468, 221] on div "Instacart Dropoff ETA - $7.90" at bounding box center [369, 211] width 321 height 39
click at [393, 240] on button "Assign Provider" at bounding box center [369, 243] width 115 height 19
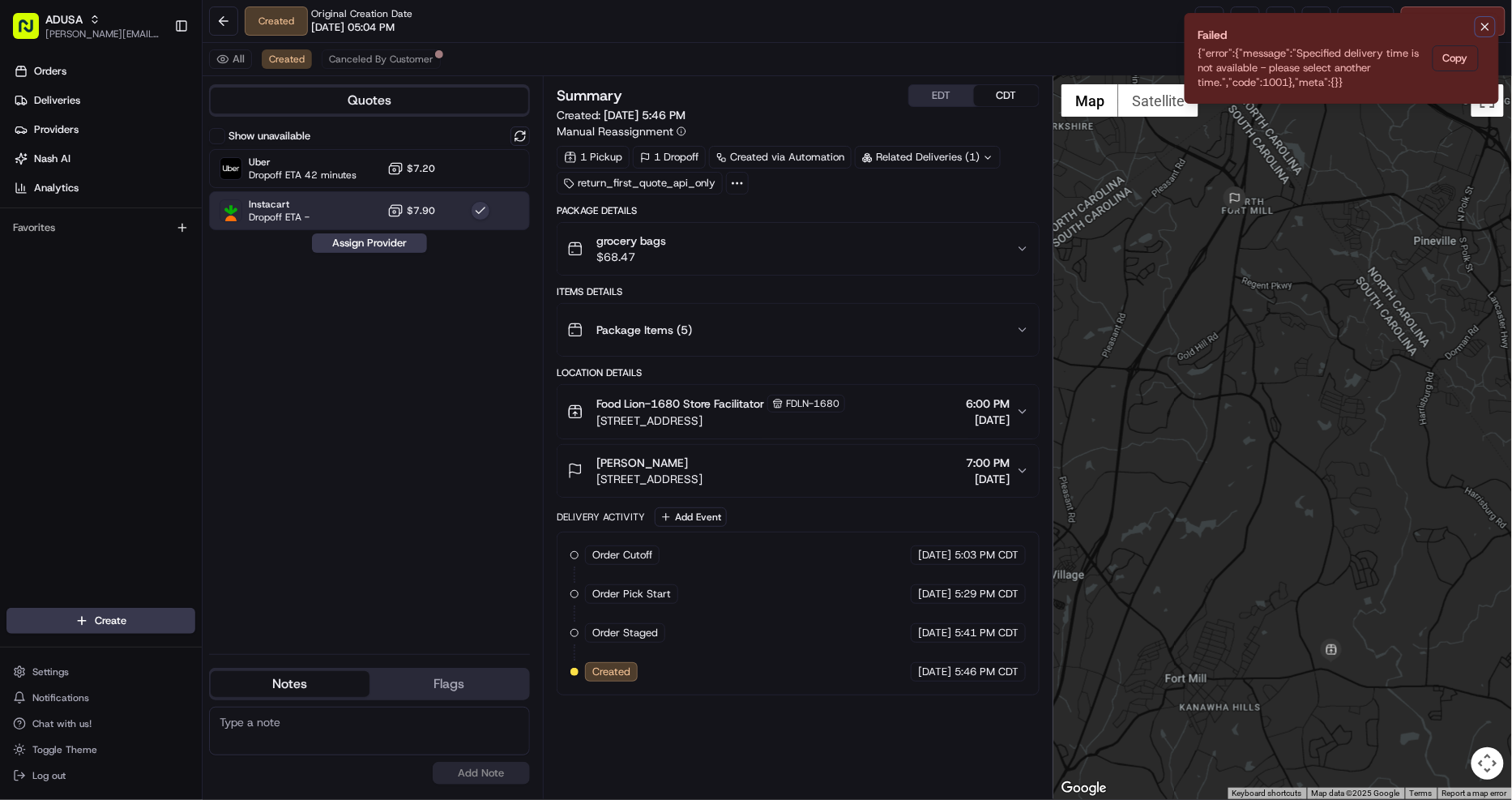
click at [1480, 25] on icon "Notifications (F8)" at bounding box center [1485, 26] width 13 height 13
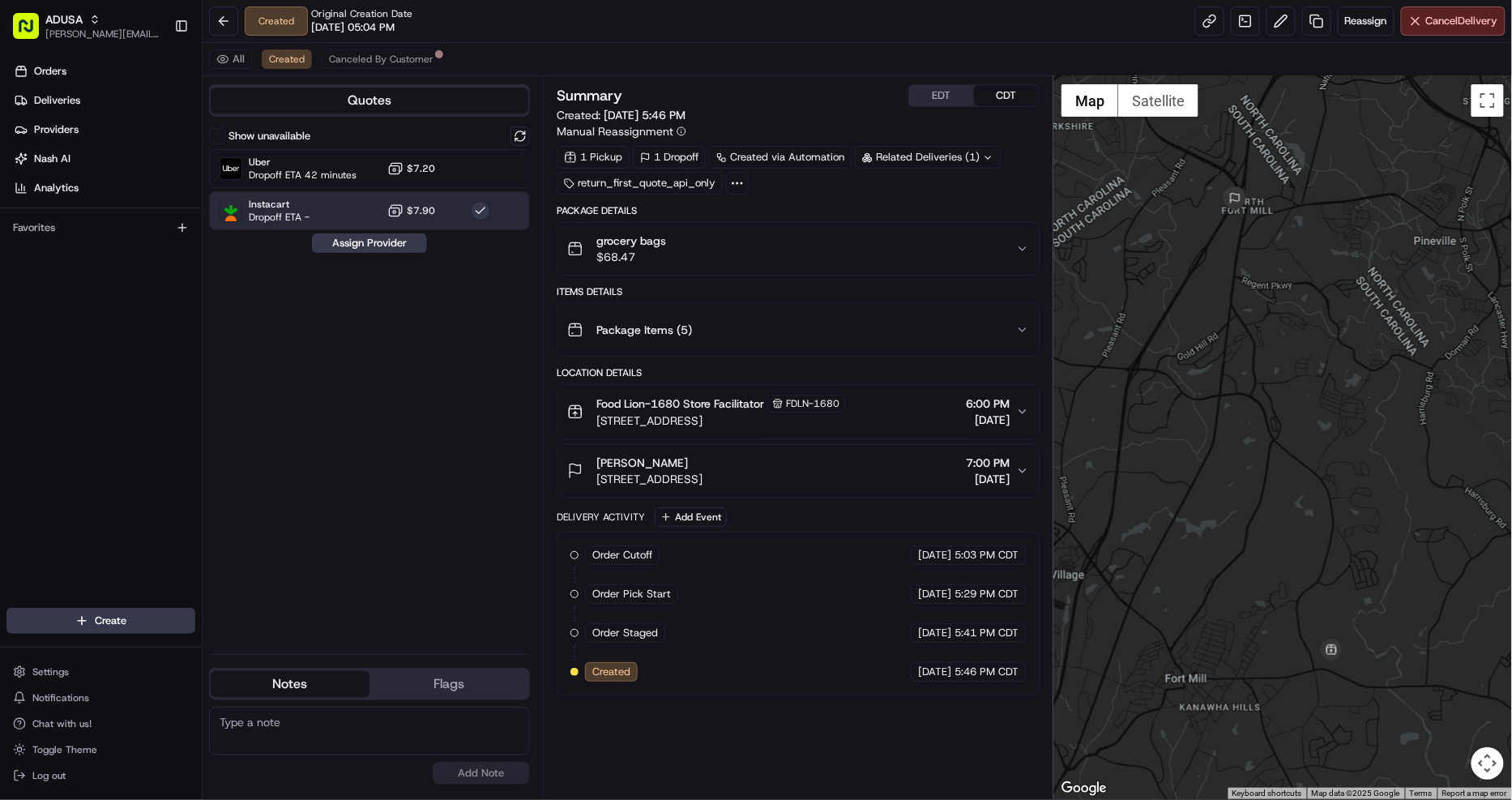
click at [480, 213] on button "button" at bounding box center [480, 211] width 19 height 19
click at [520, 144] on button at bounding box center [520, 136] width 19 height 19
click at [891, 338] on div "Package Items ( 5 )" at bounding box center [791, 330] width 449 height 33
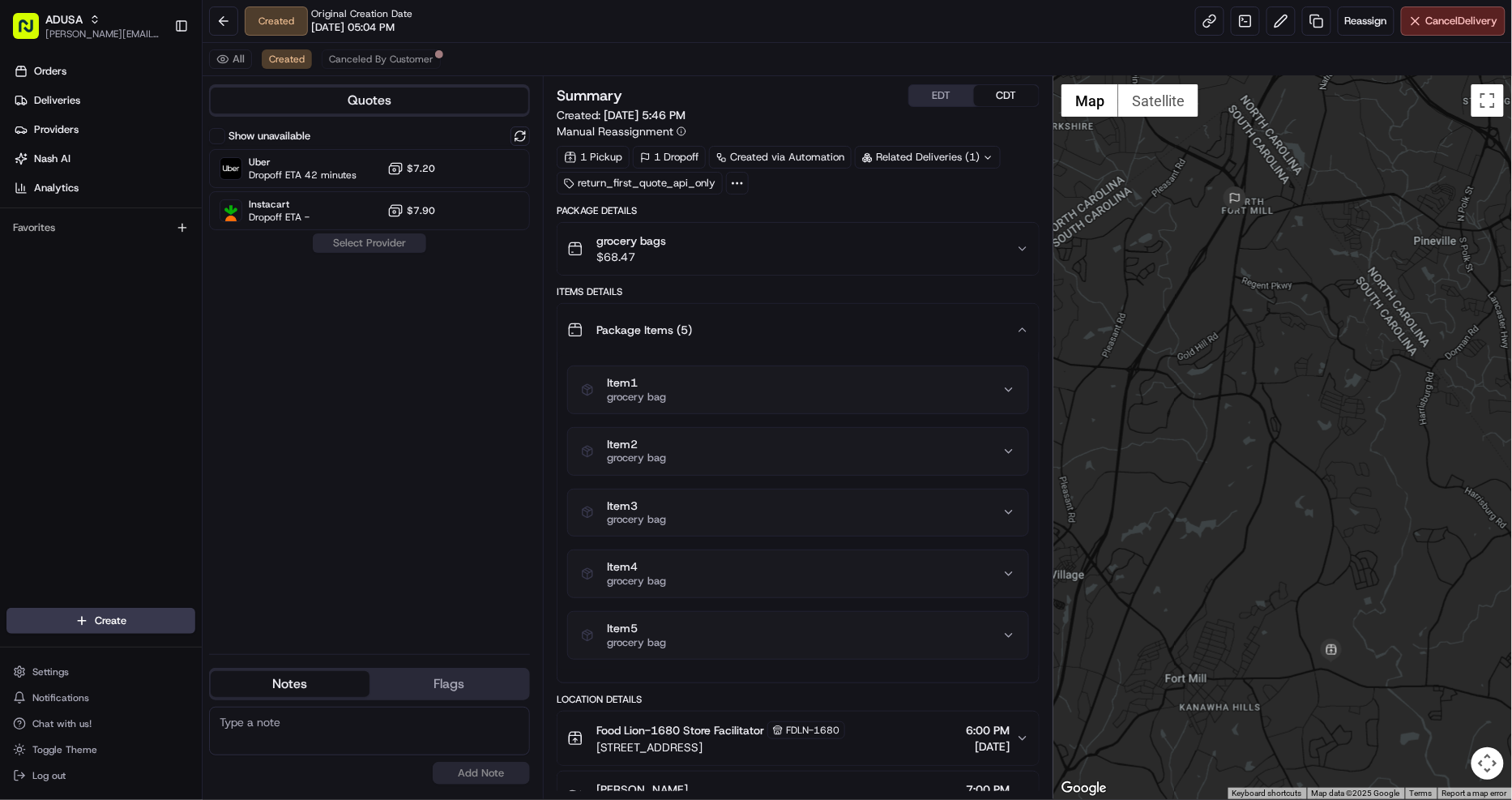
click at [898, 333] on div "Package Items ( 5 )" at bounding box center [791, 330] width 449 height 33
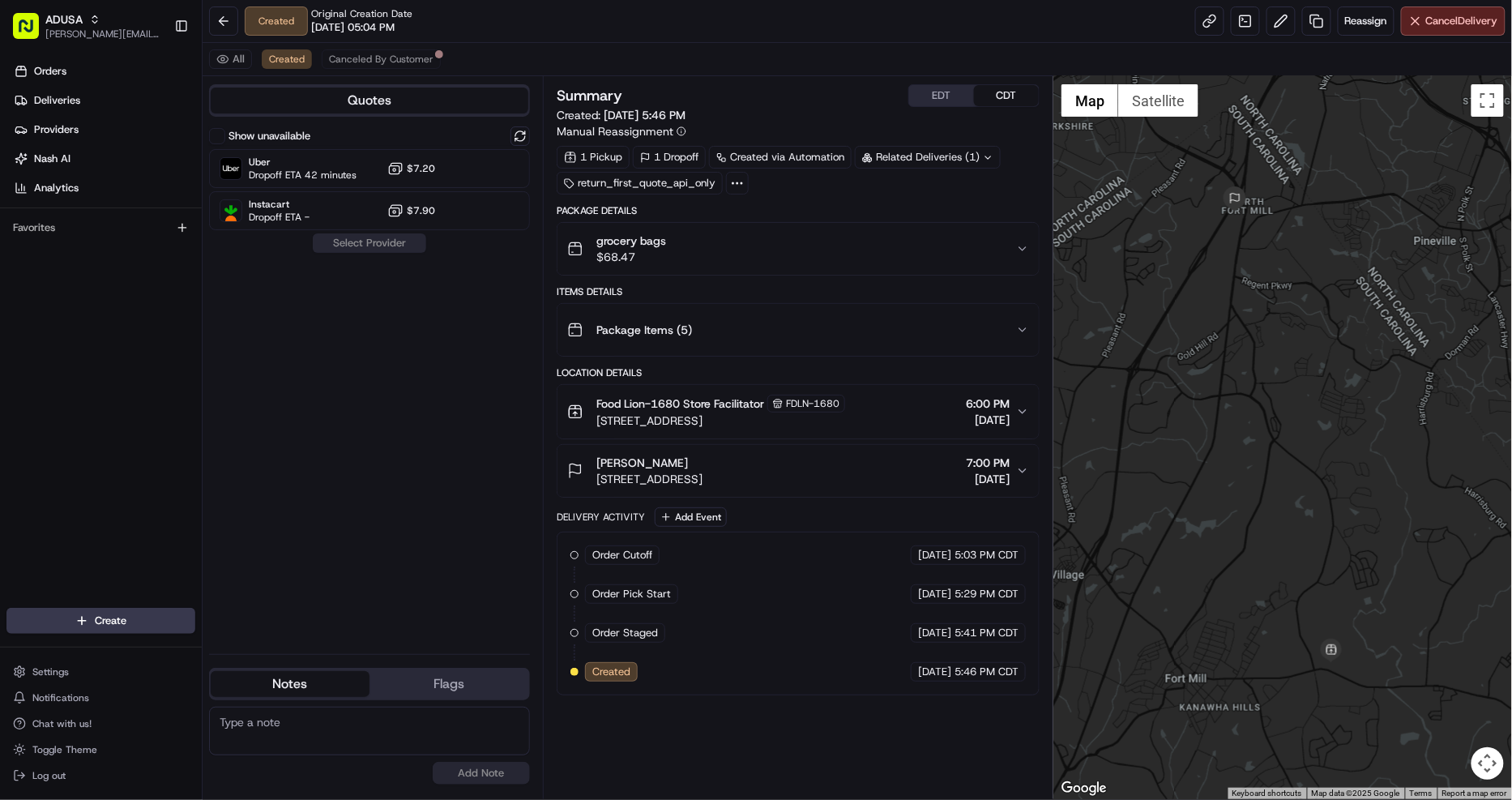
click at [847, 409] on div "Food Lion-1680 Store Facilitator FDLN-1680 [STREET_ADDRESS] 6:00 PM [DATE]" at bounding box center [791, 411] width 449 height 34
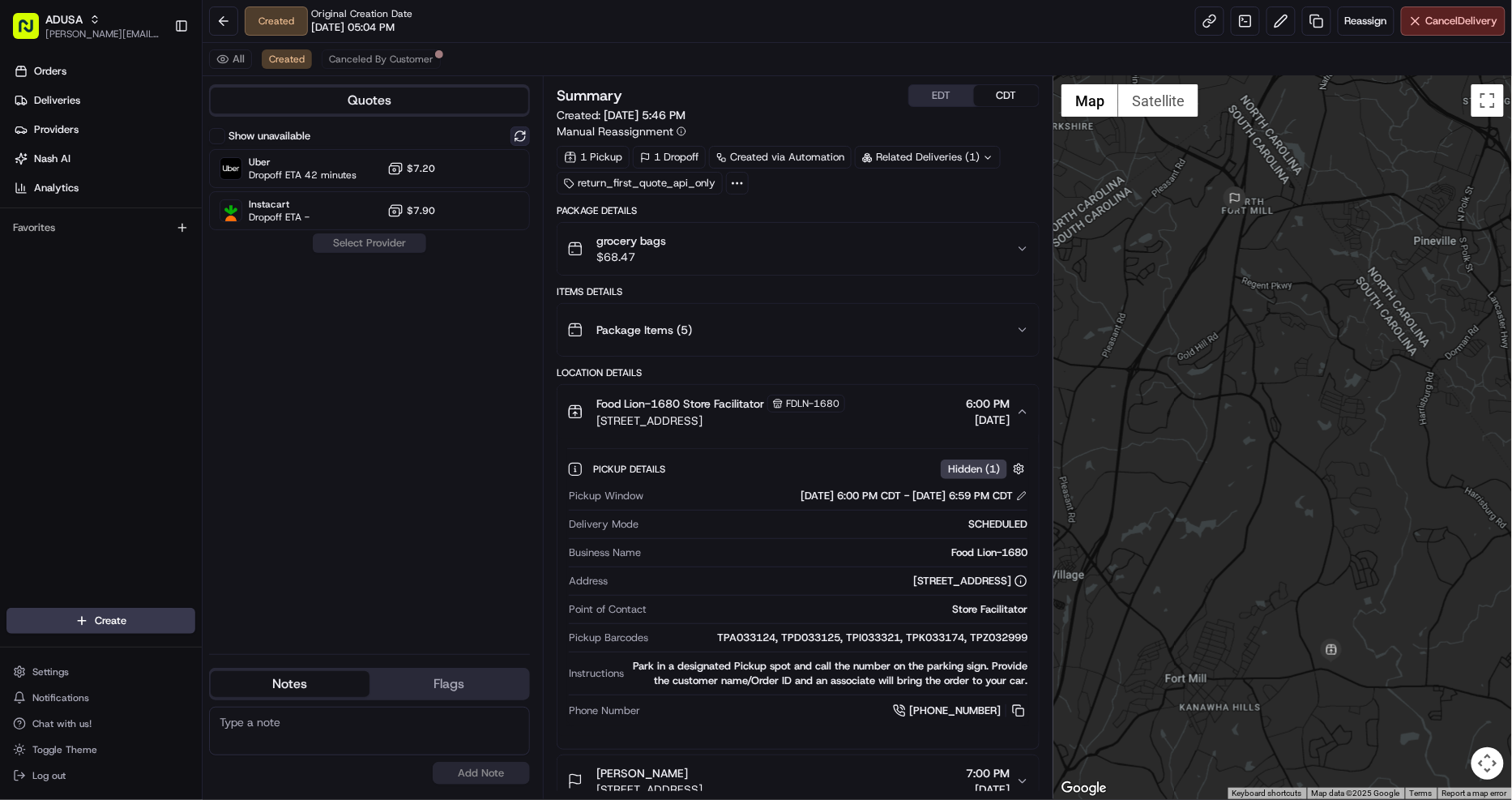
click at [514, 139] on button at bounding box center [520, 136] width 19 height 19
click at [505, 212] on div "Instacart Dropoff ETA - $7.90" at bounding box center [369, 211] width 321 height 39
click at [392, 247] on button "Assign Provider" at bounding box center [369, 243] width 115 height 19
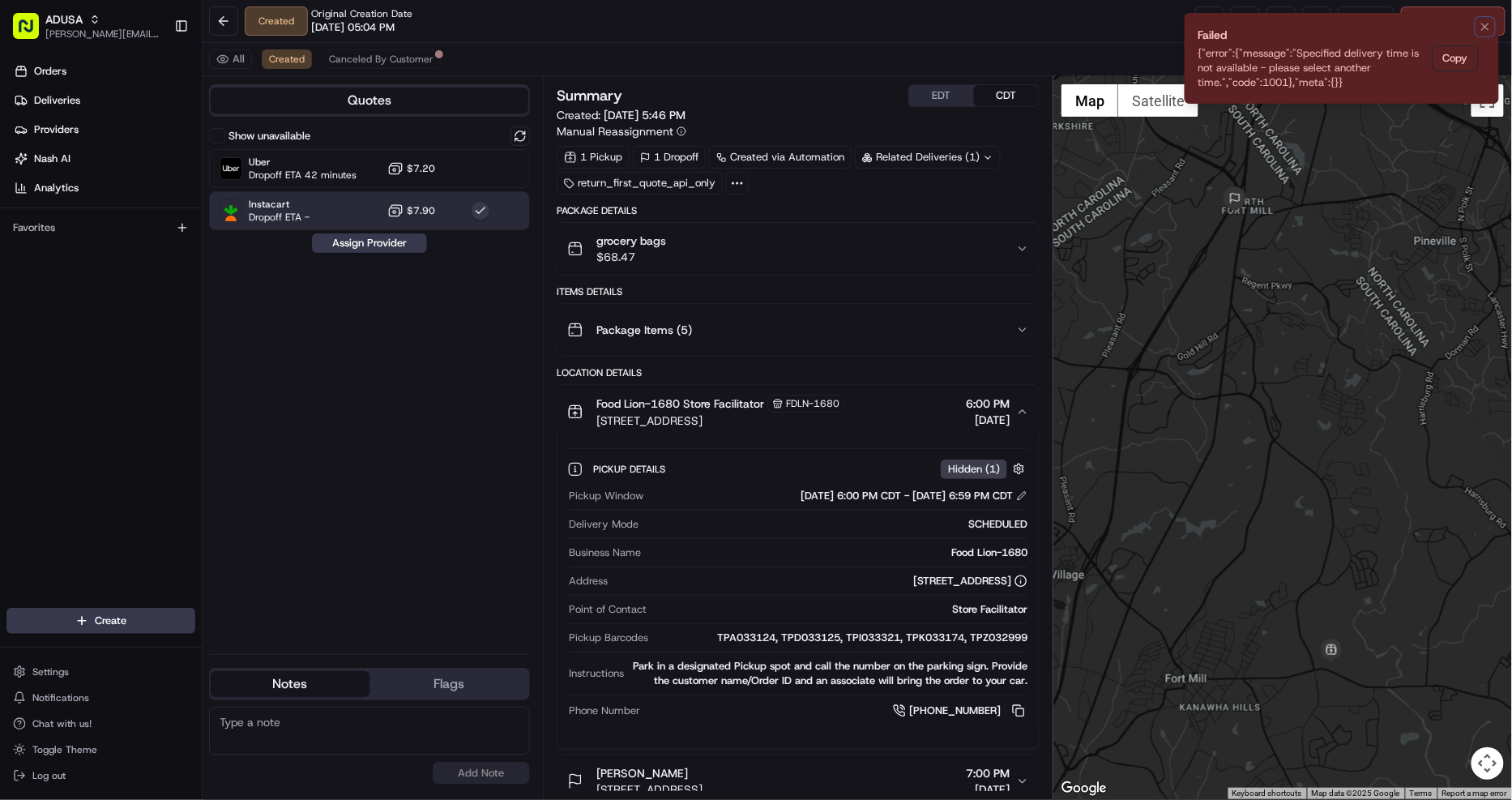
drag, startPoint x: 1484, startPoint y: 26, endPoint x: 1472, endPoint y: 31, distance: 13.0
click at [1484, 26] on icon "Notifications (F8)" at bounding box center [1485, 26] width 13 height 13
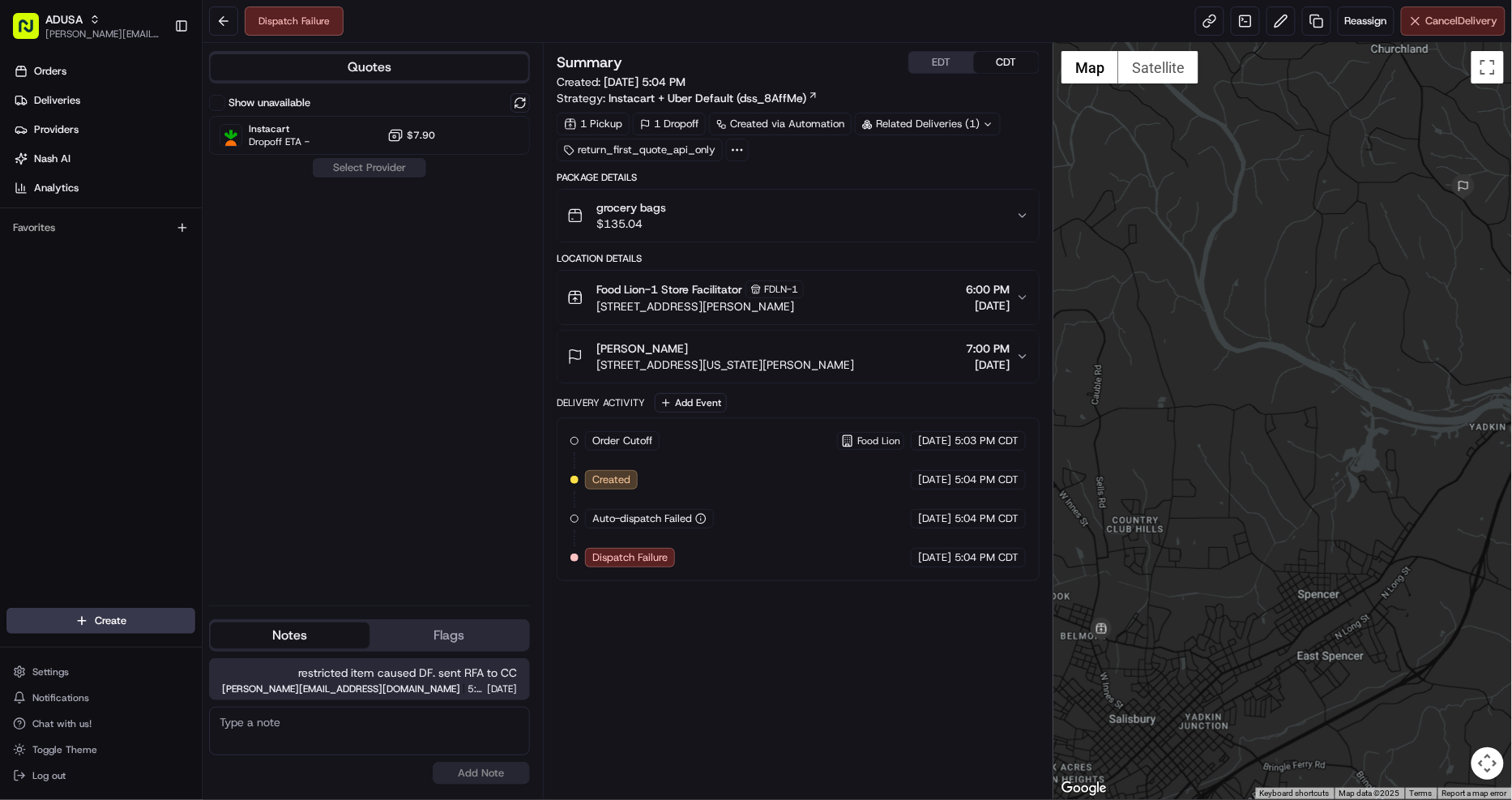
click at [1447, 26] on span "Cancel Delivery" at bounding box center [1462, 21] width 72 height 15
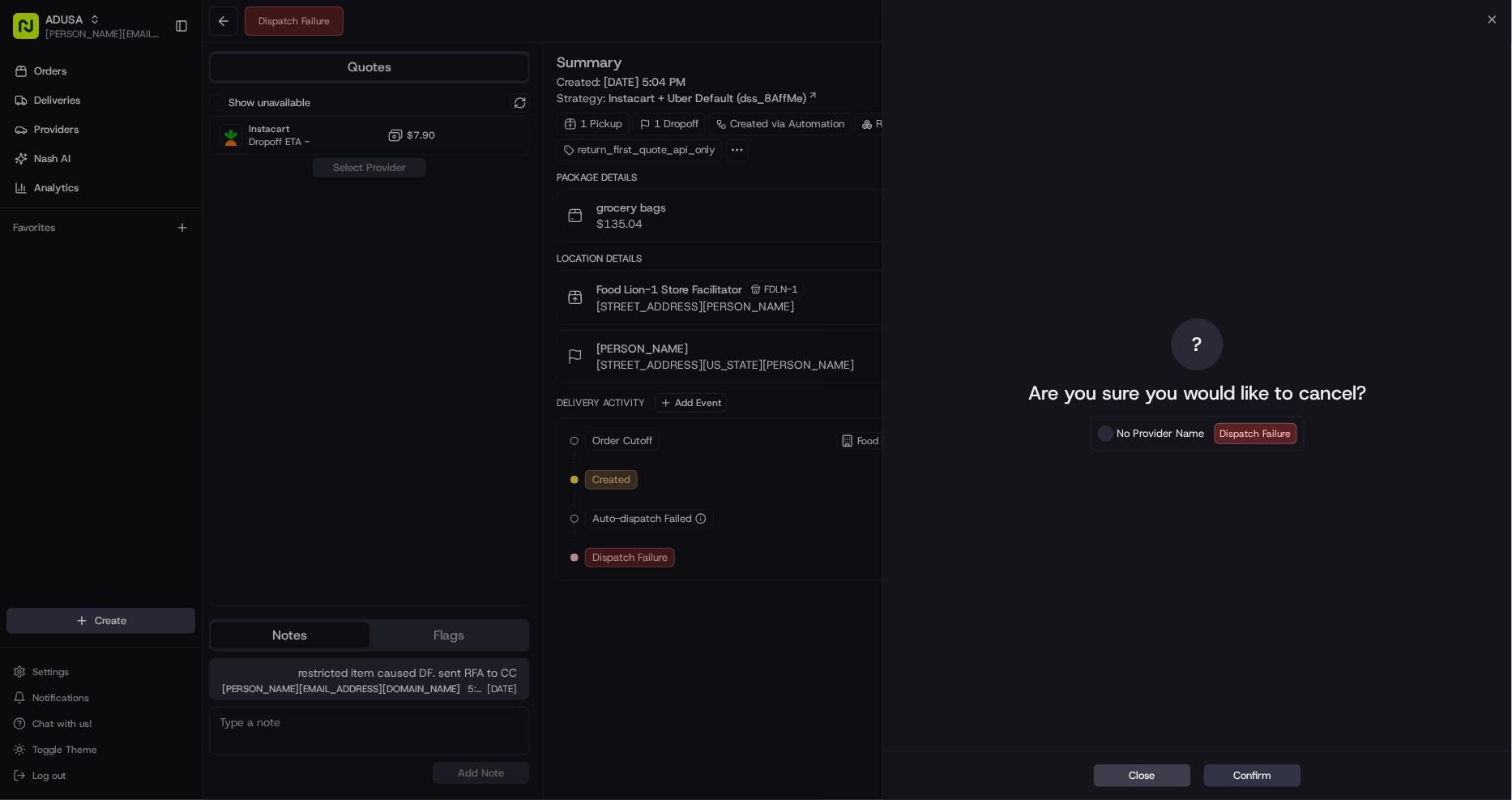
click at [1255, 774] on button "Confirm" at bounding box center [1252, 775] width 97 height 23
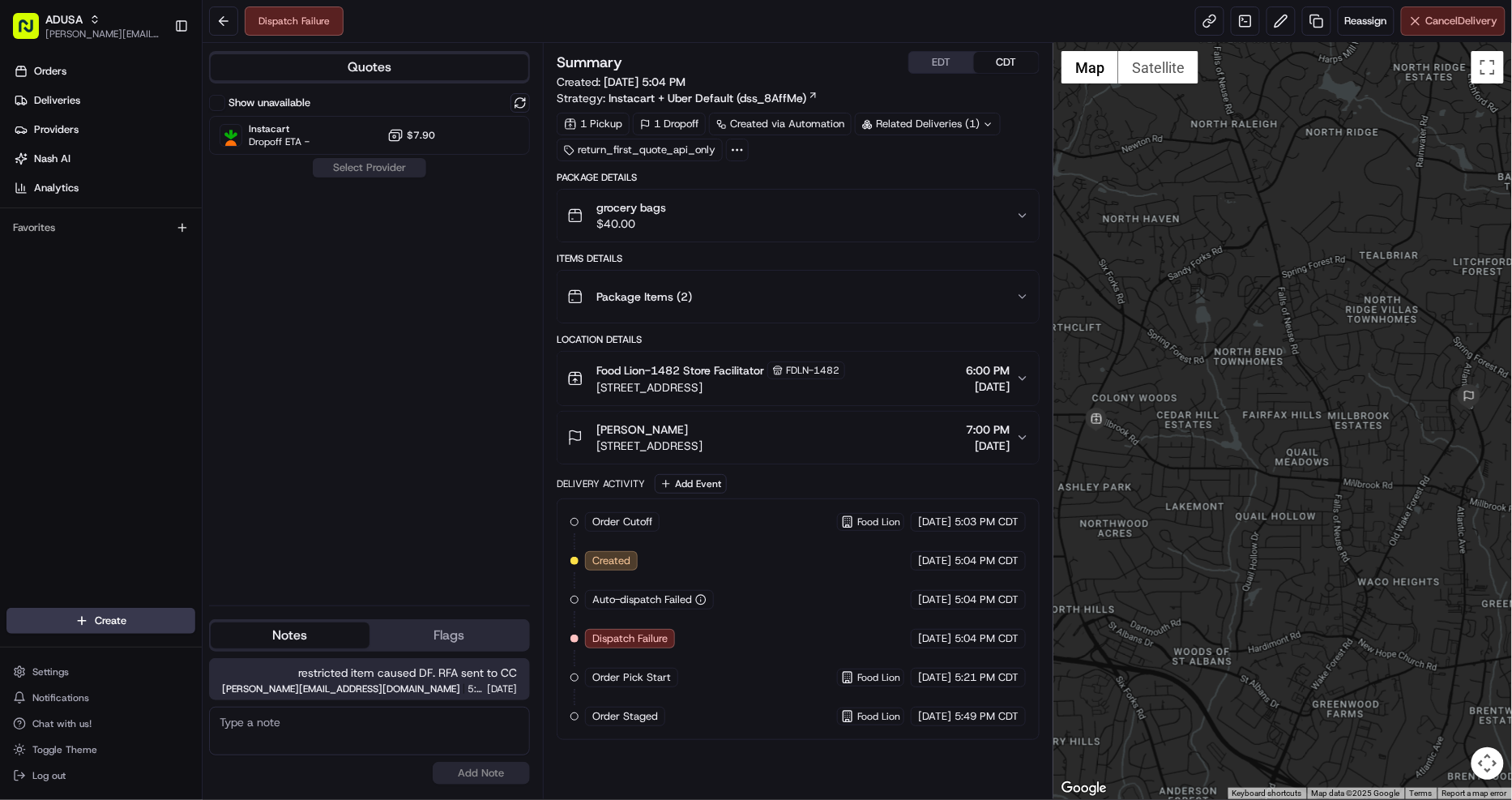
click at [1475, 16] on span "Cancel Delivery" at bounding box center [1462, 21] width 72 height 15
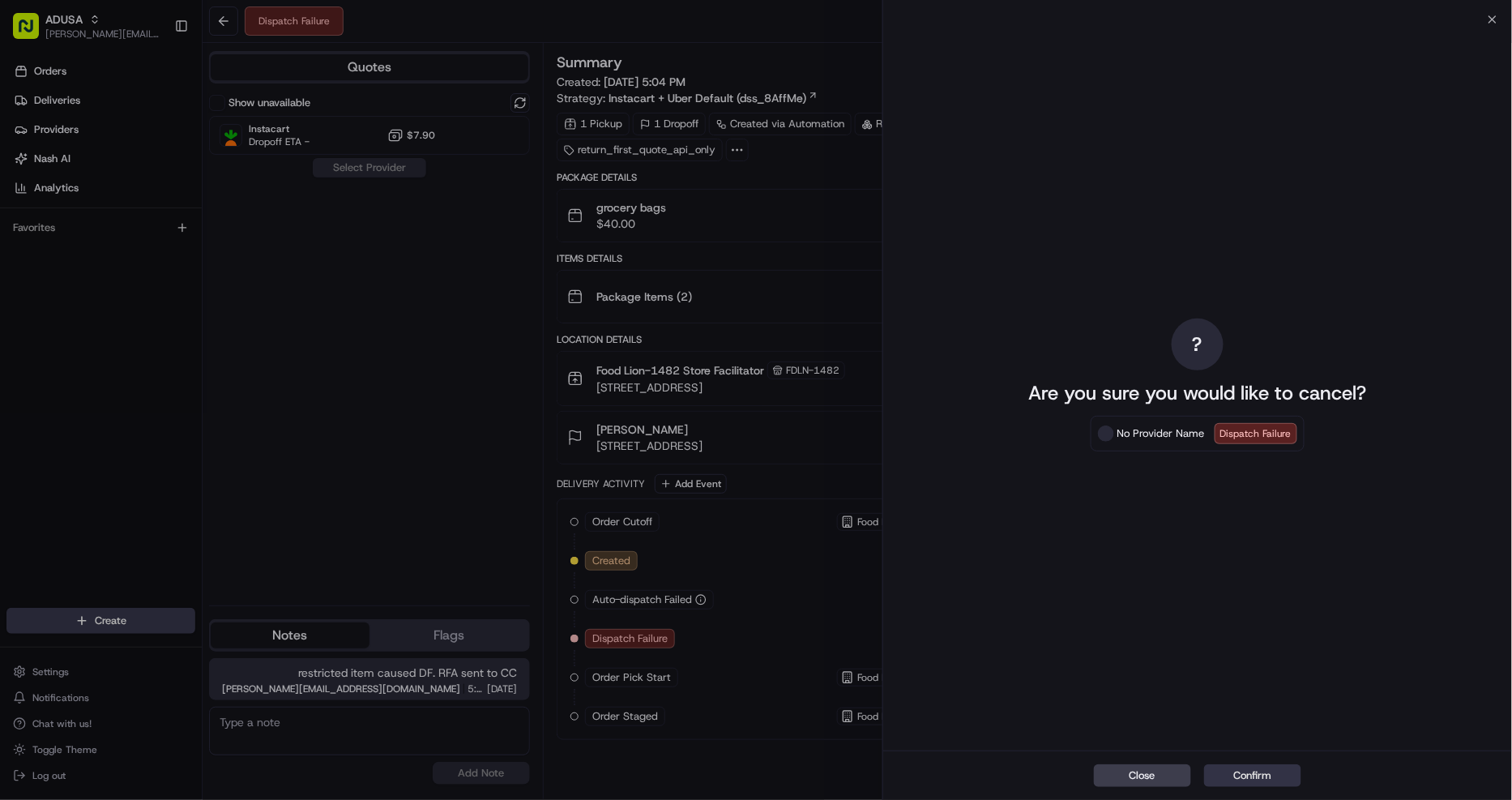
click at [1280, 781] on button "Confirm" at bounding box center [1252, 775] width 97 height 23
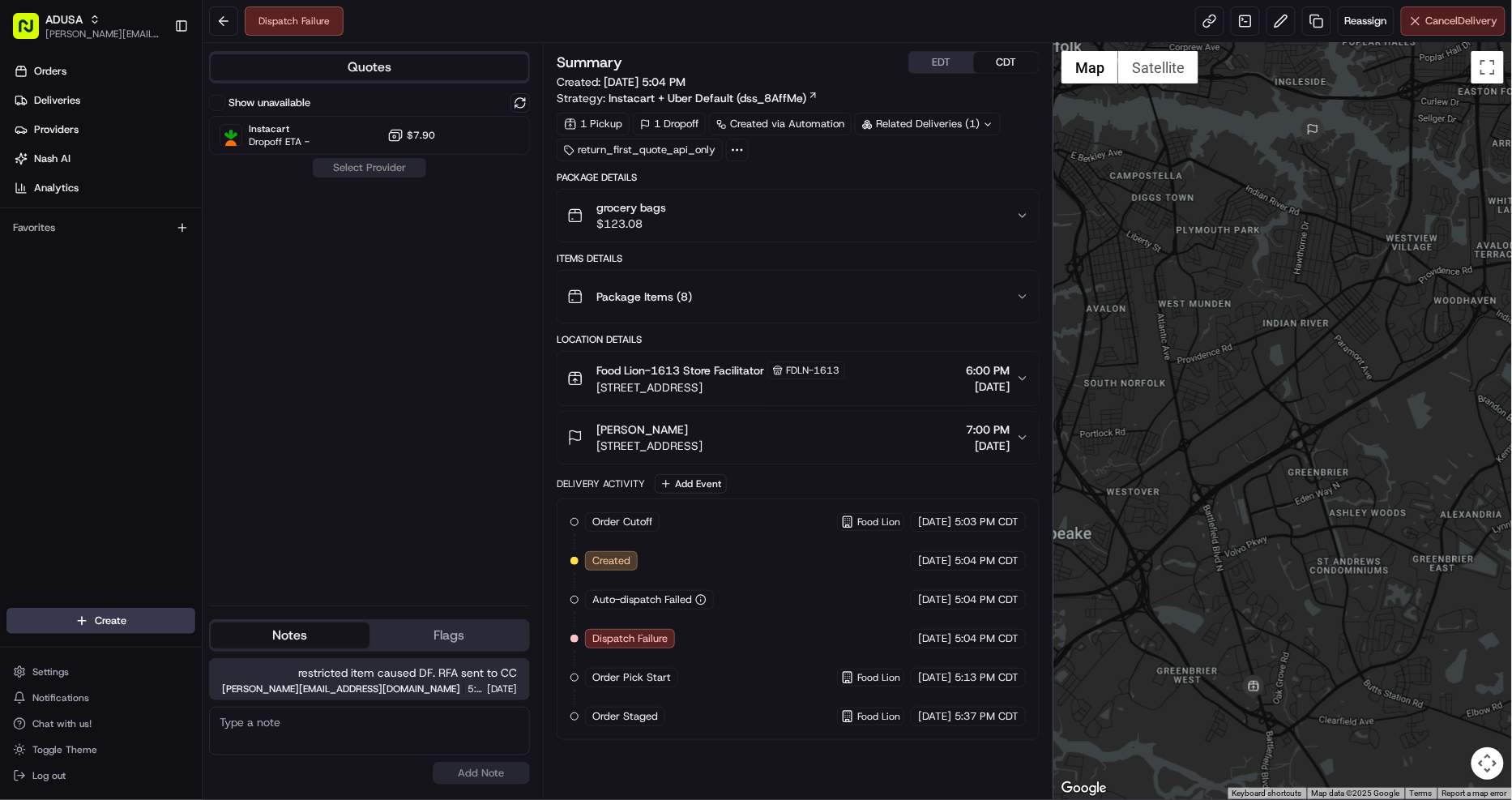
click at [1436, 18] on span "Cancel Delivery" at bounding box center [1462, 21] width 72 height 15
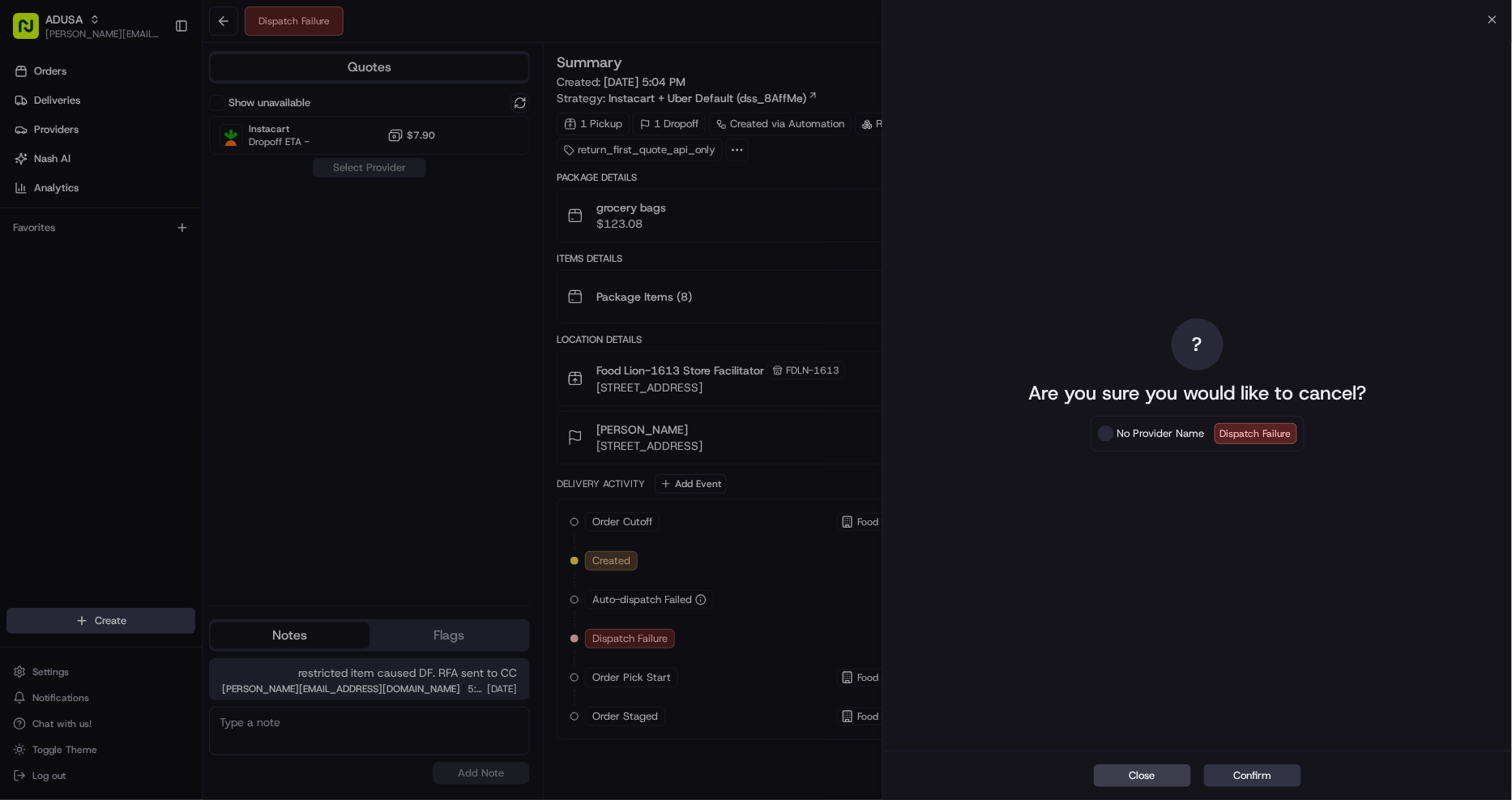
click at [1272, 779] on button "Confirm" at bounding box center [1252, 775] width 97 height 23
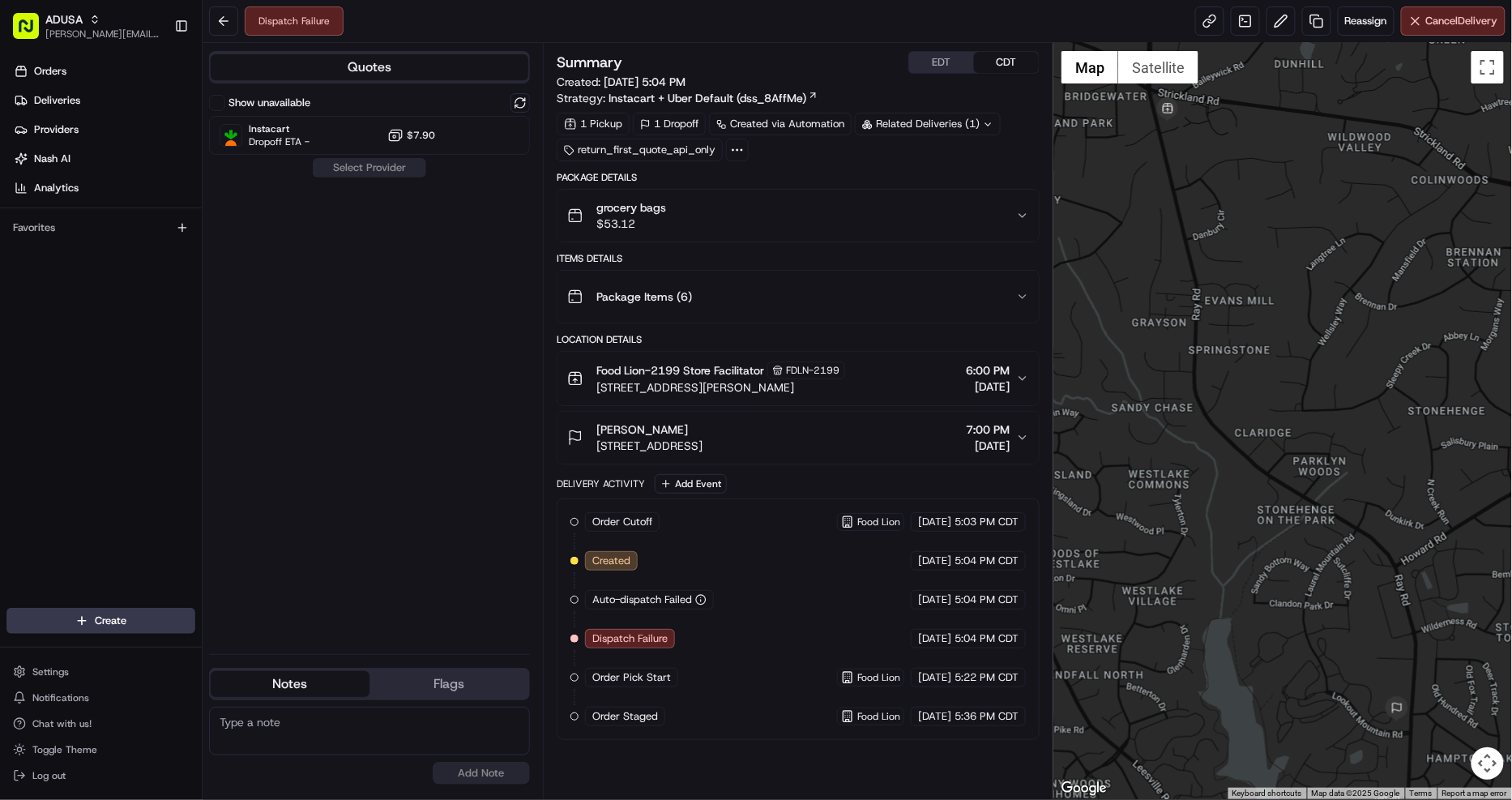
click at [765, 216] on div "grocery bags $53.12" at bounding box center [791, 215] width 449 height 33
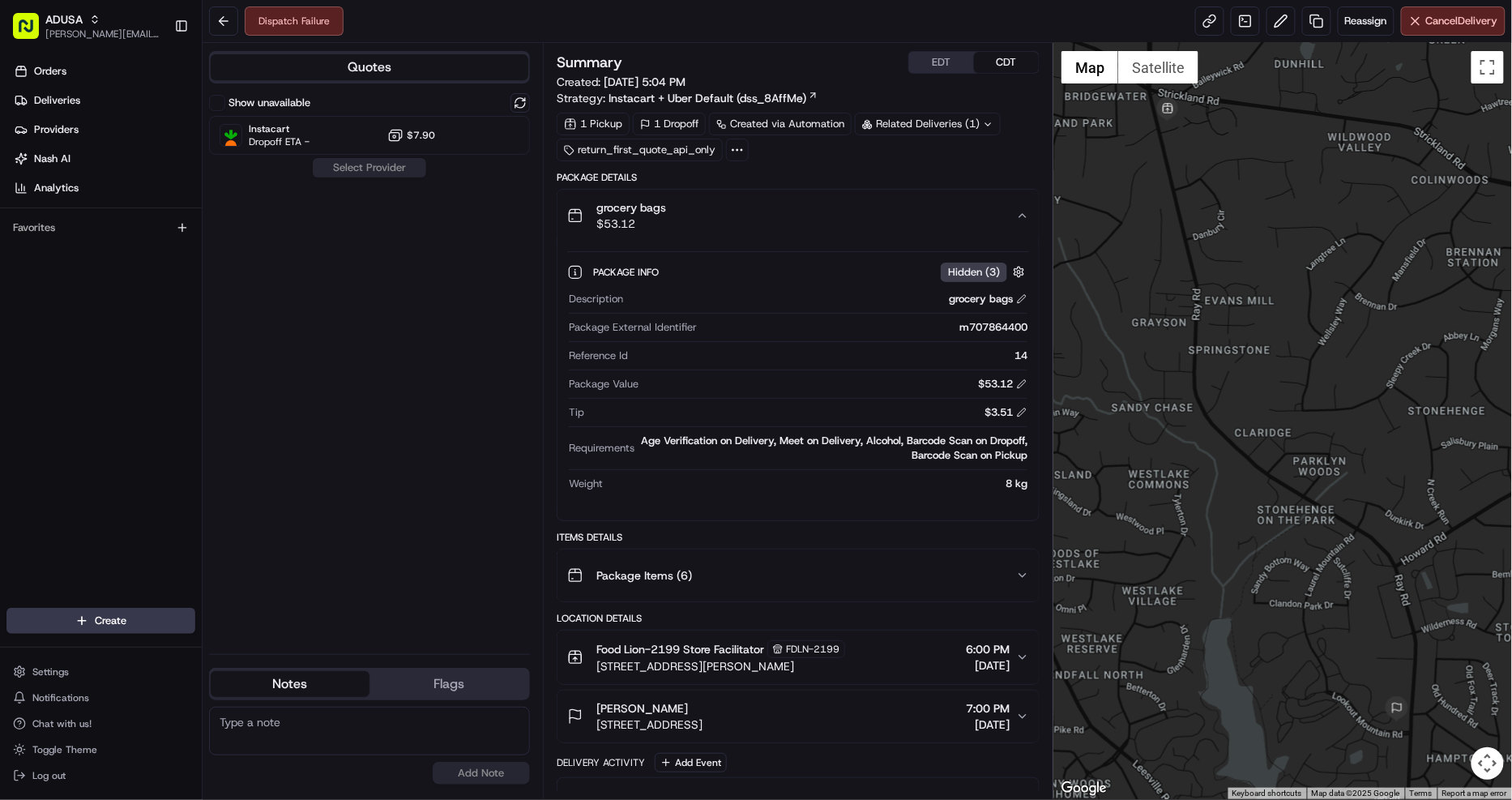
click at [765, 216] on div "grocery bags $53.12" at bounding box center [791, 215] width 449 height 33
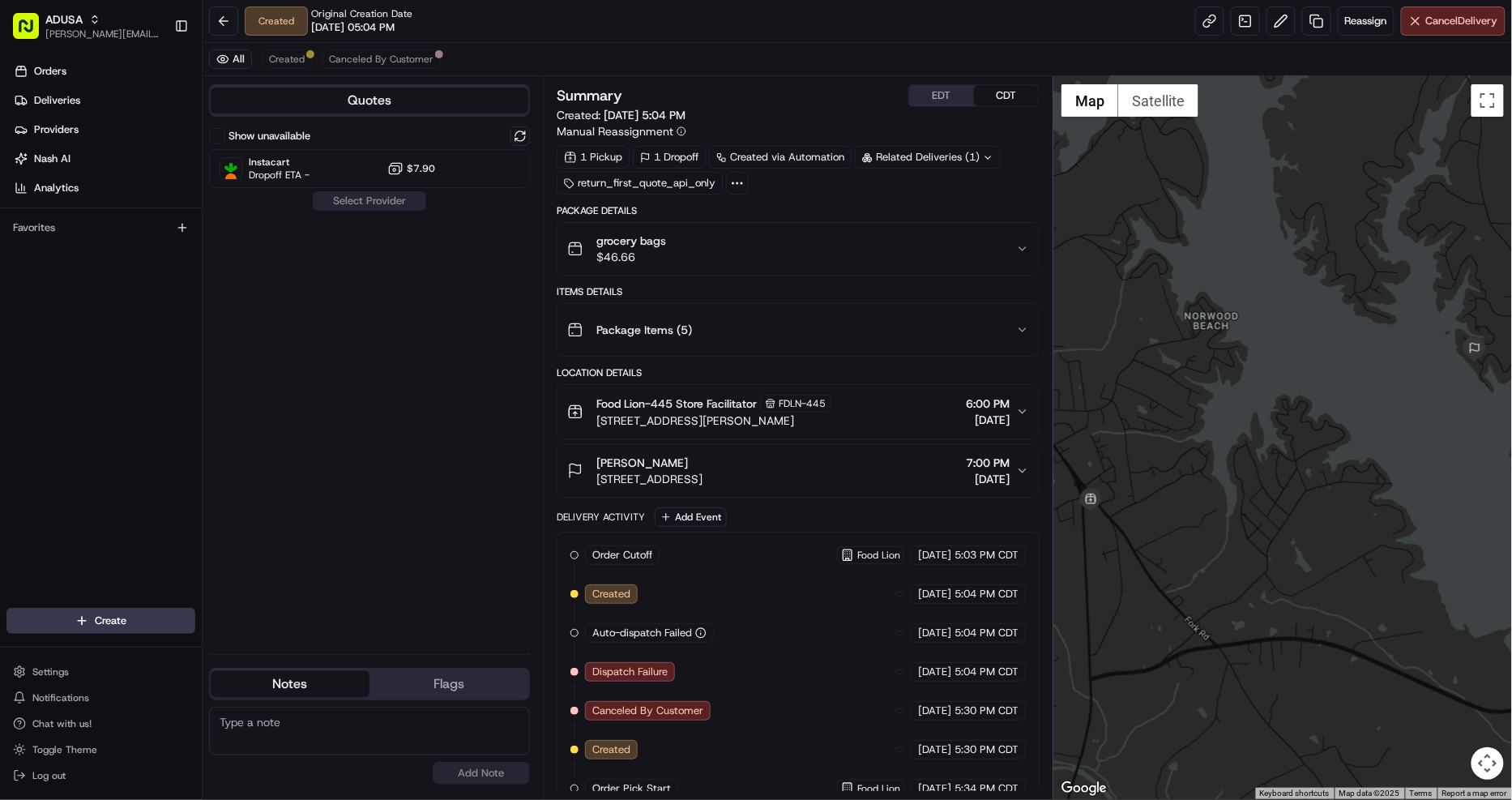
click at [820, 255] on div "grocery bags $46.66" at bounding box center [791, 249] width 449 height 33
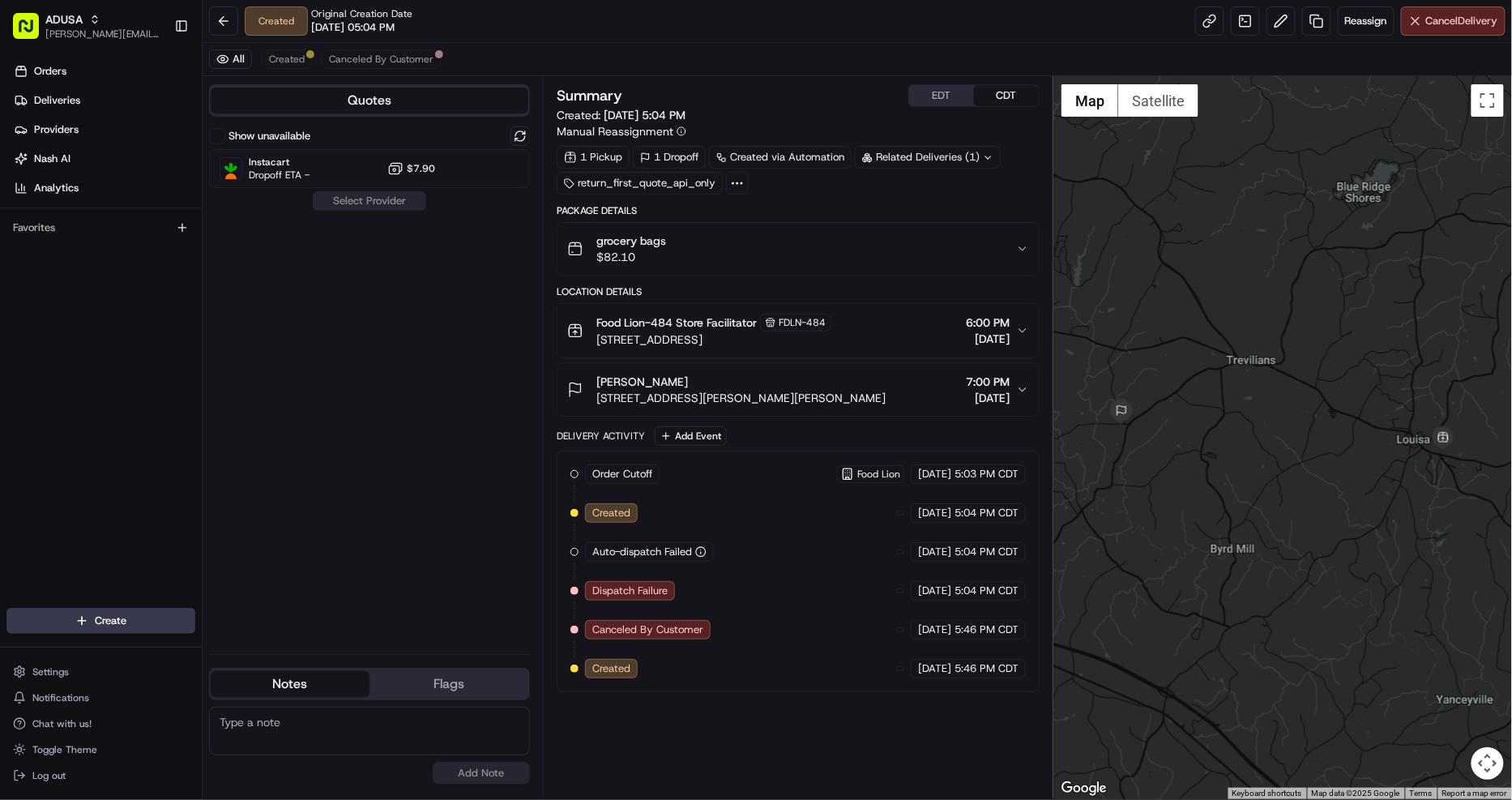
click at [868, 239] on div "grocery bags $82.10" at bounding box center [791, 249] width 449 height 33
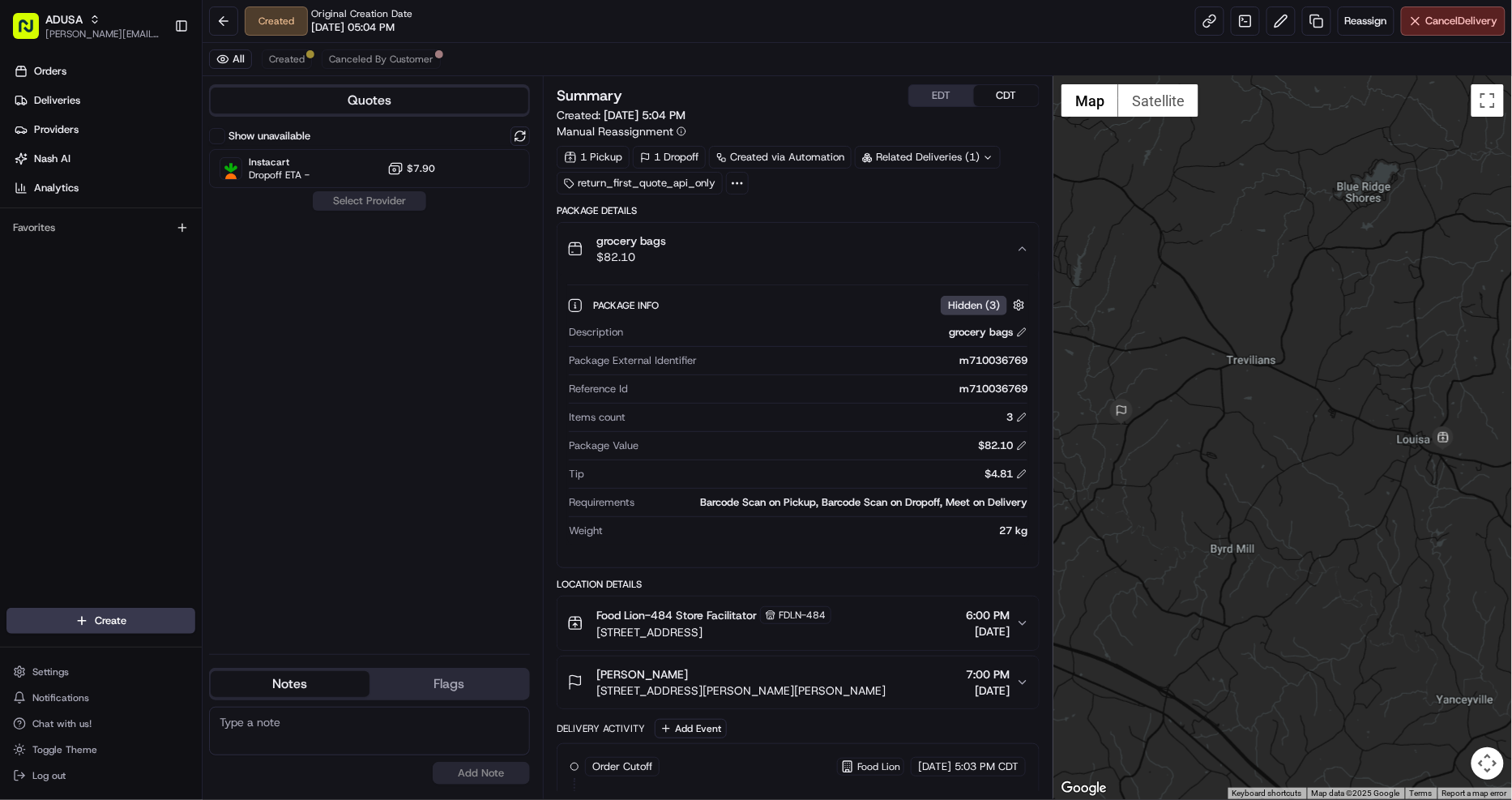
click at [868, 239] on div "grocery bags $82.10" at bounding box center [791, 249] width 449 height 33
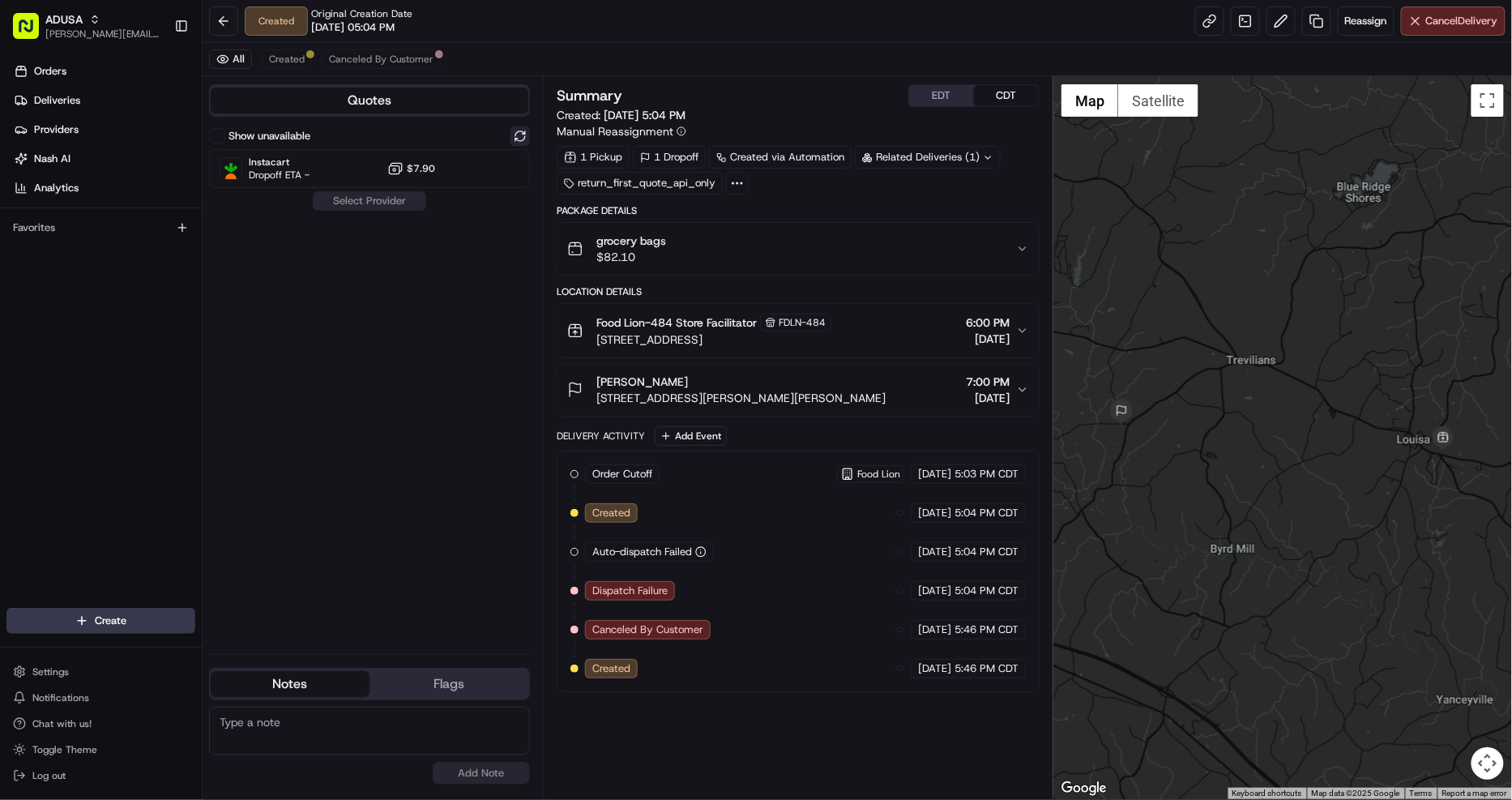
click at [521, 136] on button at bounding box center [520, 136] width 19 height 19
click at [468, 168] on div "Instacart Dropoff ETA - $7.90" at bounding box center [369, 168] width 321 height 39
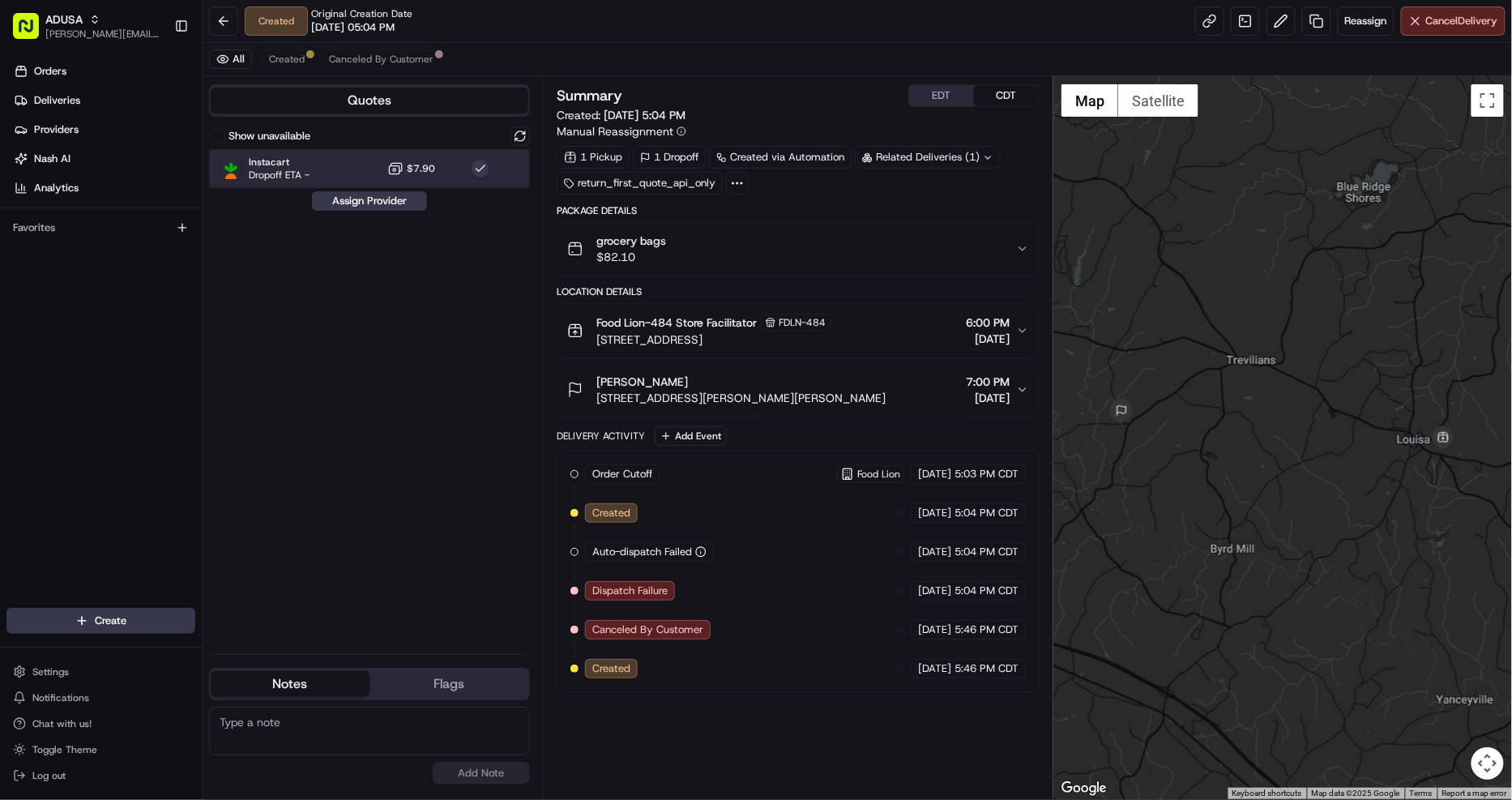
click at [392, 188] on div "Instacart Dropoff ETA - $7.90" at bounding box center [369, 168] width 321 height 39
click at [455, 175] on div "Instacart Dropoff ETA - $7.90" at bounding box center [369, 168] width 321 height 39
click at [394, 213] on div "Show unavailable Instacart Dropoff ETA - $7.90 Assign Provider" at bounding box center [369, 383] width 321 height 514
click at [398, 203] on button "Assign Provider" at bounding box center [369, 201] width 115 height 19
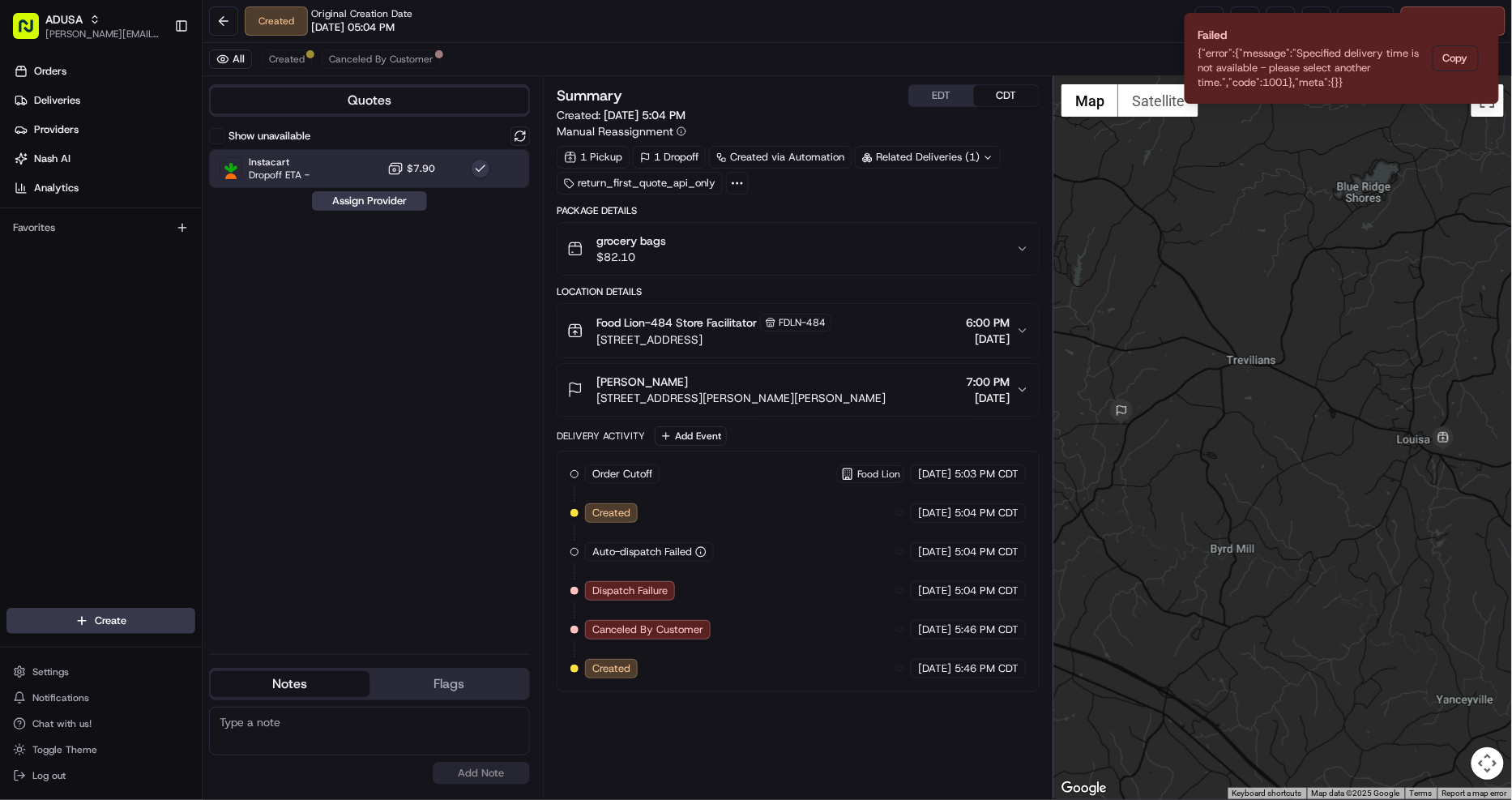
click at [251, 140] on label "Show unavailable" at bounding box center [269, 136] width 82 height 15
click at [225, 140] on button "Show unavailable" at bounding box center [217, 136] width 16 height 16
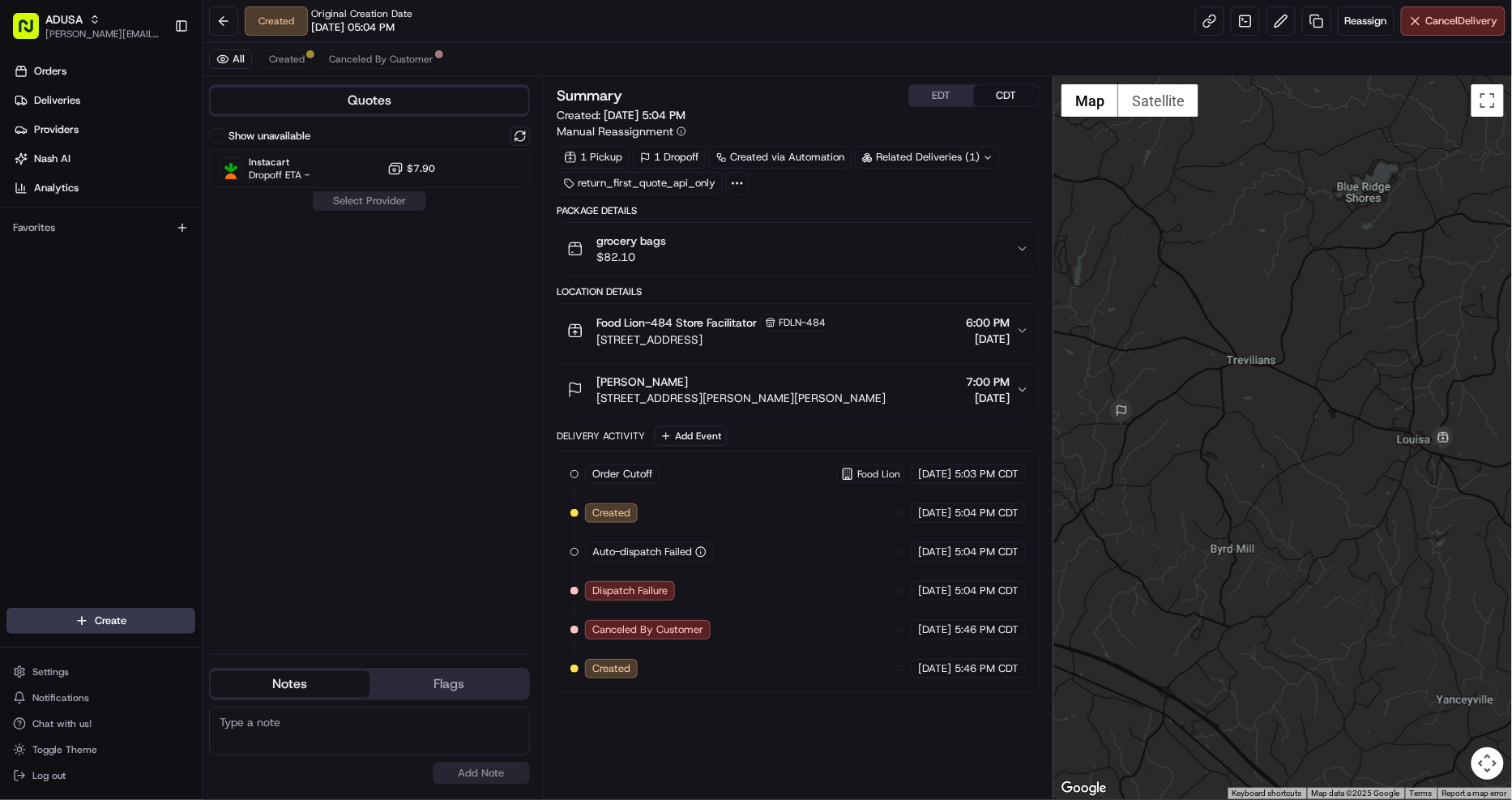
click at [734, 247] on div "grocery bags $82.10" at bounding box center [791, 249] width 449 height 33
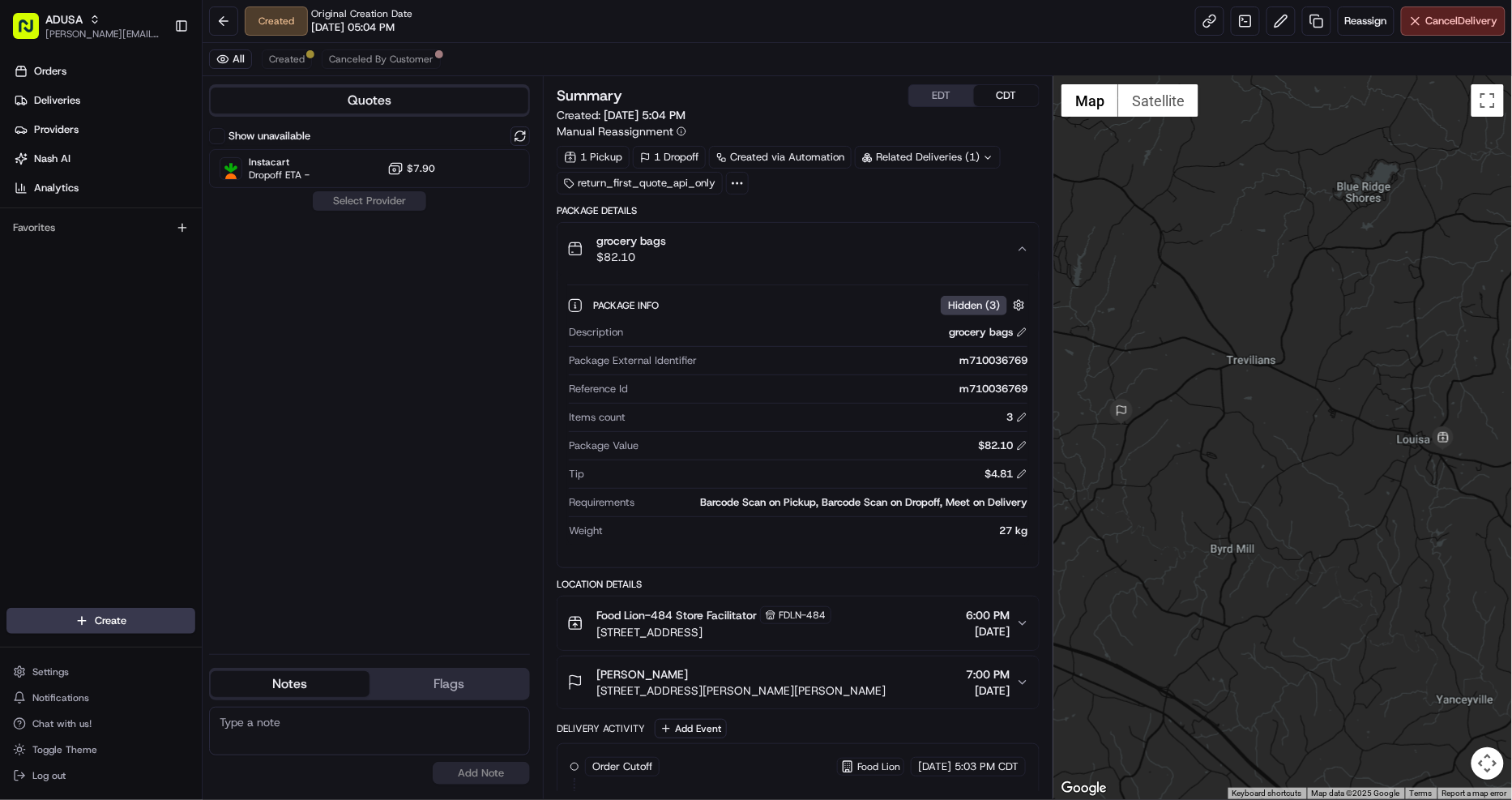
click at [760, 238] on div "grocery bags $82.10" at bounding box center [791, 249] width 449 height 33
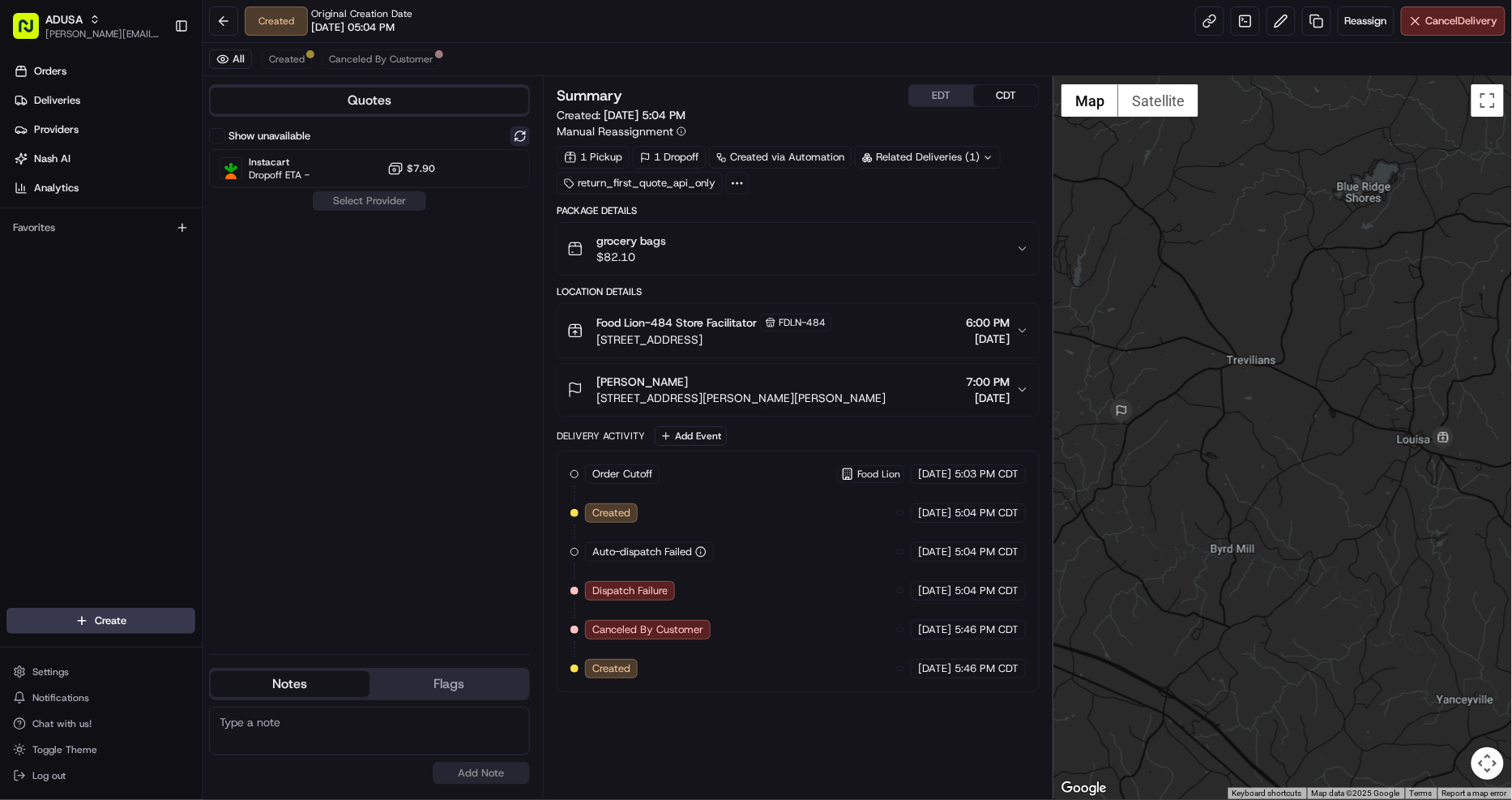
click at [516, 140] on button at bounding box center [520, 136] width 19 height 19
click at [464, 175] on div "Instacart Dropoff ETA - $7.90" at bounding box center [369, 168] width 321 height 39
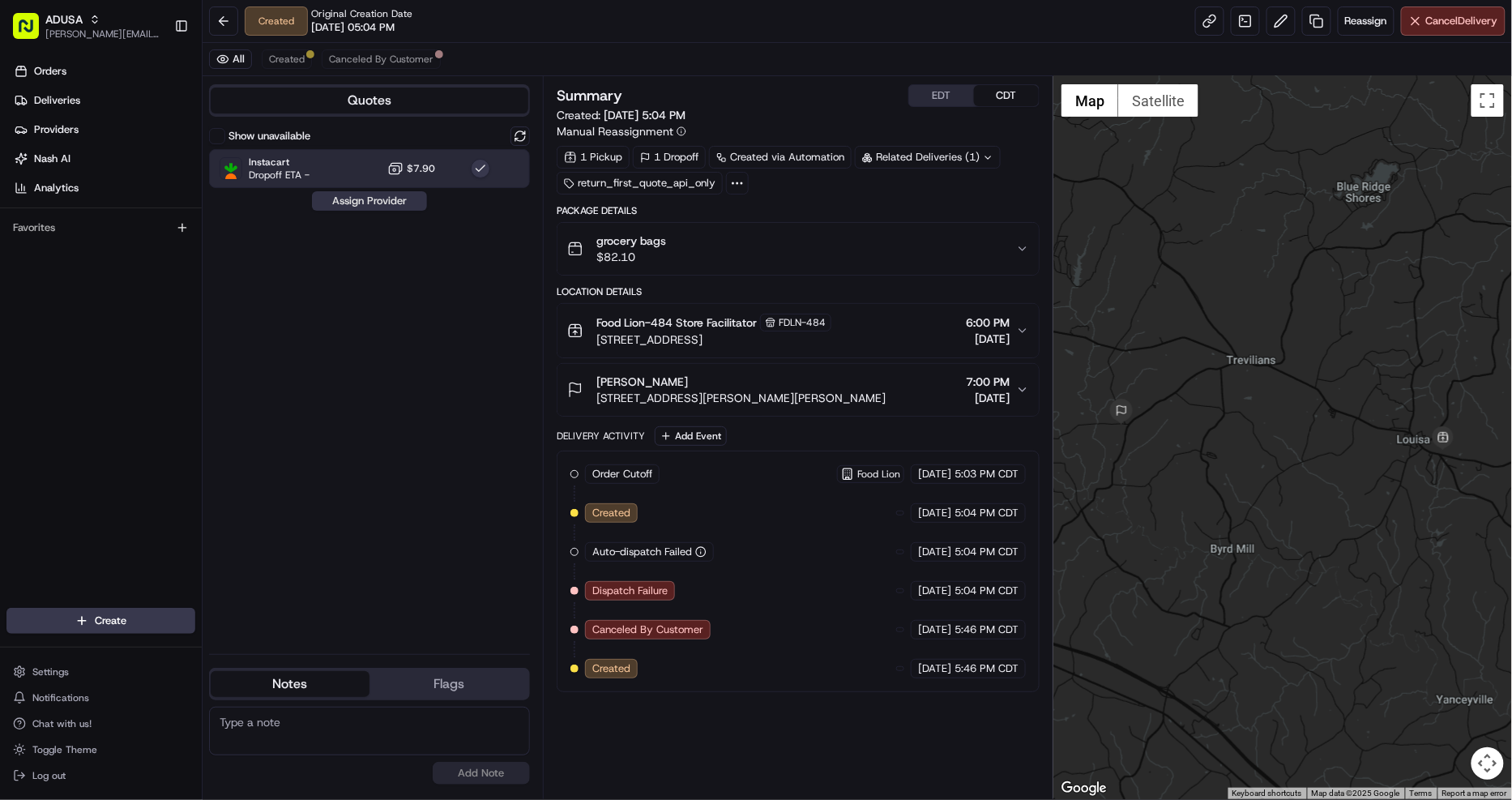
click at [379, 193] on button "Assign Provider" at bounding box center [369, 201] width 115 height 19
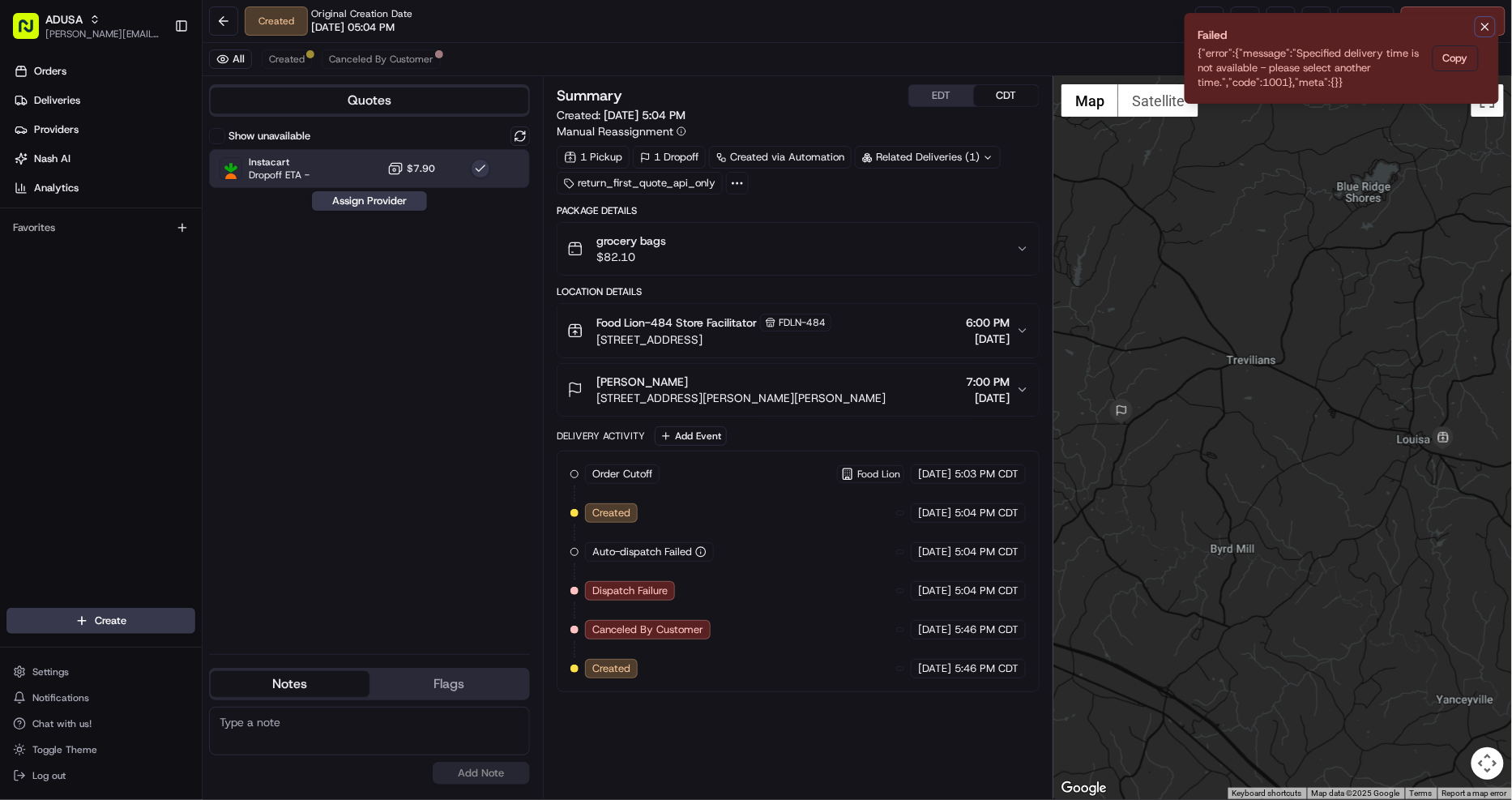
click at [1482, 26] on icon "Notifications (F8)" at bounding box center [1485, 26] width 13 height 13
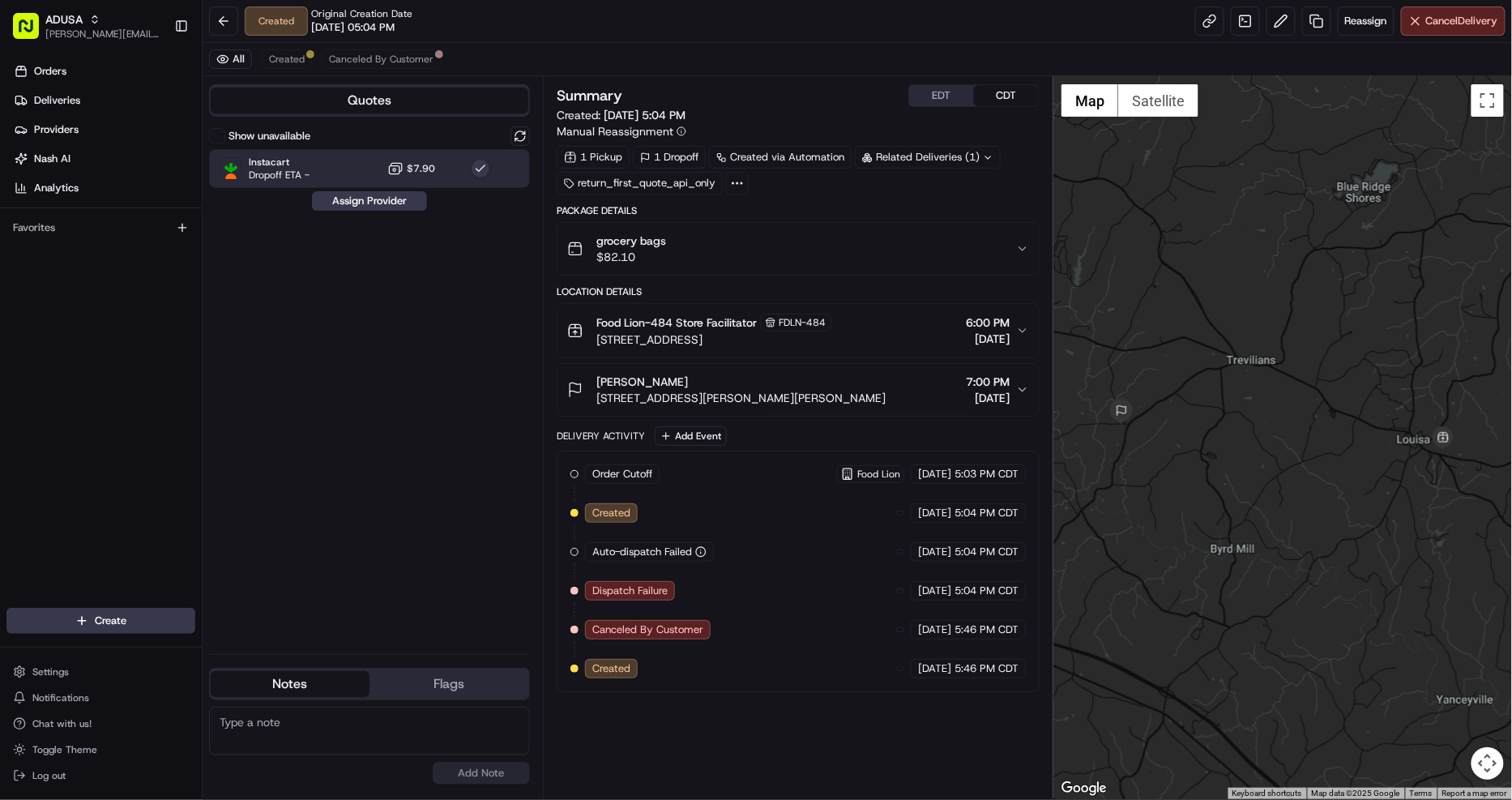
click at [249, 135] on label "Show unavailable" at bounding box center [269, 136] width 82 height 15
click at [225, 135] on button "Show unavailable" at bounding box center [217, 136] width 16 height 16
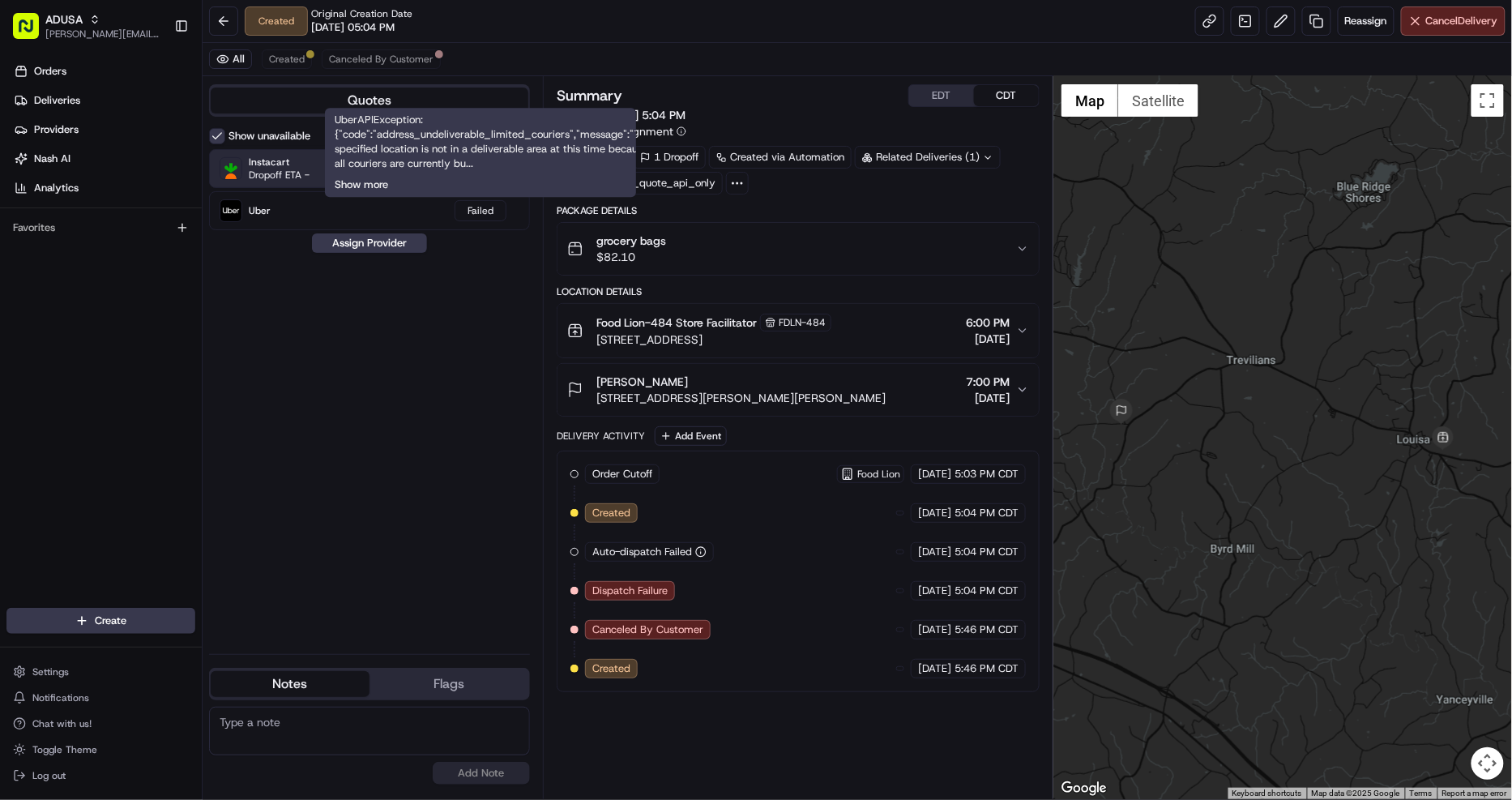
click at [374, 180] on button "Show more" at bounding box center [361, 184] width 54 height 15
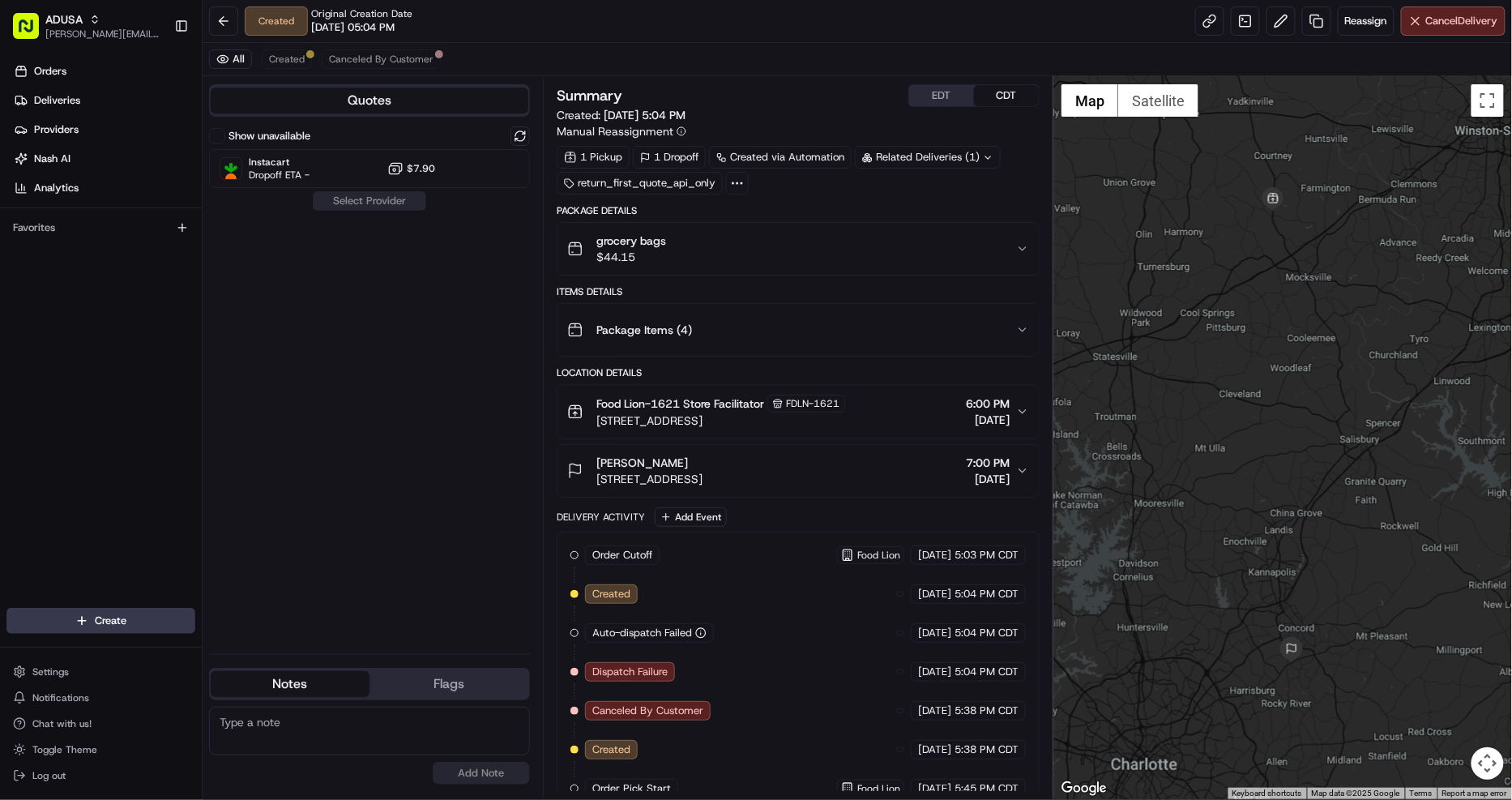
click at [909, 401] on div "Food Lion-1621 Store Facilitator FDLN-1621 [STREET_ADDRESS] 6:00 PM [DATE]" at bounding box center [791, 411] width 449 height 34
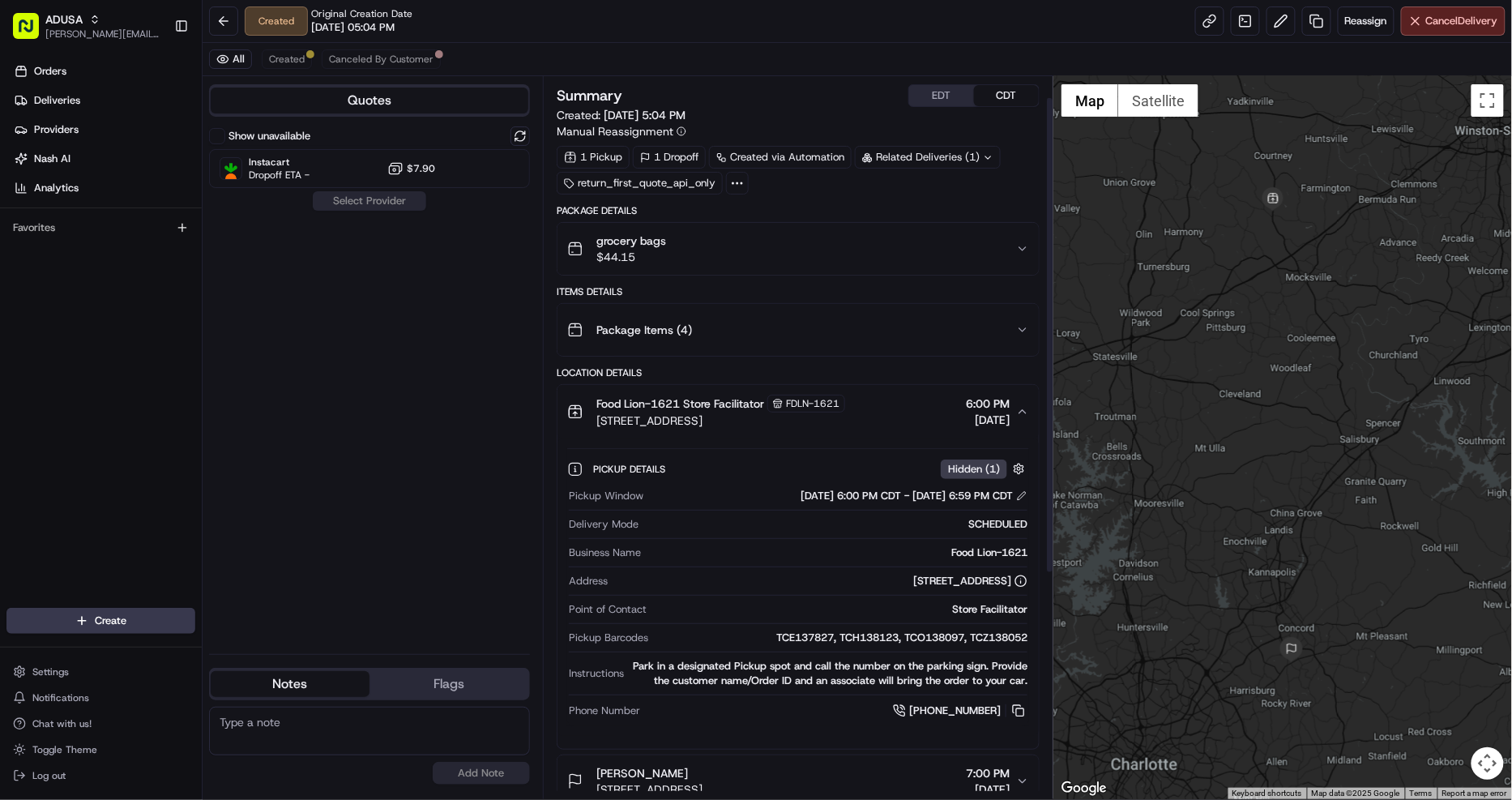
scroll to position [90, 0]
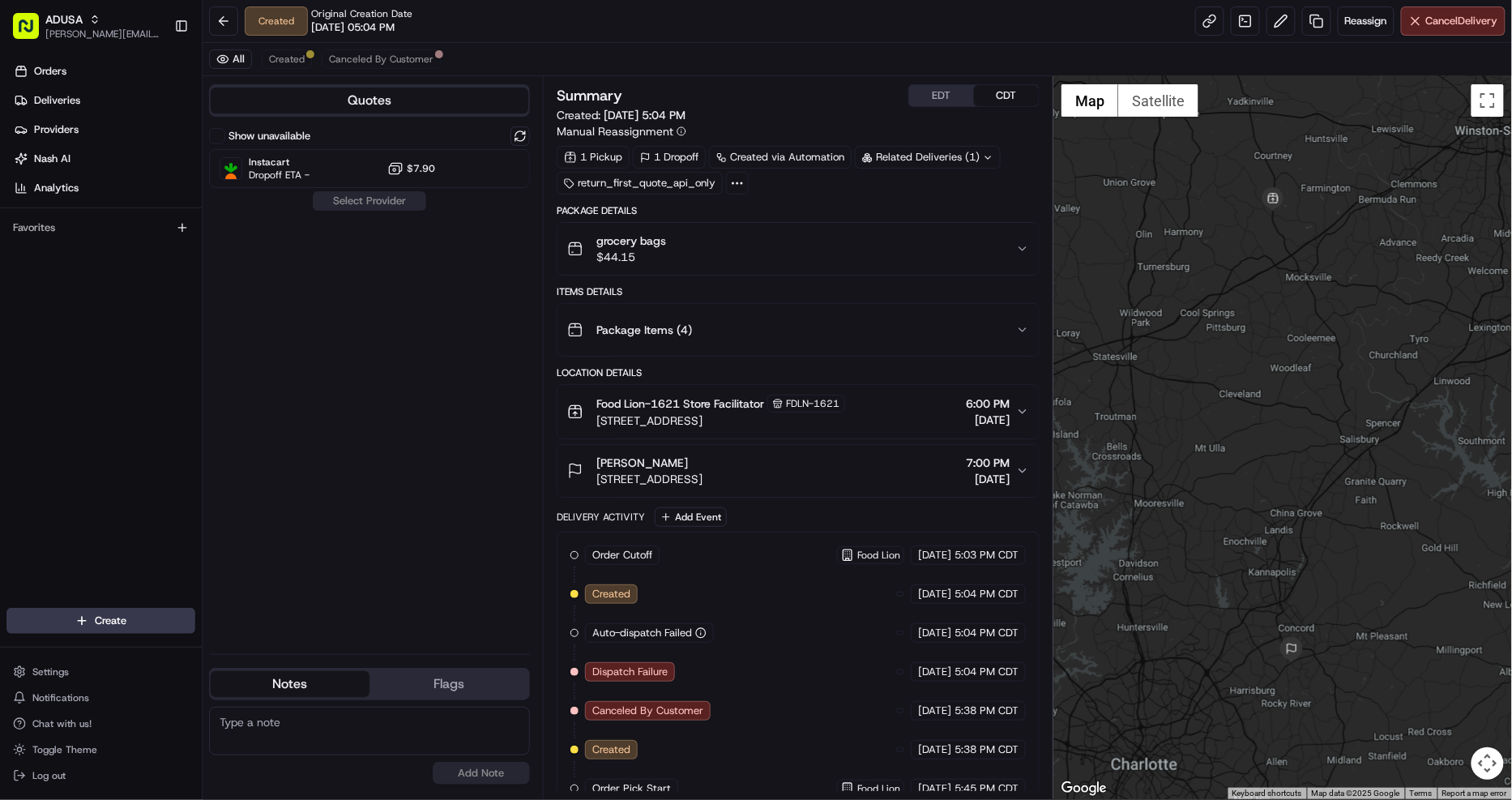
click at [881, 409] on div "Food Lion-1621 Store Facilitator FDLN-1621 [STREET_ADDRESS] 6:00 PM [DATE]" at bounding box center [791, 411] width 449 height 34
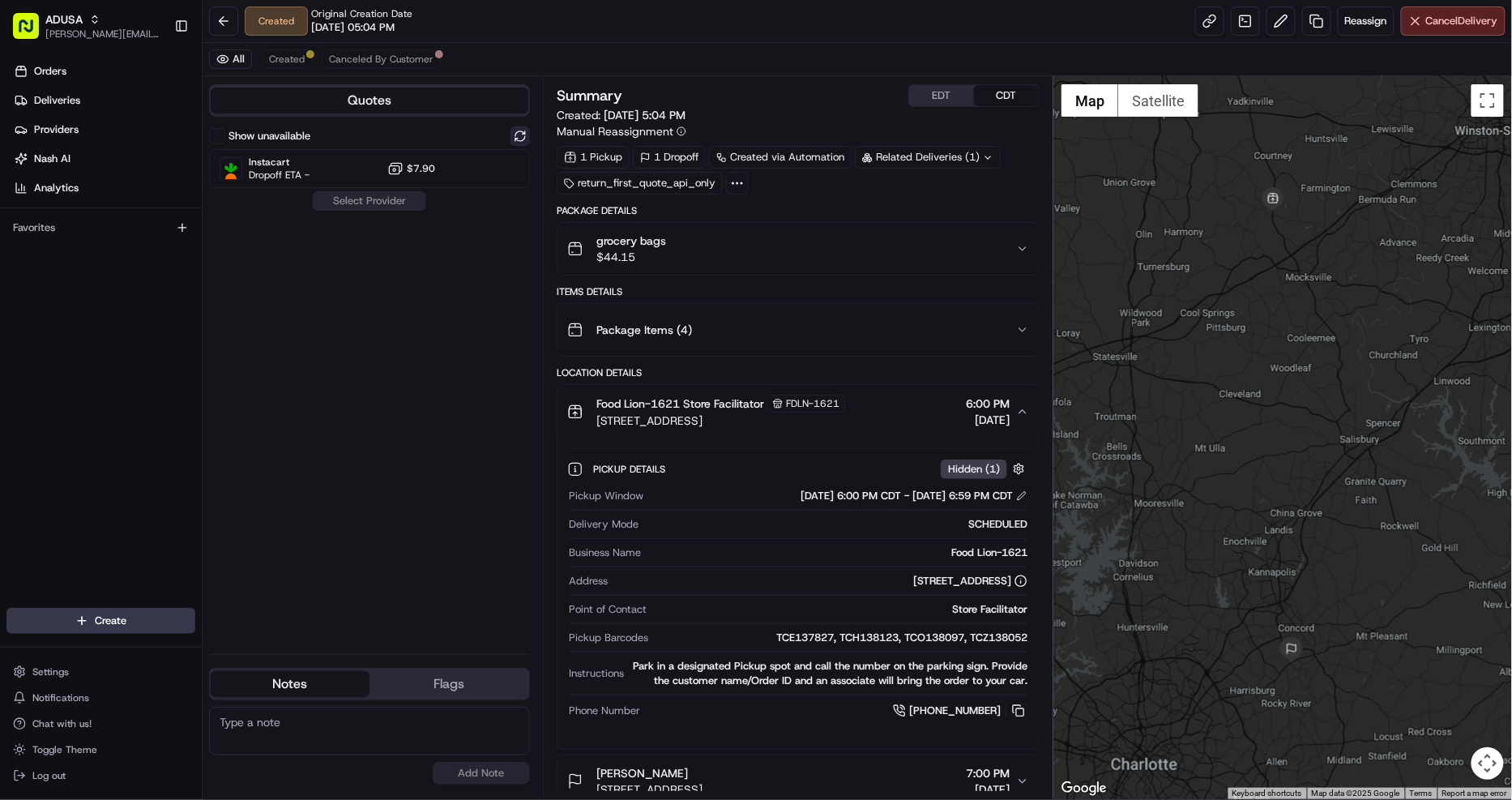
click at [520, 135] on button at bounding box center [520, 136] width 19 height 19
click at [482, 159] on div at bounding box center [480, 168] width 19 height 19
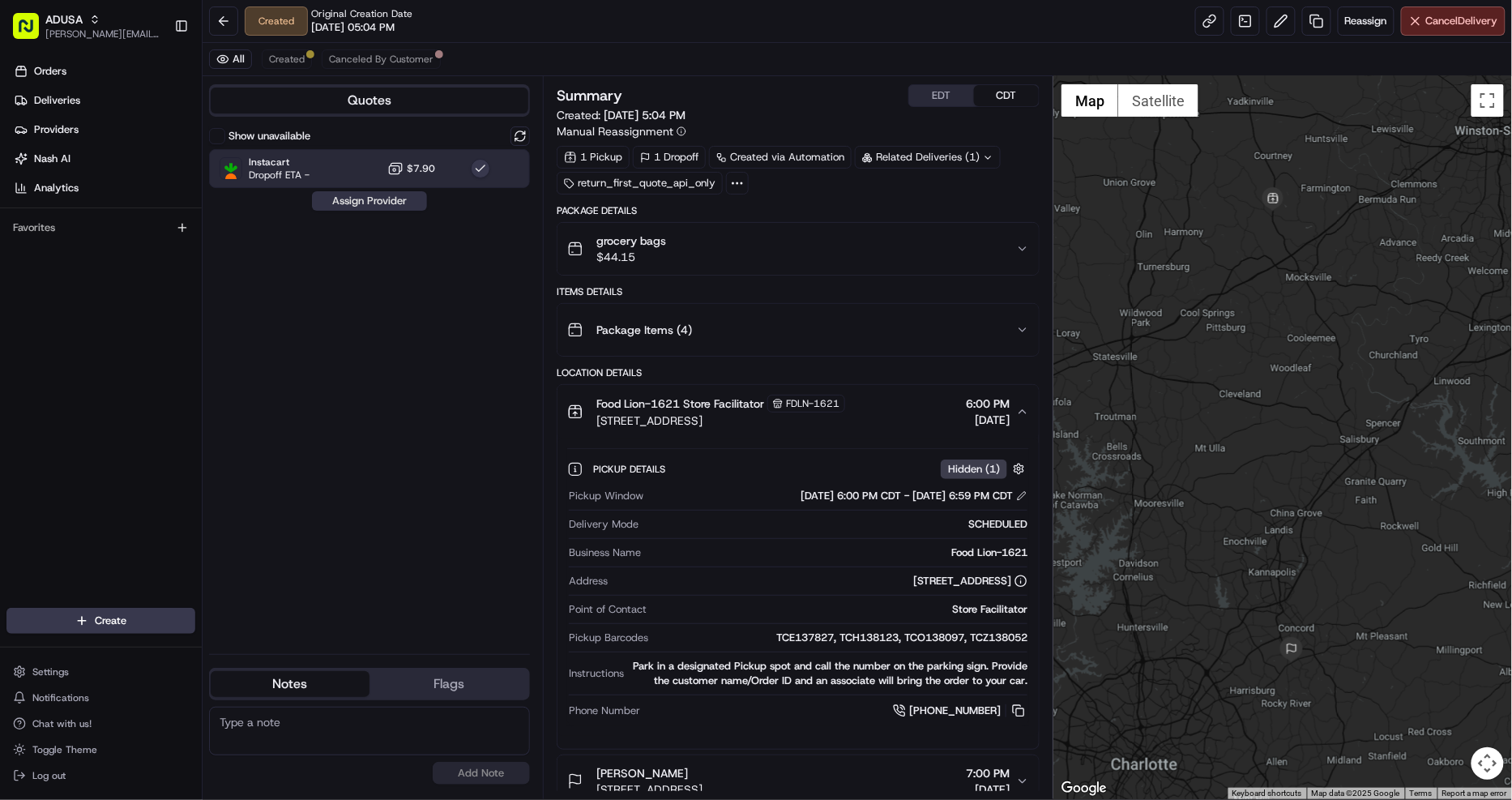
click at [391, 199] on button "Assign Provider" at bounding box center [369, 201] width 115 height 19
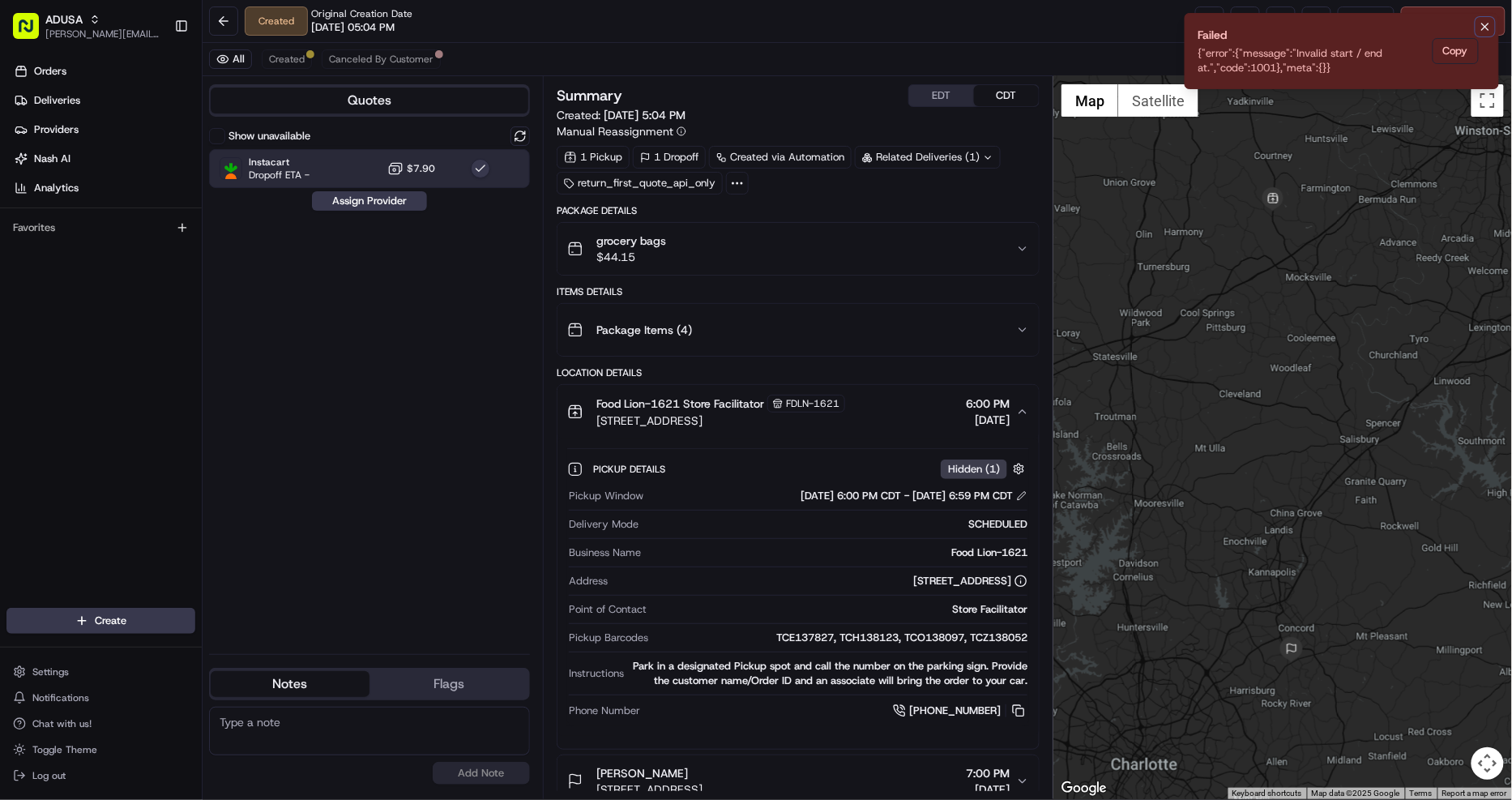
click at [1491, 21] on icon "Notifications (F8)" at bounding box center [1485, 26] width 13 height 13
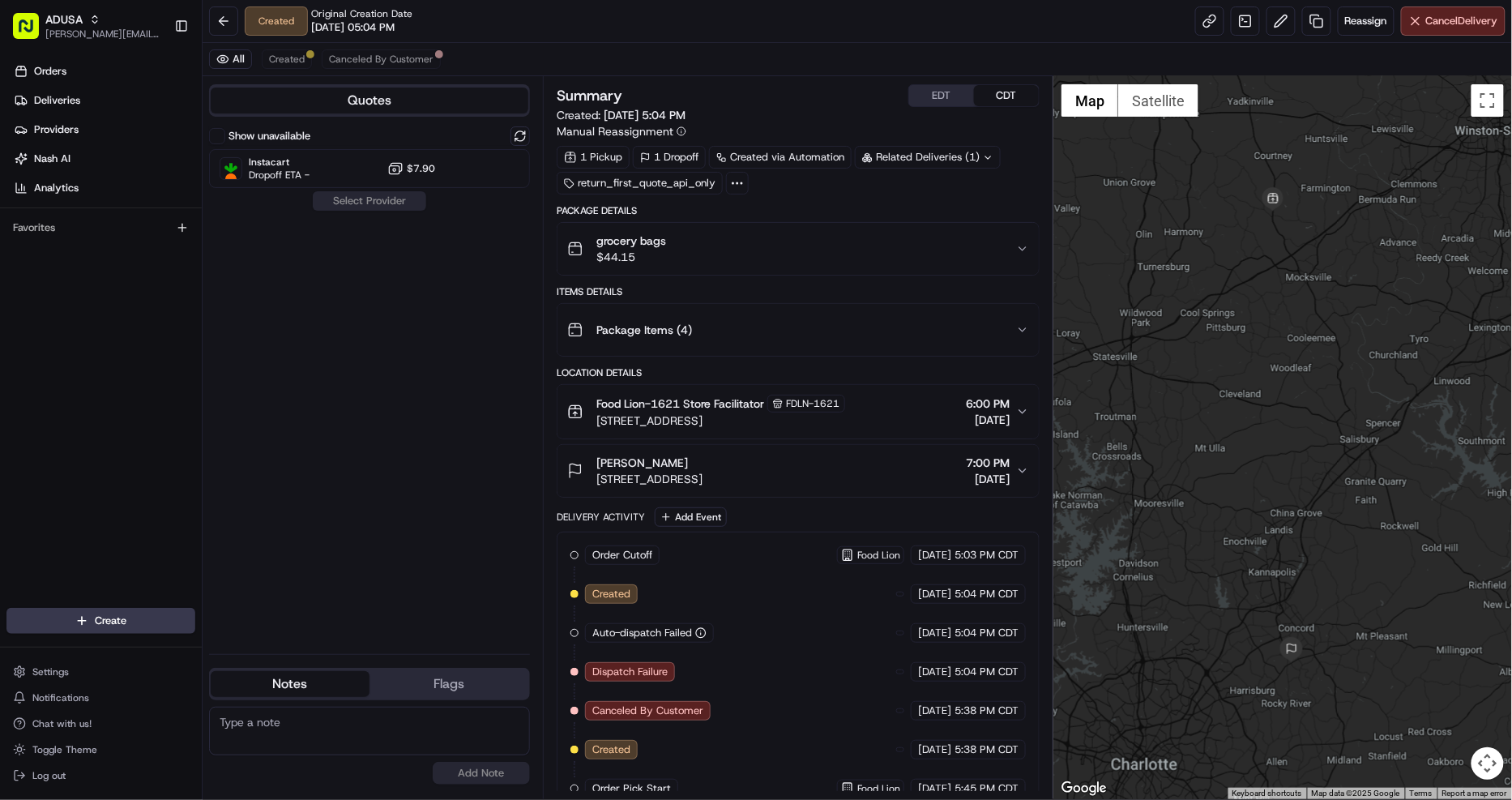
click at [881, 408] on div "Food Lion-1621 Store Facilitator FDLN-1621 [STREET_ADDRESS] 6:00 PM [DATE]" at bounding box center [791, 411] width 449 height 34
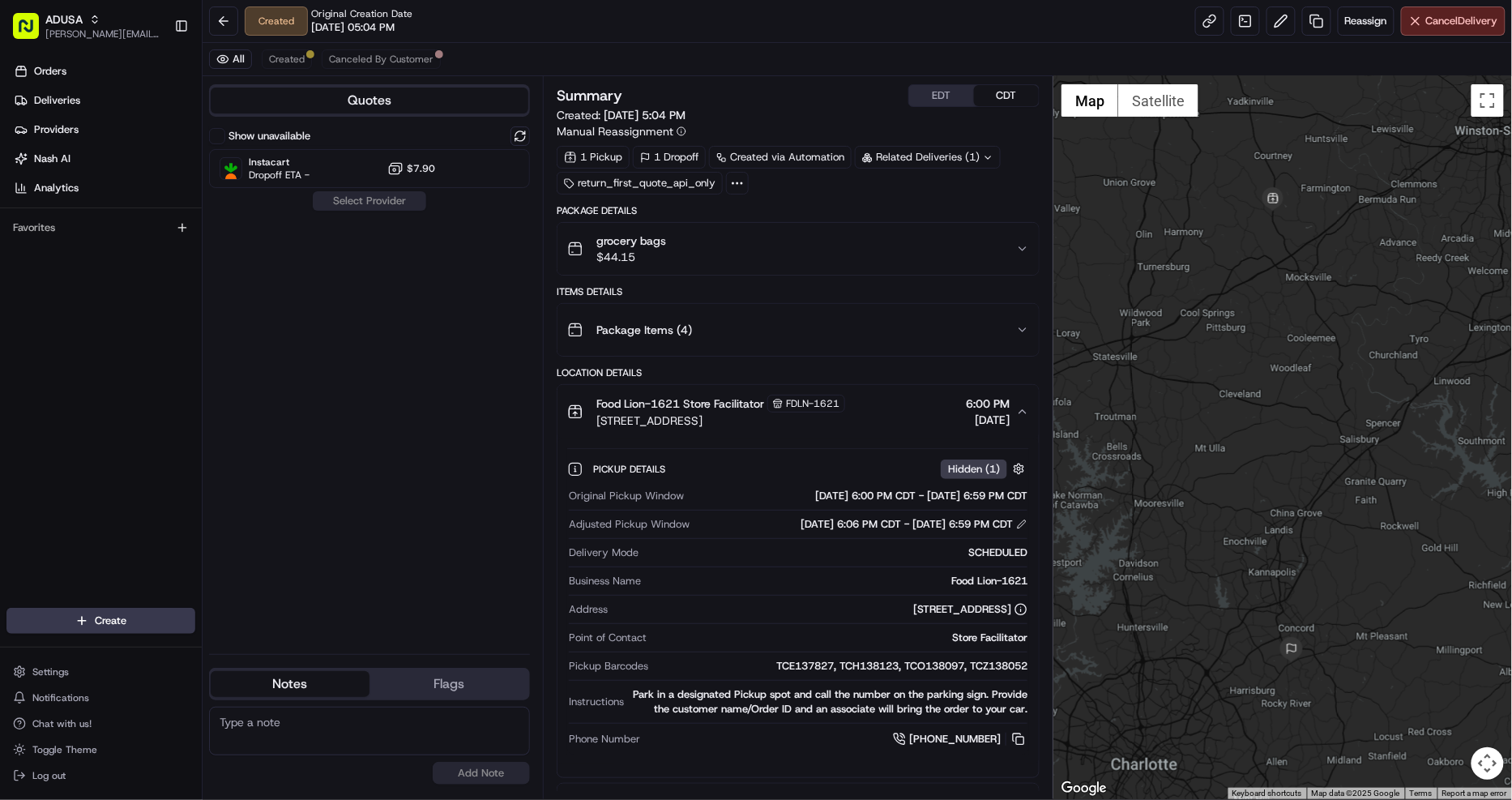
click at [894, 404] on div "Food Lion-1621 Store Facilitator FDLN-1621 [STREET_ADDRESS] 6:00 PM [DATE]" at bounding box center [791, 411] width 449 height 34
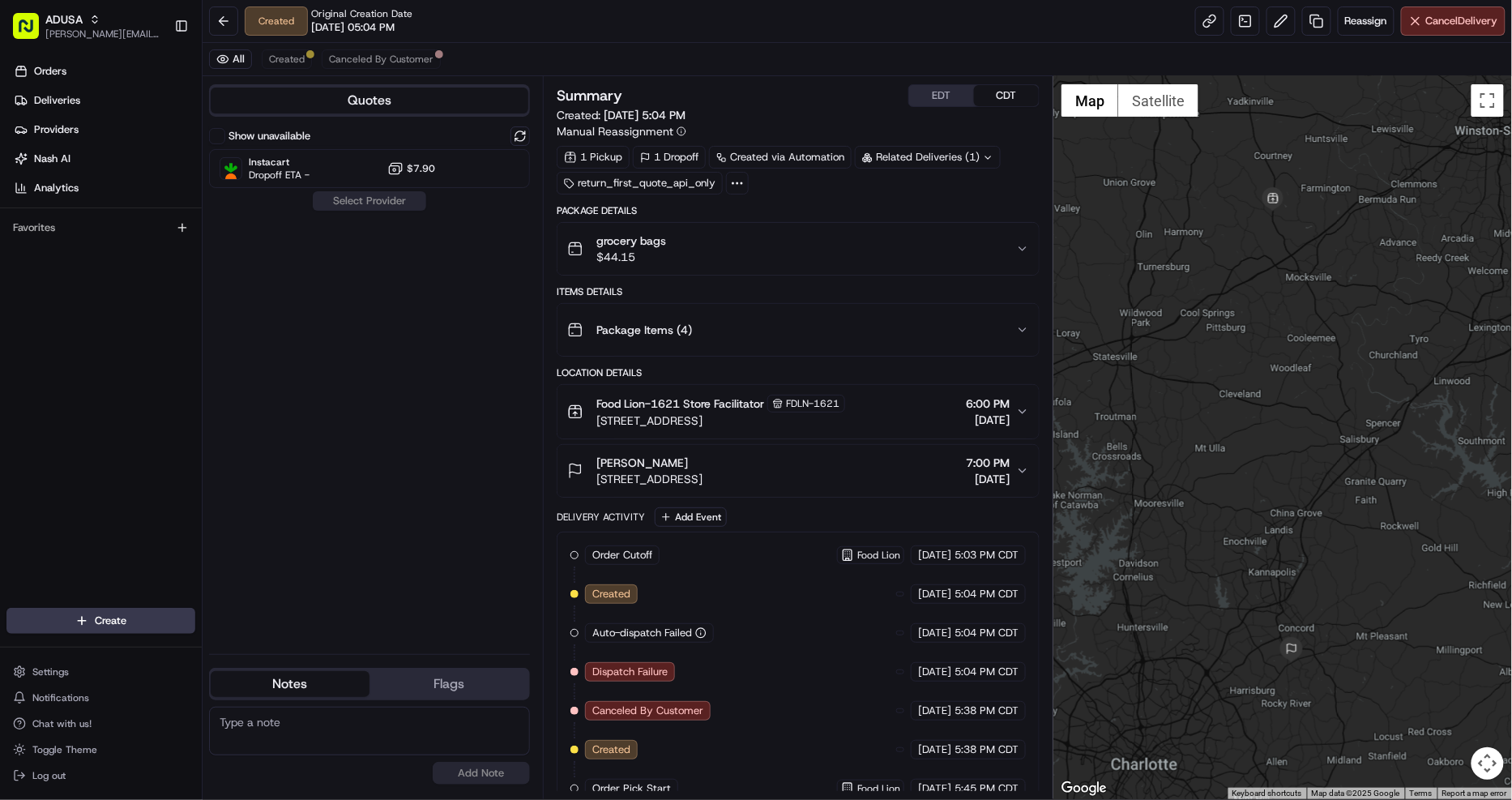
click at [423, 745] on textarea at bounding box center [369, 730] width 321 height 49
type textarea "store info downloaded to Nash incorrectly. order unable to be delivered tonight"
click at [486, 774] on button "Add Note" at bounding box center [481, 774] width 97 height 23
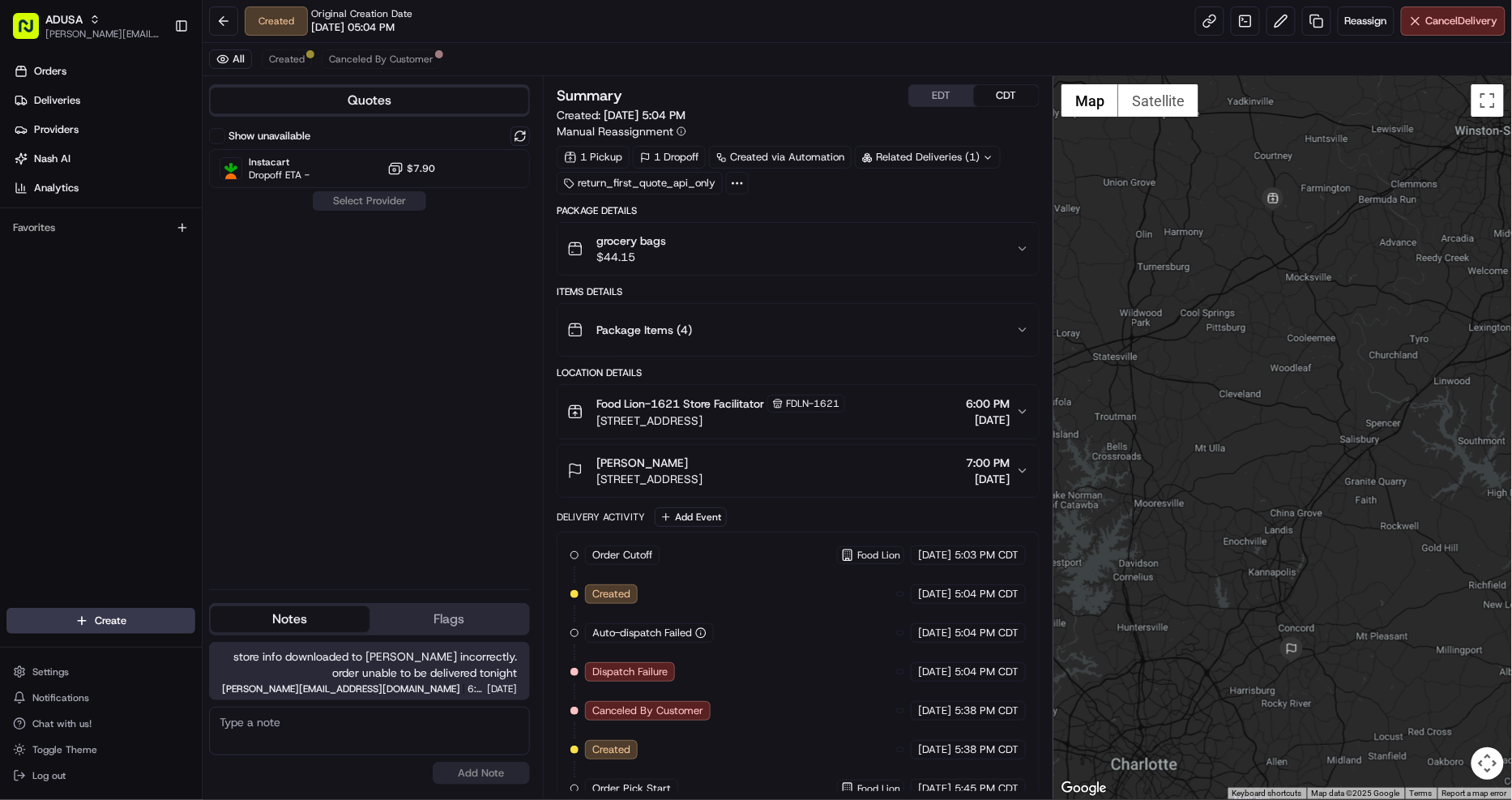
click at [875, 420] on div "Food Lion-1621 Store Facilitator FDLN-1621 3501 U.S. Hwy 601 N, Mocksville, NC …" at bounding box center [791, 411] width 449 height 34
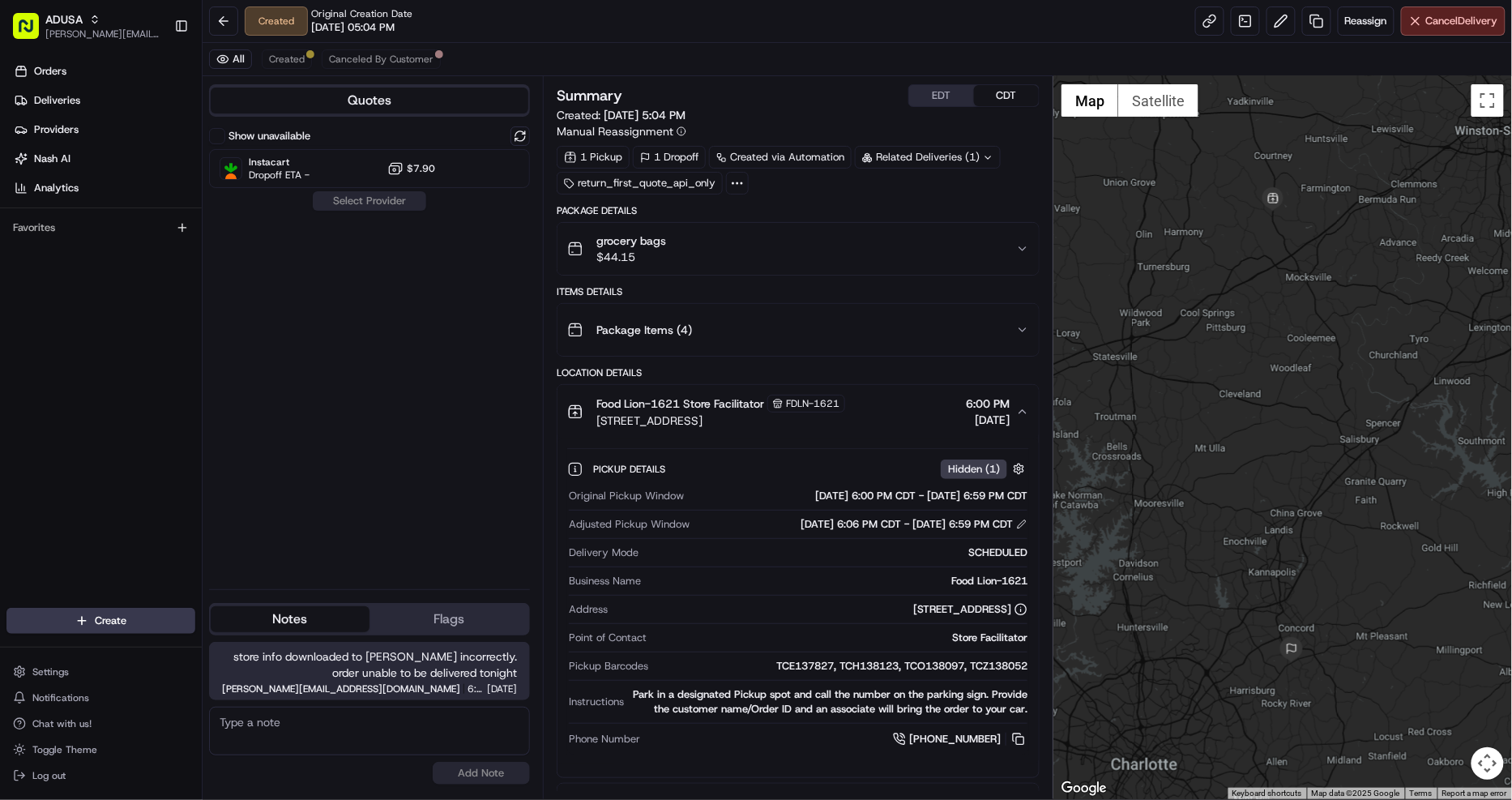
click at [875, 420] on div "Food Lion-1621 Store Facilitator FDLN-1621 3501 U.S. Hwy 601 N, Mocksville, NC …" at bounding box center [791, 411] width 449 height 34
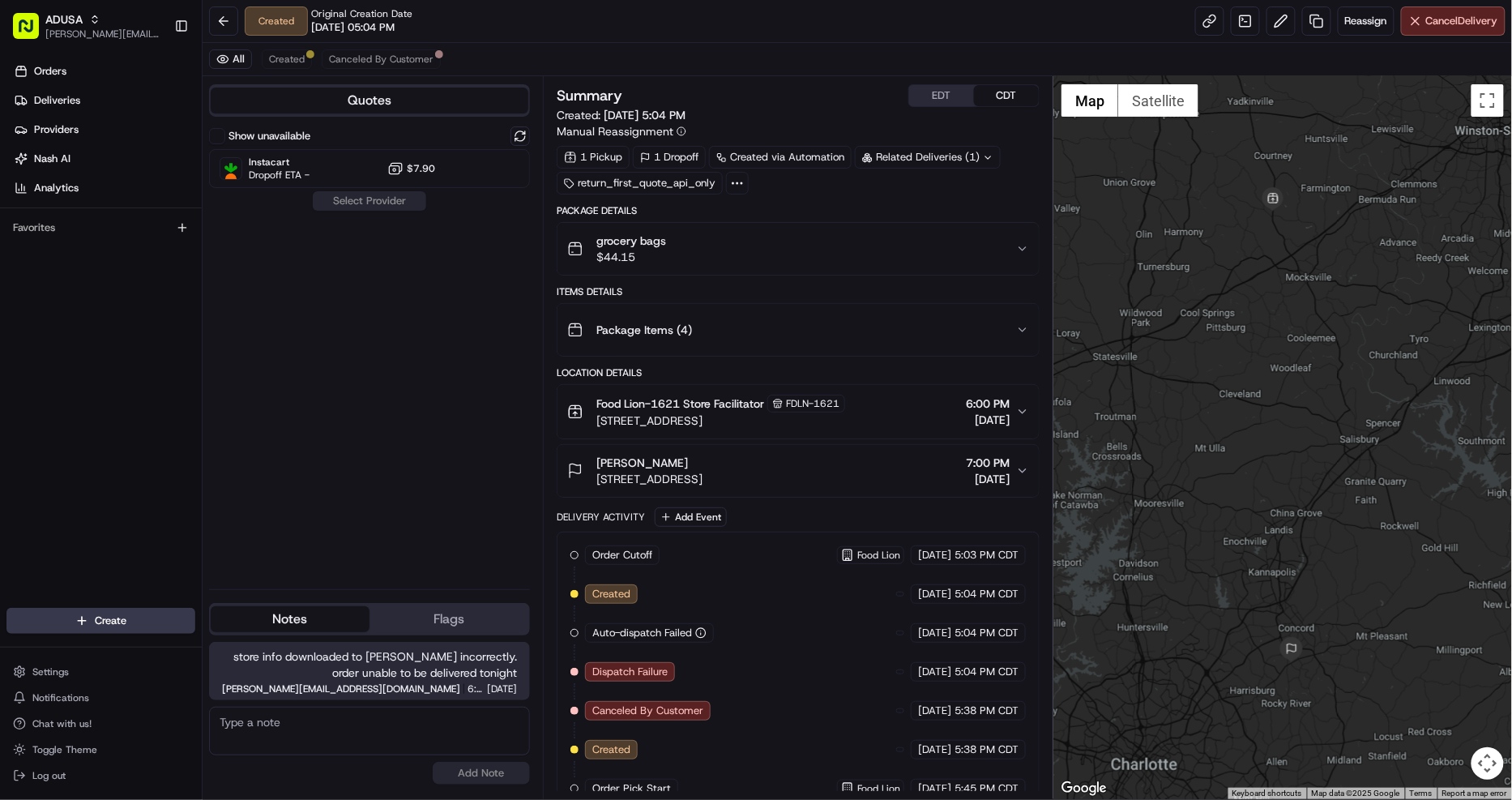
click at [905, 406] on div "Food Lion-1621 Store Facilitator FDLN-1621 3501 U.S. Hwy 601 N, Mocksville, NC …" at bounding box center [791, 411] width 449 height 34
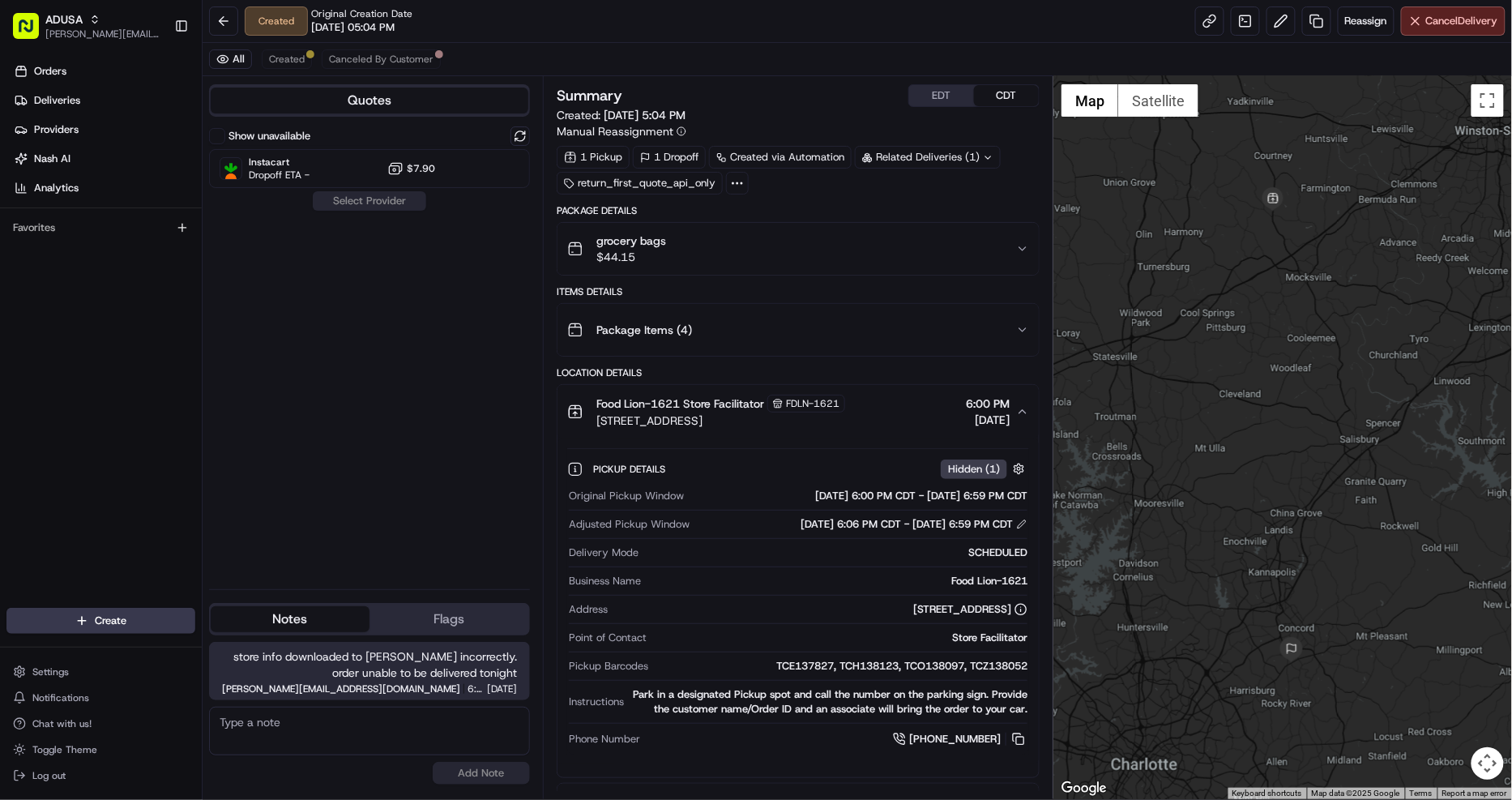
click at [905, 406] on div "Food Lion-1621 Store Facilitator FDLN-1621 3501 U.S. Hwy 601 N, Mocksville, NC …" at bounding box center [791, 411] width 449 height 34
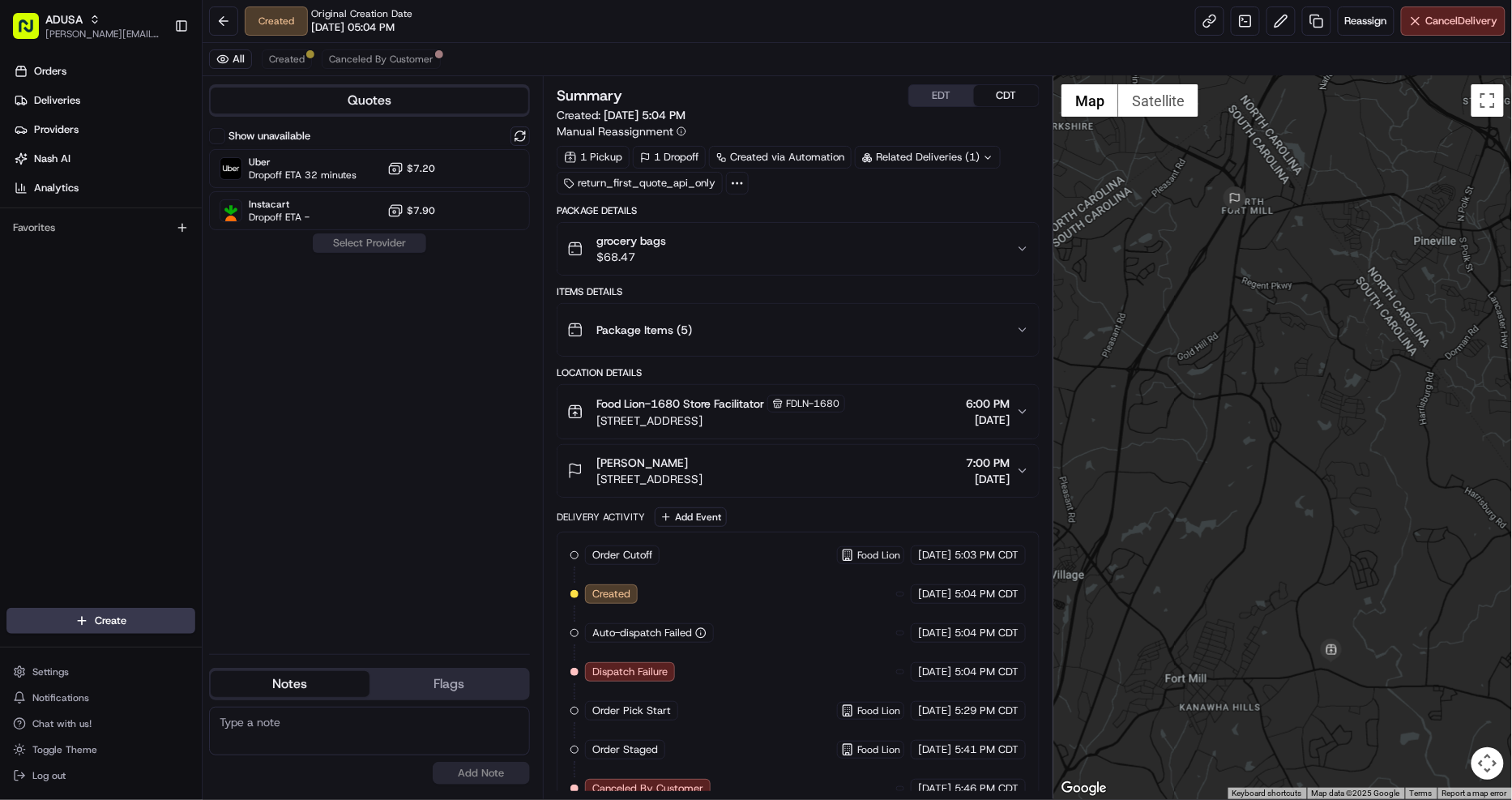
click at [823, 401] on span "FDLN-1680" at bounding box center [812, 403] width 54 height 13
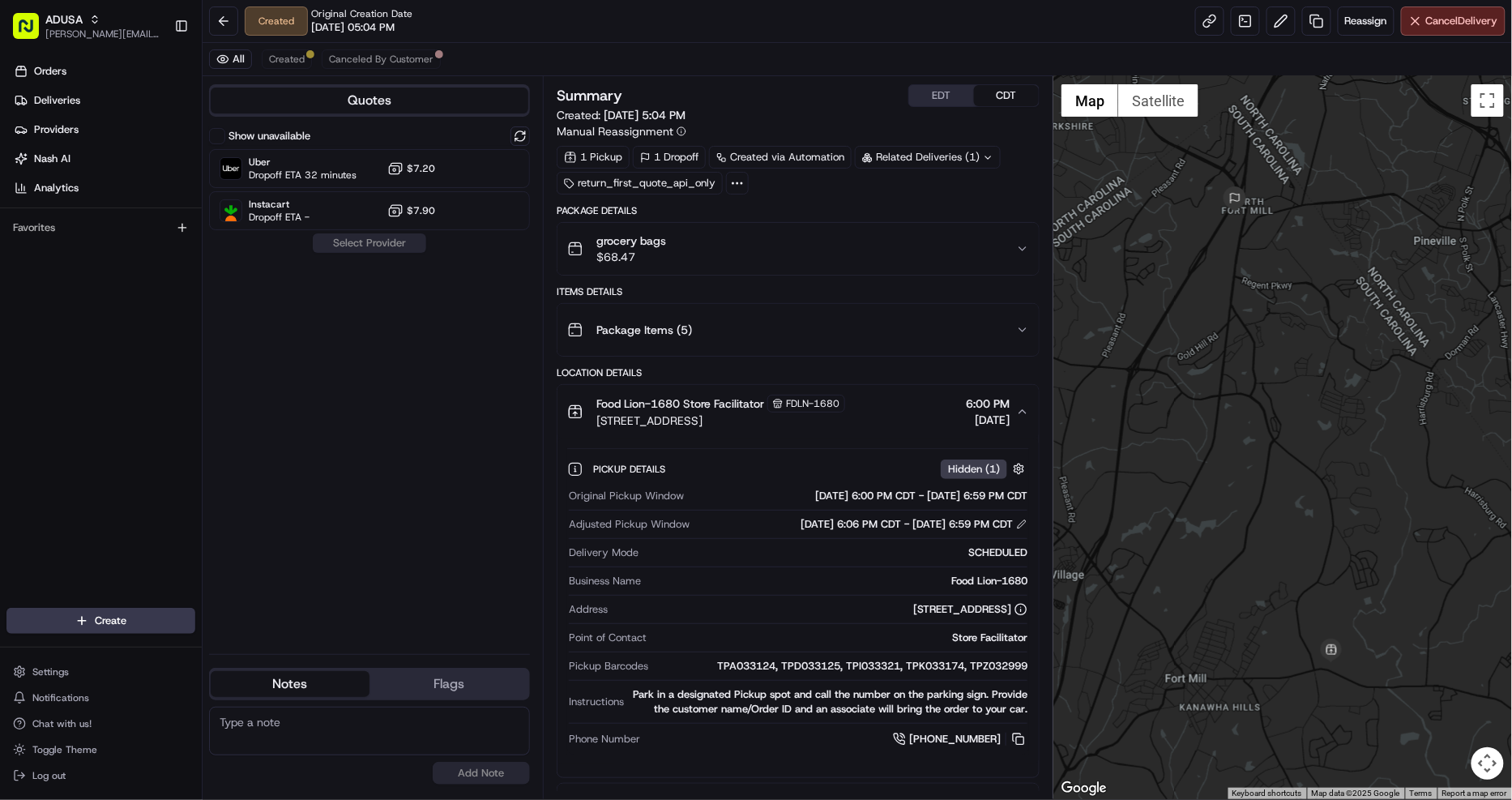
drag, startPoint x: 928, startPoint y: 407, endPoint x: 610, endPoint y: 513, distance: 335.2
click at [927, 408] on div "Food Lion-1680 Store Facilitator FDLN-1680 1360 SC-160, Fort Mill, SC 29715, US…" at bounding box center [791, 411] width 449 height 34
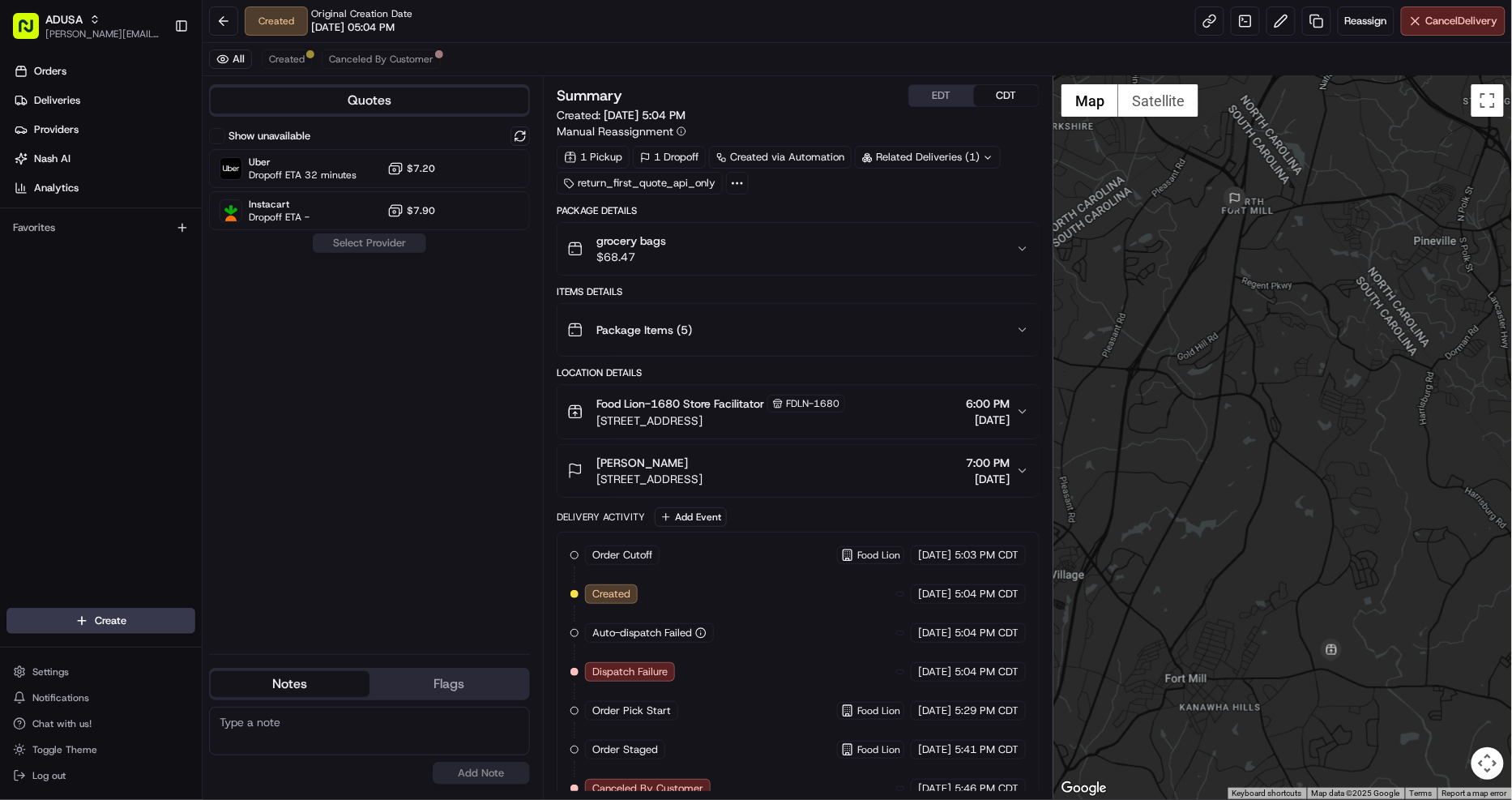
click at [361, 738] on textarea at bounding box center [369, 730] width 321 height 49
type textarea "store info downloaded to Nash incorrectly so order is unable to be delivered to…"
click at [478, 771] on button "Add Note" at bounding box center [481, 774] width 97 height 23
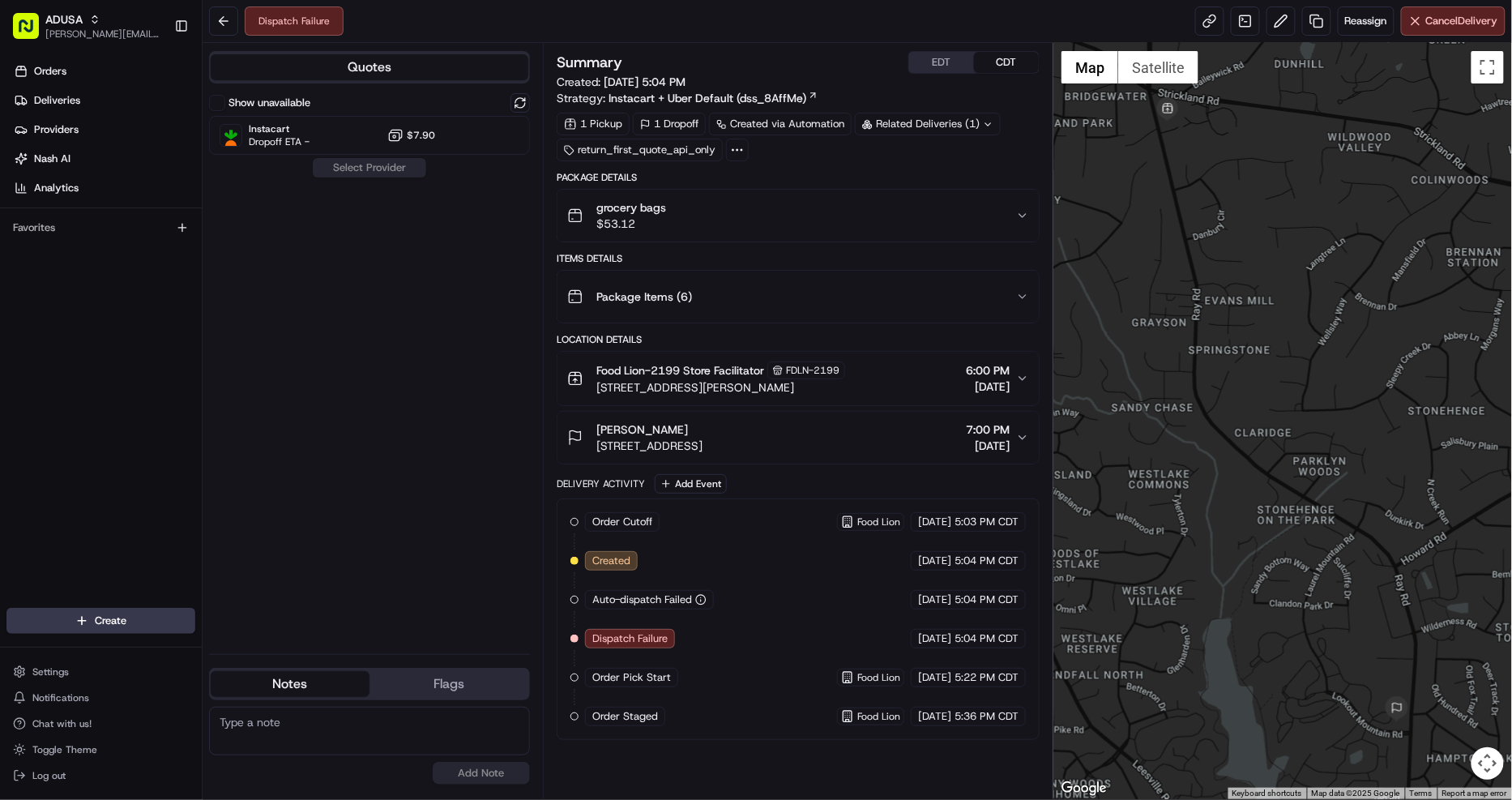
click at [910, 208] on div "grocery bags $53.12" at bounding box center [791, 215] width 449 height 33
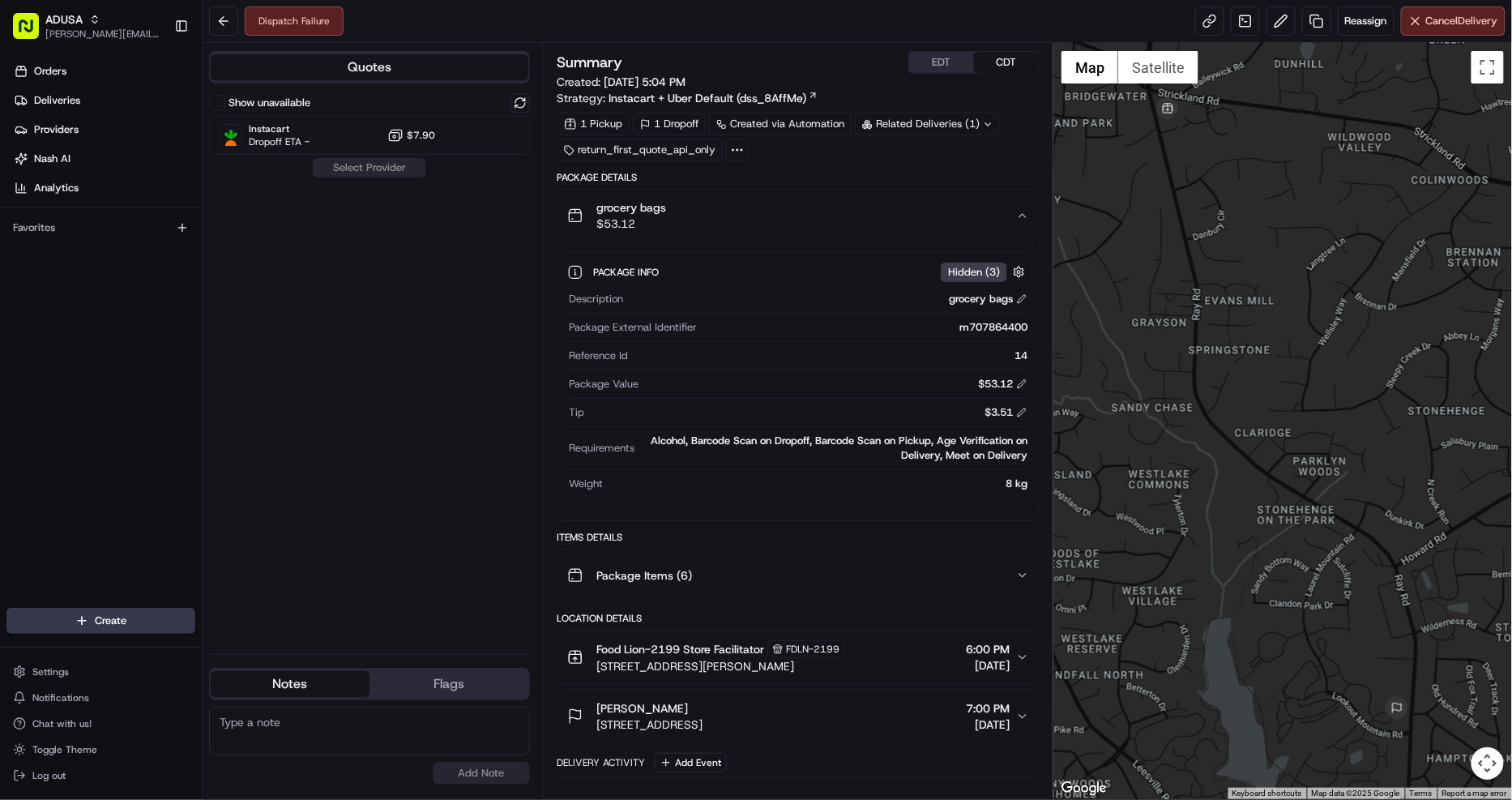
click at [910, 208] on div "grocery bags $53.12" at bounding box center [791, 215] width 449 height 33
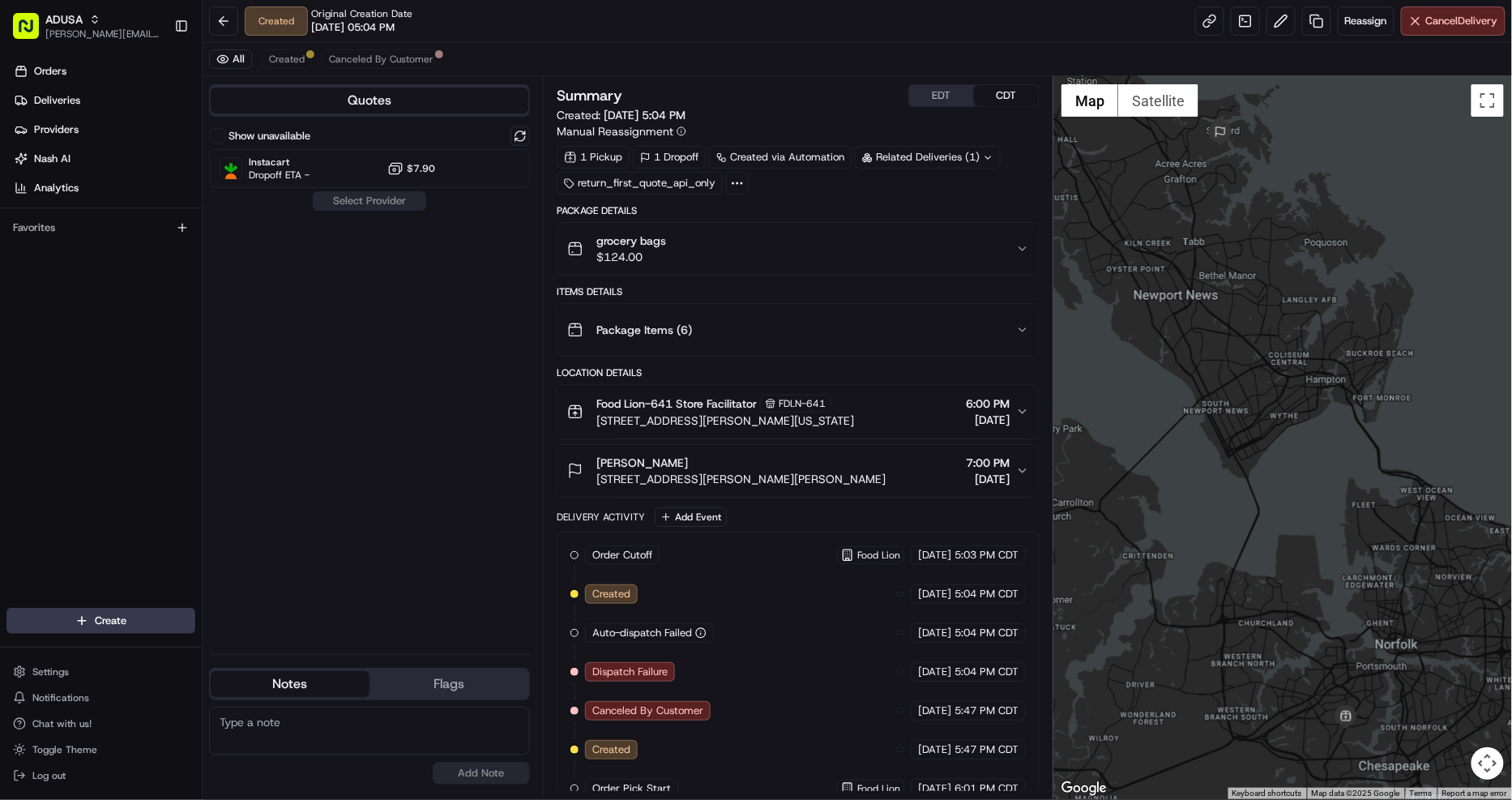
click at [919, 335] on div "Package Items ( 6 )" at bounding box center [791, 330] width 449 height 33
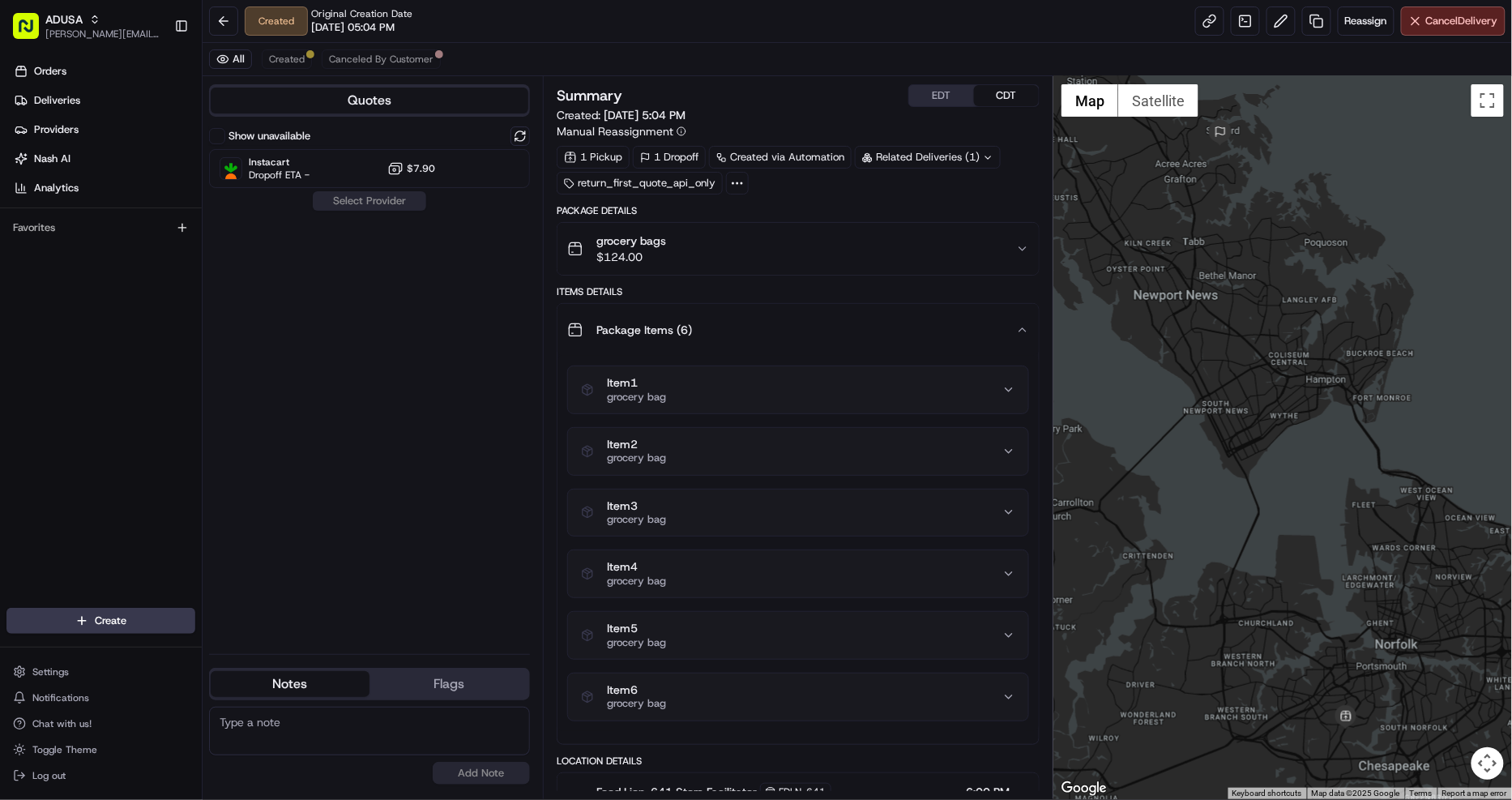
click at [919, 335] on div "Package Items ( 6 )" at bounding box center [791, 330] width 449 height 33
click at [903, 255] on div "grocery bags $124.00" at bounding box center [791, 249] width 449 height 33
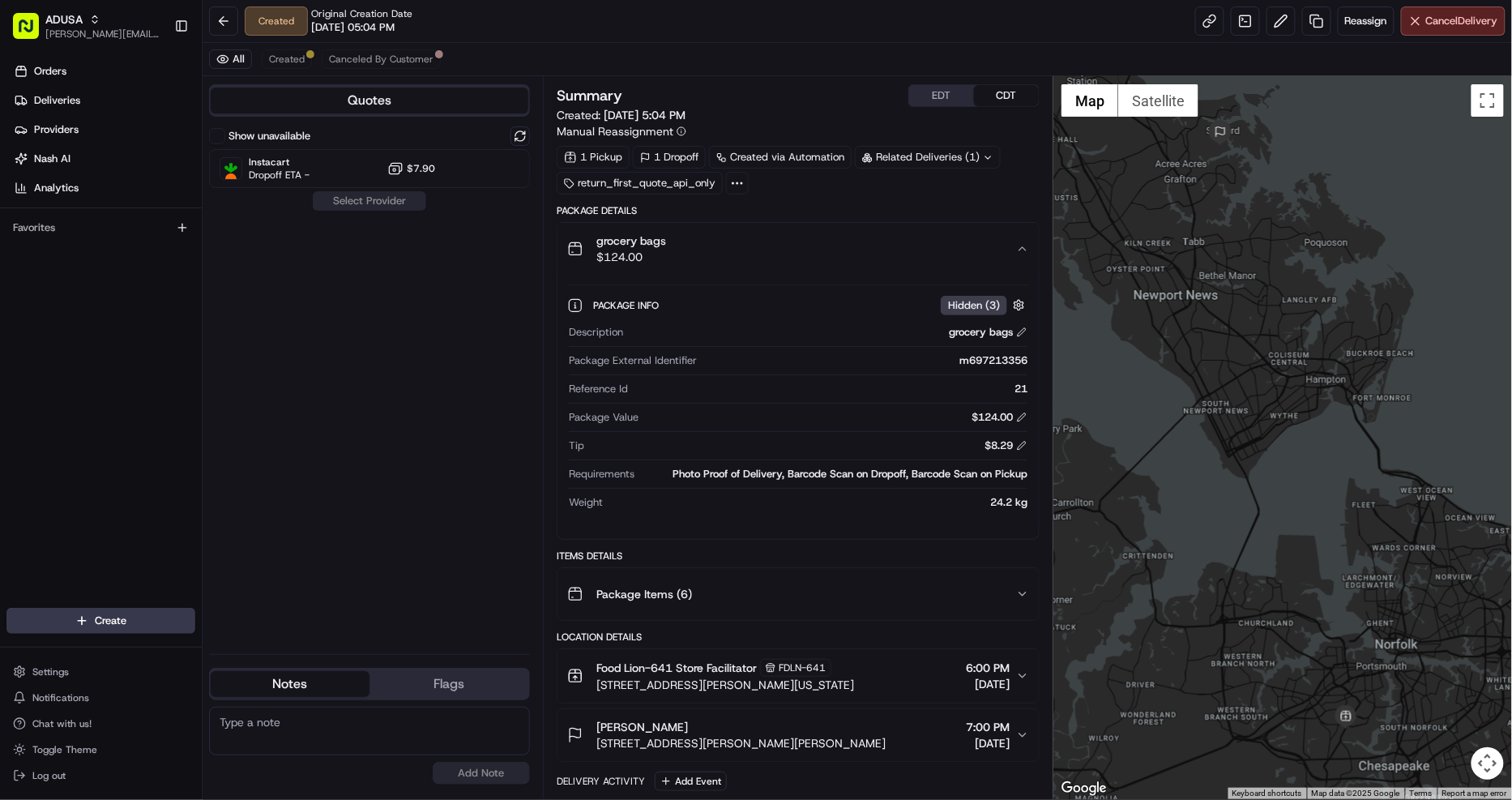
click at [903, 255] on div "grocery bags $124.00" at bounding box center [791, 249] width 449 height 33
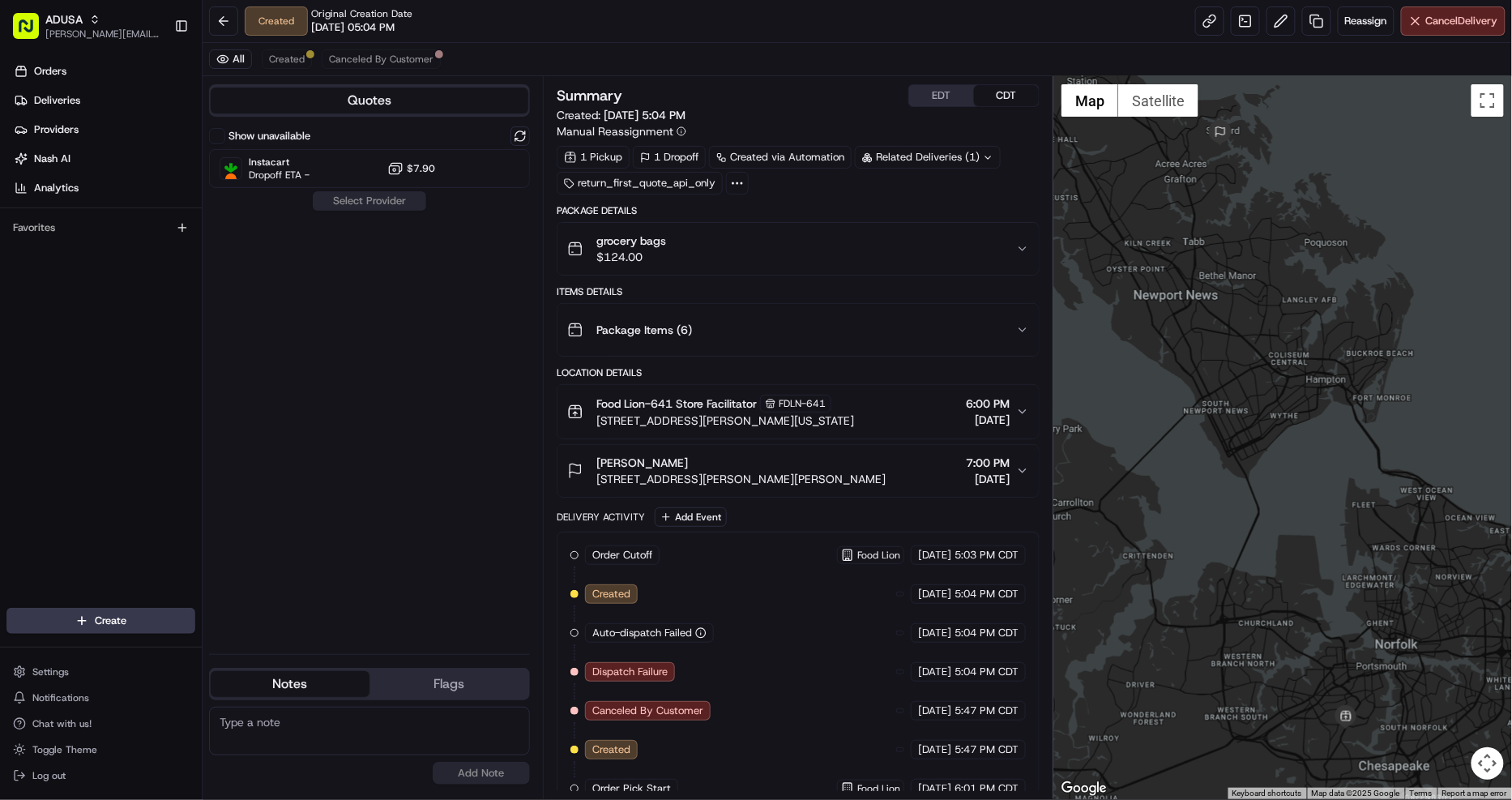
click at [244, 138] on label "Show unavailable" at bounding box center [269, 136] width 82 height 15
click at [225, 138] on button "Show unavailable" at bounding box center [217, 136] width 16 height 16
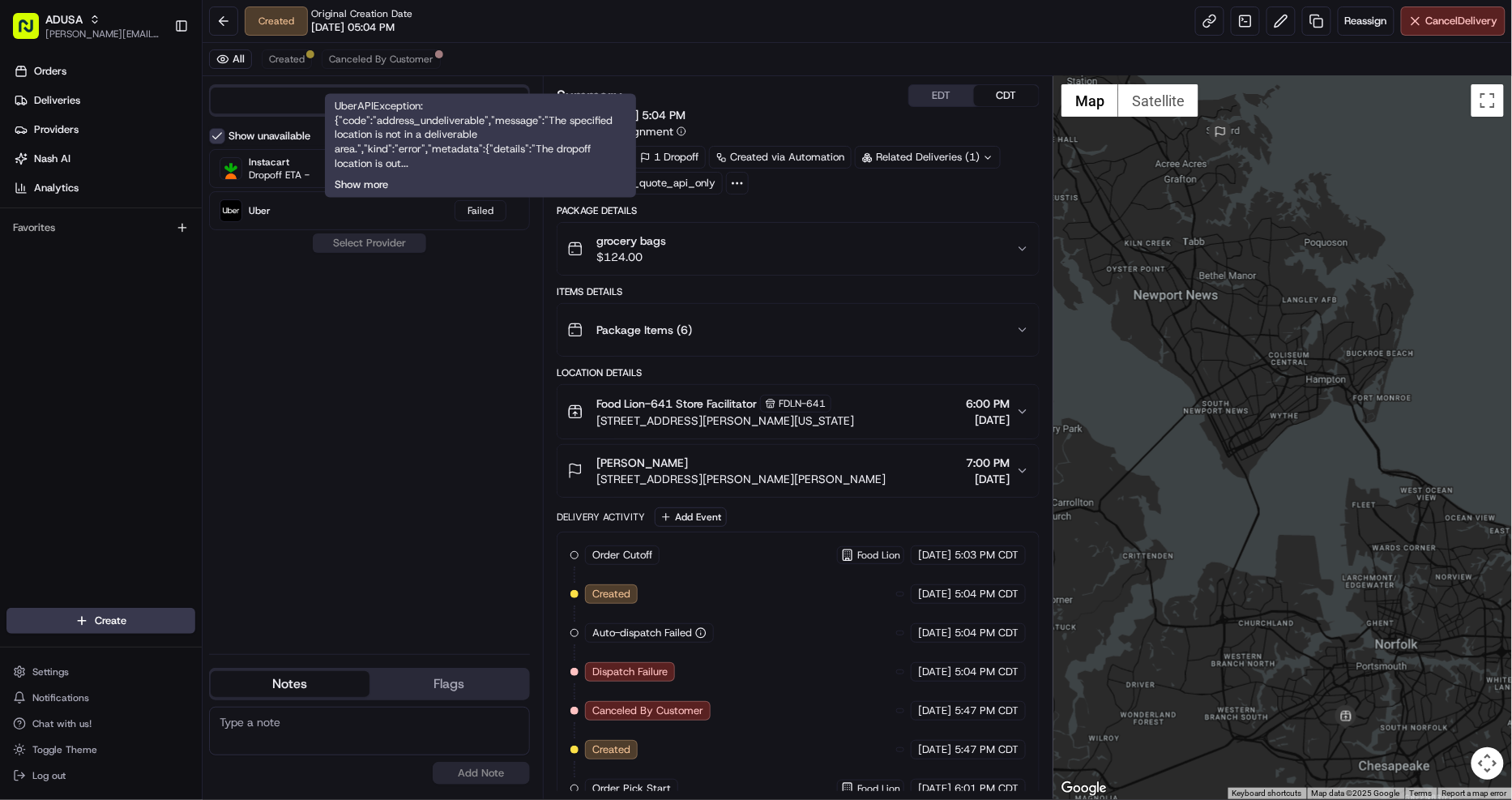
click at [375, 181] on button "Show more" at bounding box center [361, 185] width 54 height 15
click at [375, 181] on button "Show less" at bounding box center [357, 184] width 47 height 15
click at [454, 470] on div "Show unavailable Instacart Dropoff ETA - $7.90 Uber Failed Select Provider" at bounding box center [369, 383] width 321 height 514
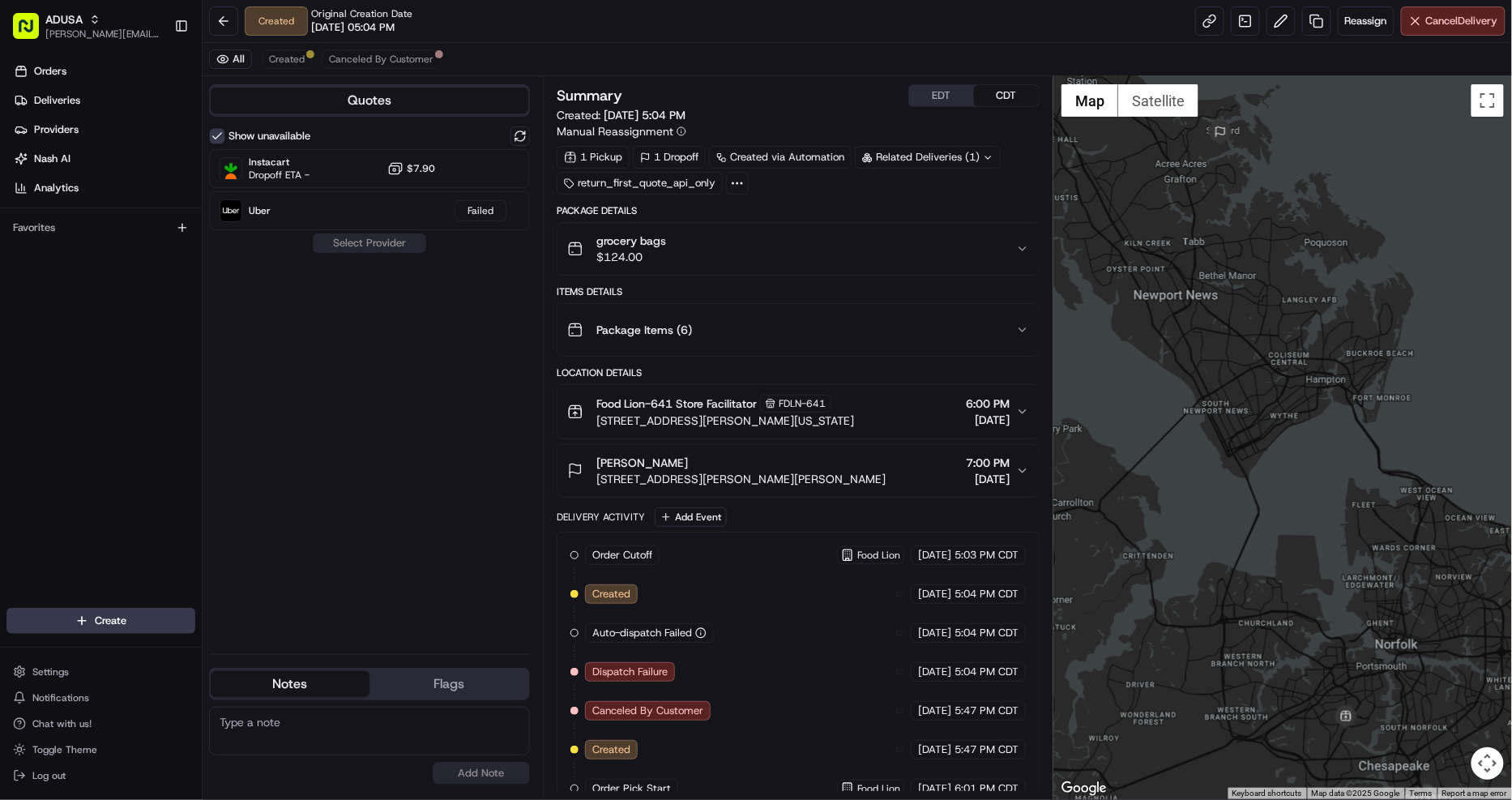
click at [853, 411] on div "Food Lion-641 Store Facilitator FDLN-641" at bounding box center [725, 403] width 257 height 18
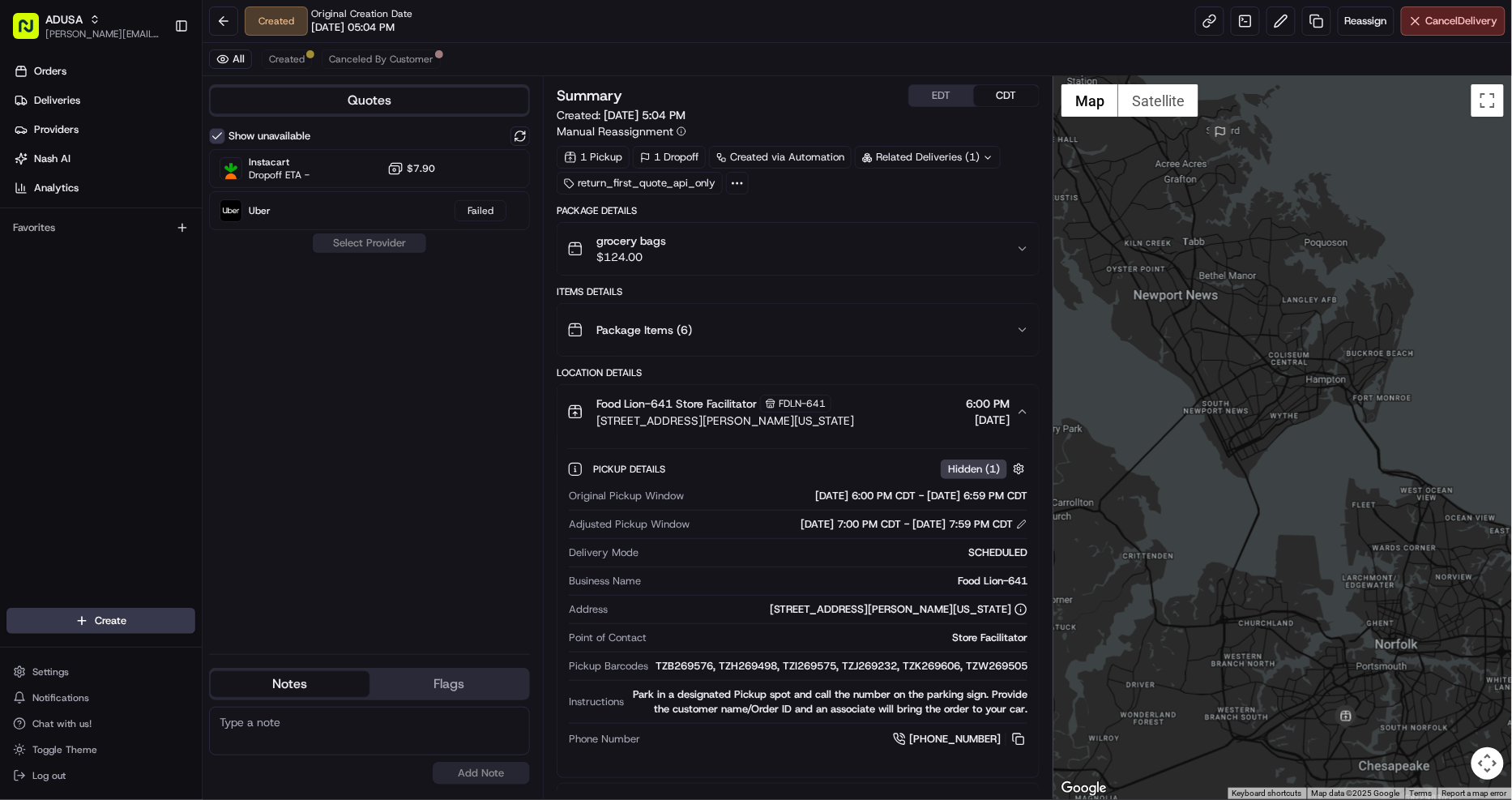
click at [853, 411] on div "Food Lion-641 Store Facilitator FDLN-641" at bounding box center [725, 403] width 257 height 18
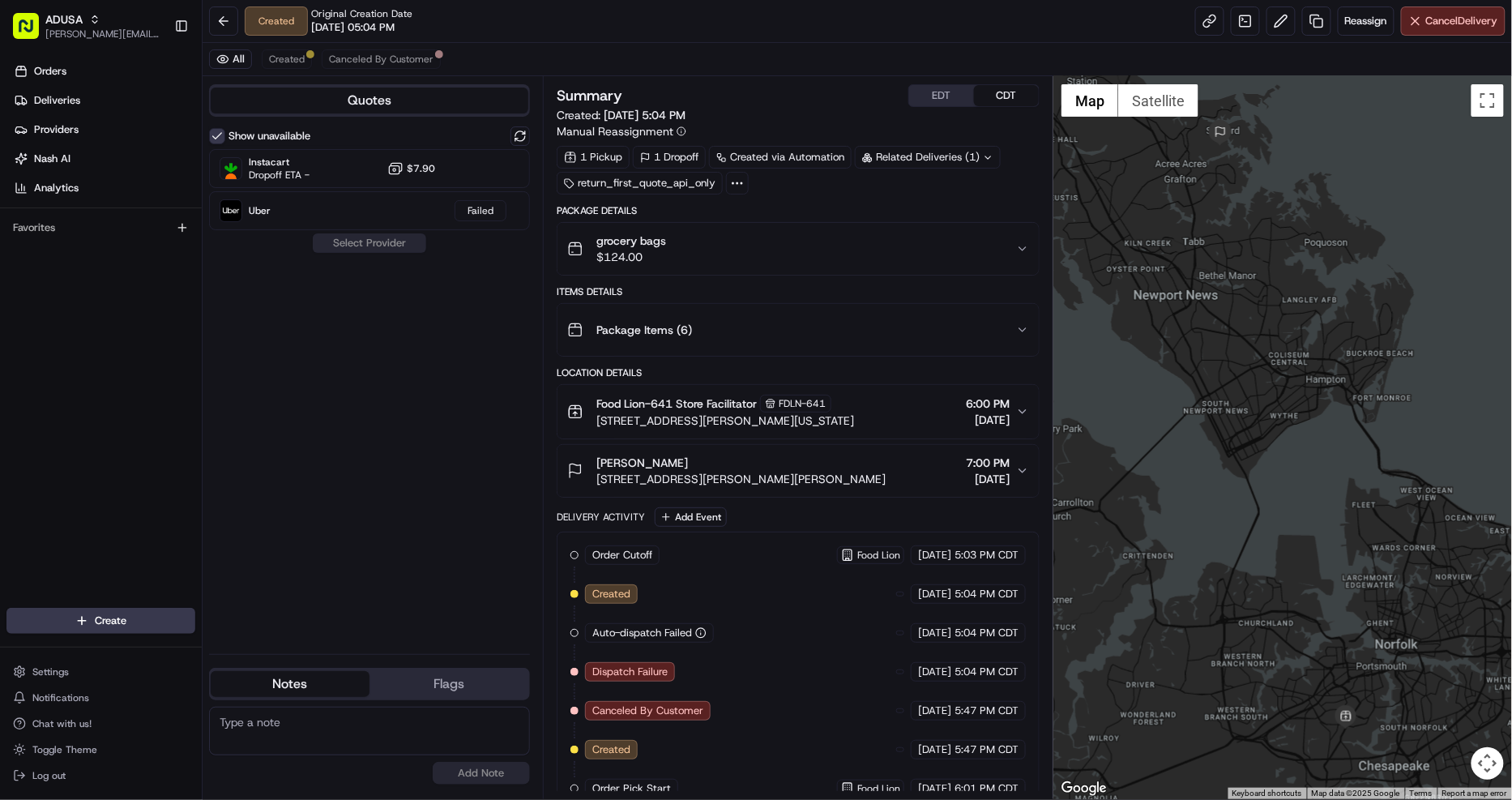
click at [879, 430] on button "Food Lion-641 Store Facilitator FDLN-641 8100 George Washington Hwy, Portsmouth…" at bounding box center [798, 411] width 481 height 54
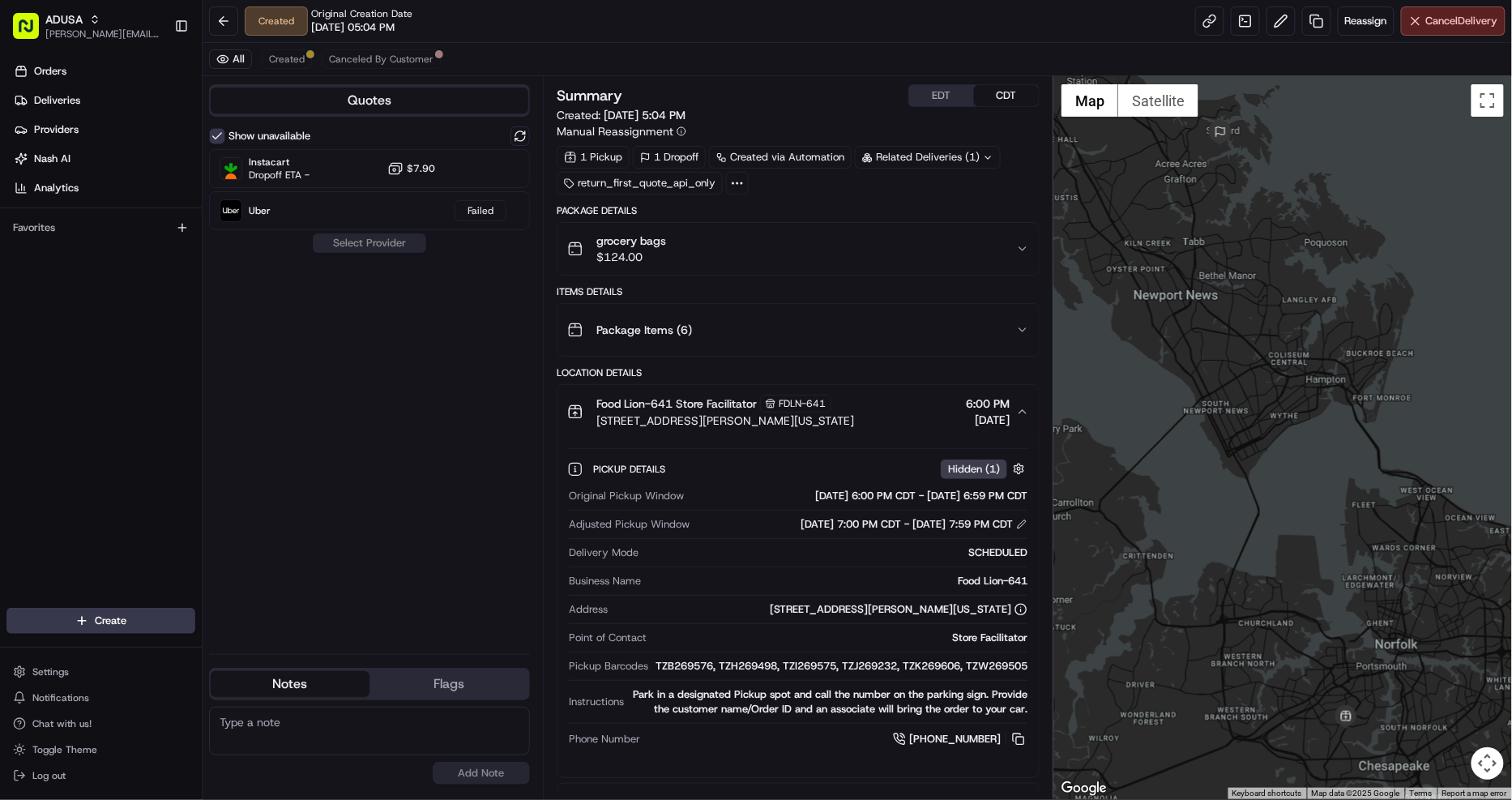
click at [251, 733] on textarea at bounding box center [369, 730] width 321 height 49
click at [392, 719] on textarea "store info did not download to NAsh correctly." at bounding box center [369, 730] width 321 height 49
type textarea "store info did not download to Nash correctly. order unable to be delivered ton…"
click at [488, 770] on button "Add Note" at bounding box center [481, 774] width 97 height 23
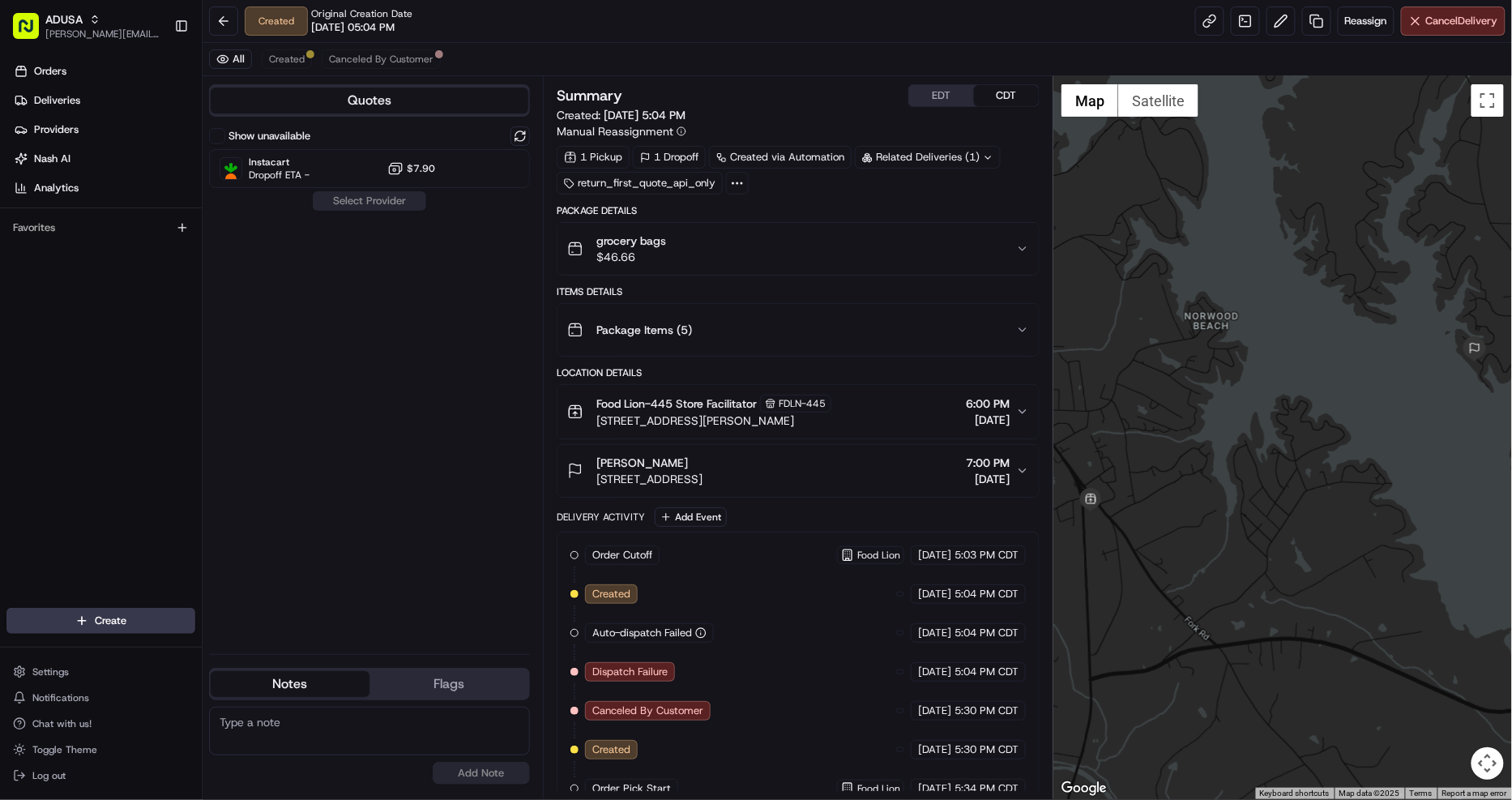
click at [808, 247] on div "grocery bags $46.66" at bounding box center [791, 249] width 449 height 33
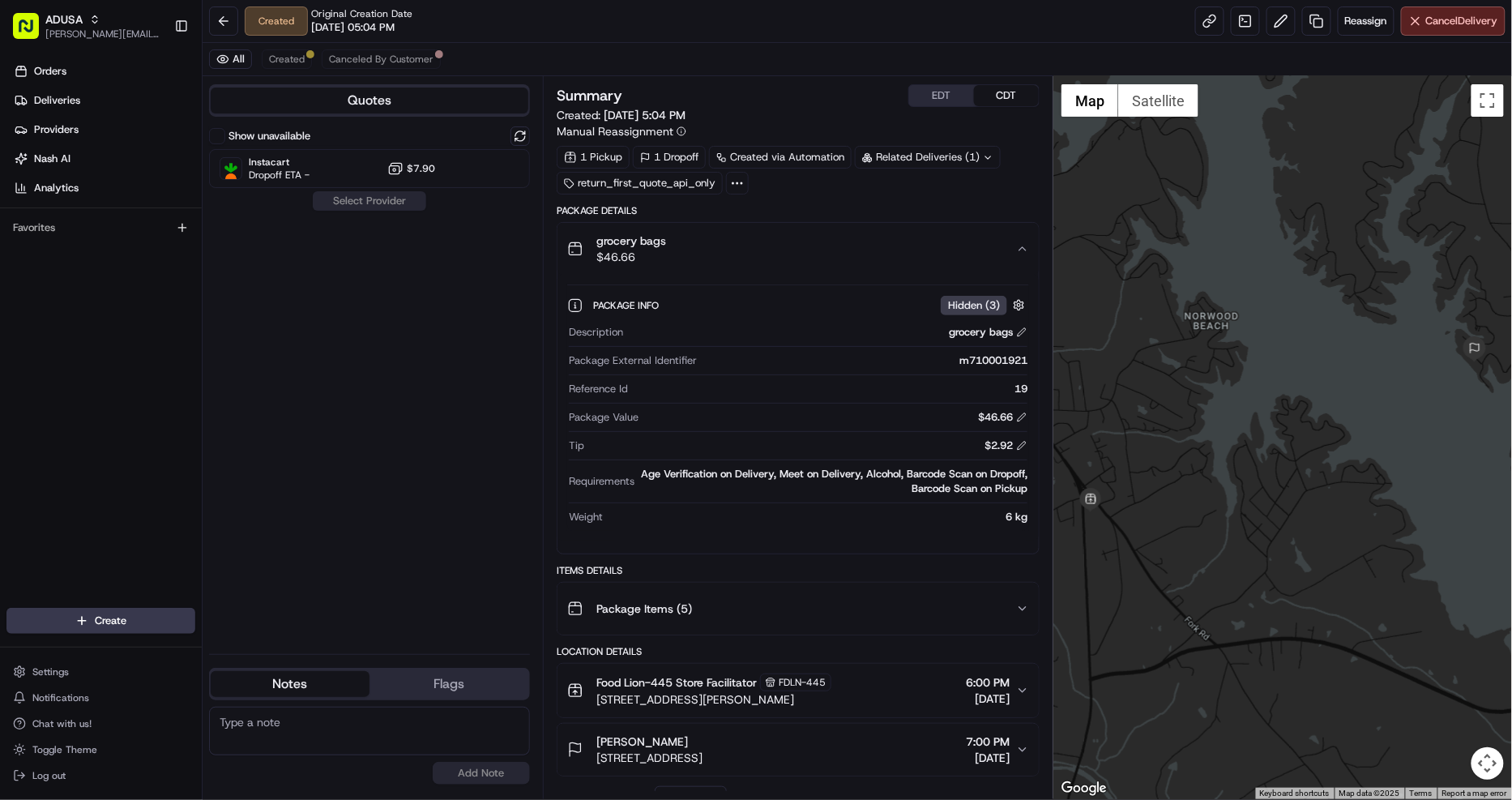
click at [808, 247] on div "grocery bags $46.66" at bounding box center [791, 249] width 449 height 33
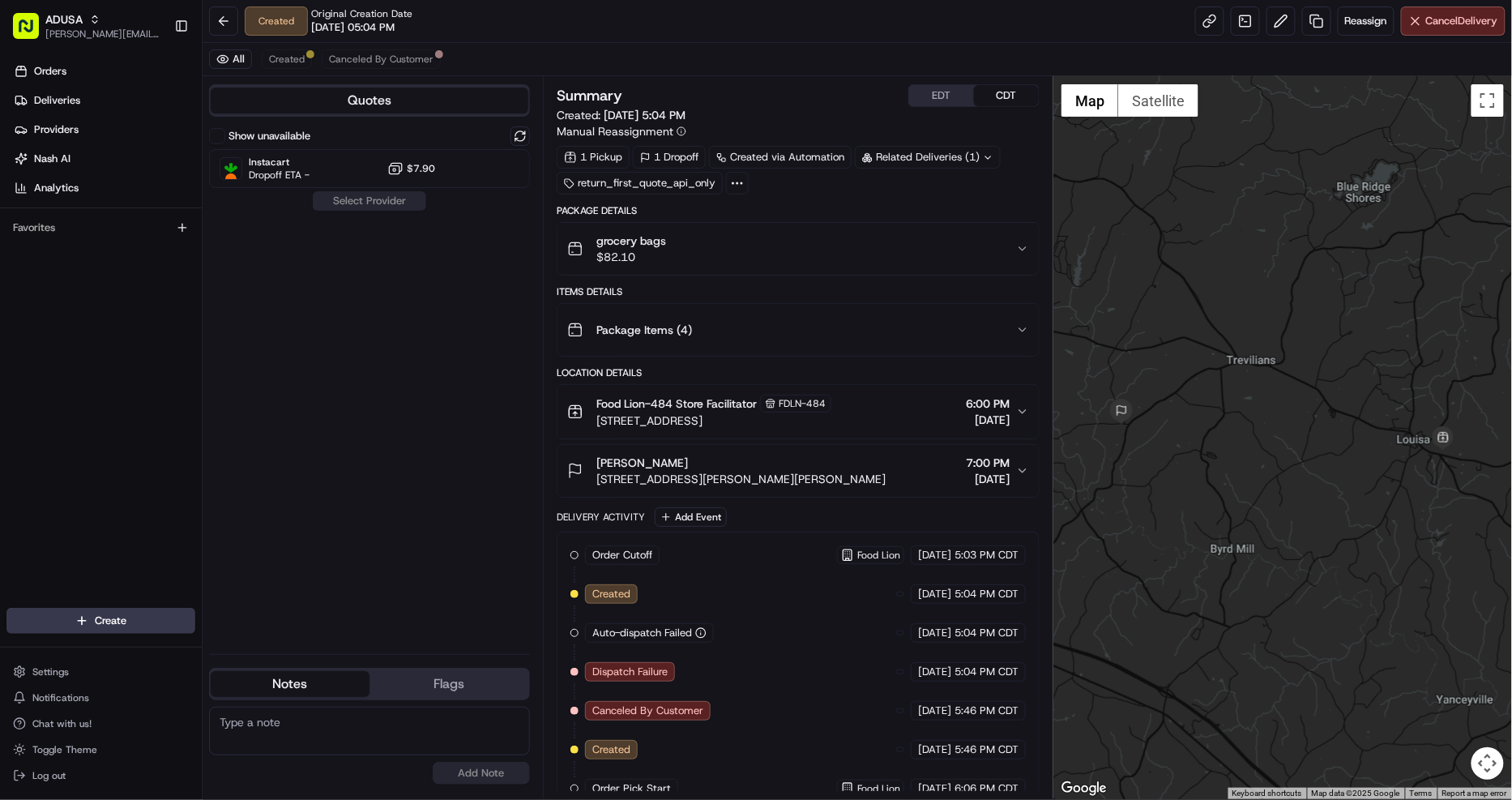
click at [851, 250] on div "grocery bags $82.10" at bounding box center [791, 249] width 449 height 33
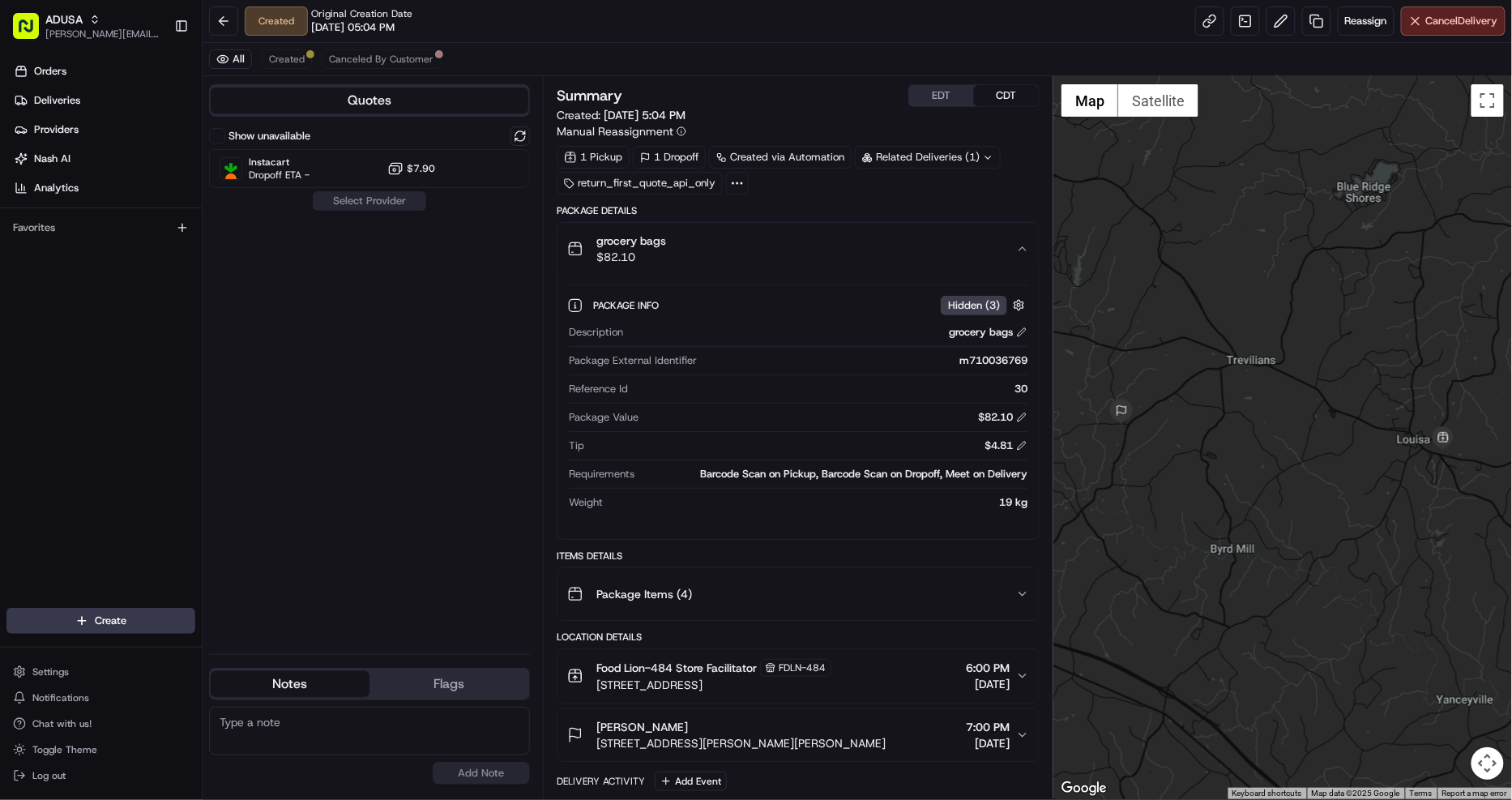
click at [851, 250] on div "grocery bags $82.10" at bounding box center [791, 249] width 449 height 33
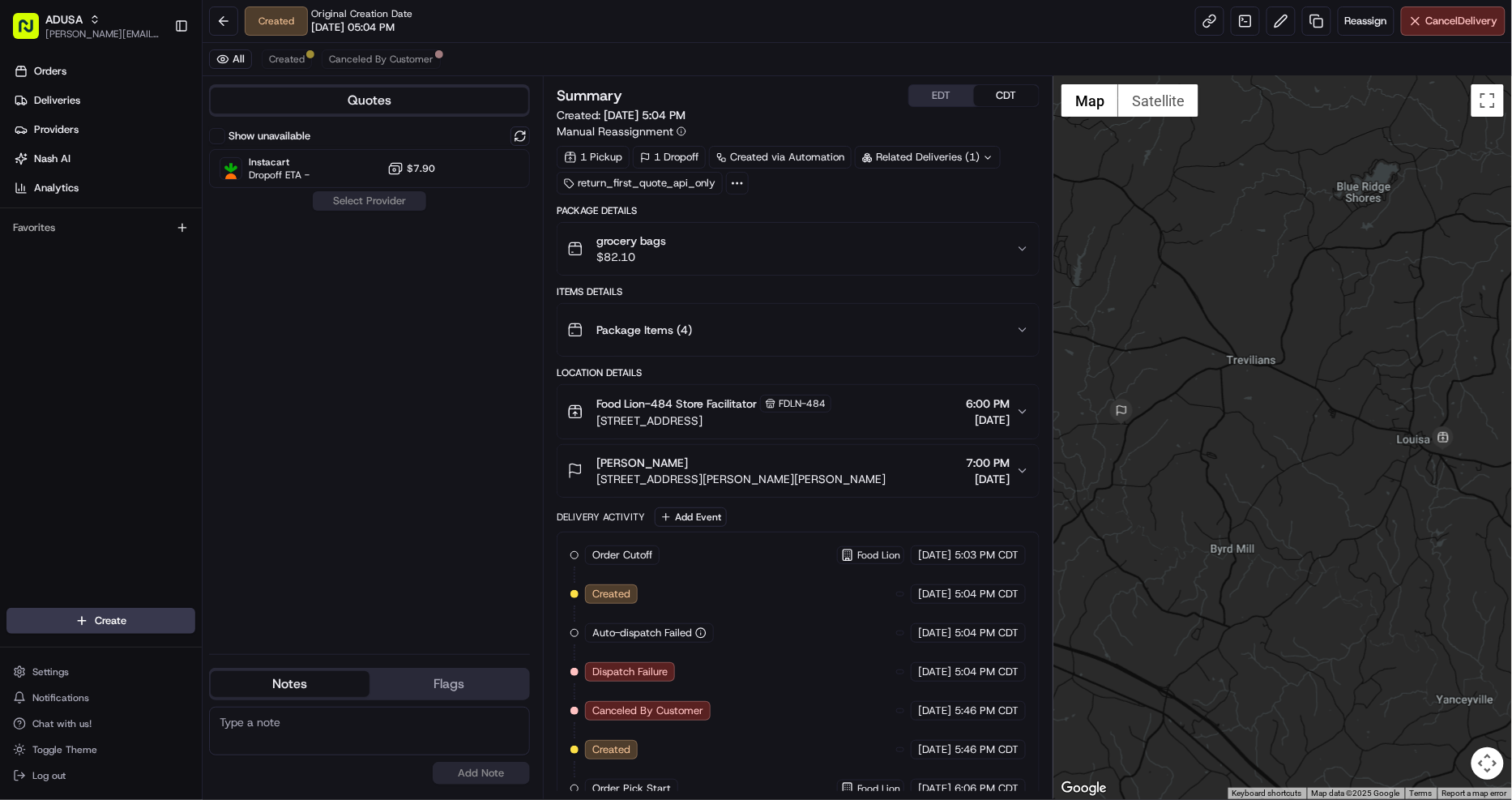
click at [878, 411] on div "Food Lion-484 Store Facilitator FDLN-484 501 E Main St, Louisa, VA 23093, US 6:…" at bounding box center [791, 411] width 449 height 34
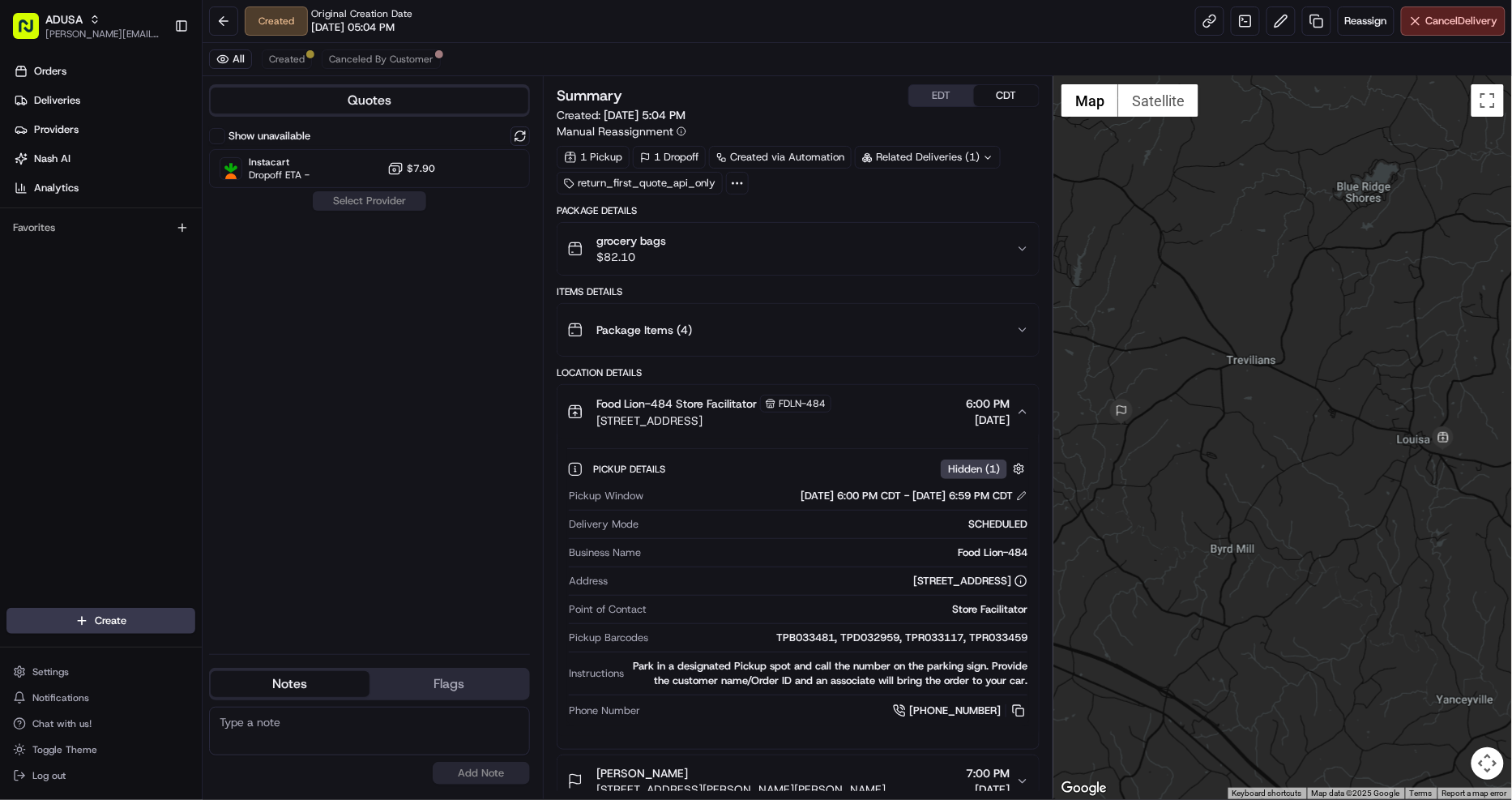
click at [878, 411] on div "Food Lion-484 Store Facilitator FDLN-484 501 E Main St, Louisa, VA 23093, US 6:…" at bounding box center [791, 411] width 449 height 34
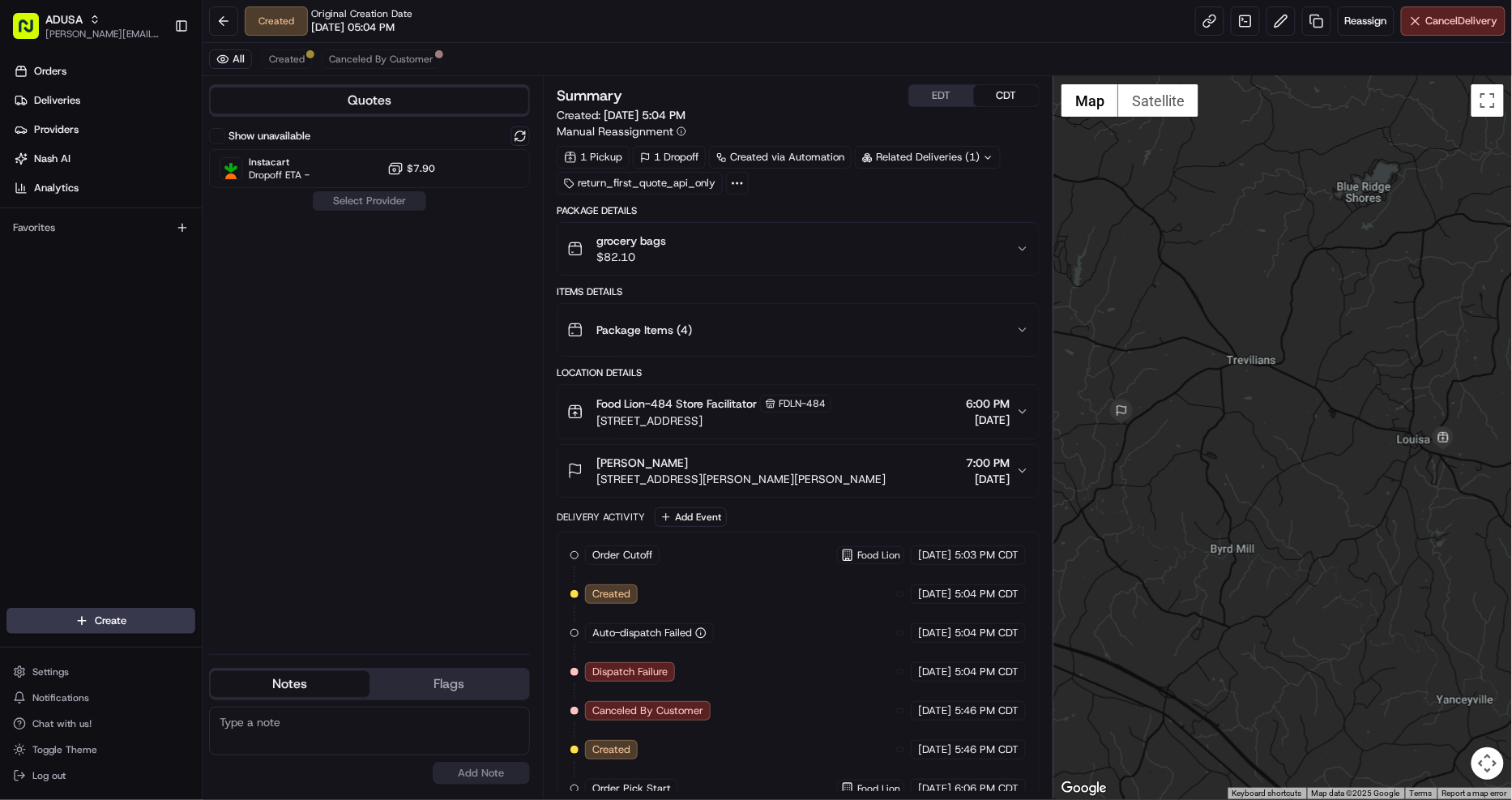
click at [238, 135] on label "Show unavailable" at bounding box center [269, 136] width 82 height 15
click at [225, 135] on button "Show unavailable" at bounding box center [217, 136] width 16 height 16
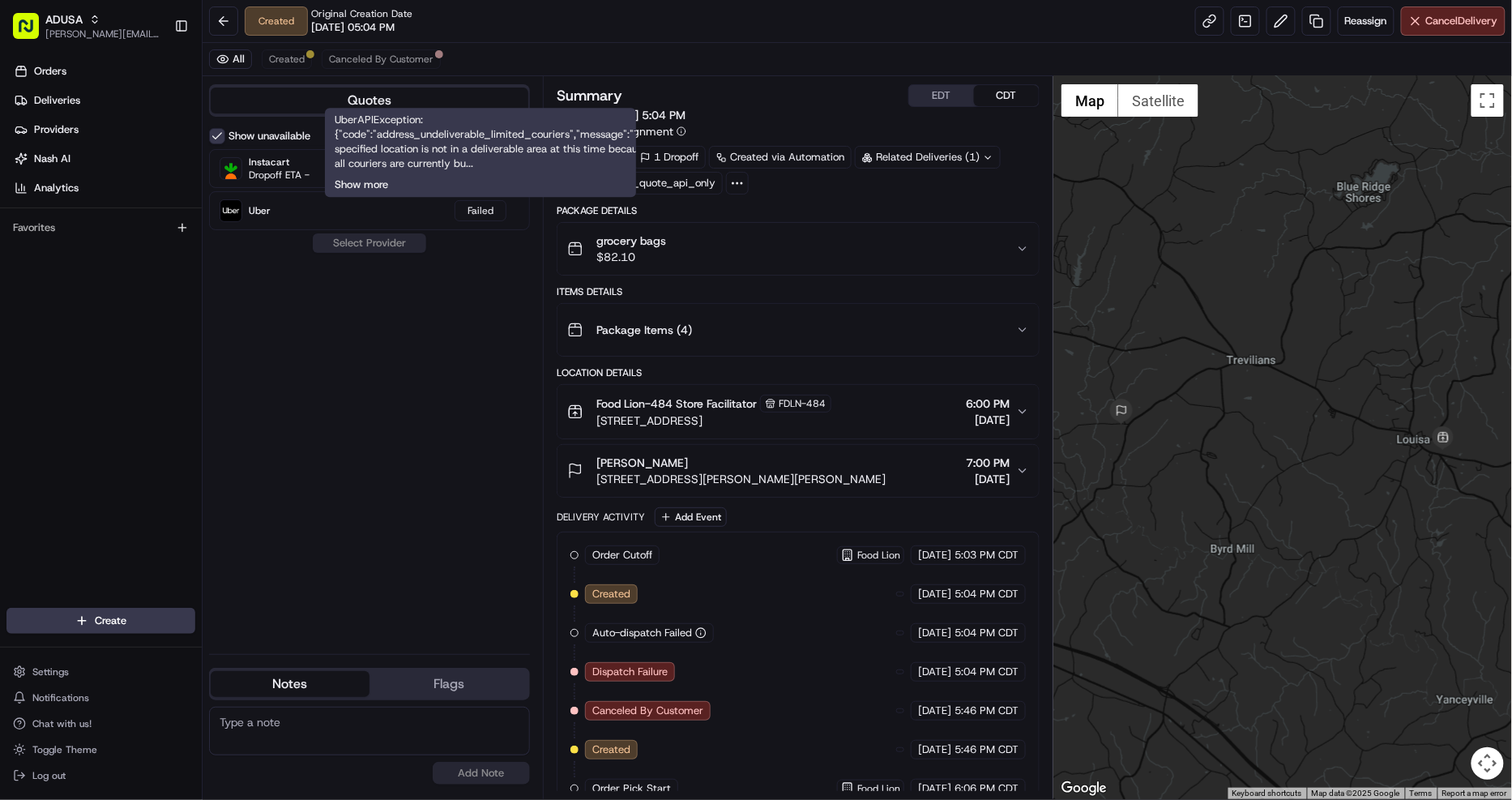
click at [346, 184] on button "Show more" at bounding box center [361, 184] width 54 height 15
click at [348, 184] on button "Show less" at bounding box center [357, 184] width 47 height 15
click at [464, 430] on div "Show unavailable Instacart Dropoff ETA - $7.90 Uber Failed Select Provider" at bounding box center [369, 383] width 321 height 514
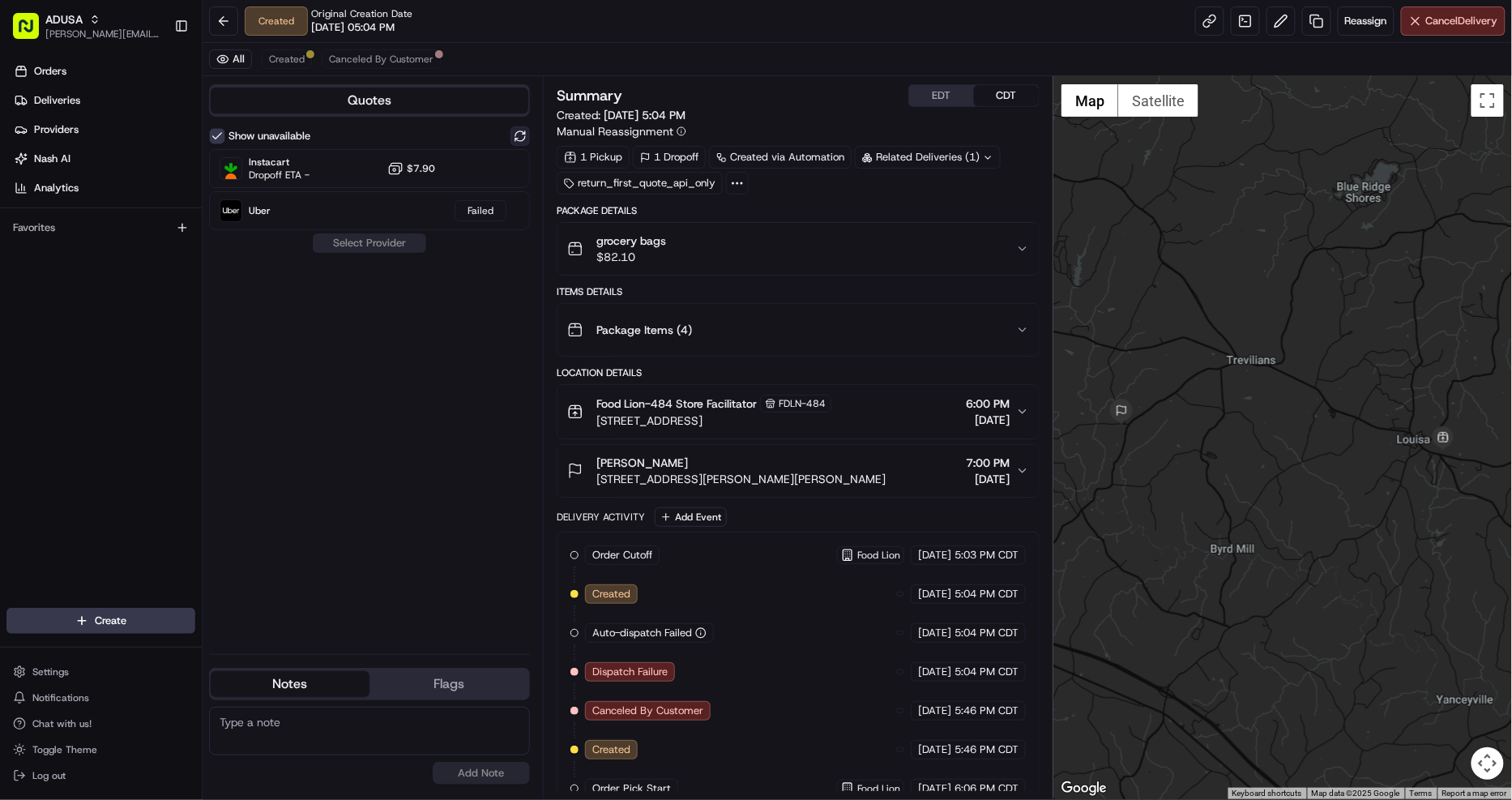
click at [519, 138] on button at bounding box center [520, 136] width 19 height 19
click at [810, 268] on button "grocery bags $82.10" at bounding box center [798, 249] width 481 height 52
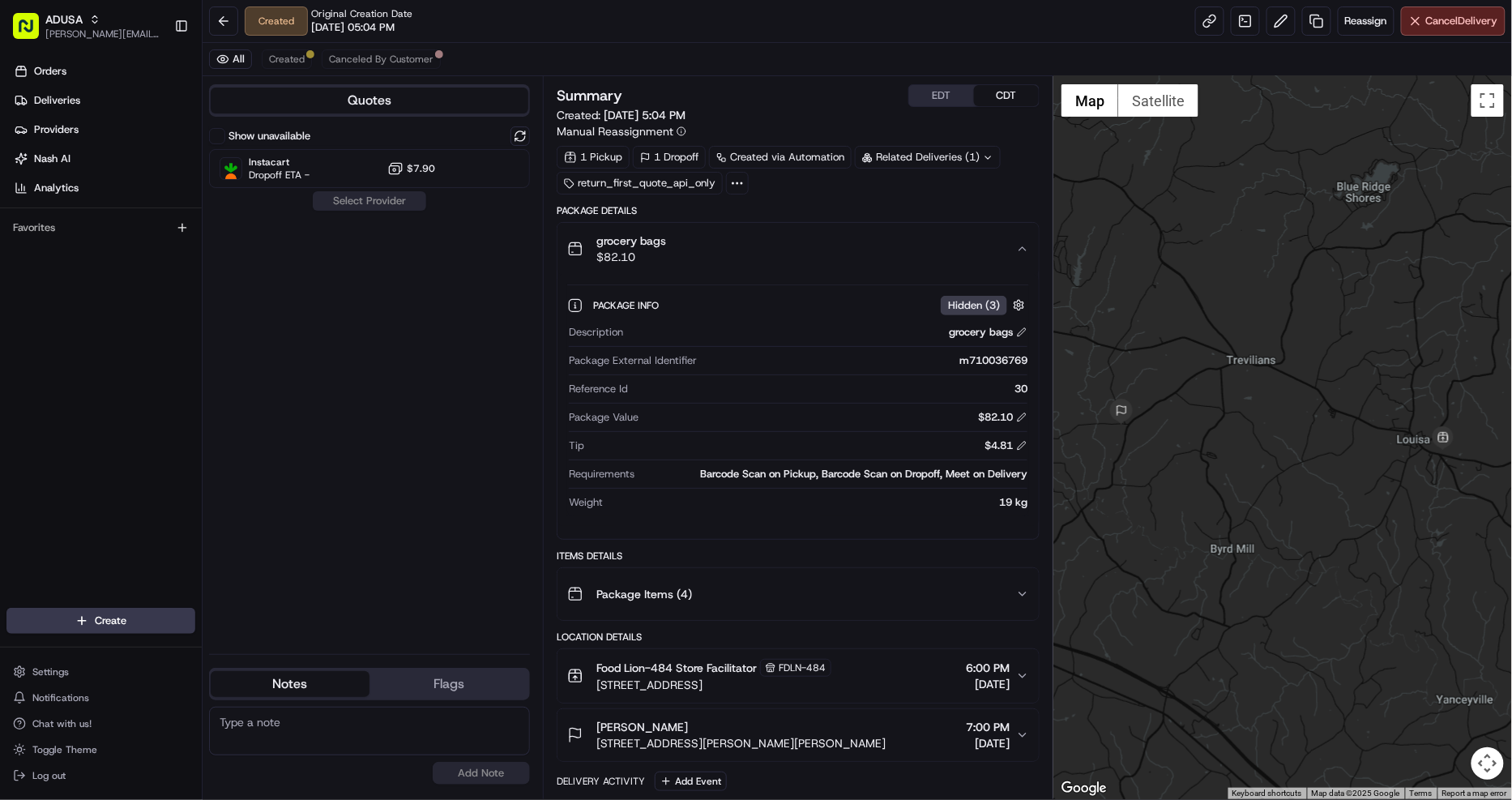
click at [830, 253] on div "grocery bags $82.10" at bounding box center [791, 249] width 449 height 33
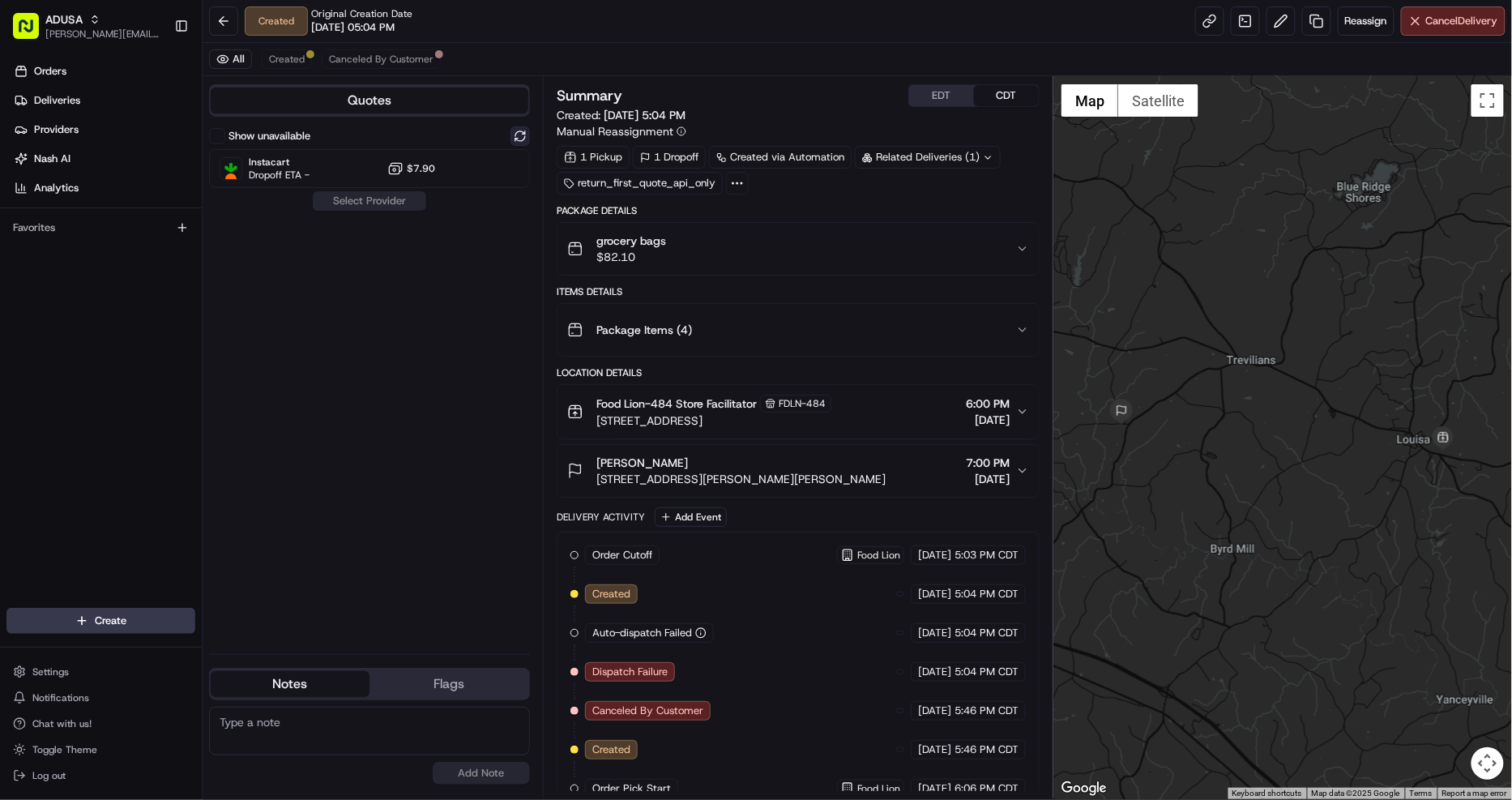
click at [526, 135] on button at bounding box center [520, 136] width 19 height 19
click at [222, 133] on button "Show unavailable" at bounding box center [217, 136] width 16 height 16
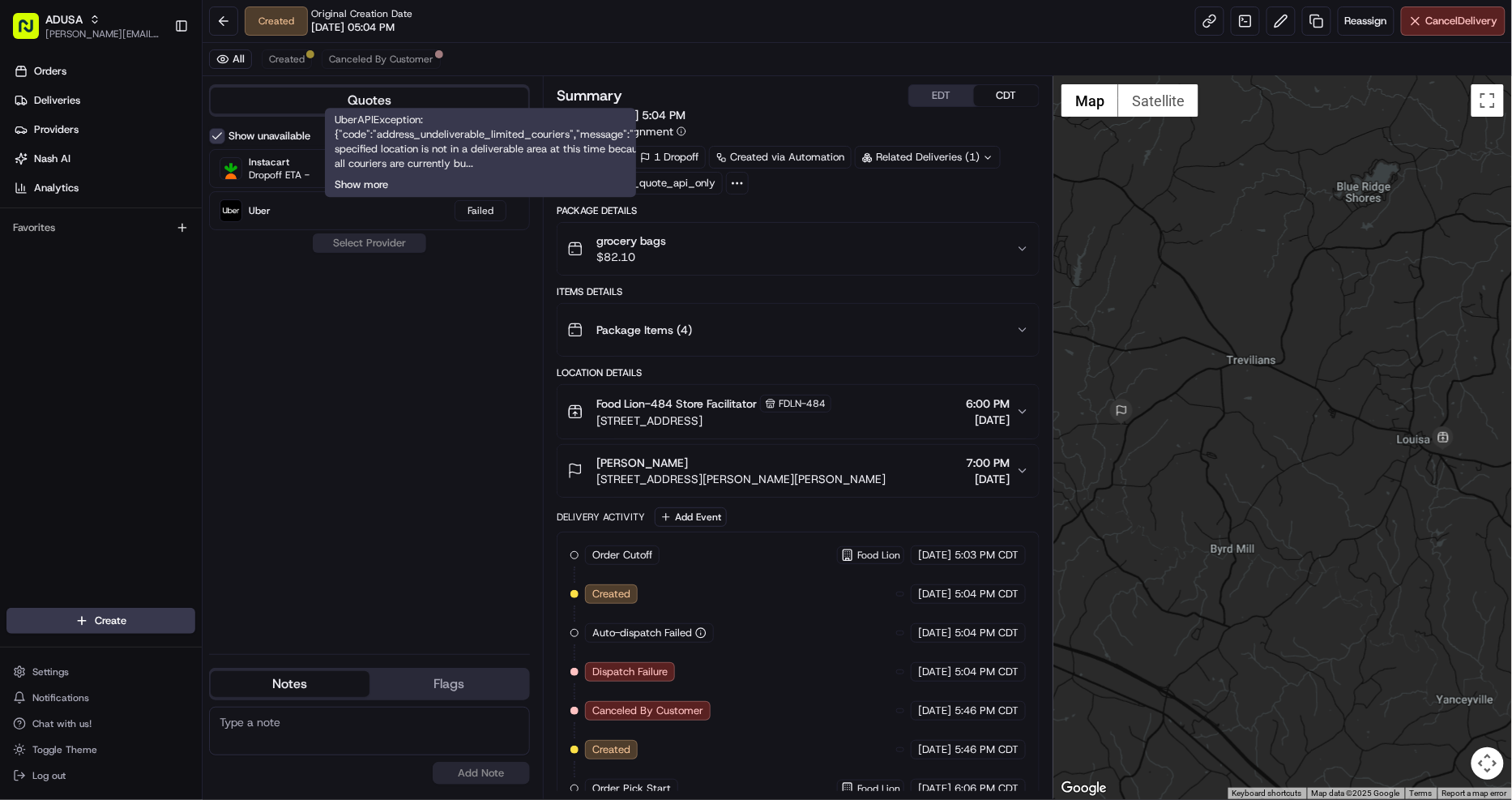
click at [354, 186] on button "Show more" at bounding box center [361, 184] width 54 height 15
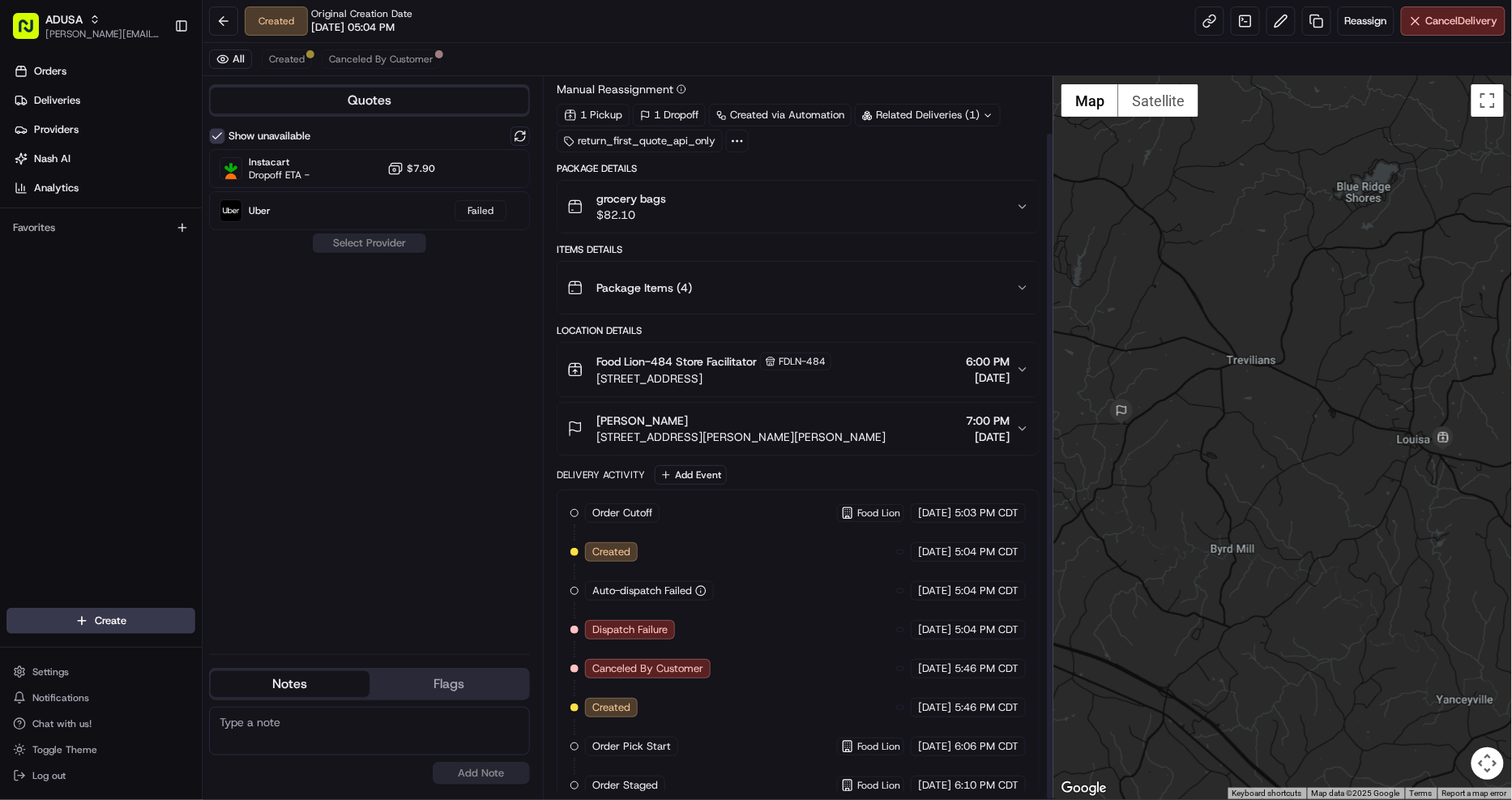
scroll to position [61, 0]
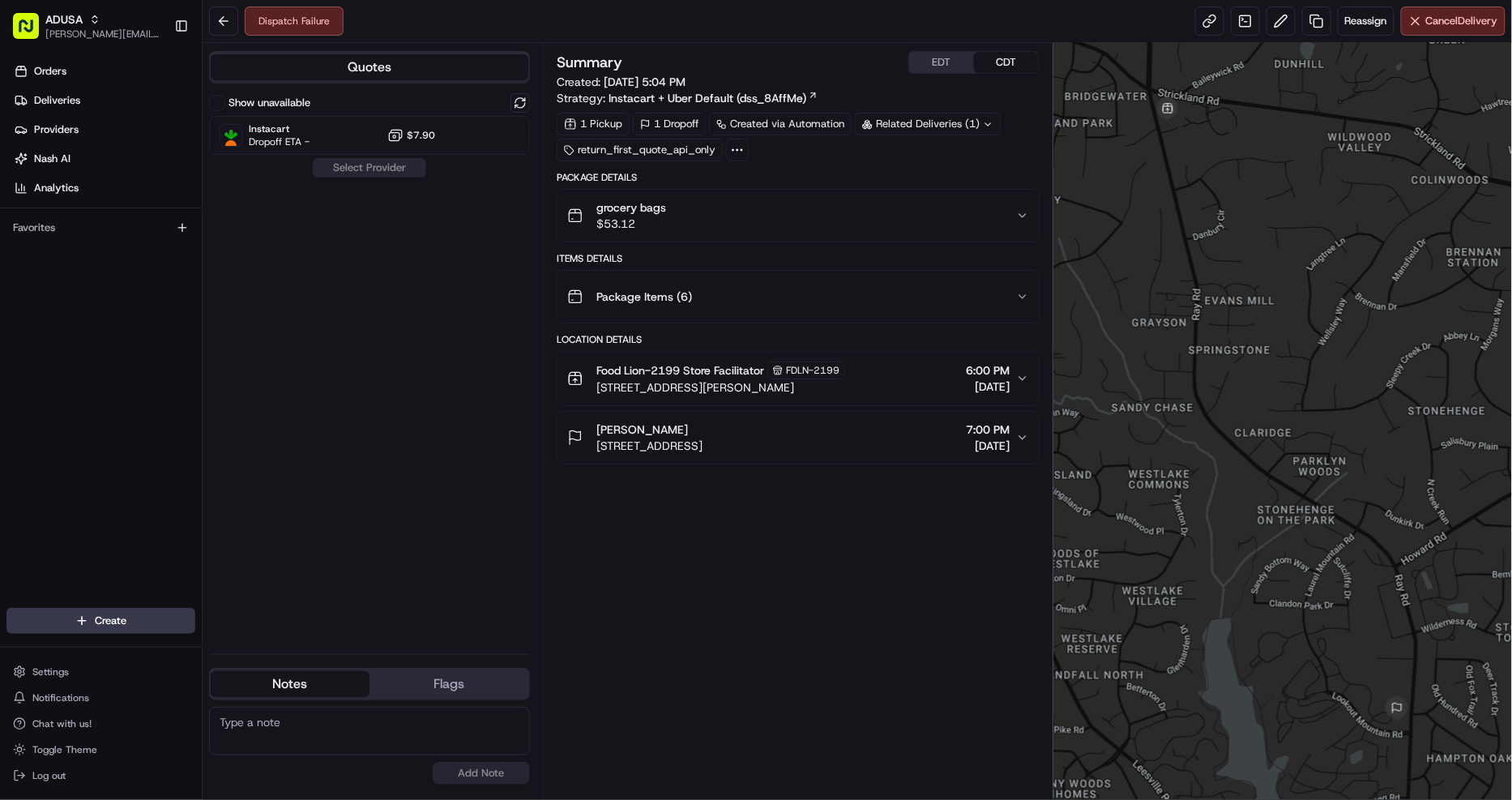
click at [946, 219] on div "grocery bags $53.12" at bounding box center [791, 215] width 449 height 33
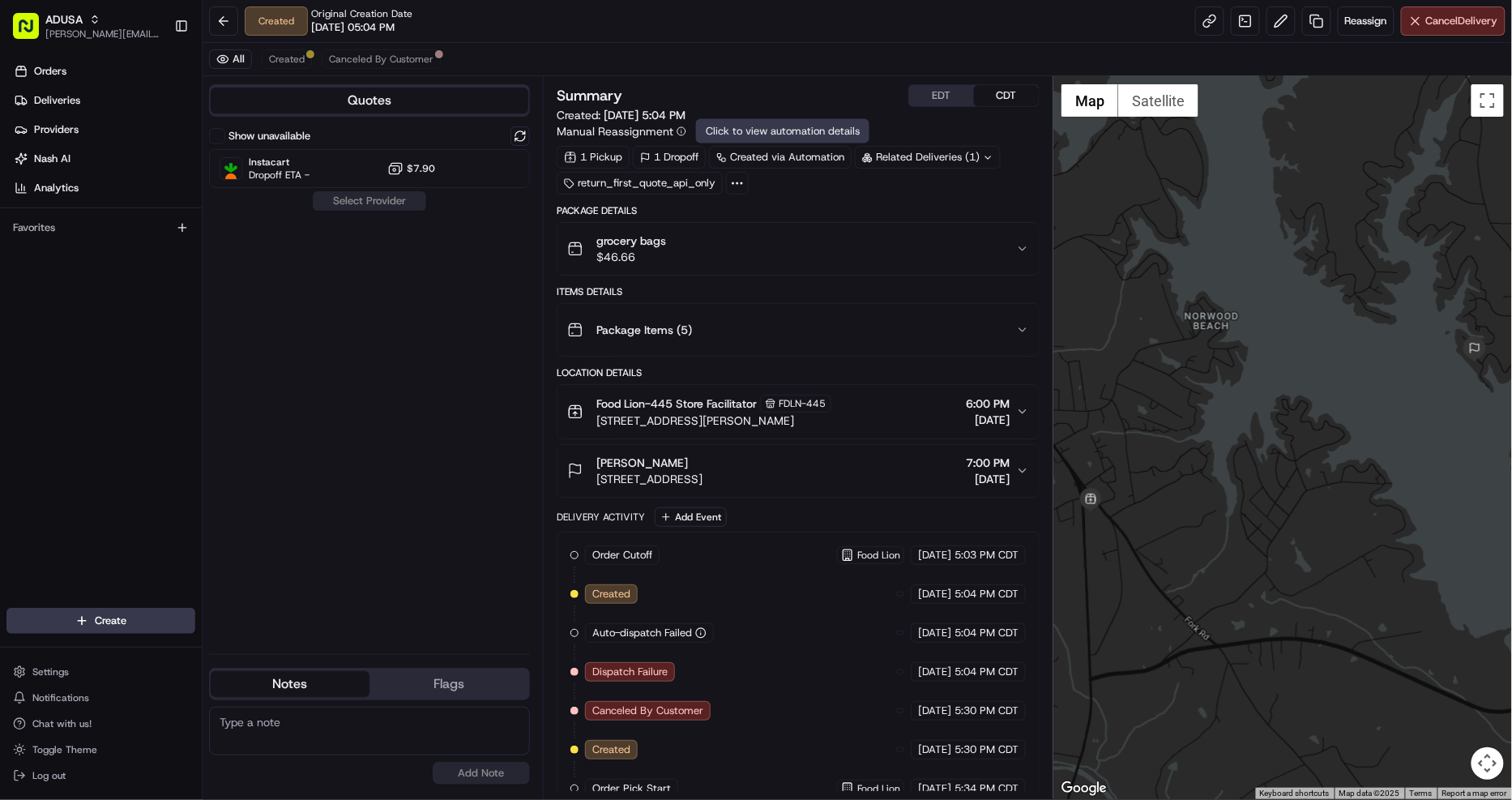
click at [766, 262] on div "grocery bags $46.66" at bounding box center [791, 249] width 449 height 33
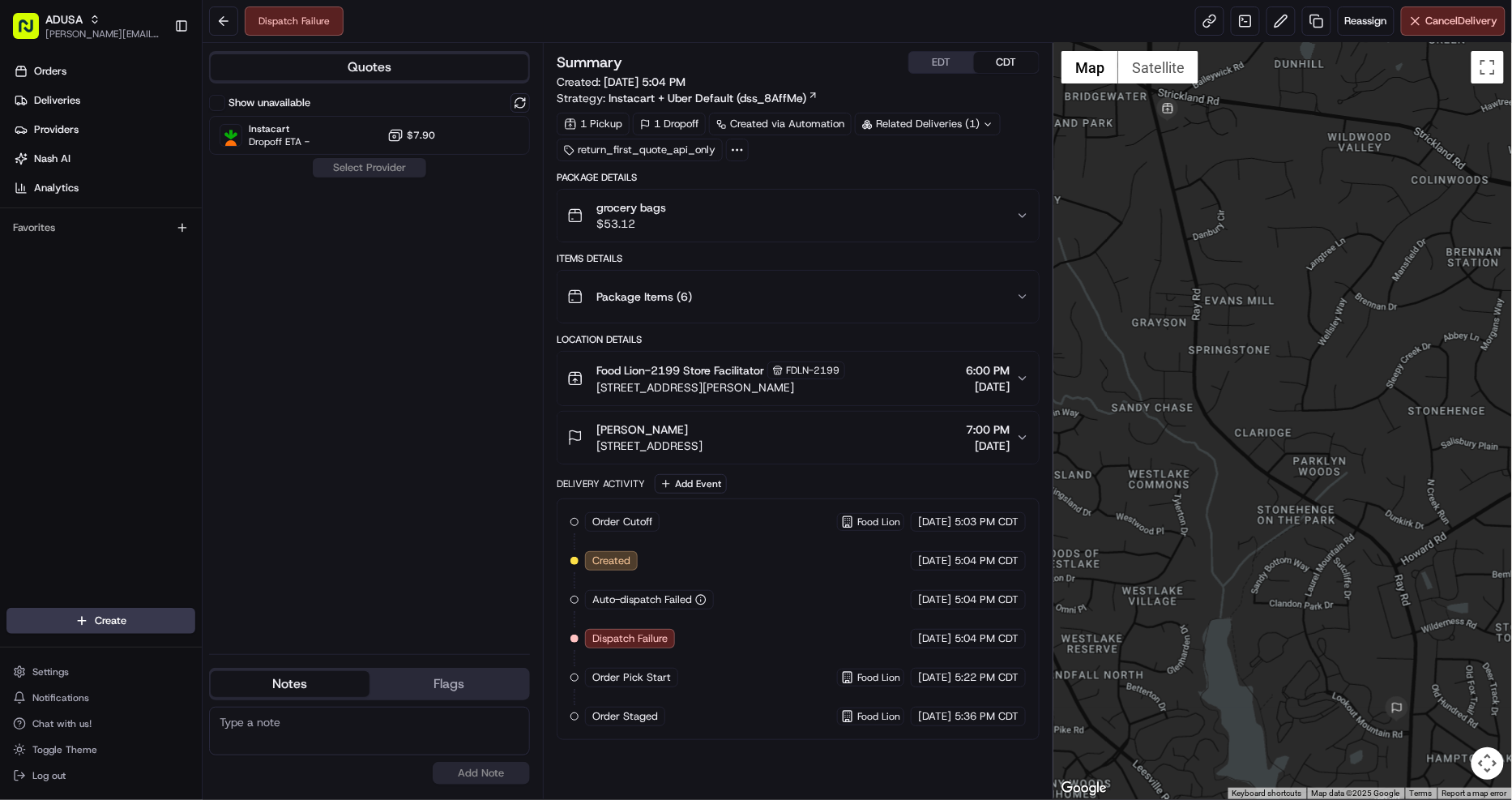
click at [321, 738] on textarea at bounding box center [369, 730] width 321 height 49
type textarea "restricted item. sent to CC"
click at [459, 780] on button "Add Note" at bounding box center [481, 774] width 97 height 23
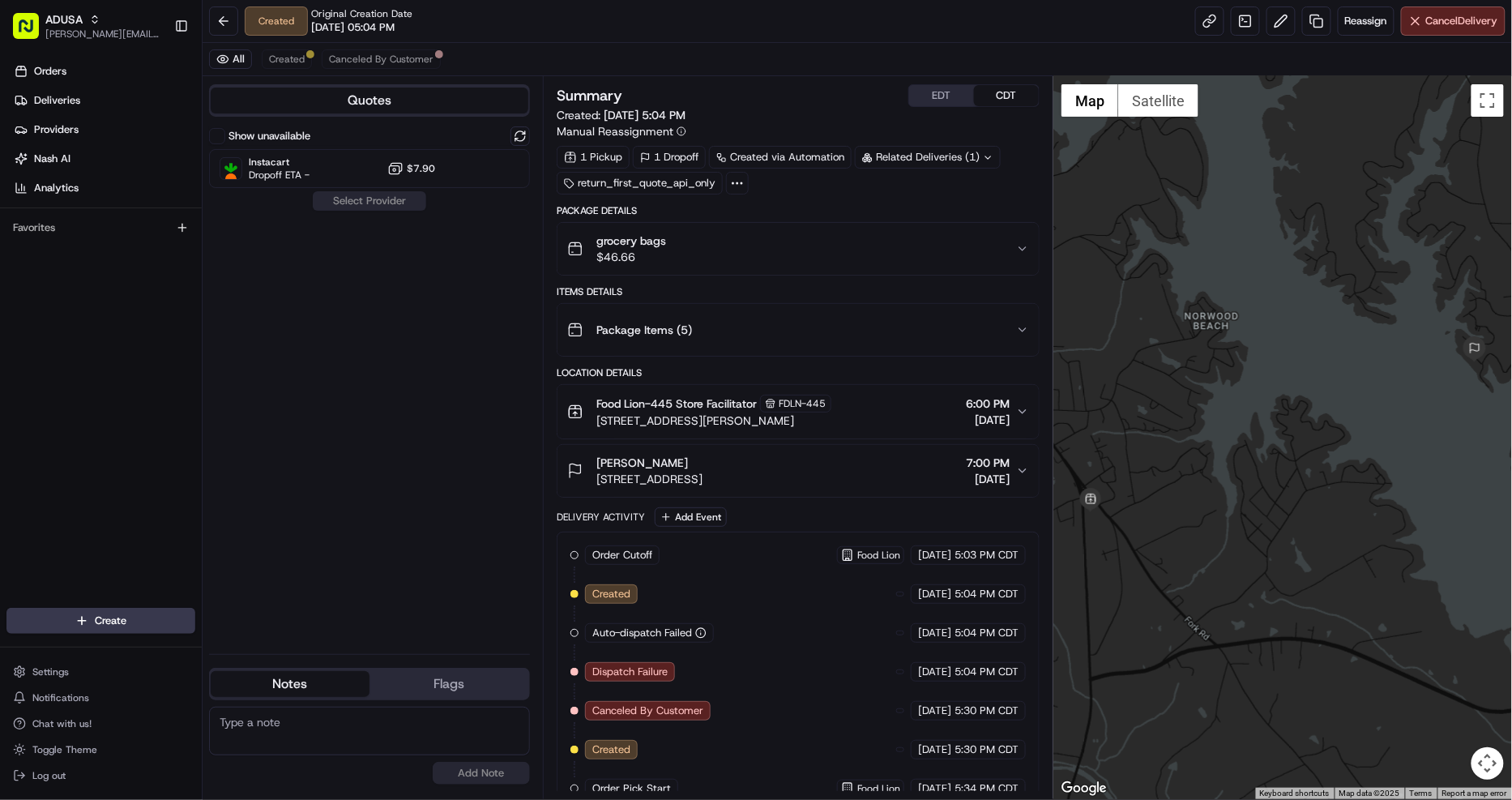
click at [245, 748] on textarea at bounding box center [369, 730] width 321 height 49
type textarea "restricted item. sent to cc"
click at [486, 772] on button "Add Note" at bounding box center [481, 774] width 97 height 23
